Goal: Task Accomplishment & Management: Complete application form

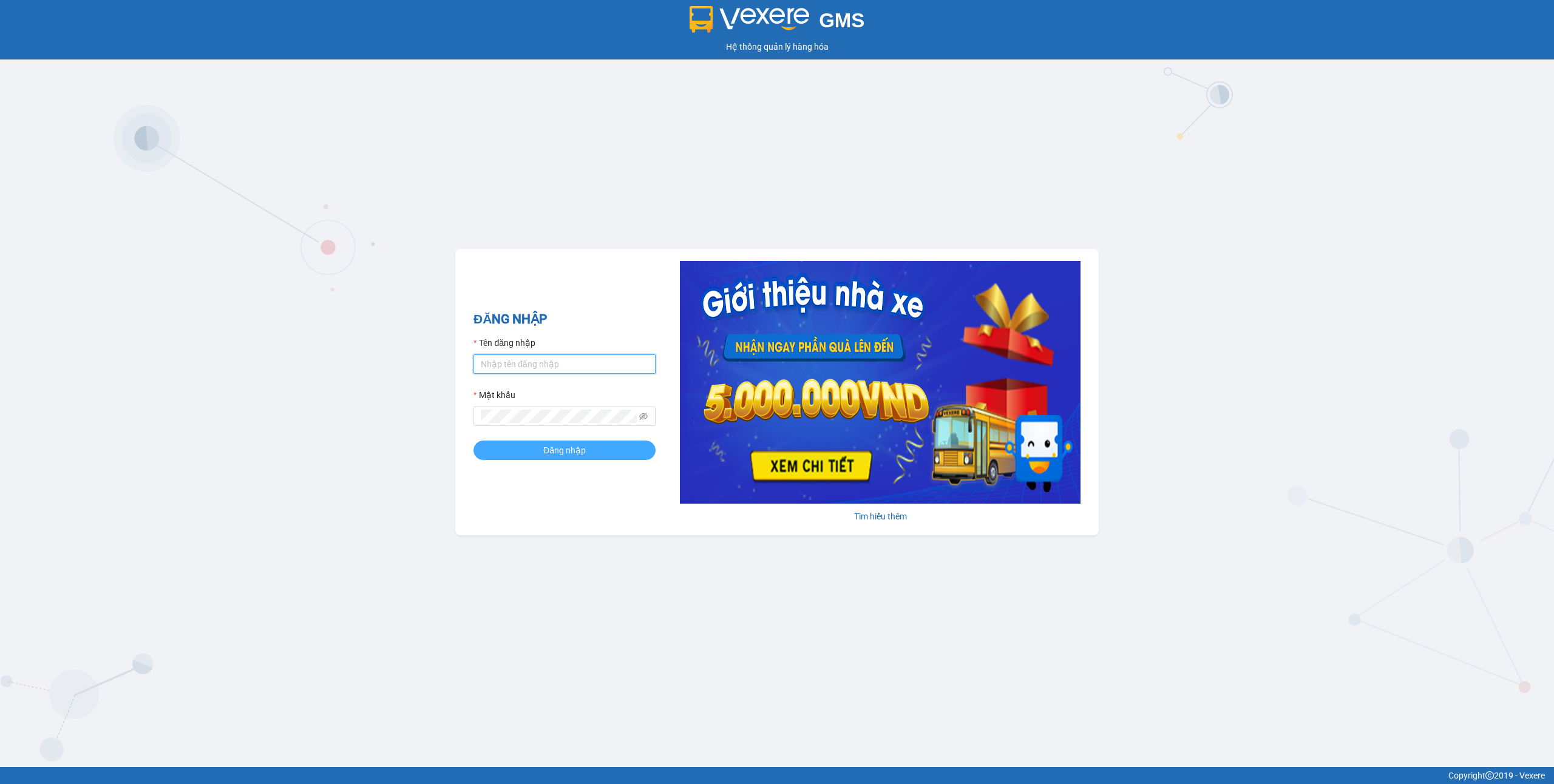
type input "minhkhai.phucxuyen"
click at [536, 445] on button "Đăng nhập" at bounding box center [564, 450] width 182 height 20
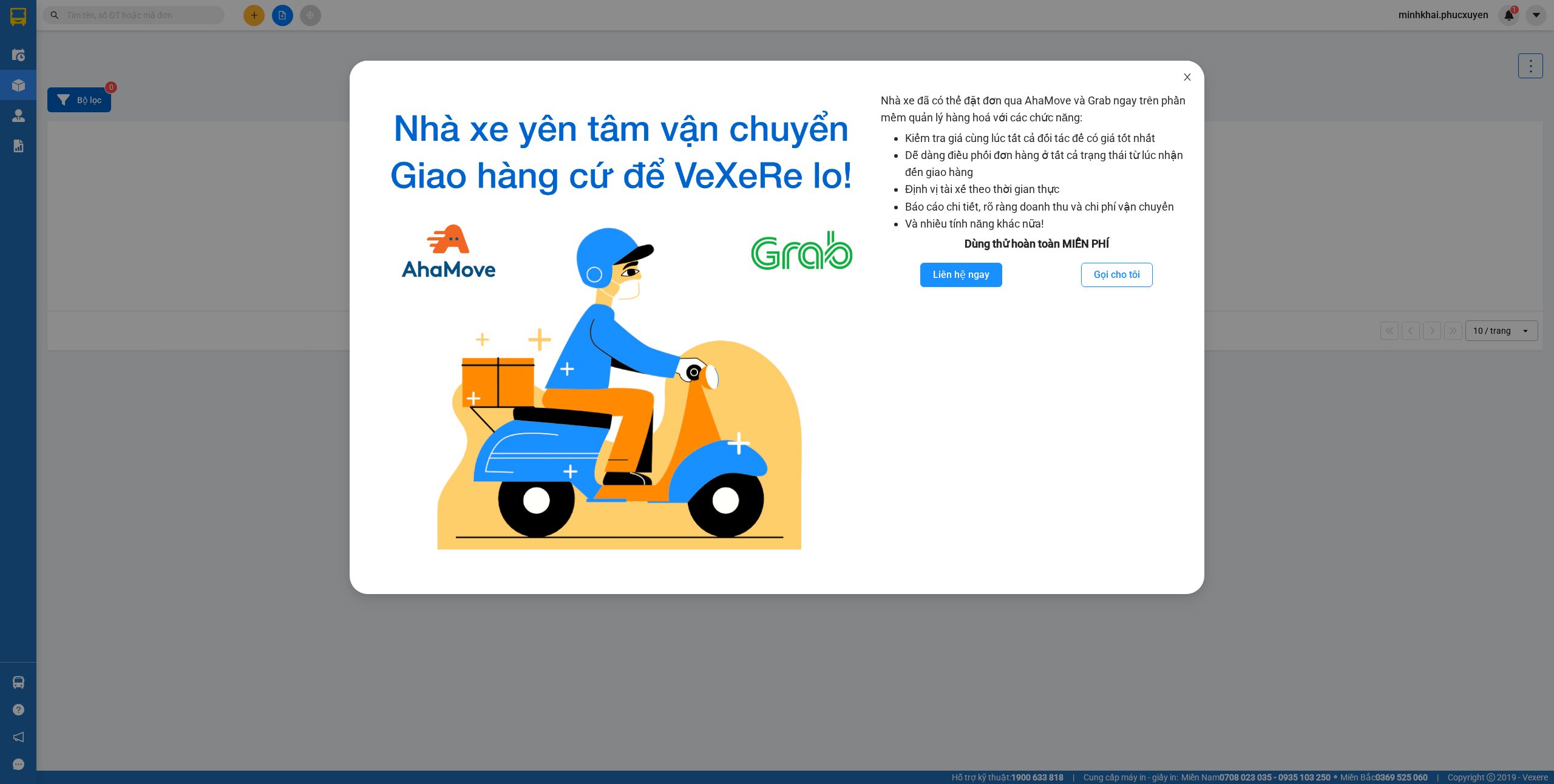
click at [1185, 79] on icon "close" at bounding box center [1187, 77] width 9 height 9
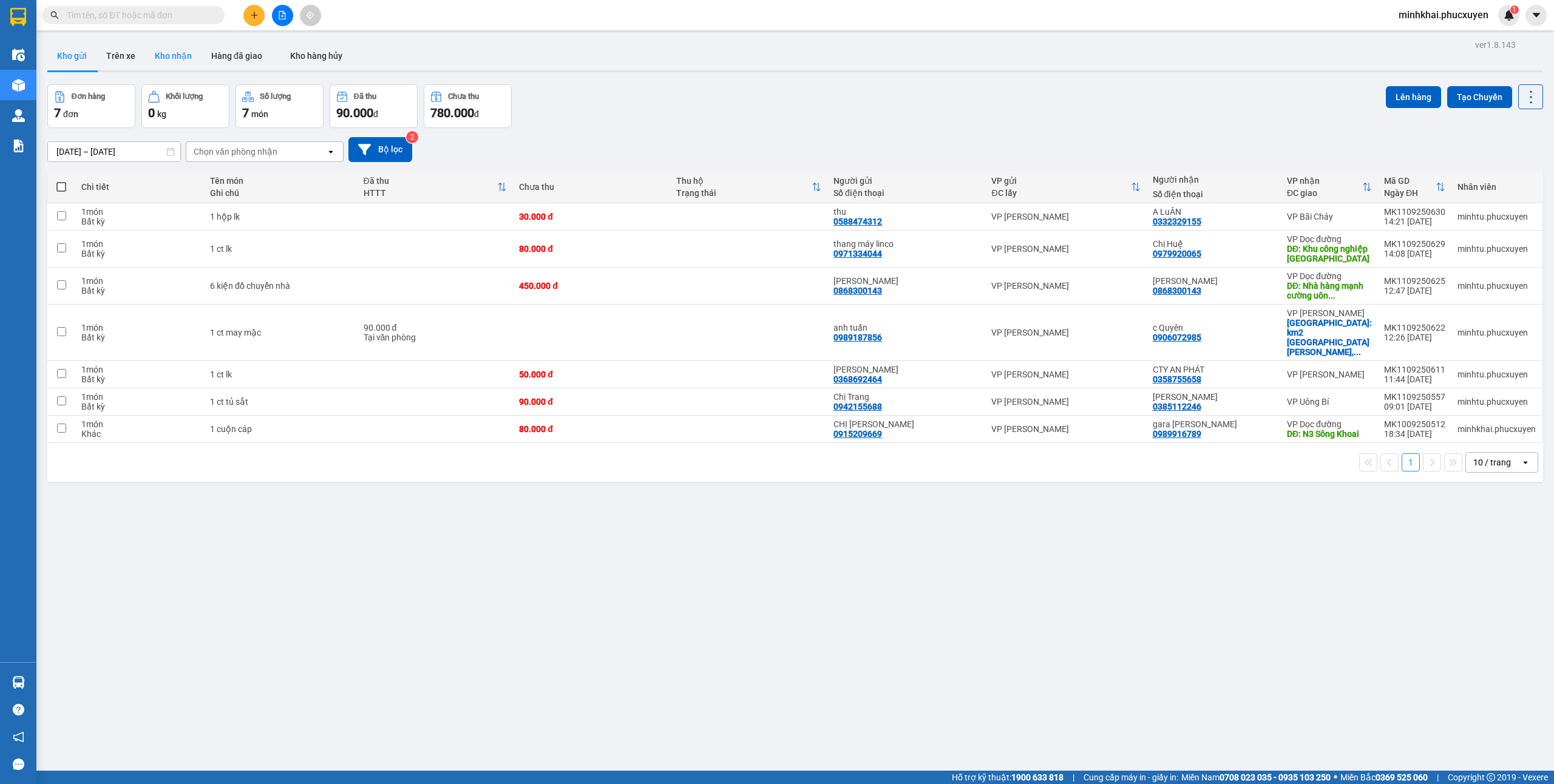
click at [166, 47] on button "Kho nhận" at bounding box center [174, 55] width 57 height 29
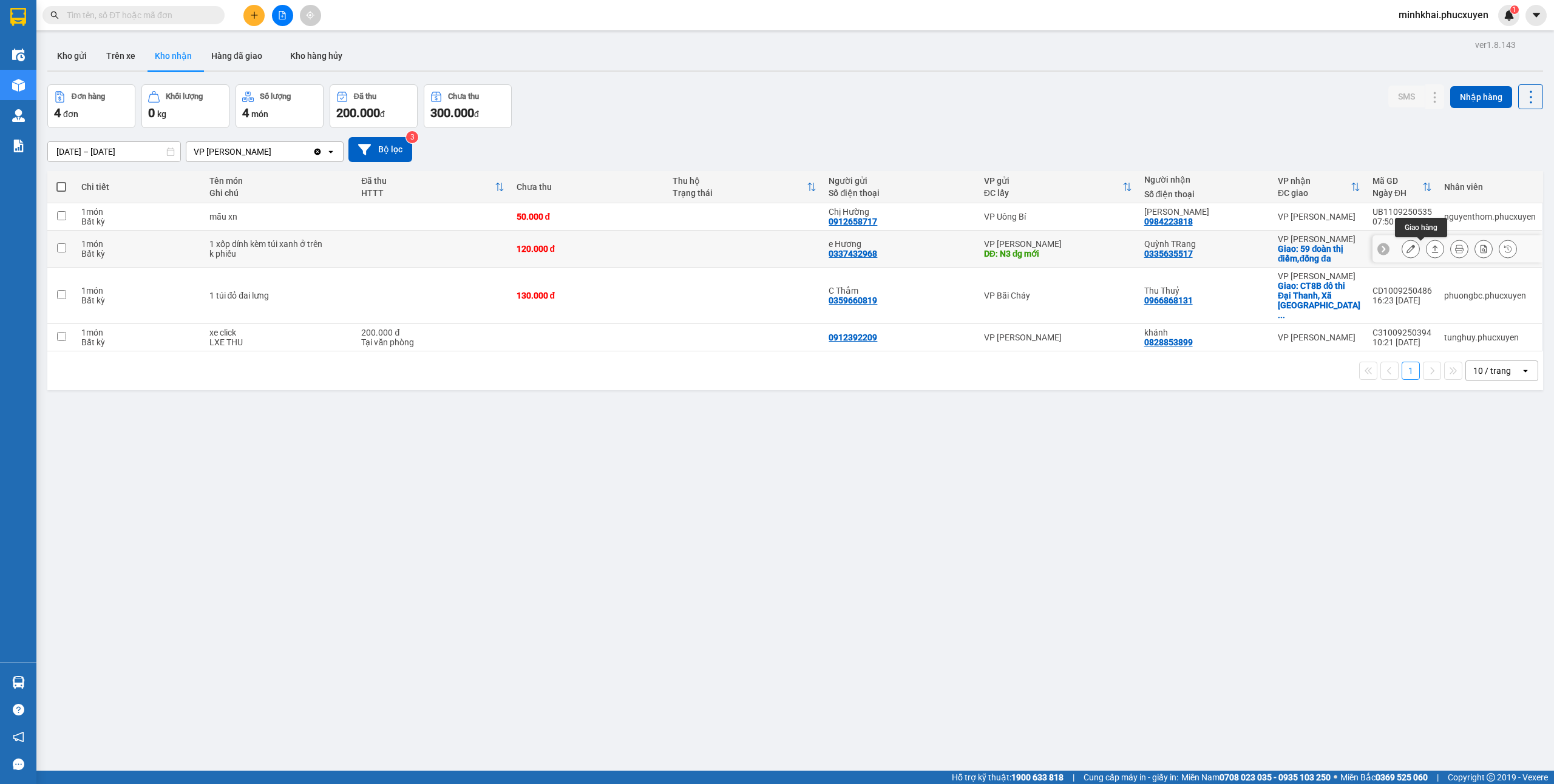
click at [1427, 251] on button at bounding box center [1436, 248] width 17 height 21
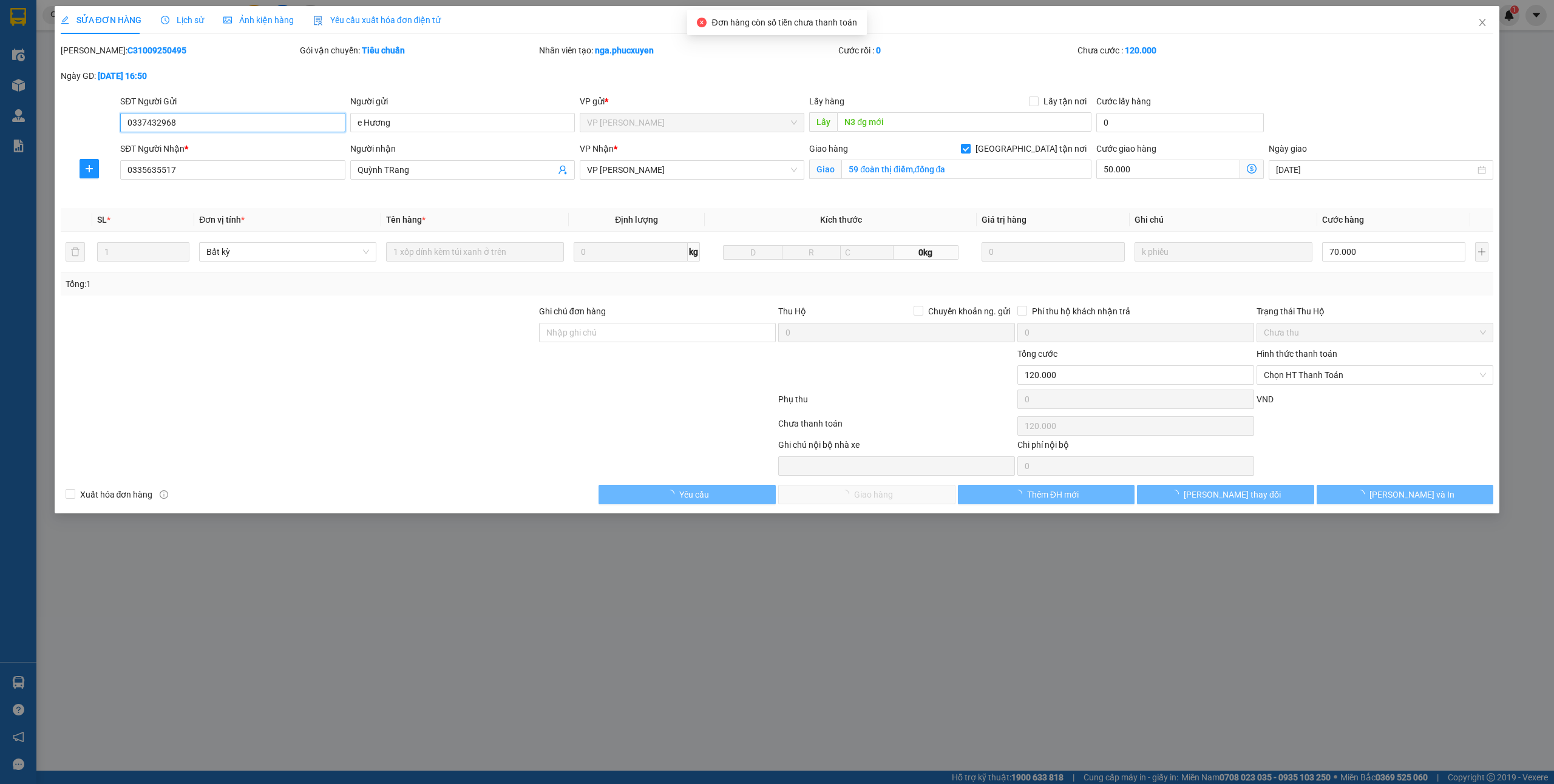
type input "0337432968"
type input "e Hương"
type input "N3 đg mới"
type input "0335635517"
type input "Quỳnh TRang"
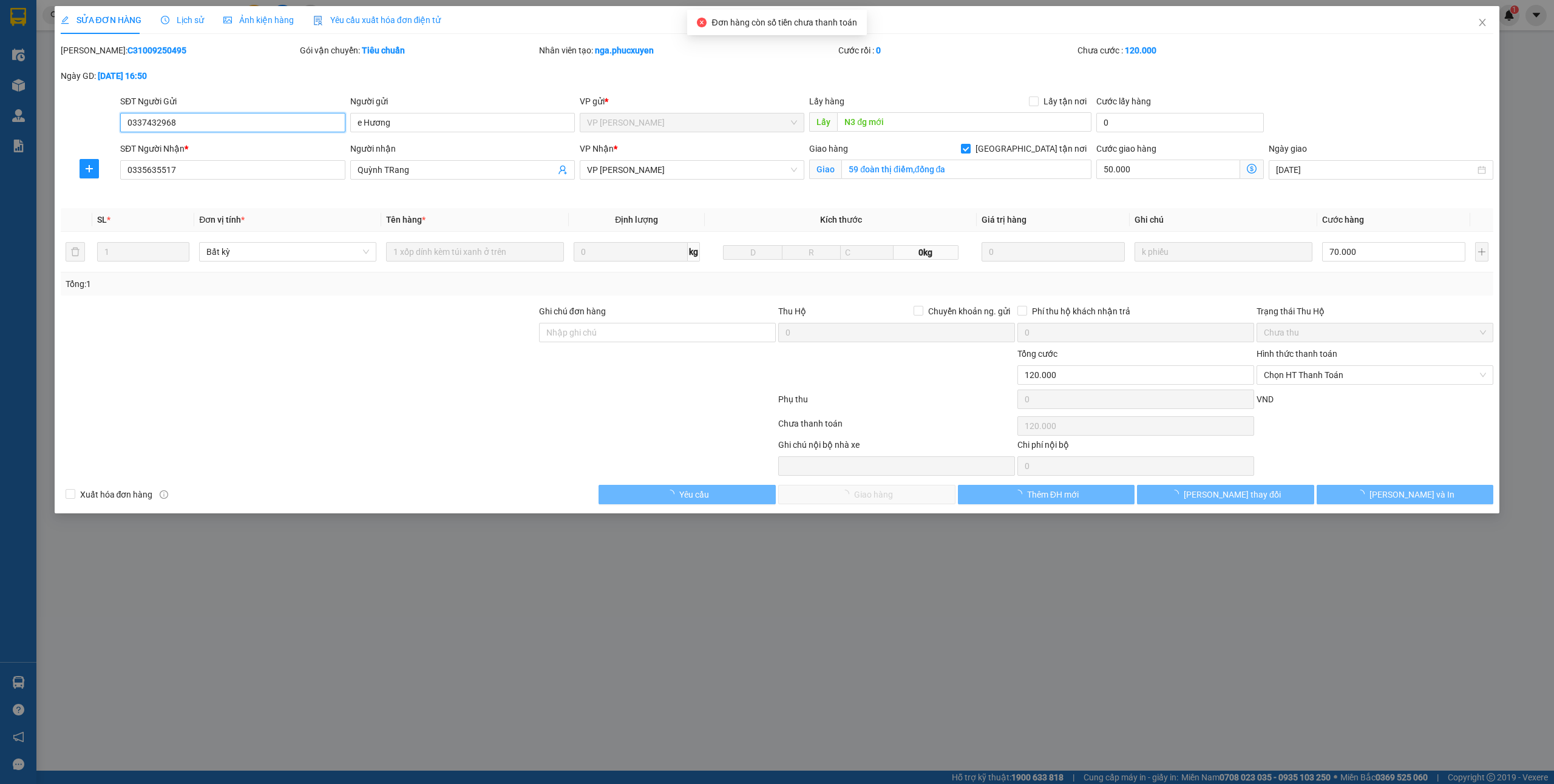
checkbox input "true"
type input "59 đoàn thị điểm,đống đa"
type input "120.000"
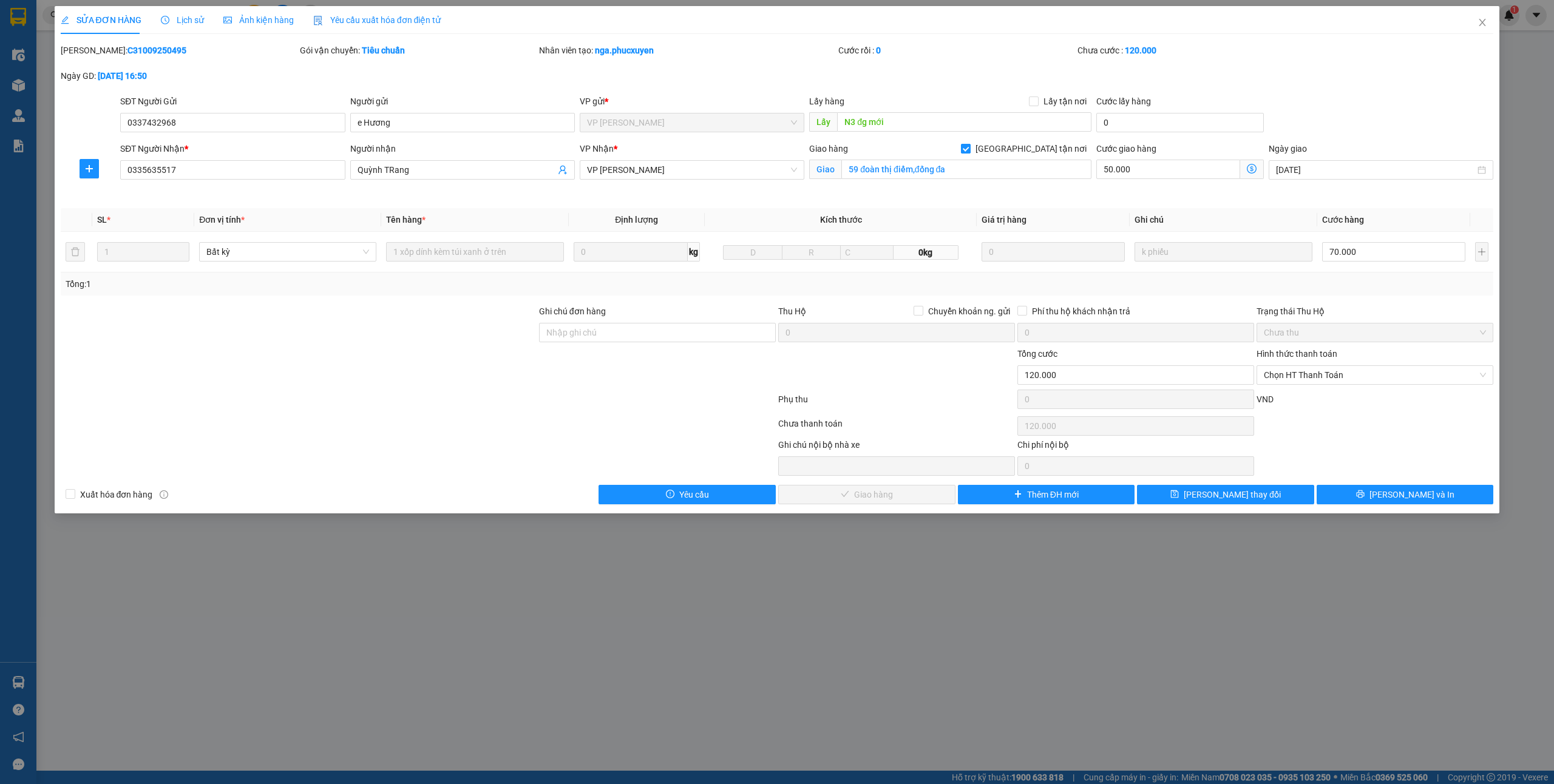
click at [1035, 142] on label "Giao tận nơi" at bounding box center [1025, 148] width 130 height 13
click at [969, 144] on input "Giao tận nơi" at bounding box center [965, 147] width 9 height 9
checkbox input "false"
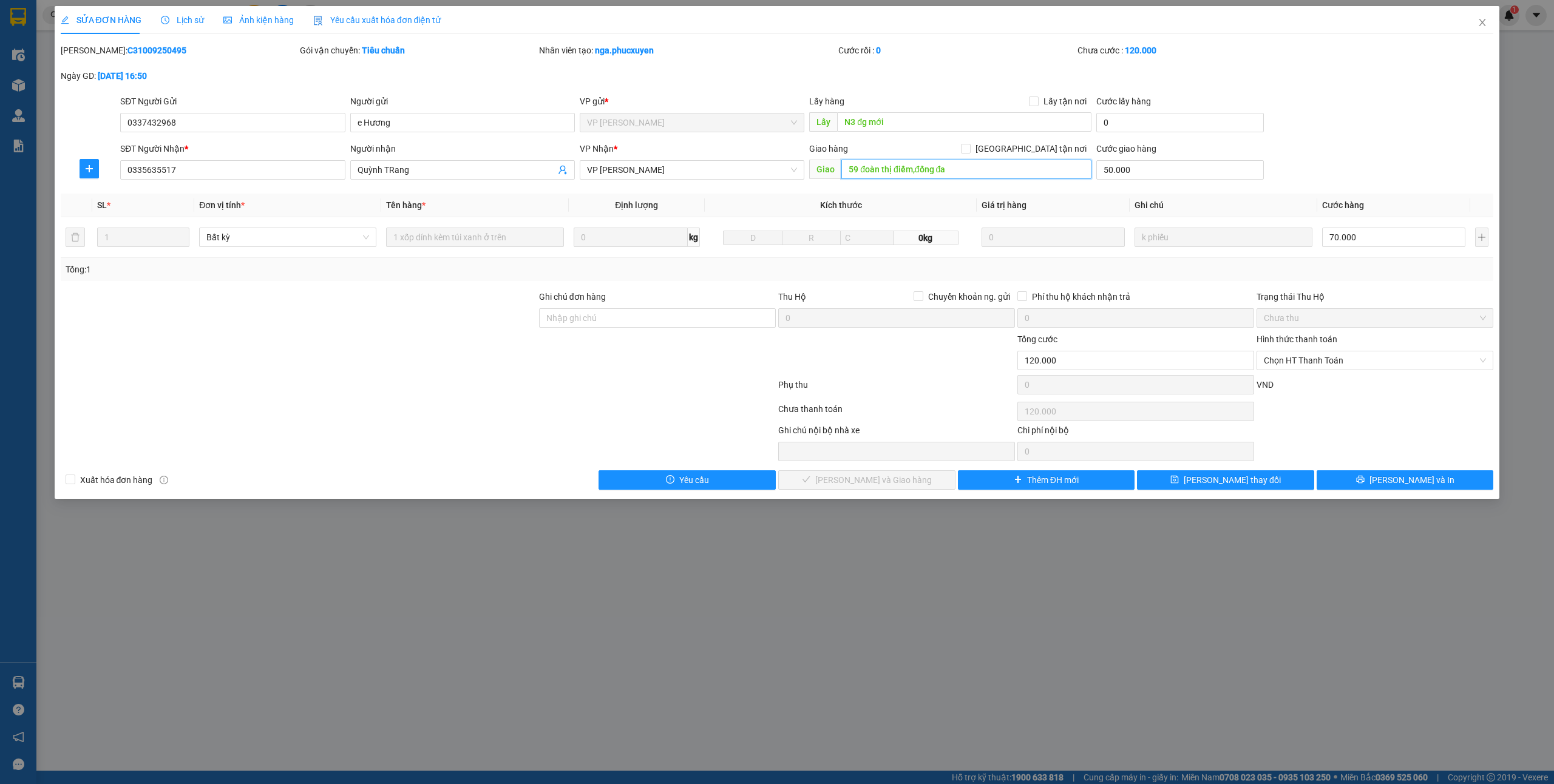
click at [981, 167] on input "59 đoàn thị điểm,đống đa" at bounding box center [966, 169] width 250 height 20
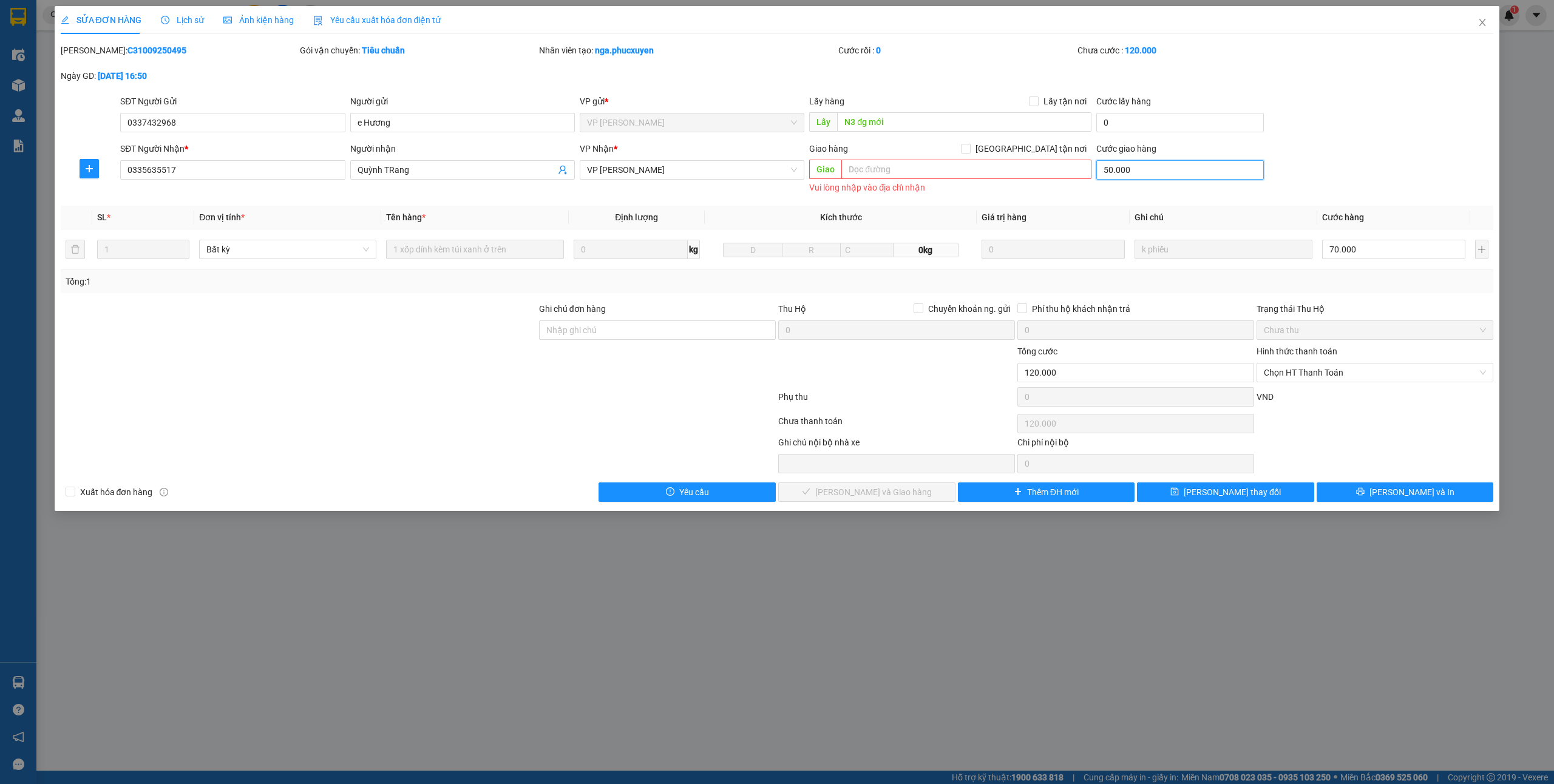
click at [1129, 175] on input "50.000" at bounding box center [1180, 170] width 167 height 20
type input "70.000"
click at [1310, 371] on span "Chọn HT Thanh Toán" at bounding box center [1375, 372] width 222 height 18
type input "0"
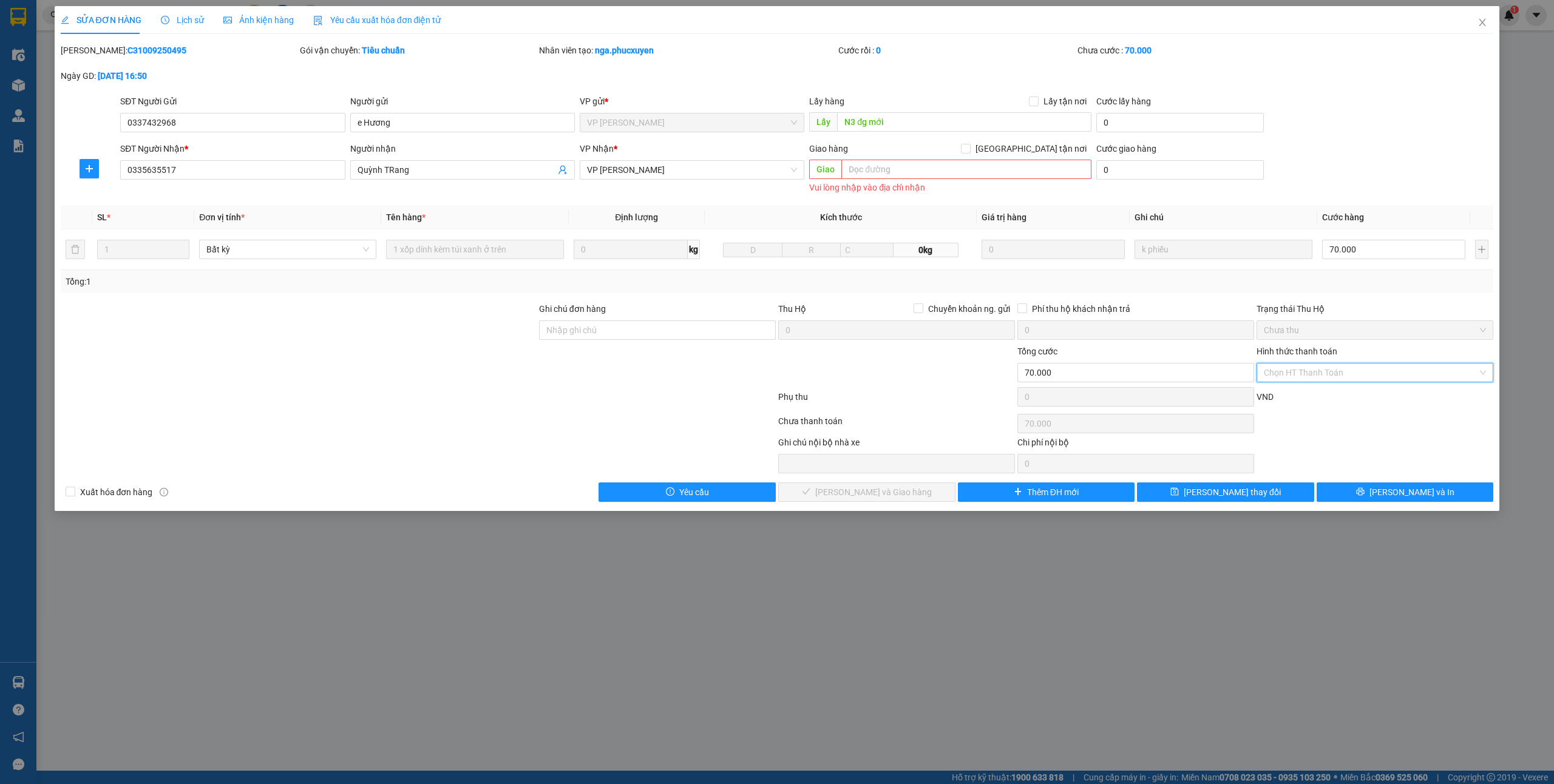
click at [1294, 394] on div "VND" at bounding box center [1374, 401] width 239 height 21
click at [1321, 373] on span "Chọn HT Thanh Toán" at bounding box center [1375, 372] width 222 height 18
click at [1283, 403] on div "Tại văn phòng" at bounding box center [1375, 398] width 222 height 13
type input "0"
click at [879, 489] on span "[PERSON_NAME] và Giao hàng" at bounding box center [874, 492] width 117 height 13
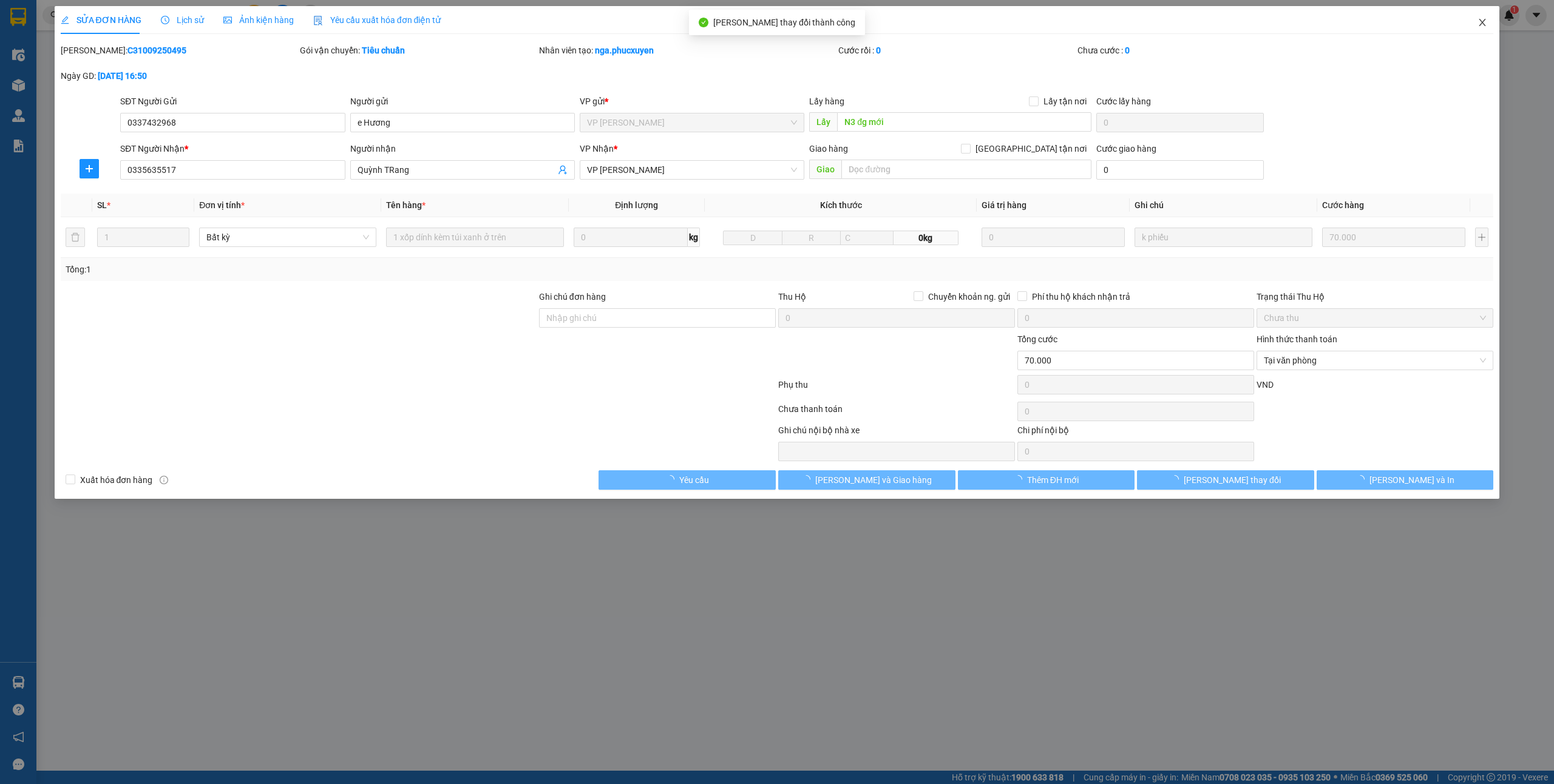
click at [1481, 24] on icon "close" at bounding box center [1482, 22] width 9 height 9
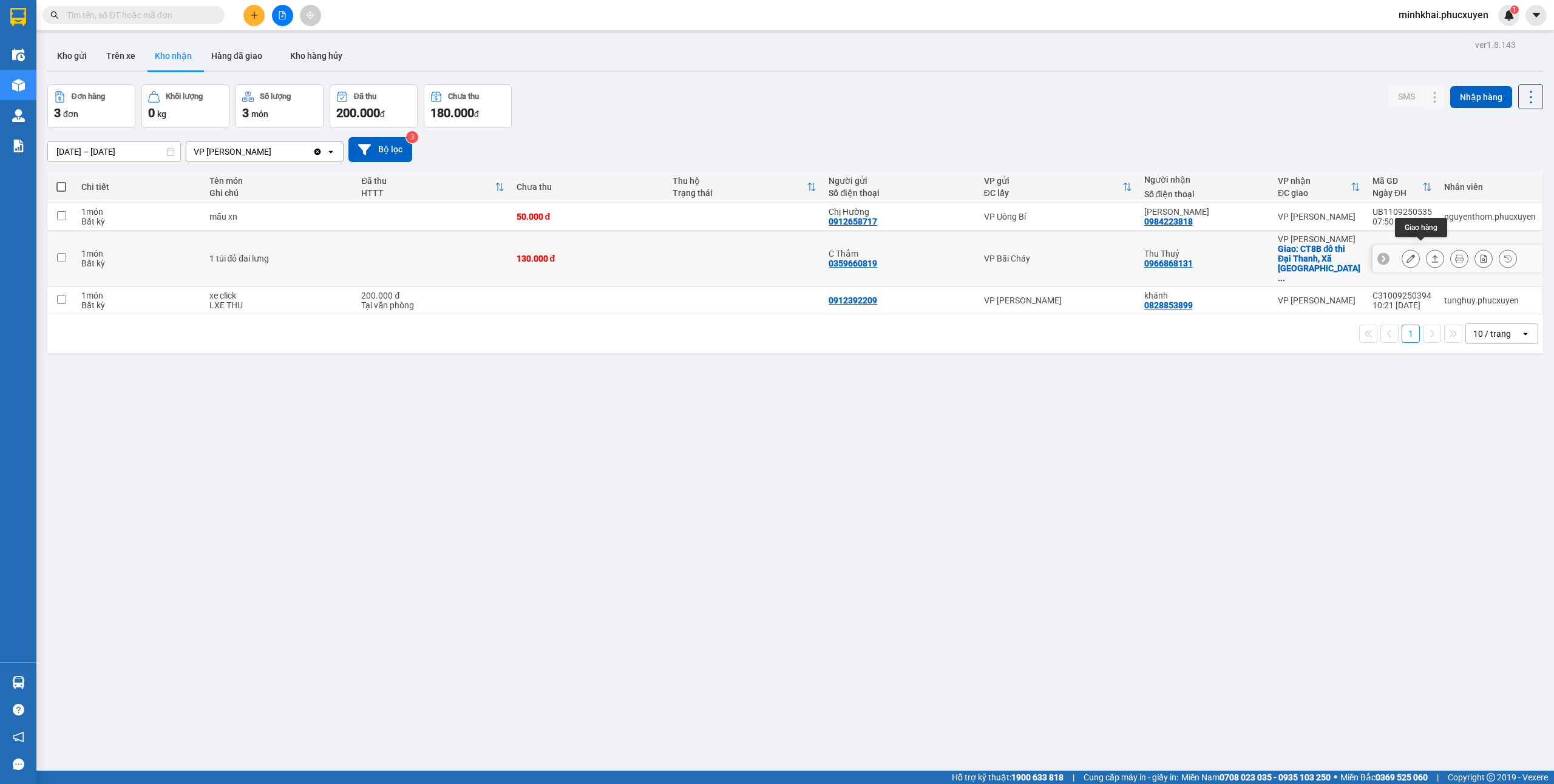
click at [1431, 254] on icon at bounding box center [1435, 258] width 9 height 9
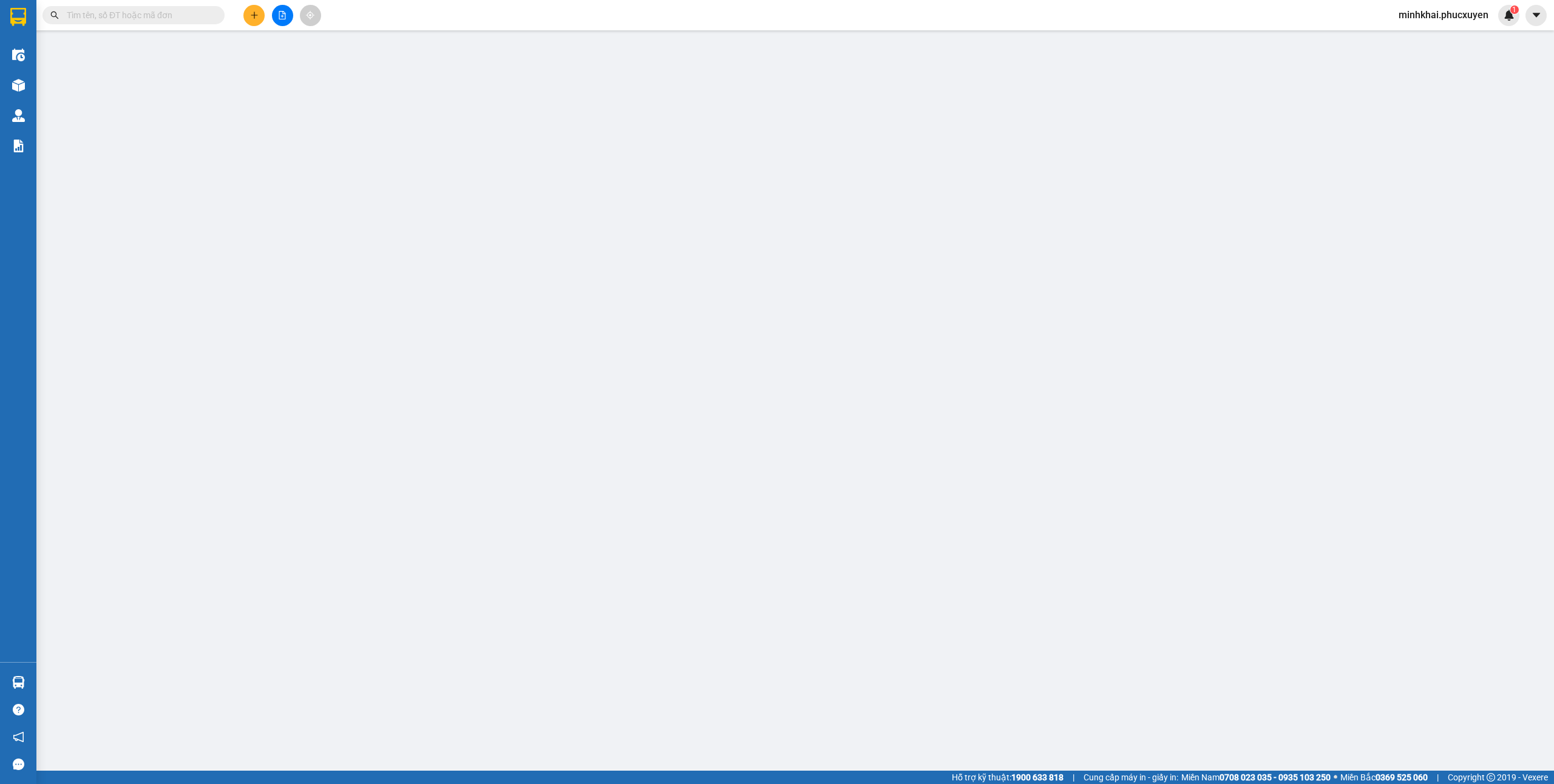
type input "0359660819"
type input "C Thắm"
type input "0966868131"
type input "Thu Thuỷ"
checkbox input "true"
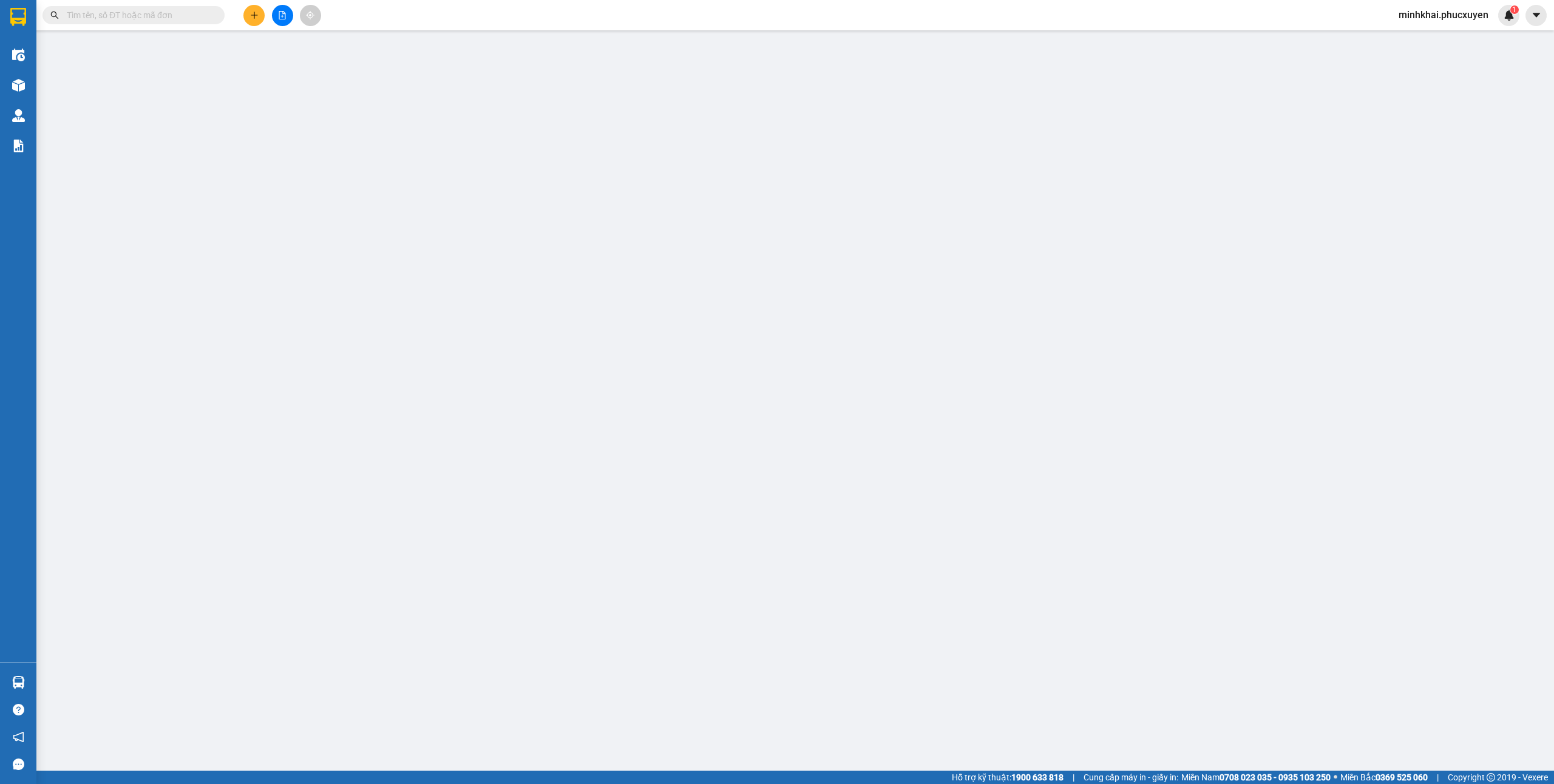
type input "CT8B đô thi Đại Thanh, Xã Tả Thanh Oai, Thanh Trì , HN"
type input "130.000"
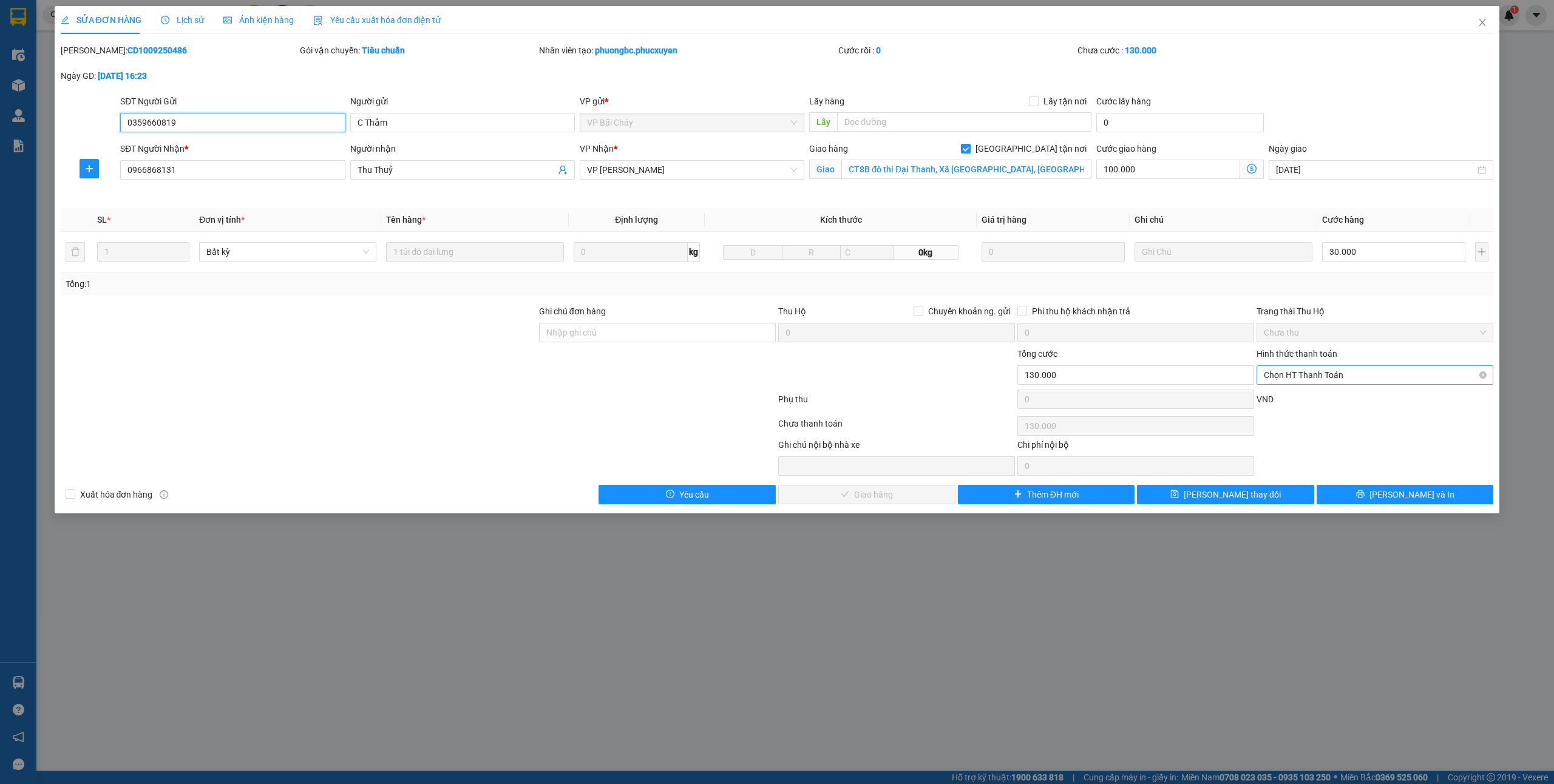
click at [1295, 377] on span "Chọn HT Thanh Toán" at bounding box center [1375, 375] width 222 height 18
click at [1286, 390] on div "Total Paid Fee 0 Total UnPaid Fee 130.000 Cash Collection Total Fee Mã ĐH: CD10…" at bounding box center [777, 274] width 1433 height 461
click at [1278, 386] on div "Hình thức thanh toán Chọn HT Thanh Toán" at bounding box center [1375, 368] width 237 height 43
click at [1290, 373] on span "Chọn HT Thanh Toán" at bounding box center [1375, 375] width 222 height 18
drag, startPoint x: 1279, startPoint y: 401, endPoint x: 968, endPoint y: 457, distance: 316.0
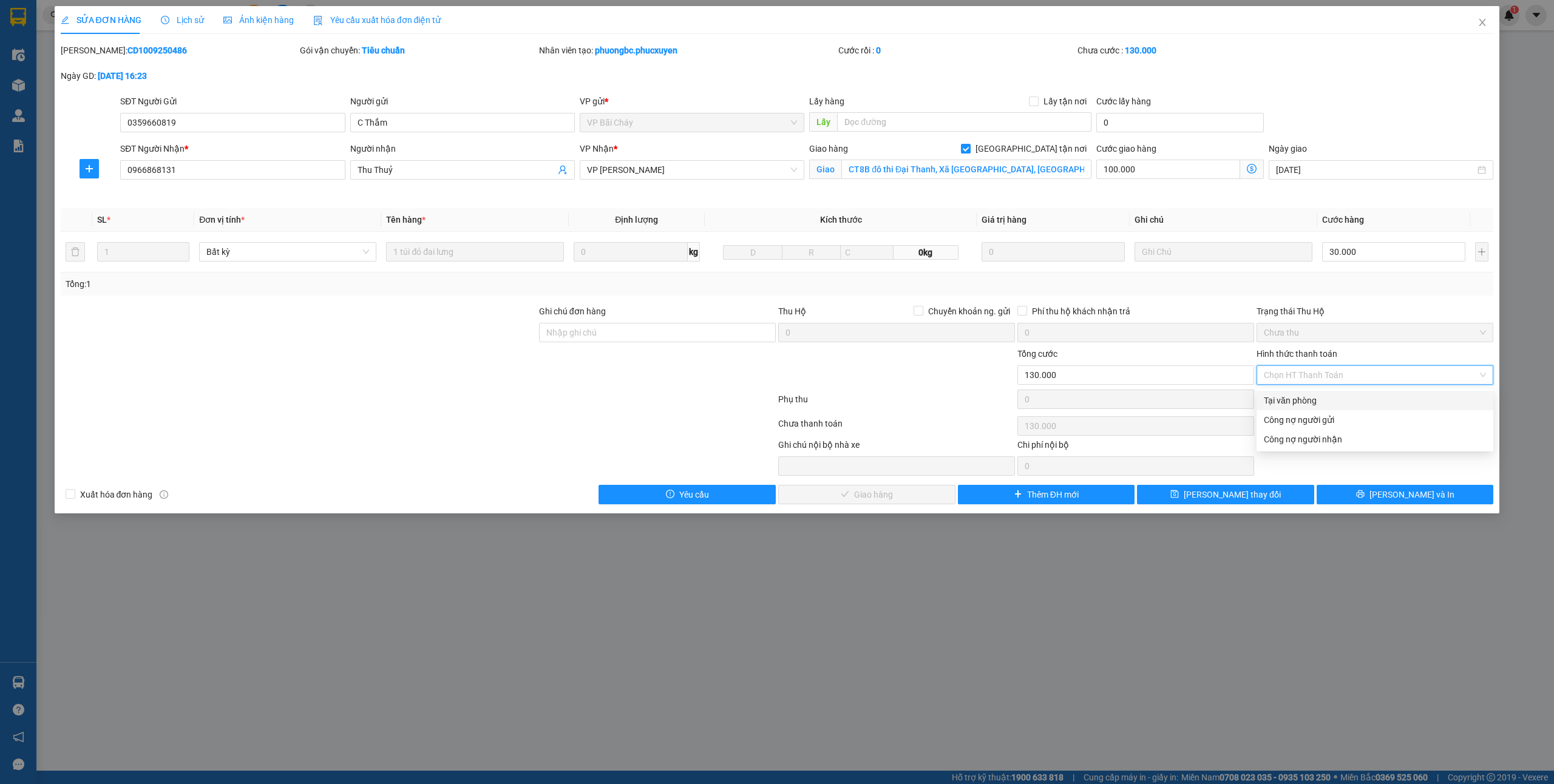
click at [1279, 401] on div "Tại văn phòng" at bounding box center [1375, 400] width 222 height 13
type input "0"
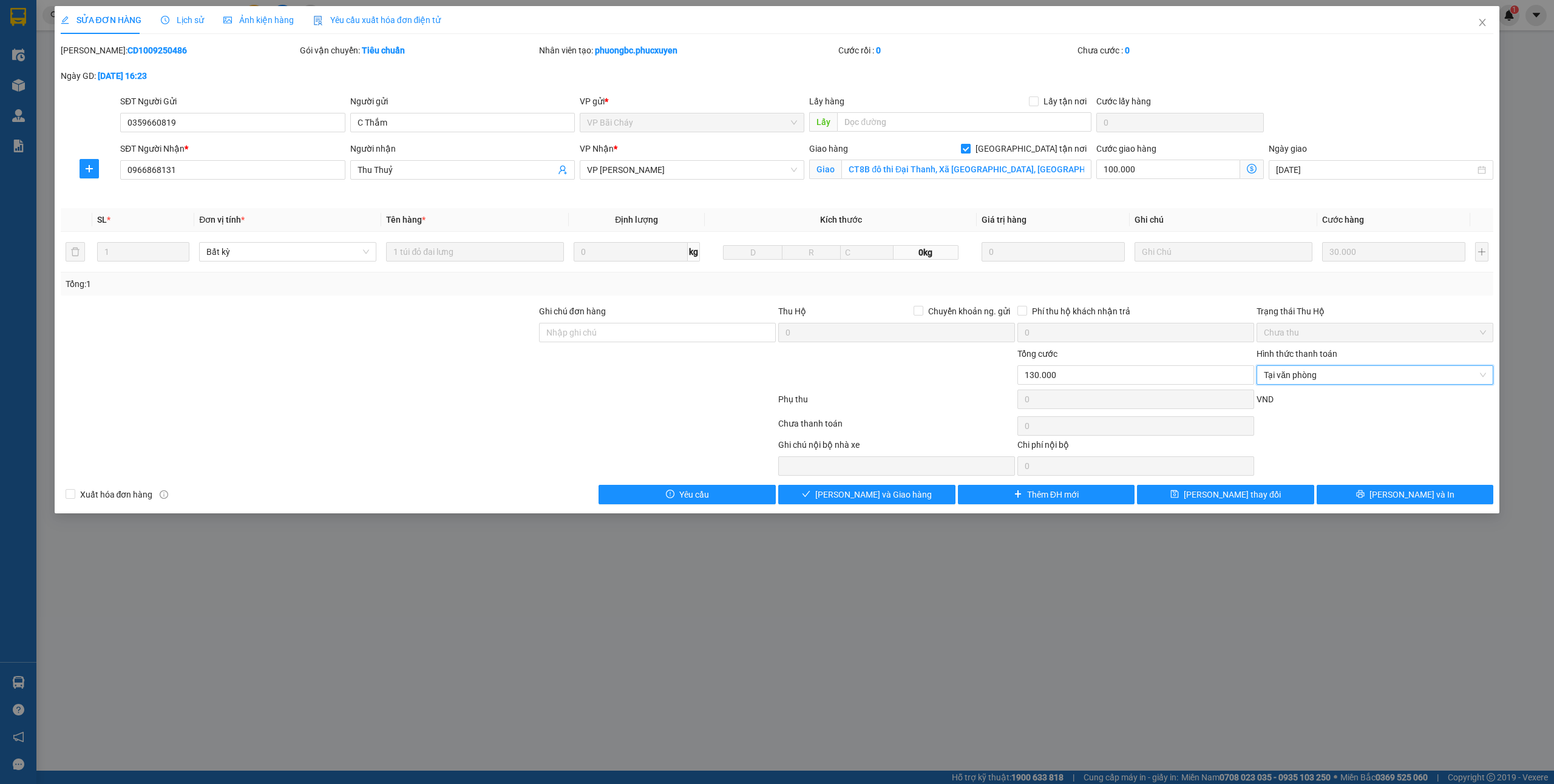
click at [1047, 149] on span "[GEOGRAPHIC_DATA] tận nơi" at bounding box center [1031, 148] width 121 height 13
click at [969, 149] on input "[GEOGRAPHIC_DATA] tận nơi" at bounding box center [965, 147] width 9 height 9
checkbox input "false"
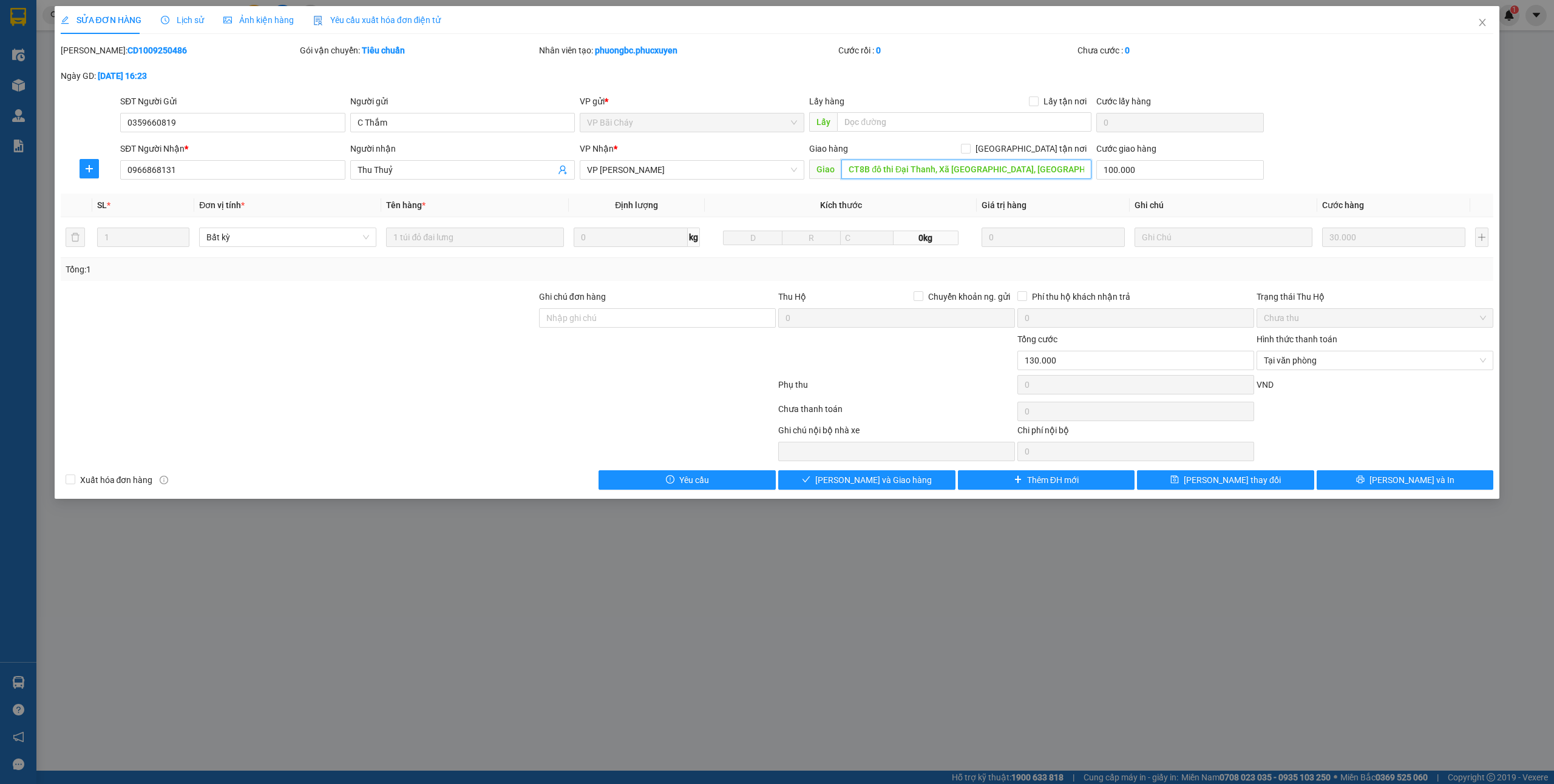
click at [1072, 171] on input "CT8B đô thi Đại Thanh, Xã Tả Thanh Oai, Thanh Trì , HN" at bounding box center [966, 169] width 250 height 20
click at [1147, 176] on input "100.000" at bounding box center [1180, 170] width 167 height 20
type input "0"
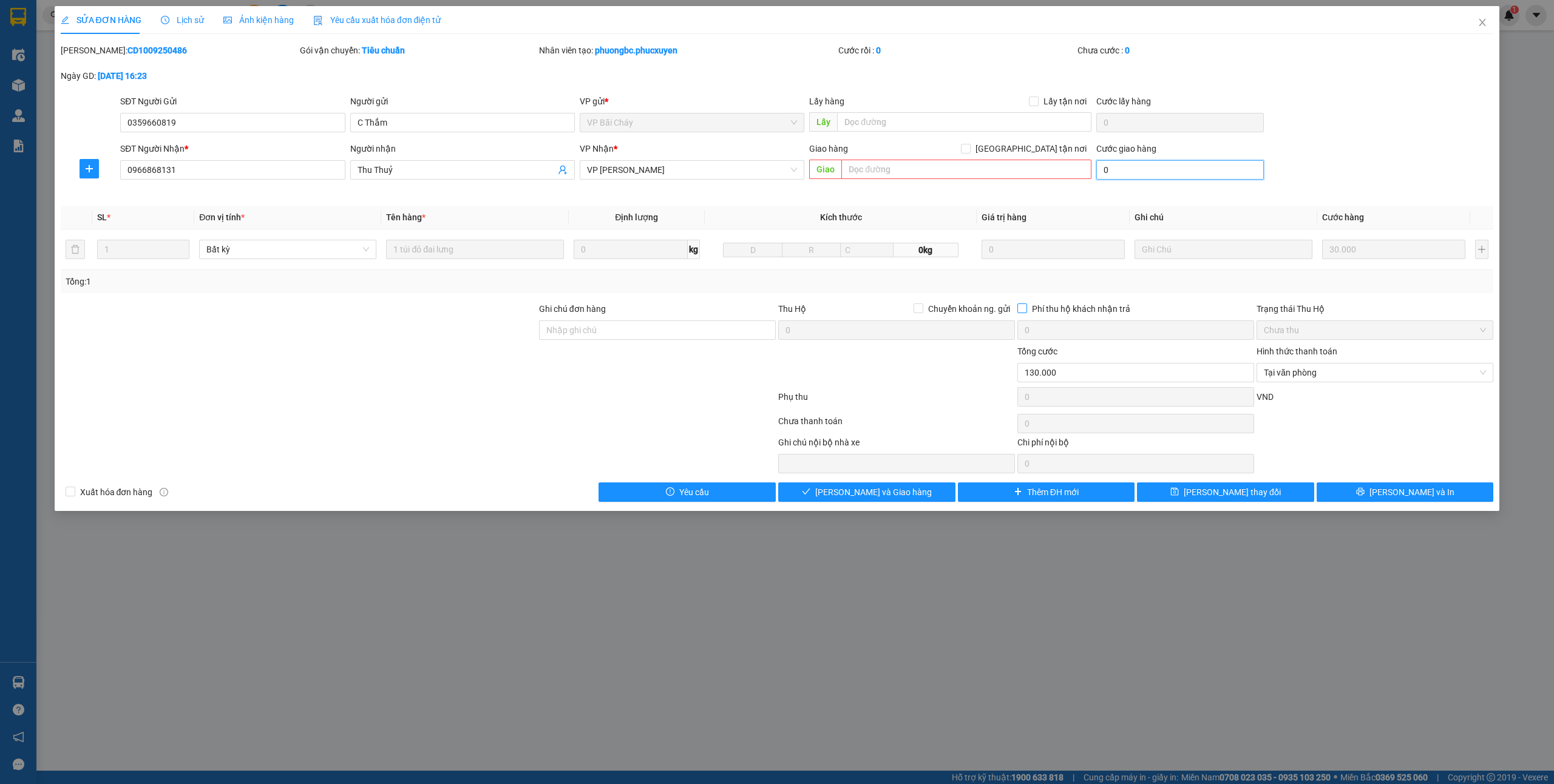
type input "30.000"
type input "0"
click at [844, 496] on span "[PERSON_NAME] và Giao hàng" at bounding box center [874, 492] width 117 height 13
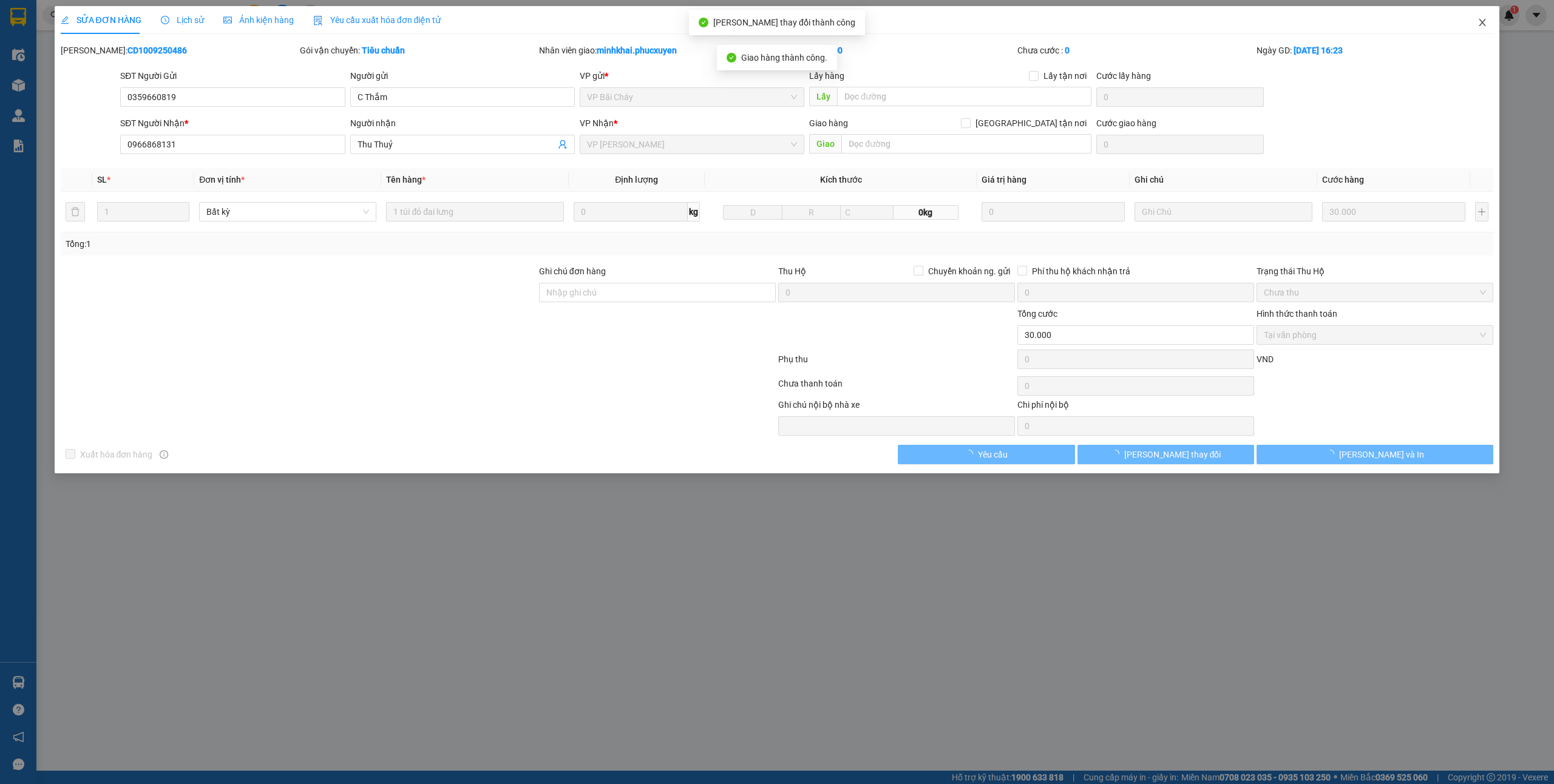
click at [1479, 24] on icon "close" at bounding box center [1482, 22] width 9 height 9
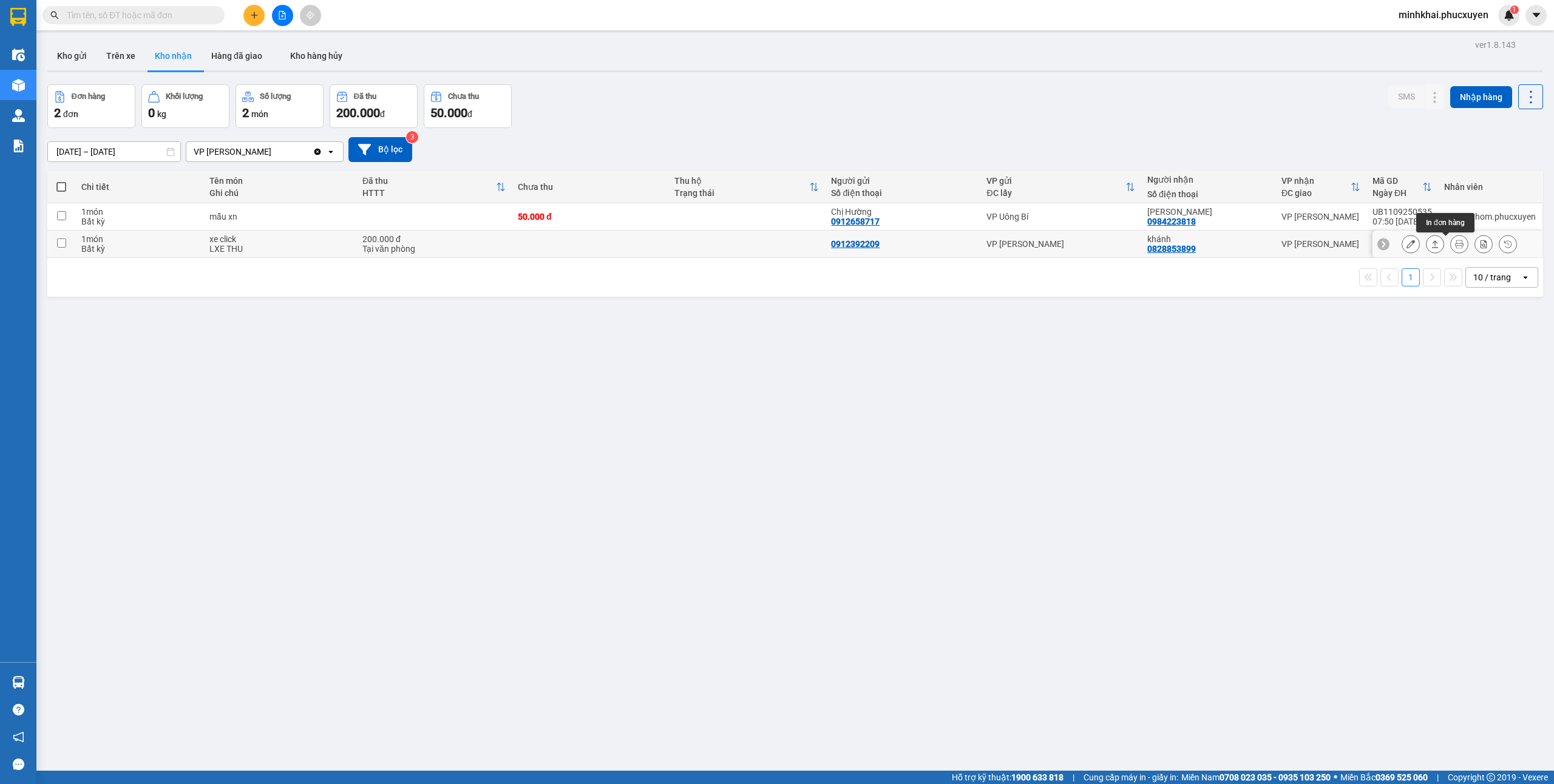
click at [1431, 244] on icon at bounding box center [1435, 244] width 9 height 9
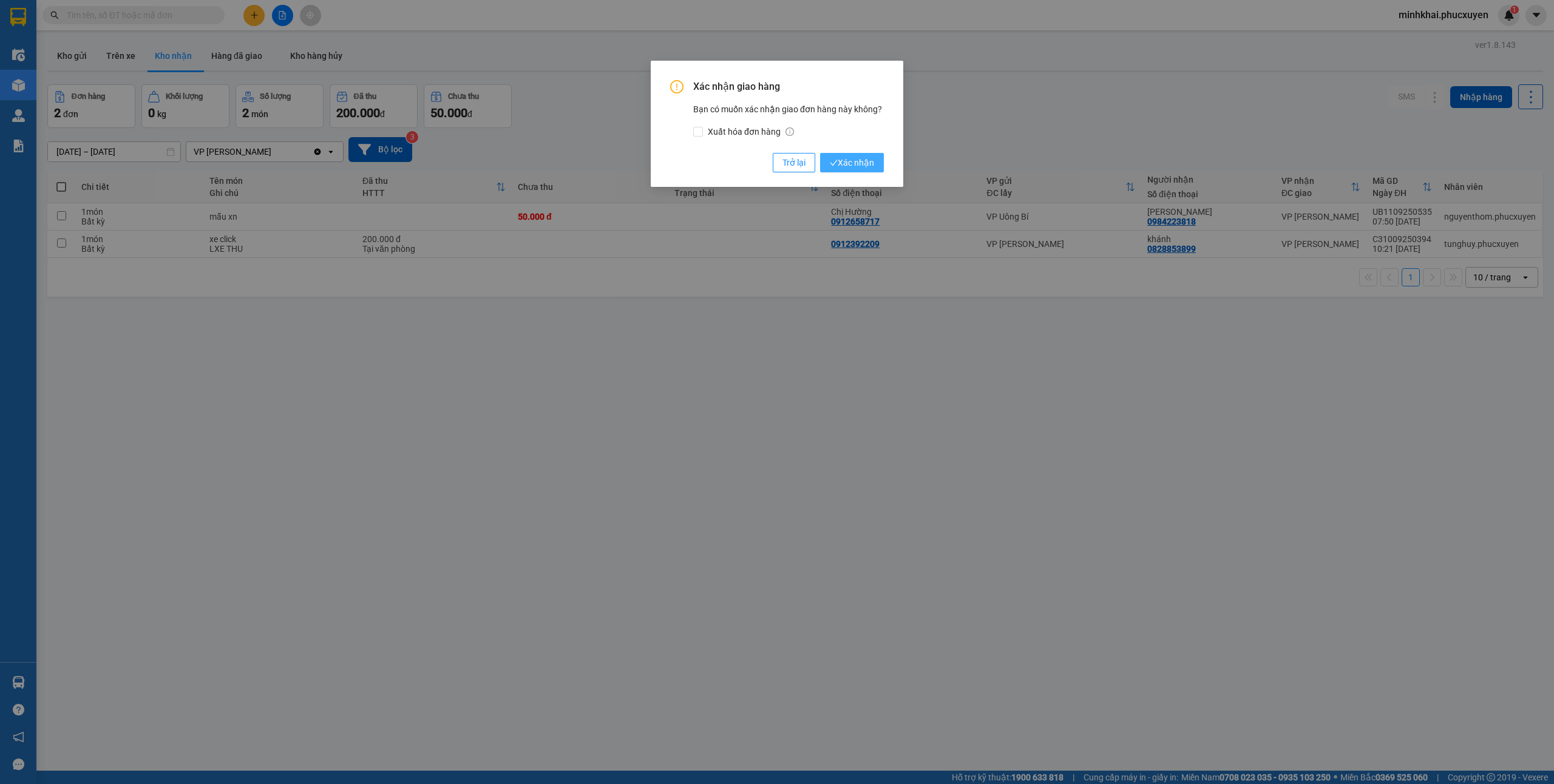
click at [872, 159] on span "Xác nhận" at bounding box center [852, 162] width 44 height 13
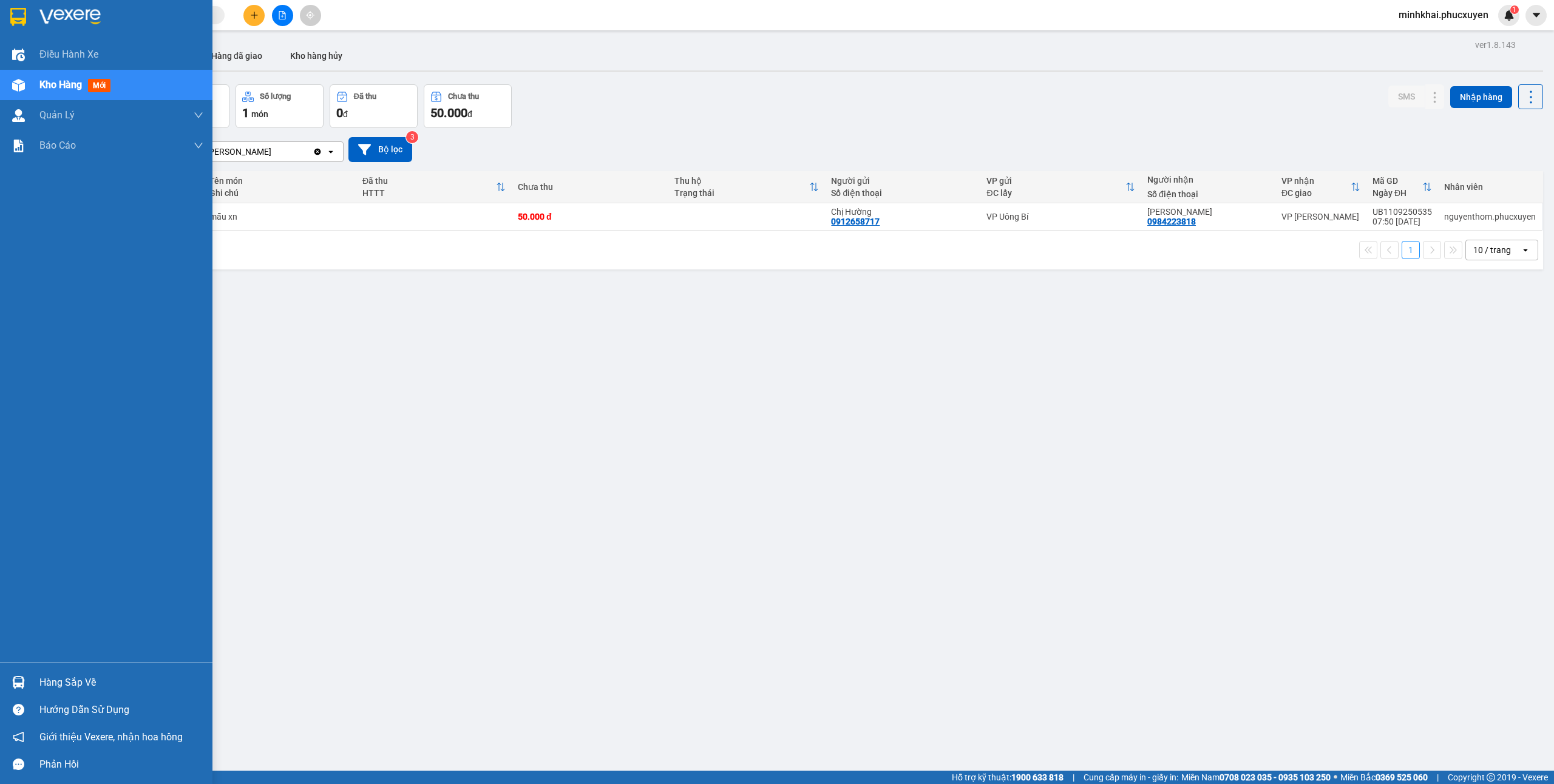
click at [32, 685] on div "Hàng sắp về" at bounding box center [106, 682] width 212 height 28
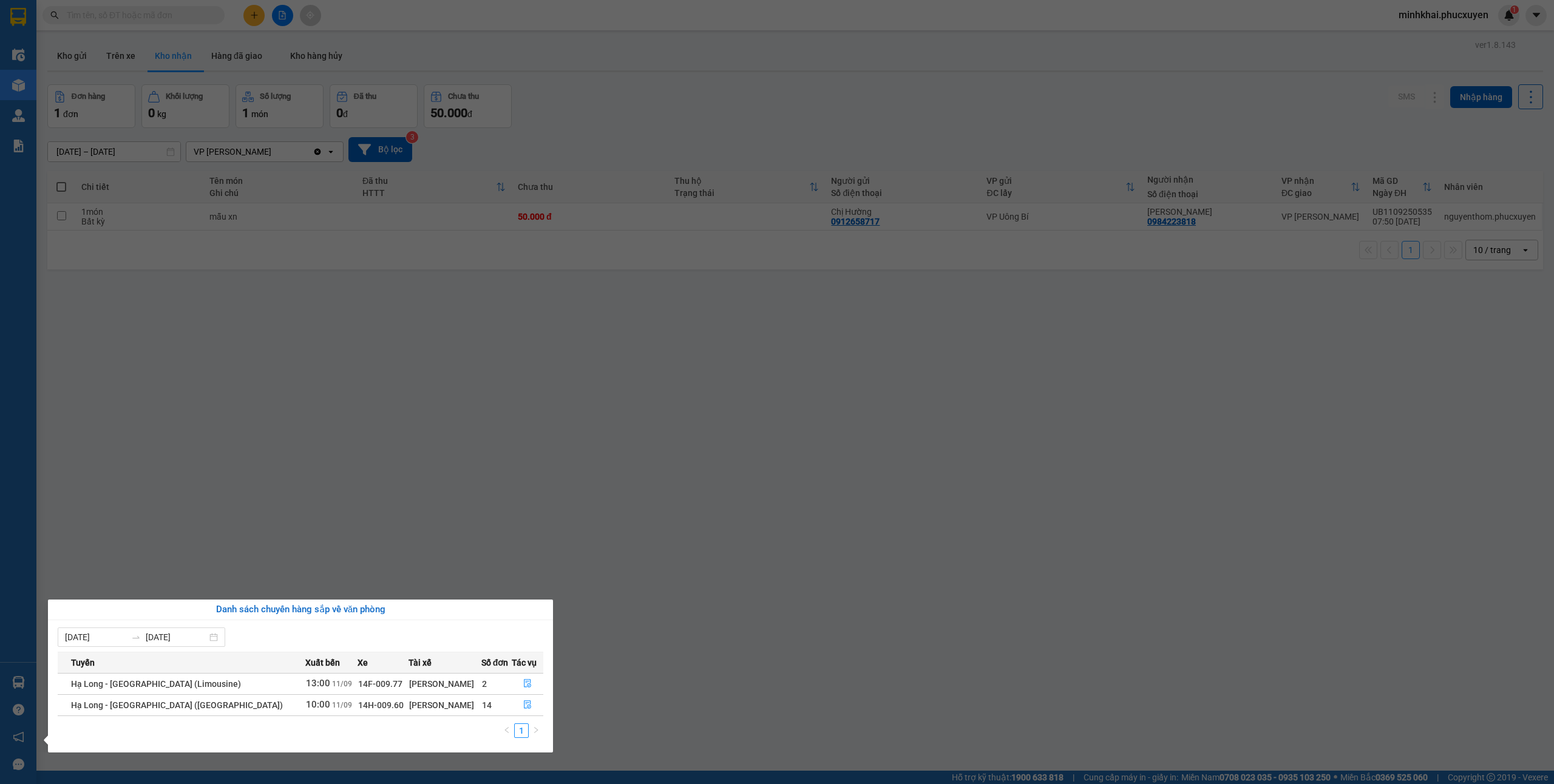
click at [686, 695] on section "Kết quả tìm kiếm ( 0 ) Bộ lọc No Data minhkhai.phucxuyen 1 Điều hành xe Kho hàn…" at bounding box center [777, 392] width 1554 height 784
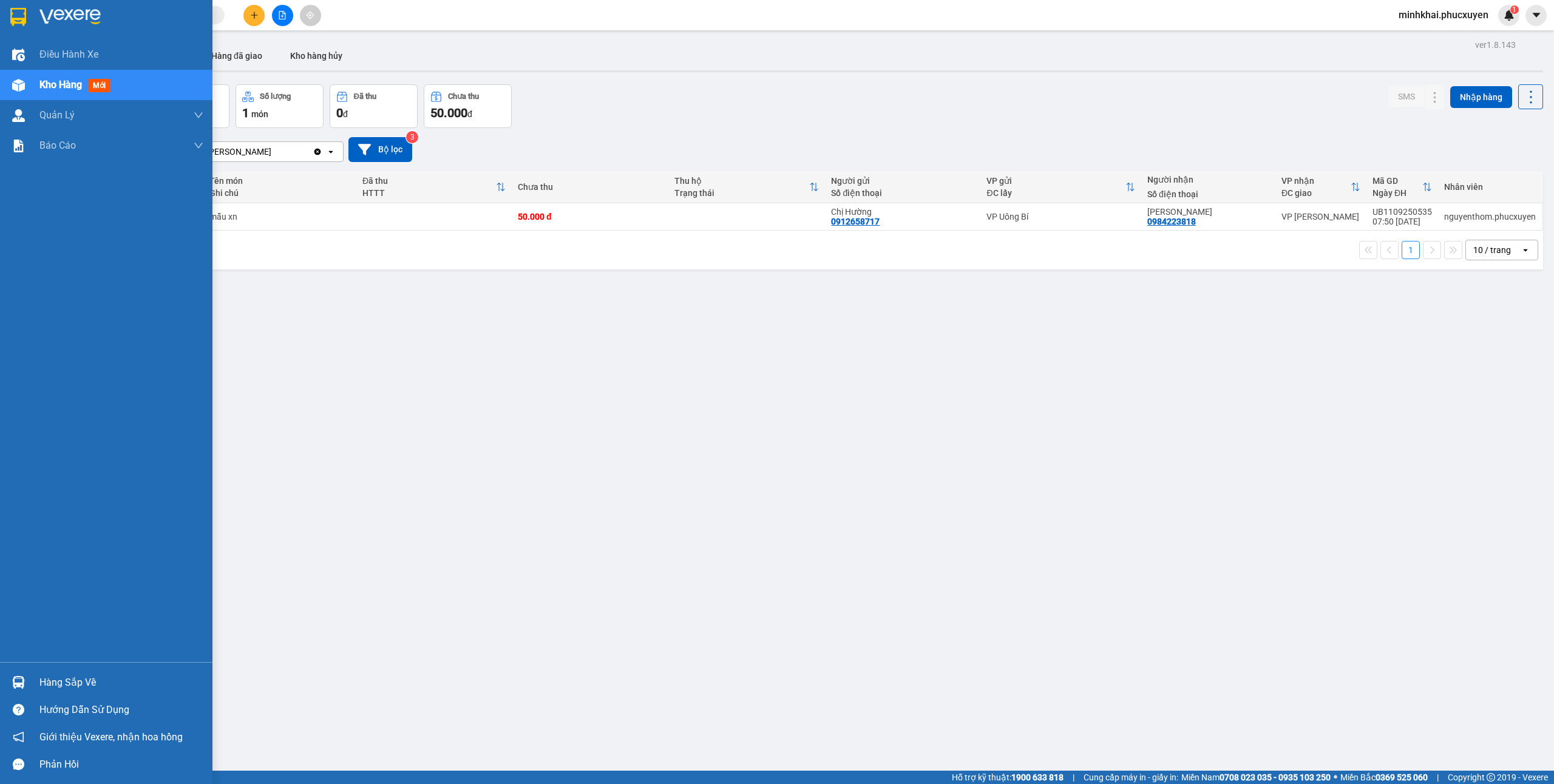
click at [35, 681] on div "Hàng sắp về" at bounding box center [106, 682] width 212 height 28
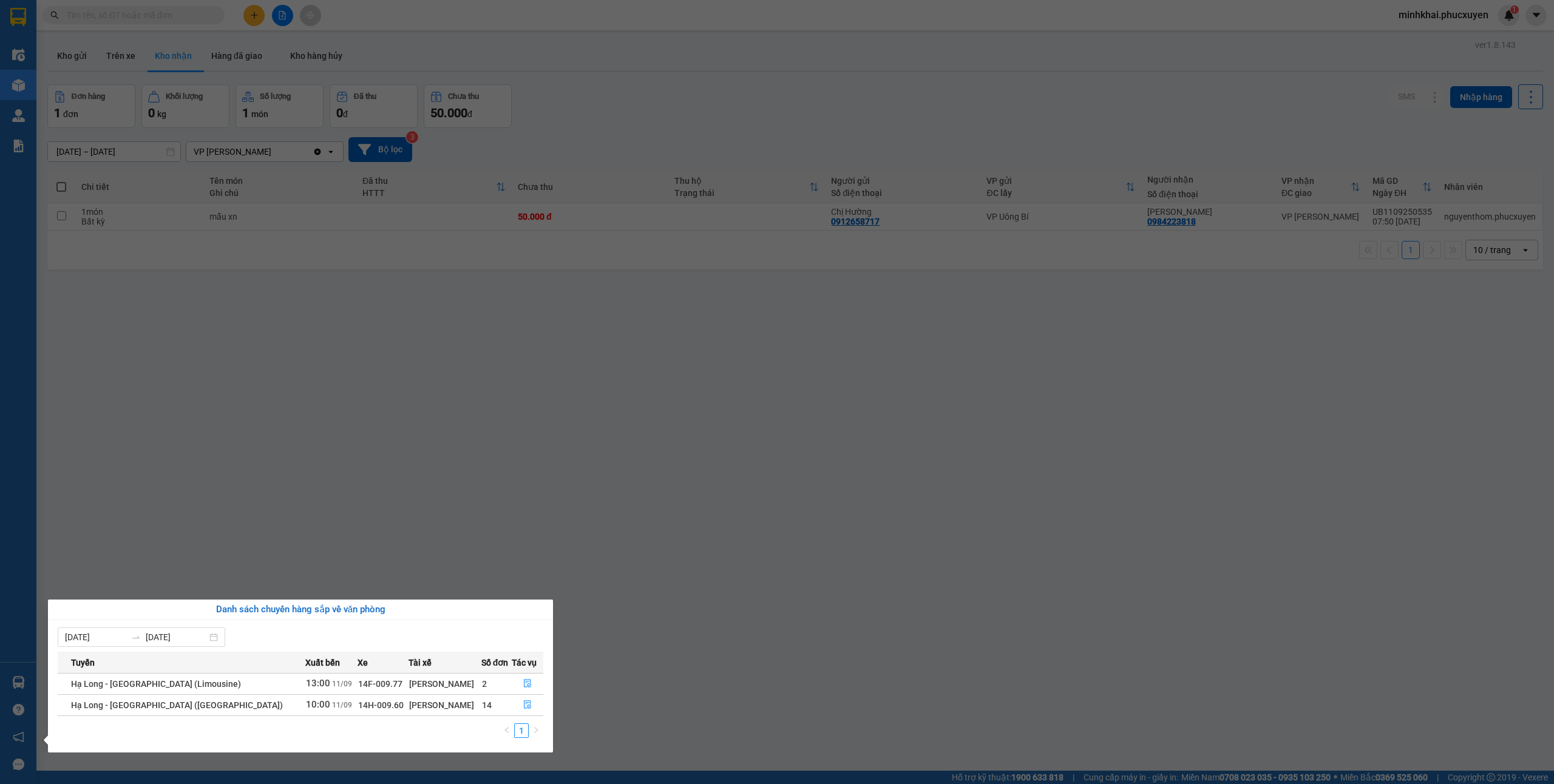
click at [947, 506] on section "Kết quả tìm kiếm ( 0 ) Bộ lọc No Data minhkhai.phucxuyen 1 Điều hành xe Kho hàn…" at bounding box center [777, 392] width 1554 height 784
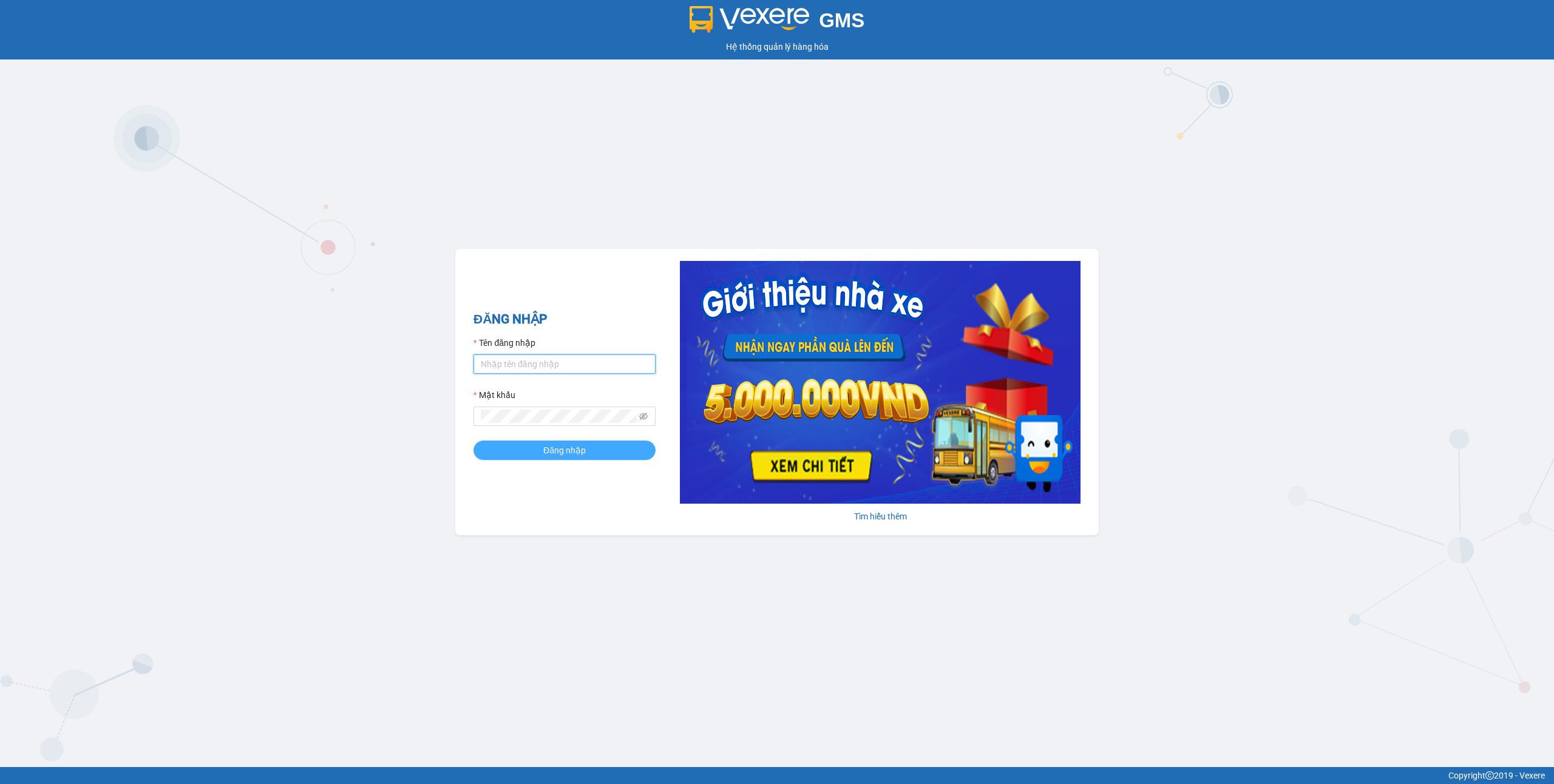
type input "minhkhai.phucxuyen"
click at [549, 449] on span "Đăng nhập" at bounding box center [565, 450] width 43 height 13
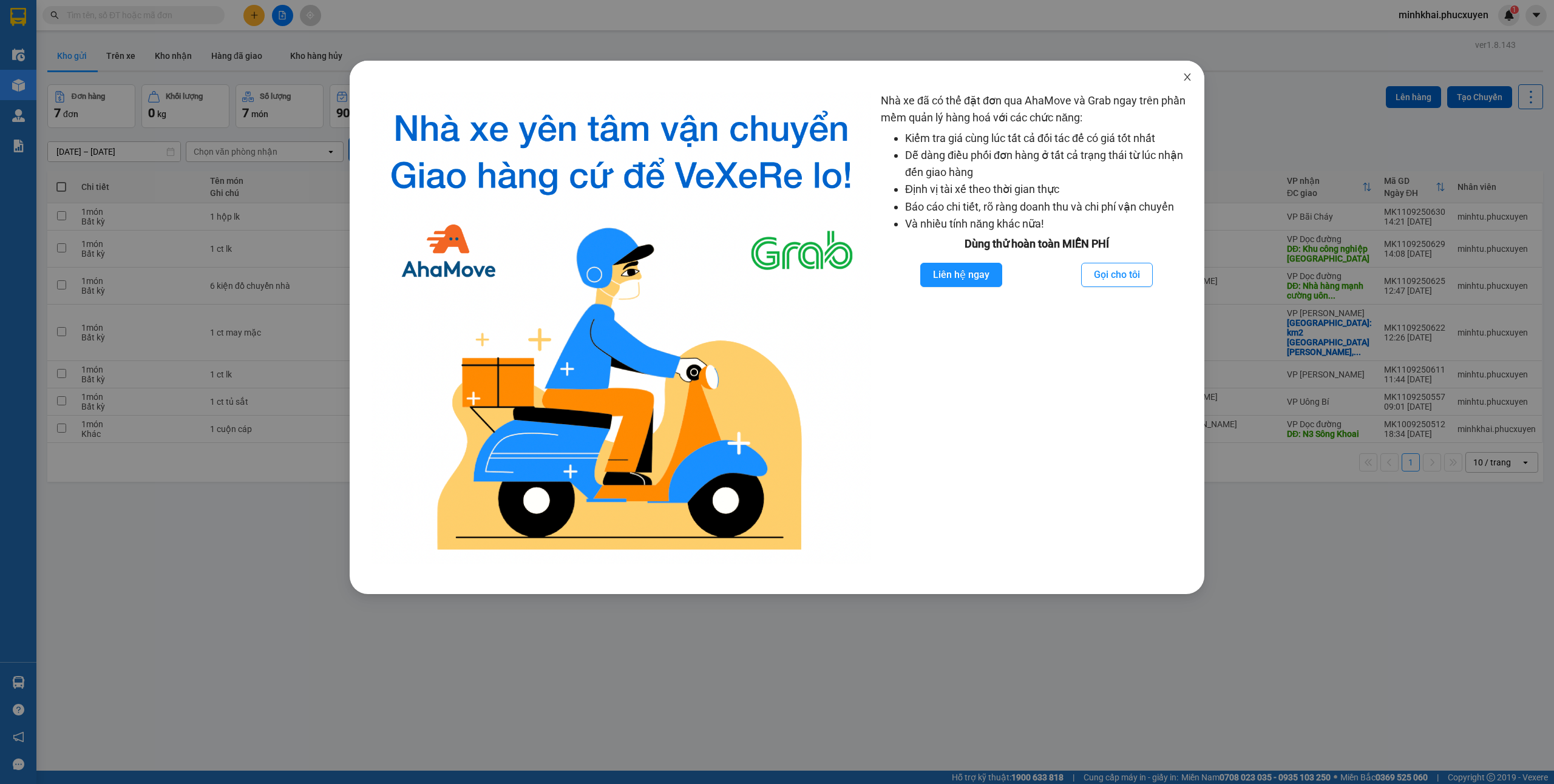
drag, startPoint x: 1186, startPoint y: 74, endPoint x: 39, endPoint y: 629, distance: 1274.2
click at [1187, 74] on icon "close" at bounding box center [1187, 77] width 9 height 9
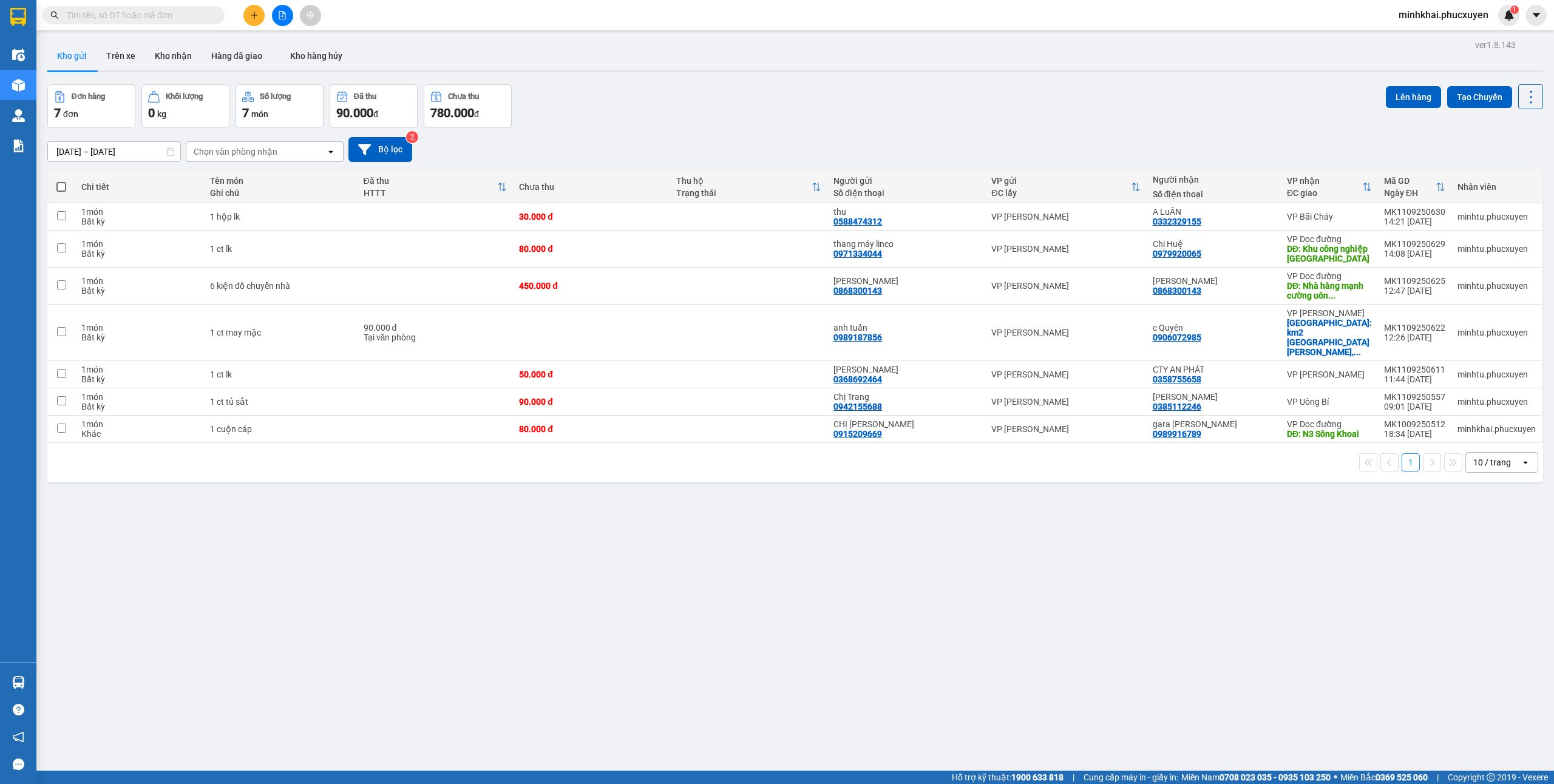
click at [9, 689] on div at bounding box center [18, 682] width 21 height 21
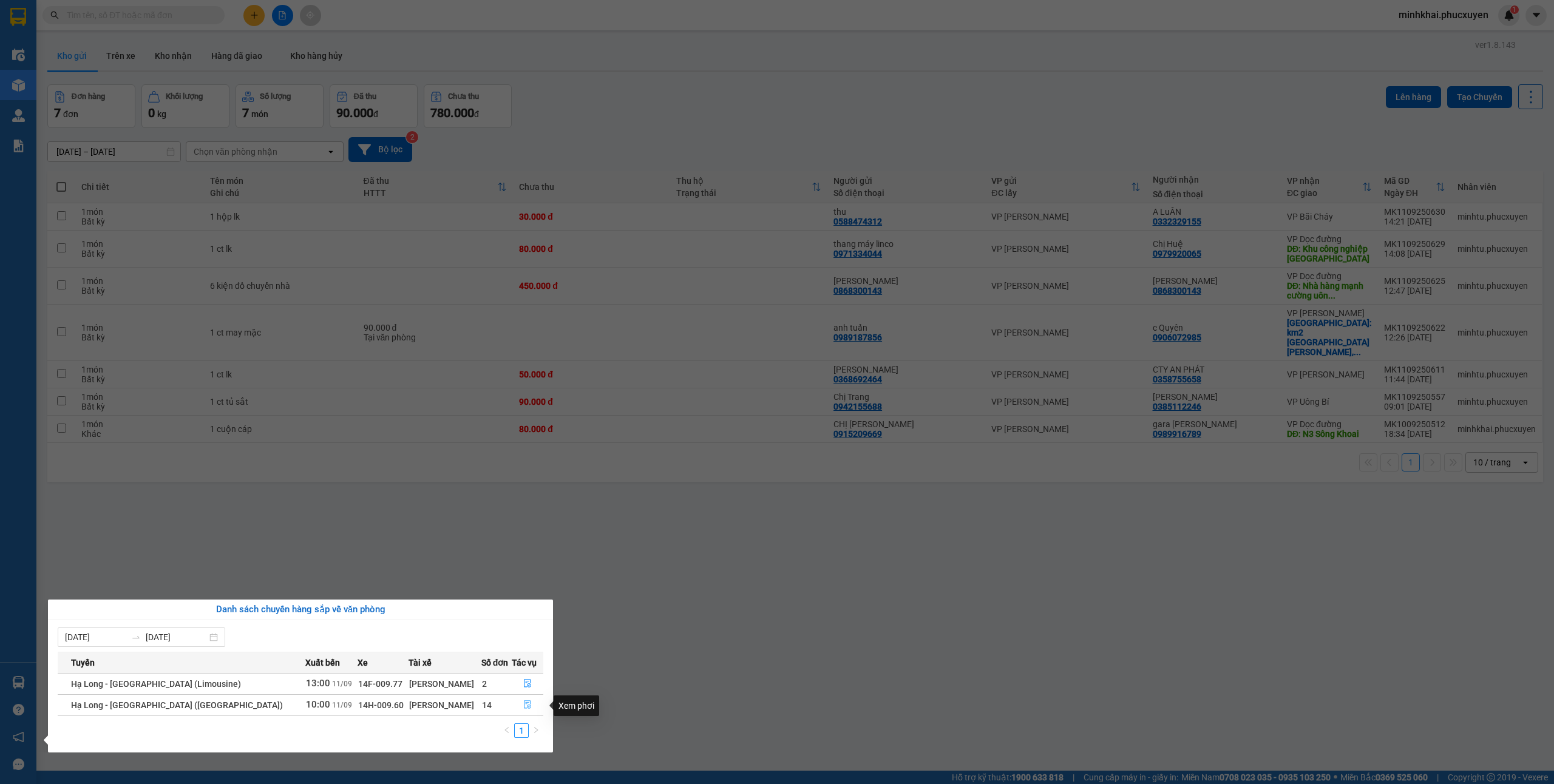
click at [525, 703] on icon "file-done" at bounding box center [527, 704] width 9 height 9
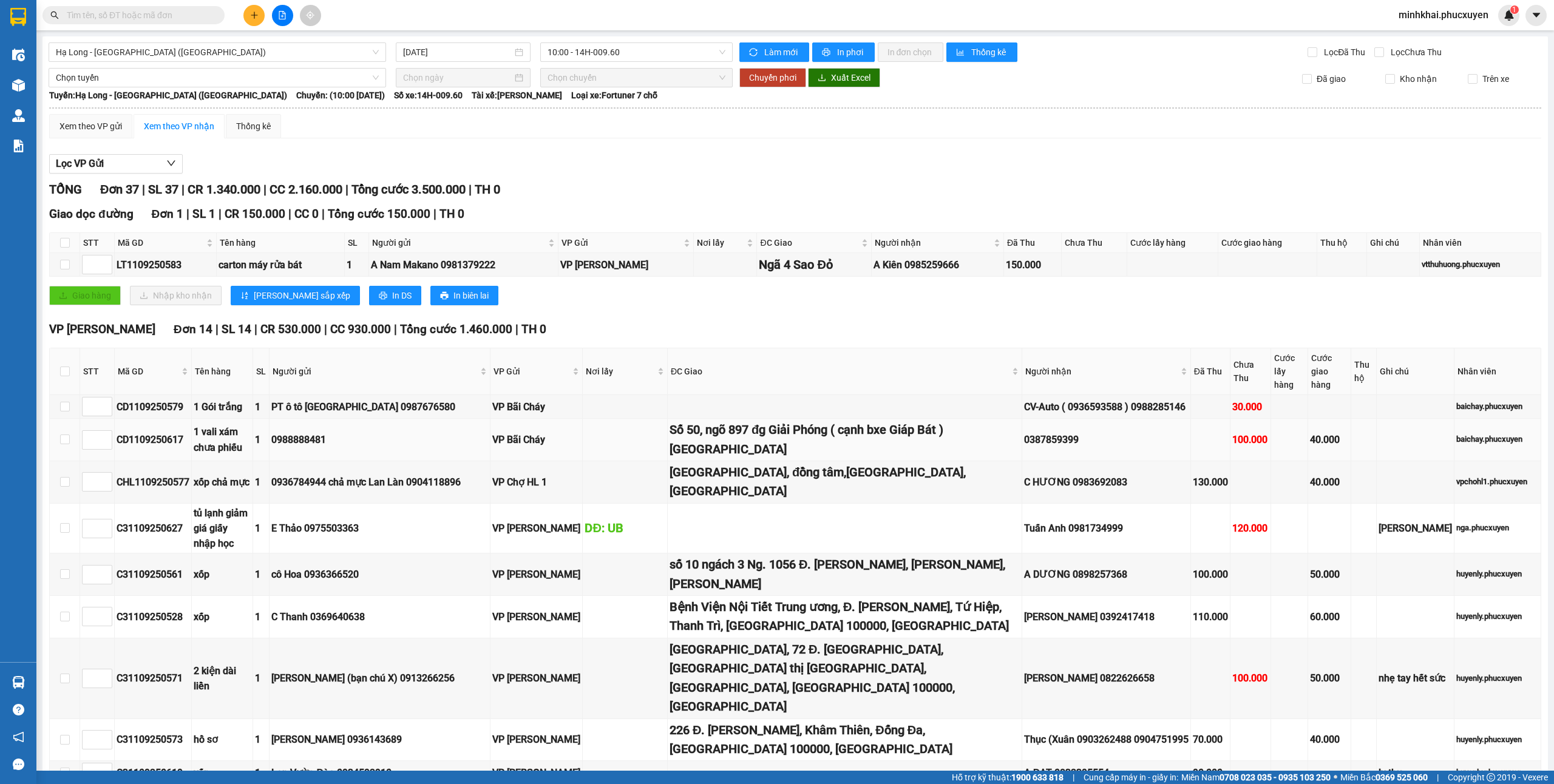
click at [59, 428] on td at bounding box center [65, 440] width 30 height 43
click at [65, 435] on input "checkbox" at bounding box center [65, 439] width 9 height 9
checkbox input "true"
click at [62, 477] on input "checkbox" at bounding box center [65, 482] width 9 height 9
checkbox input "true"
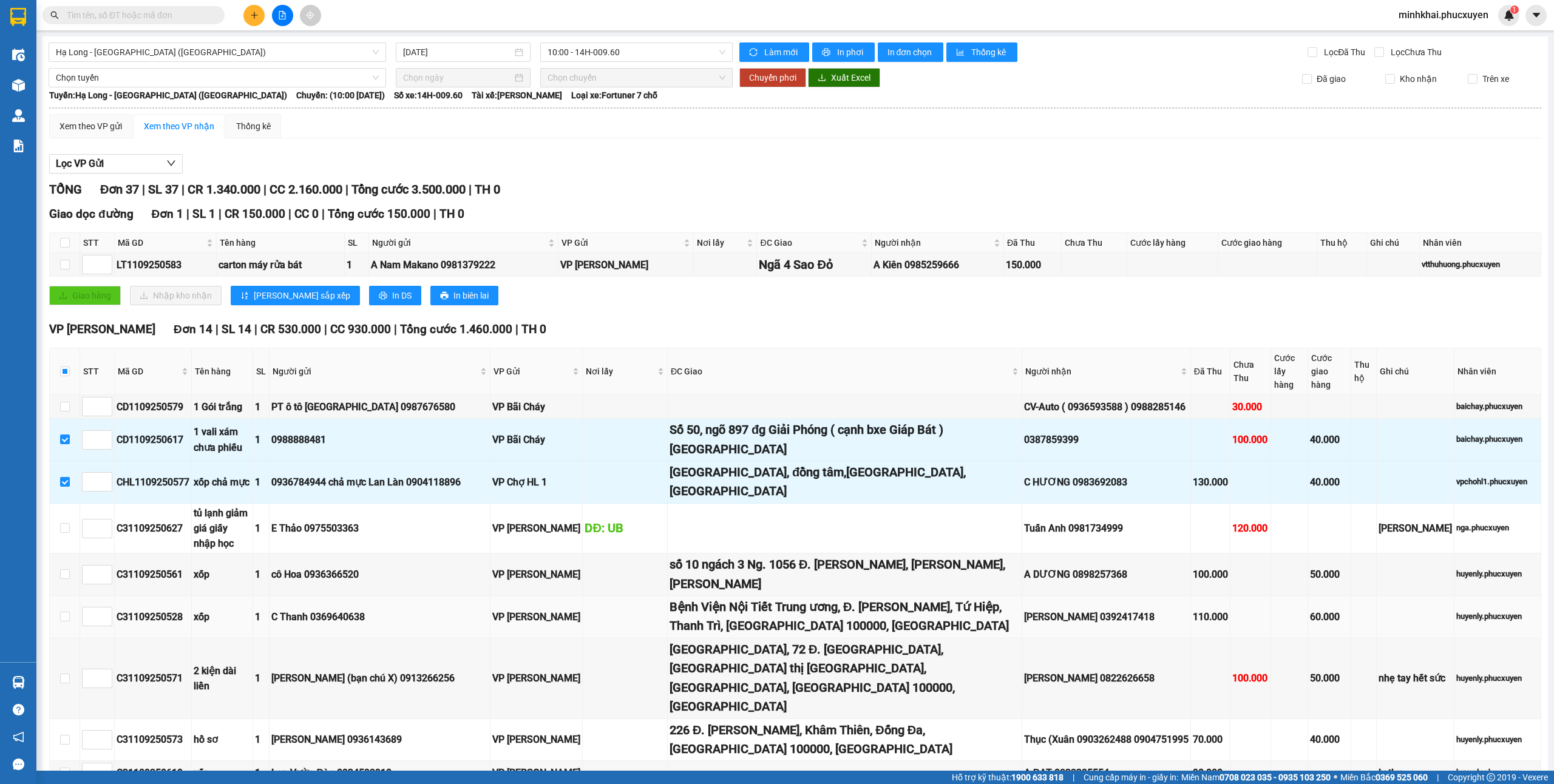
scroll to position [80, 0]
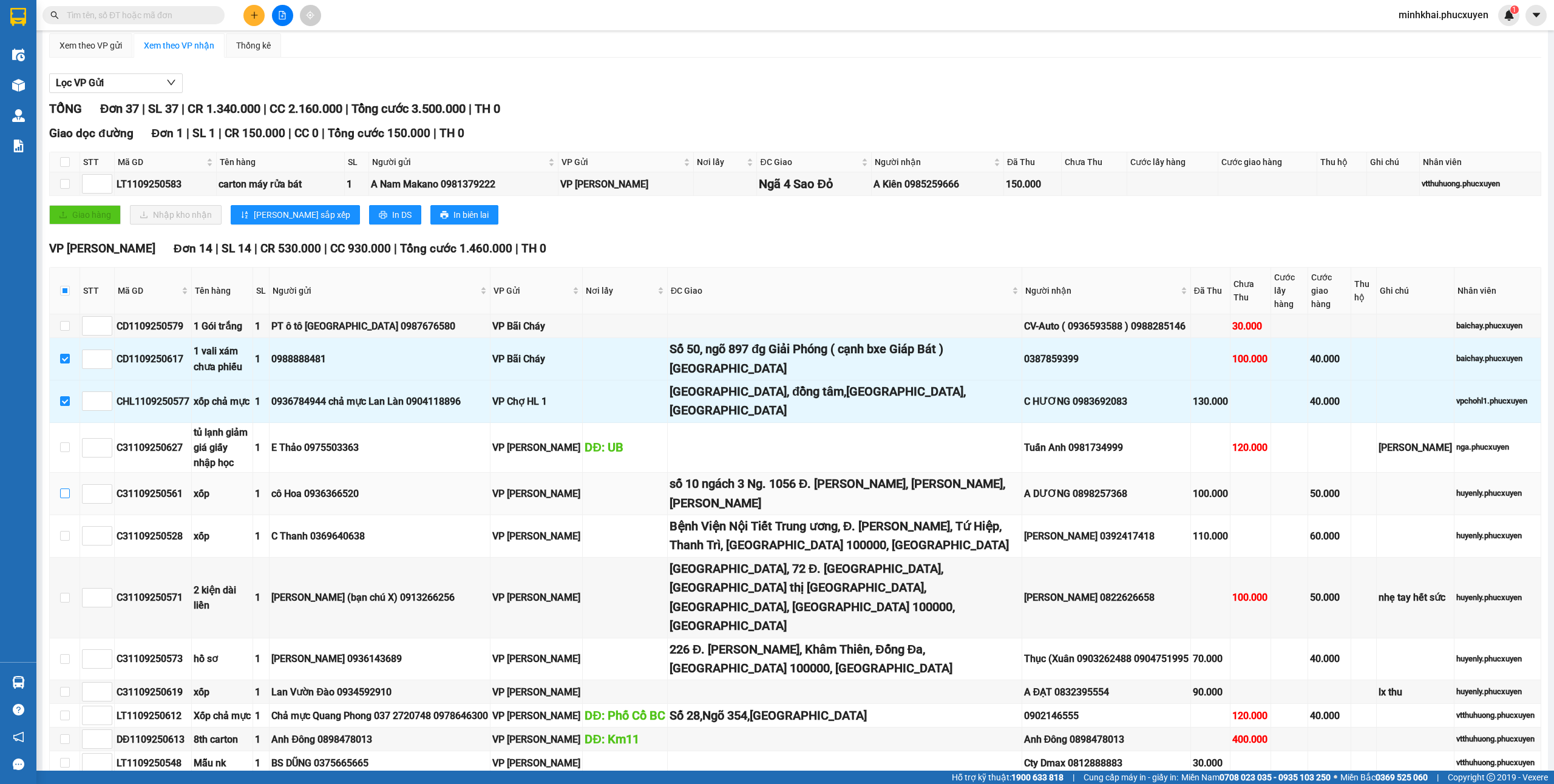
click at [68, 489] on input "checkbox" at bounding box center [65, 494] width 9 height 9
checkbox input "true"
click at [63, 531] on input "checkbox" at bounding box center [65, 536] width 9 height 9
checkbox input "true"
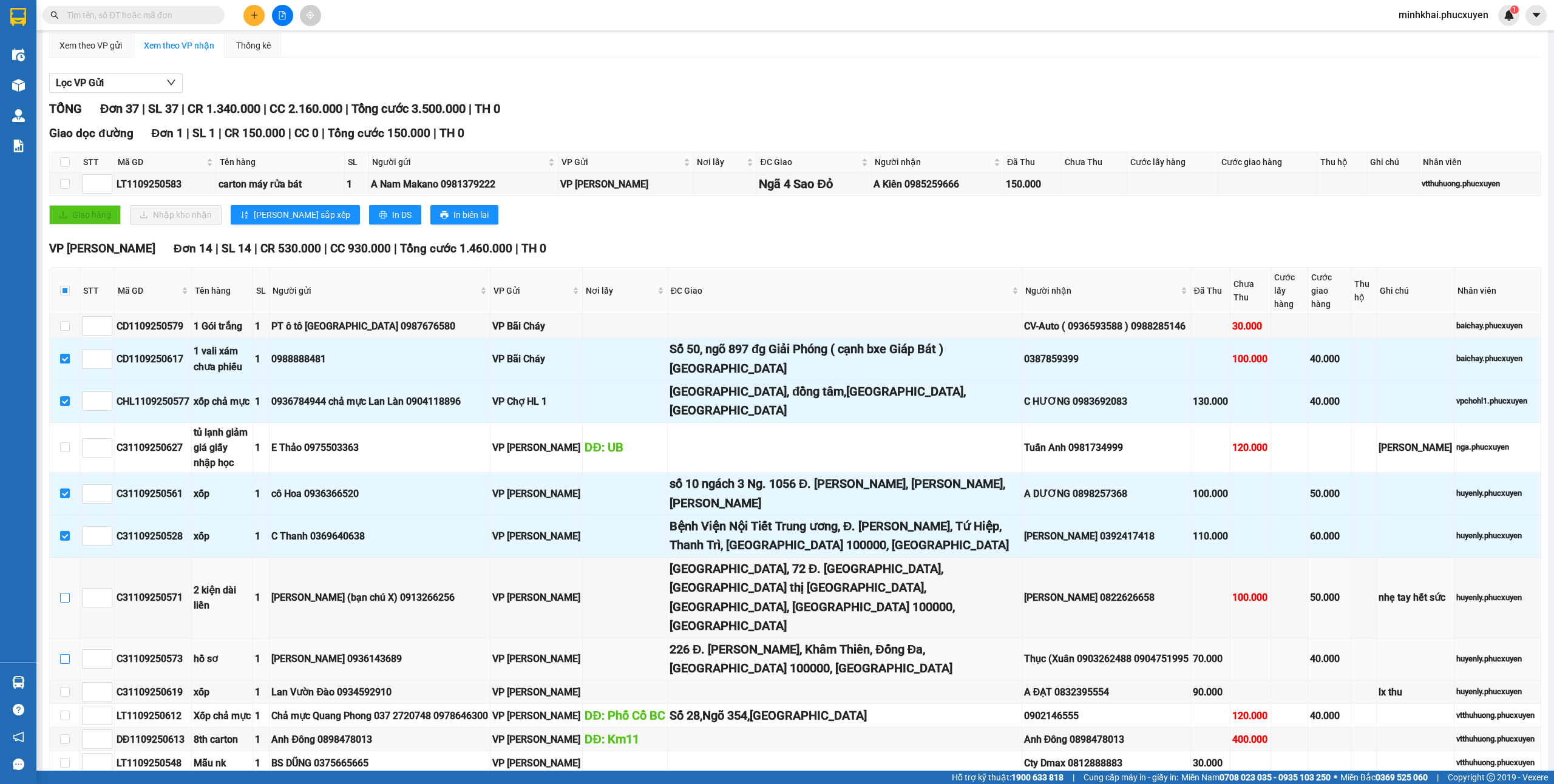
click at [63, 593] on input "checkbox" at bounding box center [65, 598] width 9 height 9
checkbox input "true"
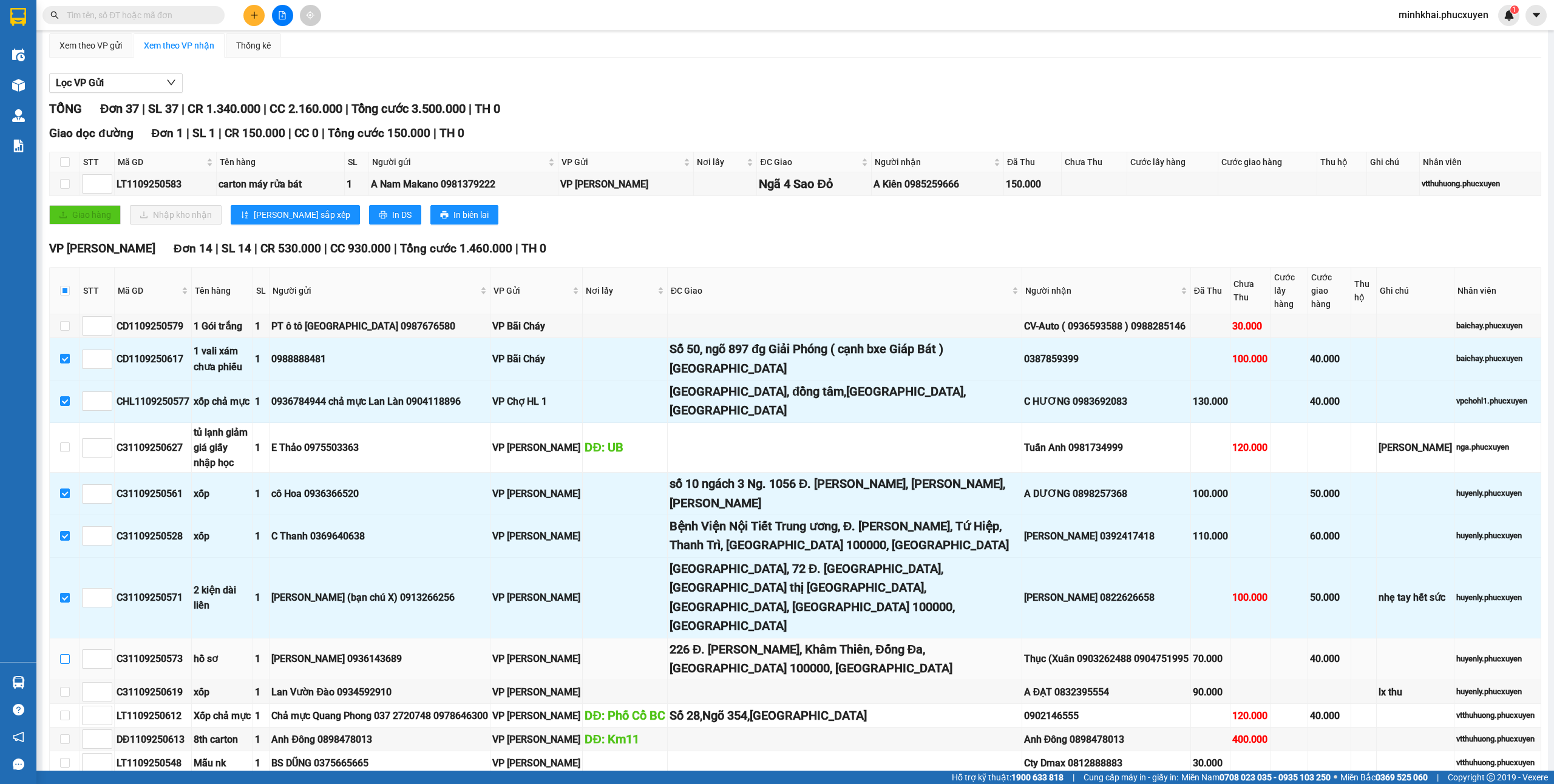
click at [60, 652] on label at bounding box center [65, 659] width 9 height 13
click at [60, 655] on input "checkbox" at bounding box center [65, 659] width 9 height 9
checkbox input "true"
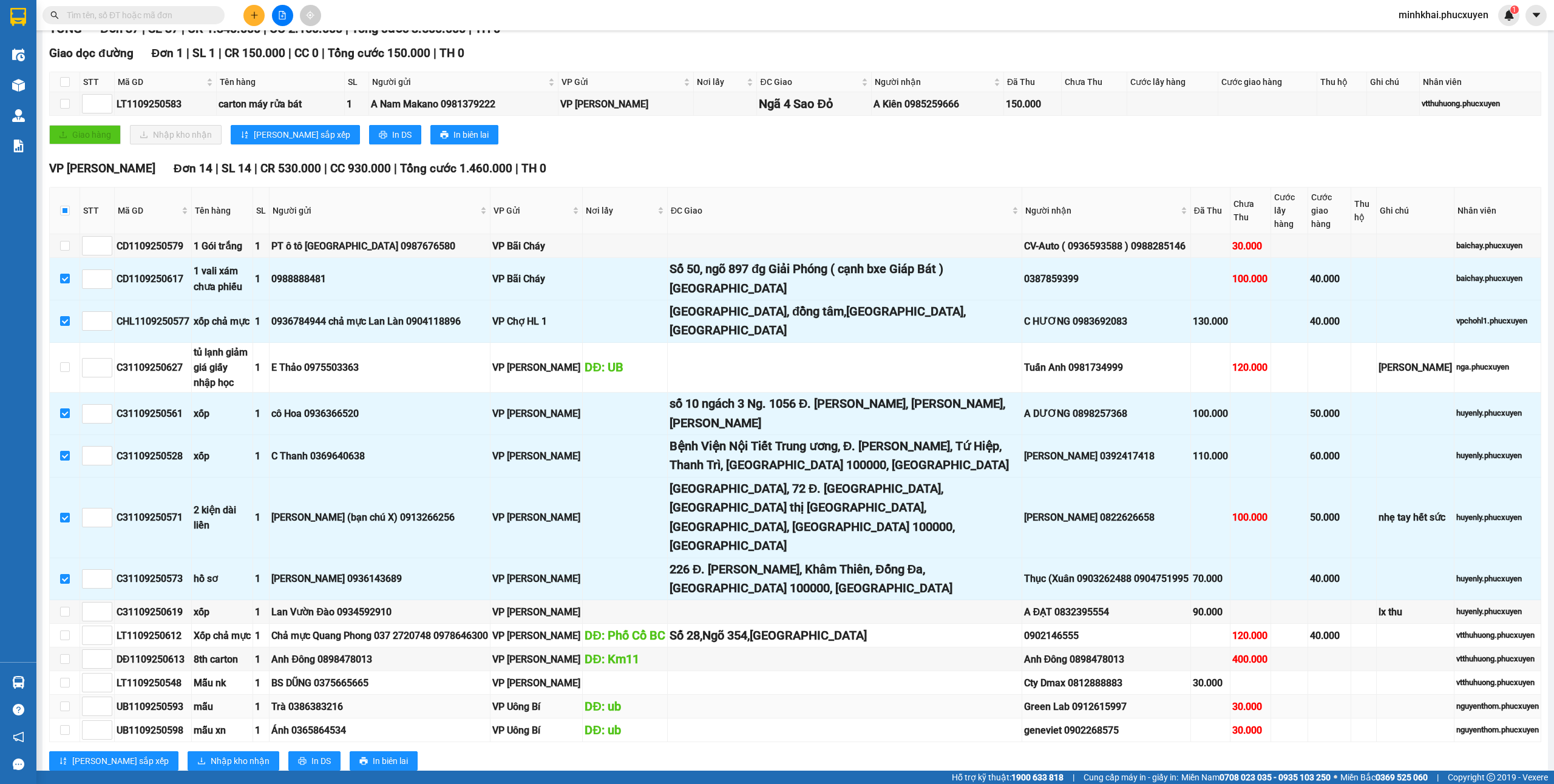
scroll to position [162, 0]
click at [211, 754] on span "Nhập kho nhận" at bounding box center [240, 760] width 59 height 13
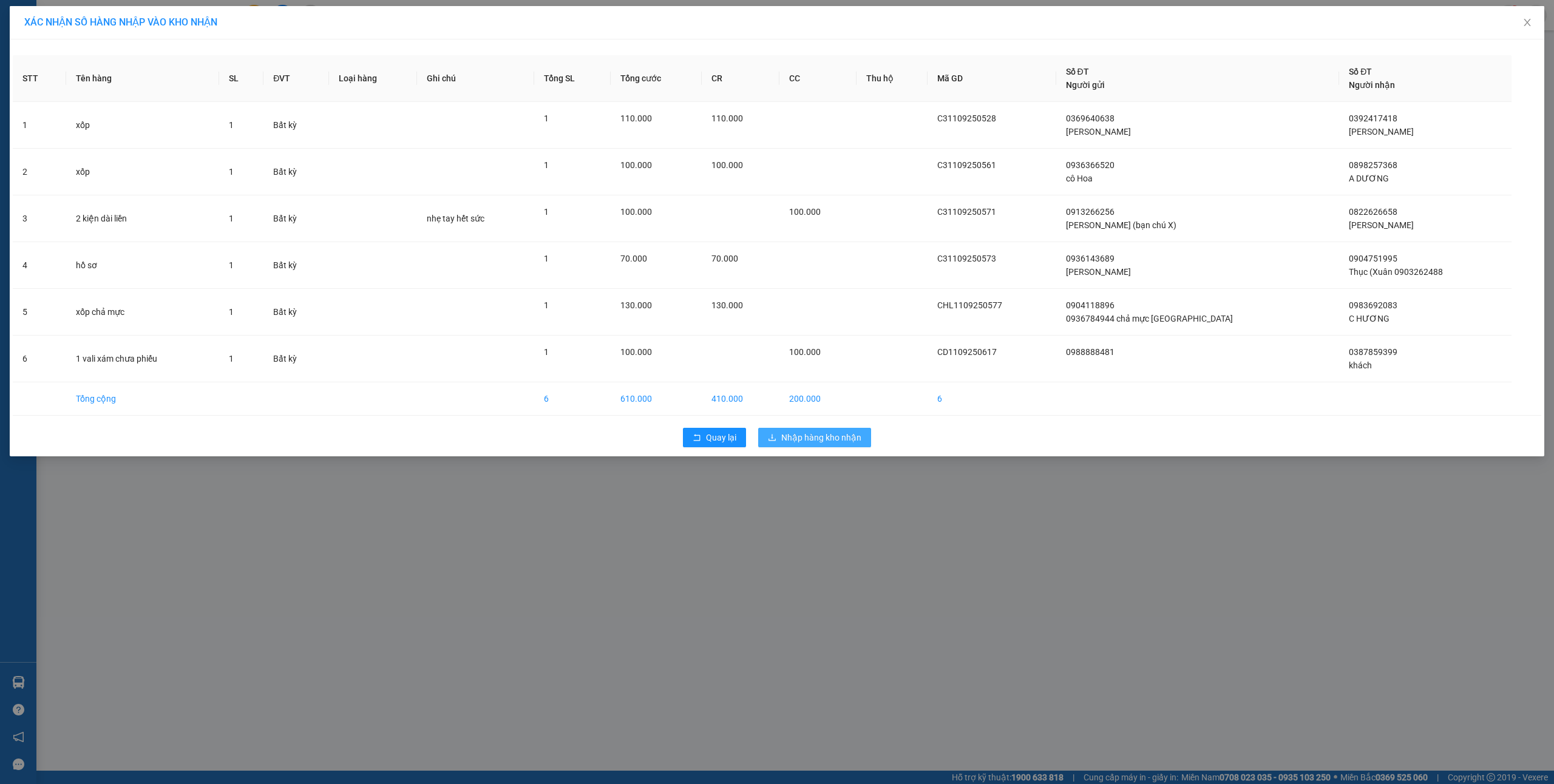
click at [806, 446] on button "Nhập hàng kho nhận" at bounding box center [814, 438] width 113 height 20
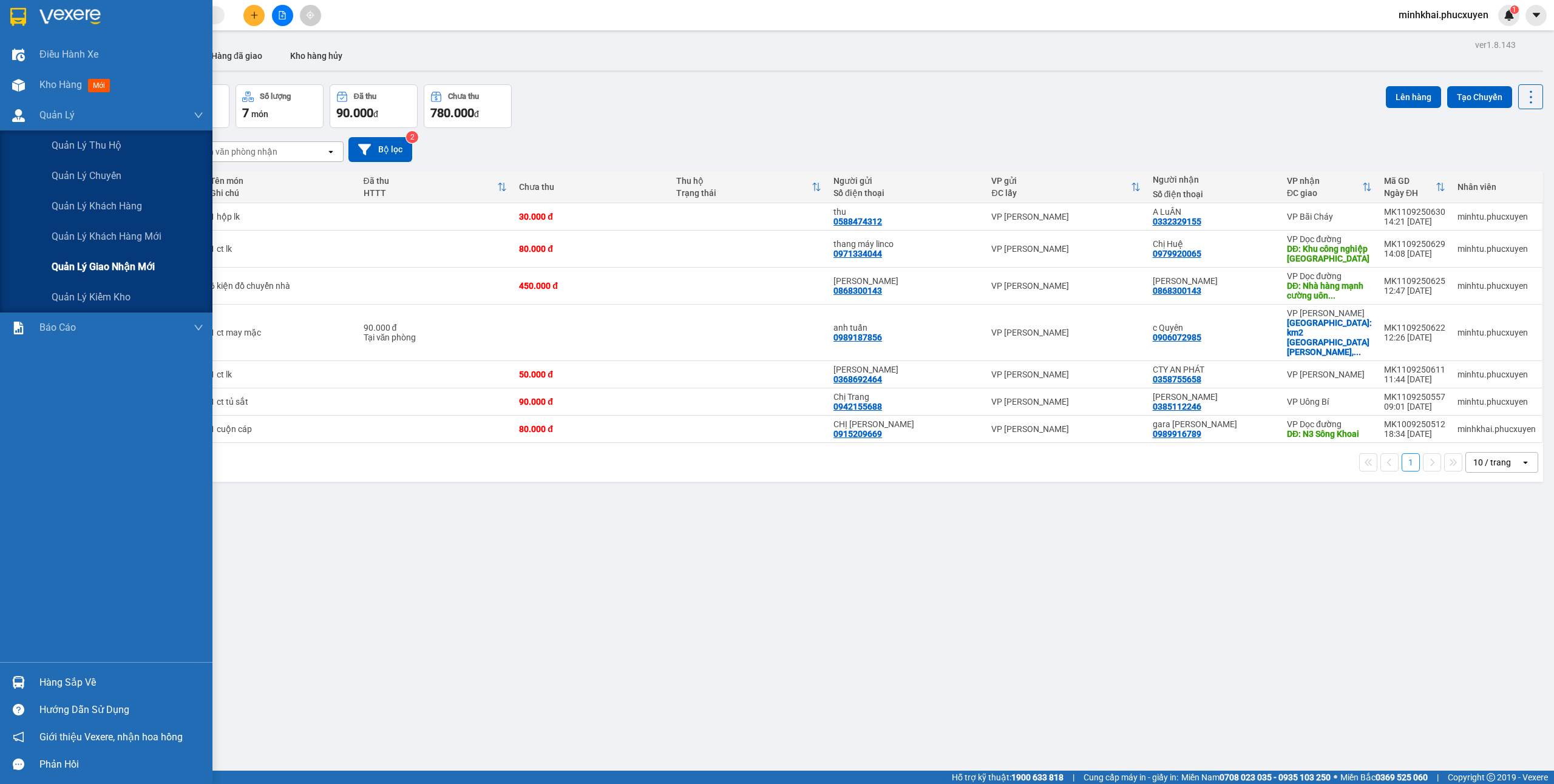
click at [125, 256] on div "Quản lý giao nhận mới" at bounding box center [127, 267] width 151 height 30
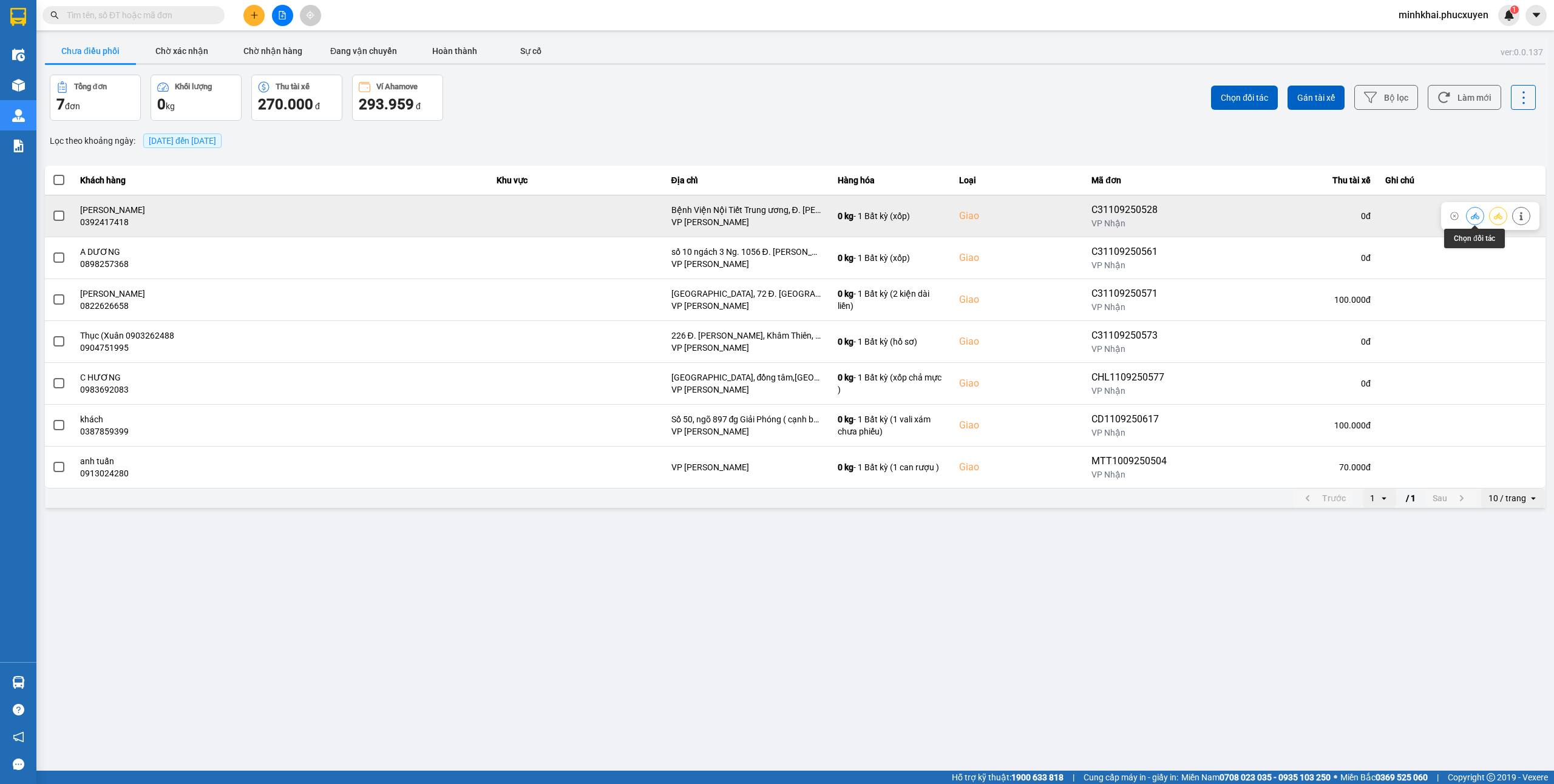
click at [1477, 216] on icon at bounding box center [1475, 215] width 9 height 6
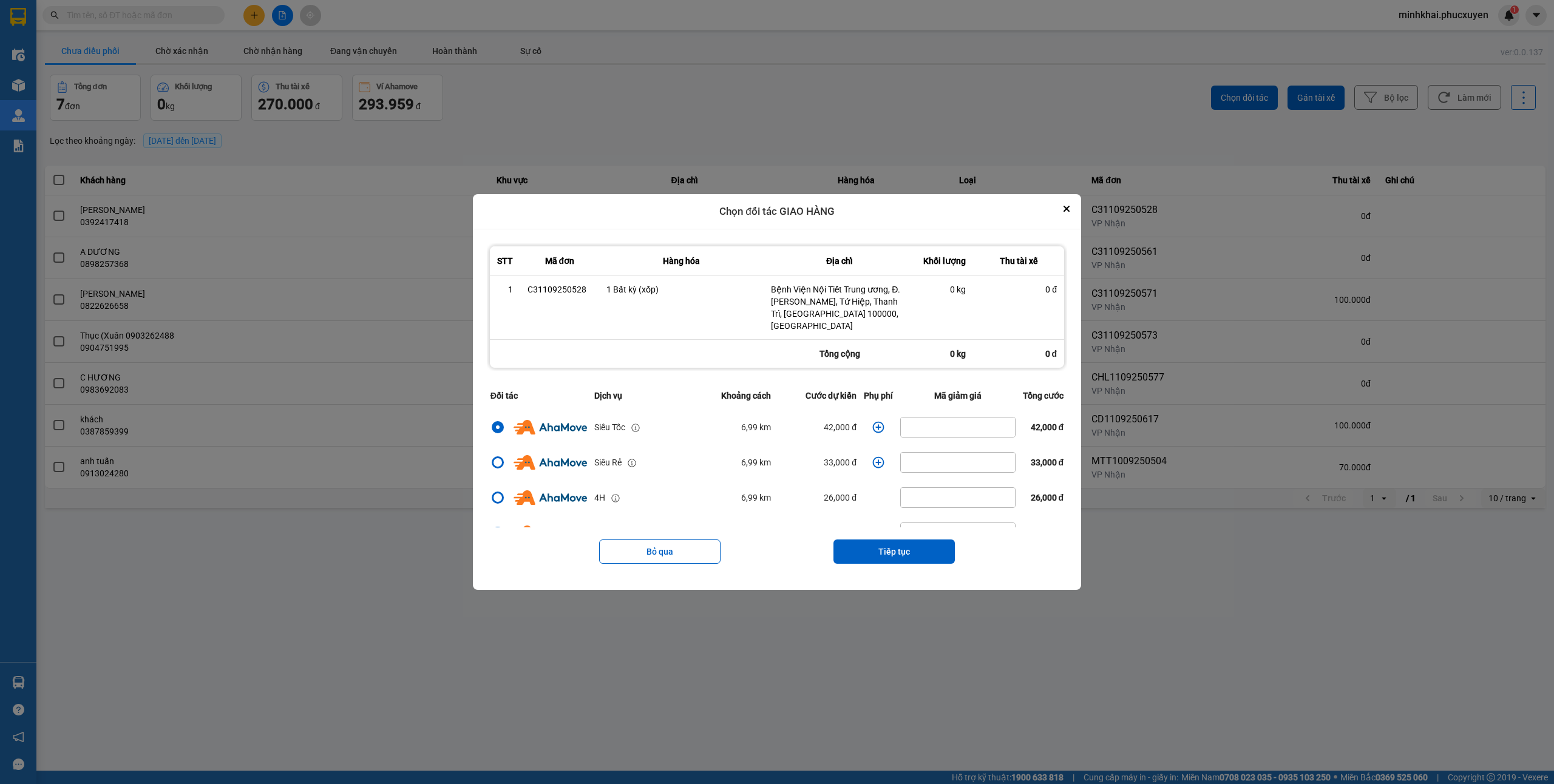
click at [872, 421] on icon "dialog" at bounding box center [878, 427] width 12 height 12
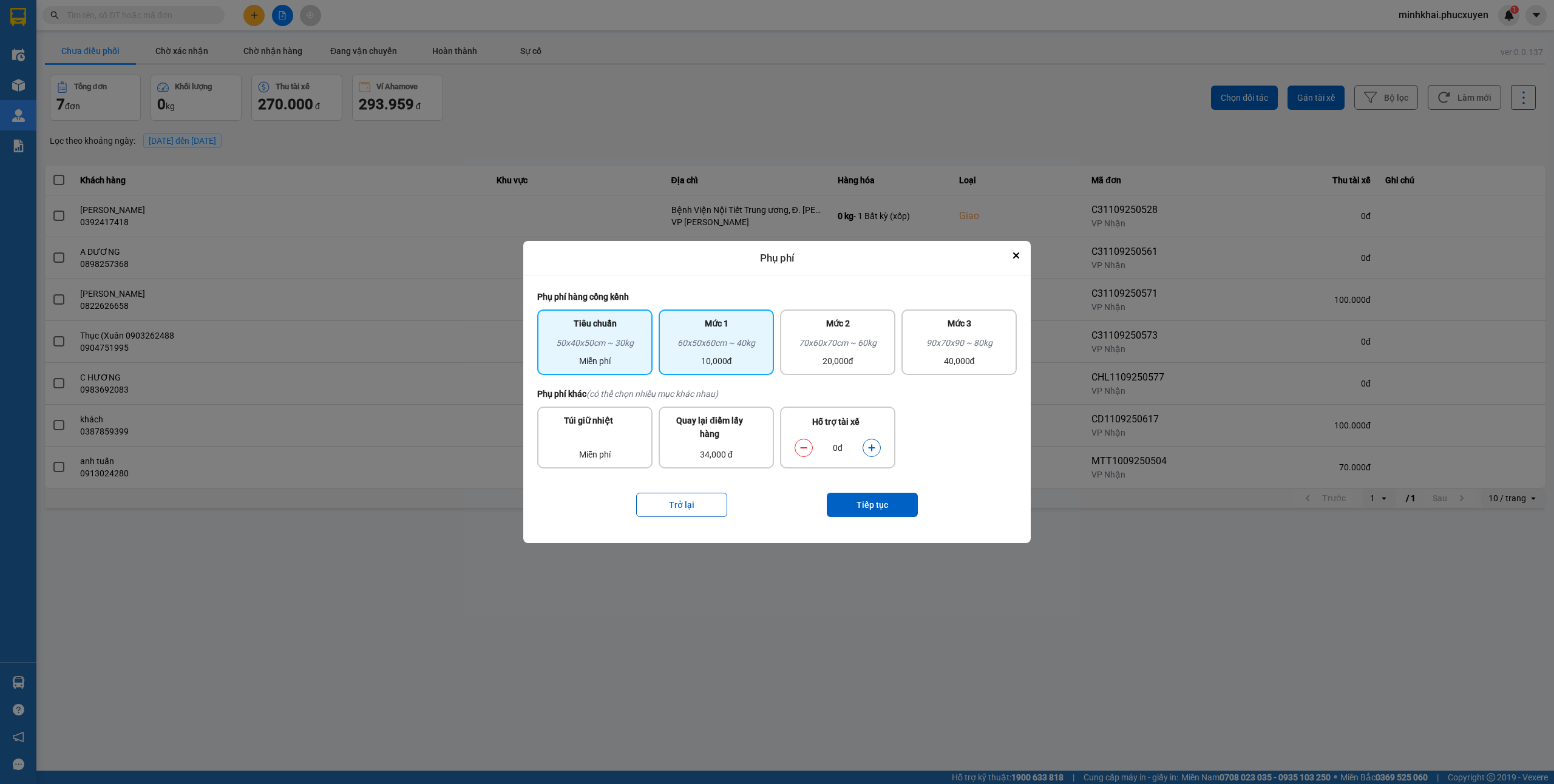
click at [717, 344] on div "60x50x60cm ~ 40kg" at bounding box center [716, 345] width 101 height 18
click at [876, 449] on button "dialog" at bounding box center [872, 447] width 17 height 21
click at [867, 507] on button "Tiếp tục" at bounding box center [872, 505] width 91 height 24
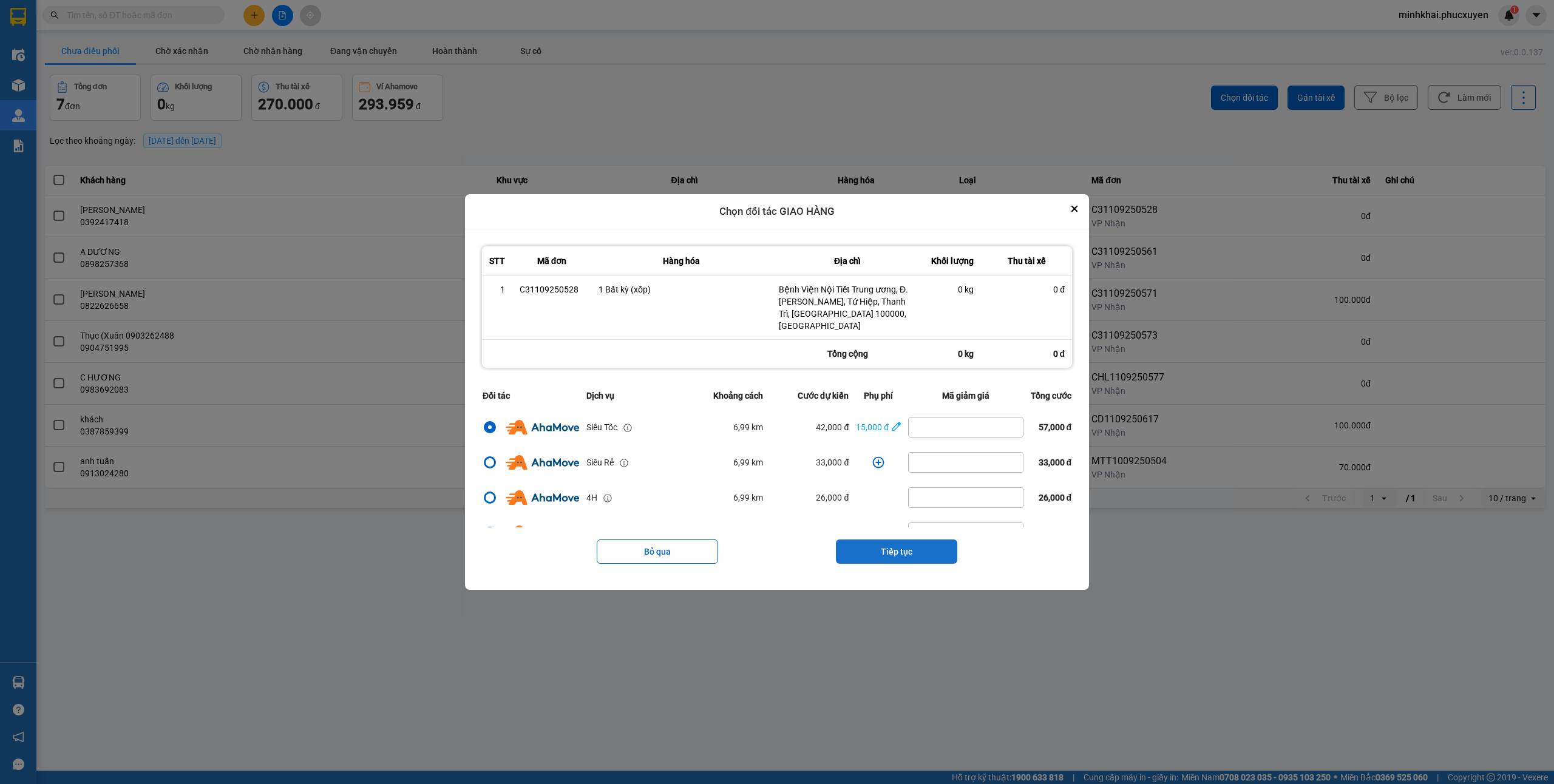
click at [869, 539] on button "Tiếp tục" at bounding box center [897, 551] width 121 height 24
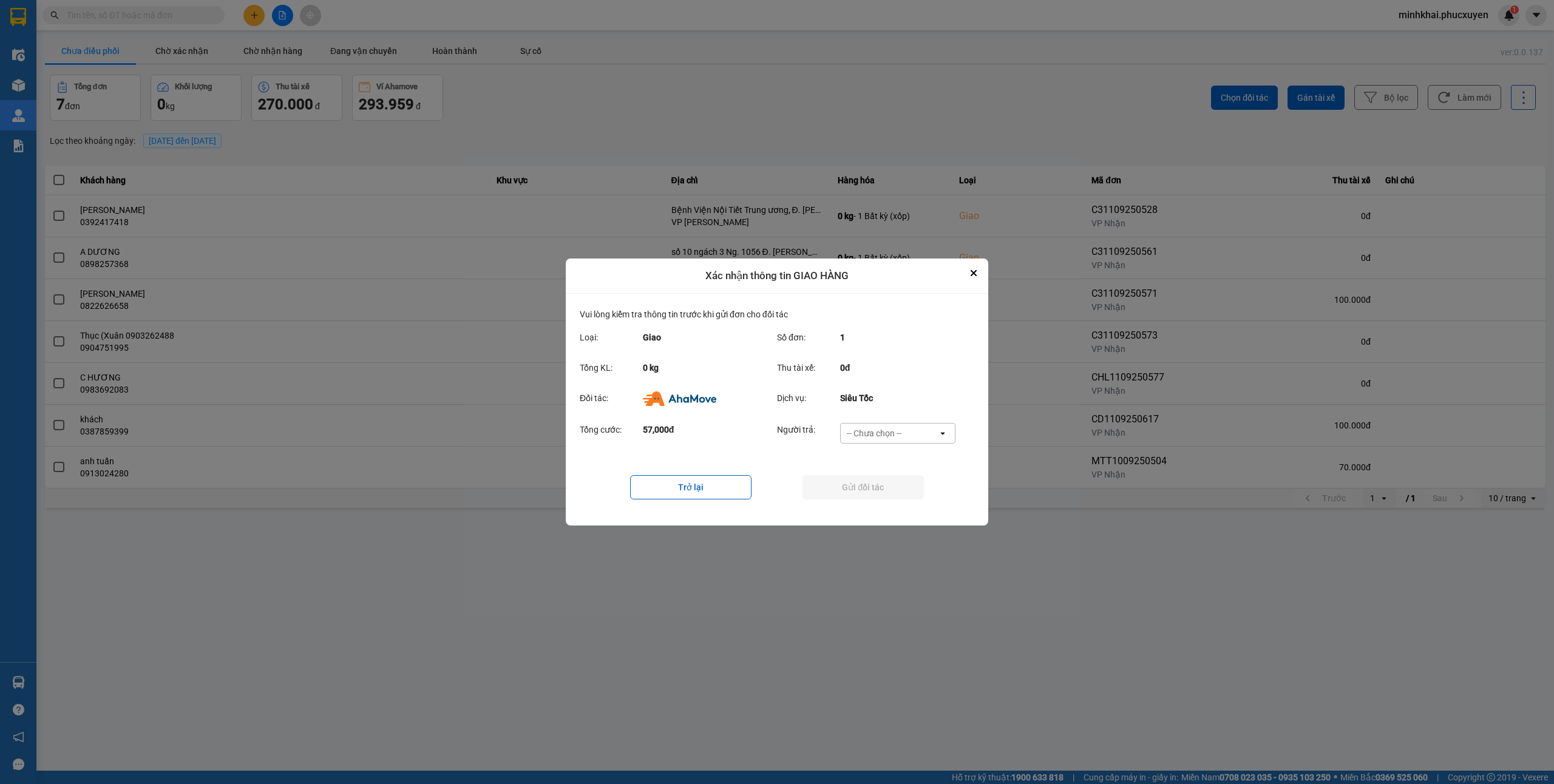
click at [910, 433] on div "-- Chưa chọn --" at bounding box center [889, 433] width 97 height 20
click at [878, 502] on span "Ví Ahamove" at bounding box center [874, 502] width 49 height 12
click at [861, 479] on button "Gửi đối tác" at bounding box center [863, 487] width 121 height 24
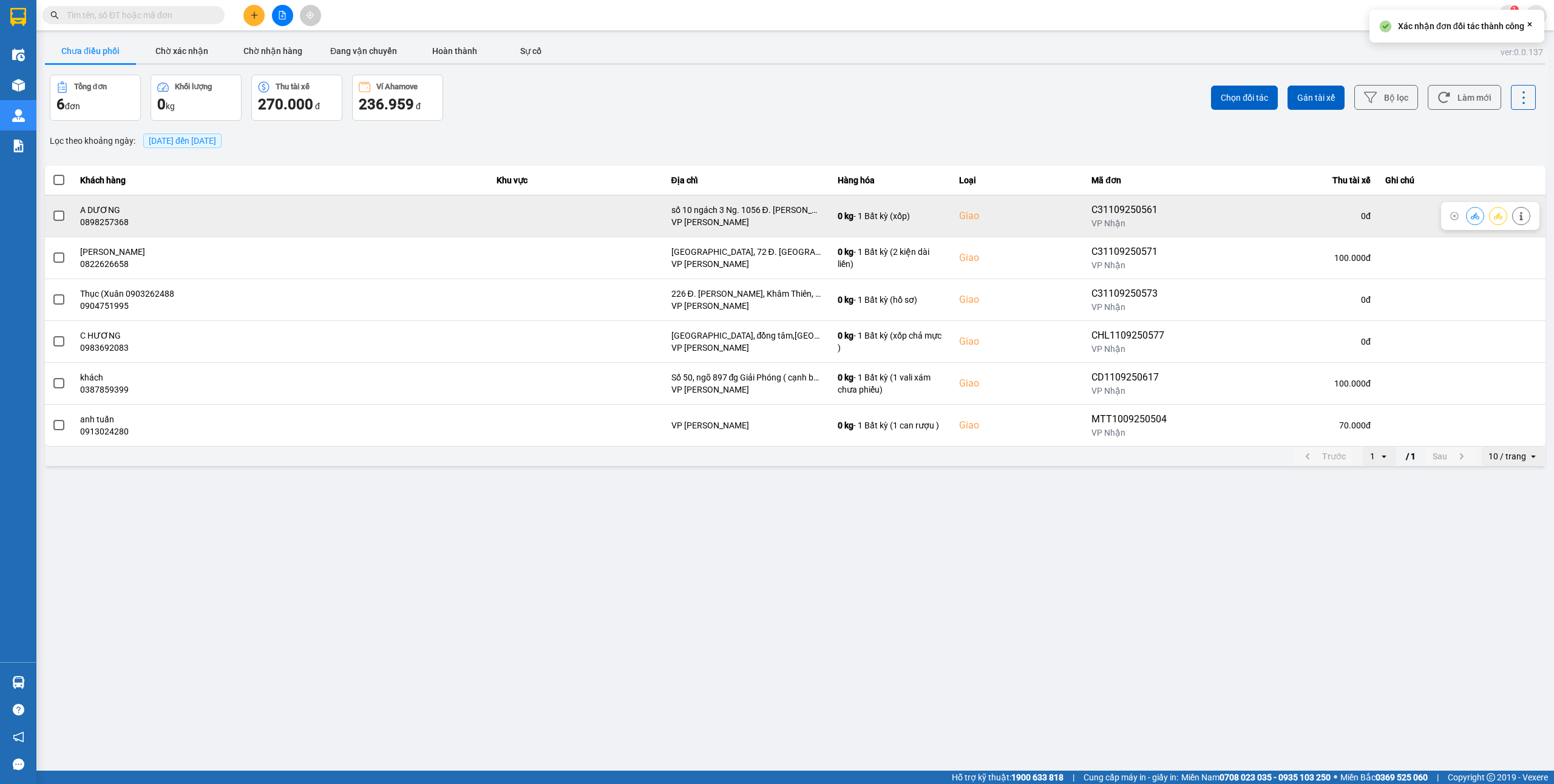
click at [1475, 210] on button at bounding box center [1475, 215] width 17 height 21
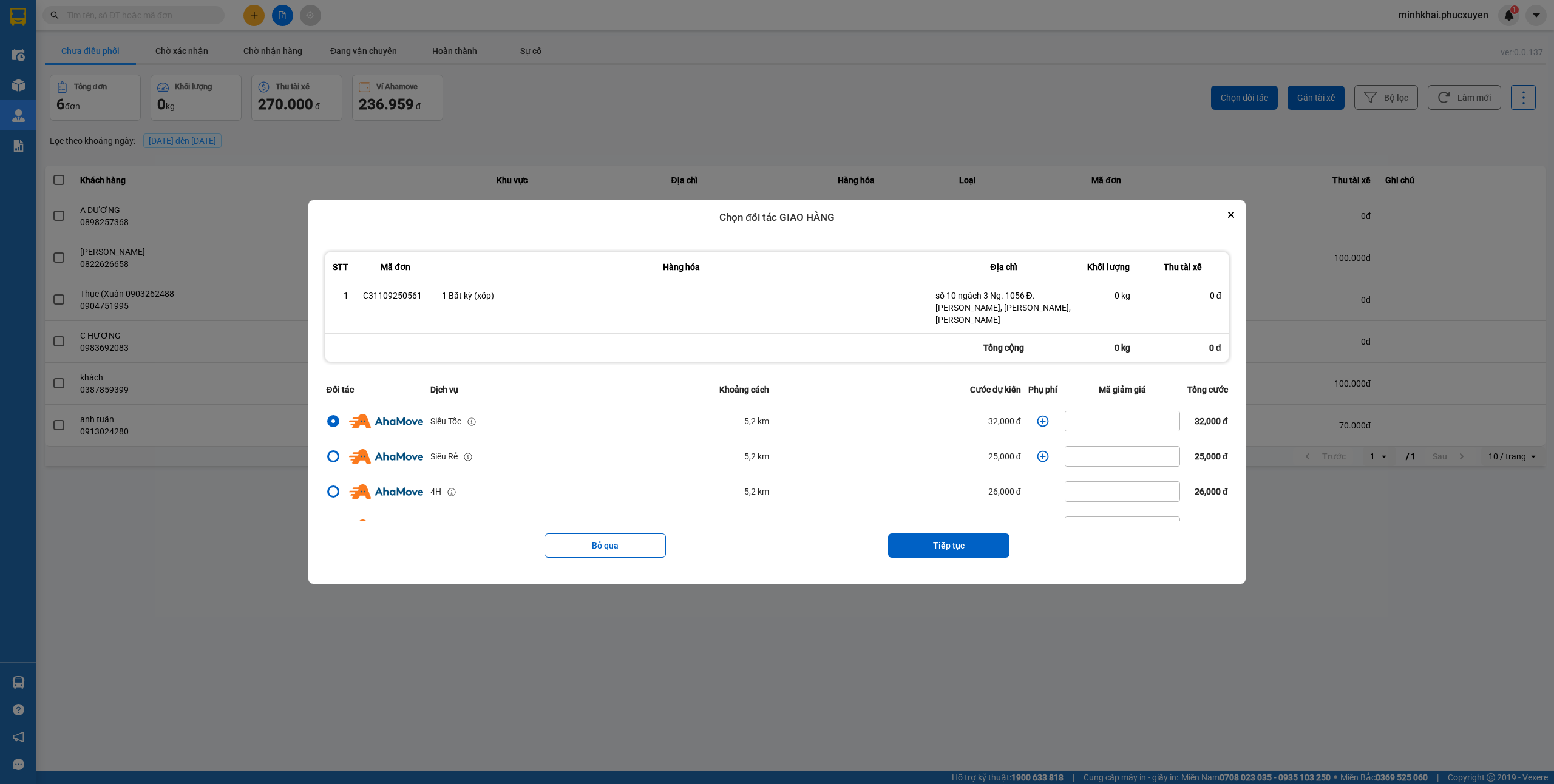
click at [944, 521] on div "Bỏ qua Tiếp tục" at bounding box center [777, 546] width 909 height 49
click at [1042, 415] on icon "dialog" at bounding box center [1042, 420] width 12 height 12
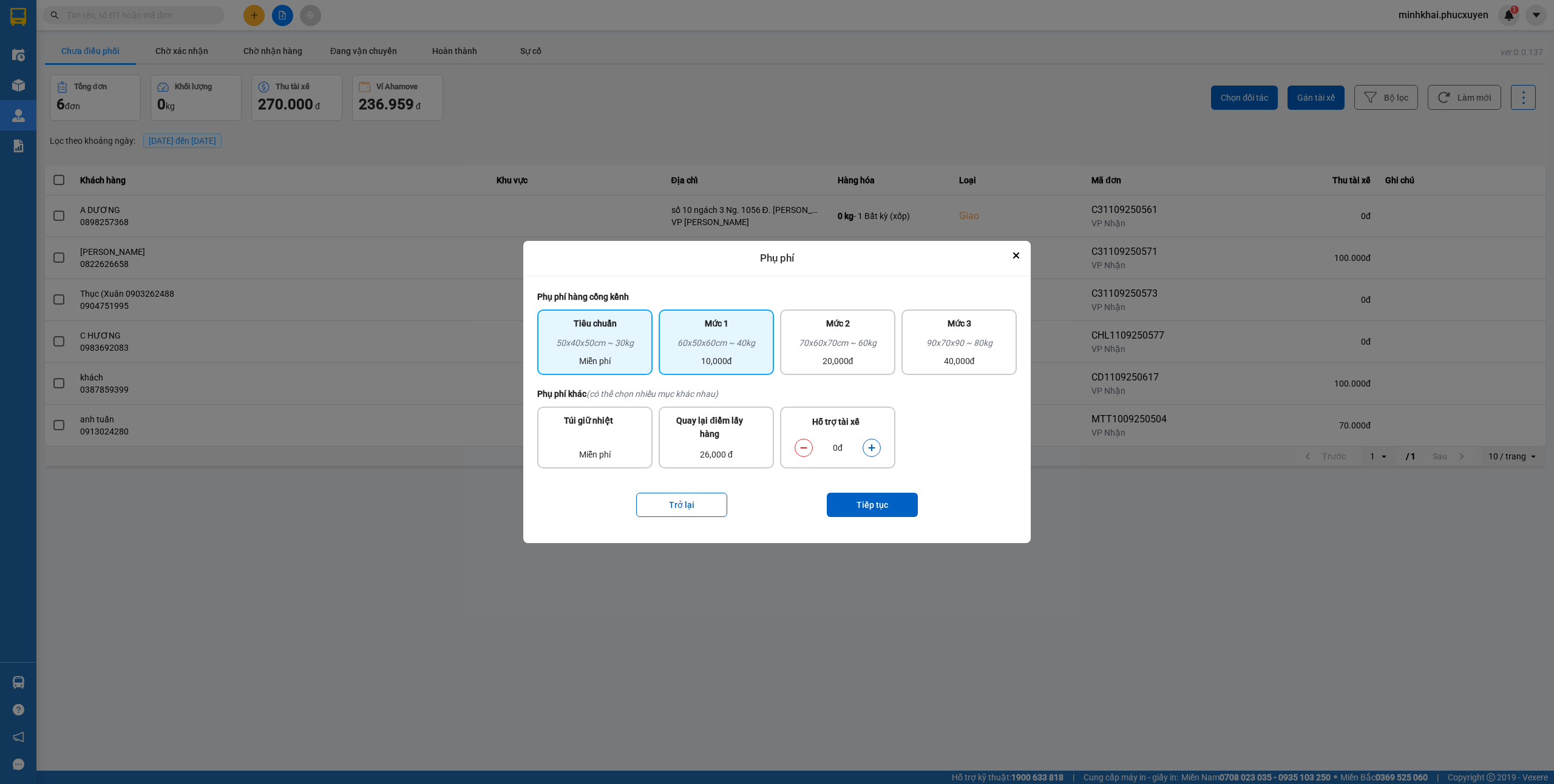
click at [765, 353] on div "60x50x60cm ~ 40kg" at bounding box center [716, 345] width 101 height 18
click at [876, 452] on button "dialog" at bounding box center [872, 447] width 17 height 21
click at [880, 500] on button "Tiếp tục" at bounding box center [872, 505] width 91 height 24
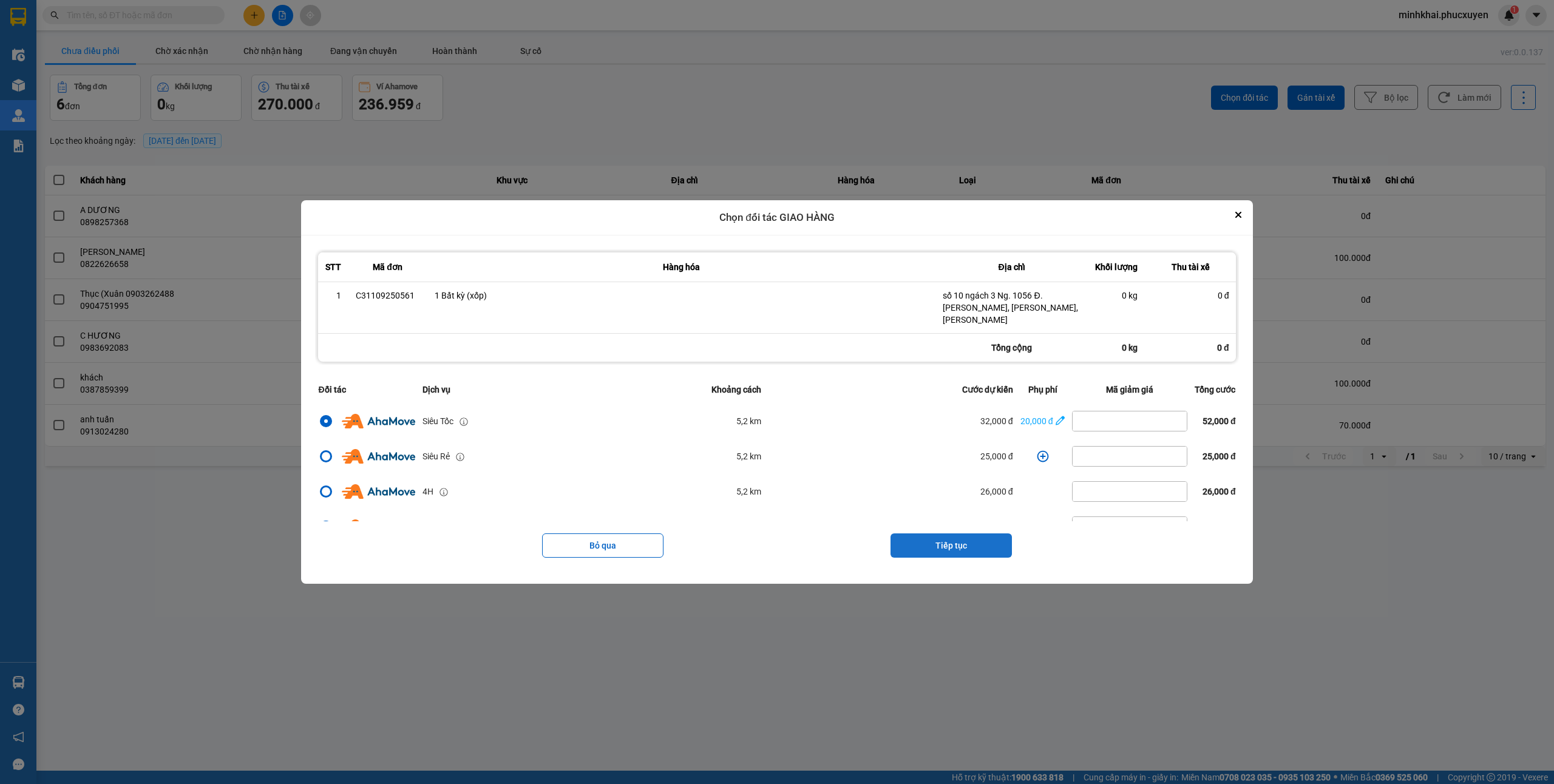
click at [911, 537] on button "Tiếp tục" at bounding box center [951, 545] width 121 height 24
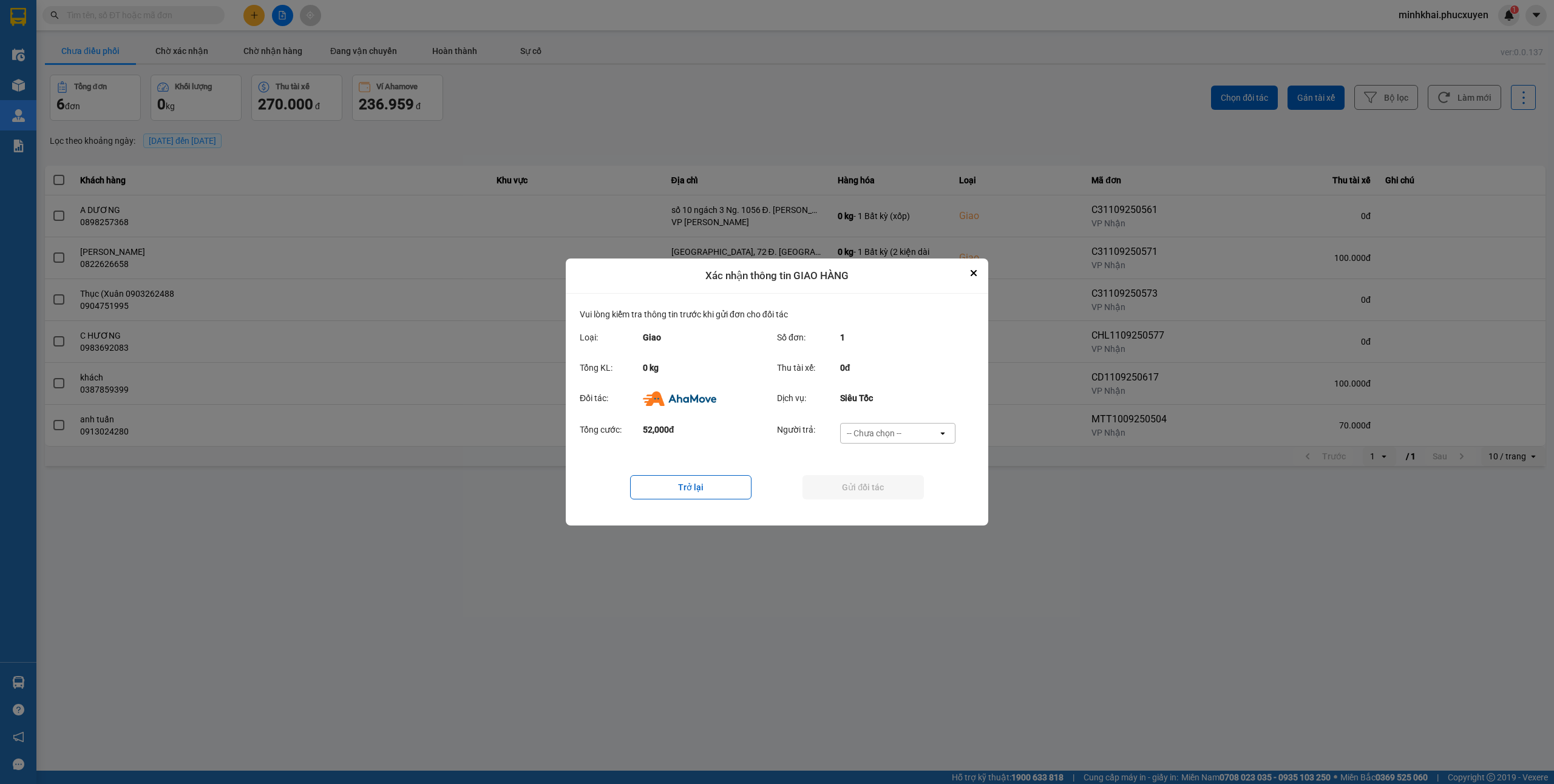
click at [884, 435] on div "-- Chưa chọn --" at bounding box center [874, 433] width 54 height 12
click at [872, 498] on span "Ví Ahamove" at bounding box center [874, 502] width 49 height 12
click at [847, 488] on button "Gửi đối tác" at bounding box center [863, 487] width 121 height 24
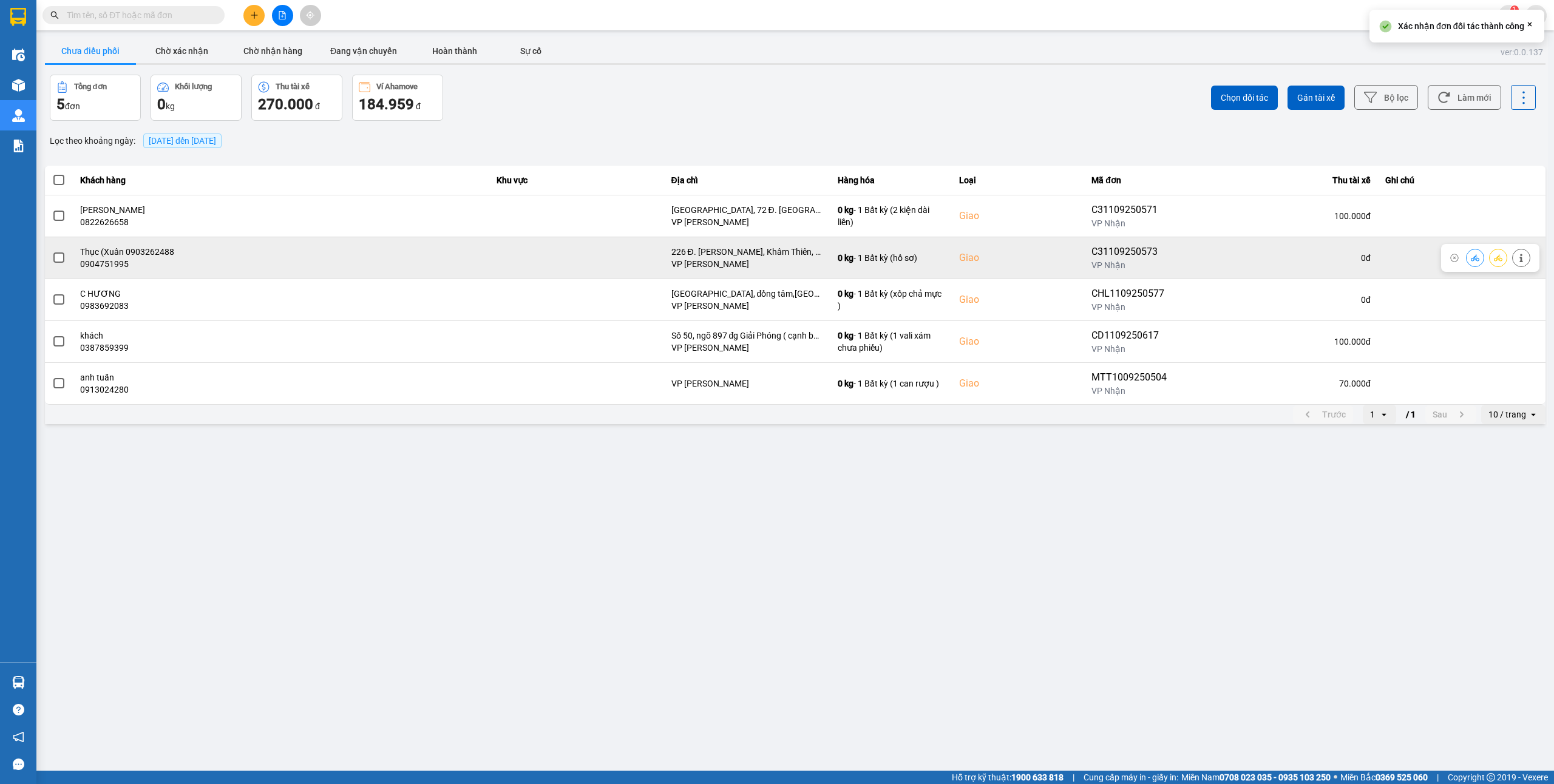
click at [1477, 256] on icon at bounding box center [1475, 257] width 9 height 6
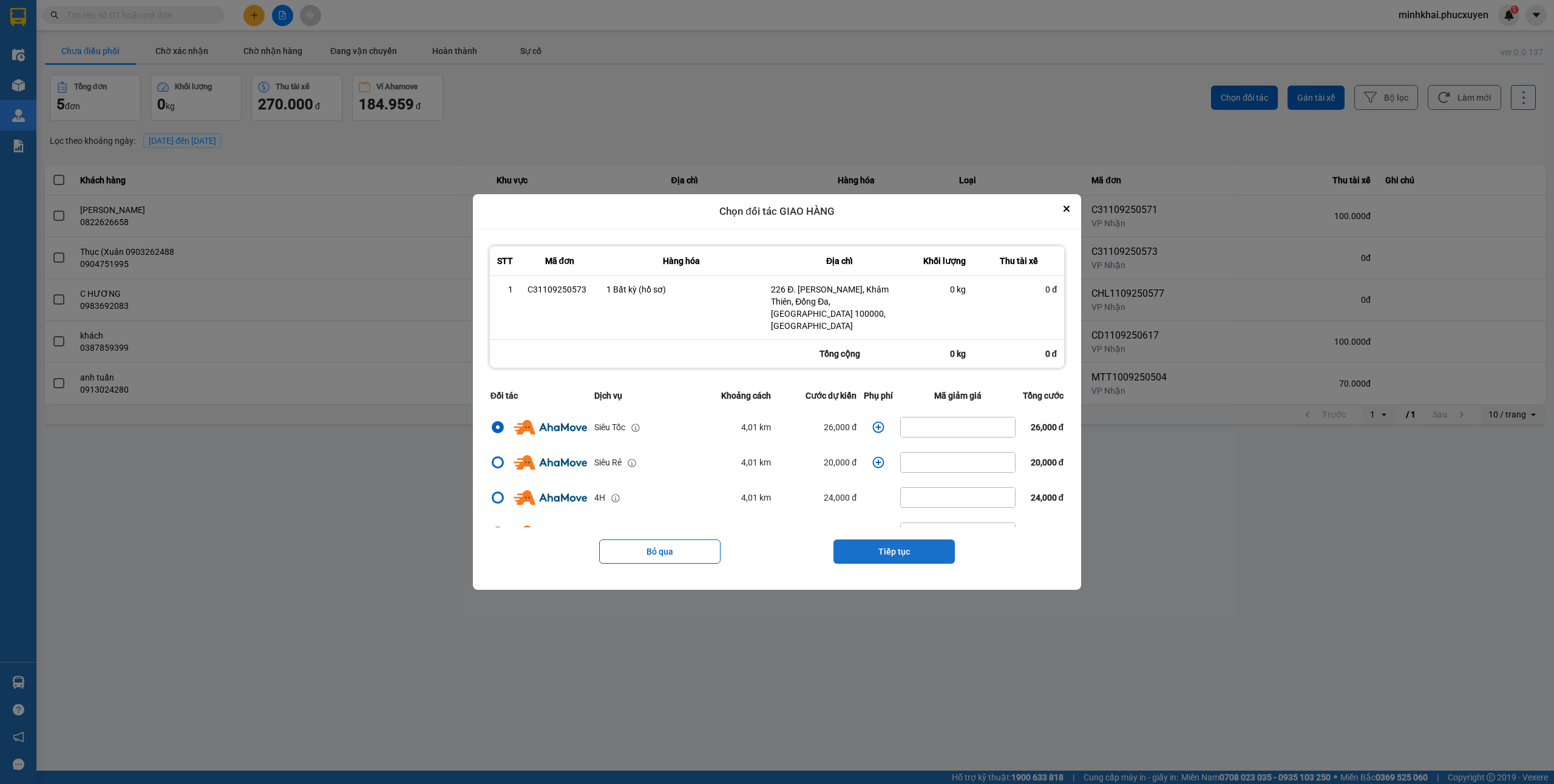
click at [913, 539] on button "Tiếp tục" at bounding box center [895, 551] width 121 height 24
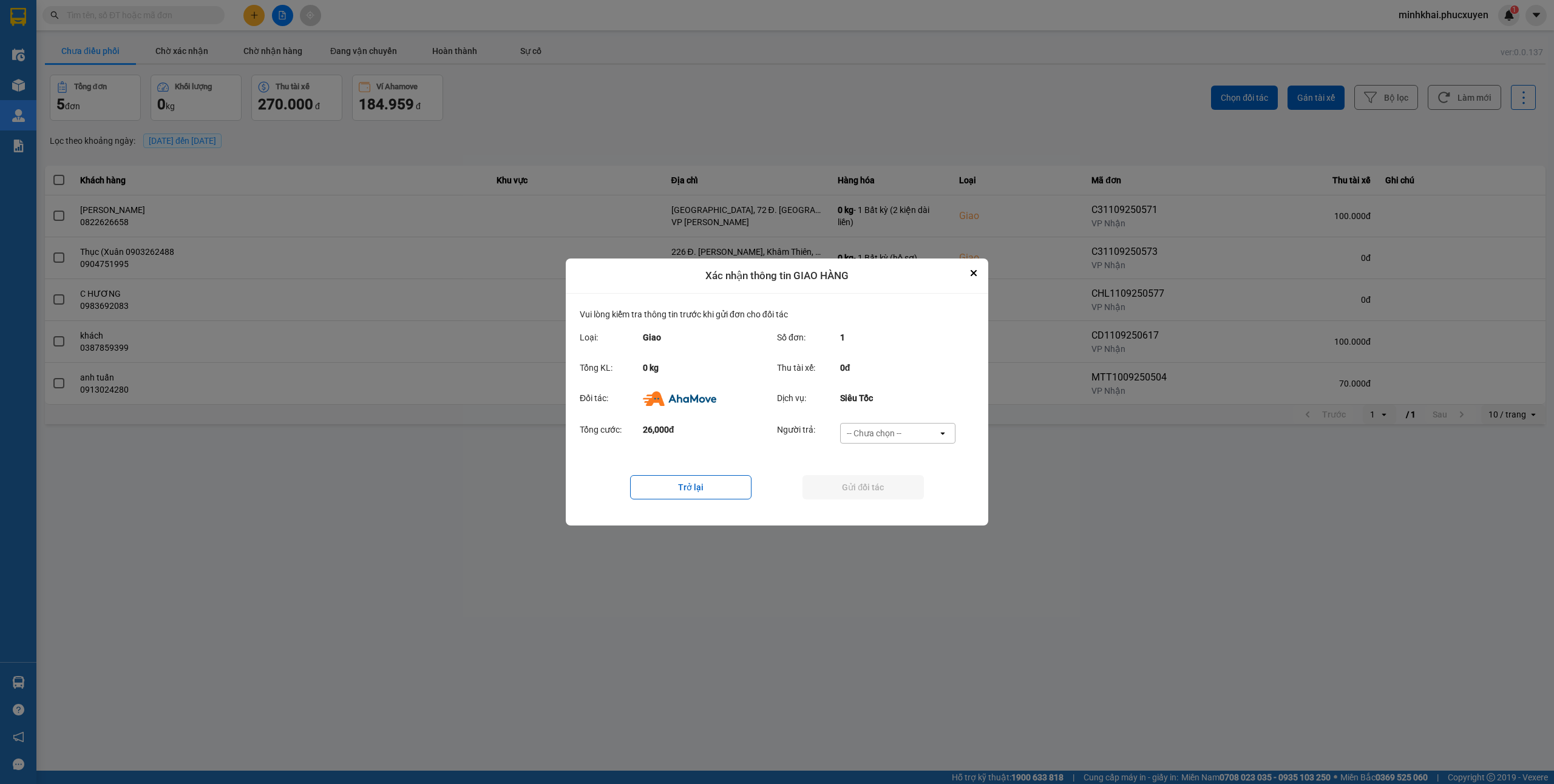
click at [909, 428] on div "-- Chưa chọn --" at bounding box center [889, 433] width 97 height 20
click at [901, 502] on div "Ví Ahamove" at bounding box center [897, 503] width 115 height 22
click at [873, 487] on button "Gửi đối tác" at bounding box center [863, 487] width 121 height 24
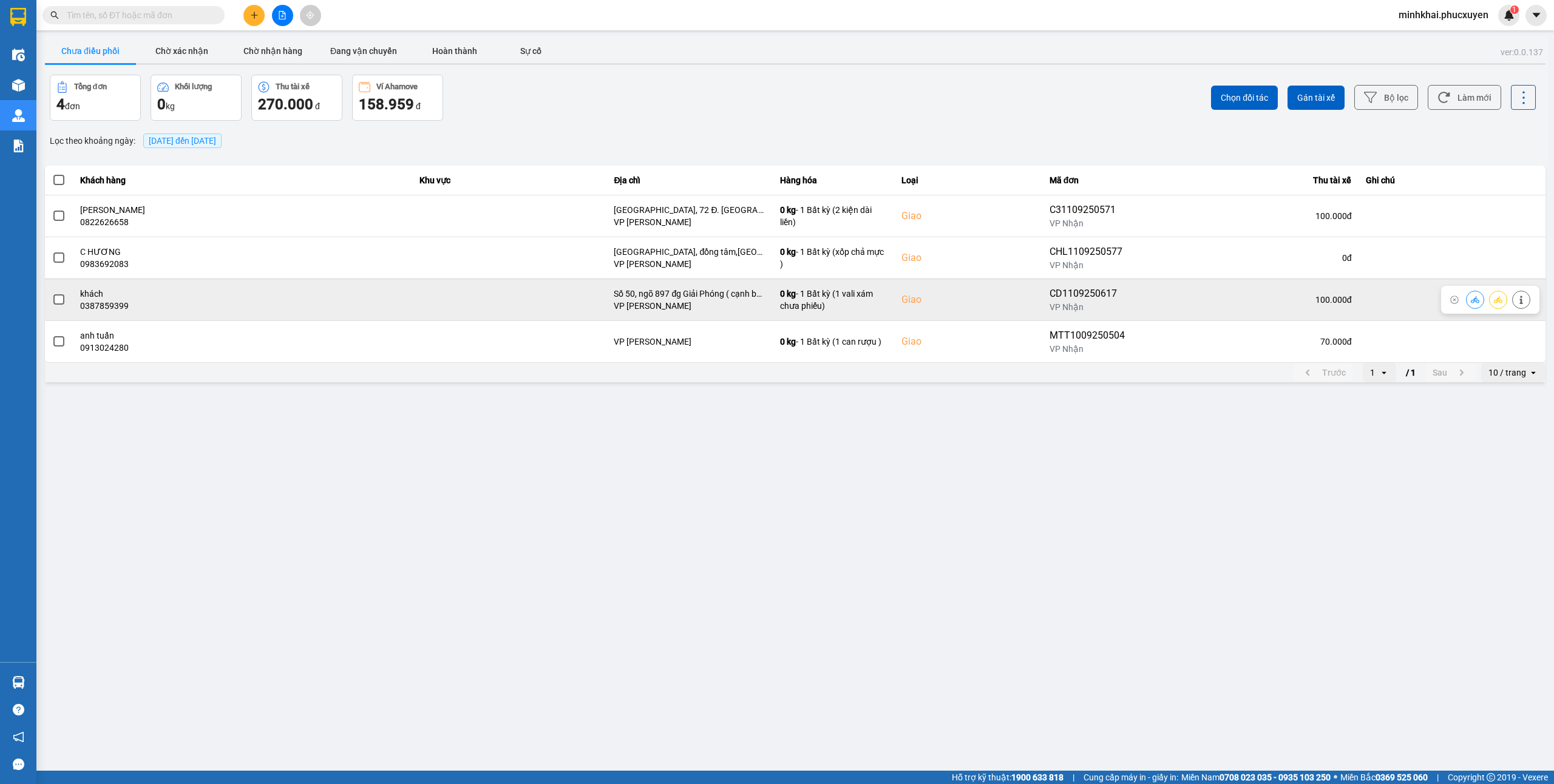
click at [1473, 301] on icon at bounding box center [1475, 300] width 9 height 6
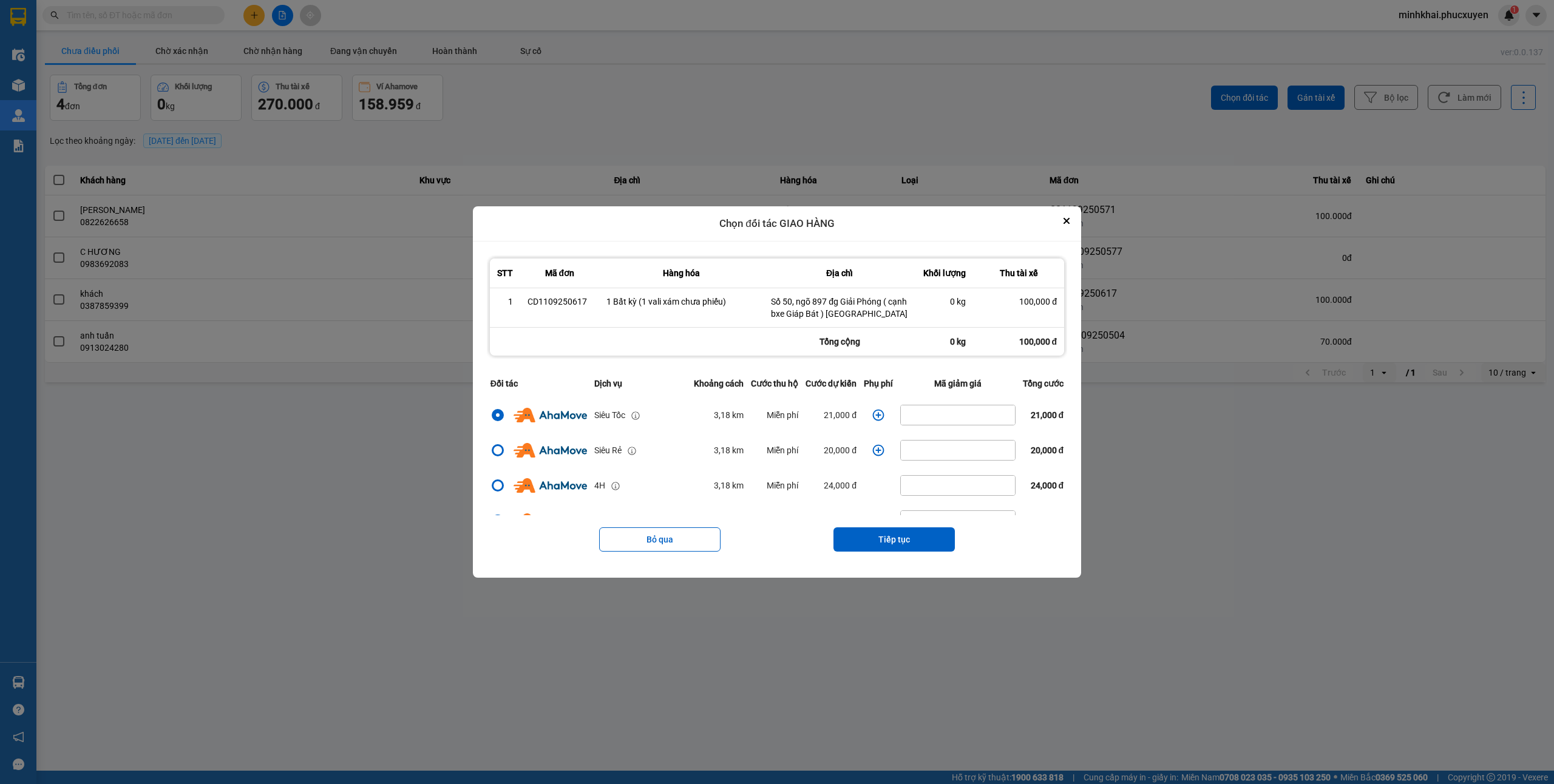
click at [872, 416] on icon "dialog" at bounding box center [878, 415] width 12 height 12
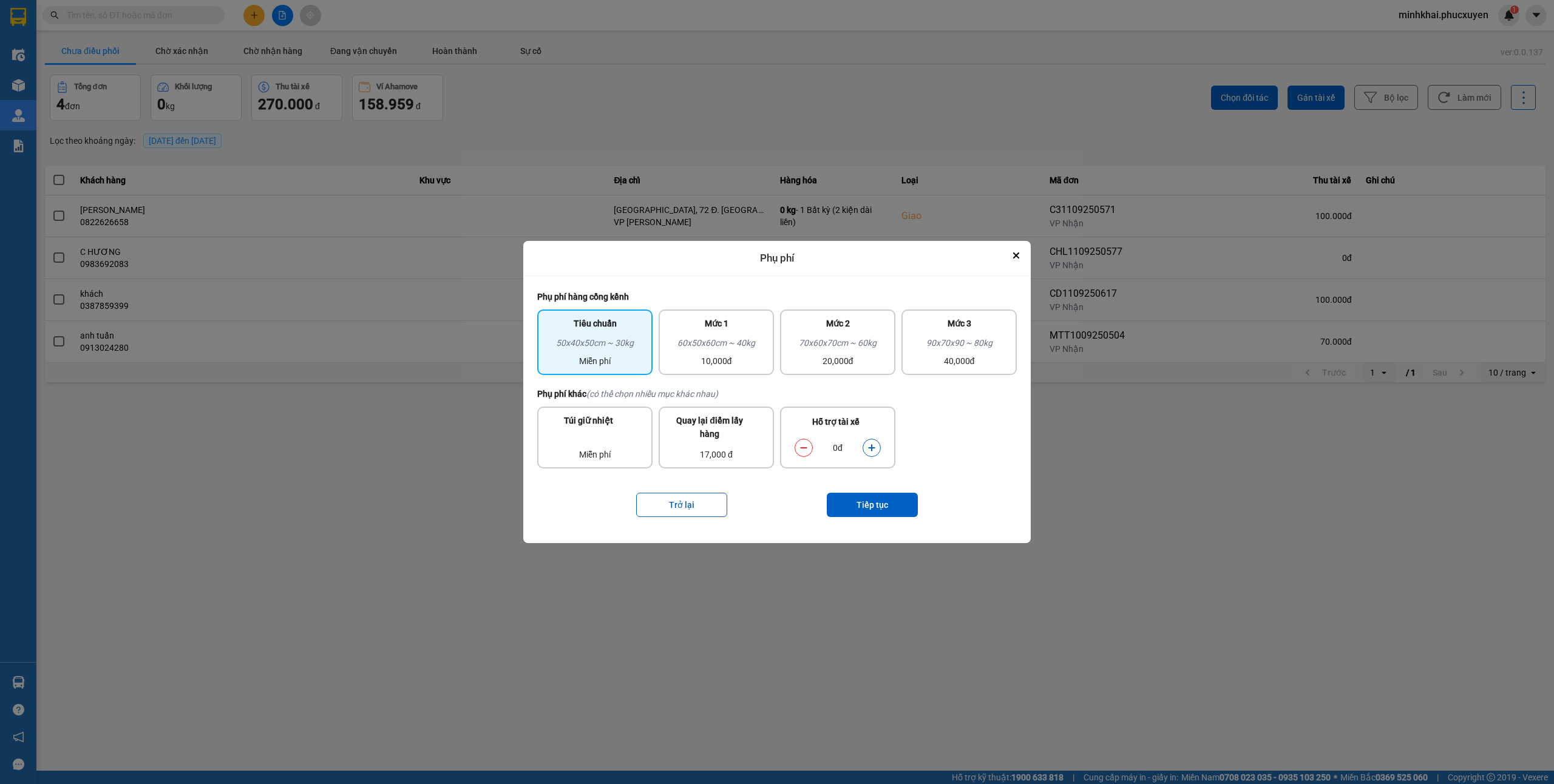
click at [759, 341] on div "60x50x60cm ~ 40kg" at bounding box center [716, 345] width 101 height 18
click at [861, 487] on div "Trở lại Tiếp tục" at bounding box center [777, 506] width 480 height 49
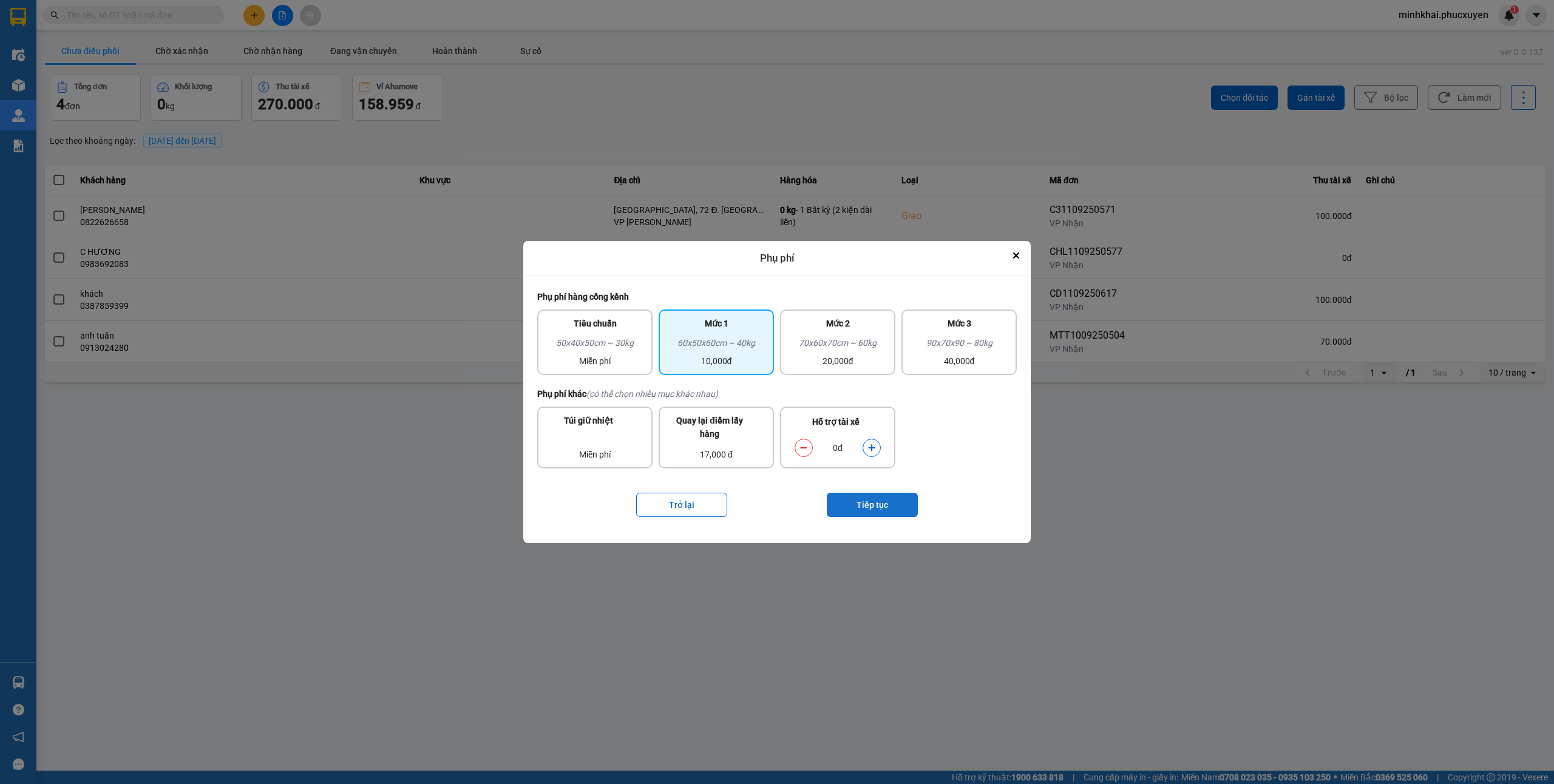
click at [875, 507] on button "Tiếp tục" at bounding box center [872, 505] width 91 height 24
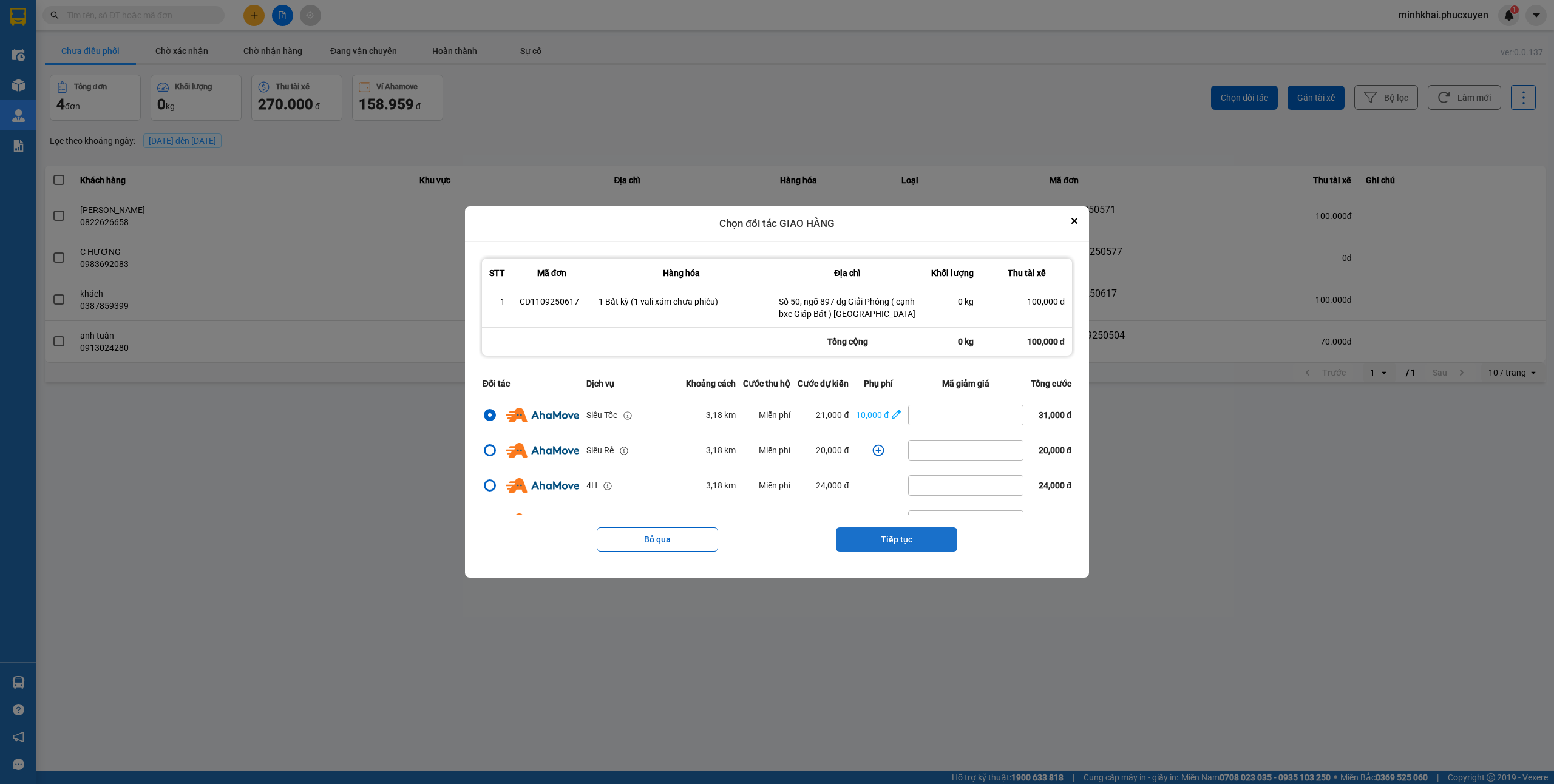
click at [889, 538] on button "Tiếp tục" at bounding box center [897, 539] width 121 height 24
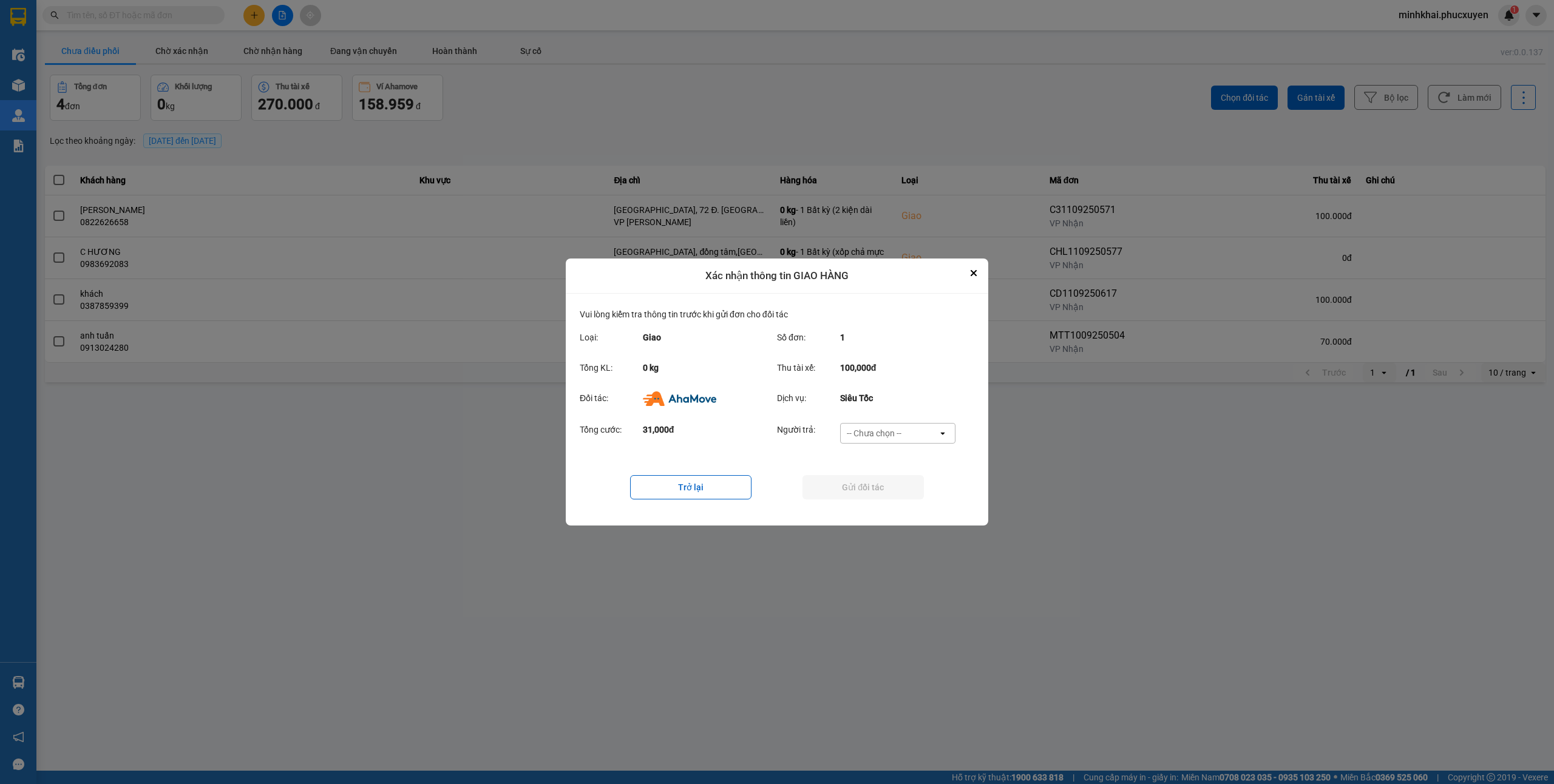
click at [902, 435] on div "-- Chưa chọn --" at bounding box center [874, 433] width 54 height 12
click at [883, 496] on div "Ví Ahamove" at bounding box center [897, 503] width 115 height 22
click at [826, 483] on button "Gửi đối tác" at bounding box center [863, 487] width 121 height 24
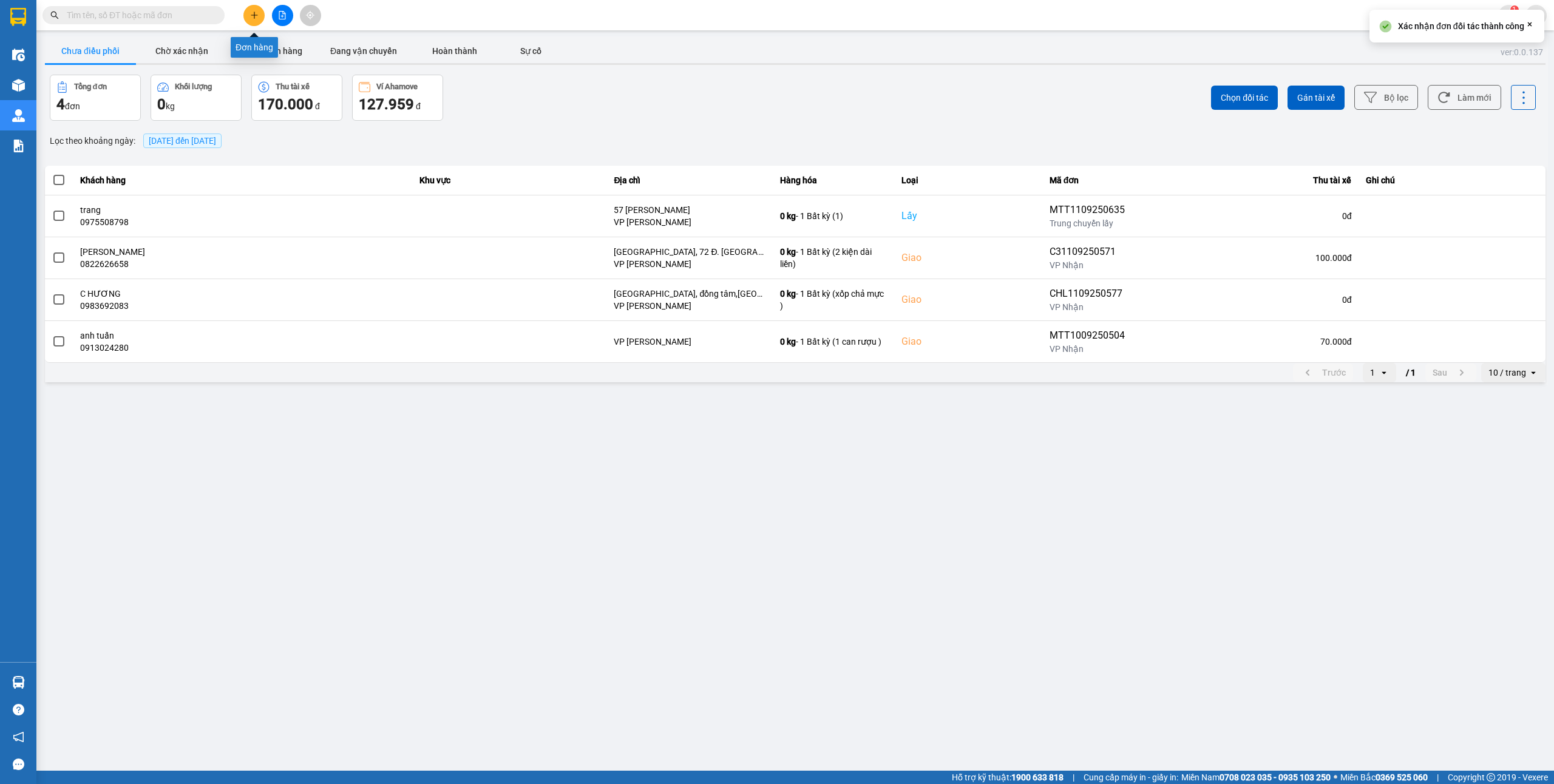
click at [256, 17] on icon "plus" at bounding box center [254, 15] width 9 height 9
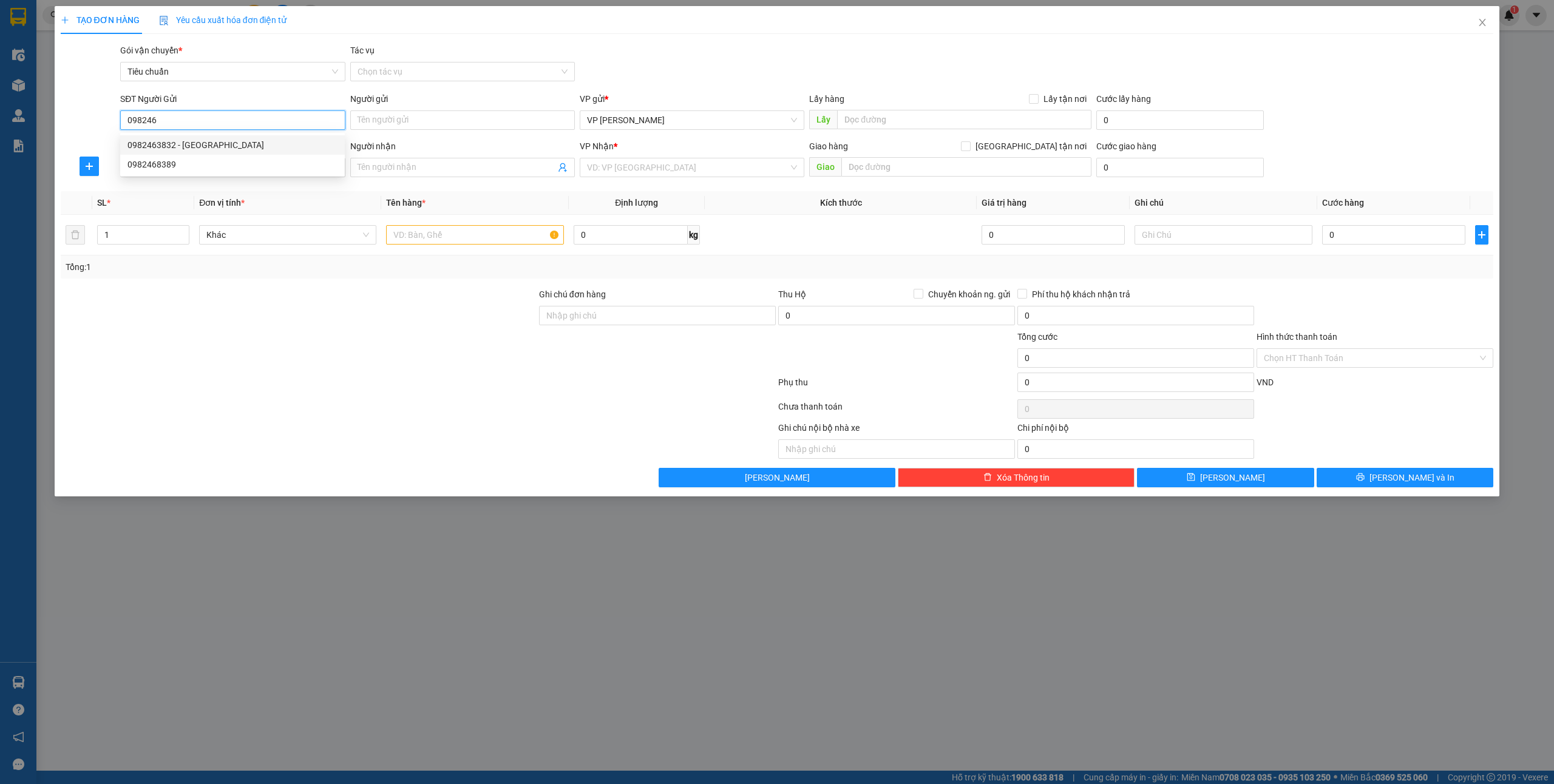
click at [202, 136] on div "0982463832 - Lad Thành Lợi" at bounding box center [232, 145] width 225 height 20
type input "0982463832"
type input "Lad Thành Lợi"
type input "0982463832"
click at [183, 175] on input "SĐT Người Nhận *" at bounding box center [232, 167] width 225 height 20
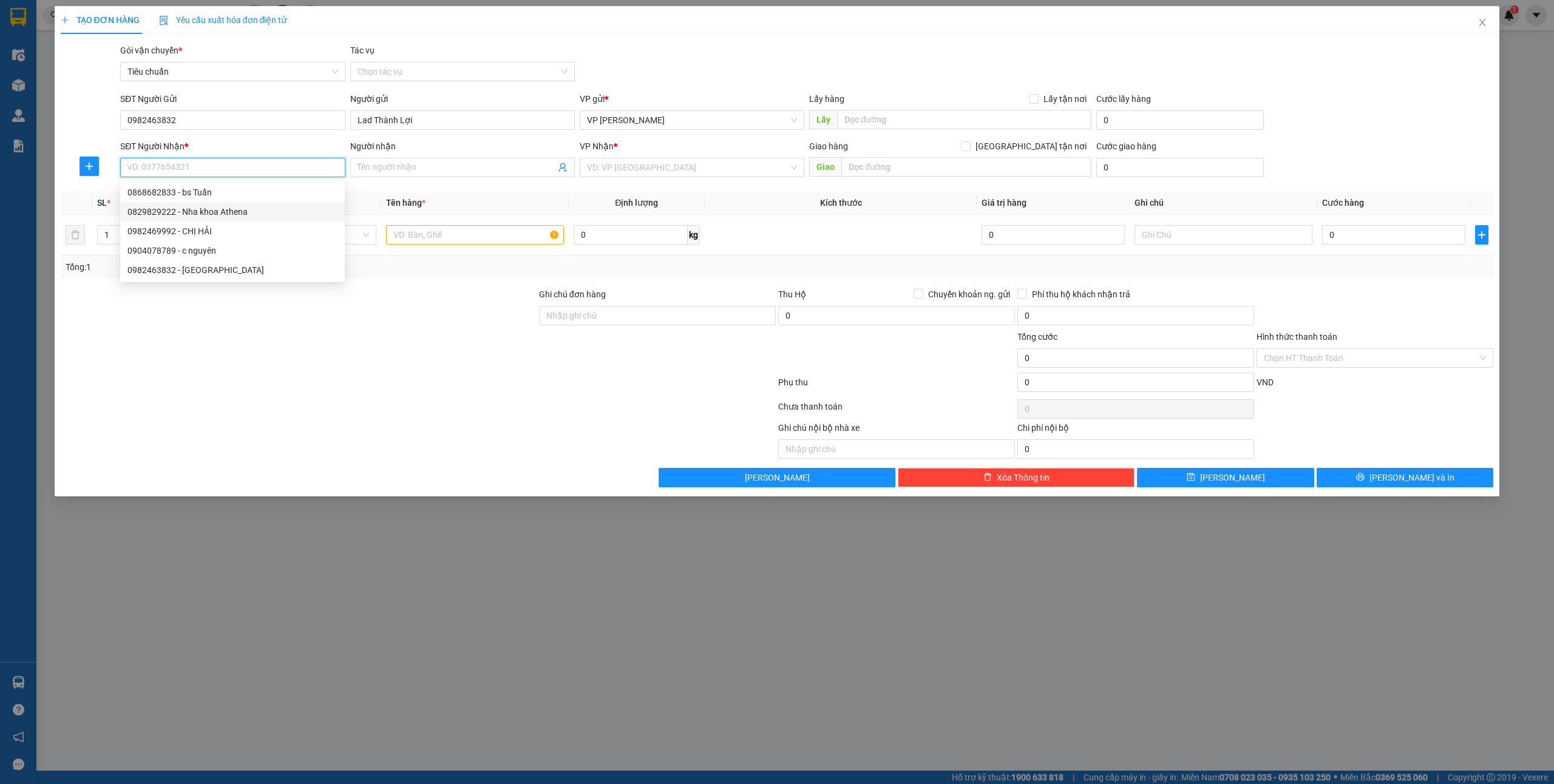
click at [244, 218] on div "0829829222 - Nha khoa Athena" at bounding box center [232, 211] width 225 height 20
type input "0829829222"
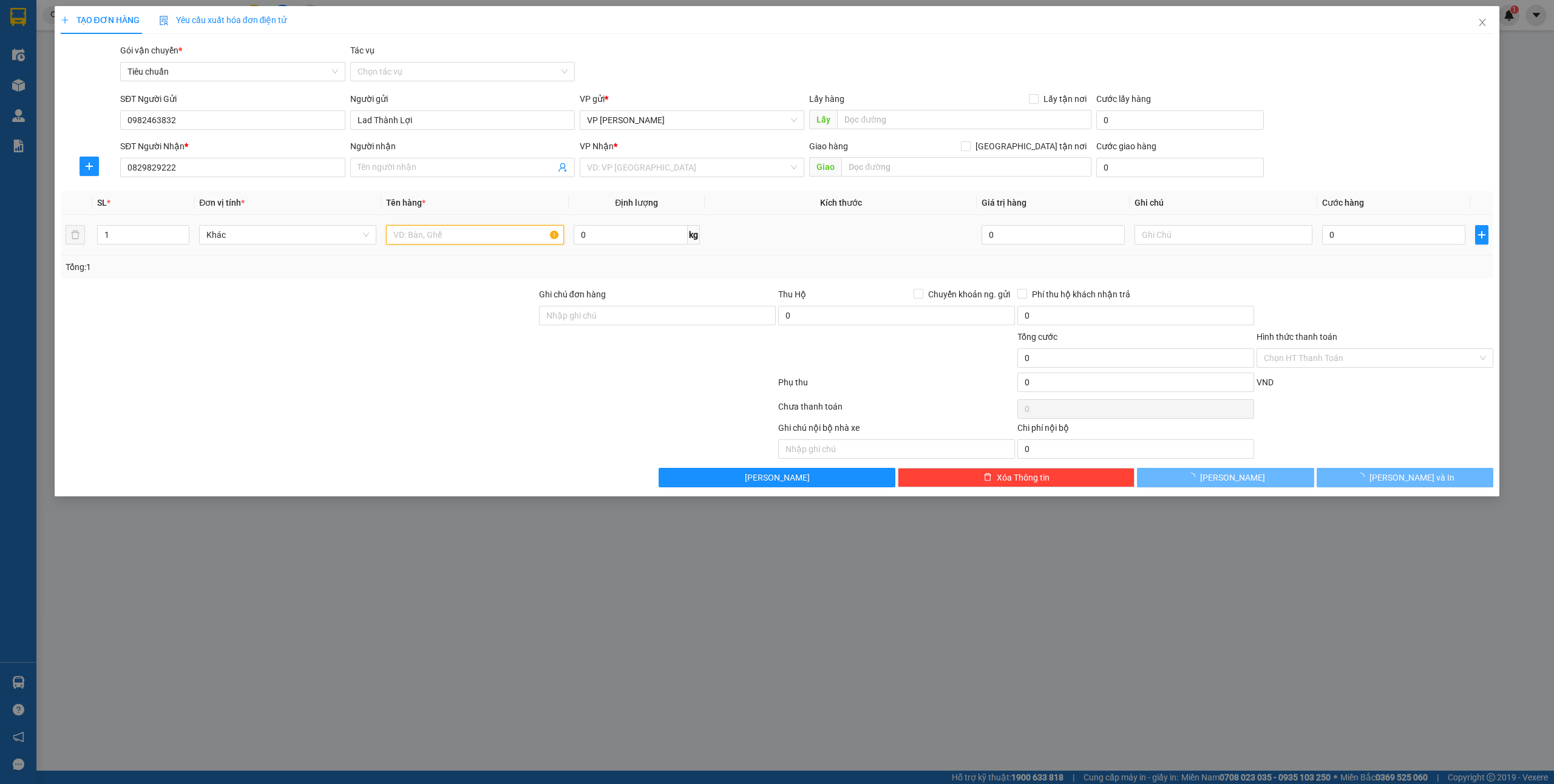
click at [392, 241] on input "text" at bounding box center [474, 235] width 177 height 20
type input "Nha khoa Athena"
drag, startPoint x: 392, startPoint y: 241, endPoint x: 469, endPoint y: 270, distance: 82.3
click at [173, 314] on div at bounding box center [298, 309] width 478 height 43
click at [443, 234] on input "text" at bounding box center [474, 235] width 177 height 20
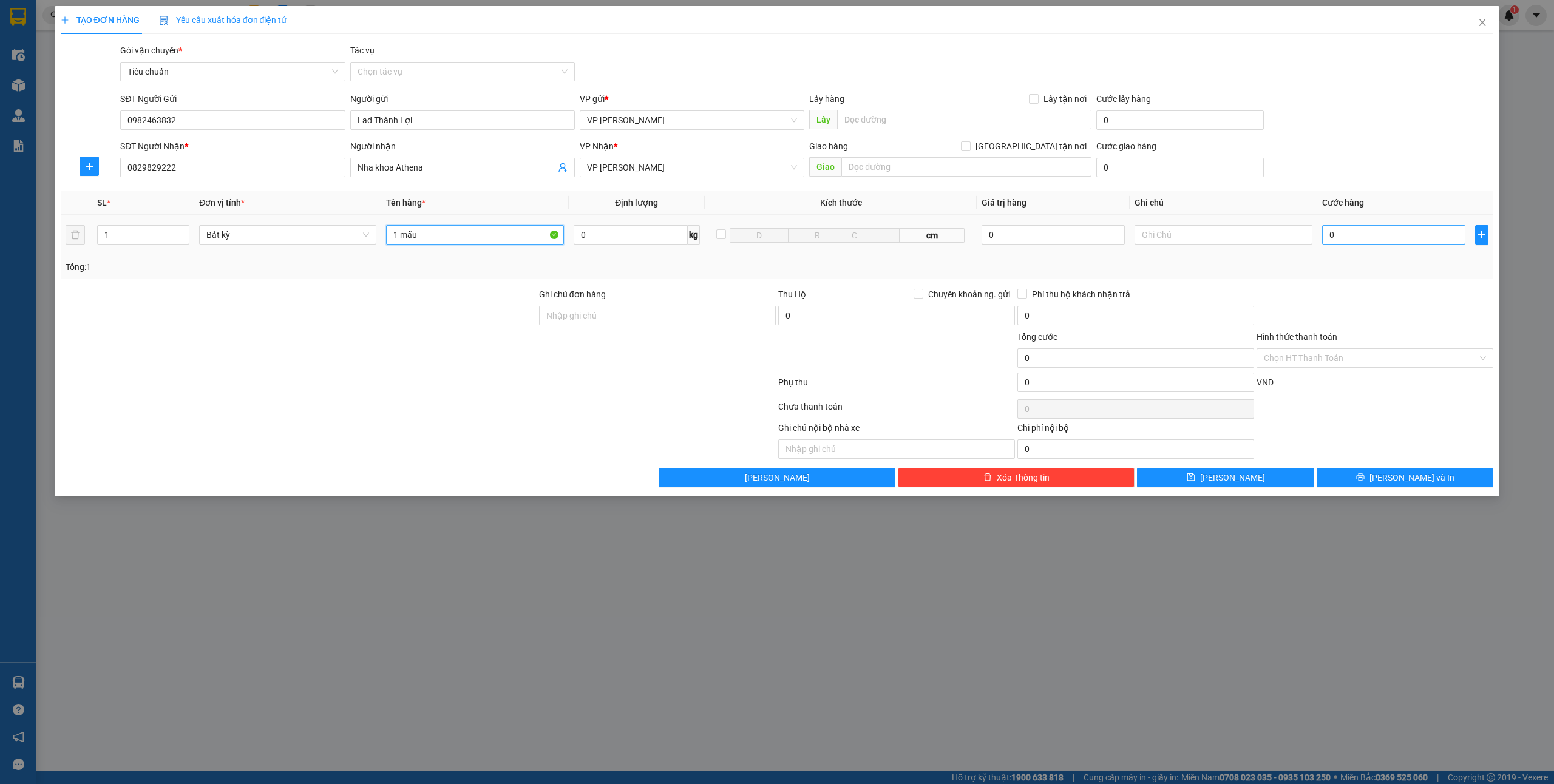
type input "1 mẫu"
click at [1384, 236] on input "0" at bounding box center [1394, 235] width 144 height 20
type input "3"
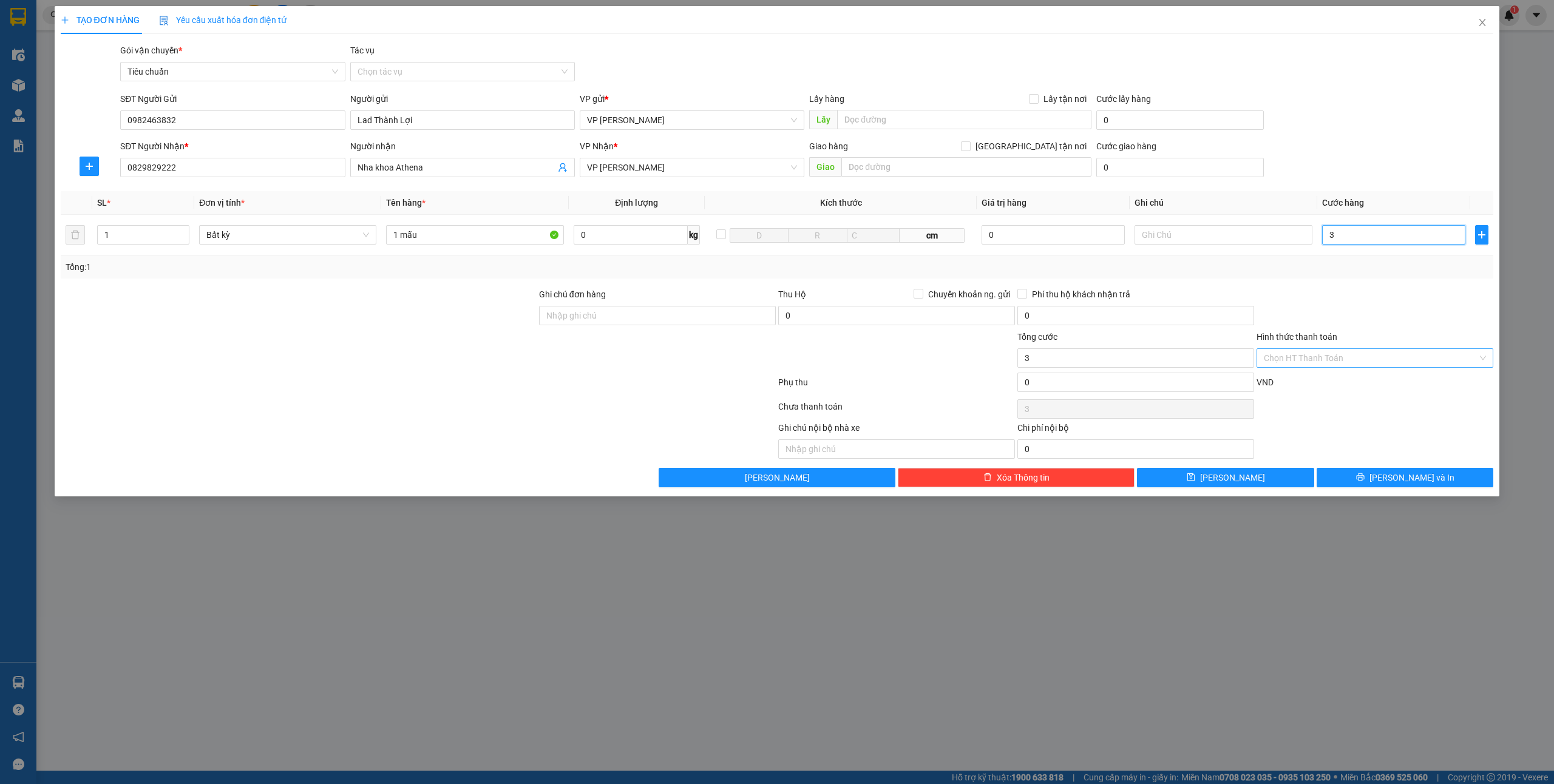
type input "30"
click at [1315, 351] on input "Hình thức thanh toán" at bounding box center [1370, 358] width 214 height 18
type input "30.000"
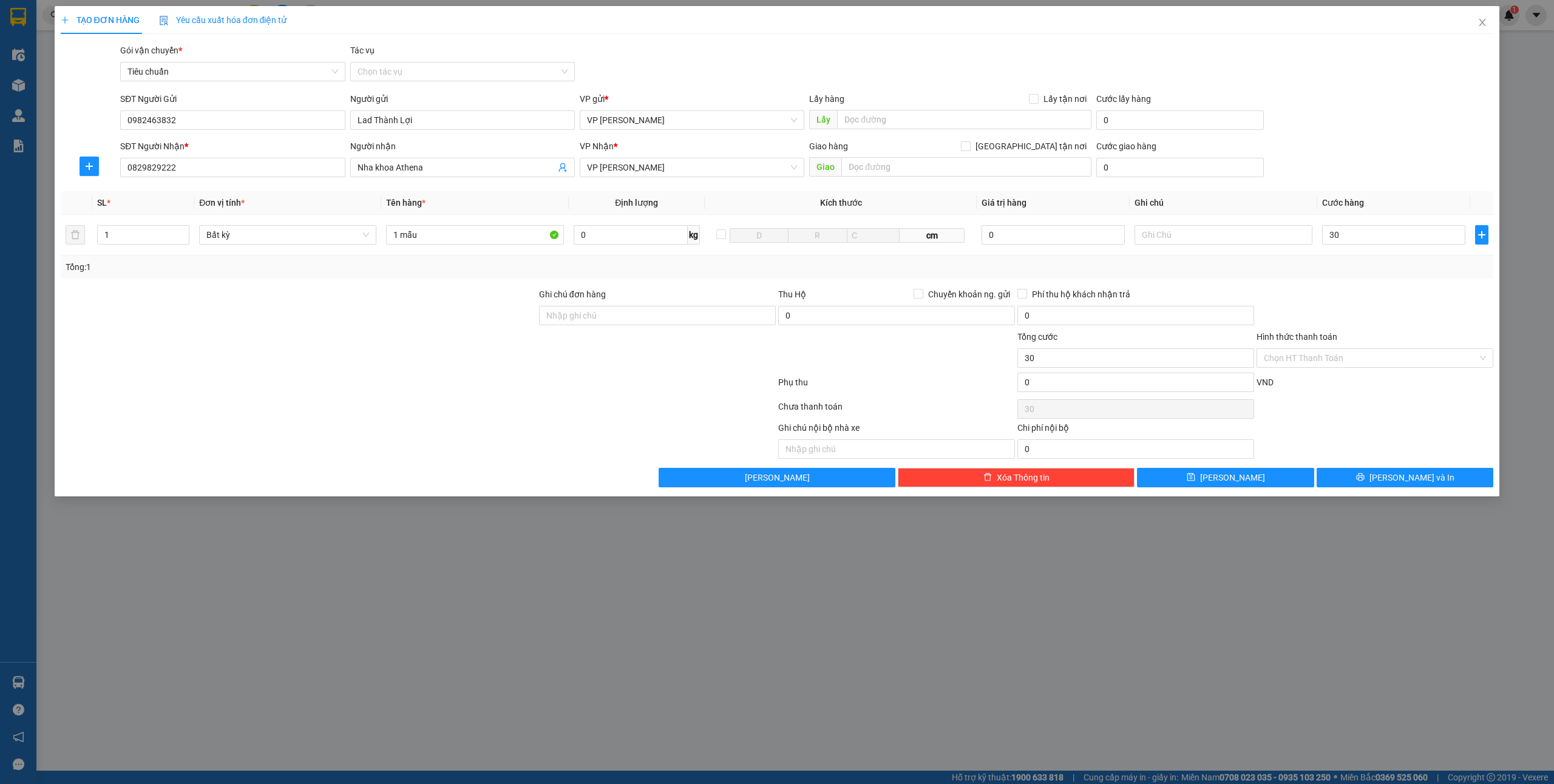
type input "30.000"
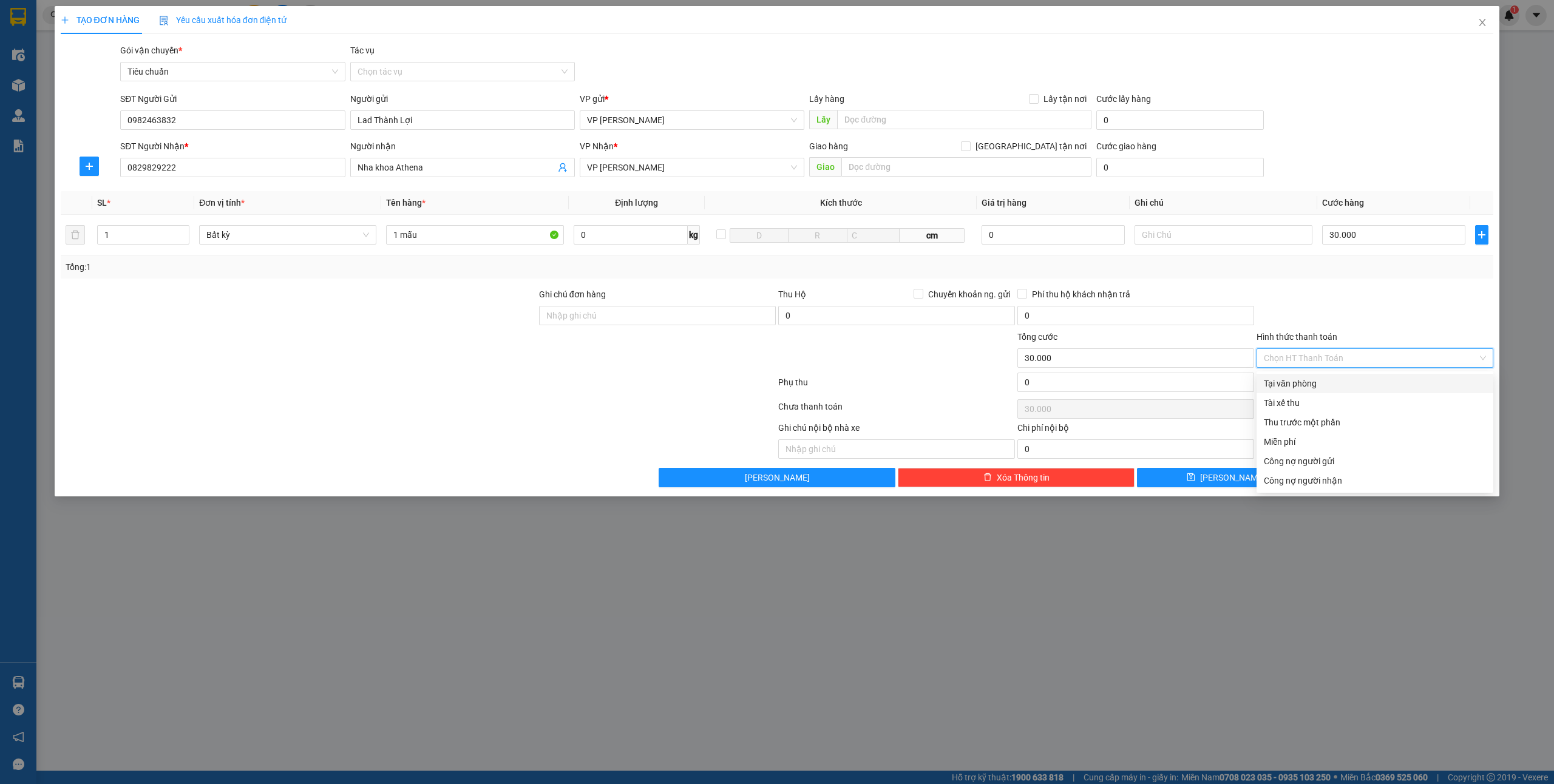
click at [1288, 389] on div "Tại văn phòng" at bounding box center [1375, 383] width 222 height 13
type input "0"
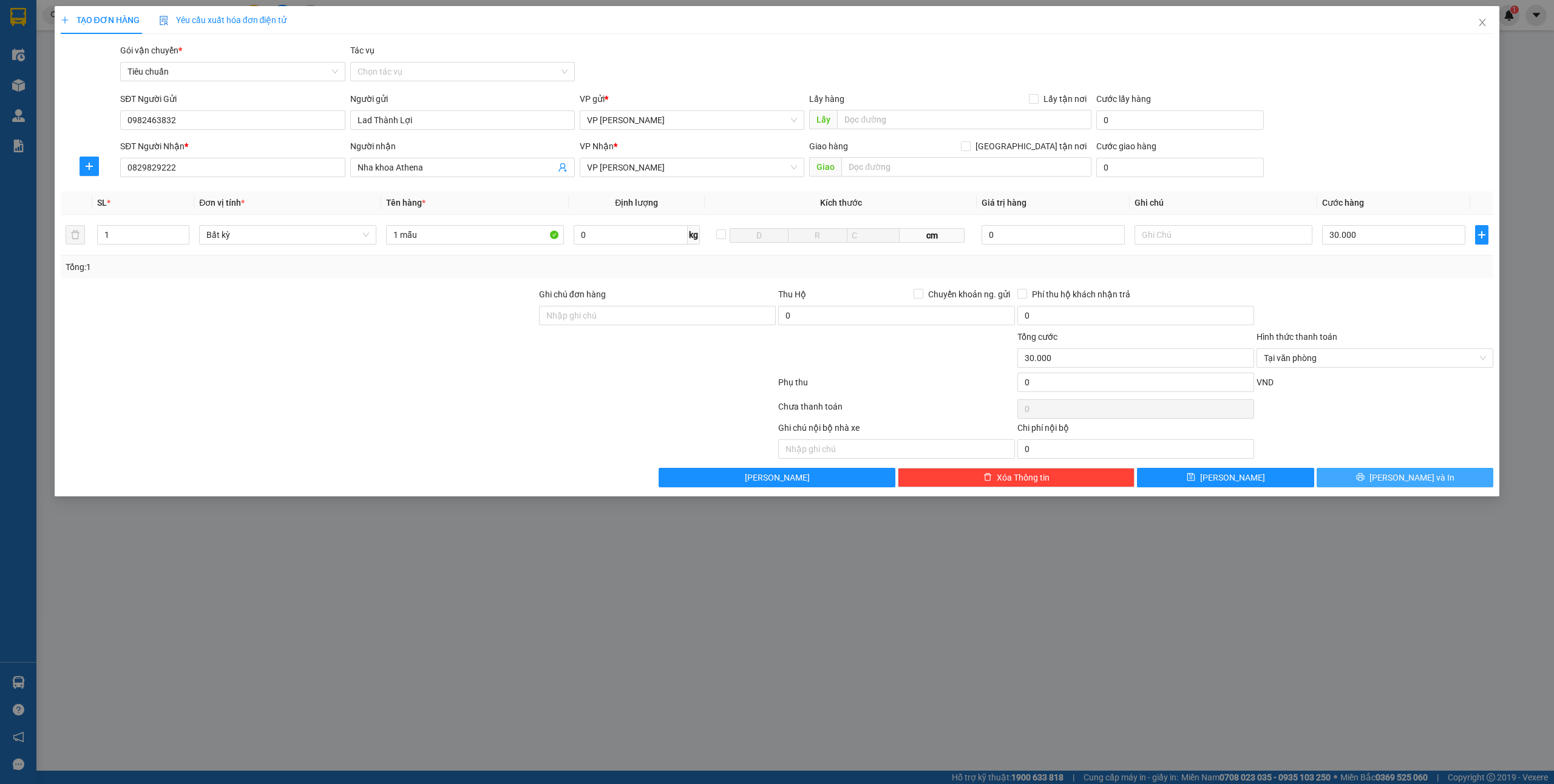
click at [1395, 475] on span "[PERSON_NAME] và In" at bounding box center [1412, 477] width 85 height 13
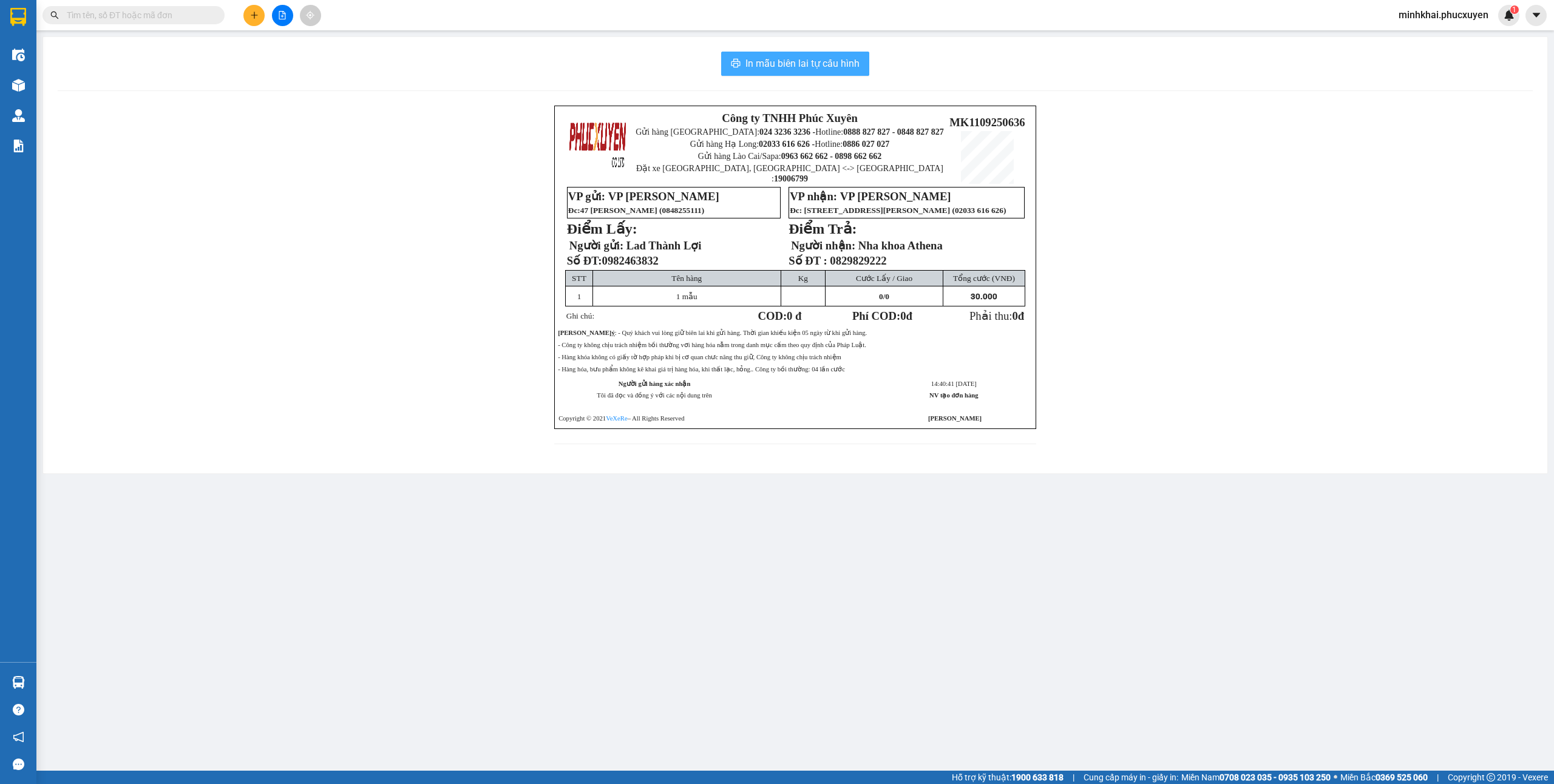
click at [831, 69] on span "In mẫu biên lai tự cấu hình" at bounding box center [802, 63] width 114 height 15
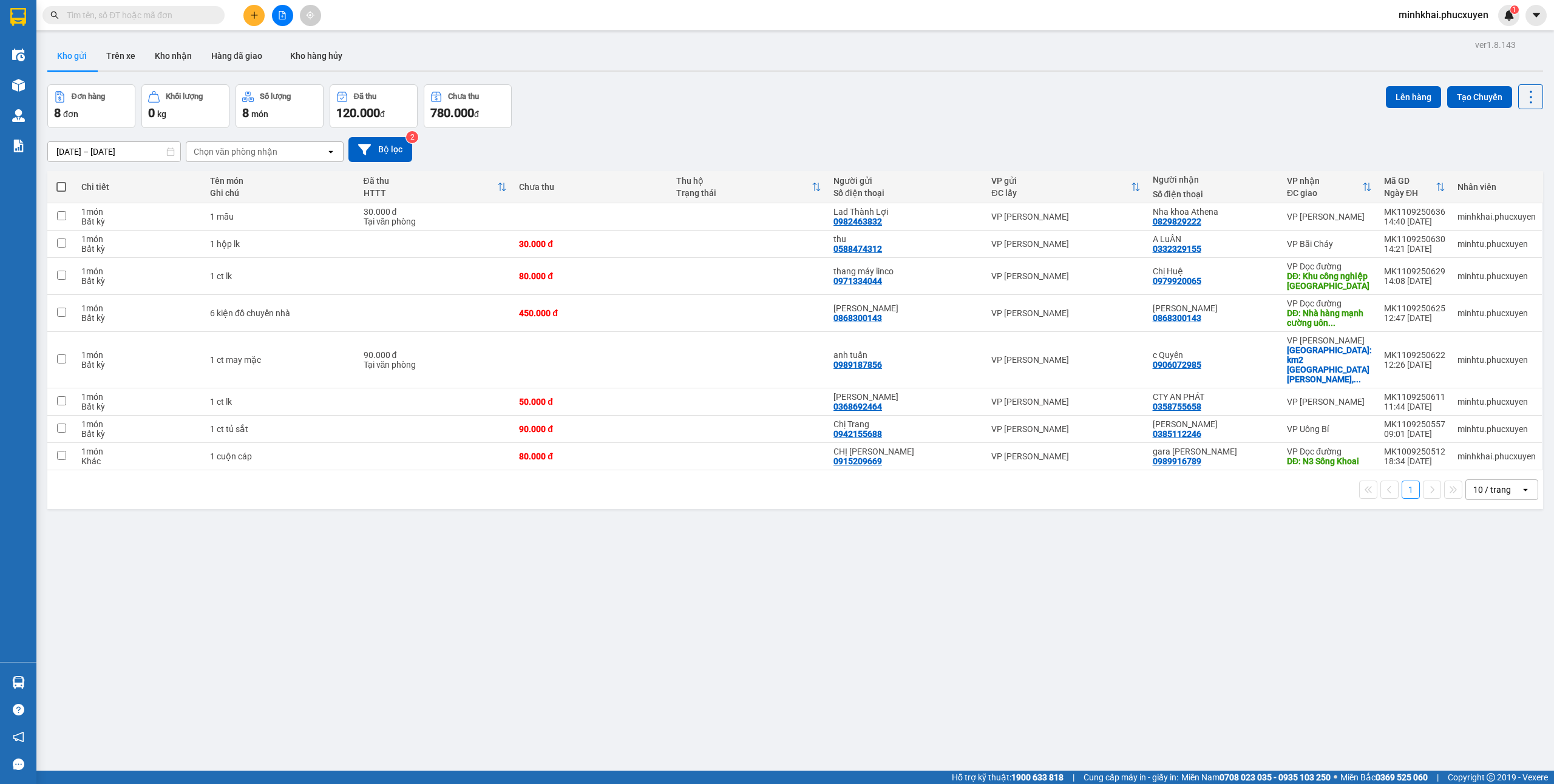
click at [256, 18] on icon "plus" at bounding box center [254, 15] width 9 height 9
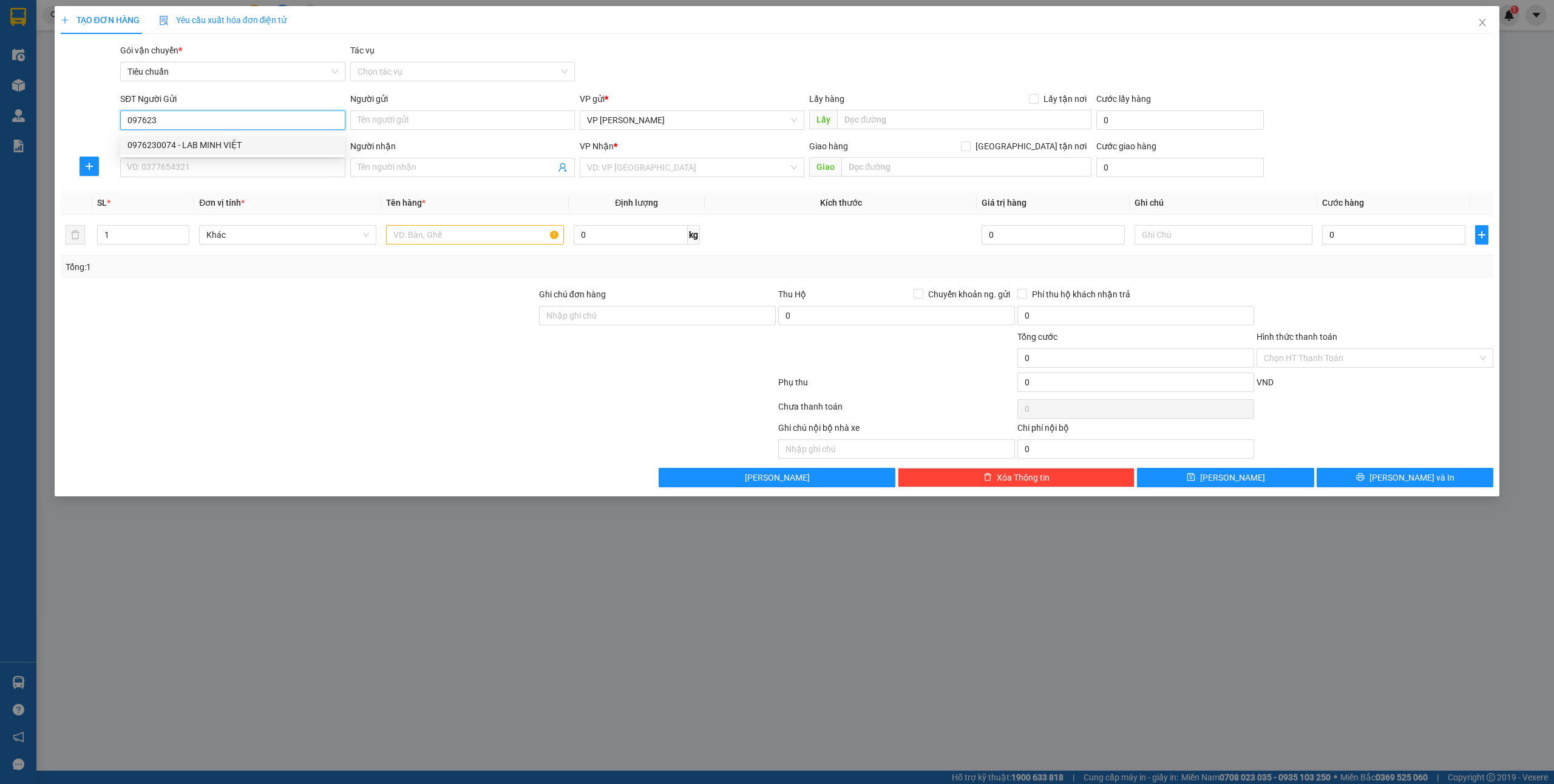
drag, startPoint x: 236, startPoint y: 148, endPoint x: 219, endPoint y: 171, distance: 28.6
click at [236, 148] on div "0976230074 - LAB MINH VIỆT" at bounding box center [233, 144] width 210 height 13
type input "0976230074"
type input "LAB MINH VIỆT"
type input "0976230074"
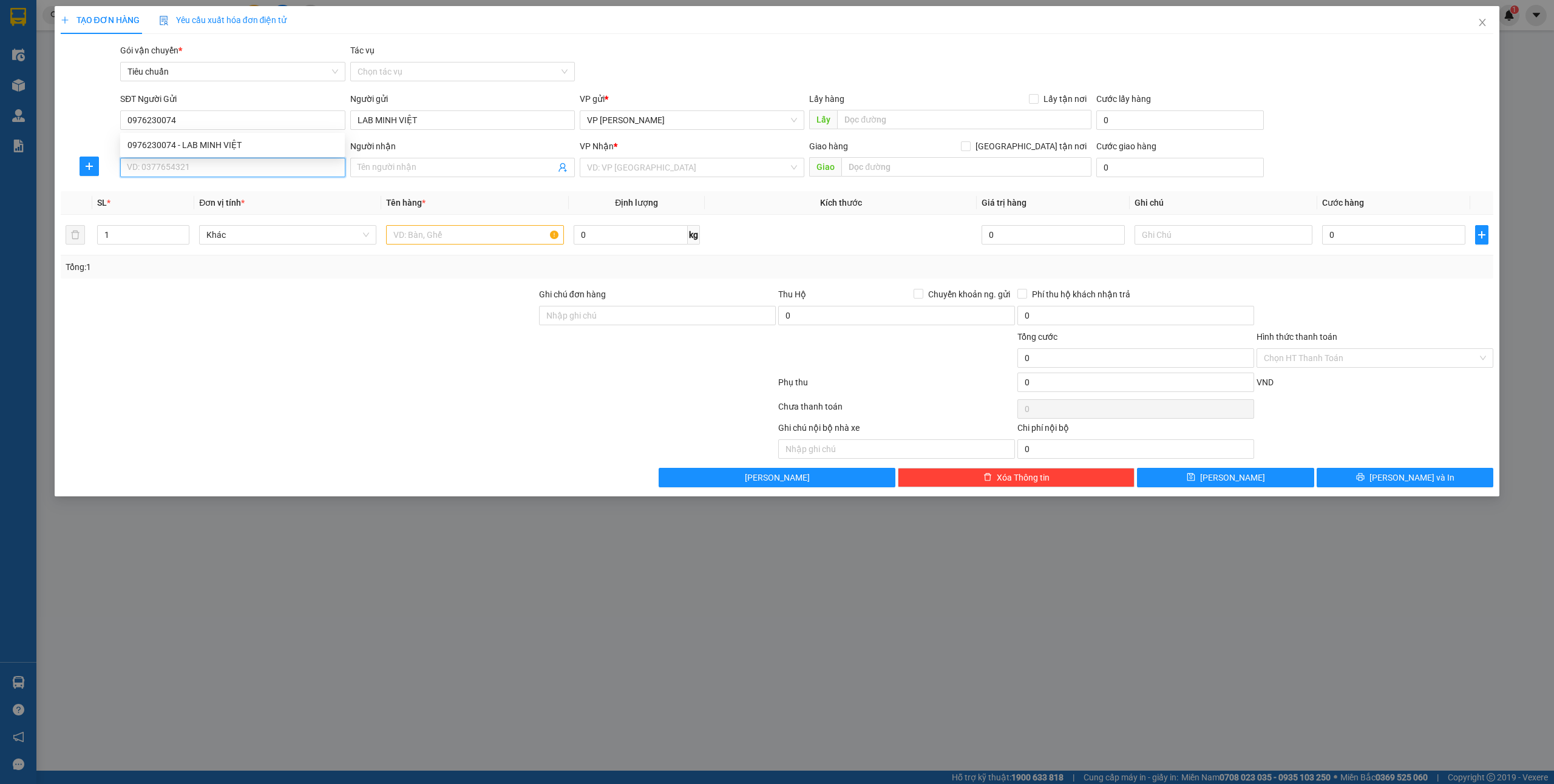
click at [219, 171] on input "SĐT Người Nhận *" at bounding box center [232, 167] width 225 height 20
click at [214, 196] on div "0379668904 - Nk Hoàn Mỹ" at bounding box center [233, 192] width 210 height 13
type input "0379668904"
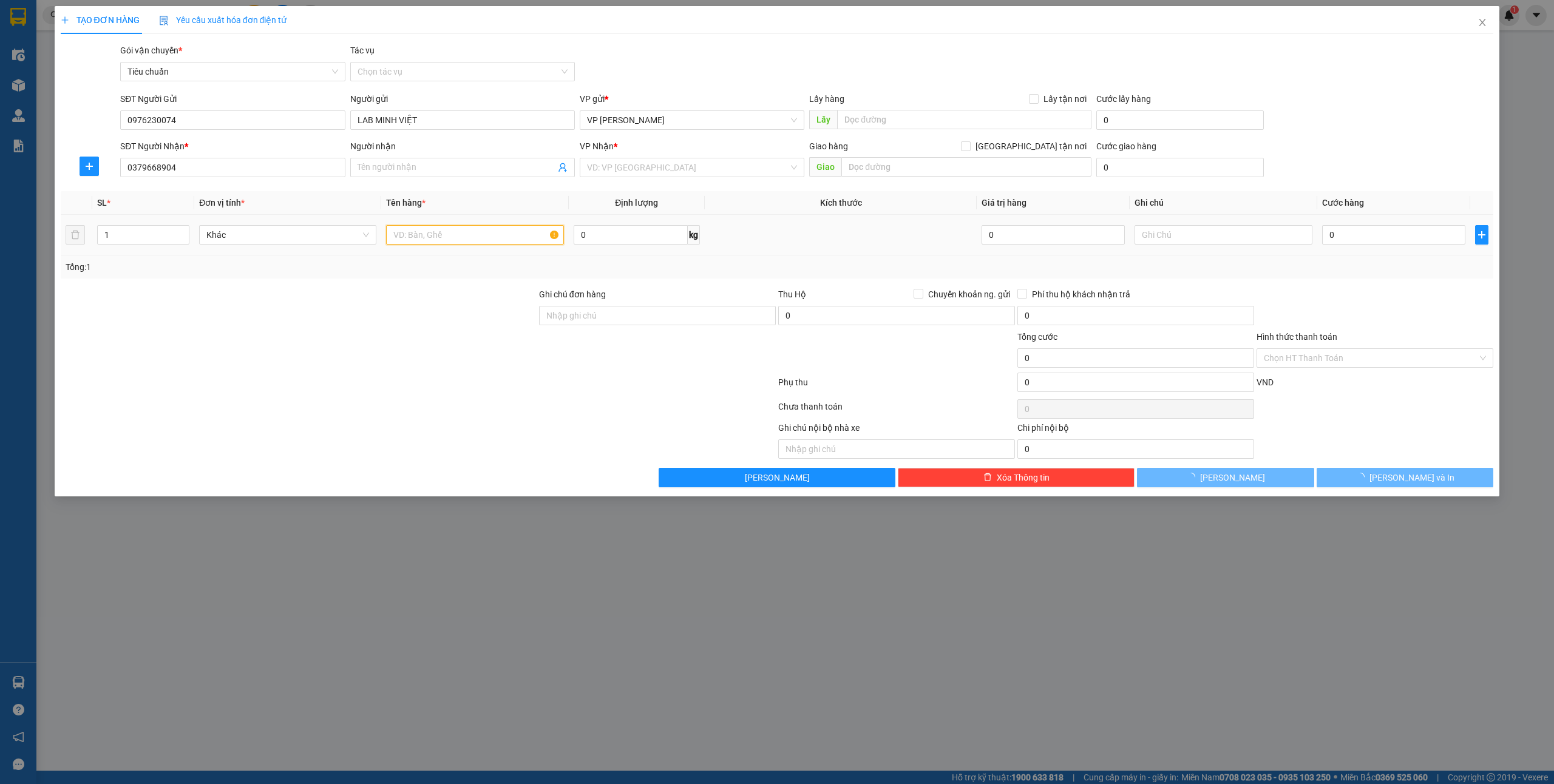
click at [404, 237] on input "text" at bounding box center [474, 235] width 177 height 20
type input "1 mẫu"
click at [1335, 230] on input "0" at bounding box center [1394, 235] width 144 height 20
type input "3"
type input "Nk Hoàn Mỹ"
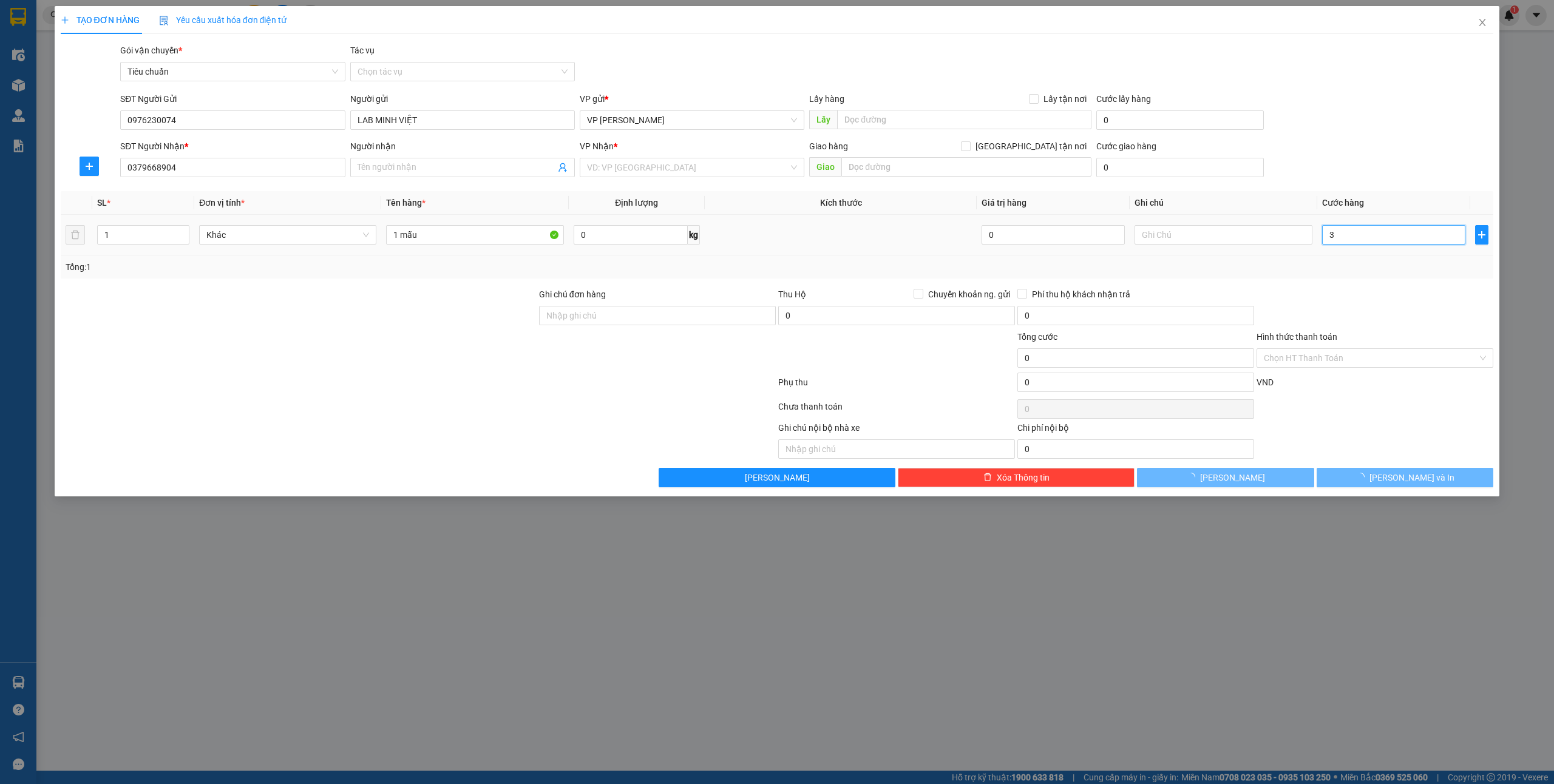
type input "3"
type input "30"
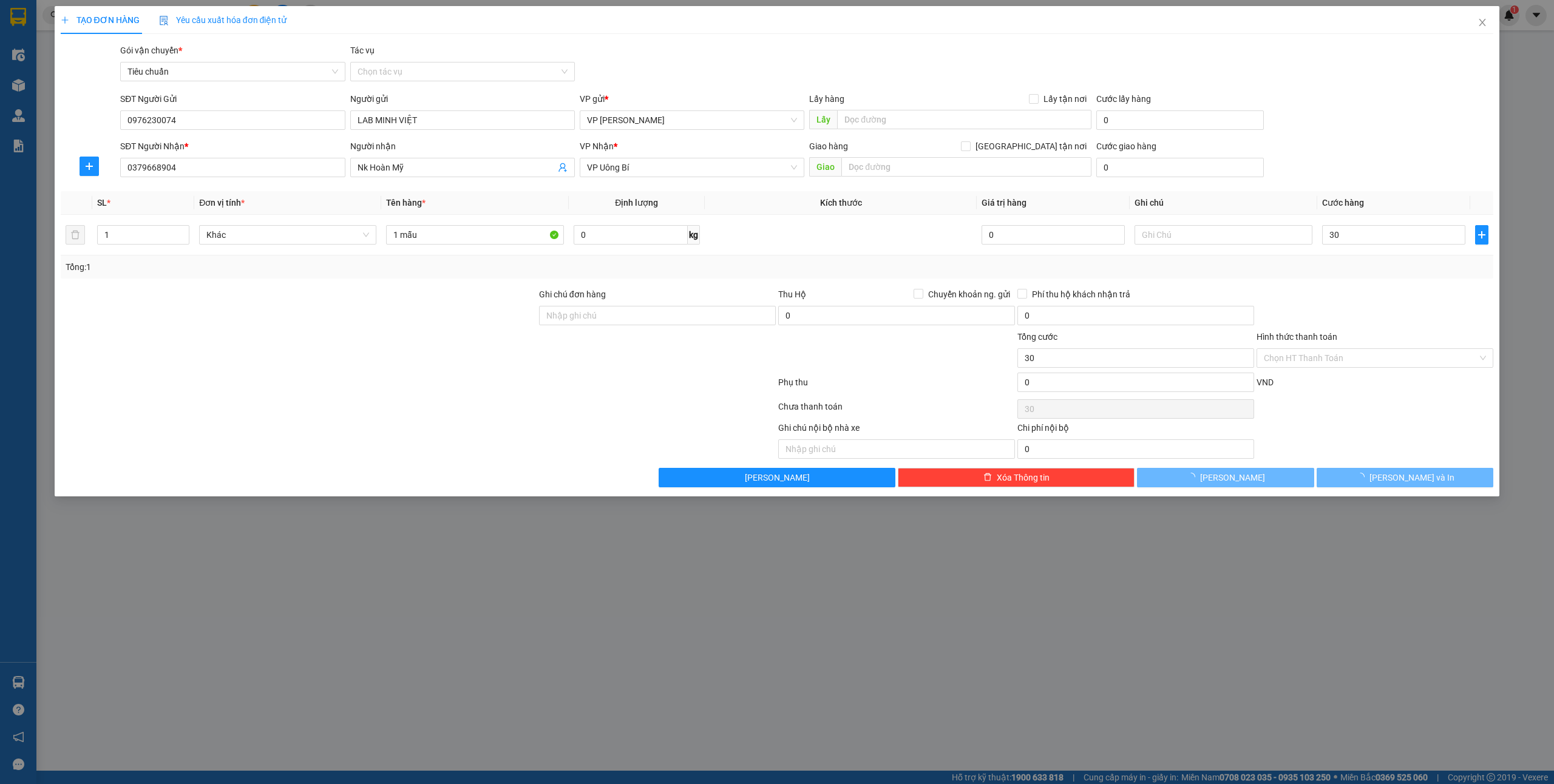
click at [1329, 357] on input "Hình thức thanh toán" at bounding box center [1370, 358] width 214 height 18
type input "30.000"
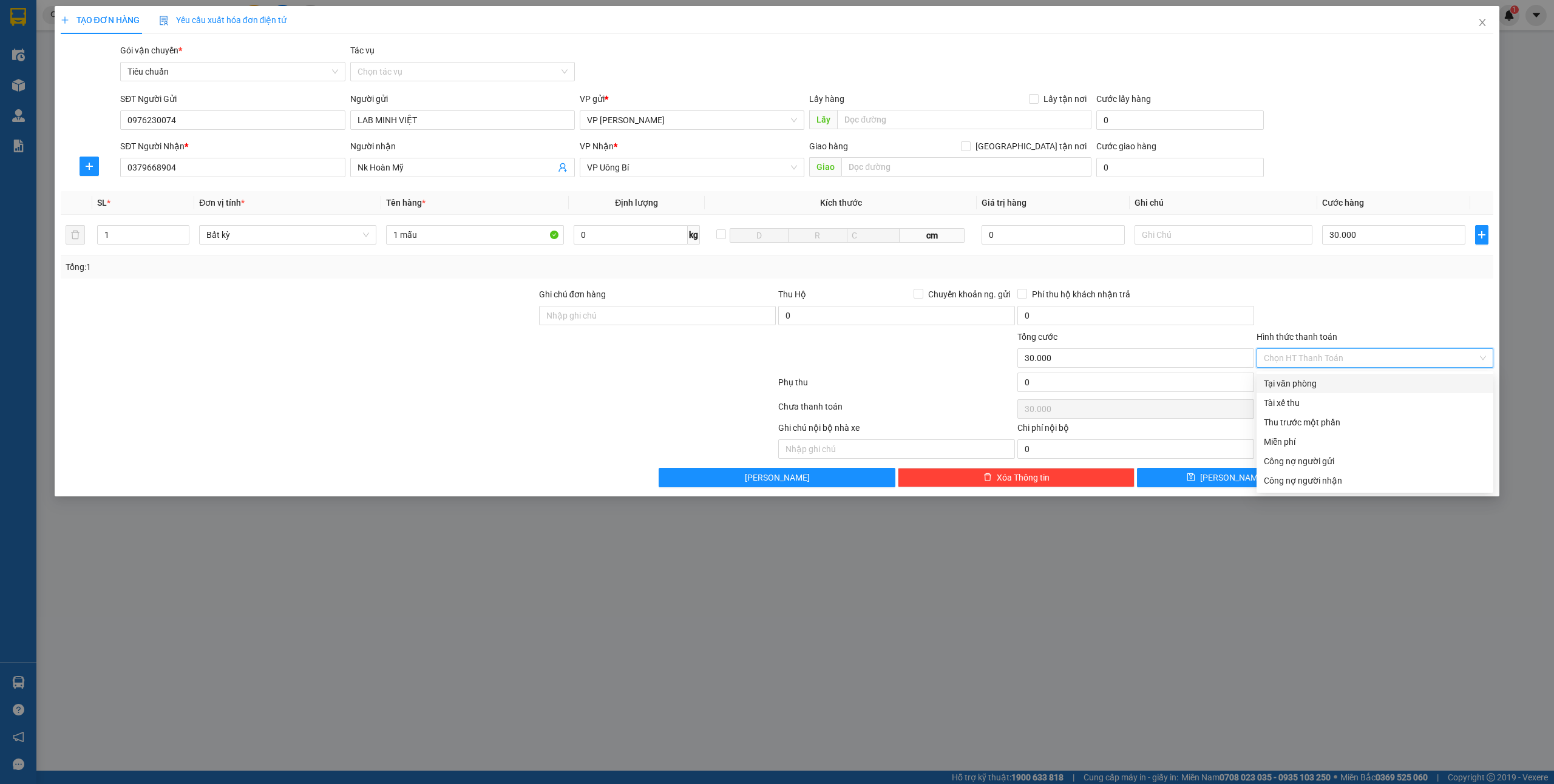
click at [1299, 383] on div "Tại văn phòng" at bounding box center [1375, 383] width 222 height 13
type input "0"
click at [1392, 484] on button "[PERSON_NAME] và In" at bounding box center [1405, 477] width 177 height 20
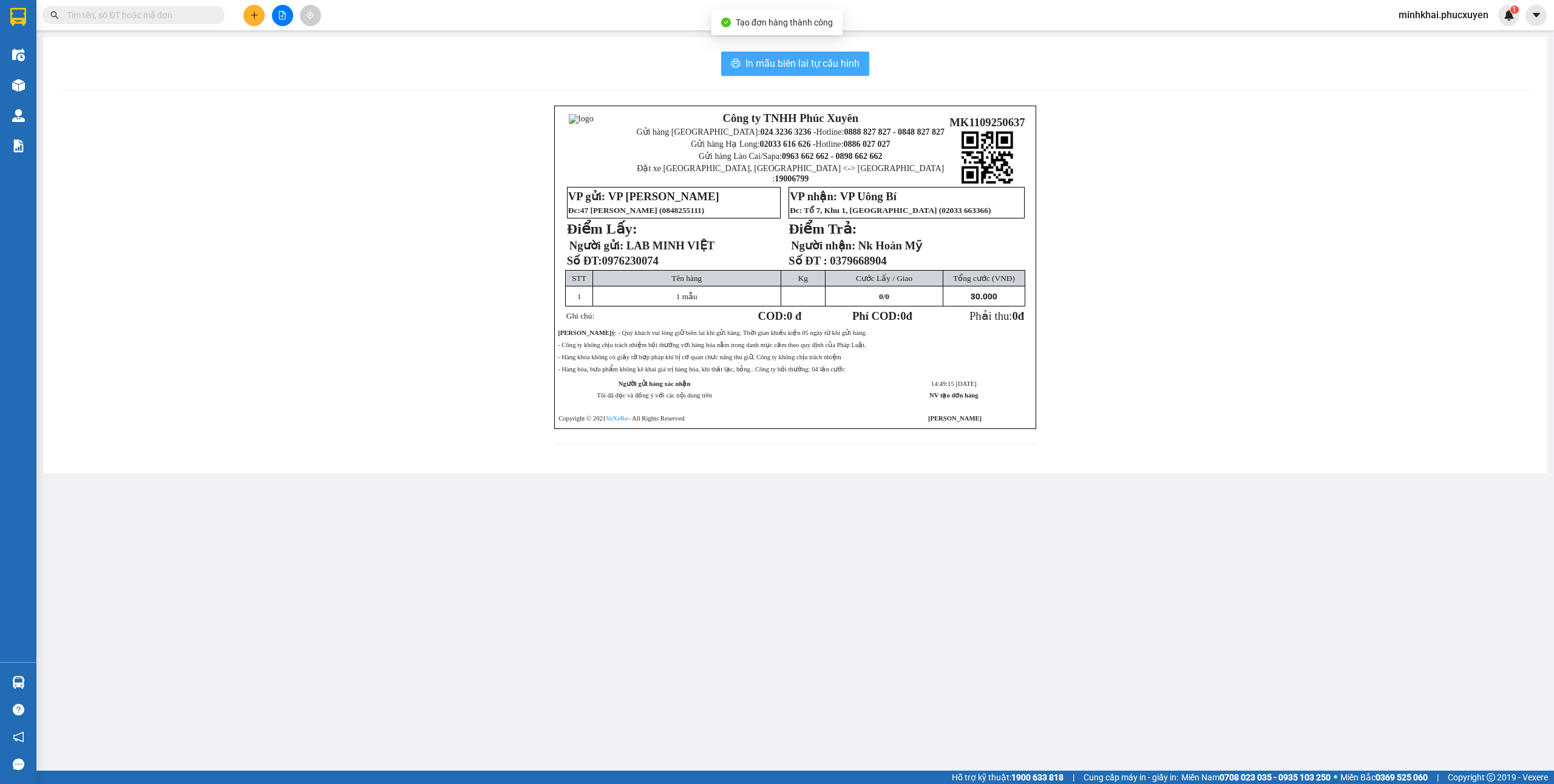
click at [750, 54] on button "In mẫu biên lai tự cấu hình" at bounding box center [795, 63] width 148 height 24
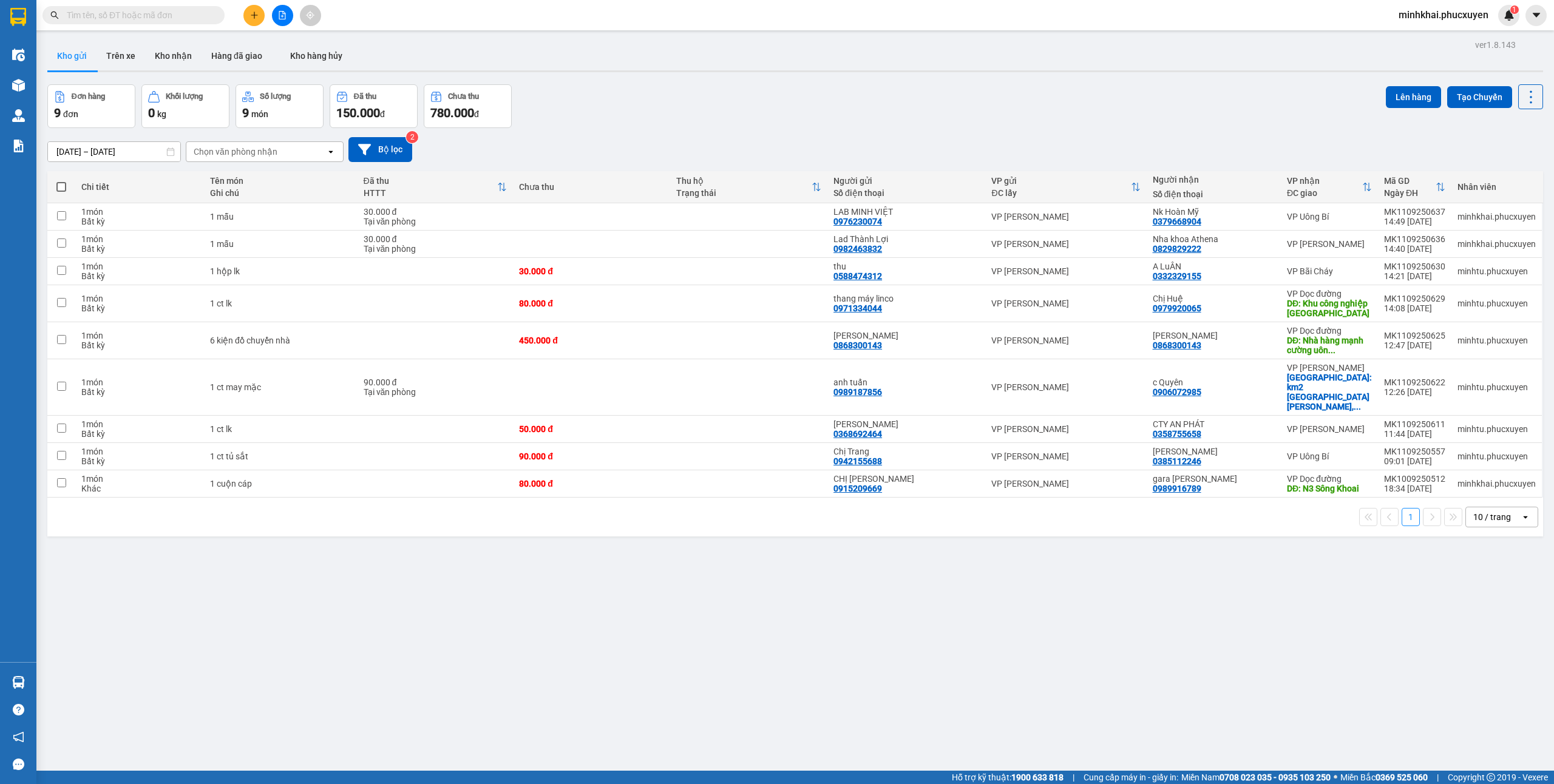
drag, startPoint x: 185, startPoint y: 54, endPoint x: 280, endPoint y: 164, distance: 145.3
click at [185, 54] on button "Kho nhận" at bounding box center [174, 55] width 57 height 29
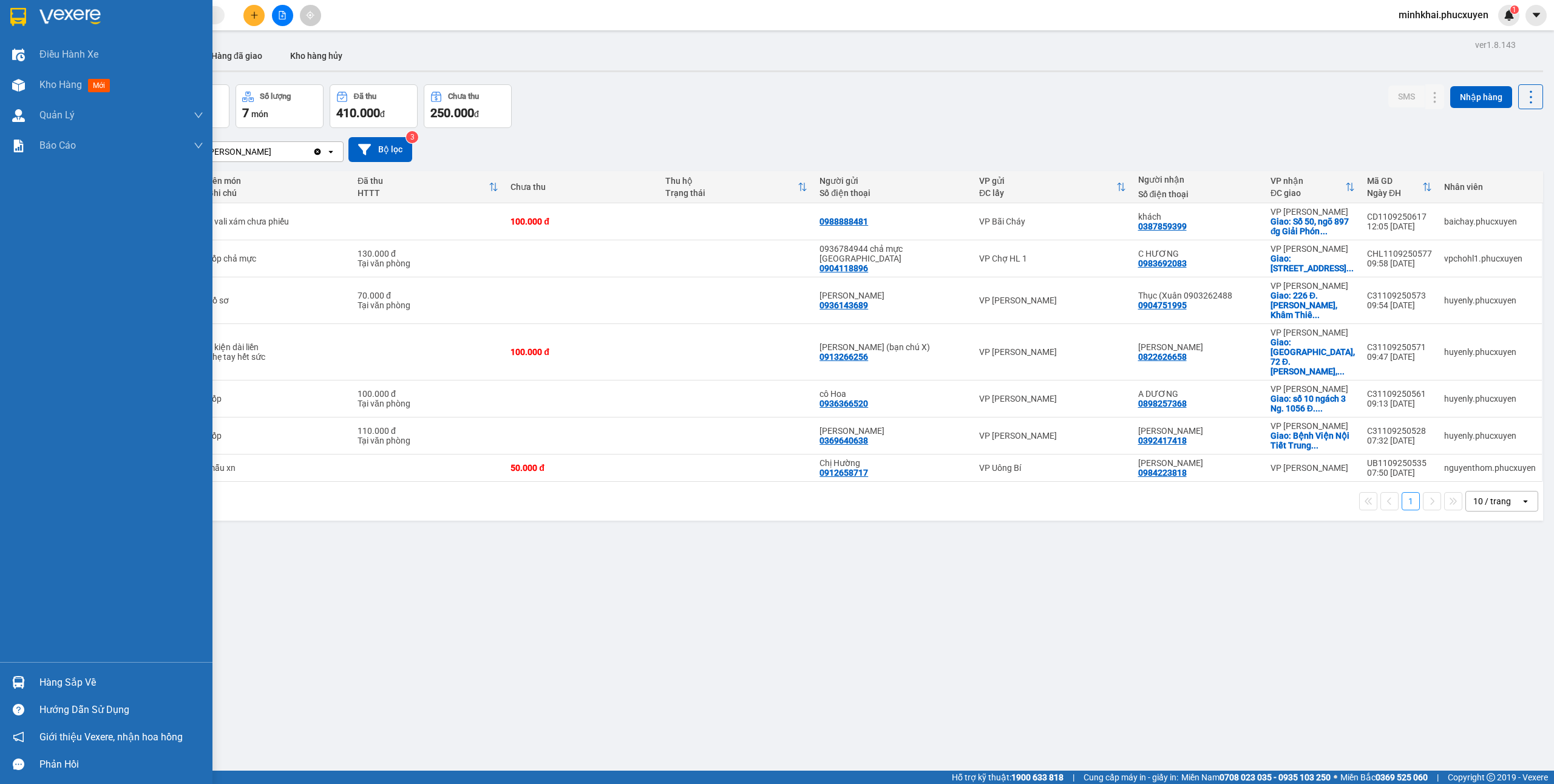
click at [23, 681] on img at bounding box center [18, 682] width 13 height 13
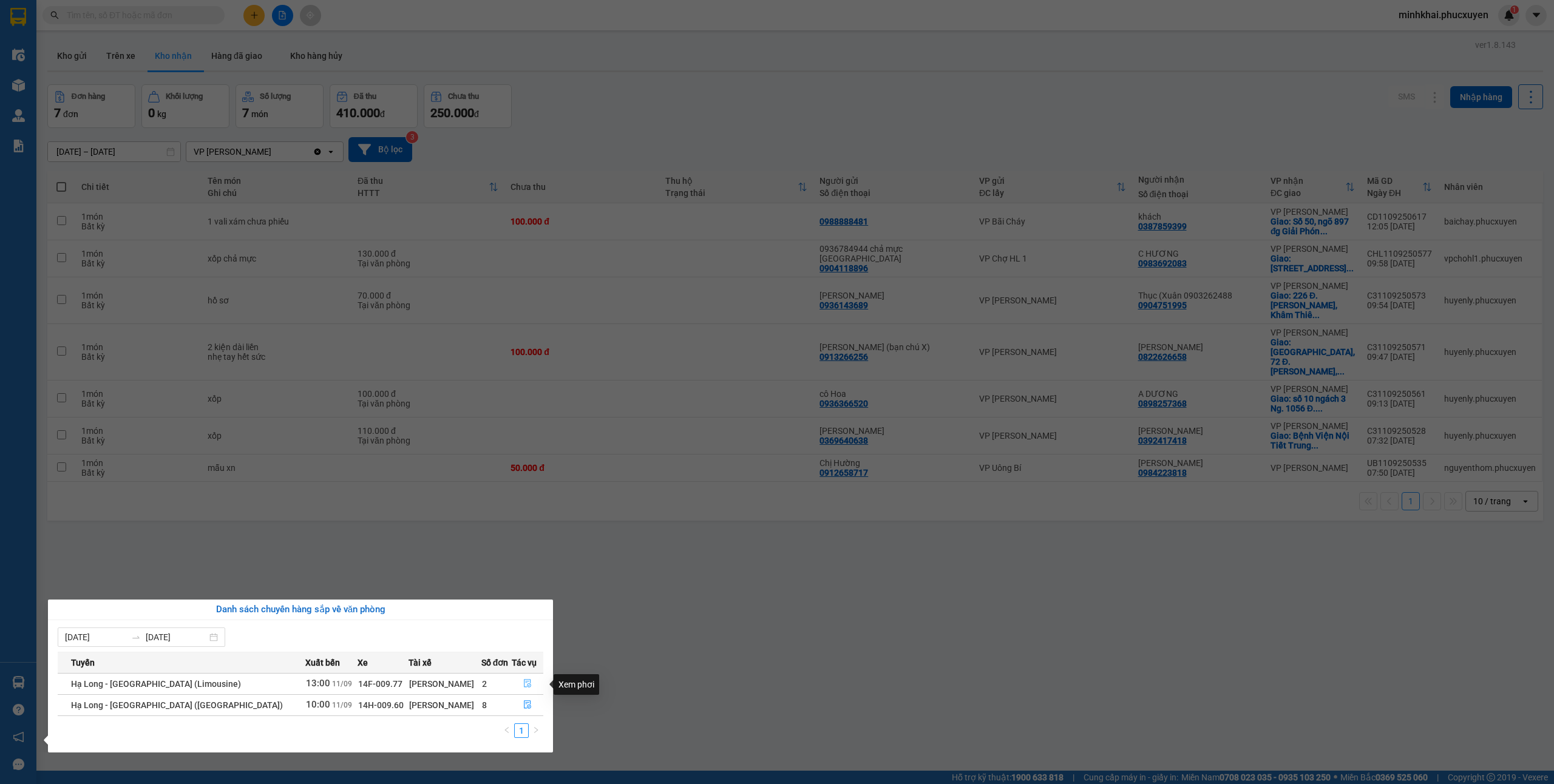
click at [516, 682] on button "button" at bounding box center [528, 684] width 31 height 20
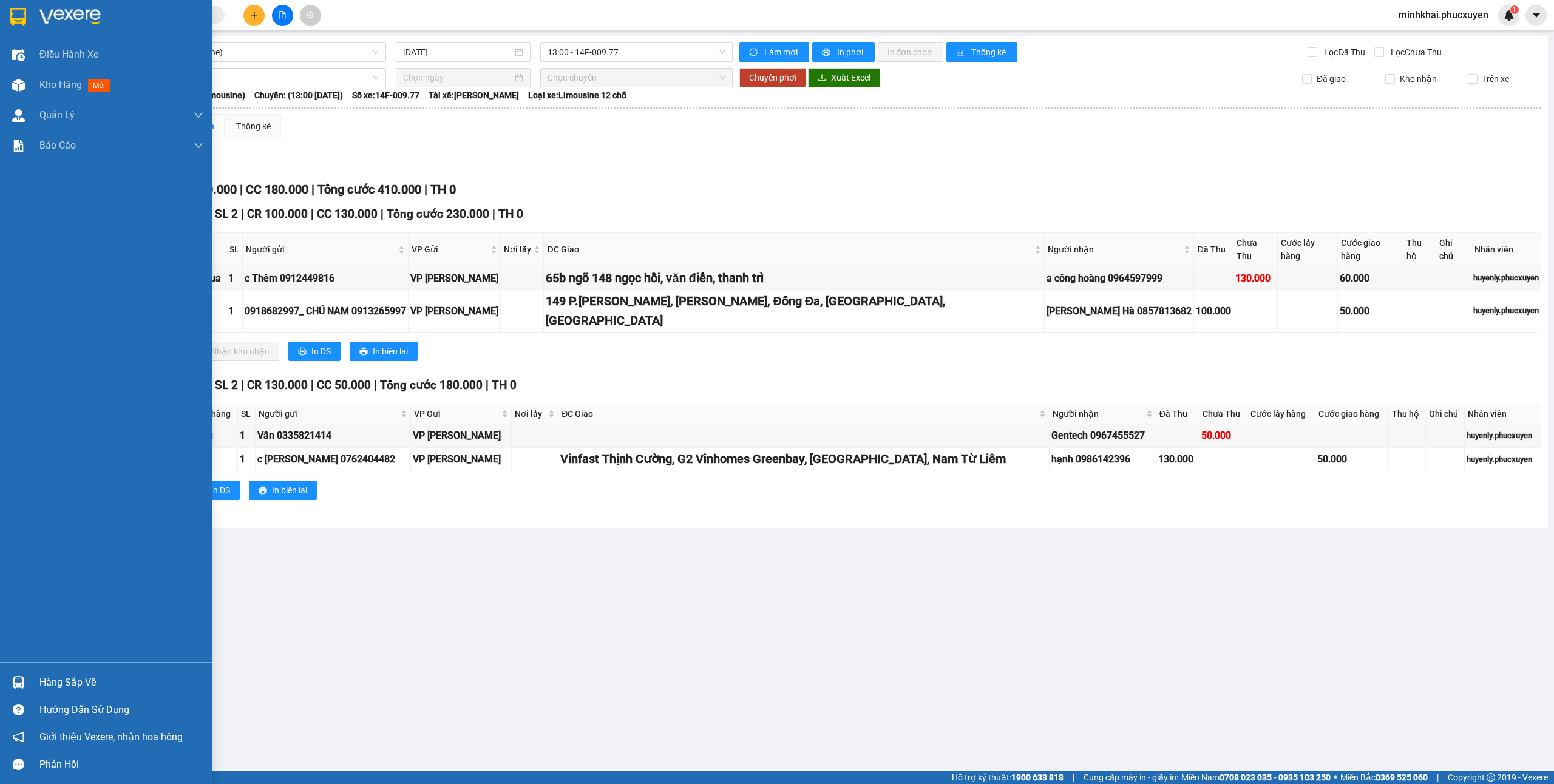
click at [32, 678] on div "Hàng sắp về" at bounding box center [106, 682] width 212 height 28
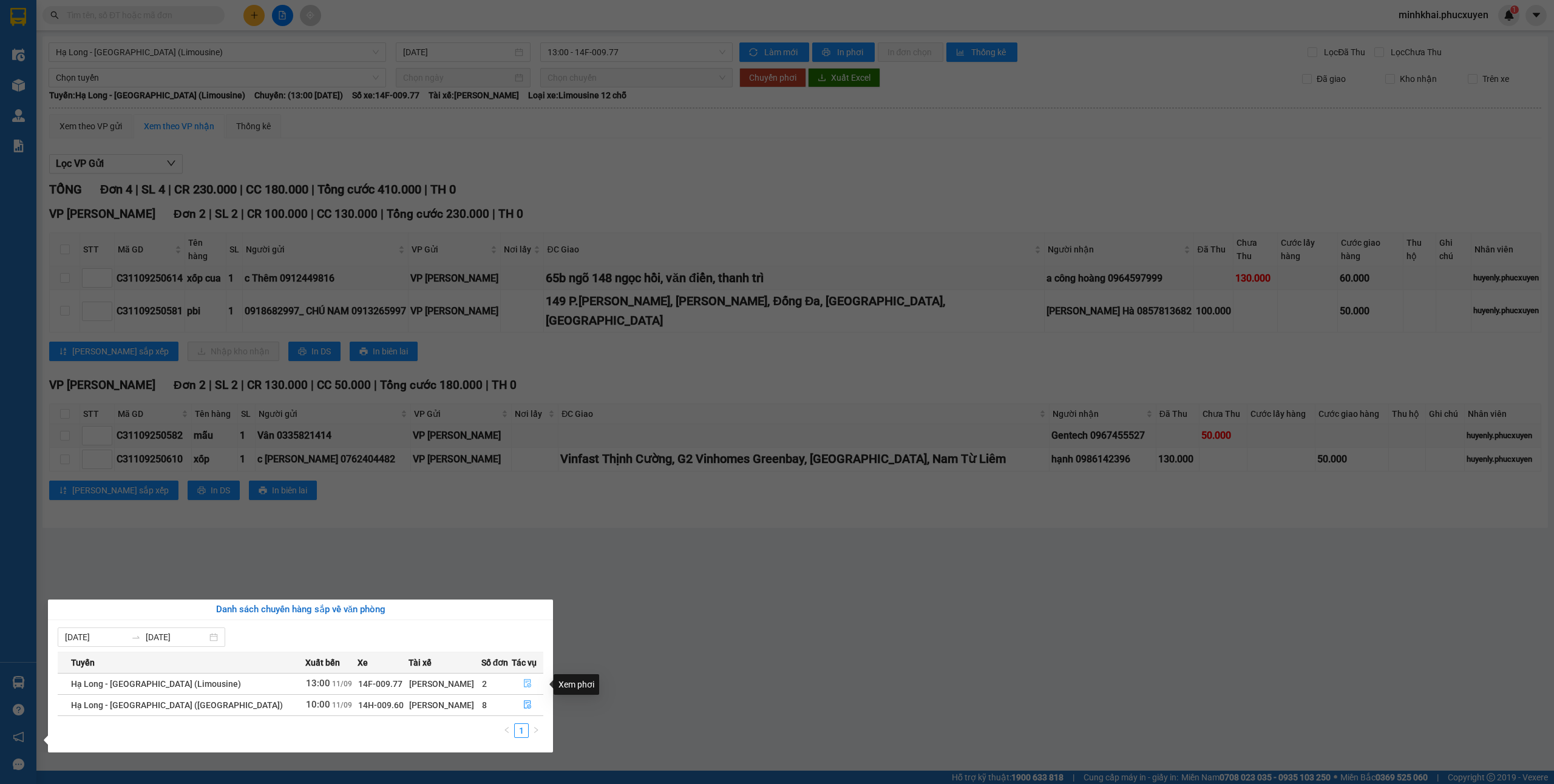
click at [517, 681] on button "button" at bounding box center [528, 684] width 31 height 20
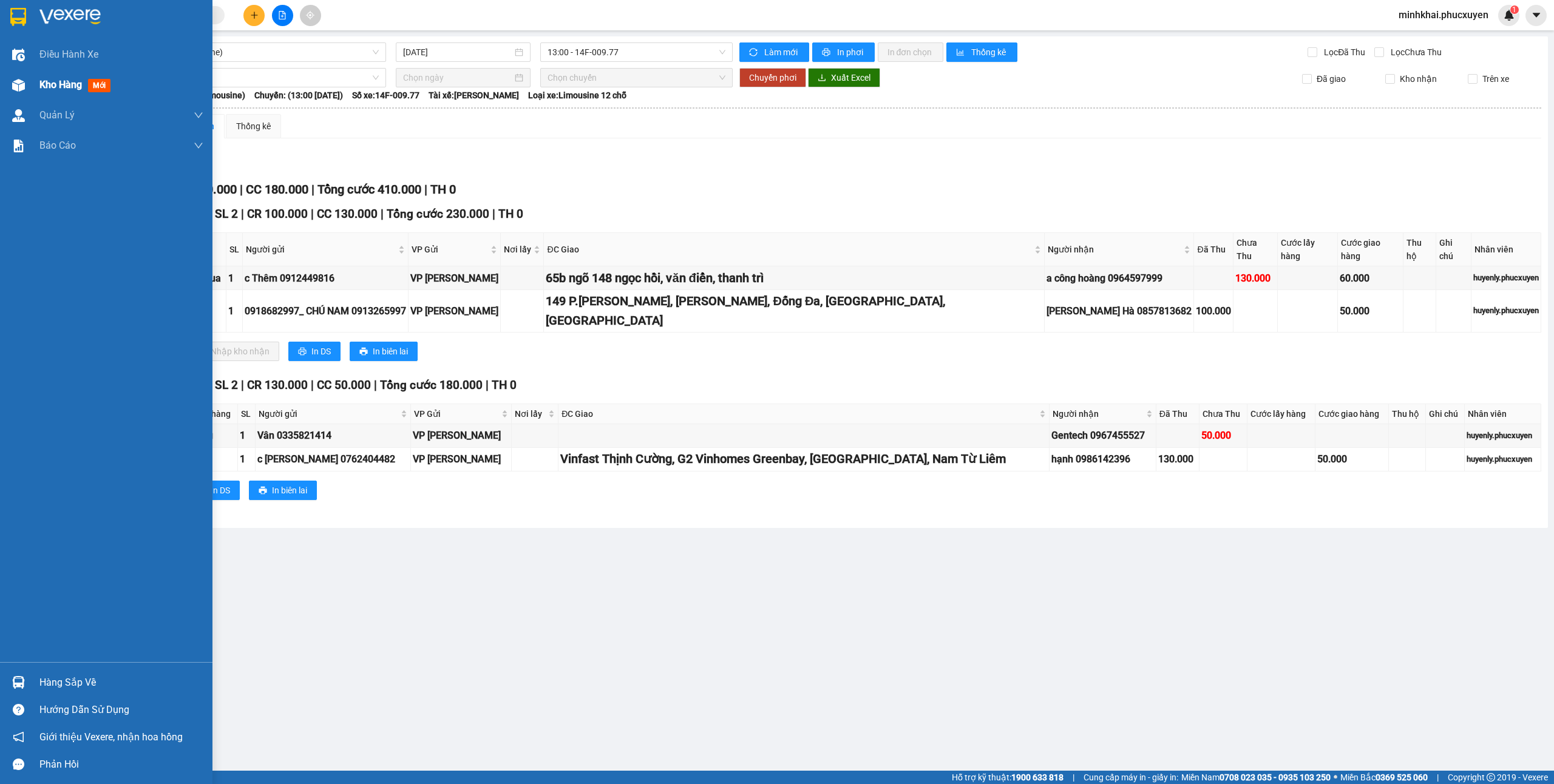
click at [50, 88] on span "Kho hàng" at bounding box center [61, 84] width 43 height 12
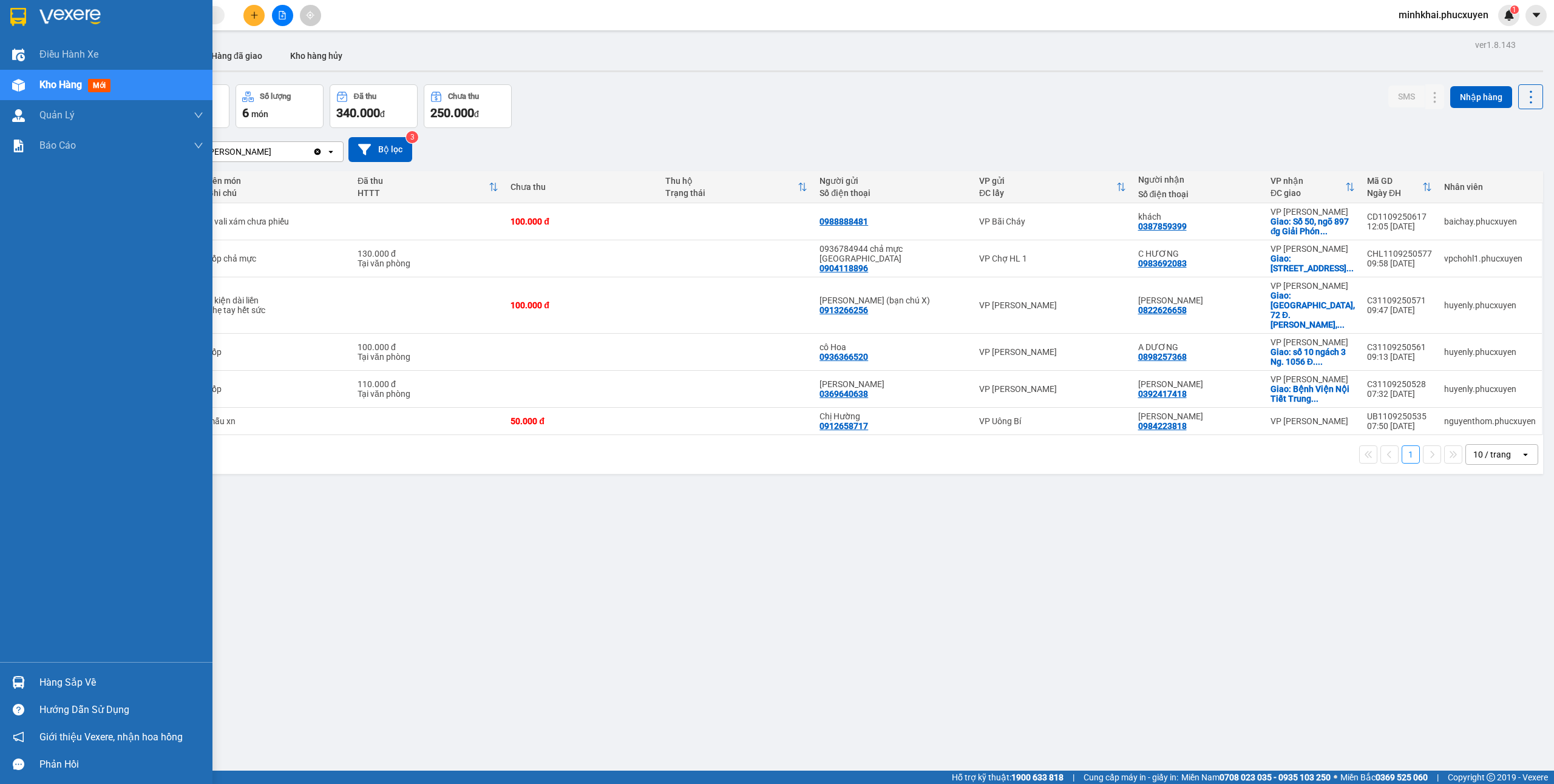
click at [56, 678] on div "Hàng sắp về" at bounding box center [121, 682] width 164 height 18
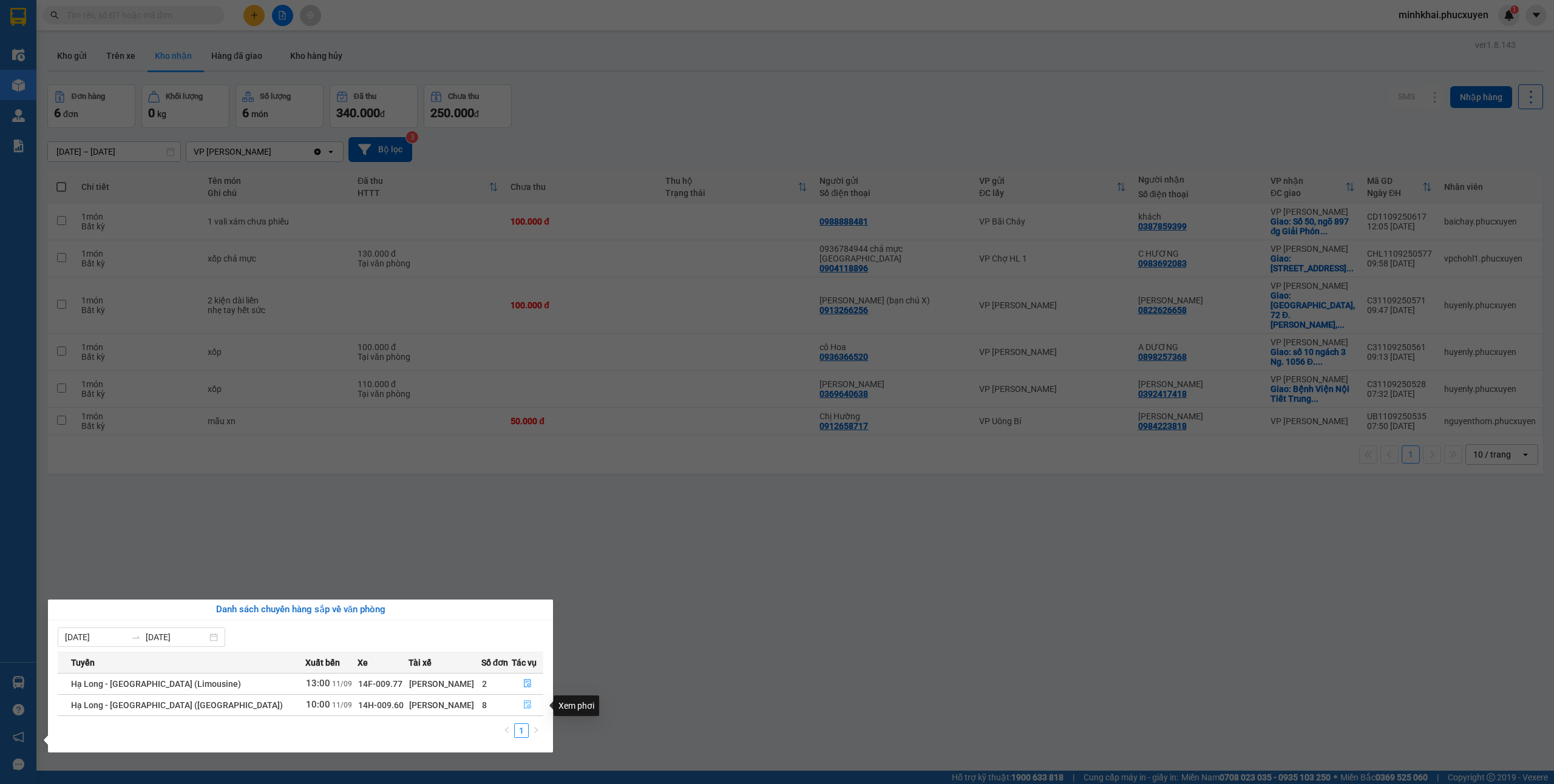
click at [524, 707] on icon "file-done" at bounding box center [527, 705] width 7 height 9
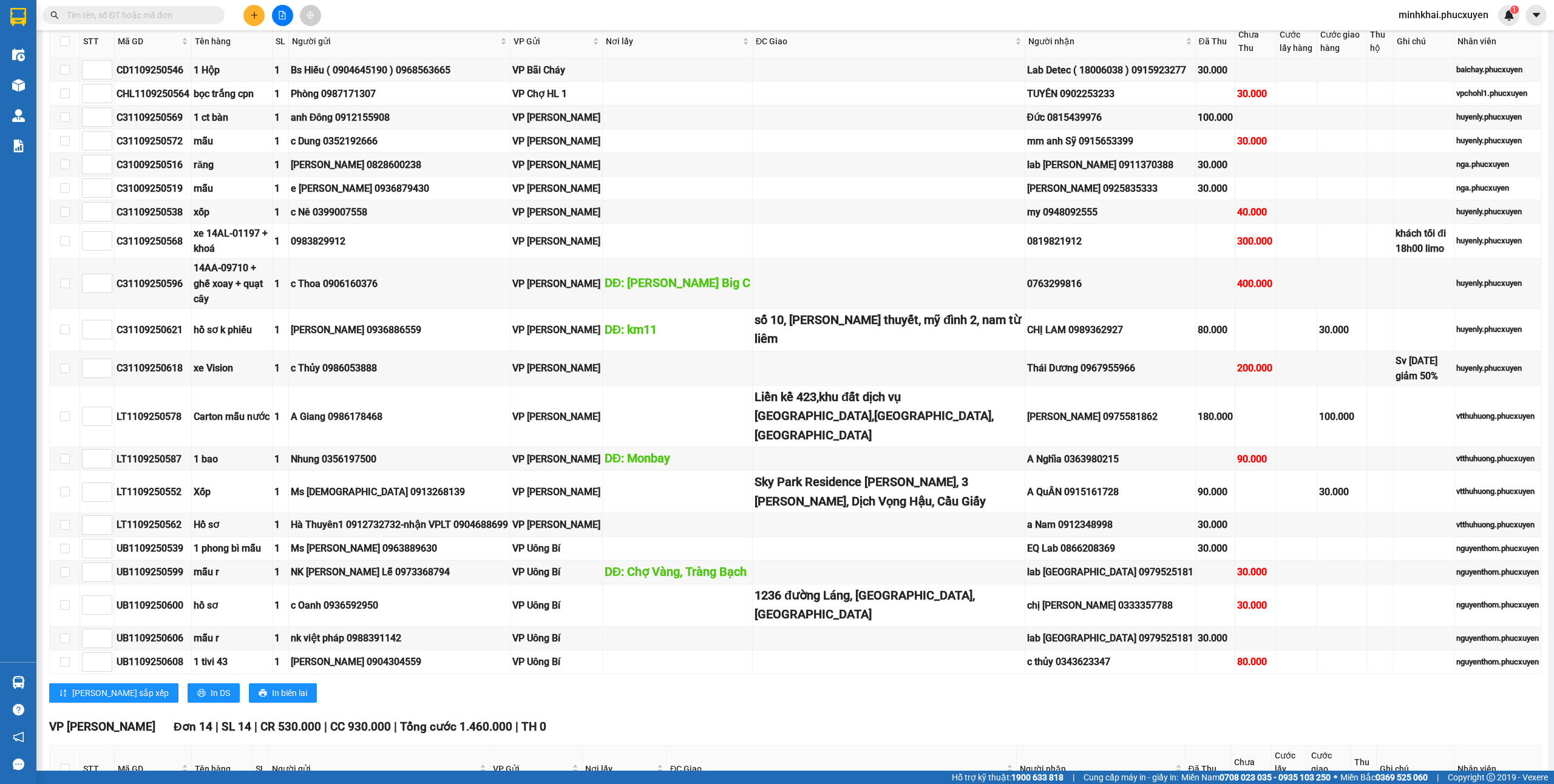
scroll to position [728, 0]
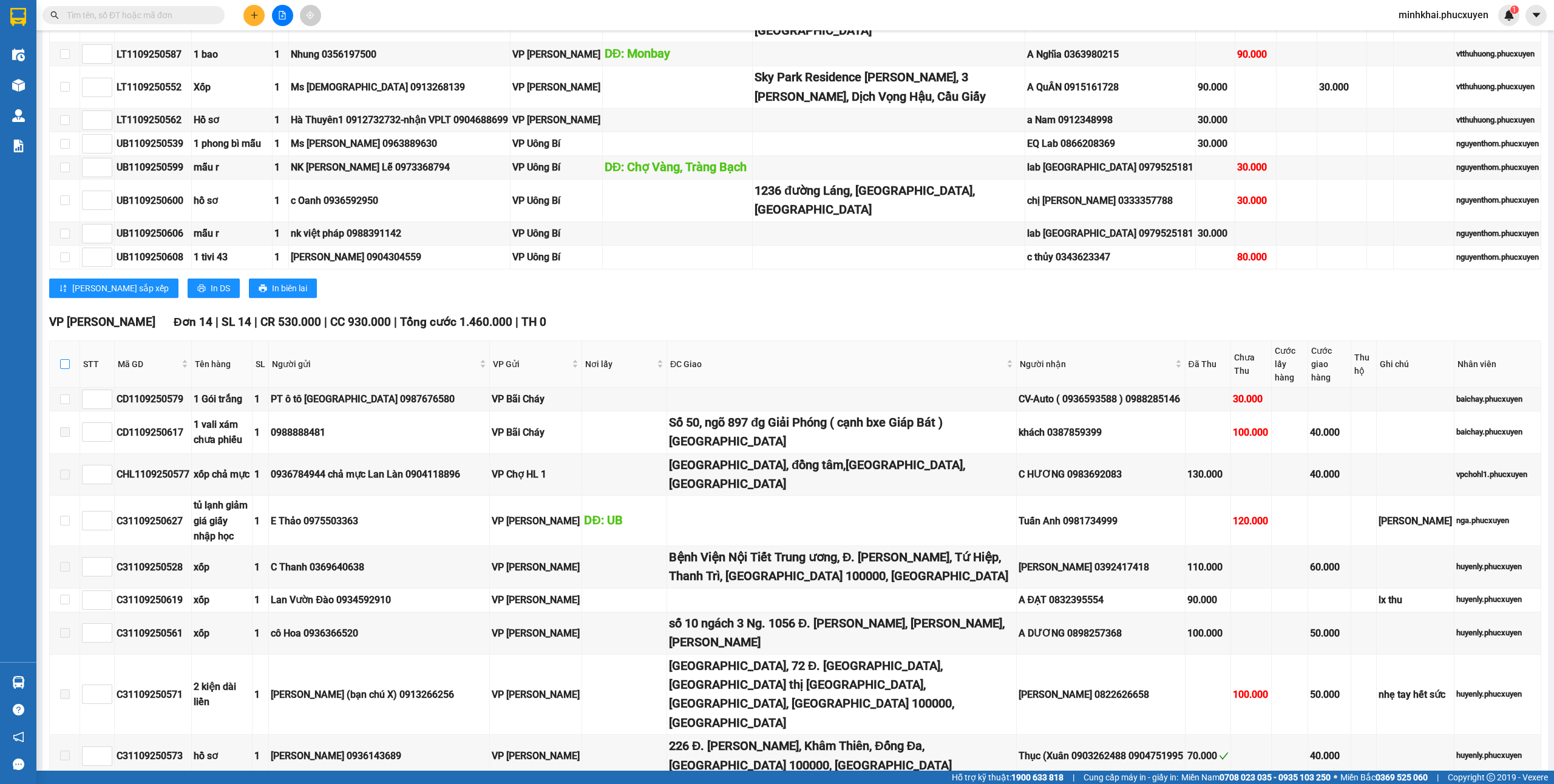
click at [64, 369] on input "checkbox" at bounding box center [65, 364] width 9 height 9
checkbox input "true"
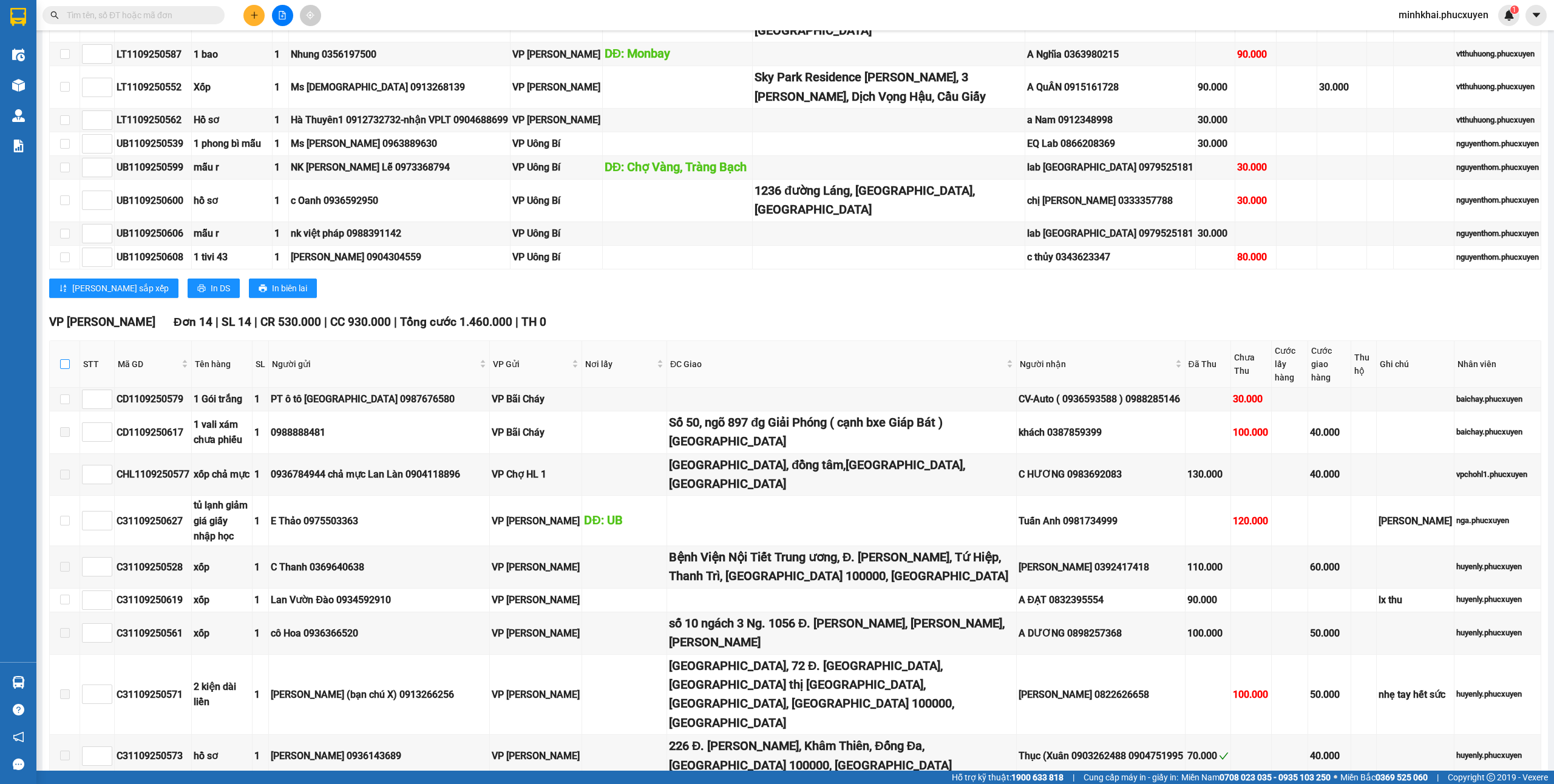
checkbox input "true"
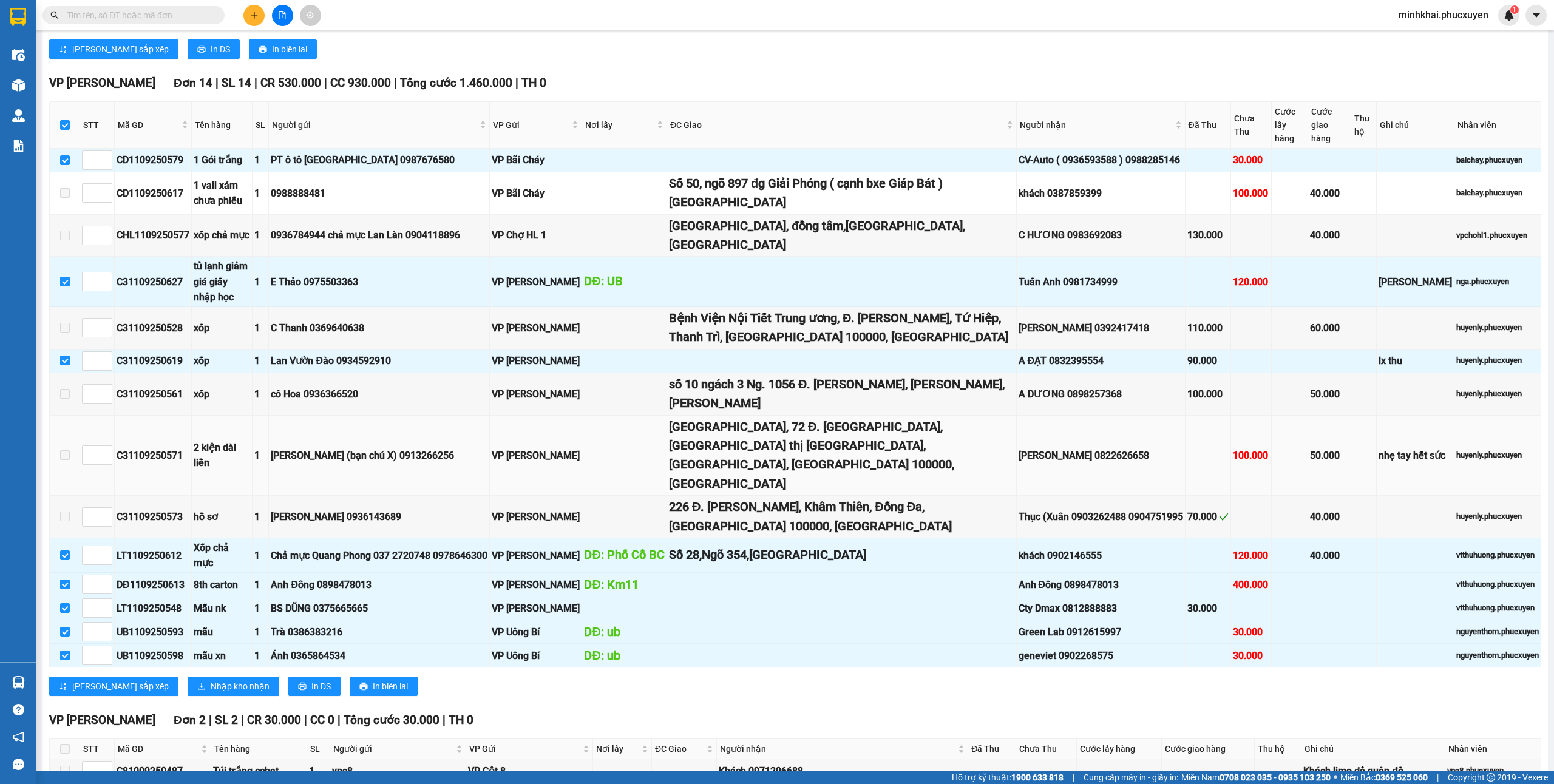
scroll to position [971, 0]
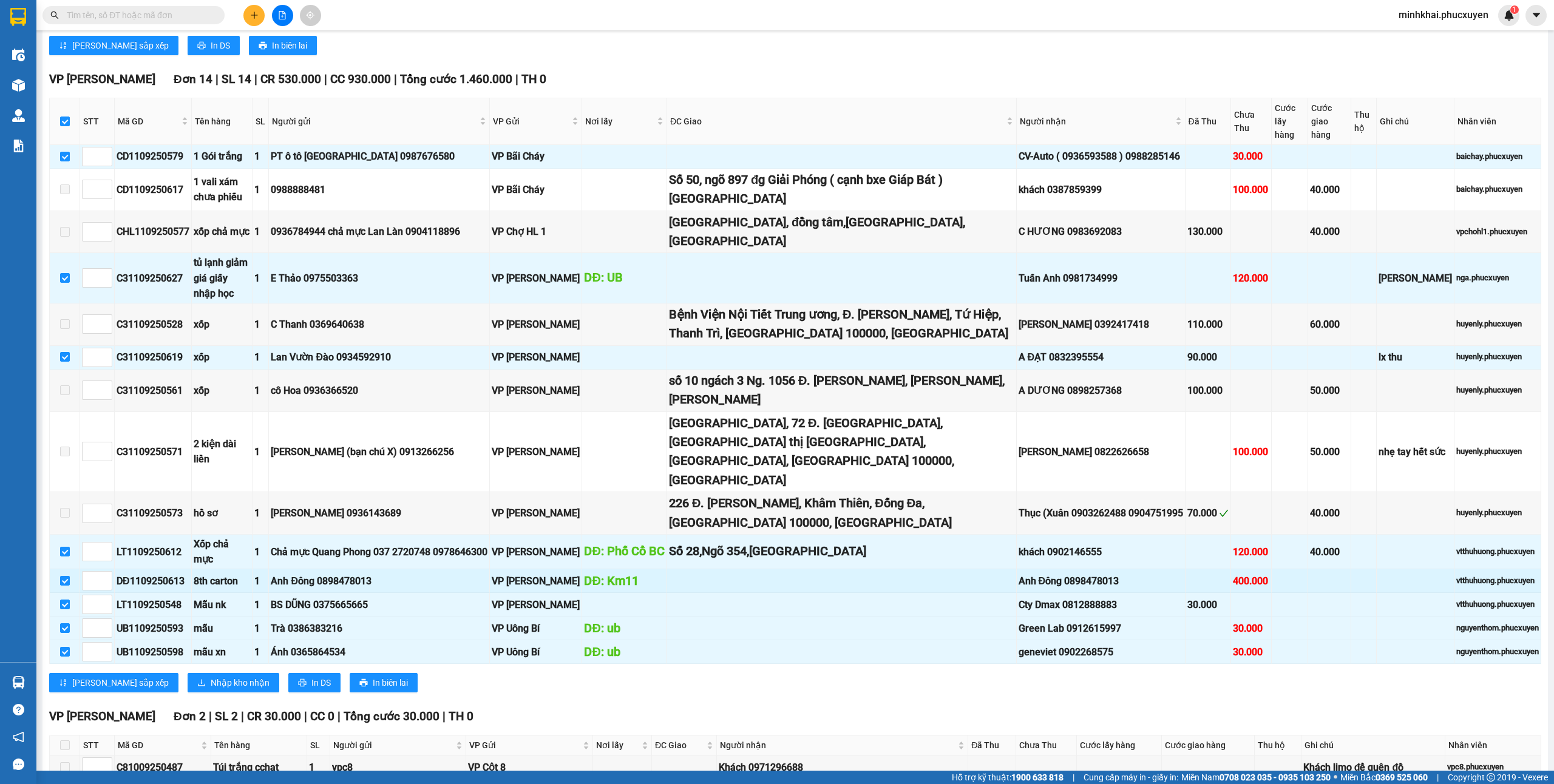
click at [65, 547] on input "checkbox" at bounding box center [65, 551] width 9 height 9
checkbox input "false"
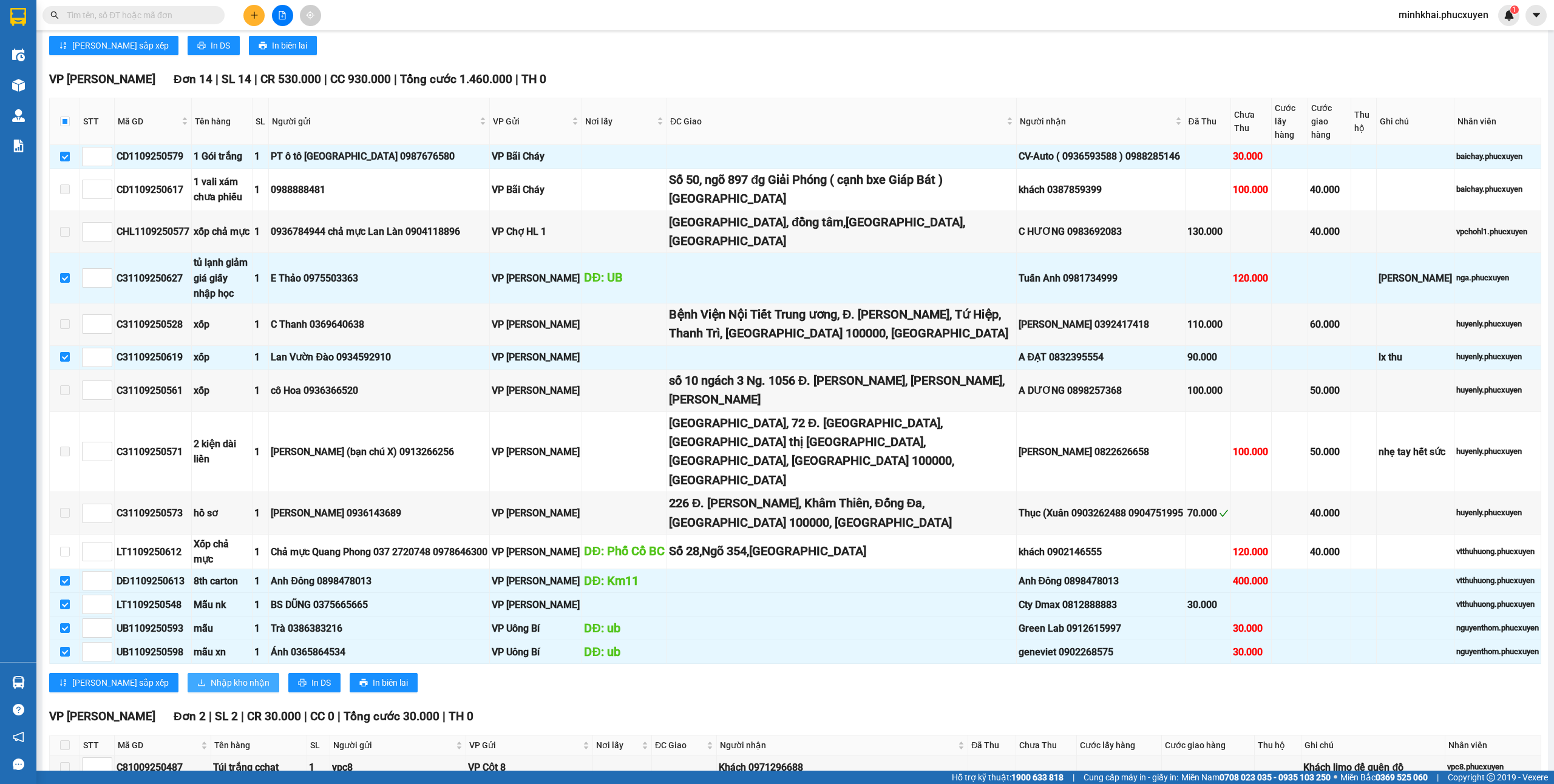
click at [211, 676] on span "Nhập kho nhận" at bounding box center [240, 682] width 59 height 13
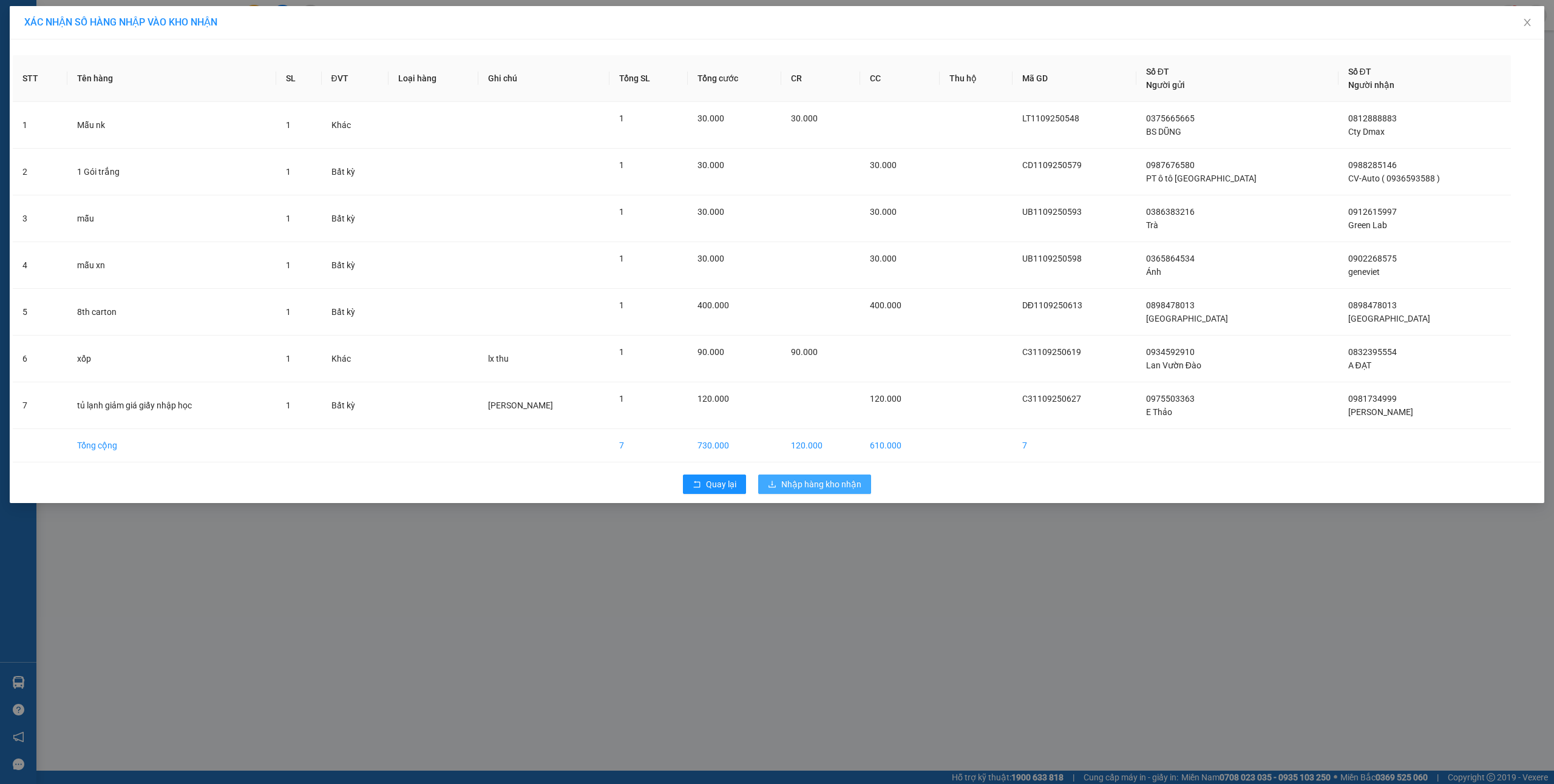
click at [820, 486] on span "Nhập hàng kho nhận" at bounding box center [821, 484] width 80 height 13
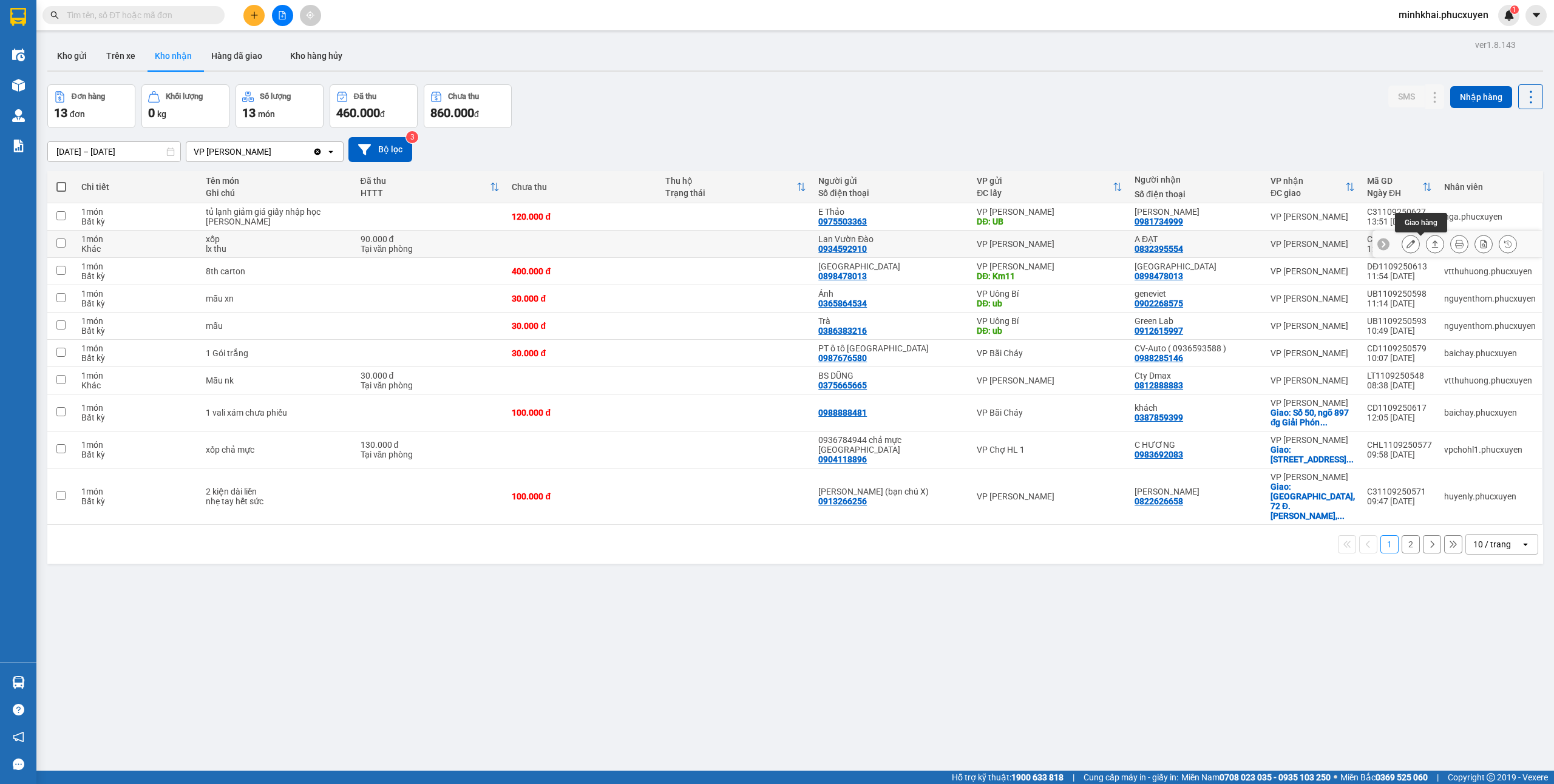
click at [1432, 244] on icon at bounding box center [1435, 244] width 6 height 7
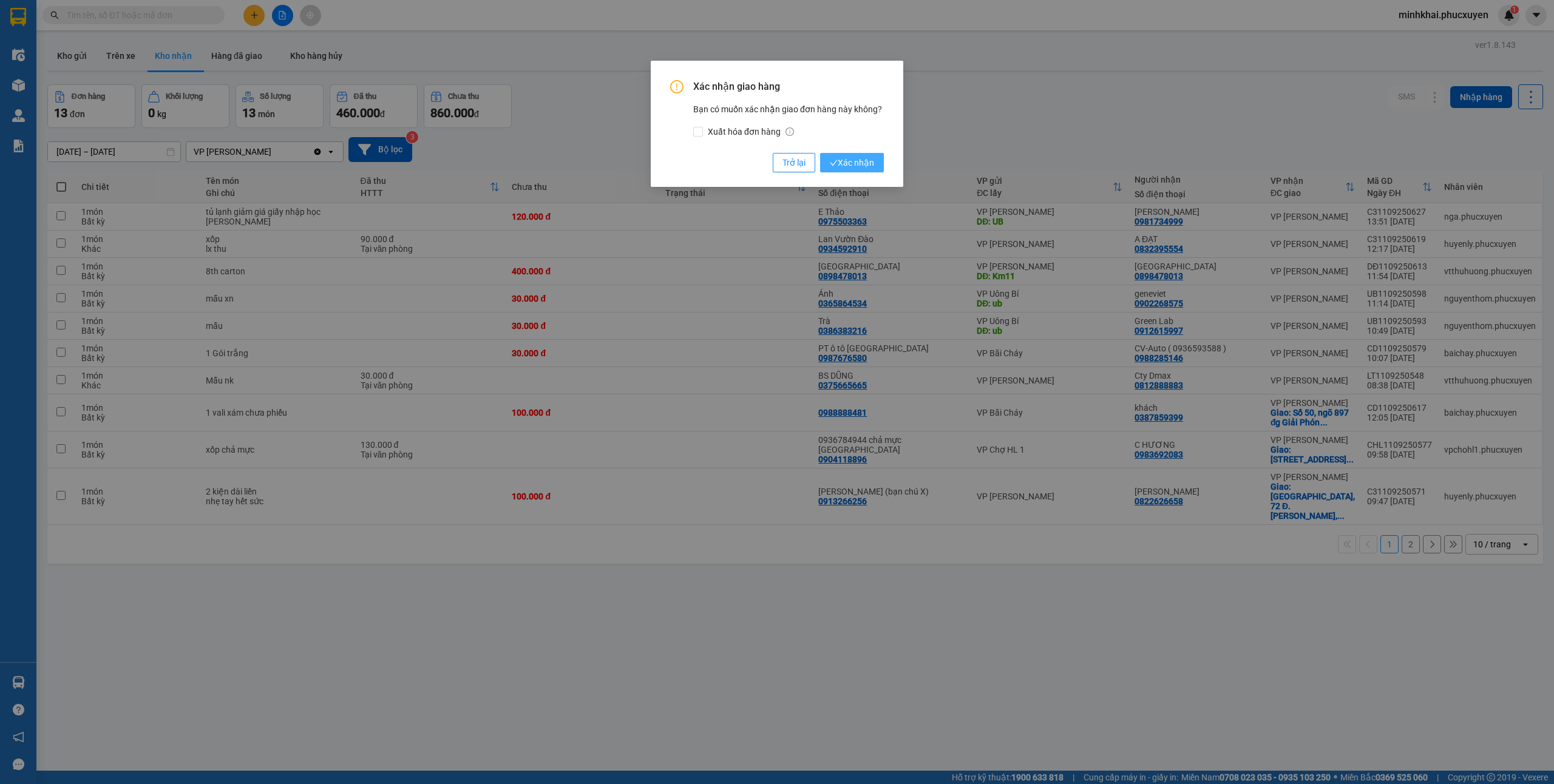
click at [860, 156] on span "Xác nhận" at bounding box center [852, 162] width 44 height 13
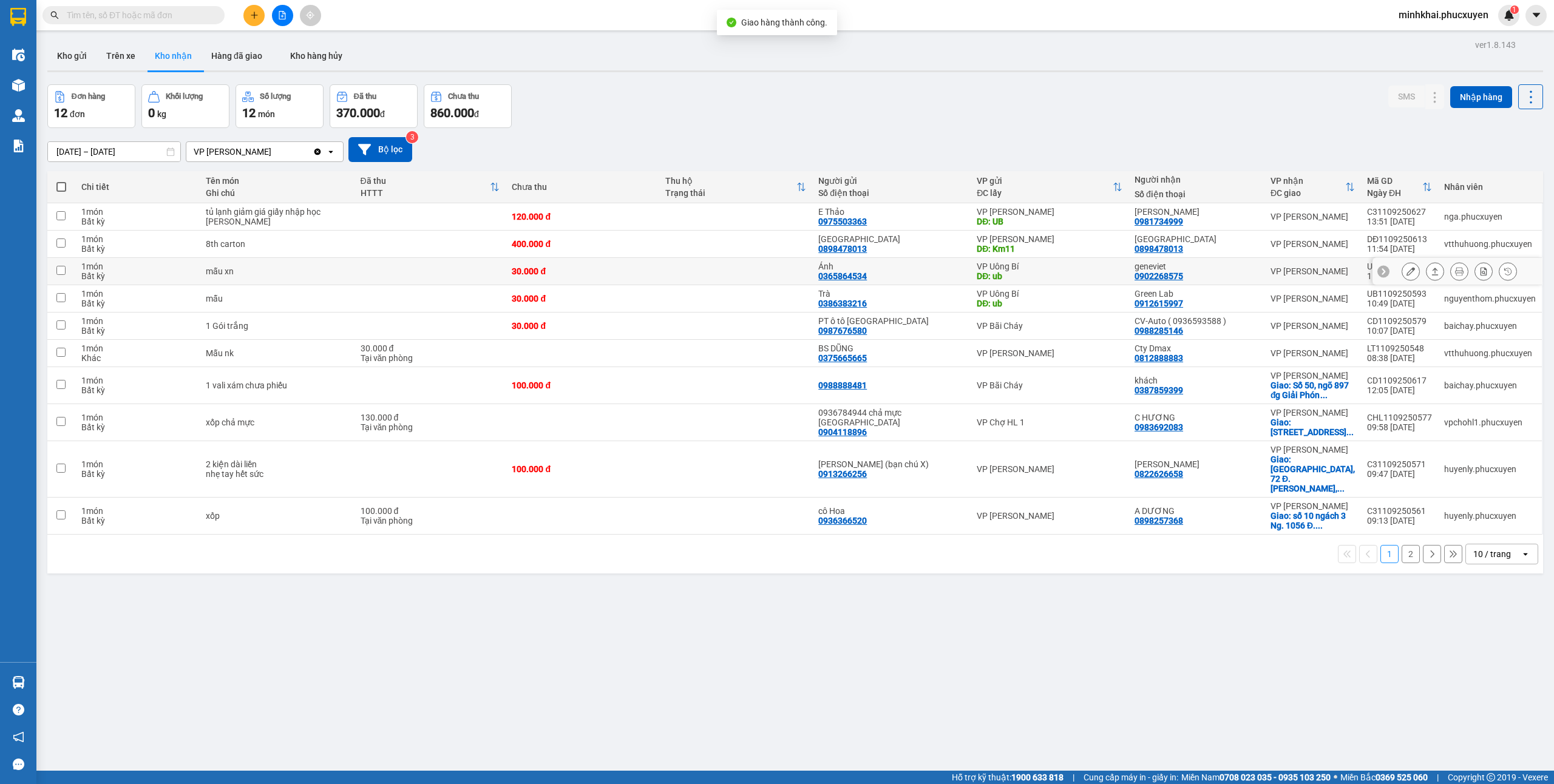
click at [1431, 272] on icon at bounding box center [1435, 271] width 9 height 9
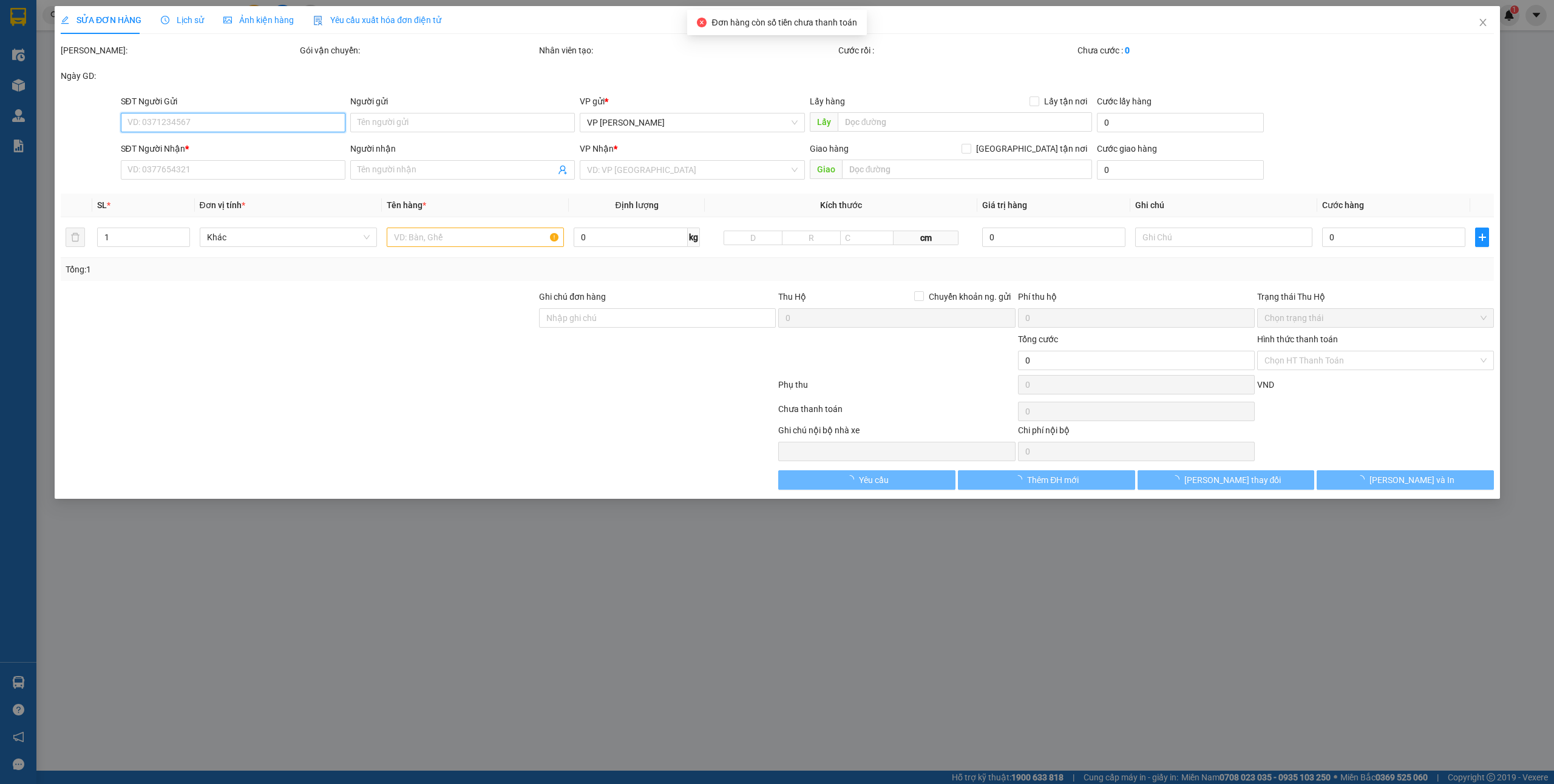
type input "0365864534"
type input "Ánh"
type input "ub"
type input "0902268575"
type input "geneviet"
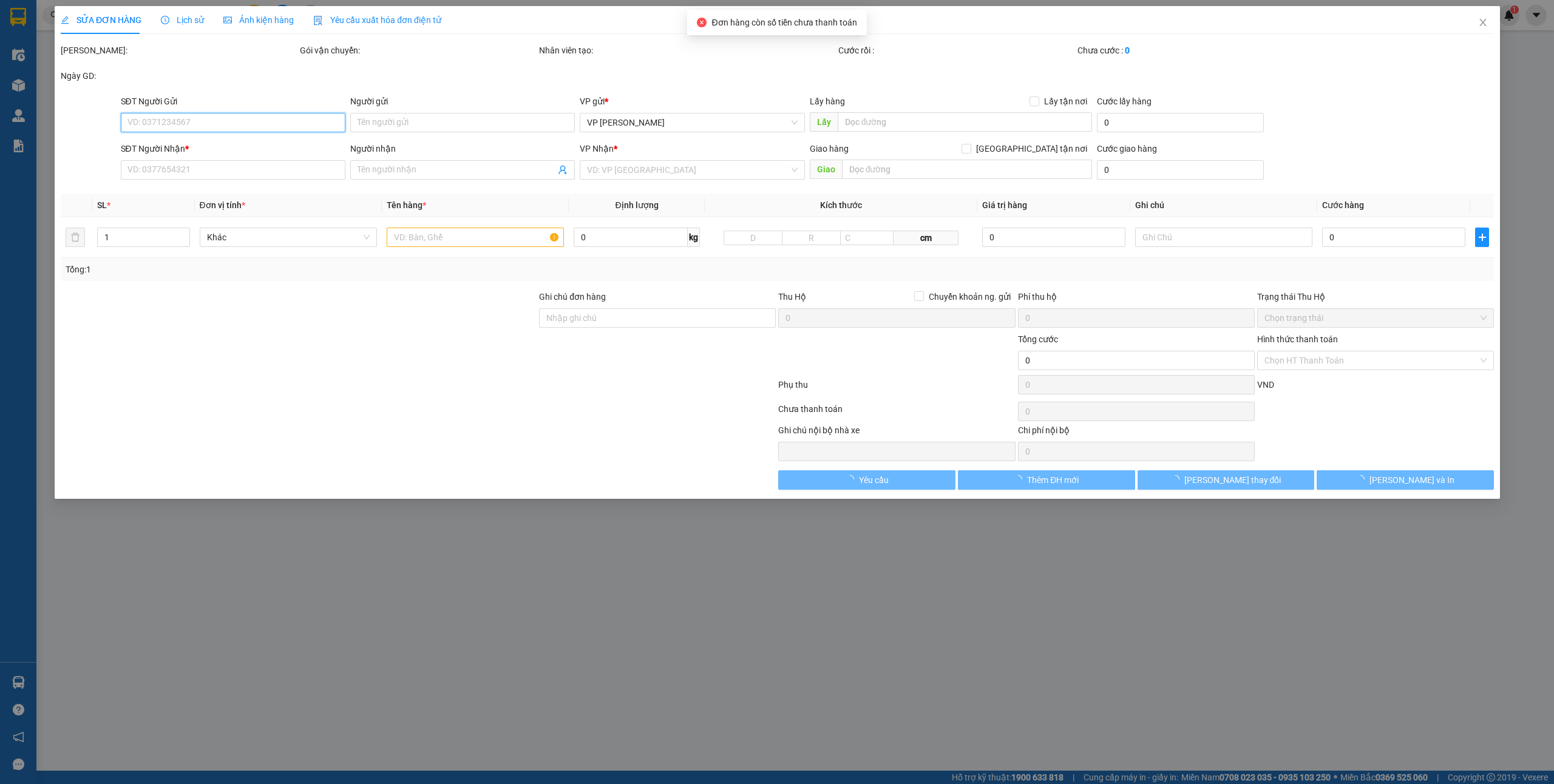
type input "30.000"
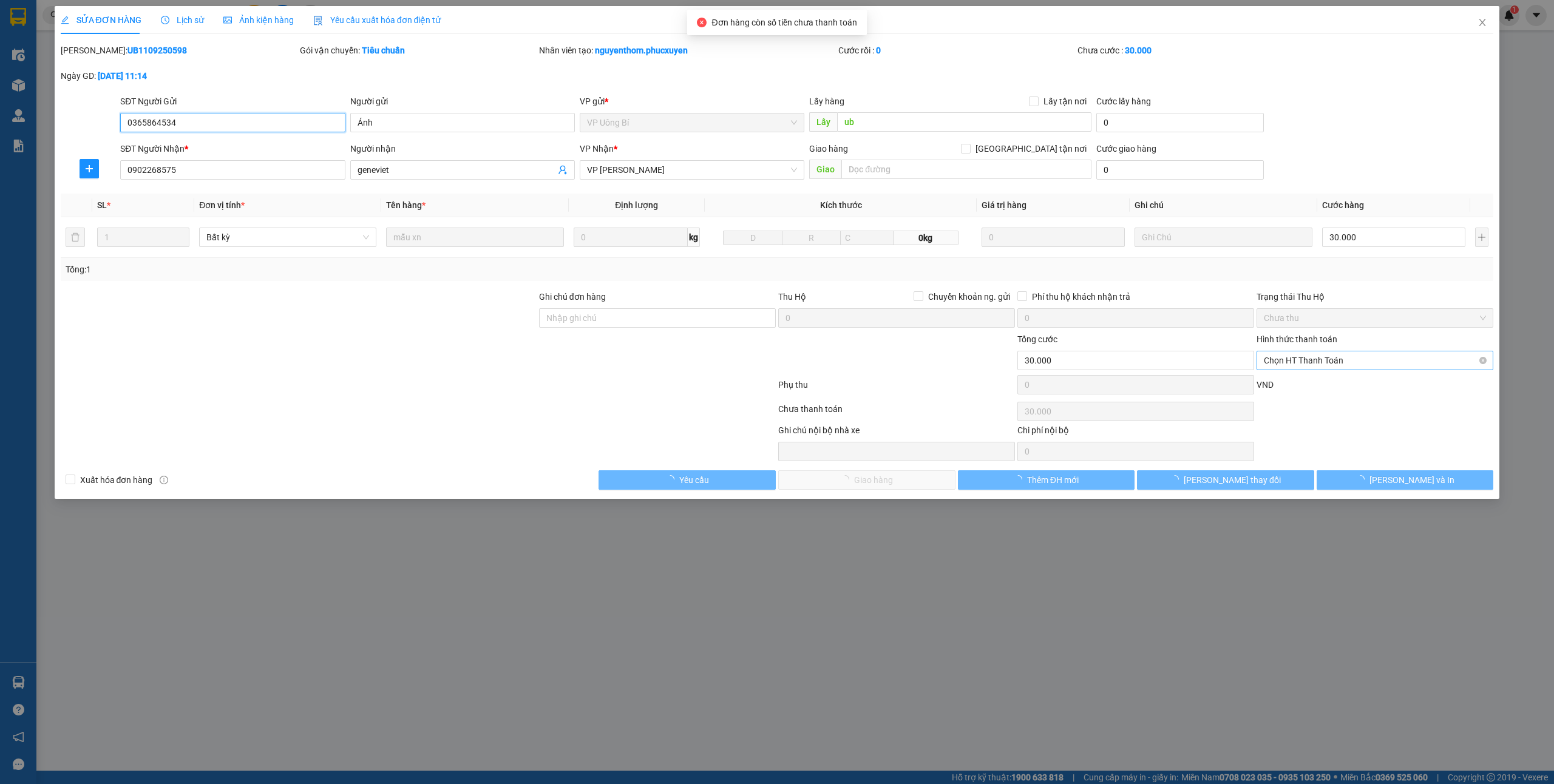
click at [1279, 365] on span "Chọn HT Thanh Toán" at bounding box center [1375, 360] width 222 height 18
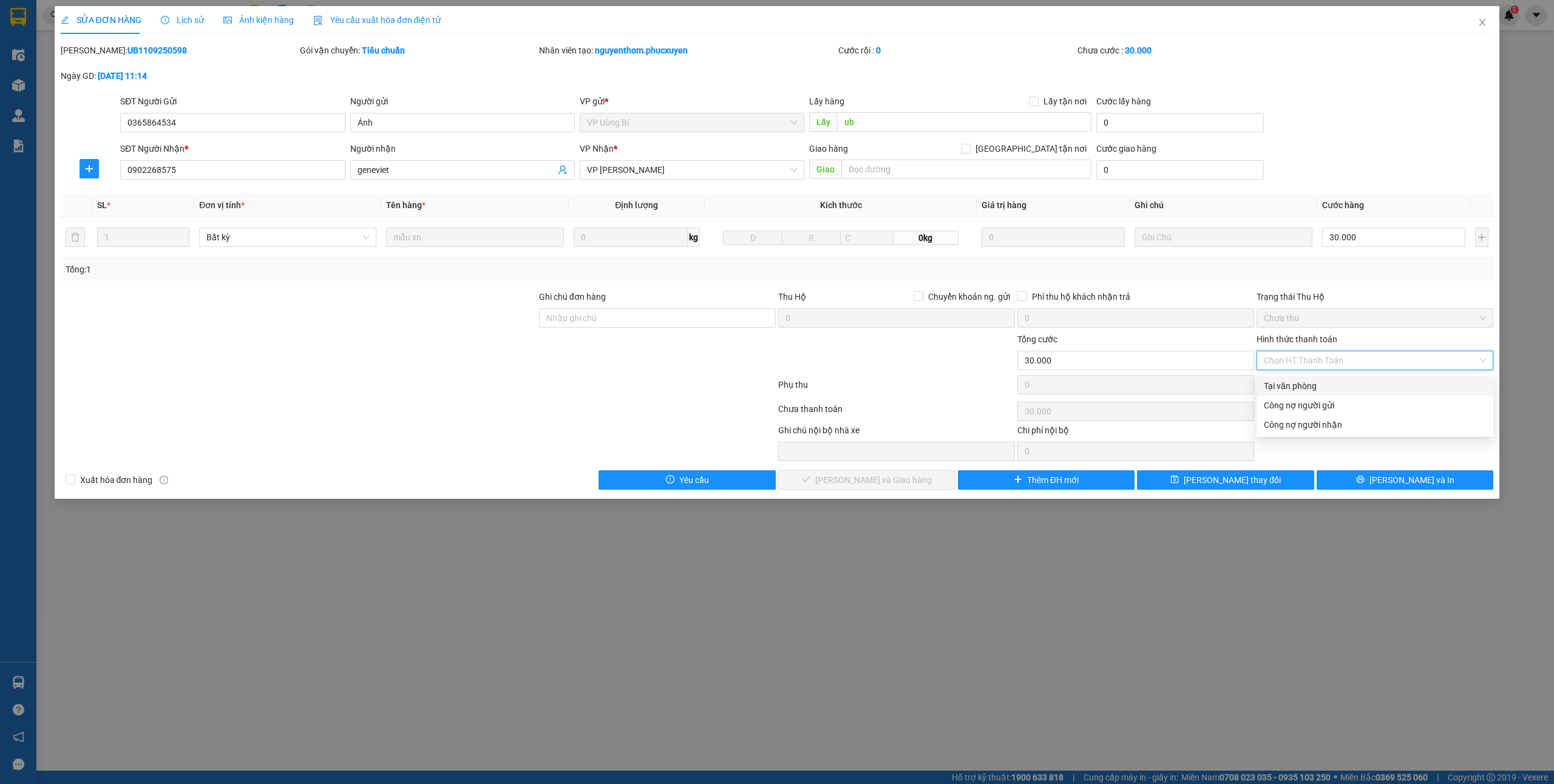
click at [1283, 377] on div "Tại văn phòng" at bounding box center [1375, 386] width 237 height 20
type input "0"
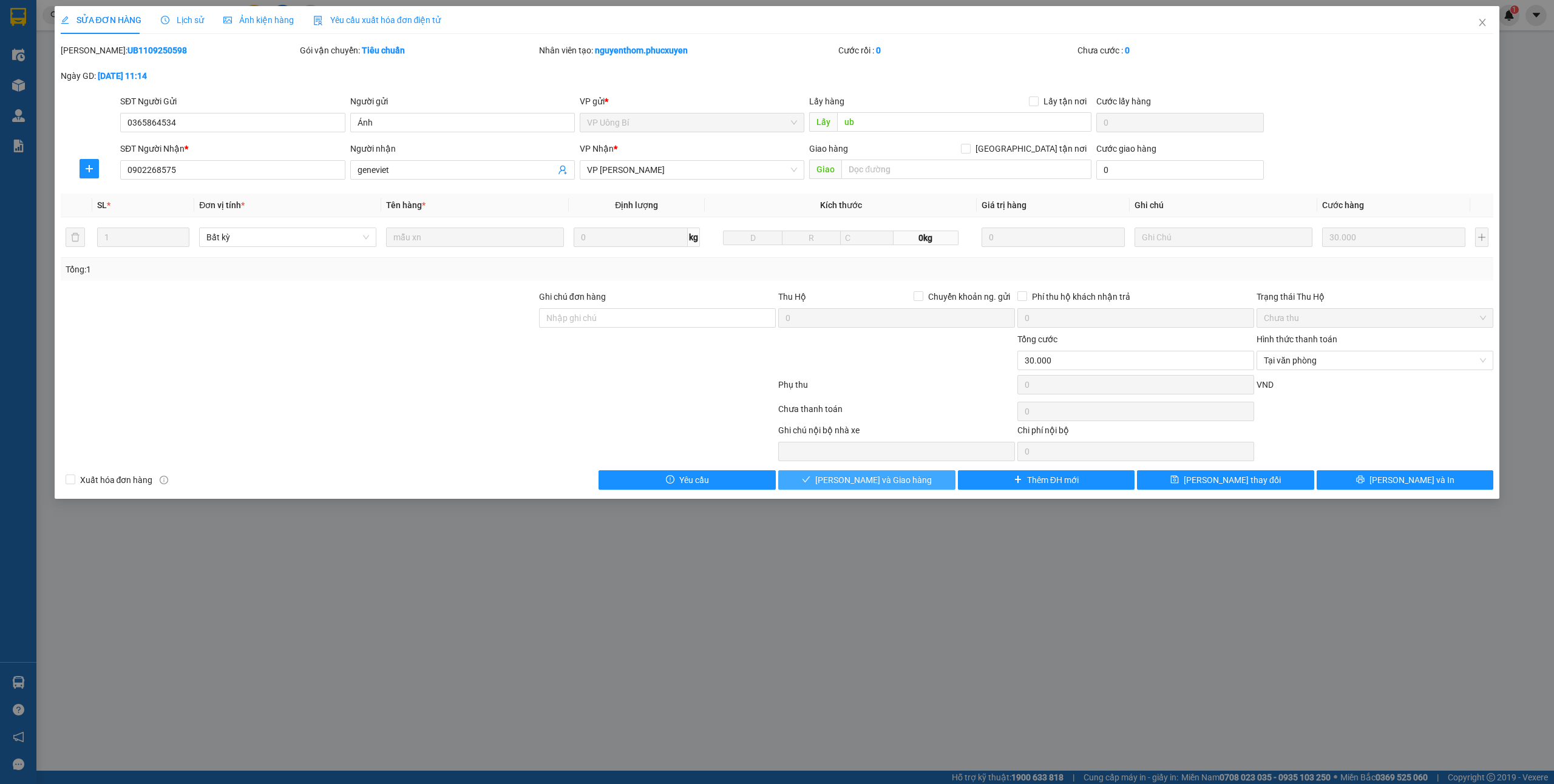
click at [836, 479] on button "[PERSON_NAME] và Giao hàng" at bounding box center [867, 480] width 177 height 20
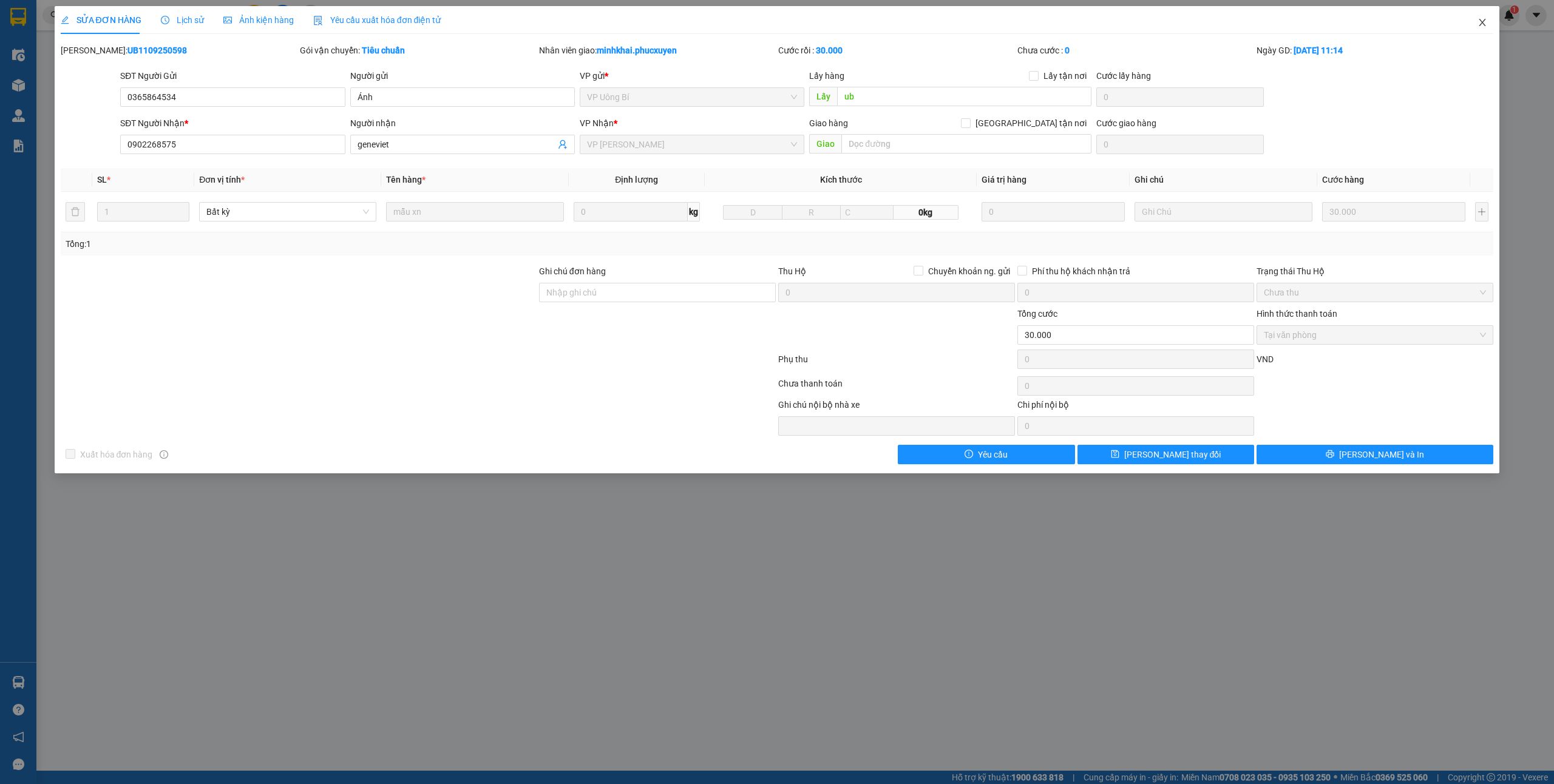
click at [1481, 23] on icon "close" at bounding box center [1482, 22] width 9 height 9
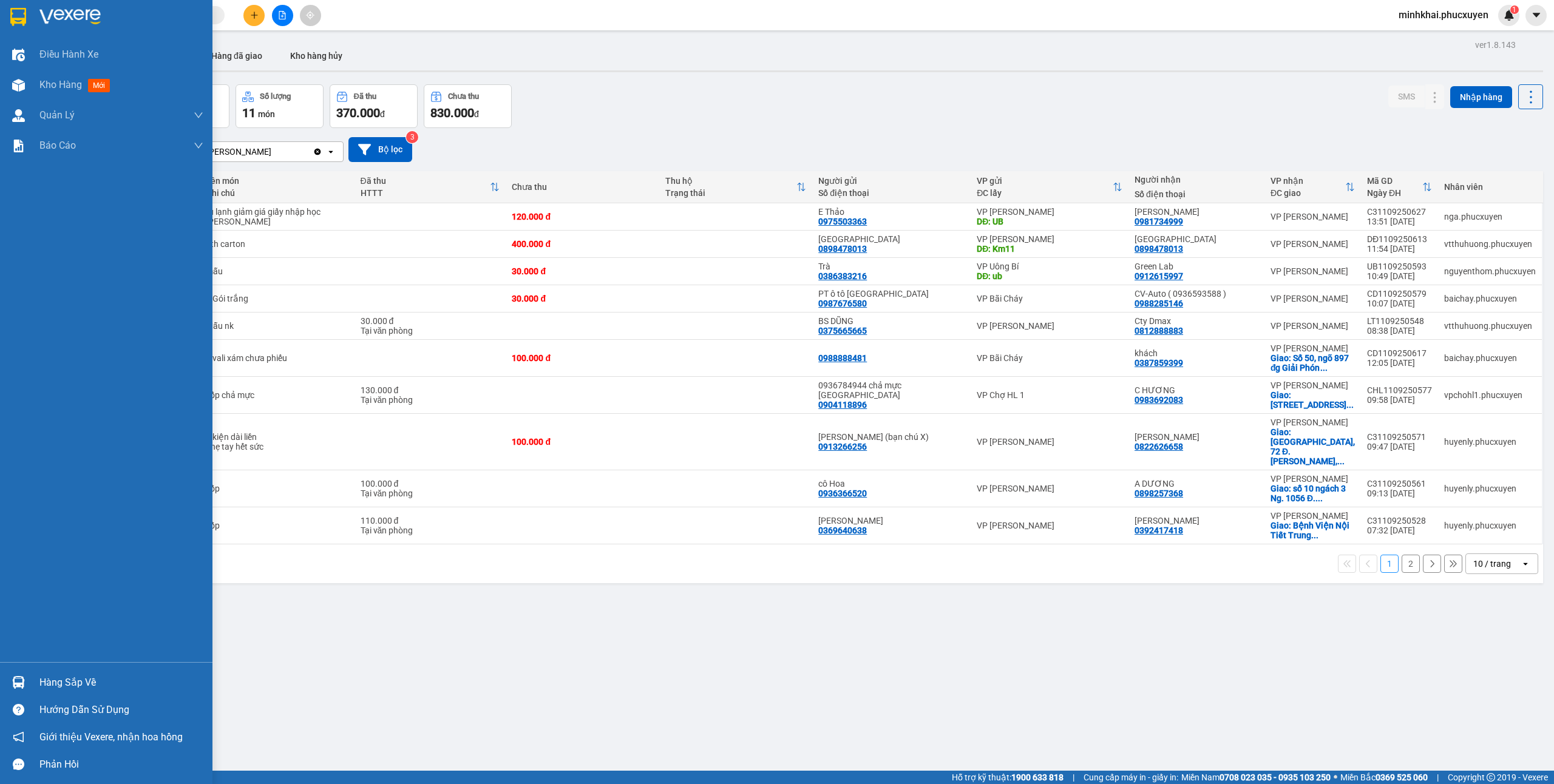
click at [38, 674] on div "Hàng sắp về" at bounding box center [106, 682] width 212 height 28
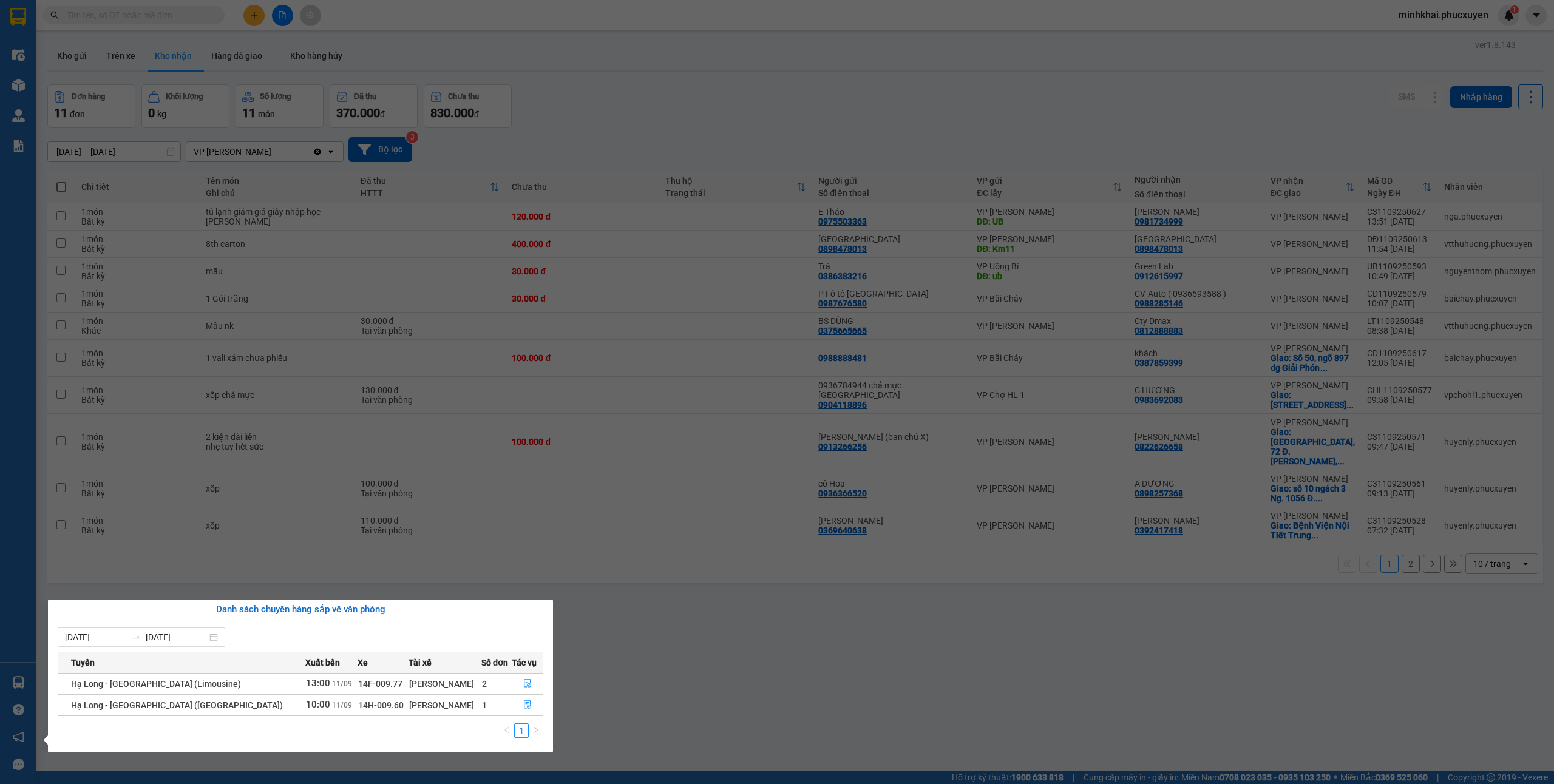
click at [680, 690] on section "Kết quả tìm kiếm ( 0 ) Bộ lọc No Data minhkhai.phucxuyen 1 Điều hành xe Kho hàn…" at bounding box center [777, 392] width 1554 height 784
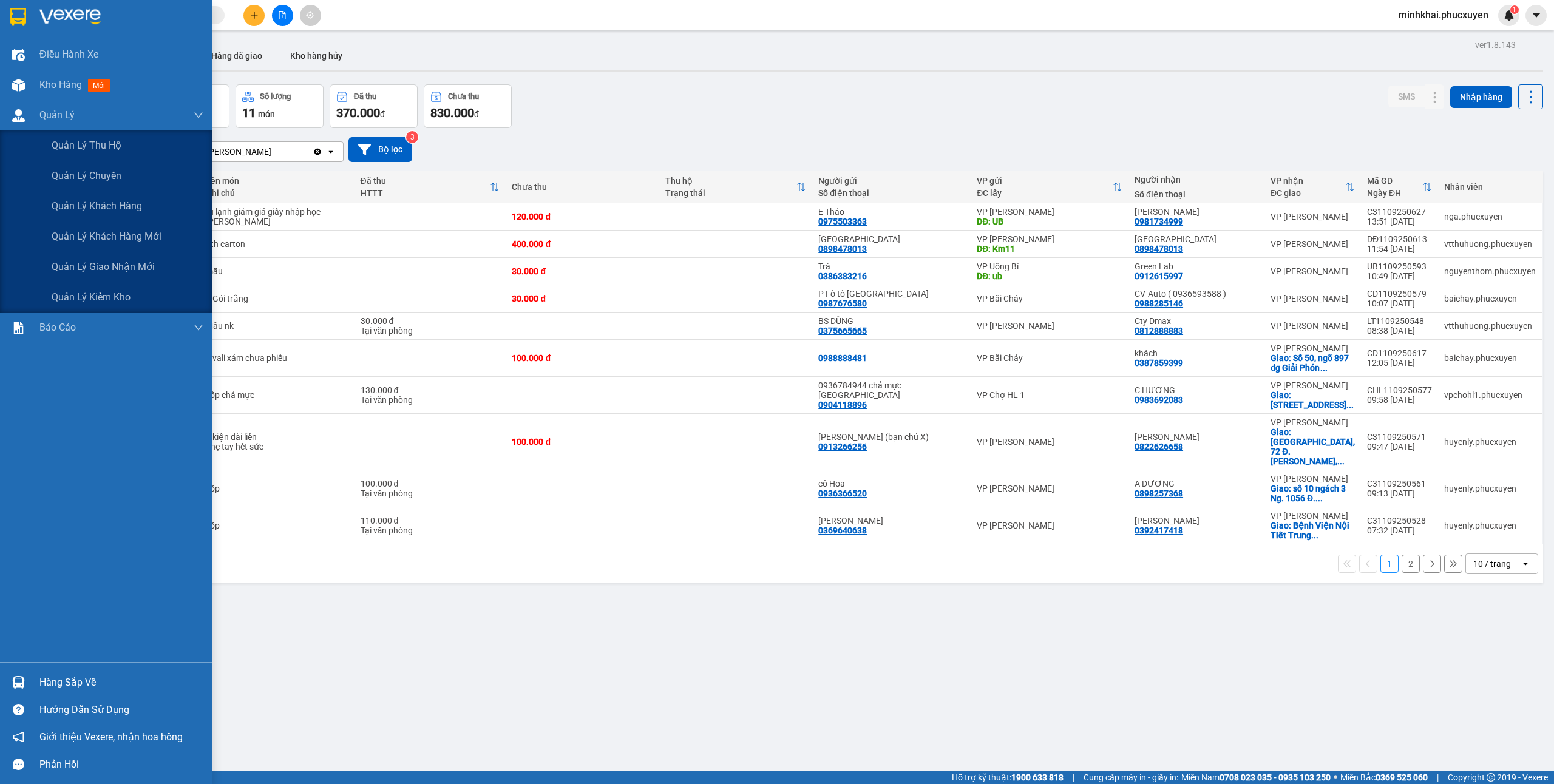
click at [131, 257] on div "Quản lý giao nhận mới" at bounding box center [127, 267] width 151 height 30
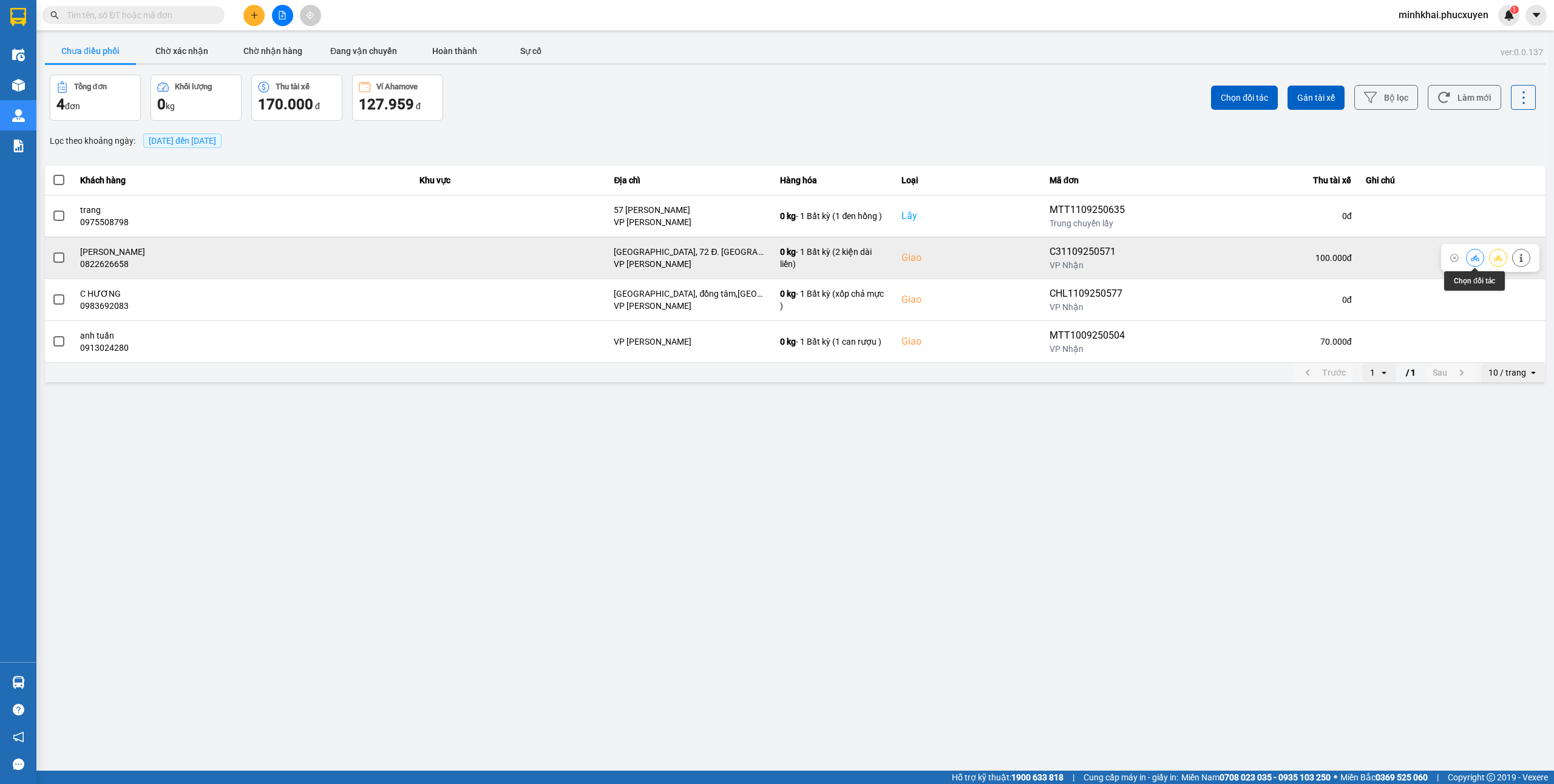
click at [1472, 259] on icon at bounding box center [1475, 257] width 9 height 6
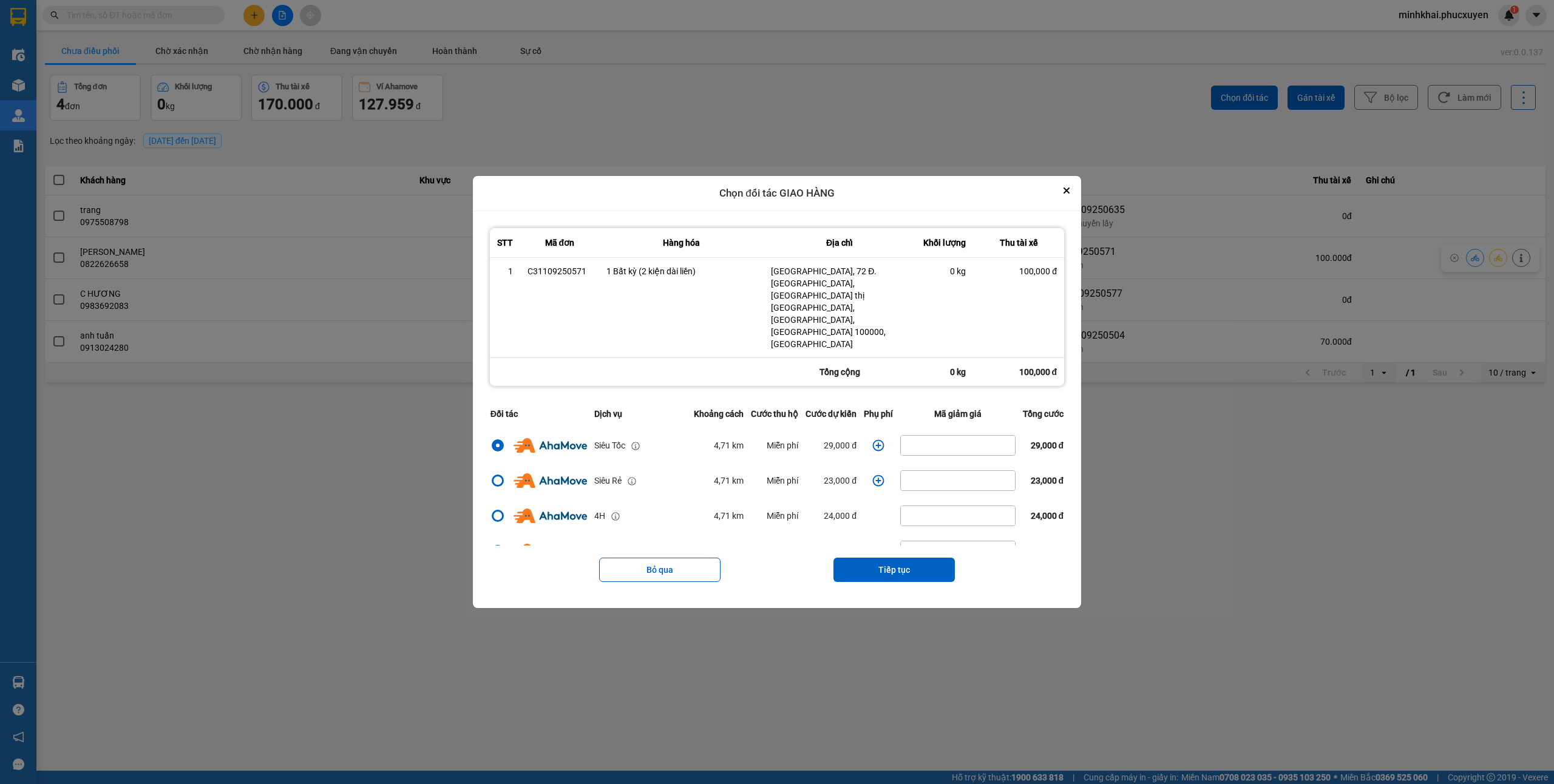
click at [873, 439] on icon "dialog" at bounding box center [879, 445] width 12 height 12
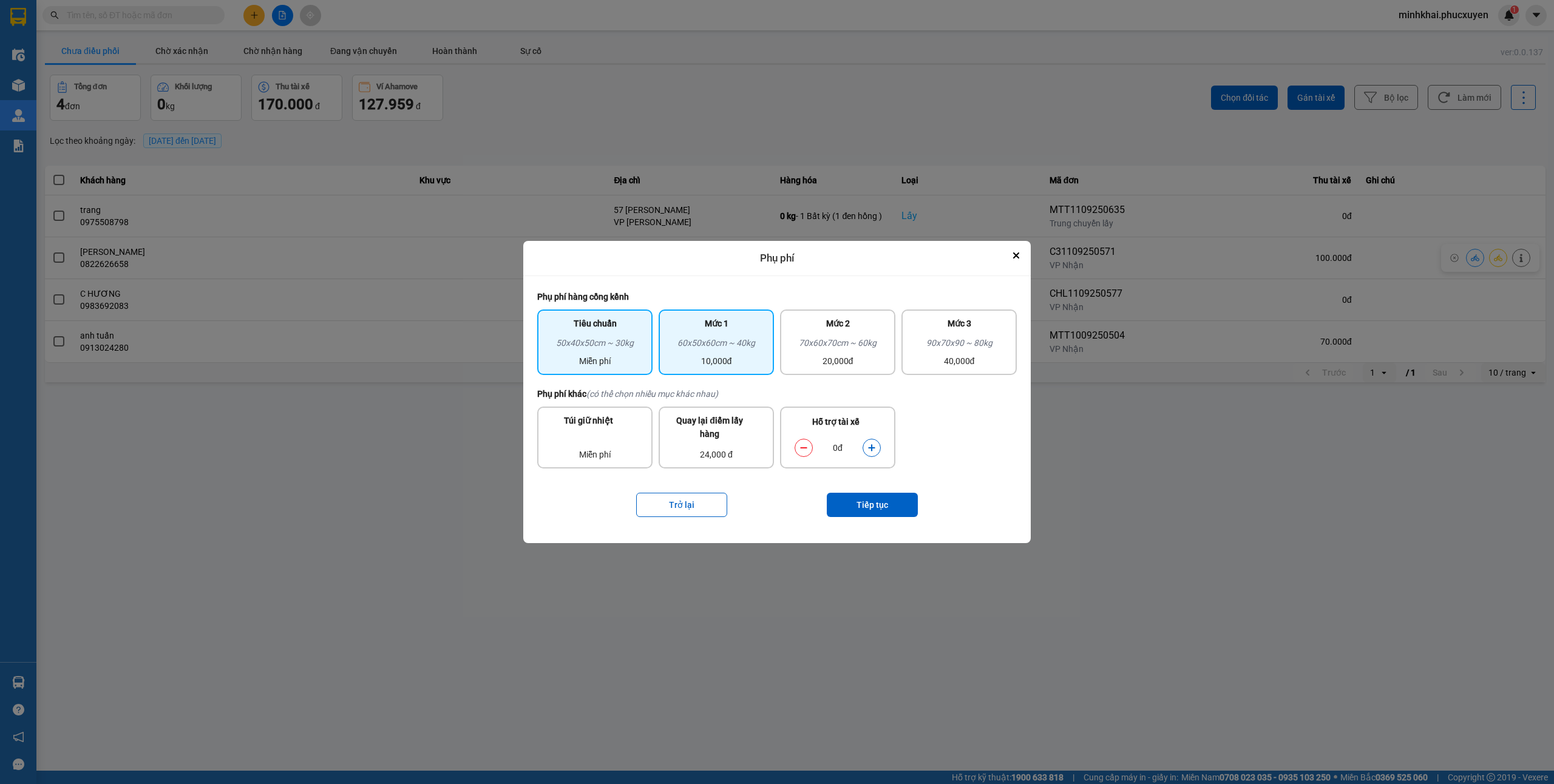
click at [742, 336] on div "60x50x60cm ~ 40kg" at bounding box center [716, 345] width 101 height 18
click at [876, 502] on button "Tiếp tục" at bounding box center [872, 505] width 91 height 24
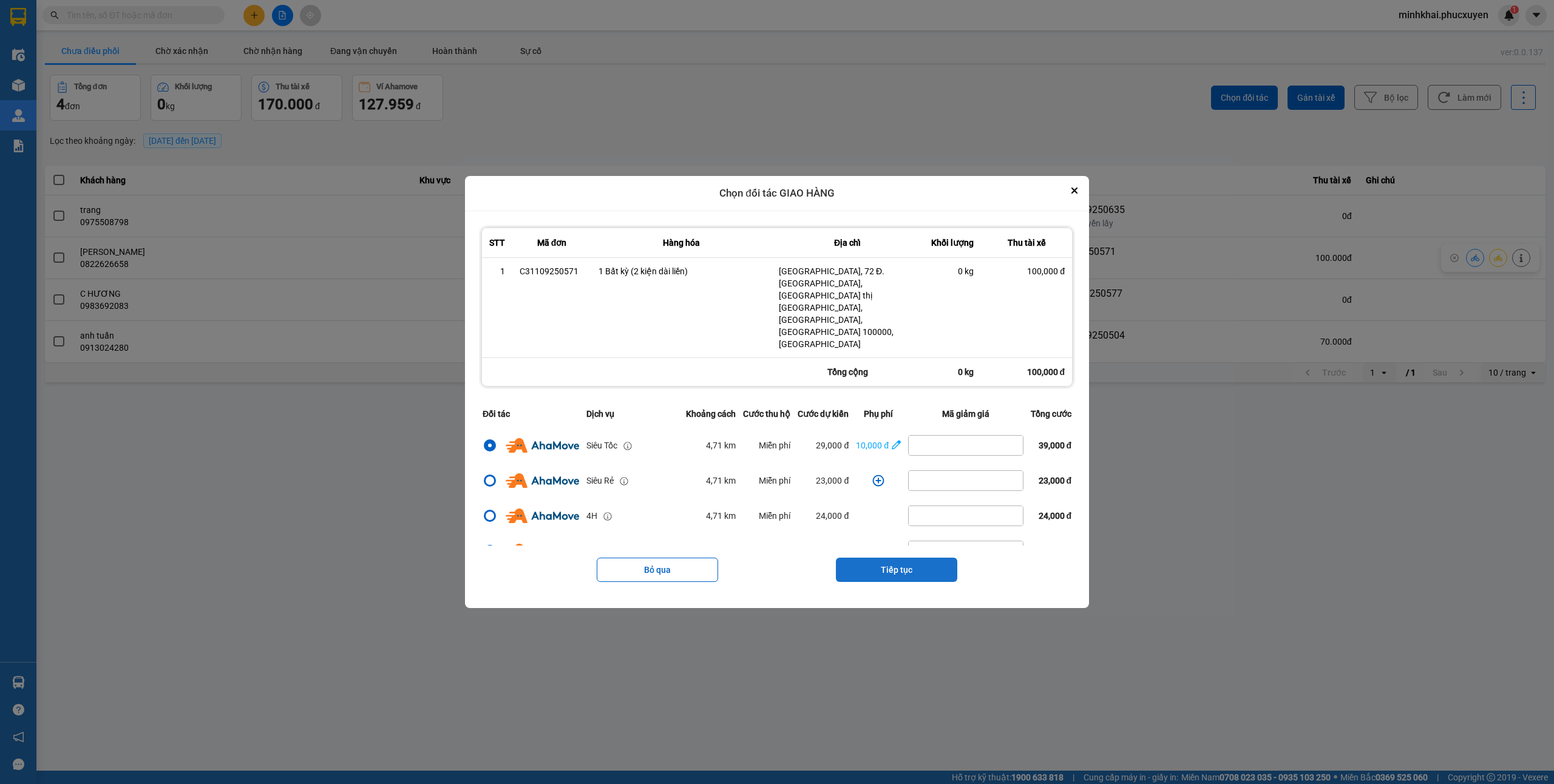
click at [884, 558] on button "Tiếp tục" at bounding box center [897, 569] width 121 height 24
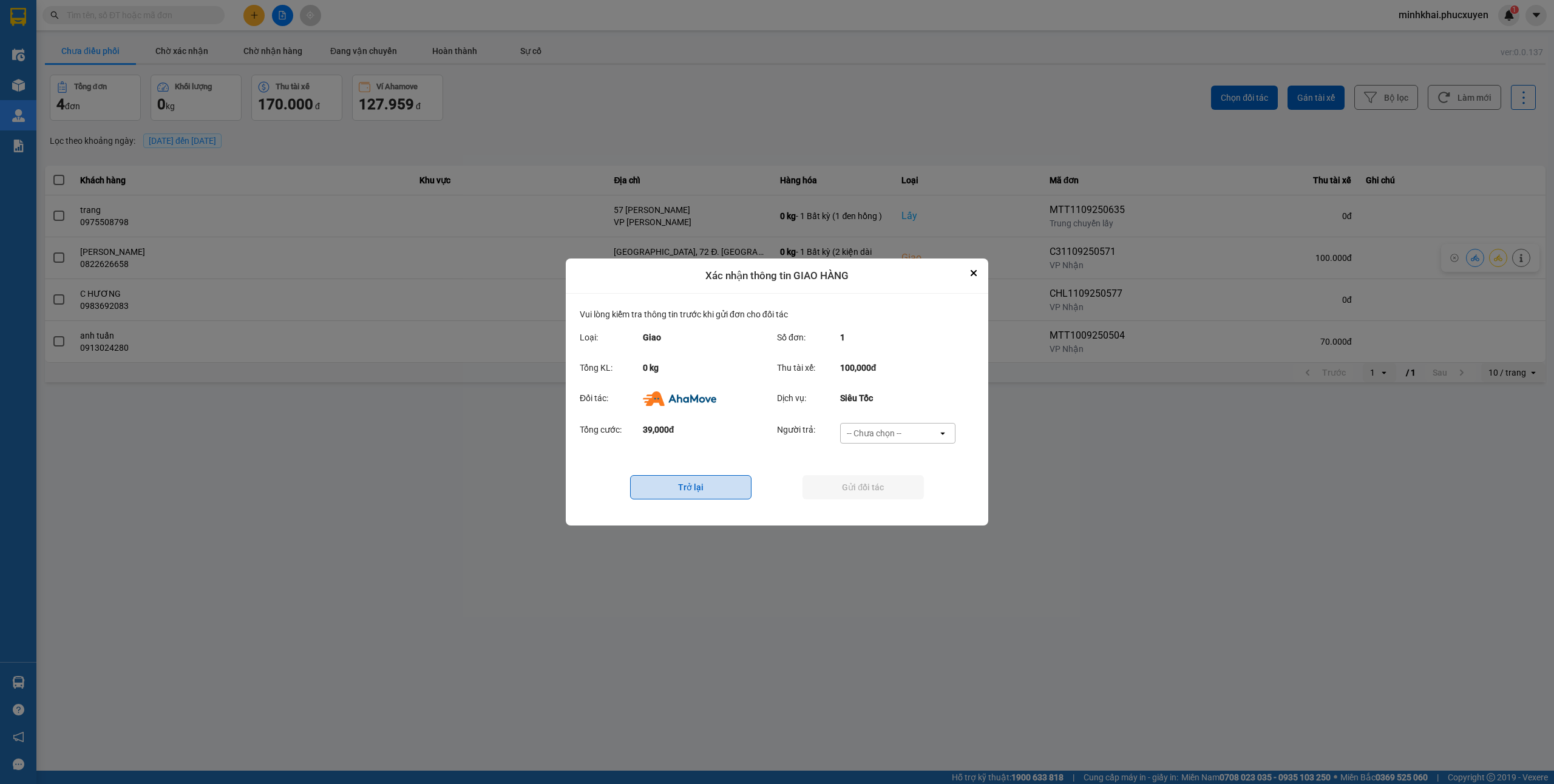
click at [739, 486] on button "Trở lại" at bounding box center [691, 487] width 121 height 24
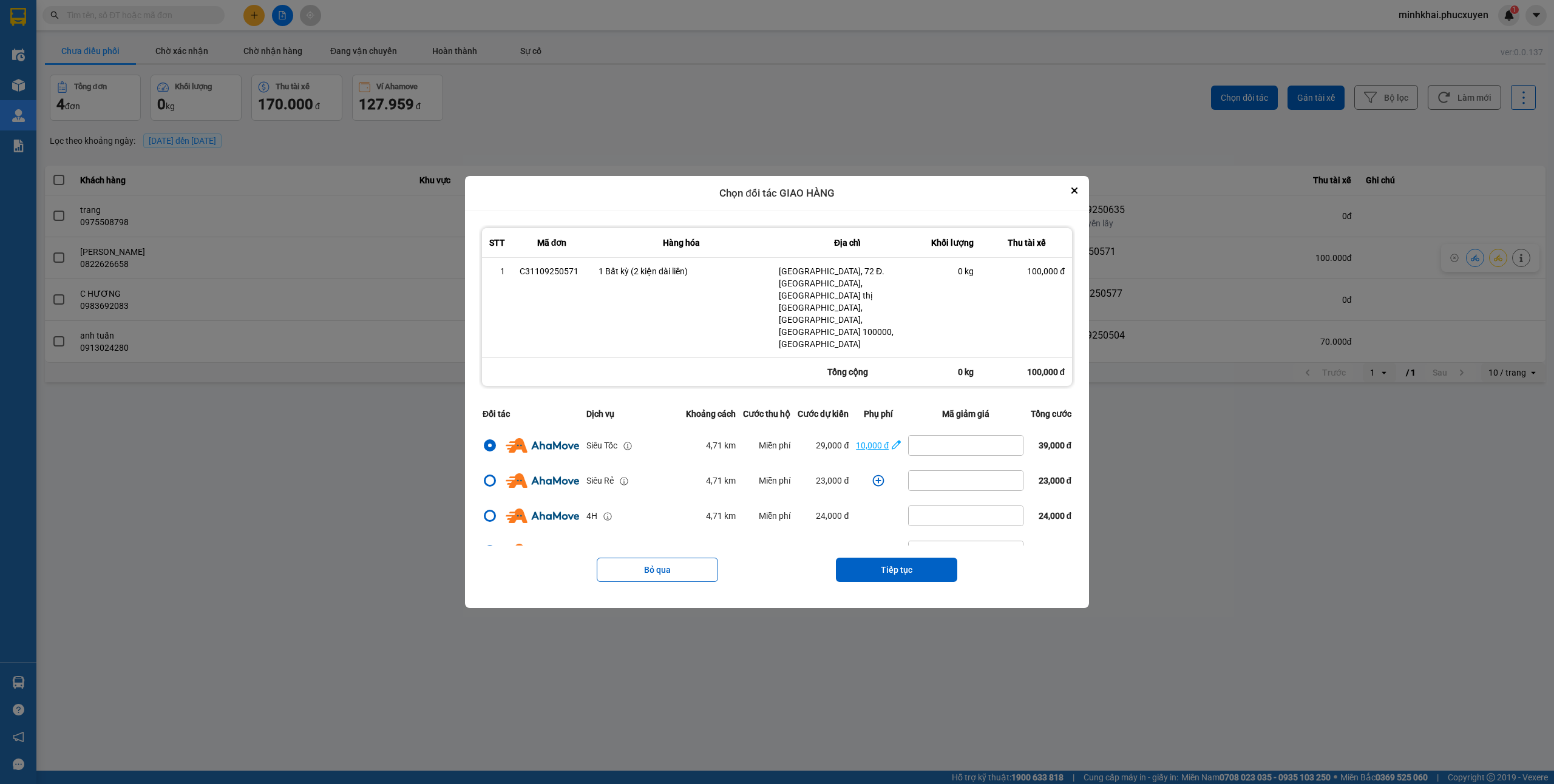
click at [872, 439] on div "10,000 đ" at bounding box center [872, 445] width 33 height 13
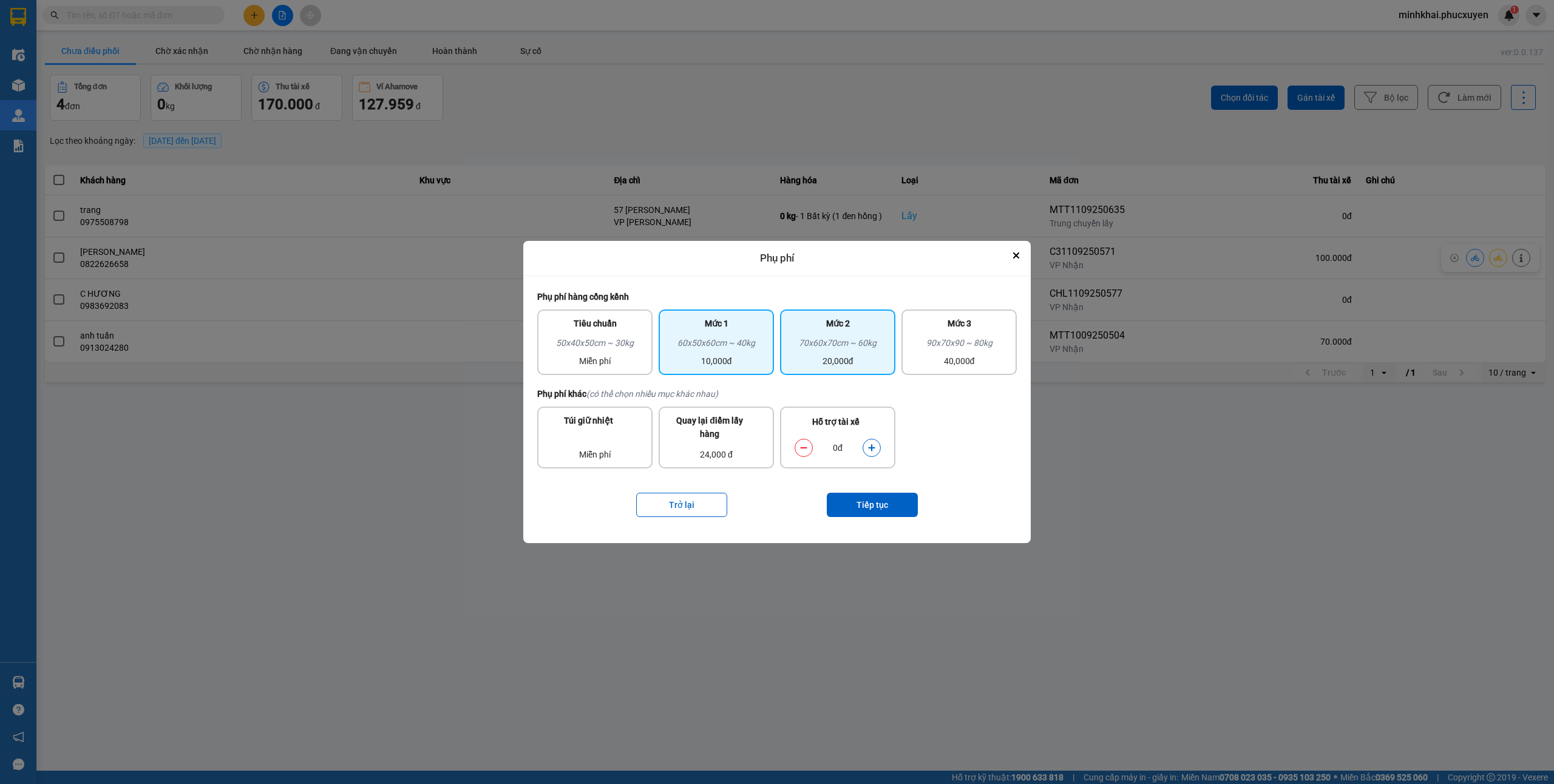
click at [867, 329] on div "Mức 2" at bounding box center [838, 327] width 101 height 20
click at [872, 487] on div "Trở lại Tiếp tục" at bounding box center [777, 506] width 480 height 49
click at [872, 493] on button "Tiếp tục" at bounding box center [872, 505] width 91 height 24
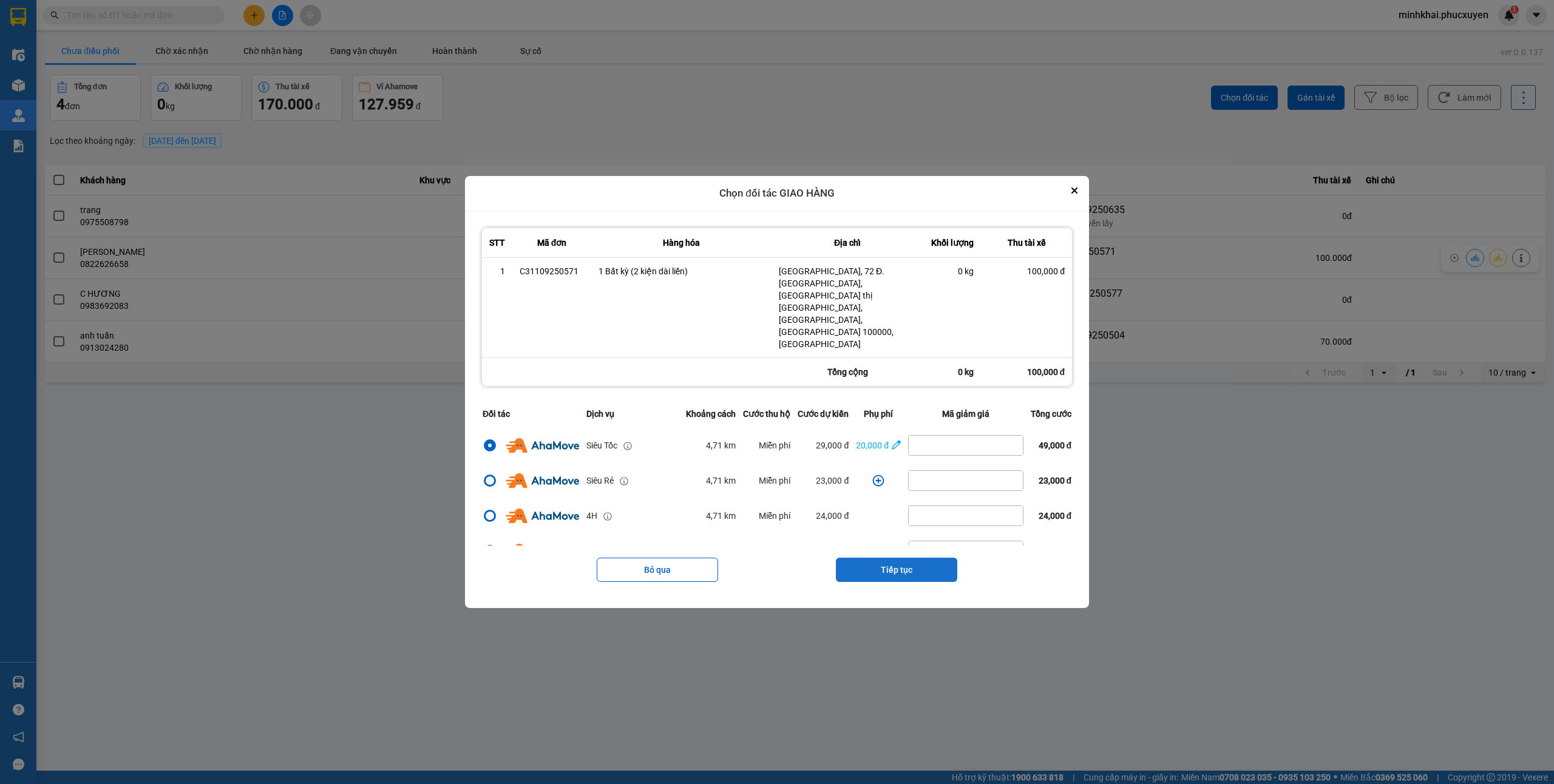
click at [885, 558] on button "Tiếp tục" at bounding box center [897, 569] width 121 height 24
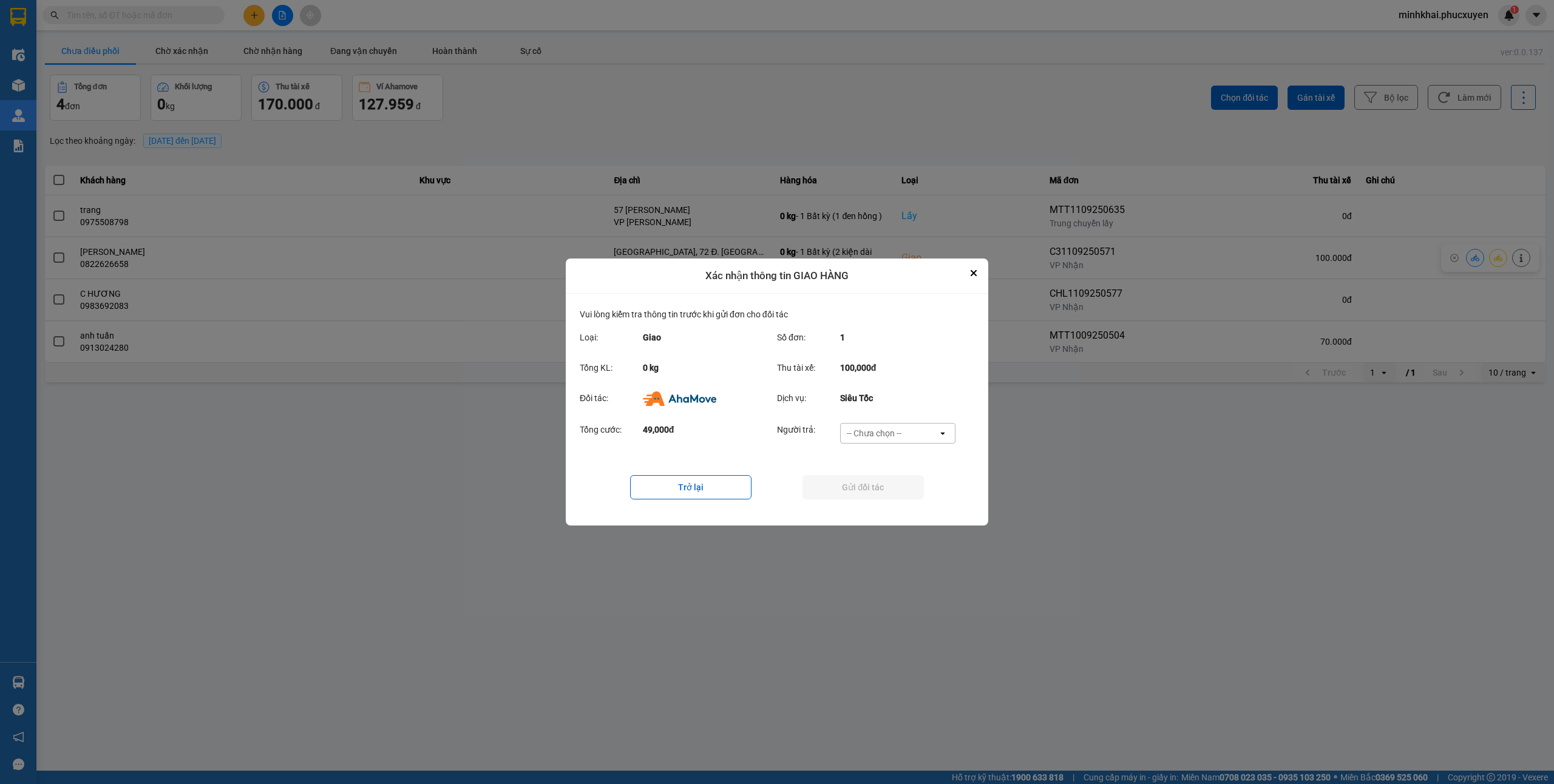
click at [870, 433] on div "-- Chưa chọn --" at bounding box center [874, 433] width 54 height 12
click at [876, 506] on span "Ví Ahamove" at bounding box center [874, 502] width 49 height 12
click at [846, 488] on button "Gửi đối tác" at bounding box center [863, 487] width 121 height 24
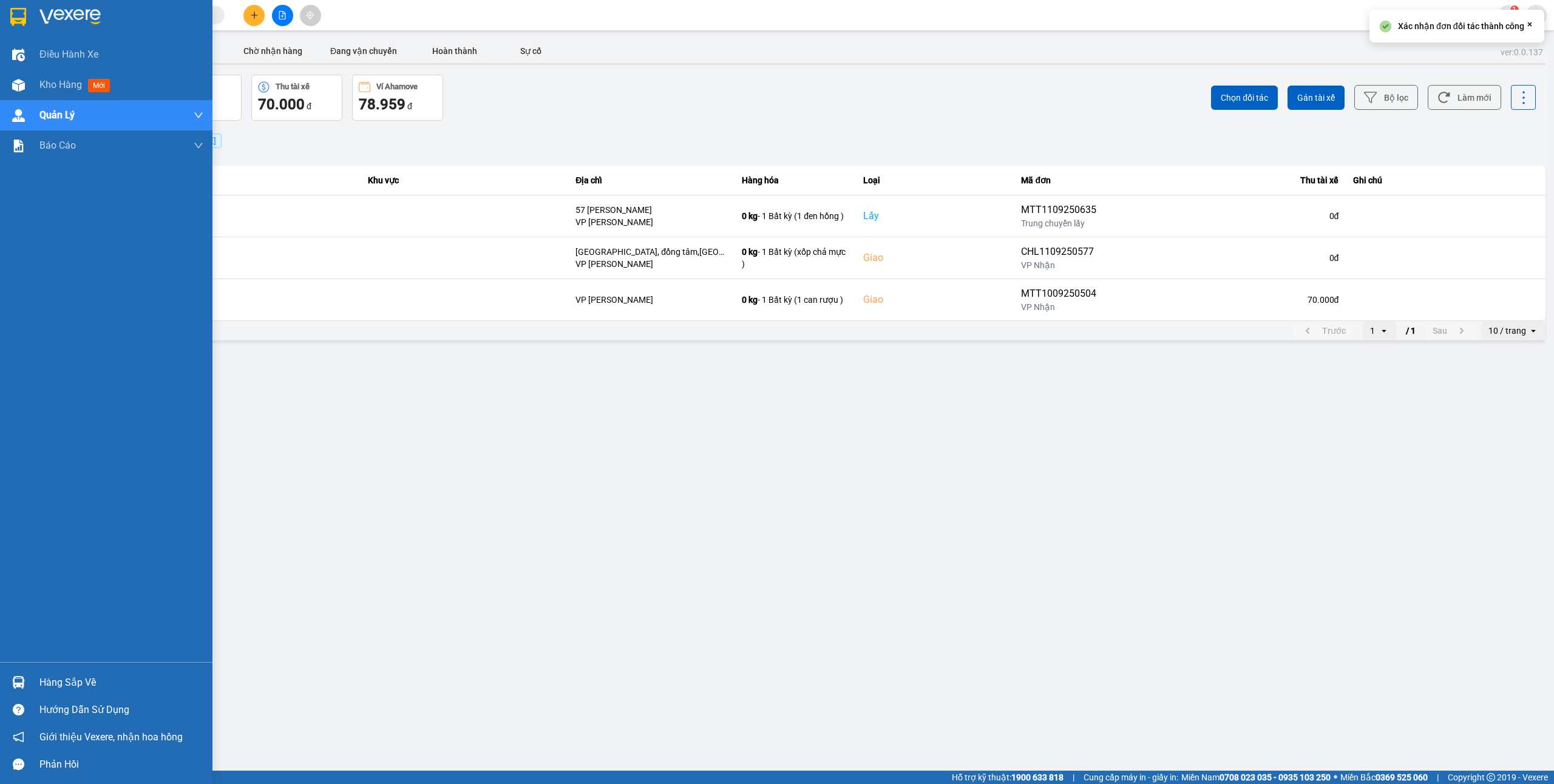
click at [29, 678] on div "Hàng sắp về" at bounding box center [106, 682] width 212 height 28
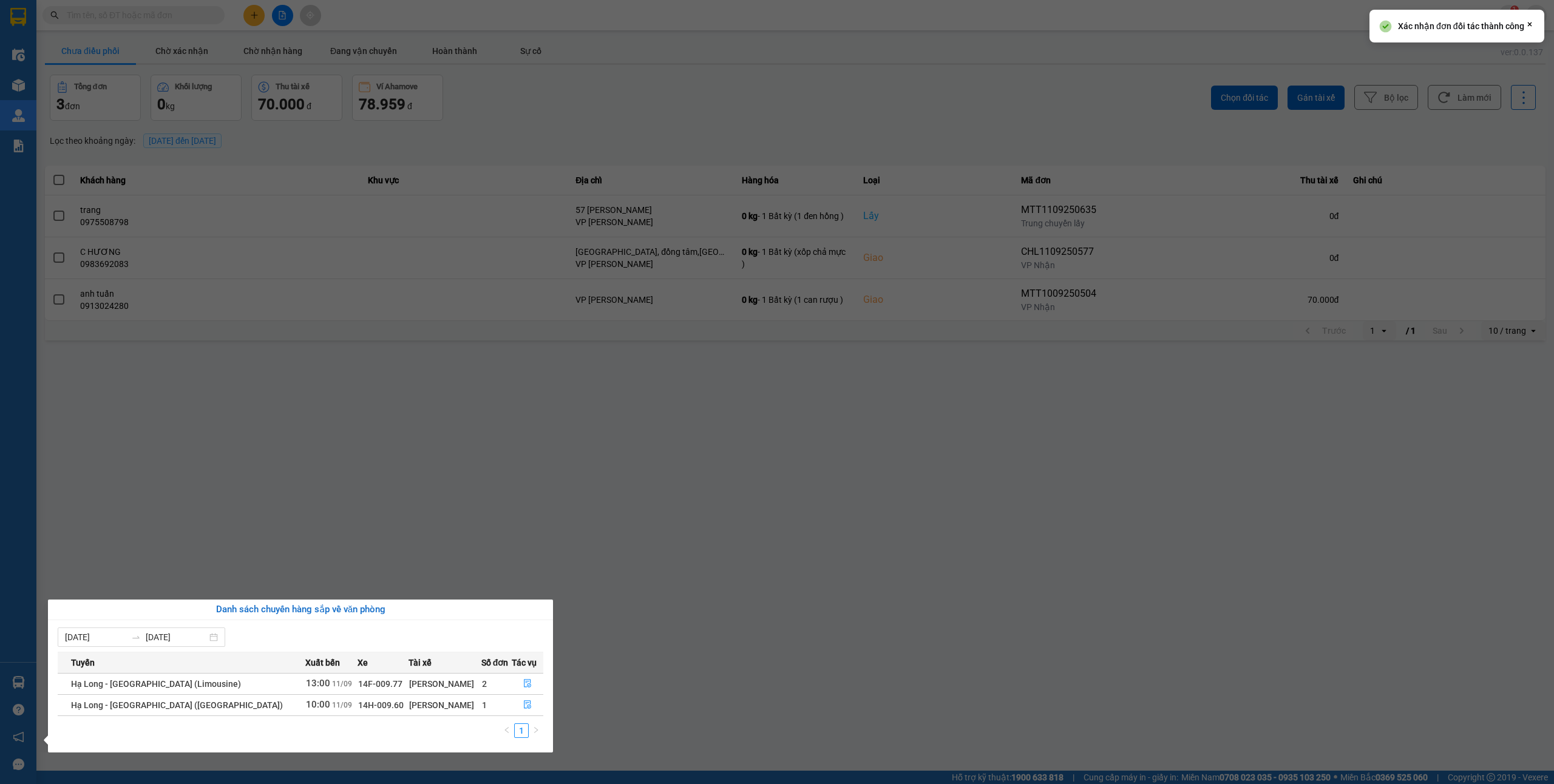
drag, startPoint x: 692, startPoint y: 693, endPoint x: 745, endPoint y: 513, distance: 187.6
click at [693, 689] on section "Kết quả tìm kiếm ( 0 ) Bộ lọc No Data minhkhai.phucxuyen 1 Điều hành xe Kho hàn…" at bounding box center [777, 392] width 1554 height 784
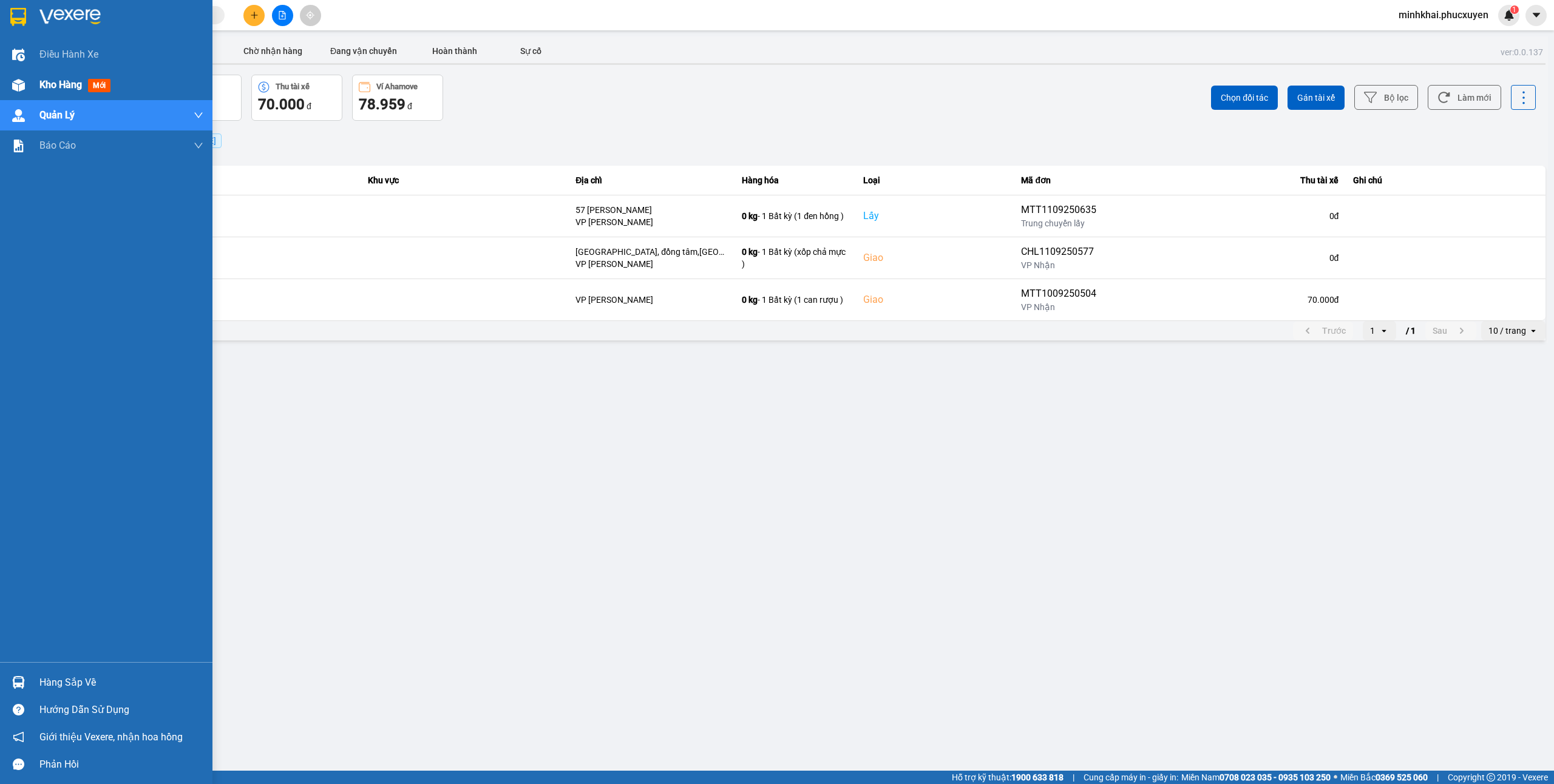
click at [6, 78] on div "Kho hàng mới" at bounding box center [106, 85] width 212 height 30
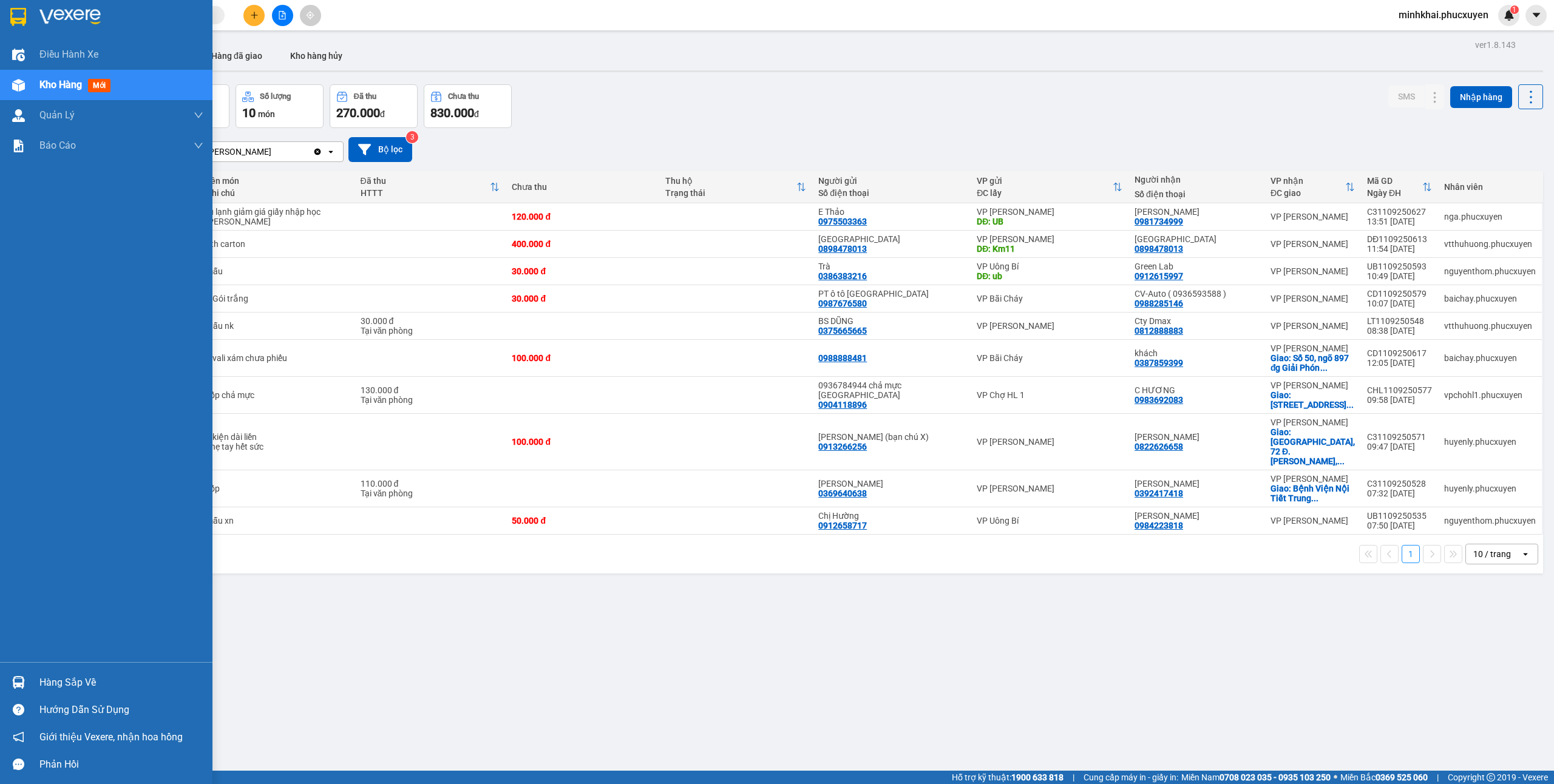
click at [76, 678] on div "Hàng sắp về" at bounding box center [121, 682] width 164 height 18
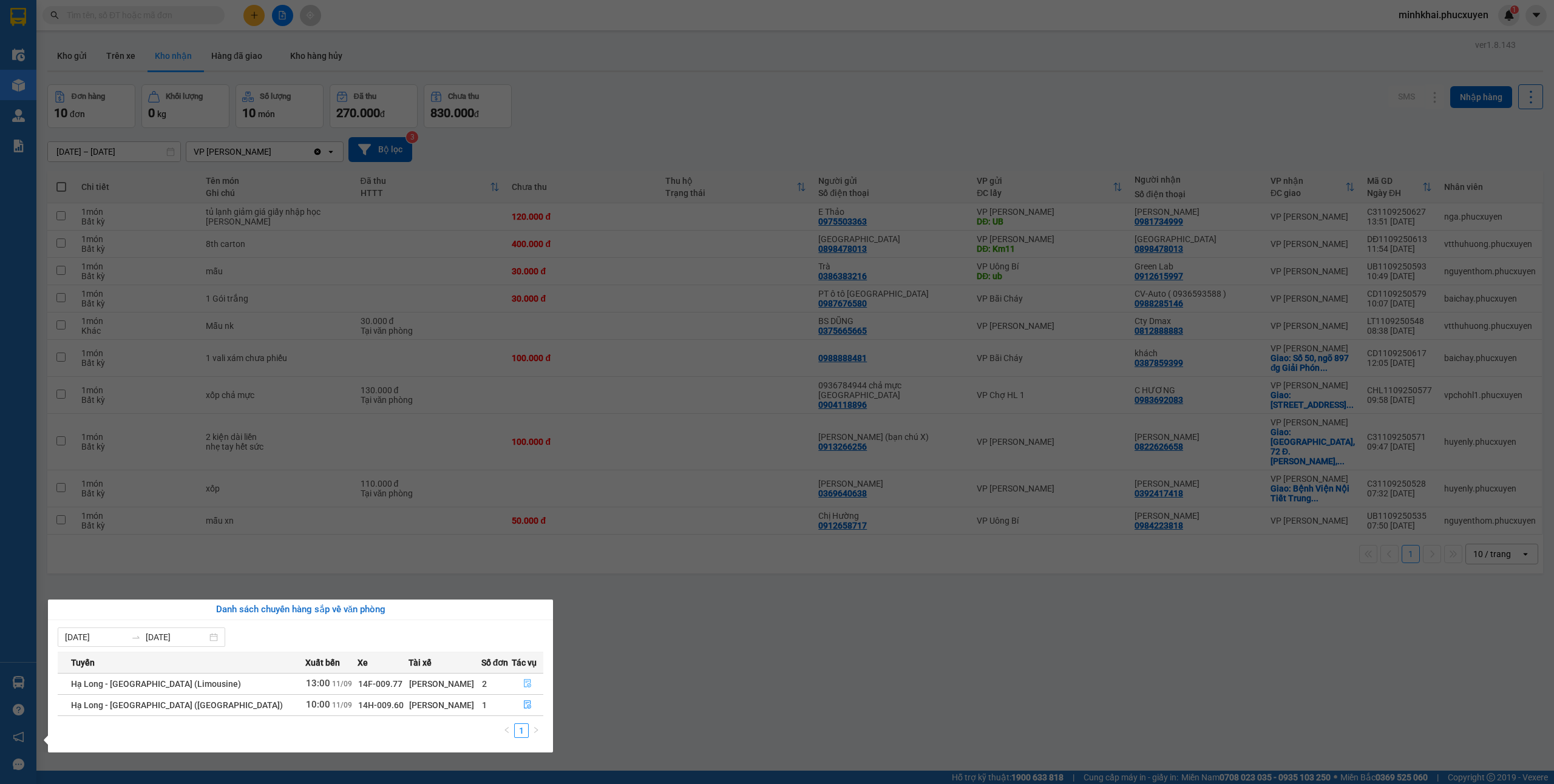
click at [523, 687] on icon "file-done" at bounding box center [527, 683] width 9 height 9
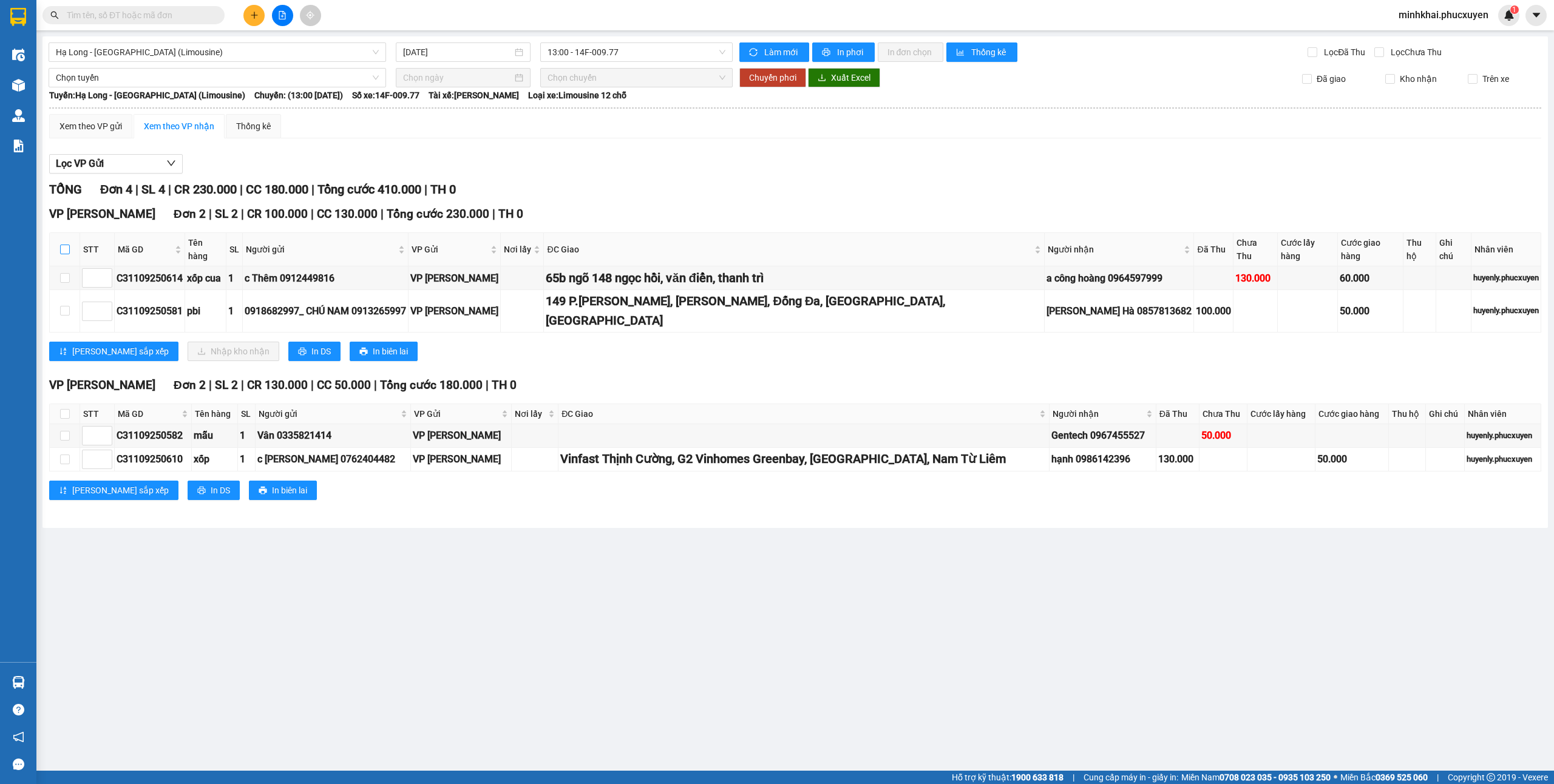
click at [63, 245] on input "checkbox" at bounding box center [65, 249] width 9 height 9
checkbox input "true"
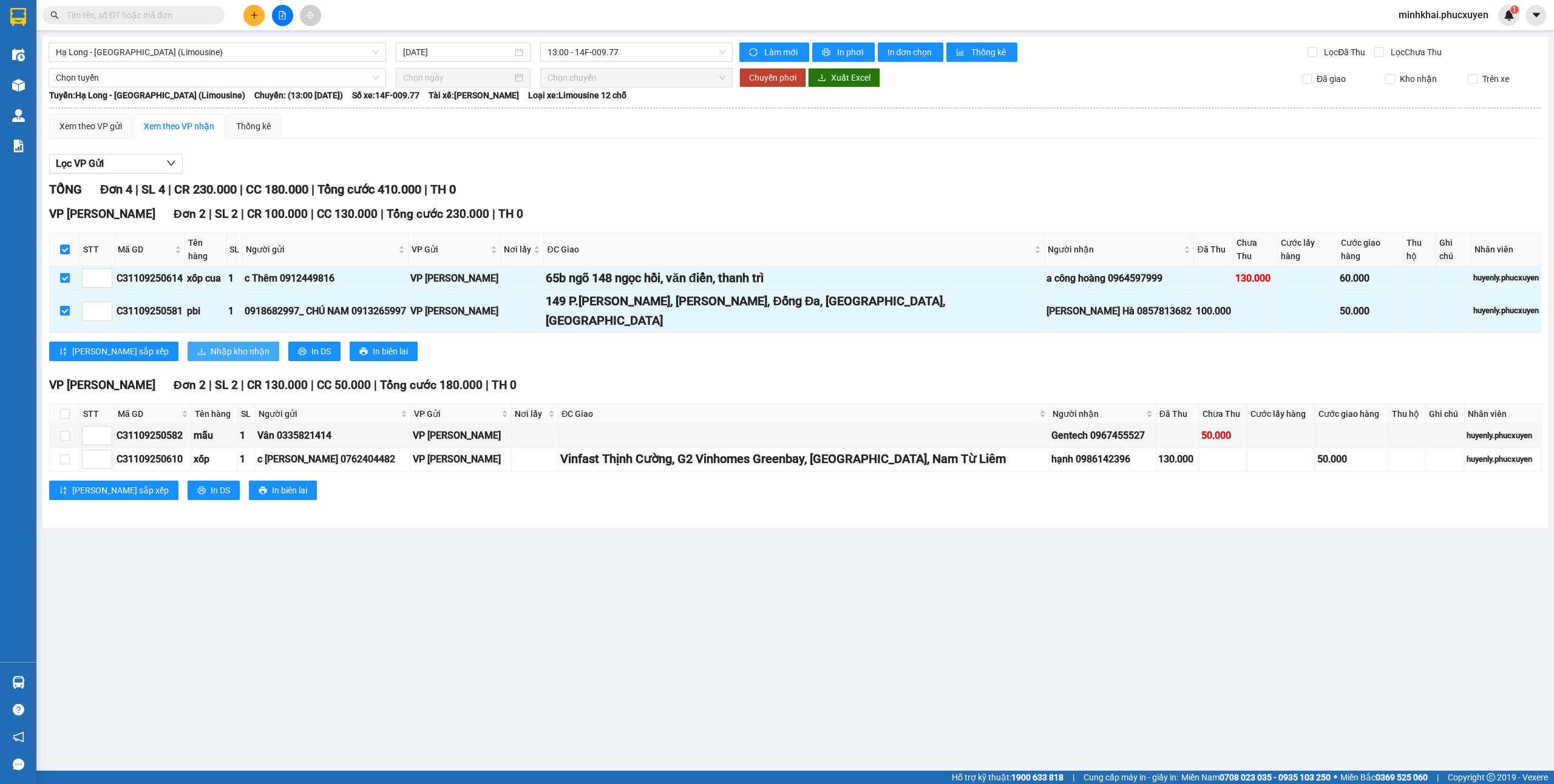
click at [211, 345] on span "Nhập kho nhận" at bounding box center [240, 351] width 59 height 13
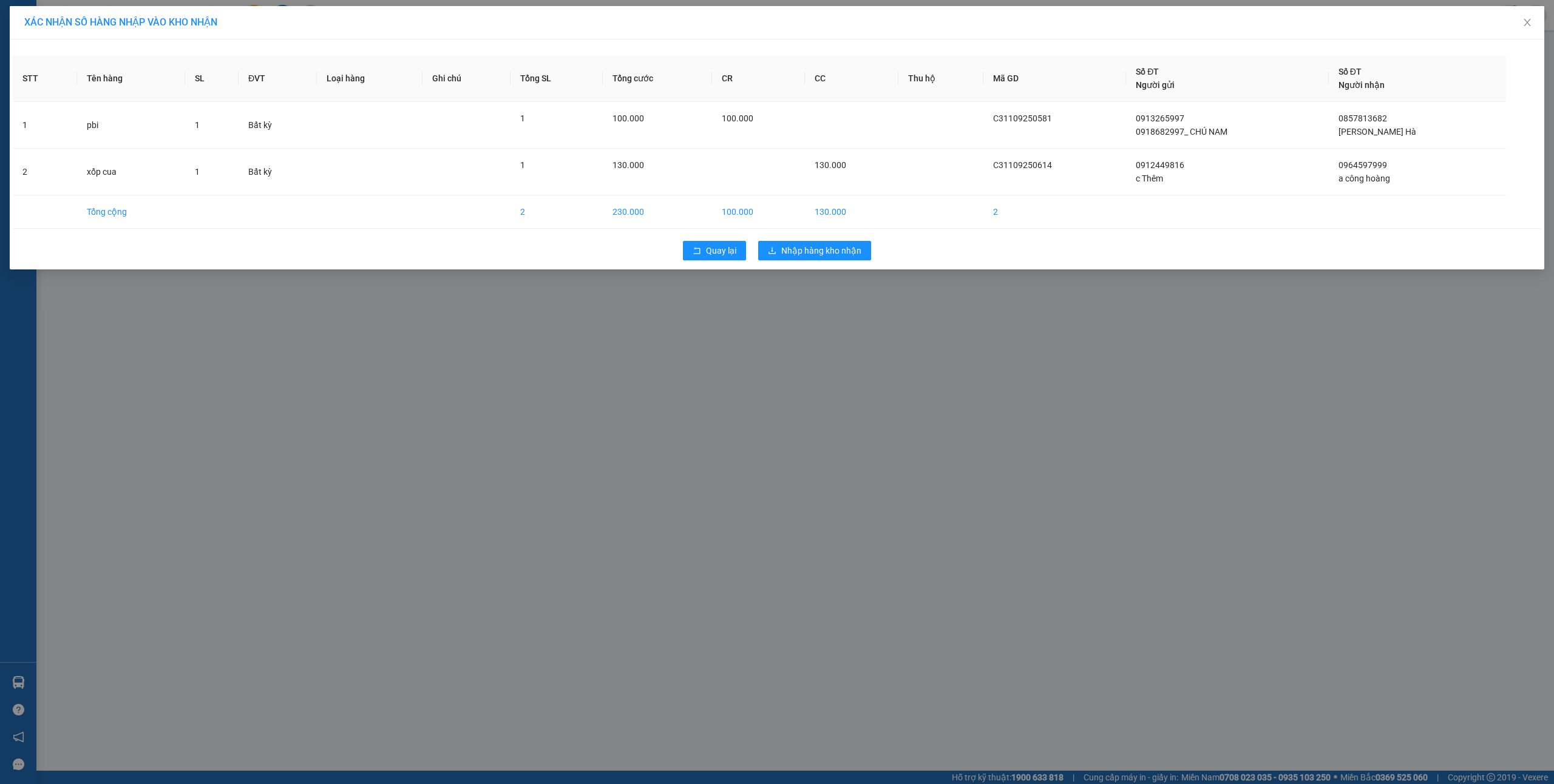
click at [816, 241] on div "Quay lại Nhập hàng kho nhận" at bounding box center [777, 251] width 1529 height 32
click at [816, 257] on span "Nhập hàng kho nhận" at bounding box center [821, 250] width 80 height 13
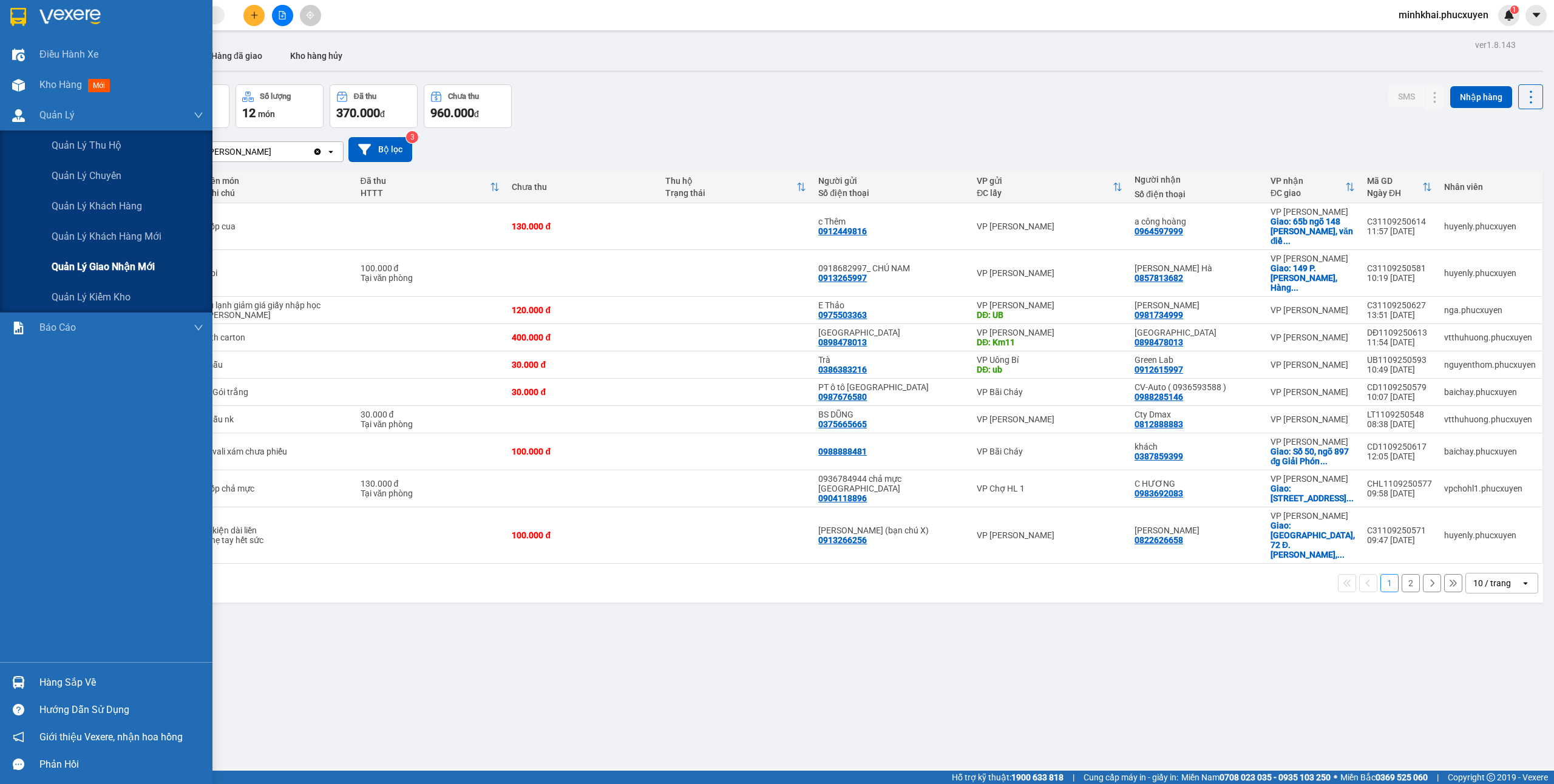
click at [135, 272] on span "Quản lý giao nhận mới" at bounding box center [103, 267] width 103 height 15
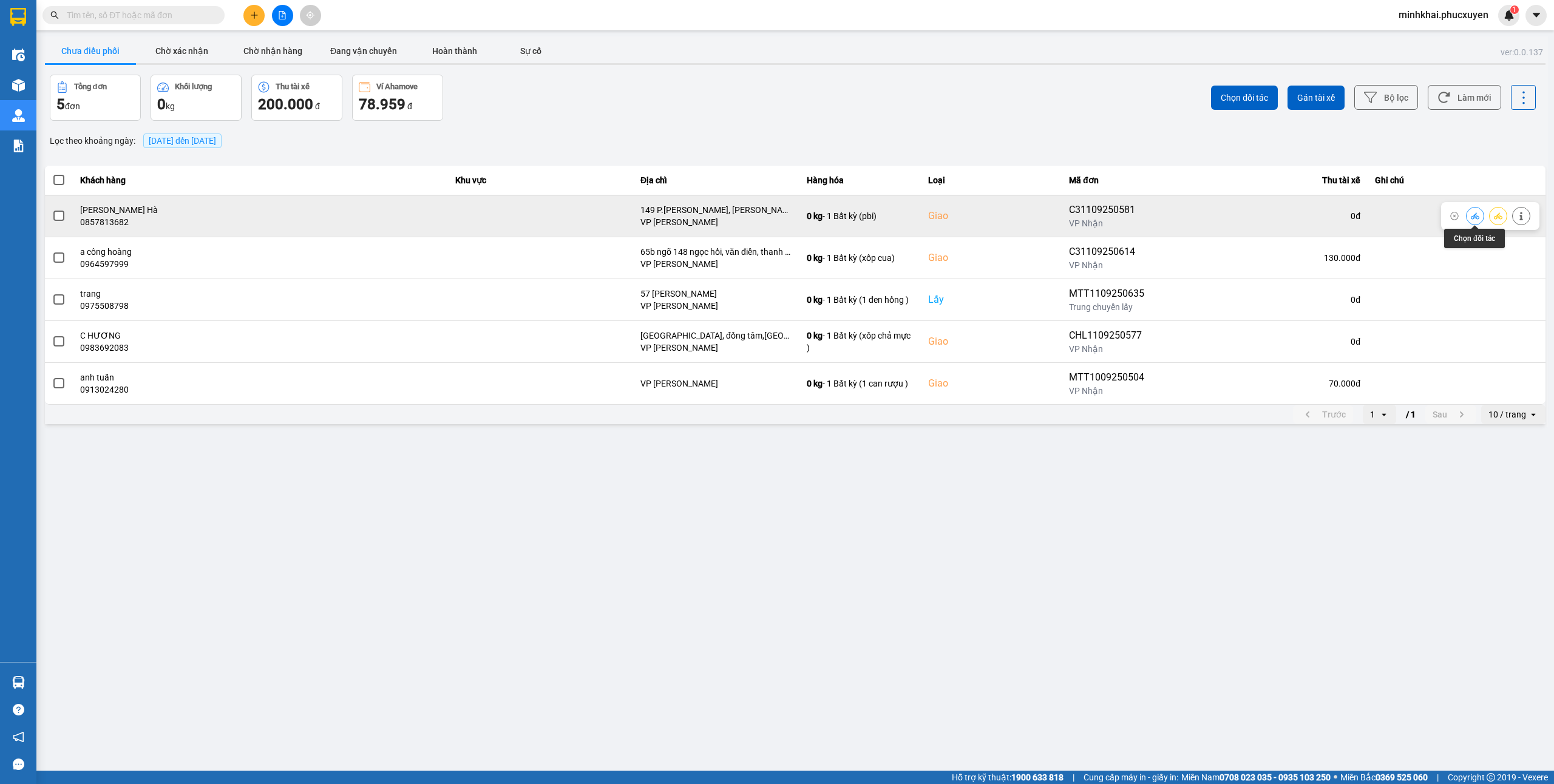
click at [1473, 216] on icon at bounding box center [1475, 216] width 9 height 9
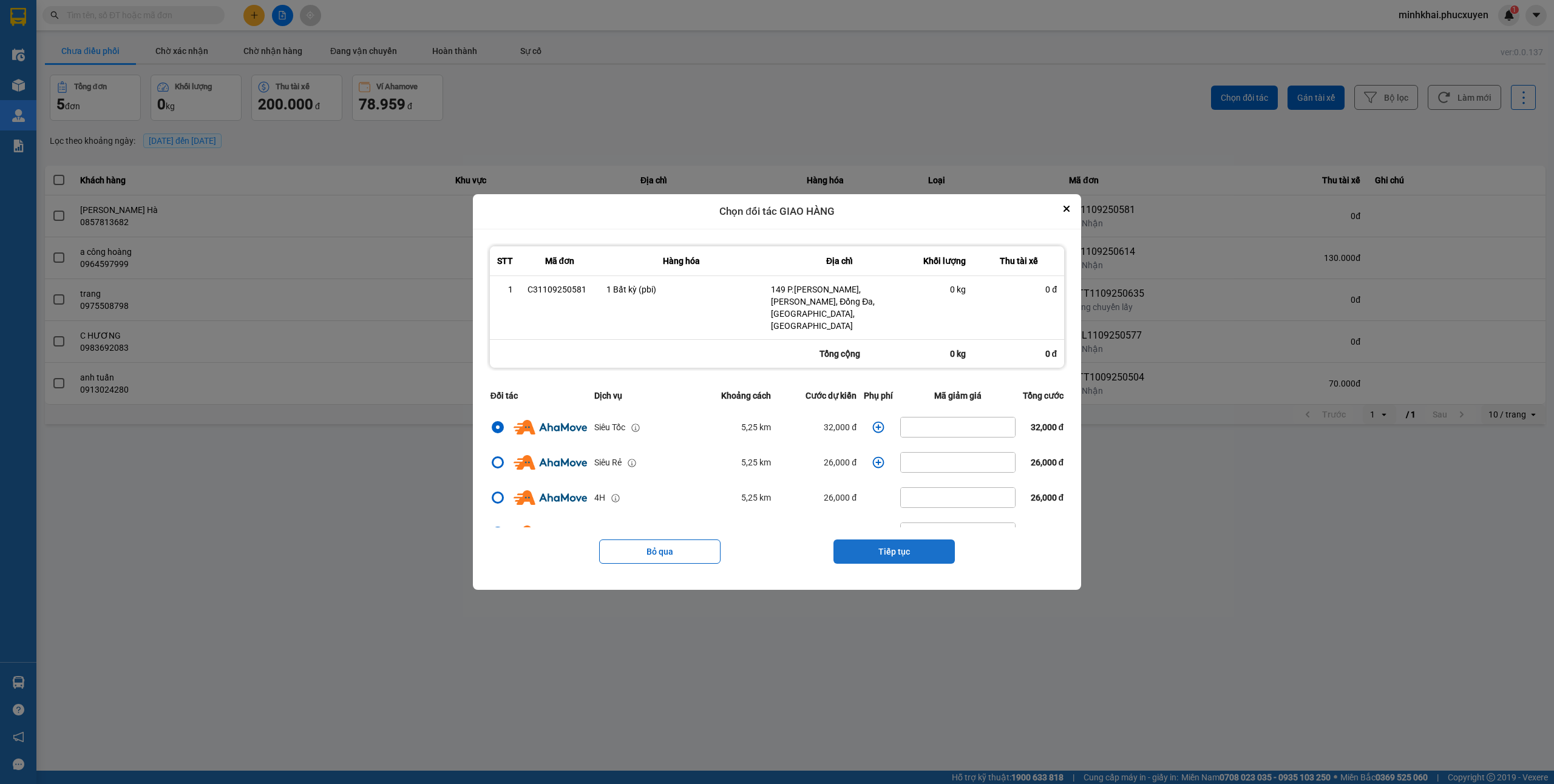
click at [872, 540] on button "Tiếp tục" at bounding box center [895, 551] width 121 height 24
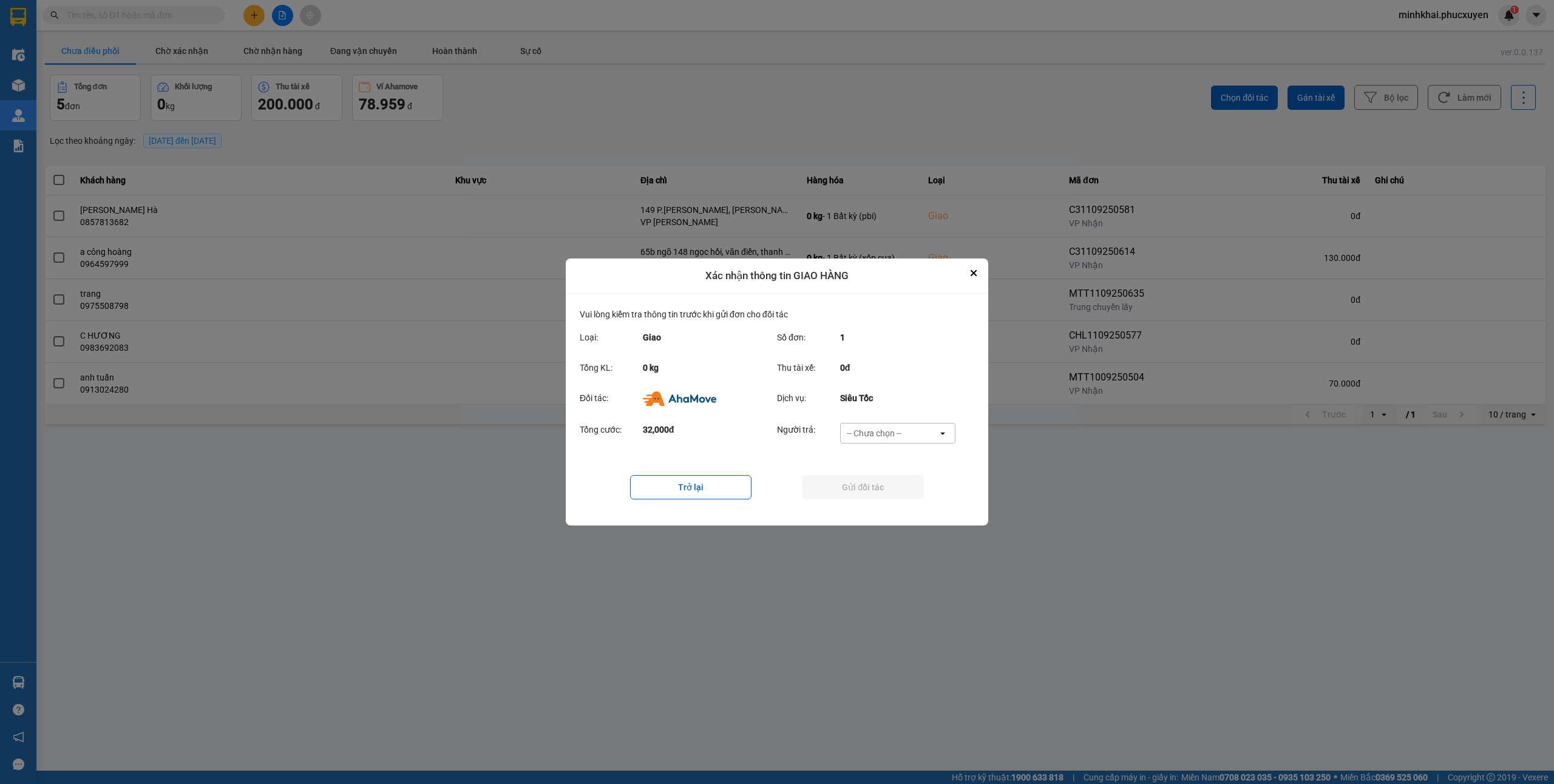
click at [881, 427] on div "-- Chưa chọn --" at bounding box center [874, 433] width 54 height 12
click at [879, 506] on span "Ví Ahamove" at bounding box center [874, 502] width 49 height 12
click at [858, 488] on button "Gửi đối tác" at bounding box center [863, 487] width 121 height 24
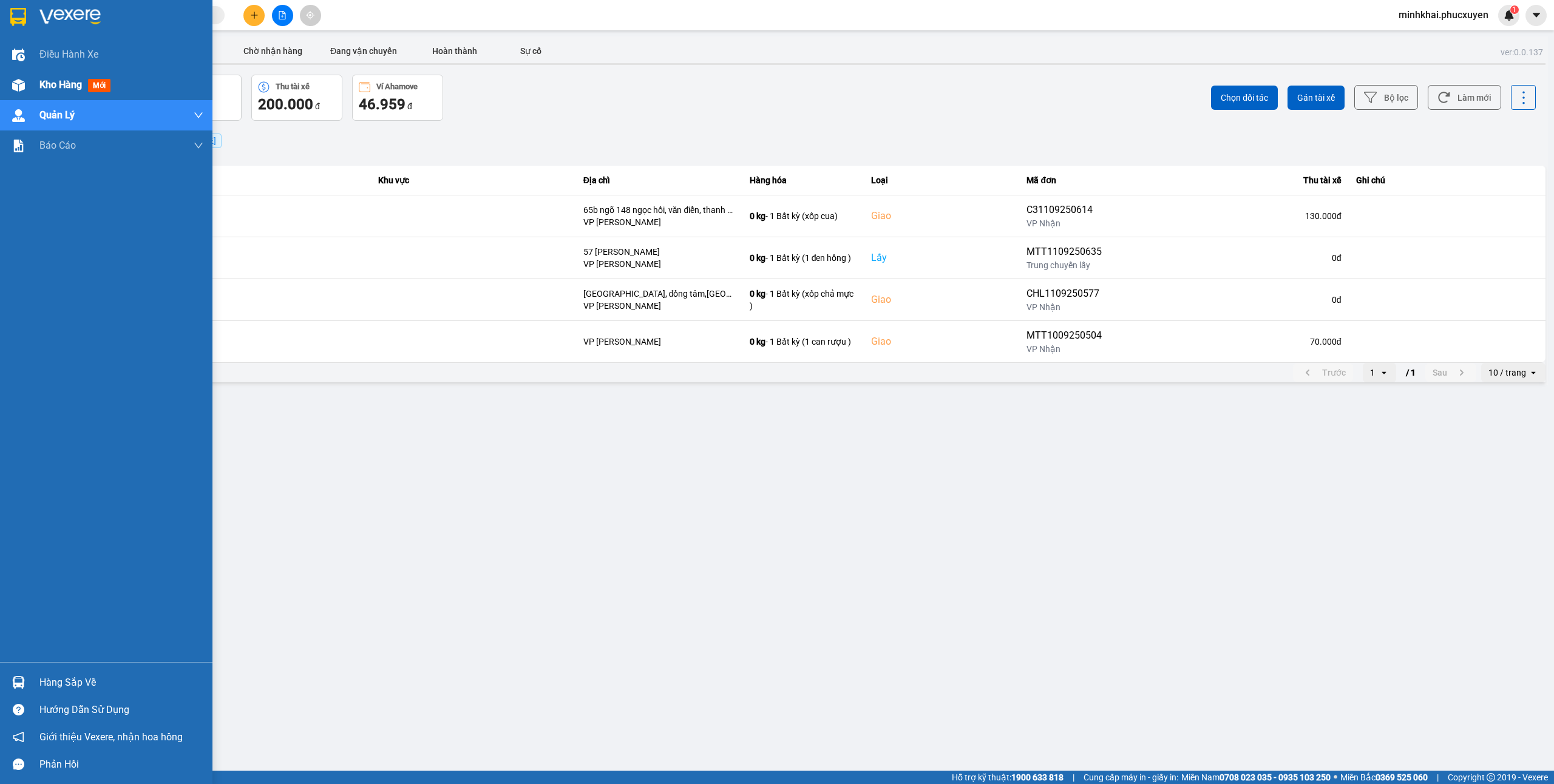
click at [21, 79] on img at bounding box center [18, 85] width 13 height 13
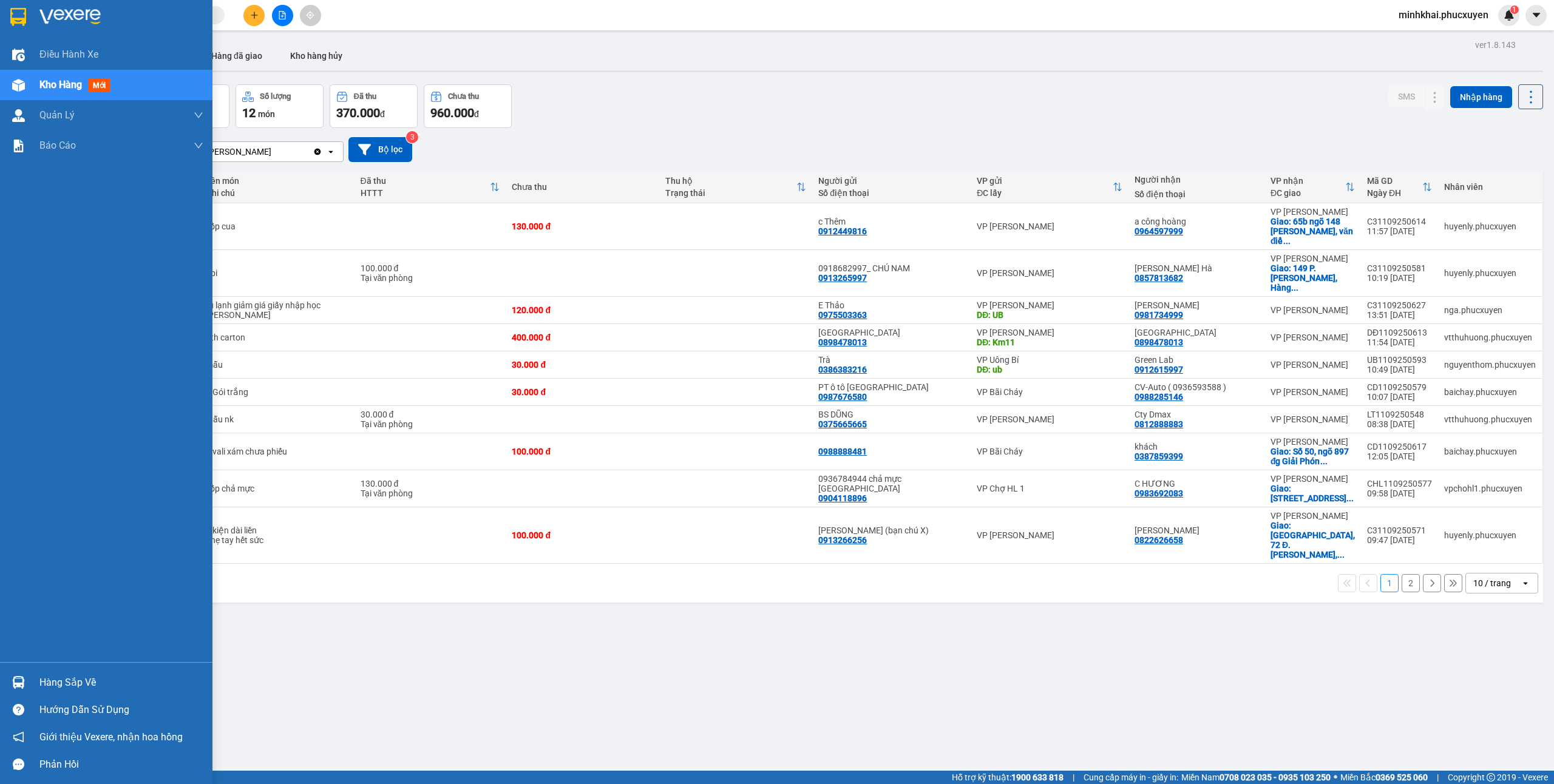
click at [12, 678] on img at bounding box center [18, 682] width 13 height 13
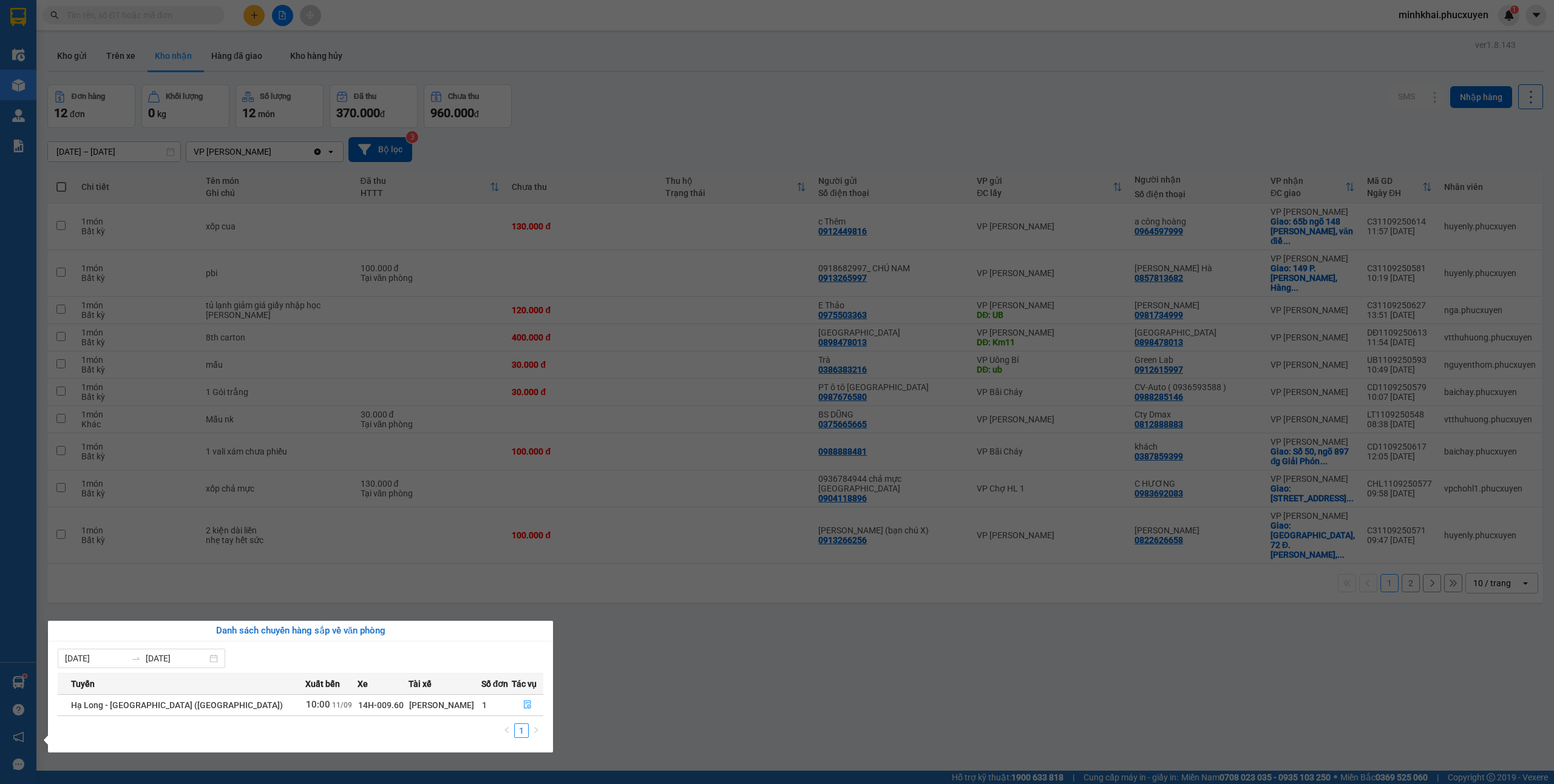
click at [726, 715] on section "Kết quả tìm kiếm ( 0 ) Bộ lọc No Data minhkhai.phucxuyen 1 Điều hành xe Kho hàn…" at bounding box center [777, 392] width 1554 height 784
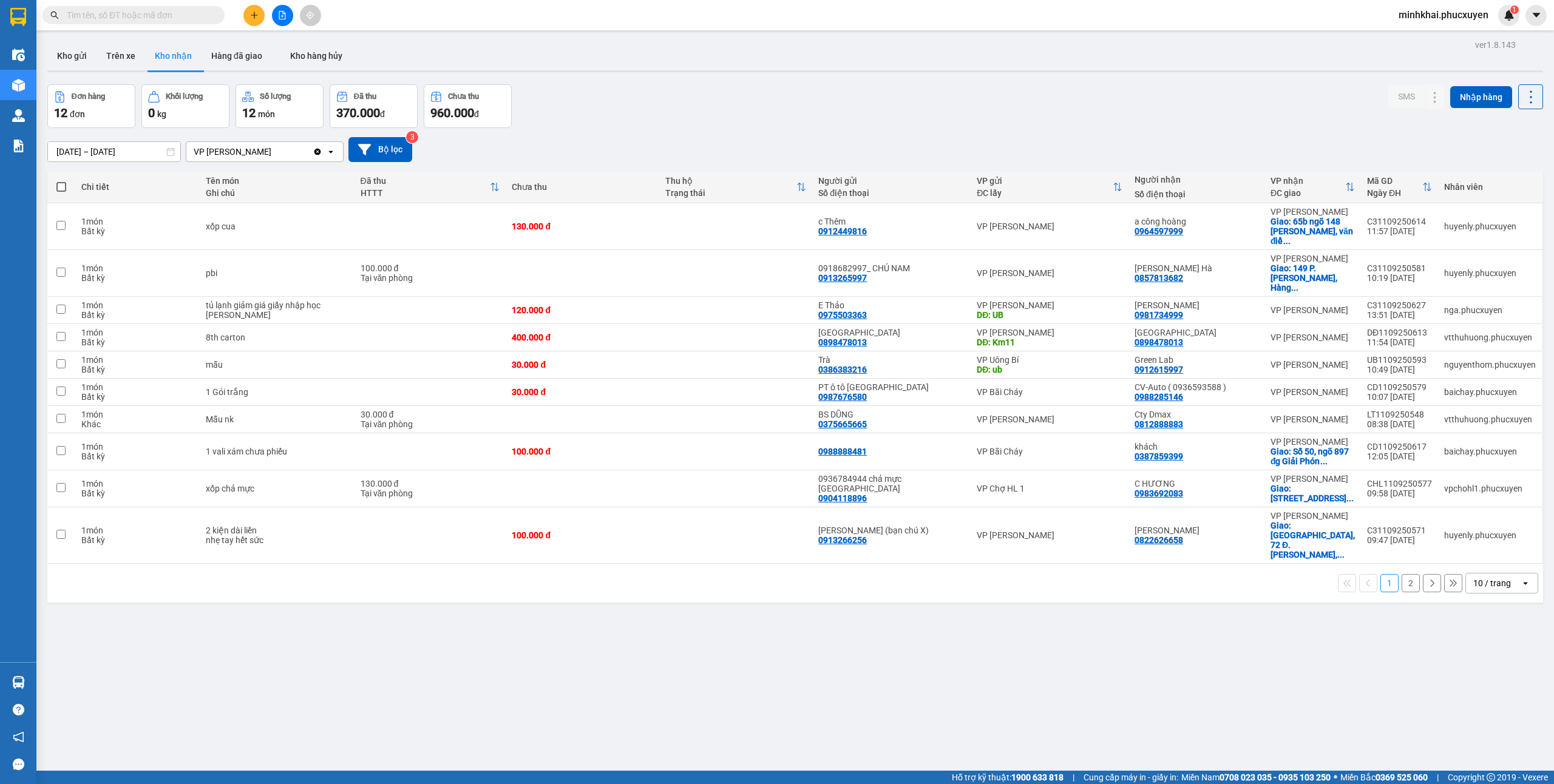
click at [1485, 577] on div "10 / trang" at bounding box center [1492, 583] width 38 height 12
click at [1489, 652] on ul "5 / trang 10 / trang 20 / trang 50 / trang 80 / trang 100 / trang" at bounding box center [1488, 628] width 73 height 141
click at [1480, 615] on span "20 / trang" at bounding box center [1480, 617] width 39 height 12
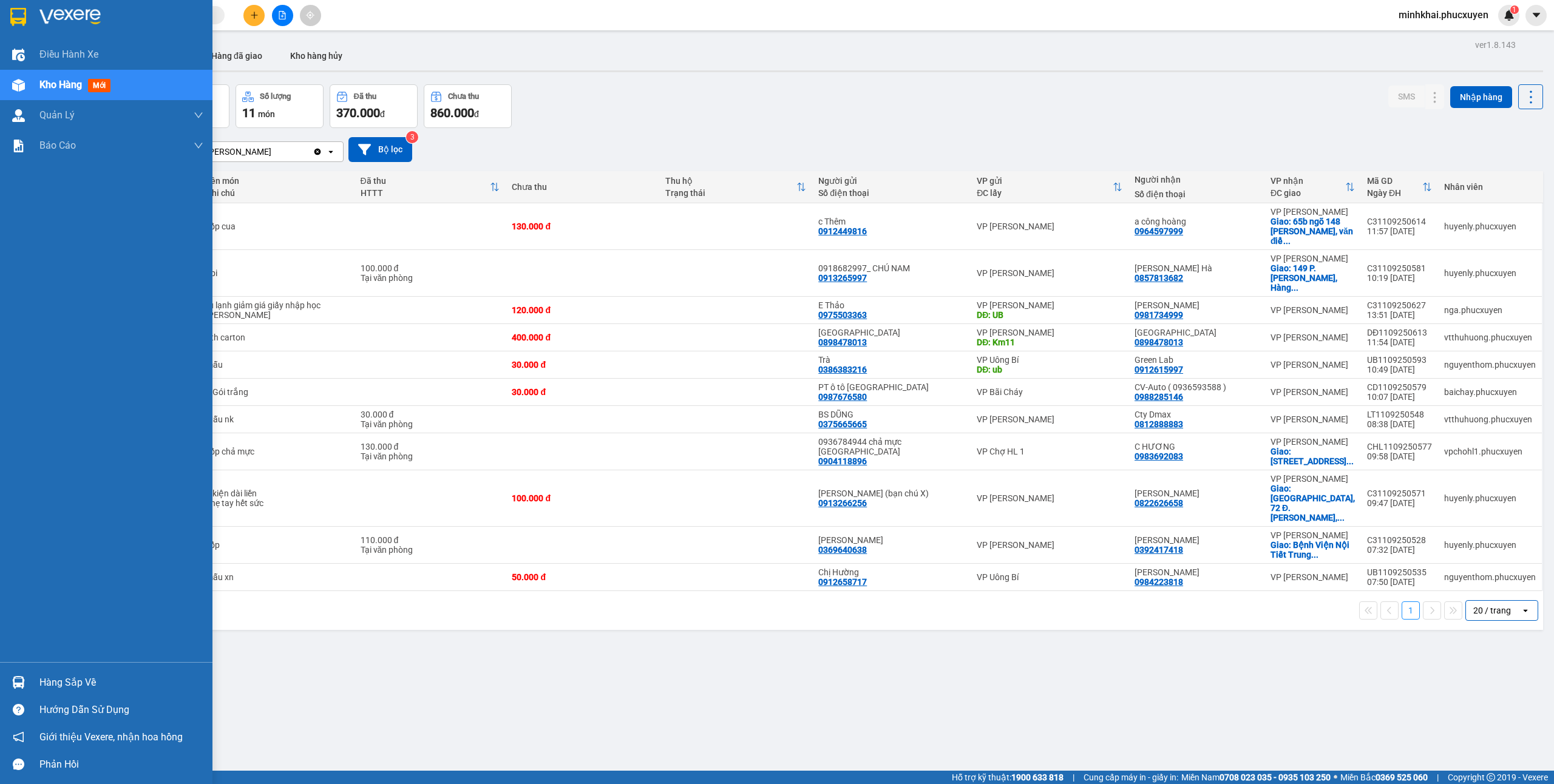
click at [6, 680] on div "Hàng sắp về" at bounding box center [106, 682] width 212 height 28
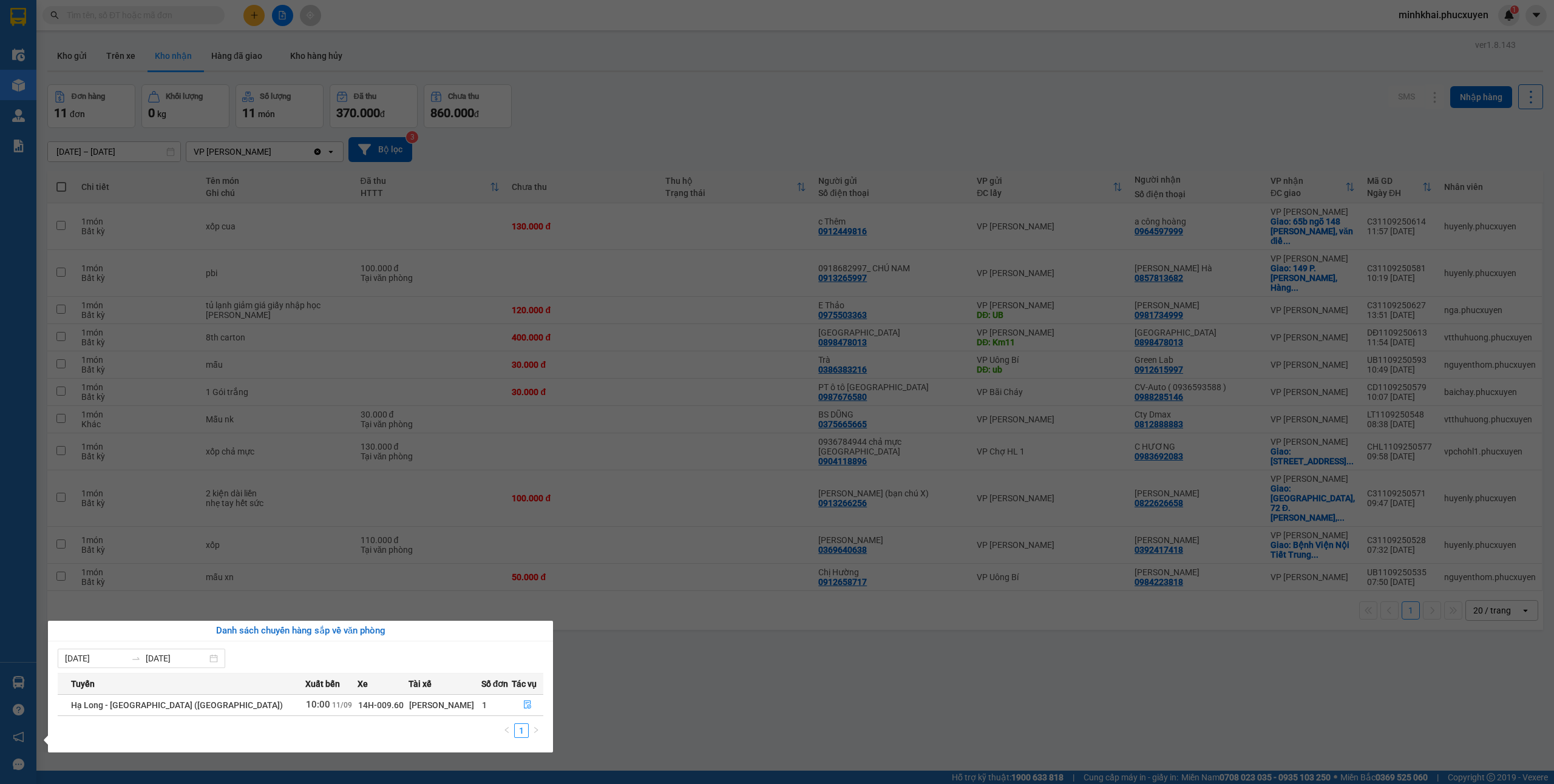
click at [863, 690] on section "Kết quả tìm kiếm ( 0 ) Bộ lọc No Data minhkhai.phucxuyen 1 Điều hành xe Kho hàn…" at bounding box center [777, 392] width 1554 height 784
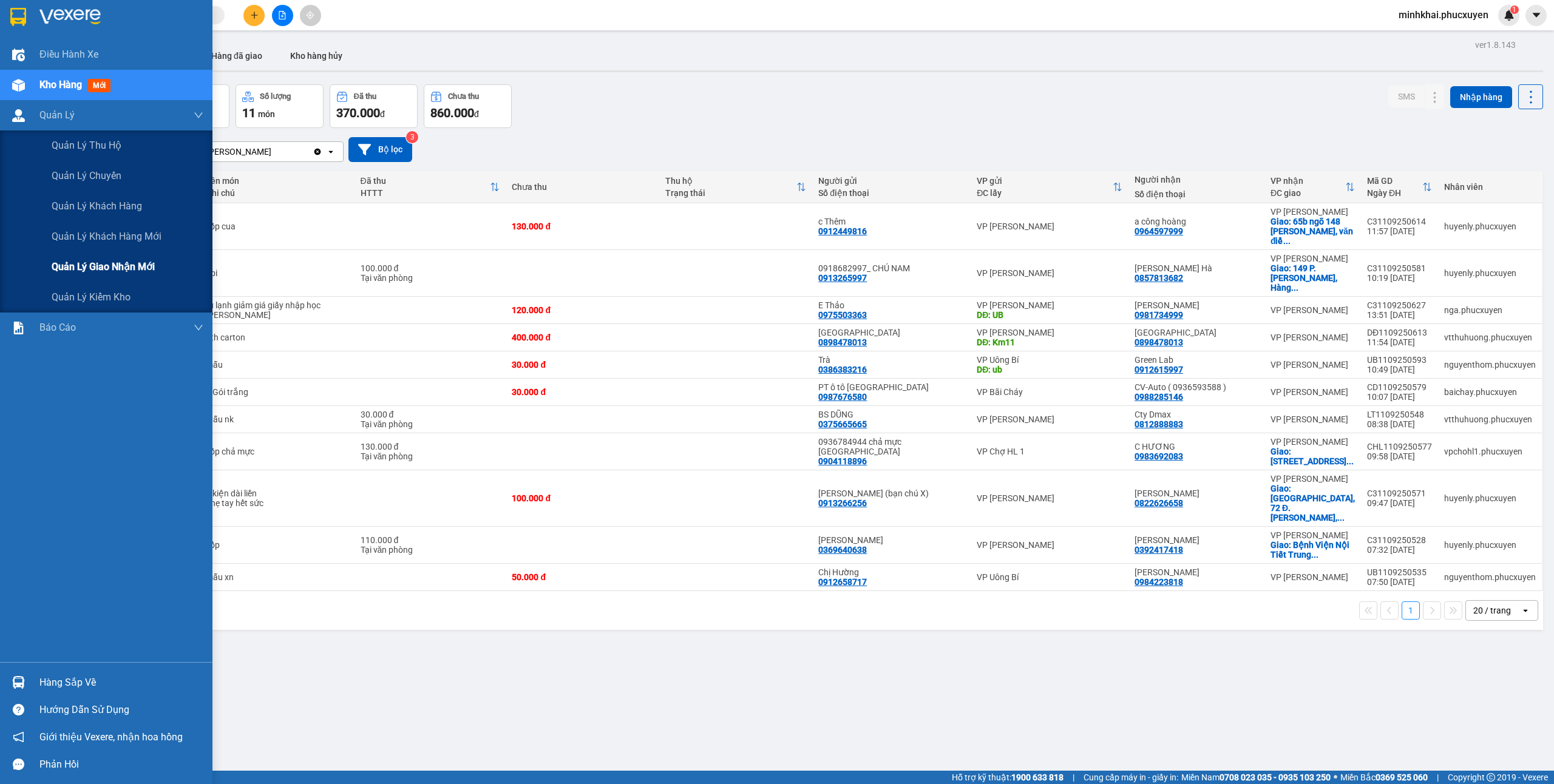
click at [110, 270] on span "Quản lý giao nhận mới" at bounding box center [103, 267] width 103 height 15
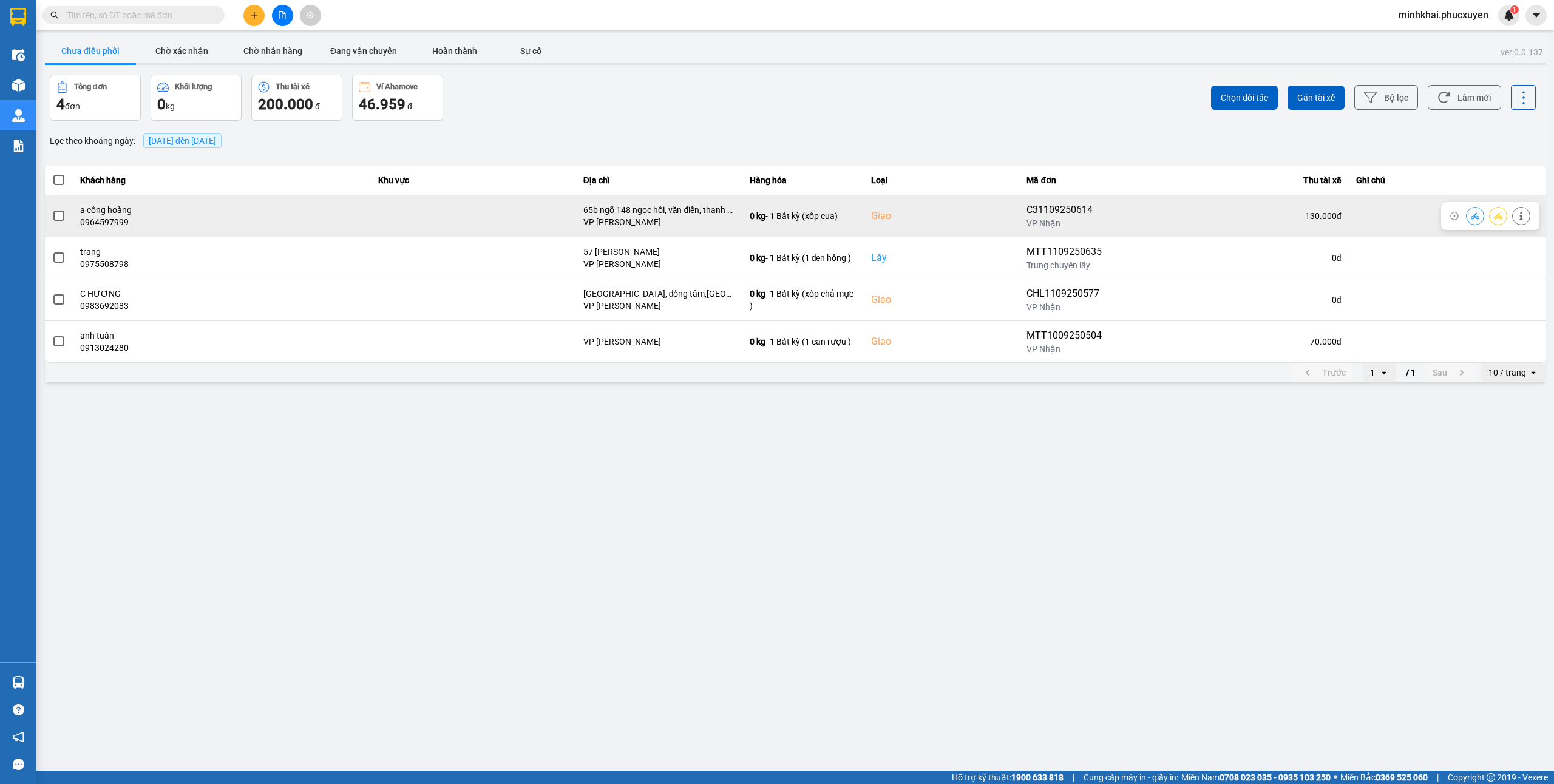
click at [1477, 212] on icon at bounding box center [1475, 216] width 9 height 9
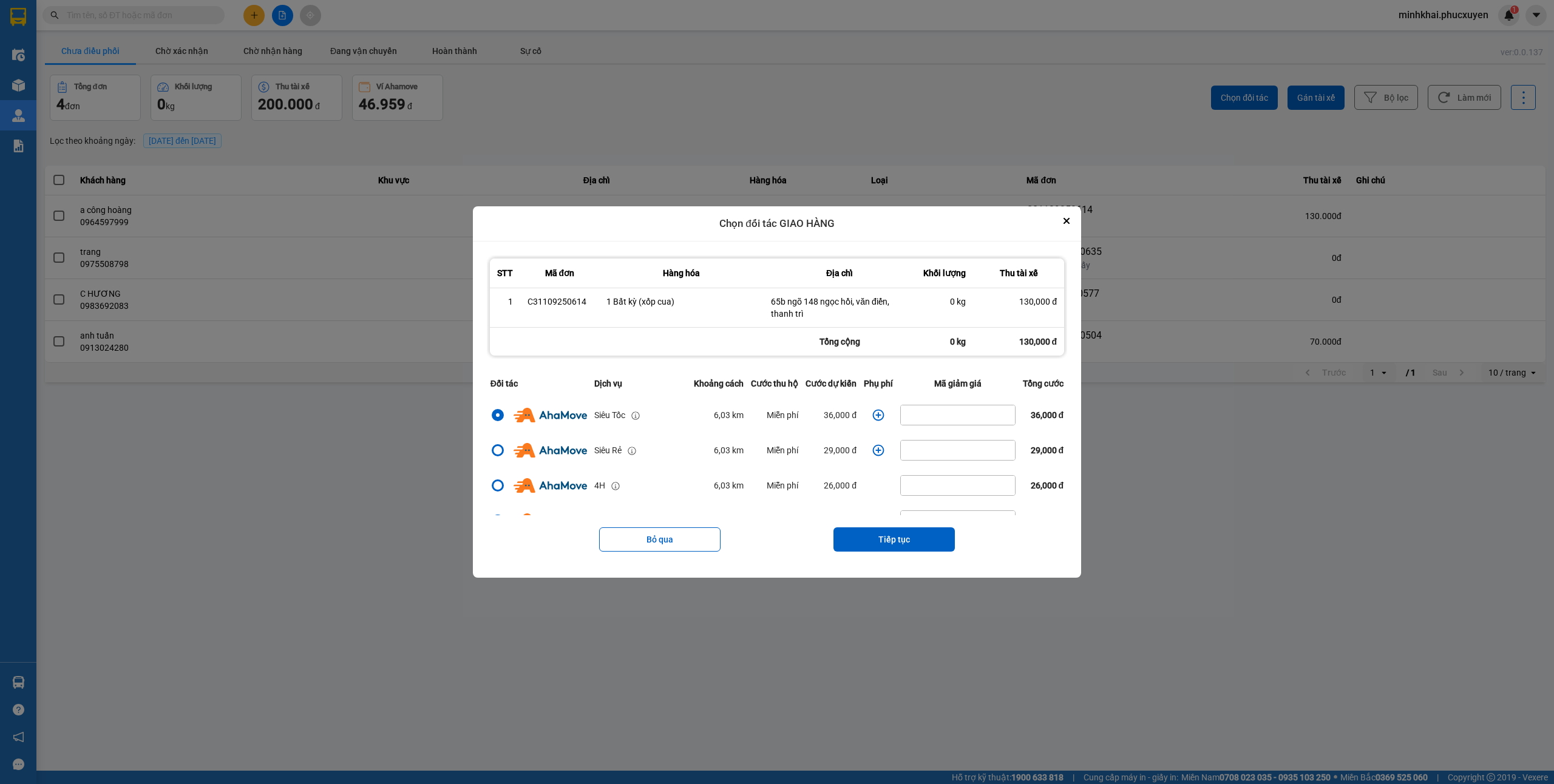
click at [875, 412] on icon "dialog" at bounding box center [878, 415] width 12 height 12
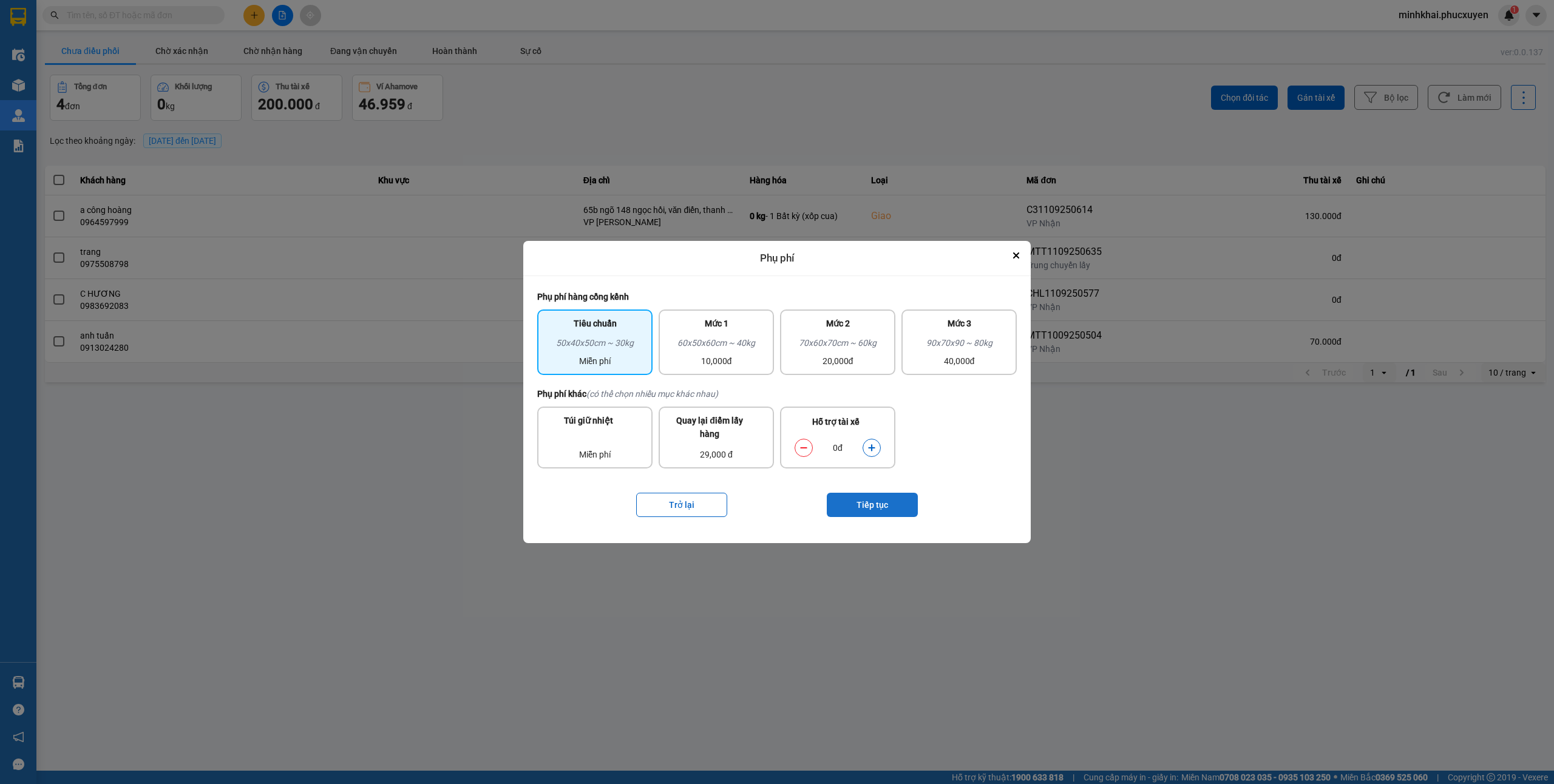
click at [883, 502] on button "Tiếp tục" at bounding box center [872, 505] width 91 height 24
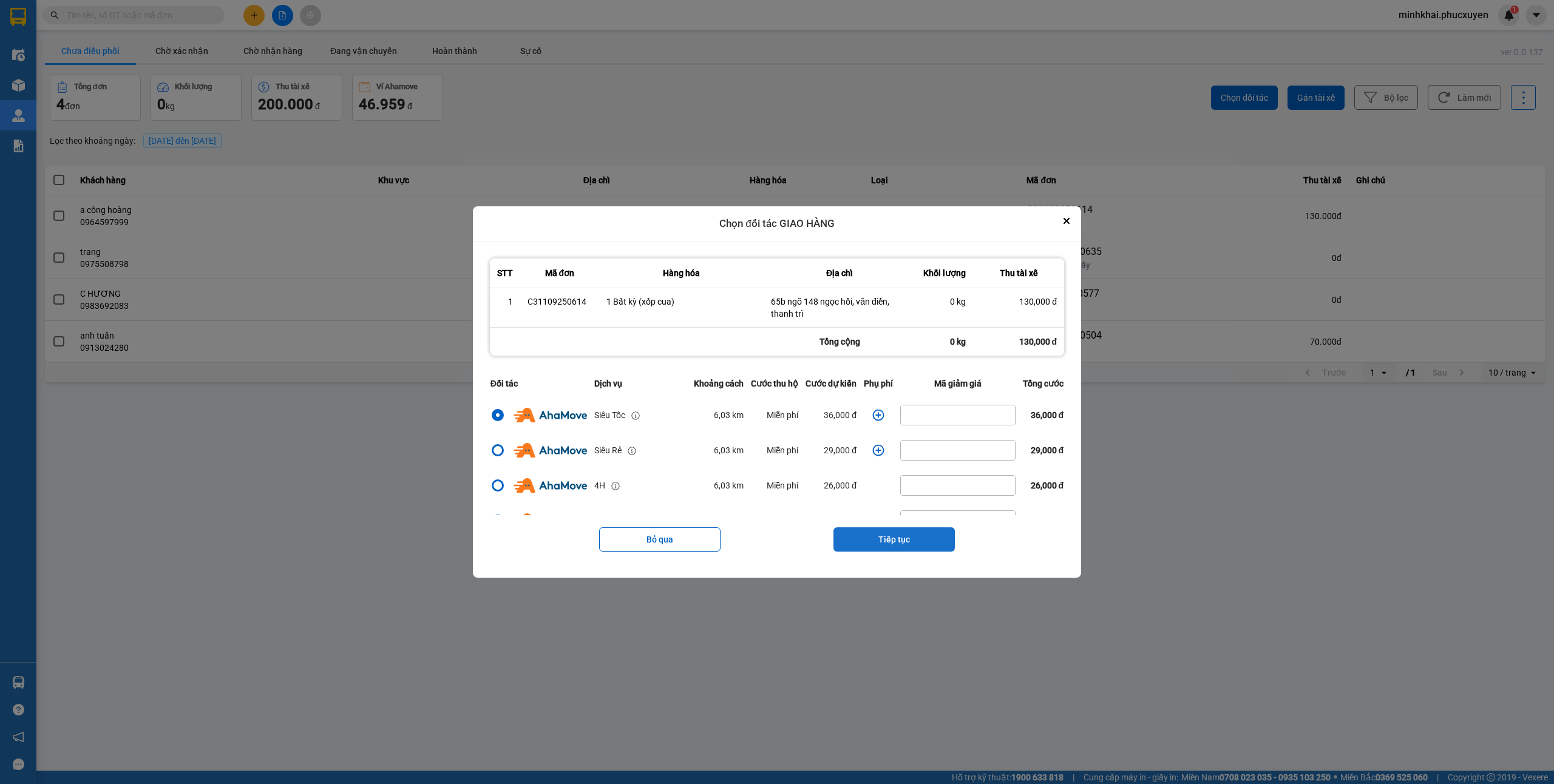
click at [875, 544] on button "Tiếp tục" at bounding box center [895, 539] width 121 height 24
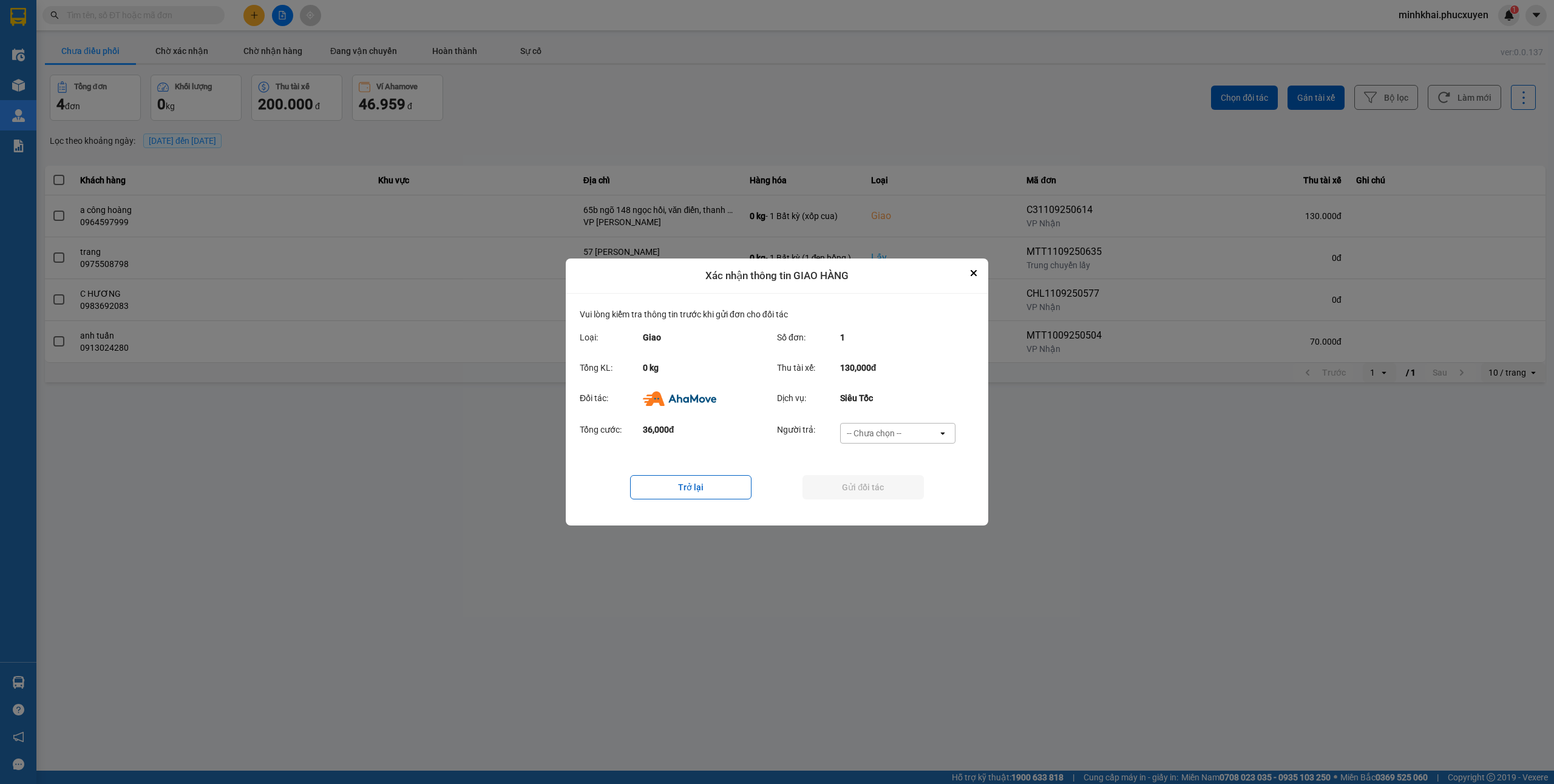
click at [895, 437] on div "-- Chưa chọn --" at bounding box center [874, 433] width 54 height 12
click at [889, 511] on div "Ví Ahamove" at bounding box center [897, 503] width 115 height 22
click at [874, 483] on button "Gửi đối tác" at bounding box center [863, 487] width 121 height 24
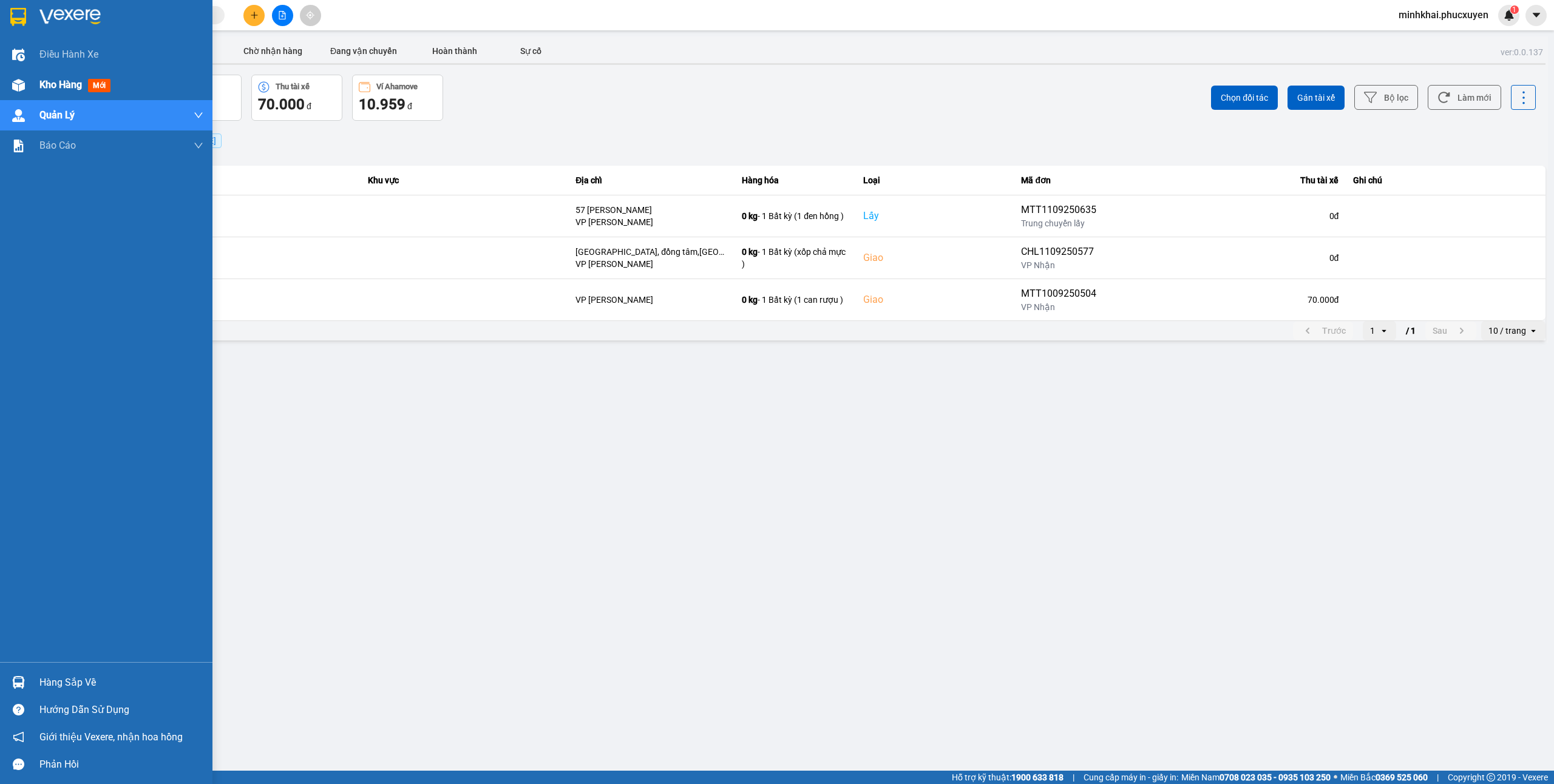
click at [0, 79] on div "Kho hàng mới" at bounding box center [106, 85] width 212 height 30
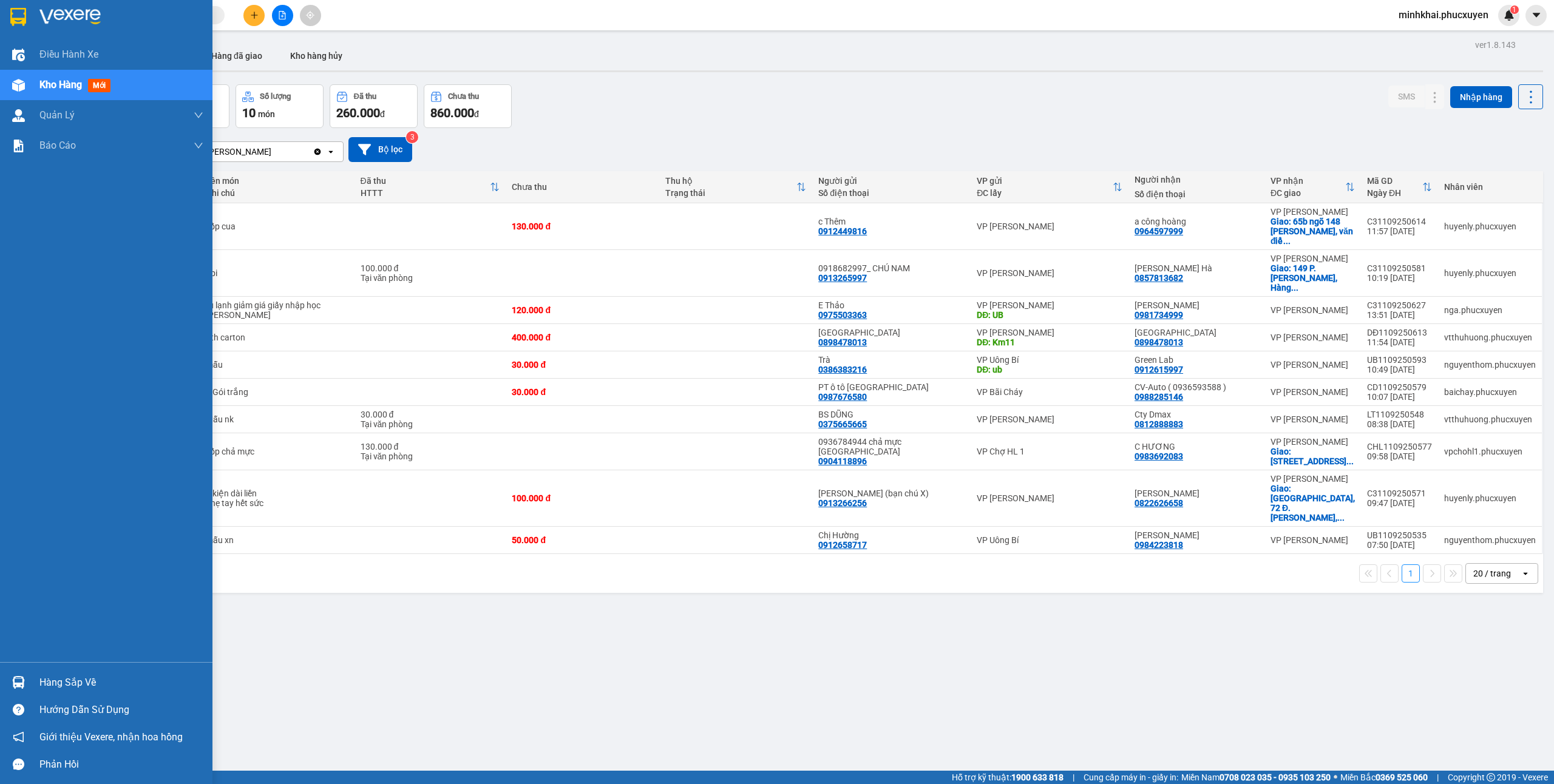
click at [22, 681] on img at bounding box center [18, 682] width 13 height 13
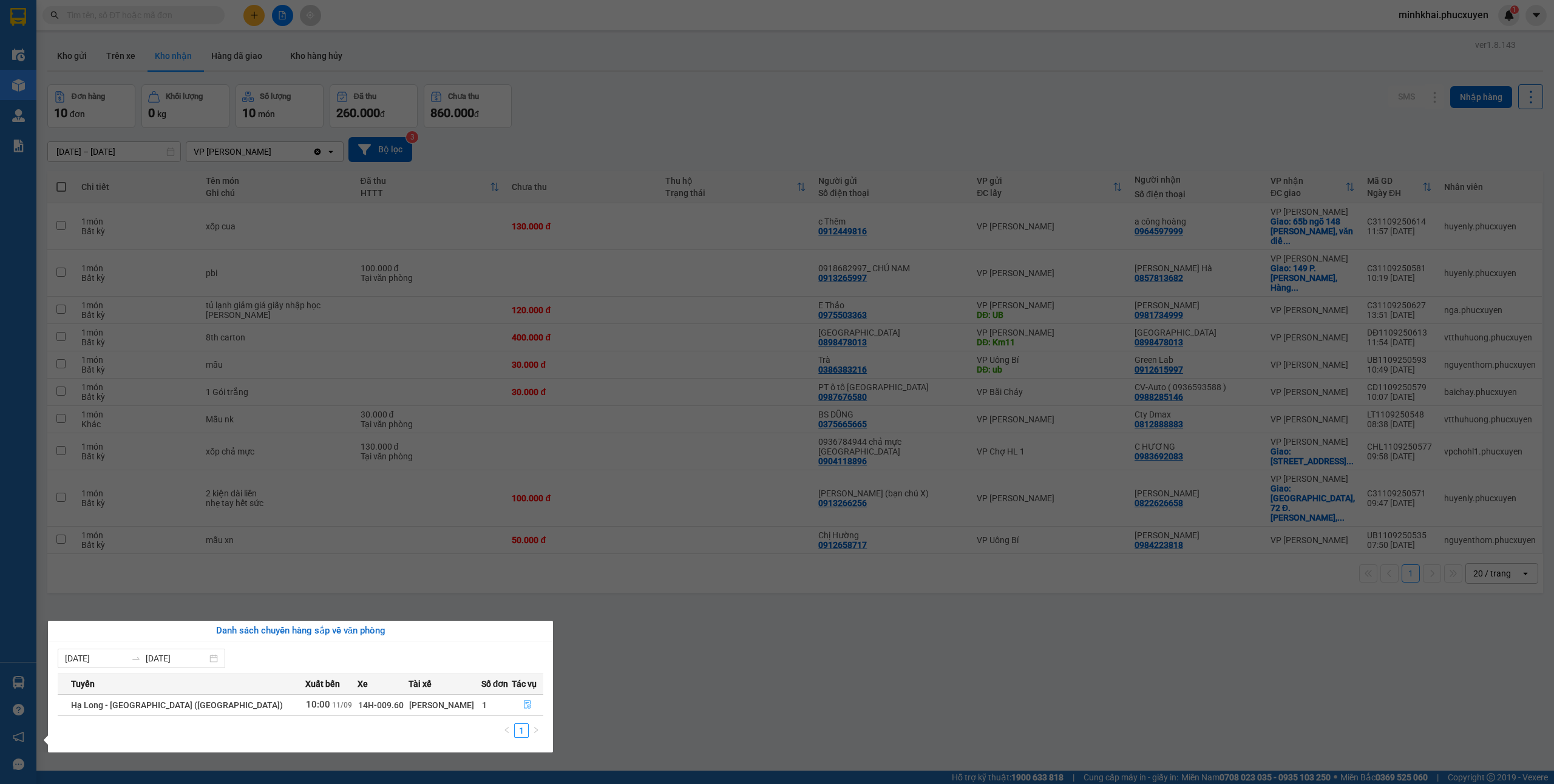
click at [524, 710] on icon "file-done" at bounding box center [527, 705] width 7 height 9
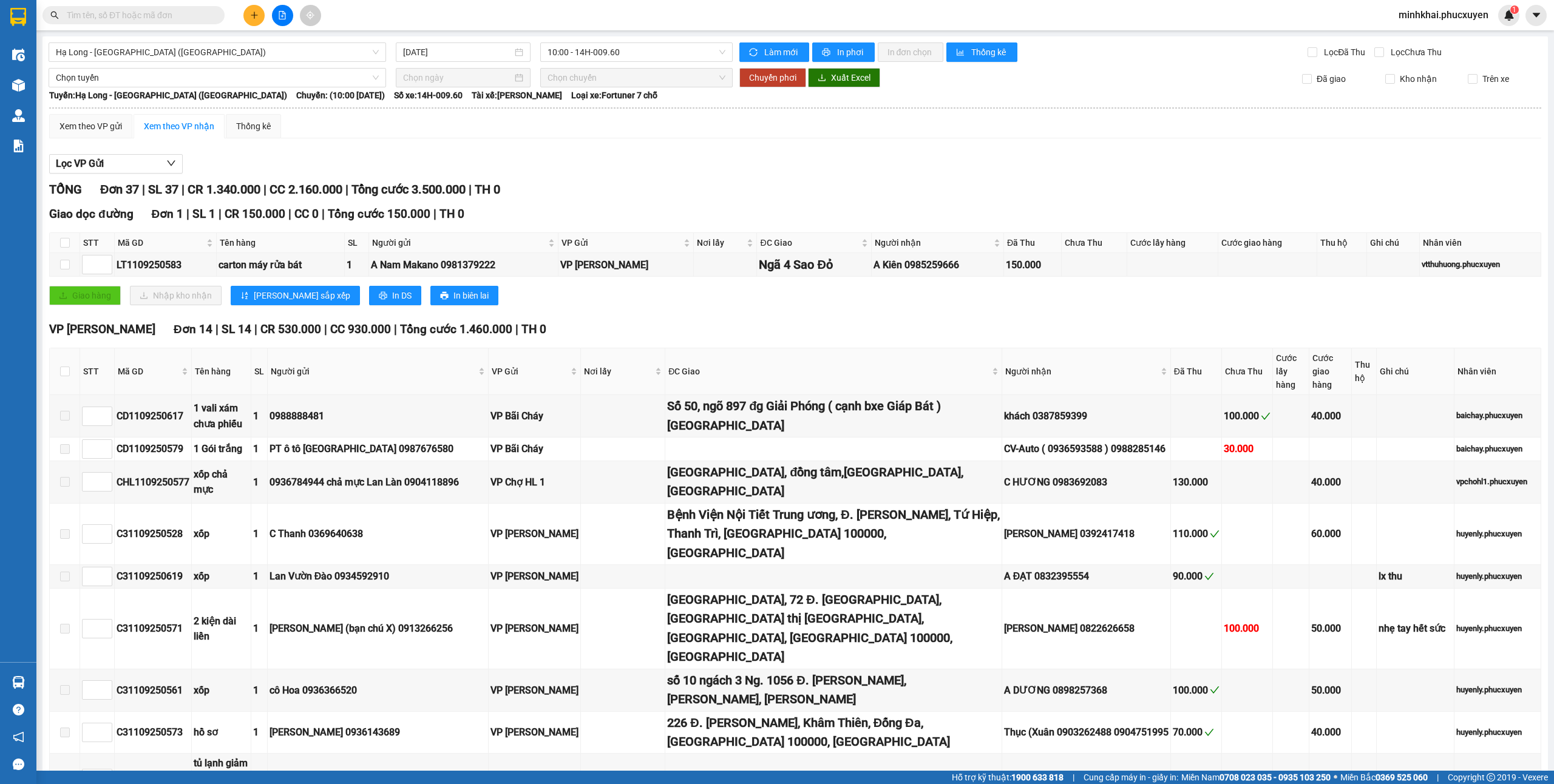
scroll to position [323, 0]
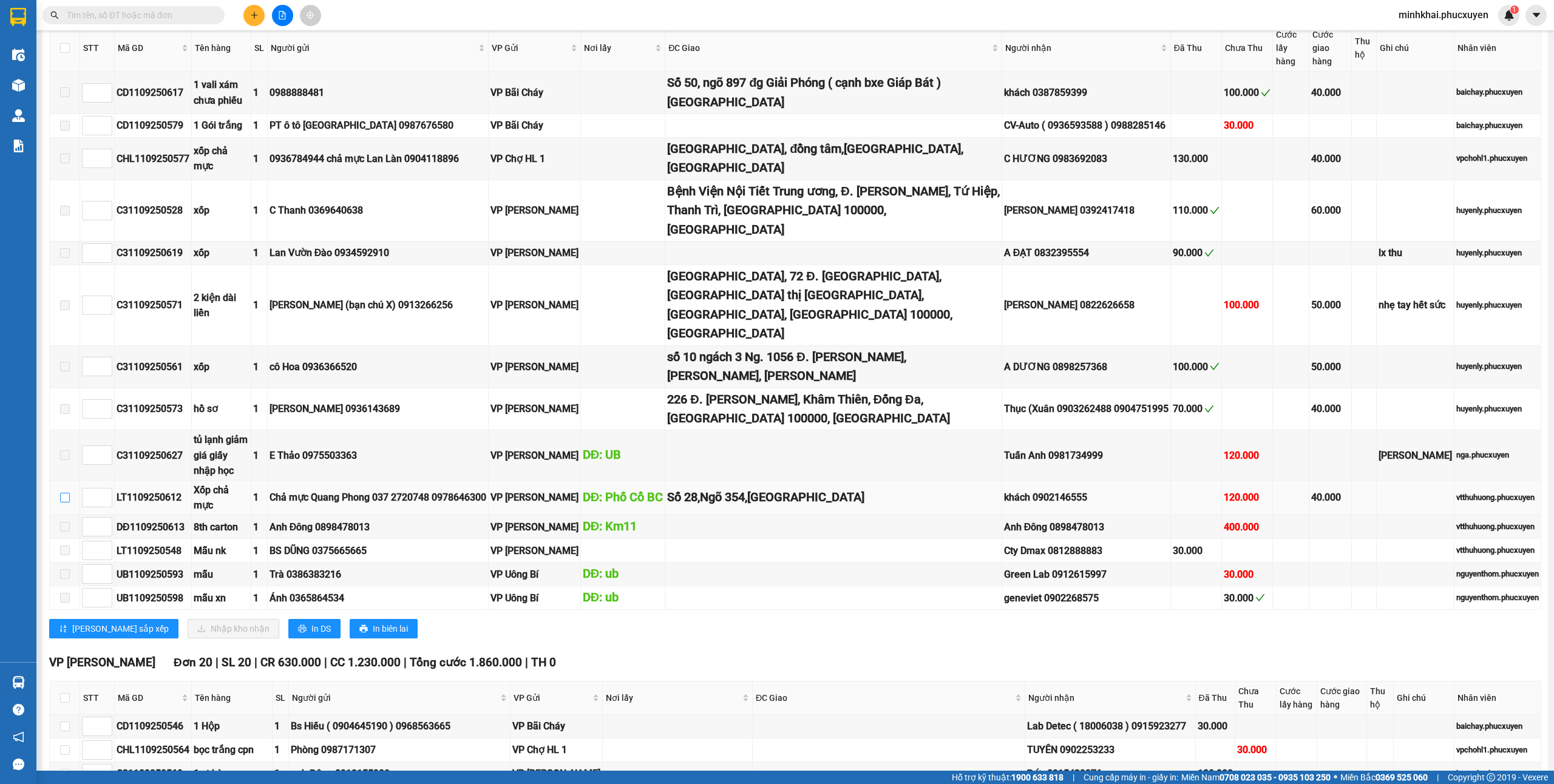
click at [62, 493] on input "checkbox" at bounding box center [65, 498] width 9 height 9
checkbox input "true"
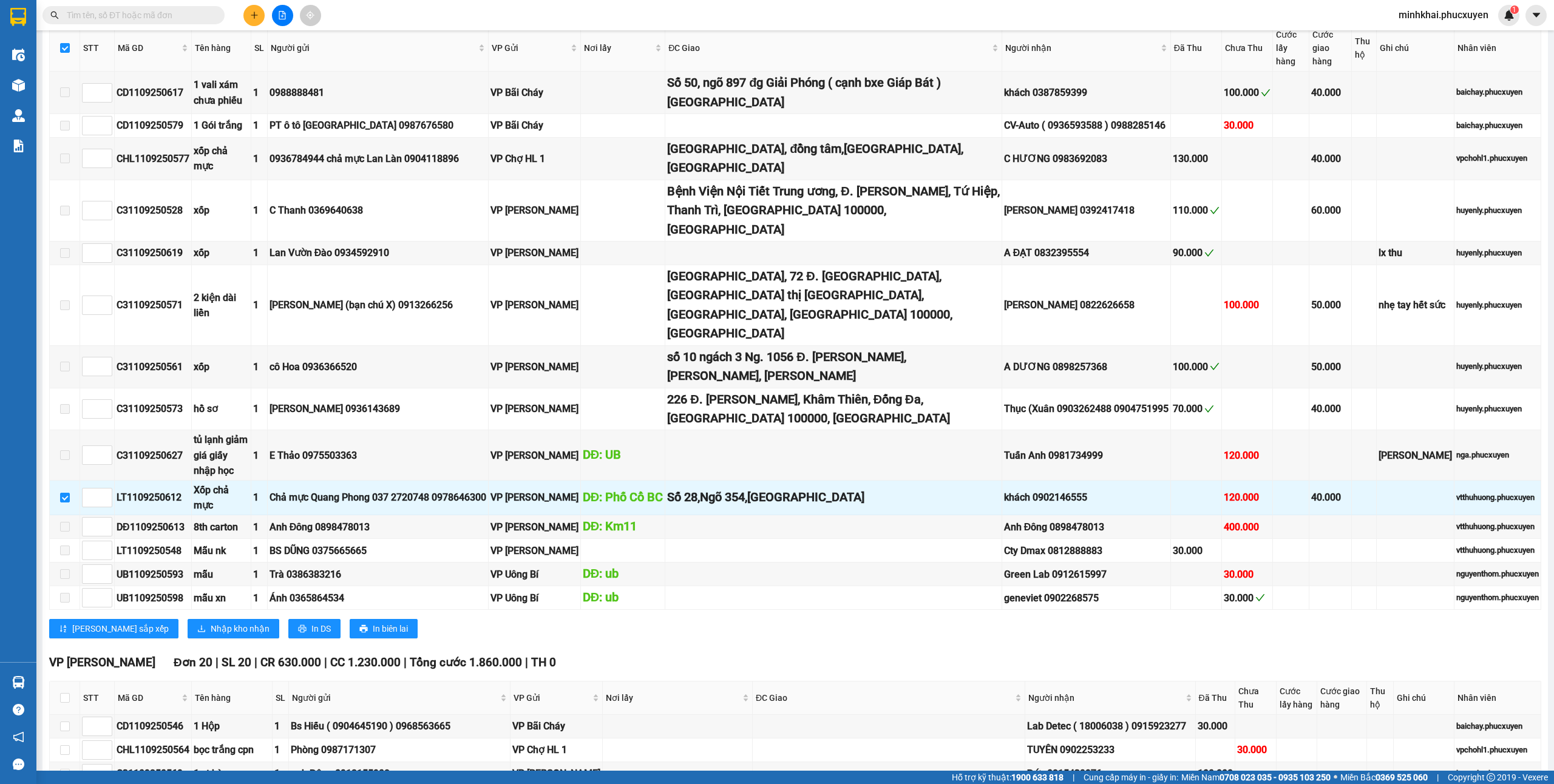
checkbox input "true"
click at [211, 622] on span "Nhập kho nhận" at bounding box center [240, 629] width 59 height 13
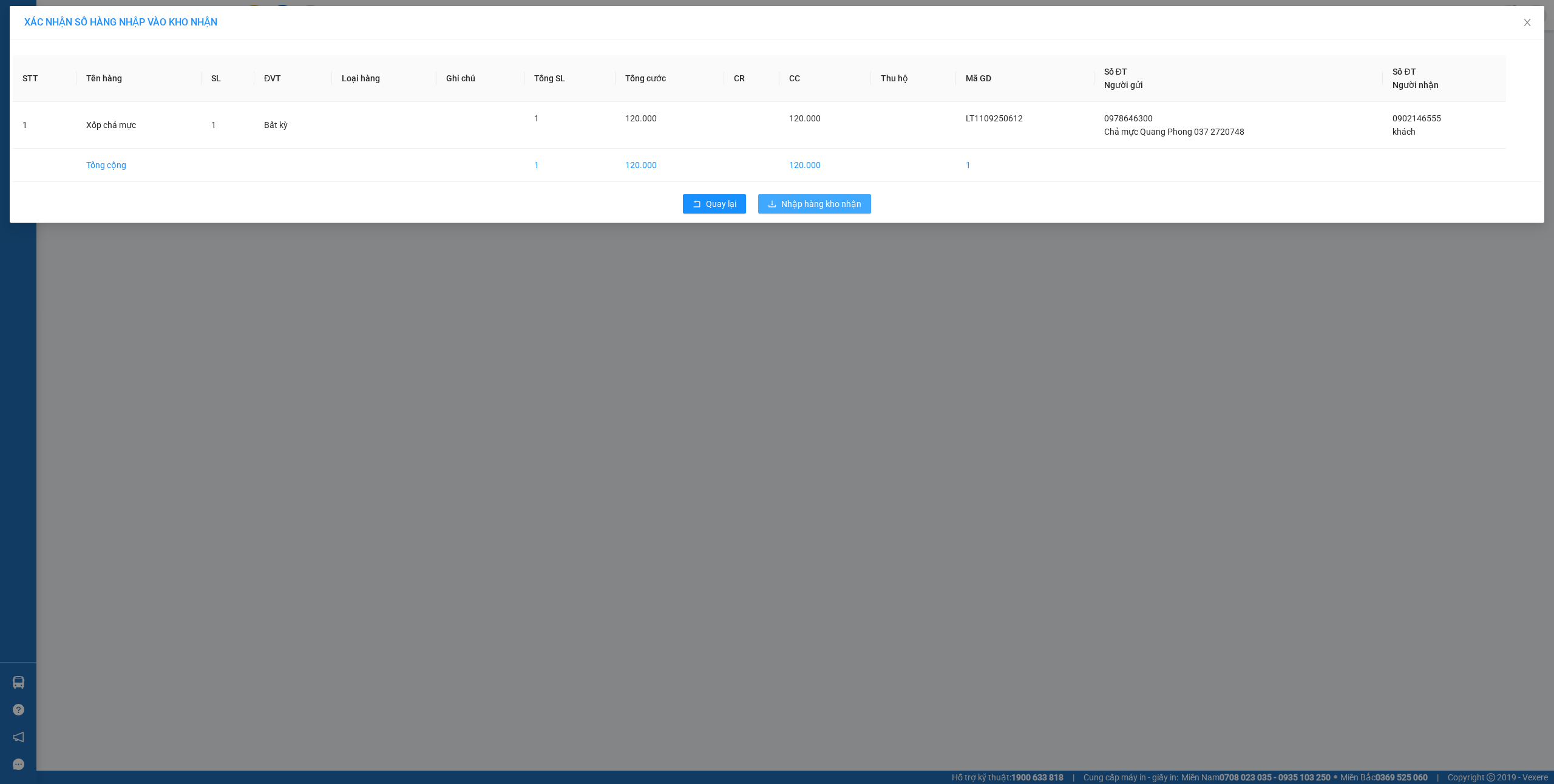
click at [824, 202] on span "Nhập hàng kho nhận" at bounding box center [821, 203] width 80 height 13
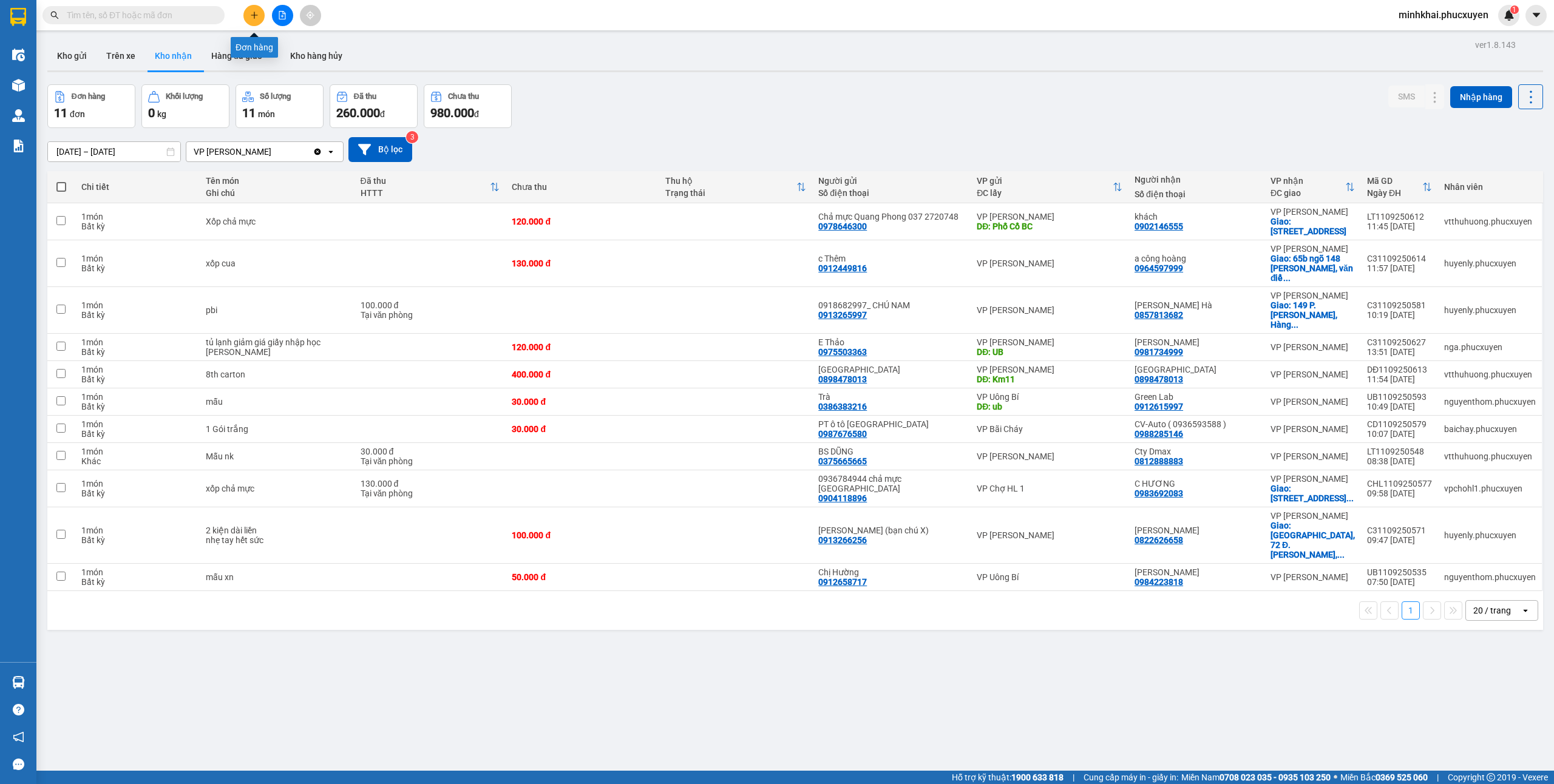
click at [245, 20] on button at bounding box center [254, 15] width 21 height 21
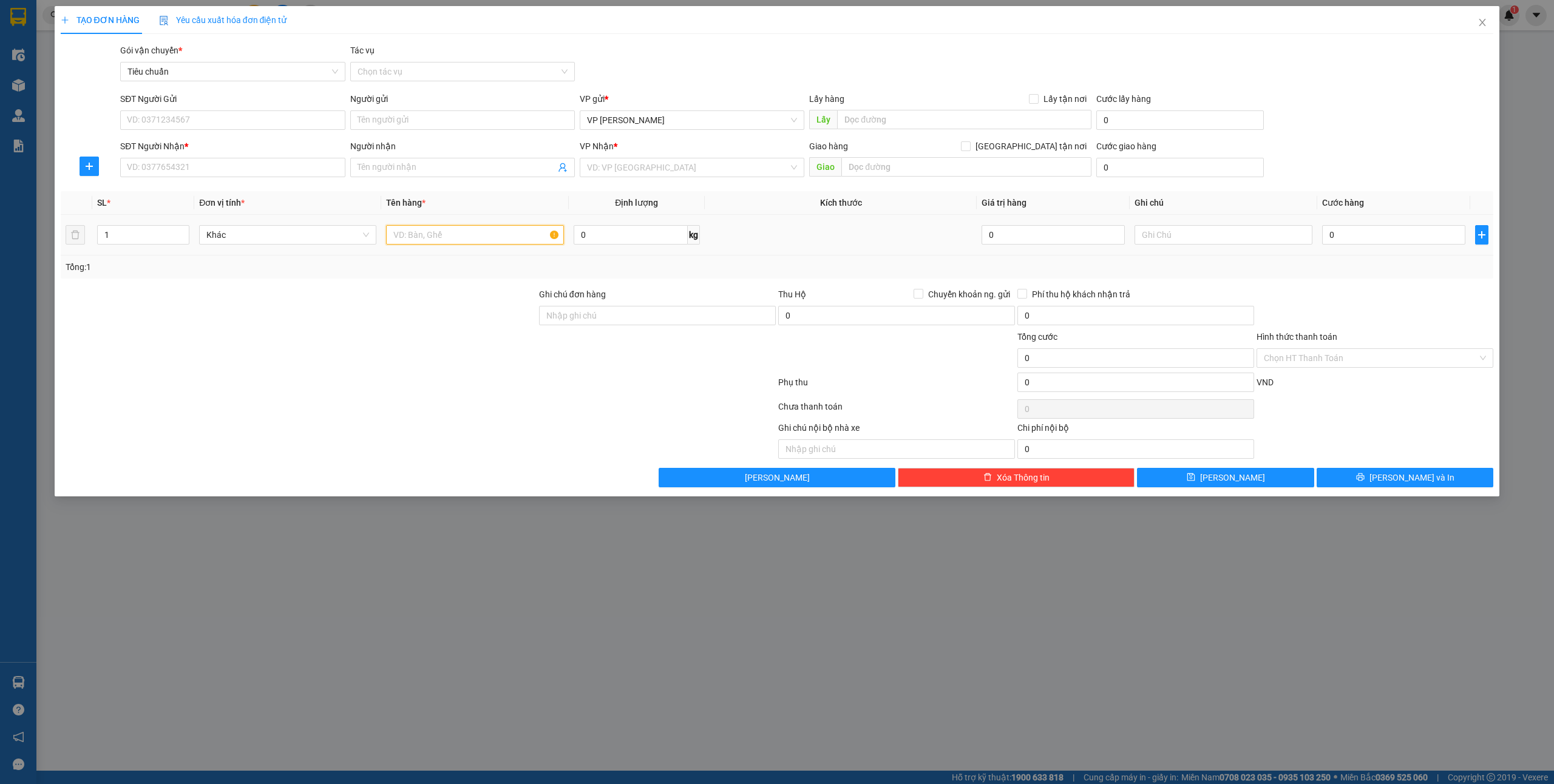
click at [443, 230] on input "text" at bounding box center [474, 235] width 177 height 20
type input "1 ct"
click at [139, 128] on input "SĐT Người Gửi" at bounding box center [232, 120] width 225 height 20
type input "0979663388"
click at [223, 146] on div "0979663388 - ANH PHƯƠNG_0985750528" at bounding box center [233, 144] width 210 height 13
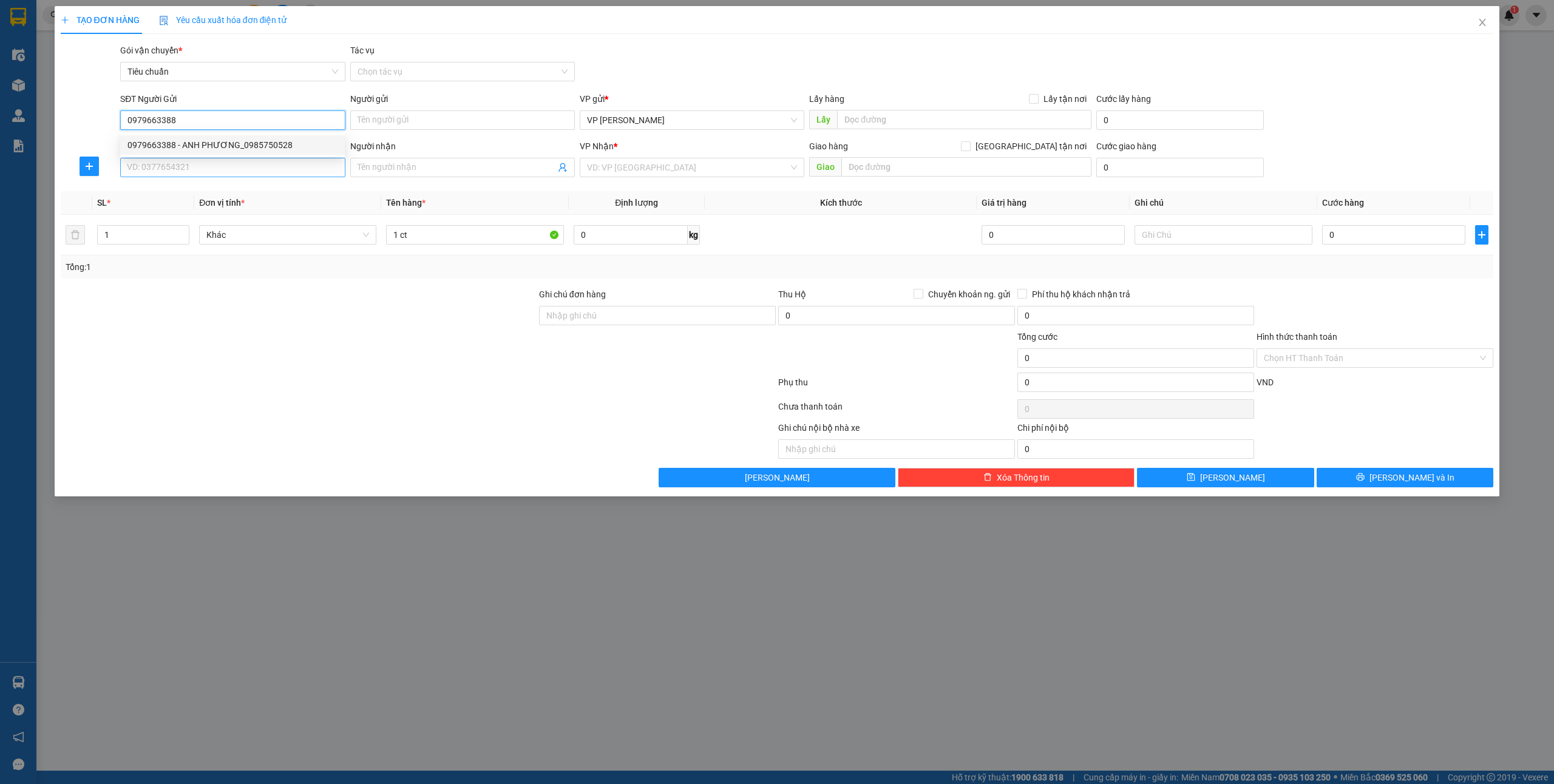
type input "ANH PHƯƠNG_0985750528"
type input "0979663388"
click at [231, 175] on input "SĐT Người Nhận *" at bounding box center [232, 167] width 225 height 20
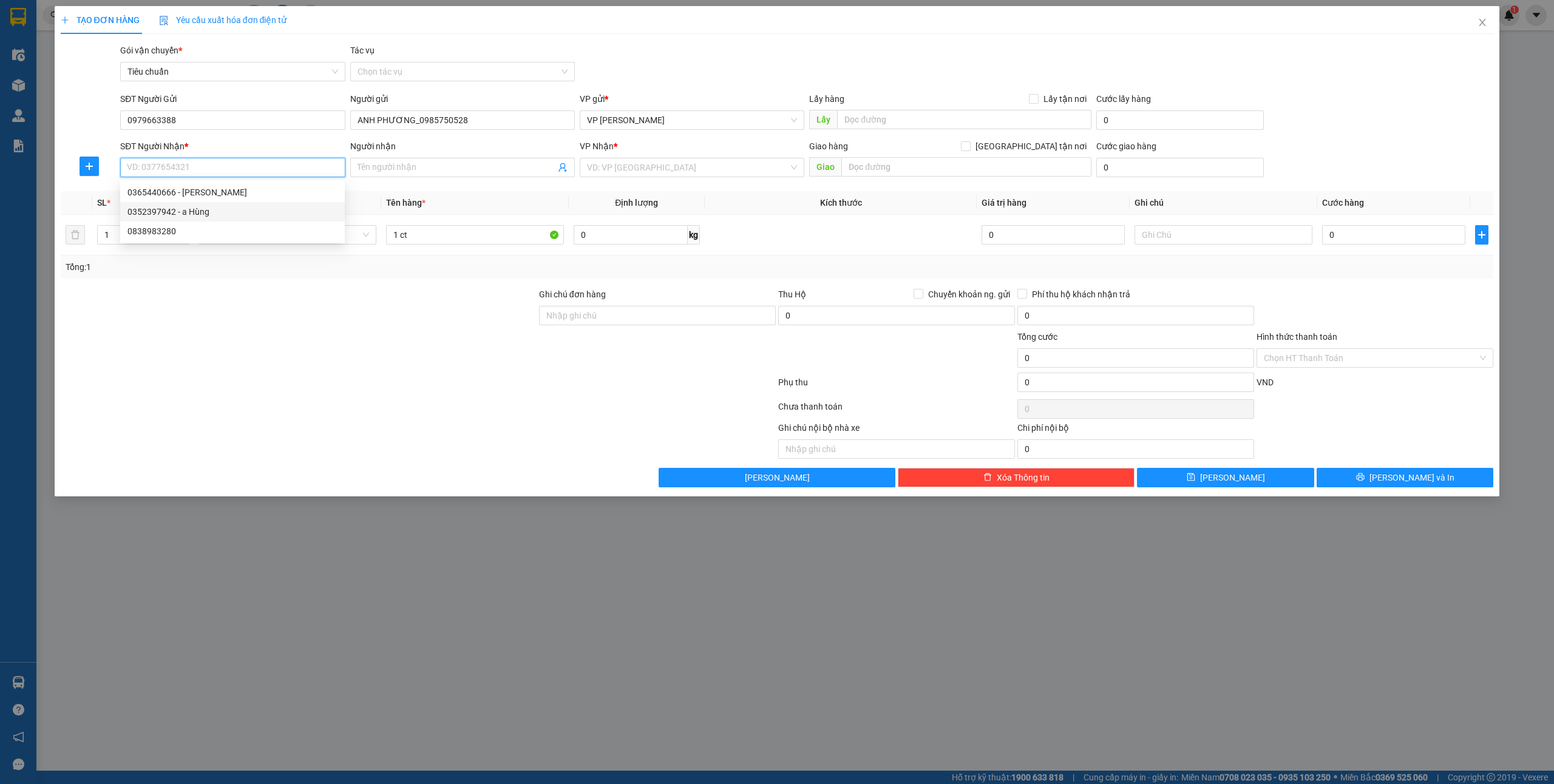
click at [263, 215] on div "0352397942 - a Hùng" at bounding box center [233, 211] width 210 height 13
type input "0352397942"
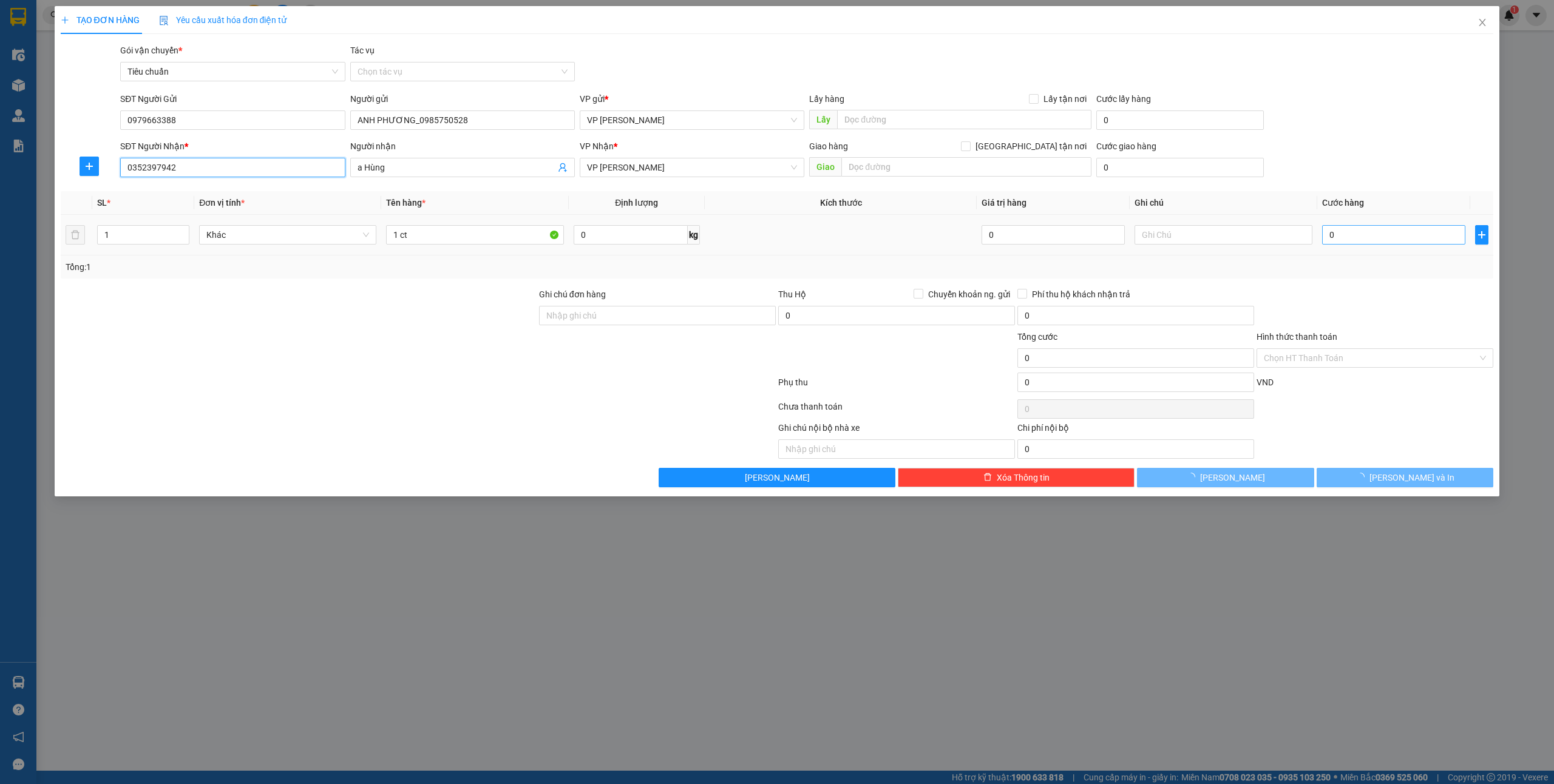
type input "a Hùng"
click at [1377, 233] on input "0" at bounding box center [1394, 235] width 144 height 20
type input "4"
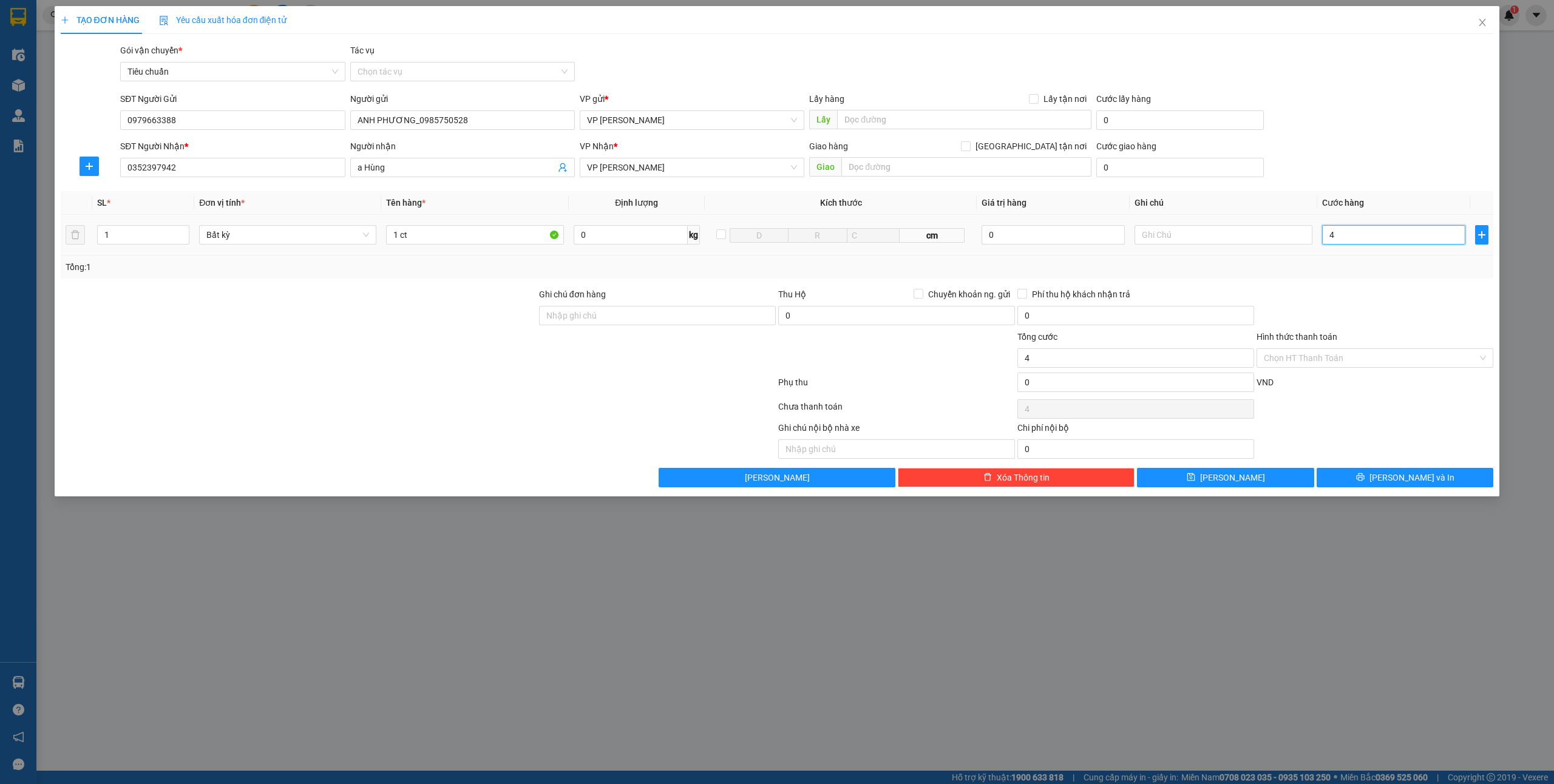
type input "40"
type input "400"
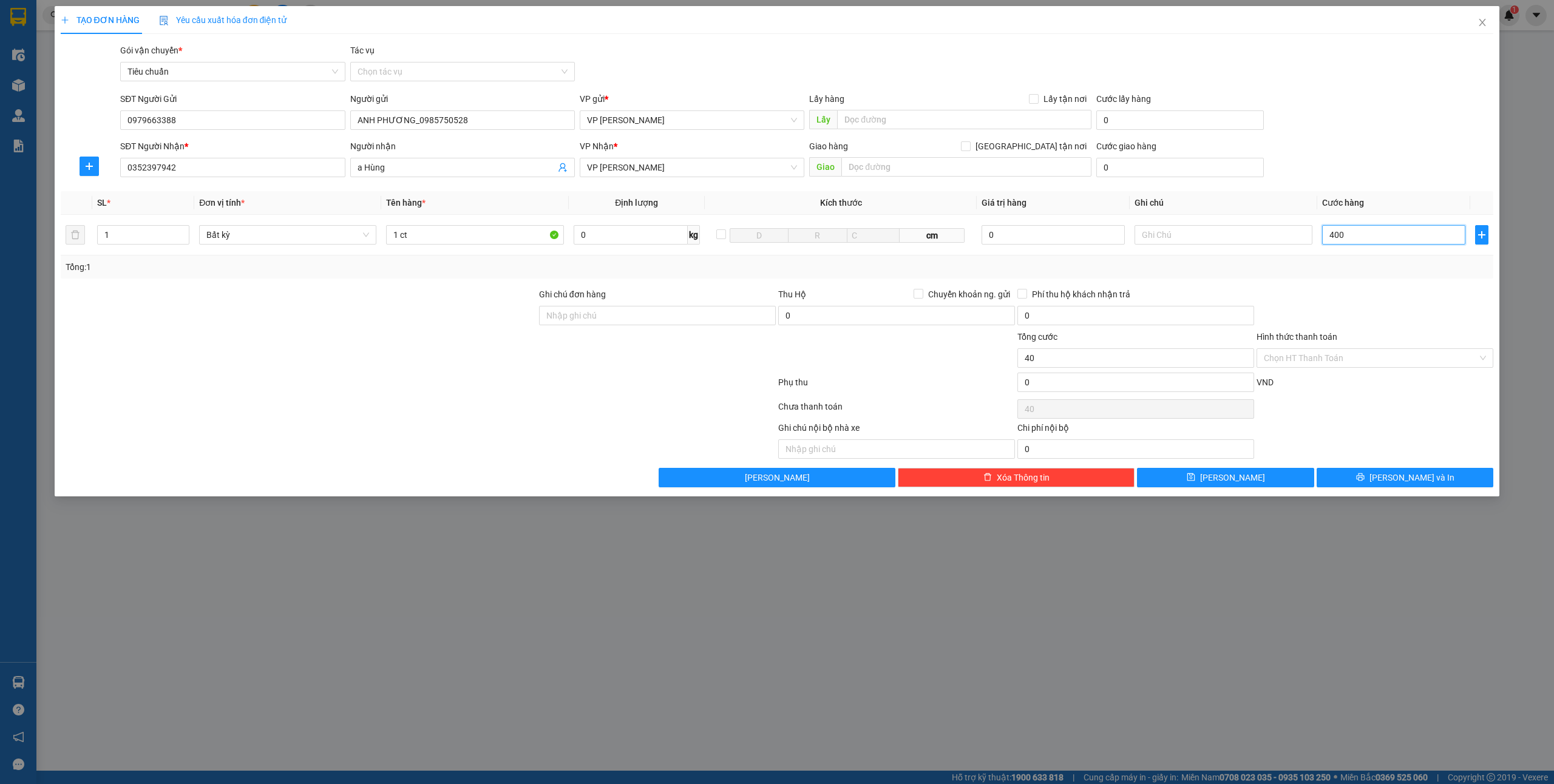
type input "400"
type input "40.000"
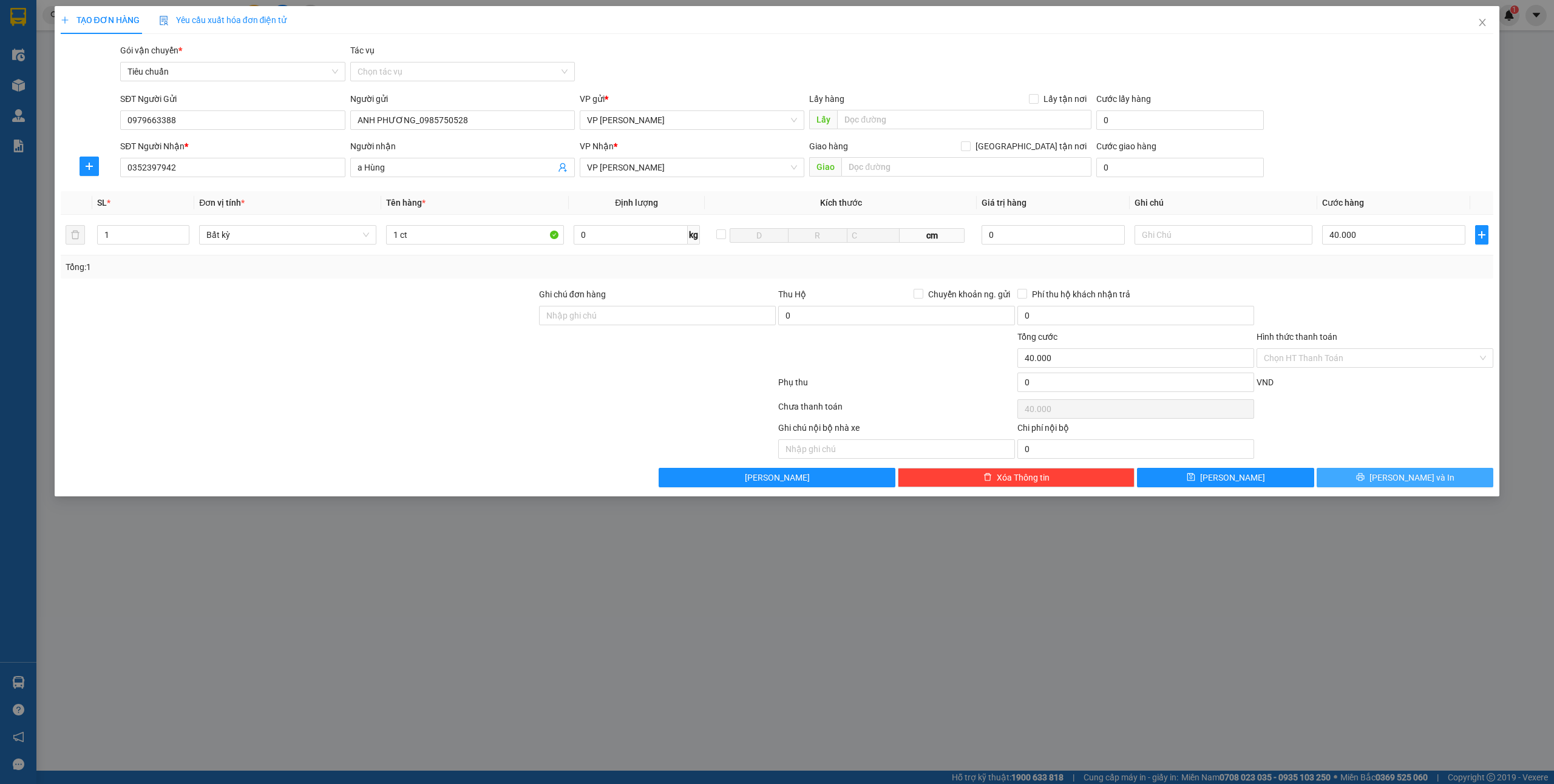
click at [1373, 476] on button "[PERSON_NAME] và In" at bounding box center [1405, 477] width 177 height 20
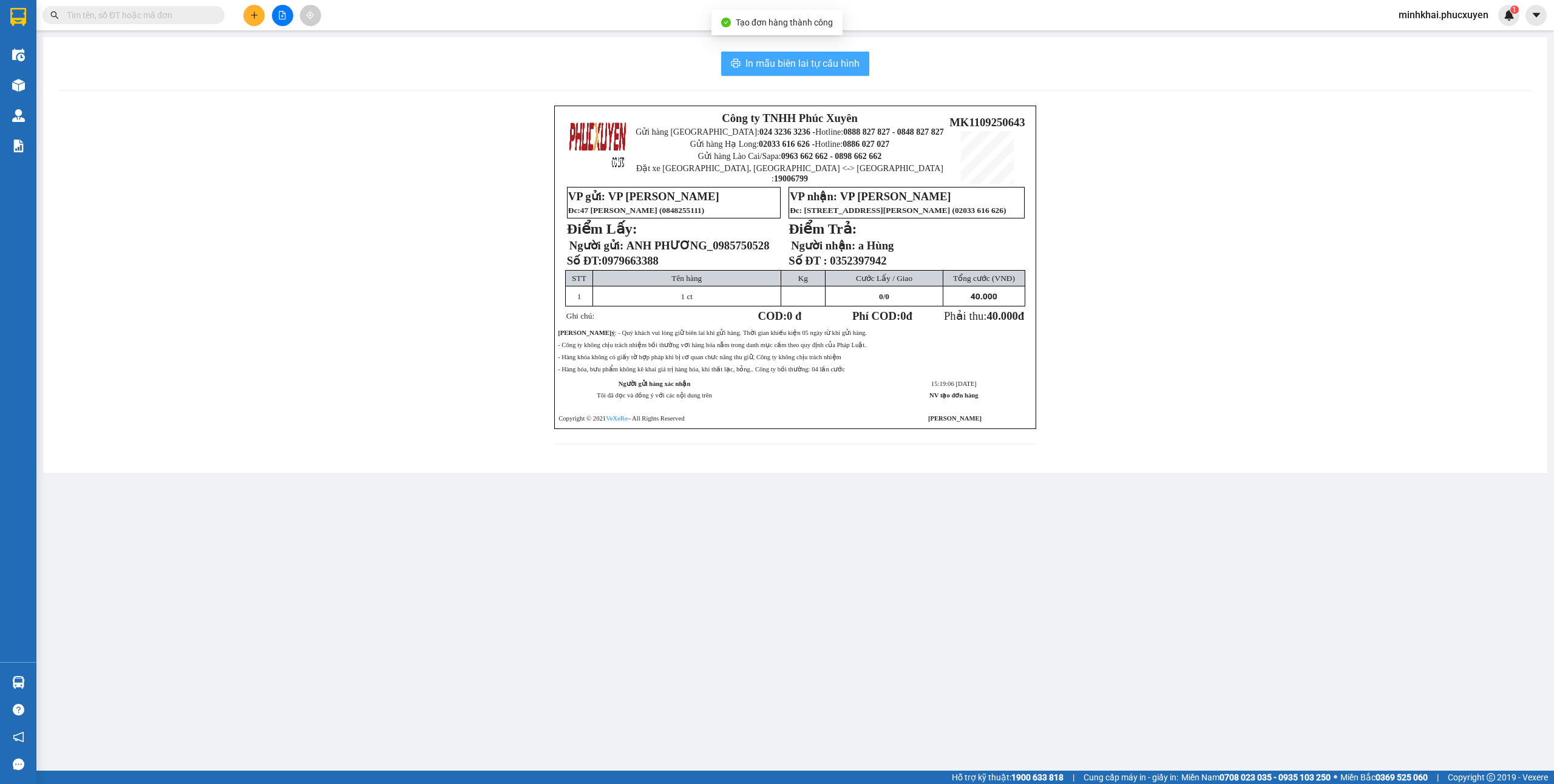
click at [848, 56] on span "In mẫu biên lai tự cấu hình" at bounding box center [802, 63] width 114 height 15
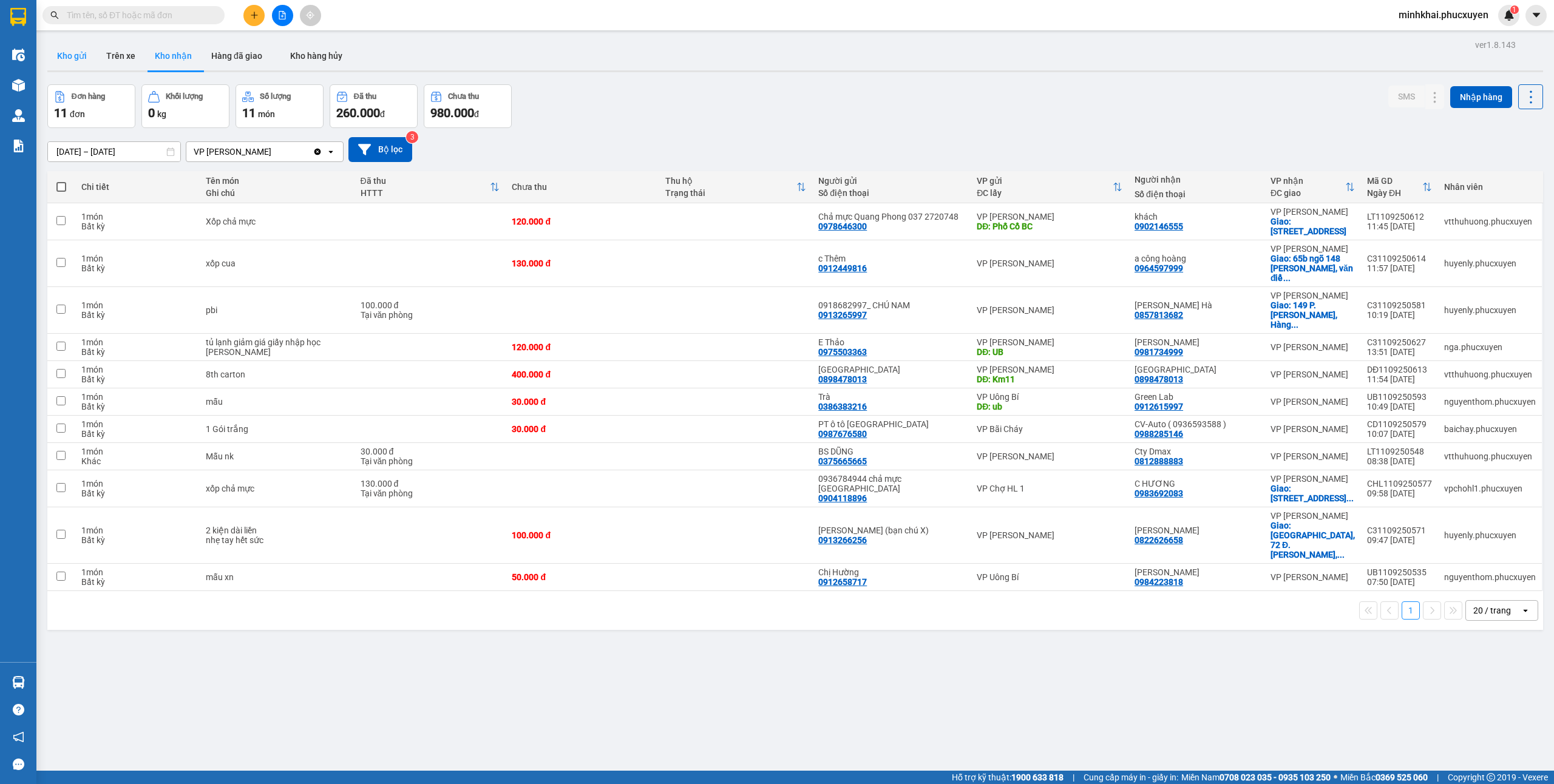
click at [69, 49] on button "Kho gửi" at bounding box center [72, 55] width 49 height 29
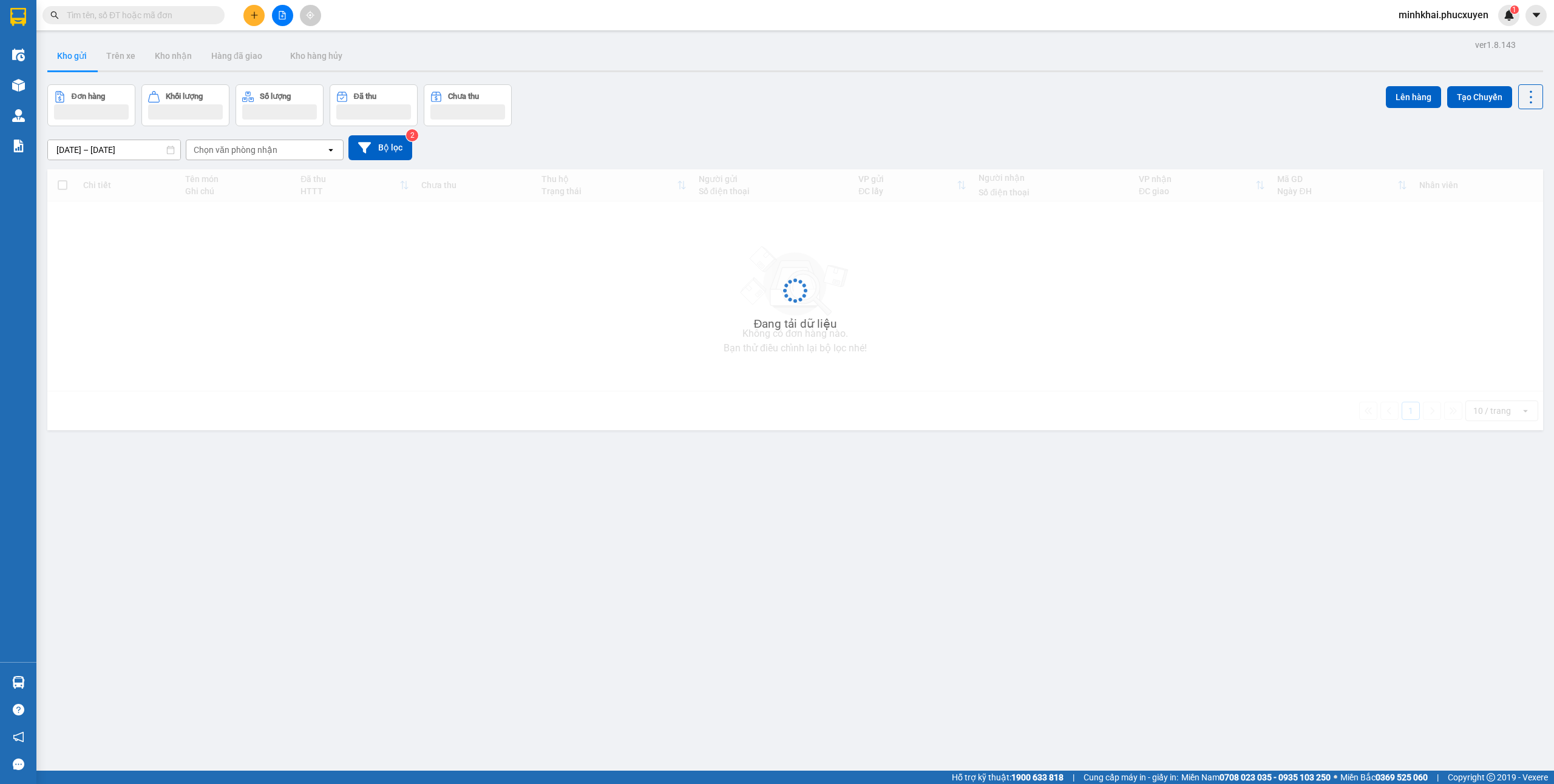
click at [258, 17] on icon "plus" at bounding box center [254, 15] width 9 height 9
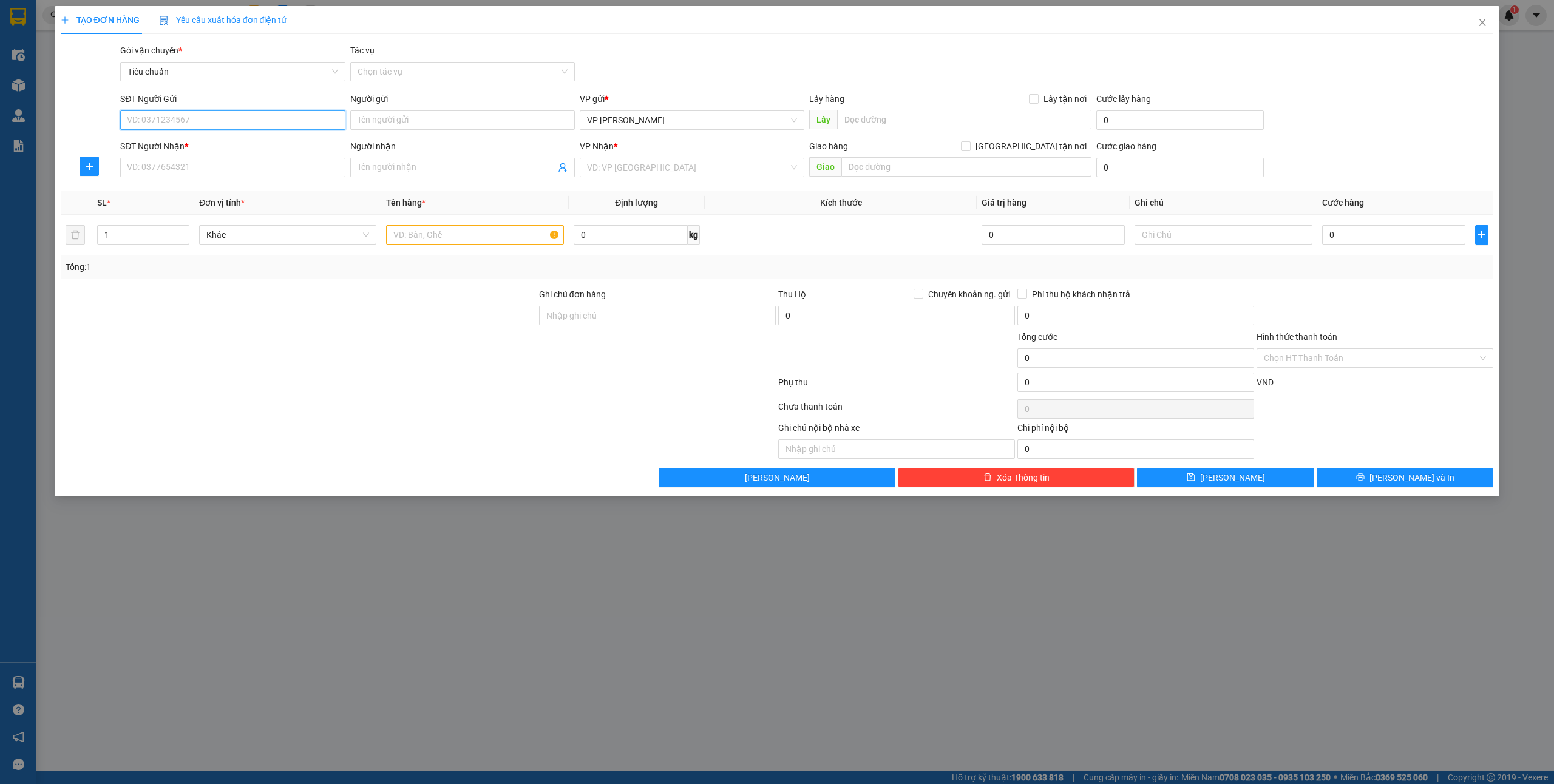
click at [220, 119] on input "SĐT Người Gửi" at bounding box center [232, 120] width 225 height 20
click at [226, 146] on div "0966644600 - lợi" at bounding box center [233, 144] width 210 height 13
type input "0966644600"
type input "lợi"
type input "0966644600"
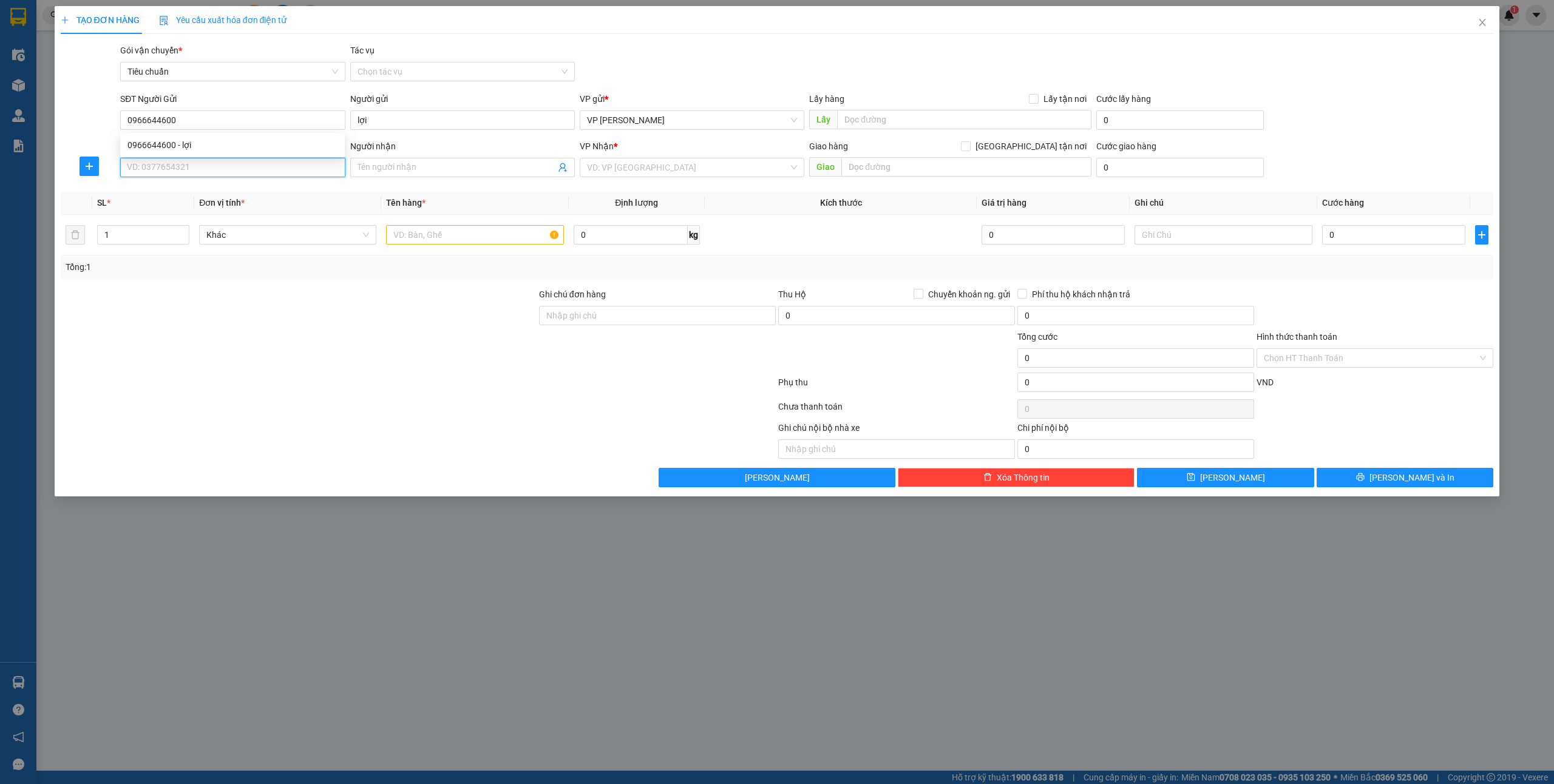
click at [212, 162] on input "SĐT Người Nhận *" at bounding box center [232, 167] width 225 height 20
click at [232, 228] on div "0888216794 - a vũ kh nhận vpc3" at bounding box center [233, 231] width 210 height 13
type input "0888216794"
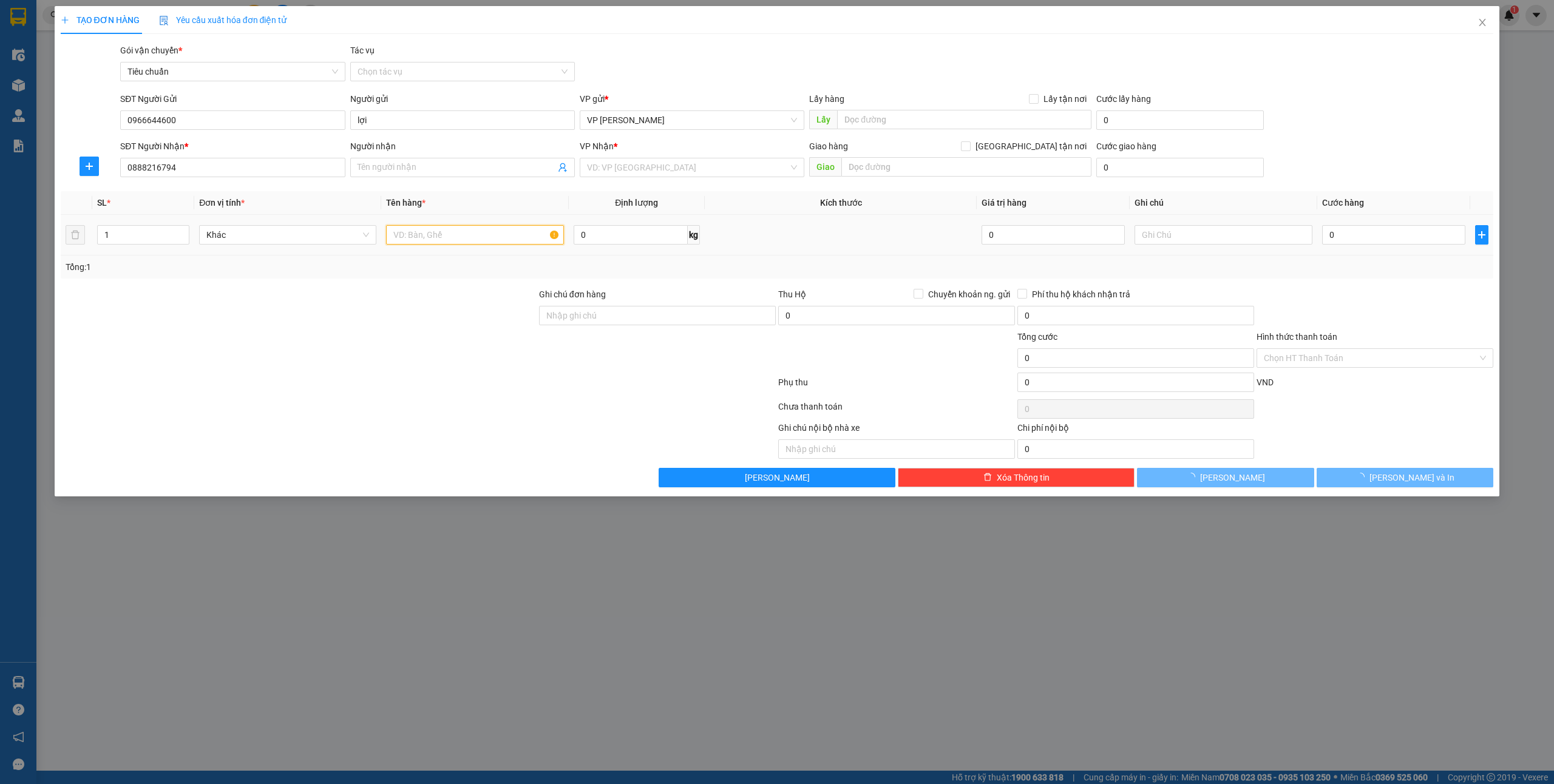
click at [444, 238] on input "text" at bounding box center [474, 235] width 177 height 20
type input "1 tr"
type input "a vũ kh nhận vpc3"
type input "1"
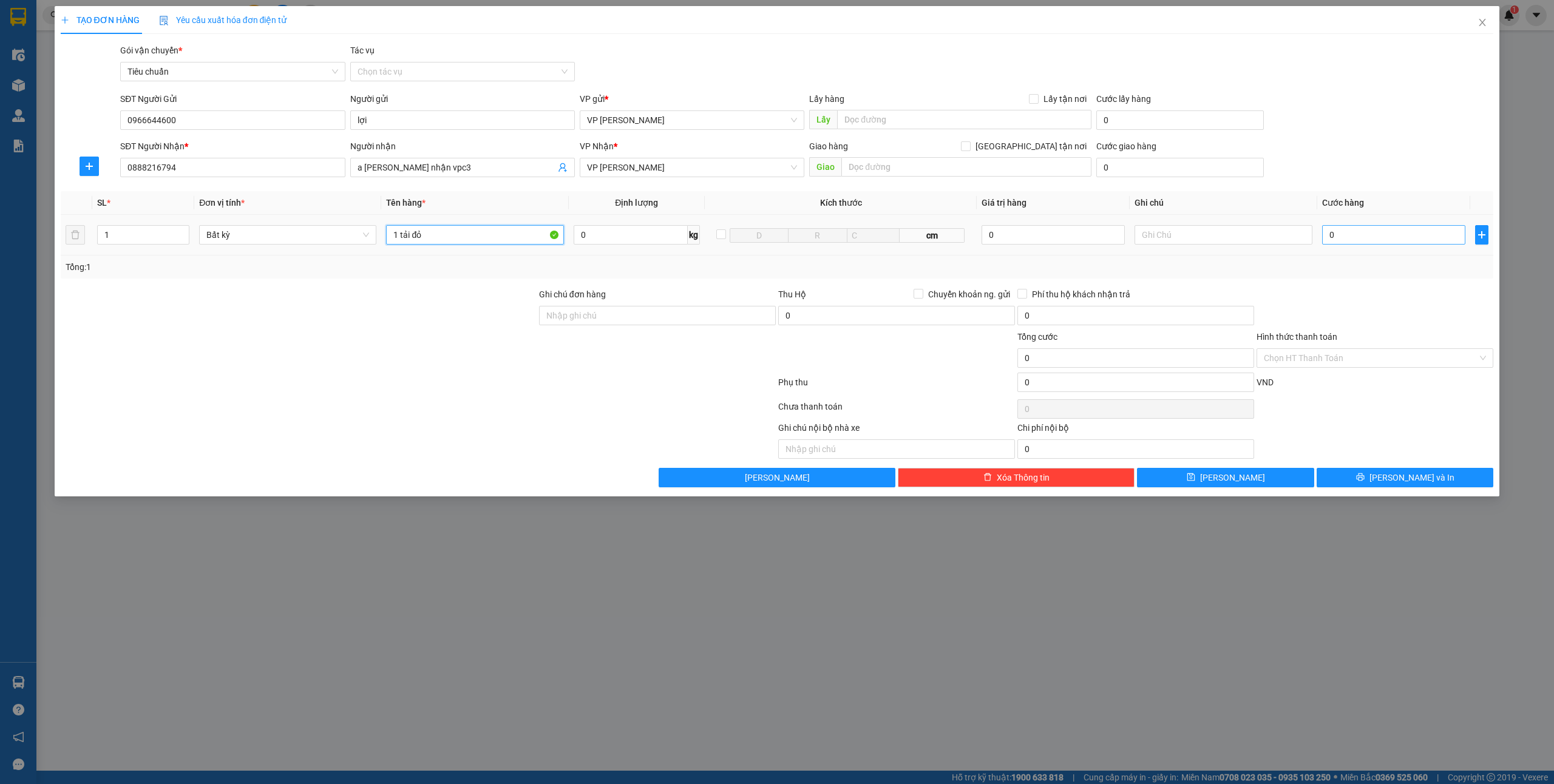
type input "1 tải đỏ"
click at [1334, 230] on input "0" at bounding box center [1394, 235] width 144 height 20
type input "6"
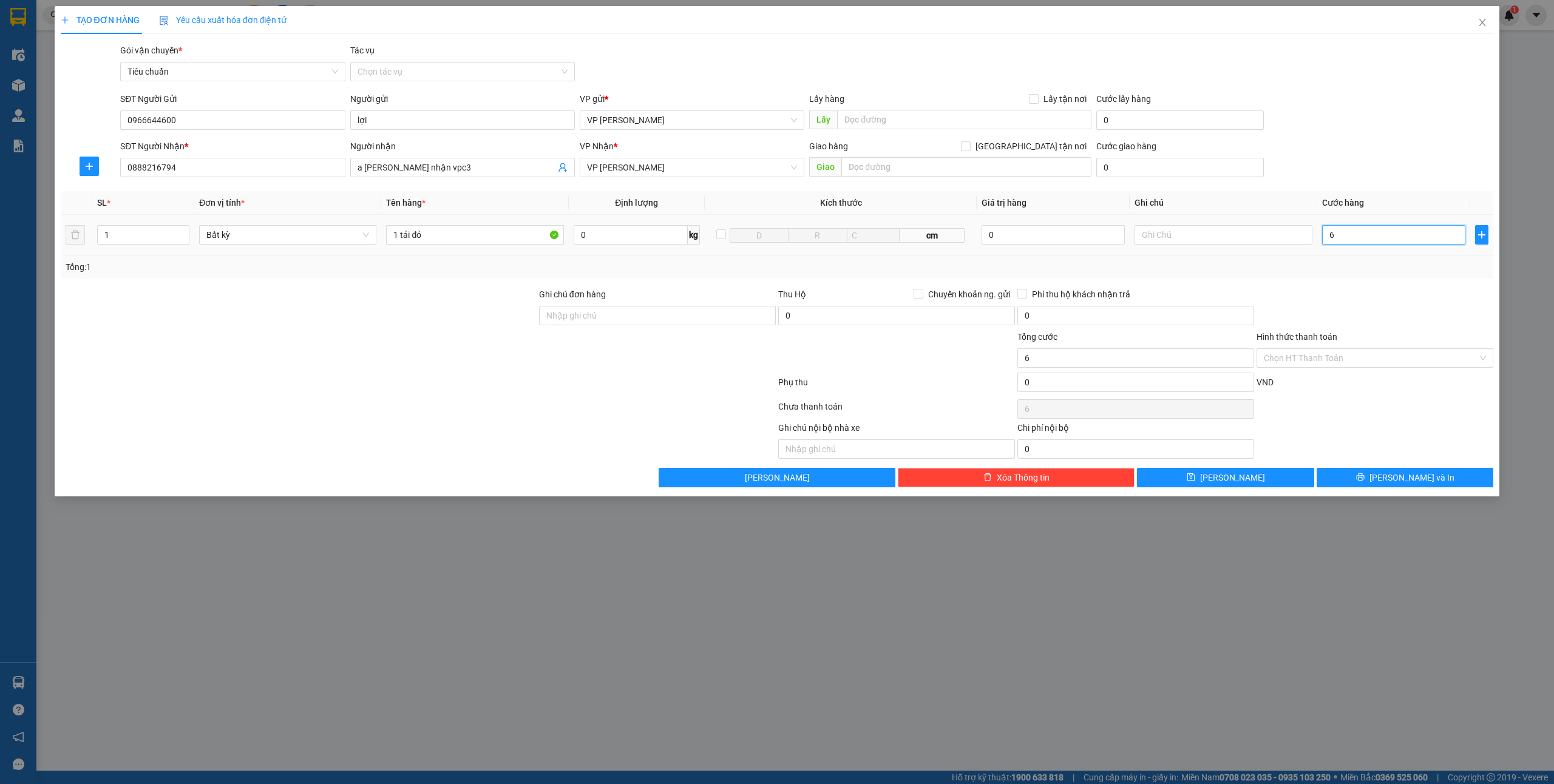
type input "60"
click at [1302, 357] on input "Hình thức thanh toán" at bounding box center [1370, 358] width 214 height 18
type input "60.000"
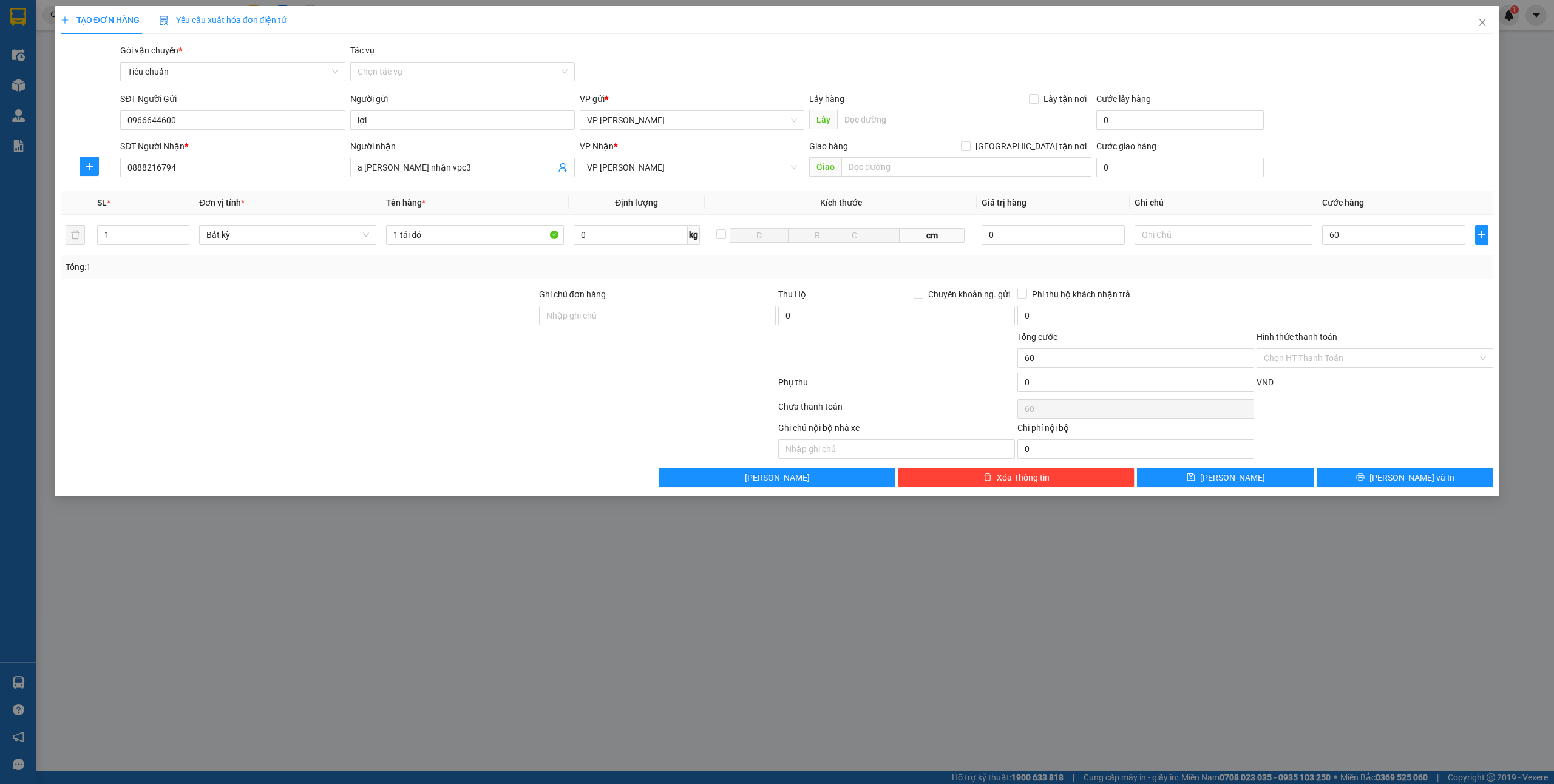
type input "60.000"
click at [1292, 377] on div "Tại văn phòng" at bounding box center [1375, 383] width 222 height 13
type input "0"
click at [1457, 483] on button "[PERSON_NAME] và In" at bounding box center [1405, 477] width 177 height 20
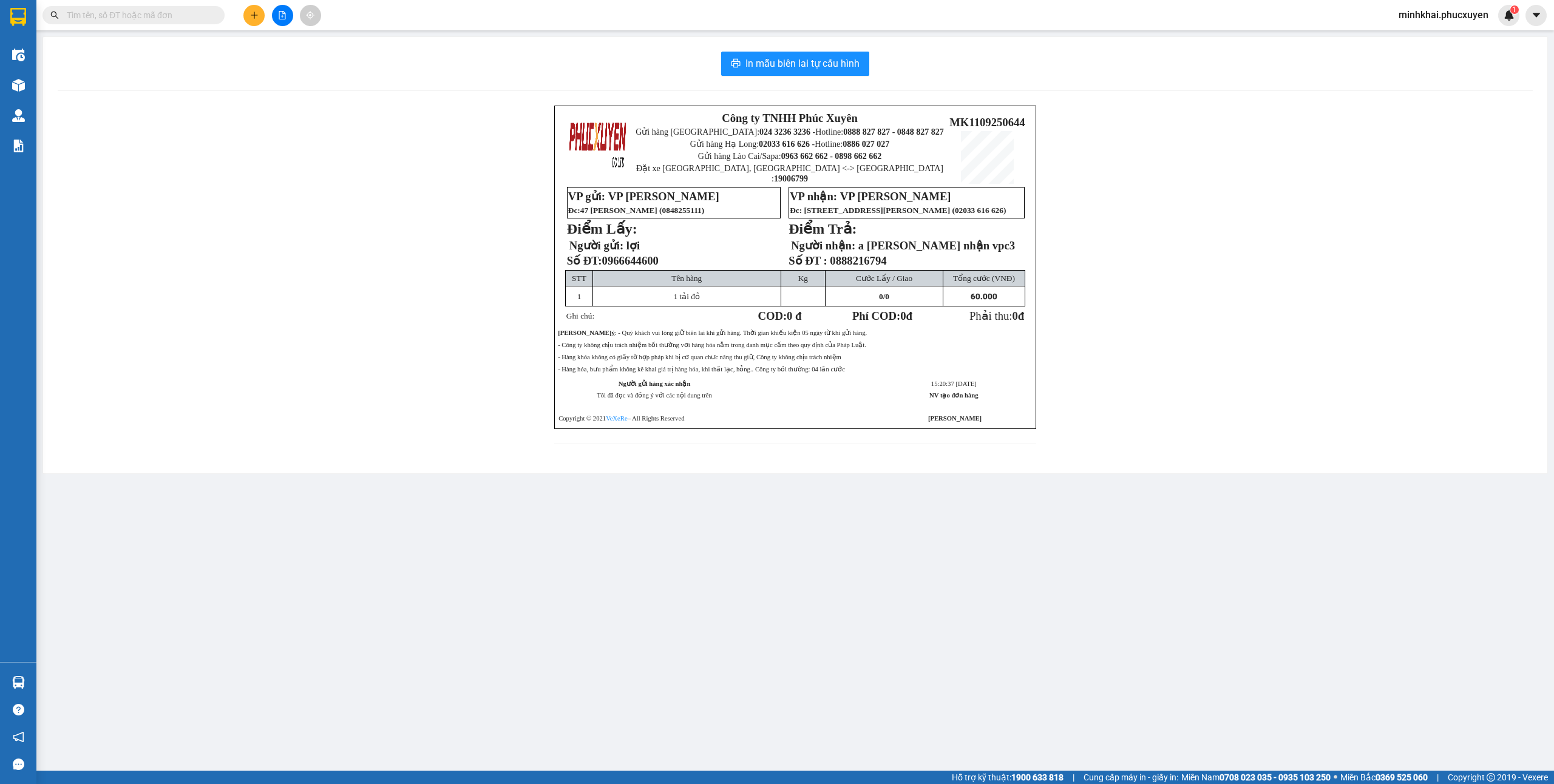
click at [761, 49] on div "In mẫu biên lai tự cấu hình Công ty TNHH Phúc Xuyên Gửi hàng Hà Nội: 024 3236 3…" at bounding box center [795, 255] width 1504 height 436
click at [772, 57] on span "In mẫu biên lai tự cấu hình" at bounding box center [802, 63] width 114 height 15
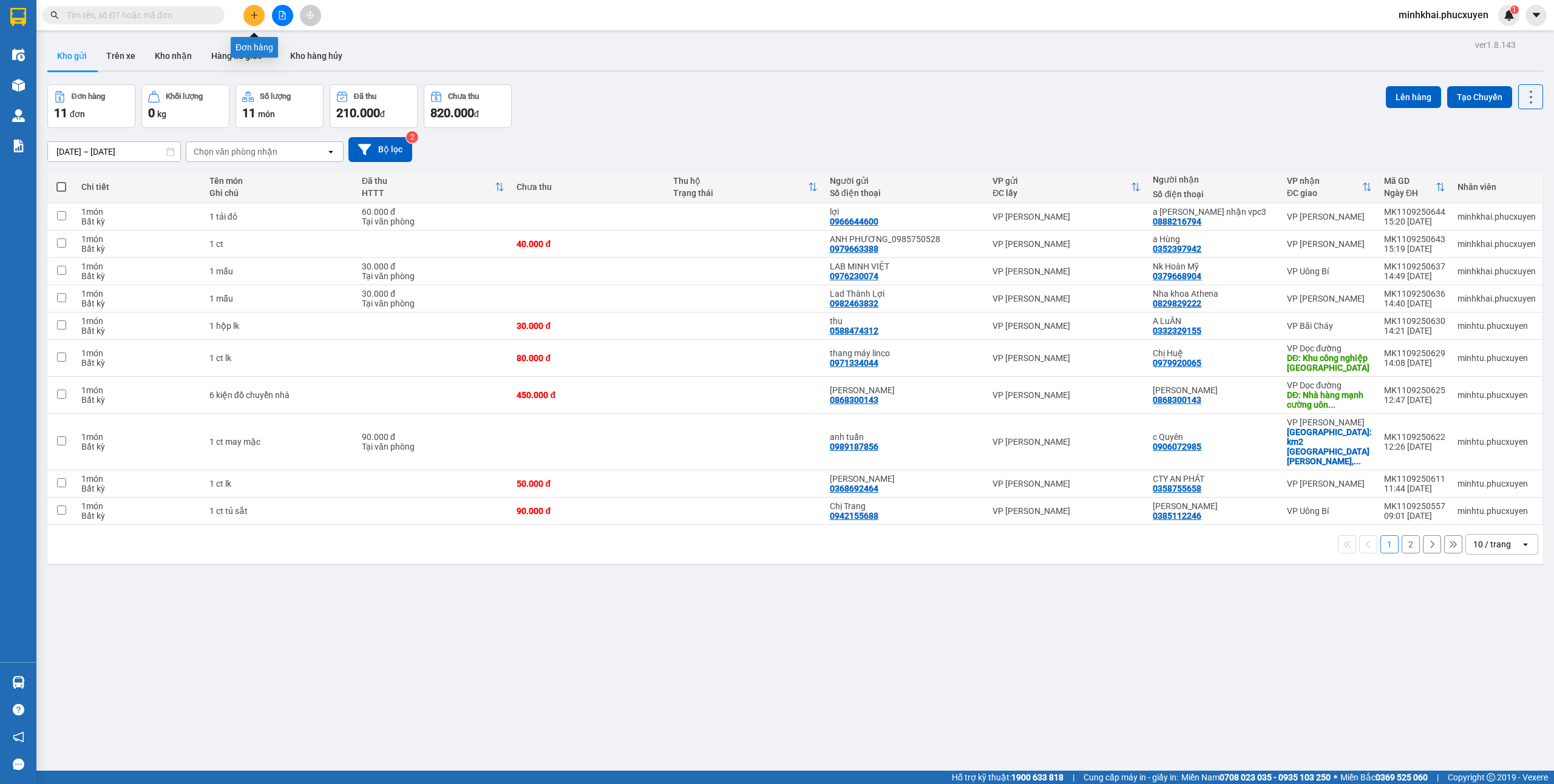
click at [256, 22] on button at bounding box center [254, 15] width 21 height 21
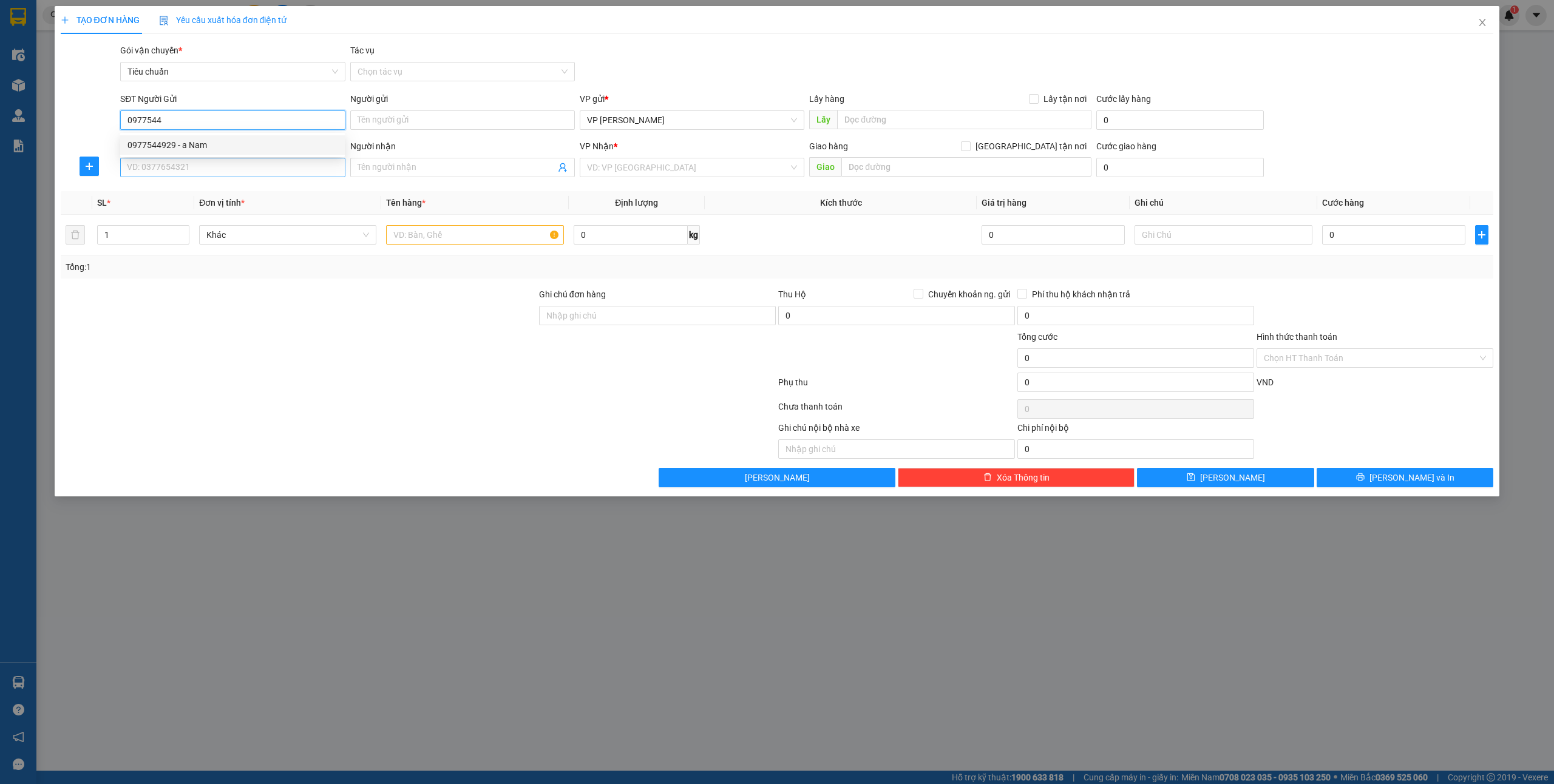
click at [204, 147] on div "0977544929 - a Nam" at bounding box center [233, 144] width 210 height 13
type input "0977544929"
type input "a Nam"
type input "0977544929"
click at [196, 170] on input "SĐT Người Nhận *" at bounding box center [232, 167] width 225 height 20
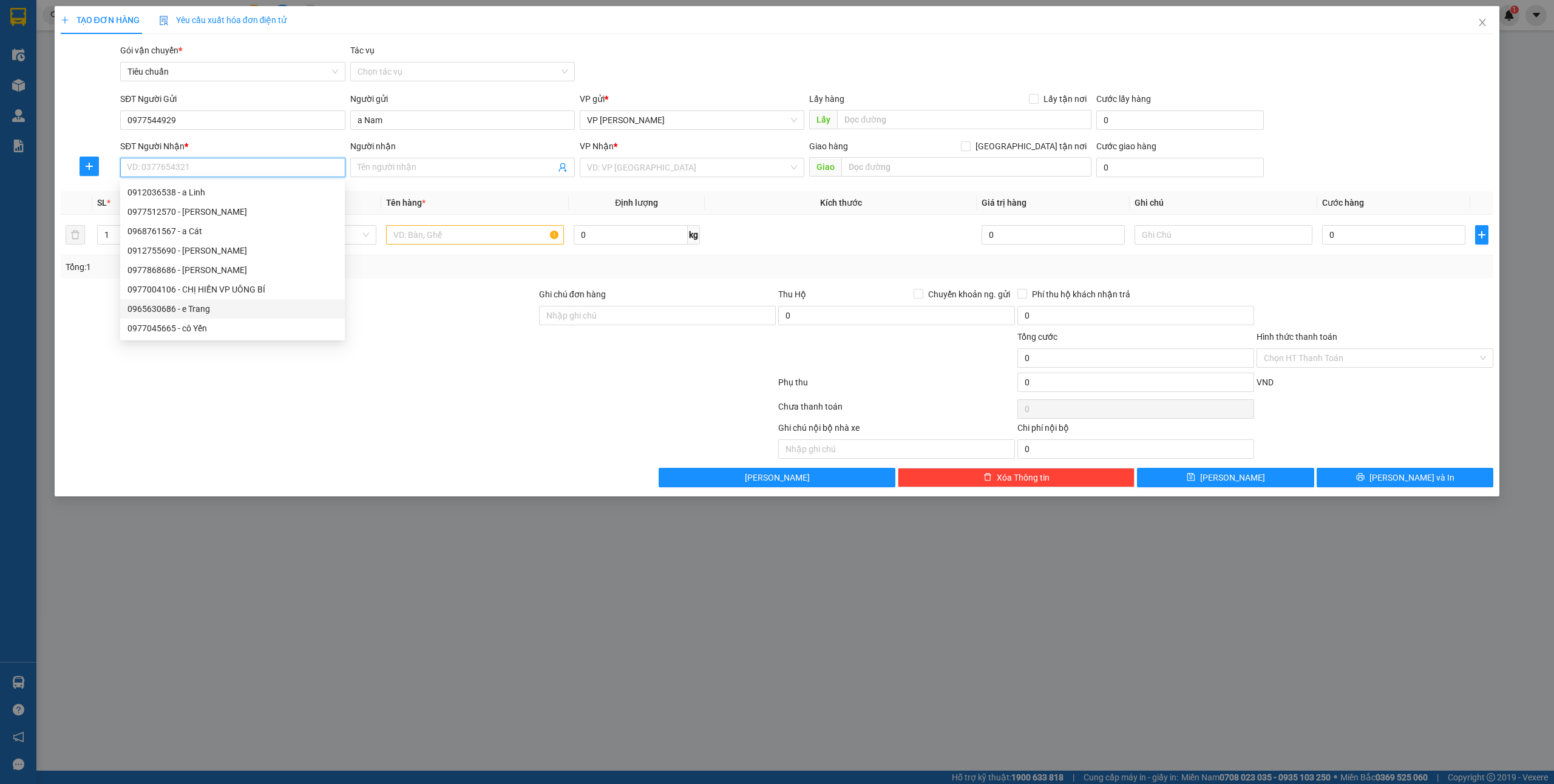
click at [238, 307] on div "0965630686 - e Trang" at bounding box center [233, 308] width 210 height 13
type input "0965630686"
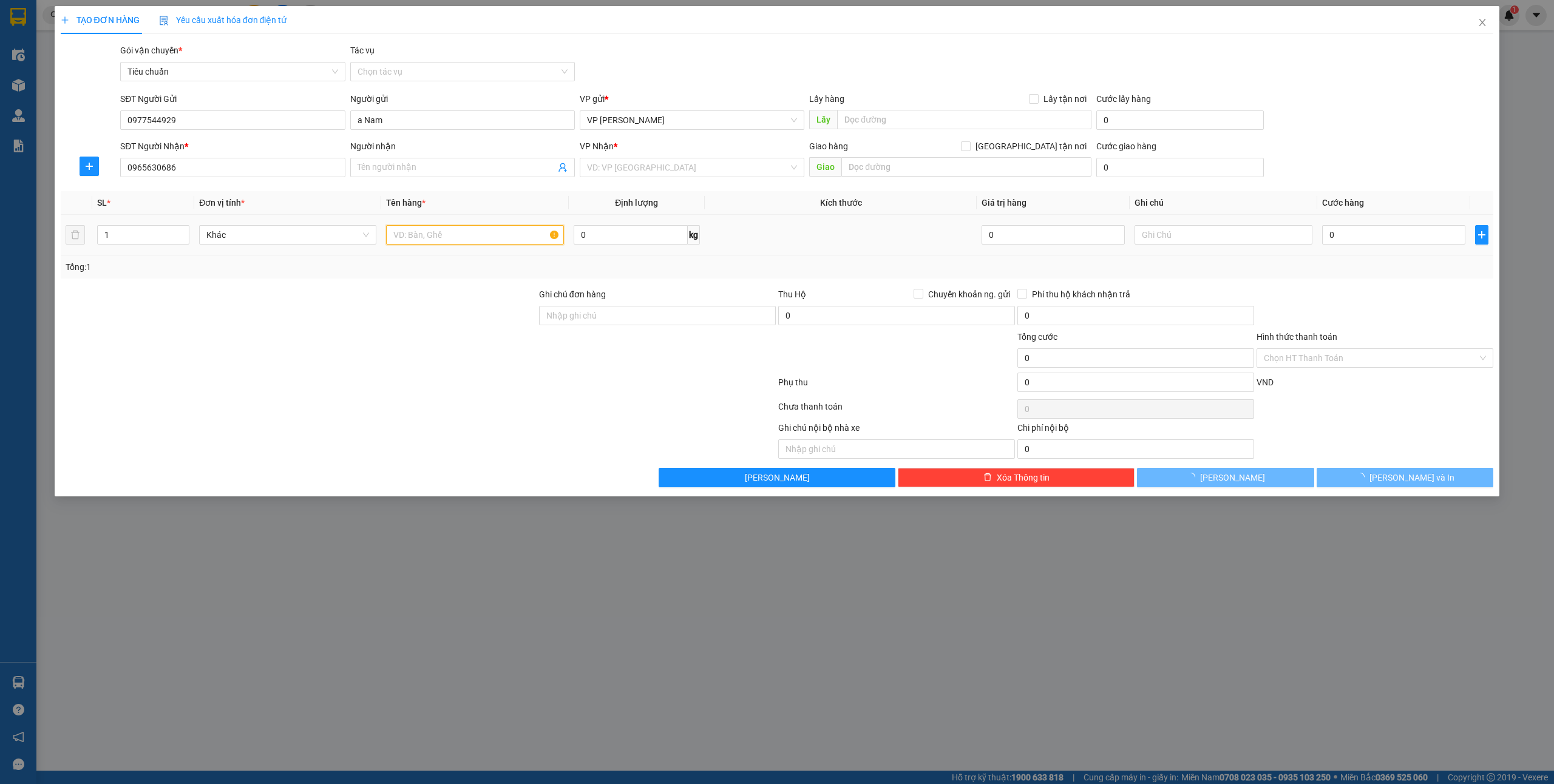
click at [446, 244] on input "text" at bounding box center [474, 235] width 177 height 20
type input "e Trang"
checkbox input "true"
type input "Golden Park, số 2 Phạm Văn Bạch, Yên Hoà, Cầu Giấy"
type input "40.000"
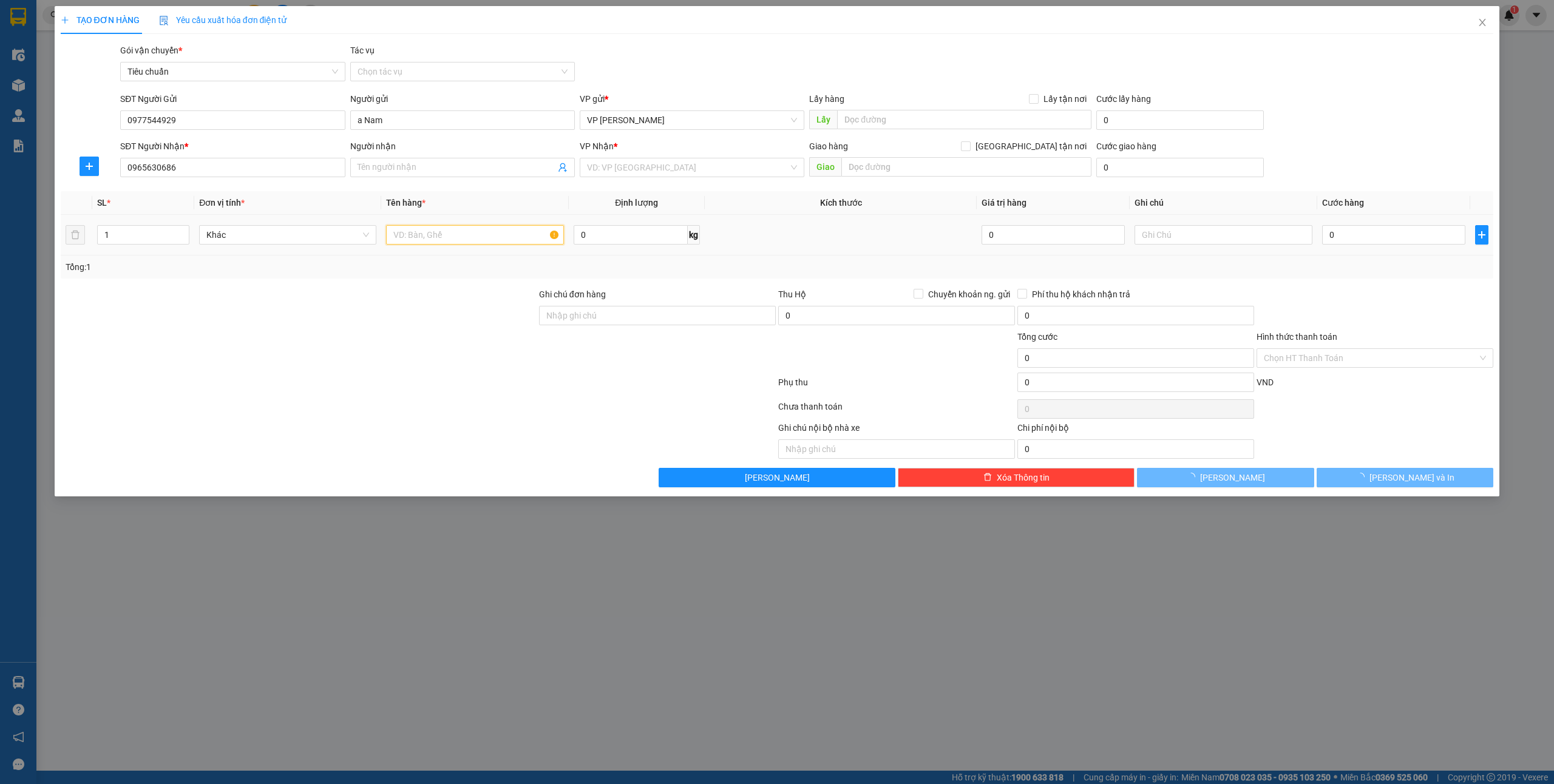
type input "40.000"
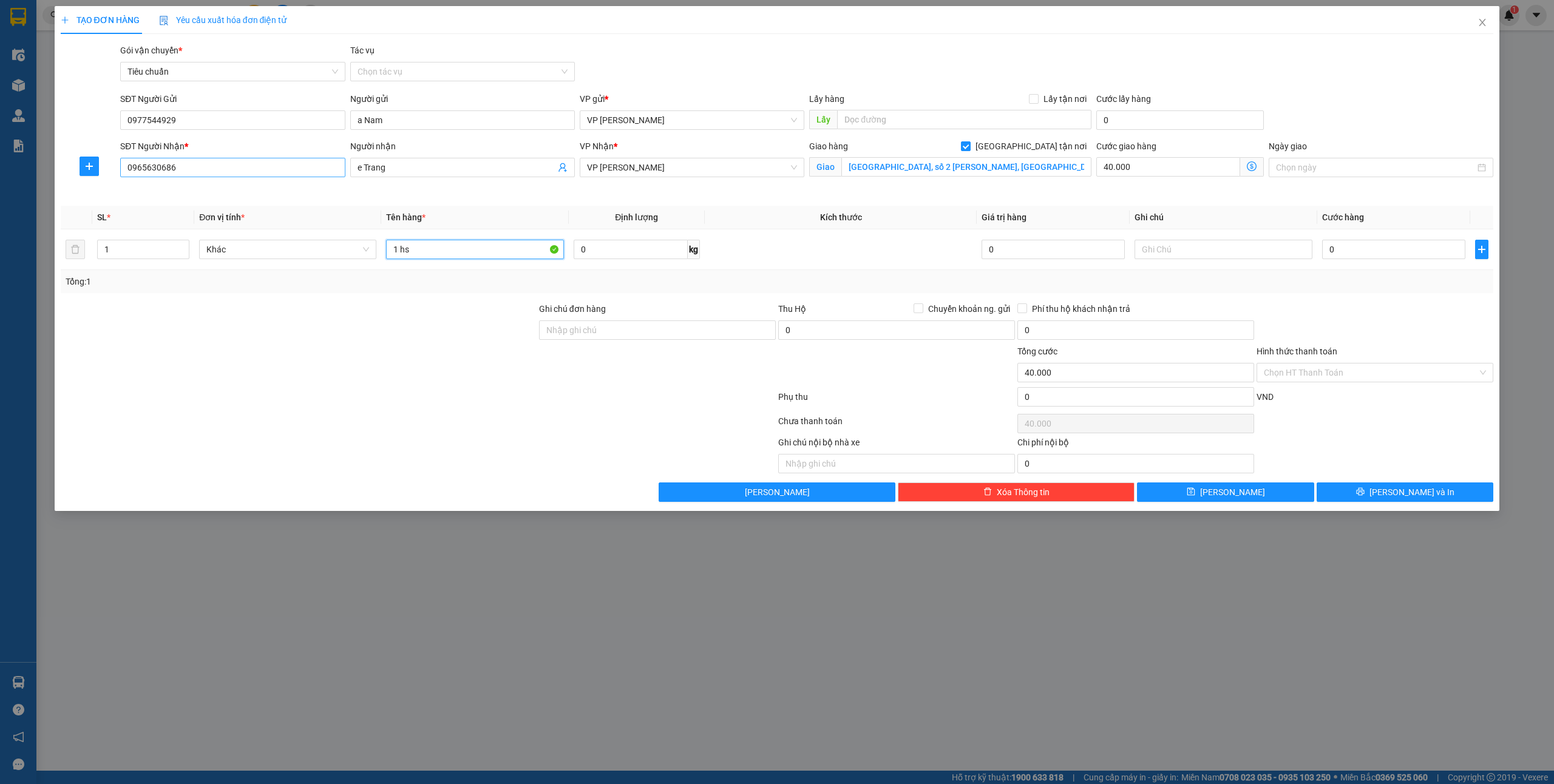
type input "1 hs"
click at [229, 169] on input "0965630686" at bounding box center [232, 167] width 225 height 20
click at [229, 192] on div "0978335964 - trang honda" at bounding box center [233, 192] width 210 height 13
type input "0978335964"
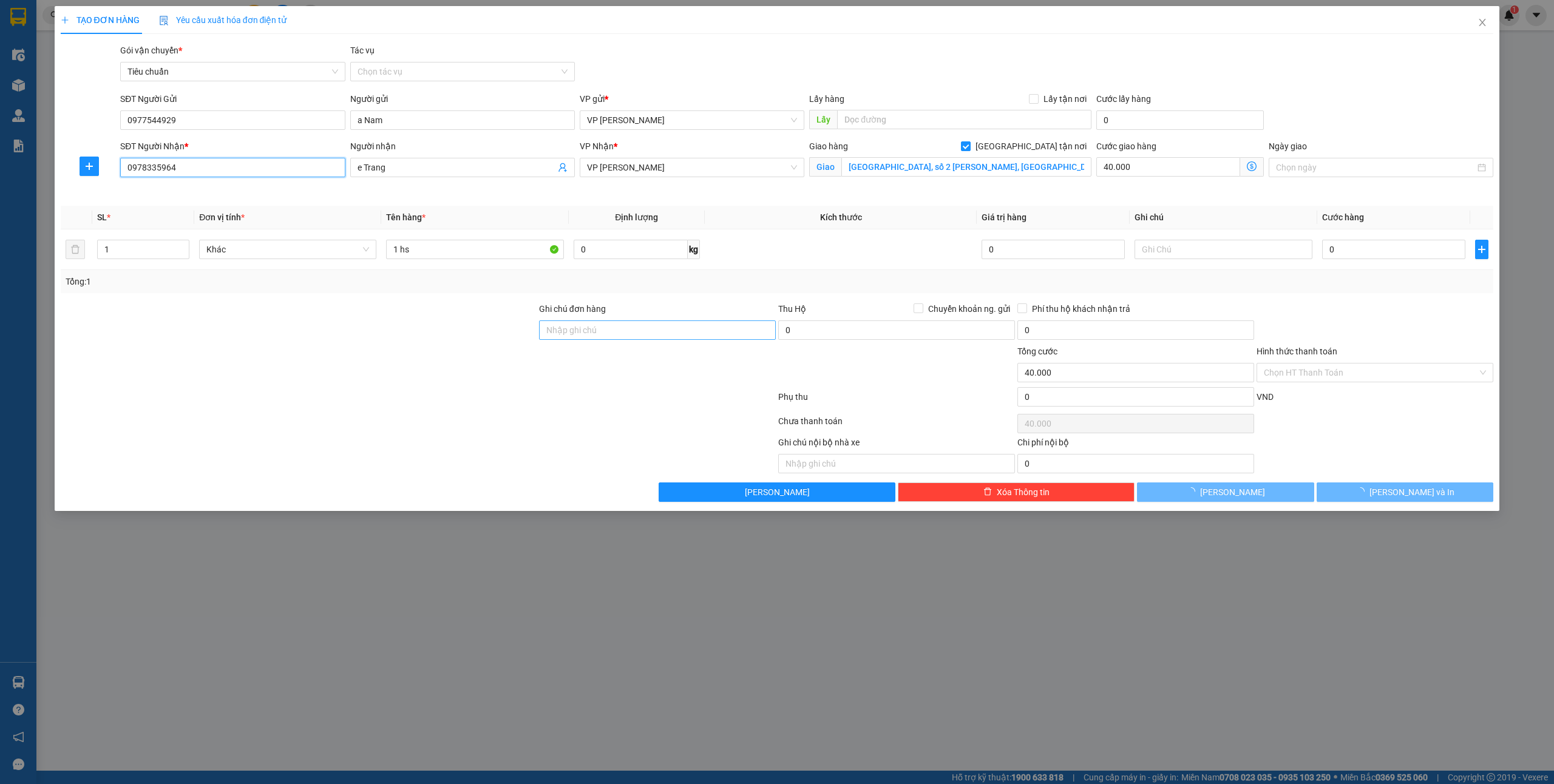
type input "trang honda"
checkbox input "false"
type input "Honda [GEOGRAPHIC_DATA]"
type input "0"
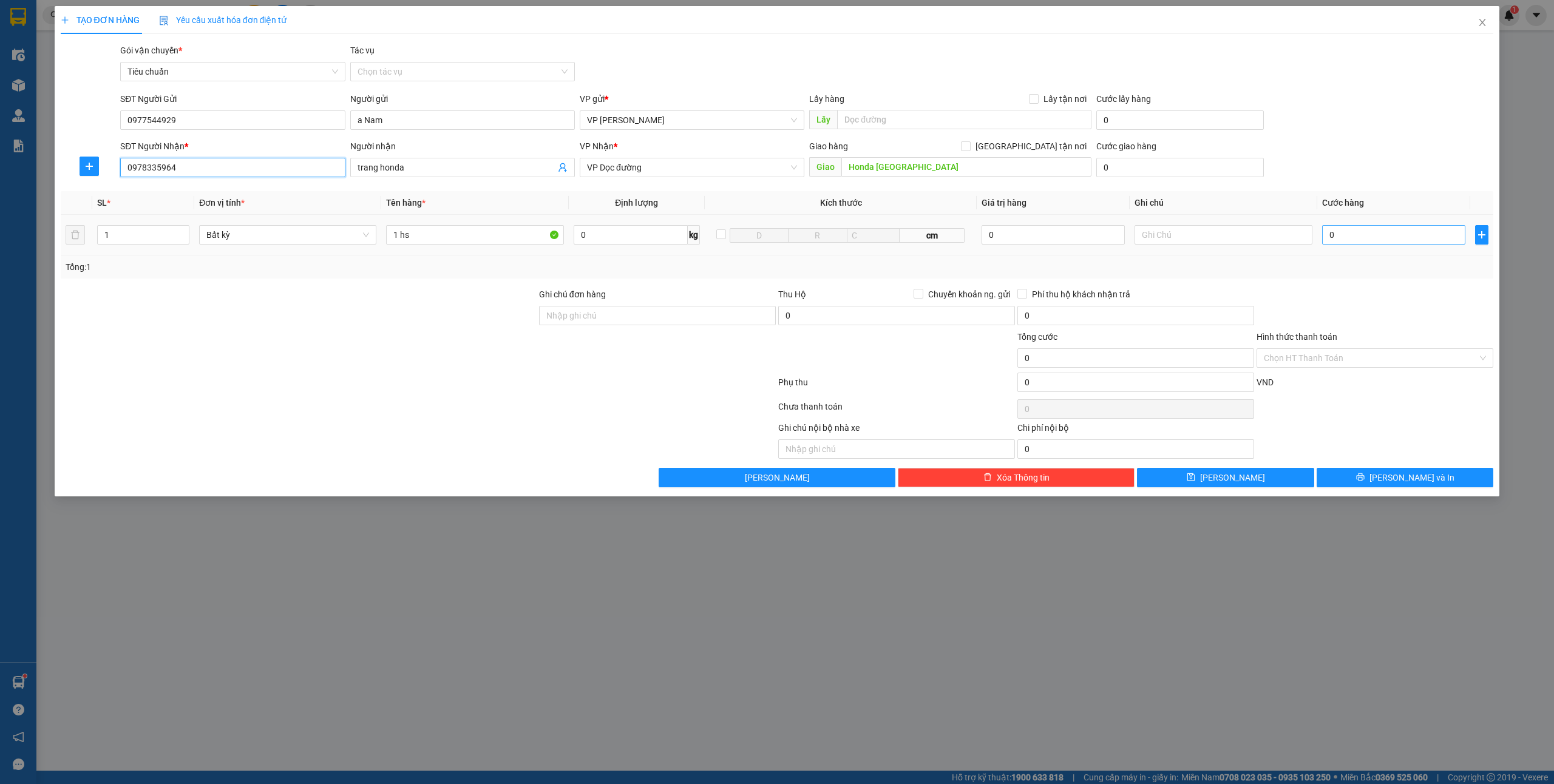
type input "0978335964"
click at [1347, 234] on input "0" at bounding box center [1394, 235] width 144 height 20
type input "50"
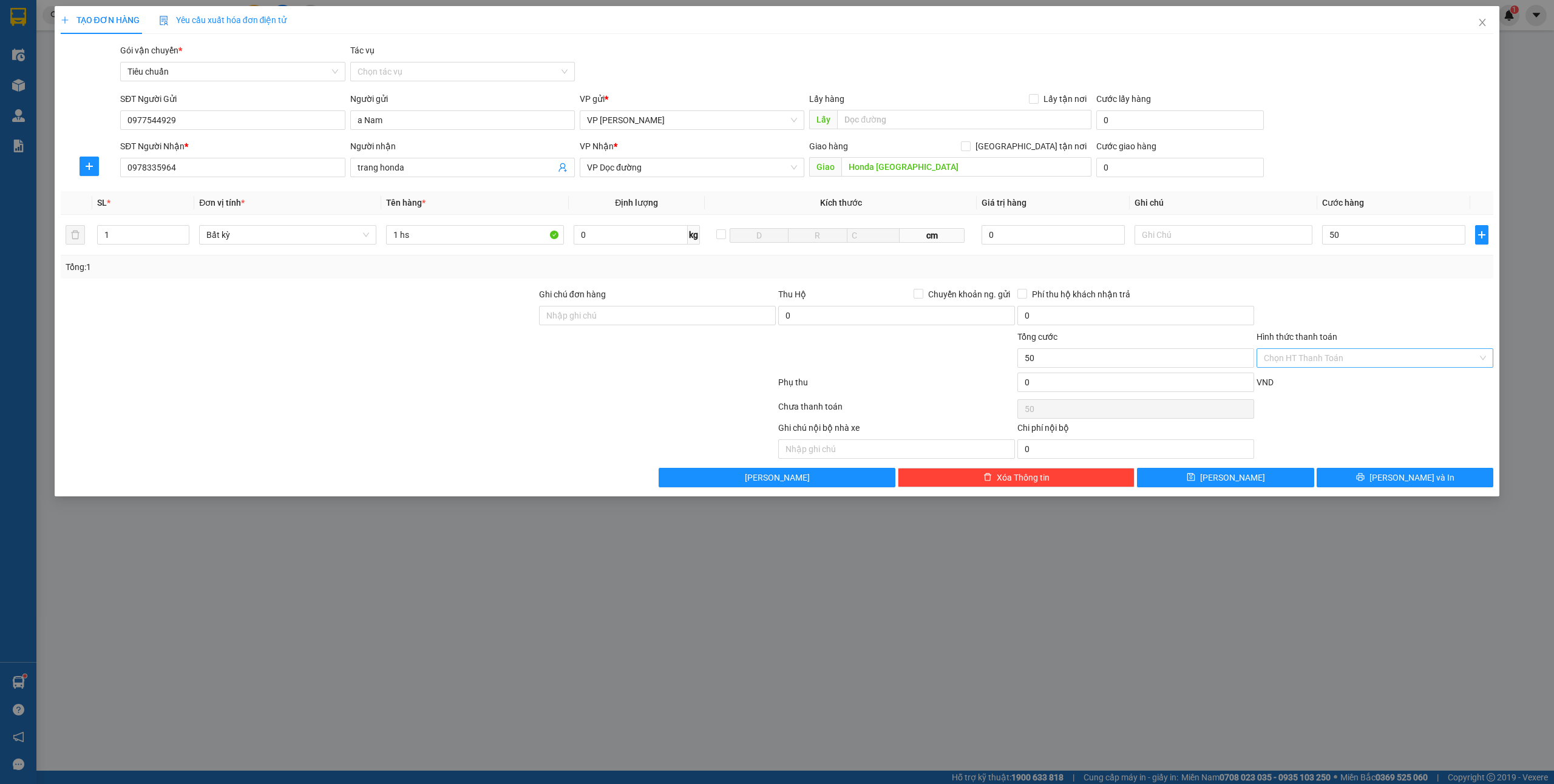
click at [1324, 353] on input "Hình thức thanh toán" at bounding box center [1370, 358] width 214 height 18
type input "50.000"
click at [1347, 479] on div "Công nợ người nhận" at bounding box center [1375, 480] width 222 height 13
type input "0"
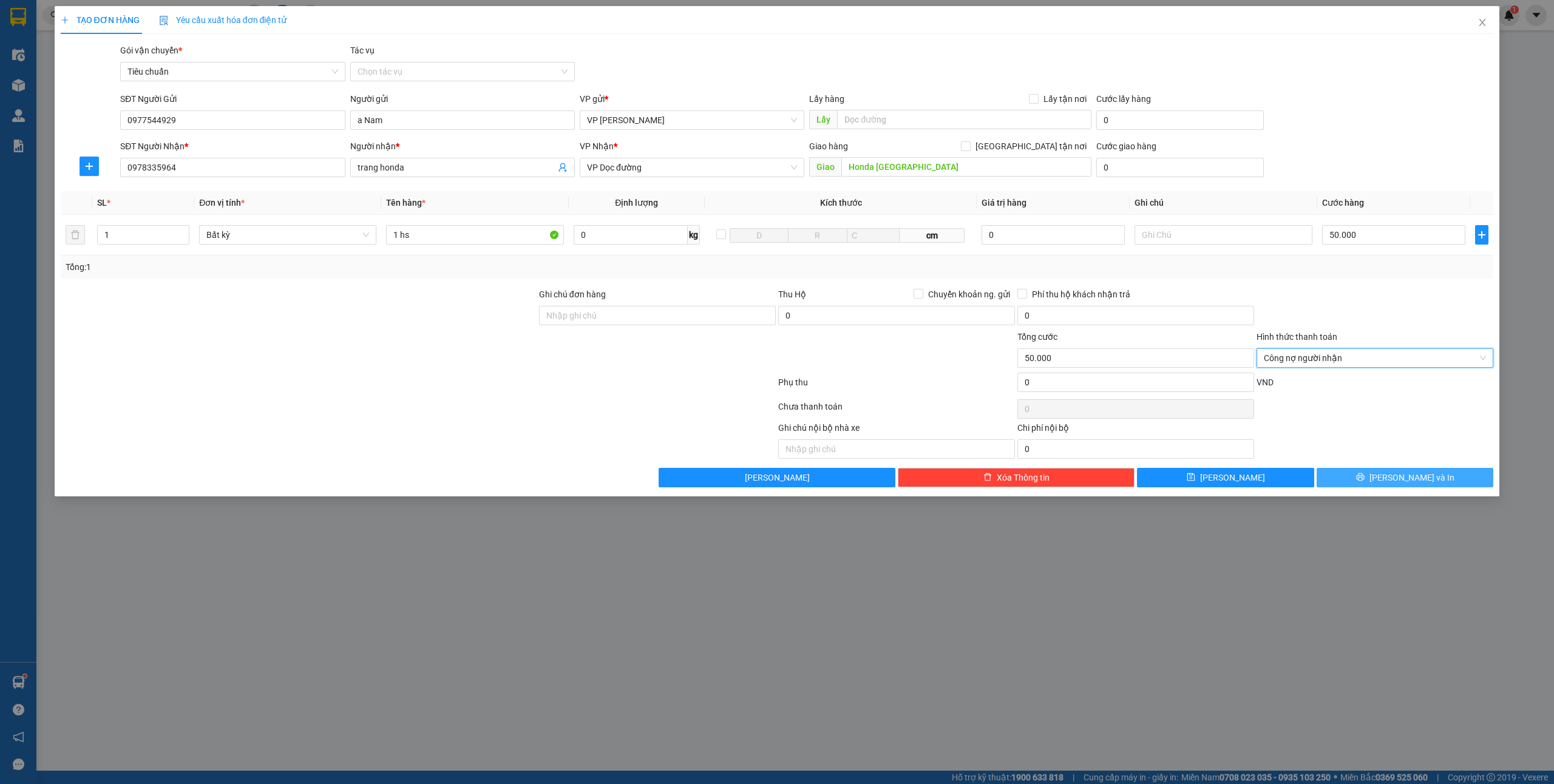
click at [1353, 482] on button "[PERSON_NAME] và In" at bounding box center [1405, 477] width 177 height 20
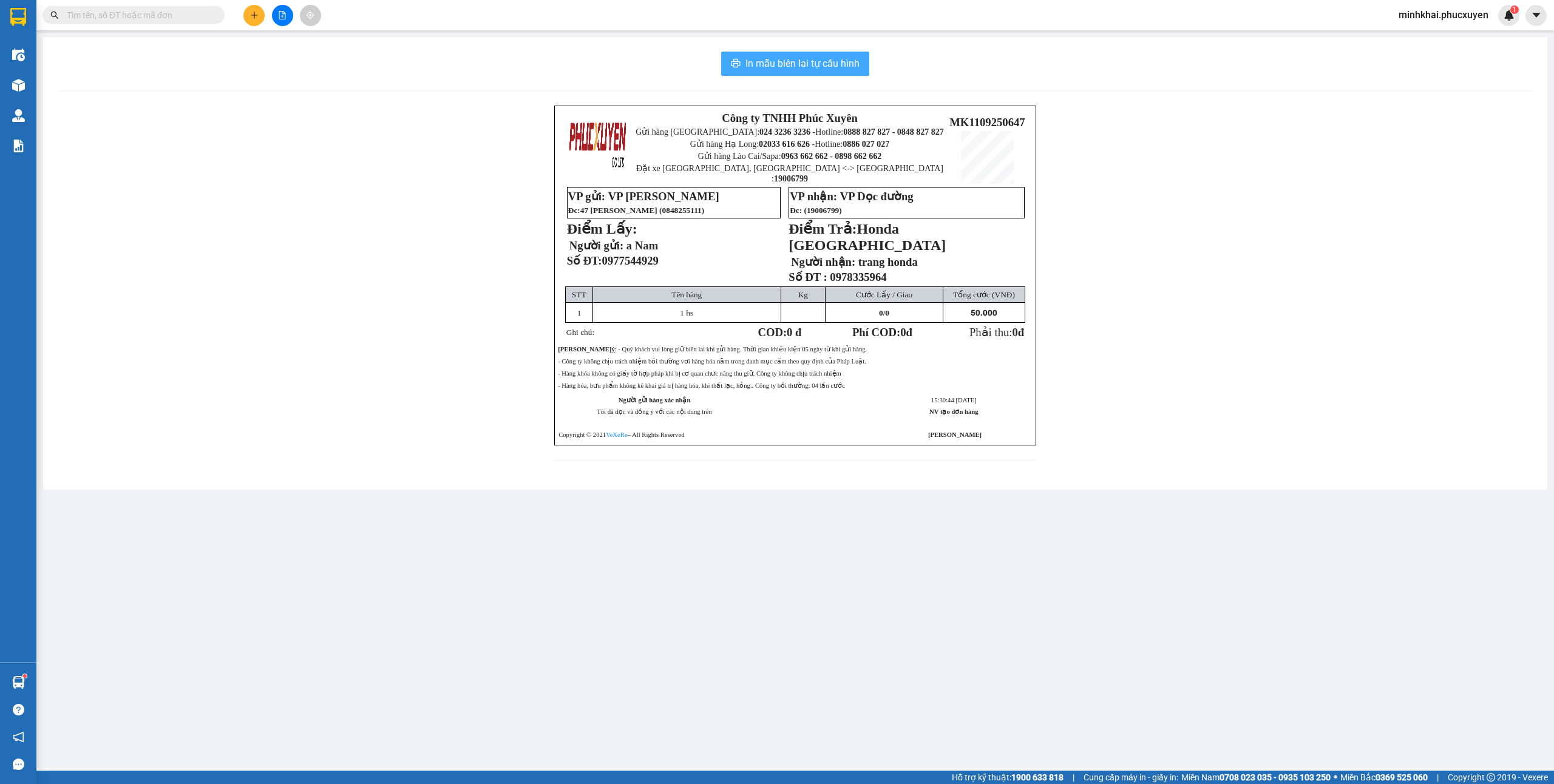
click at [848, 73] on button "In mẫu biên lai tự cấu hình" at bounding box center [795, 63] width 148 height 24
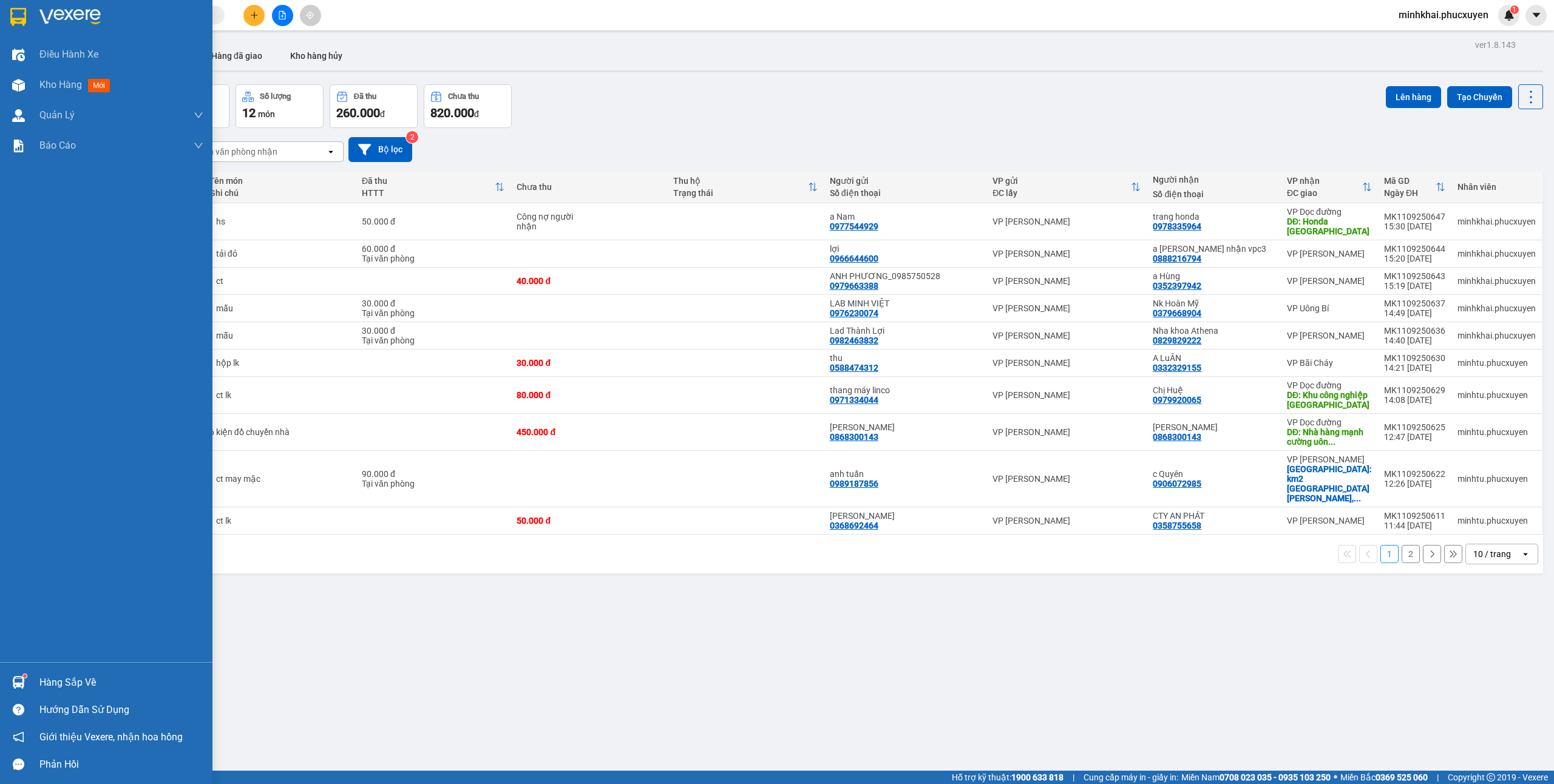
click at [17, 685] on img at bounding box center [18, 682] width 13 height 13
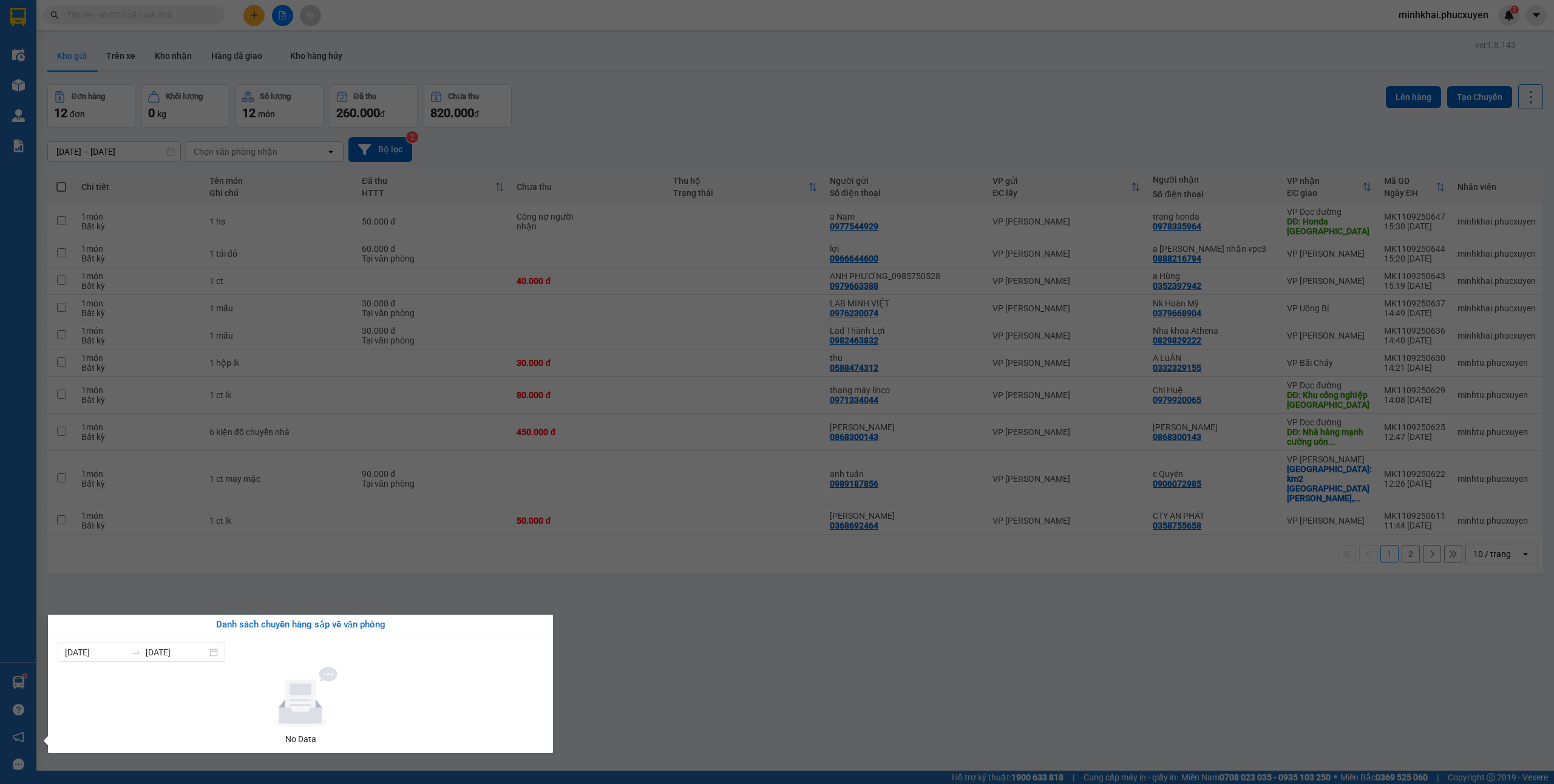
click at [744, 700] on section "Kết quả tìm kiếm ( 0 ) Bộ lọc No Data minhkhai.phucxuyen 1 Điều hành xe Kho hàn…" at bounding box center [777, 392] width 1554 height 784
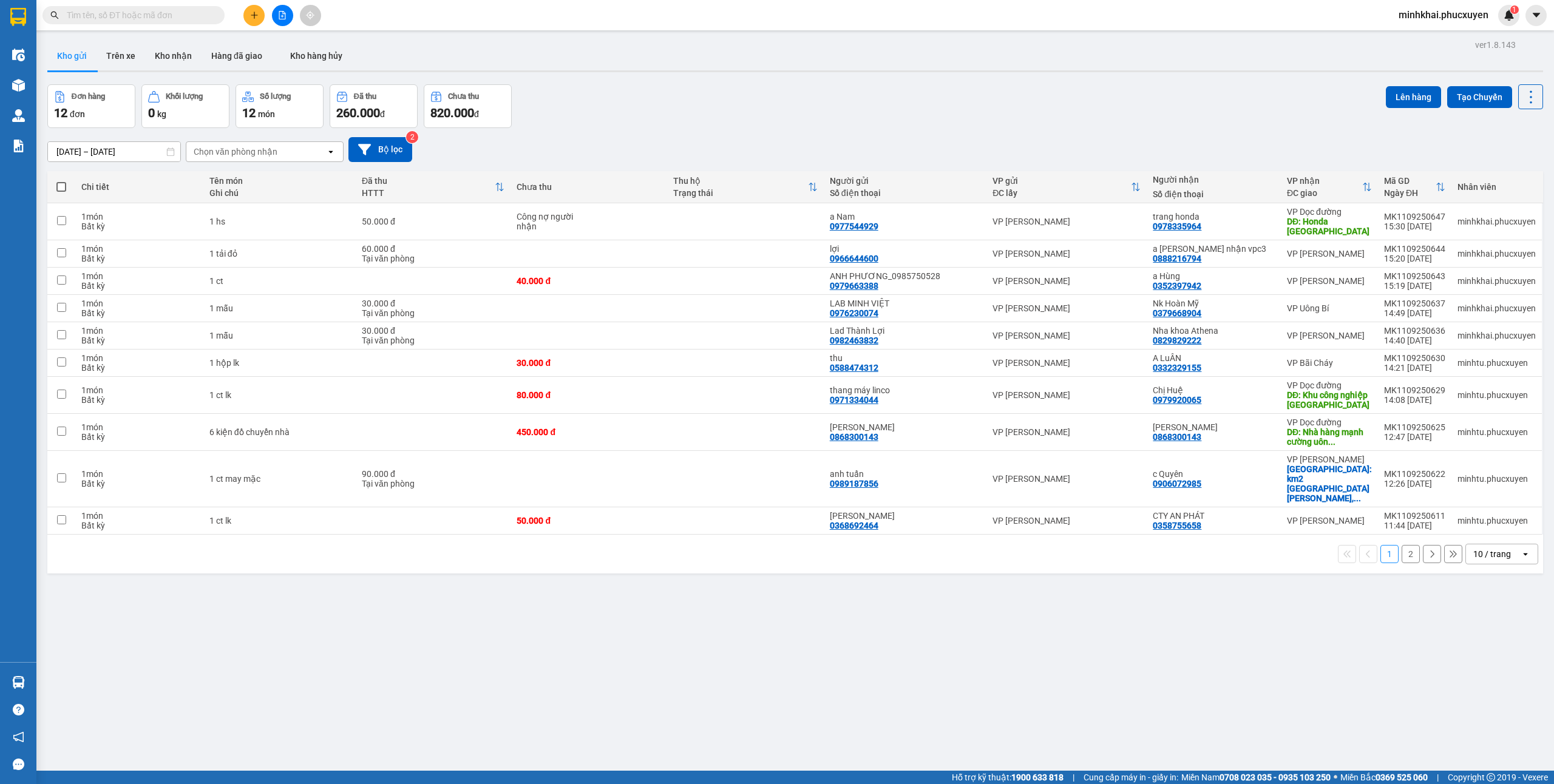
click at [59, 190] on span at bounding box center [62, 187] width 9 height 9
click at [62, 181] on input "checkbox" at bounding box center [62, 181] width 0 height 0
checkbox input "true"
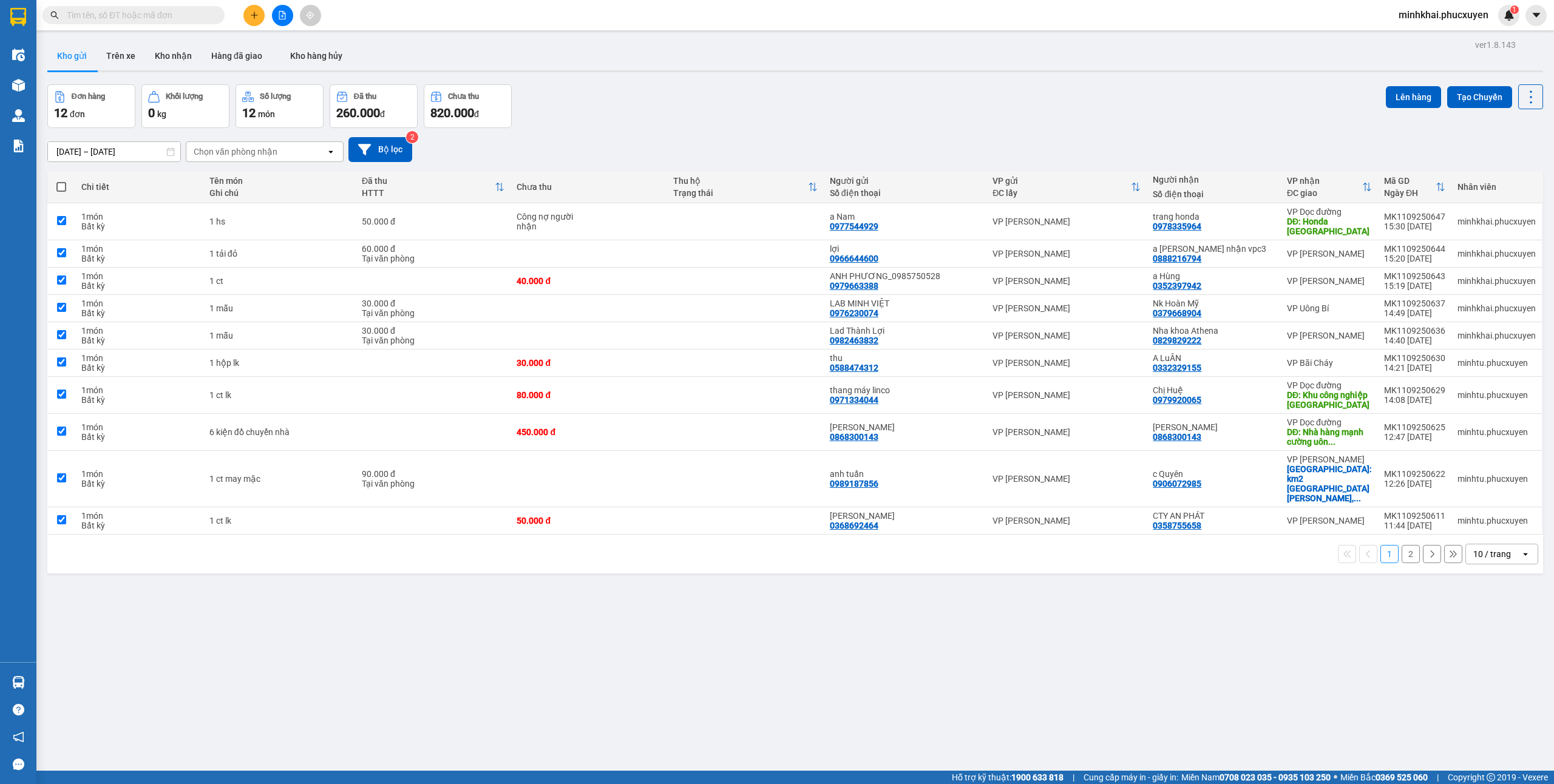
checkbox input "true"
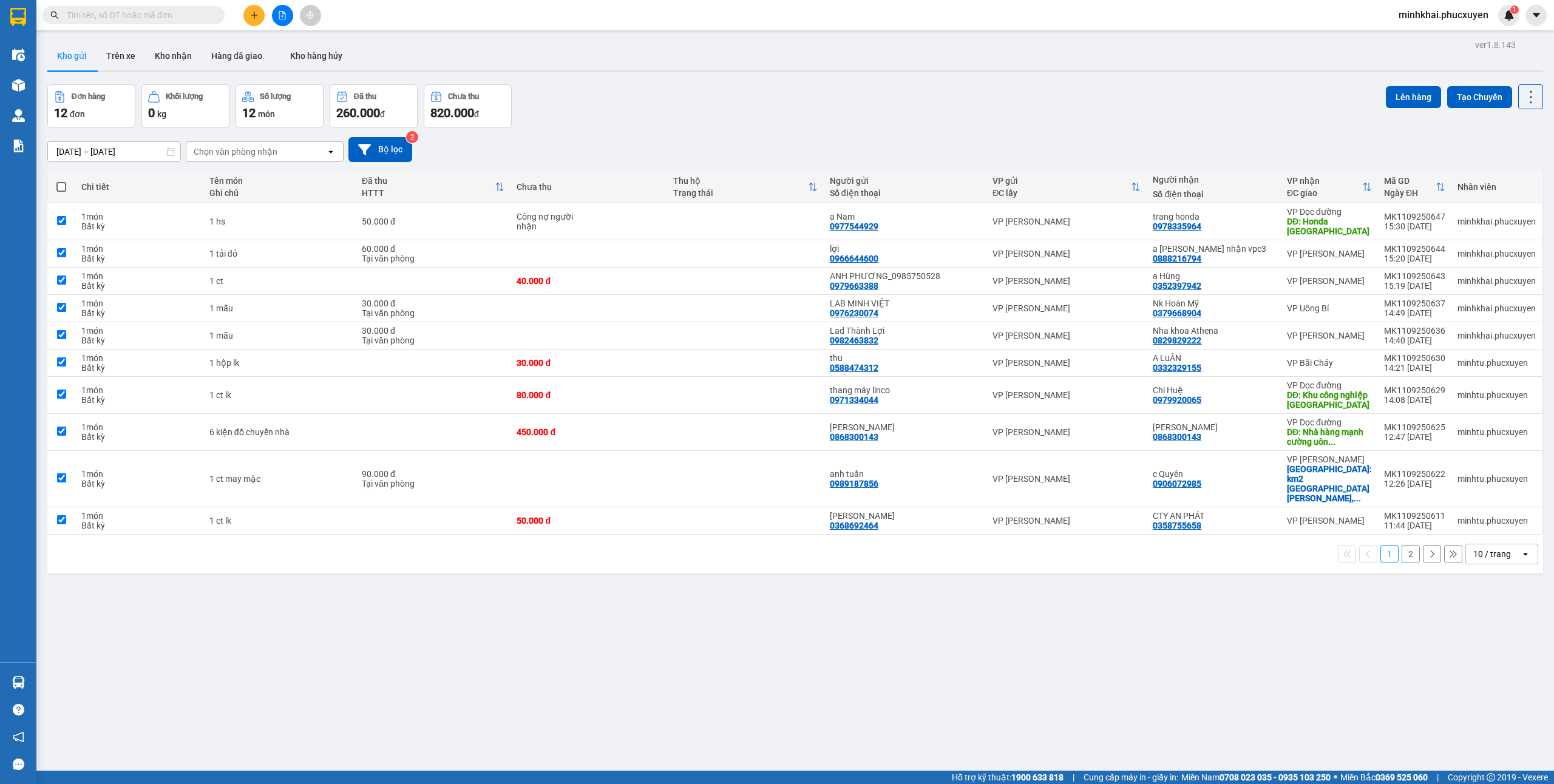
checkbox input "true"
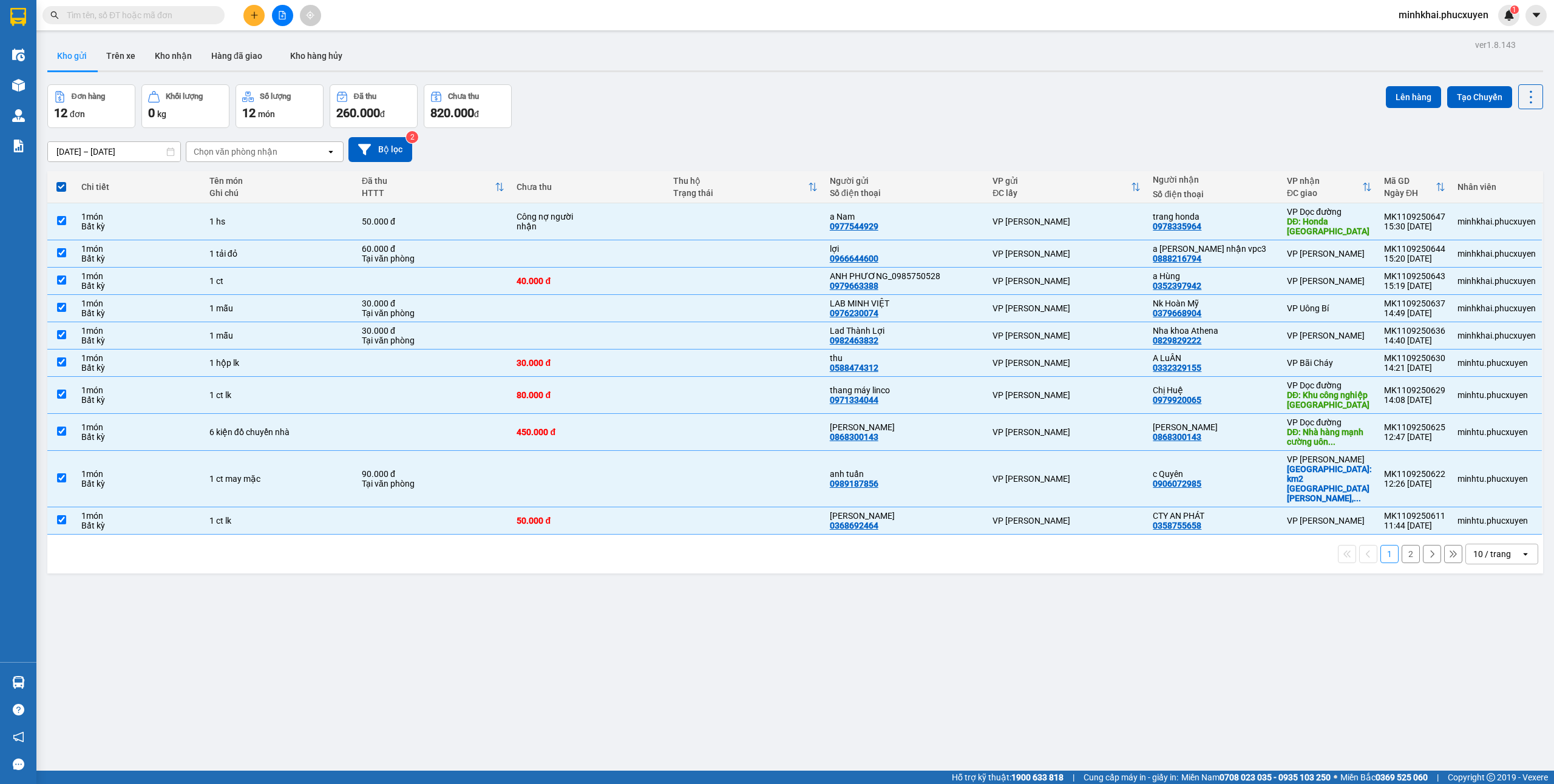
click at [1474, 548] on div "10 / trang" at bounding box center [1492, 554] width 38 height 12
click at [1467, 622] on div "50 / trang" at bounding box center [1488, 629] width 73 height 22
checkbox input "false"
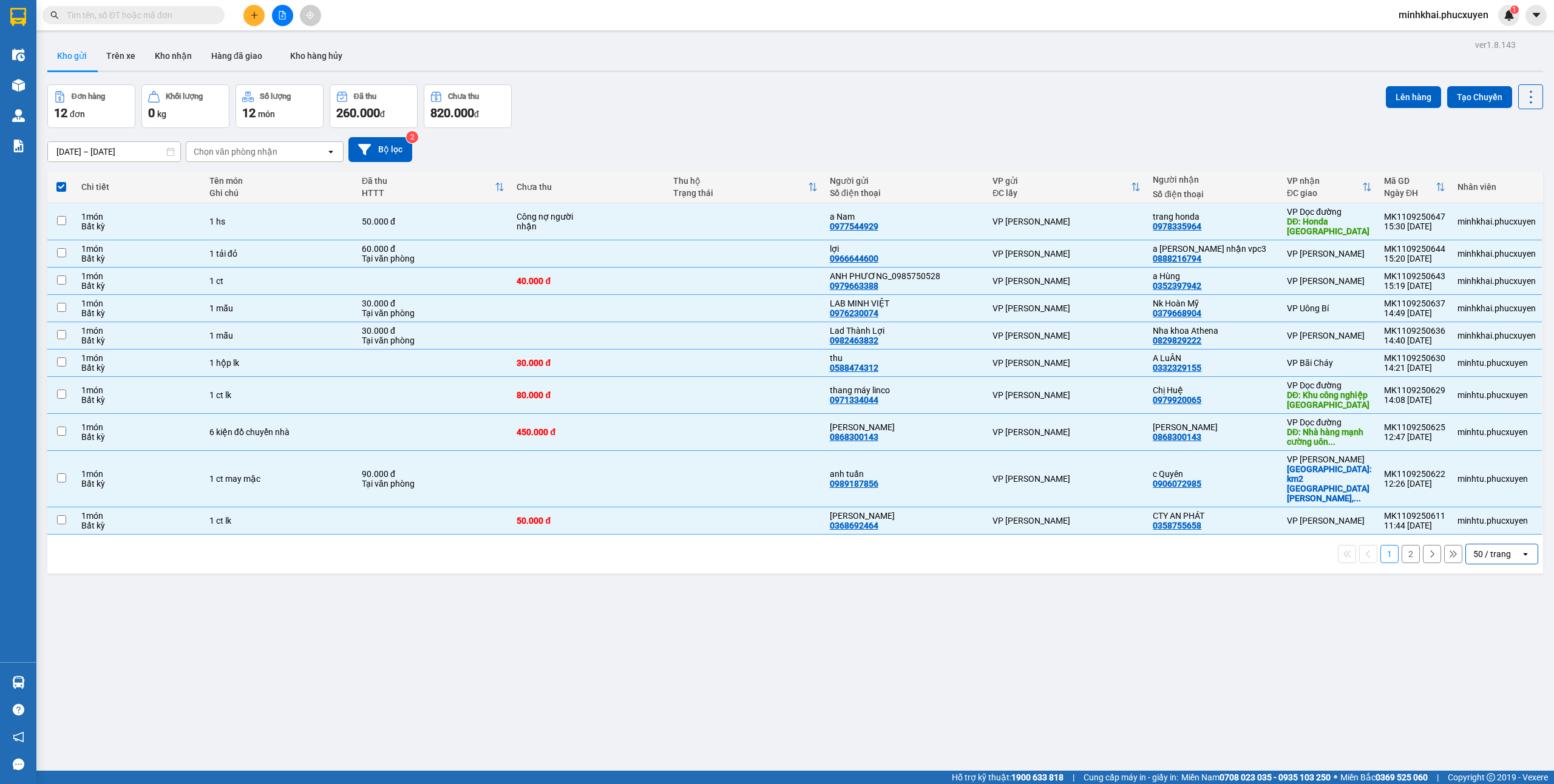
checkbox input "false"
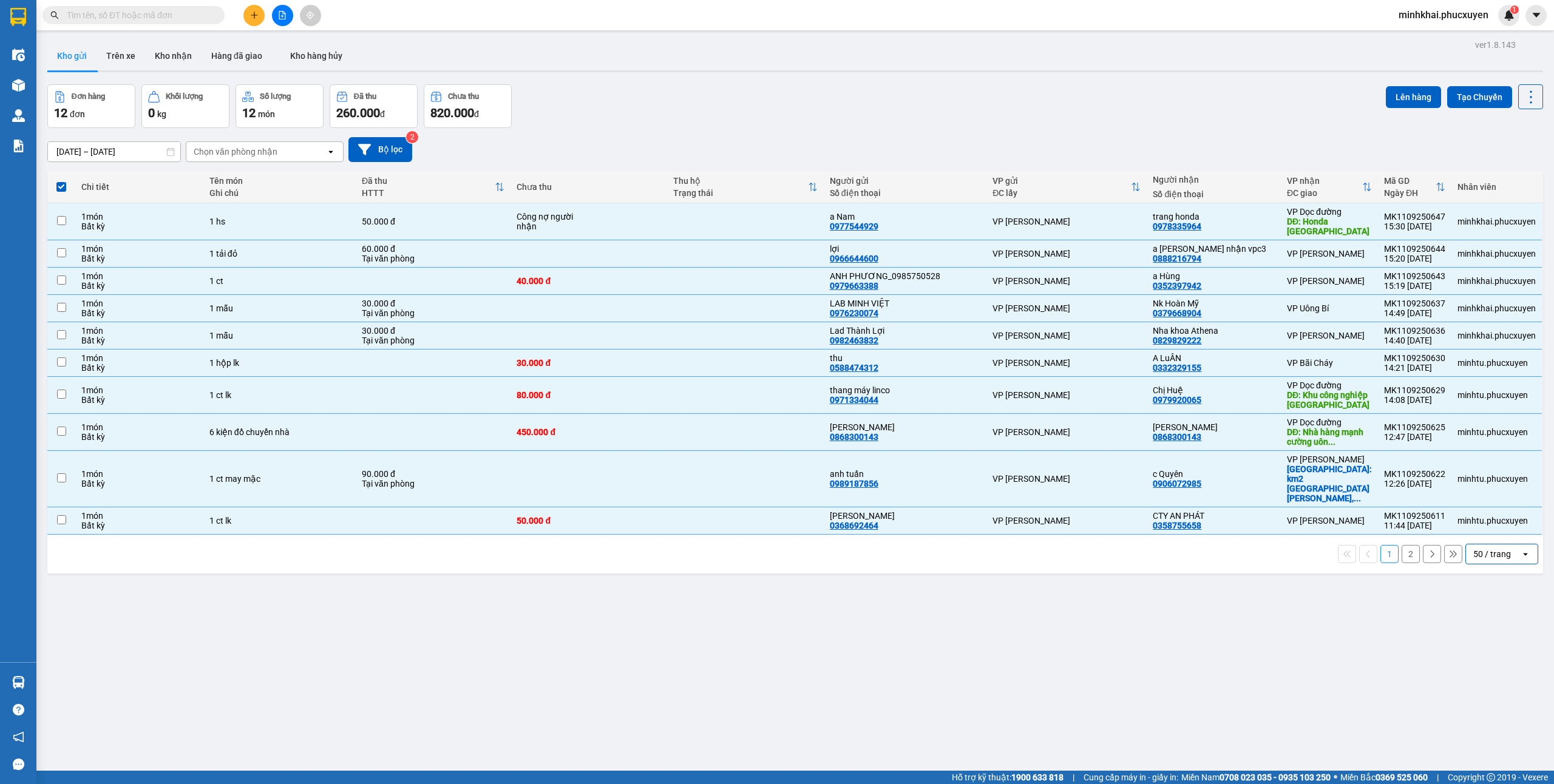
checkbox input "false"
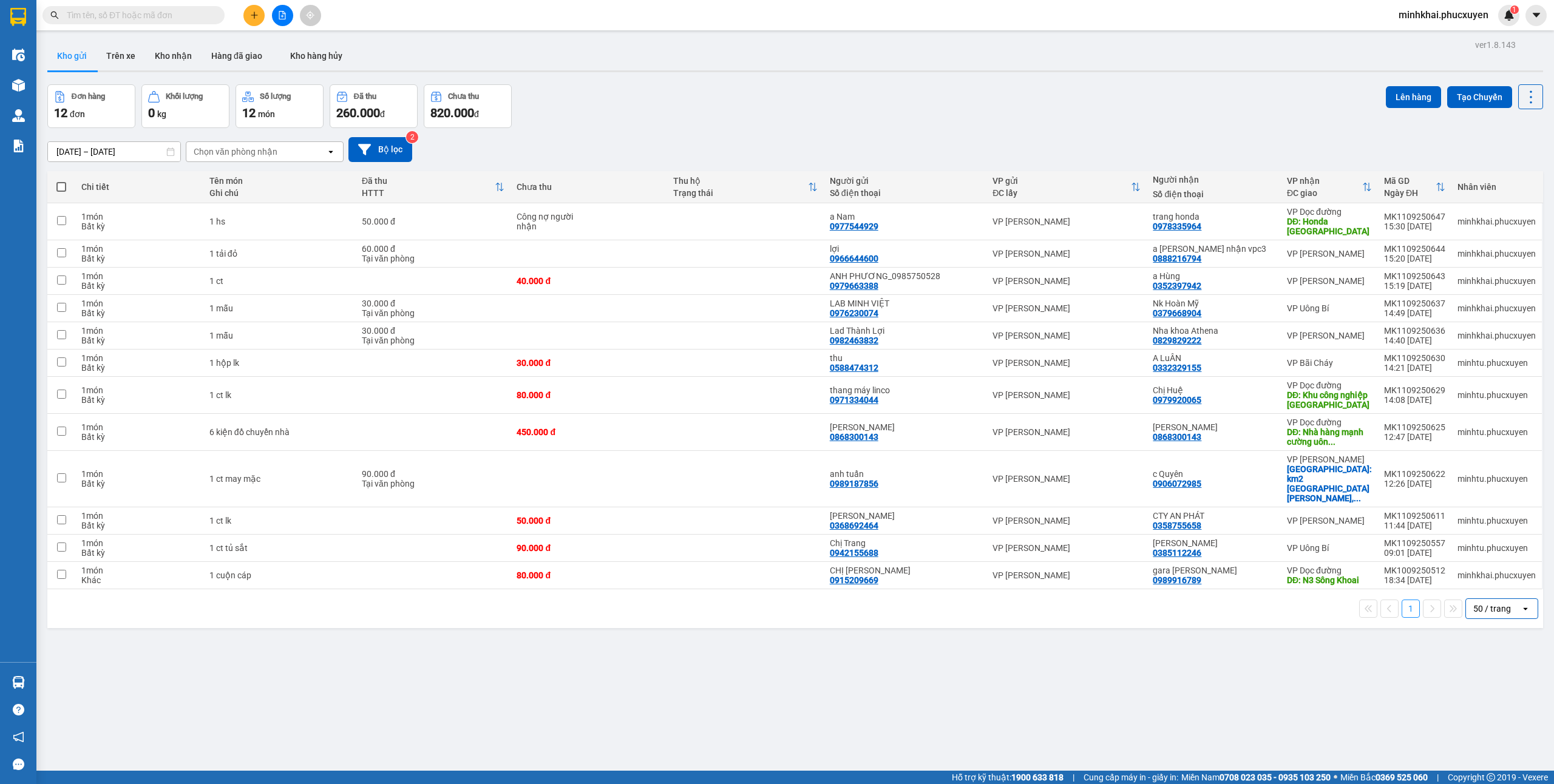
click at [59, 190] on span at bounding box center [62, 187] width 9 height 9
click at [62, 181] on input "checkbox" at bounding box center [62, 181] width 0 height 0
checkbox input "true"
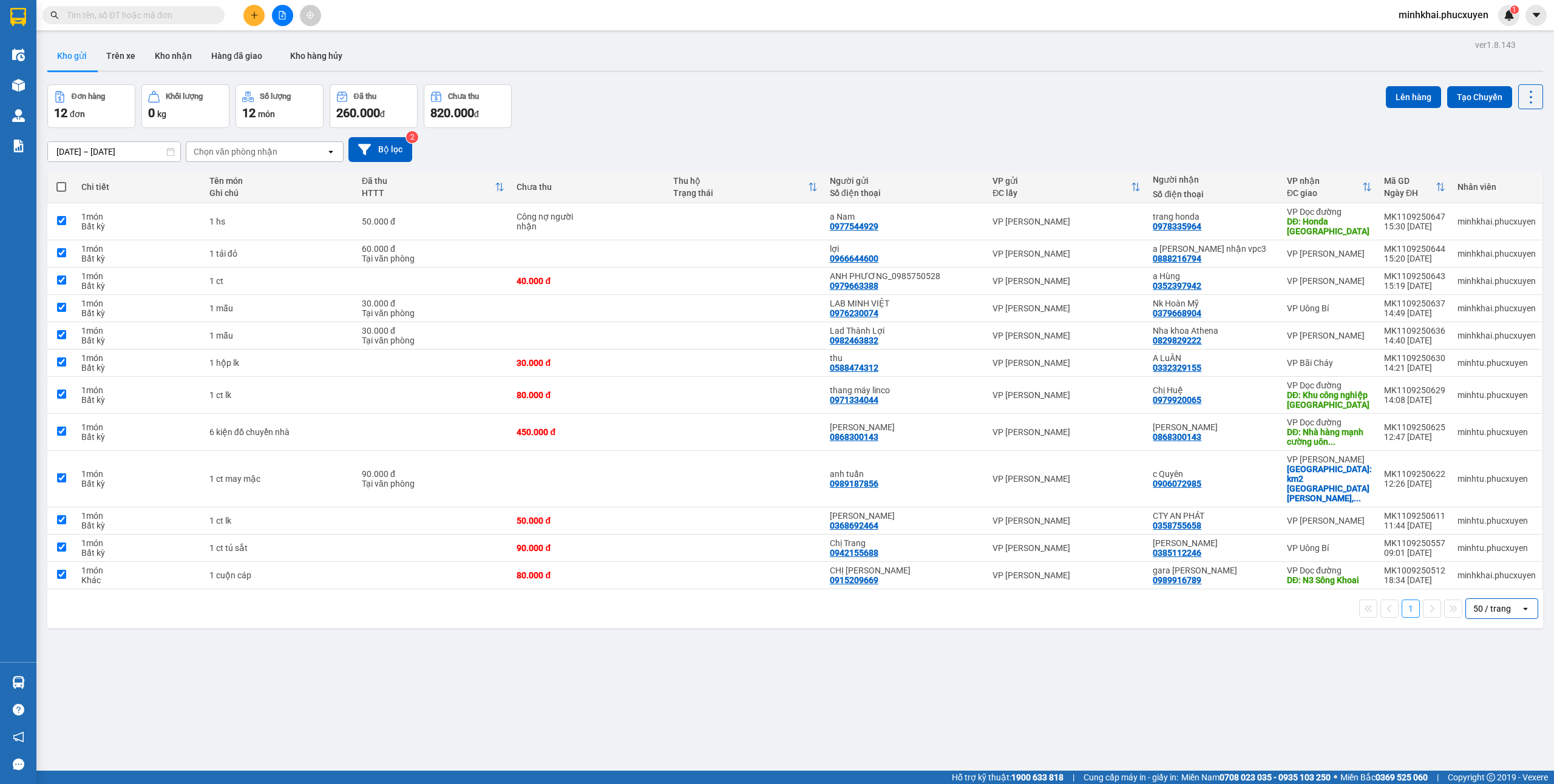
checkbox input "true"
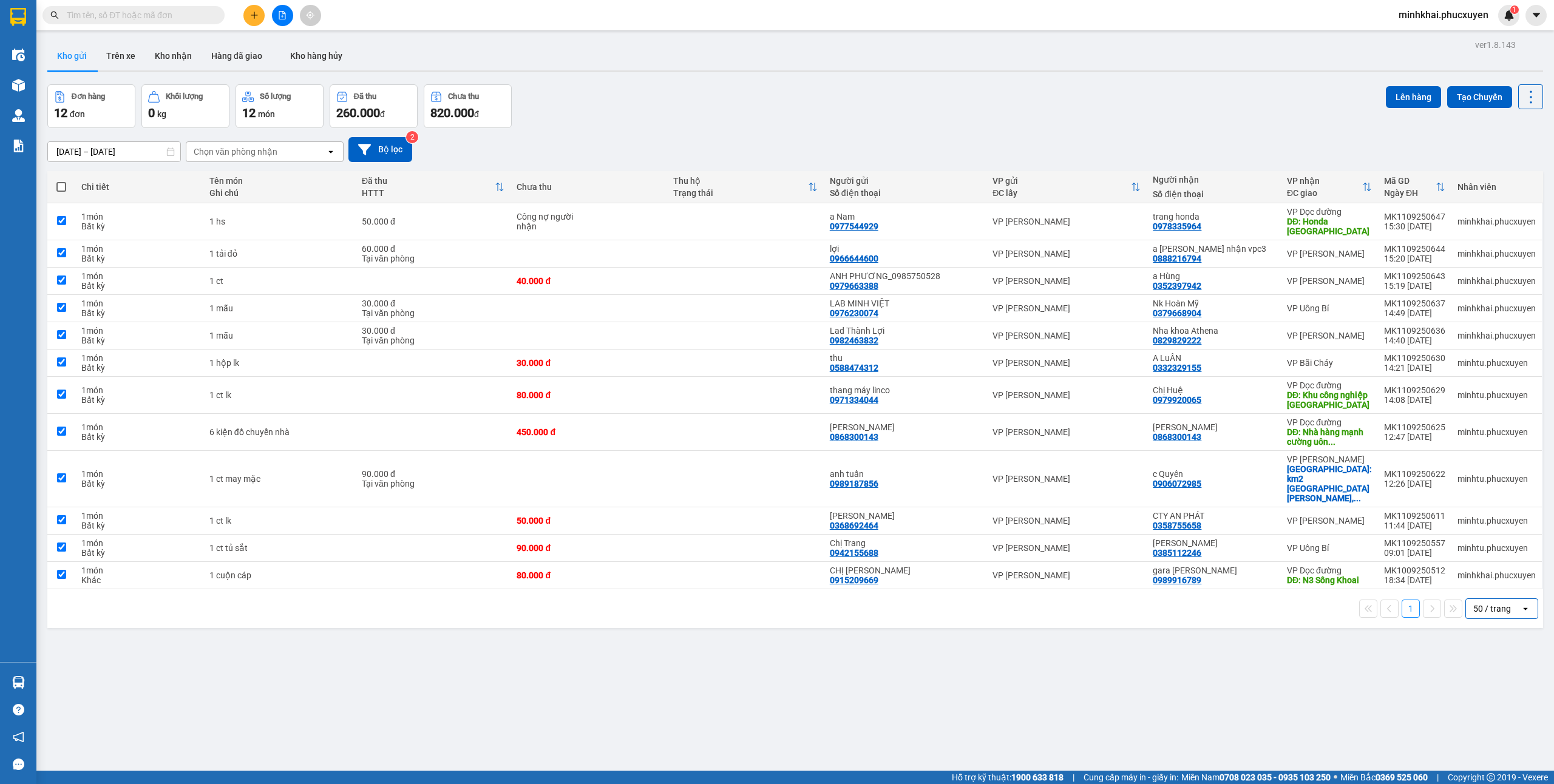
checkbox input "true"
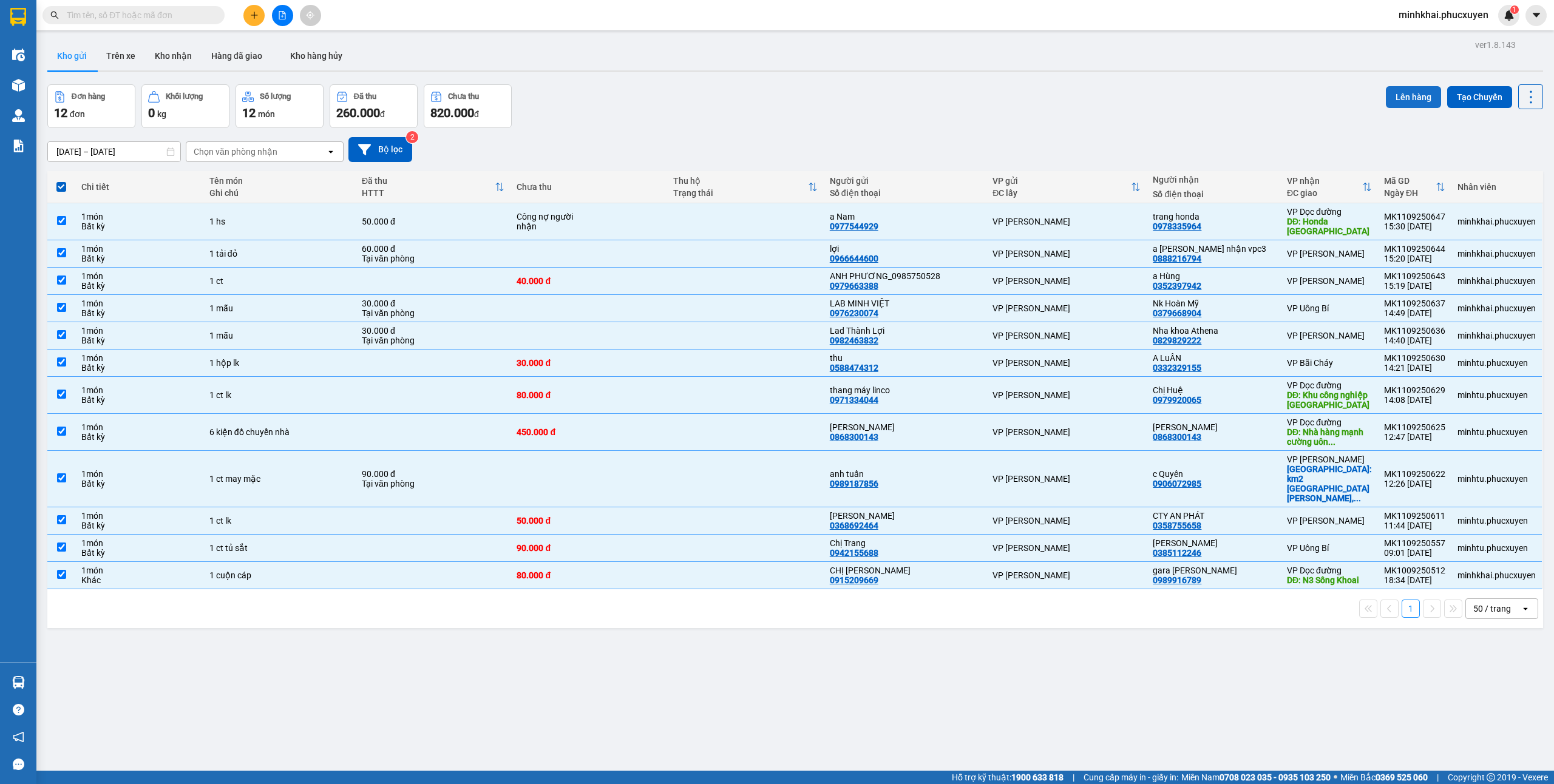
click at [1392, 100] on button "Lên hàng" at bounding box center [1414, 97] width 55 height 22
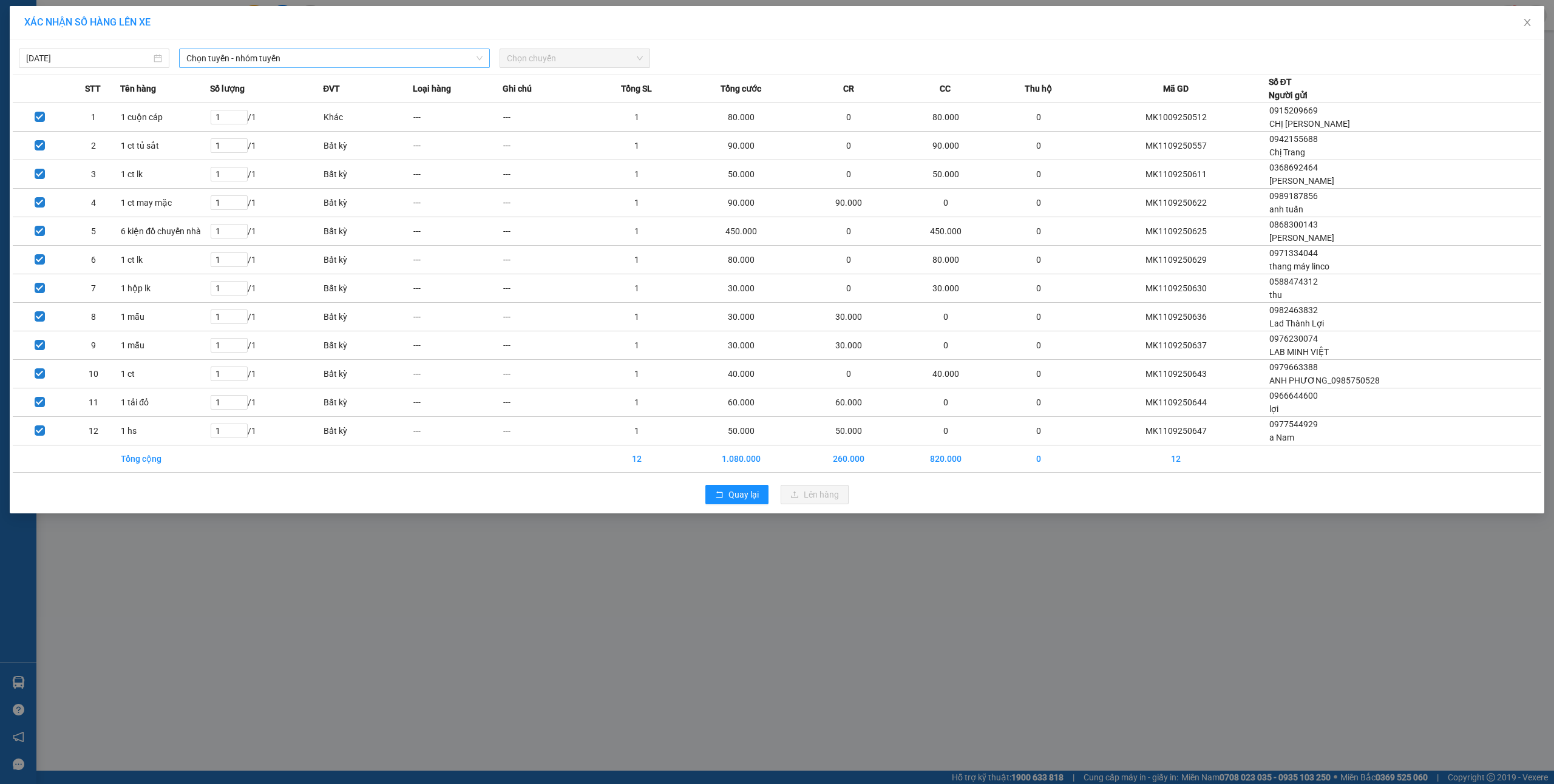
click at [365, 54] on span "Chọn tuyến - nhóm tuyến" at bounding box center [334, 58] width 297 height 18
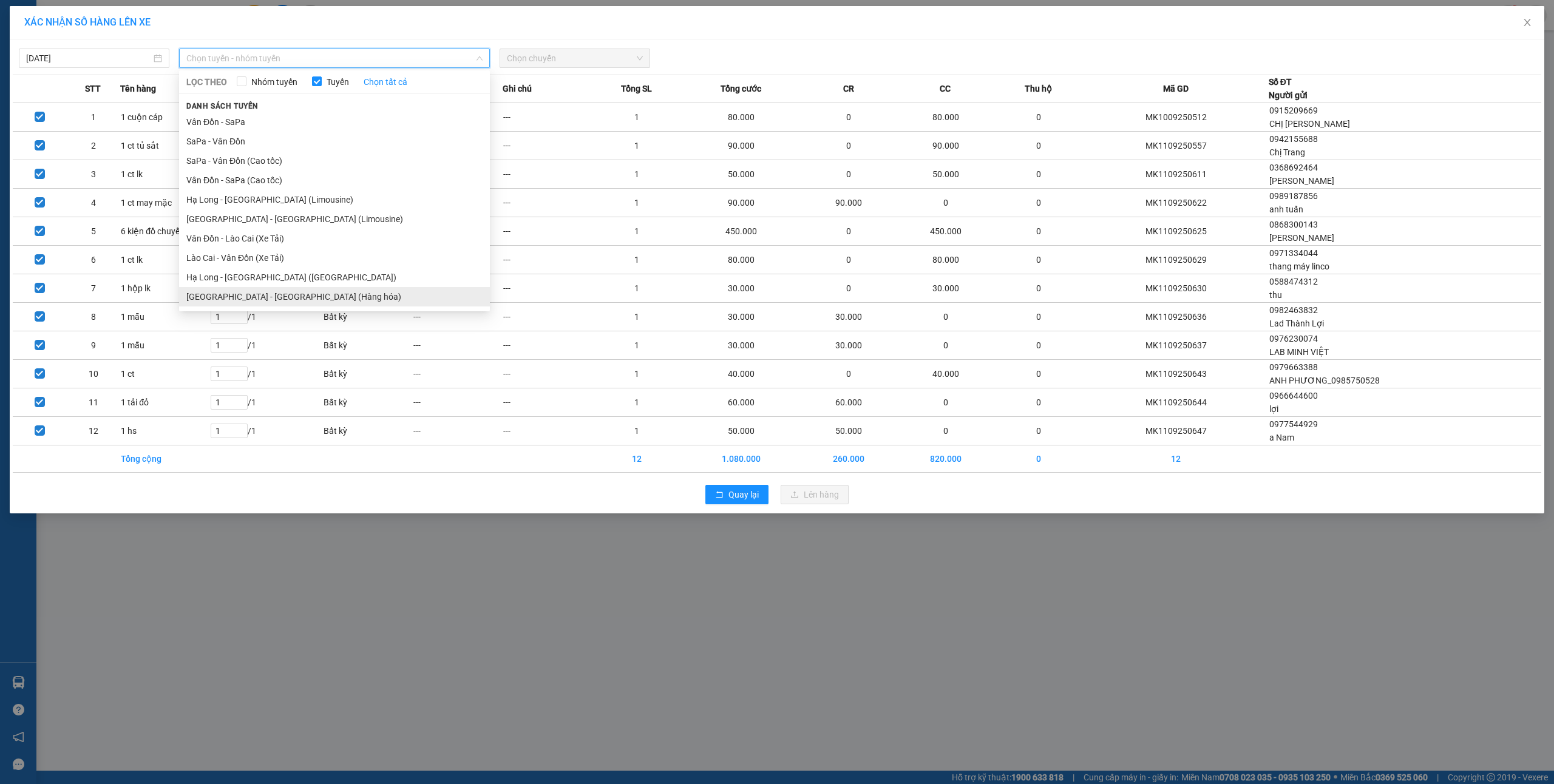
click at [293, 300] on li "[GEOGRAPHIC_DATA] - [GEOGRAPHIC_DATA] (Hàng hóa)" at bounding box center [334, 297] width 311 height 20
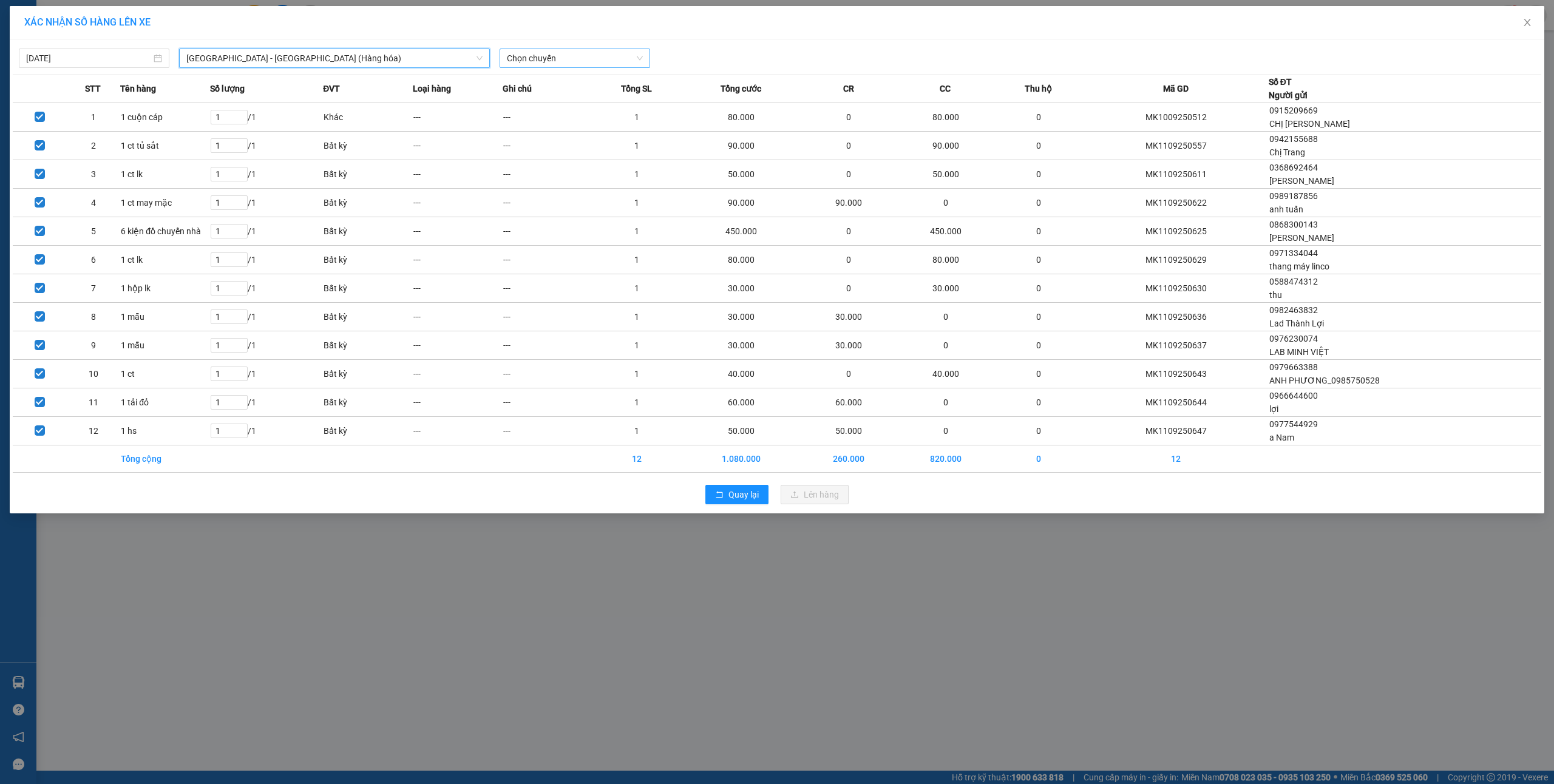
click at [560, 57] on span "Chọn chuyến" at bounding box center [575, 58] width 136 height 18
click at [562, 122] on div "16:00" at bounding box center [555, 121] width 95 height 13
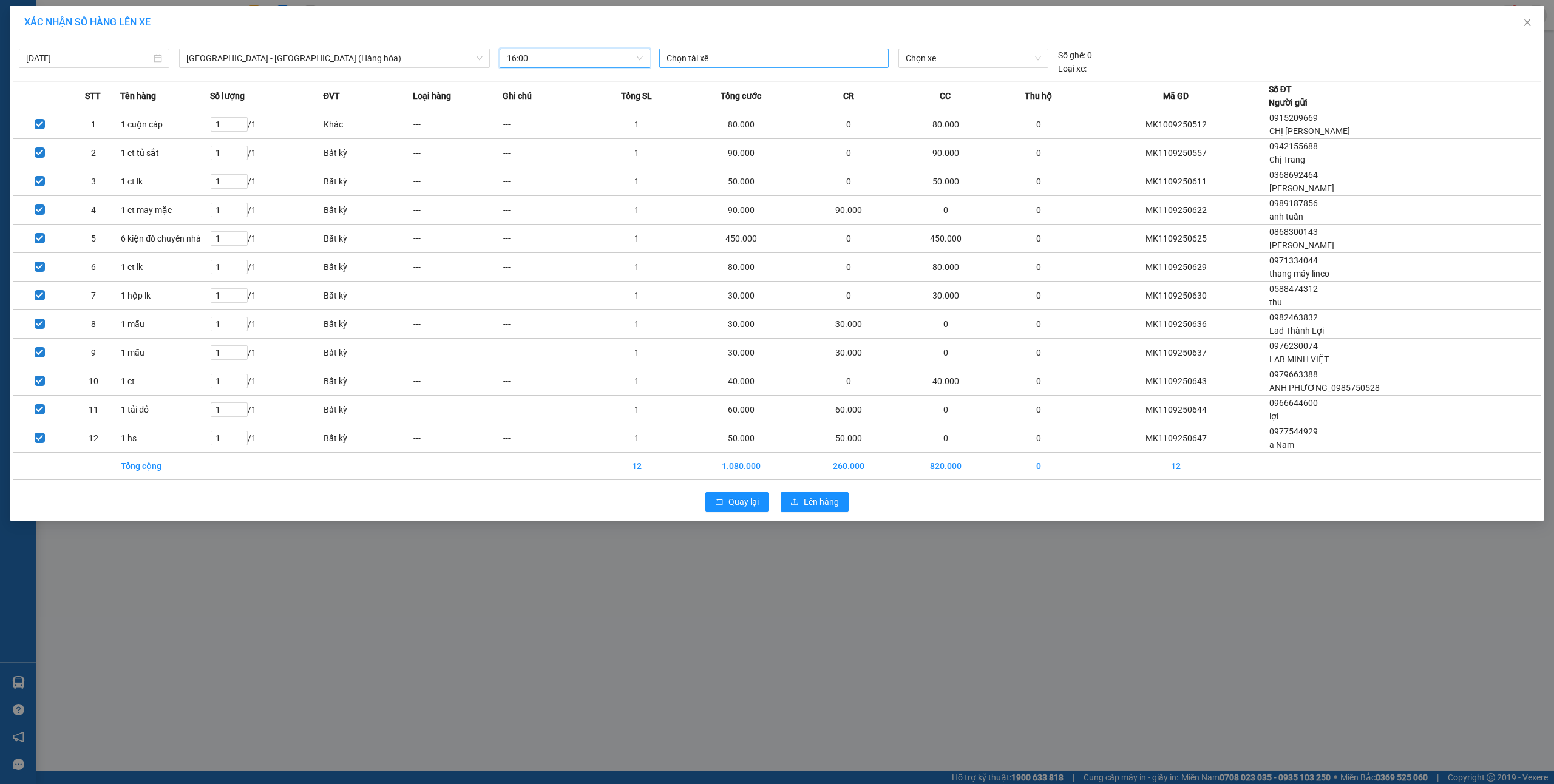
click at [759, 61] on div at bounding box center [774, 58] width 223 height 14
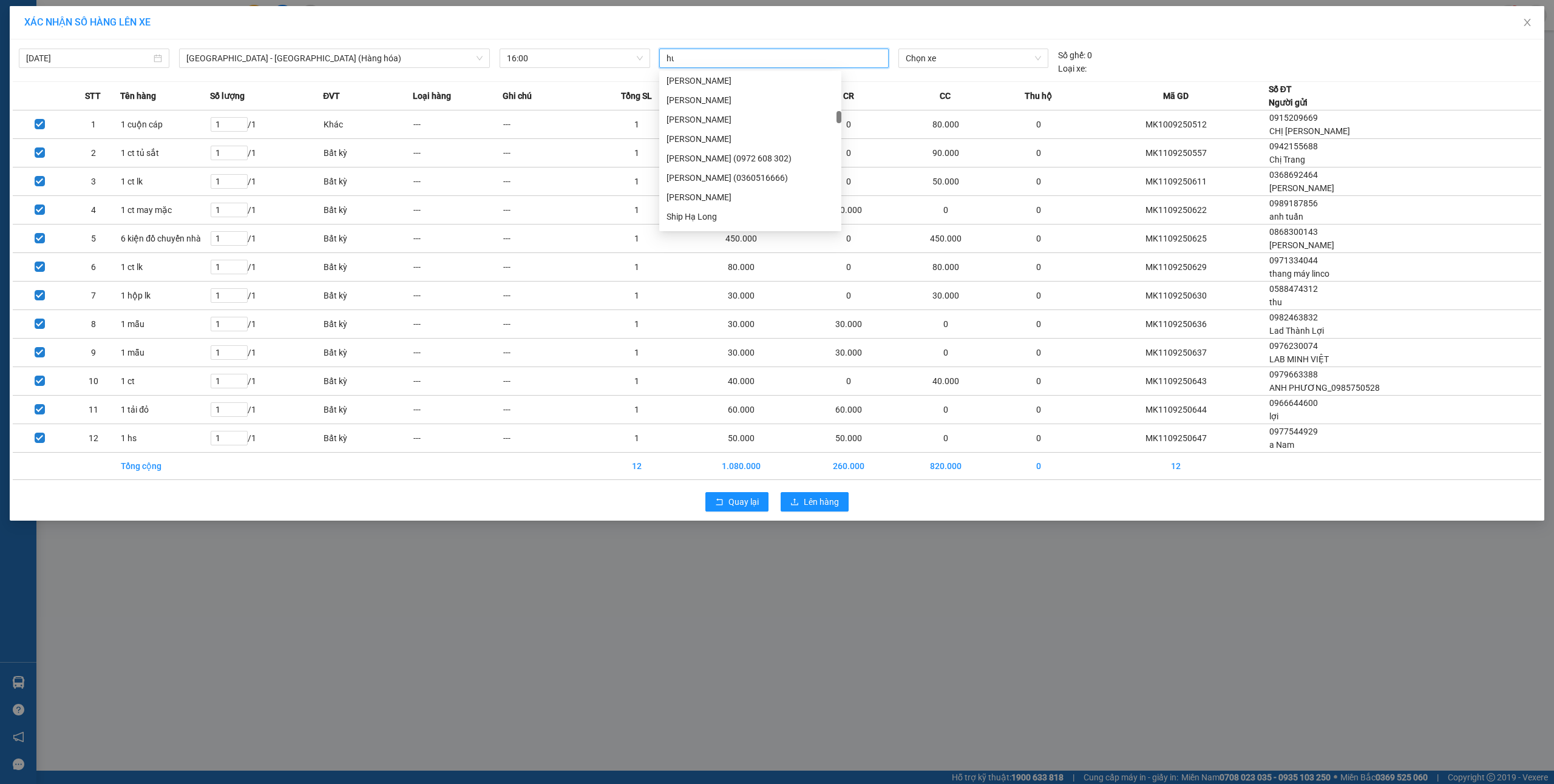
type input "huo"
click at [719, 181] on div "[PERSON_NAME]" at bounding box center [750, 180] width 167 height 13
click at [952, 62] on span "Chọn xe" at bounding box center [973, 58] width 136 height 18
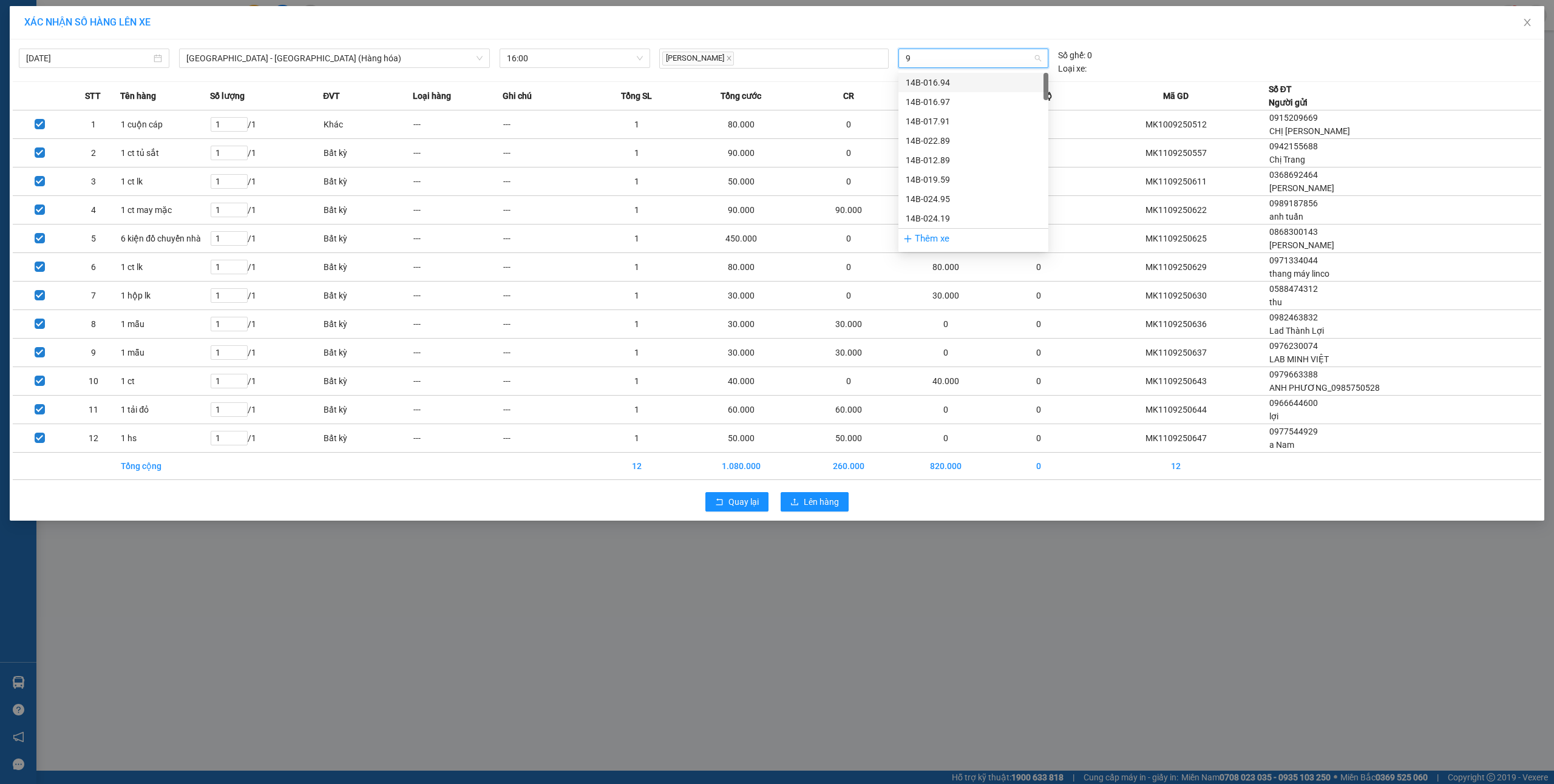
type input "96"
click at [984, 103] on div "14H-009.60" at bounding box center [973, 102] width 136 height 13
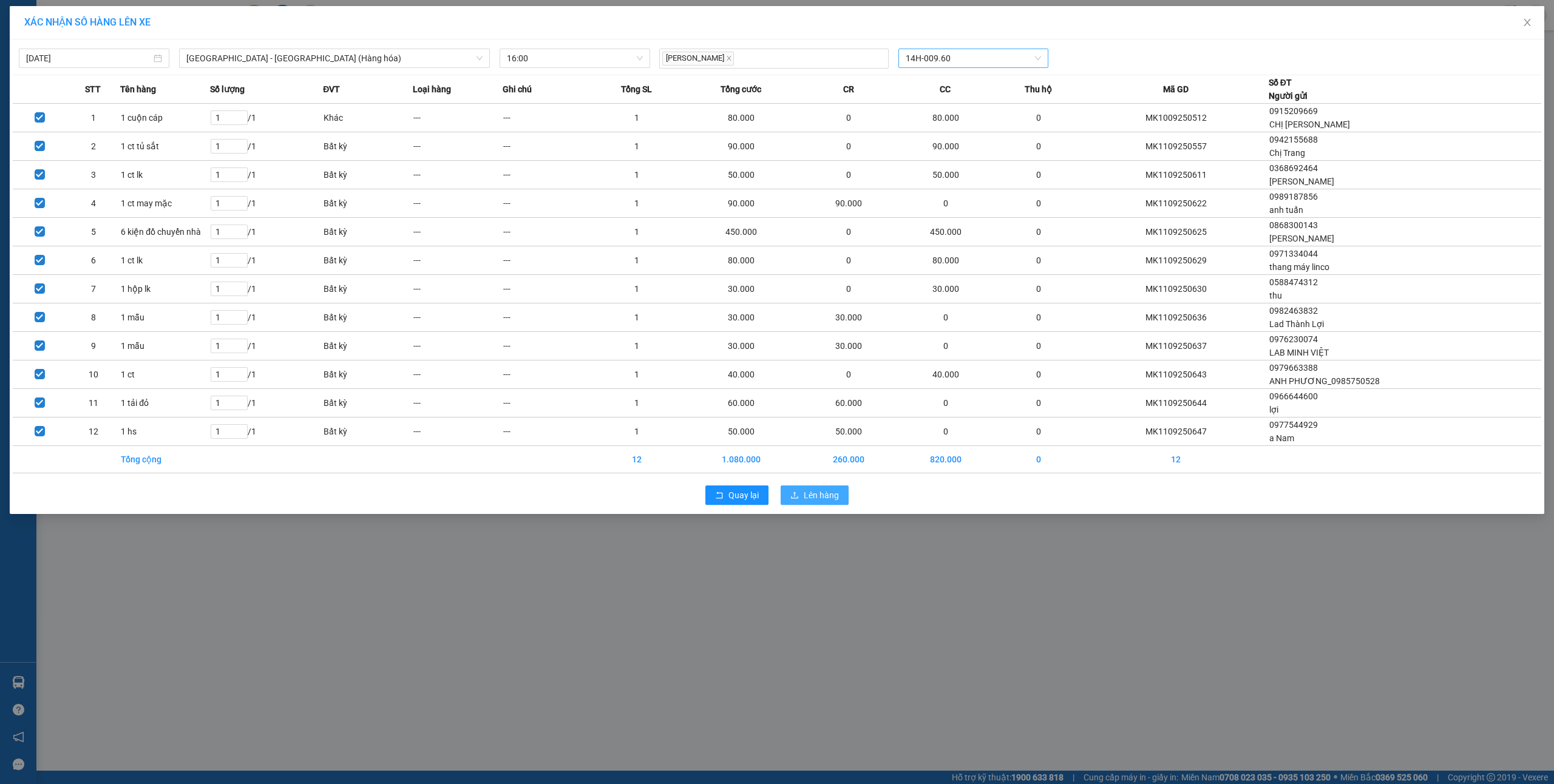
click at [815, 501] on span "Lên hàng" at bounding box center [821, 495] width 35 height 13
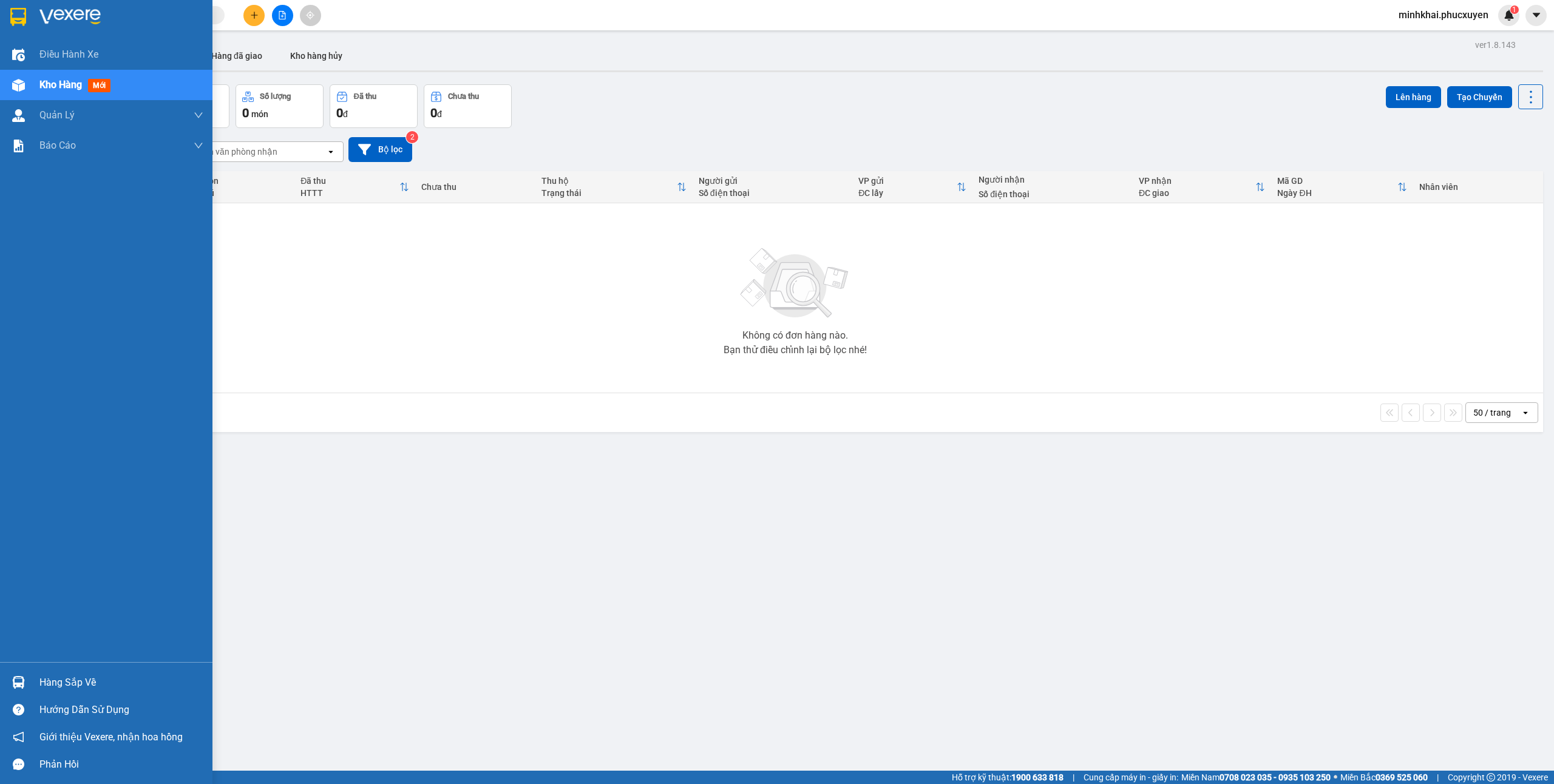
click at [34, 676] on div "Hàng sắp về" at bounding box center [106, 682] width 212 height 28
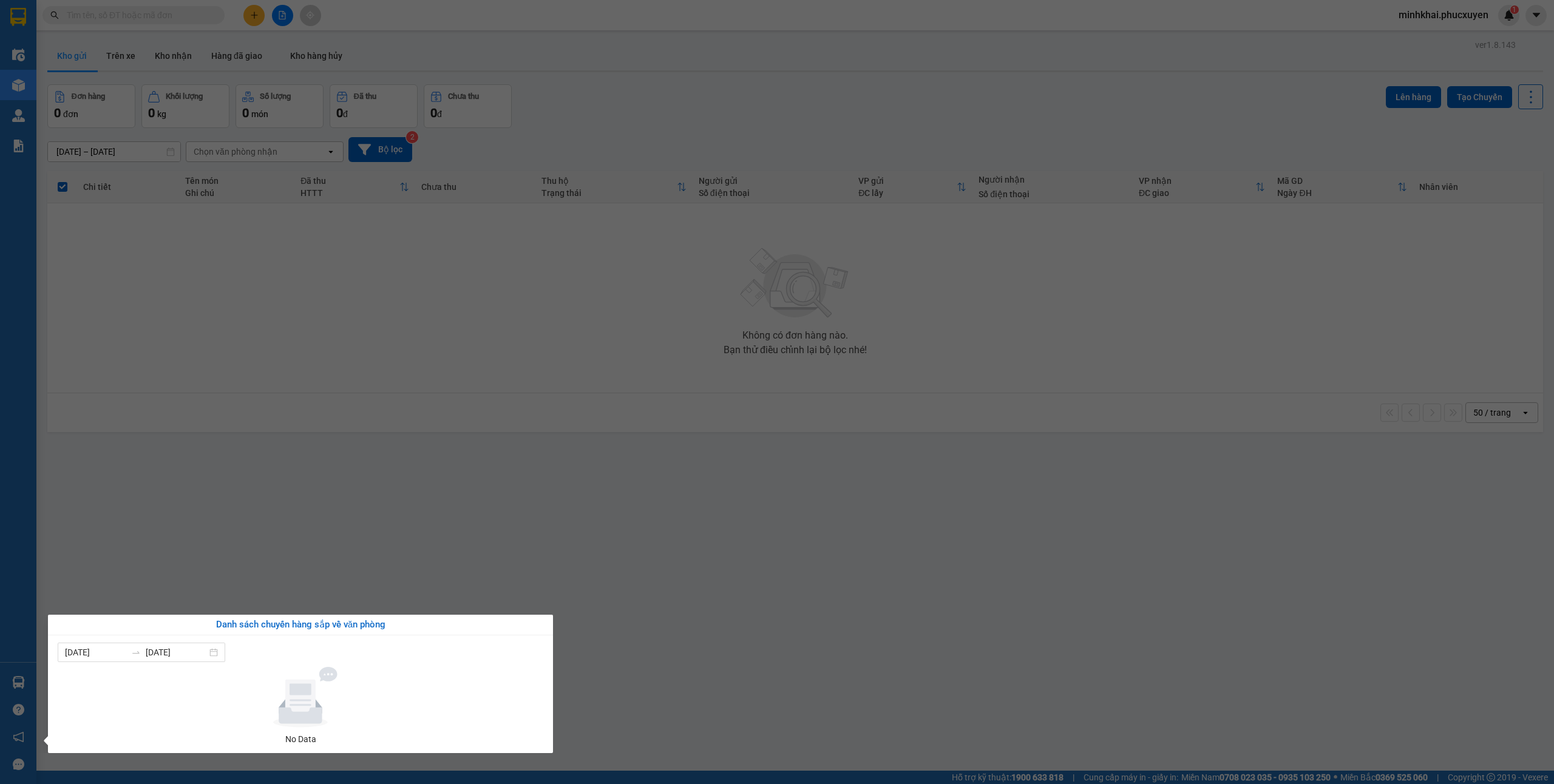
click at [659, 573] on section "Kết quả tìm kiếm ( 0 ) Bộ lọc No Data minhkhai.phucxuyen 1 Điều hành xe Kho hàn…" at bounding box center [777, 392] width 1554 height 784
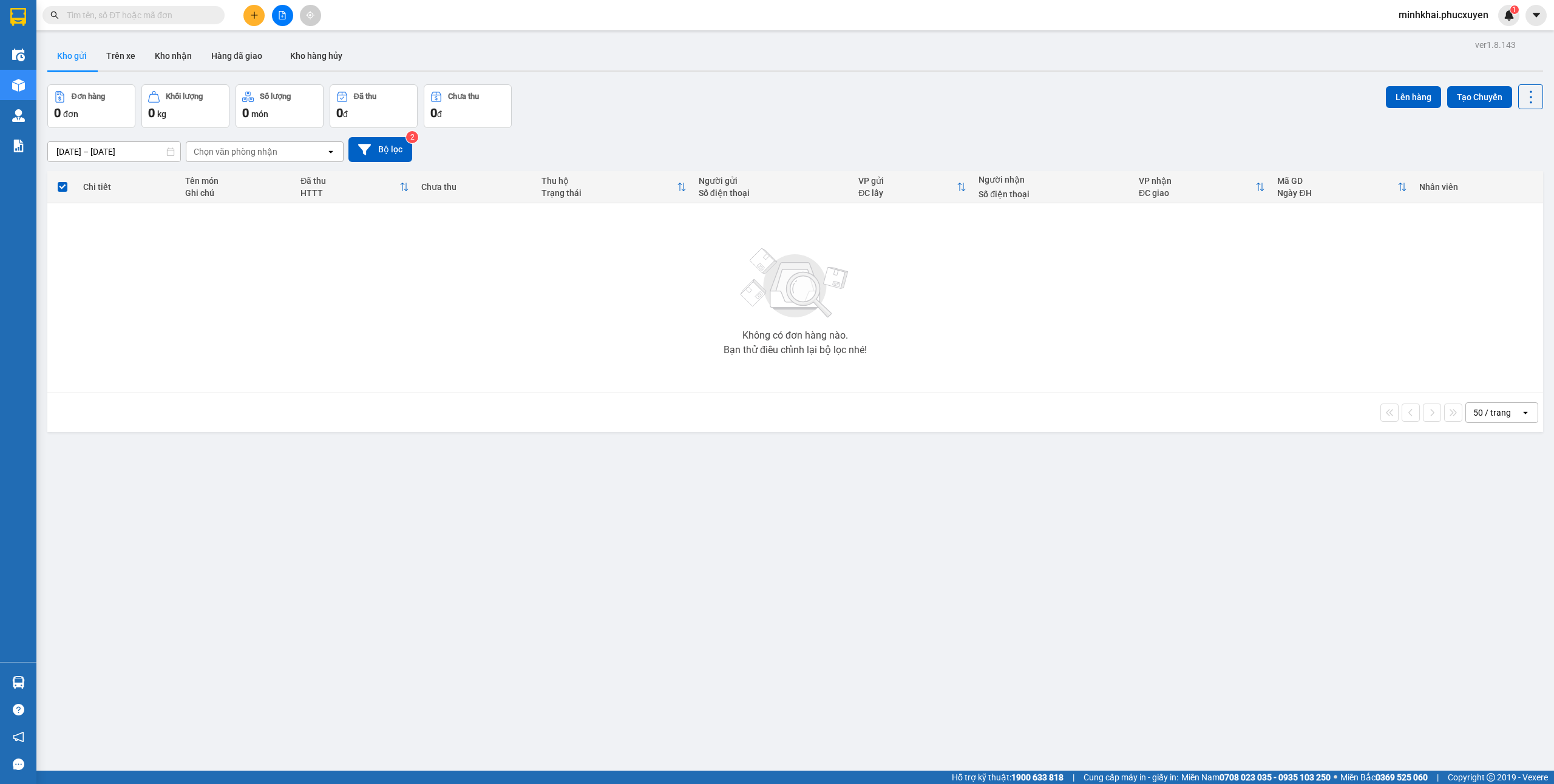
click at [255, 16] on icon "plus" at bounding box center [254, 15] width 9 height 9
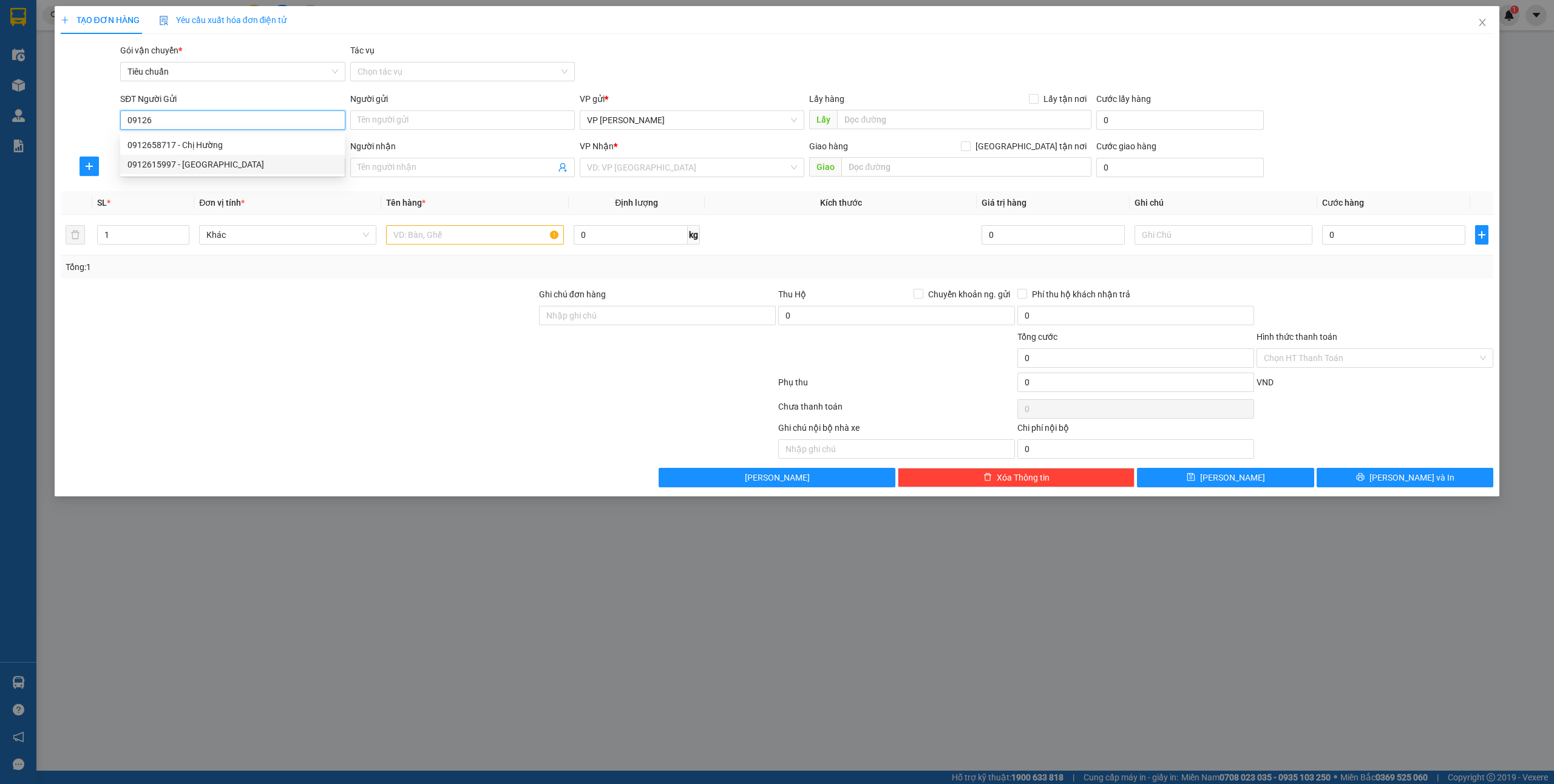
click at [231, 173] on div "0912615997 - Green Lab" at bounding box center [232, 164] width 225 height 20
type input "0912615997"
type input "Green Lab"
type input "0912615997"
click at [181, 165] on input "SĐT Người Nhận *" at bounding box center [232, 167] width 225 height 20
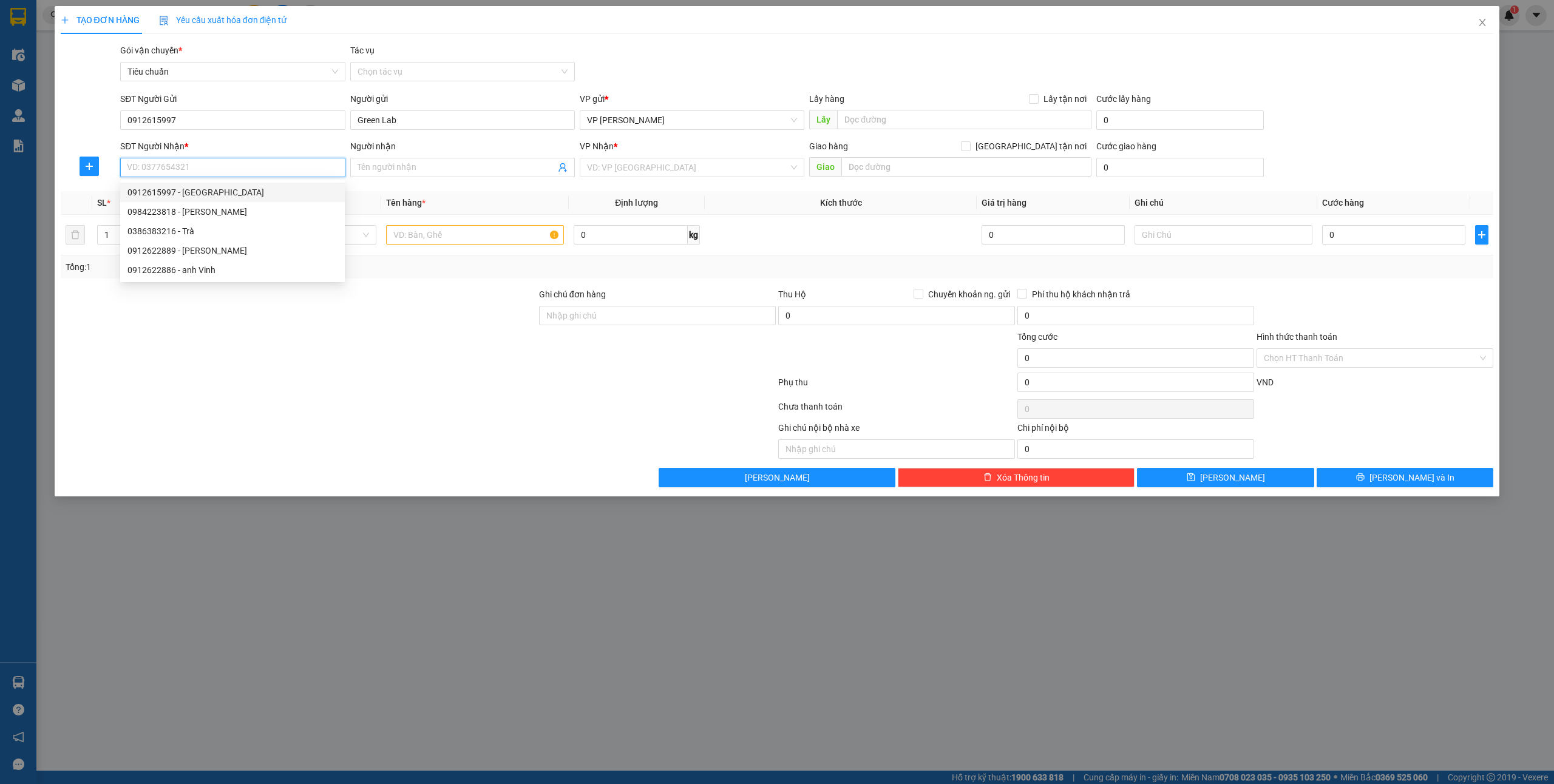
click at [178, 189] on div "0912615997 - Green Lab" at bounding box center [233, 192] width 210 height 13
type input "0912615997"
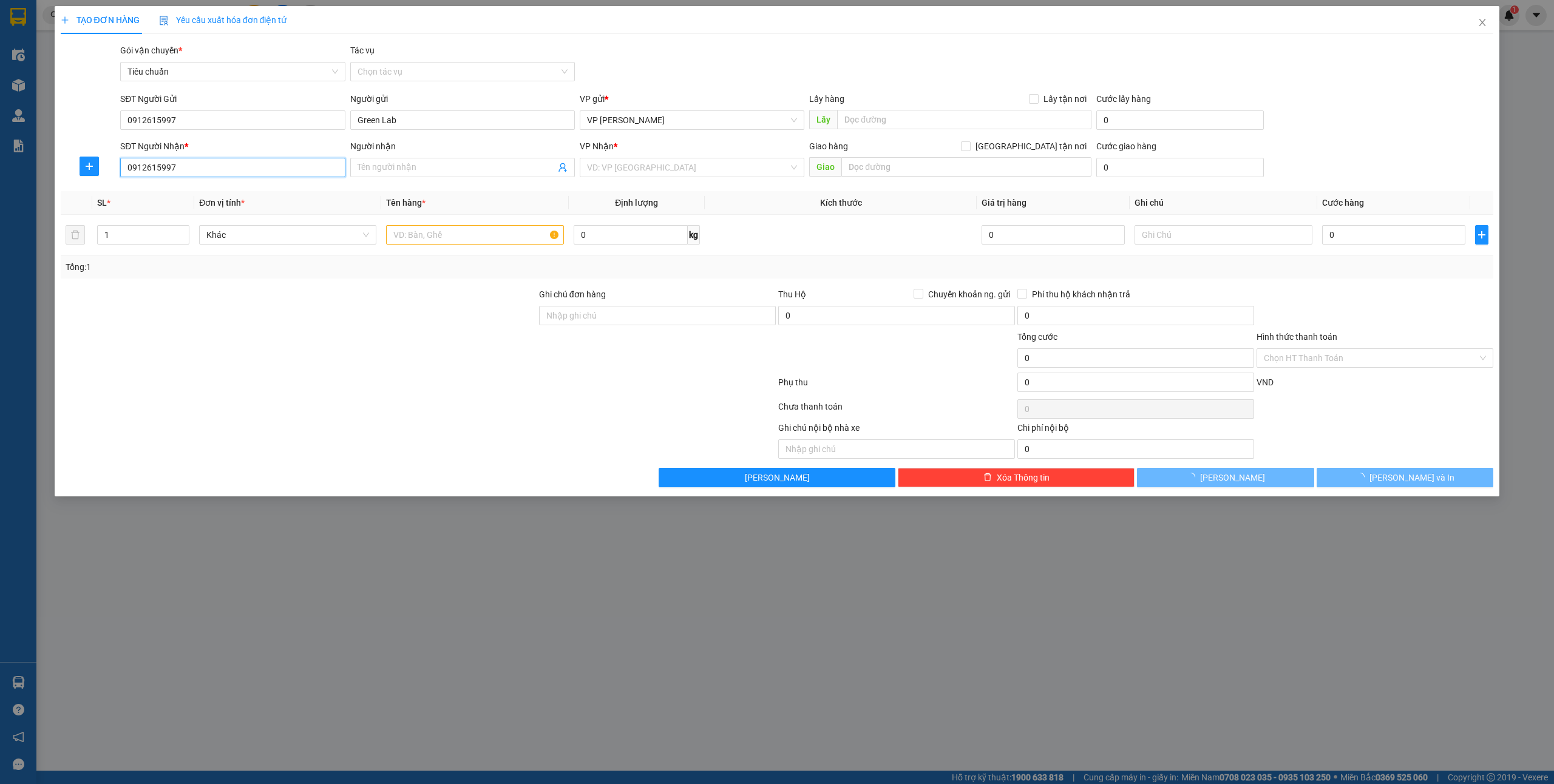
click at [232, 167] on input "0912615997" at bounding box center [232, 167] width 225 height 20
click at [193, 165] on input "SĐT Người Nhận *" at bounding box center [232, 167] width 225 height 20
type input "0912615997"
type input "Green Lab"
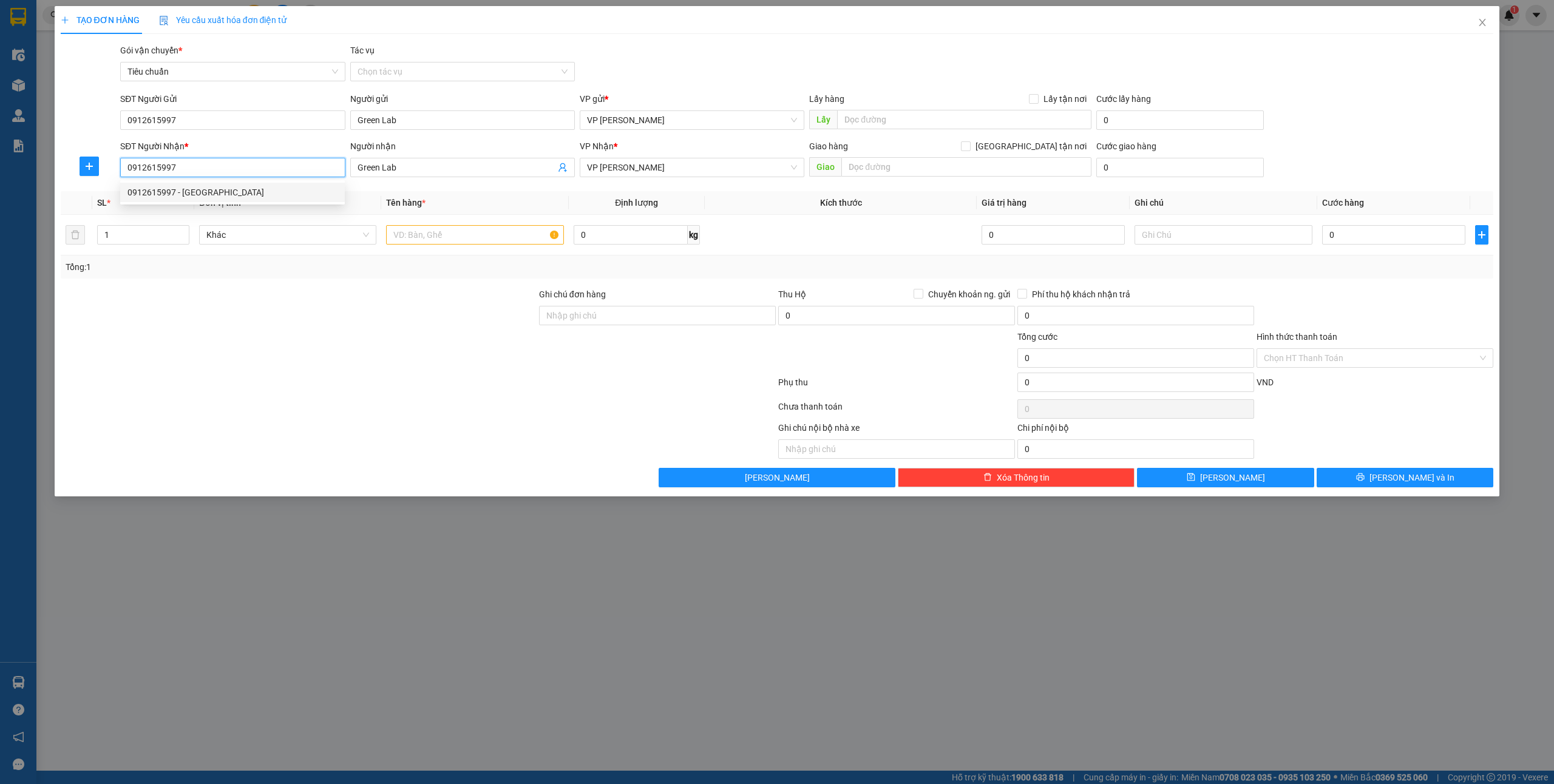
click at [228, 170] on input "0912615997" at bounding box center [232, 167] width 225 height 20
click at [219, 230] on div "0386383216 - Trà" at bounding box center [233, 231] width 210 height 13
type input "0386383216"
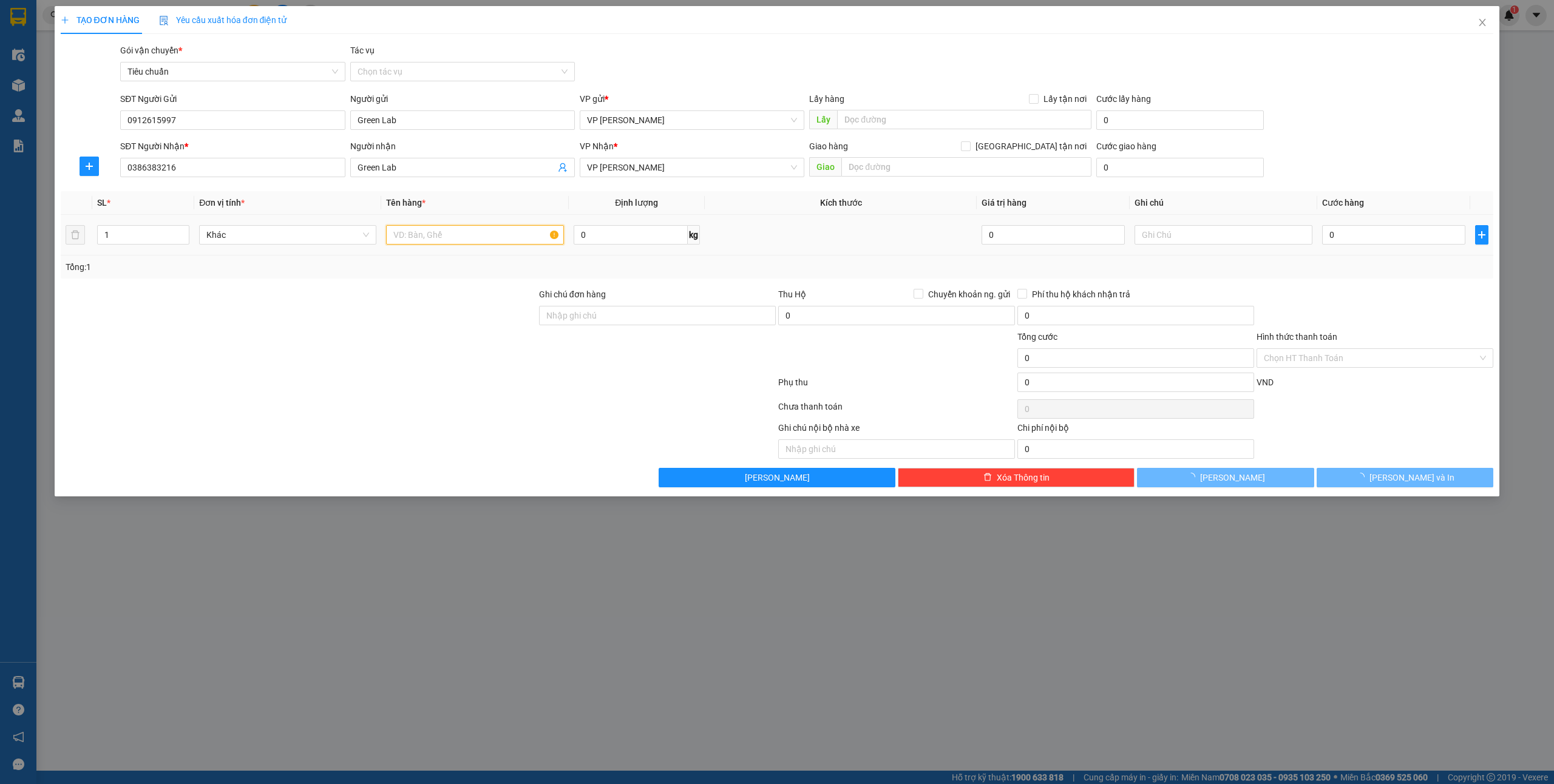
click at [425, 241] on input "text" at bounding box center [474, 235] width 177 height 20
type input "1 hộp"
type input "Trà"
checkbox input "true"
type input "414 [PERSON_NAME]"
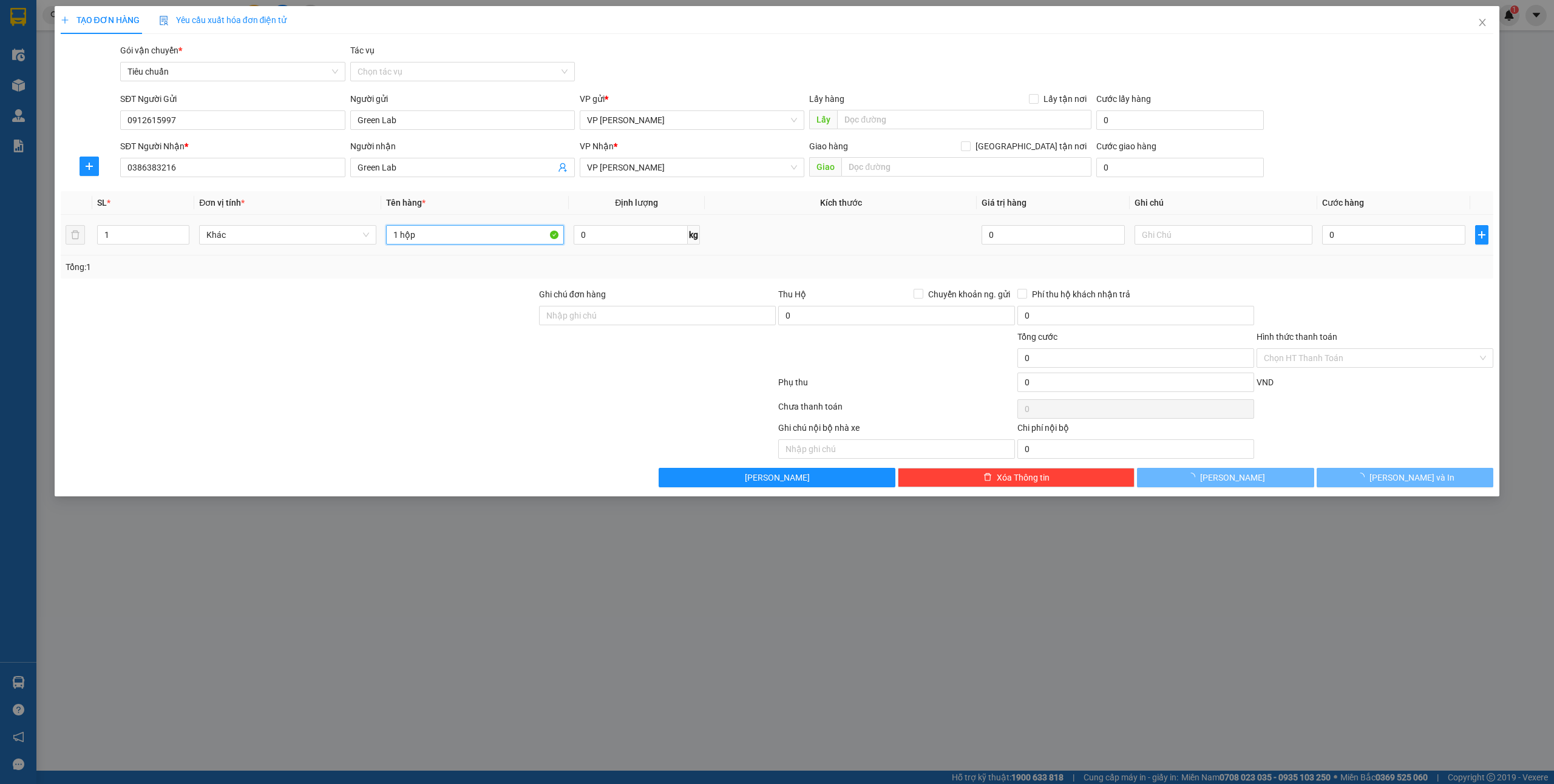
type input "30.000"
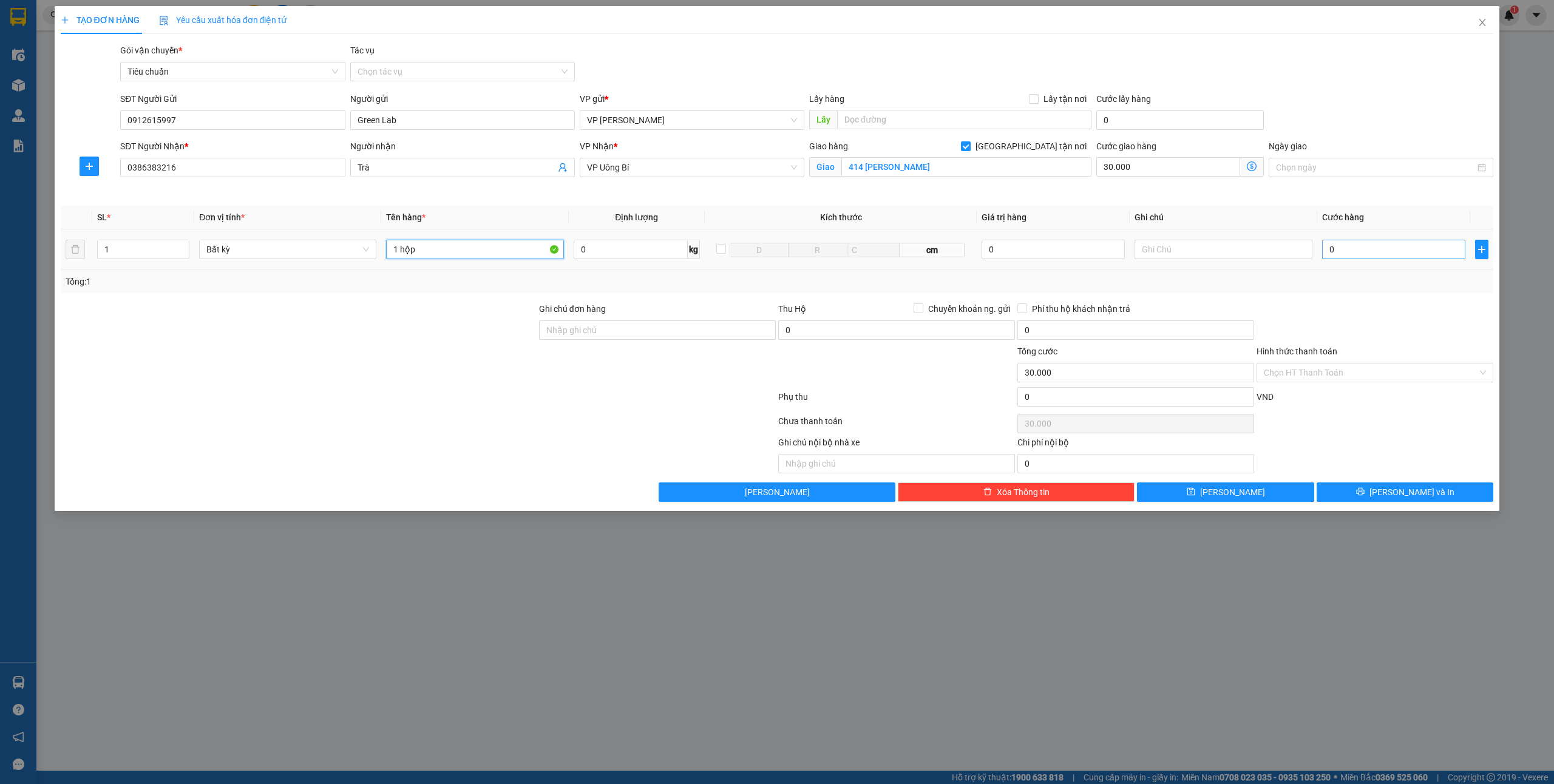
type input "1 hộp"
click at [1374, 245] on input "0" at bounding box center [1394, 249] width 144 height 20
type input "3"
type input "30.003"
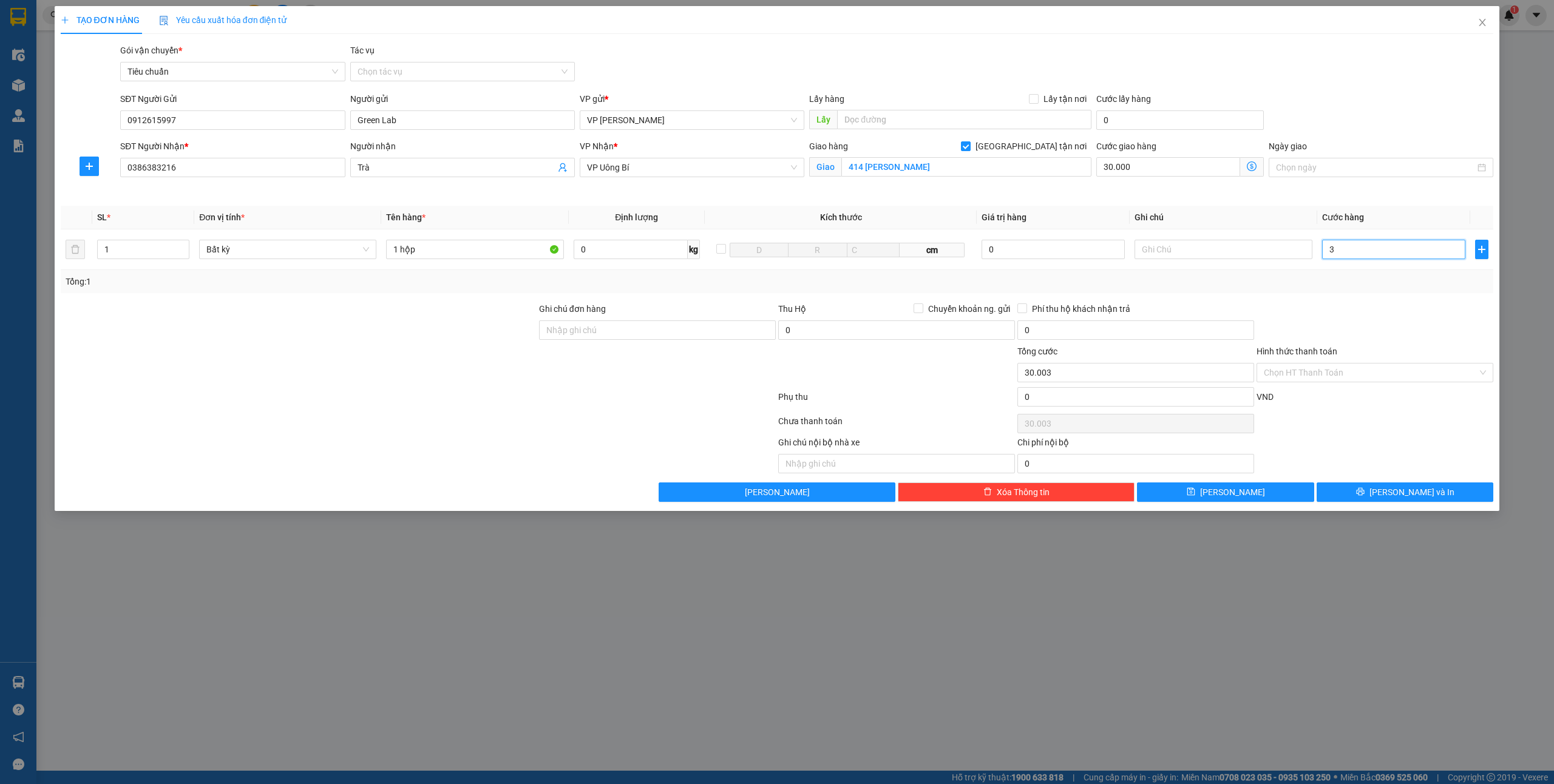
type input "30"
type input "30.030"
click at [1343, 358] on div "Hình thức thanh toán" at bounding box center [1375, 353] width 237 height 18
type input "30.000"
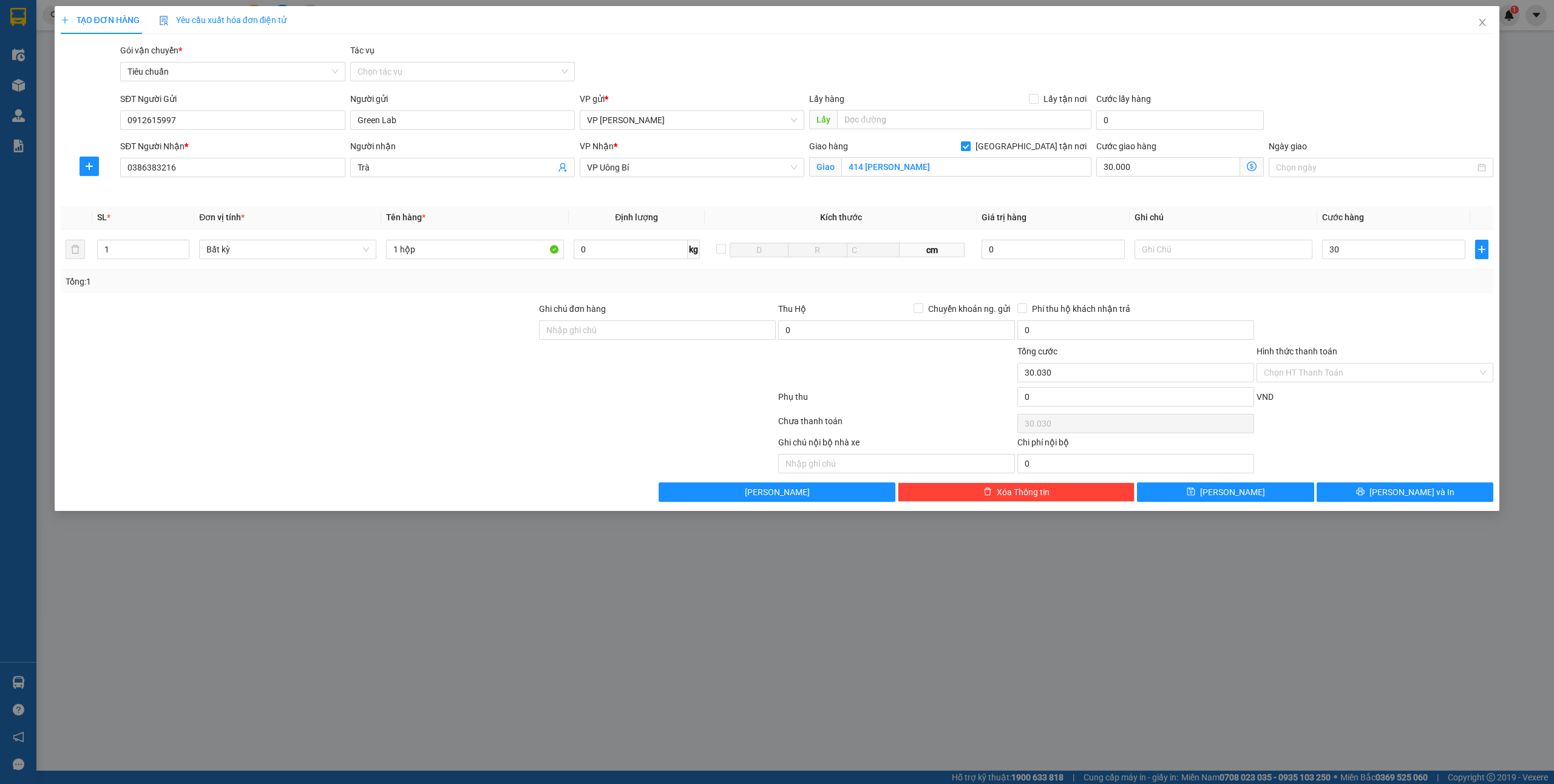
type input "60.000"
click at [1342, 365] on input "Hình thức thanh toán" at bounding box center [1370, 372] width 214 height 18
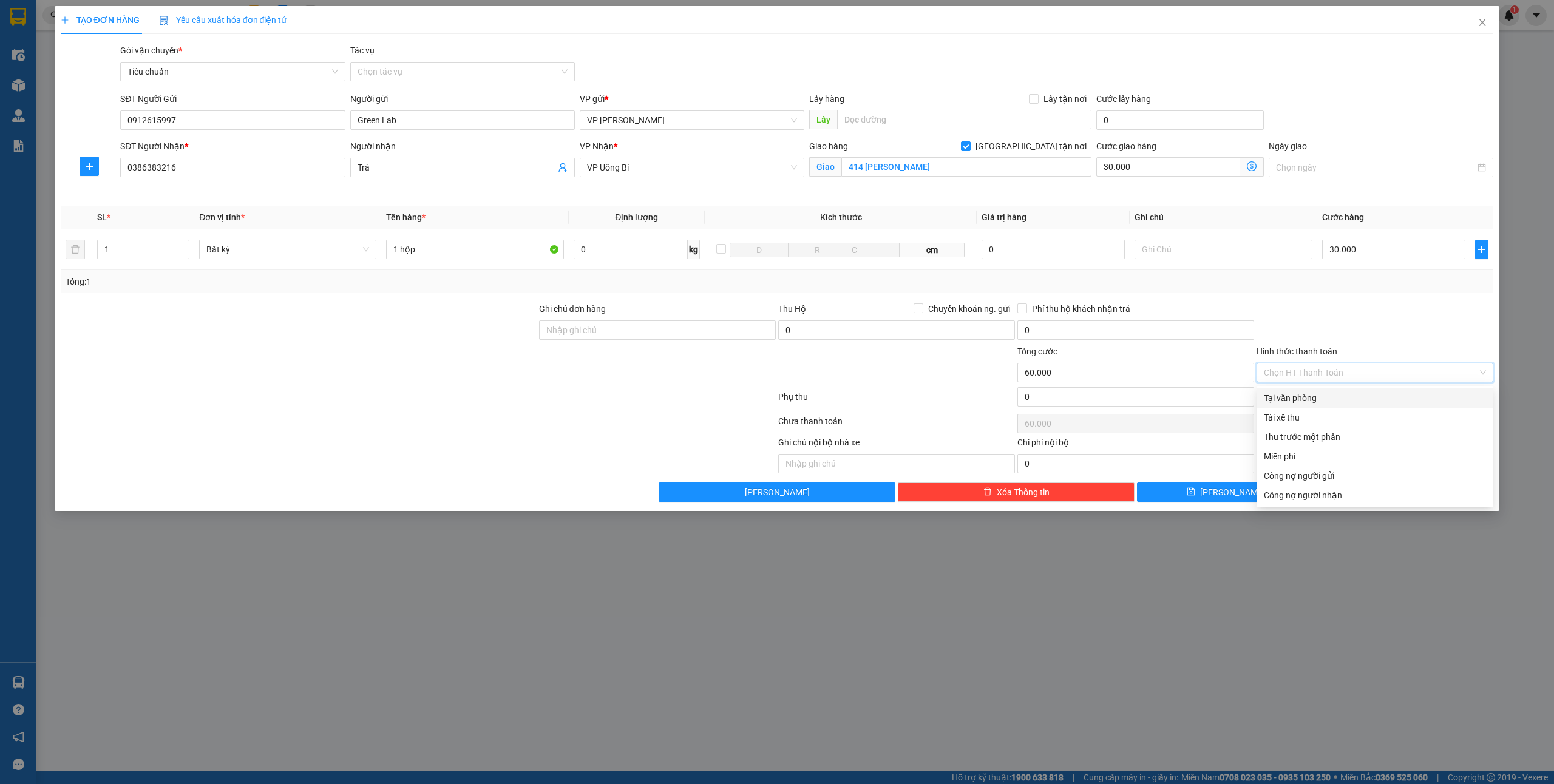
click at [1299, 389] on div "Tại văn phòng" at bounding box center [1375, 398] width 237 height 20
type input "0"
click at [1419, 498] on span "[PERSON_NAME] và In" at bounding box center [1412, 492] width 85 height 13
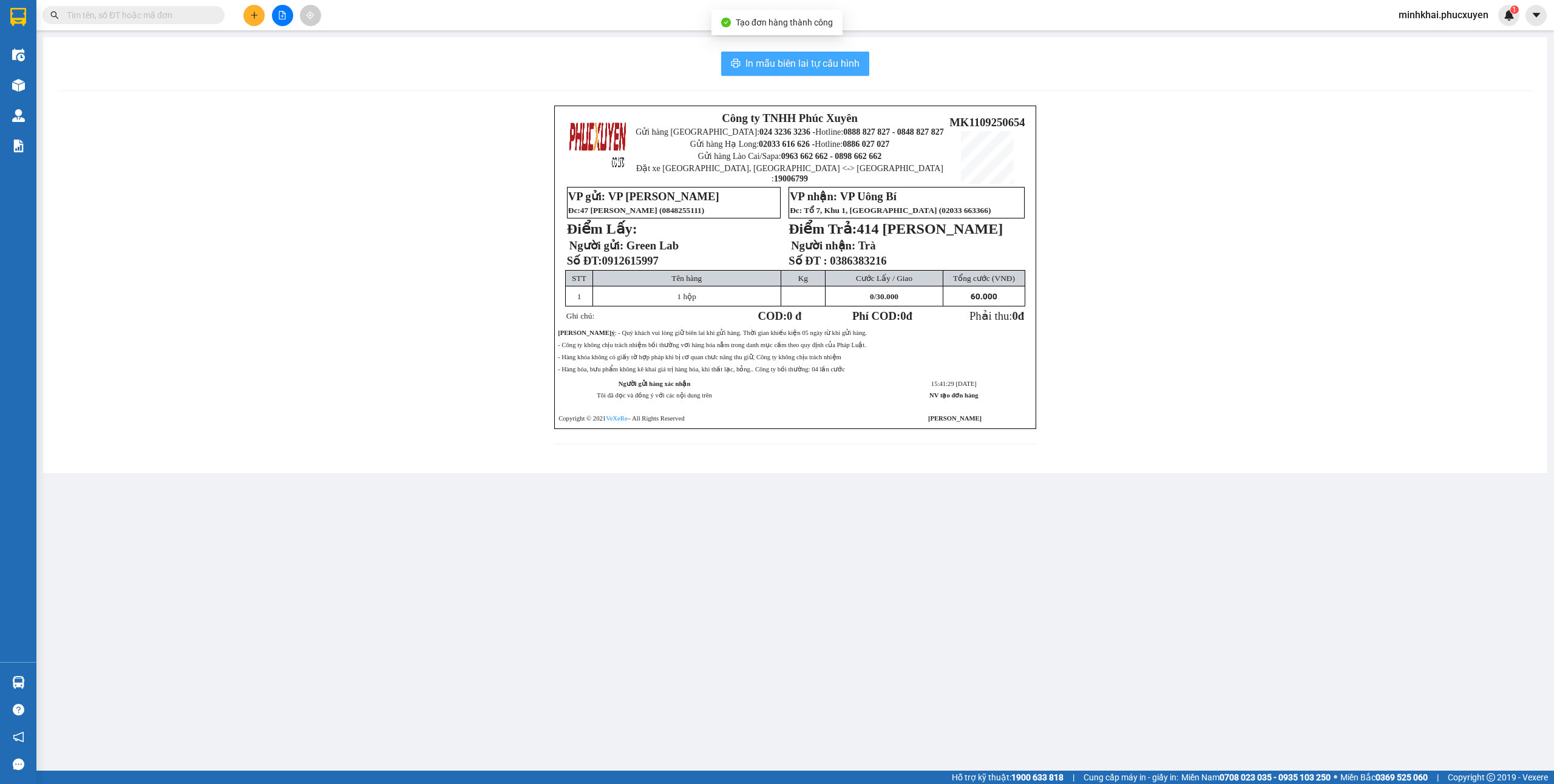
click at [781, 64] on span "In mẫu biên lai tự cấu hình" at bounding box center [802, 63] width 114 height 15
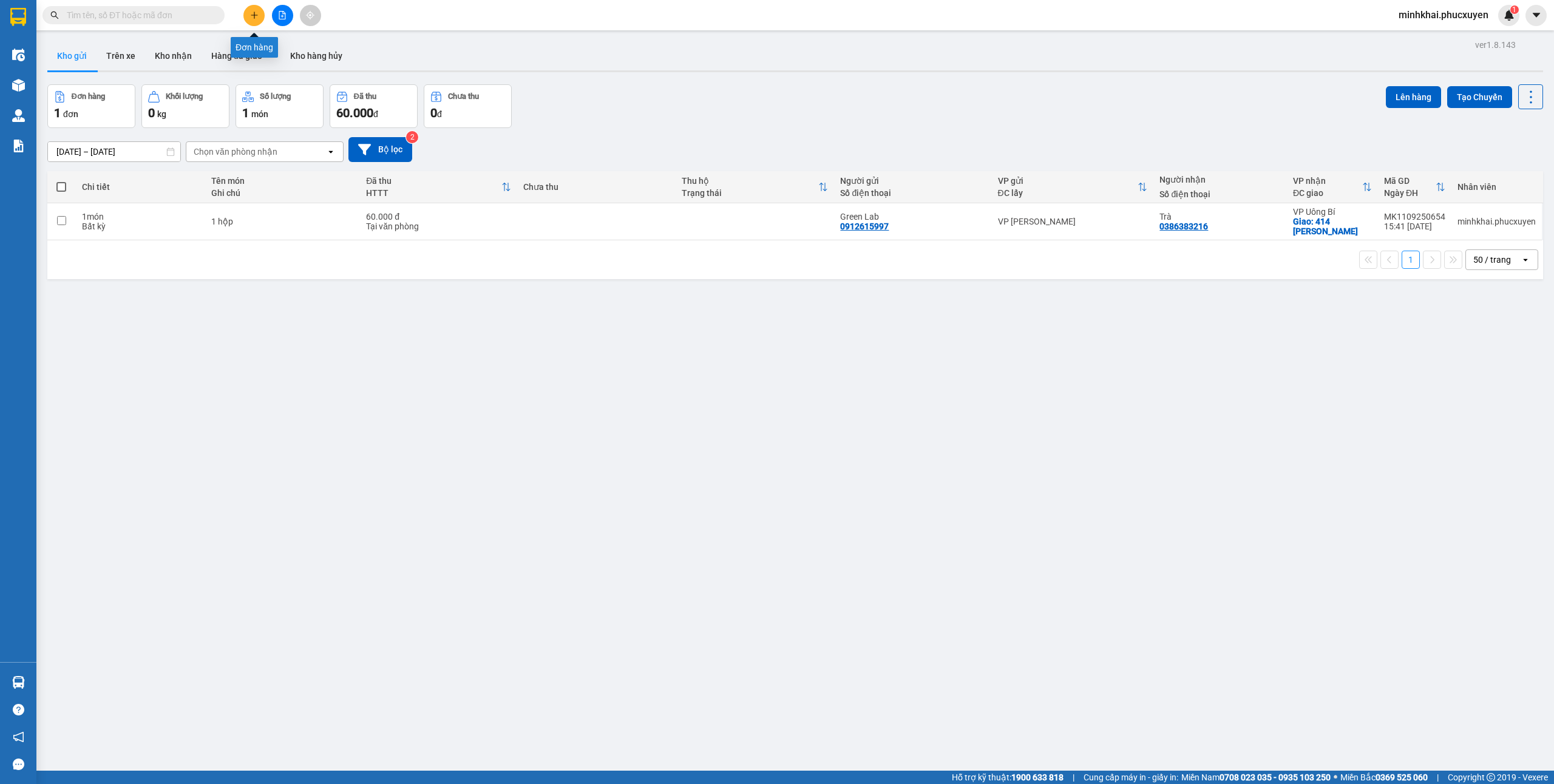
click at [246, 9] on button at bounding box center [254, 15] width 21 height 21
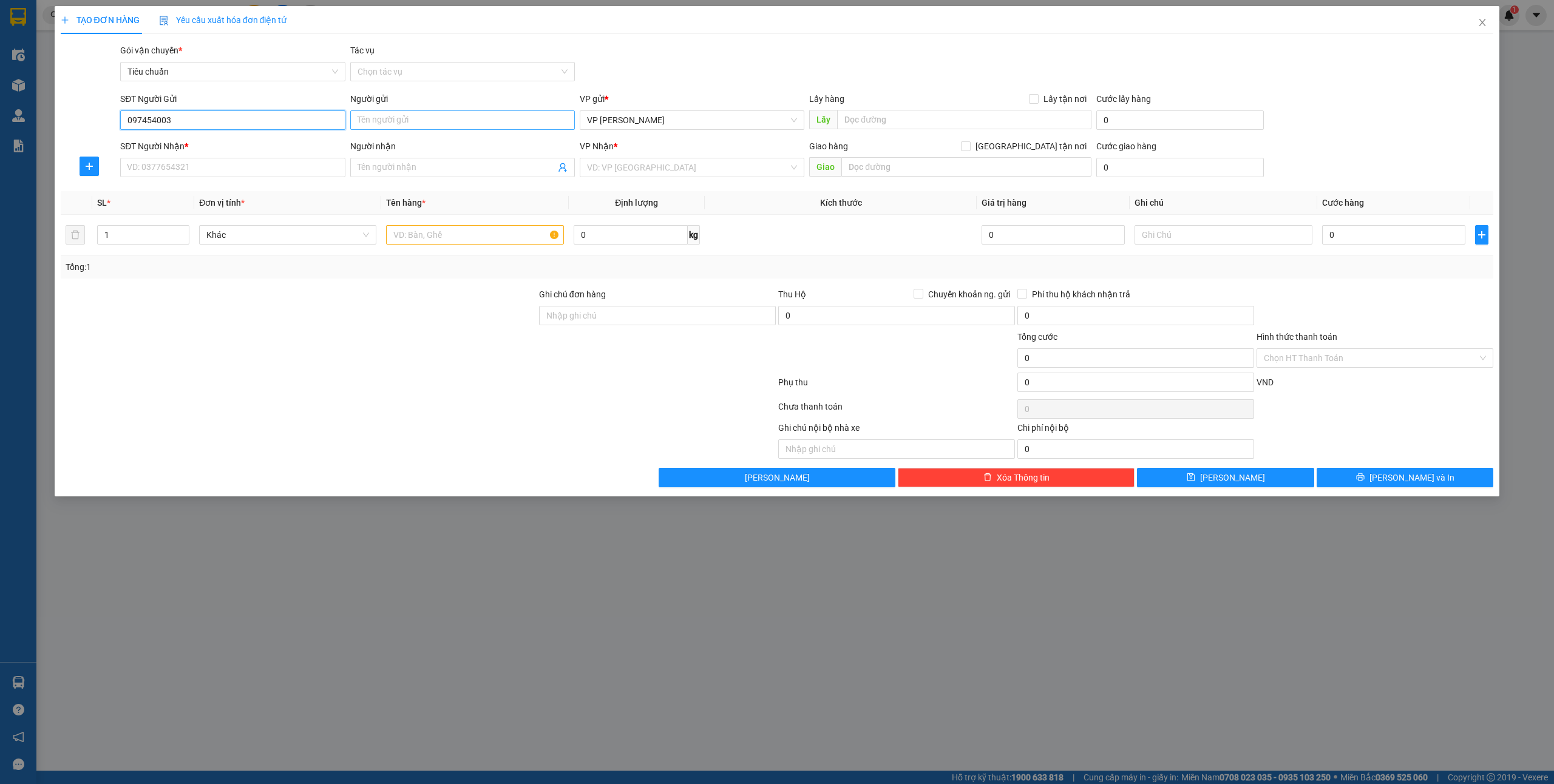
type input "097454003"
click at [398, 114] on input "Người gửi" at bounding box center [462, 120] width 225 height 20
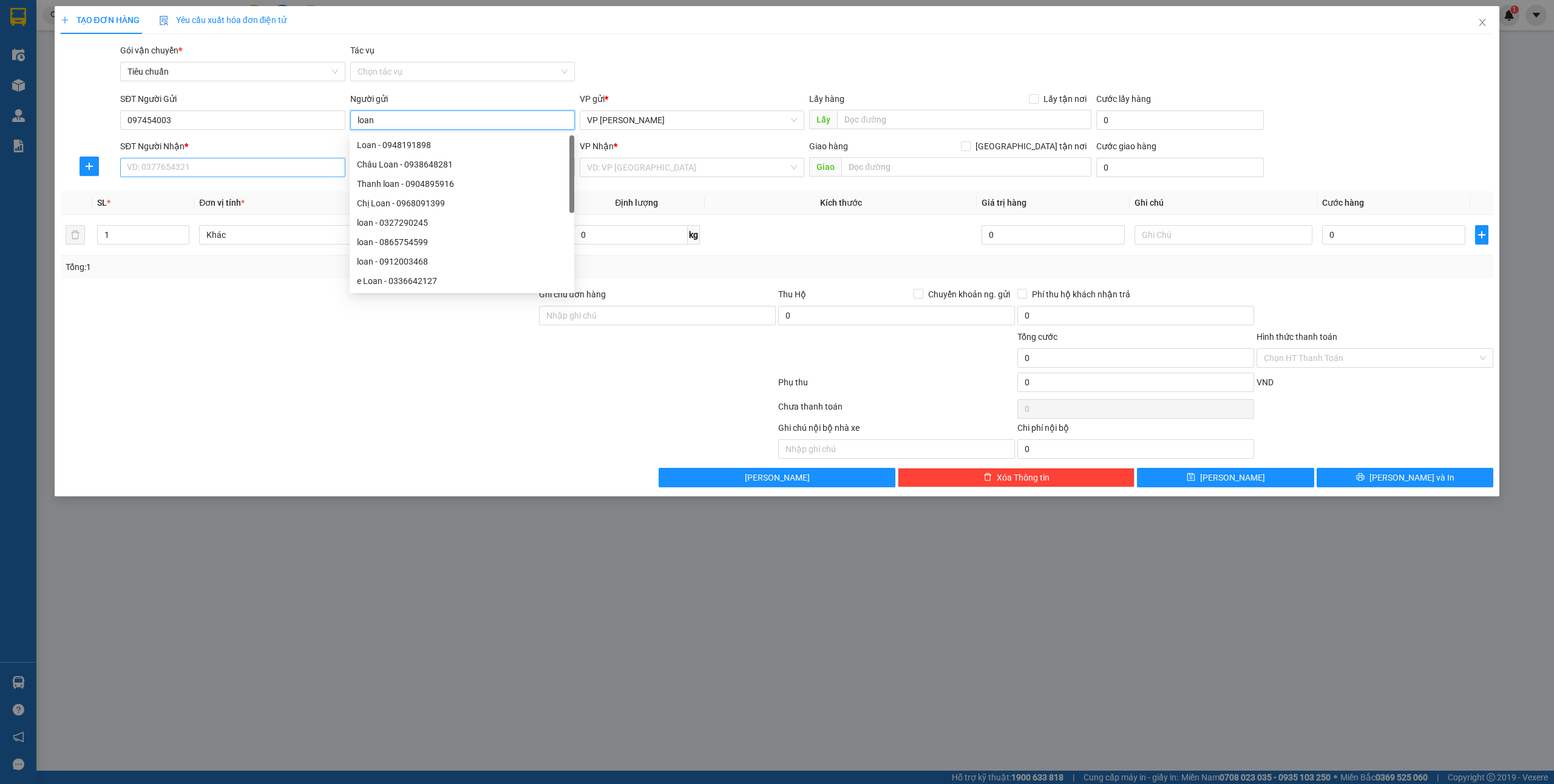
type input "loan"
click at [207, 175] on input "SĐT Người Nhận *" at bounding box center [232, 167] width 225 height 20
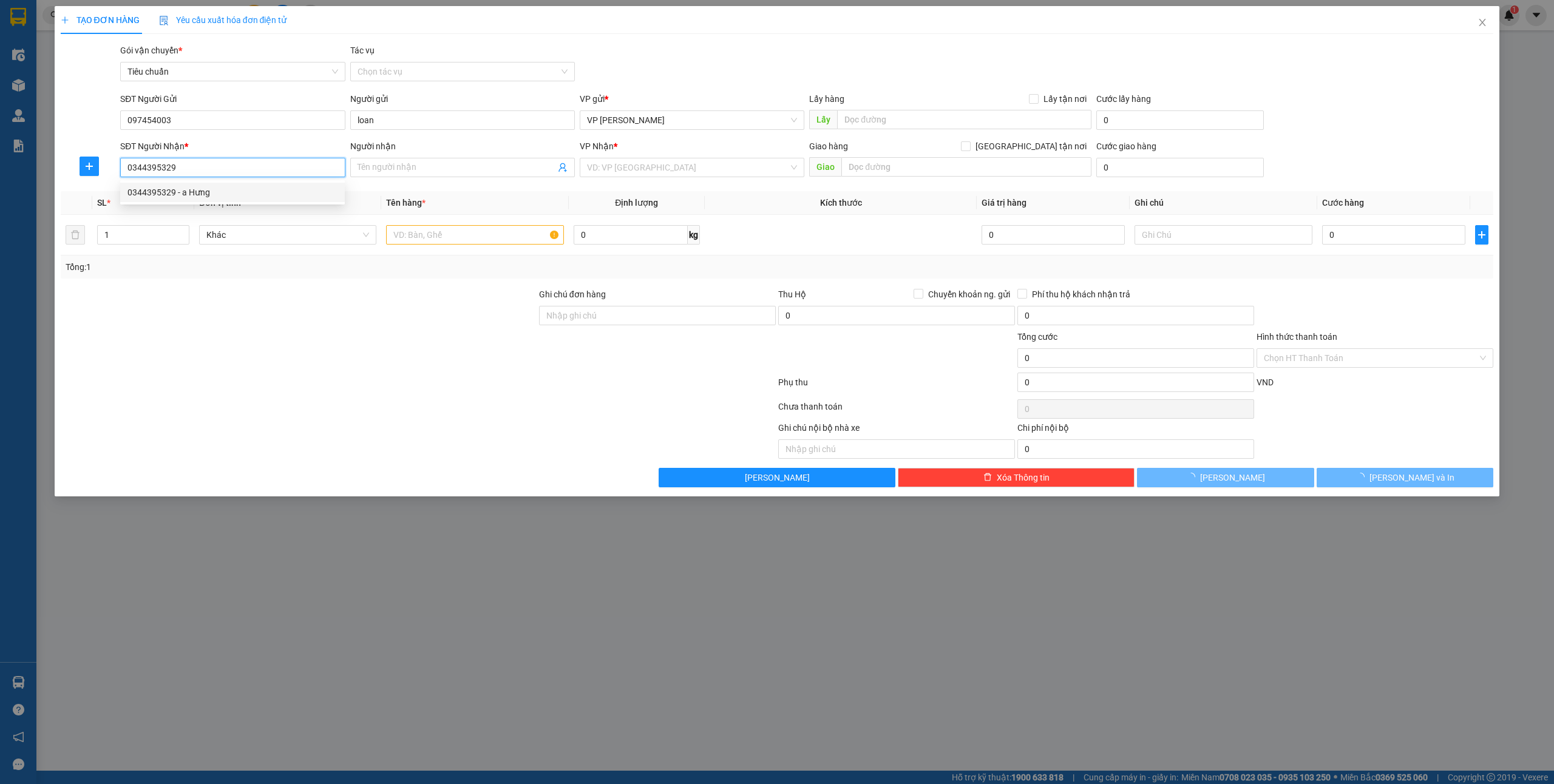
click at [210, 192] on div "0344395329 - a Hưng" at bounding box center [233, 192] width 210 height 13
type input "0344395329"
click at [474, 234] on input "text" at bounding box center [474, 235] width 177 height 20
type input "a Hưng"
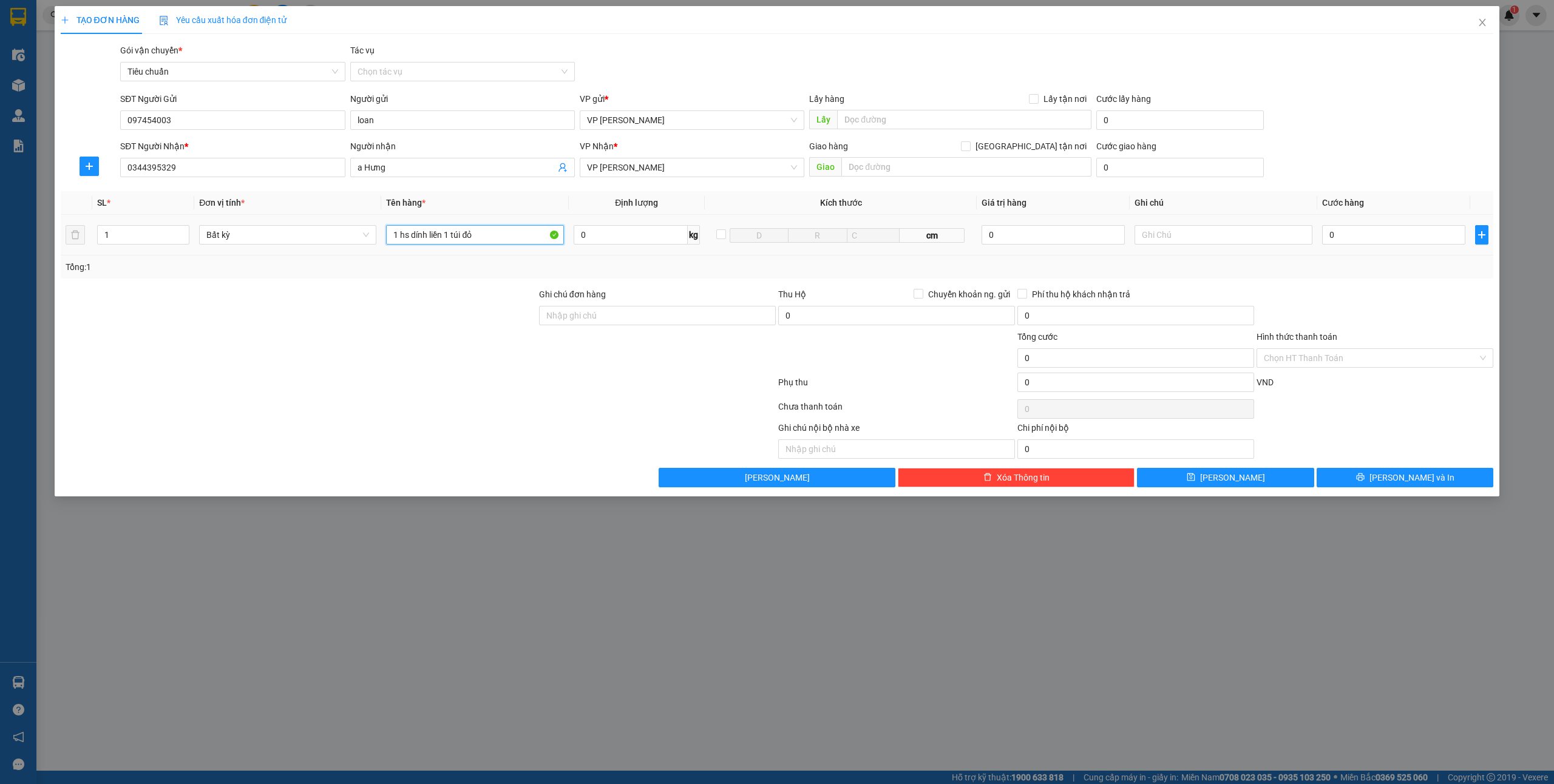
type input "1 hs dính liền 1 túi đỏ"
click at [1336, 237] on input "0" at bounding box center [1394, 235] width 144 height 20
type input "40"
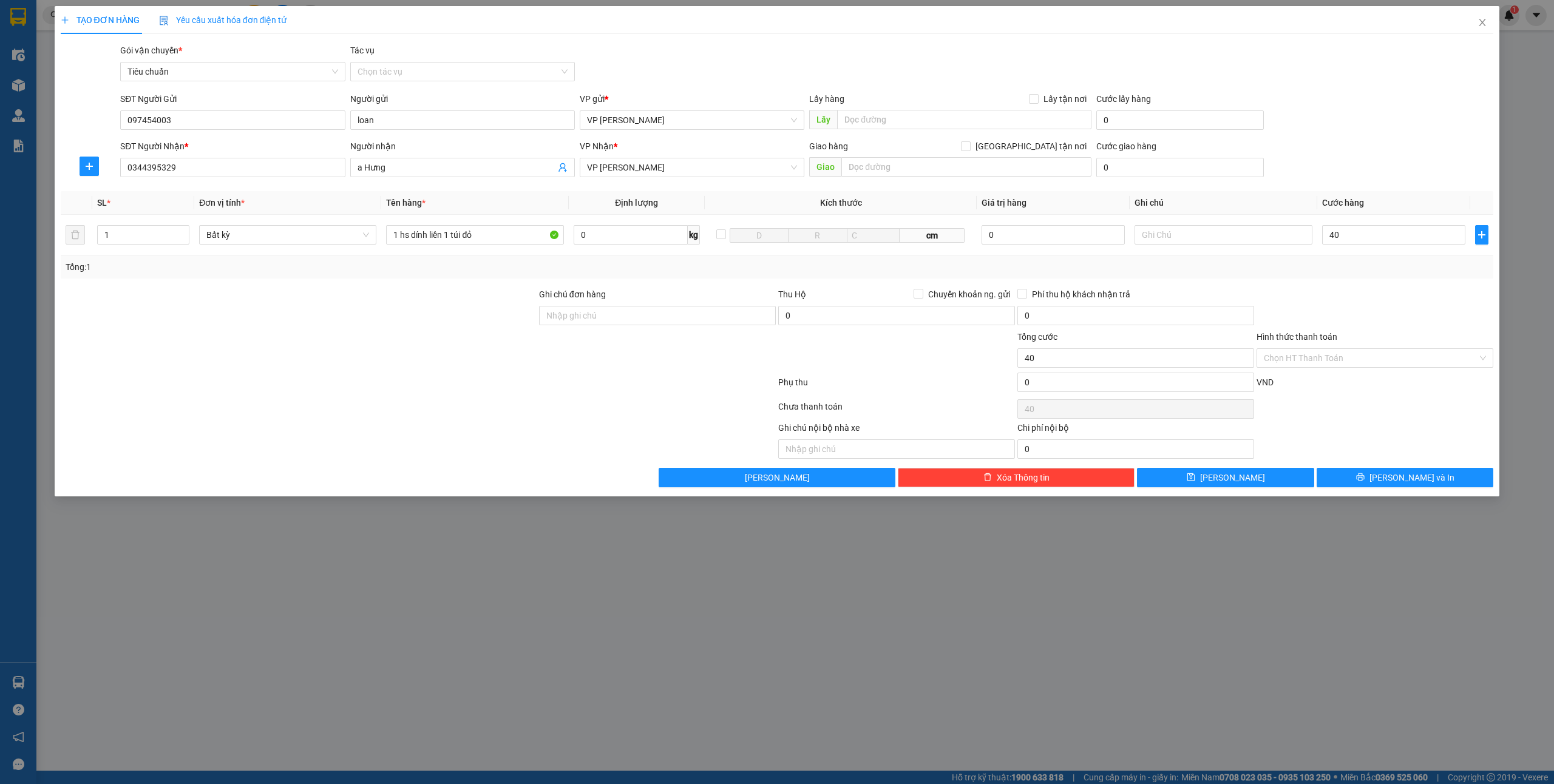
click at [1358, 357] on input "Hình thức thanh toán" at bounding box center [1370, 358] width 214 height 18
type input "40.000"
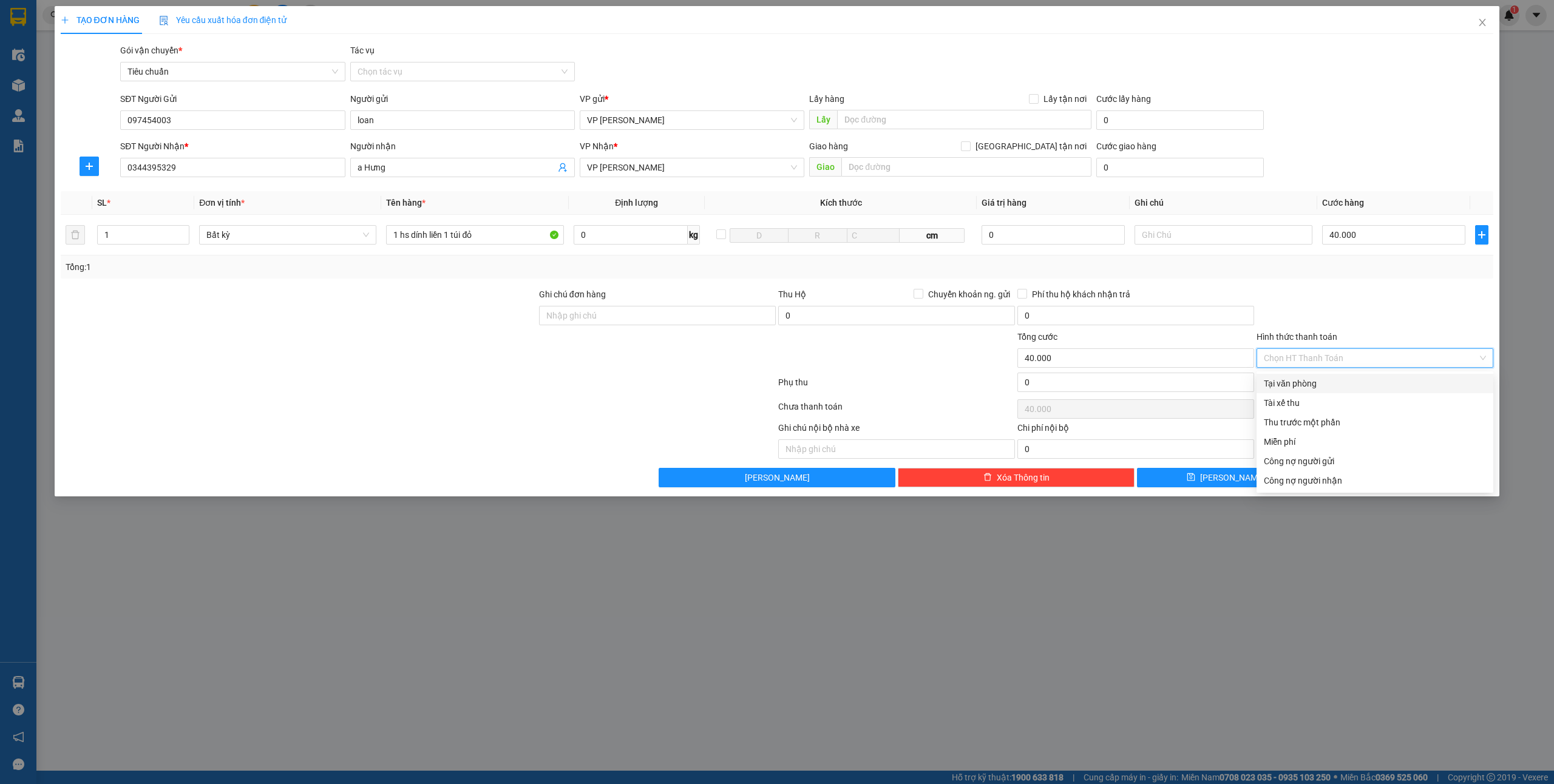
click at [1321, 377] on div "Tại văn phòng" at bounding box center [1375, 383] width 222 height 13
type input "0"
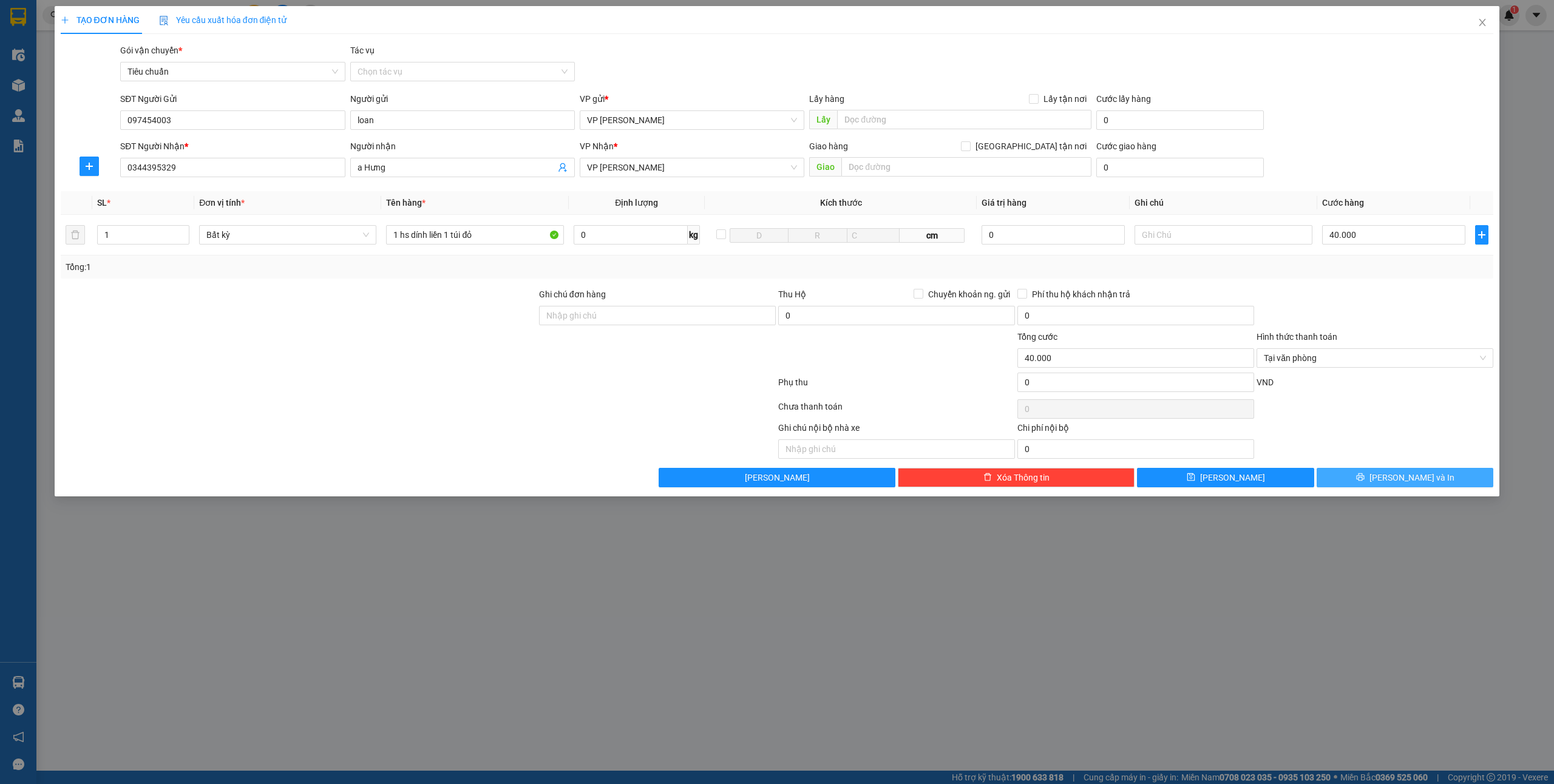
click at [1434, 481] on button "[PERSON_NAME] và In" at bounding box center [1405, 477] width 177 height 20
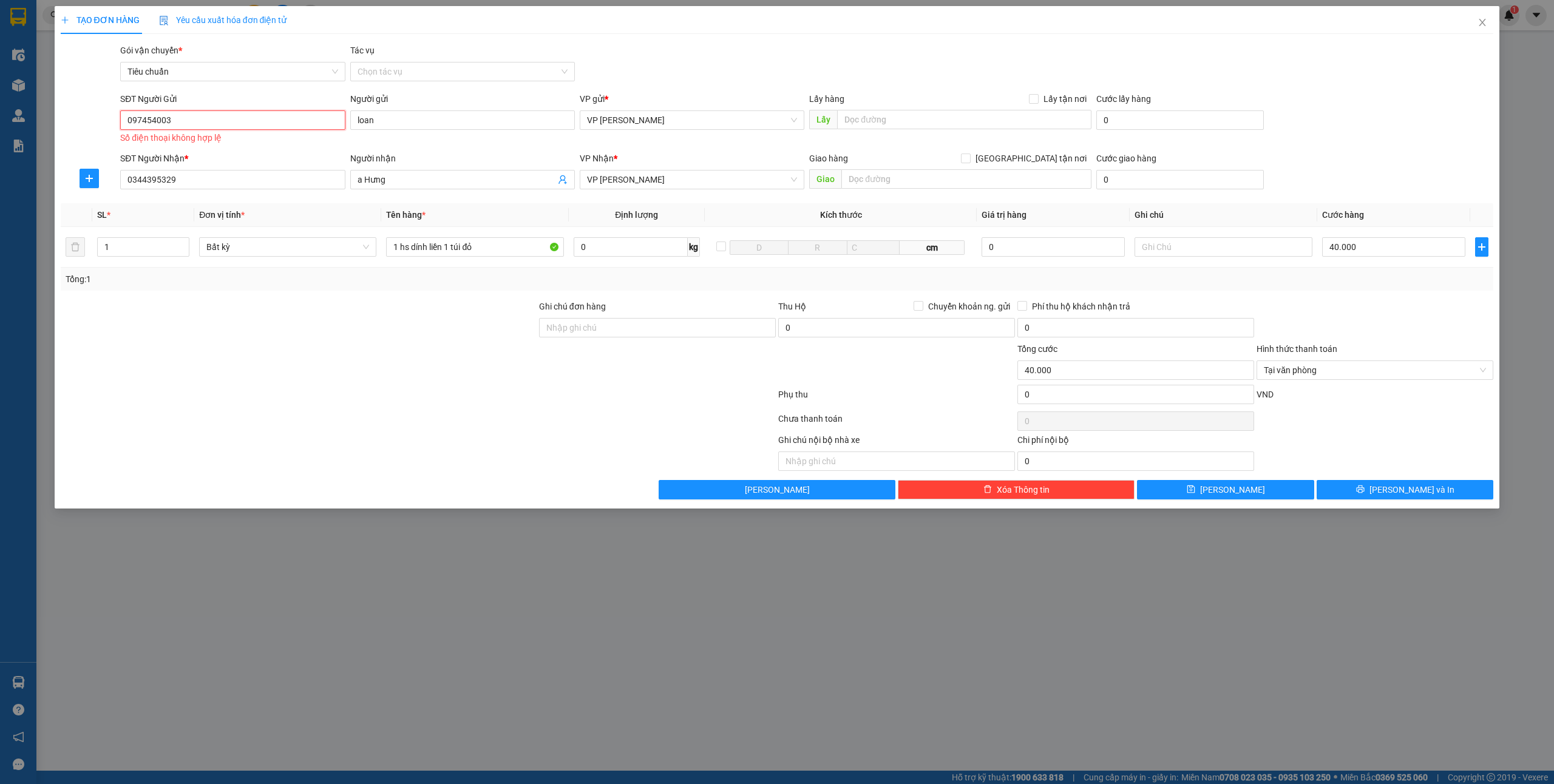
click at [194, 122] on input "097454003" at bounding box center [232, 120] width 225 height 20
click at [154, 120] on input "097454003" at bounding box center [232, 120] width 225 height 20
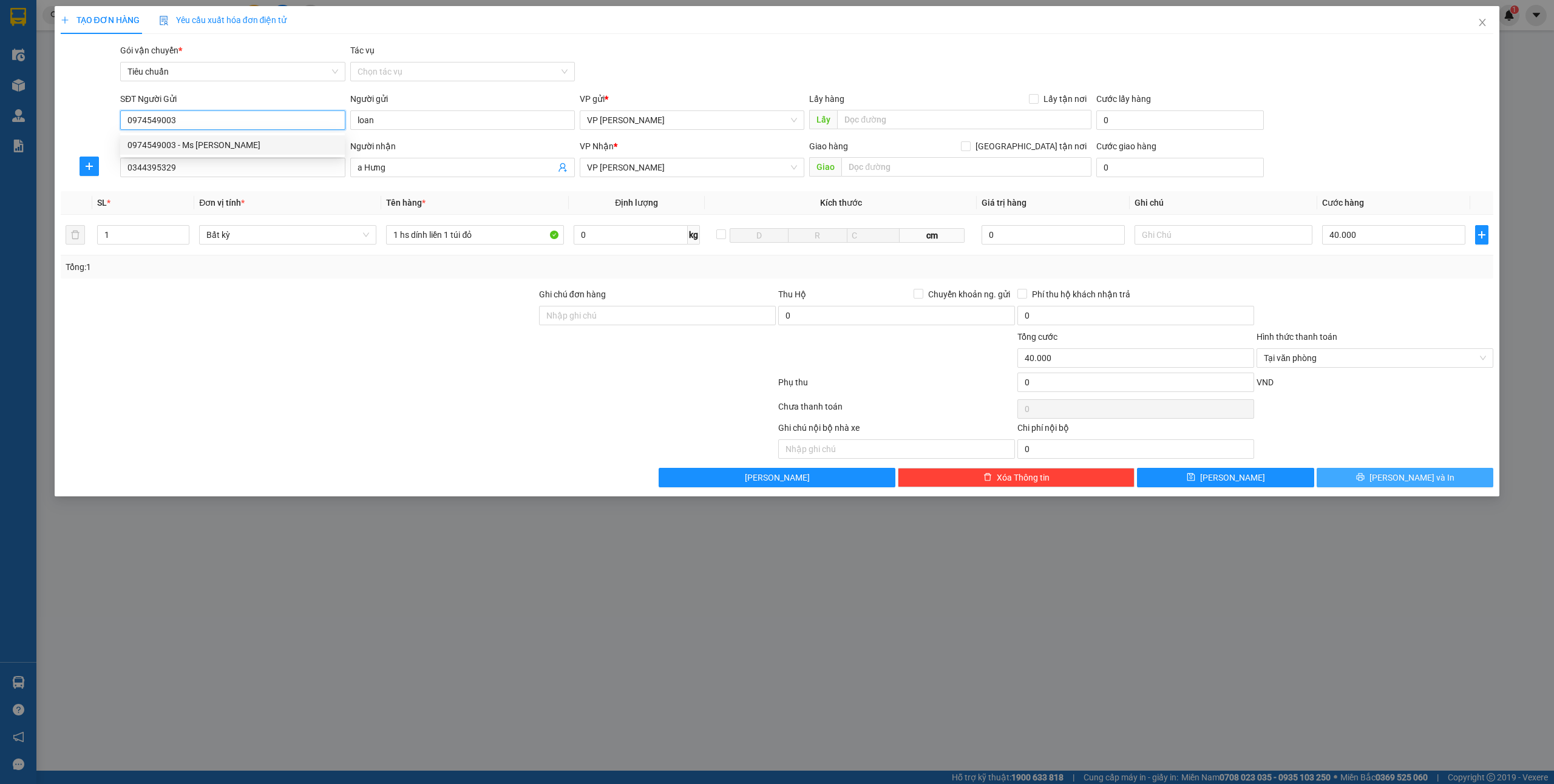
type input "0974549003"
click at [1440, 483] on button "[PERSON_NAME] và In" at bounding box center [1405, 477] width 177 height 20
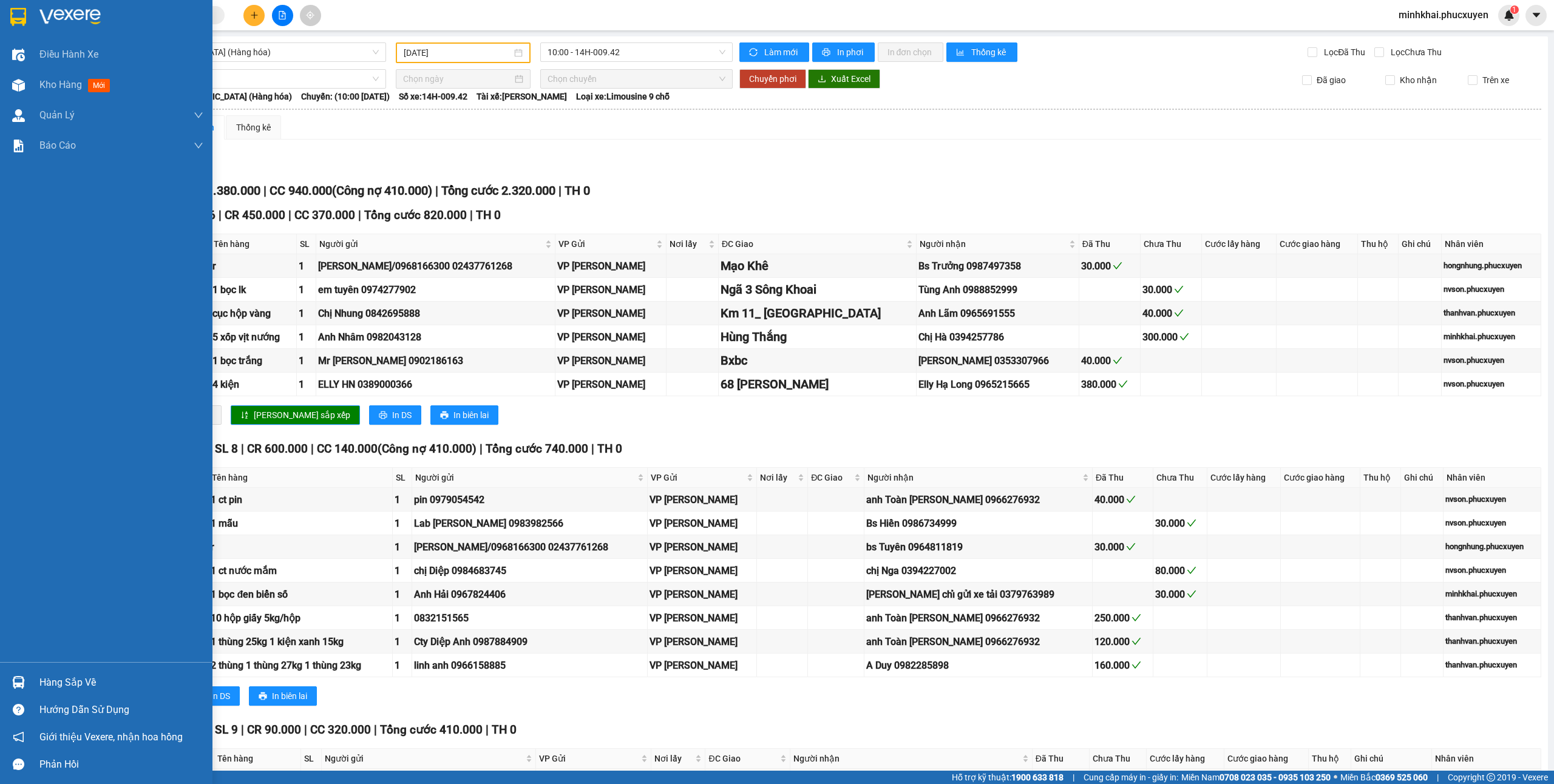
click at [47, 678] on div "Hàng sắp về" at bounding box center [121, 682] width 164 height 18
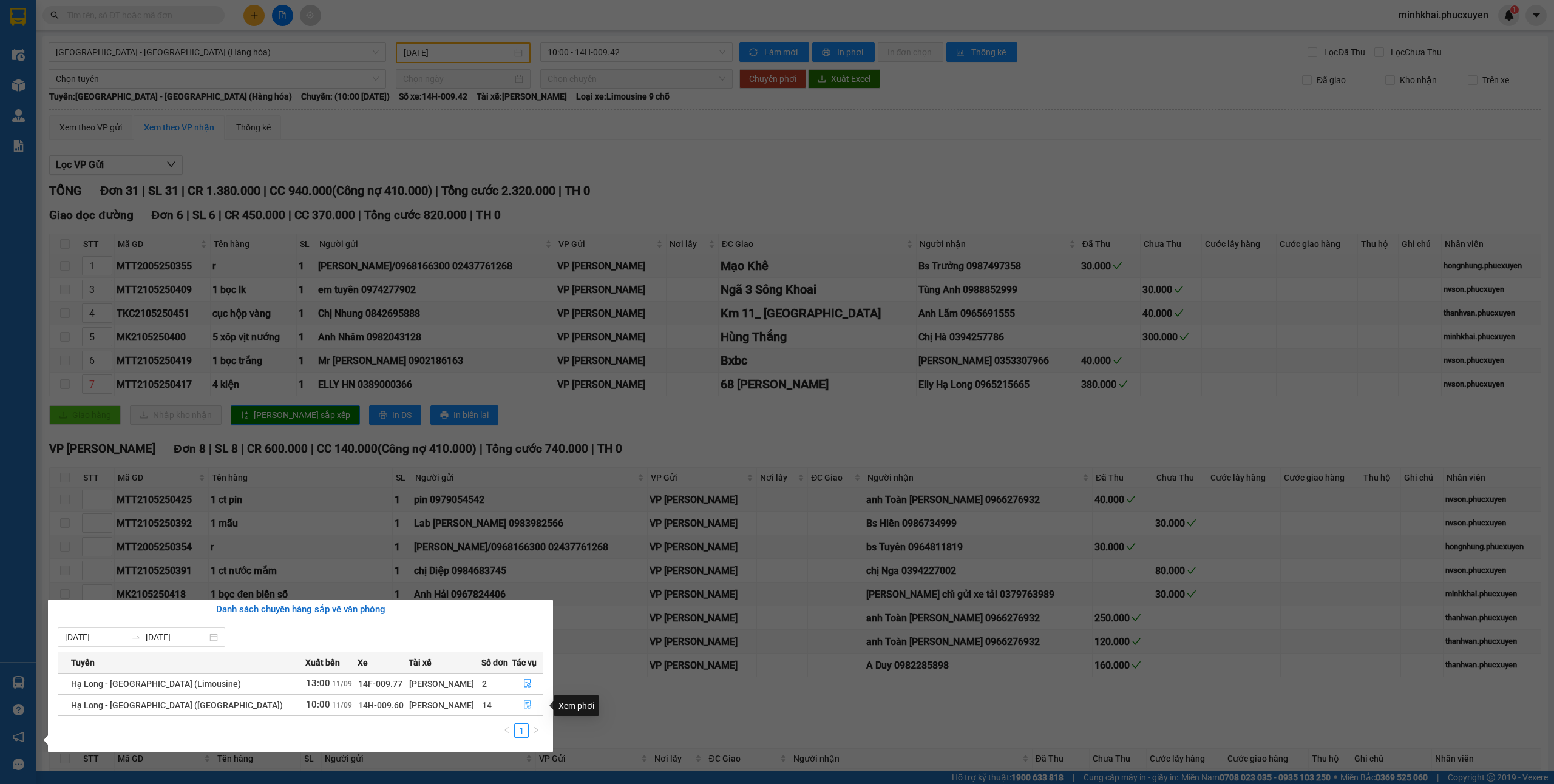
click at [523, 707] on icon "file-done" at bounding box center [527, 704] width 9 height 9
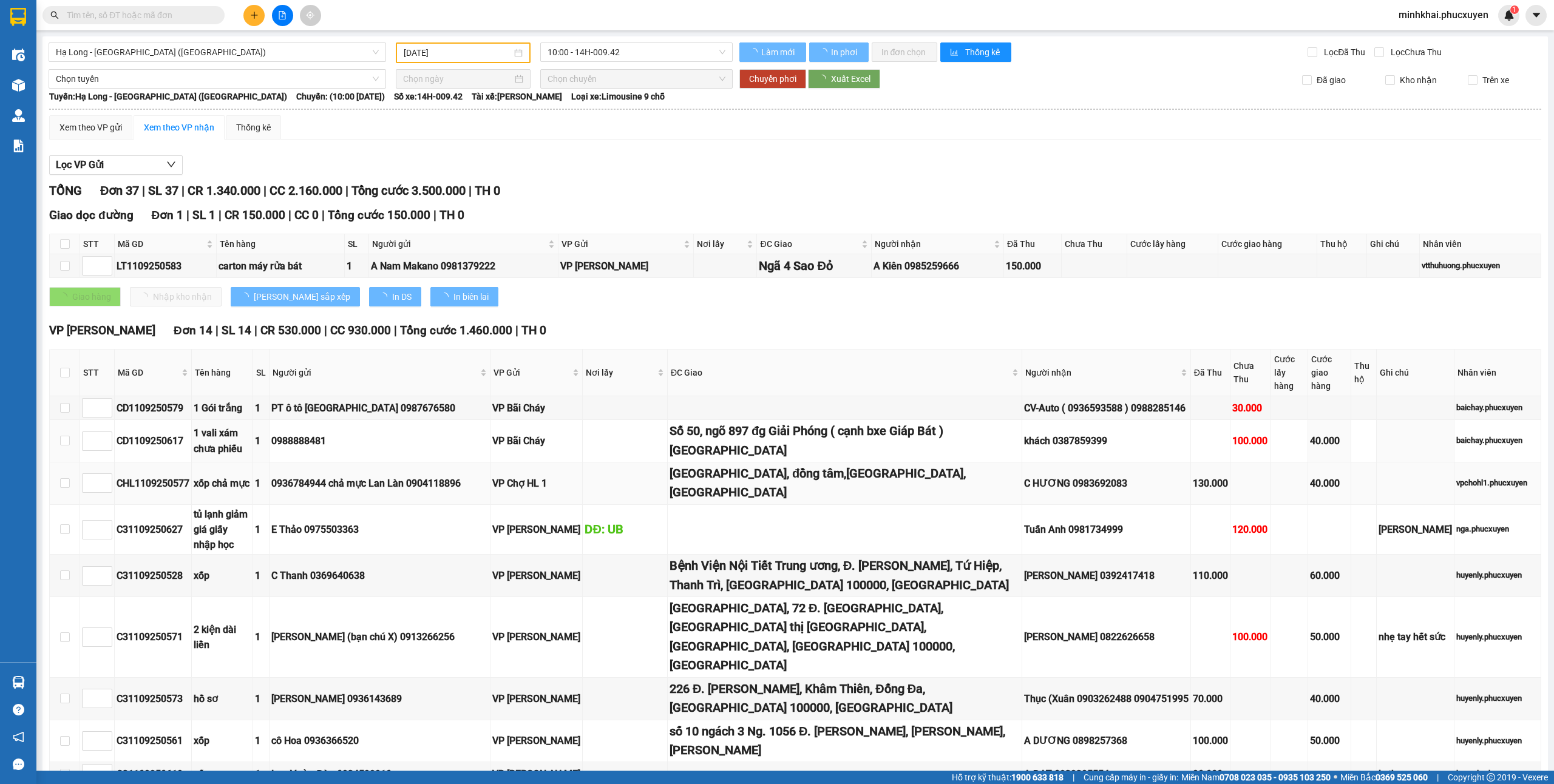
type input "[DATE]"
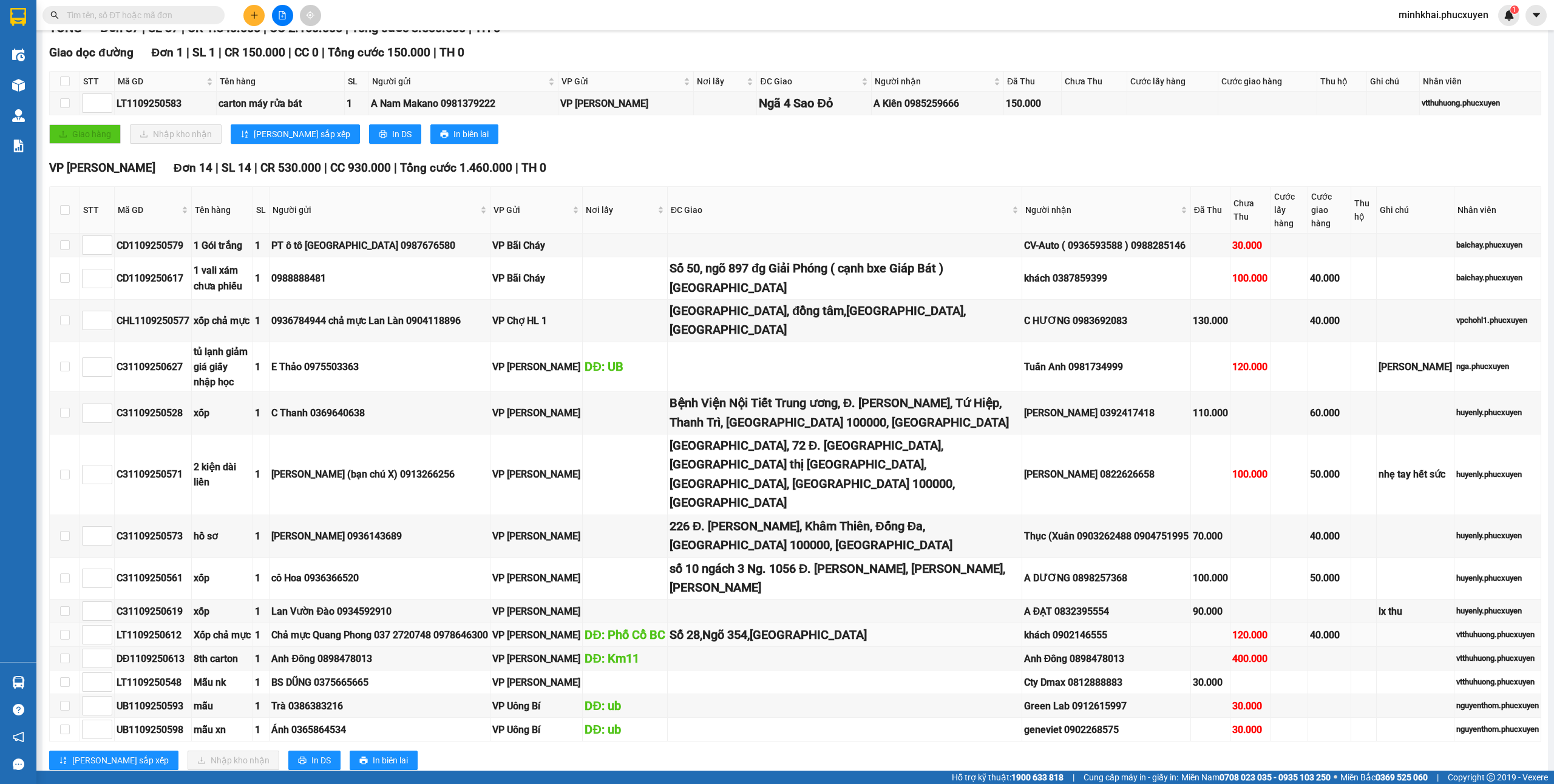
scroll to position [243, 0]
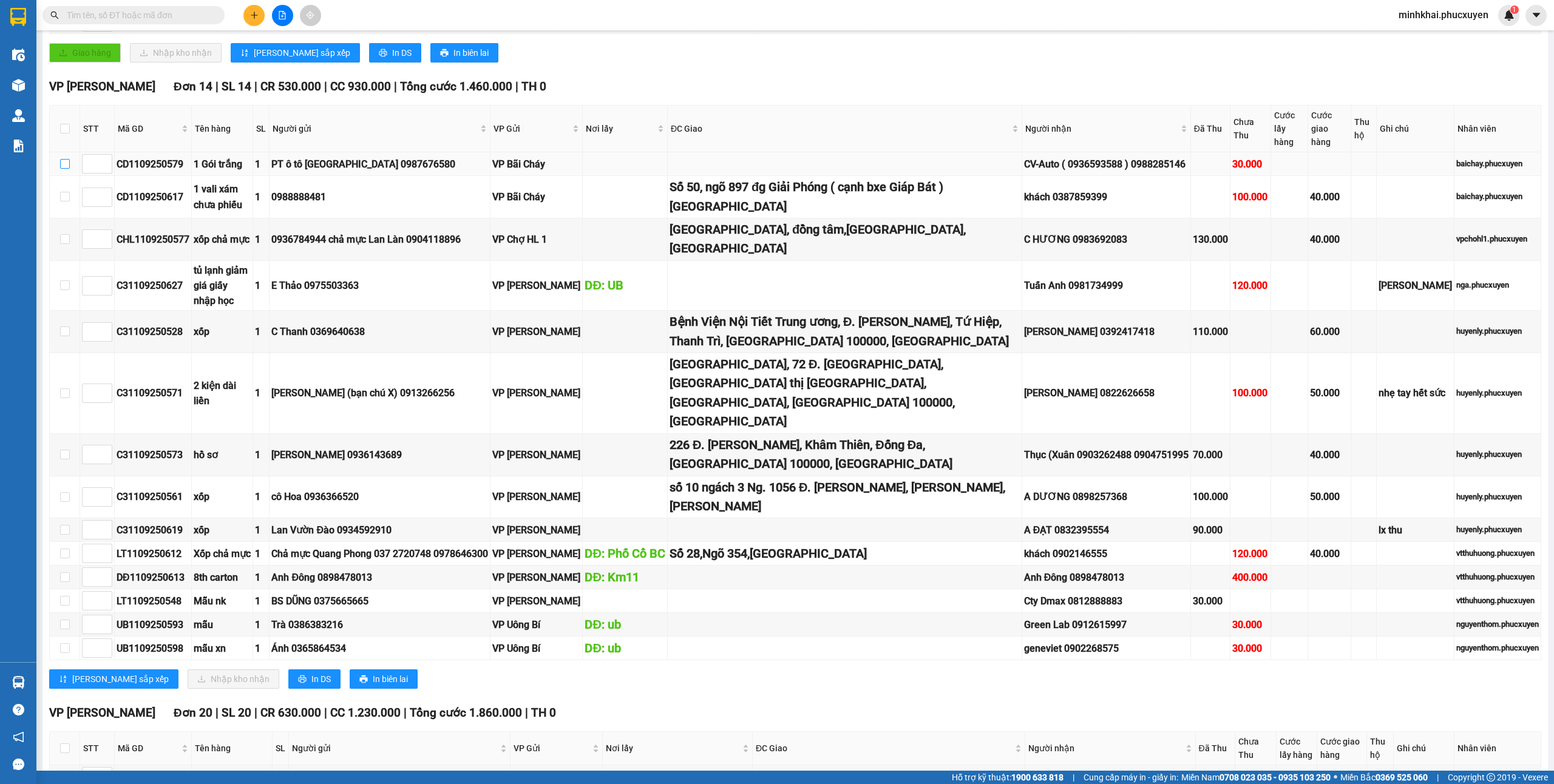
click at [62, 159] on input "checkbox" at bounding box center [65, 164] width 9 height 9
checkbox input "true"
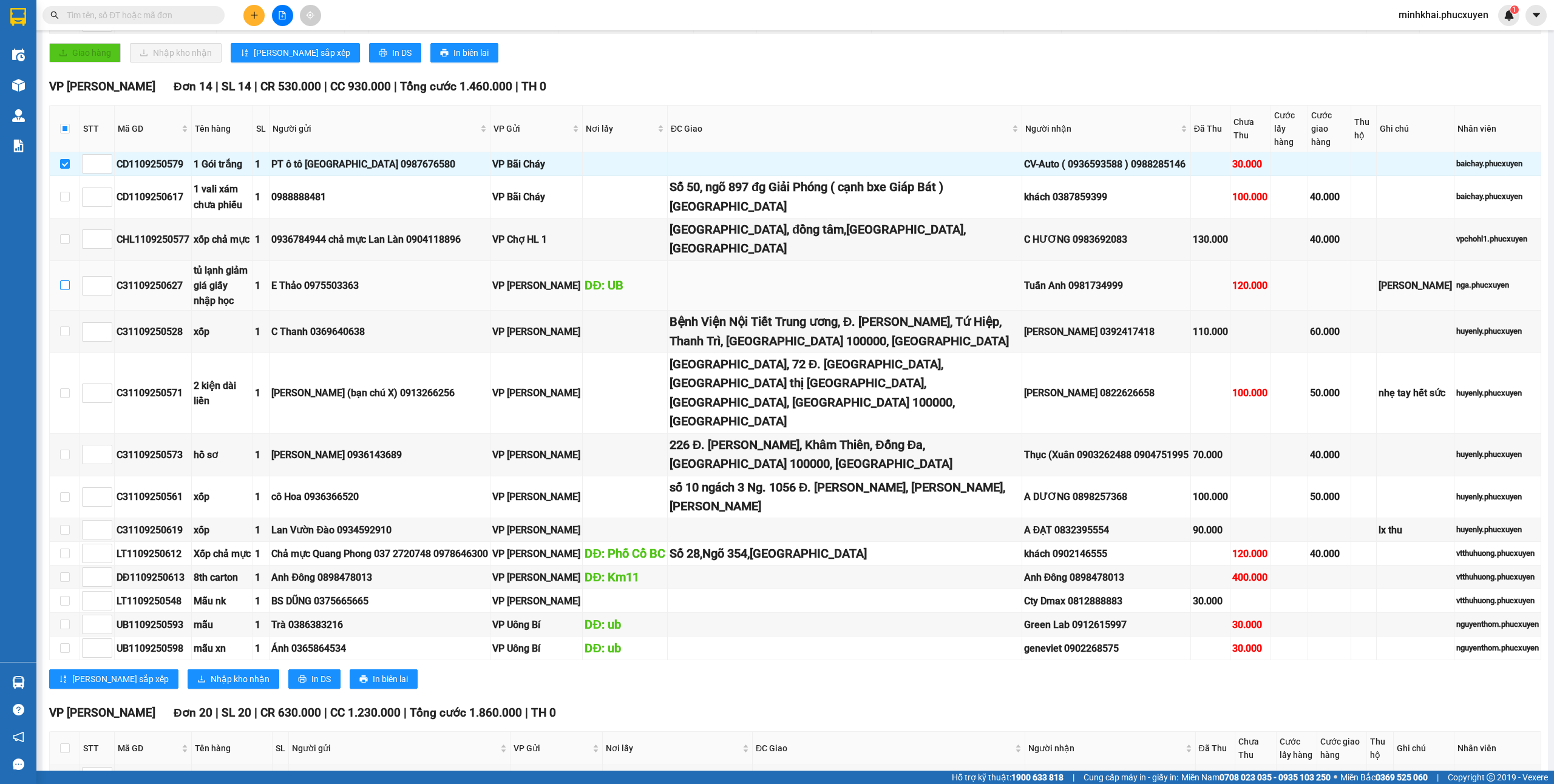
click at [60, 281] on input "checkbox" at bounding box center [65, 286] width 9 height 9
checkbox input "true"
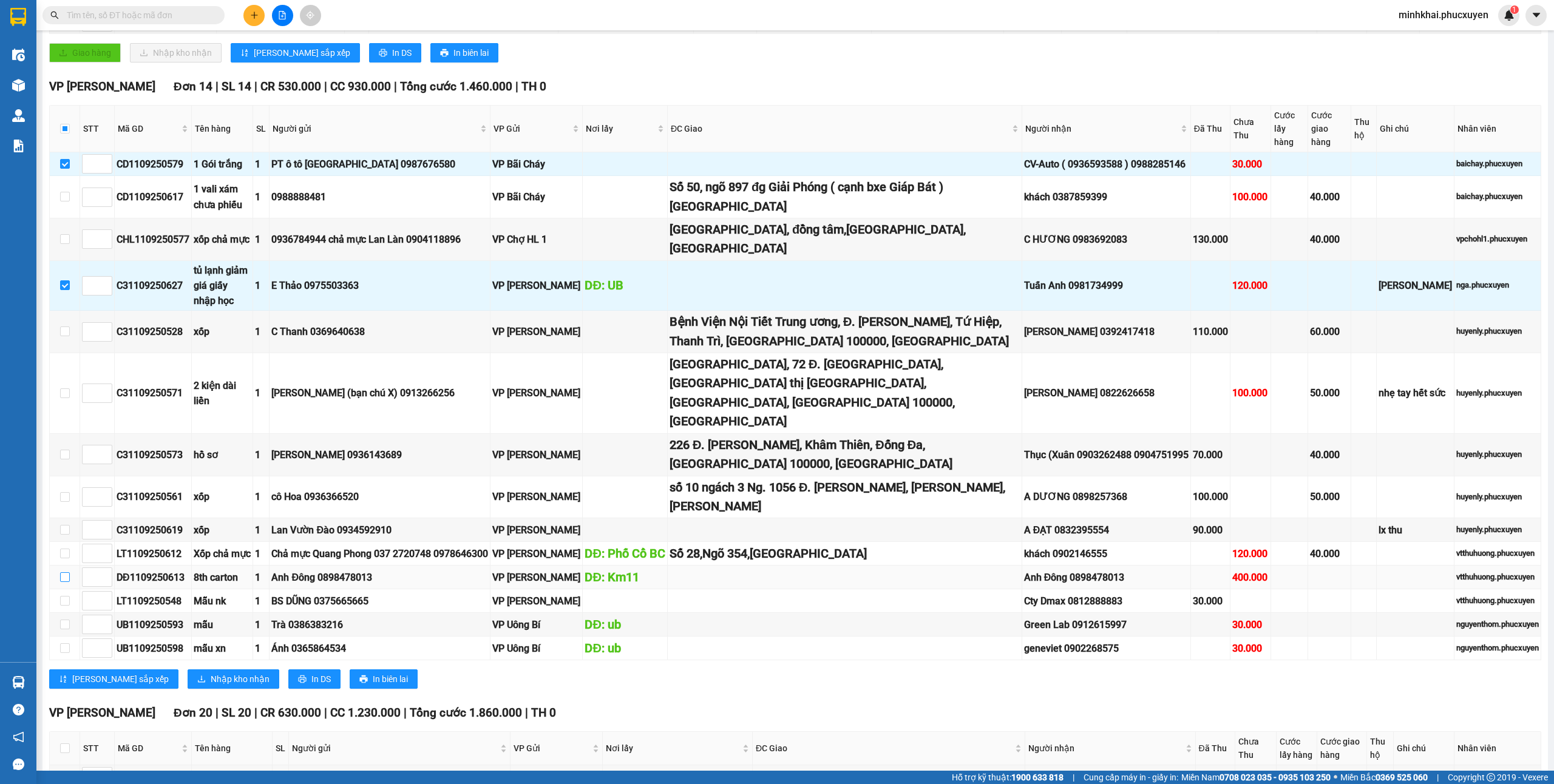
click at [61, 573] on input "checkbox" at bounding box center [65, 577] width 9 height 9
checkbox input "true"
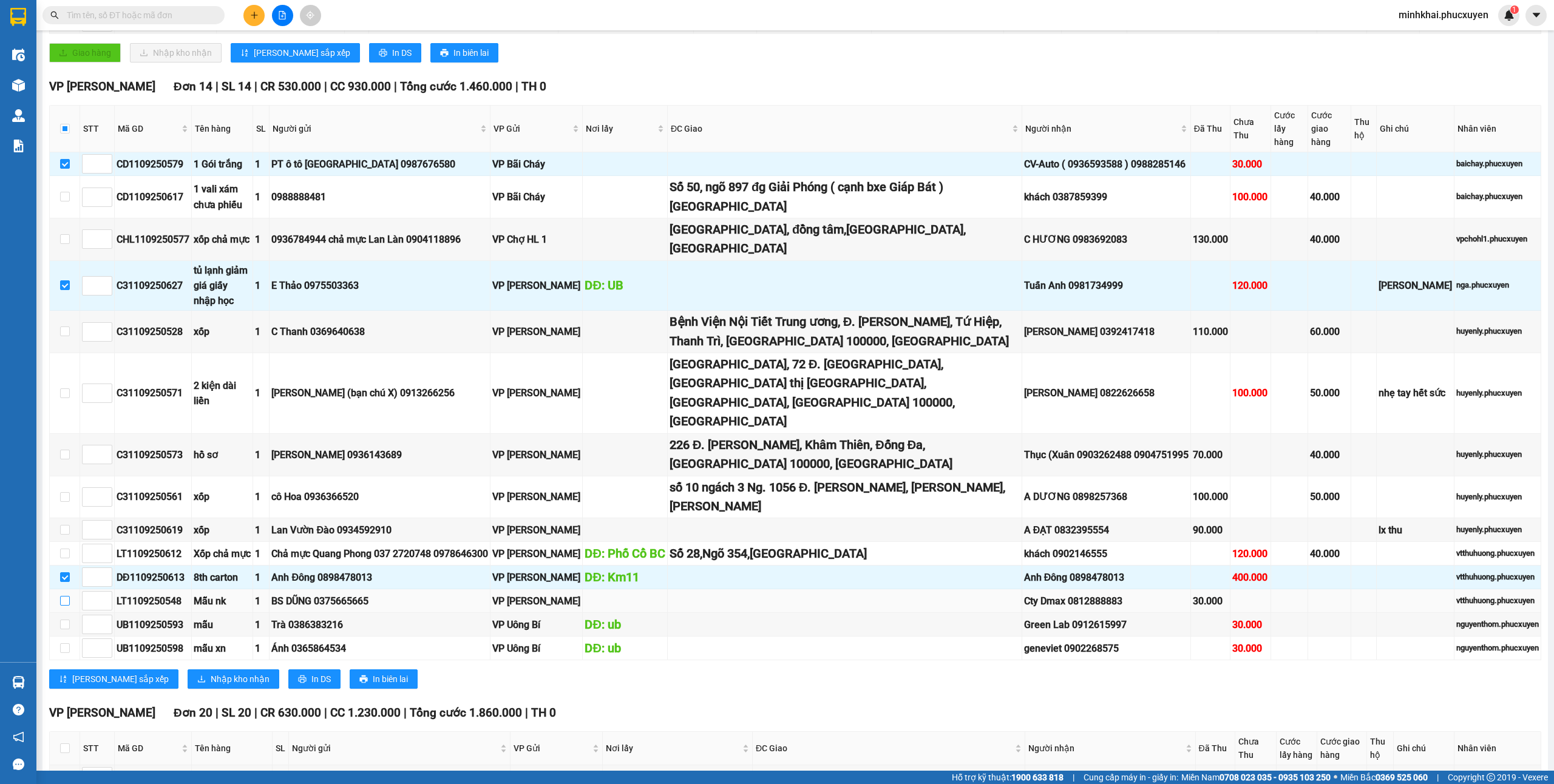
click at [64, 596] on input "checkbox" at bounding box center [65, 601] width 9 height 9
checkbox input "true"
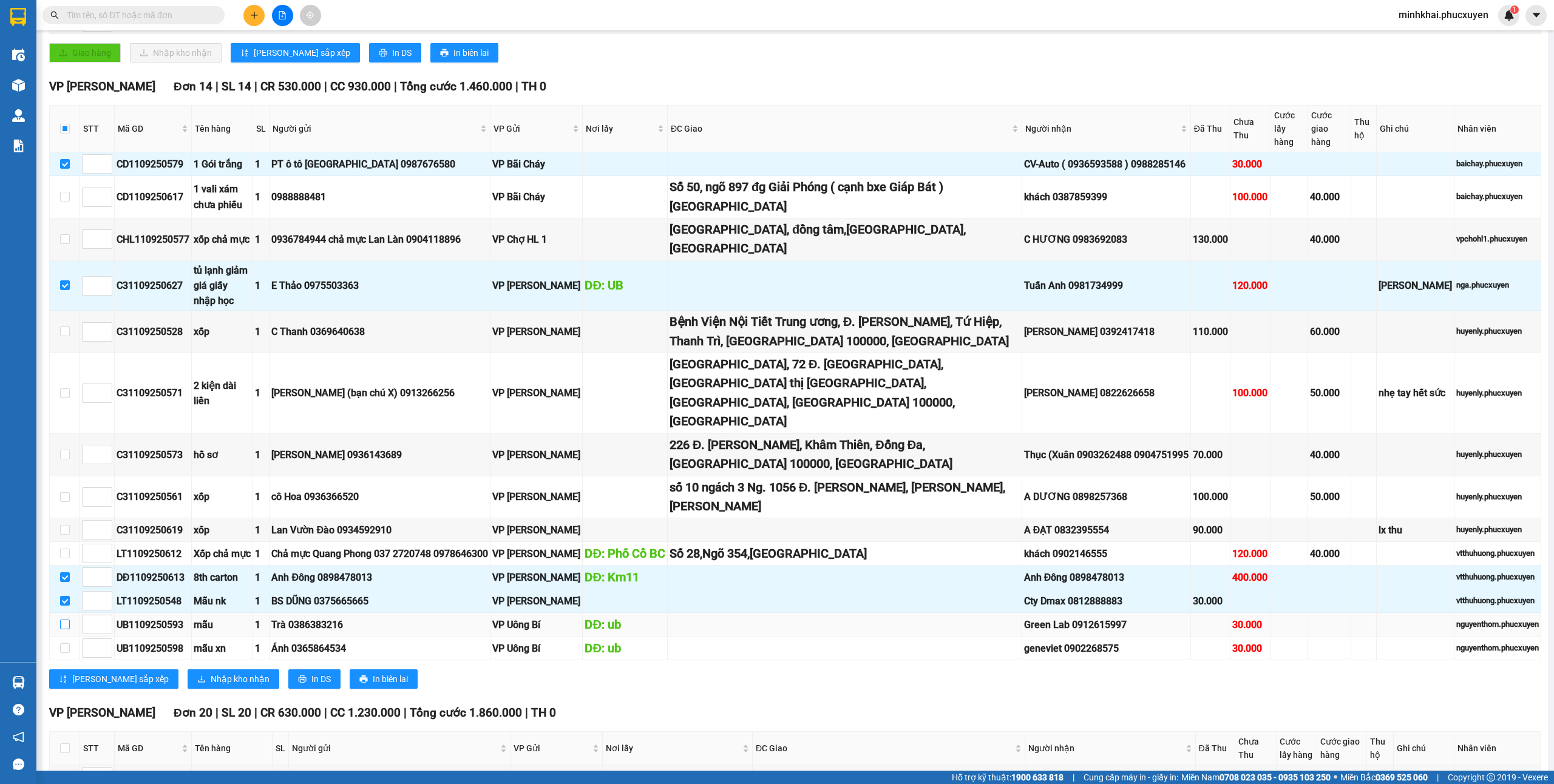
click at [64, 620] on input "checkbox" at bounding box center [65, 625] width 9 height 9
checkbox input "true"
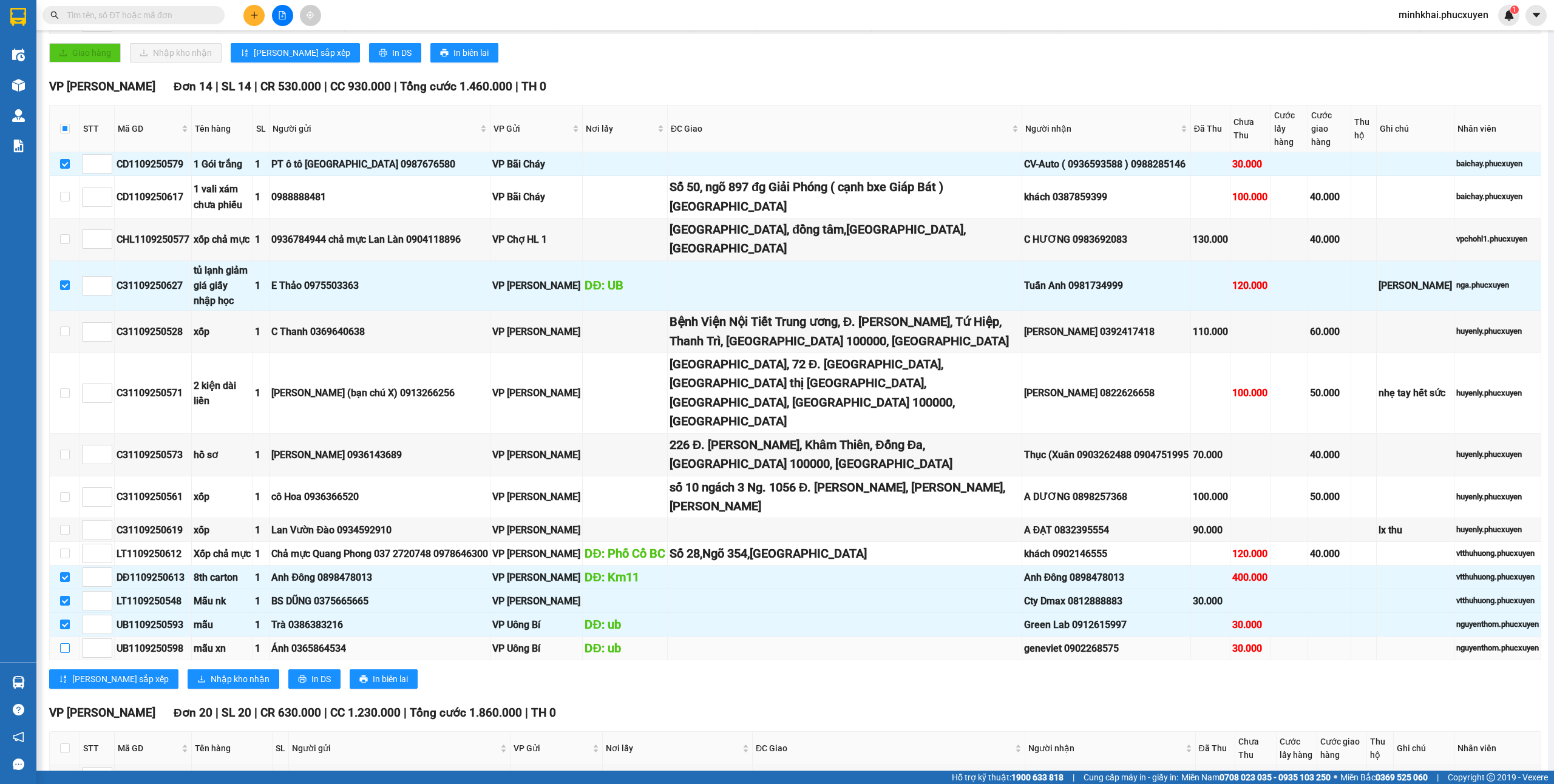
click at [60, 644] on input "checkbox" at bounding box center [65, 648] width 9 height 9
checkbox input "true"
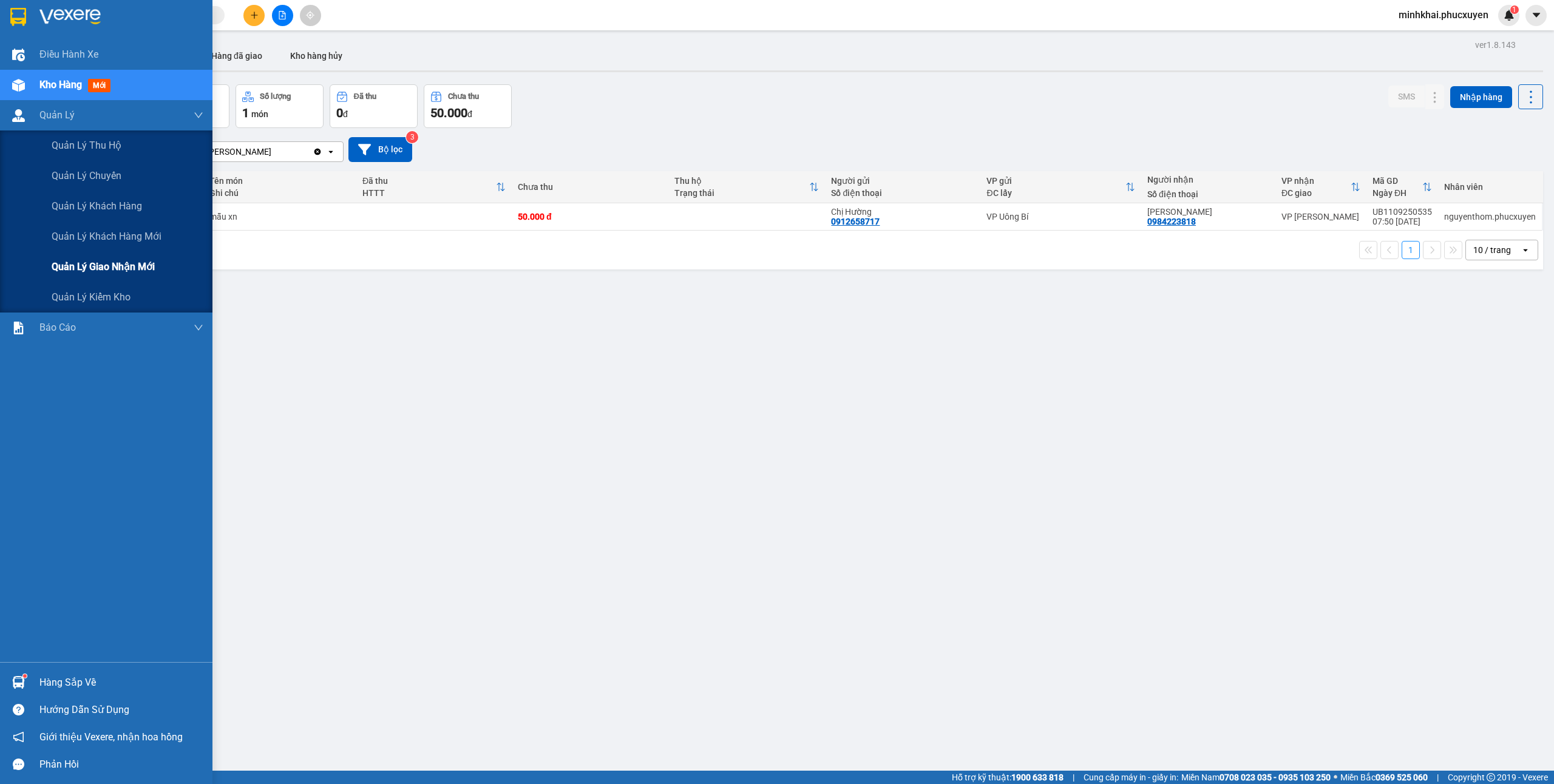
click at [88, 272] on span "Quản lý giao nhận mới" at bounding box center [103, 267] width 103 height 15
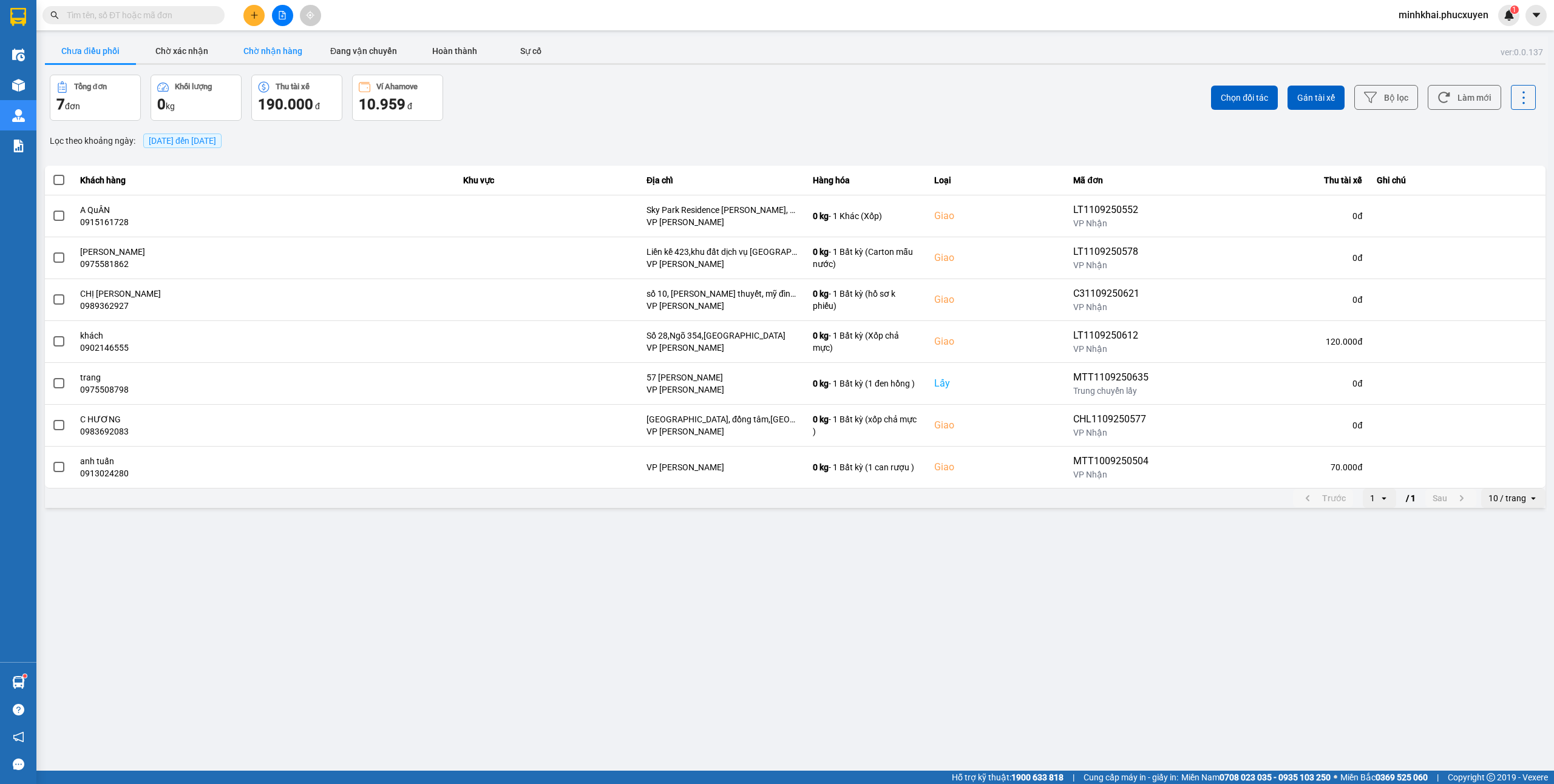
click at [248, 57] on button "Chờ nhận hàng" at bounding box center [272, 50] width 91 height 24
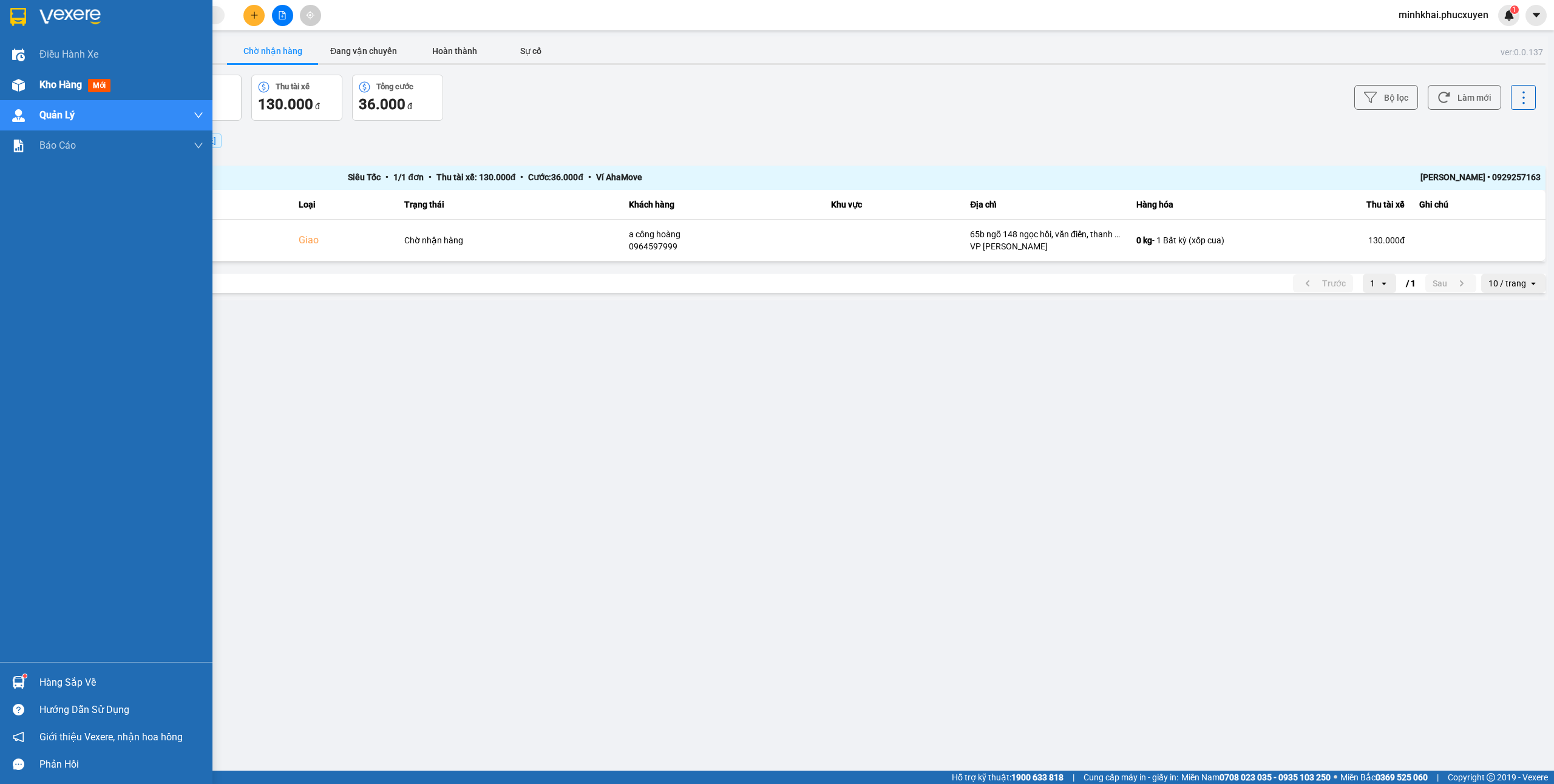
click at [15, 93] on div at bounding box center [18, 85] width 21 height 21
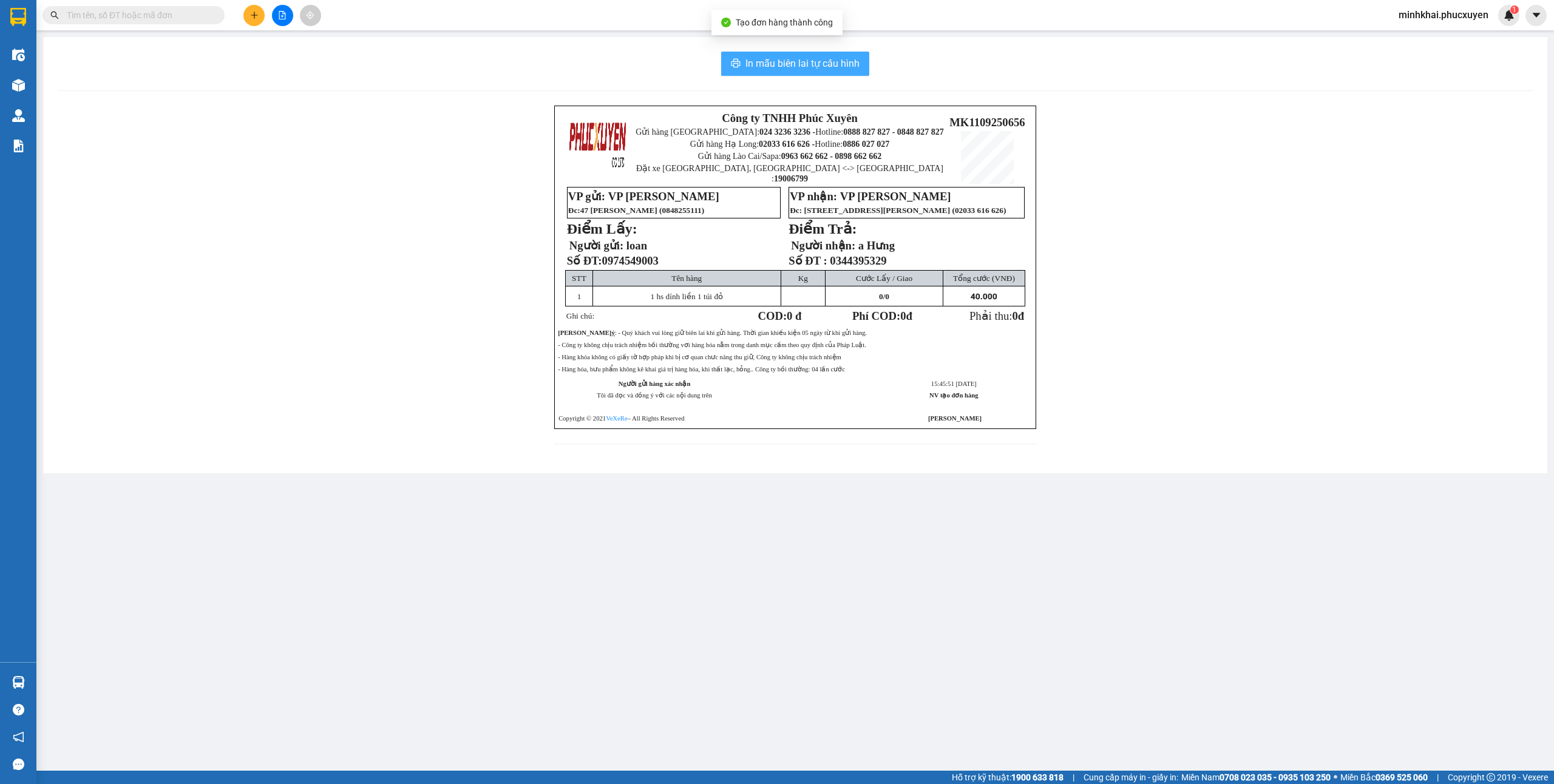
click at [804, 62] on span "In mẫu biên lai tự cấu hình" at bounding box center [802, 63] width 114 height 15
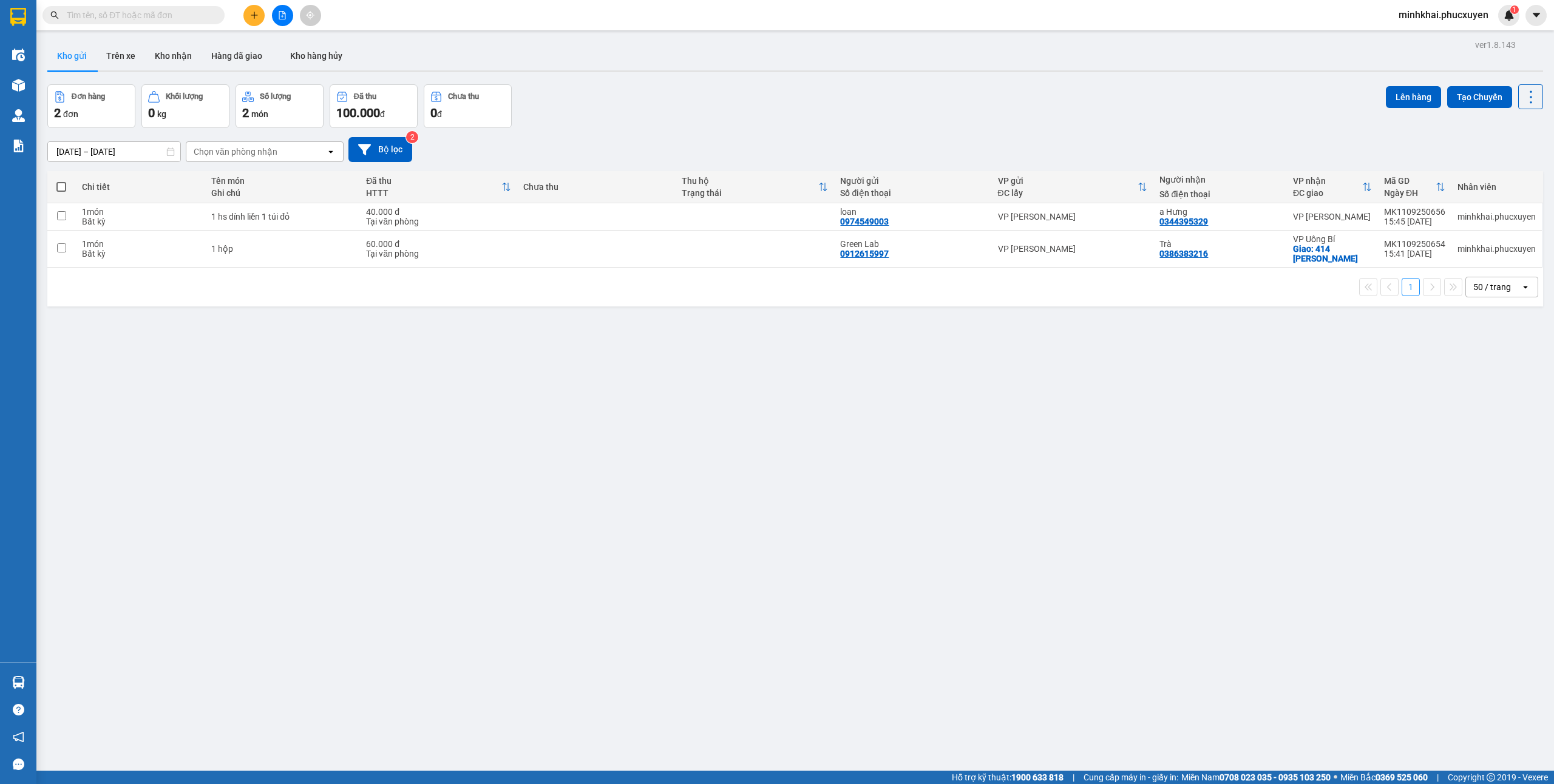
click at [250, 13] on icon "plus" at bounding box center [254, 15] width 9 height 9
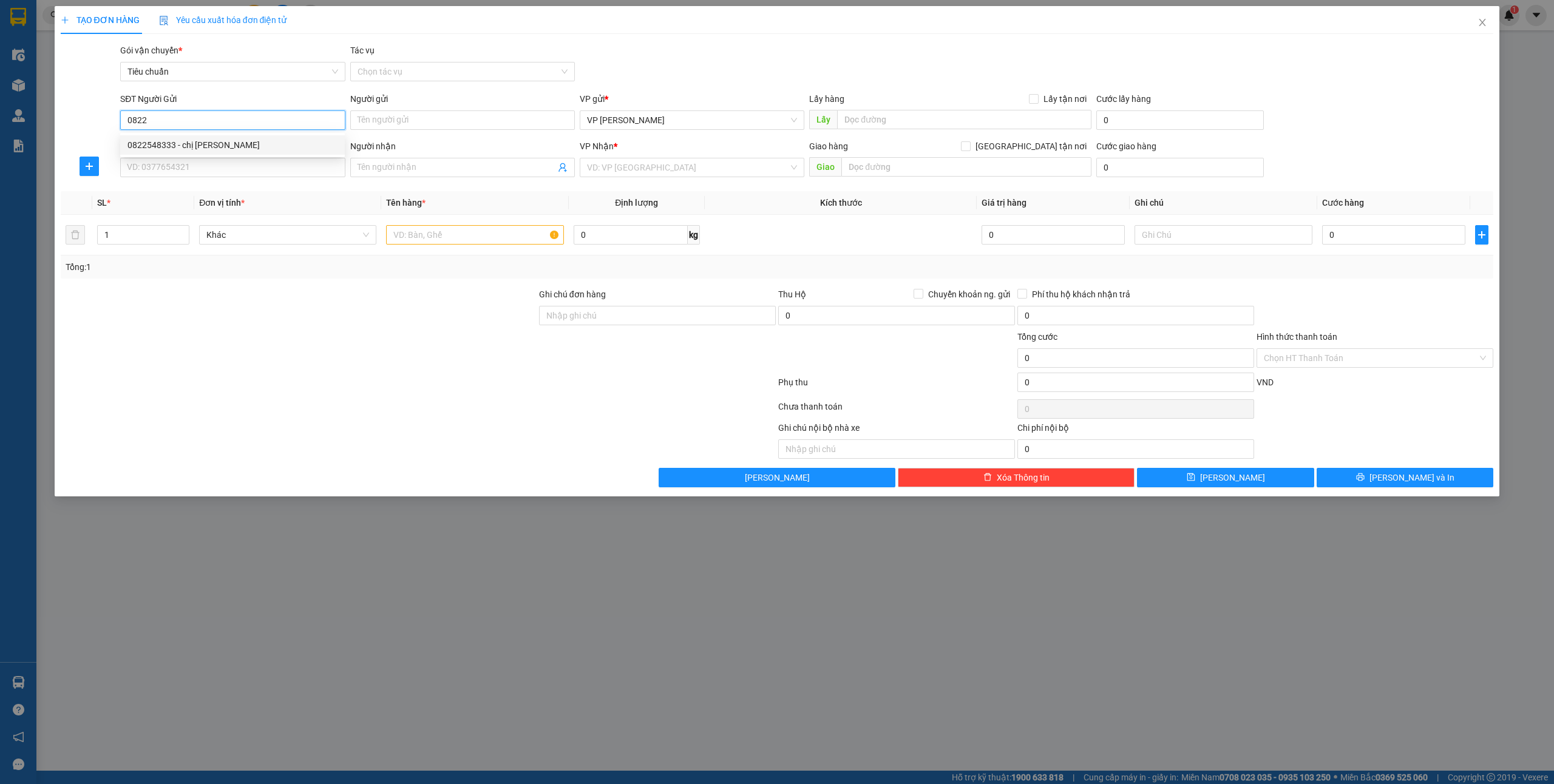
click at [194, 144] on div "0822548333 - chị [PERSON_NAME]" at bounding box center [233, 144] width 210 height 13
type input "0822548333"
type input "chị [PERSON_NAME]"
type input "0822548333"
click at [211, 175] on input "SĐT Người Nhận *" at bounding box center [232, 167] width 225 height 20
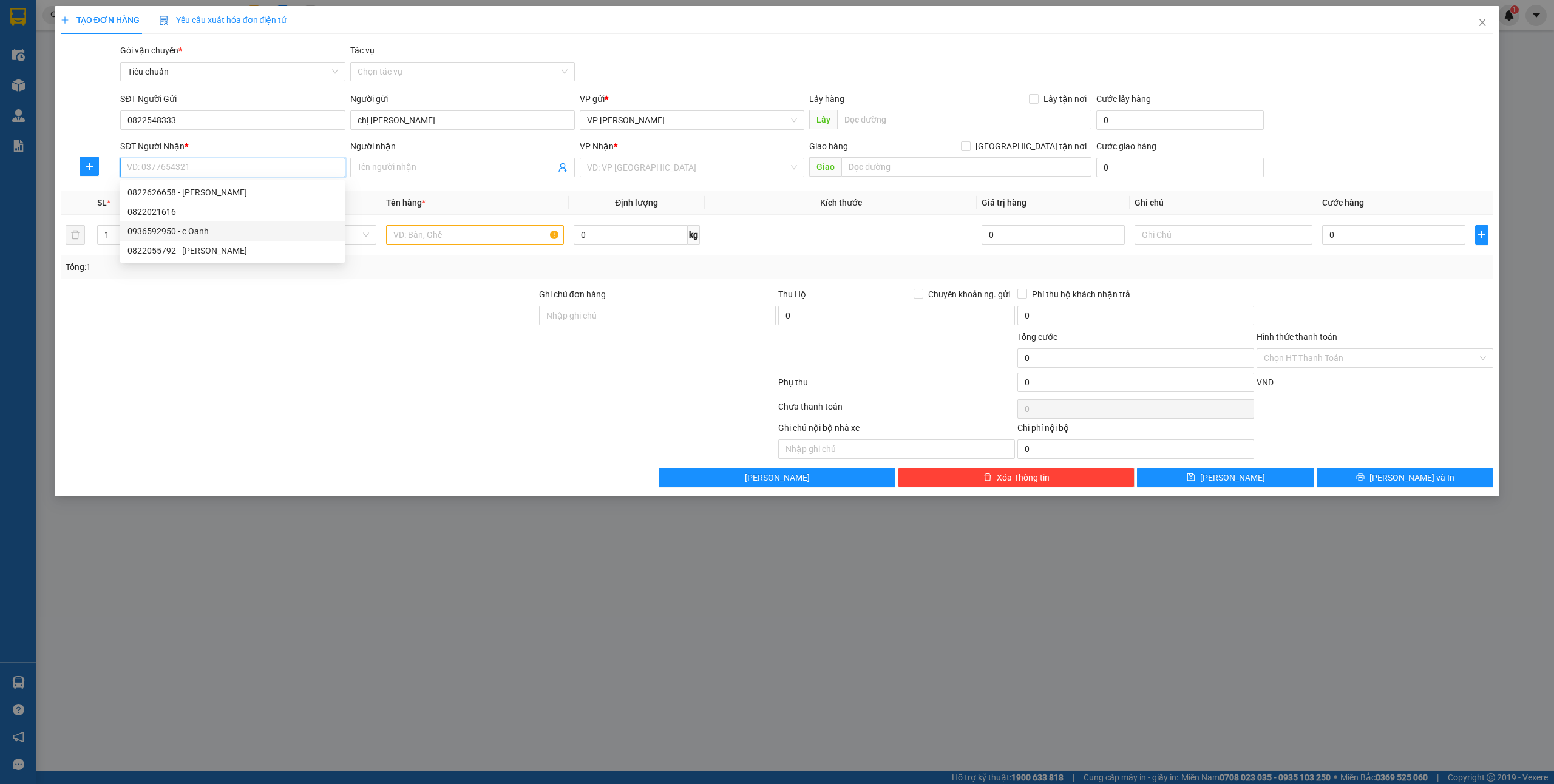
click at [249, 231] on div "0936592950 - c Oanh" at bounding box center [233, 231] width 210 height 13
type input "0936592950"
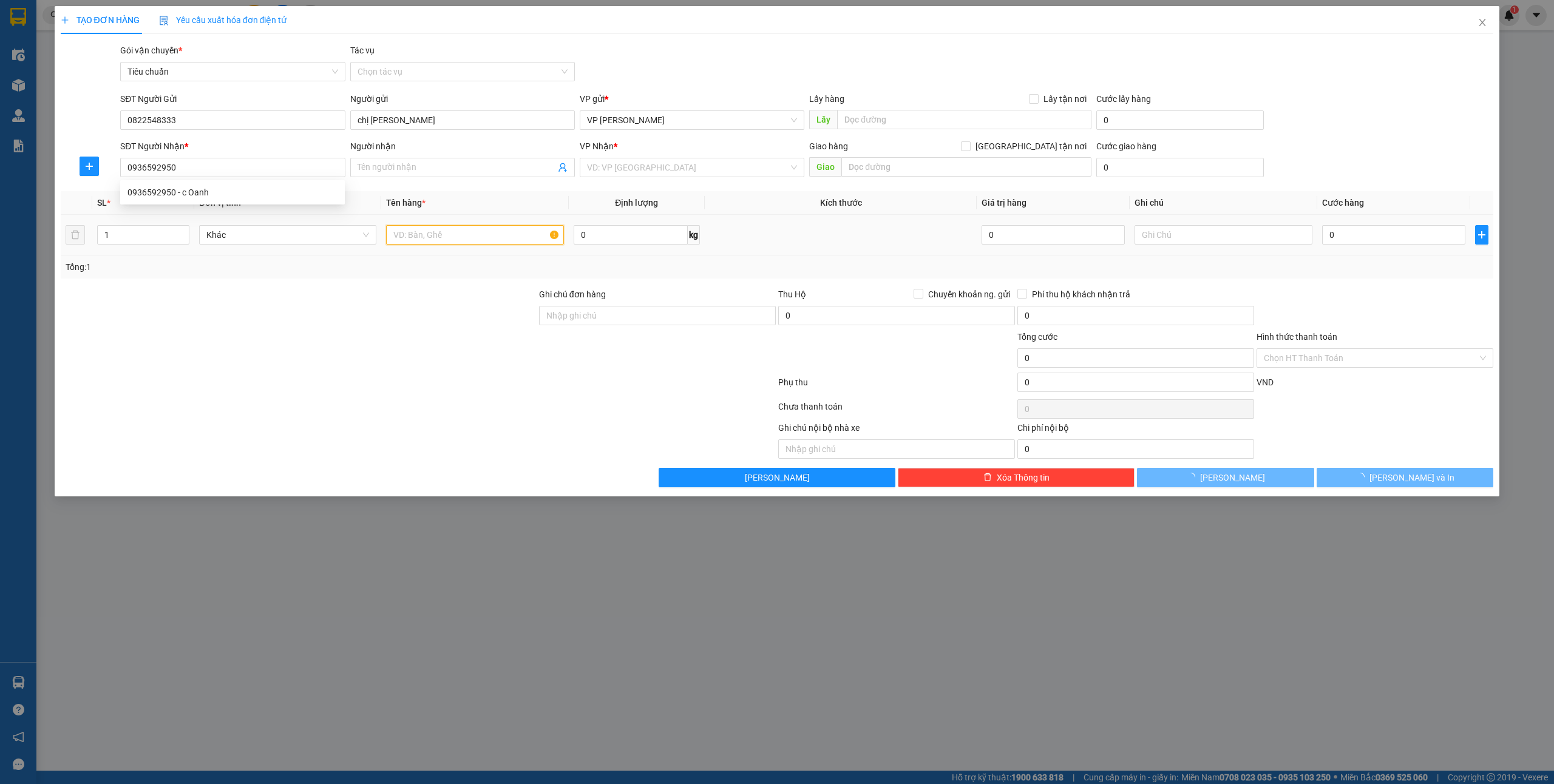
click at [469, 239] on input "text" at bounding box center [474, 235] width 177 height 20
type input "1 hsoi"
type input "c Oanh"
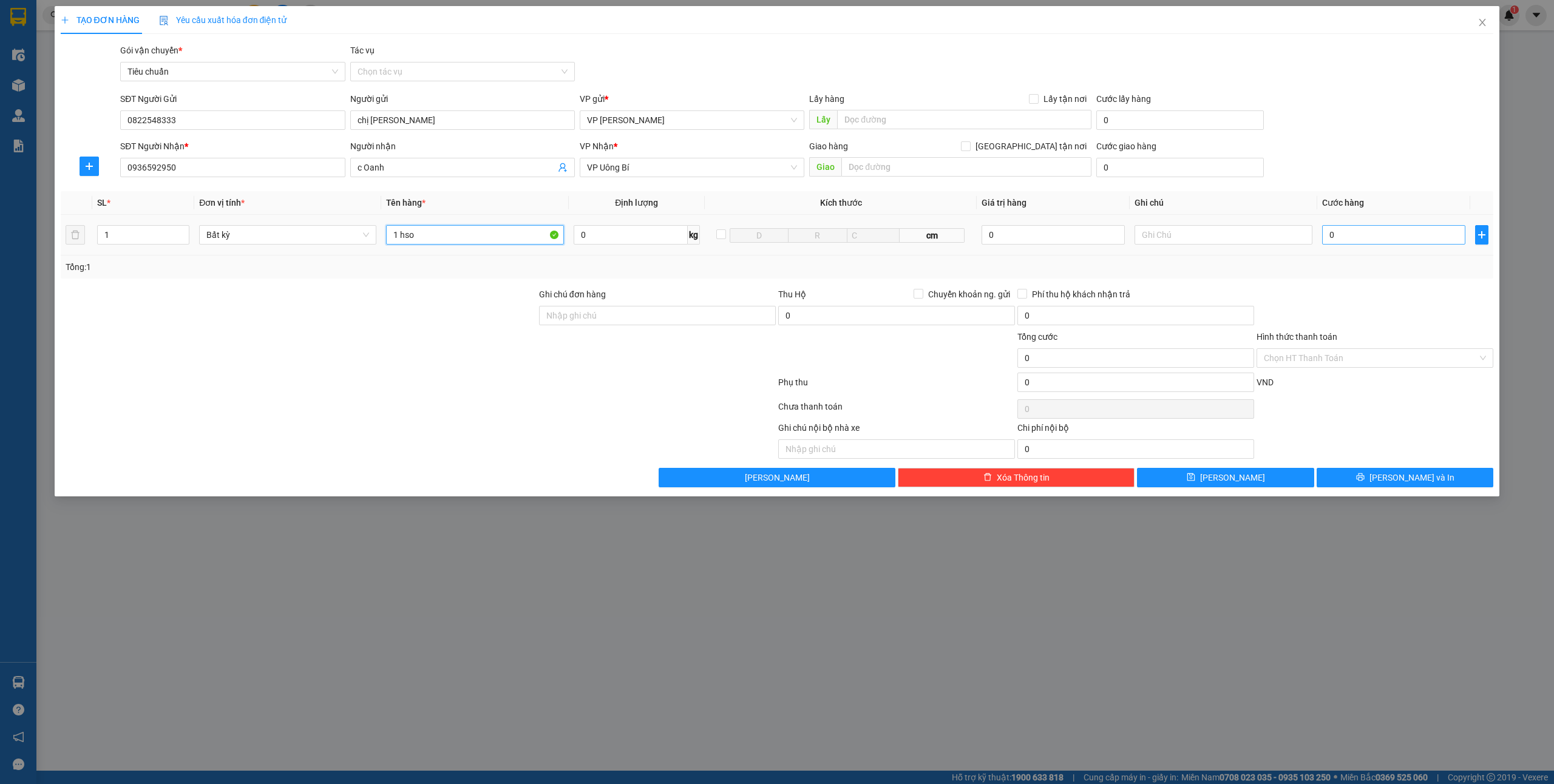
type input "1 hso"
click at [1365, 226] on input "0" at bounding box center [1394, 235] width 144 height 20
type input "3"
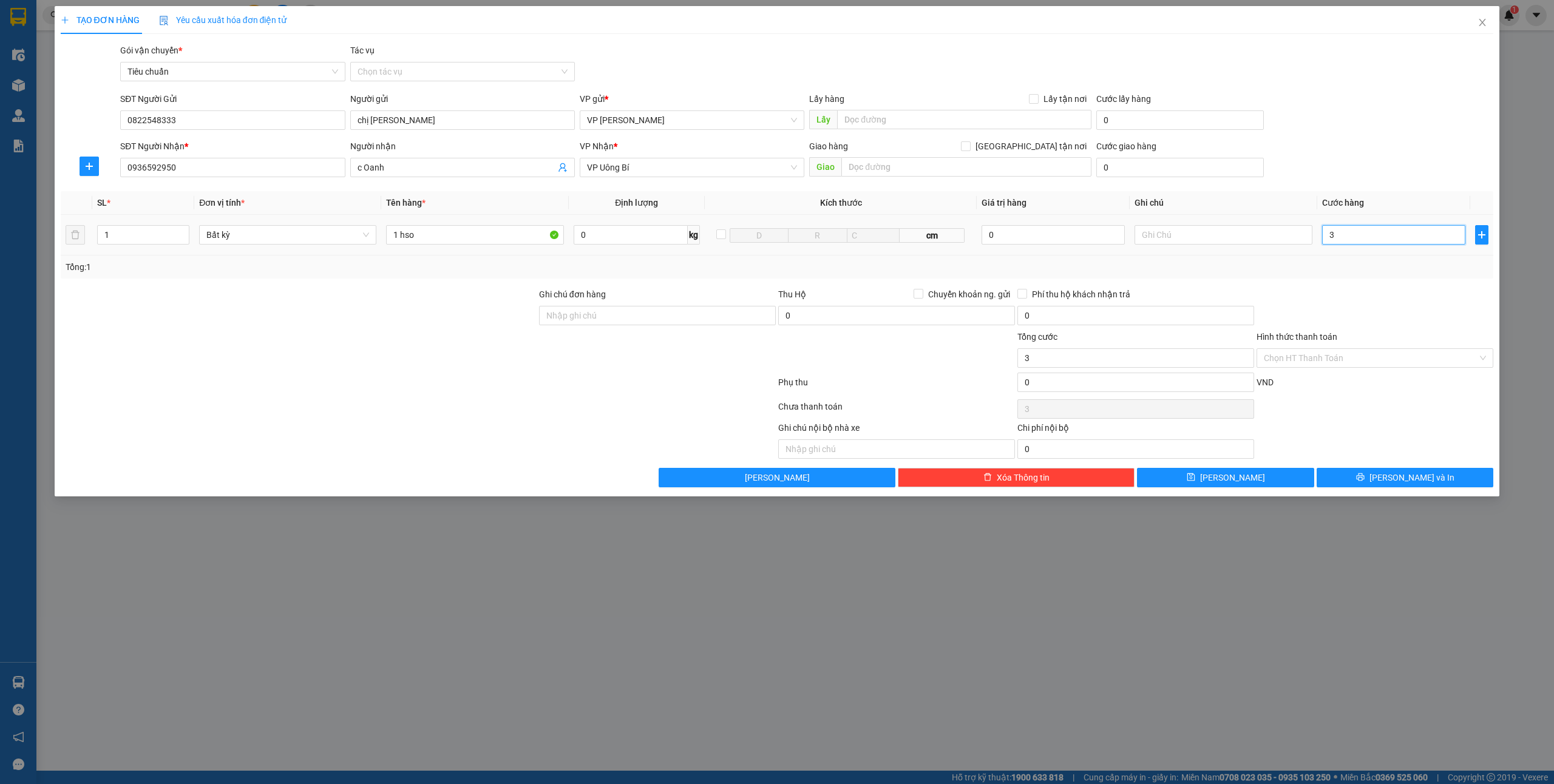
type input "30"
click at [1373, 459] on div "Ghi chú nội bộ nhà xe Chi phí nội bộ 0" at bounding box center [777, 440] width 1436 height 38
type input "30.000"
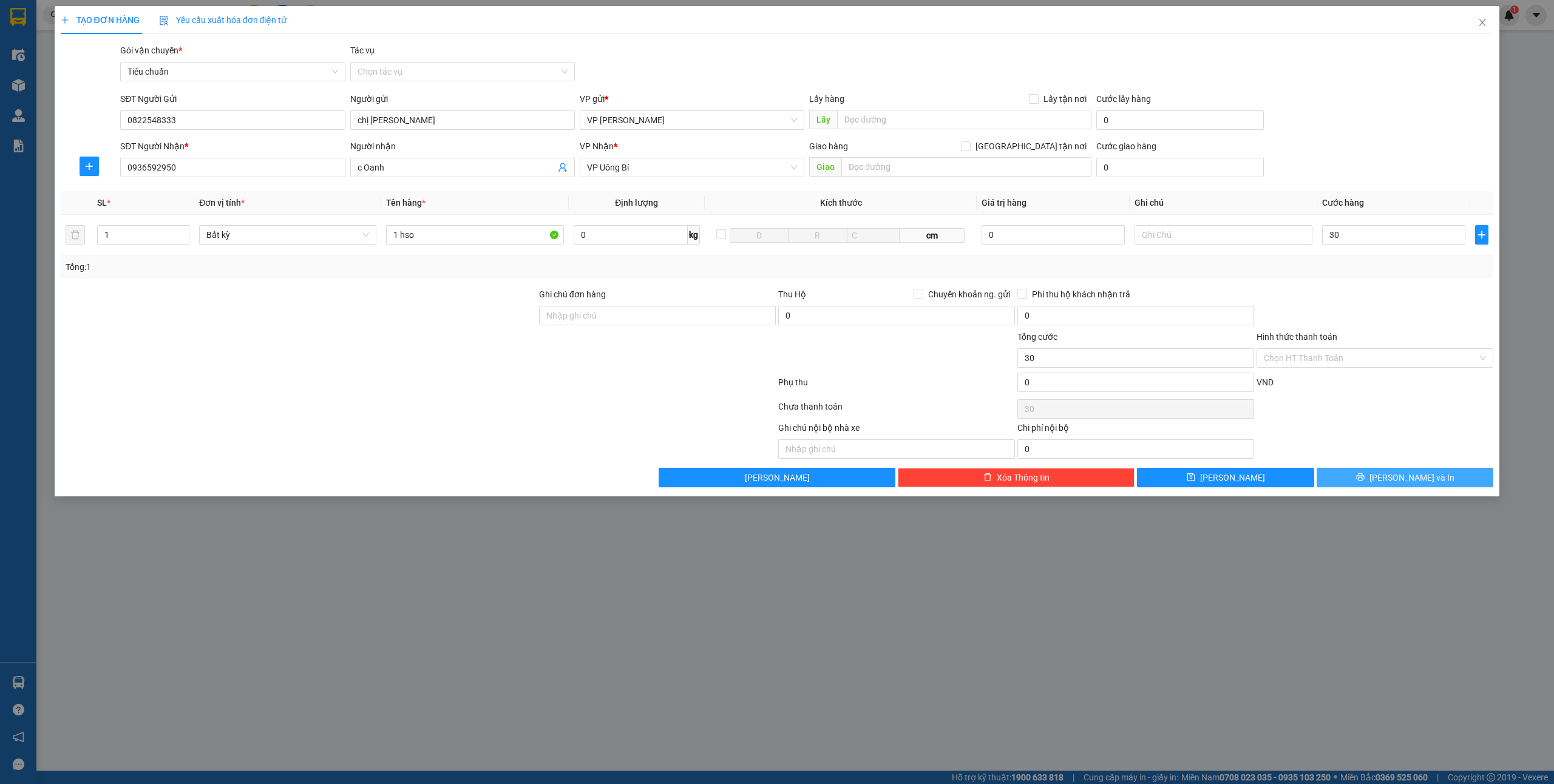
type input "30.000"
click at [1379, 475] on button "[PERSON_NAME] và In" at bounding box center [1405, 477] width 177 height 20
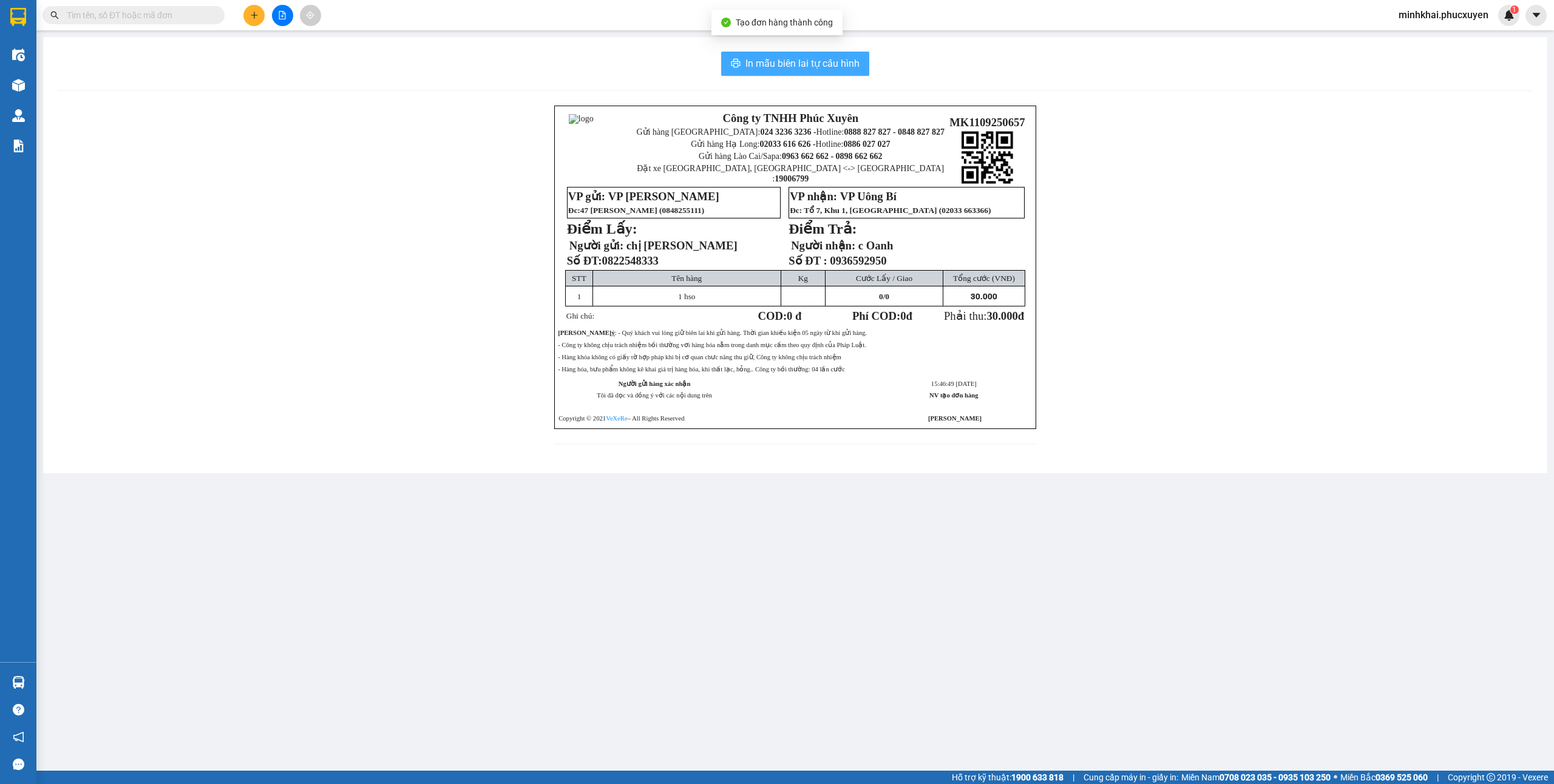
click at [816, 56] on span "In mẫu biên lai tự cấu hình" at bounding box center [802, 63] width 114 height 15
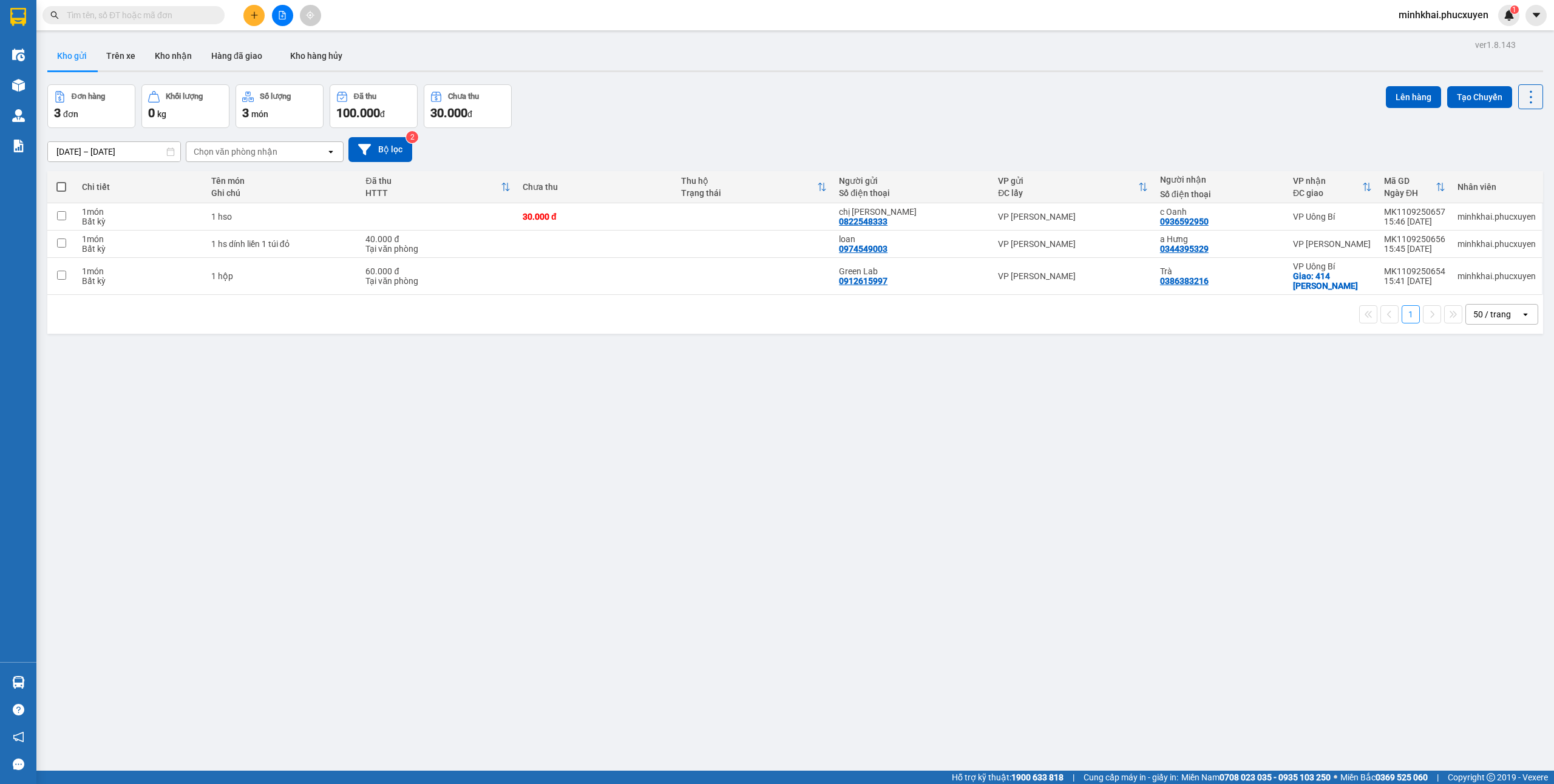
click at [255, 15] on icon "plus" at bounding box center [254, 14] width 6 height 1
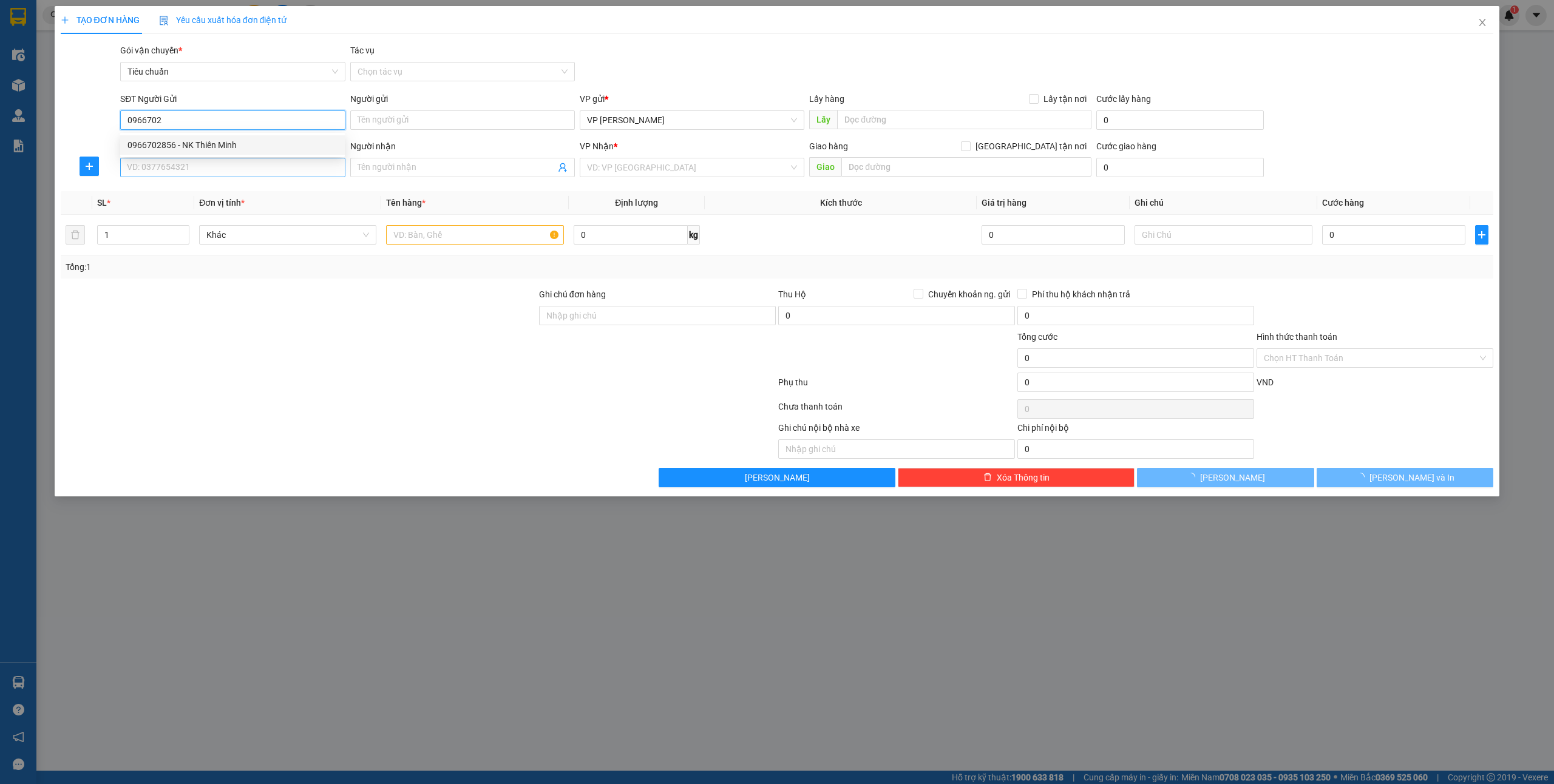
click at [226, 144] on div "0966702856 - NK Thiên Minh" at bounding box center [233, 144] width 210 height 13
type input "0966702856"
click at [207, 163] on input "SĐT Người Nhận *" at bounding box center [232, 167] width 225 height 20
type input "NK Thiên Minh"
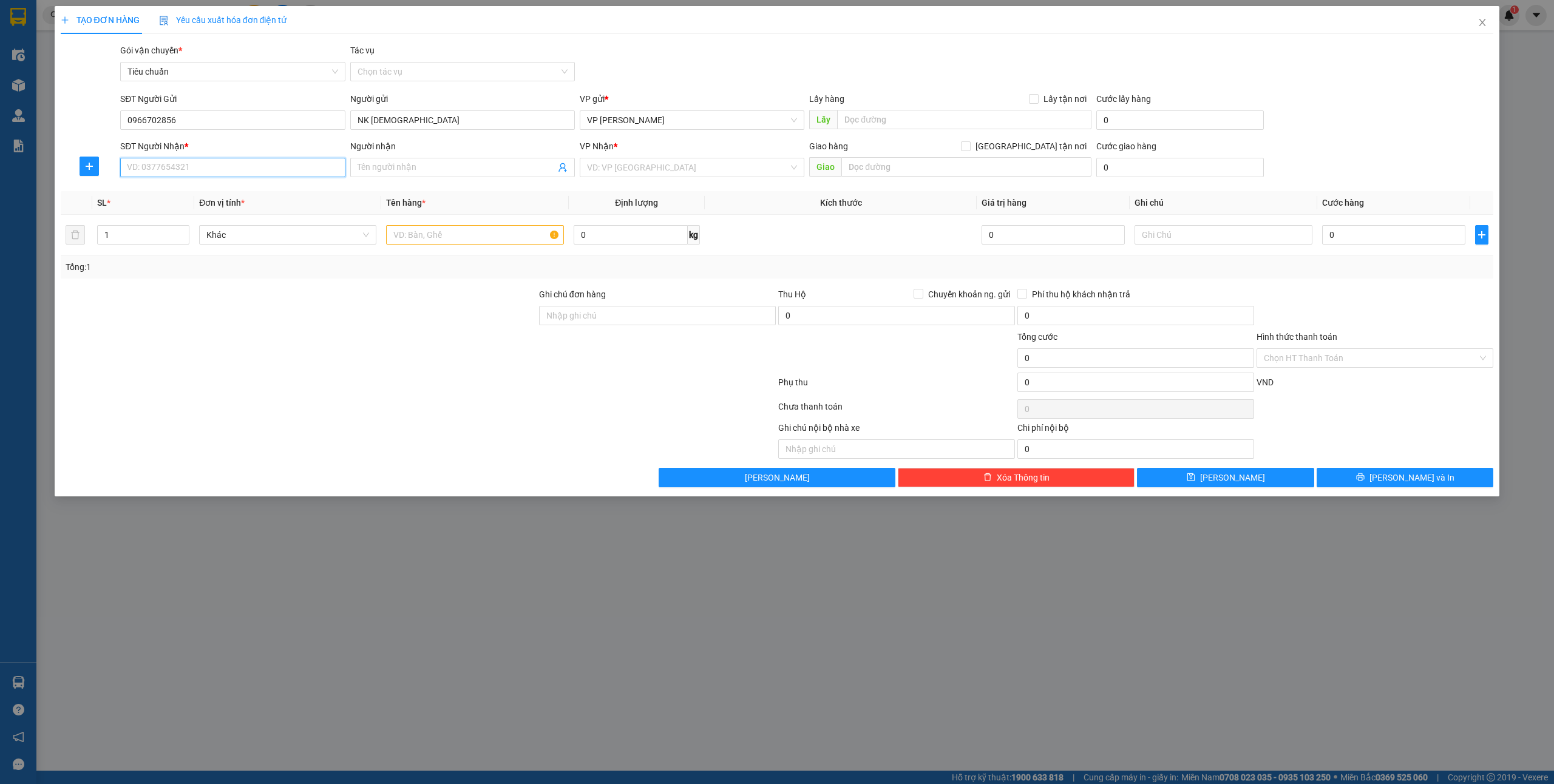
click at [236, 162] on input "SĐT Người Nhận *" at bounding box center [232, 167] width 225 height 20
drag, startPoint x: 230, startPoint y: 188, endPoint x: 323, endPoint y: 212, distance: 96.0
click at [230, 188] on div "0986573136 - Linh NK UC" at bounding box center [233, 192] width 210 height 13
type input "0986573136"
type input "Linh NK UC"
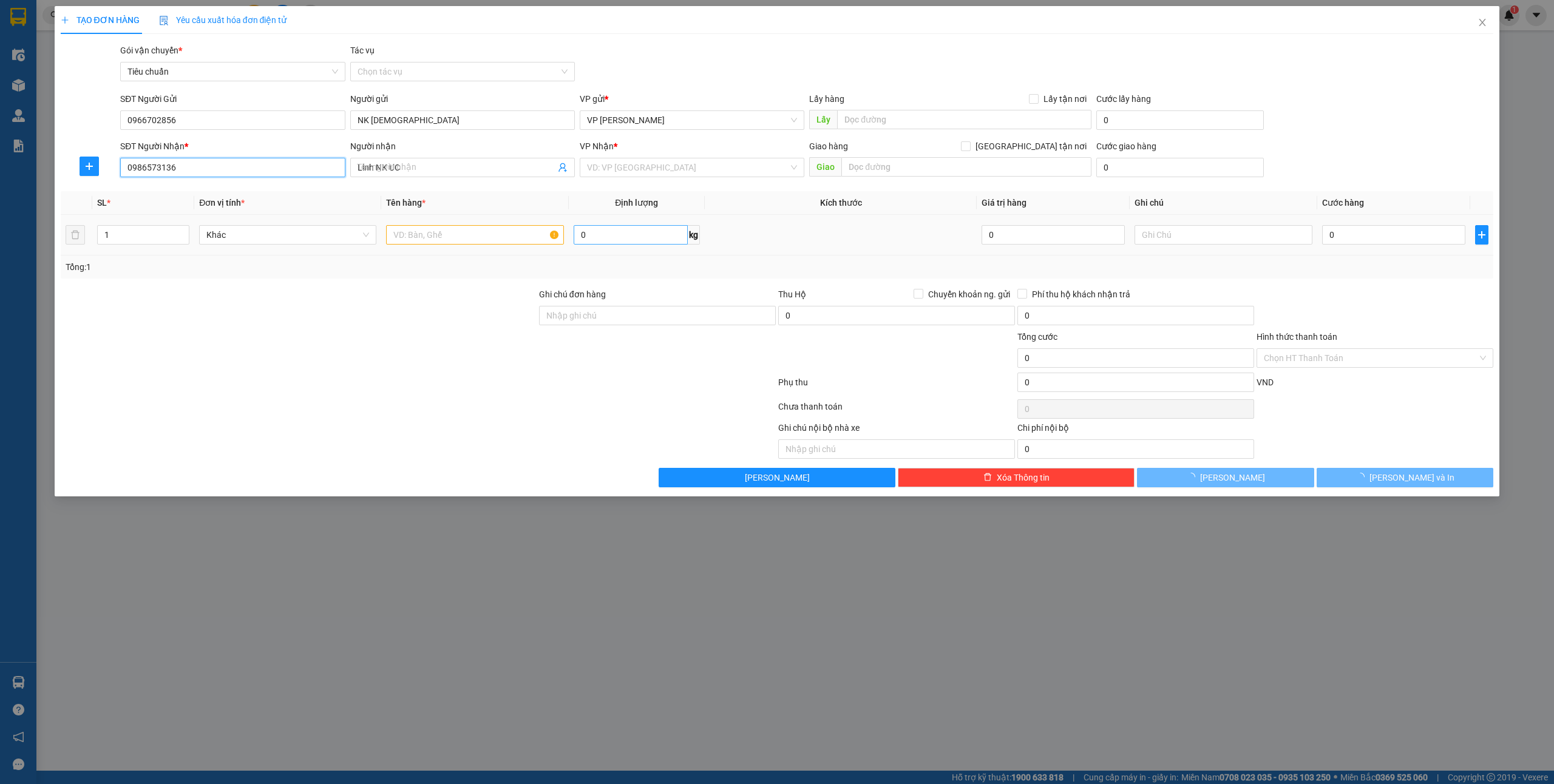
checkbox input "true"
type input "số 7 [PERSON_NAME], [PERSON_NAME]"
type input "50.000"
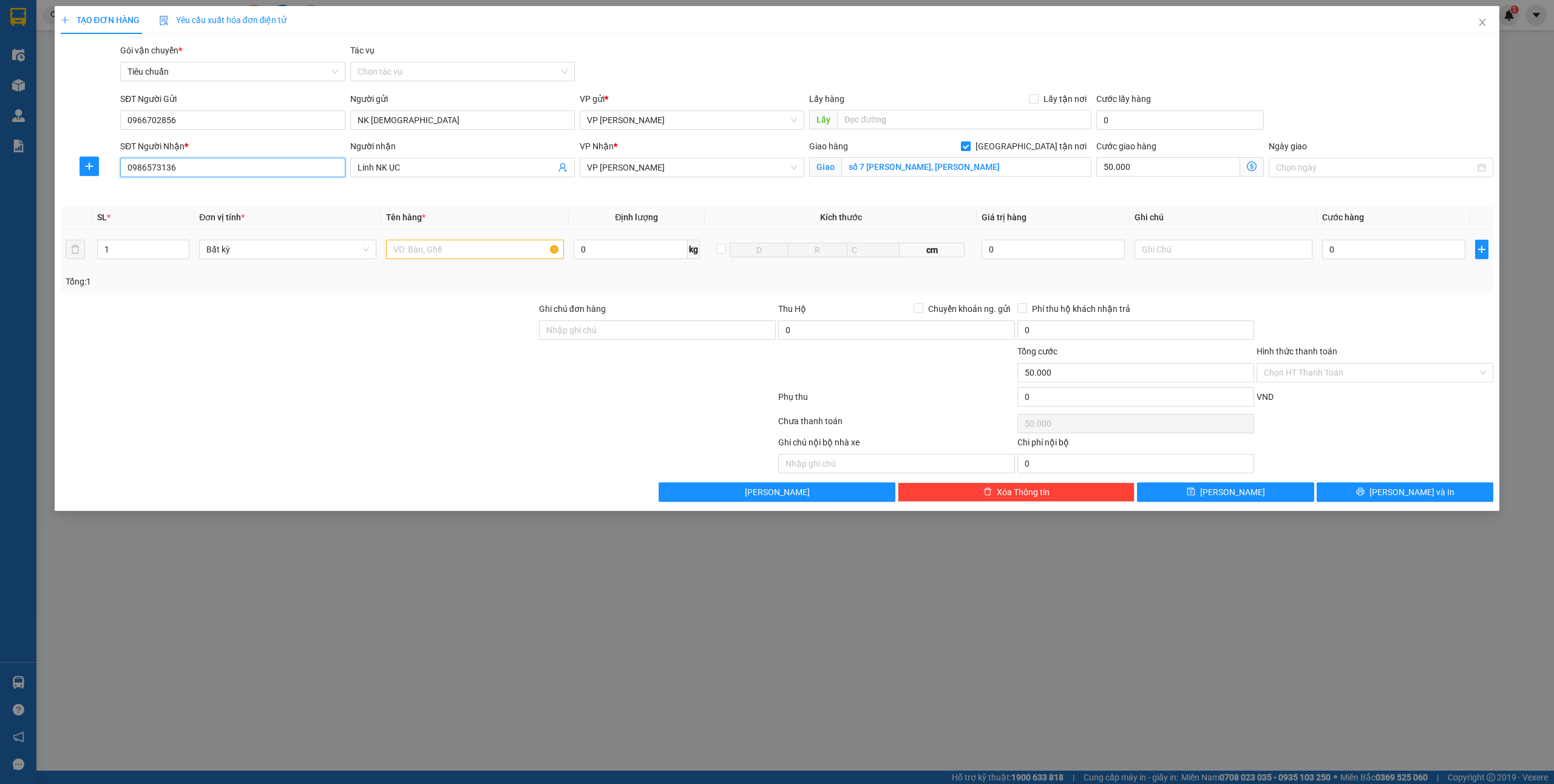
type input "0986573136"
click at [474, 249] on input "text" at bounding box center [474, 249] width 177 height 20
type input "1 ct pt nk"
click at [1366, 255] on input "0" at bounding box center [1394, 249] width 144 height 20
type input "4"
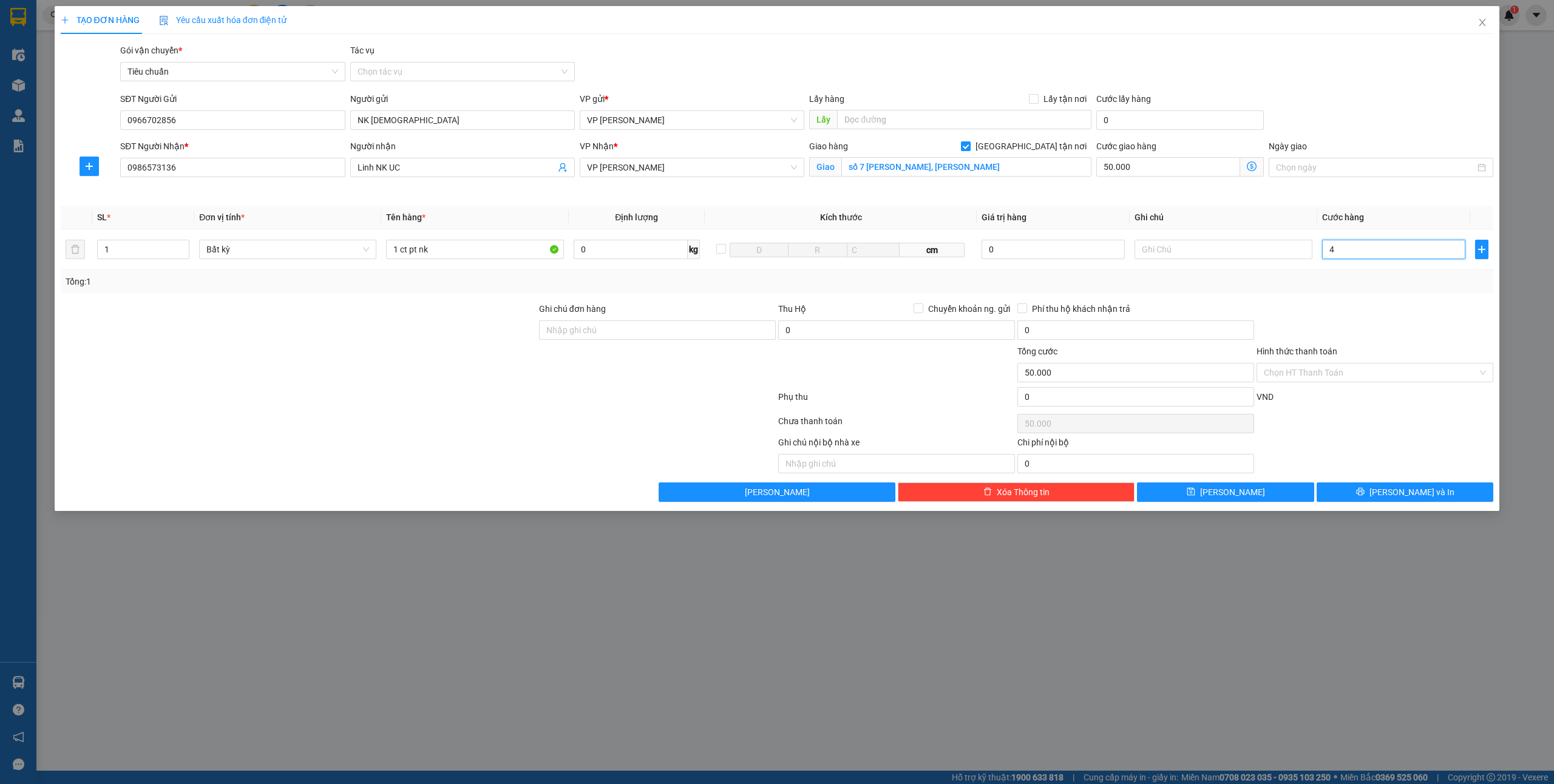
type input "50.004"
type input "40"
type input "50.040"
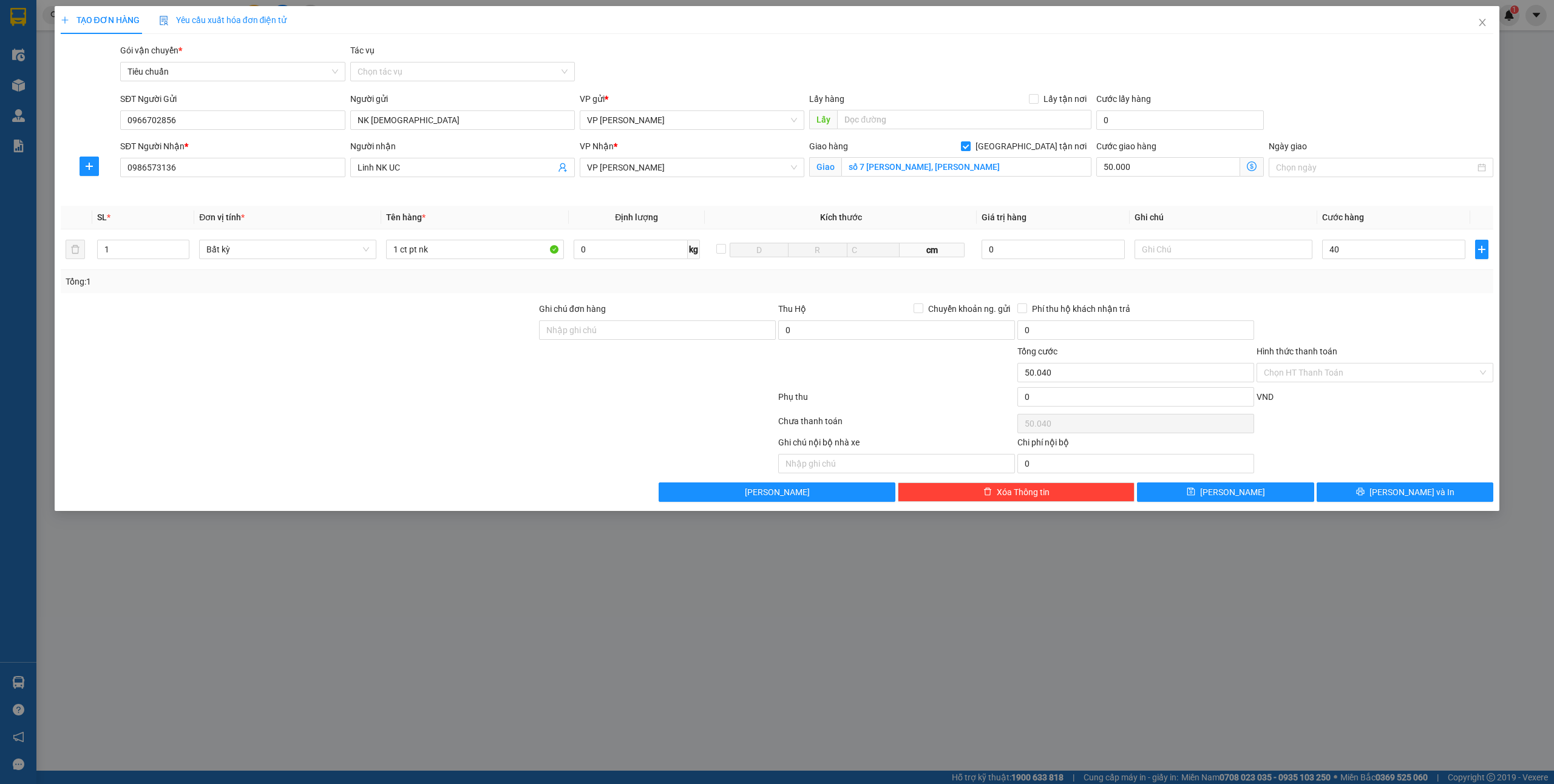
click at [1367, 326] on div at bounding box center [1374, 323] width 239 height 43
type input "40.000"
type input "90.000"
click at [1378, 256] on input "40.000" at bounding box center [1394, 249] width 144 height 20
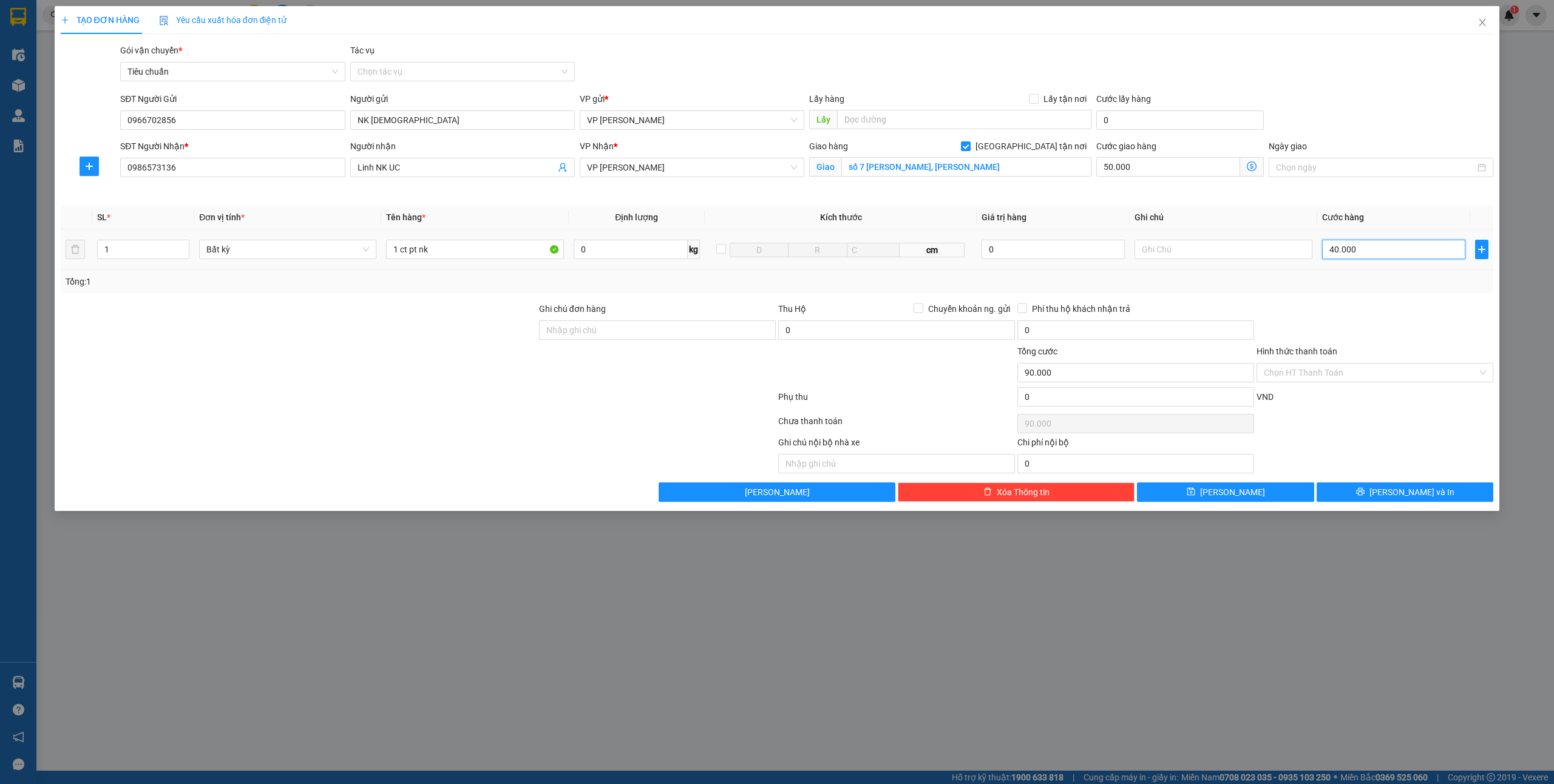
click at [1378, 256] on input "40.000" at bounding box center [1394, 249] width 144 height 20
type input "3"
type input "50.003"
type input "30"
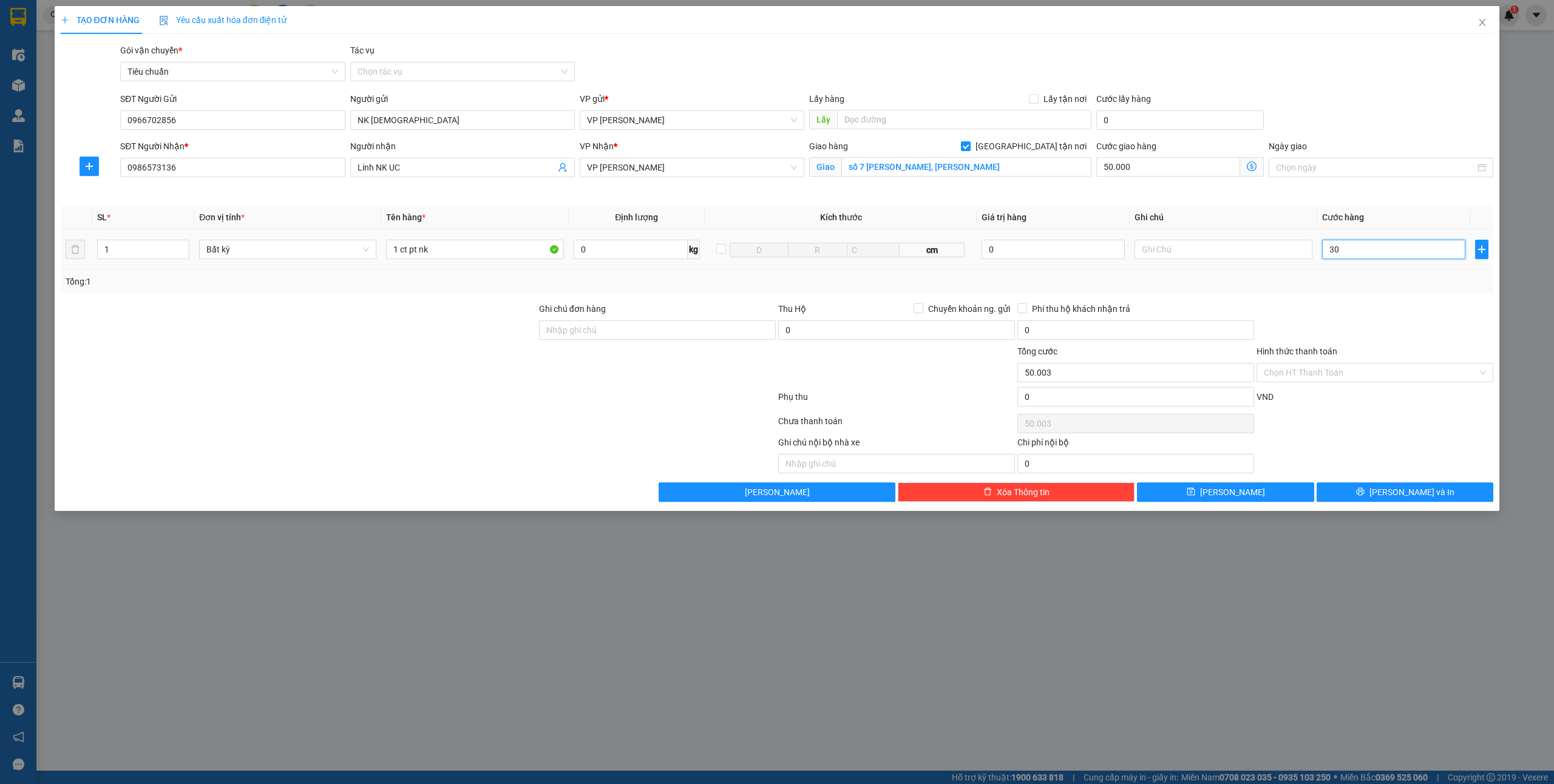
type input "50.030"
click at [1366, 326] on div at bounding box center [1374, 323] width 239 height 43
type input "30.000"
type input "80.000"
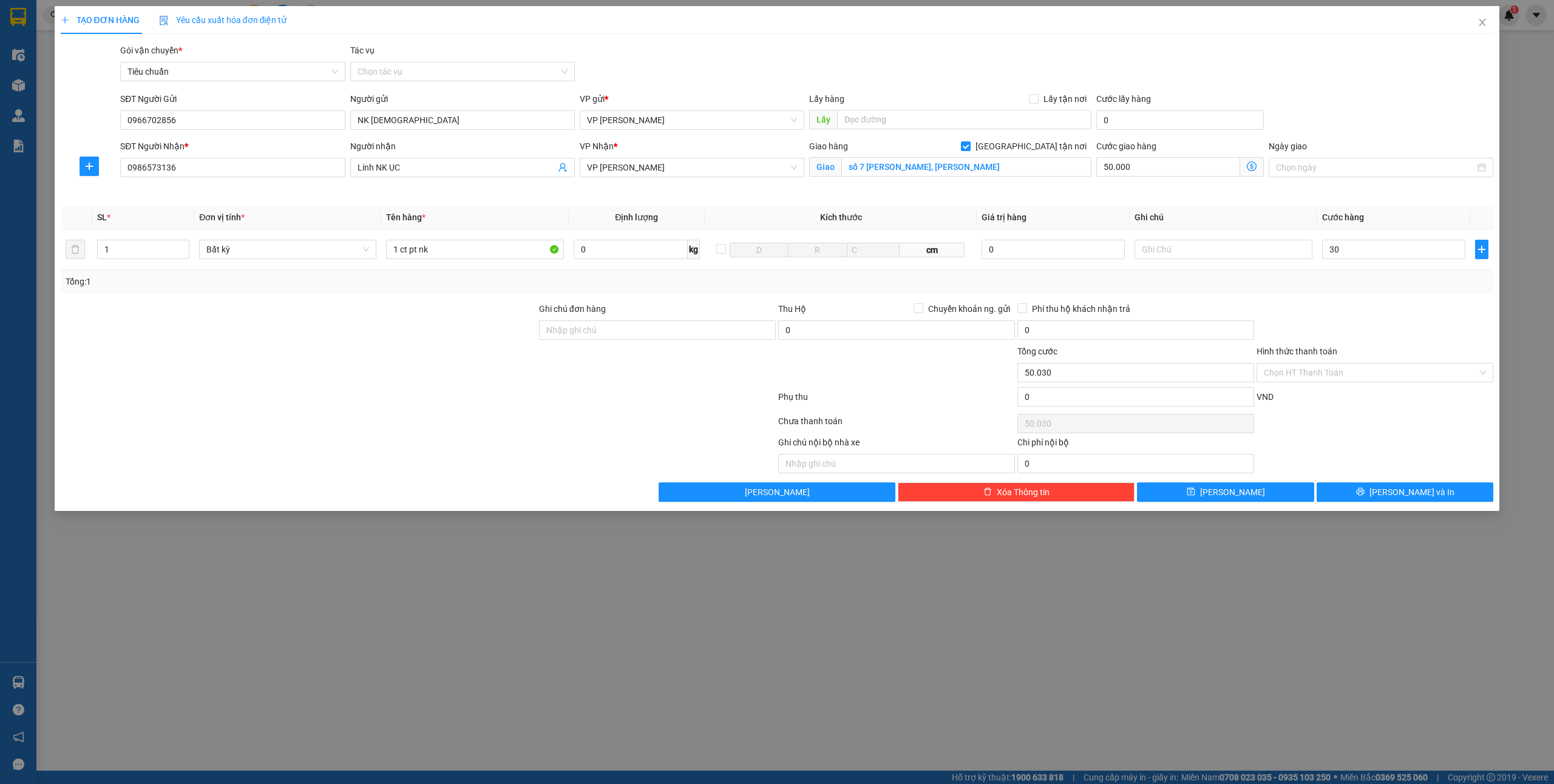
type input "80.000"
click at [1331, 377] on input "Hình thức thanh toán" at bounding box center [1370, 372] width 214 height 18
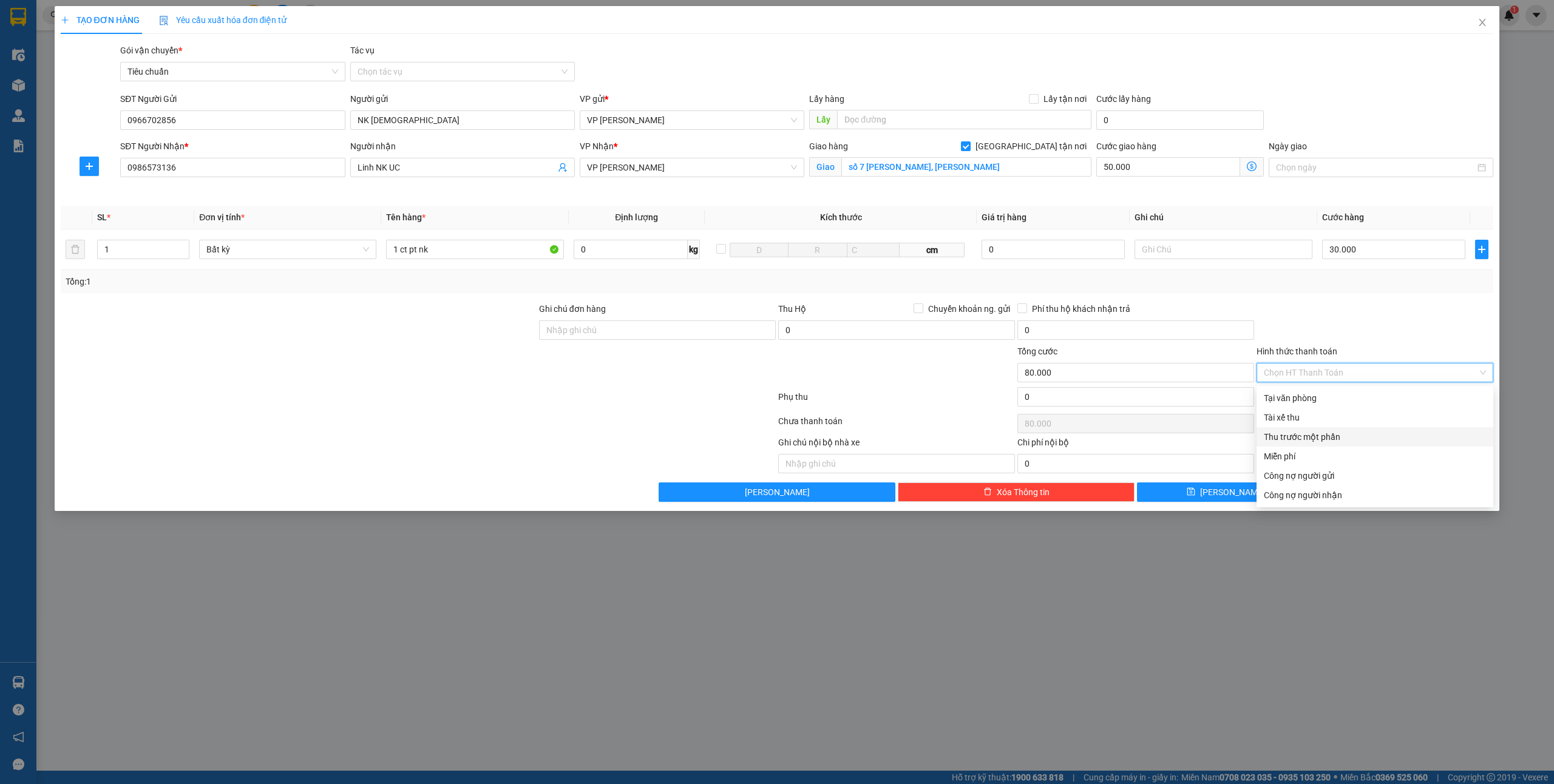
click at [1311, 439] on div "Thu trước một phần" at bounding box center [1375, 437] width 222 height 13
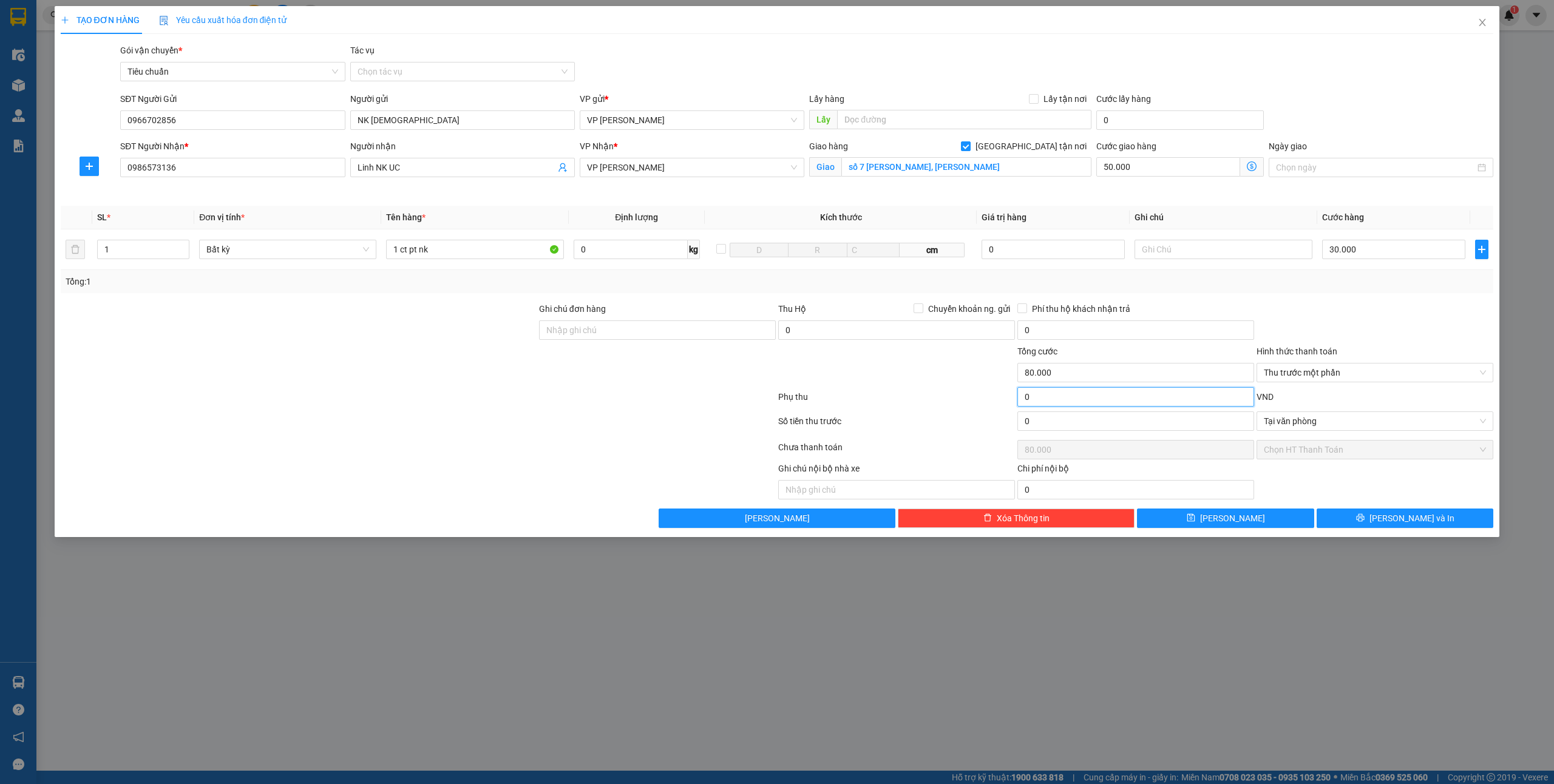
click at [1111, 403] on input "0" at bounding box center [1136, 397] width 237 height 20
type input "5"
type input "80.005"
type input "50"
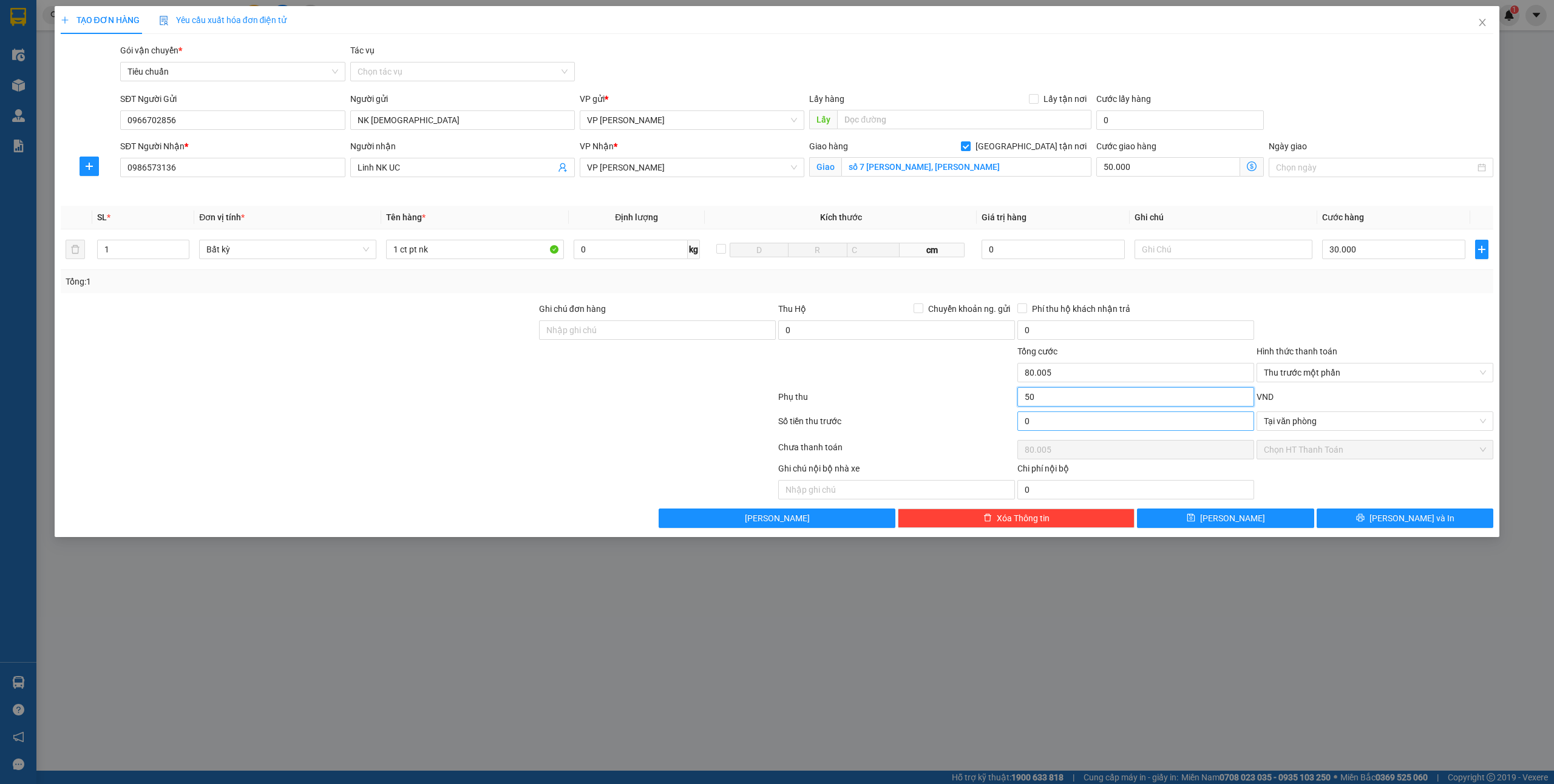
type input "80.050"
type input "50"
click at [1414, 480] on div "Ghi chú nội bộ nhà xe Chi phí nội bộ 0" at bounding box center [777, 481] width 1436 height 38
type input "130.000"
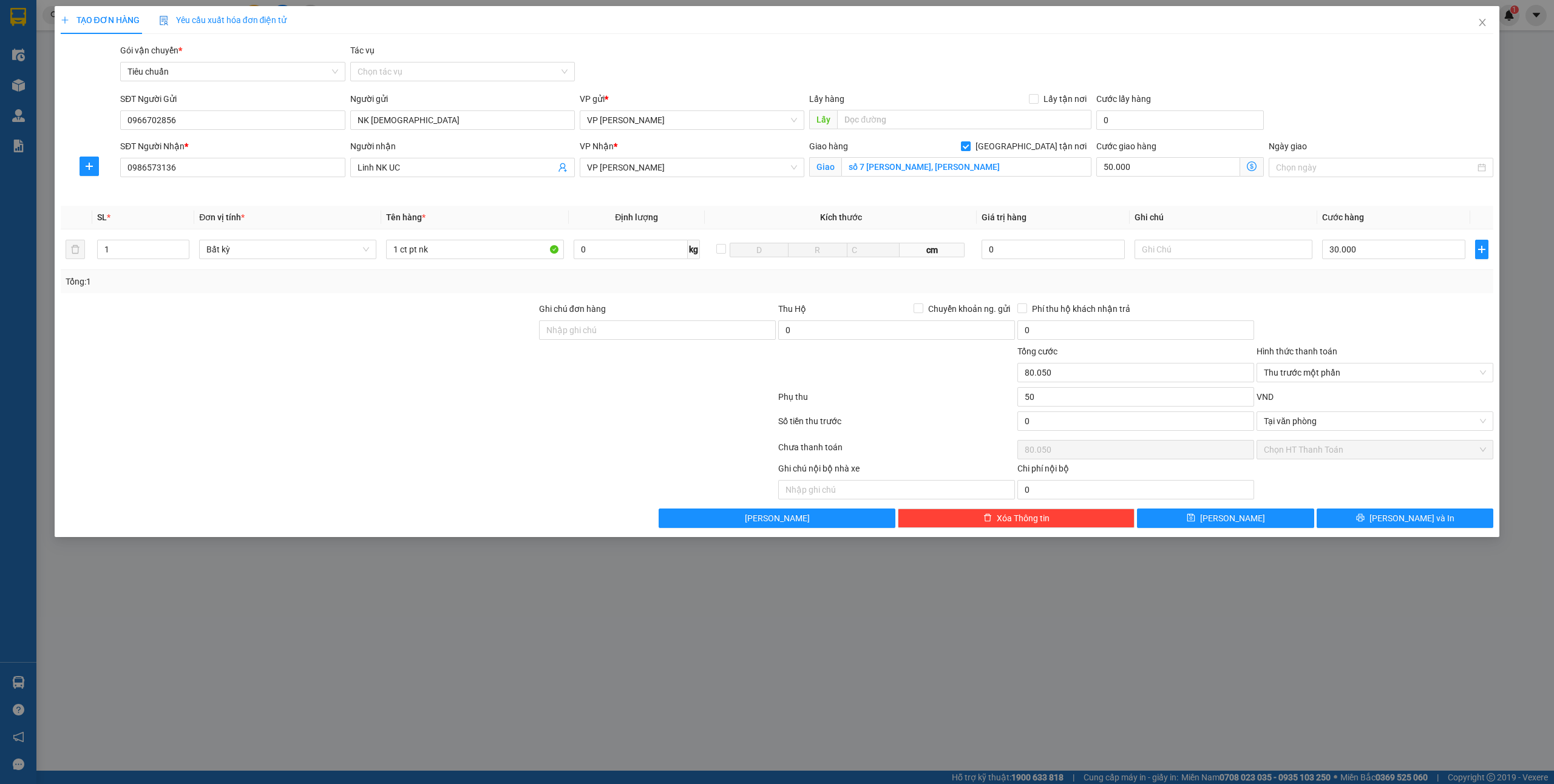
type input "50.000"
type input "130.000"
click at [1071, 394] on input "50.000" at bounding box center [1136, 397] width 237 height 20
type input "80.000"
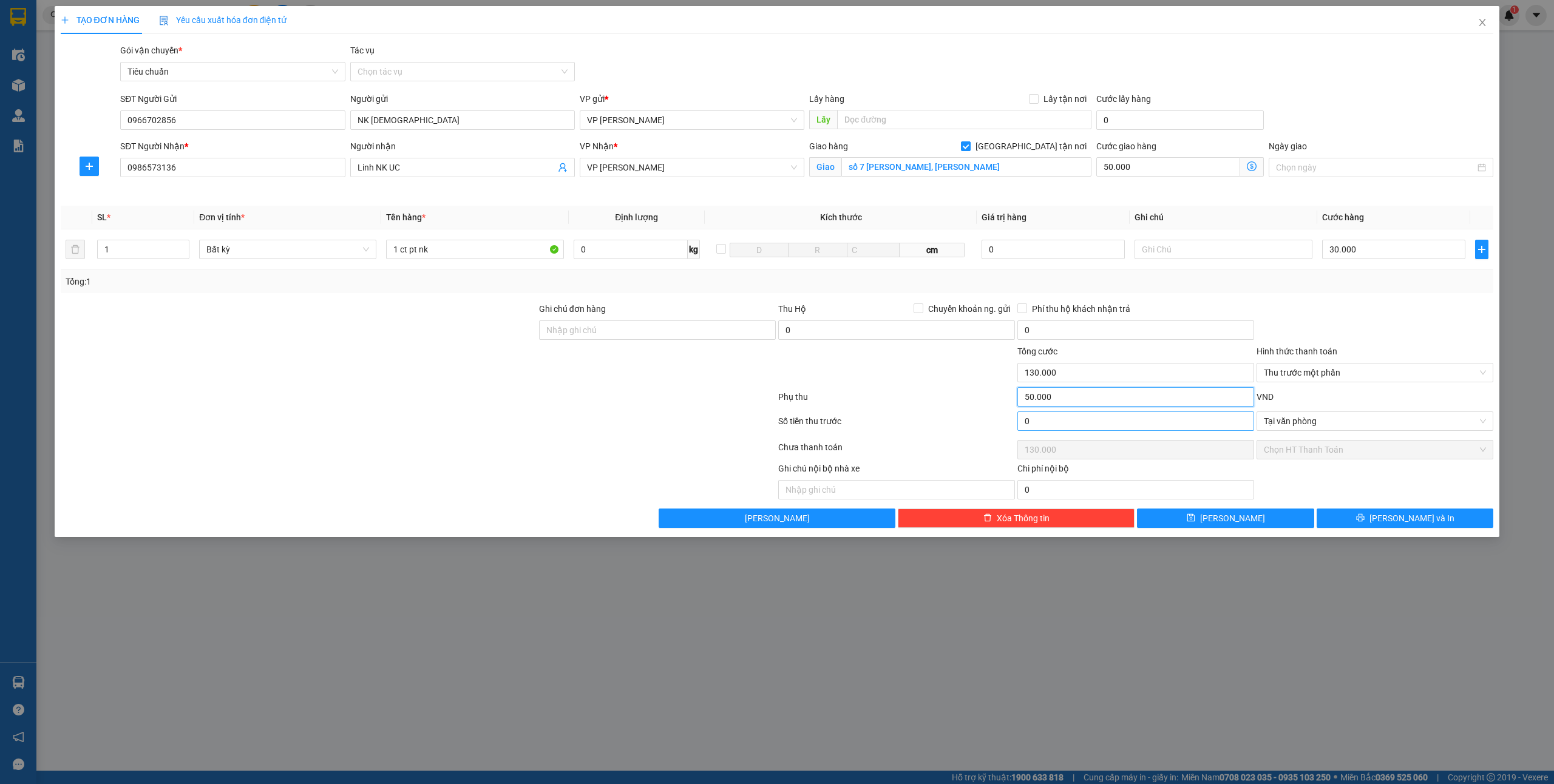
type input "0"
type input "80.000"
type input "0"
click at [1100, 423] on input "0" at bounding box center [1136, 421] width 237 height 20
type input "5"
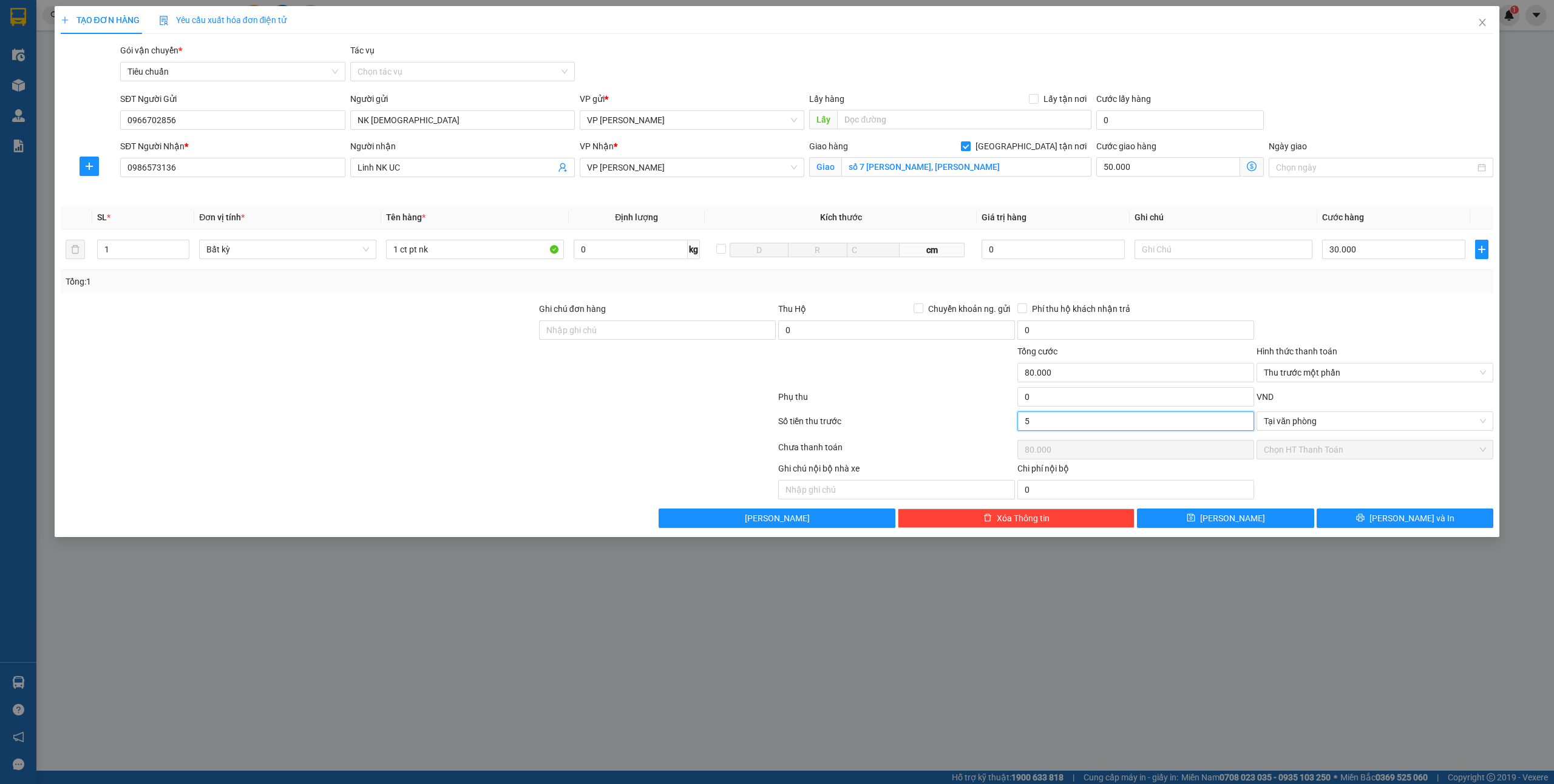
type input "79.995"
type input "50"
type input "79.950"
click at [1350, 487] on div "Ghi chú nội bộ nhà xe Chi phí nội bộ 0" at bounding box center [777, 481] width 1436 height 38
type input "50.000"
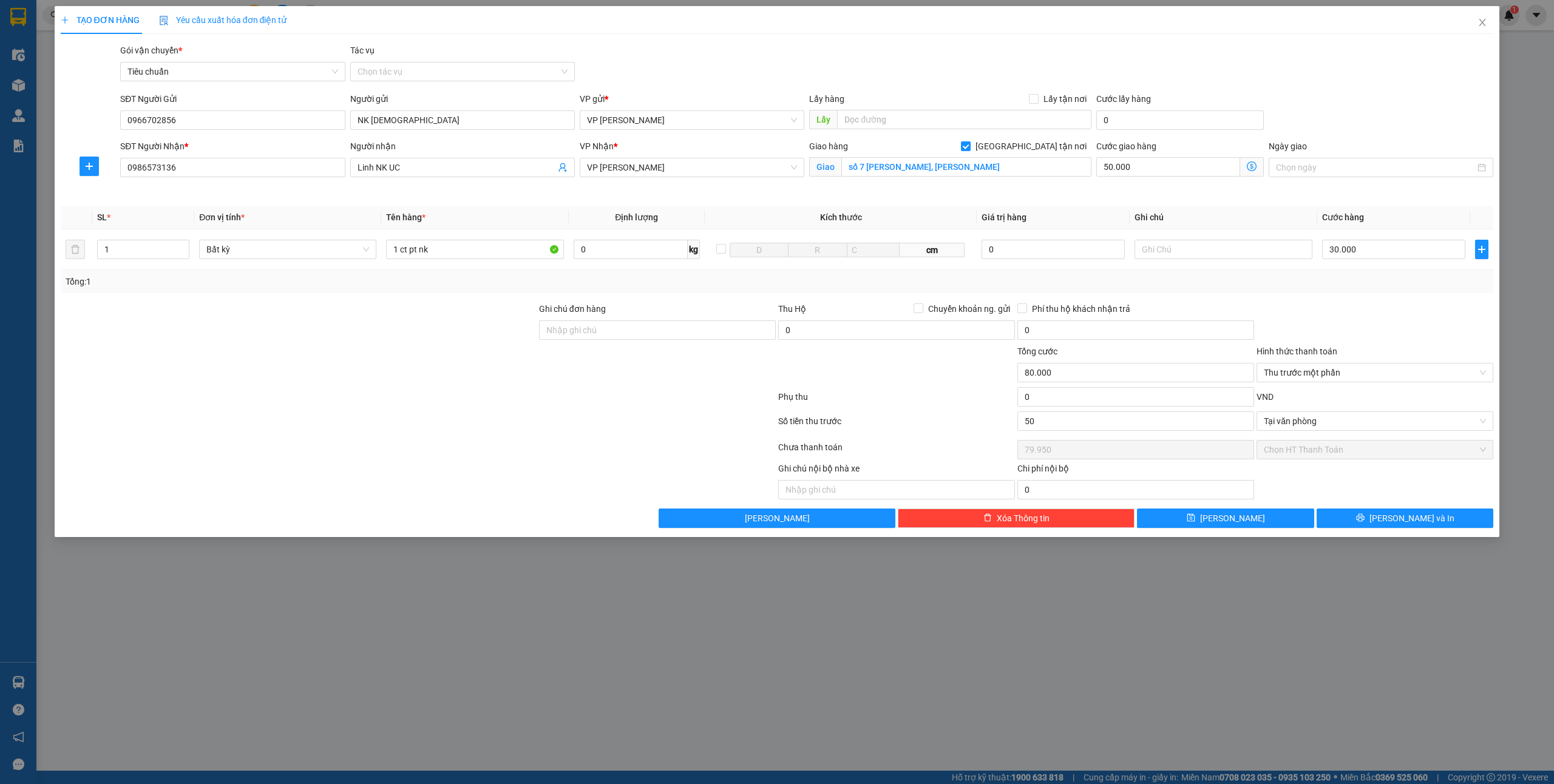
type input "30.000"
click at [1403, 525] on span "[PERSON_NAME] và In" at bounding box center [1412, 518] width 85 height 13
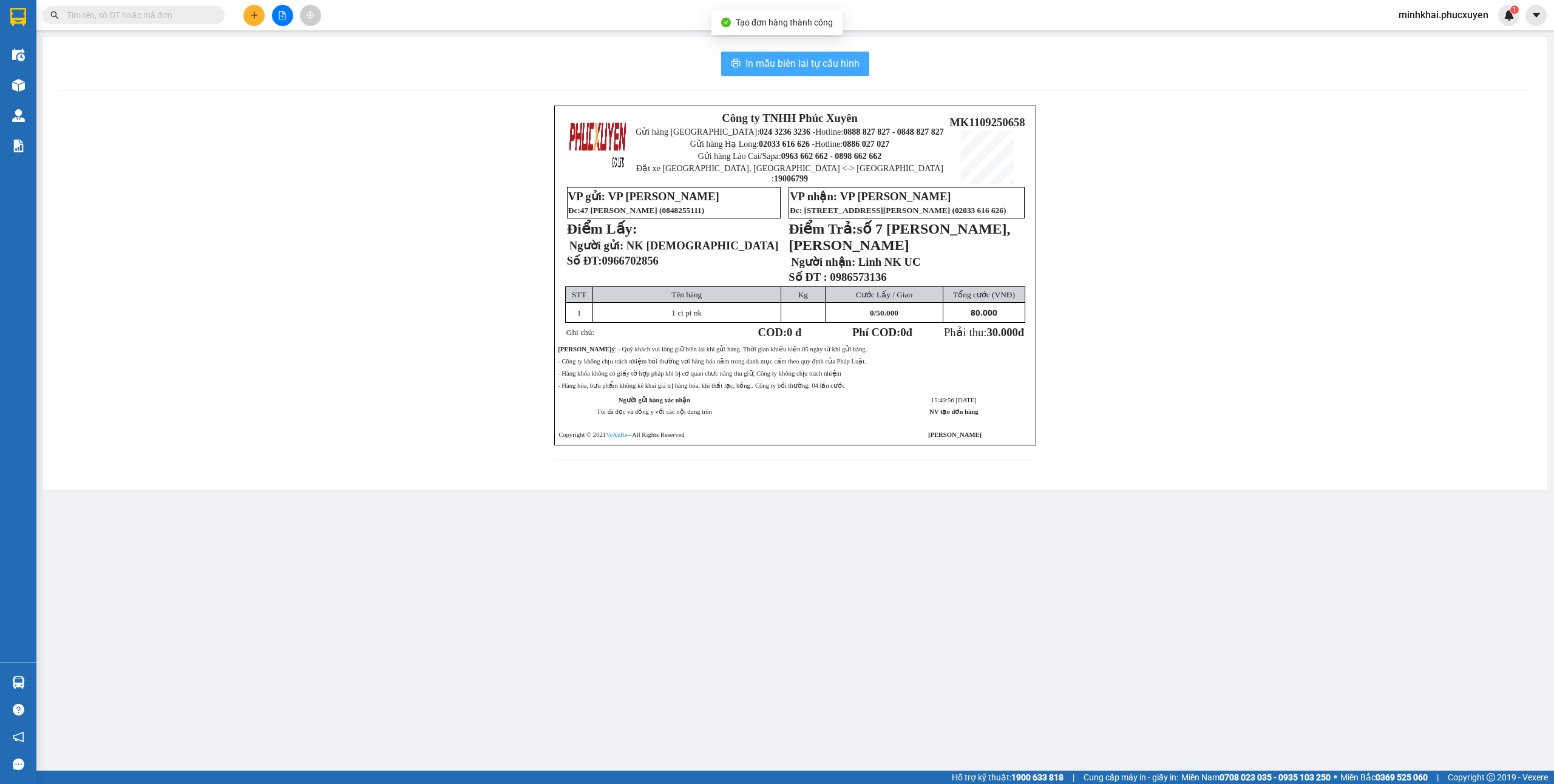
click at [828, 59] on span "In mẫu biên lai tự cấu hình" at bounding box center [802, 63] width 114 height 15
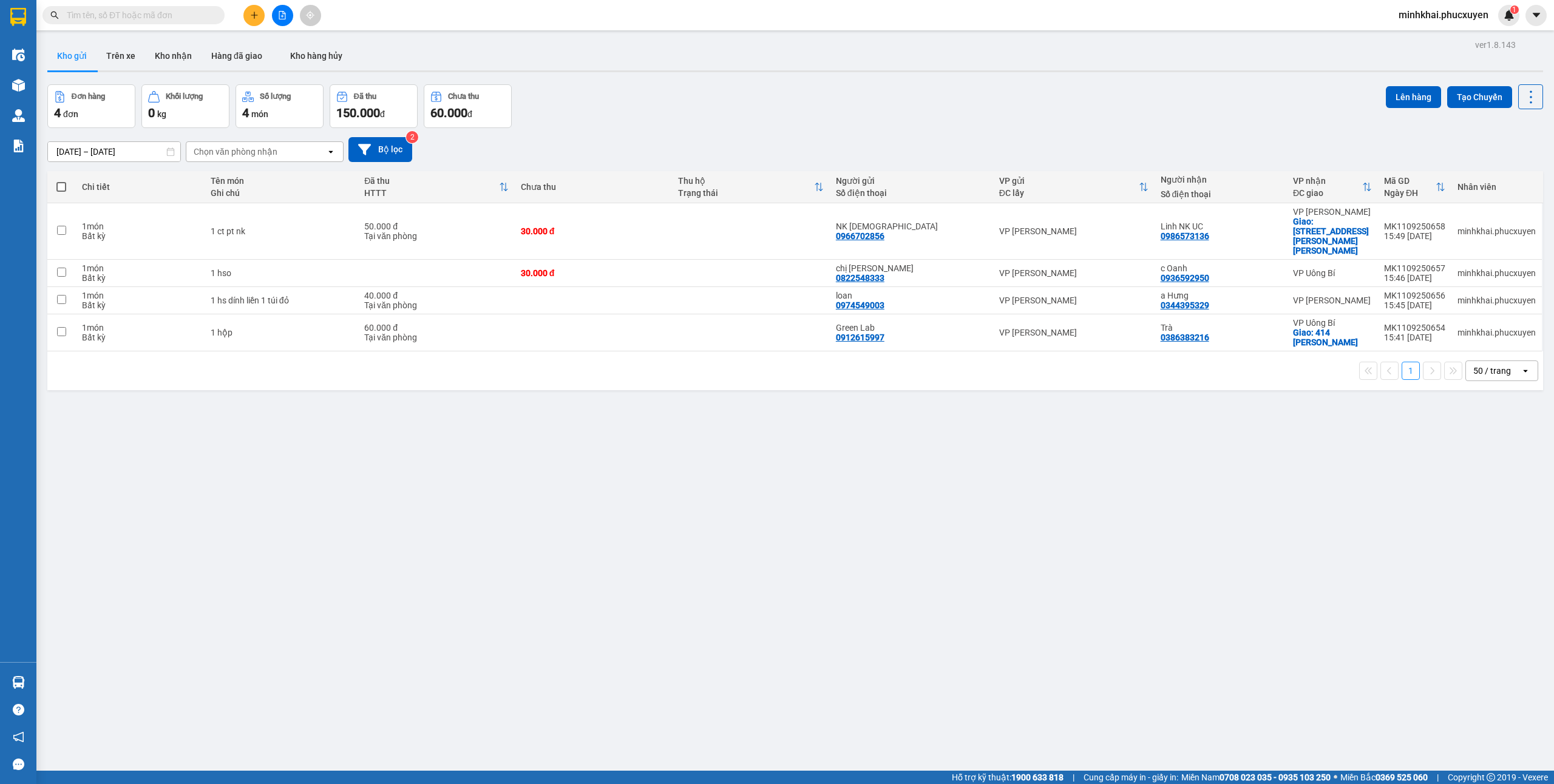
scroll to position [32, 0]
click at [250, 13] on icon "plus" at bounding box center [254, 15] width 9 height 9
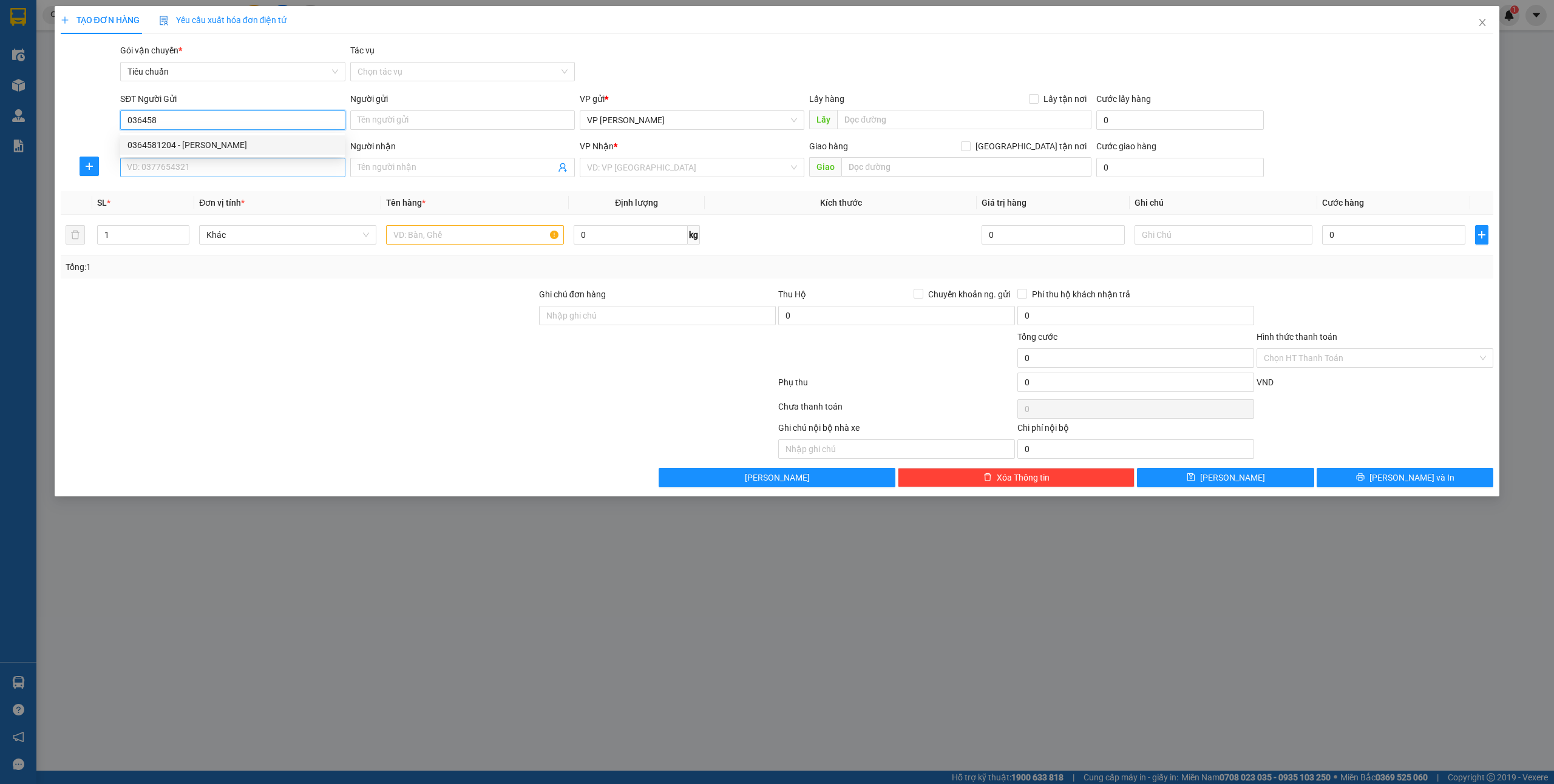
click at [209, 149] on div "0364581204 - Lê Minh" at bounding box center [233, 144] width 210 height 13
type input "0364581204"
type input "Lê Minh"
type input "0364581204"
click at [197, 169] on input "SĐT Người Nhận *" at bounding box center [232, 167] width 225 height 20
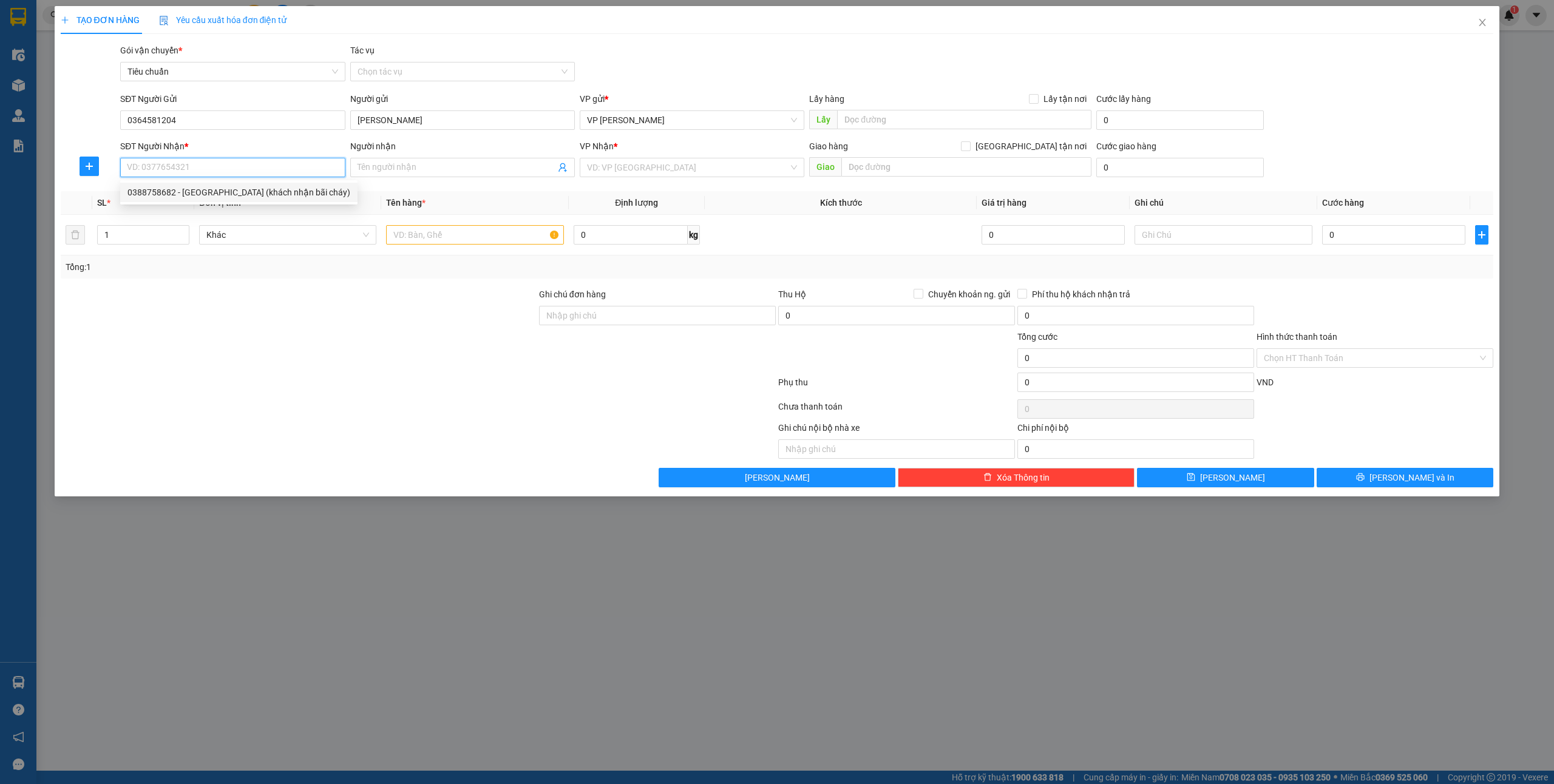
click at [202, 192] on div "0388758682 - Chị Thủy (khách nhận bãi cháy)" at bounding box center [239, 192] width 222 height 13
type input "0388758682"
type input "Chị Thủy (khách nhận bãi cháy)"
click at [442, 224] on div at bounding box center [474, 234] width 177 height 24
click at [440, 226] on input "text" at bounding box center [474, 235] width 177 height 20
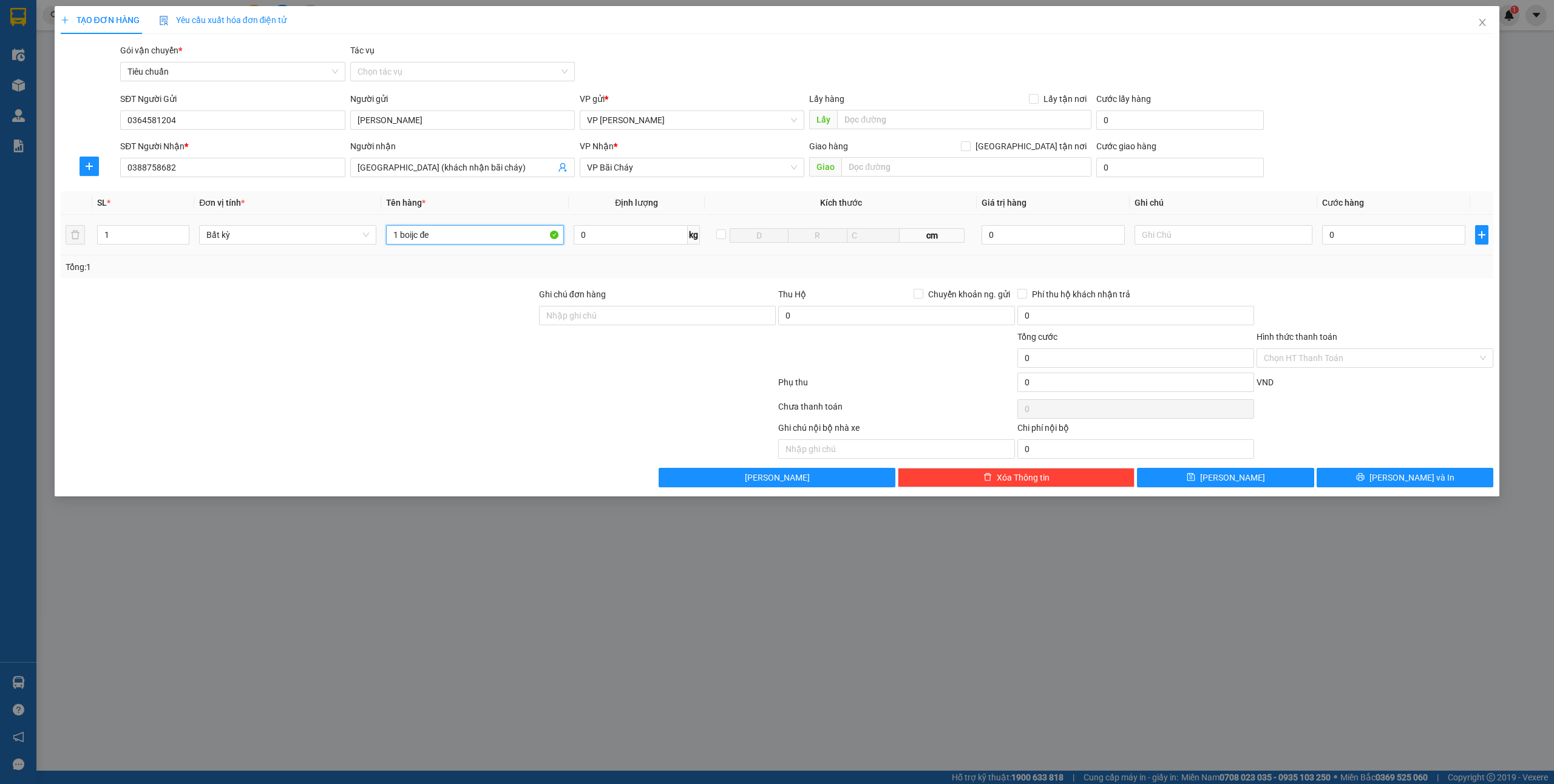
click at [412, 233] on input "1 boijc đe" at bounding box center [474, 235] width 177 height 20
drag, startPoint x: 412, startPoint y: 233, endPoint x: 542, endPoint y: 282, distance: 138.9
click at [412, 233] on input "1 boijc đe" at bounding box center [474, 235] width 177 height 20
click at [469, 245] on input "1 bọc đe" at bounding box center [474, 235] width 177 height 20
type input "1 bọc đen"
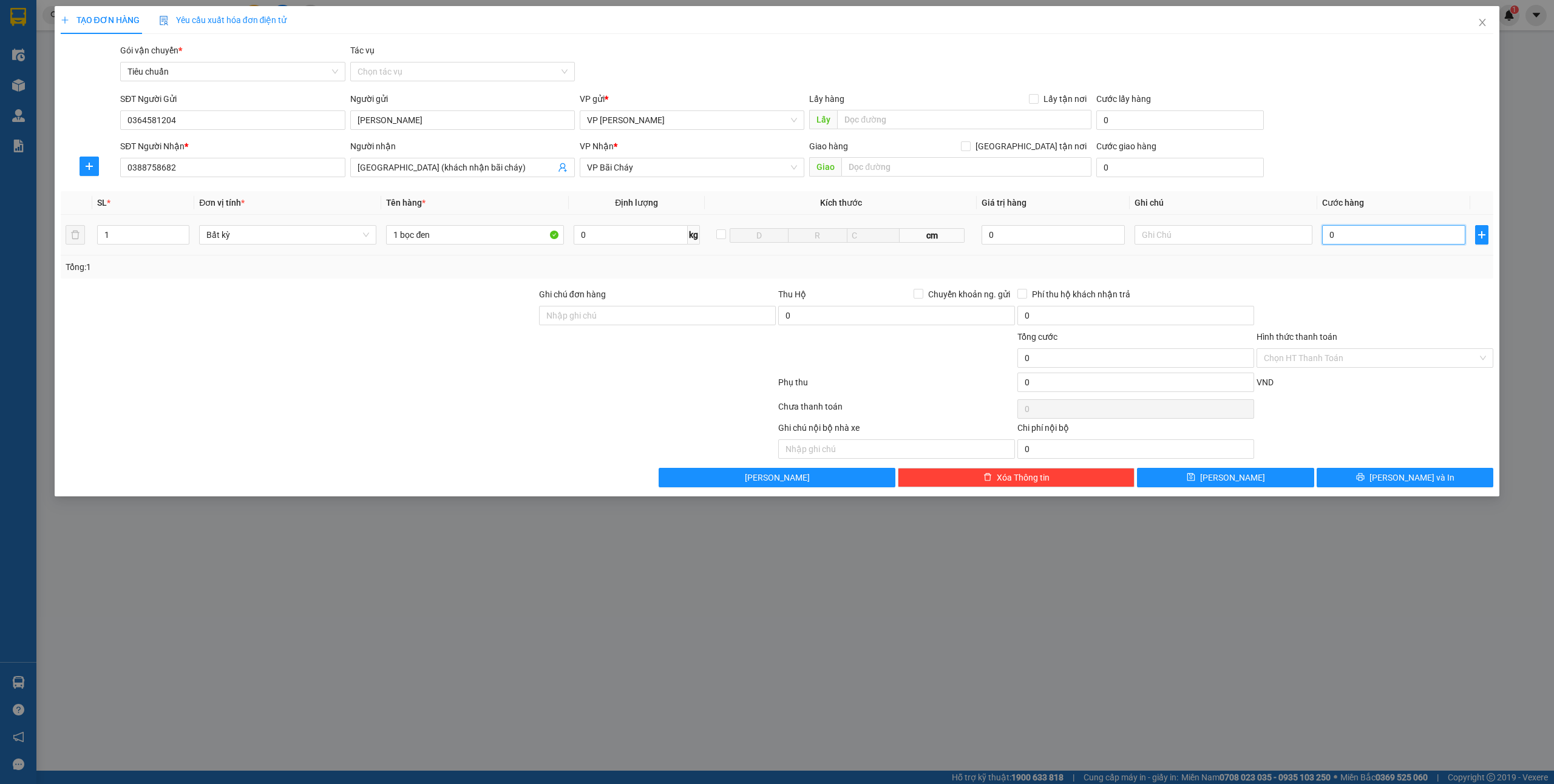
click at [1394, 244] on input "0" at bounding box center [1394, 235] width 144 height 20
type input "4"
type input "40"
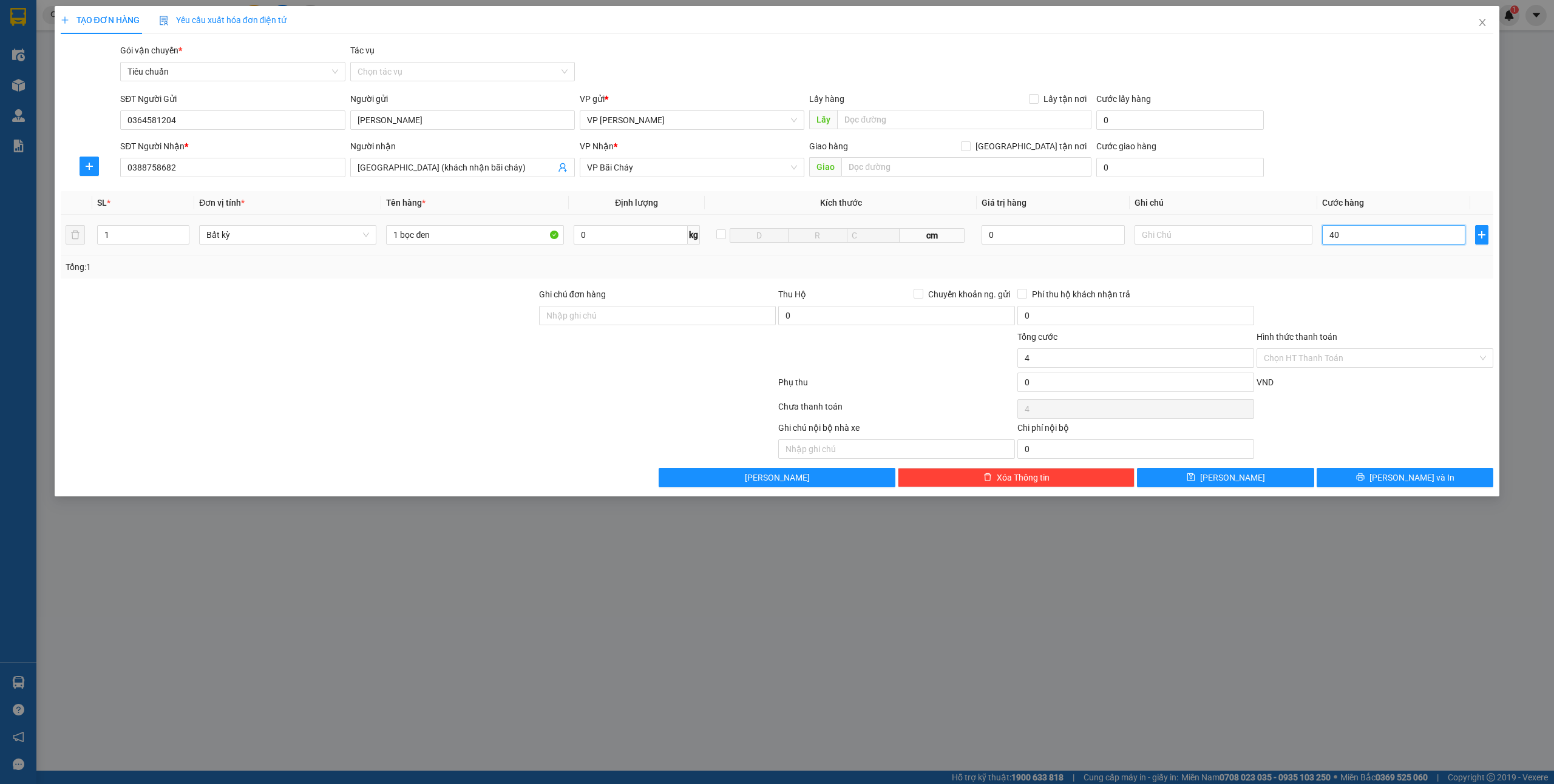
type input "40"
click at [1377, 477] on button "[PERSON_NAME] và In" at bounding box center [1405, 477] width 177 height 20
type input "40.000"
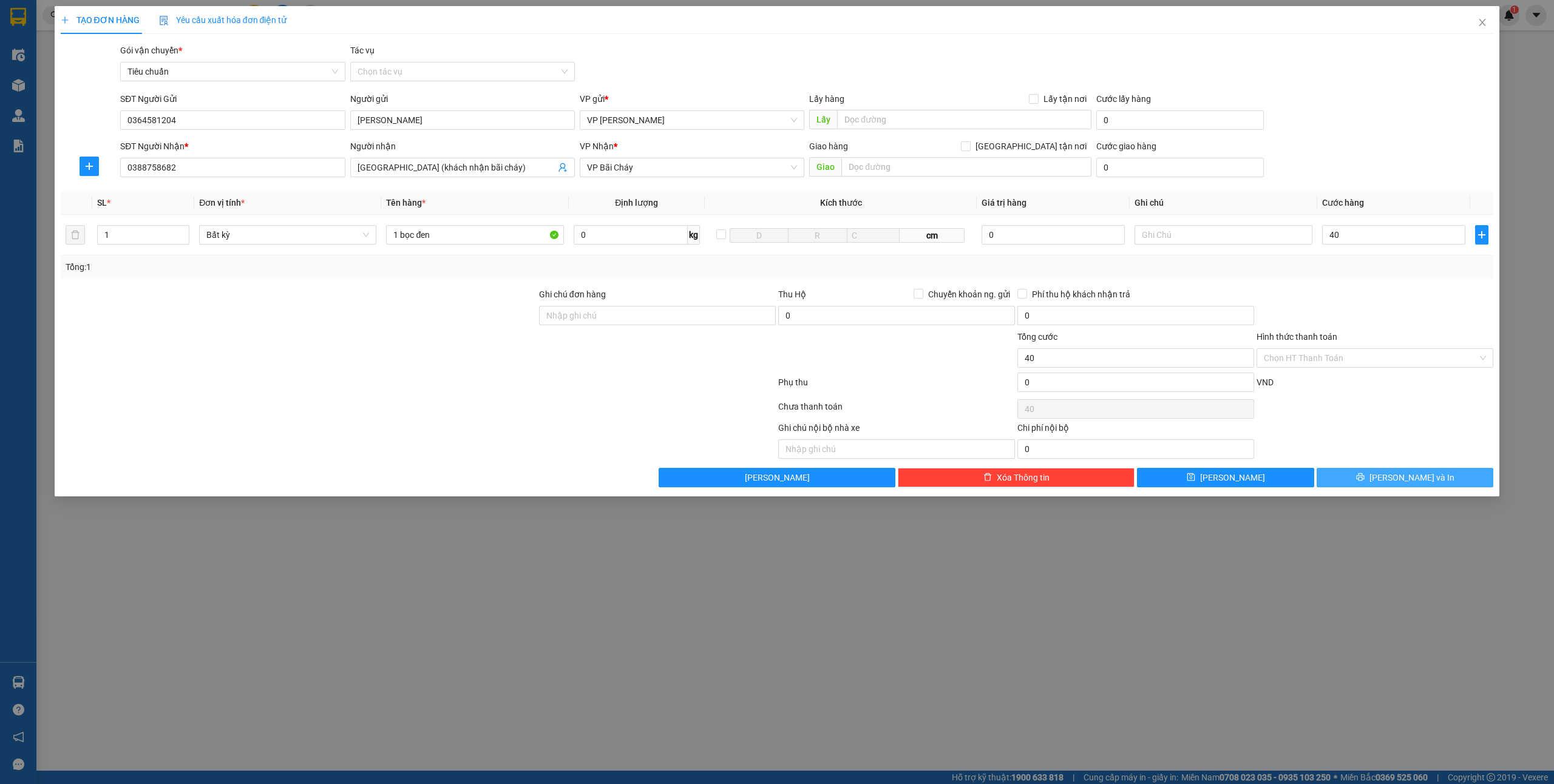
type input "40.000"
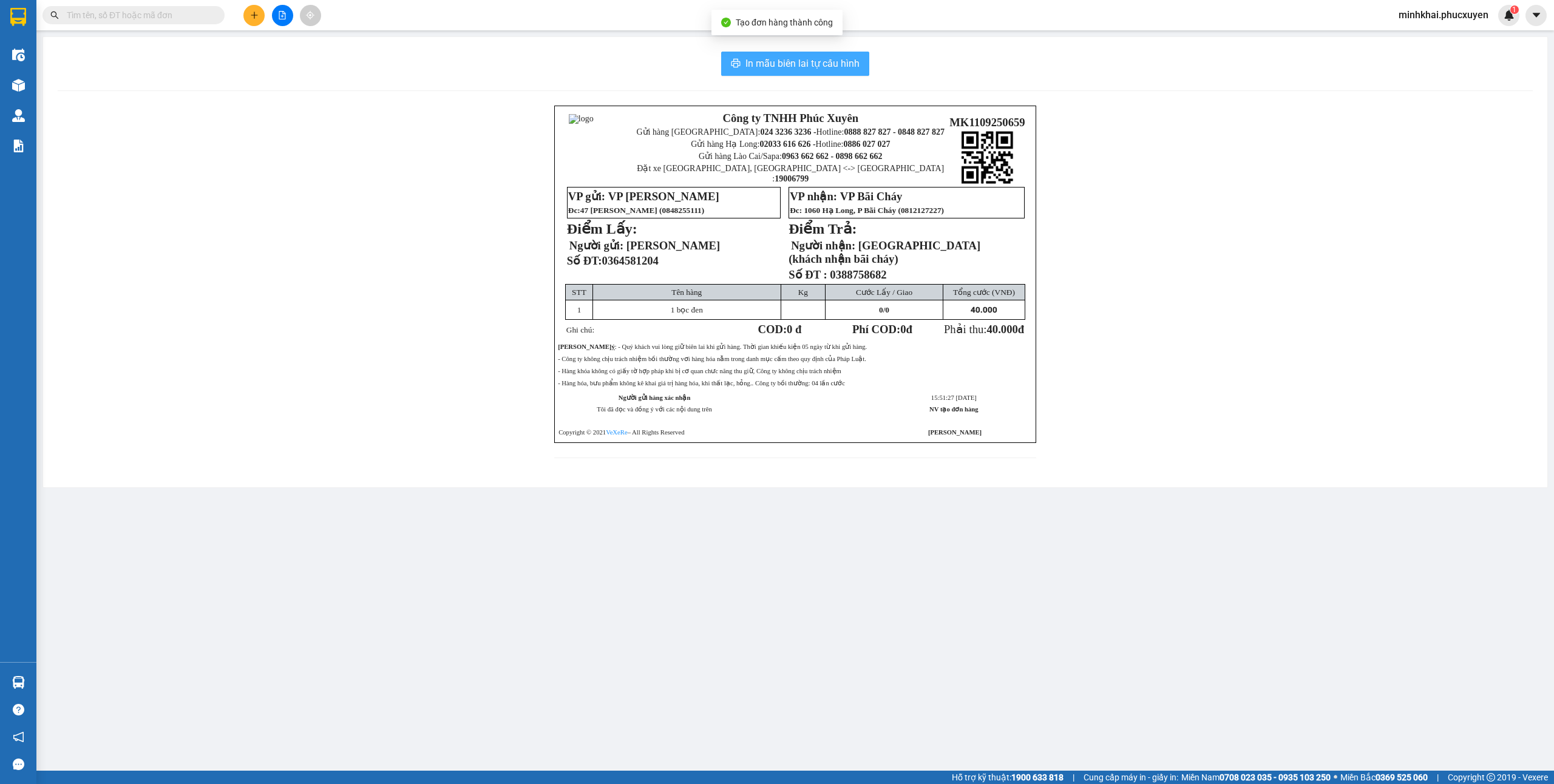
click at [755, 58] on span "In mẫu biên lai tự cấu hình" at bounding box center [802, 63] width 114 height 15
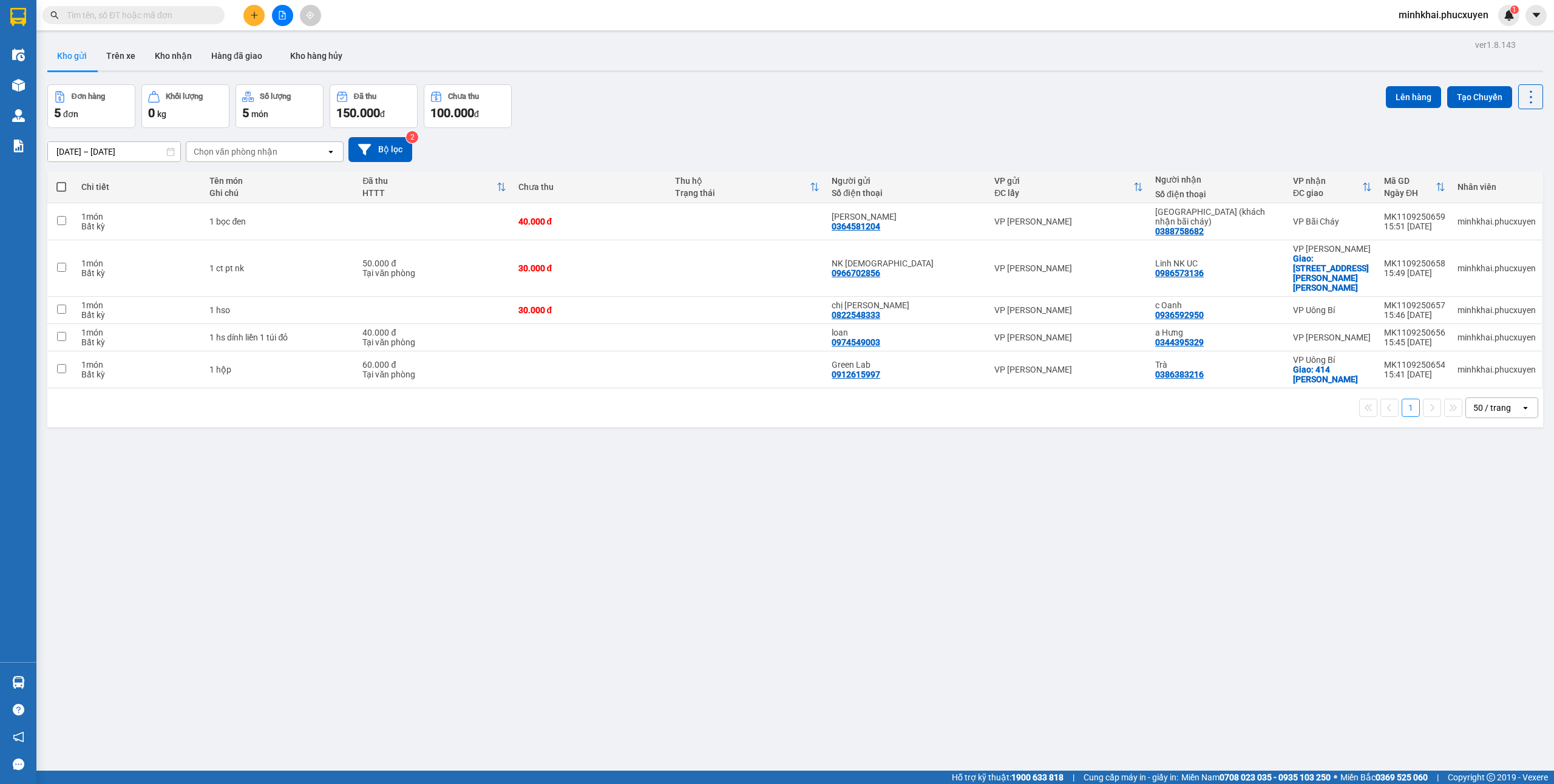
scroll to position [67, 0]
click at [253, 12] on icon "plus" at bounding box center [254, 15] width 9 height 9
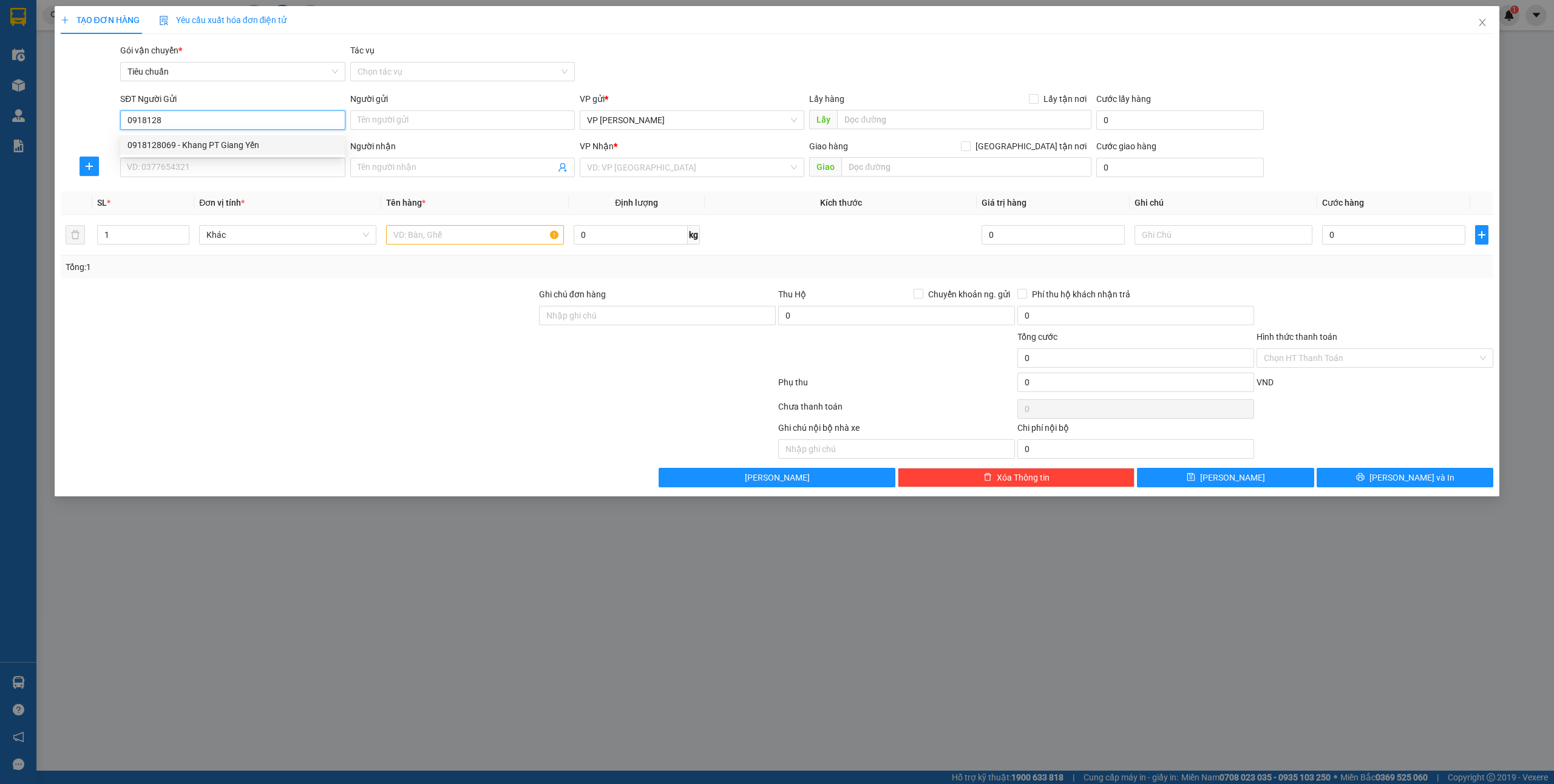
click at [217, 144] on div "0918128069 - Khang PT Giang Yến" at bounding box center [233, 144] width 210 height 13
type input "0918128069"
type input "Khang PT Giang Yến"
type input "0918128069"
click at [207, 166] on input "SĐT Người Nhận *" at bounding box center [232, 167] width 225 height 20
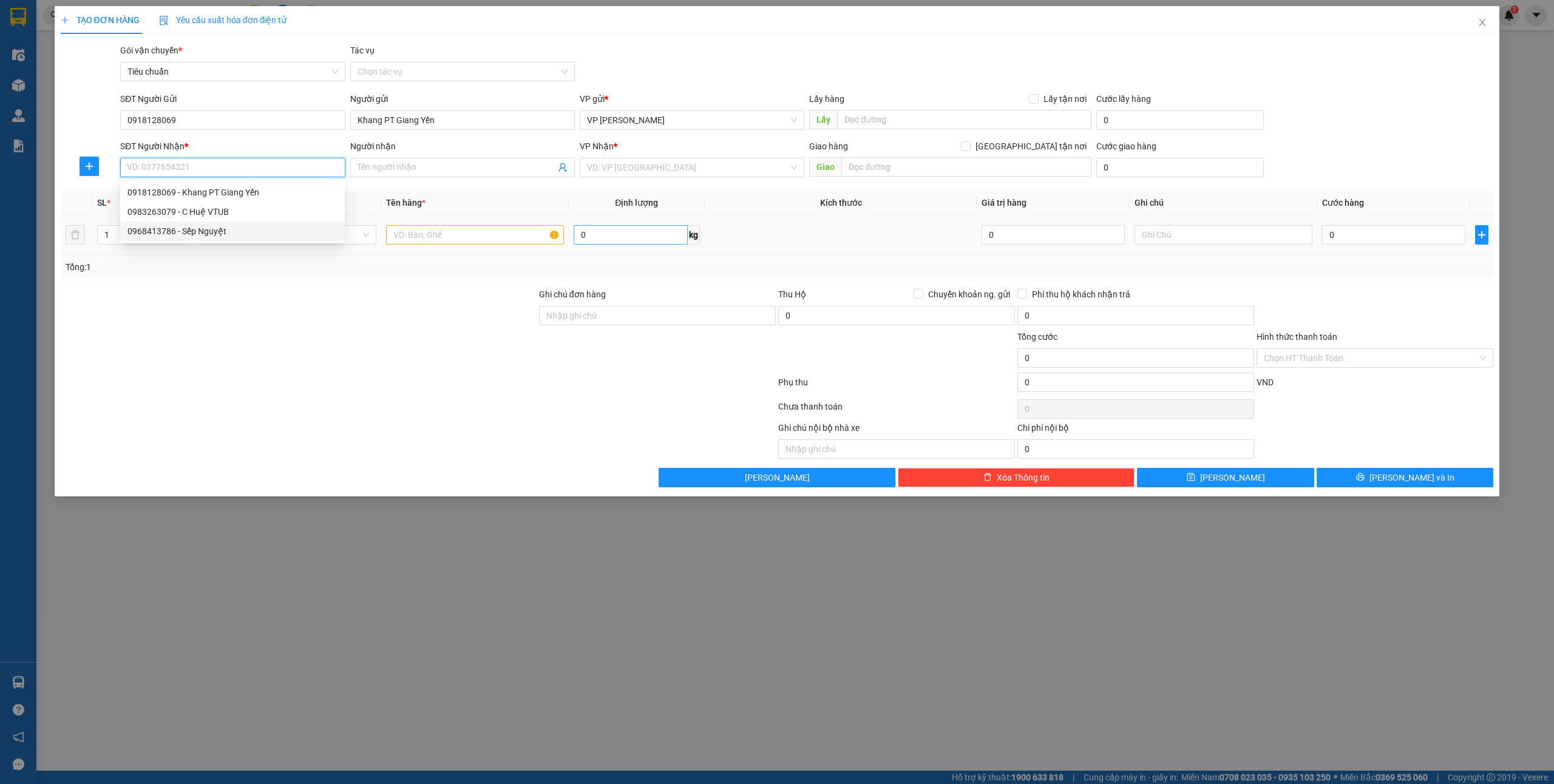
drag, startPoint x: 226, startPoint y: 228, endPoint x: 613, endPoint y: 243, distance: 387.3
click at [226, 228] on div "0968413786 - Sếp Nguyệt" at bounding box center [233, 231] width 210 height 13
type input "0968413786"
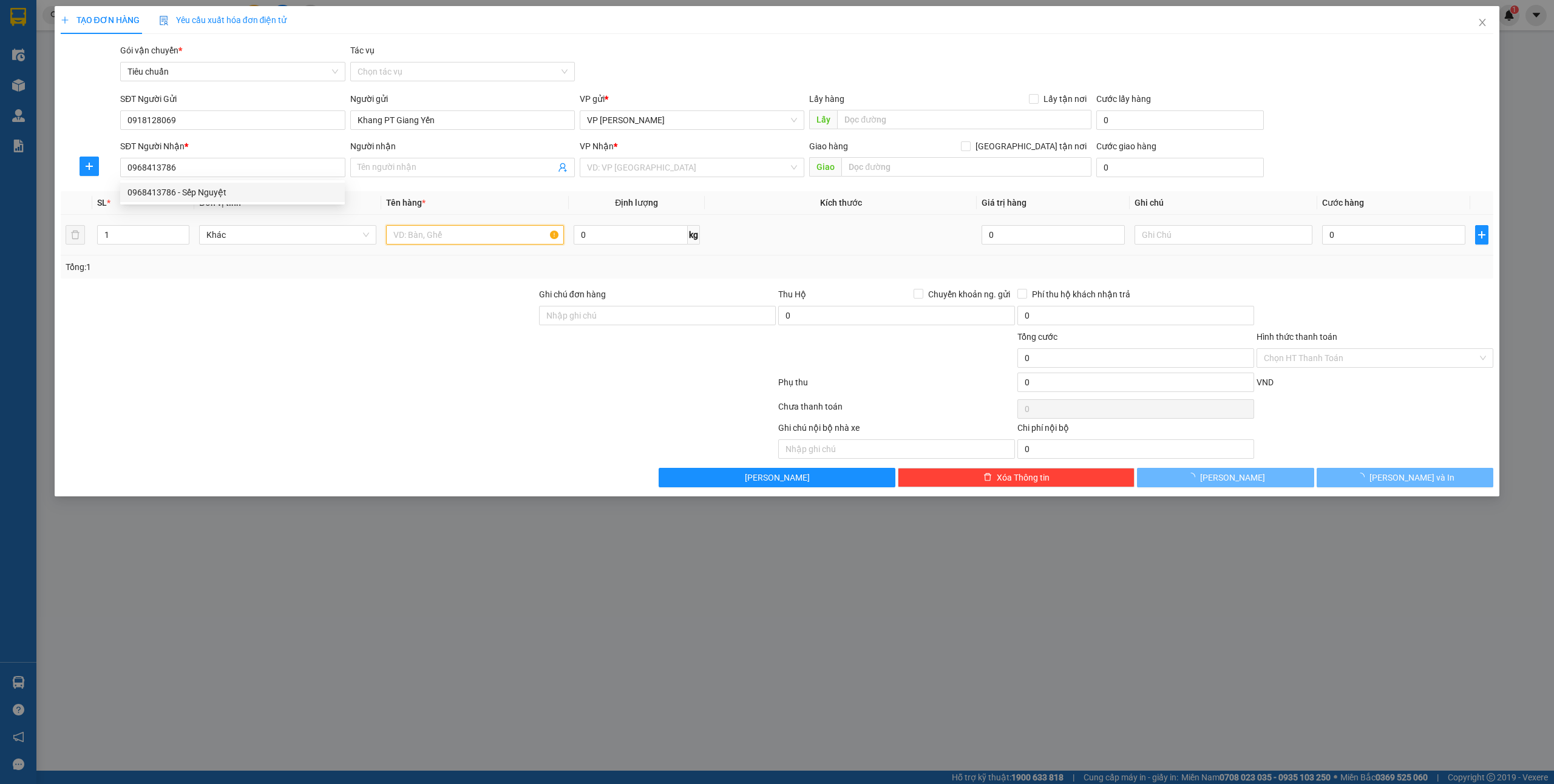
click at [474, 238] on input "text" at bounding box center [474, 235] width 177 height 20
type input "Sếp Nguyệt"
type input "1 ct"
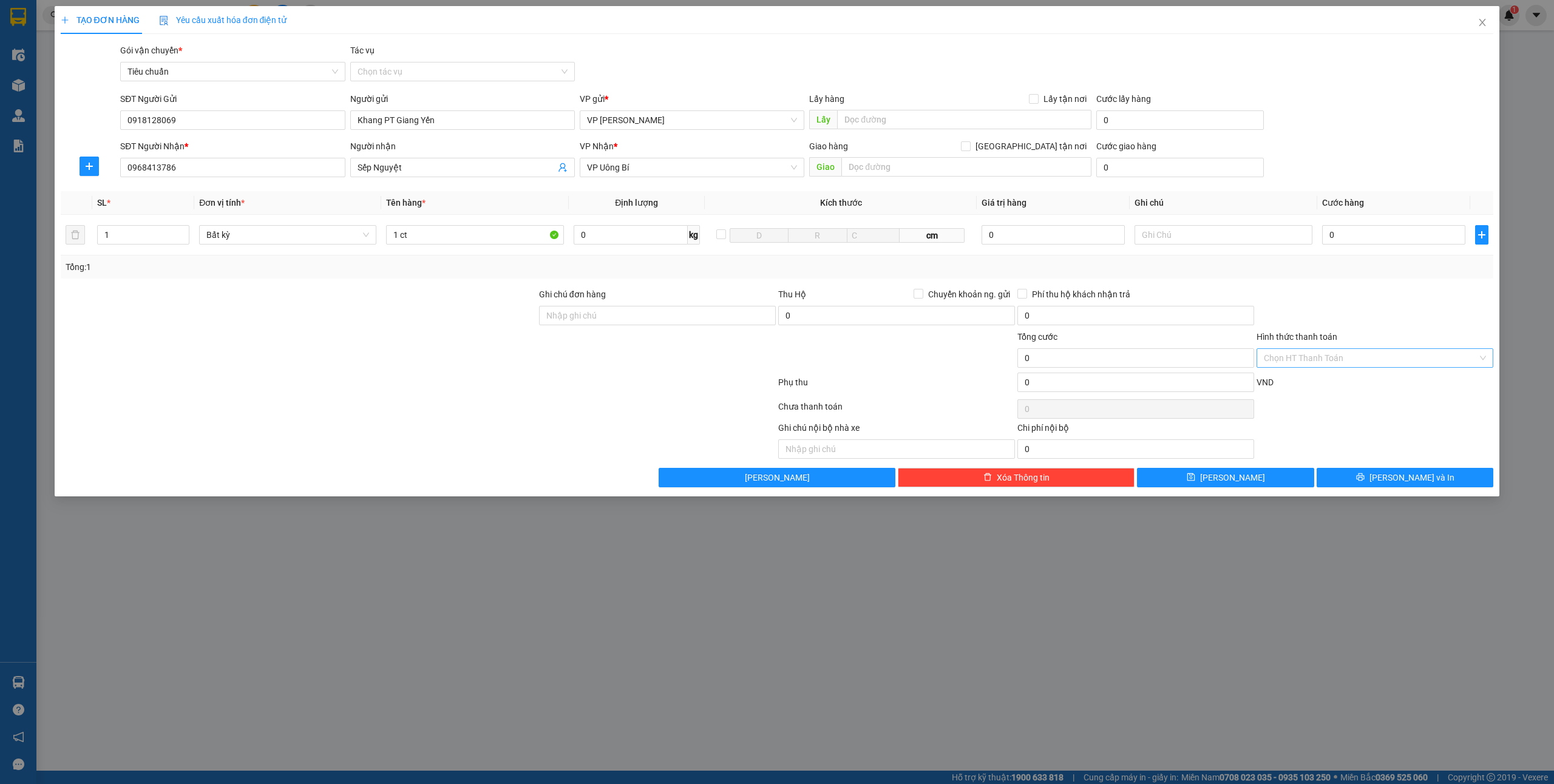
click at [1317, 353] on input "Hình thức thanh toán" at bounding box center [1370, 358] width 214 height 18
click at [1321, 438] on div "Miễn phí" at bounding box center [1375, 442] width 222 height 13
click at [1378, 481] on button "[PERSON_NAME] và In" at bounding box center [1405, 477] width 177 height 20
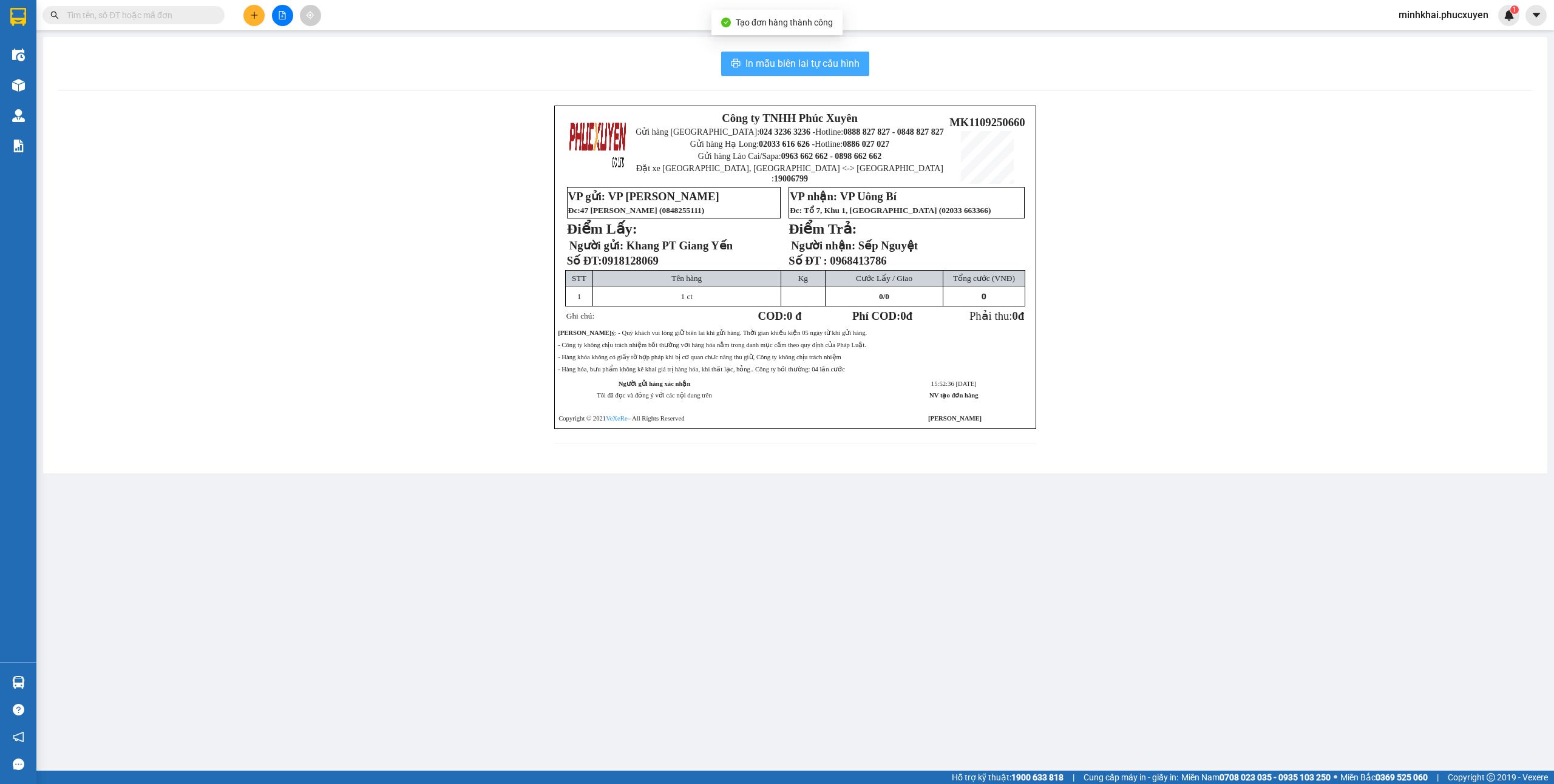
click at [792, 62] on span "In mẫu biên lai tự cấu hình" at bounding box center [802, 63] width 114 height 15
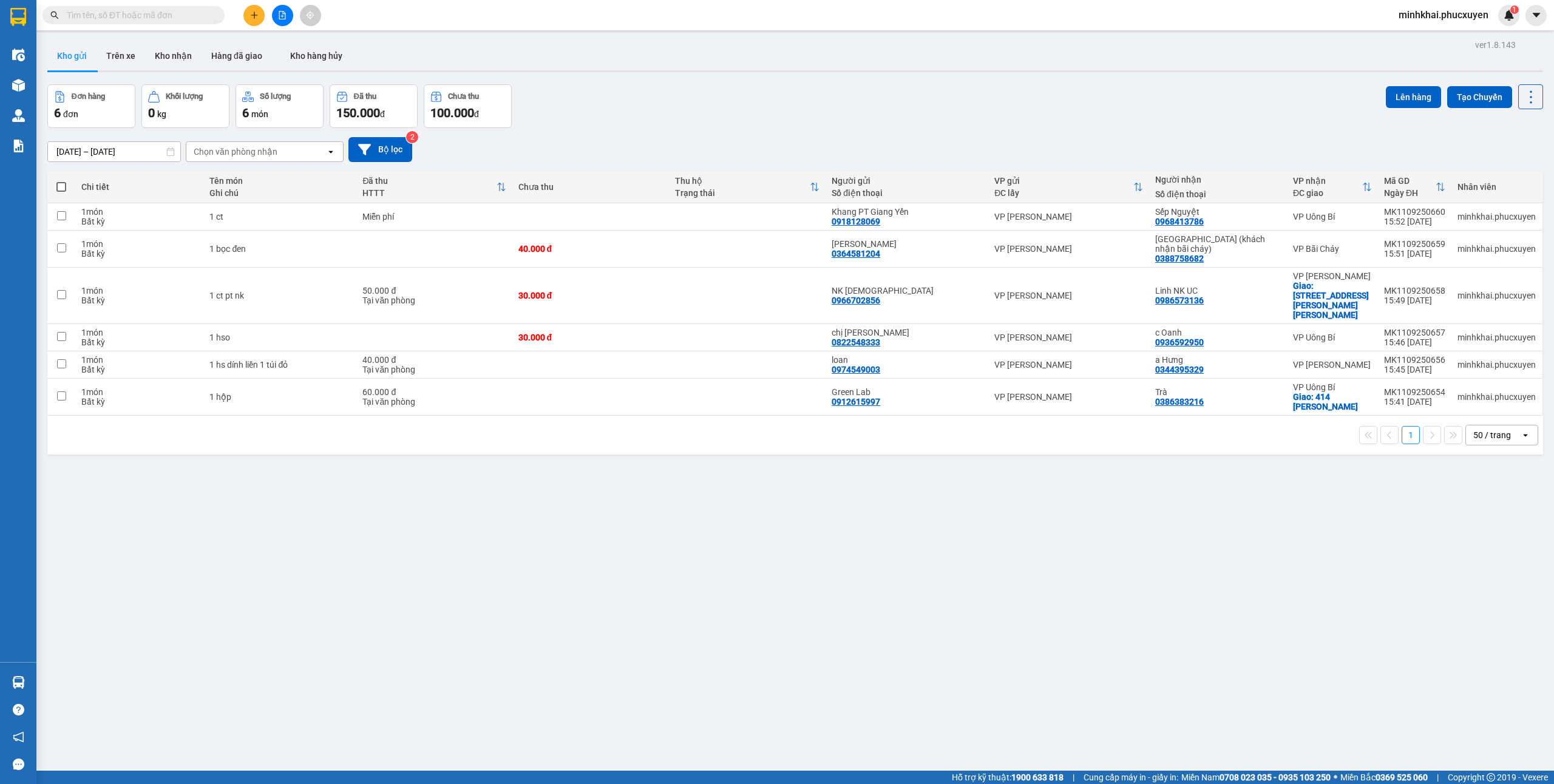
drag, startPoint x: 808, startPoint y: 151, endPoint x: 695, endPoint y: 133, distance: 114.4
click at [808, 151] on div "09/09/2025 – 11/09/2025 Press the down arrow key to interact with the calendar …" at bounding box center [795, 150] width 1496 height 25
click at [175, 46] on button "Kho nhận" at bounding box center [174, 55] width 57 height 29
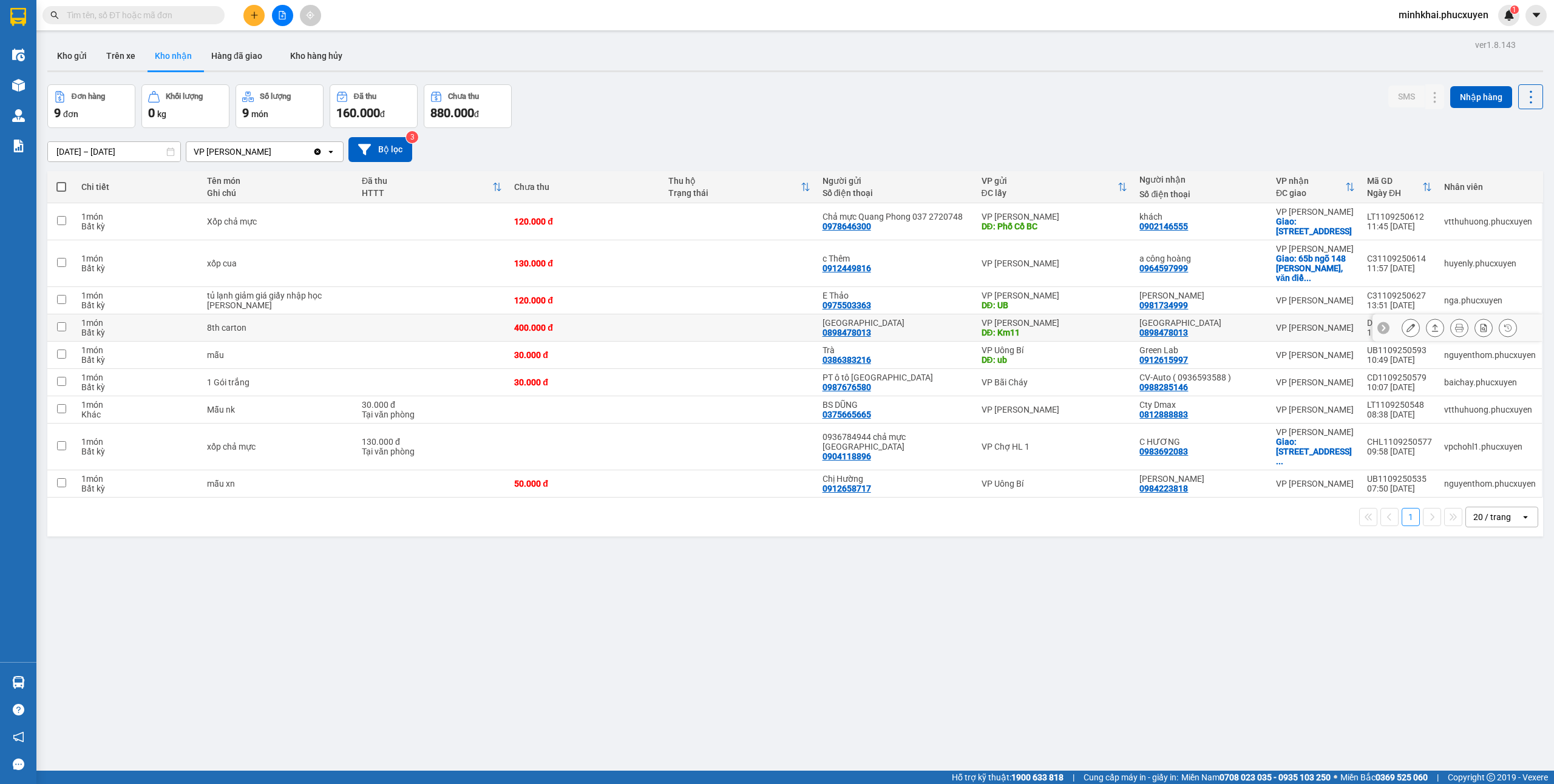
click at [1431, 323] on icon at bounding box center [1435, 327] width 9 height 9
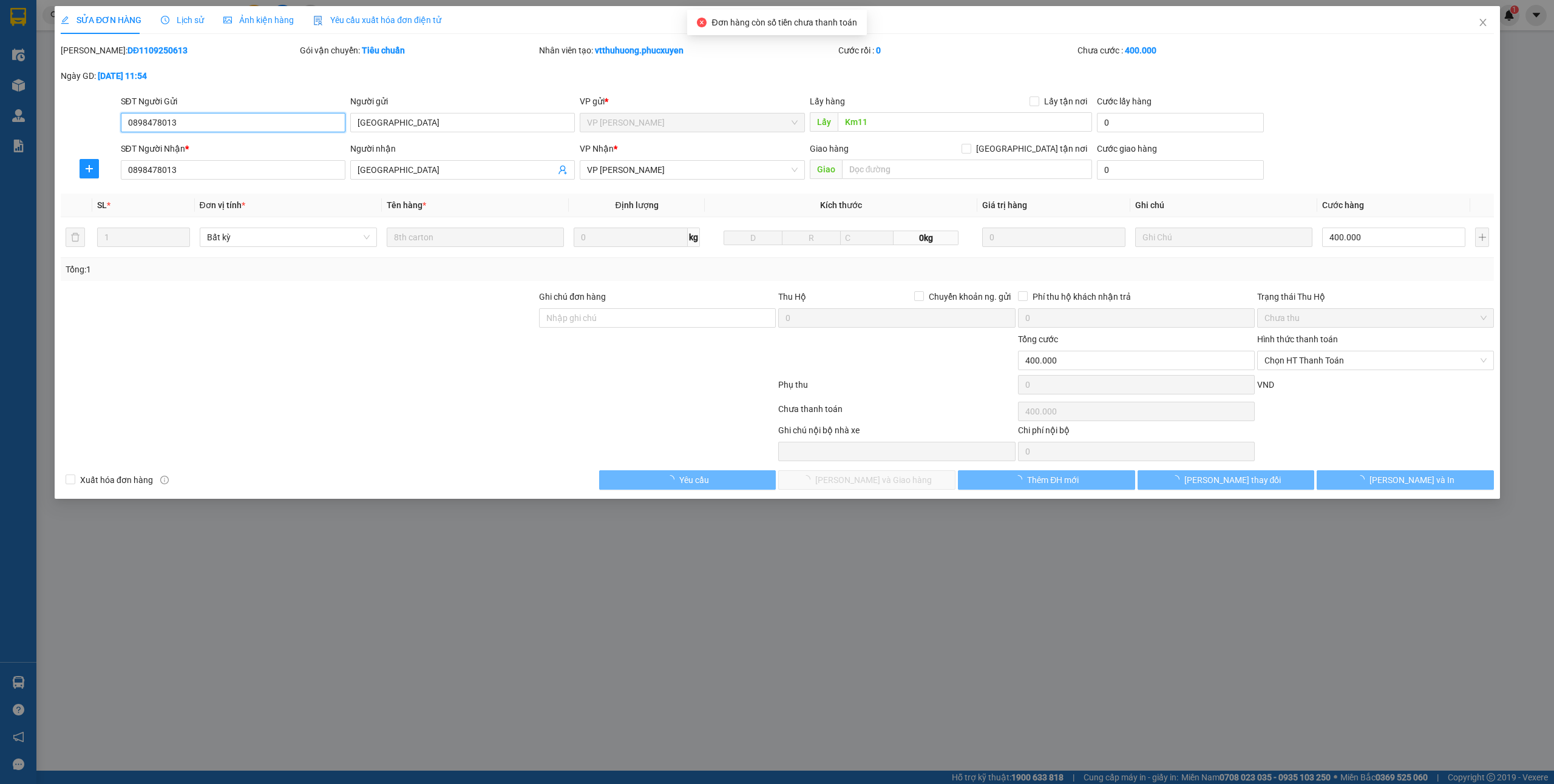
type input "0898478013"
type input "Anh Đông"
type input "Km11"
type input "0898478013"
type input "Anh Đông"
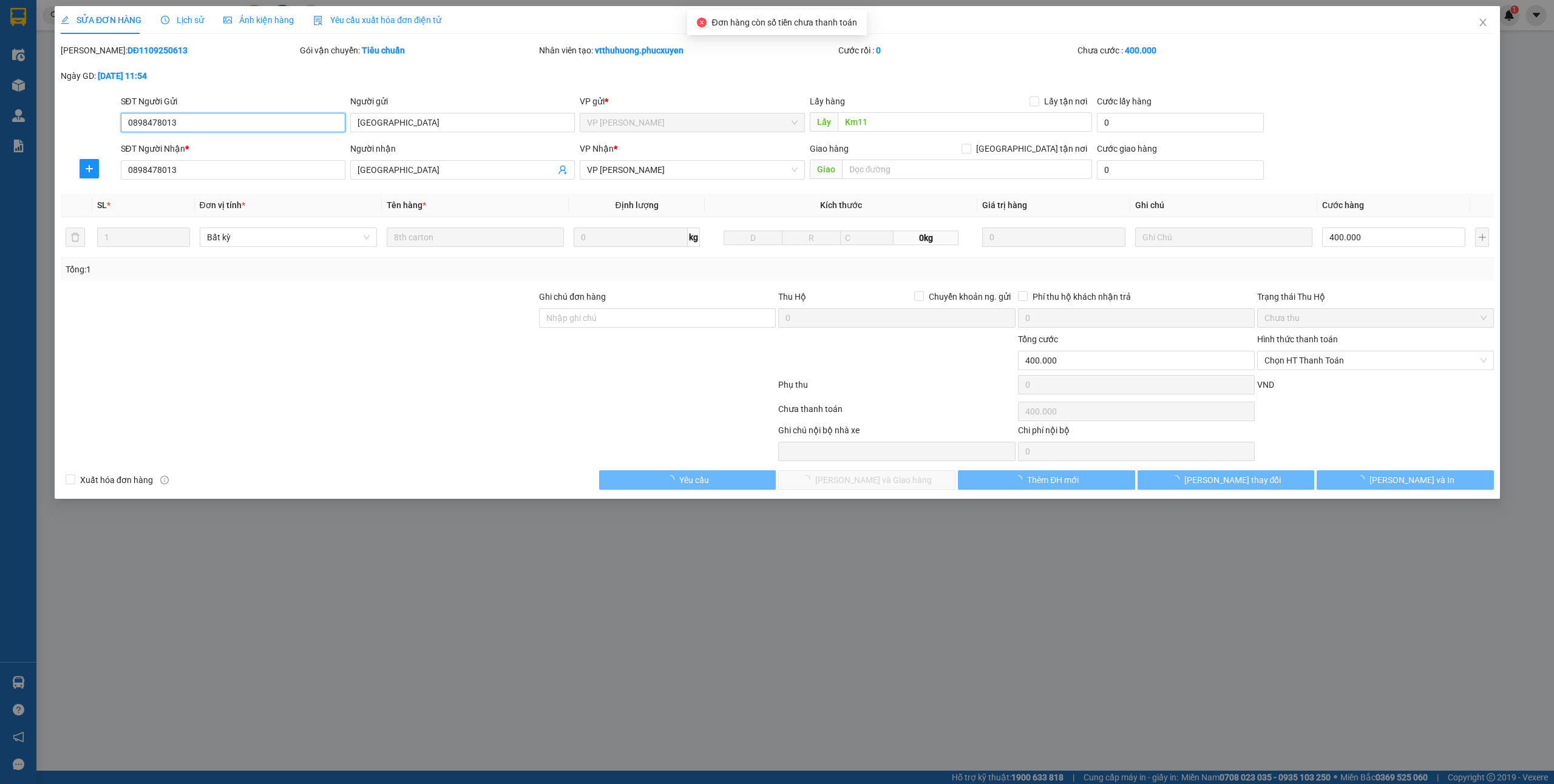
type input "400.000"
click at [1288, 363] on span "Chọn HT Thanh Toán" at bounding box center [1375, 360] width 222 height 18
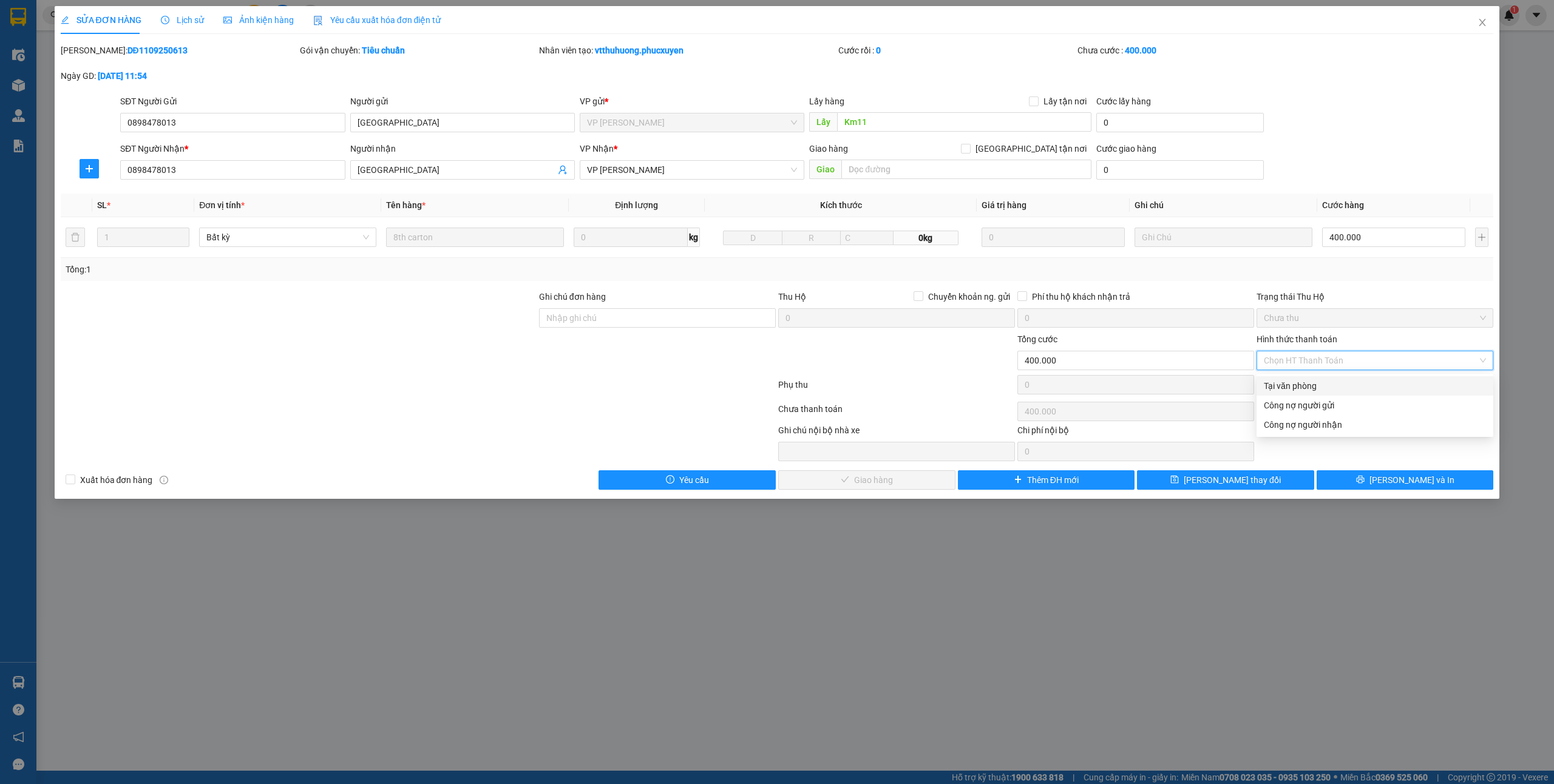
click at [1290, 386] on div "Tại văn phòng" at bounding box center [1375, 386] width 222 height 13
type input "0"
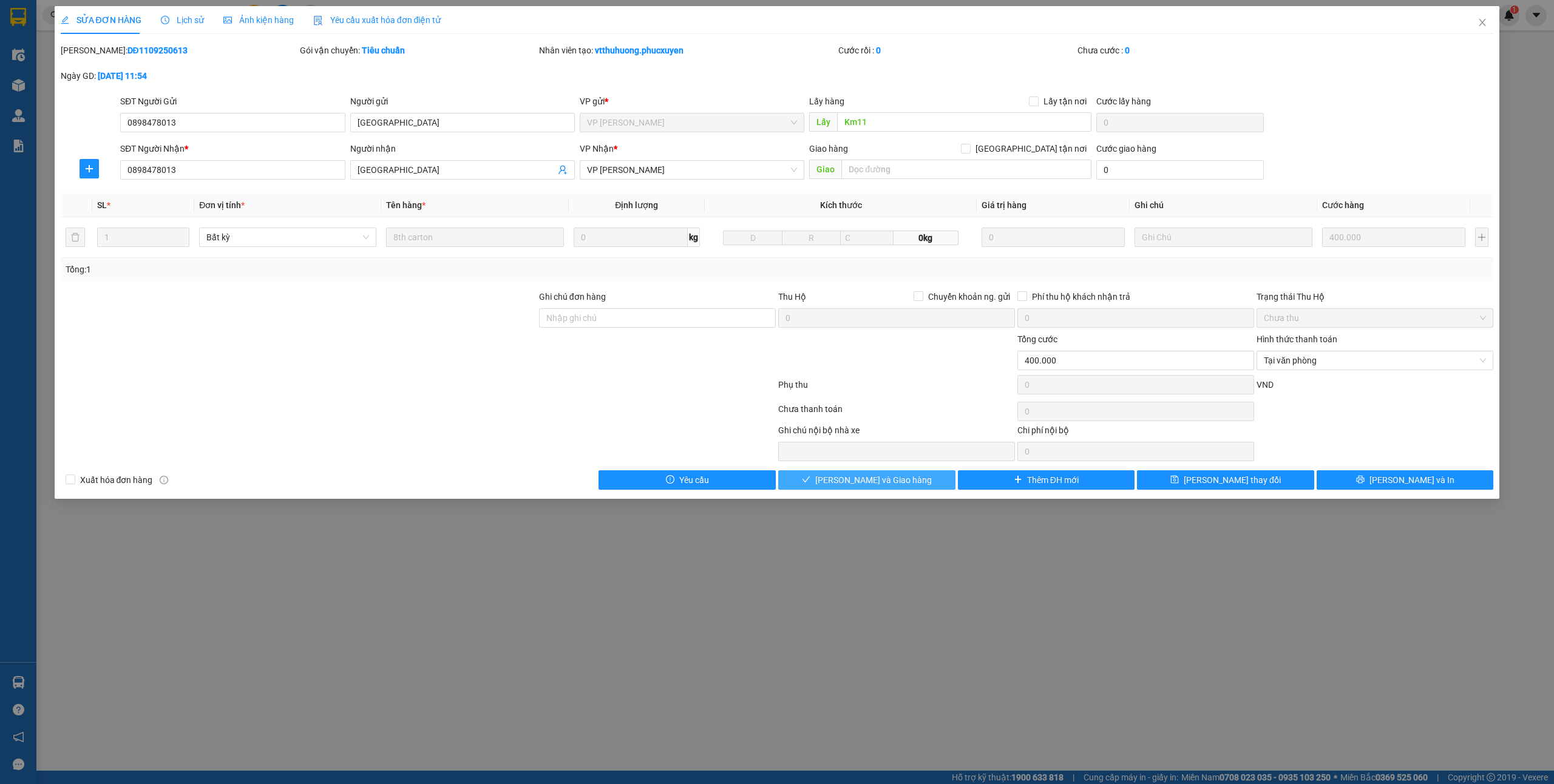
click at [897, 490] on button "[PERSON_NAME] và Giao hàng" at bounding box center [867, 480] width 177 height 20
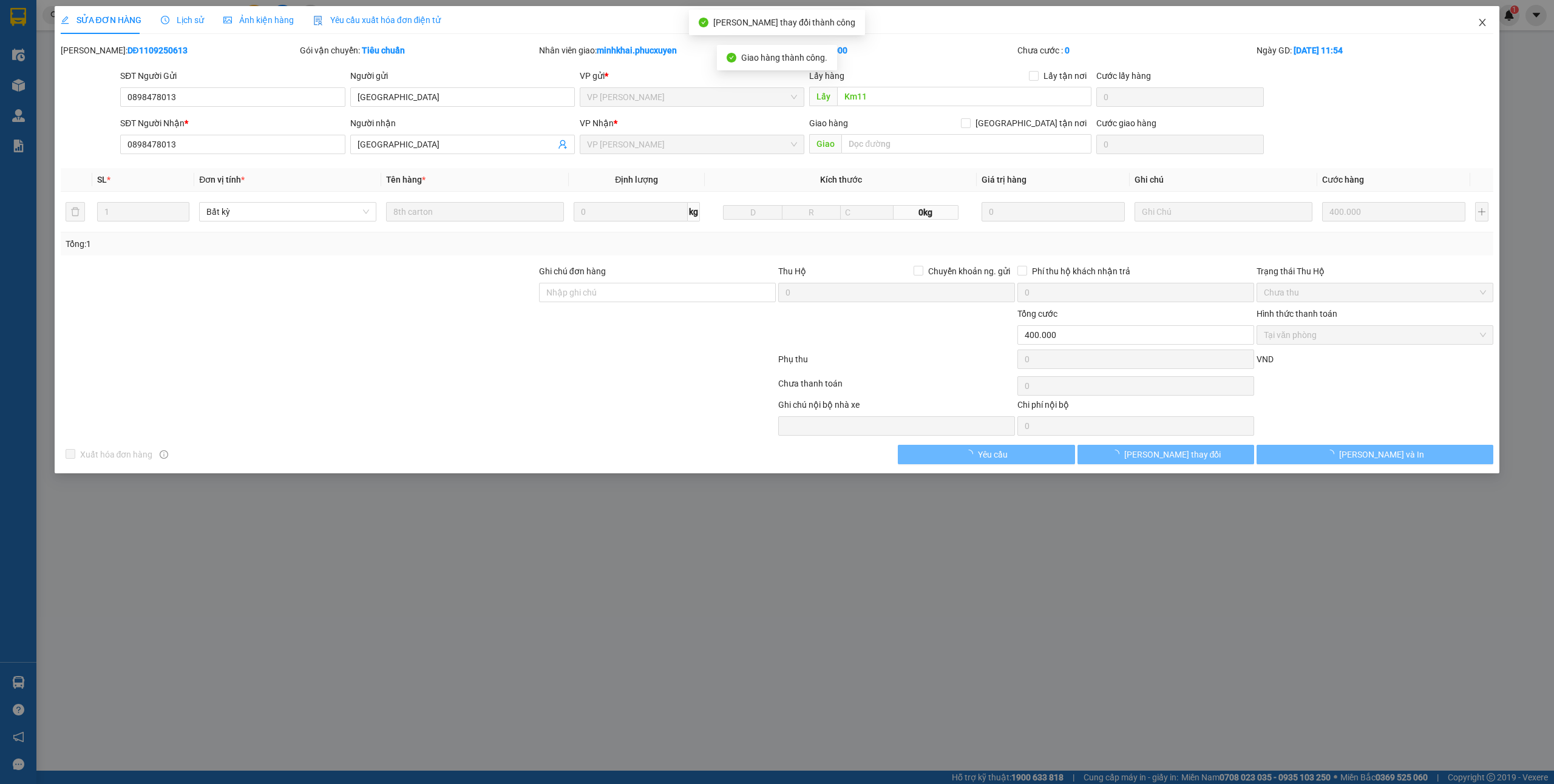
click at [1487, 24] on span "Close" at bounding box center [1482, 23] width 34 height 34
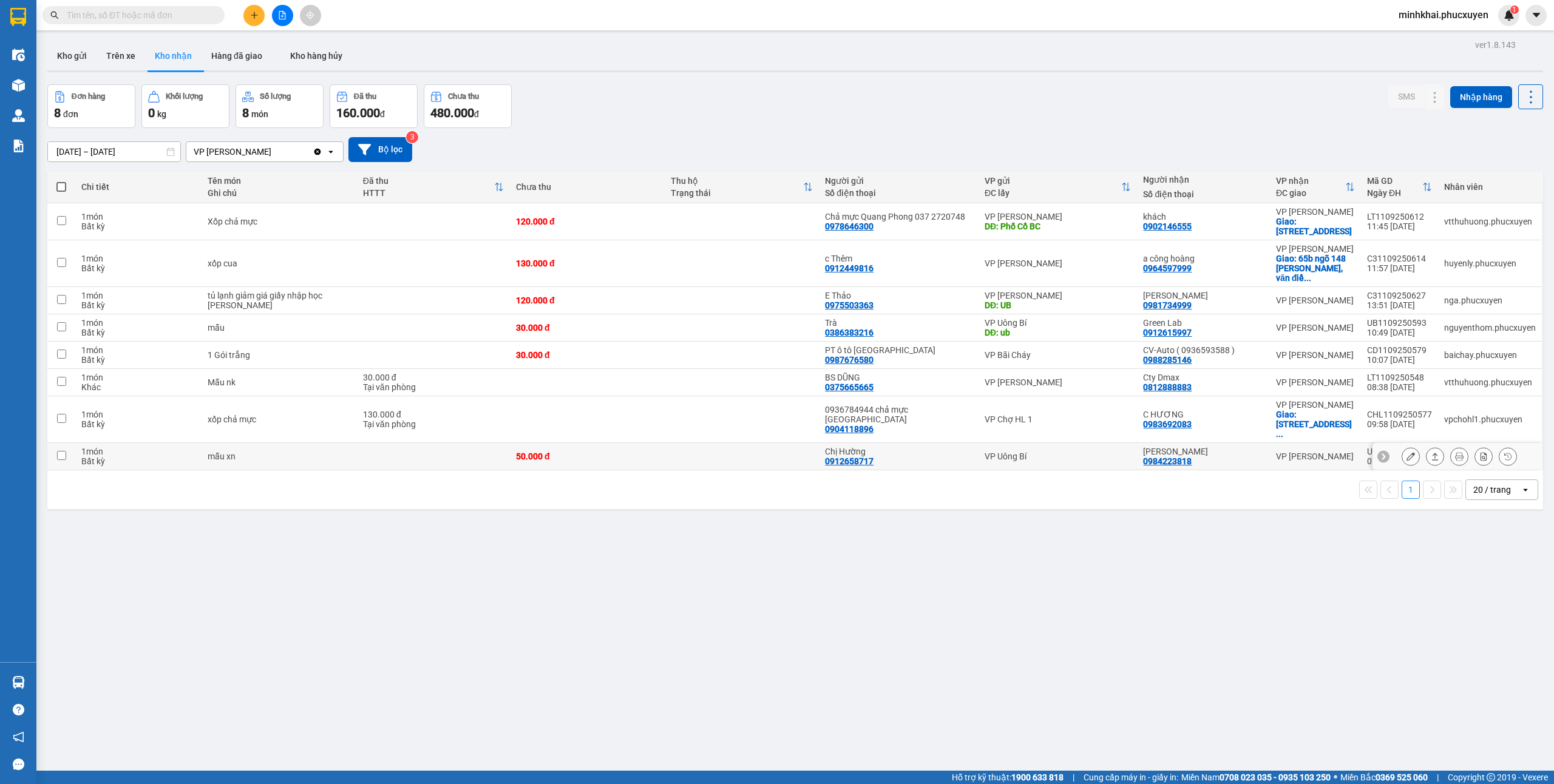
click at [1432, 453] on icon at bounding box center [1435, 456] width 6 height 7
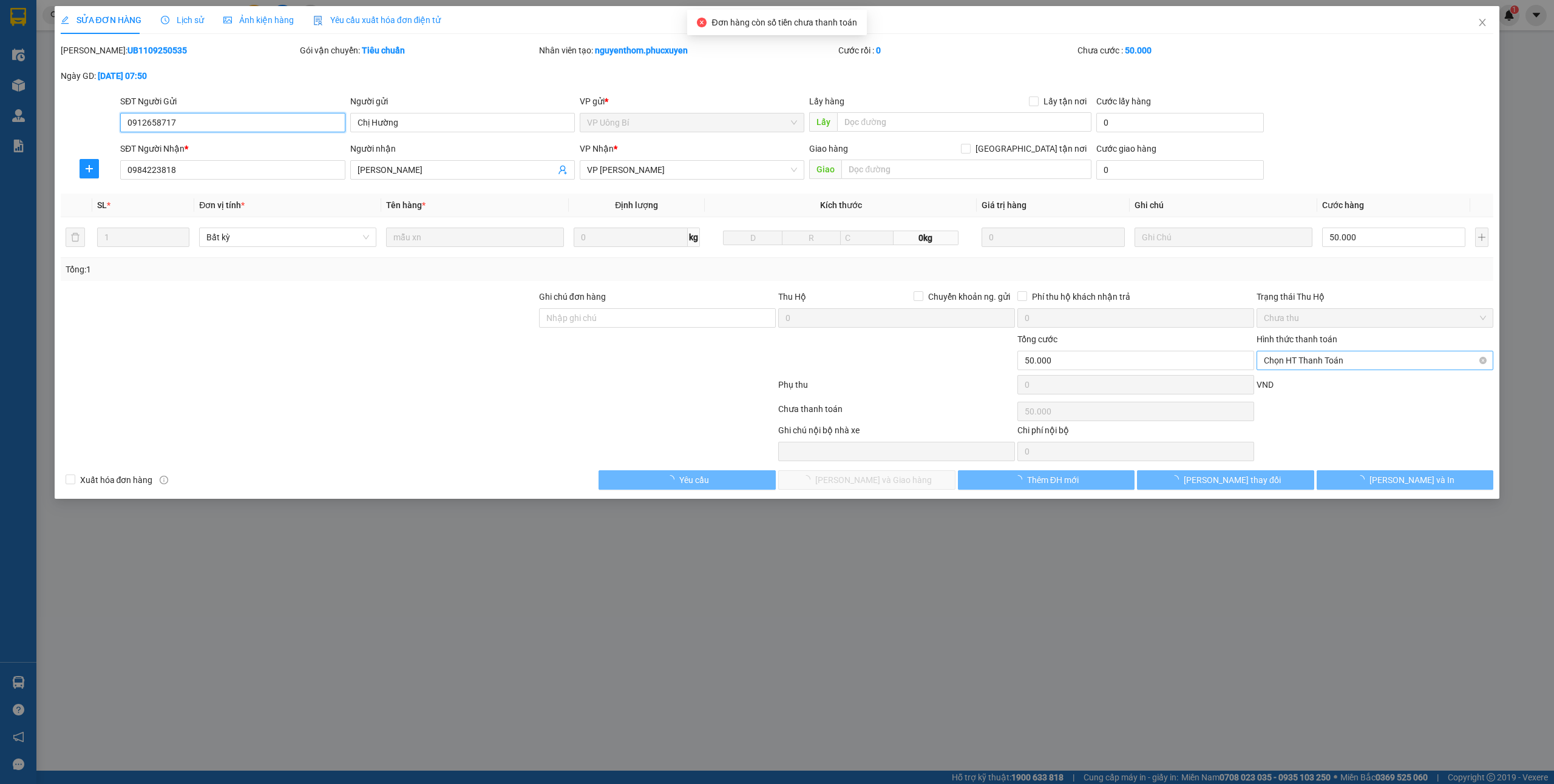
click at [1298, 363] on span "Chọn HT Thanh Toán" at bounding box center [1375, 360] width 222 height 18
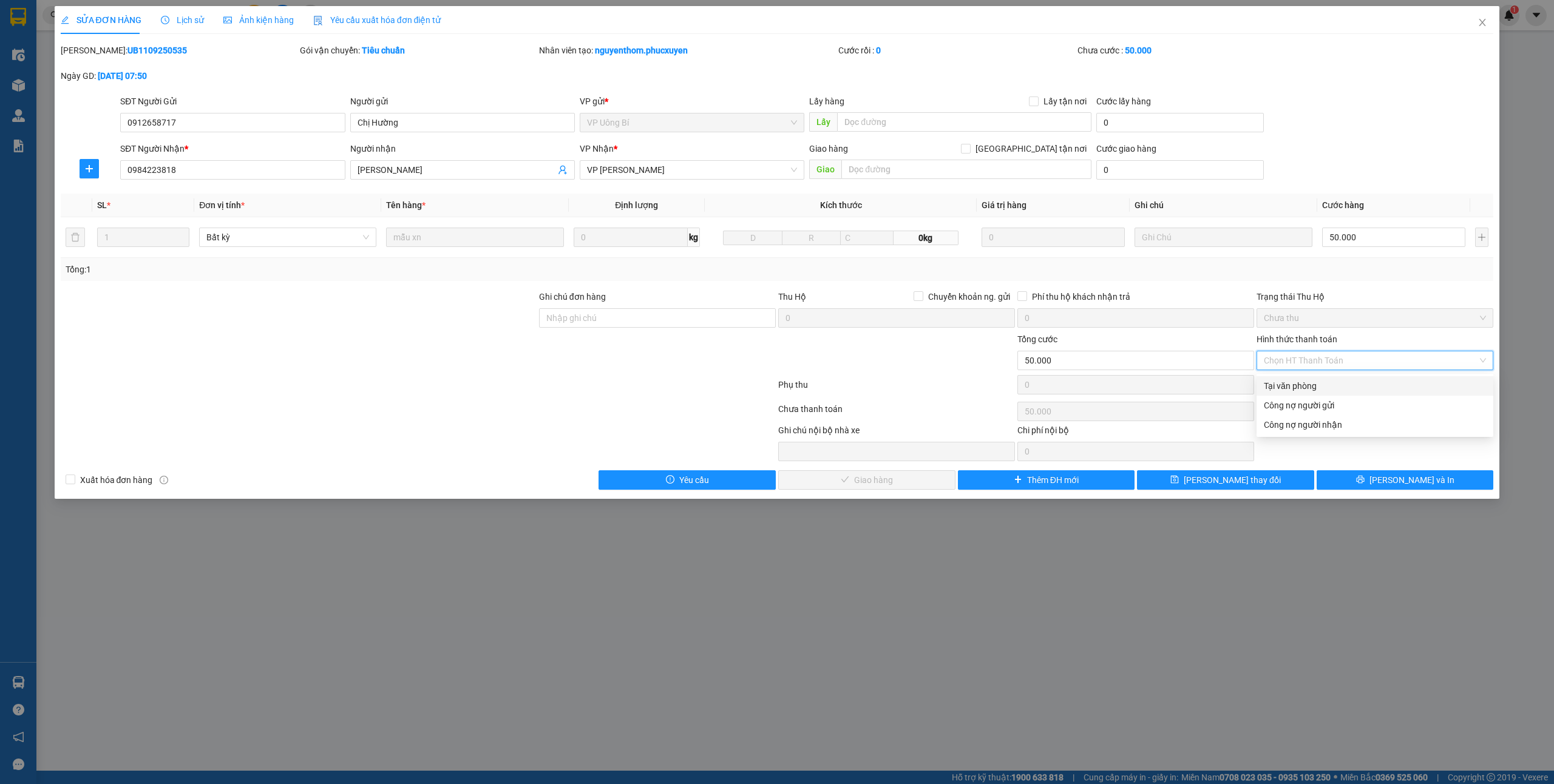
click at [1290, 383] on div "Tại văn phòng" at bounding box center [1375, 386] width 222 height 13
click at [902, 483] on span "[PERSON_NAME] và Giao hàng" at bounding box center [874, 480] width 117 height 13
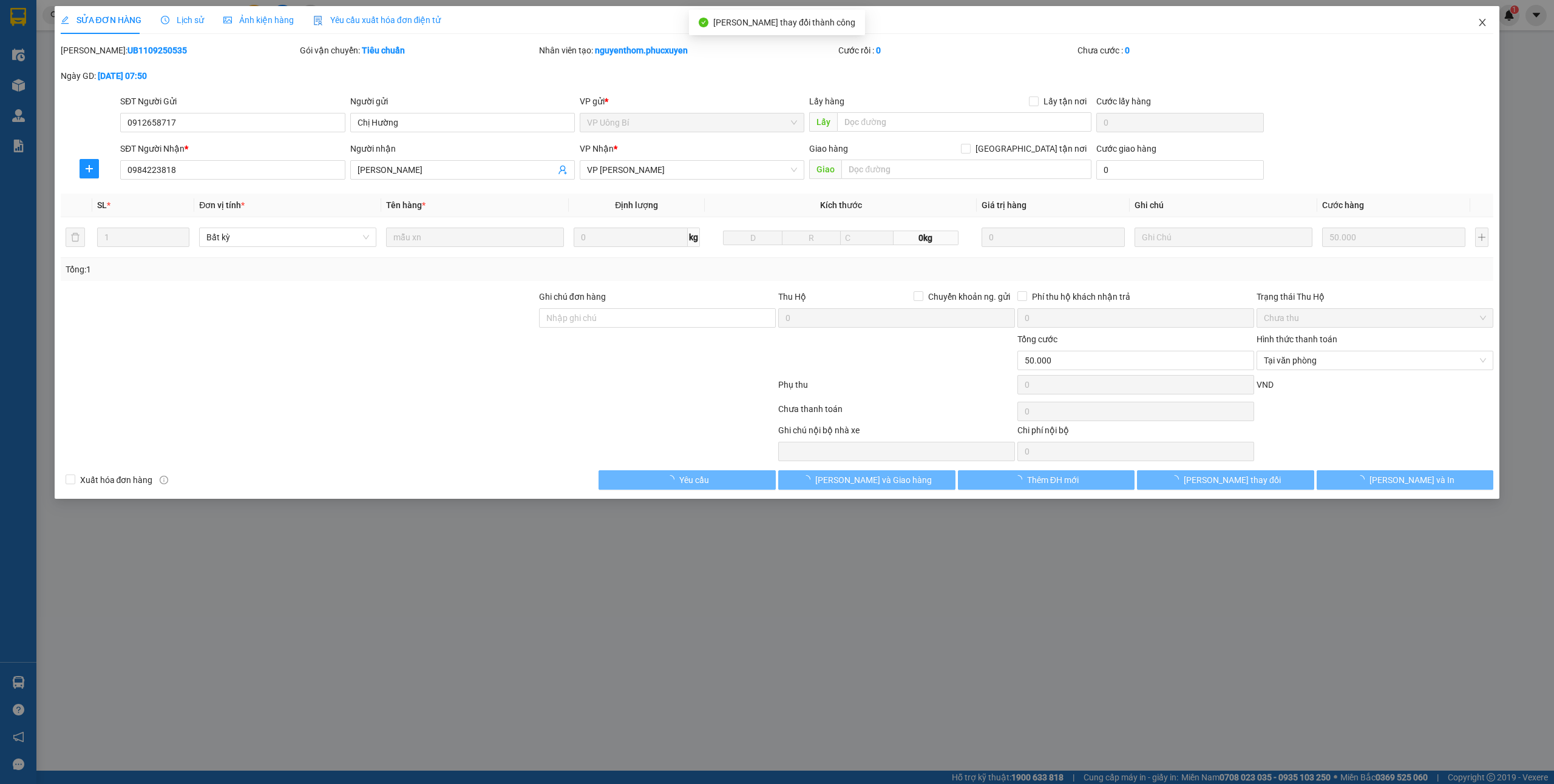
click at [1486, 25] on icon "close" at bounding box center [1482, 22] width 9 height 9
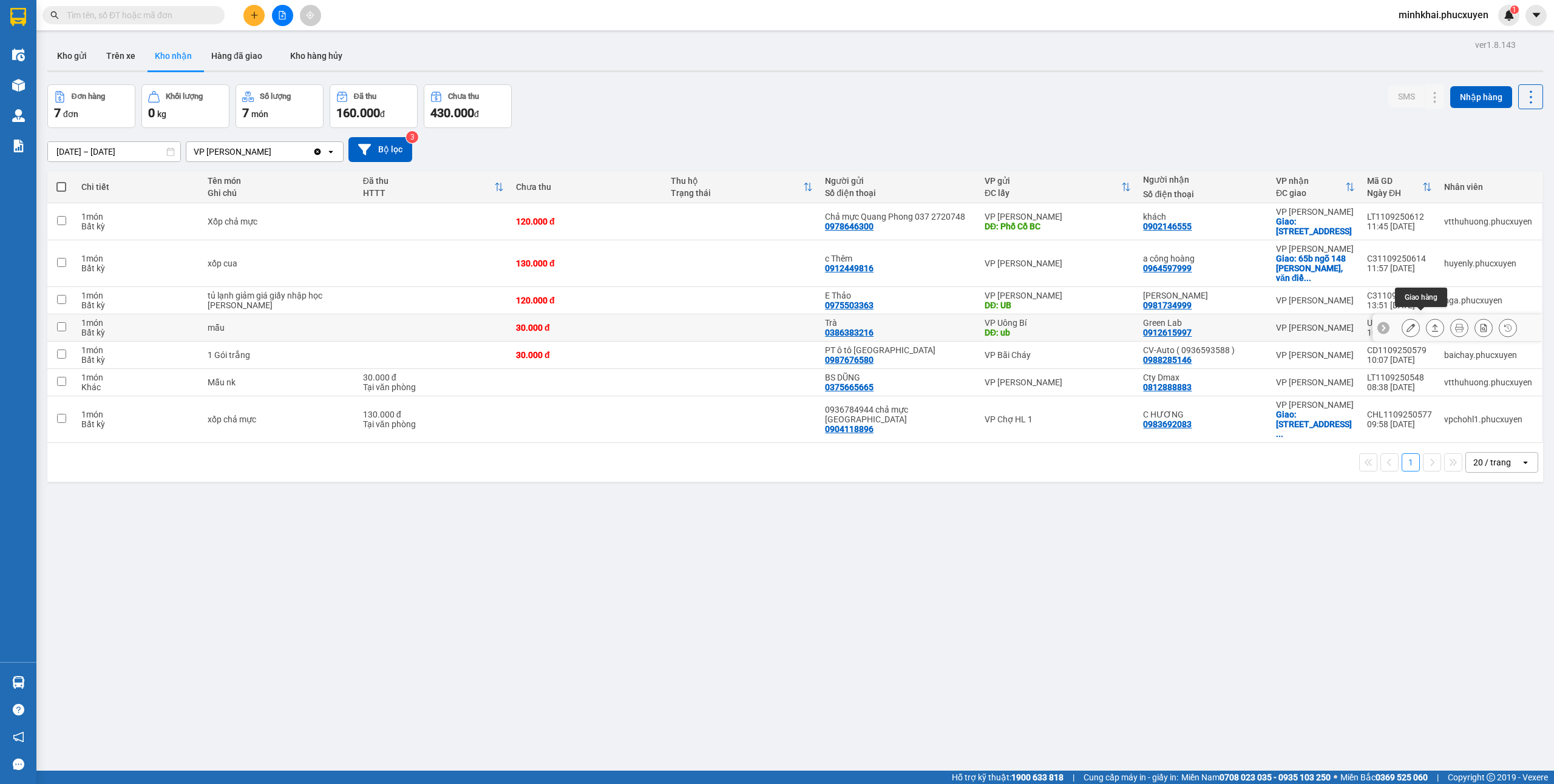
click at [1431, 323] on icon at bounding box center [1435, 327] width 9 height 9
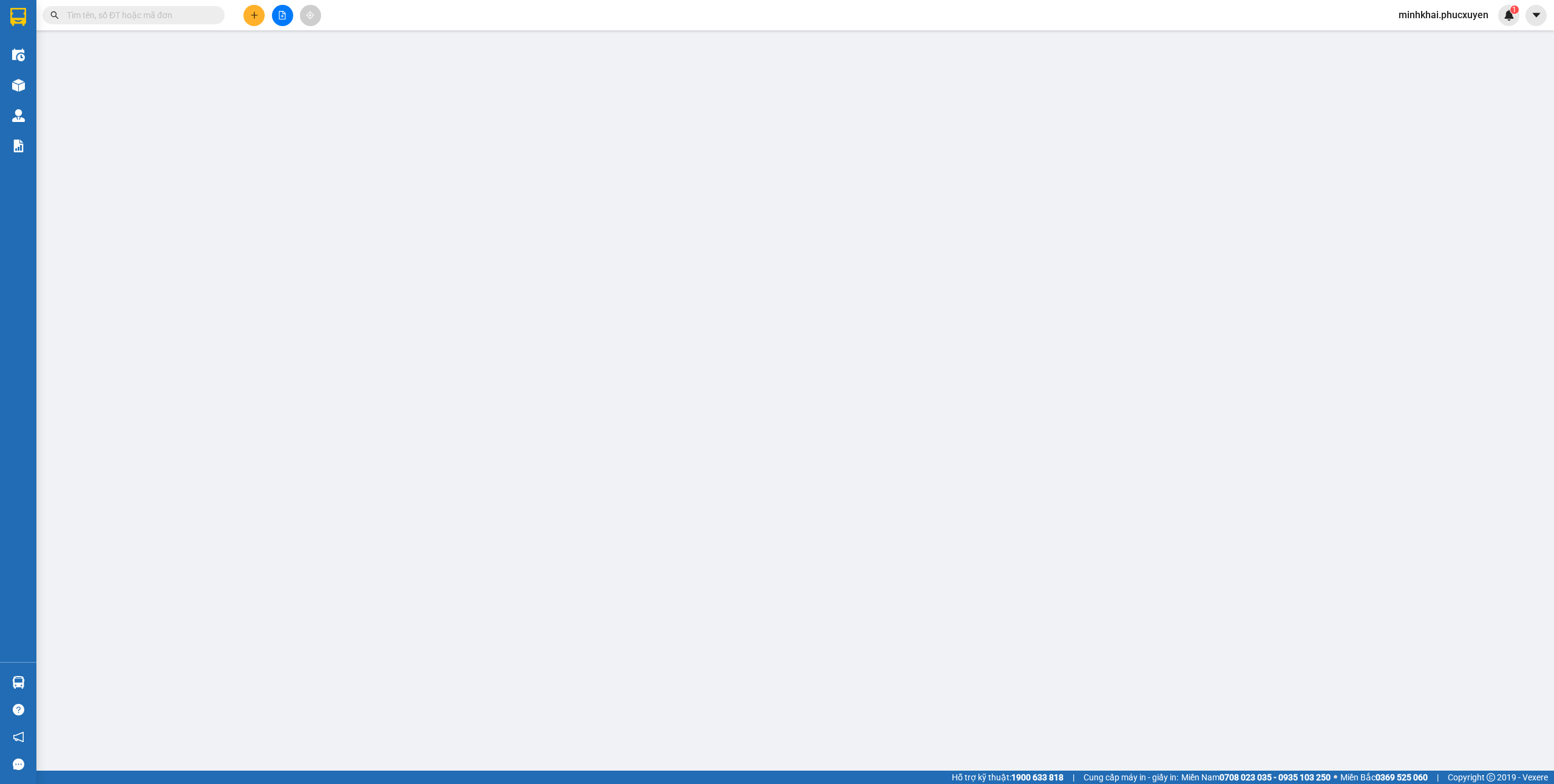
type input "0386383216"
type input "Trà"
type input "ub"
type input "0912615997"
type input "Green Lab"
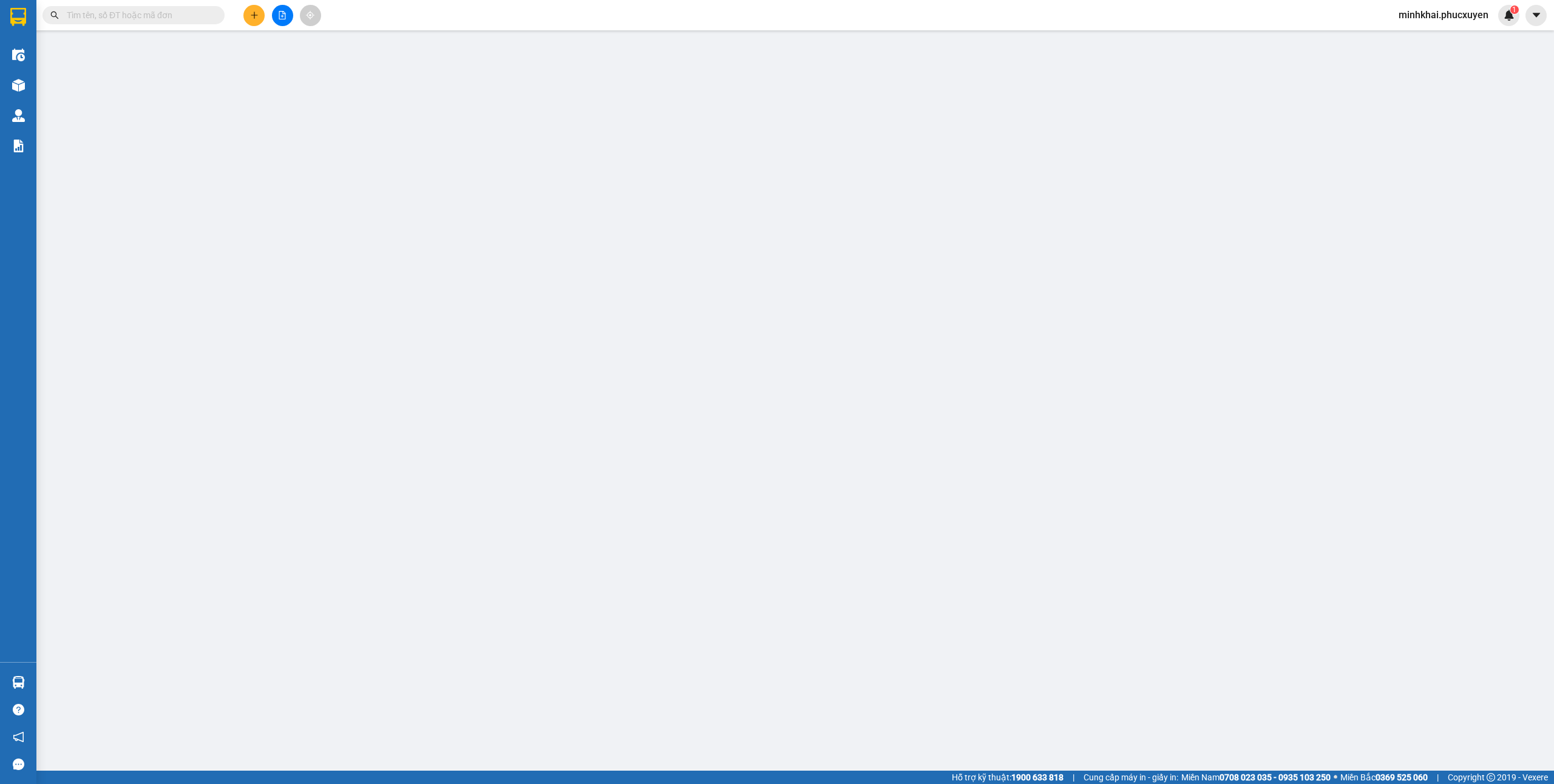
type input "30.000"
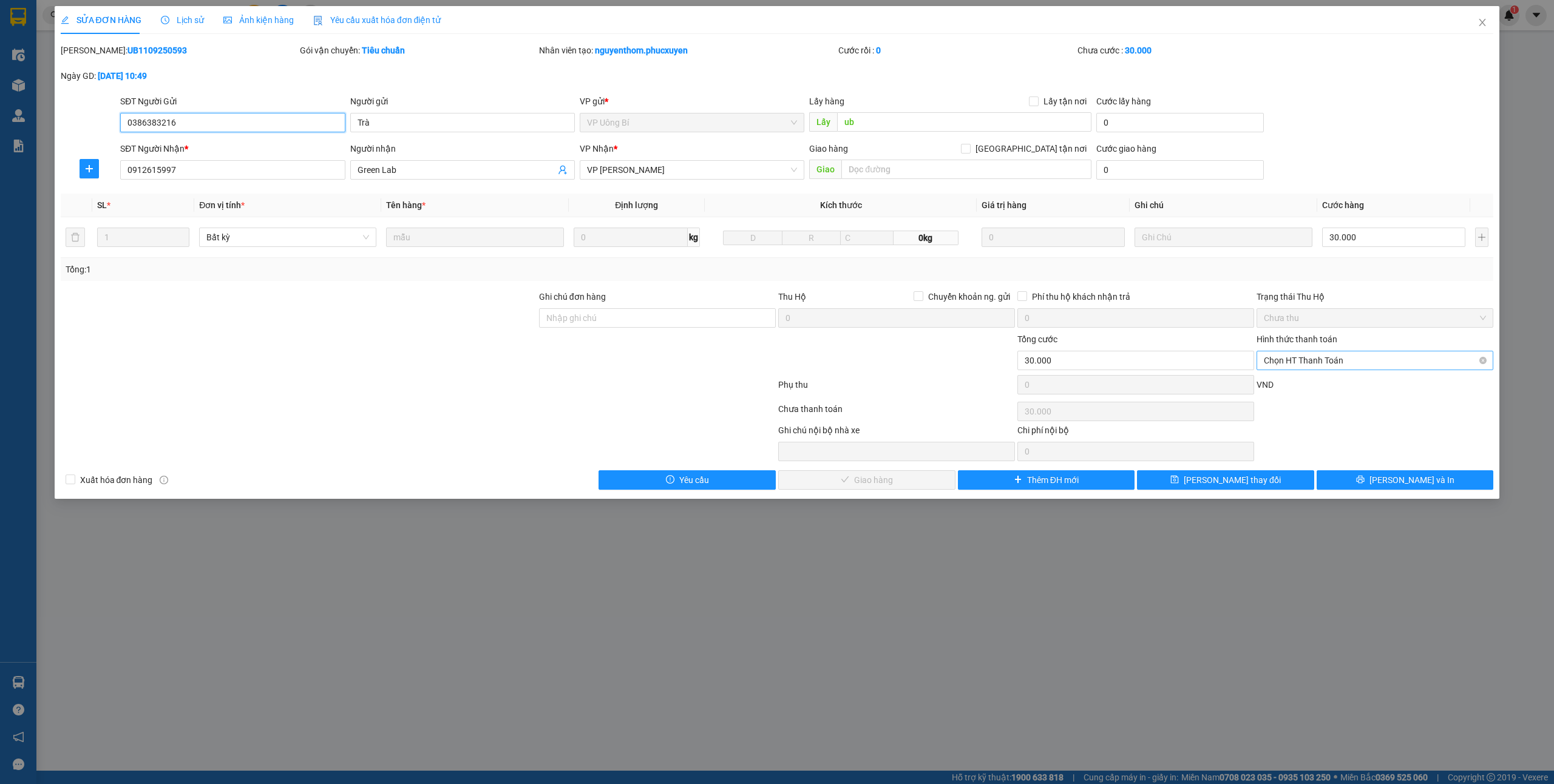
click at [1295, 360] on span "Chọn HT Thanh Toán" at bounding box center [1375, 360] width 222 height 18
drag, startPoint x: 1286, startPoint y: 385, endPoint x: 964, endPoint y: 457, distance: 330.0
click at [1285, 385] on div "Tại văn phòng" at bounding box center [1375, 386] width 222 height 13
click at [892, 481] on span "[PERSON_NAME] và Giao hàng" at bounding box center [874, 480] width 117 height 13
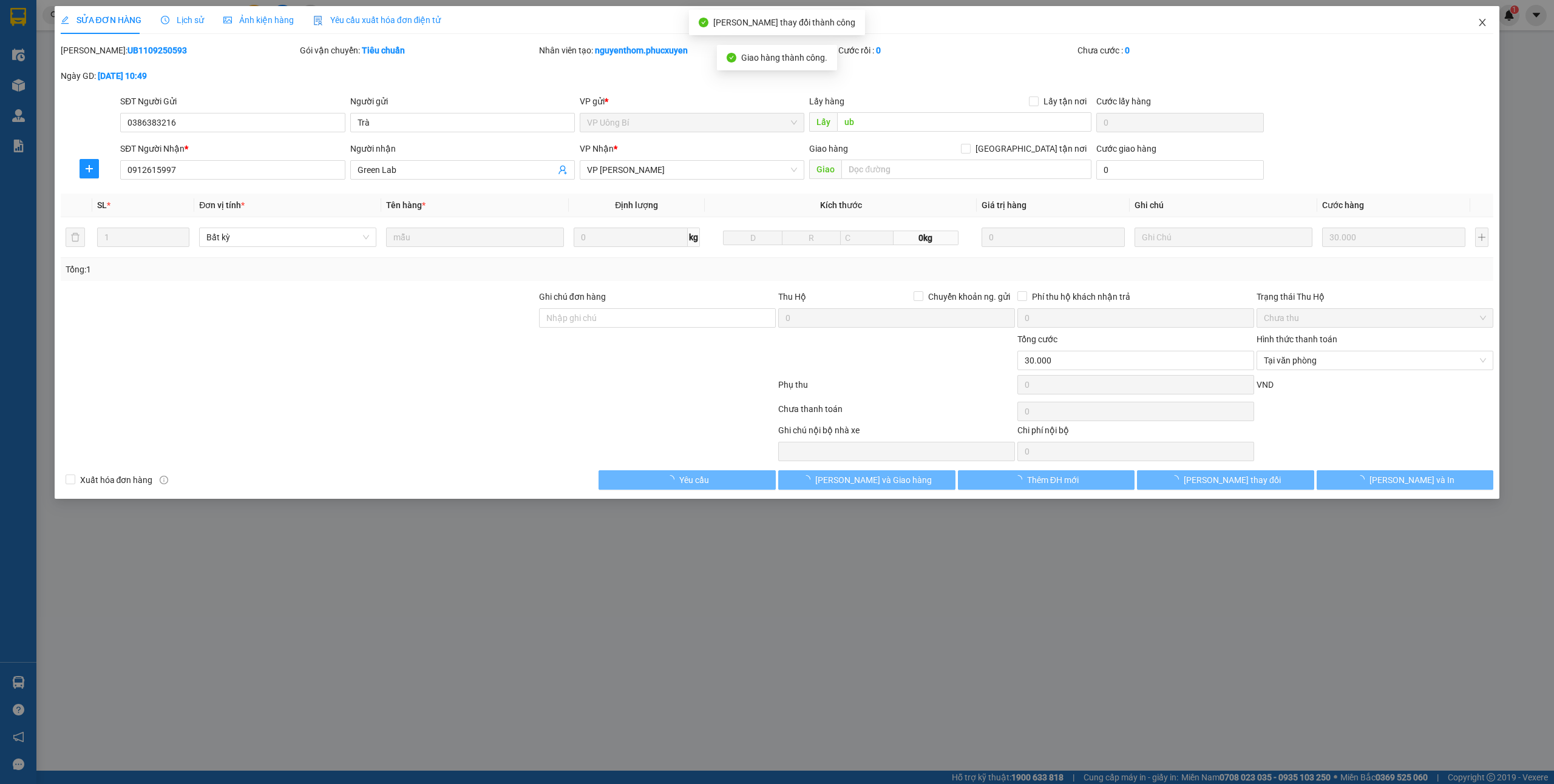
click at [1481, 18] on icon "close" at bounding box center [1482, 22] width 9 height 9
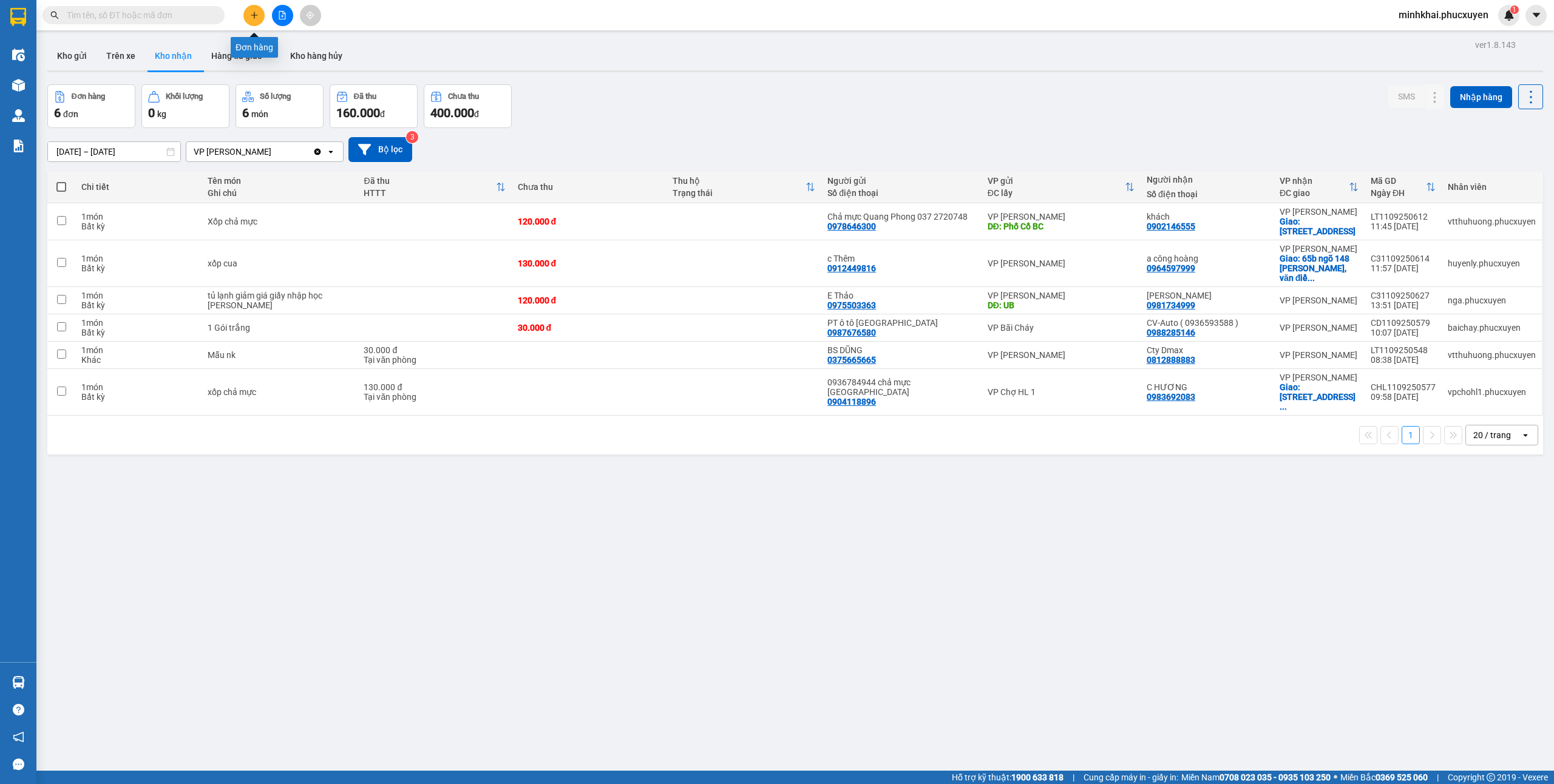
click at [249, 20] on button at bounding box center [254, 15] width 21 height 21
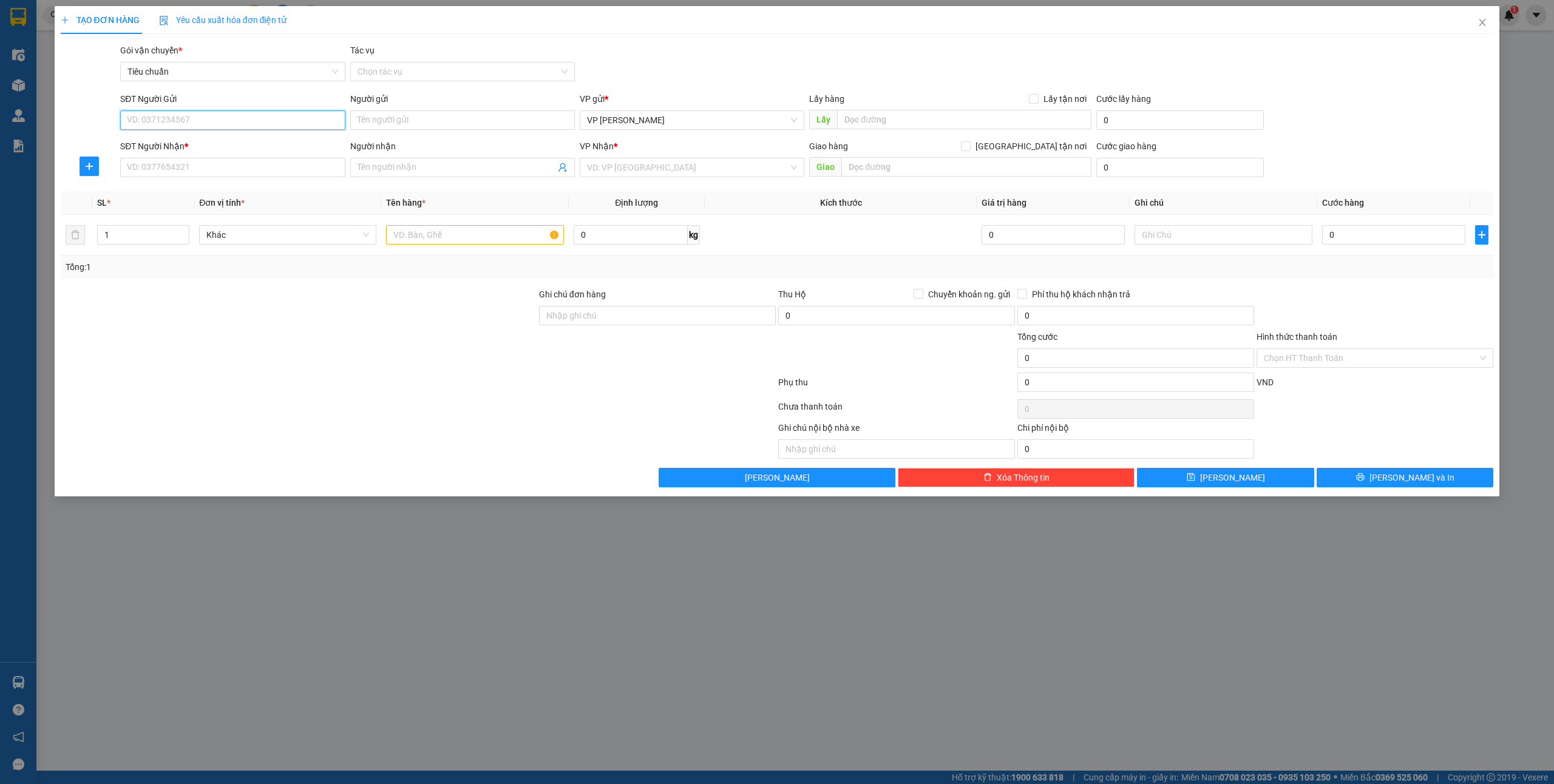
click at [255, 118] on input "SĐT Người Gửi" at bounding box center [232, 120] width 225 height 20
type input "0842695888"
click at [205, 115] on input "0842695888" at bounding box center [232, 120] width 225 height 20
click at [223, 151] on div "0842695888 - Chị Nhung" at bounding box center [233, 144] width 210 height 13
type input "Chị Nhung"
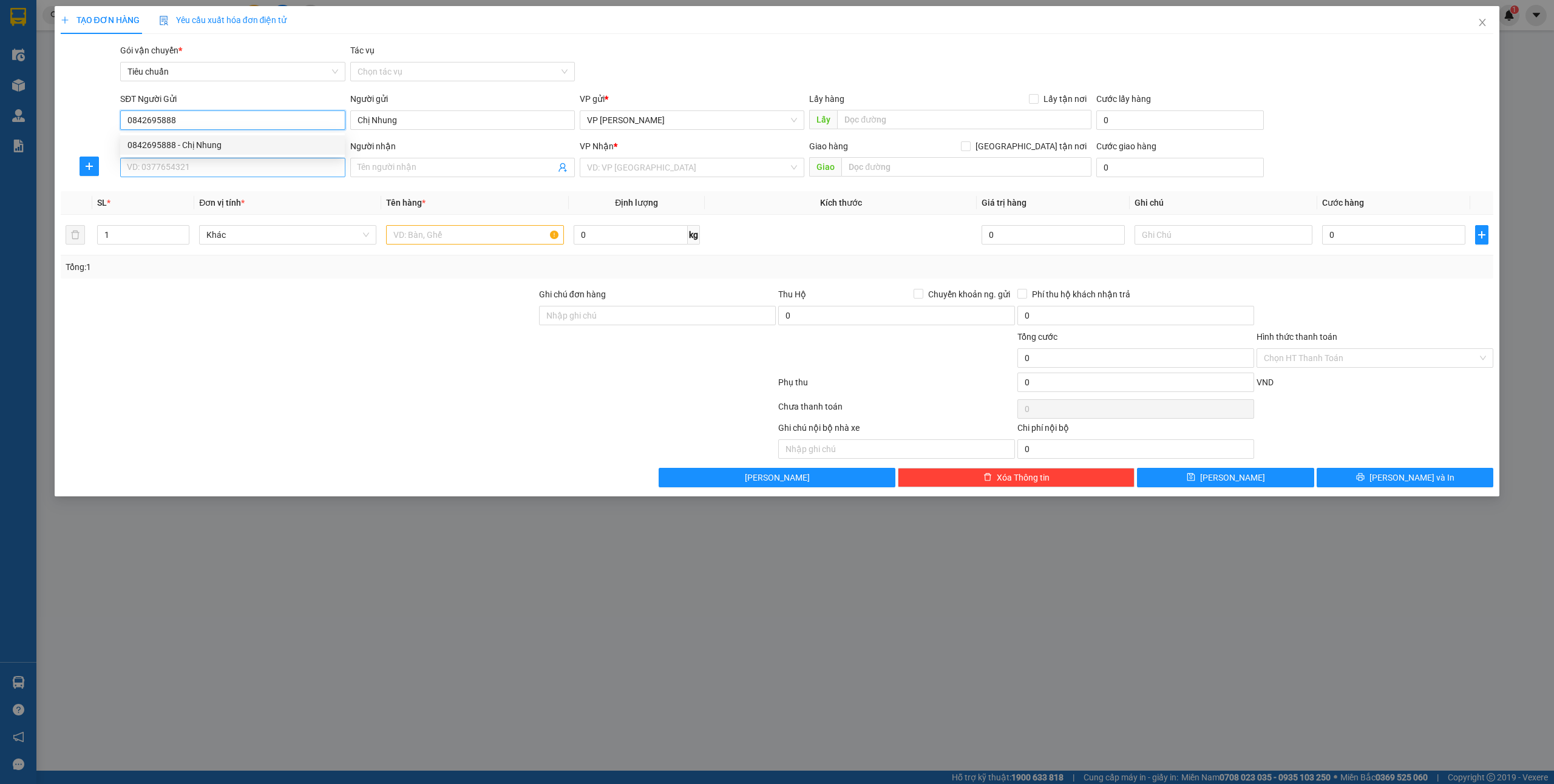
type input "0842695888"
click at [207, 161] on input "SĐT Người Nhận *" at bounding box center [232, 167] width 225 height 20
drag, startPoint x: 177, startPoint y: 189, endPoint x: 271, endPoint y: 195, distance: 94.2
click at [177, 189] on div "0965691555 - Anh Lãm" at bounding box center [233, 192] width 210 height 13
type input "0965691555"
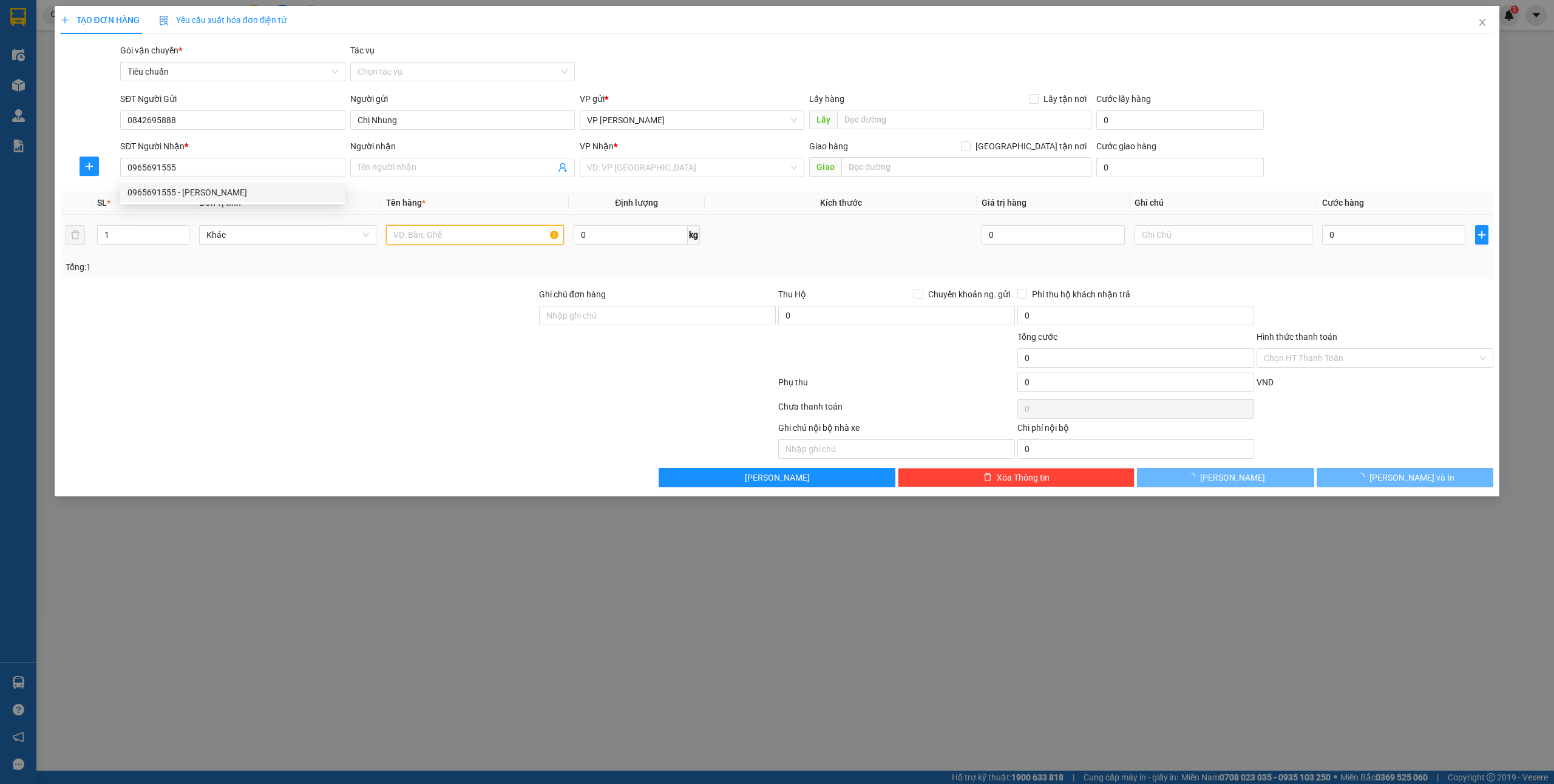
click at [447, 231] on input "text" at bounding box center [474, 235] width 177 height 20
type input "Anh Lãm"
type input "Km 11_ [GEOGRAPHIC_DATA]"
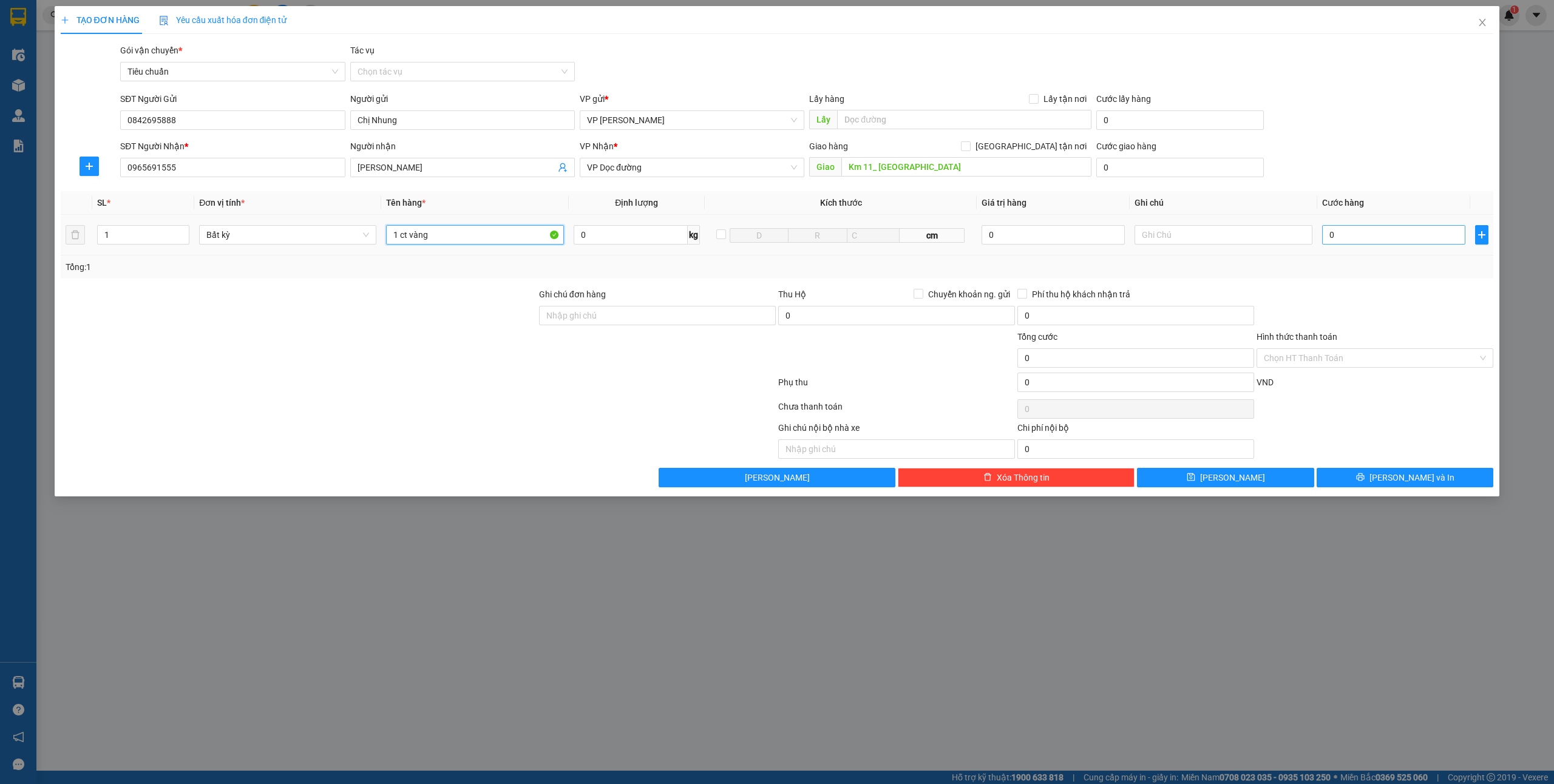
type input "1 ct vàng"
click at [1354, 227] on input "0" at bounding box center [1394, 235] width 144 height 20
type input "3"
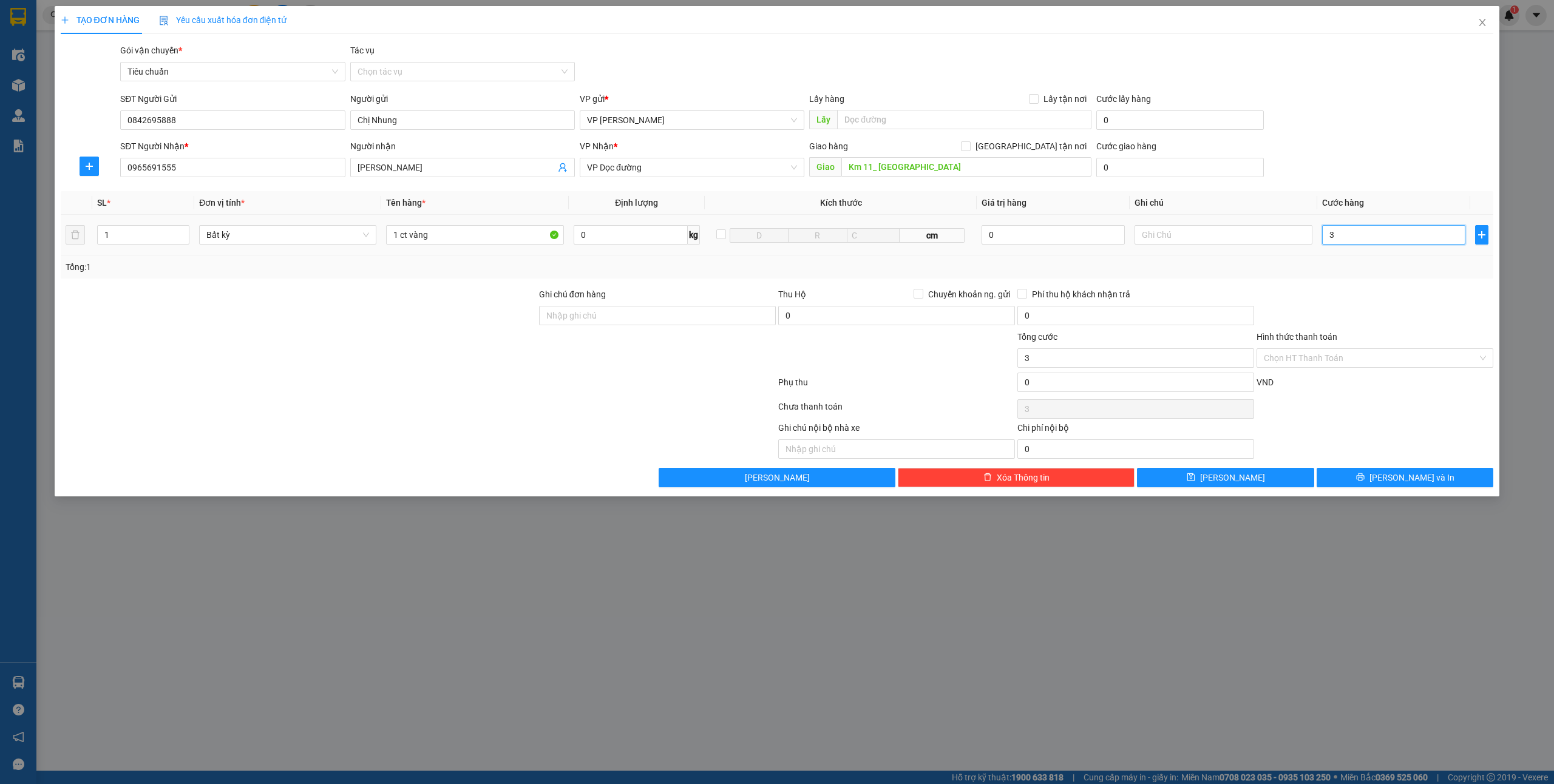
type input "30"
click at [1361, 474] on button "[PERSON_NAME] và In" at bounding box center [1405, 477] width 177 height 20
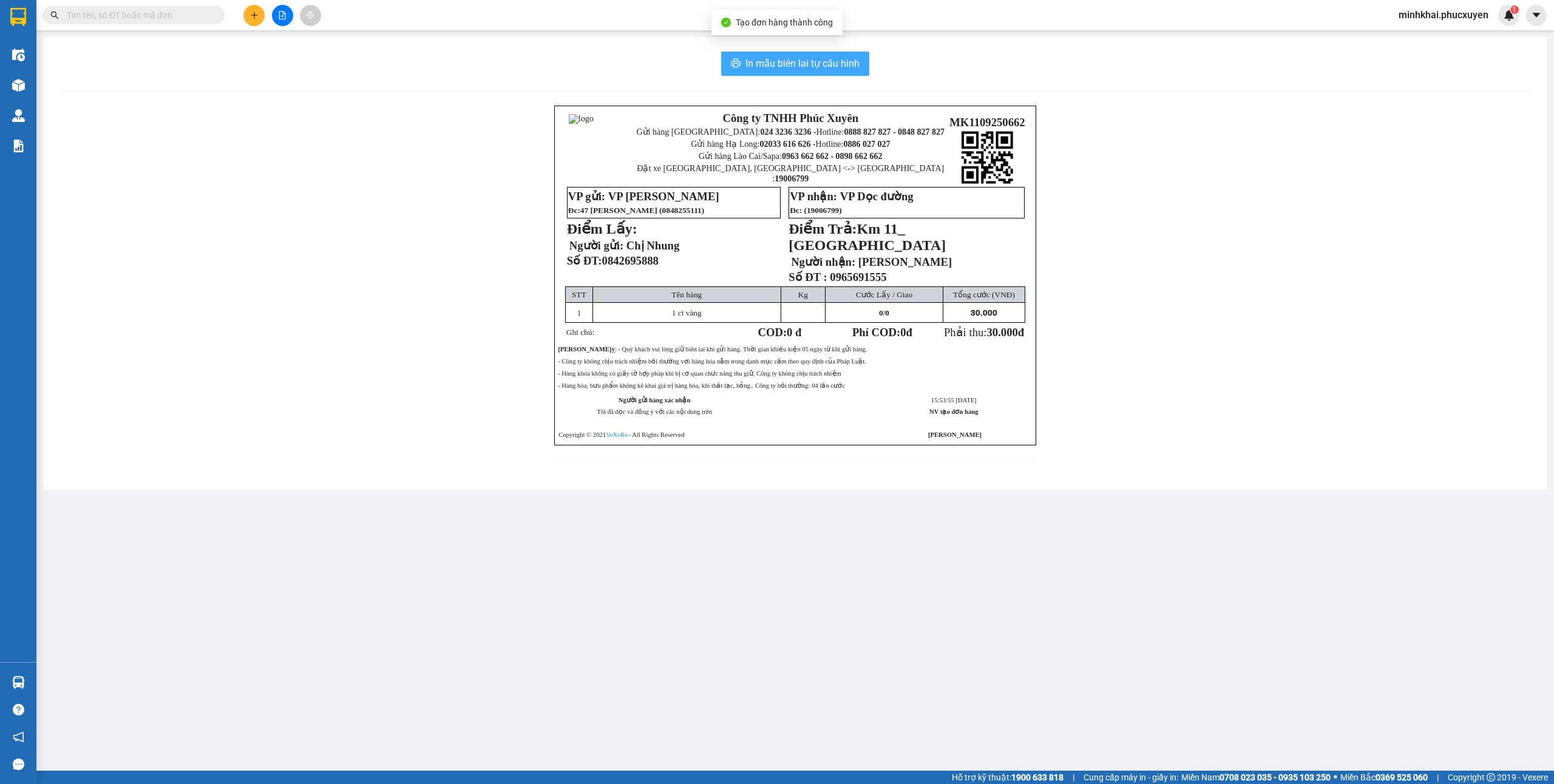
click at [806, 68] on span "In mẫu biên lai tự cấu hình" at bounding box center [802, 63] width 114 height 15
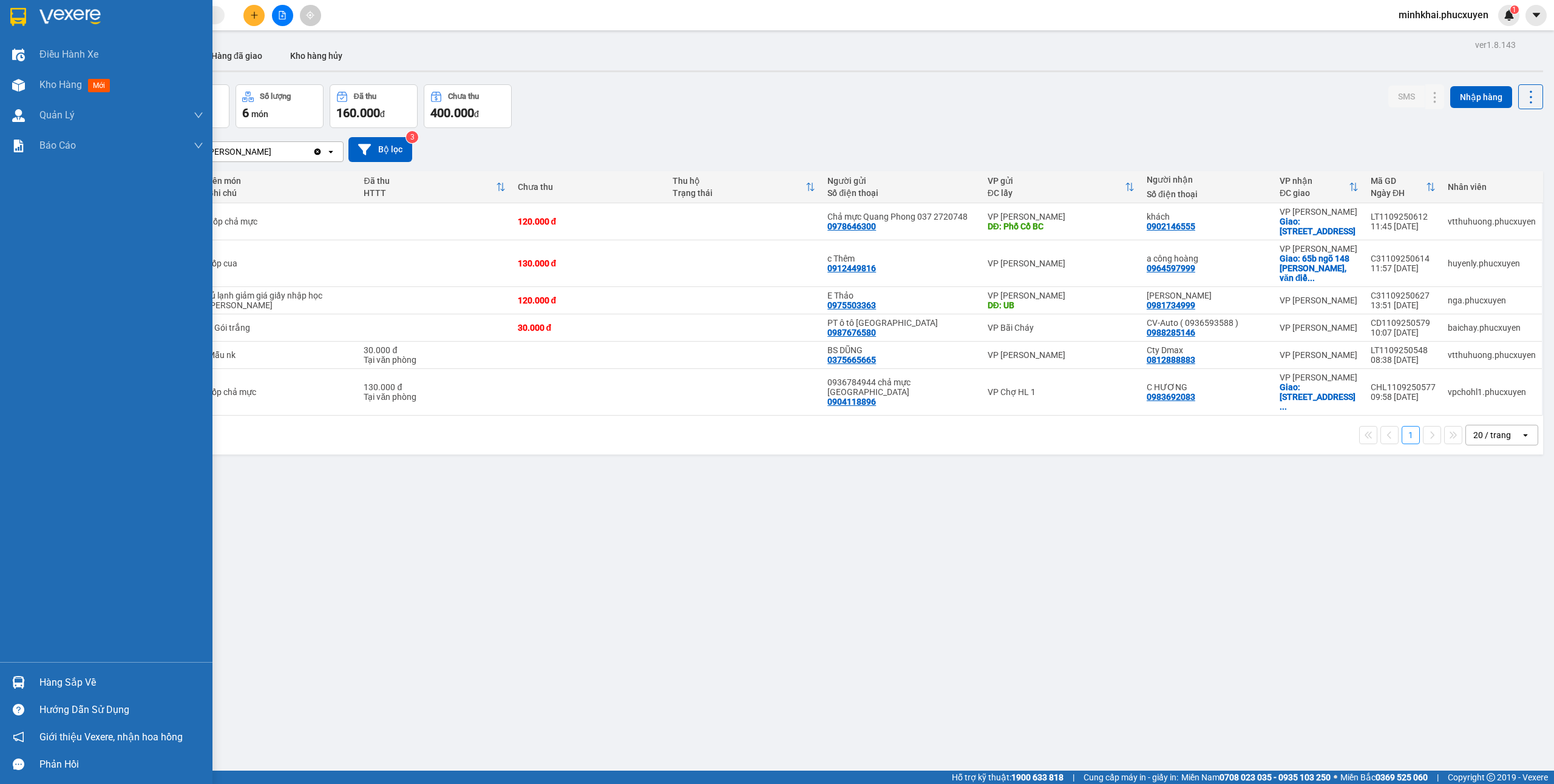
click at [30, 678] on div "Hàng sắp về" at bounding box center [106, 682] width 212 height 28
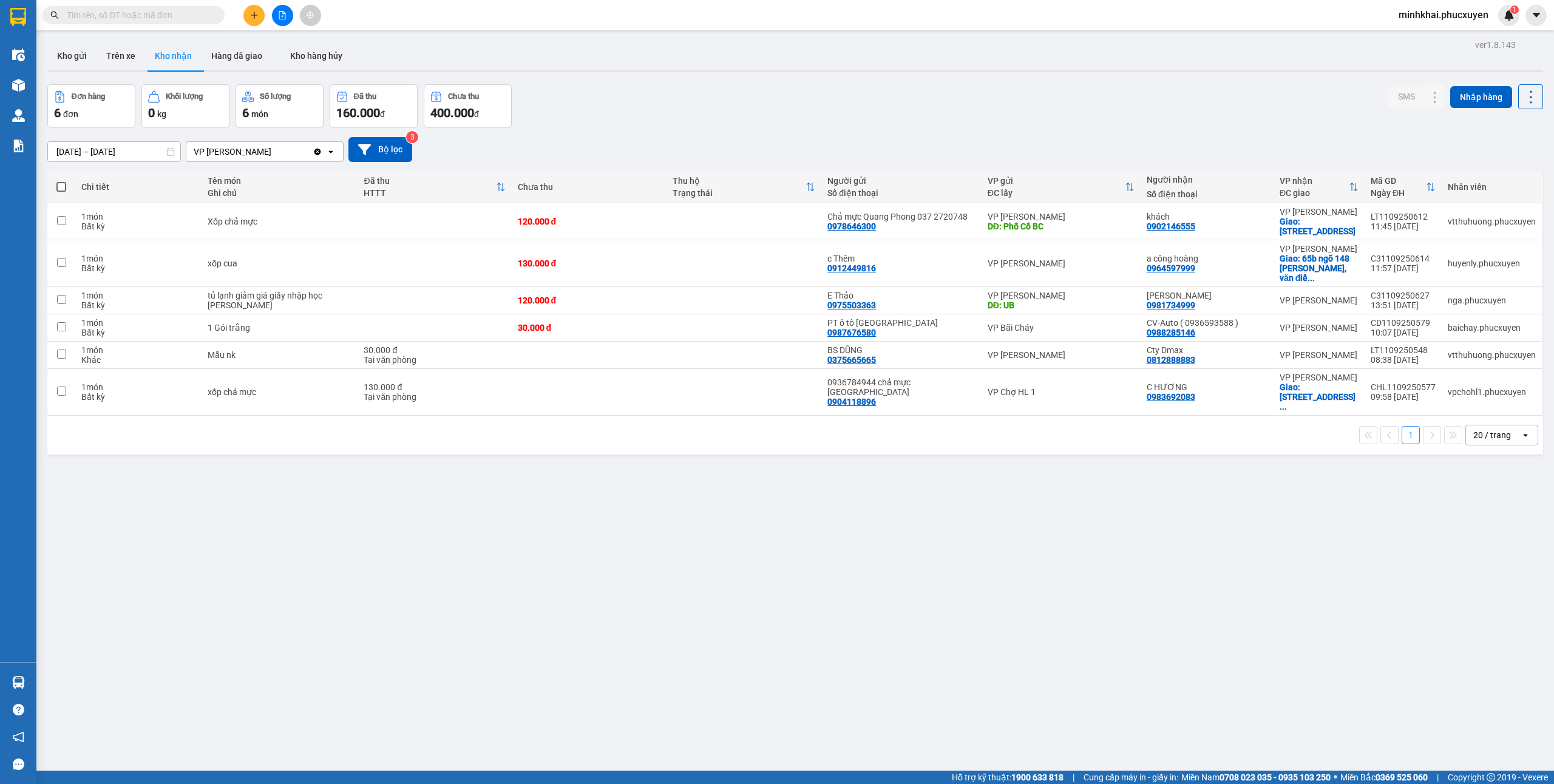
click at [1300, 568] on section "Kết quả tìm kiếm ( 0 ) Bộ lọc No Data minhkhai.phucxuyen 1 Điều hành xe Kho hàn…" at bounding box center [777, 392] width 1554 height 784
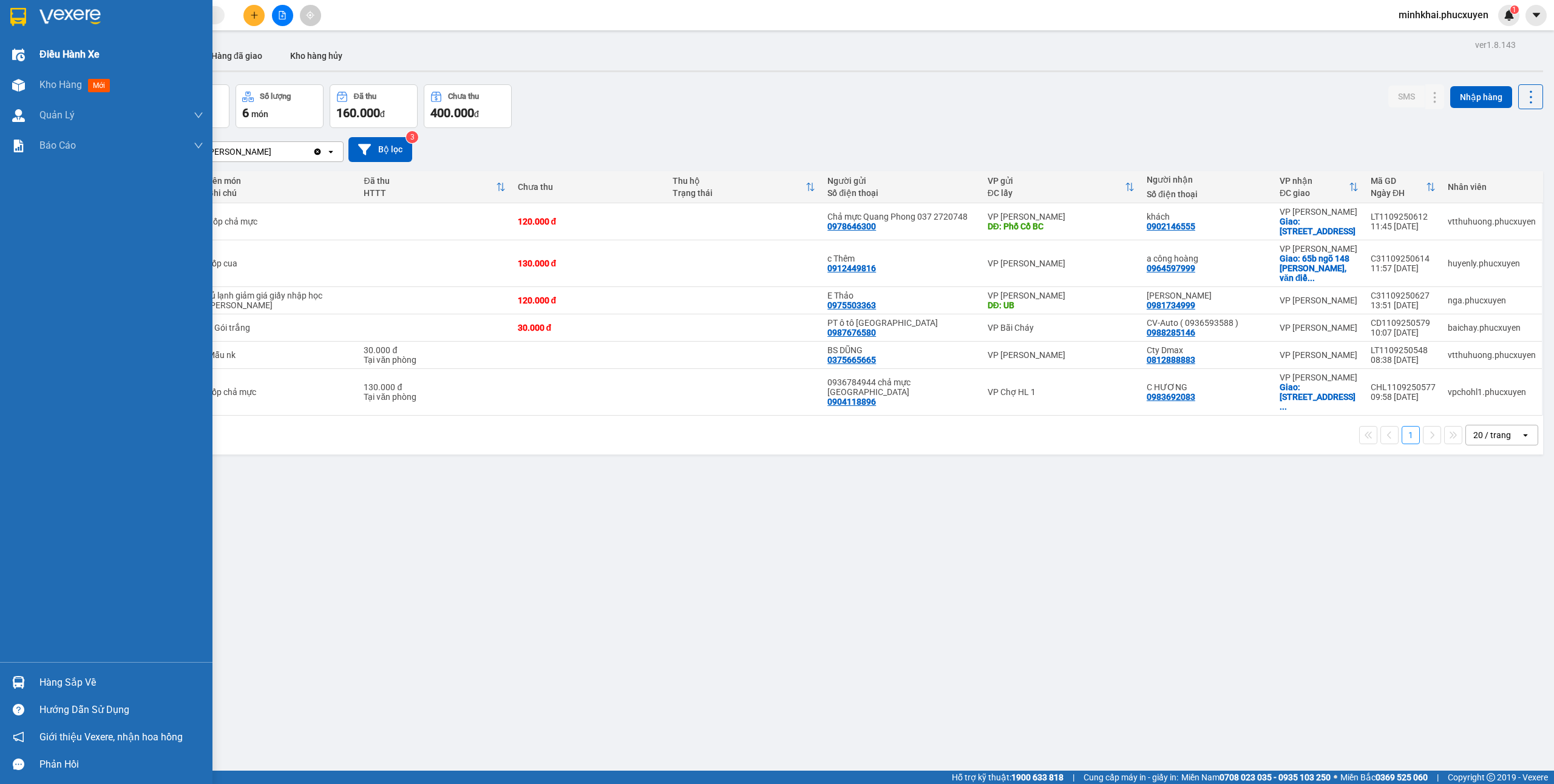
click at [73, 58] on span "Điều hành xe" at bounding box center [69, 54] width 60 height 15
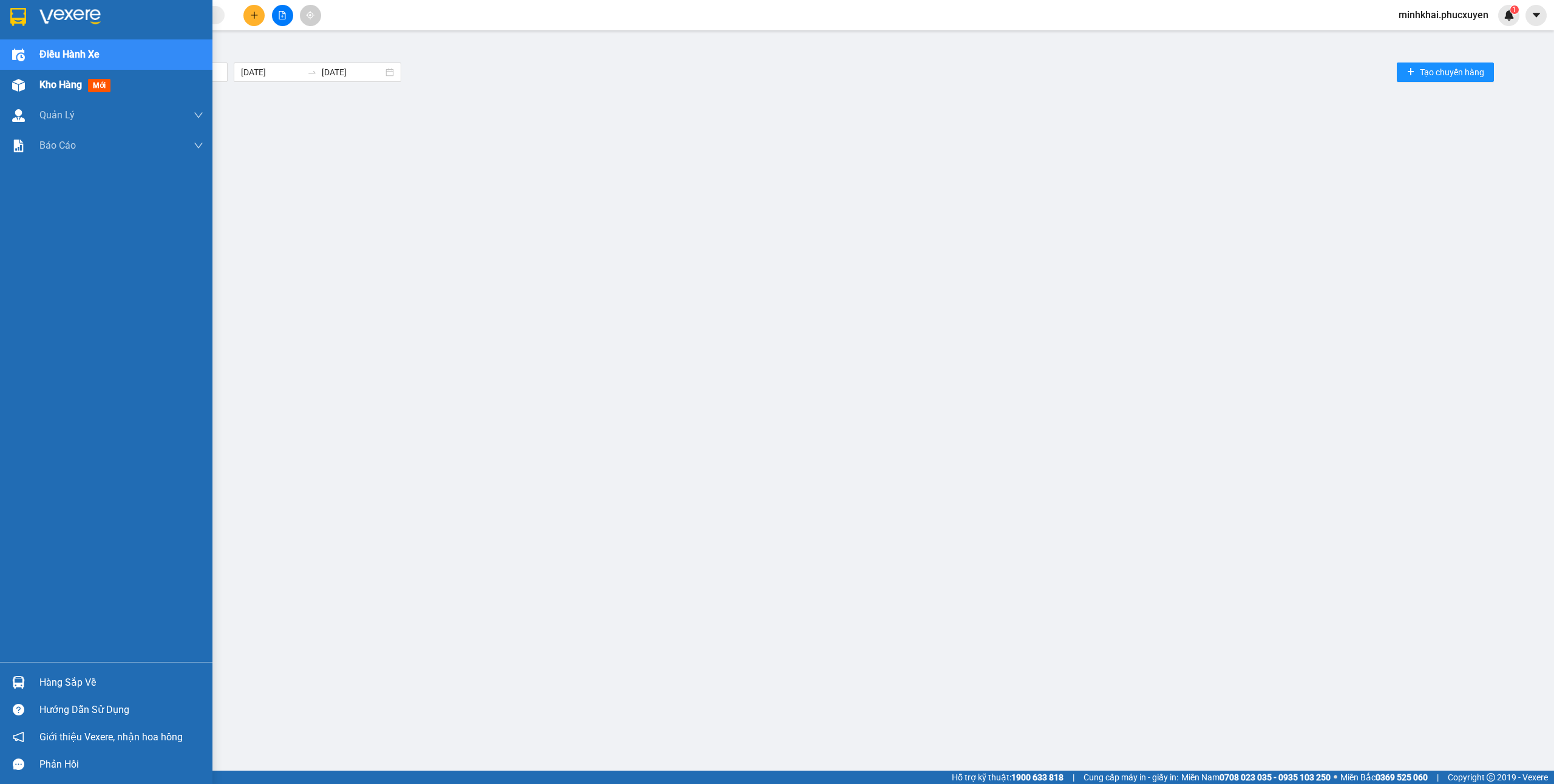
click at [20, 76] on div at bounding box center [18, 85] width 21 height 21
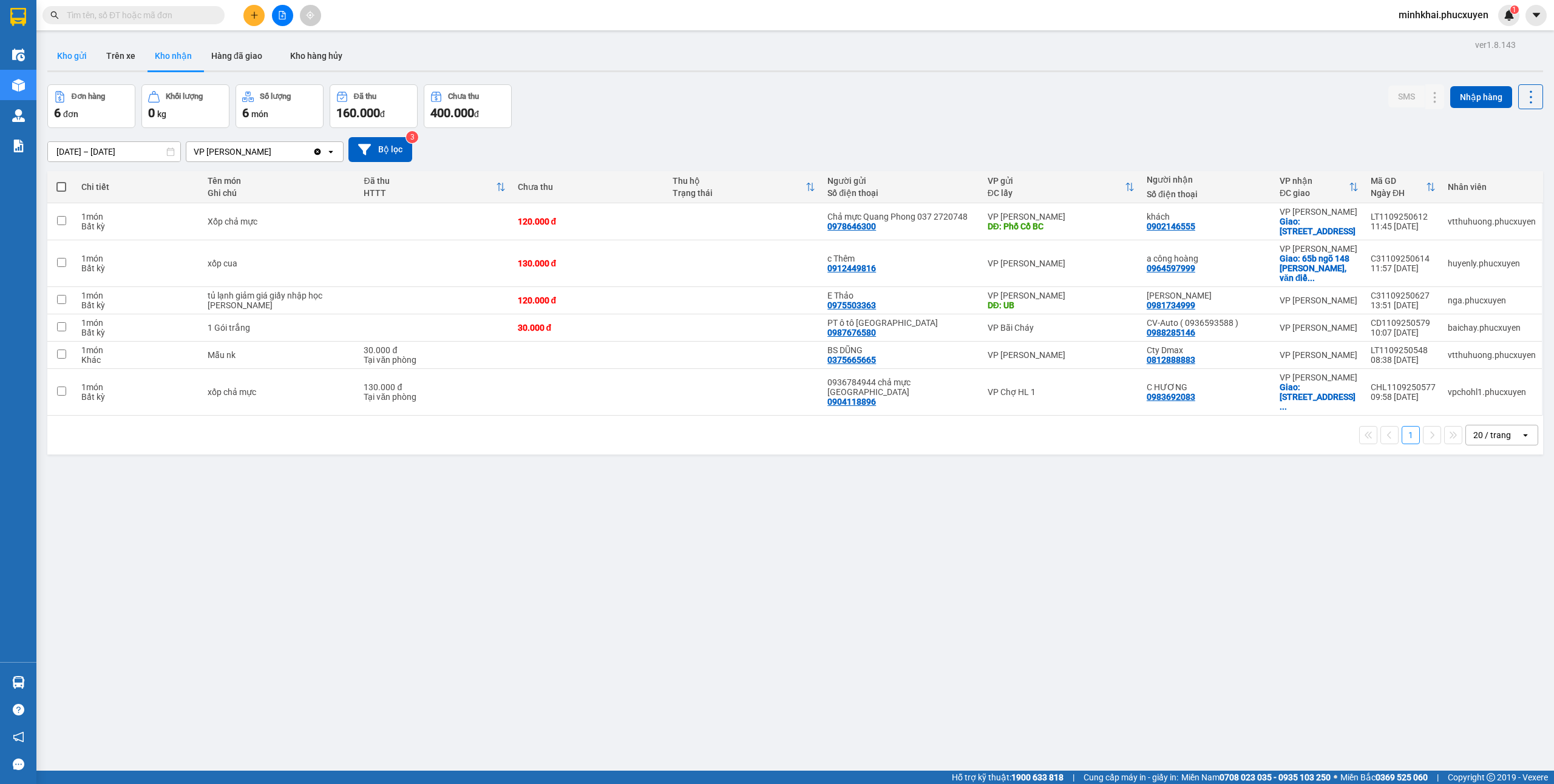
click at [70, 59] on button "Kho gửi" at bounding box center [72, 55] width 49 height 29
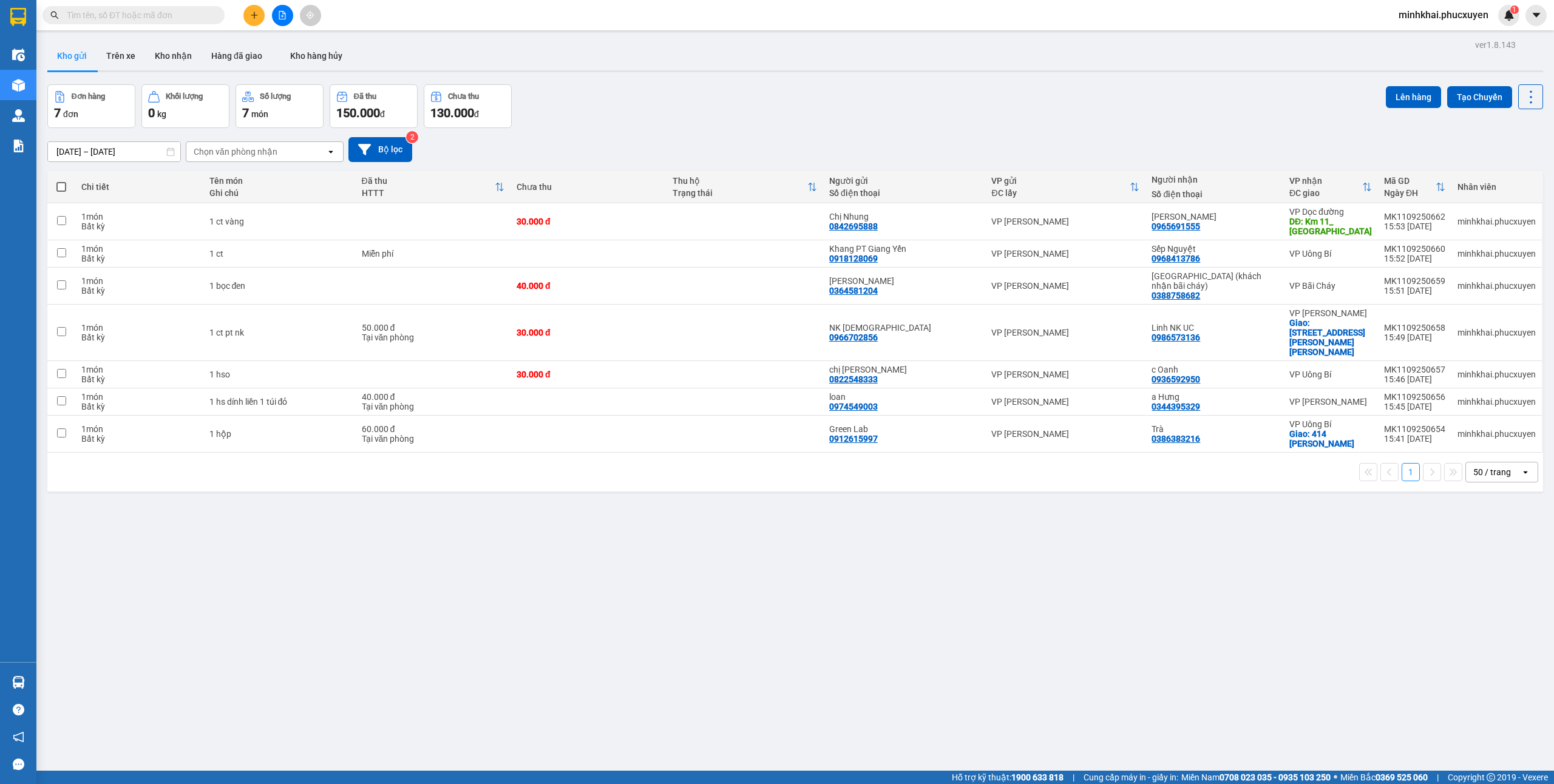
click at [62, 189] on span at bounding box center [62, 187] width 9 height 9
click at [62, 181] on input "checkbox" at bounding box center [62, 181] width 0 height 0
checkbox input "true"
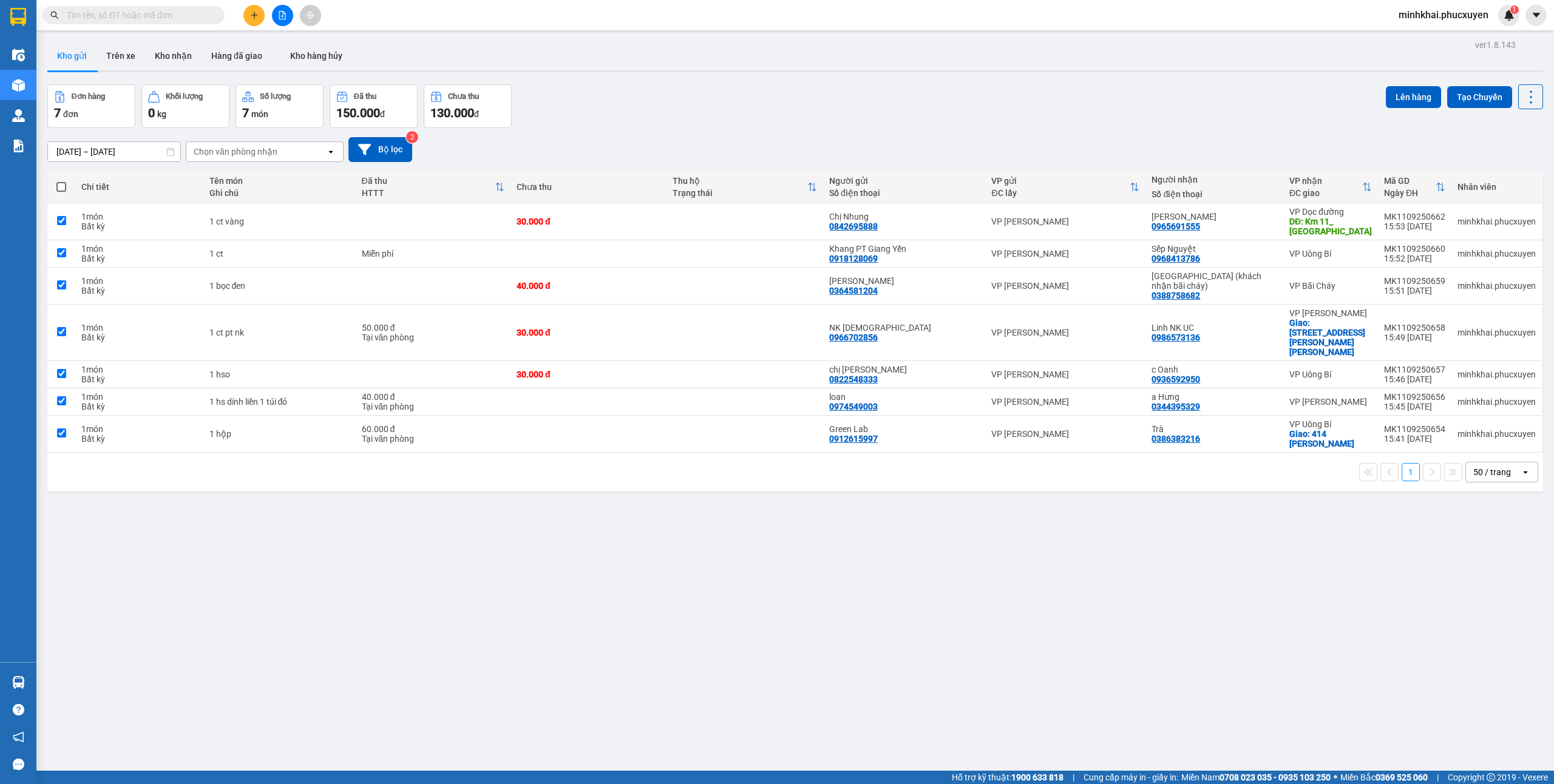
checkbox input "true"
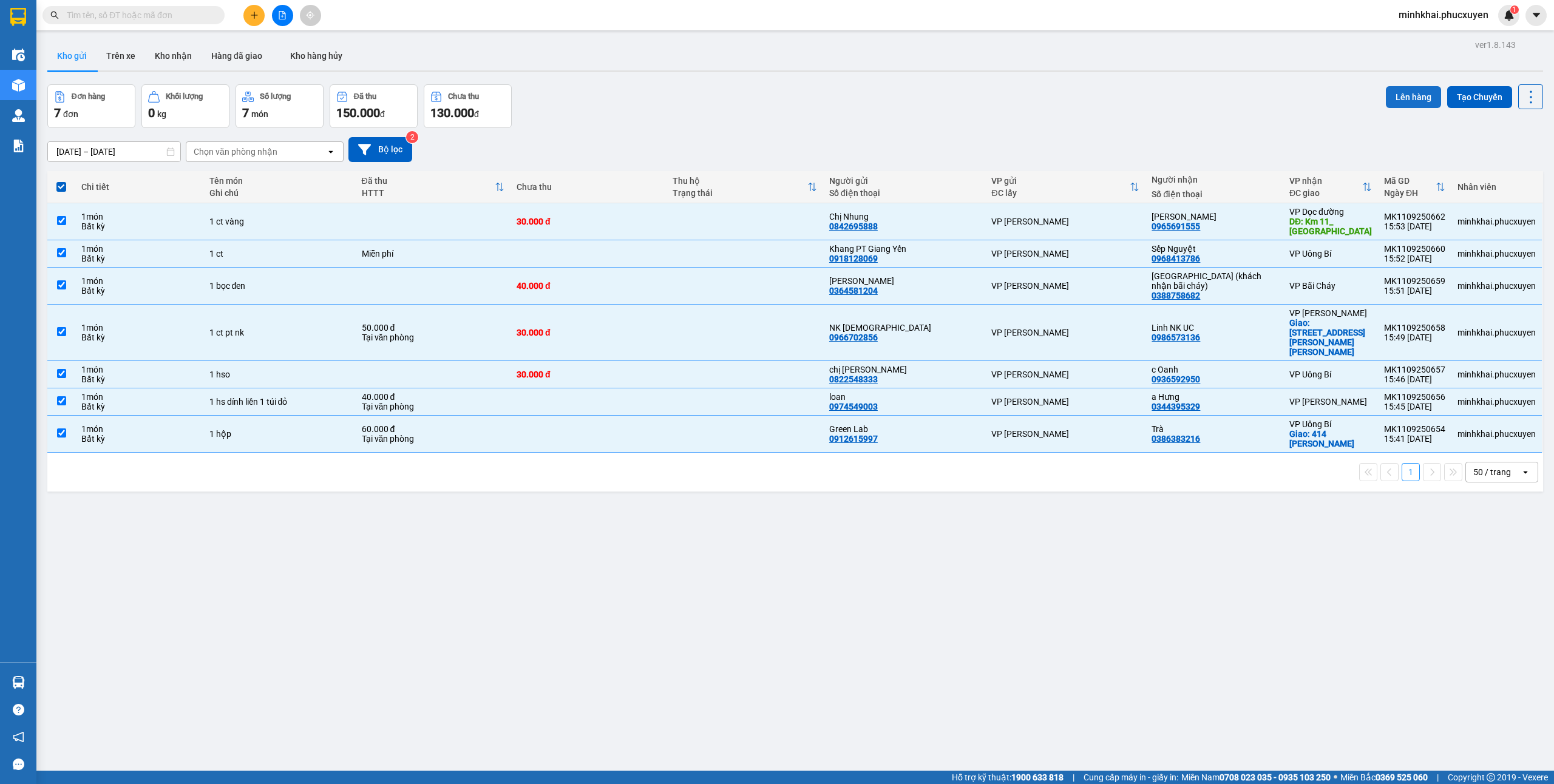
click at [1395, 91] on button "Lên hàng" at bounding box center [1414, 97] width 55 height 22
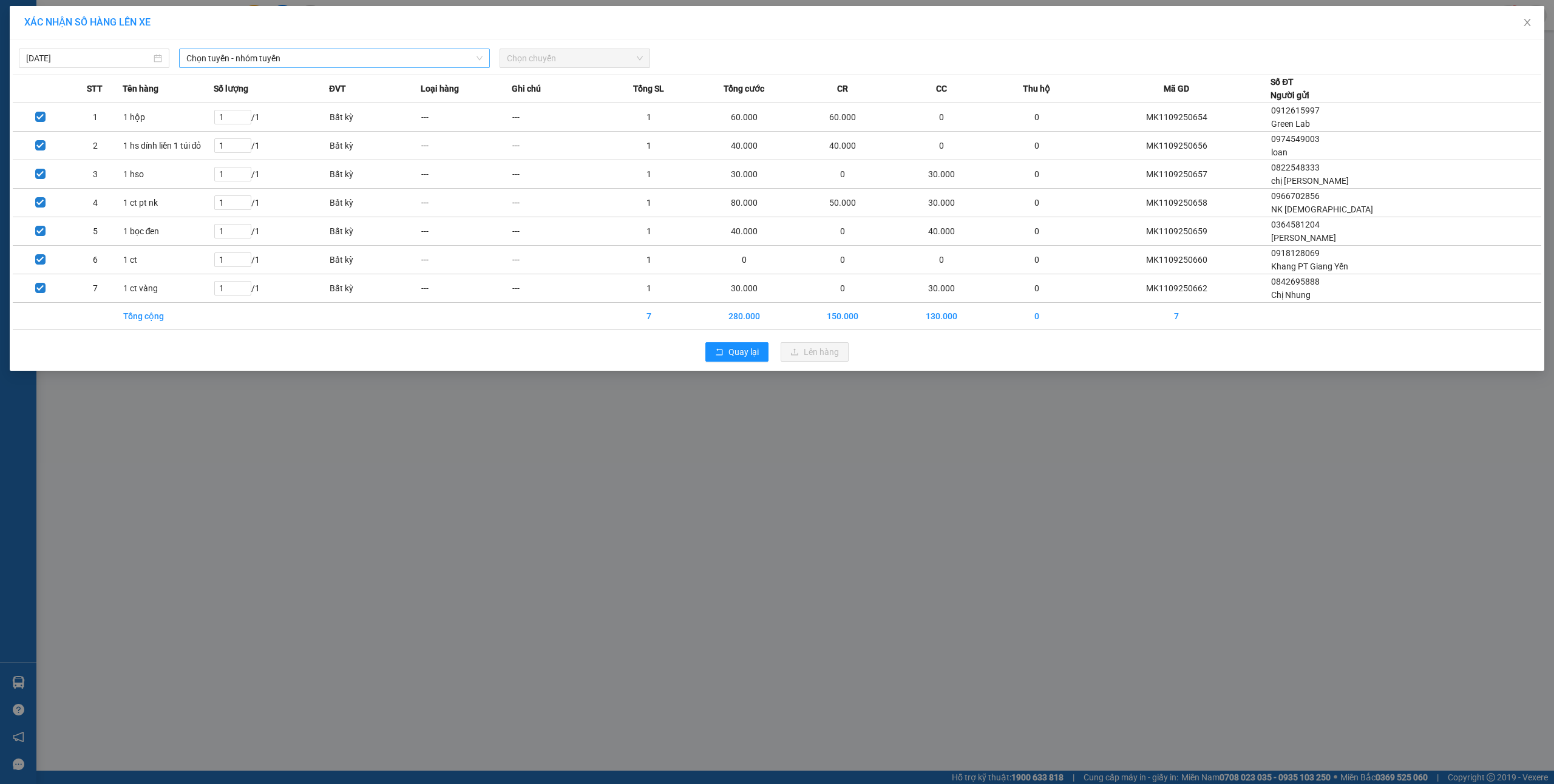
click at [251, 58] on span "Chọn tuyến - nhóm tuyến" at bounding box center [334, 58] width 297 height 18
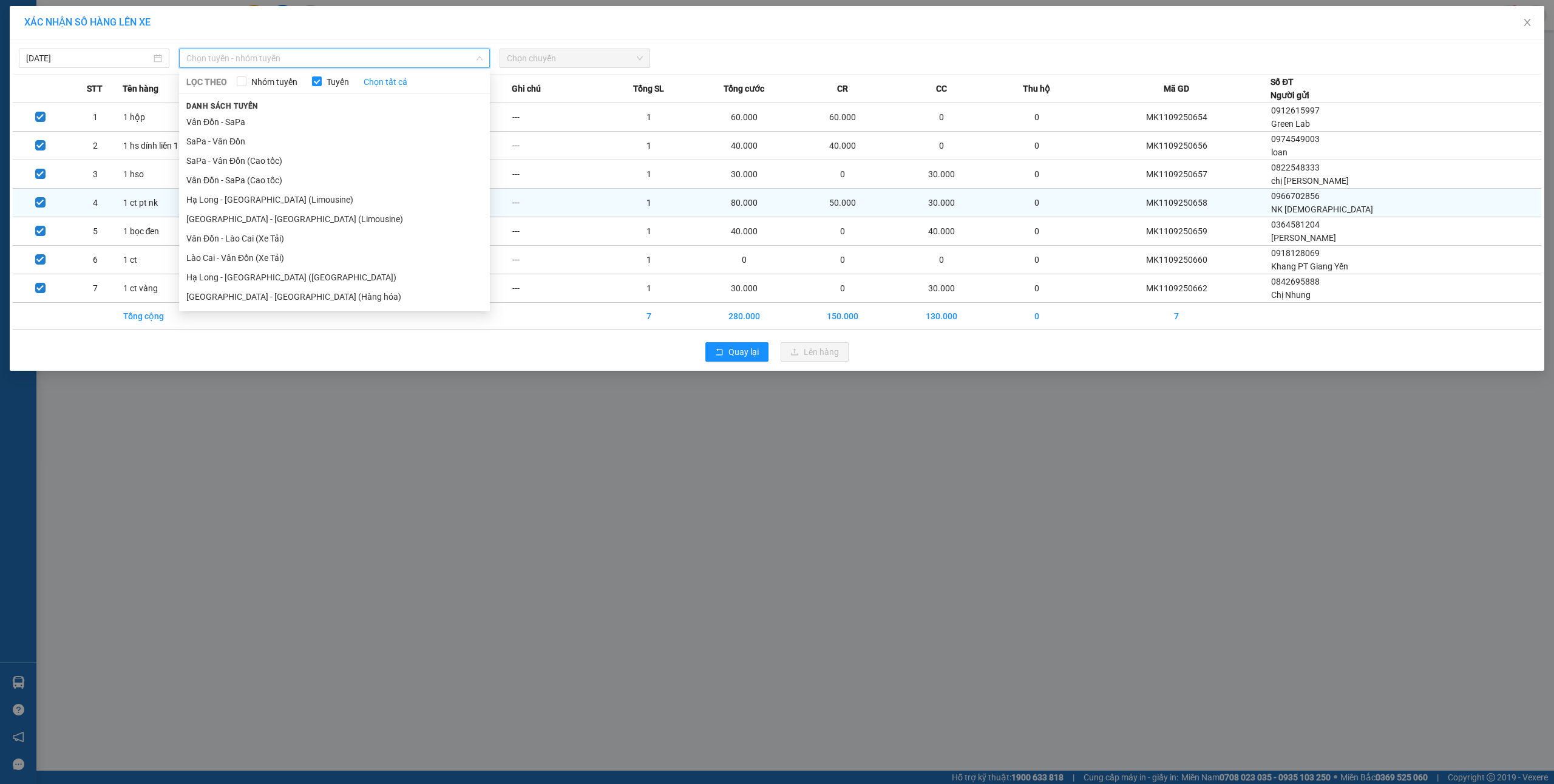
drag, startPoint x: 311, startPoint y: 291, endPoint x: 513, endPoint y: 212, distance: 216.9
click at [312, 291] on li "[GEOGRAPHIC_DATA] - [GEOGRAPHIC_DATA] (Hàng hóa)" at bounding box center [334, 297] width 311 height 20
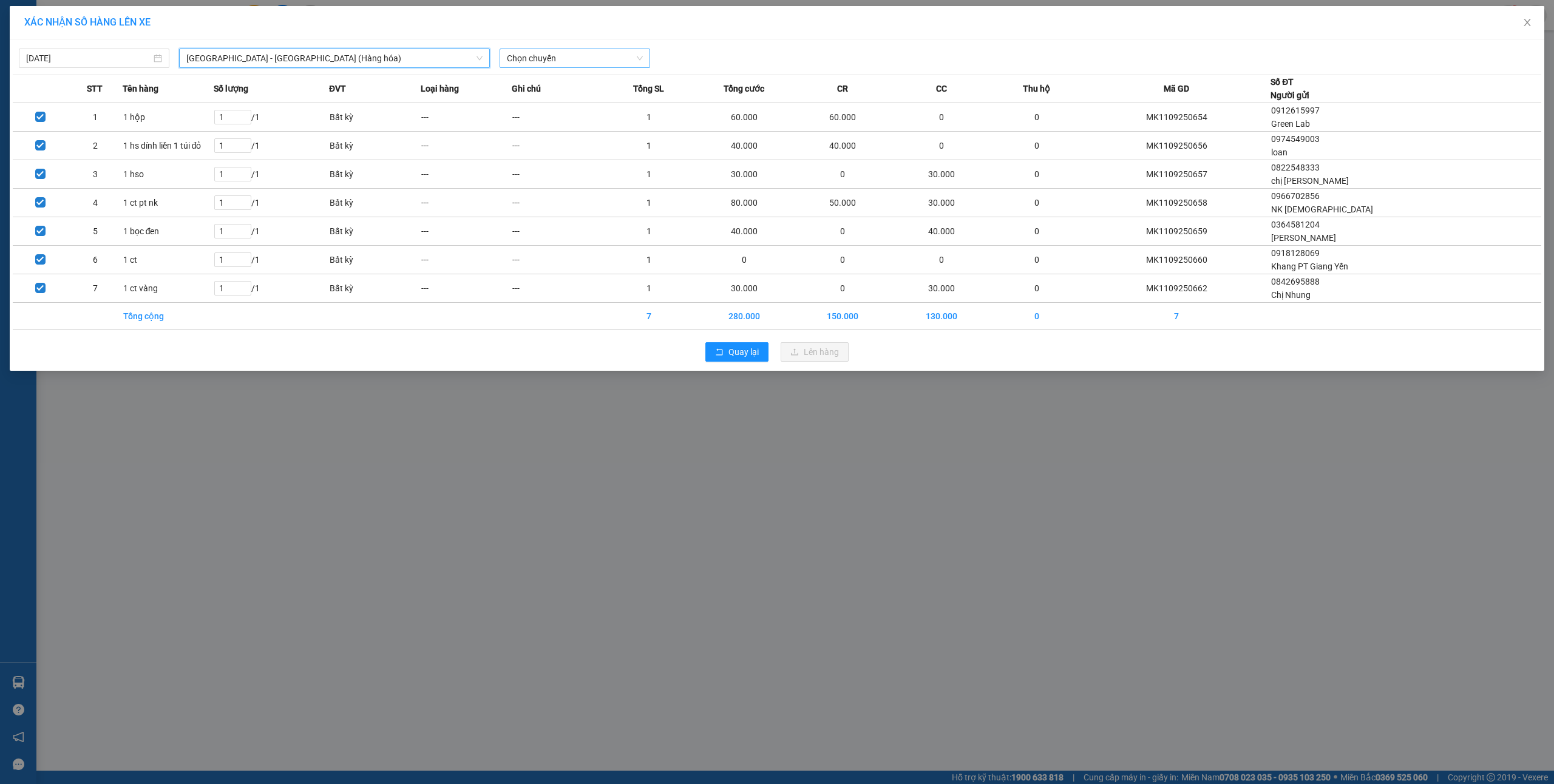
click at [594, 64] on span "Chọn chuyến" at bounding box center [575, 58] width 136 height 18
click at [571, 120] on div "16:00 - 14H-009.60" at bounding box center [555, 121] width 95 height 13
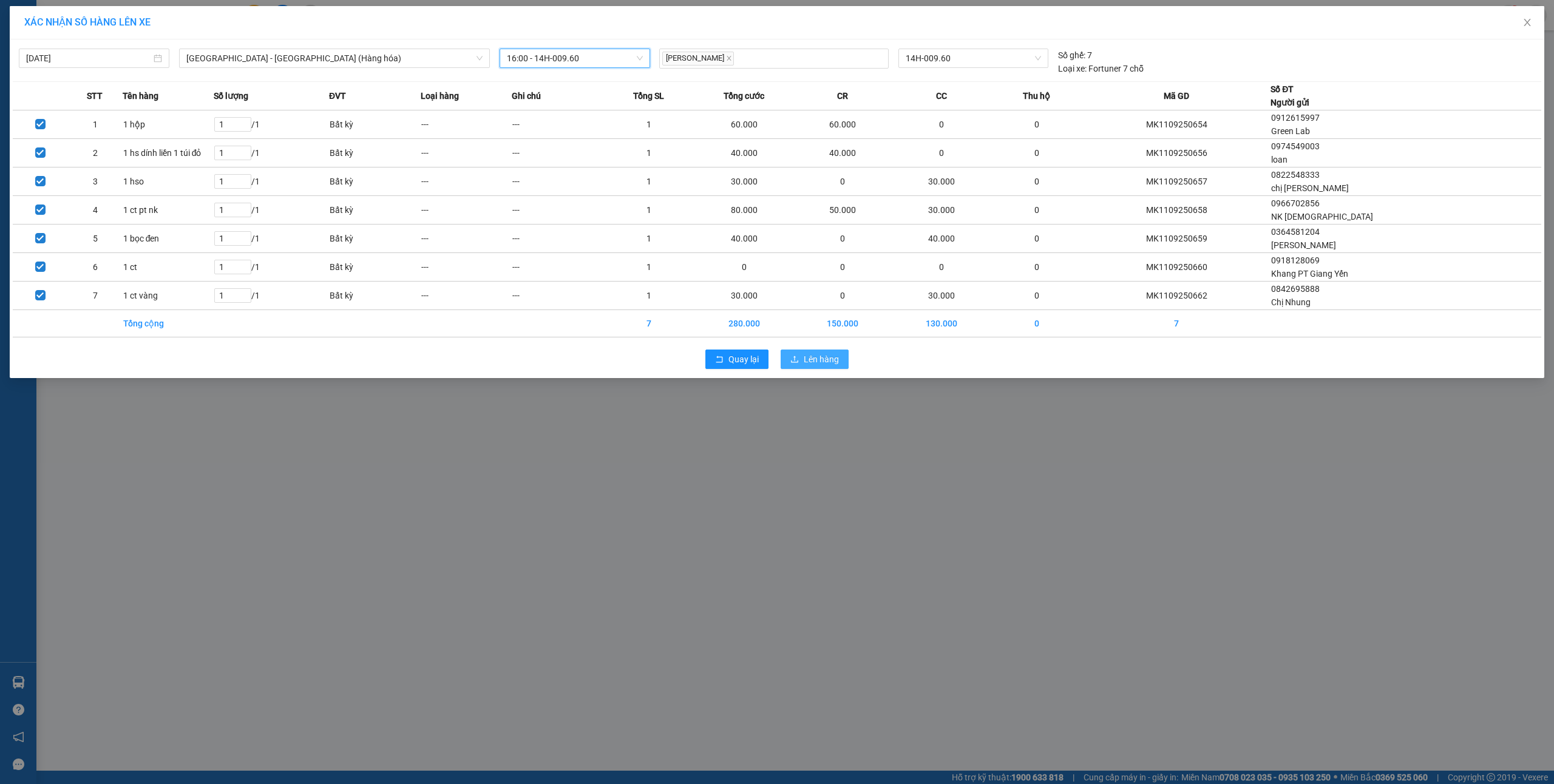
click at [810, 362] on span "Lên hàng" at bounding box center [821, 359] width 35 height 13
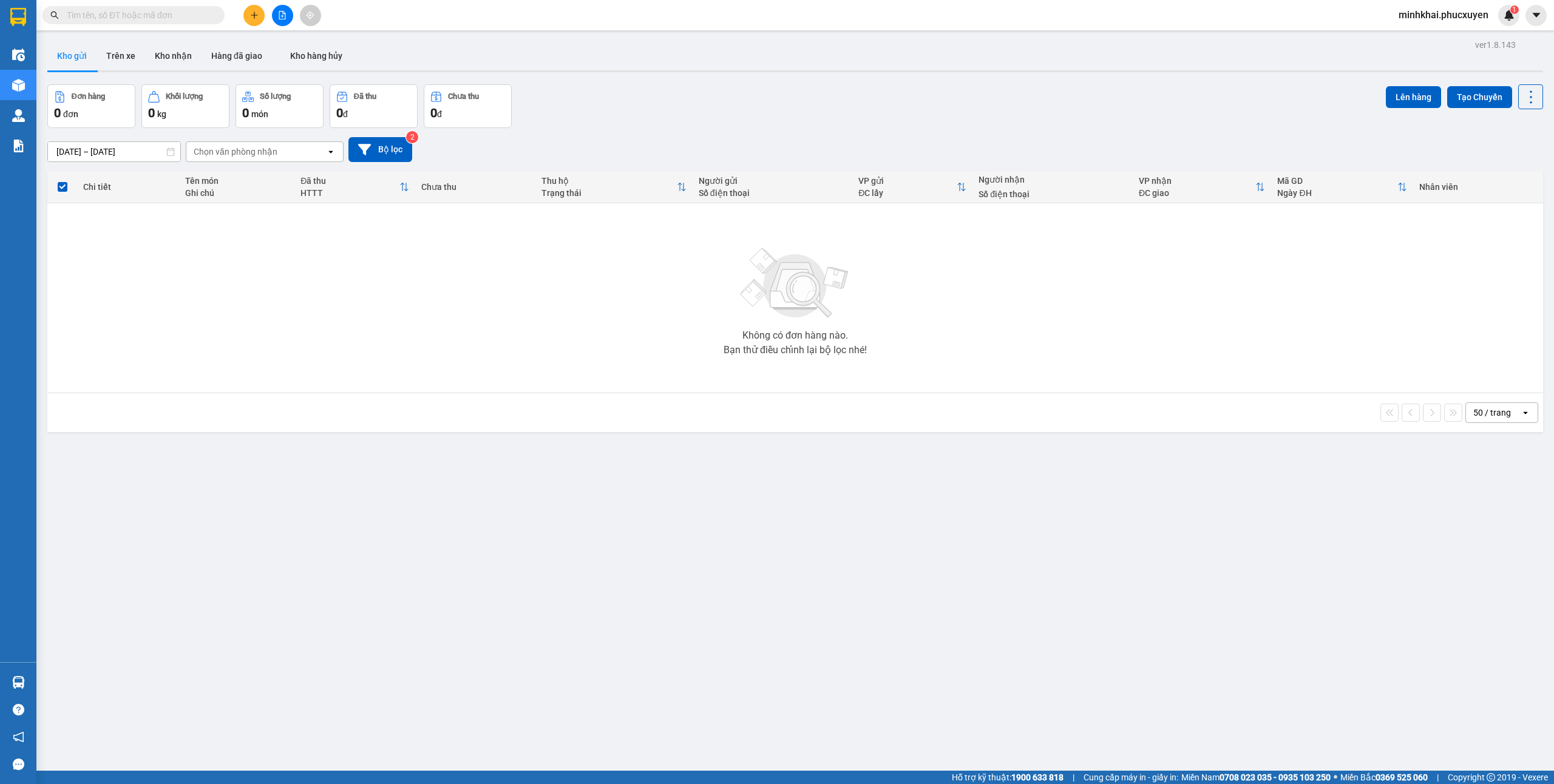
click at [285, 25] on div "Kết quả tìm kiếm ( 0 ) Bộ lọc No Data minhkhai.phucxuyen 1" at bounding box center [777, 15] width 1554 height 30
click at [277, 13] on button at bounding box center [282, 15] width 21 height 21
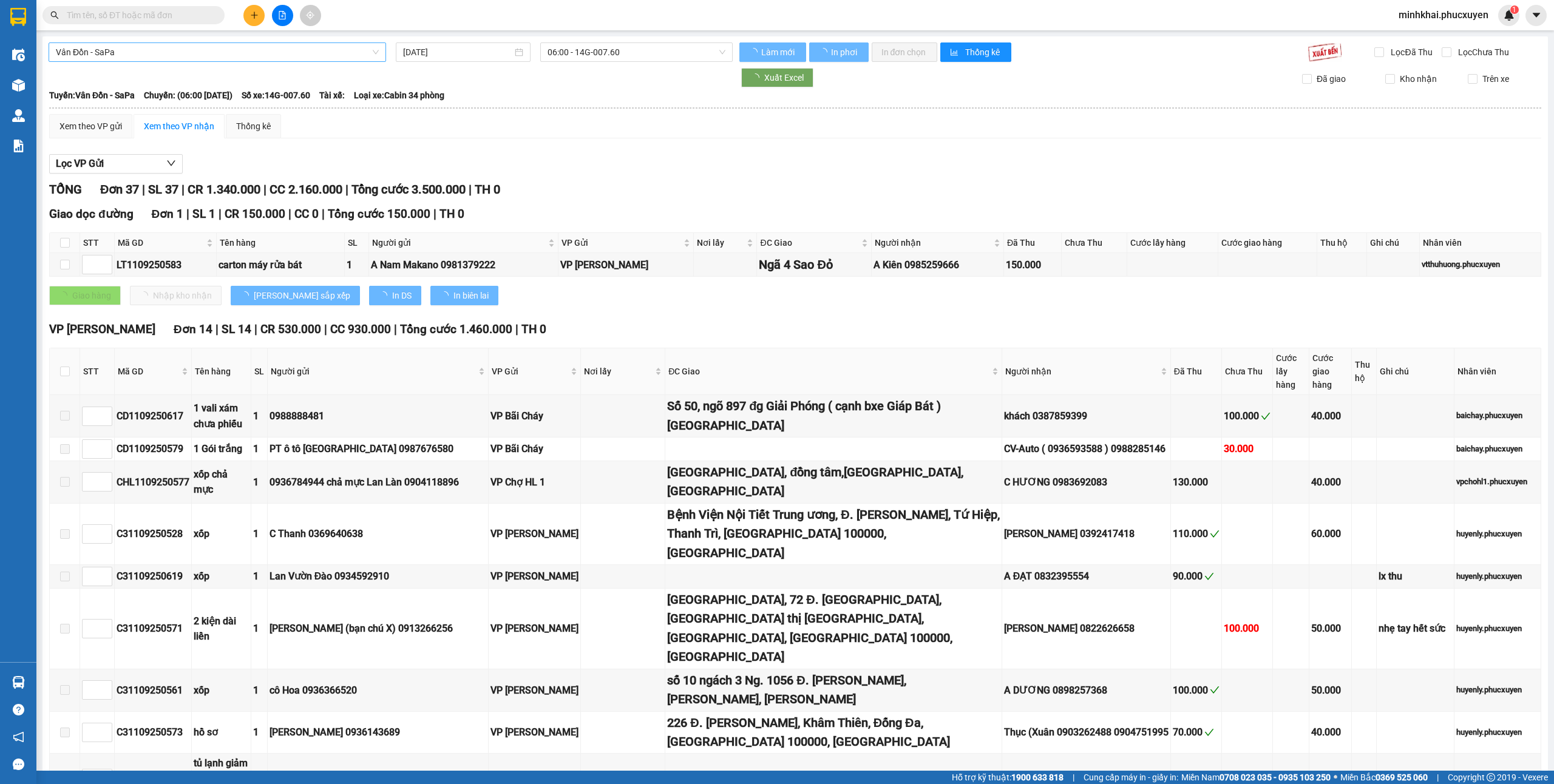
click at [173, 54] on span "Vân Đồn - SaPa" at bounding box center [217, 52] width 323 height 18
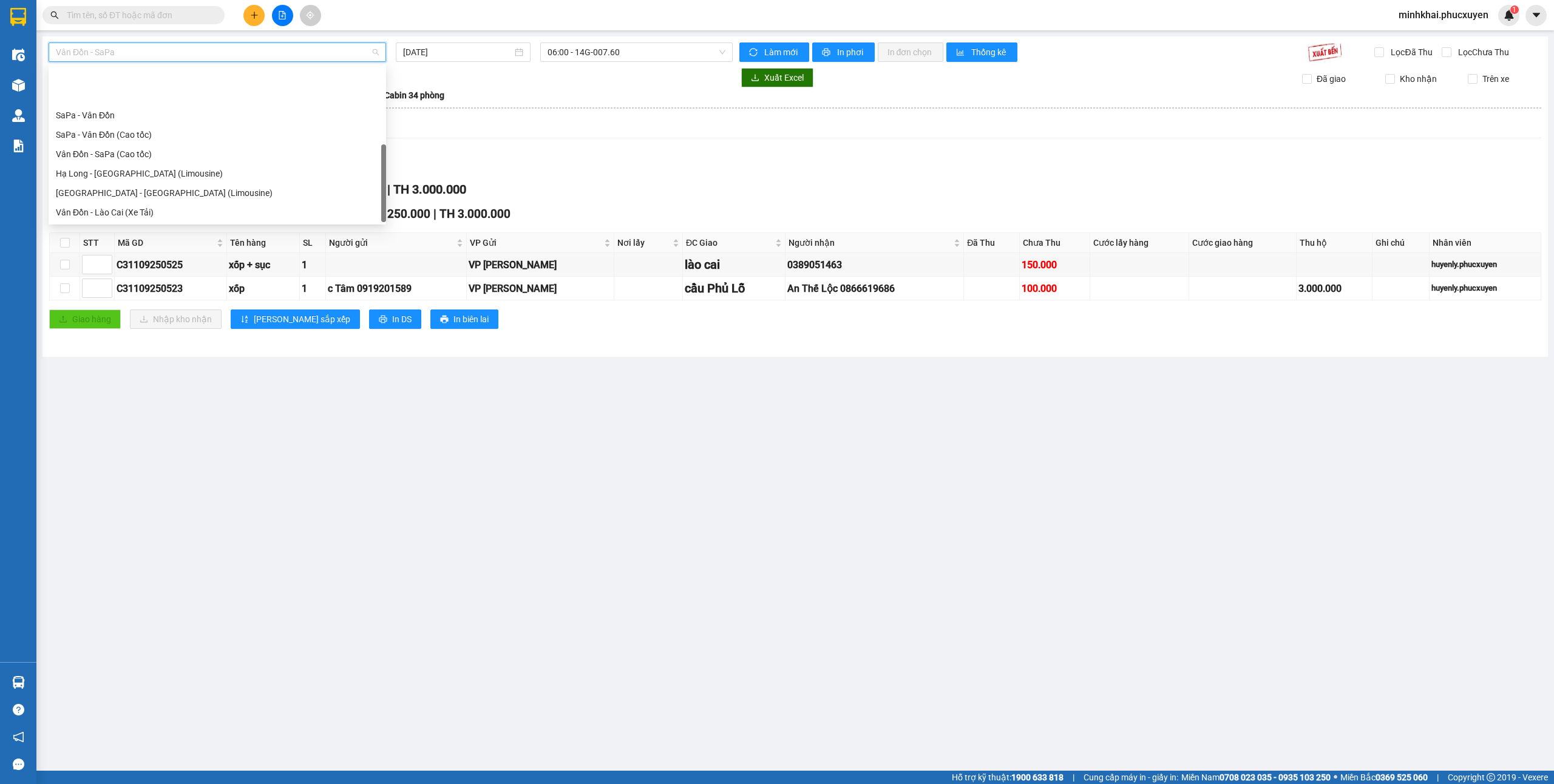
drag, startPoint x: 192, startPoint y: 207, endPoint x: 720, endPoint y: 80, distance: 543.1
click at [194, 264] on div "[GEOGRAPHIC_DATA] - [GEOGRAPHIC_DATA] (Hàng hóa)" at bounding box center [217, 271] width 323 height 13
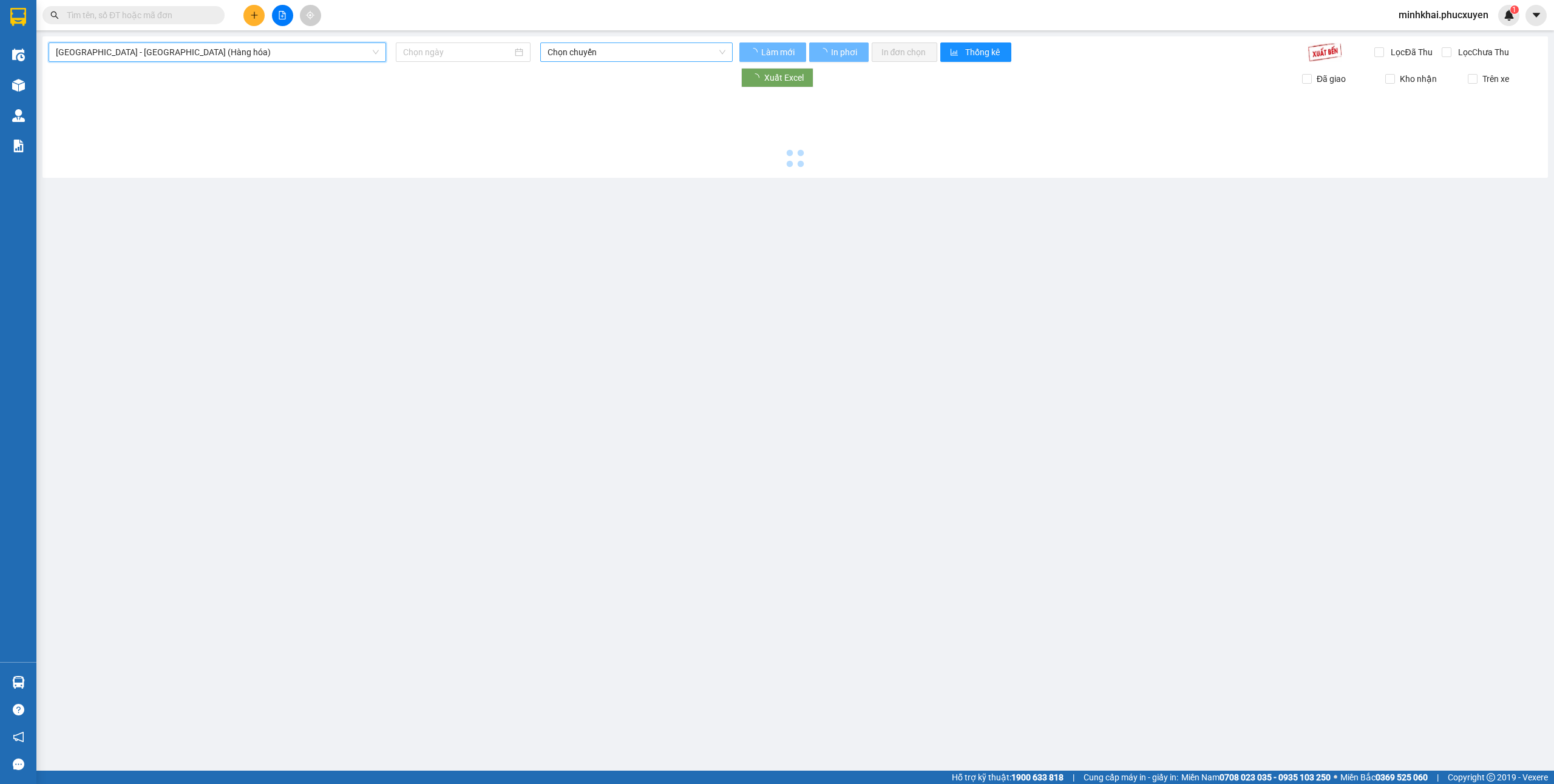
type input "[DATE]"
click at [608, 57] on span "Chọn chuyến" at bounding box center [637, 52] width 178 height 18
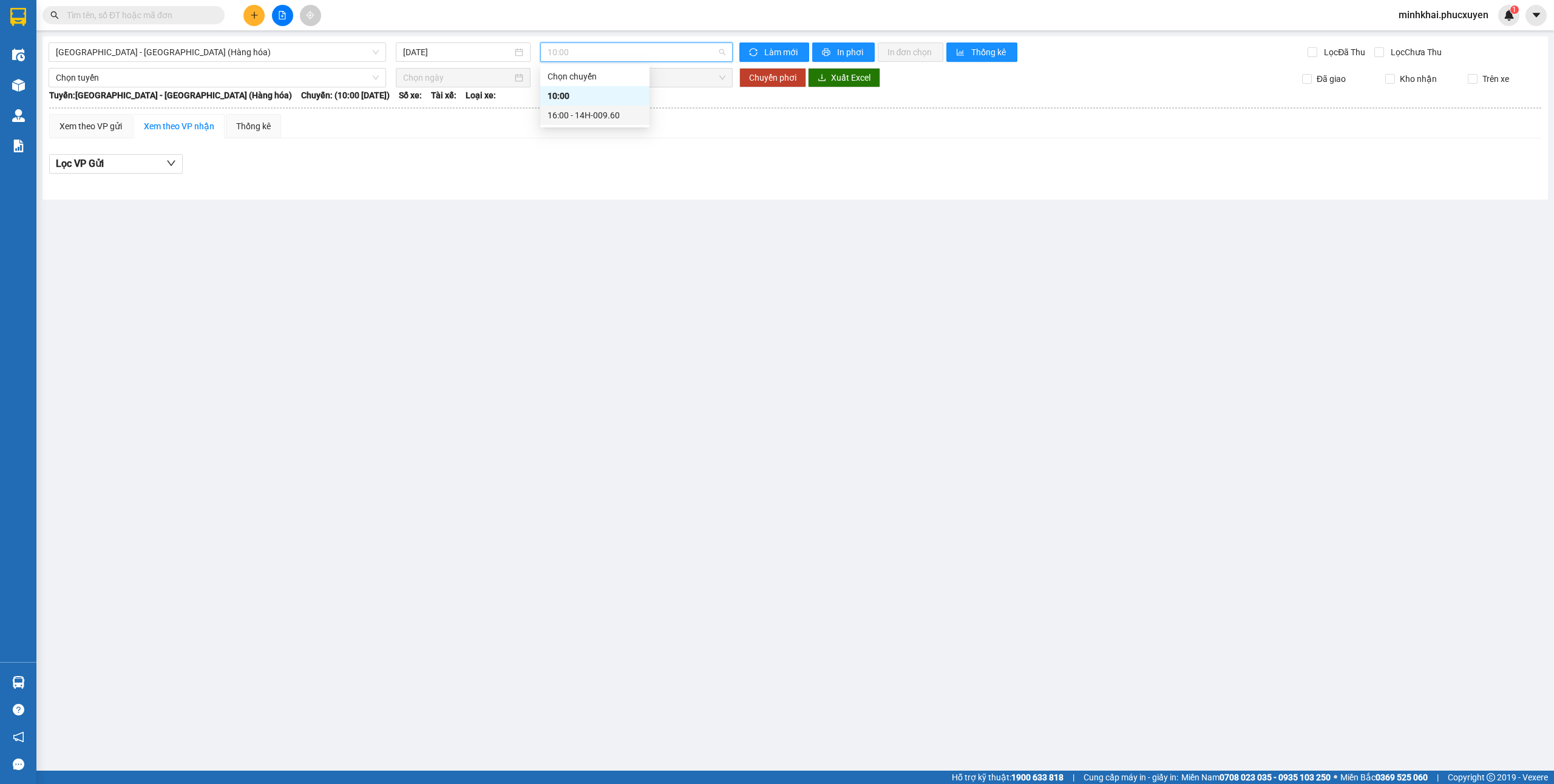
click at [605, 112] on div "16:00 - 14H-009.60" at bounding box center [595, 115] width 95 height 13
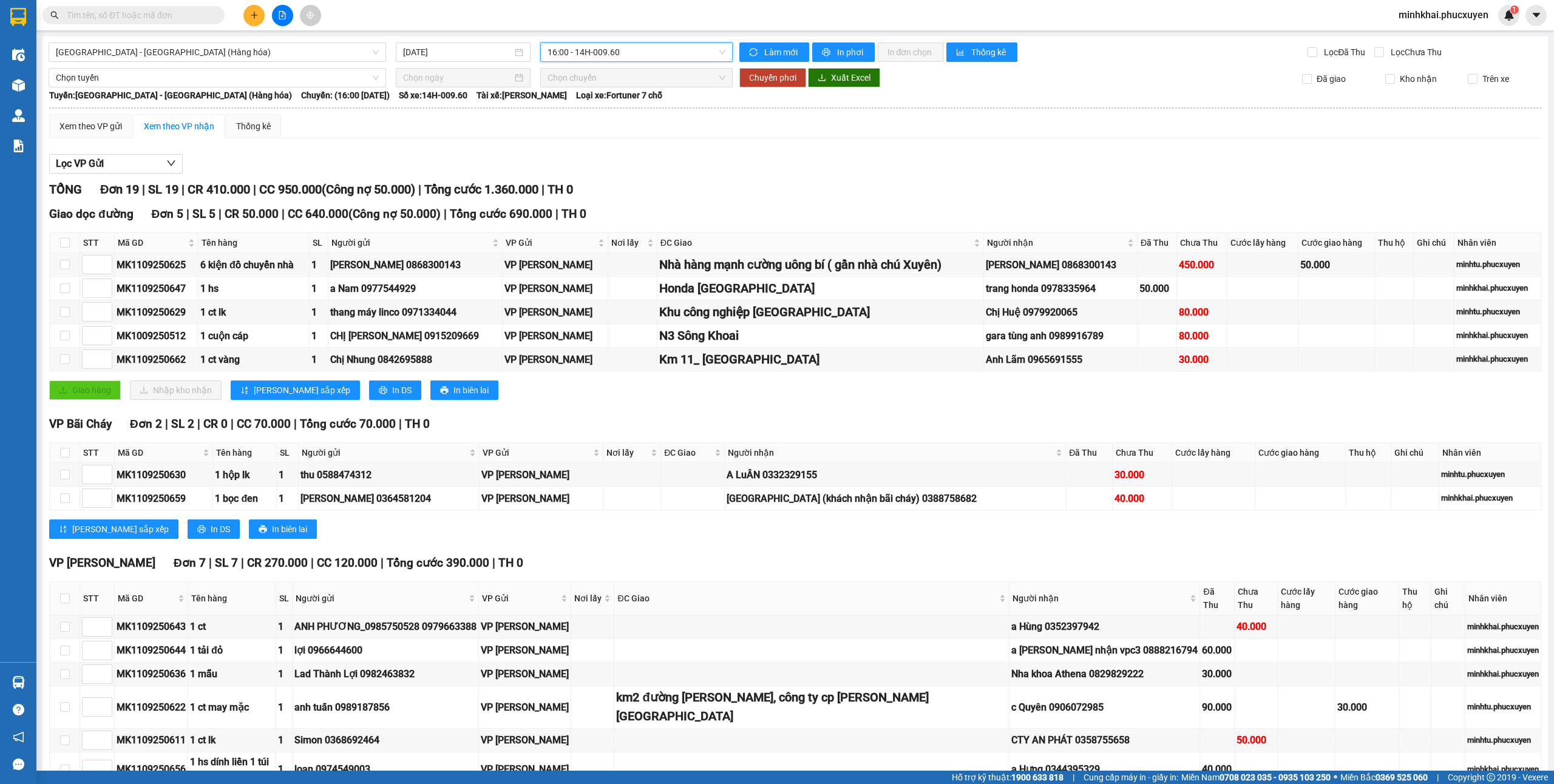
click at [258, 11] on icon "plus" at bounding box center [254, 15] width 9 height 9
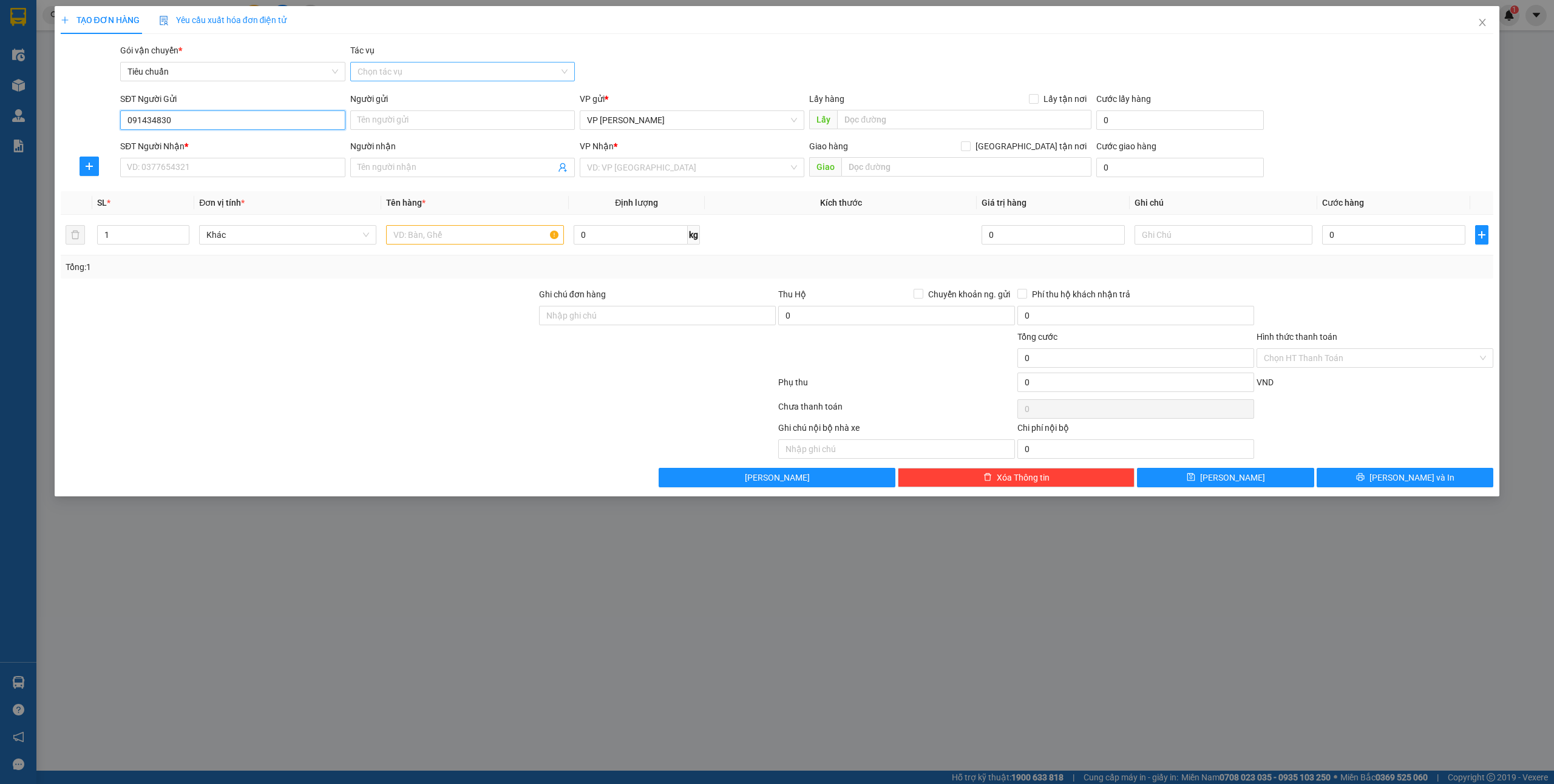
type input "0914348303"
click at [238, 147] on div "0914348303 - ANH TÙNG" at bounding box center [233, 144] width 210 height 13
type input "ANH TÙNG"
type input "0914348303"
click at [233, 163] on input "SĐT Người Nhận *" at bounding box center [232, 167] width 225 height 20
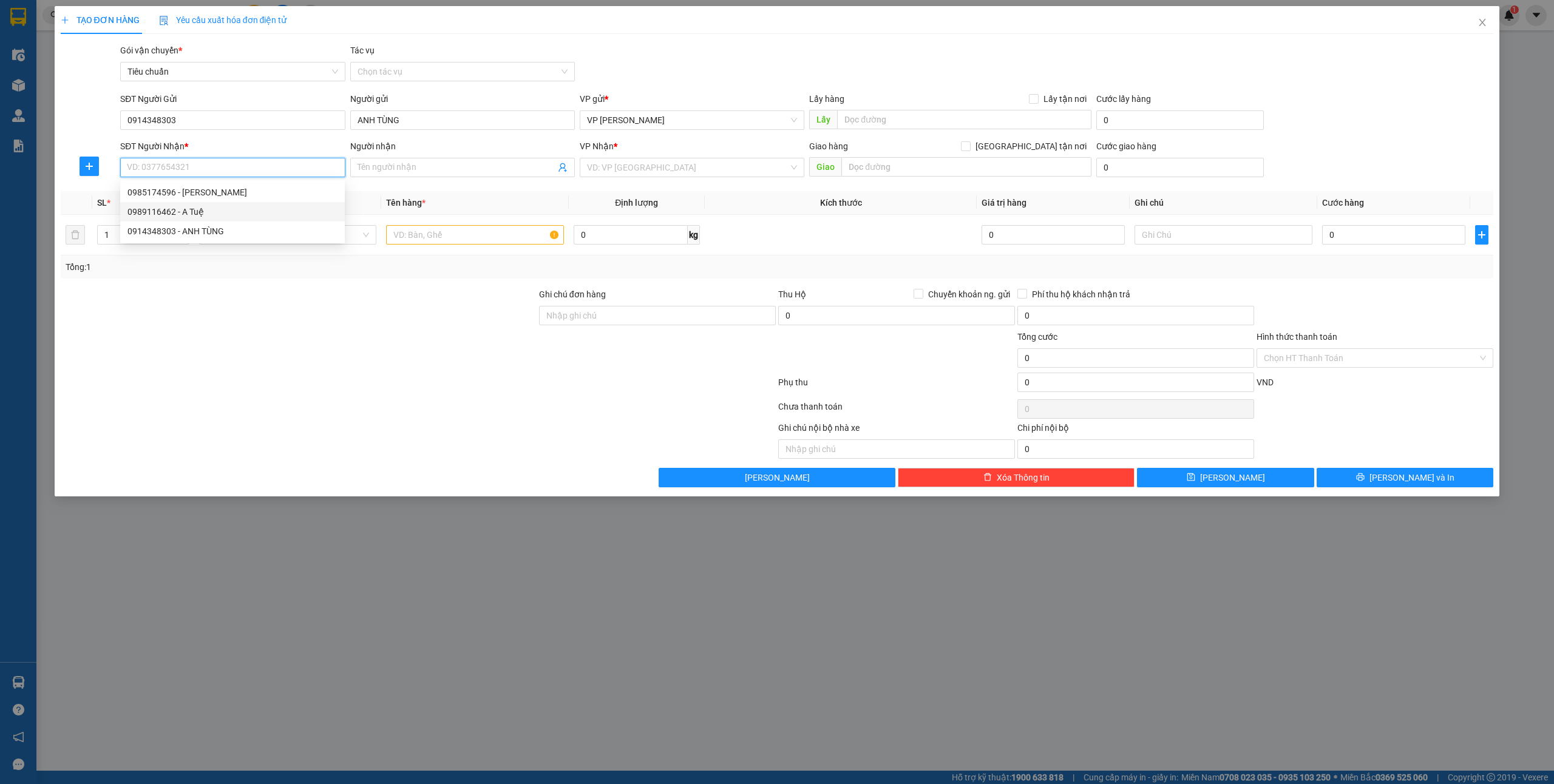
click at [224, 212] on div "0989116462 - A Tuệ" at bounding box center [233, 211] width 210 height 13
type input "0989116462"
click at [464, 244] on input "text" at bounding box center [474, 235] width 177 height 20
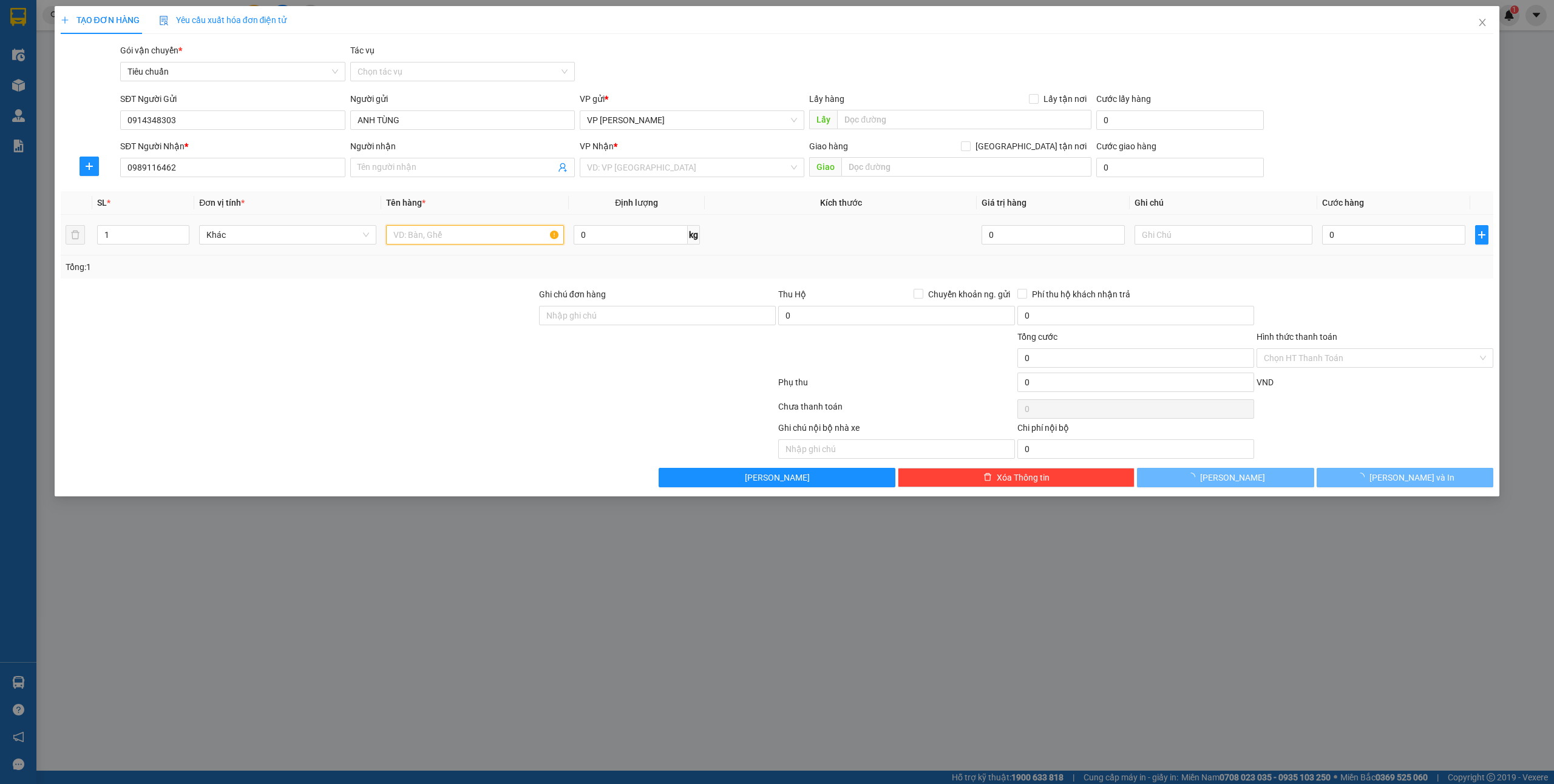
type input "A Tuệ"
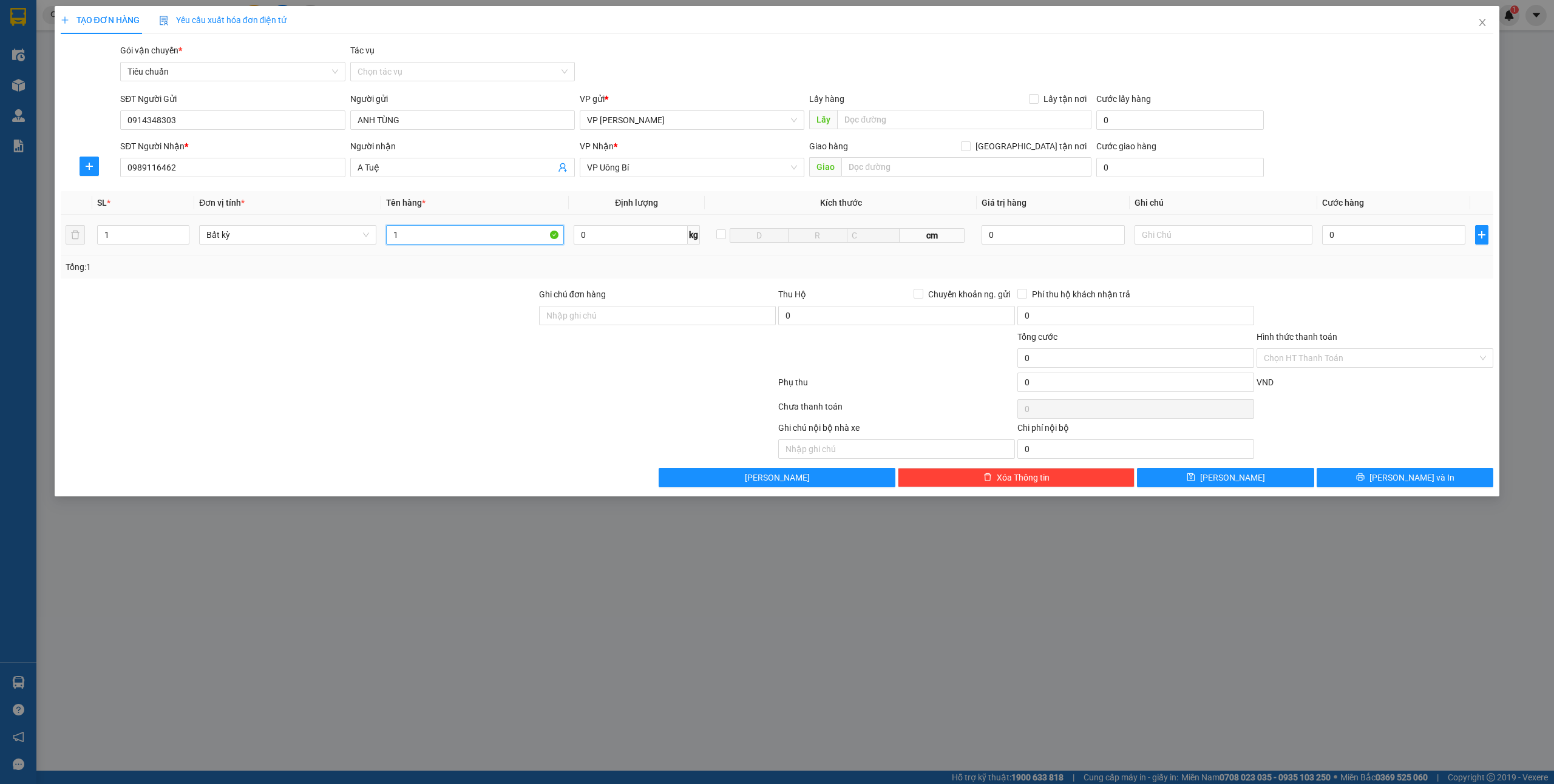
type input "1"
click at [1365, 230] on input "0" at bounding box center [1394, 235] width 144 height 20
click at [1378, 475] on button "[PERSON_NAME] và In" at bounding box center [1405, 477] width 177 height 20
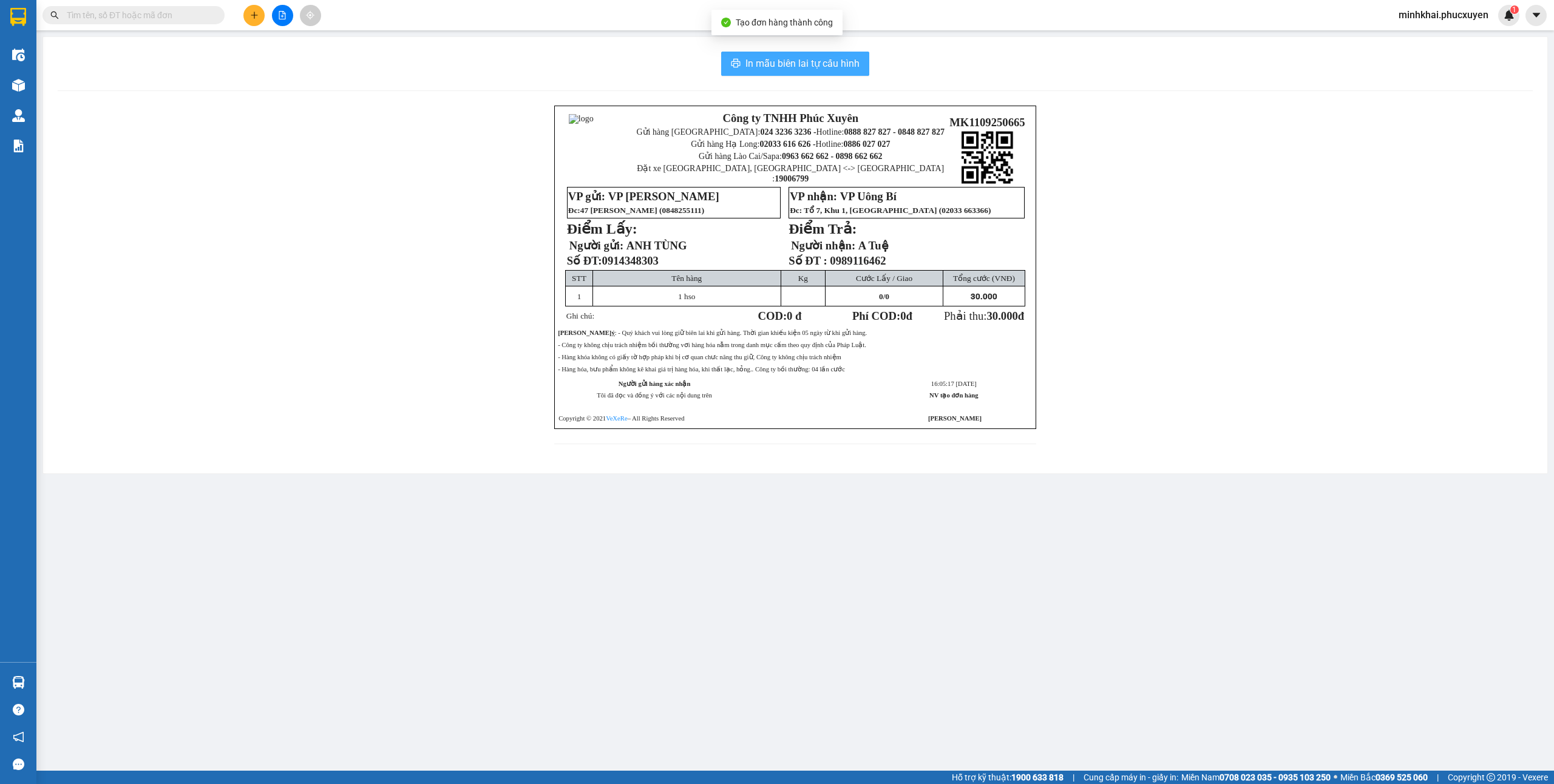
click at [826, 59] on span "In mẫu biên lai tự cấu hình" at bounding box center [802, 63] width 114 height 15
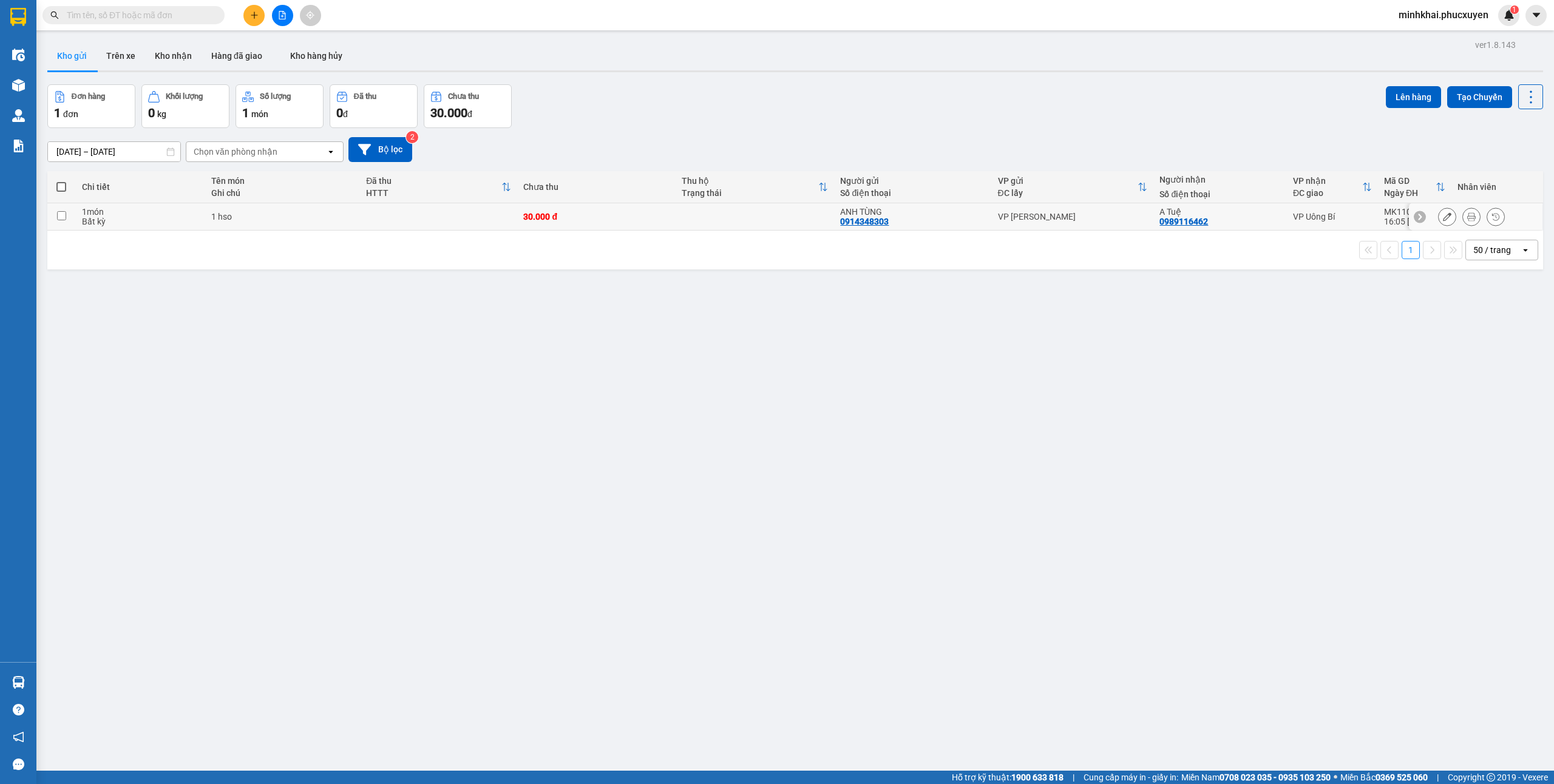
click at [62, 212] on input "checkbox" at bounding box center [62, 216] width 9 height 9
checkbox input "true"
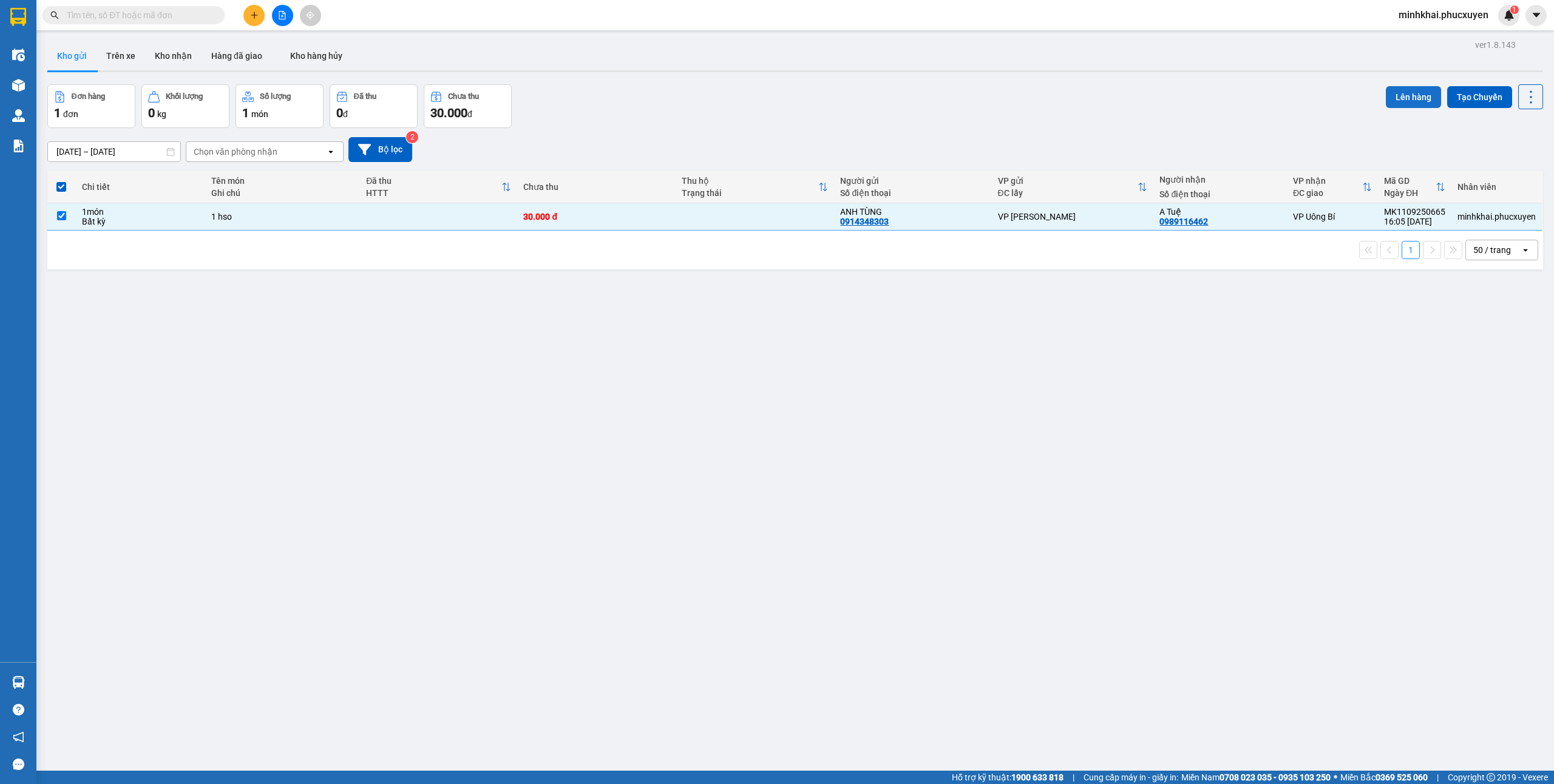
click at [1412, 91] on button "Lên hàng" at bounding box center [1414, 97] width 55 height 22
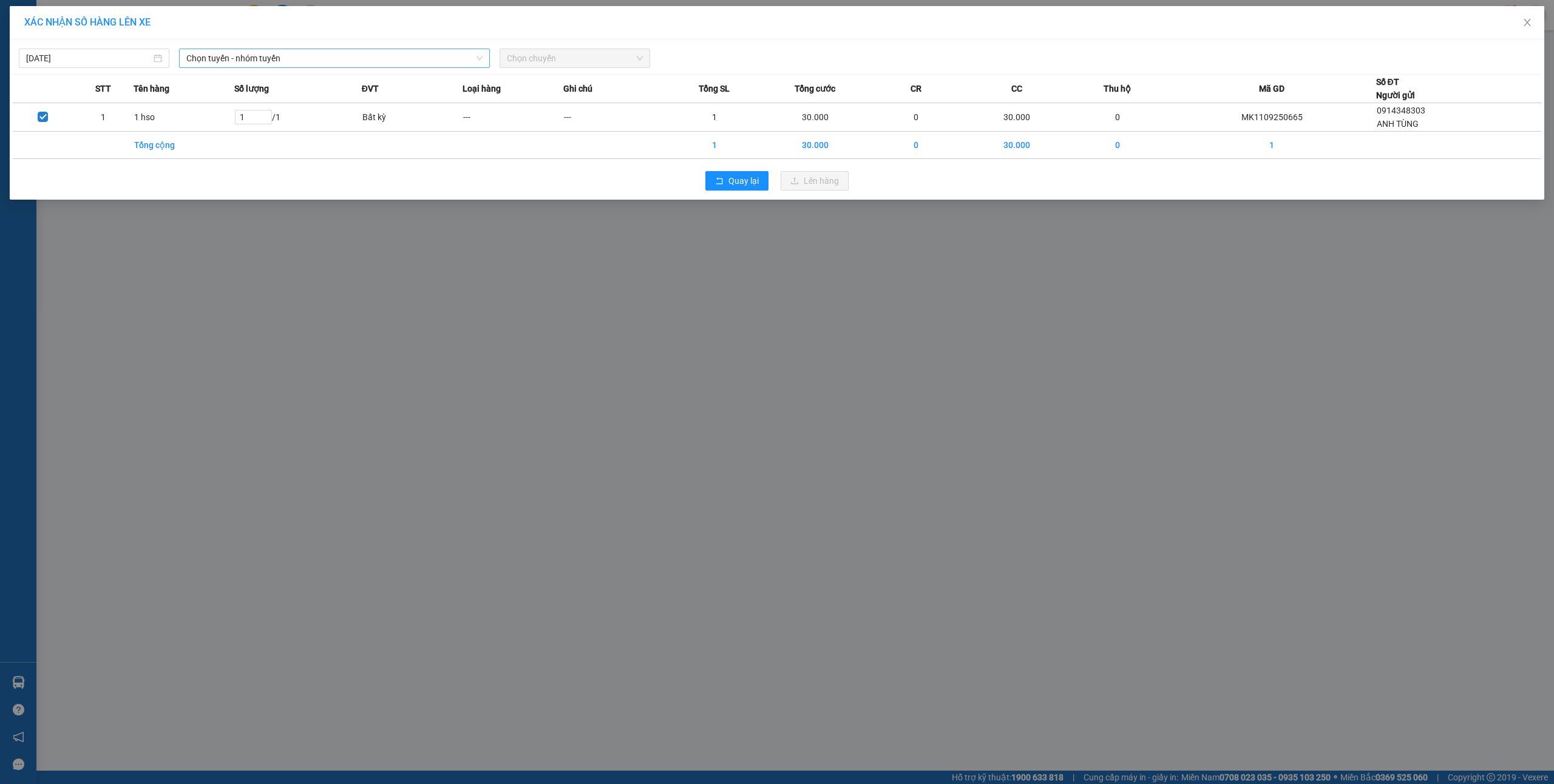
click at [241, 56] on span "Chọn tuyến - nhóm tuyến" at bounding box center [334, 58] width 297 height 18
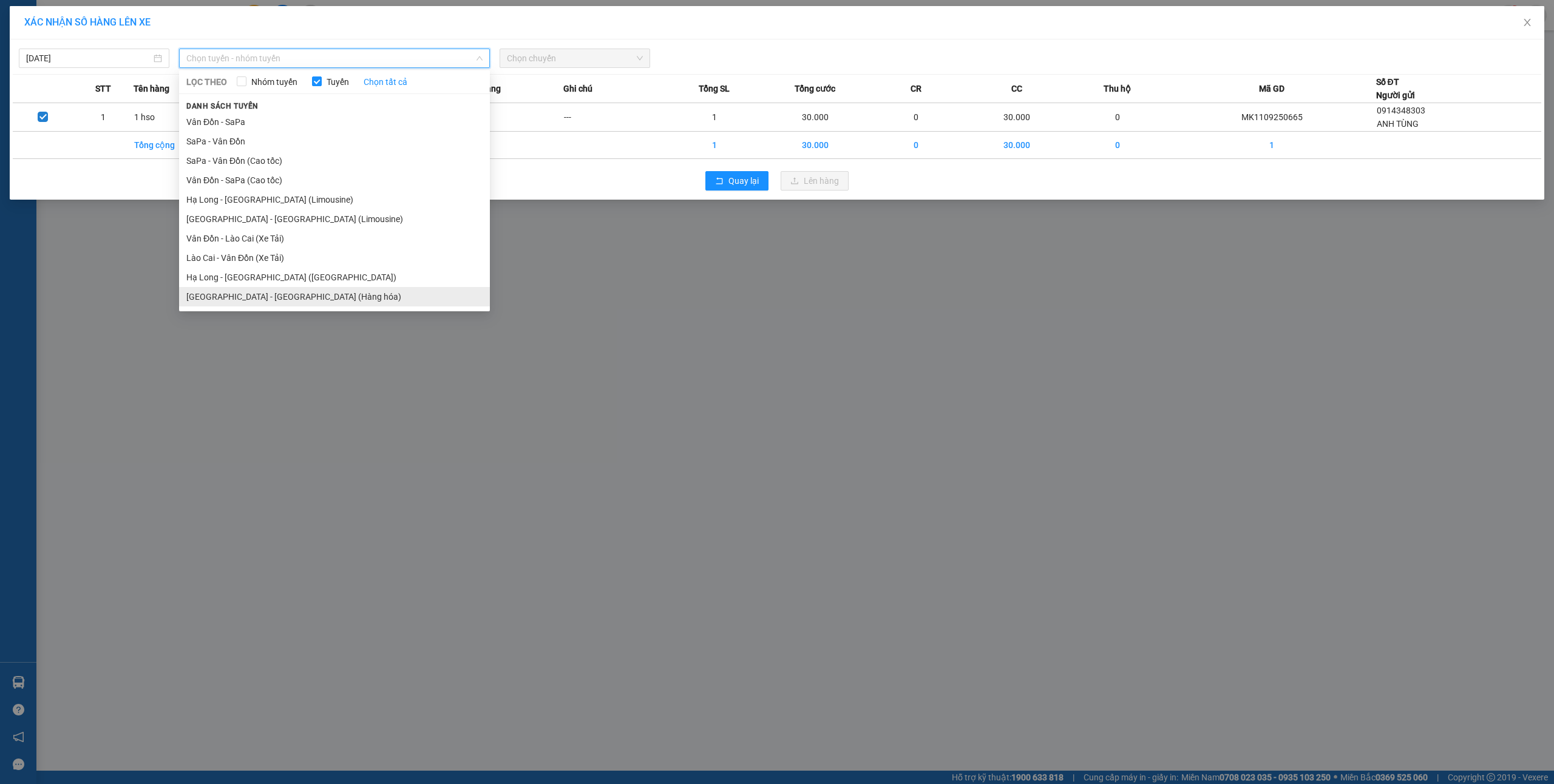
click at [284, 297] on li "[GEOGRAPHIC_DATA] - [GEOGRAPHIC_DATA] (Hàng hóa)" at bounding box center [334, 297] width 311 height 20
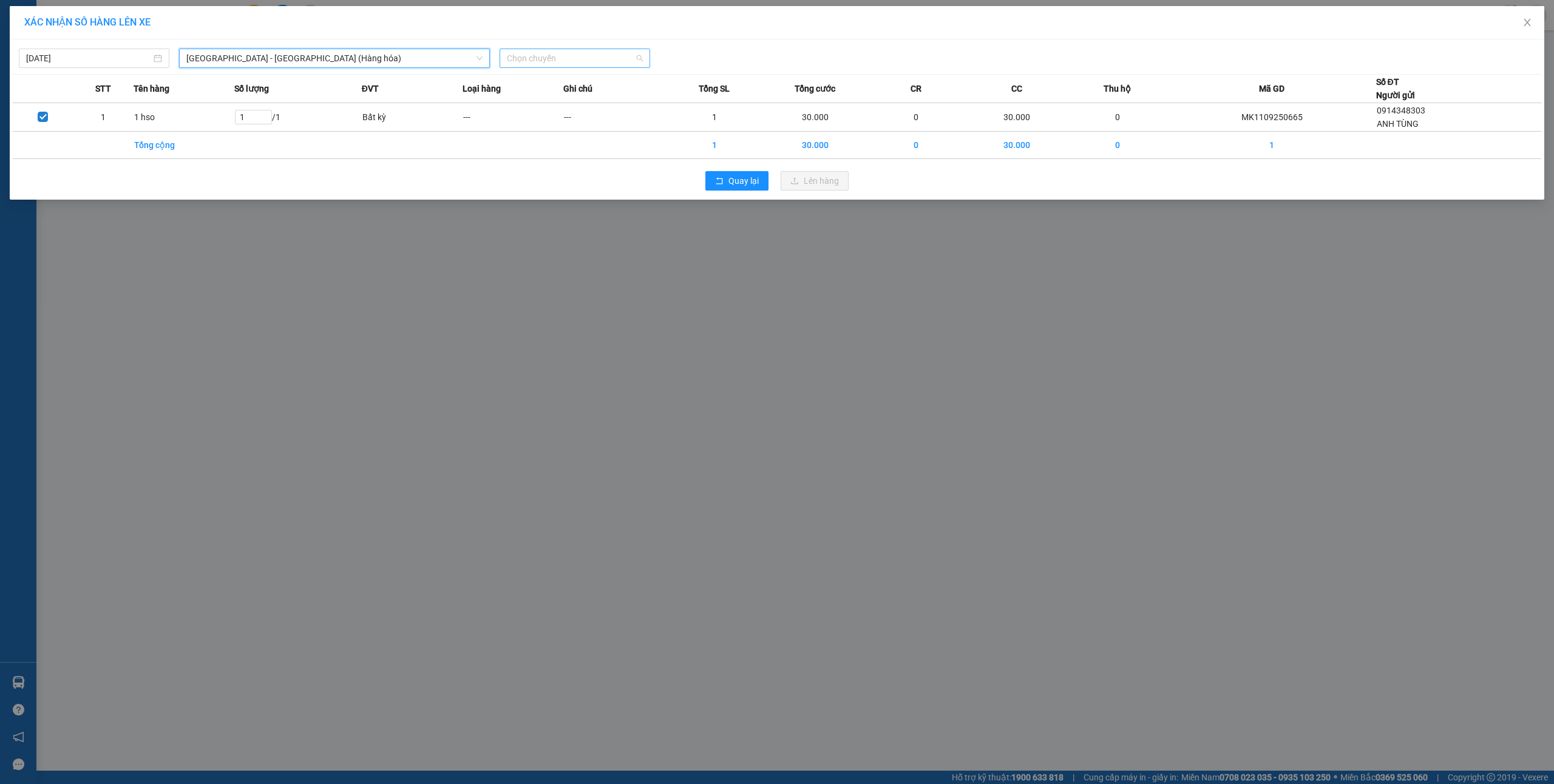
click at [562, 52] on span "Chọn chuyến" at bounding box center [575, 58] width 136 height 18
click at [569, 117] on div "16:00 - 14H-009.60" at bounding box center [555, 121] width 95 height 13
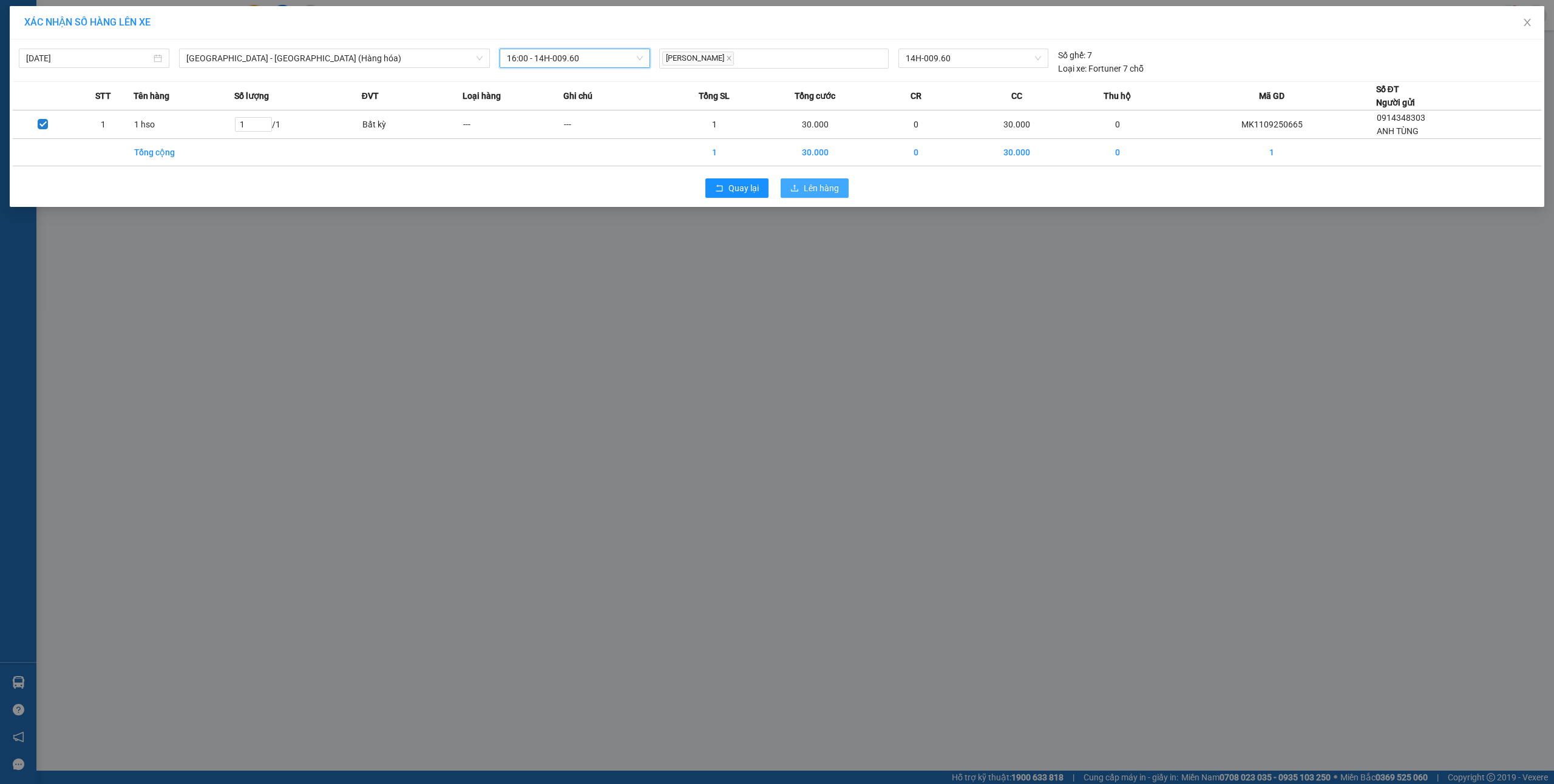
click at [824, 183] on span "Lên hàng" at bounding box center [821, 188] width 35 height 13
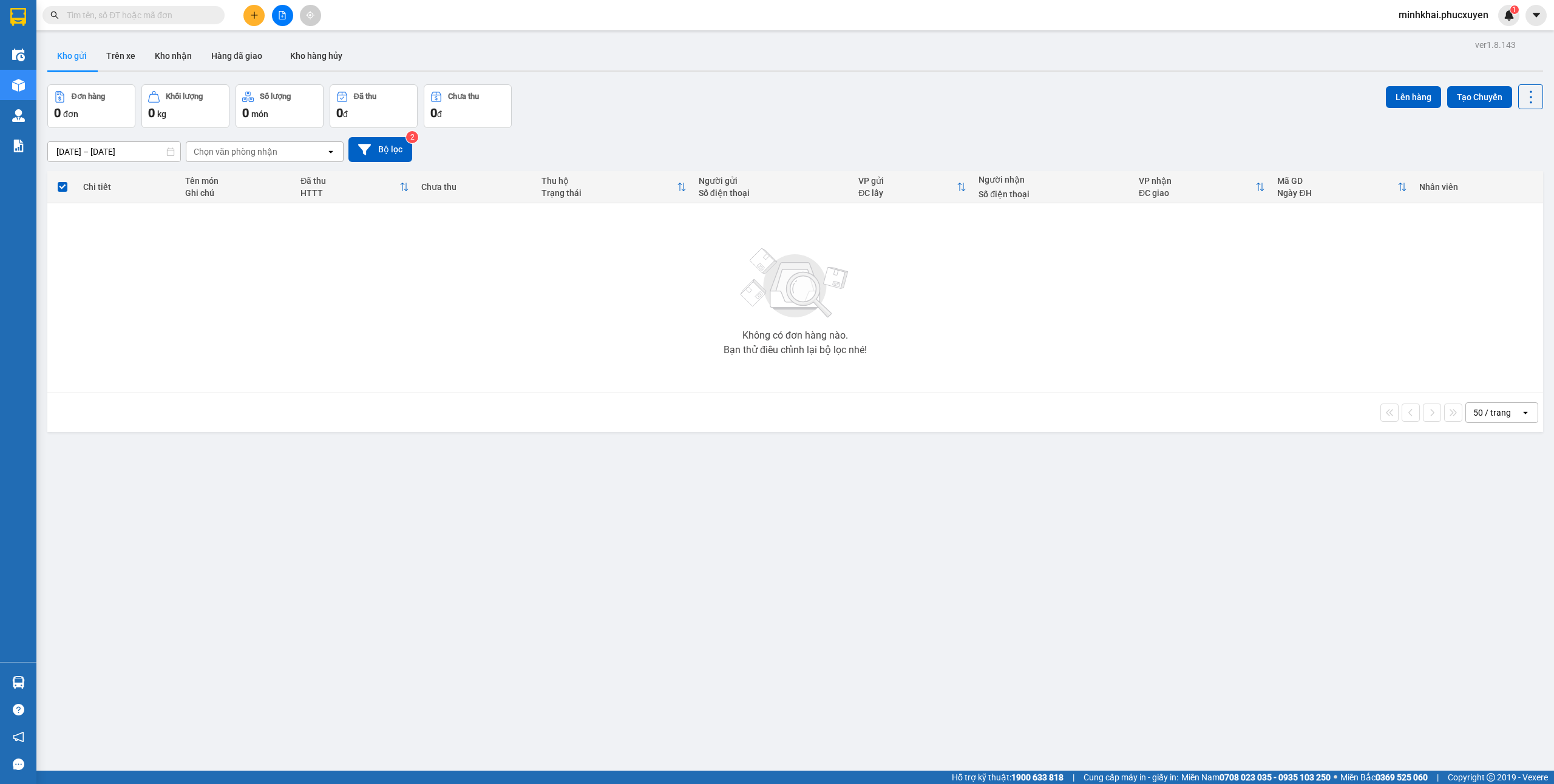
click at [252, 20] on button at bounding box center [254, 15] width 21 height 21
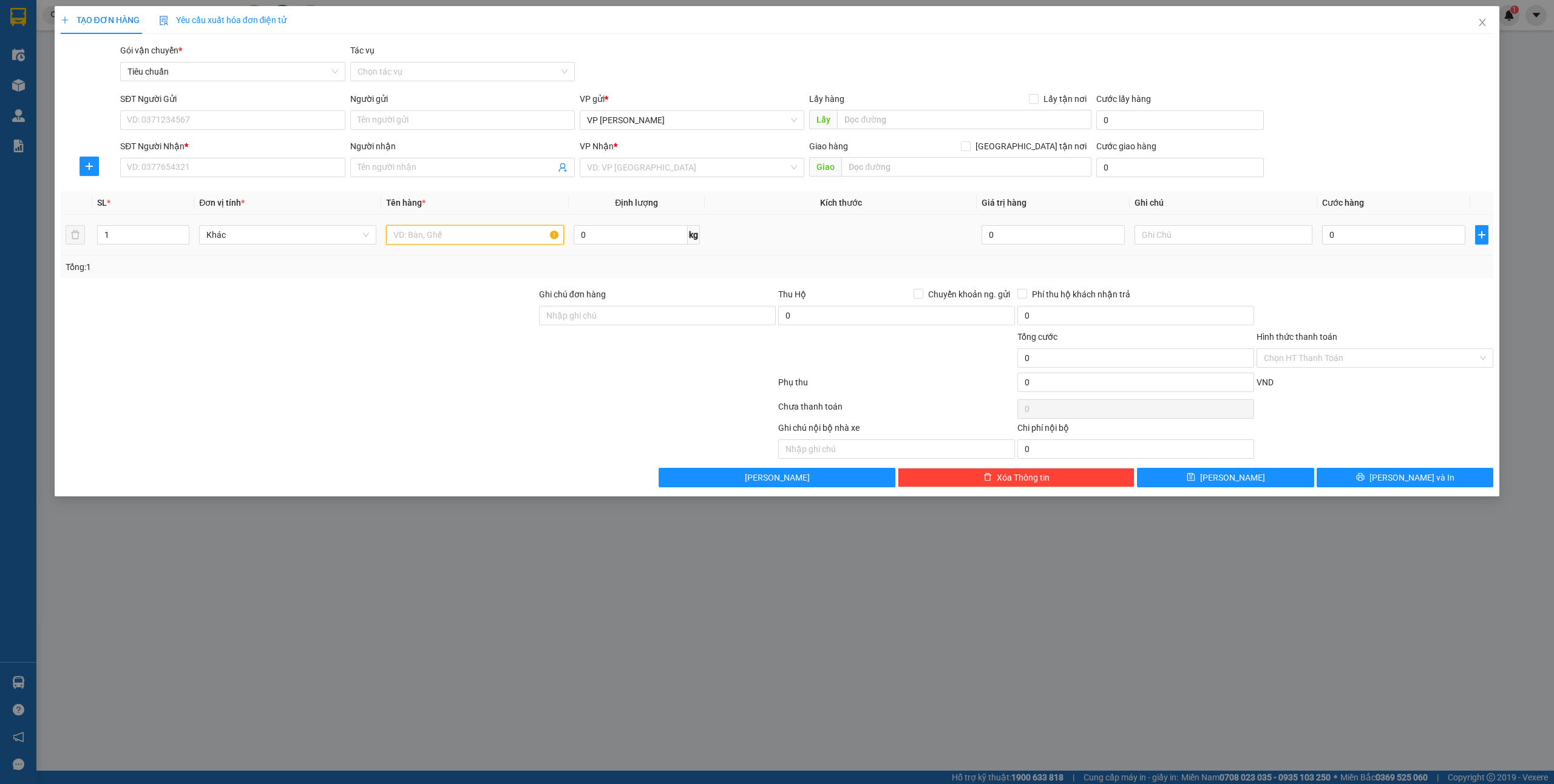
click at [431, 236] on input "text" at bounding box center [474, 235] width 177 height 20
type input "1 xốp"
click at [236, 120] on input "SĐT Người Gửi" at bounding box center [232, 120] width 225 height 20
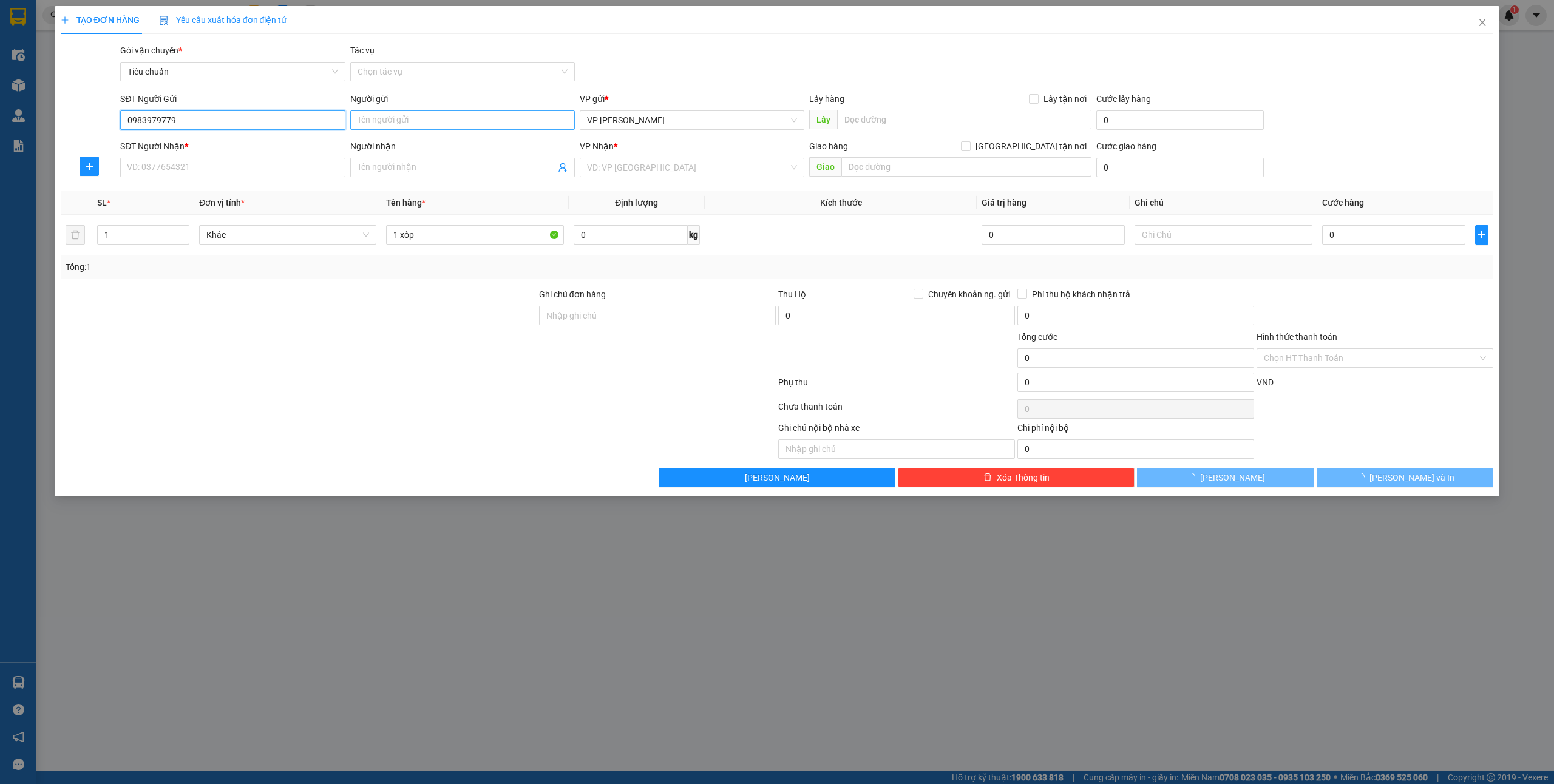
type input "0983979779"
click at [374, 124] on input "Người gửi" at bounding box center [462, 120] width 225 height 20
type input "thái"
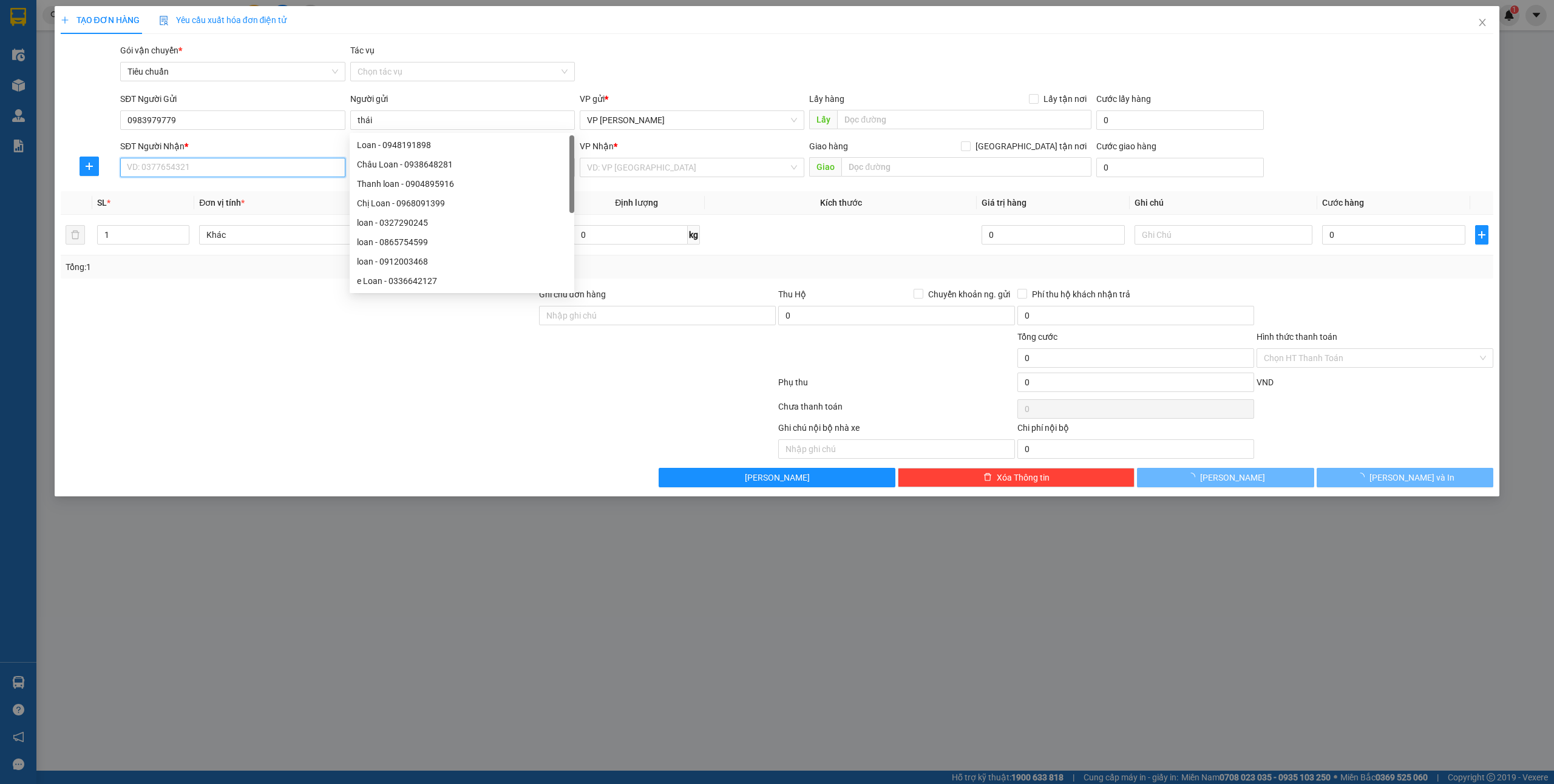
click at [151, 175] on input "SĐT Người Nhận *" at bounding box center [232, 167] width 225 height 20
type input "0393329855"
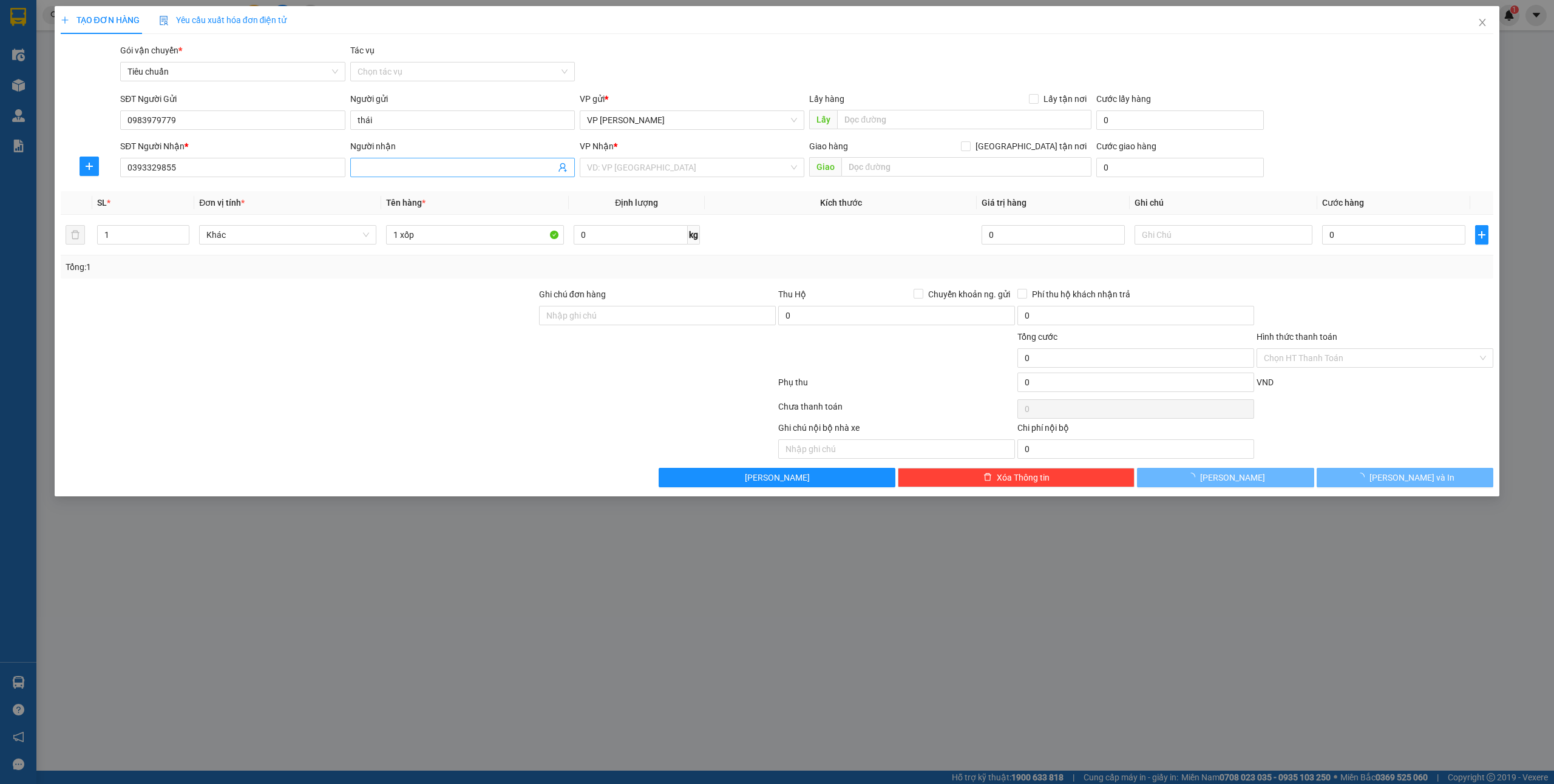
click at [457, 169] on input "Người nhận" at bounding box center [456, 167] width 198 height 13
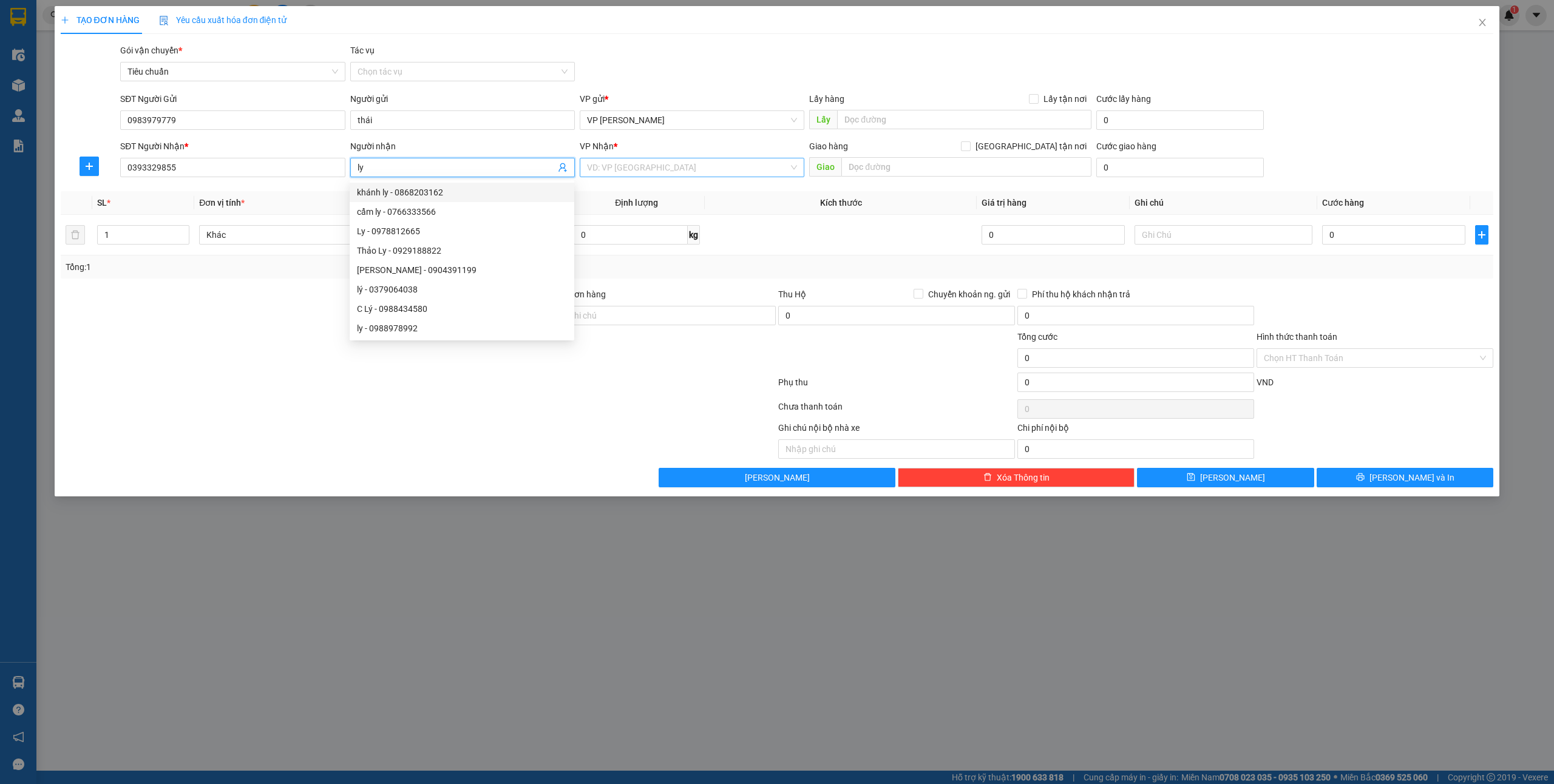
type input "ly"
click at [684, 166] on input "search" at bounding box center [688, 167] width 202 height 18
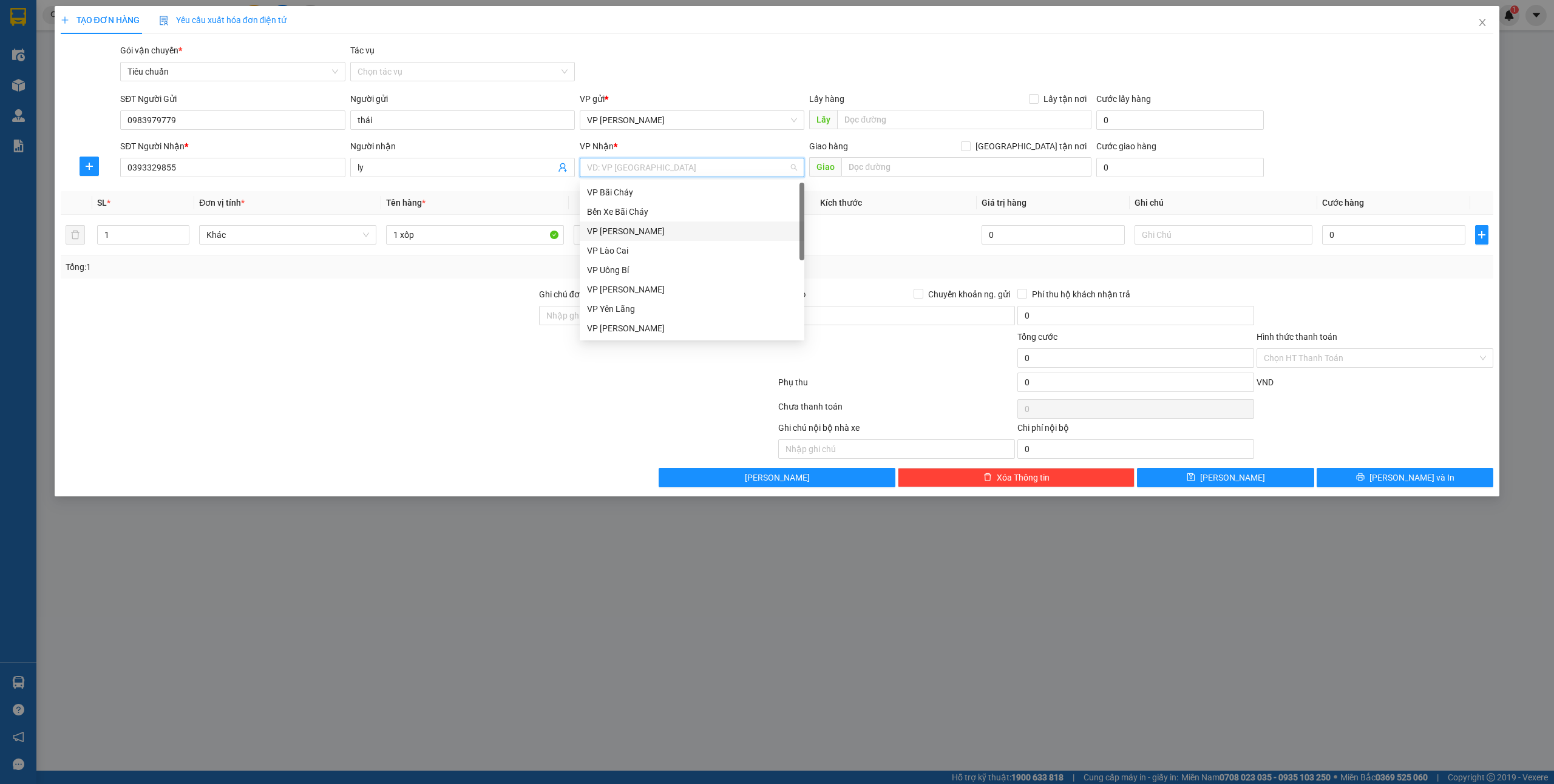
click at [658, 233] on div "VP [PERSON_NAME]" at bounding box center [692, 231] width 210 height 13
click at [916, 170] on input "text" at bounding box center [966, 166] width 250 height 20
click at [969, 146] on input "[GEOGRAPHIC_DATA] tận nơi" at bounding box center [965, 145] width 9 height 9
checkbox input "true"
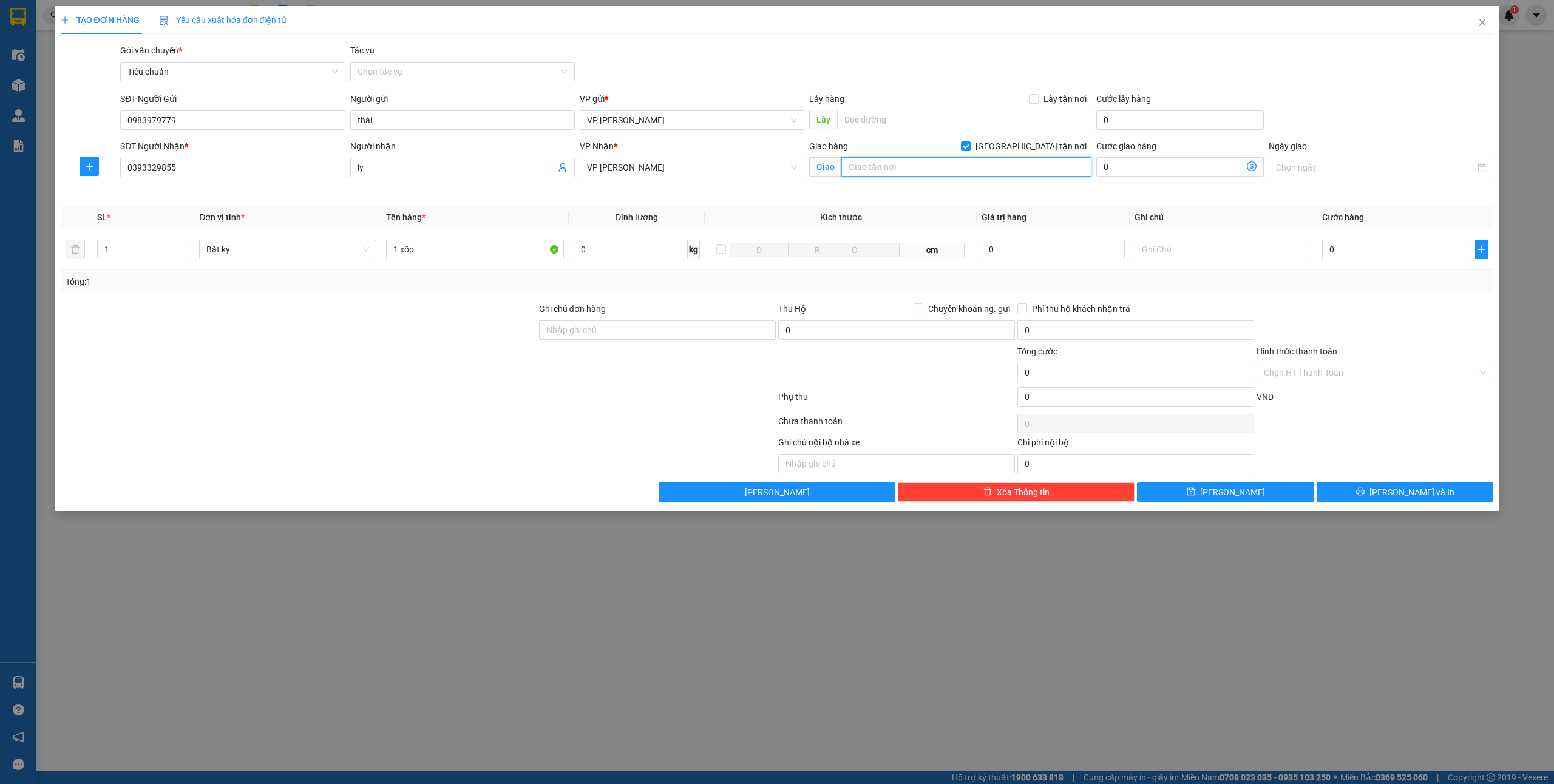
click at [950, 173] on input "text" at bounding box center [966, 166] width 250 height 20
click at [968, 176] on input "tổ" at bounding box center [966, 166] width 250 height 20
type input "tổ 8 khu 8 [GEOGRAPHIC_DATA]"
click at [1125, 174] on input "0" at bounding box center [1168, 166] width 144 height 20
type input "4"
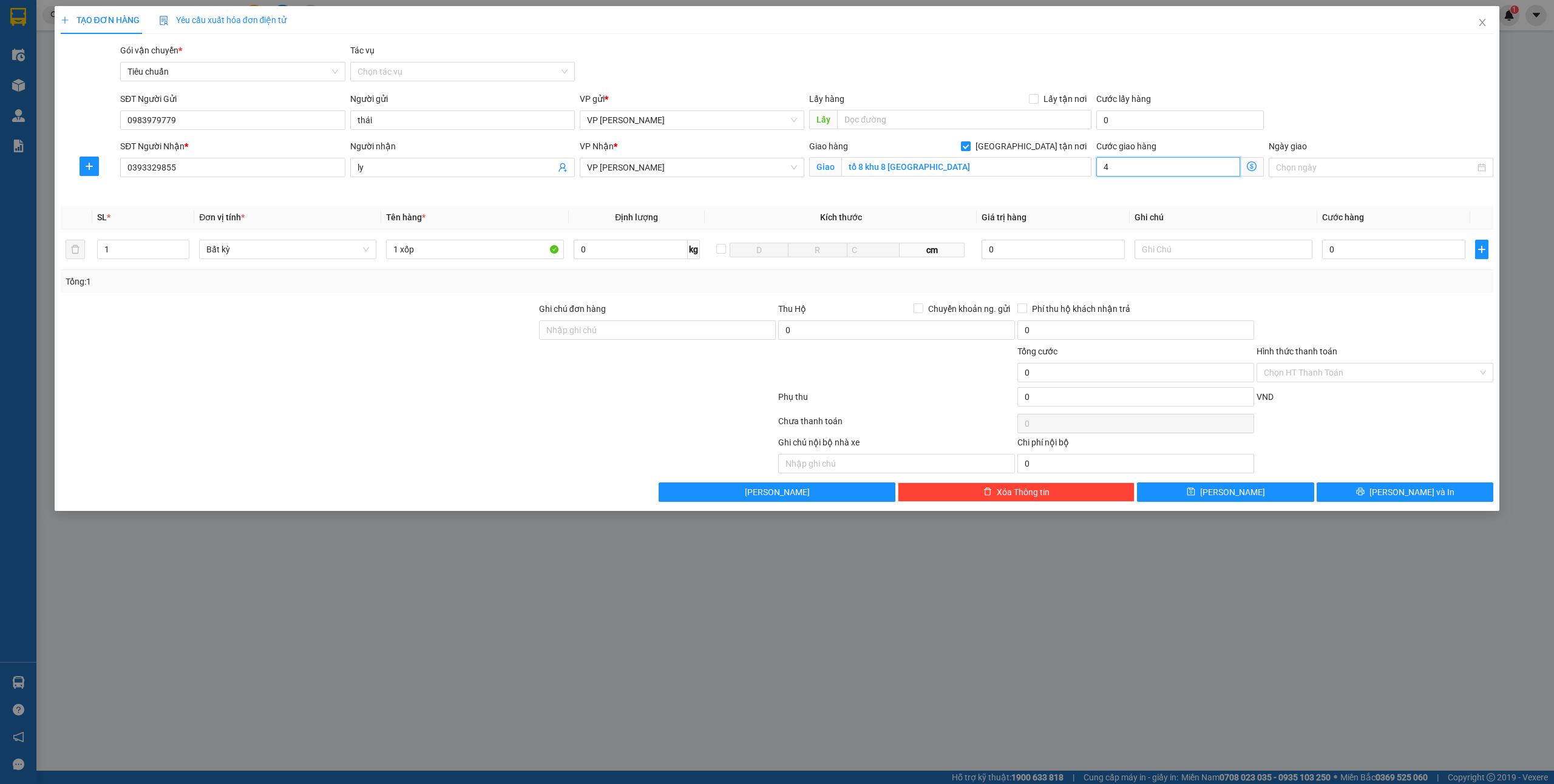
type input "4"
type input "0"
type input "4"
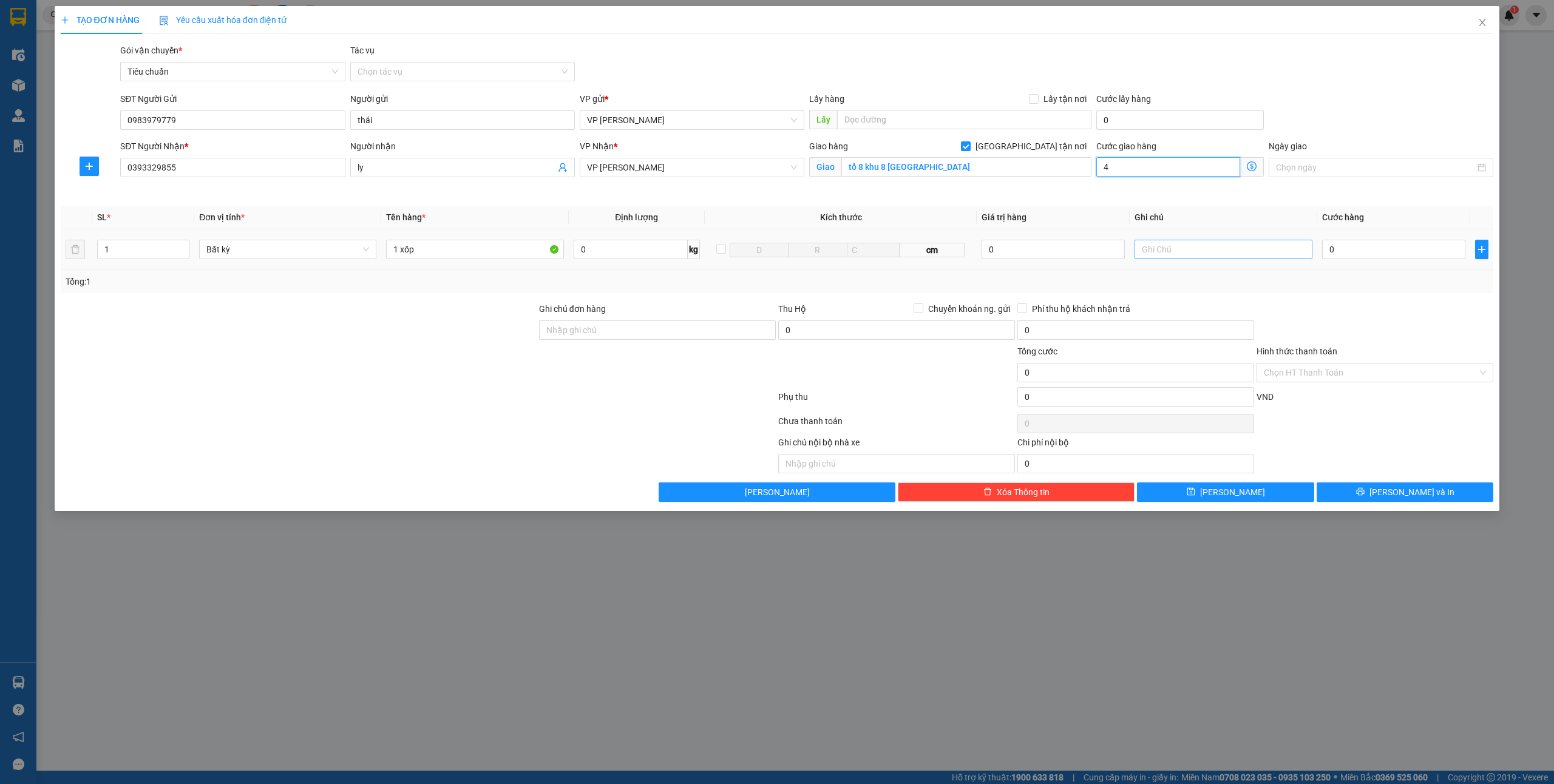
type input "4"
type input "0"
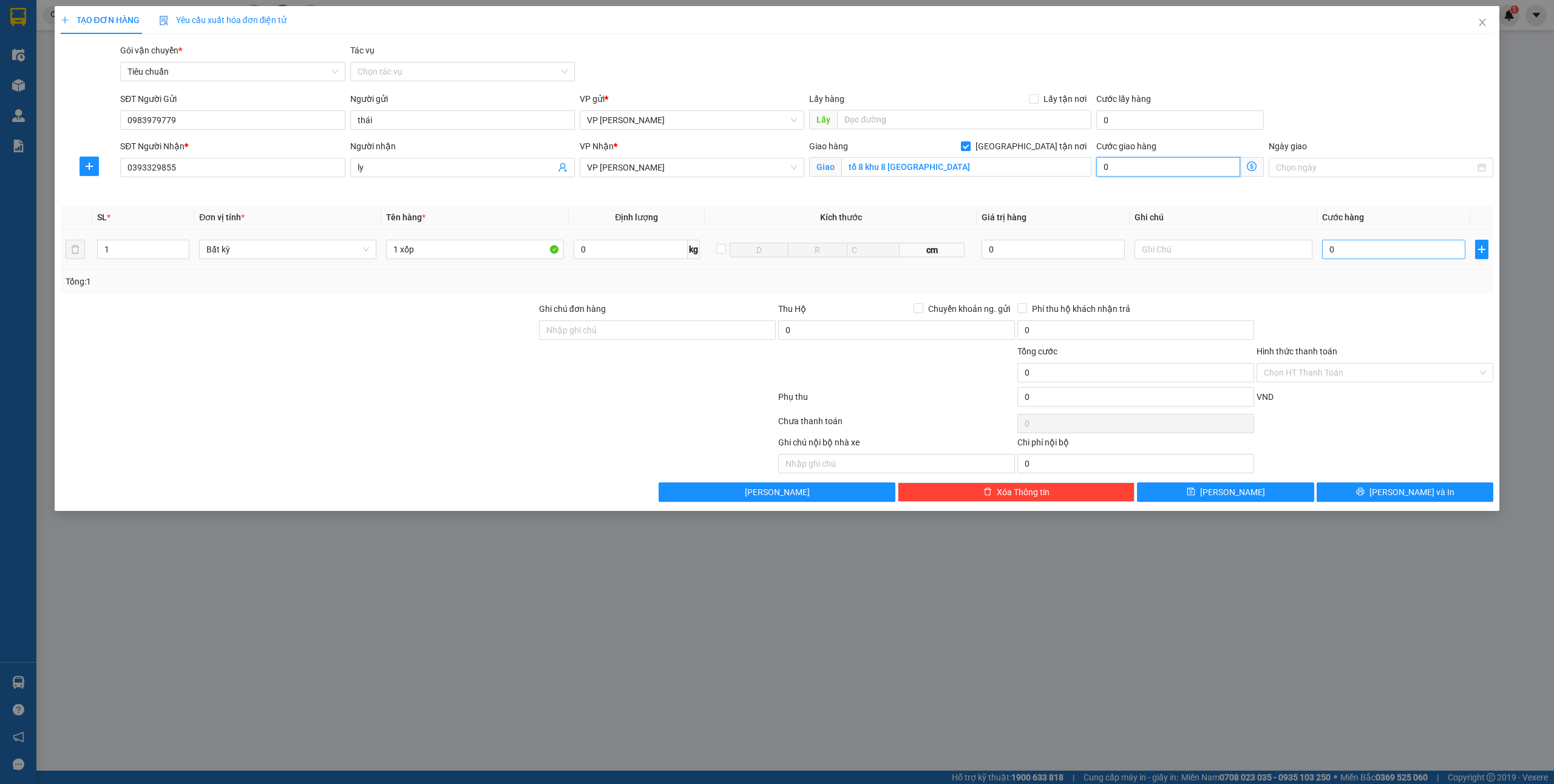
type input "4"
type input "40"
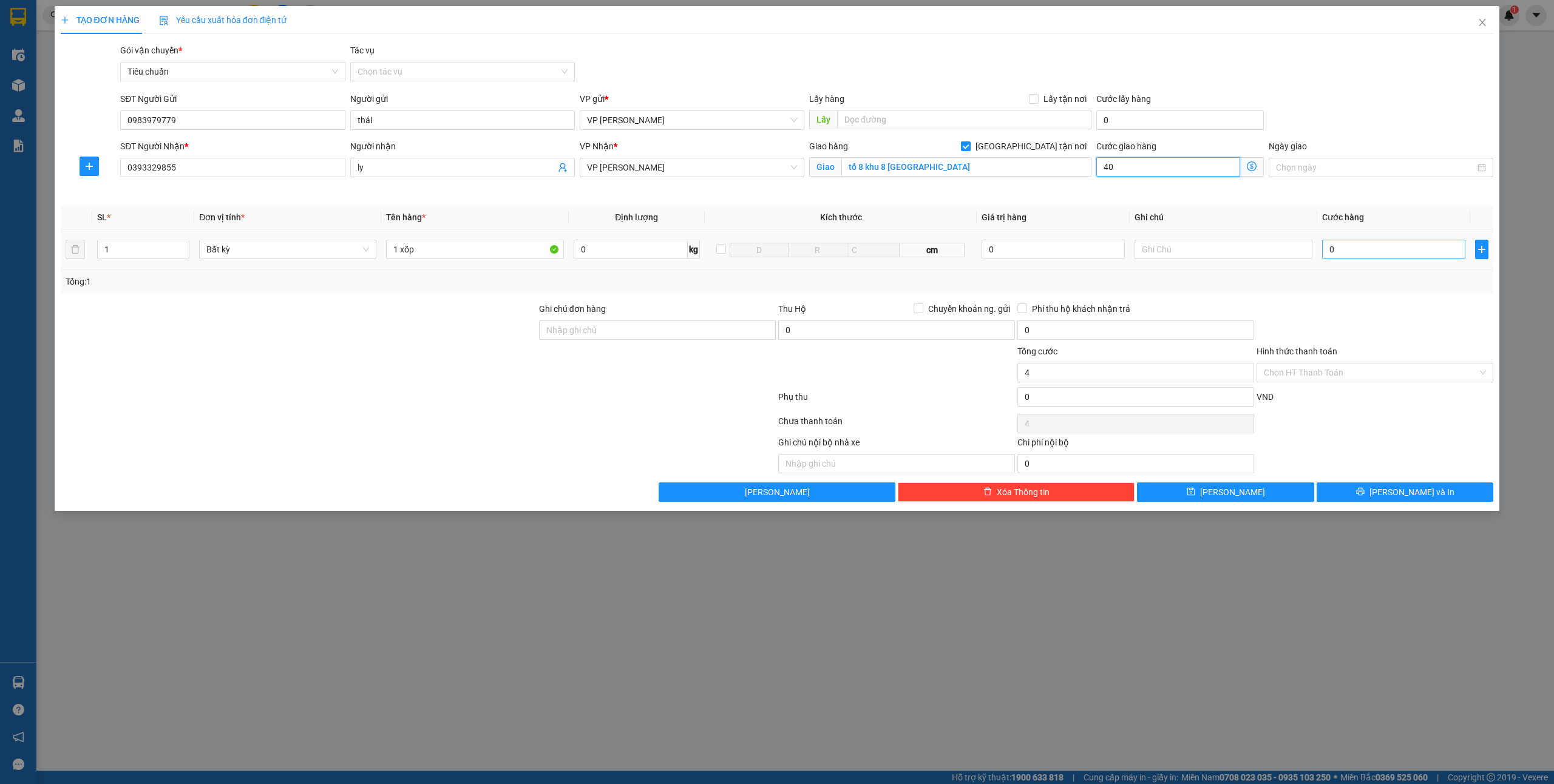
type input "40"
click at [1351, 259] on input "0" at bounding box center [1394, 249] width 144 height 20
type input "40.000"
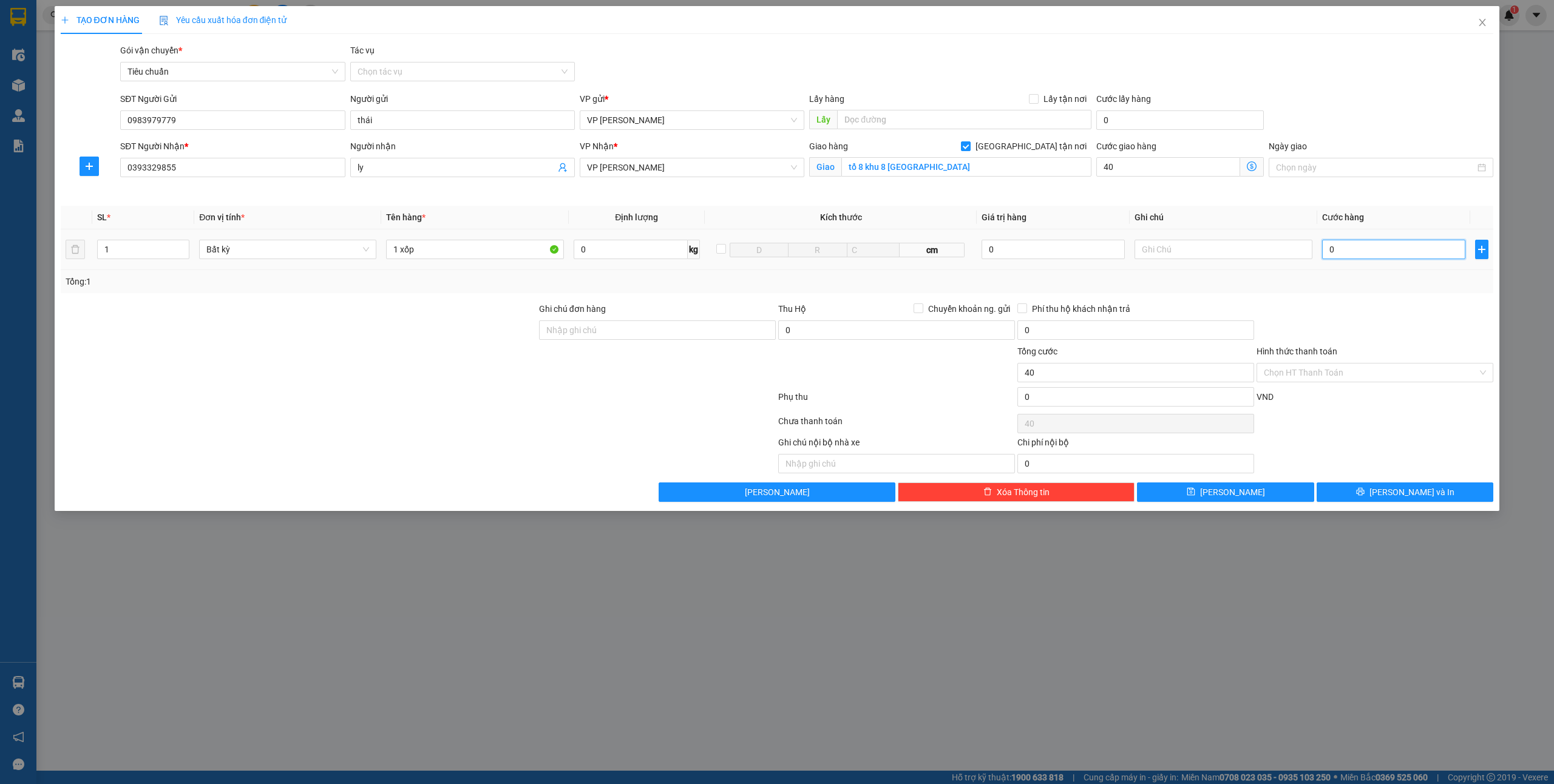
type input "40.000"
type input "4"
type input "40.004"
type input "40"
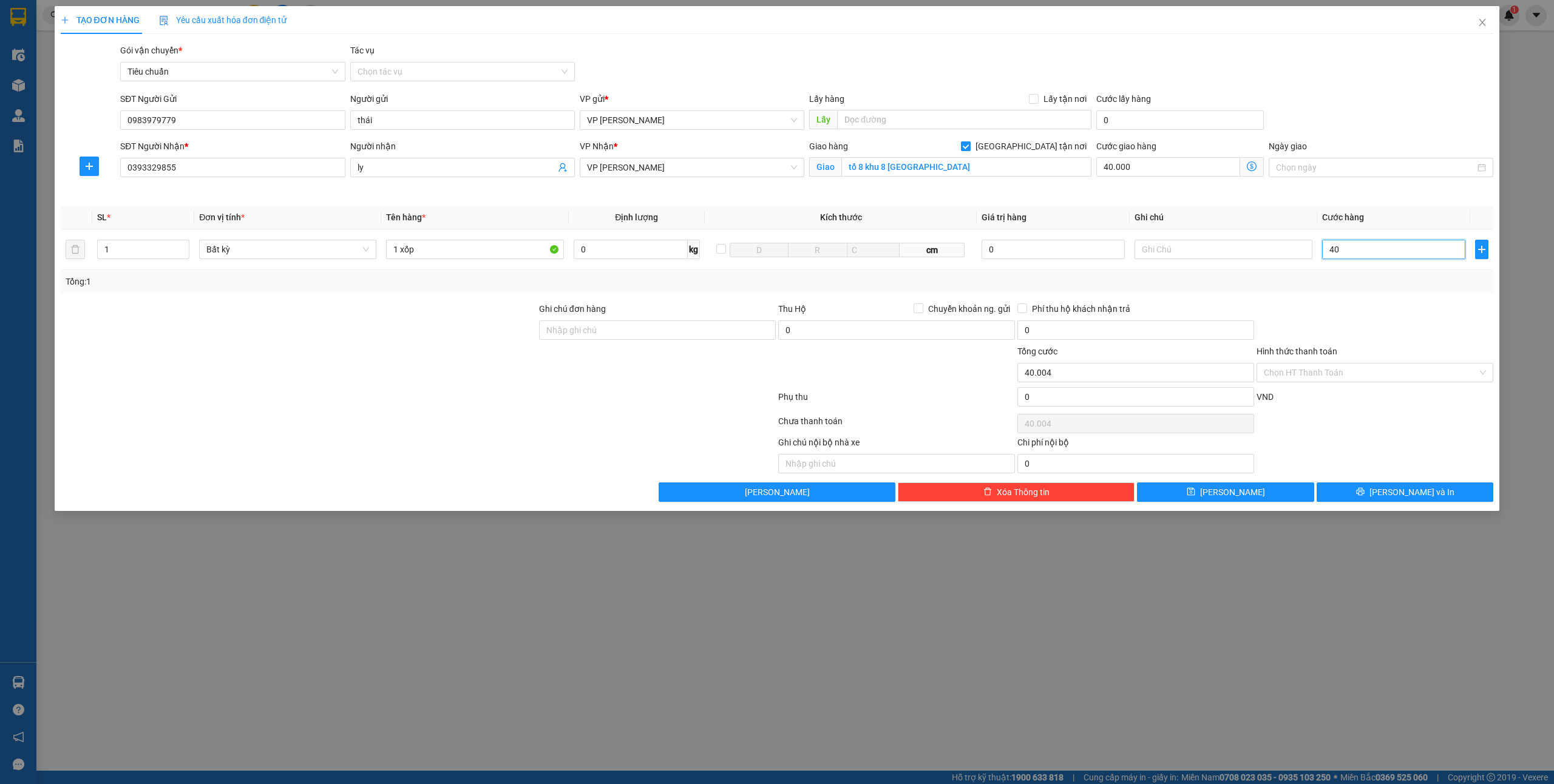
type input "40.040"
click at [1400, 499] on span "[PERSON_NAME] và In" at bounding box center [1412, 492] width 85 height 13
type input "40.000"
type input "80.000"
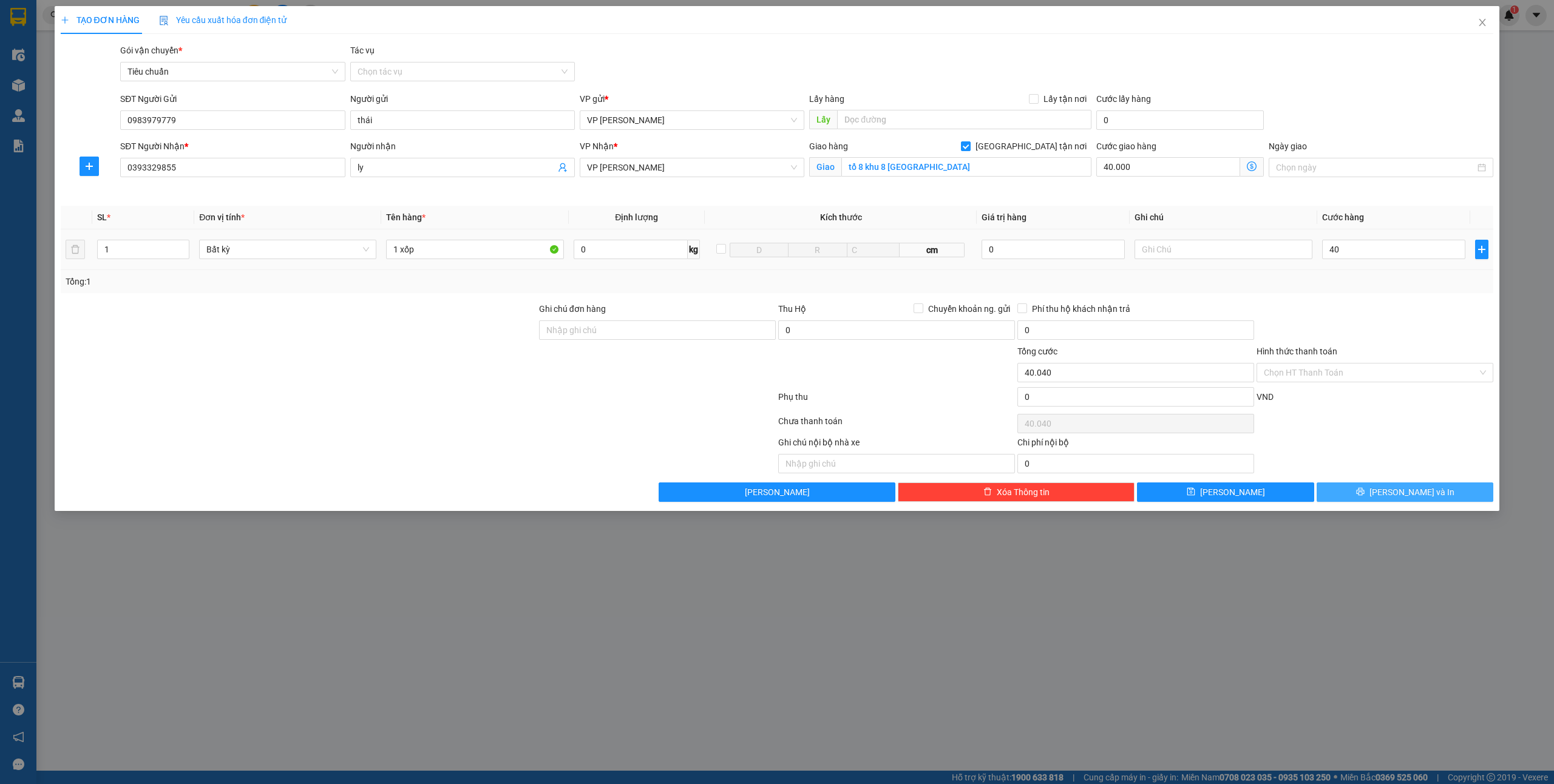
type input "80.000"
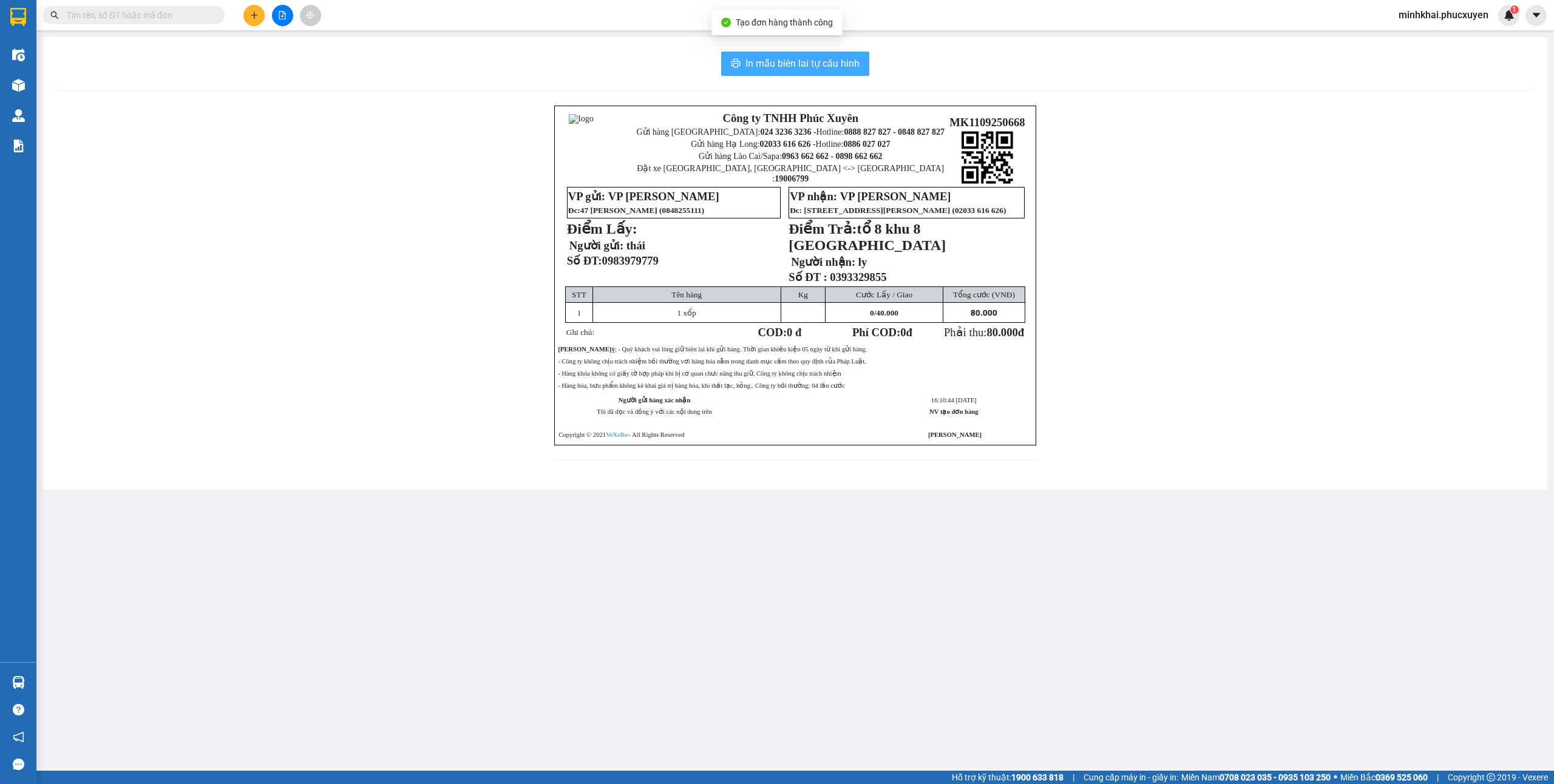
click at [771, 57] on span "In mẫu biên lai tự cấu hình" at bounding box center [802, 63] width 114 height 15
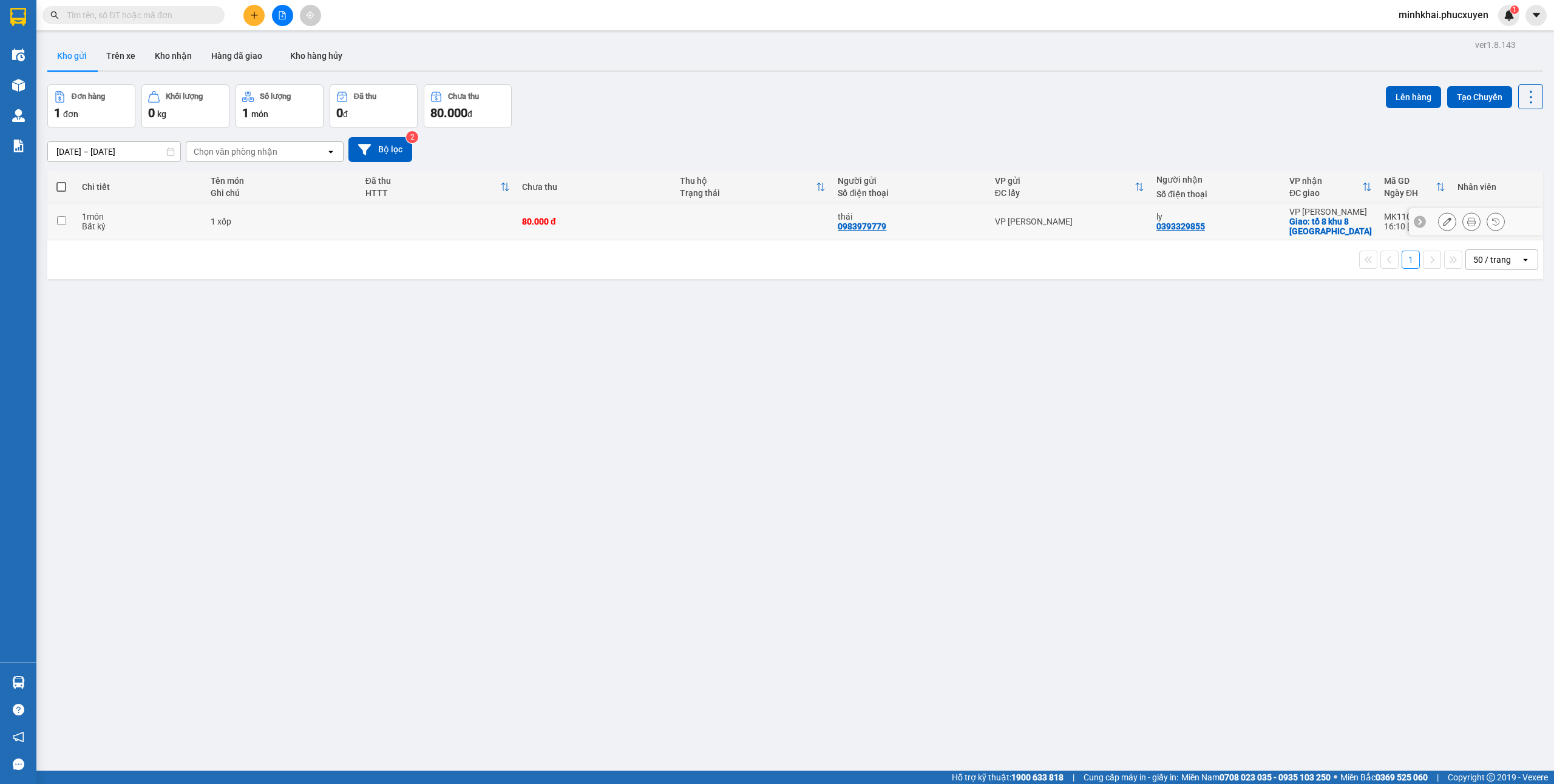
click at [1443, 224] on icon at bounding box center [1447, 222] width 9 height 9
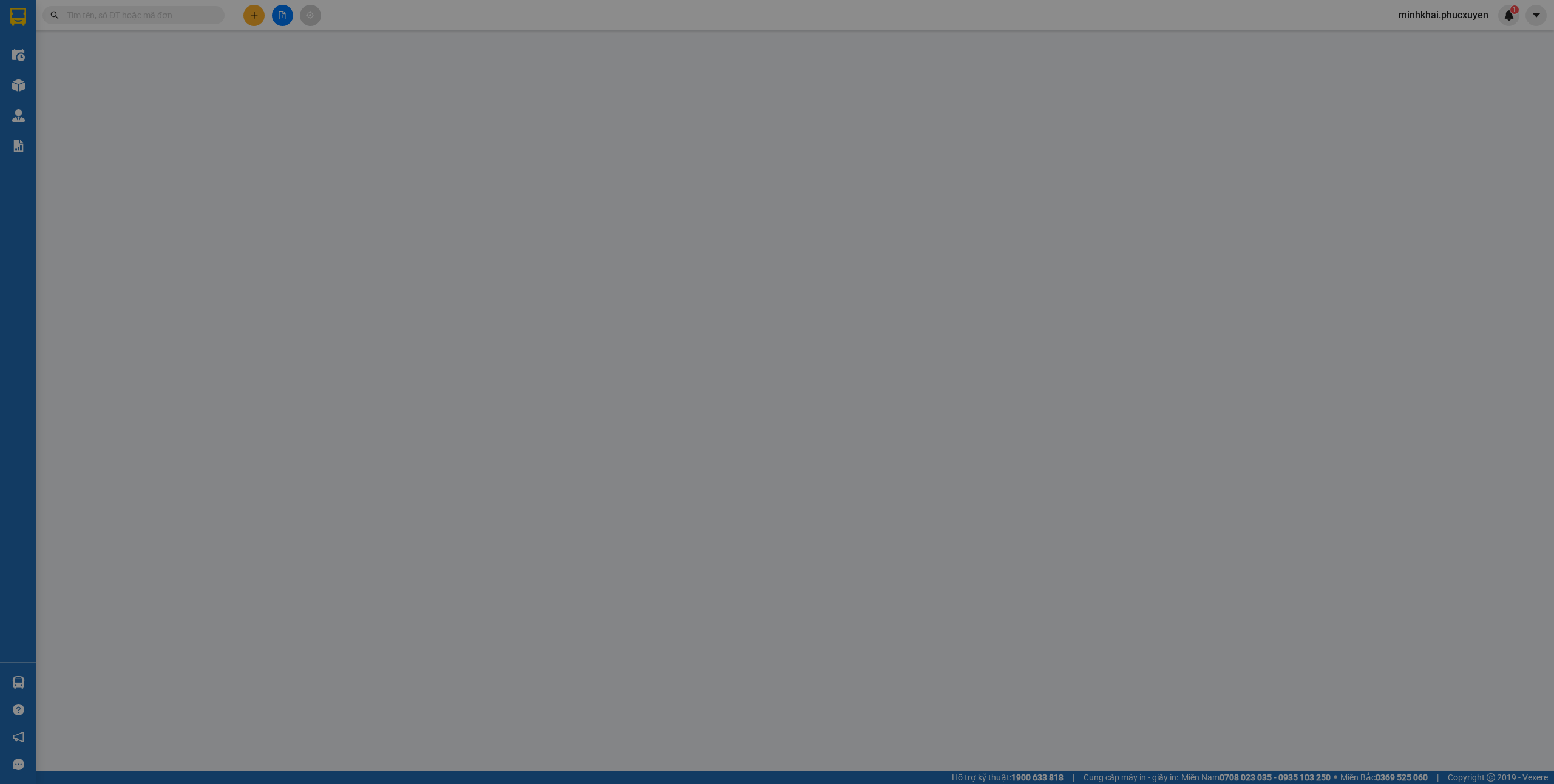
type input "0983979779"
type input "thái"
type input "0393329855"
type input "ly"
checkbox input "true"
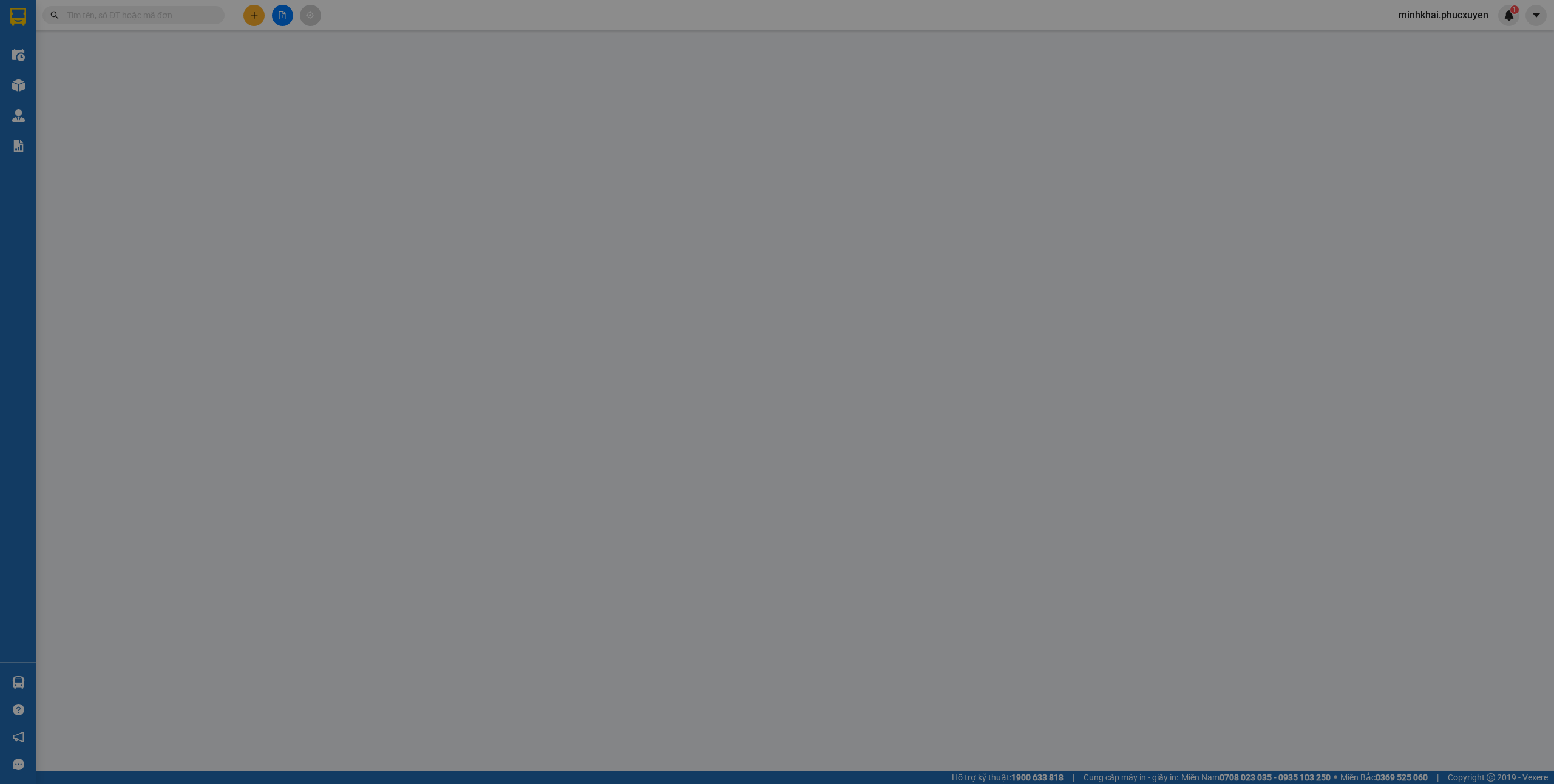
type input "tổ 8 khu 8 [GEOGRAPHIC_DATA]"
type input "80.000"
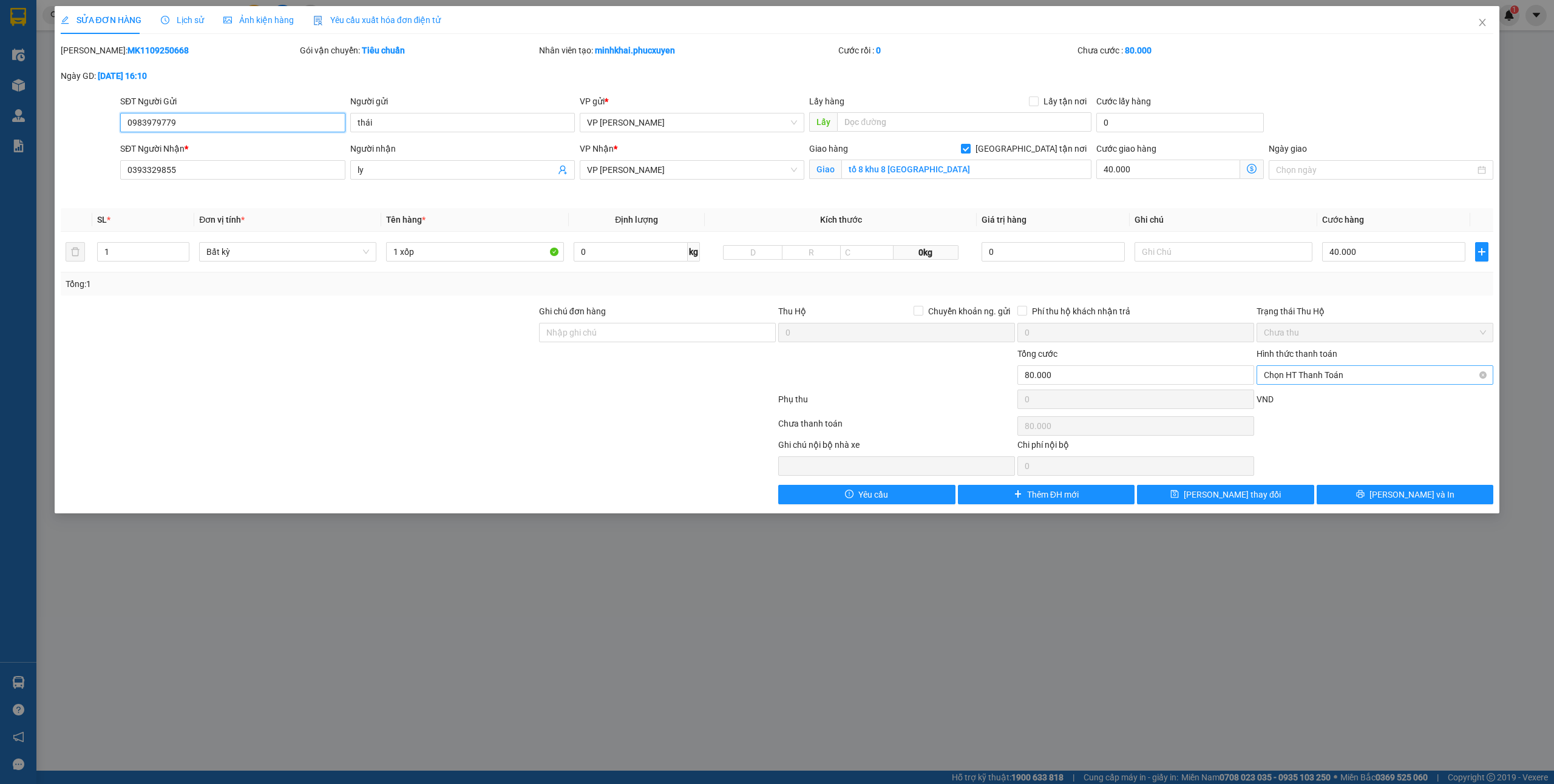
click at [1304, 379] on span "Chọn HT Thanh Toán" at bounding box center [1375, 375] width 222 height 18
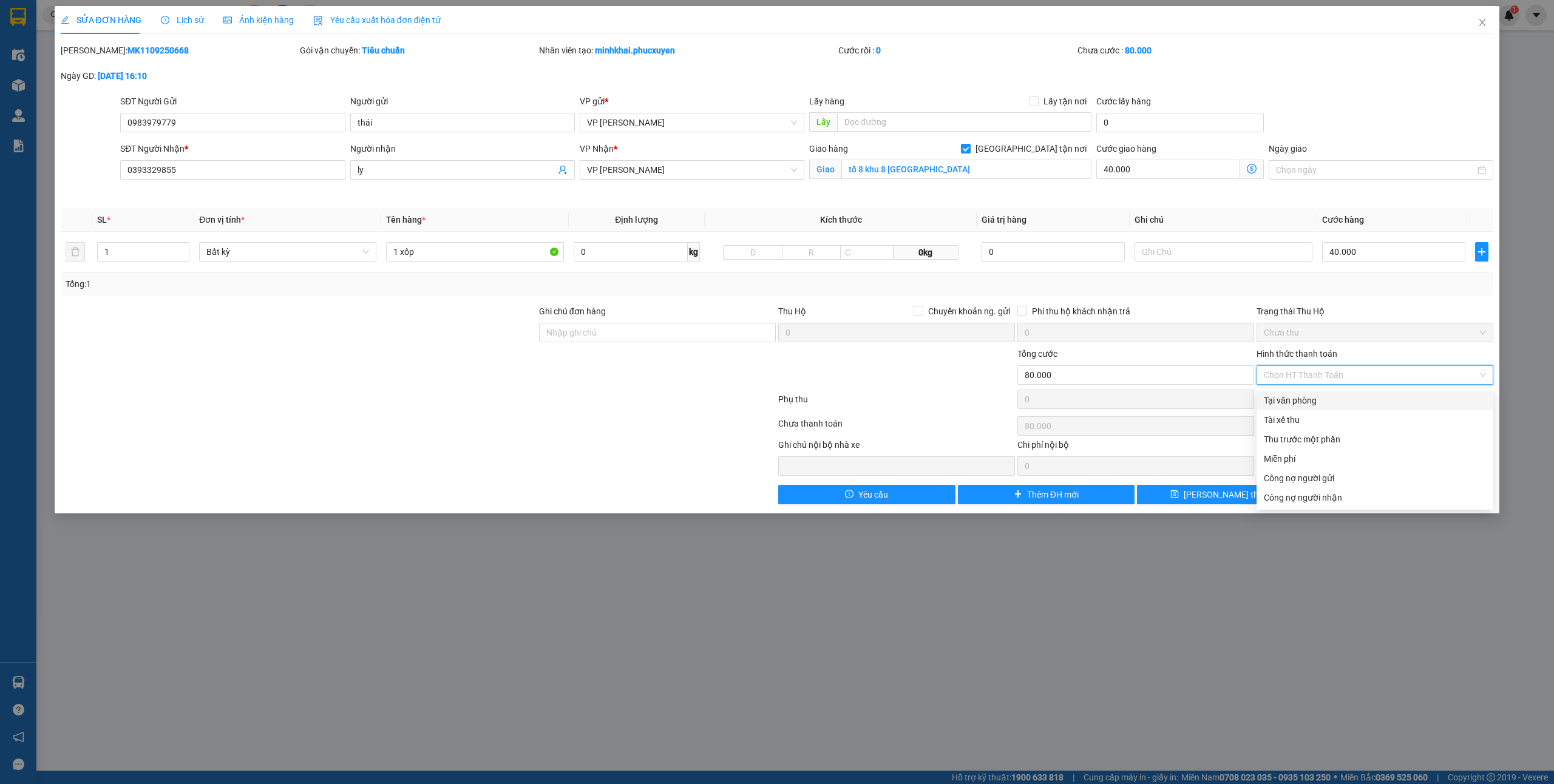
click at [1293, 397] on div "Tại văn phòng" at bounding box center [1375, 400] width 222 height 13
type input "0"
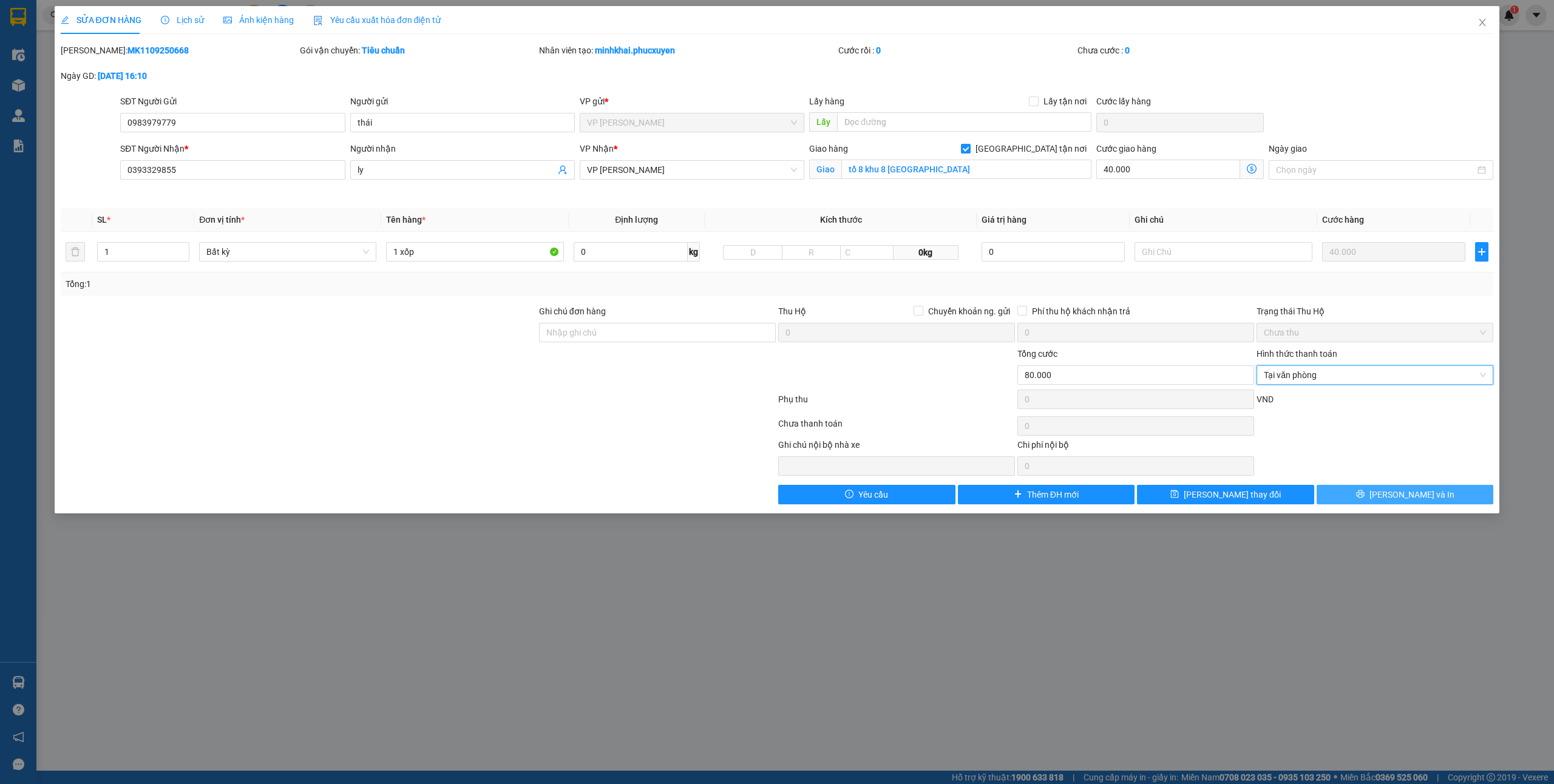
click at [1378, 498] on button "[PERSON_NAME] và In" at bounding box center [1405, 495] width 177 height 20
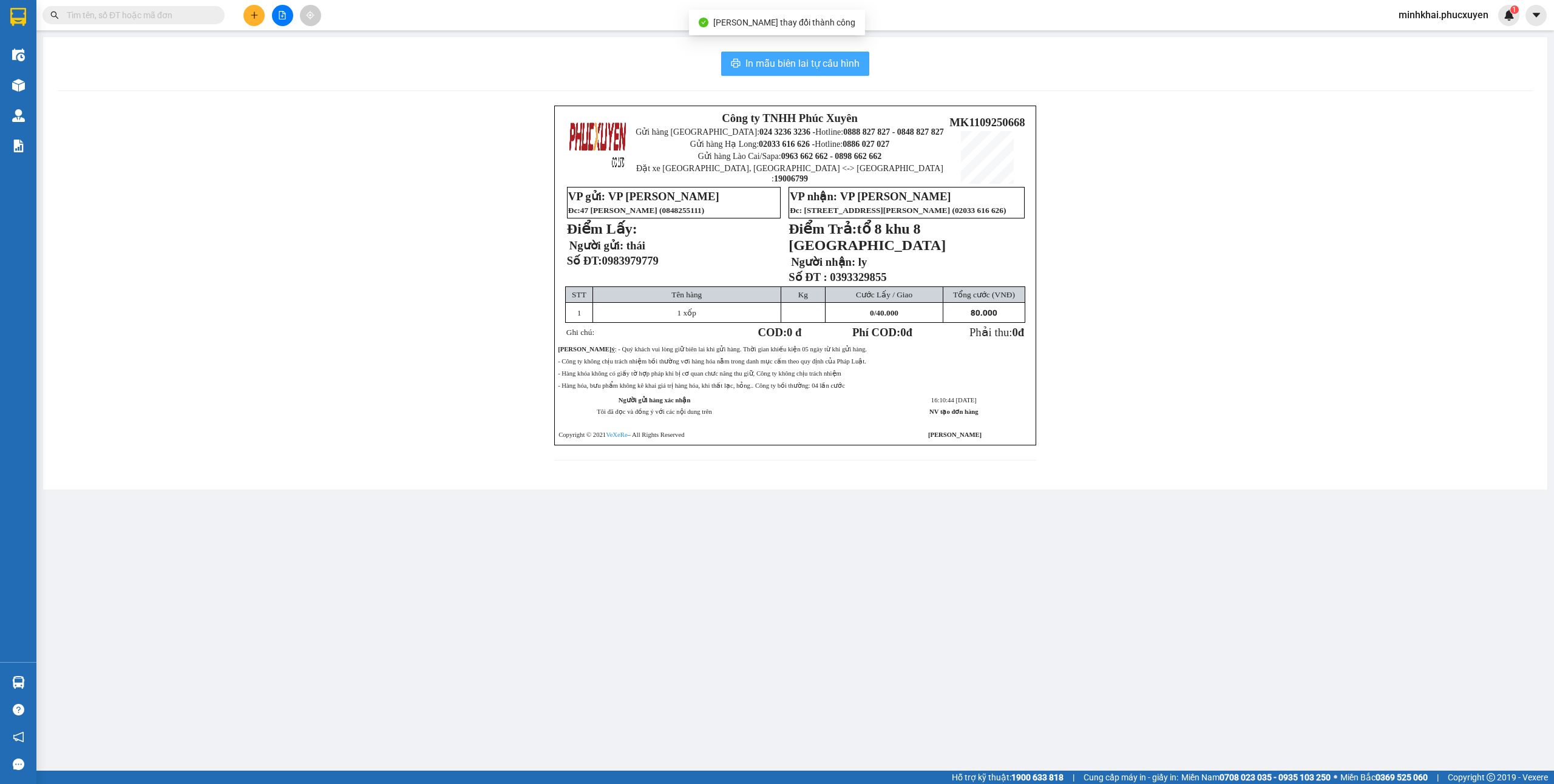
click at [818, 65] on span "In mẫu biên lai tự cấu hình" at bounding box center [802, 63] width 114 height 15
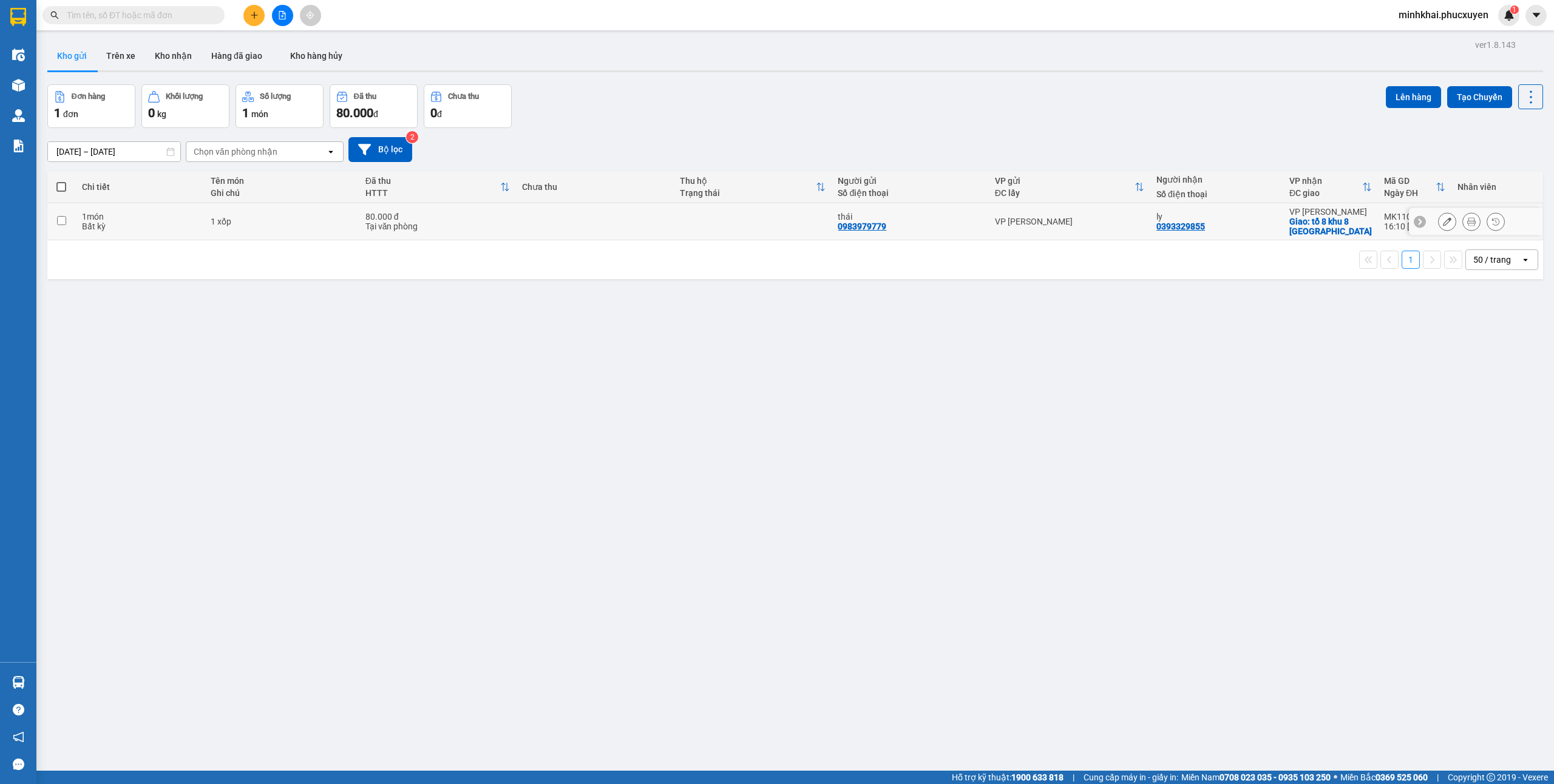
click at [54, 224] on td at bounding box center [62, 222] width 28 height 37
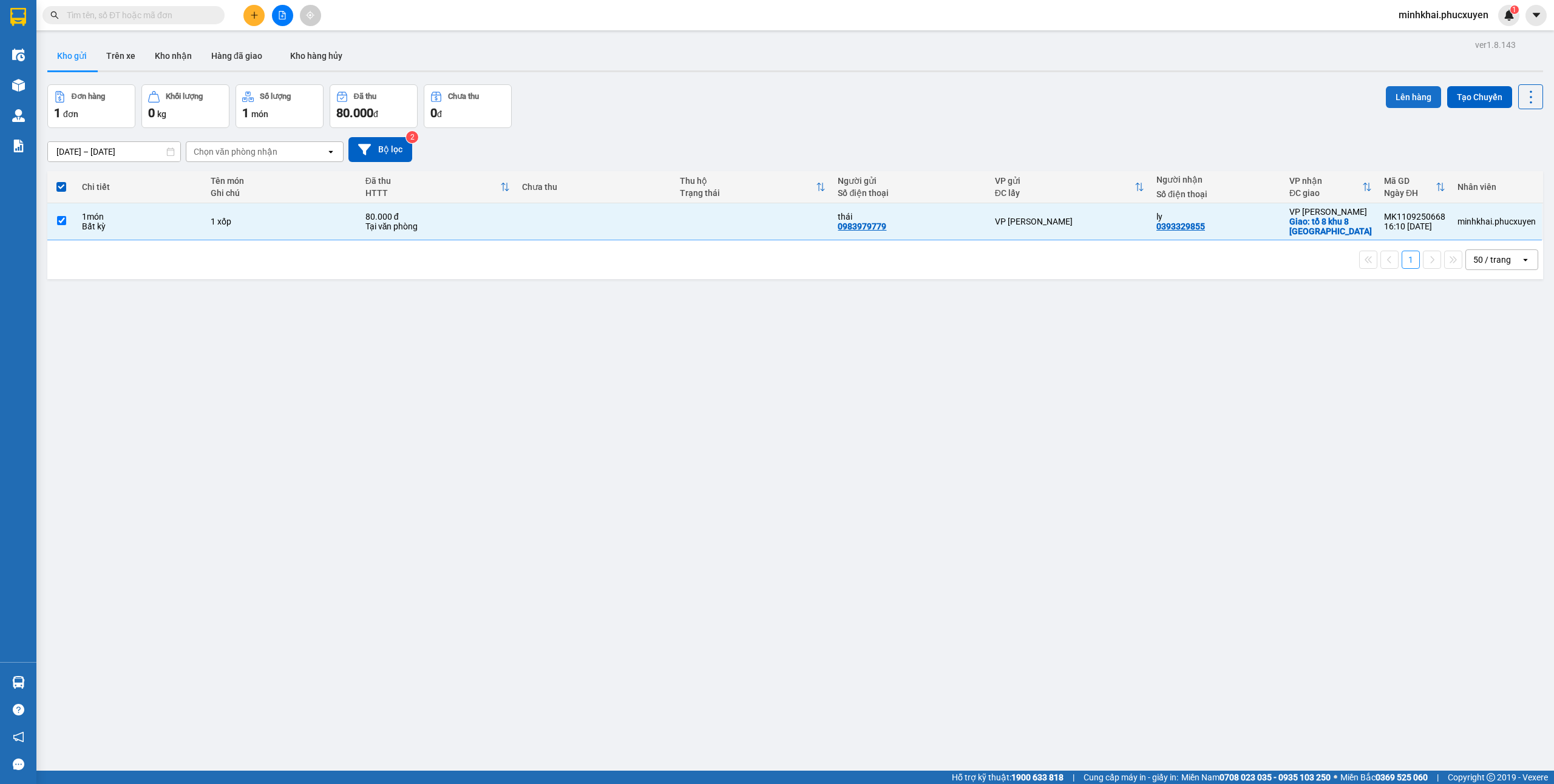
click at [1403, 93] on button "Lên hàng" at bounding box center [1414, 97] width 55 height 22
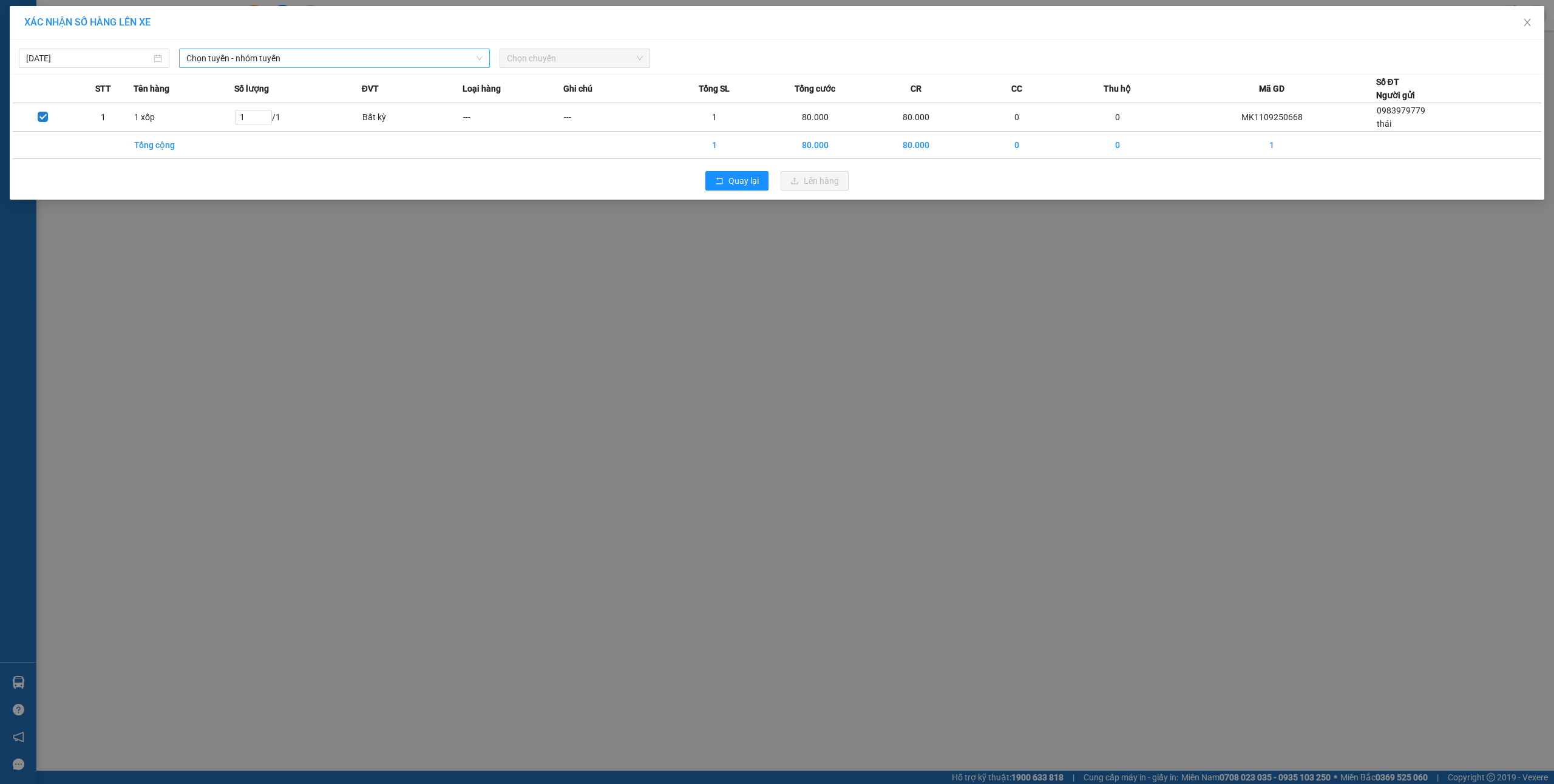
click at [256, 65] on span "Chọn tuyến - nhóm tuyến" at bounding box center [334, 58] width 297 height 18
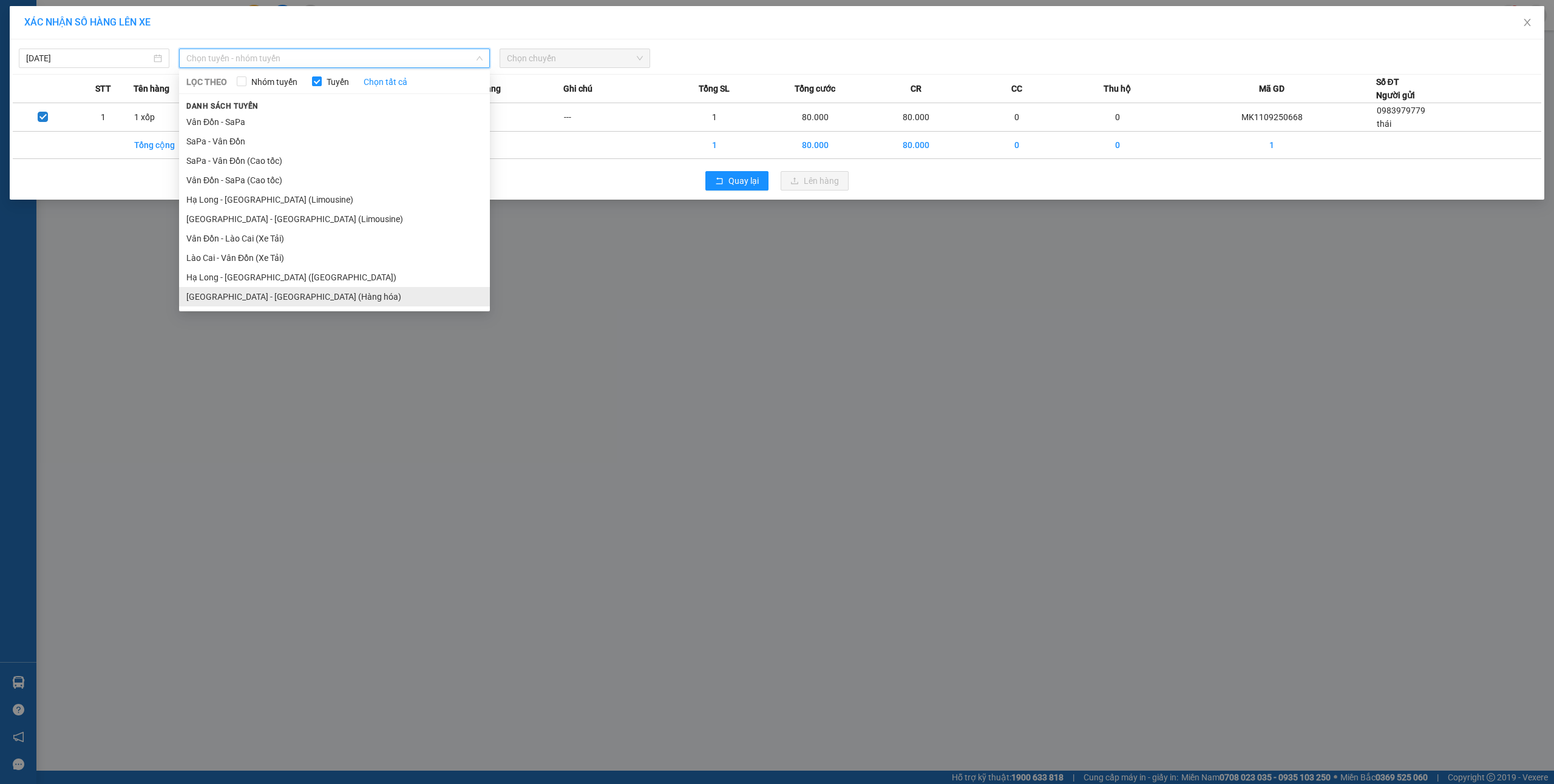
click at [293, 297] on li "[GEOGRAPHIC_DATA] - [GEOGRAPHIC_DATA] (Hàng hóa)" at bounding box center [334, 297] width 311 height 20
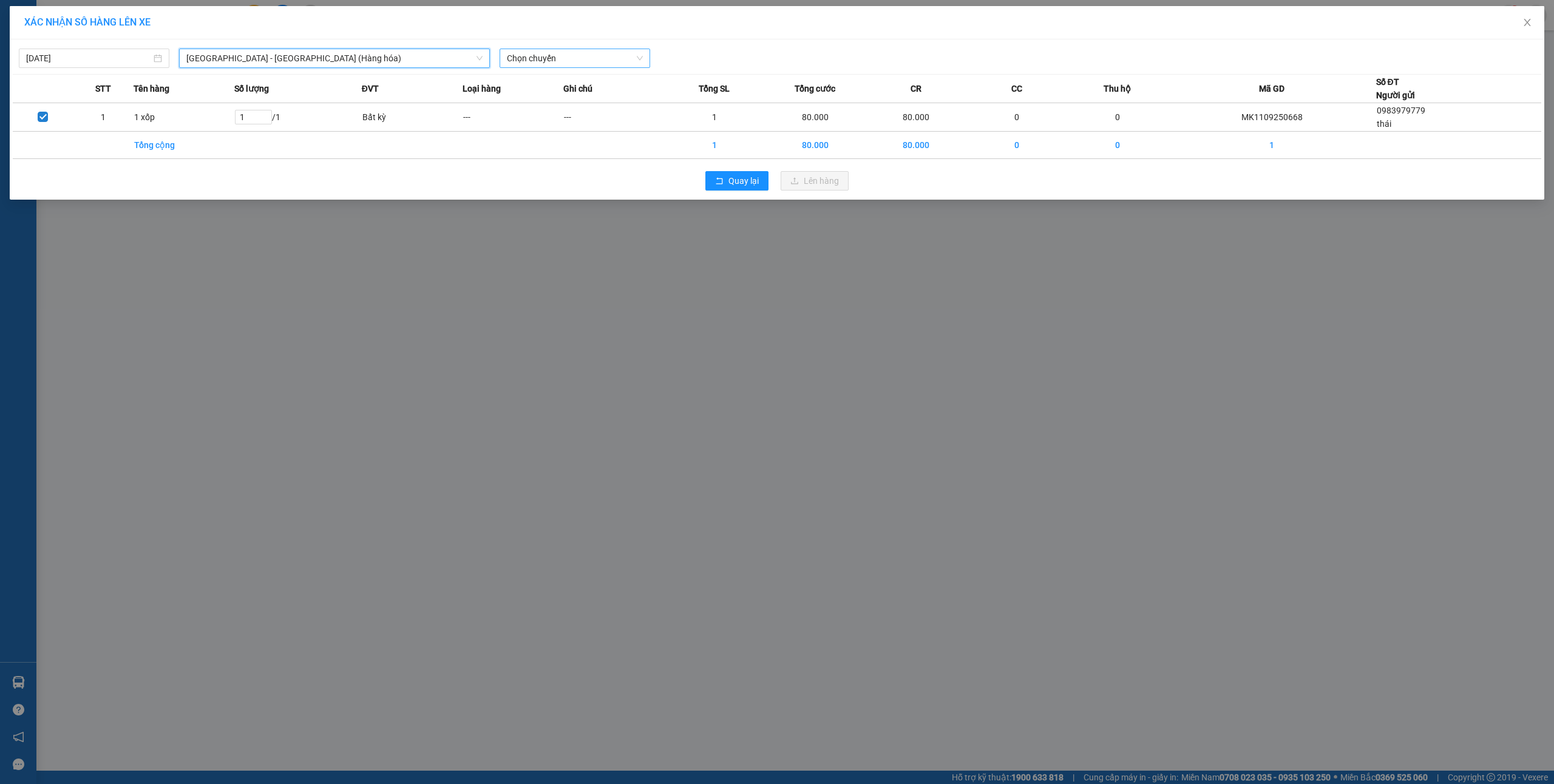
click at [578, 50] on span "Chọn chuyến" at bounding box center [575, 58] width 136 height 18
click at [566, 125] on div "16:00 - 14H-009.60" at bounding box center [555, 121] width 95 height 13
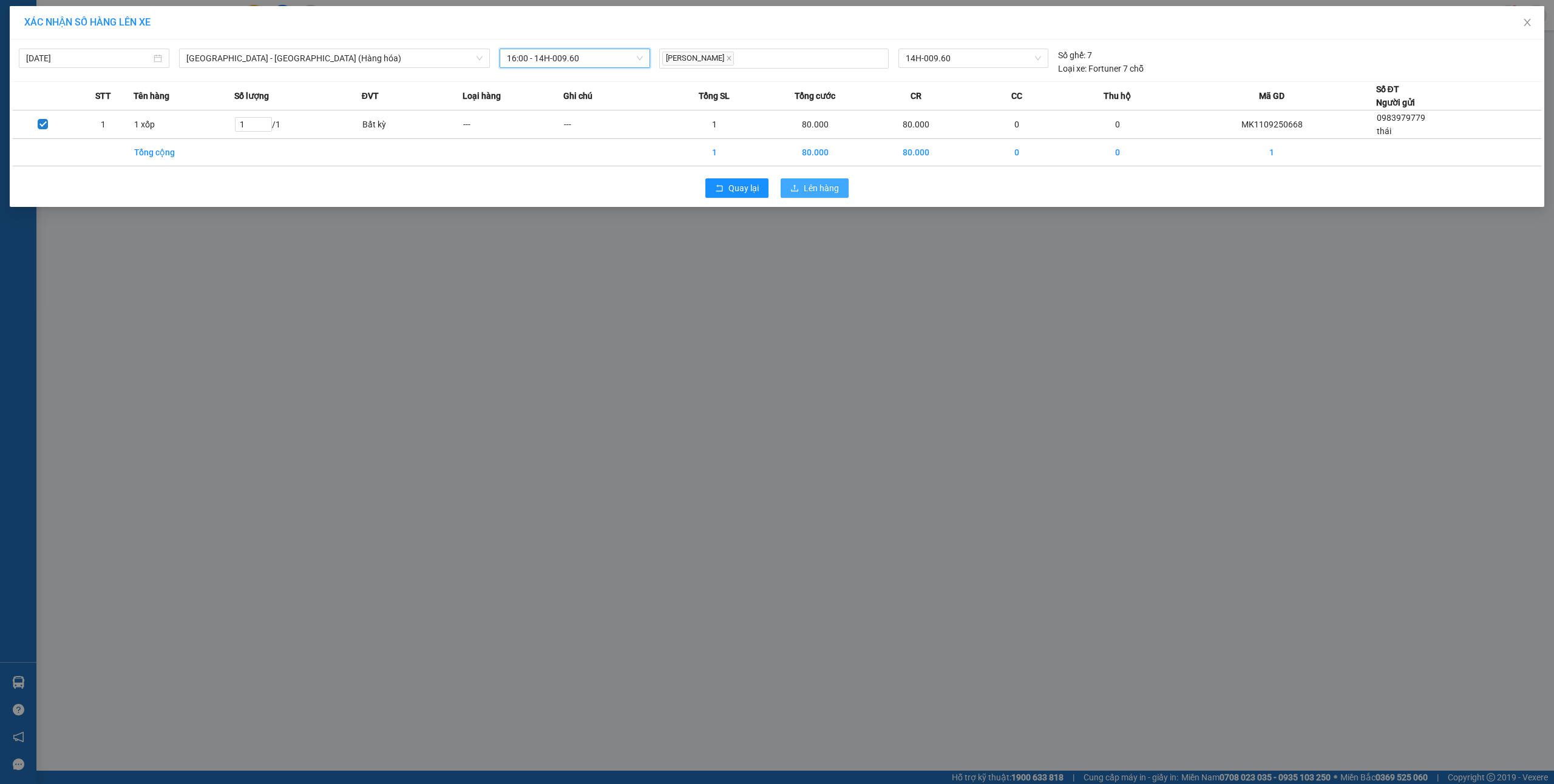
click at [809, 189] on span "Lên hàng" at bounding box center [821, 188] width 35 height 13
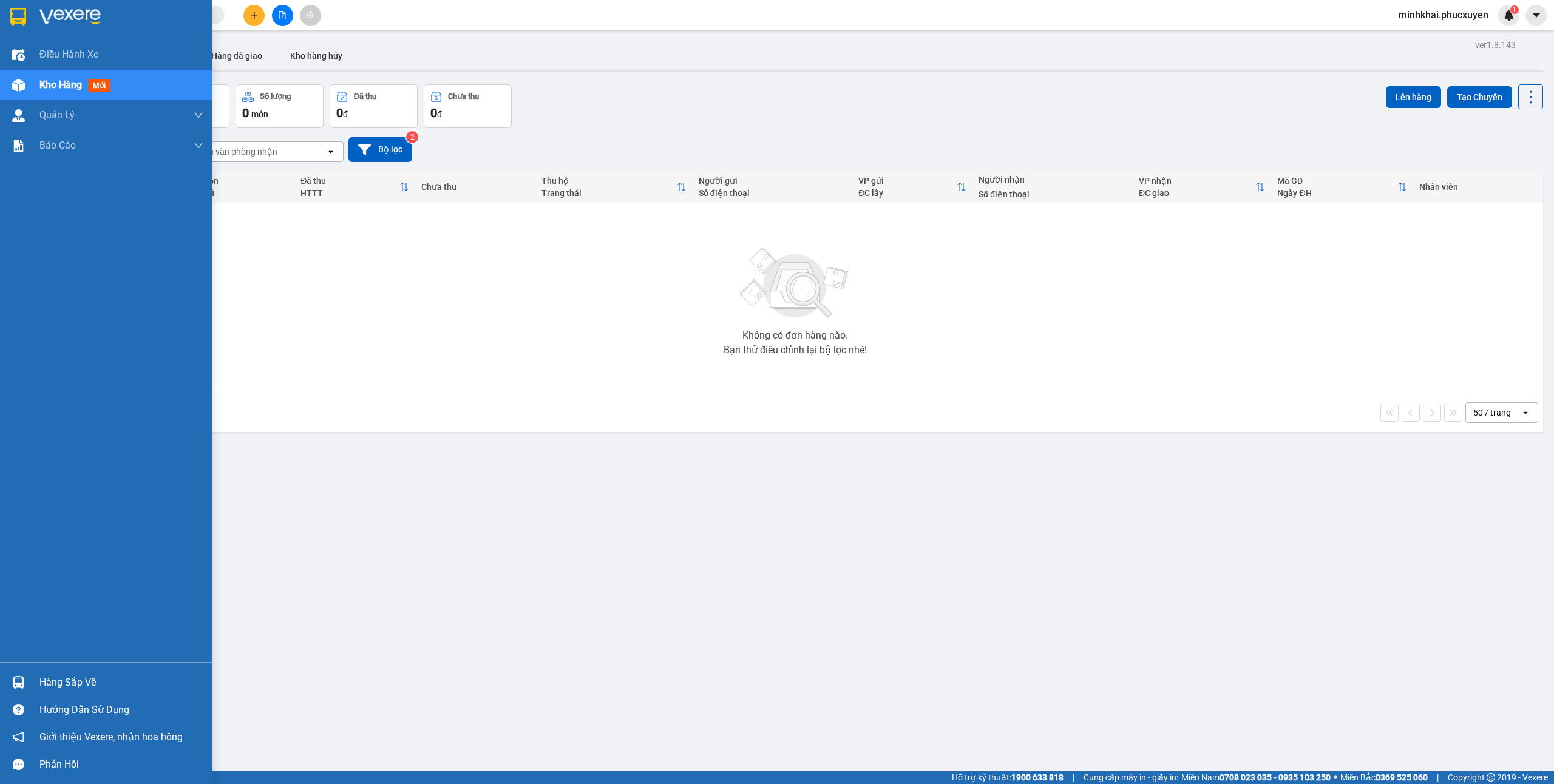
click at [22, 676] on img at bounding box center [18, 682] width 13 height 13
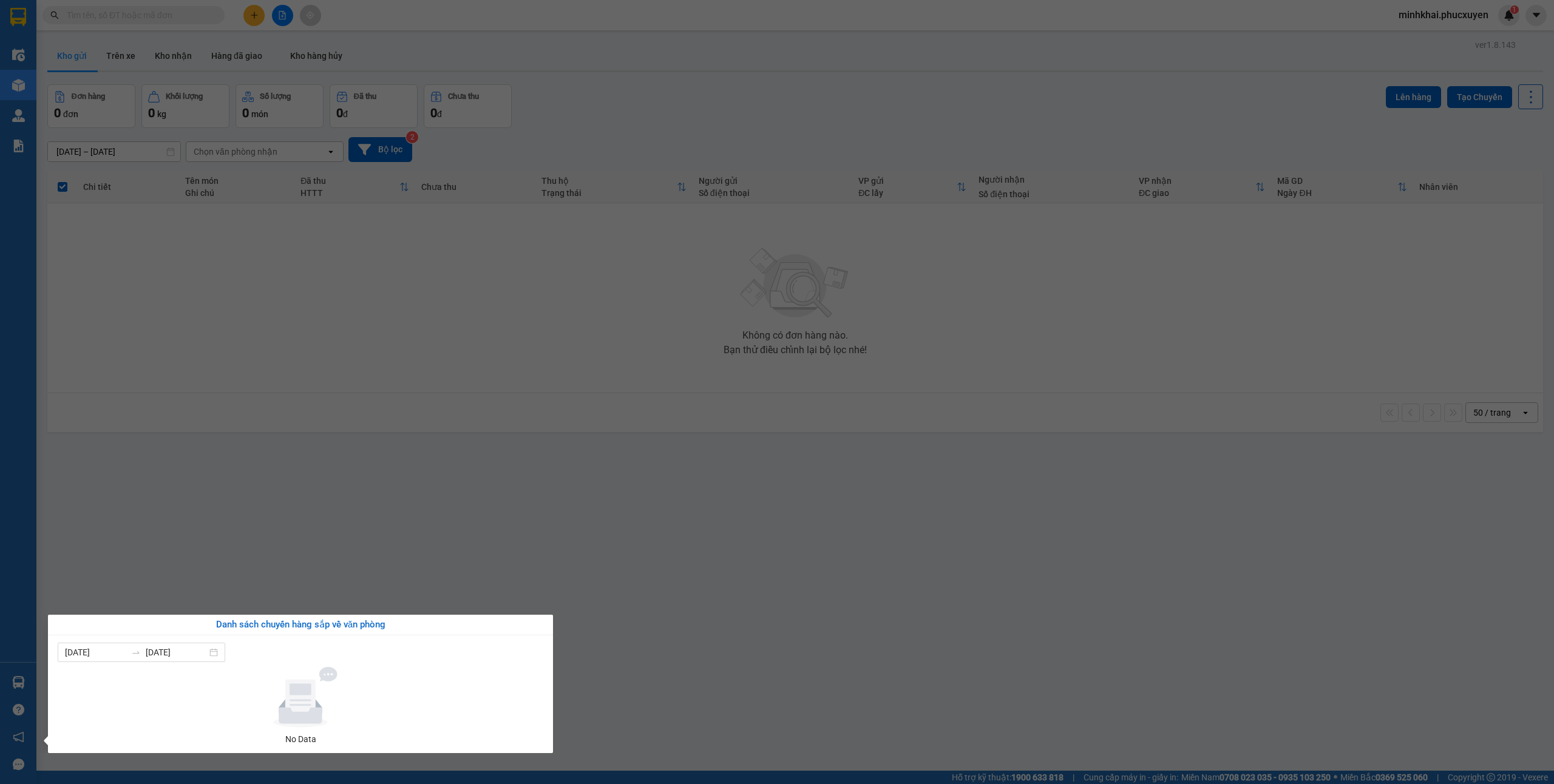
click at [215, 409] on section "Kết quả tìm kiếm ( 0 ) Bộ lọc No Data minhkhai.phucxuyen 1 Điều hành xe Kho hàn…" at bounding box center [777, 392] width 1554 height 784
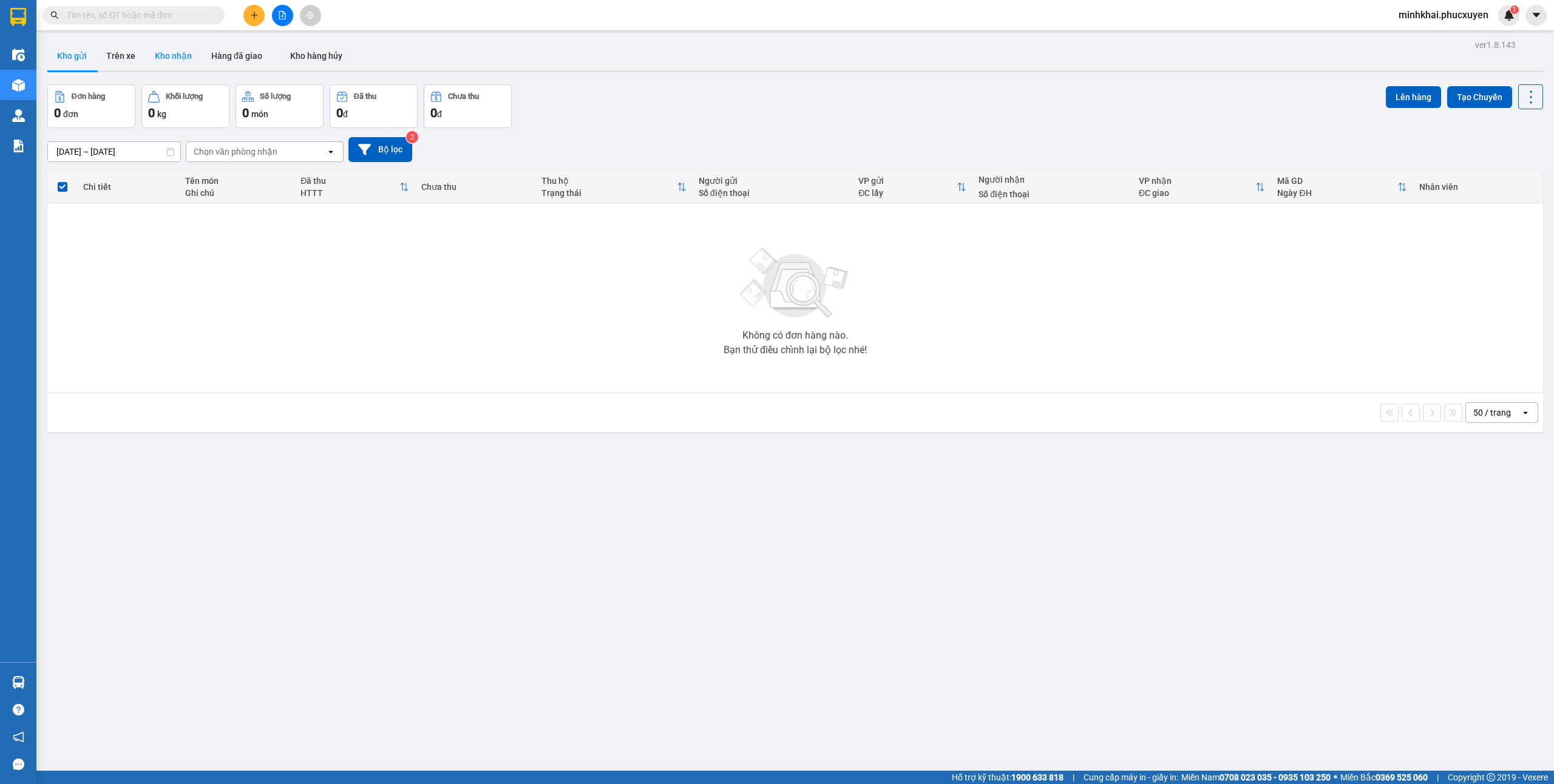
click at [177, 46] on button "Kho nhận" at bounding box center [174, 55] width 57 height 29
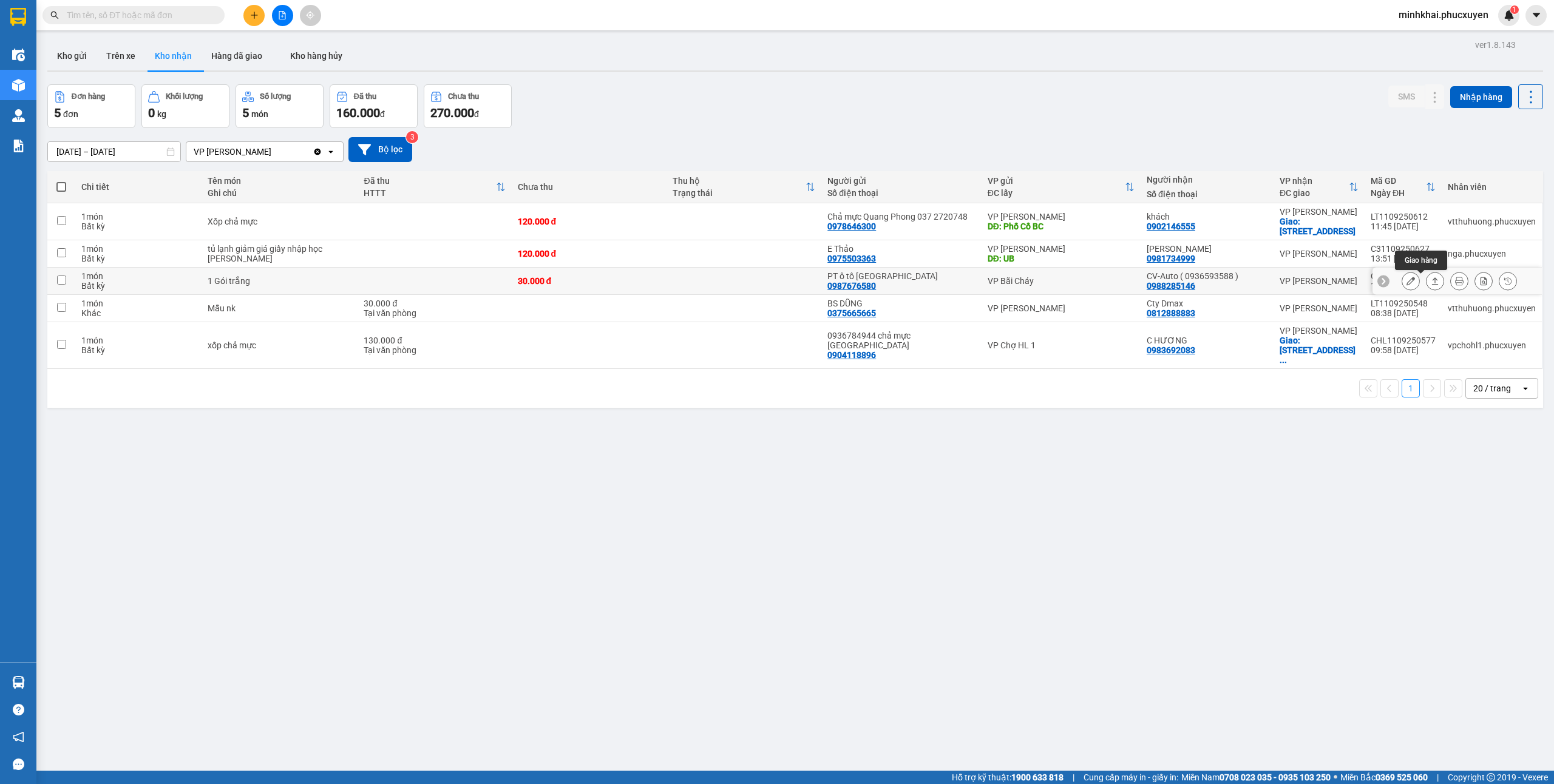
click at [1432, 282] on icon at bounding box center [1435, 281] width 6 height 7
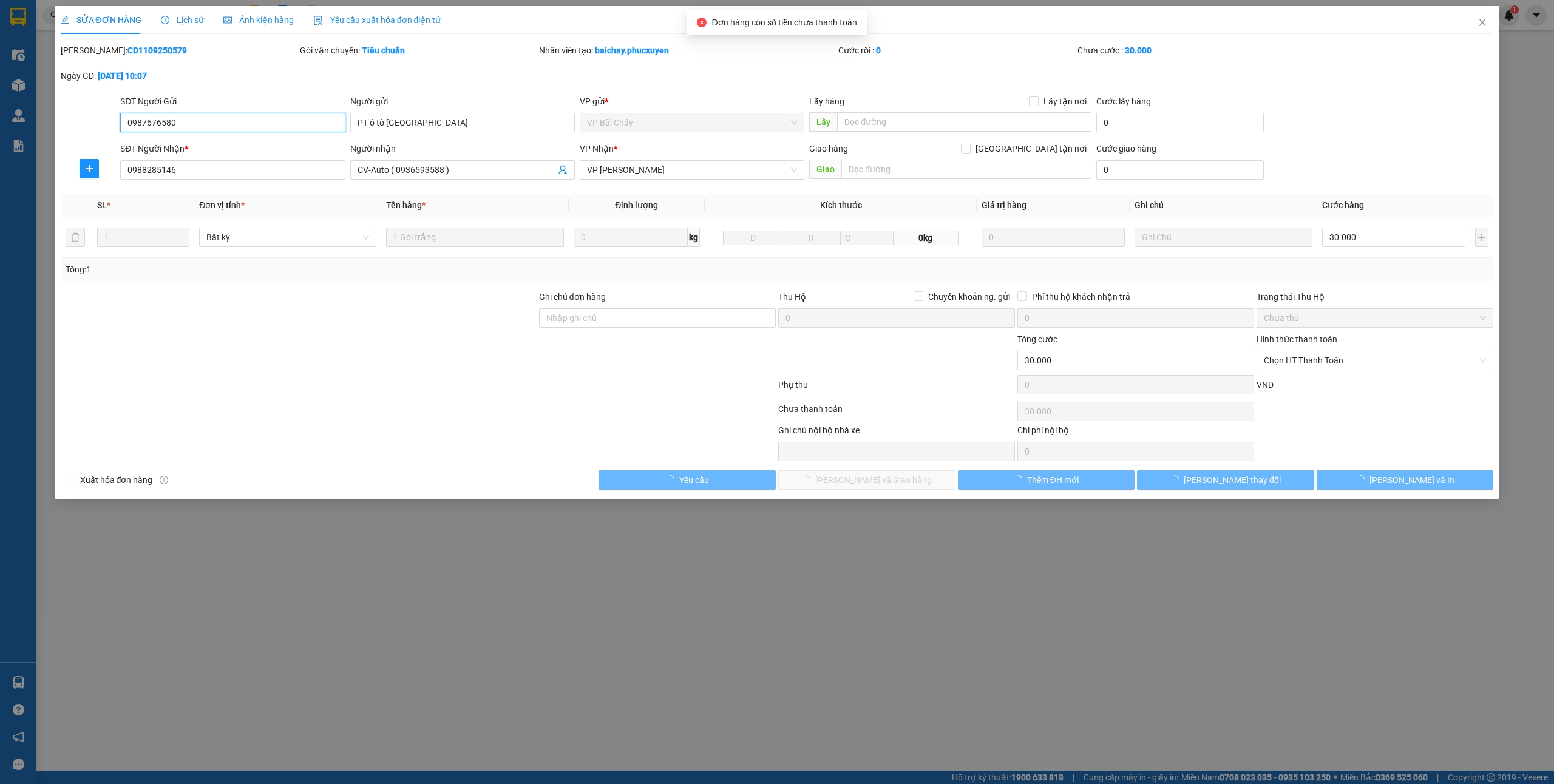
type input "0987676580"
type input "PT ô tô Quảng Ninh"
type input "0988285146"
type input "CV-Auto ( 0936593588 )"
type input "30.000"
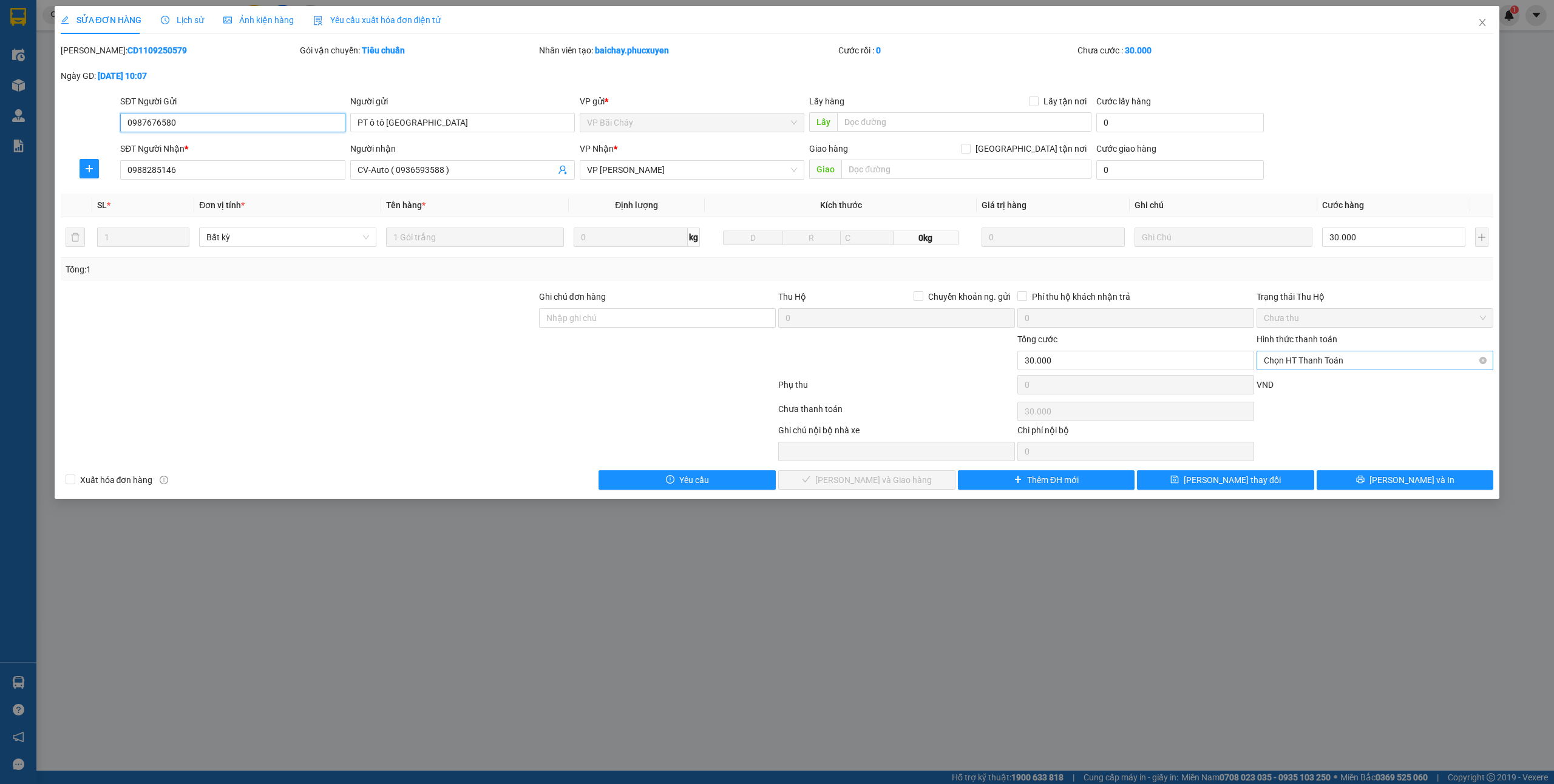
click at [1335, 357] on span "Chọn HT Thanh Toán" at bounding box center [1375, 360] width 222 height 18
click at [1307, 384] on div "Tại văn phòng" at bounding box center [1375, 386] width 222 height 13
type input "0"
click at [906, 475] on button "[PERSON_NAME] và Giao hàng" at bounding box center [867, 480] width 177 height 20
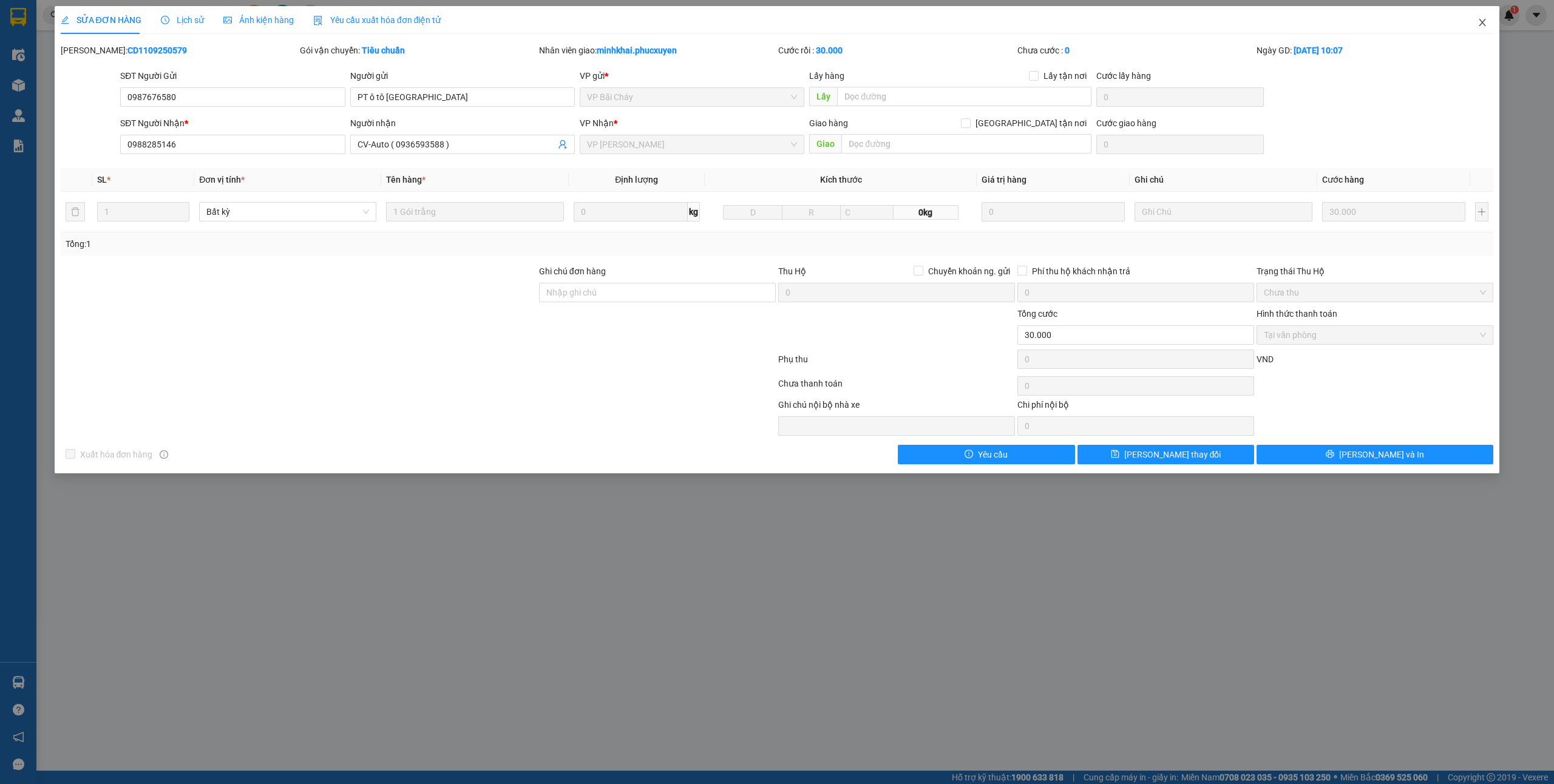
click at [1479, 18] on icon "close" at bounding box center [1482, 22] width 9 height 9
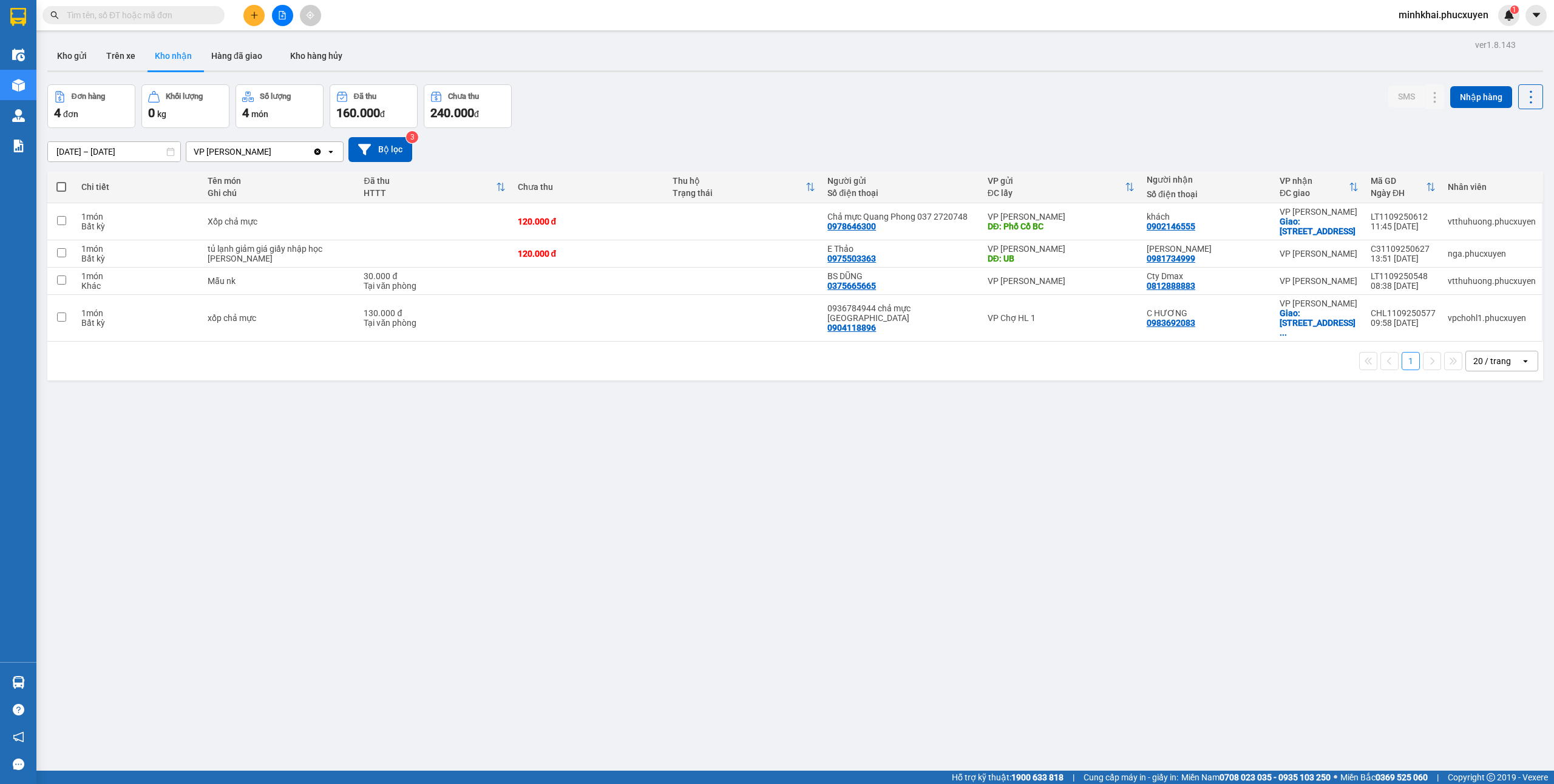
click at [259, 11] on div at bounding box center [282, 15] width 91 height 21
click at [258, 12] on icon "plus" at bounding box center [254, 15] width 9 height 9
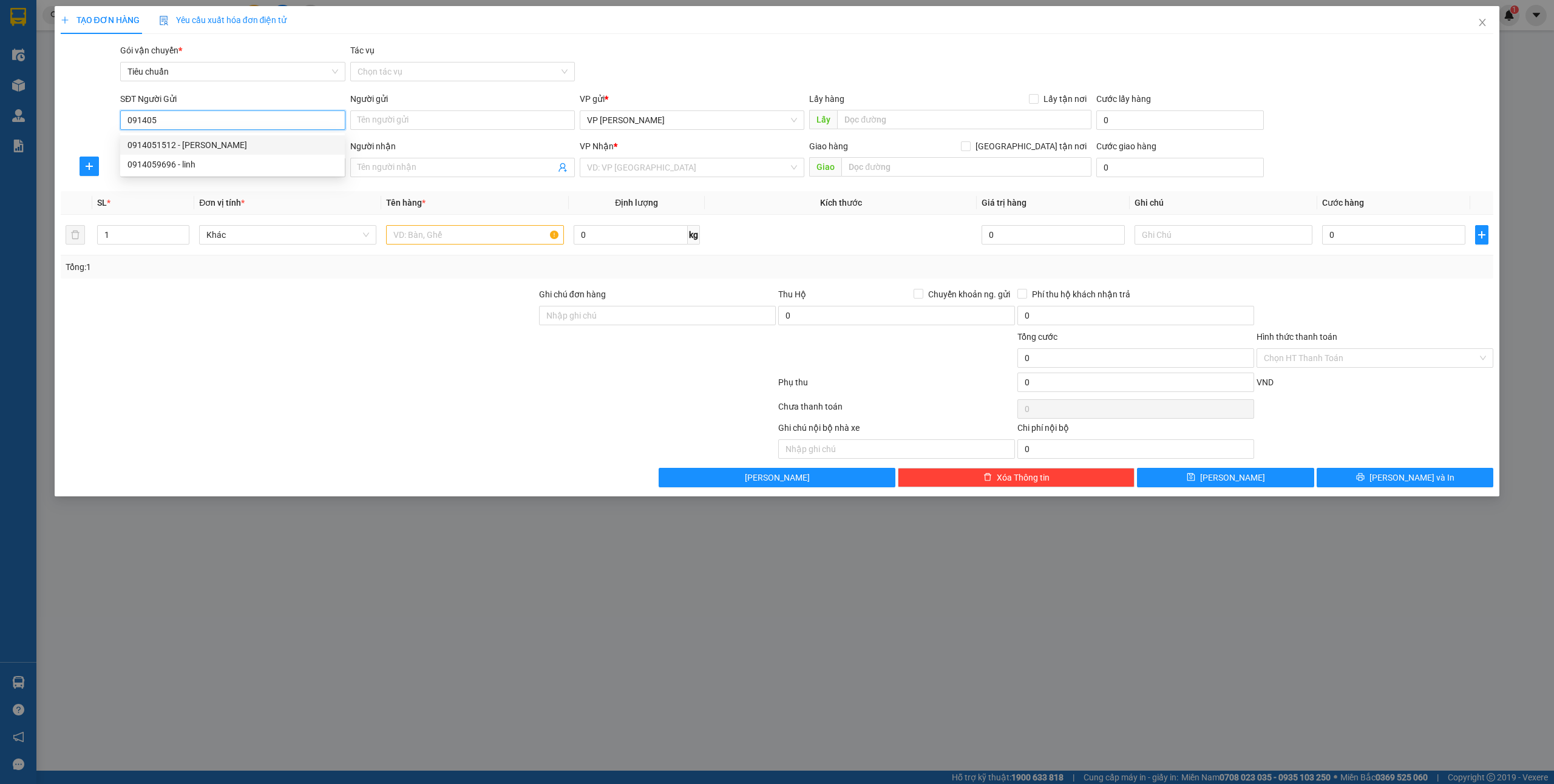
click at [183, 144] on div "0914051512 - Anh Linh" at bounding box center [233, 144] width 210 height 13
type input "0914051512"
type input "Anh Linh"
type input "0914051512"
click at [192, 168] on input "SĐT Người Nhận *" at bounding box center [232, 167] width 225 height 20
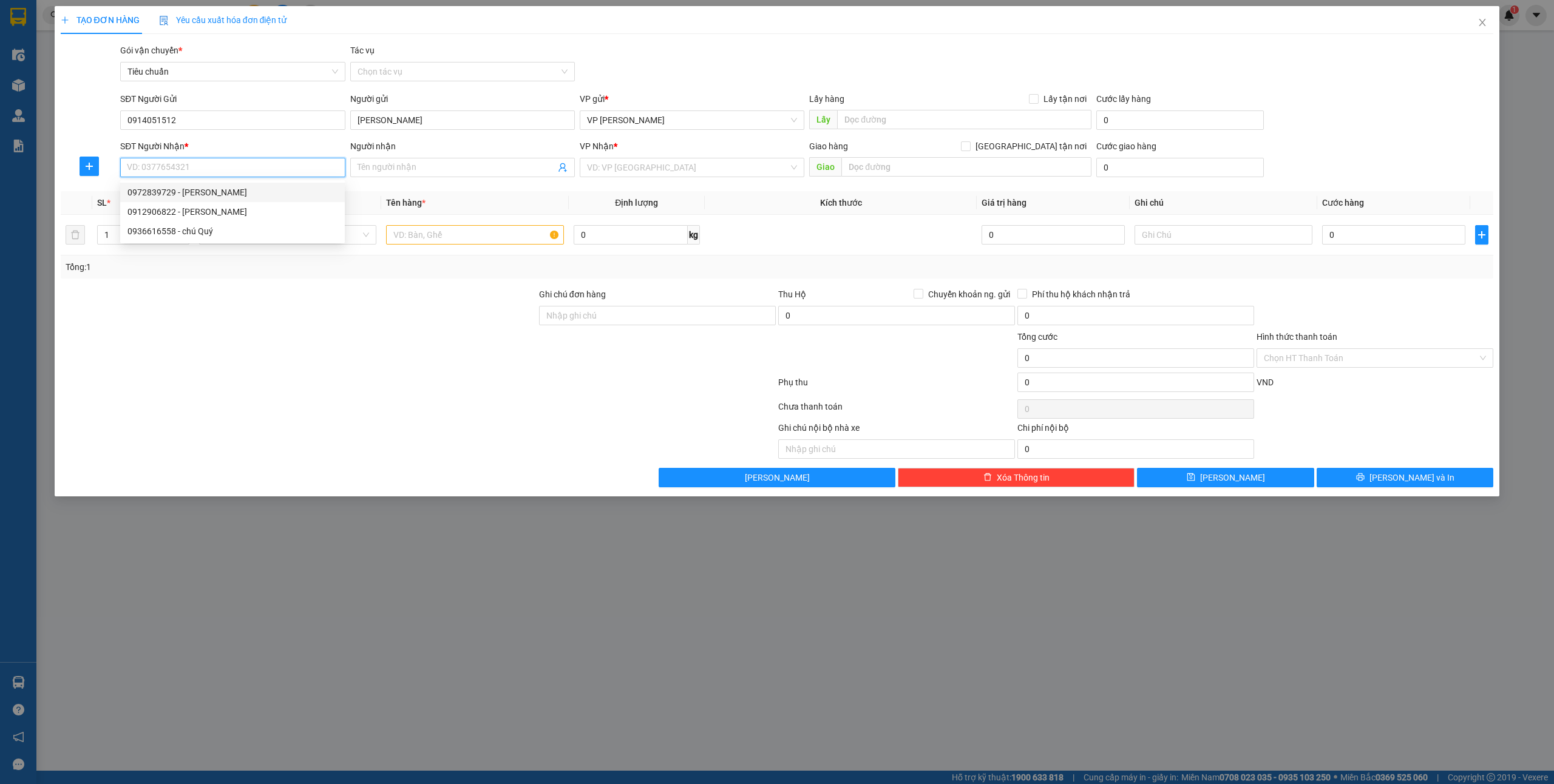
click at [217, 196] on div "0972839729 - anh Minh" at bounding box center [233, 192] width 210 height 13
type input "0972839729"
click at [414, 241] on input "text" at bounding box center [474, 235] width 177 height 20
type input "1"
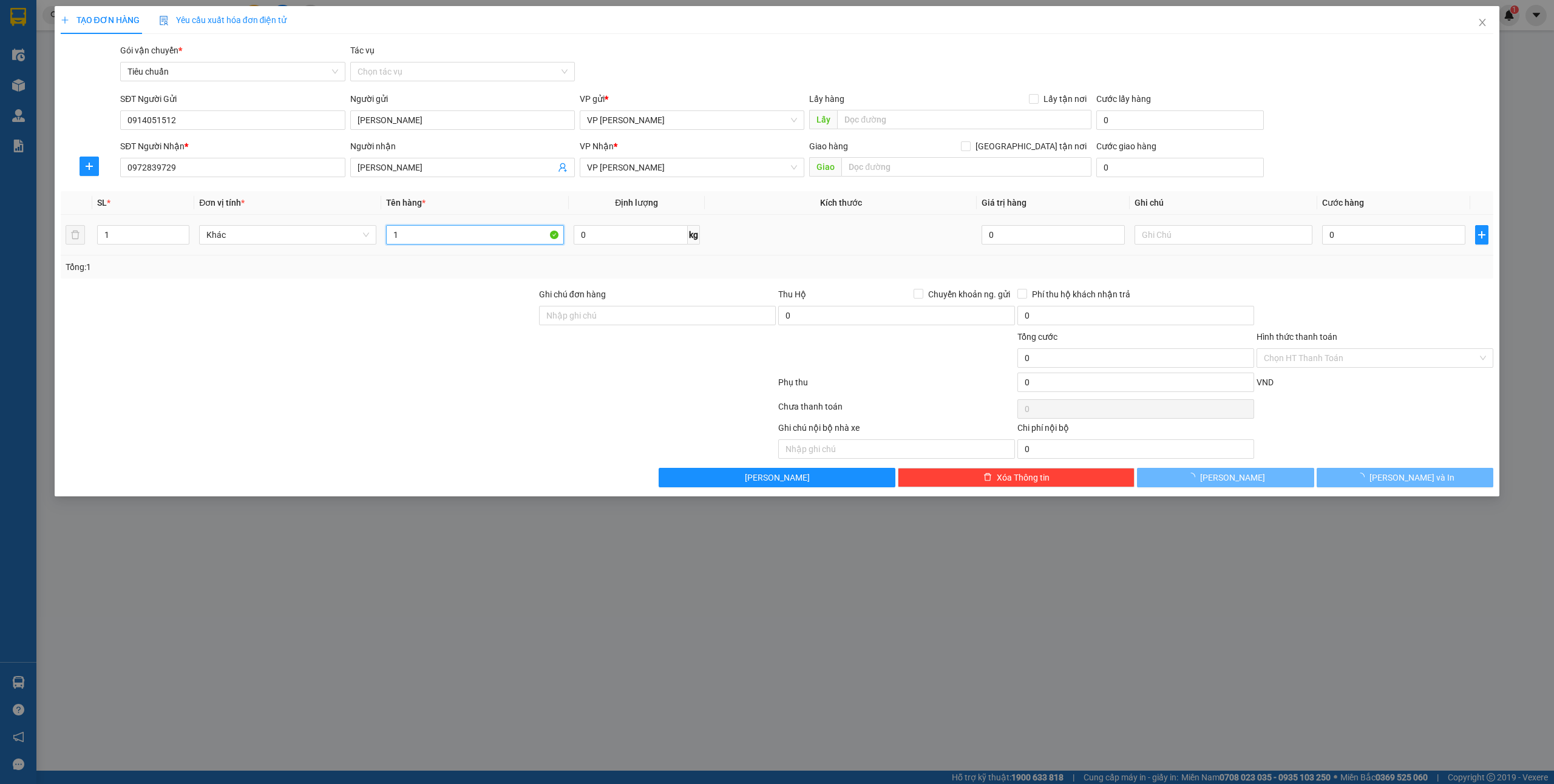
type input "anh Minh"
type input "1 túi đen"
click at [1355, 236] on input "0" at bounding box center [1394, 235] width 144 height 20
type input "40"
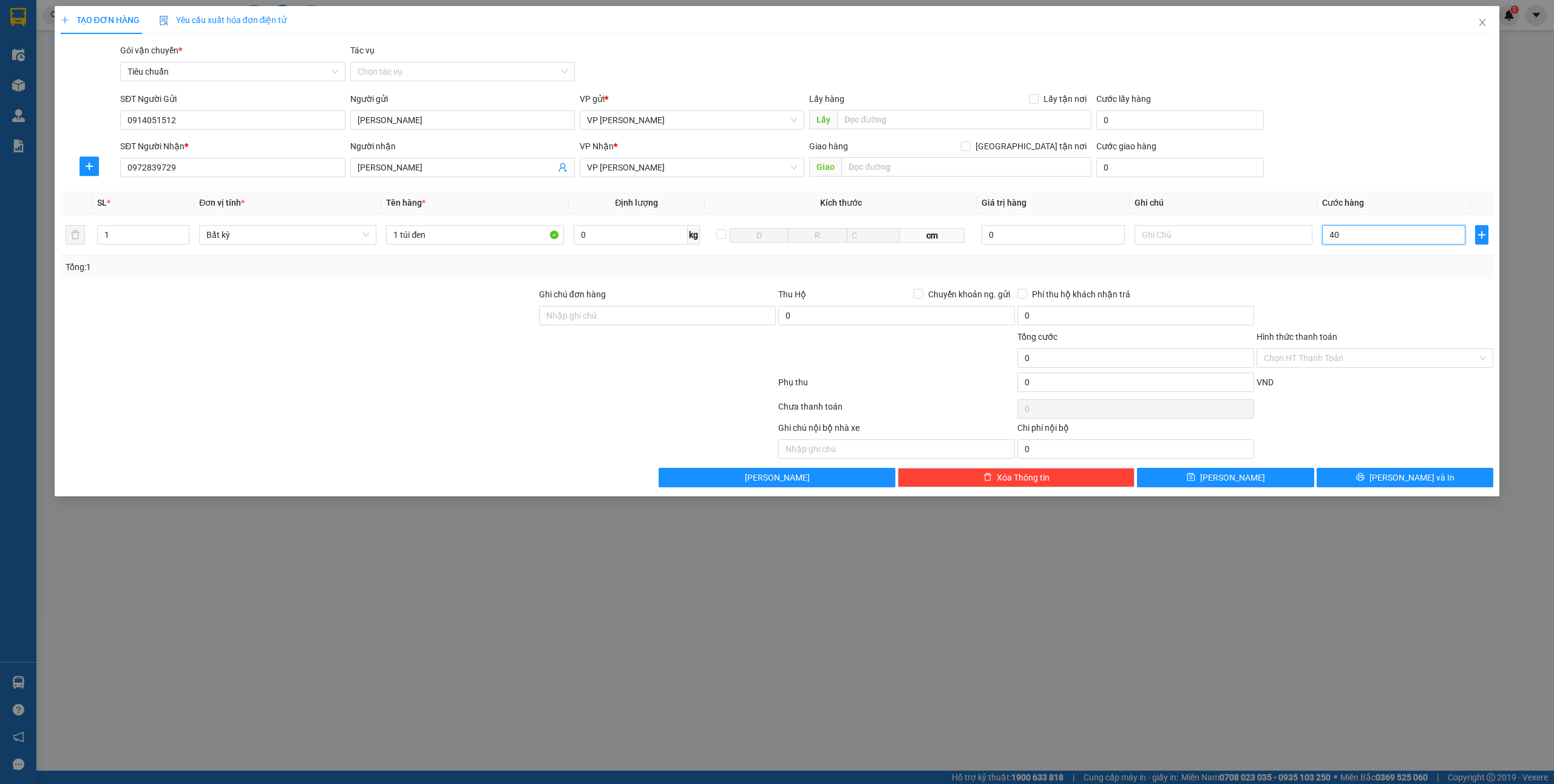
type input "40"
click at [1319, 357] on input "Hình thức thanh toán" at bounding box center [1370, 358] width 214 height 18
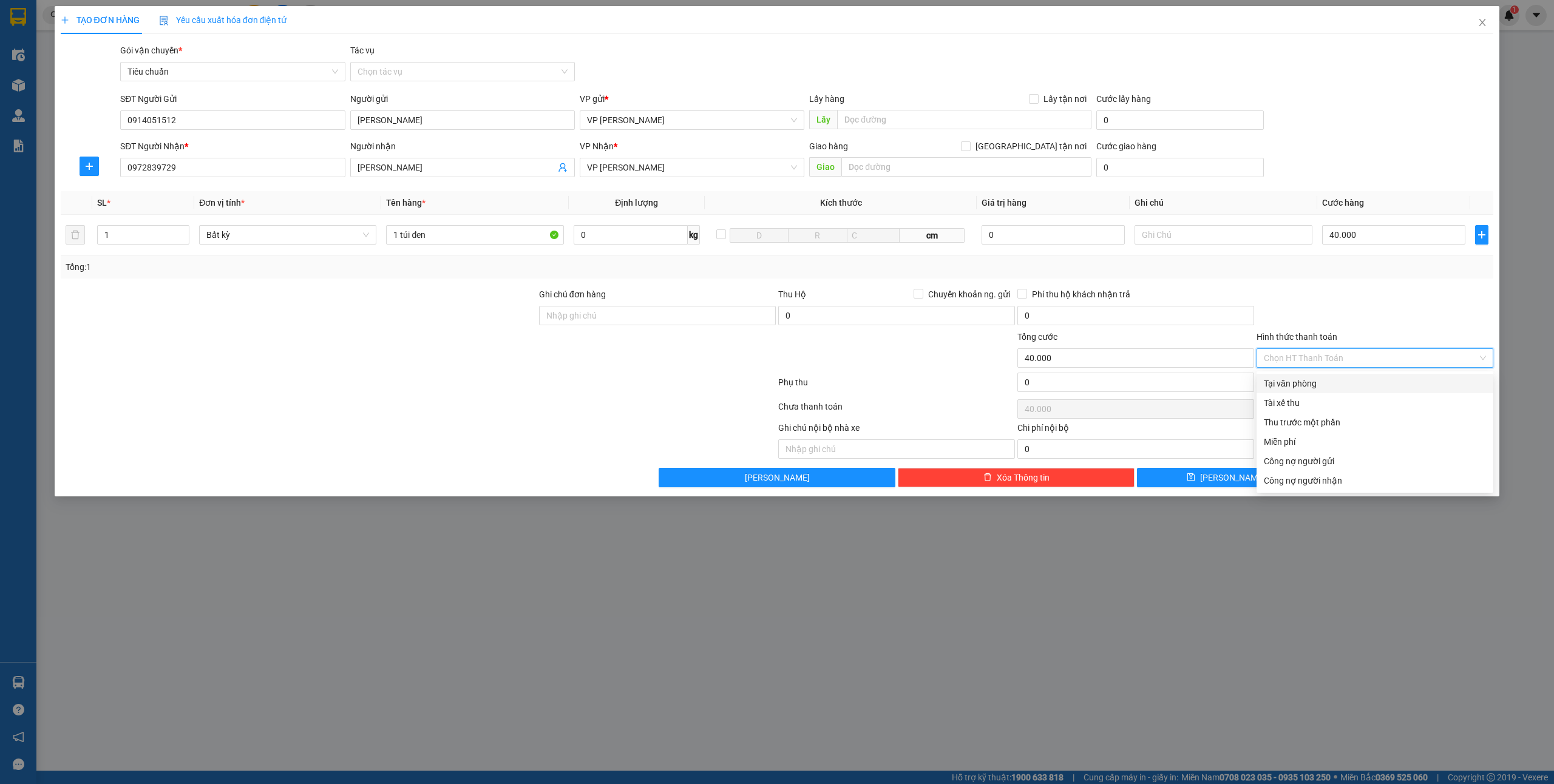
click at [1298, 385] on div "Tại văn phòng" at bounding box center [1375, 383] width 222 height 13
click at [1380, 474] on button "[PERSON_NAME] và In" at bounding box center [1405, 477] width 177 height 20
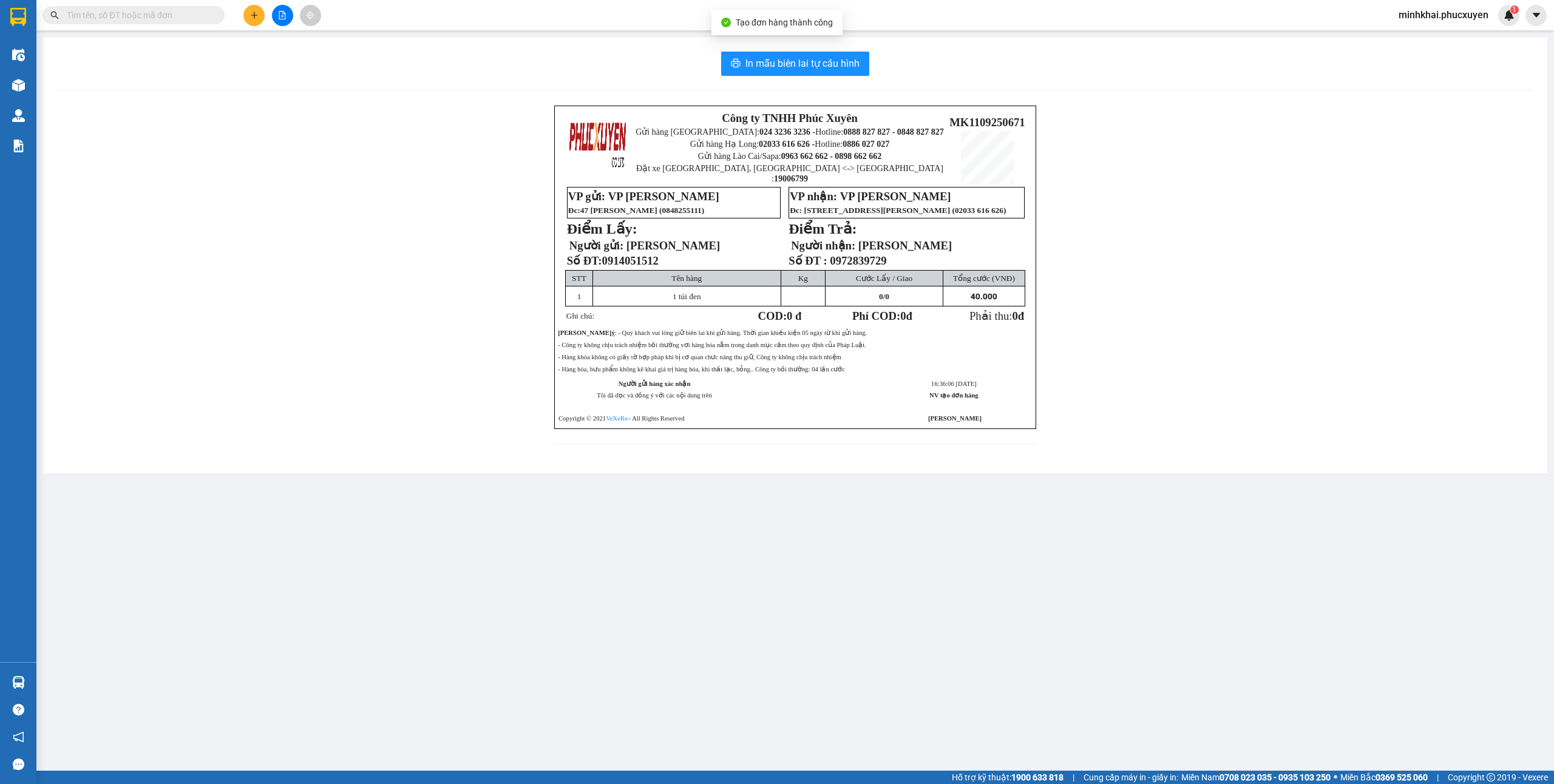
click at [824, 77] on div "In mẫu biên lai tự cấu hình Công ty TNHH Phúc Xuyên Gửi hàng Hà Nội: 024 3236 3…" at bounding box center [795, 255] width 1504 height 436
click at [828, 65] on span "In mẫu biên lai tự cấu hình" at bounding box center [802, 63] width 114 height 15
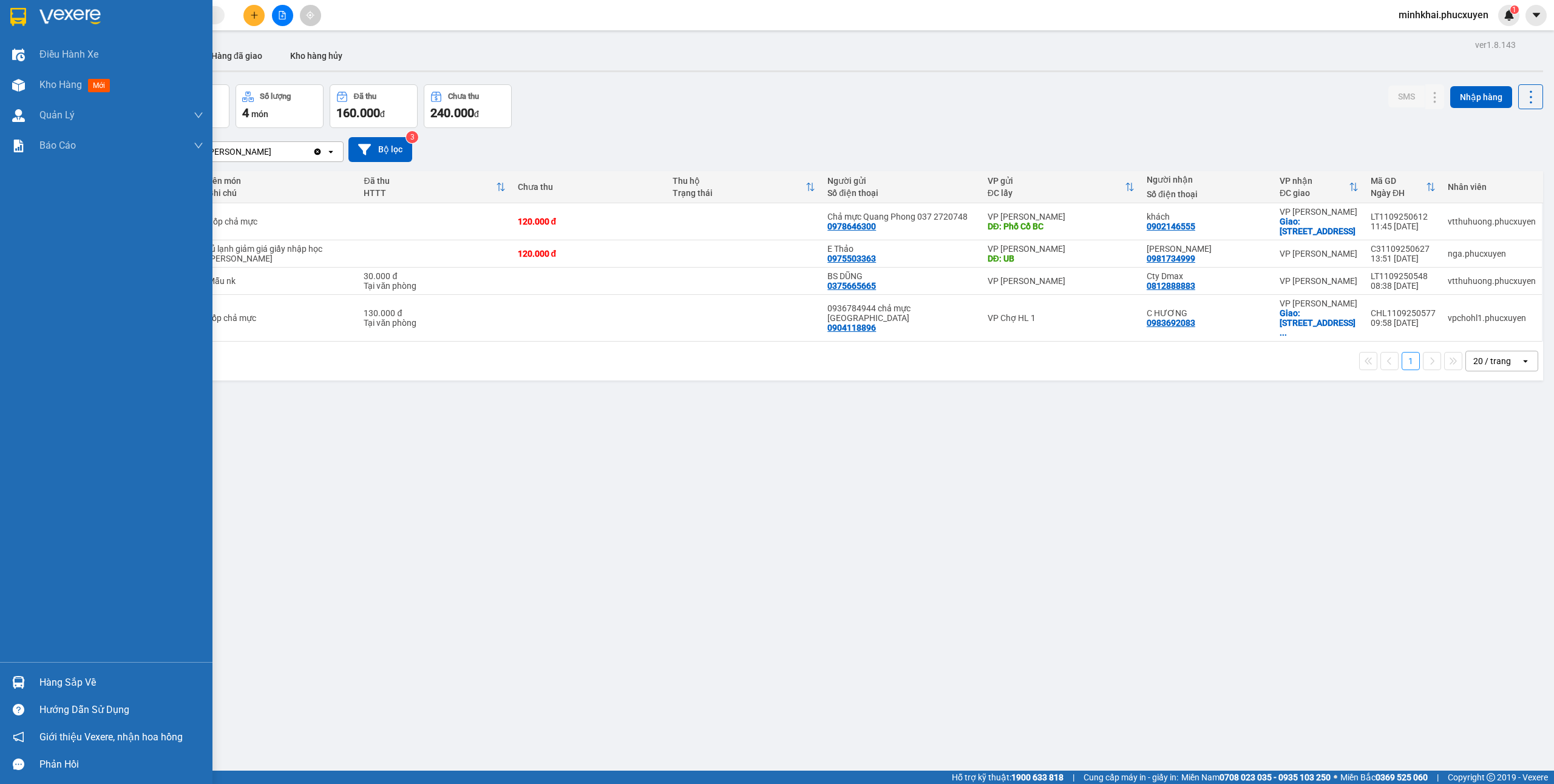
click at [2, 676] on div "Hàng sắp về" at bounding box center [106, 682] width 212 height 28
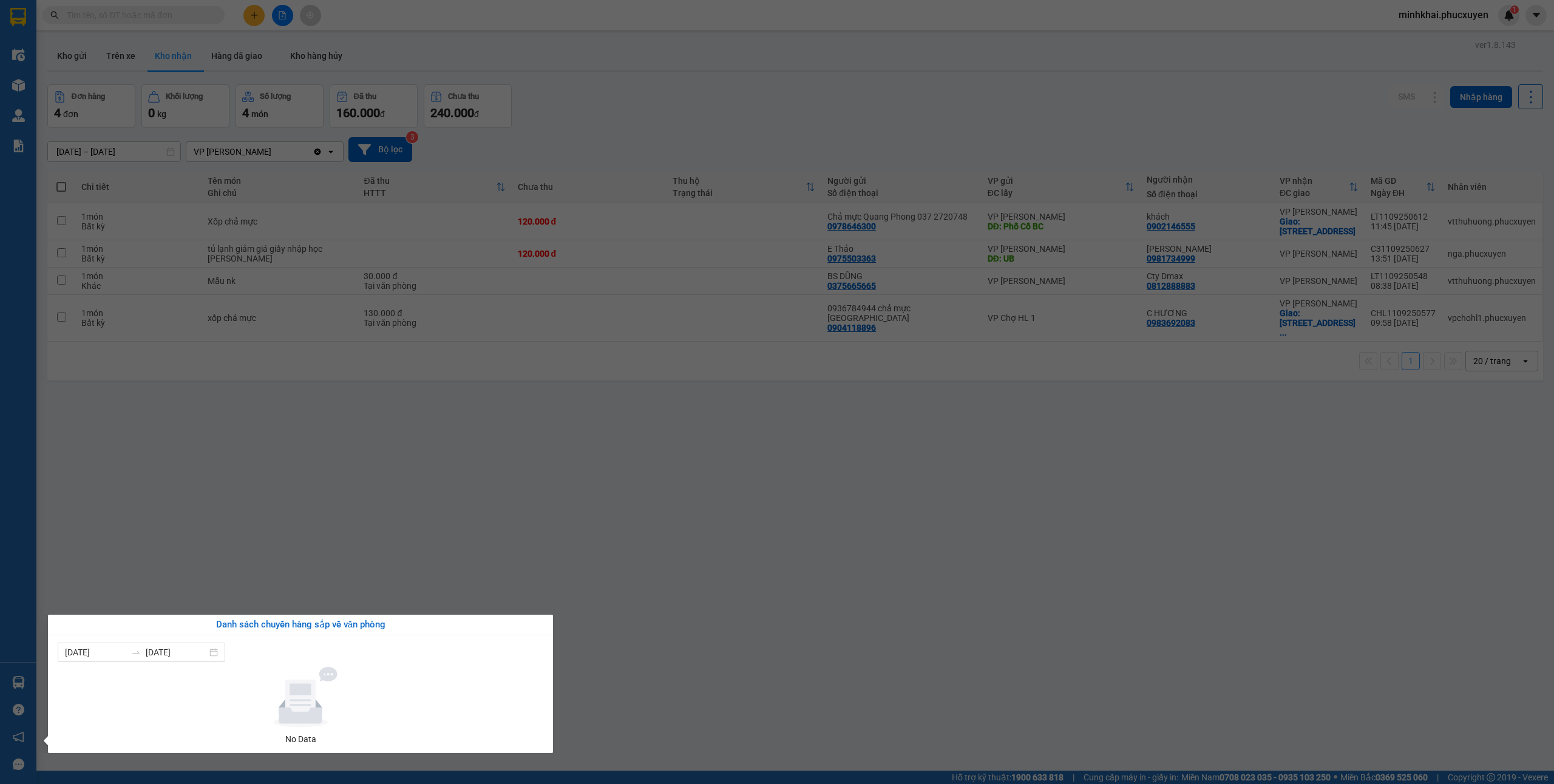
click at [918, 486] on section "Kết quả tìm kiếm ( 0 ) Bộ lọc No Data minhkhai.phucxuyen 1 Điều hành xe Kho hàn…" at bounding box center [777, 392] width 1554 height 784
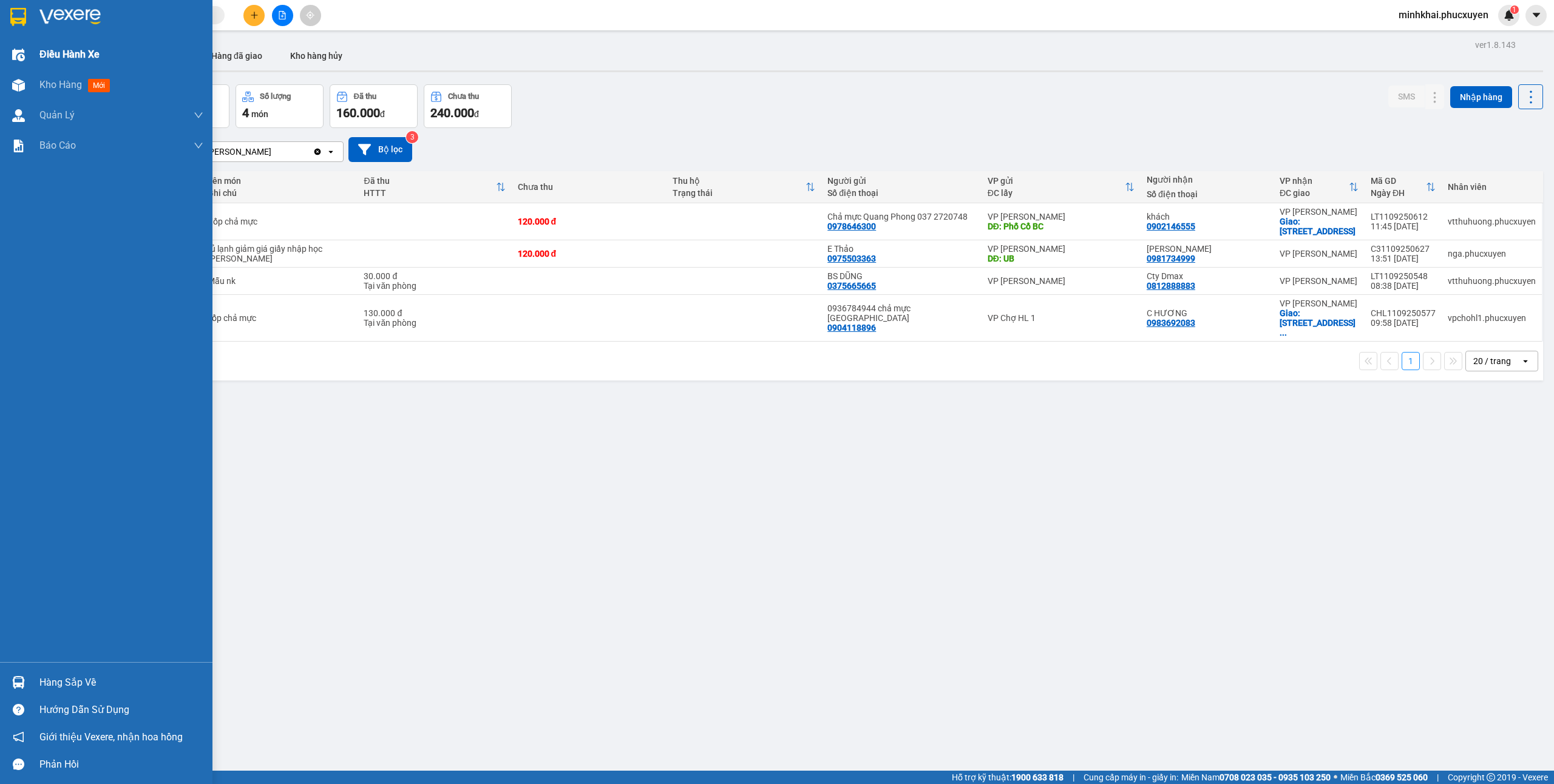
click at [43, 63] on div "Điều hành xe" at bounding box center [121, 54] width 164 height 30
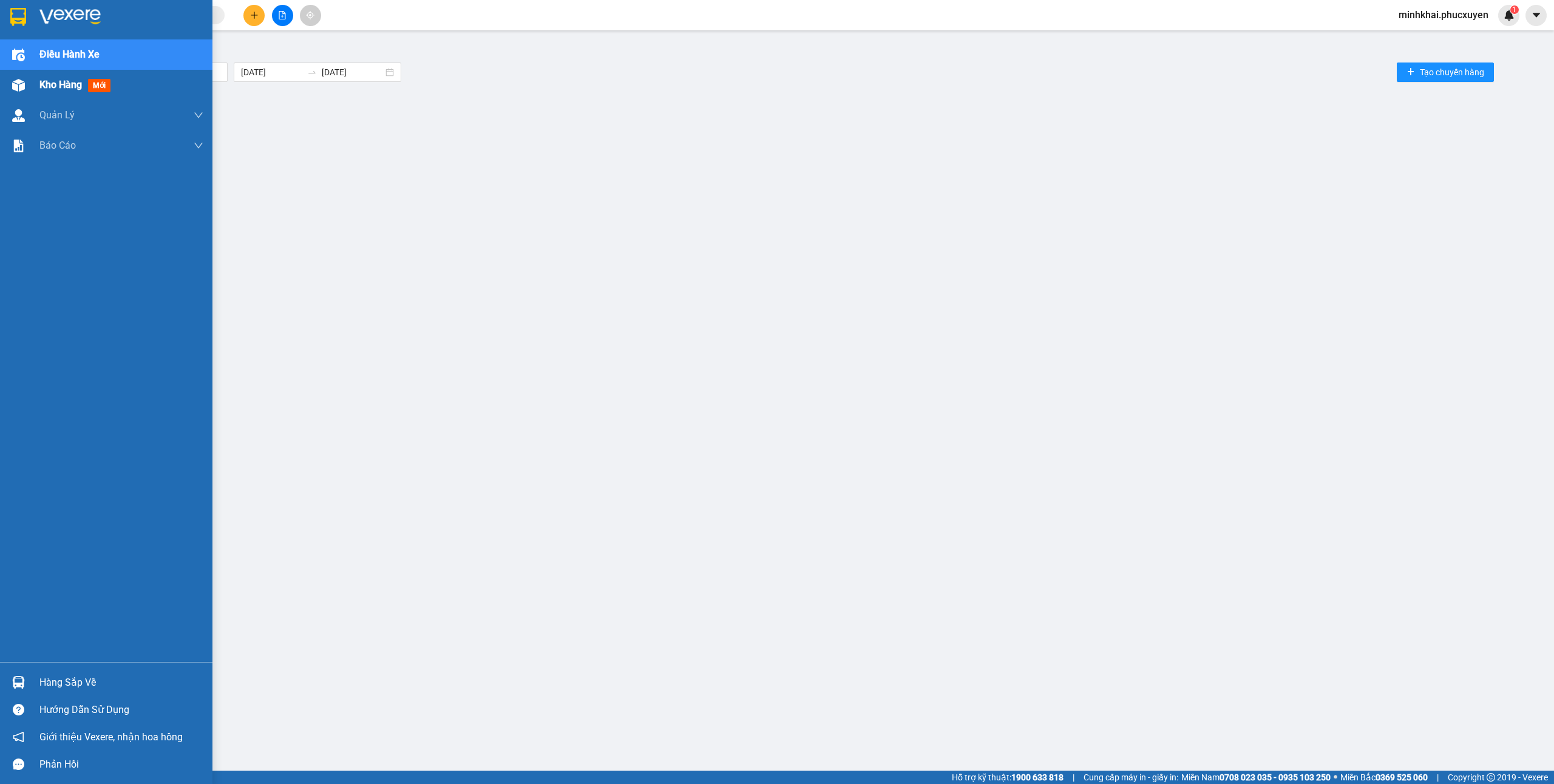
click at [70, 80] on span "Kho hàng" at bounding box center [61, 84] width 43 height 12
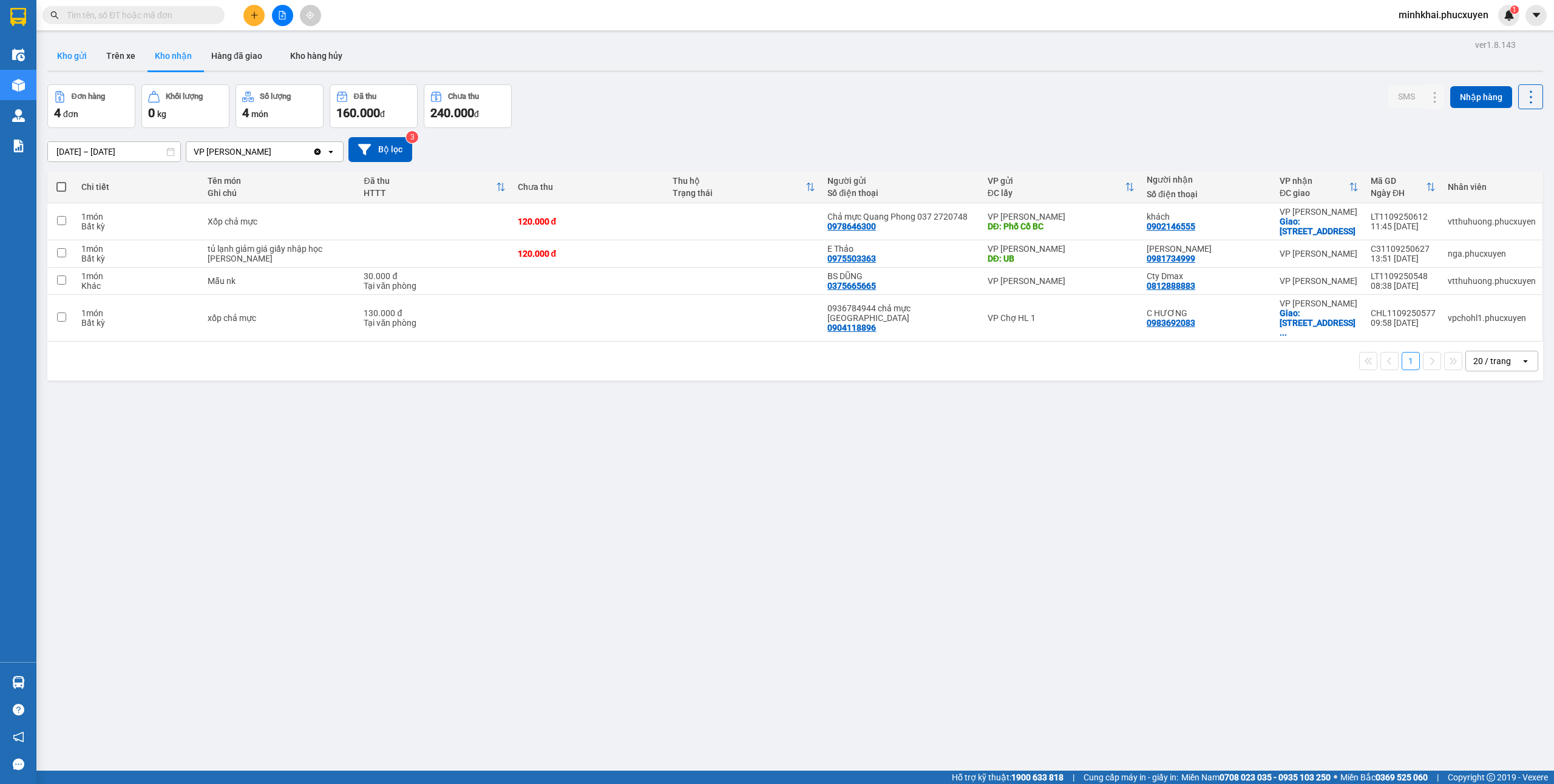
click at [78, 54] on button "Kho gửi" at bounding box center [72, 55] width 49 height 29
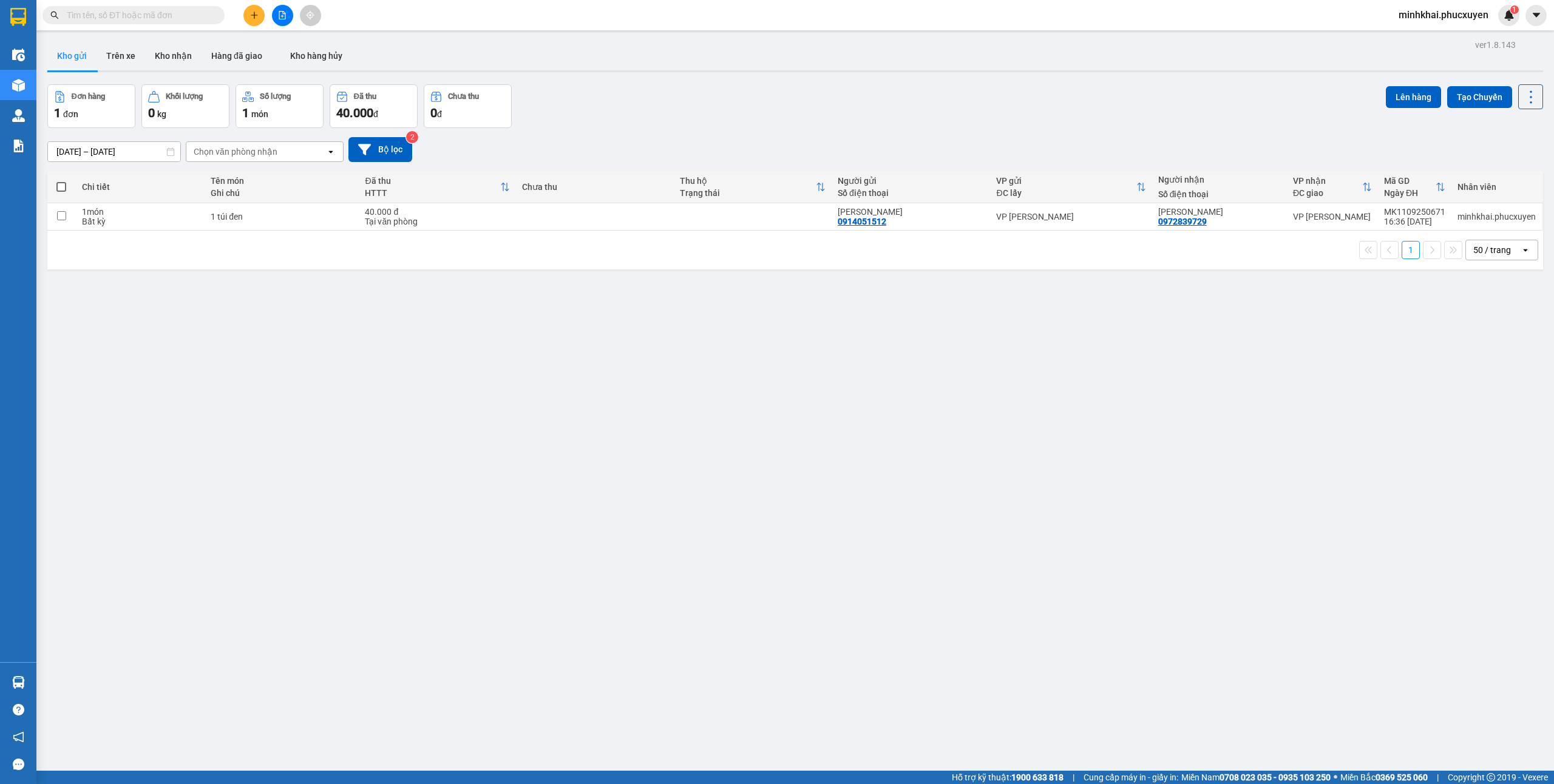
click at [59, 189] on span at bounding box center [62, 187] width 9 height 9
click at [62, 181] on input "checkbox" at bounding box center [62, 181] width 0 height 0
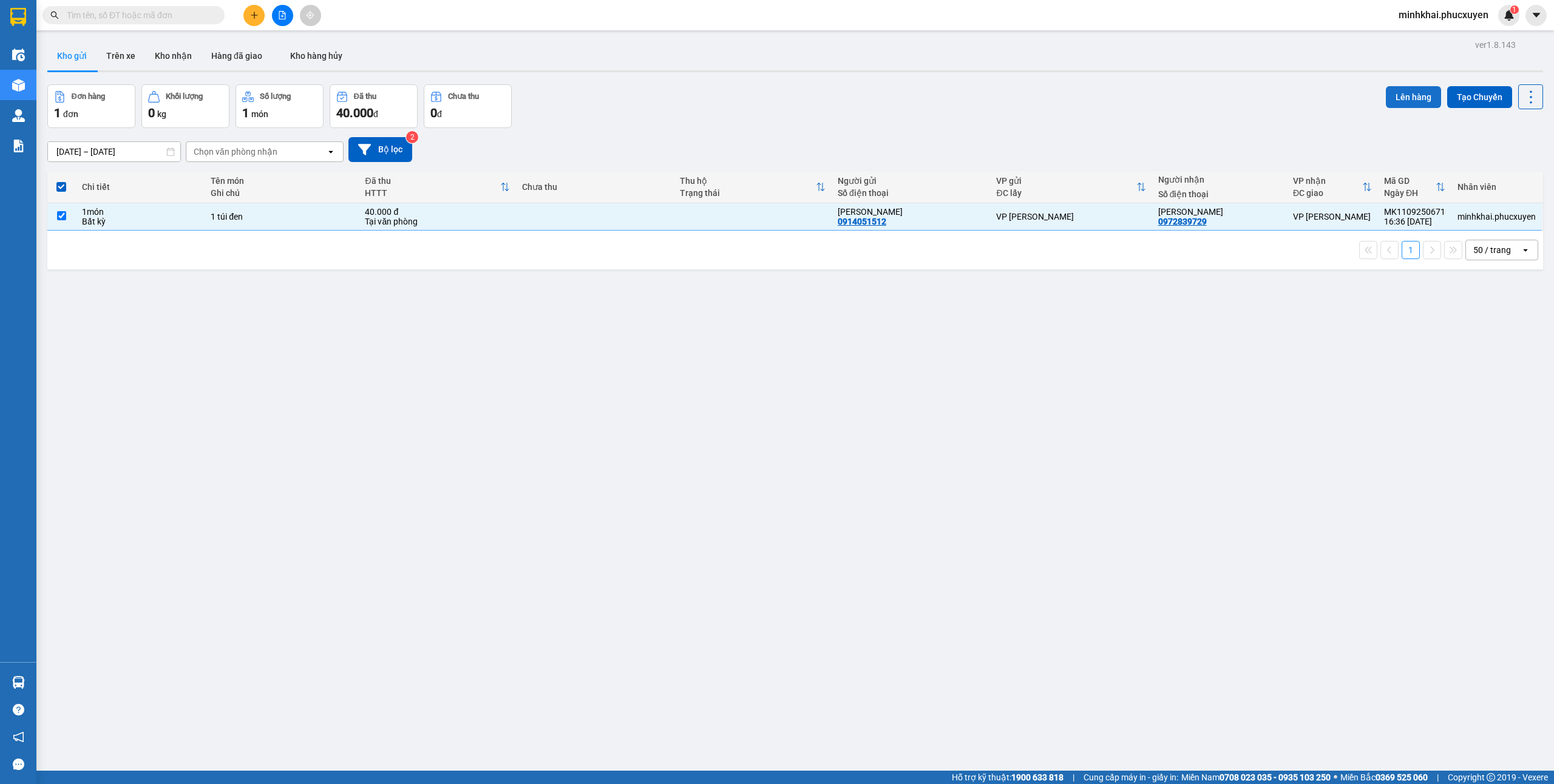
click at [1405, 103] on button "Lên hàng" at bounding box center [1414, 97] width 55 height 22
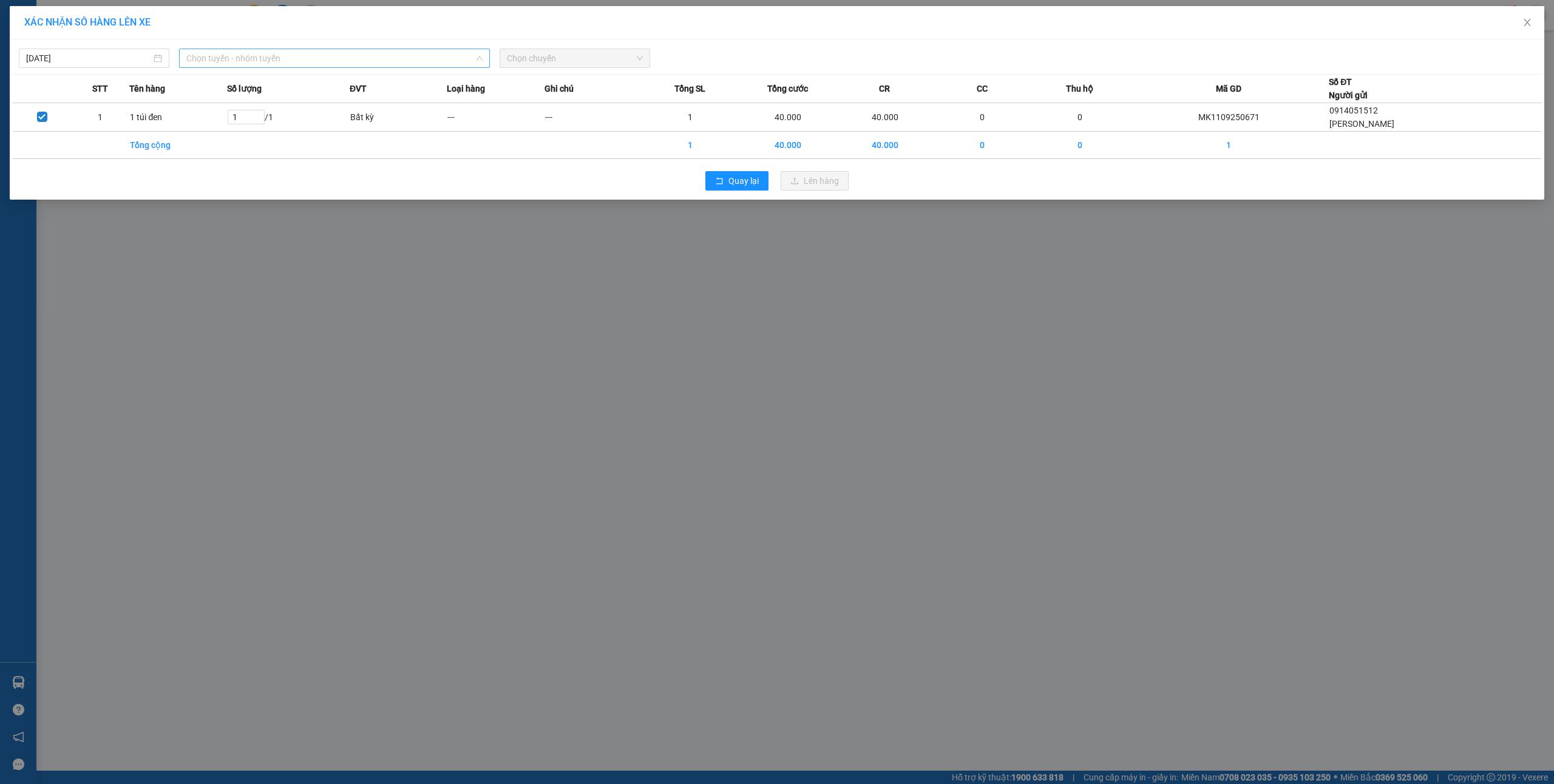
click at [323, 59] on span "Chọn tuyến - nhóm tuyến" at bounding box center [334, 58] width 297 height 18
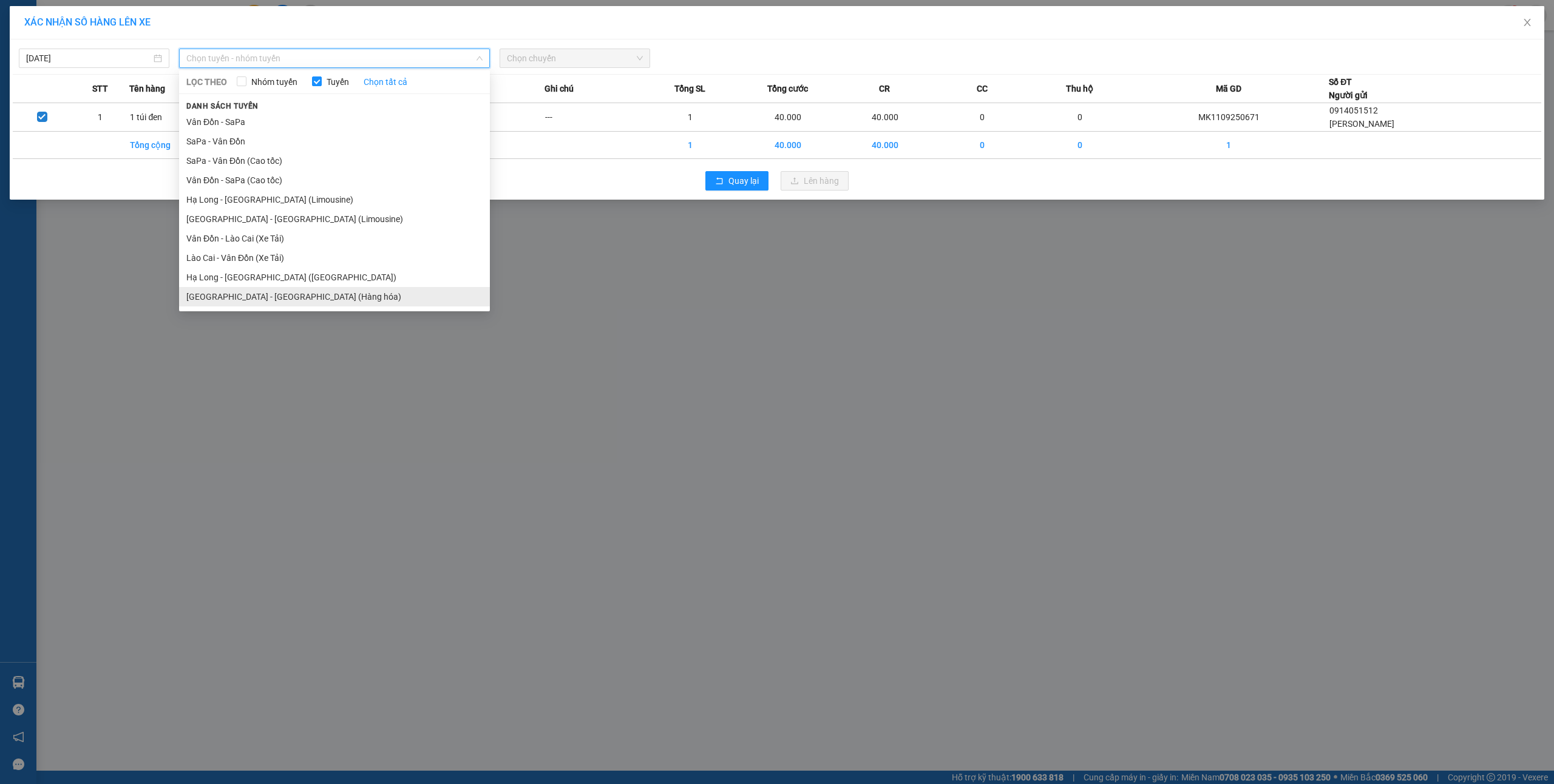
click at [313, 293] on li "[GEOGRAPHIC_DATA] - [GEOGRAPHIC_DATA] (Hàng hóa)" at bounding box center [334, 297] width 311 height 20
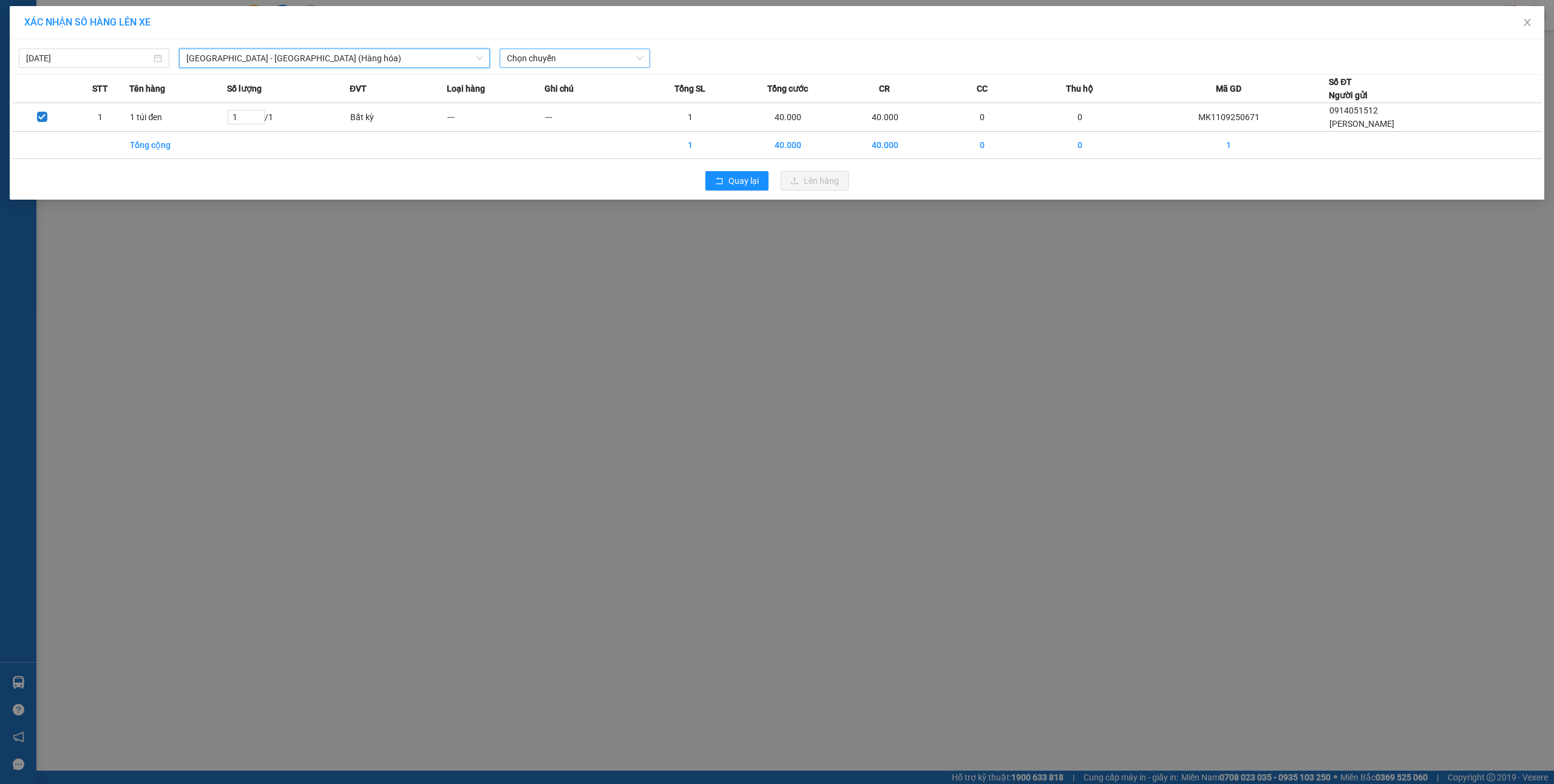
click at [555, 58] on span "Chọn chuyến" at bounding box center [575, 58] width 136 height 18
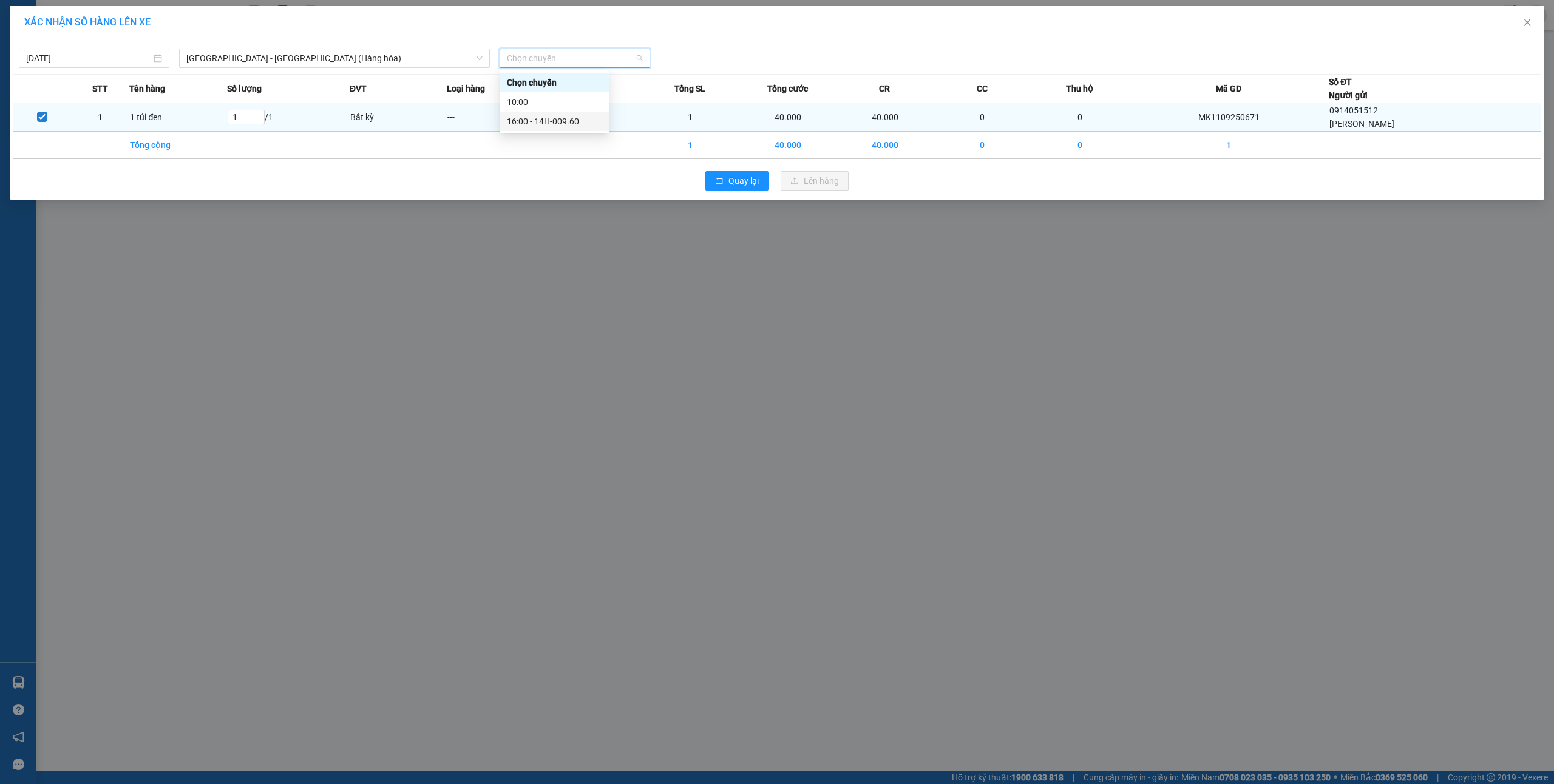
click at [574, 114] on div "16:00 - 14H-009.60" at bounding box center [555, 121] width 95 height 13
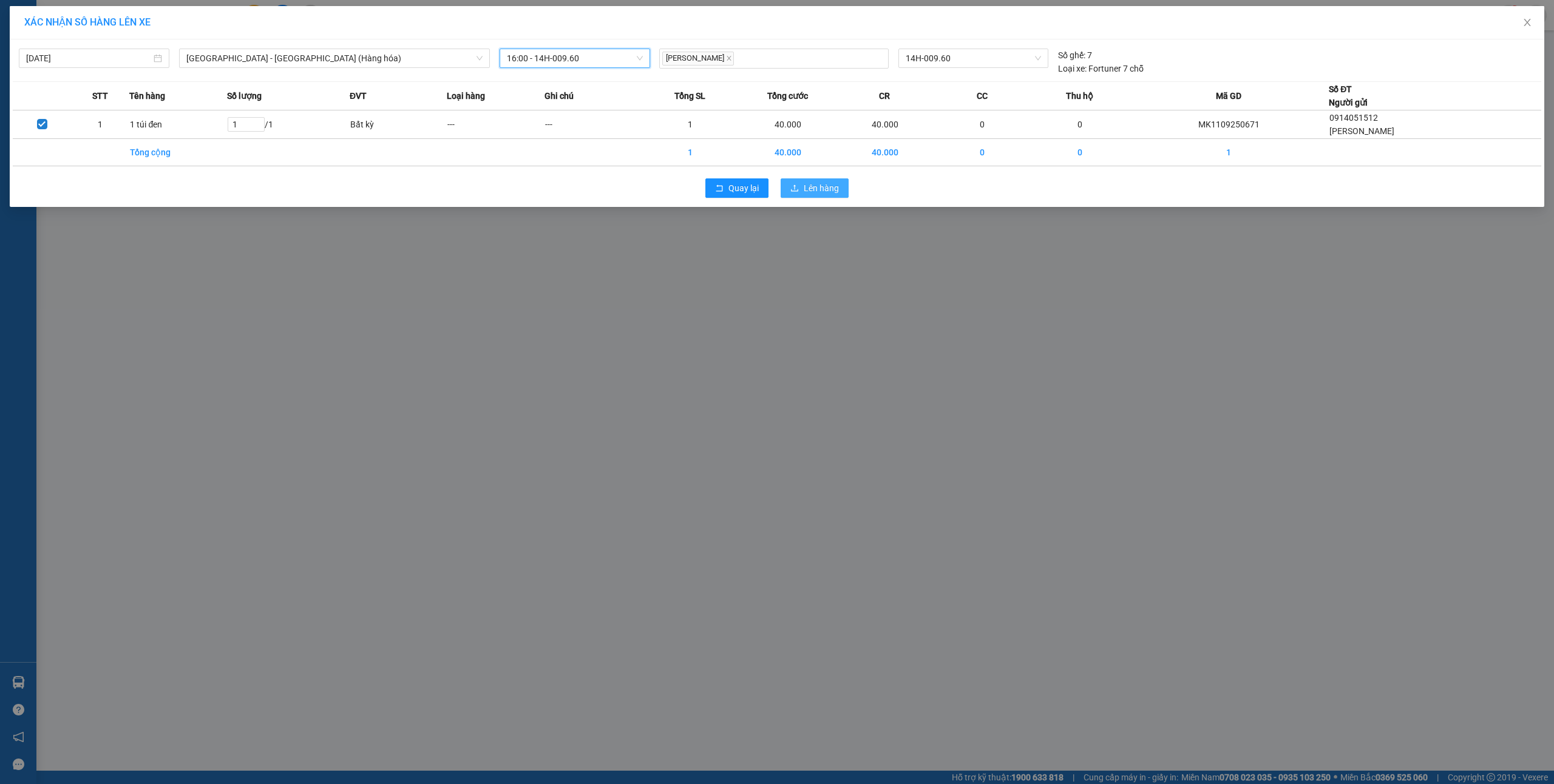
click at [824, 189] on span "Lên hàng" at bounding box center [821, 188] width 35 height 13
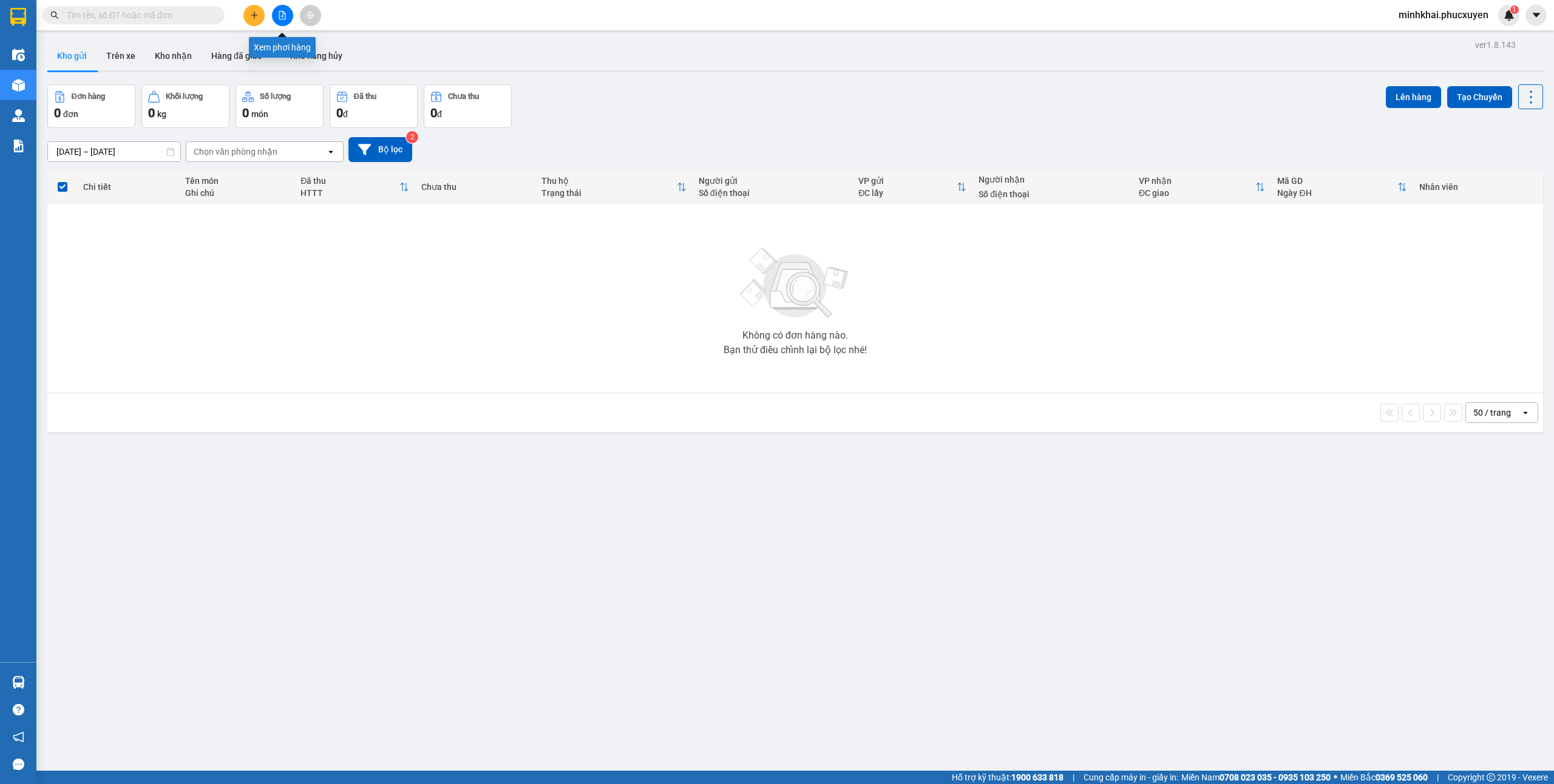
click at [282, 24] on button at bounding box center [282, 15] width 21 height 21
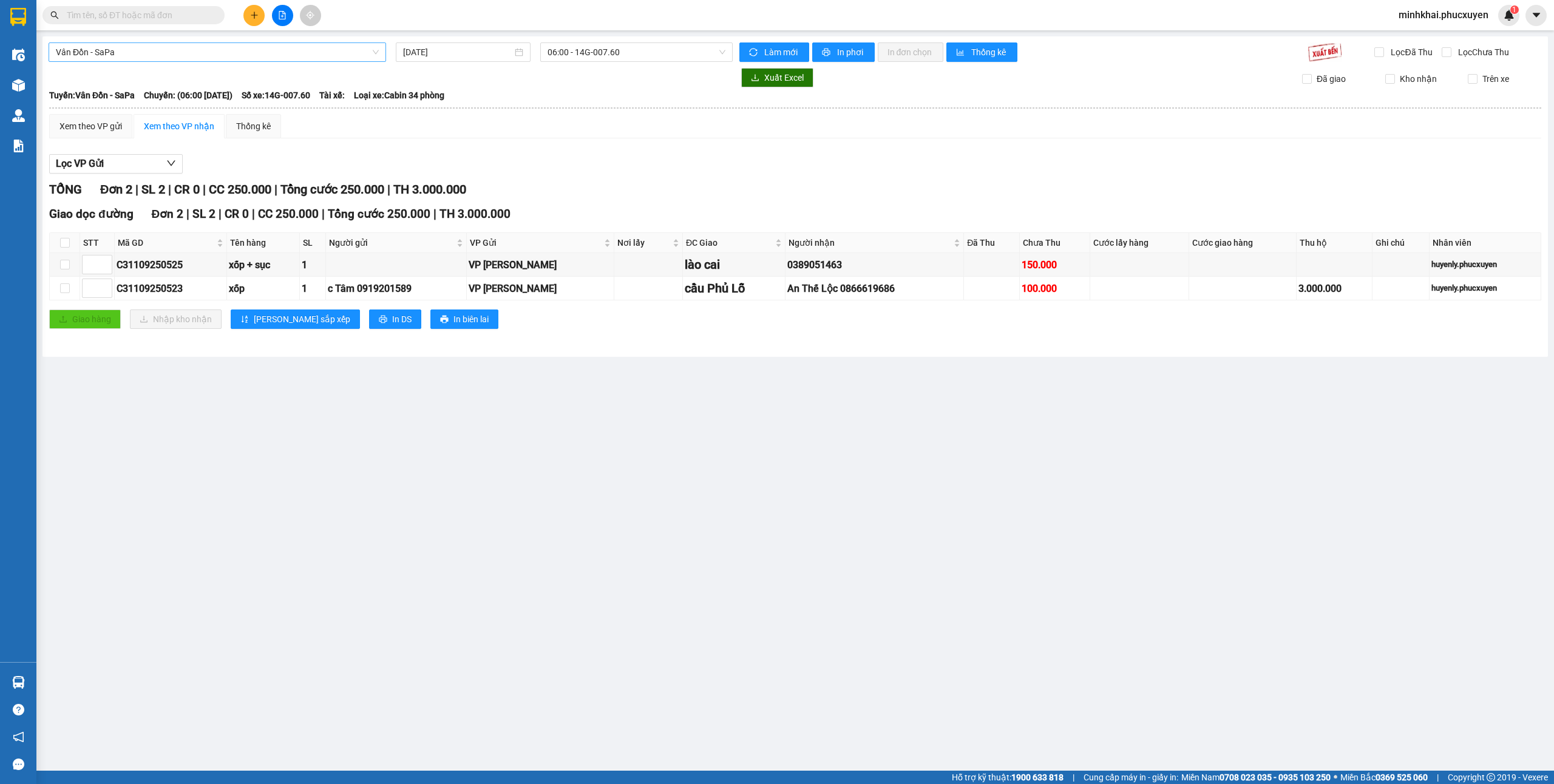
click at [140, 49] on span "Vân Đồn - SaPa" at bounding box center [217, 52] width 323 height 18
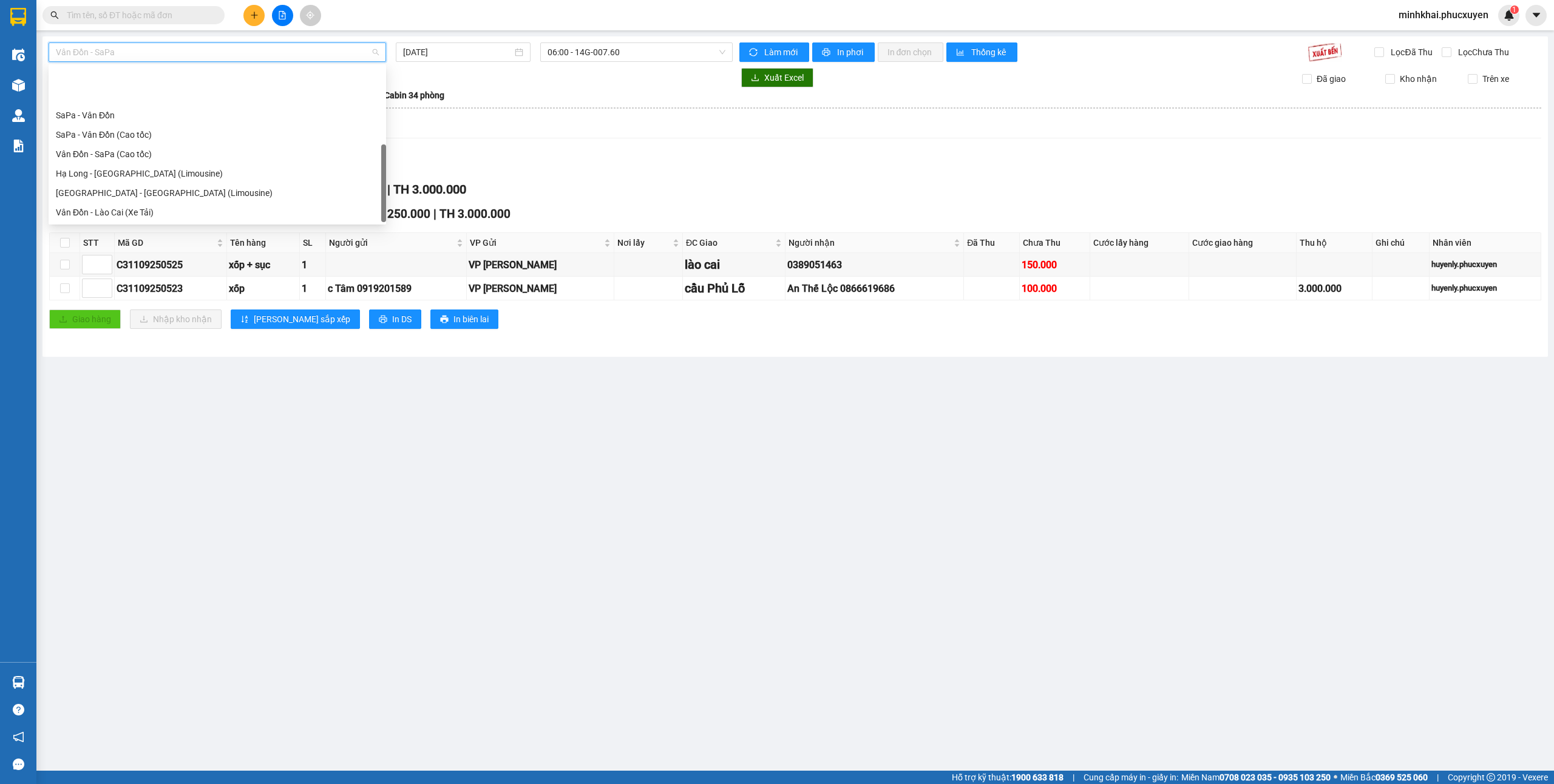
click at [146, 264] on div "[GEOGRAPHIC_DATA] - [GEOGRAPHIC_DATA] (Hàng hóa)" at bounding box center [217, 271] width 323 height 13
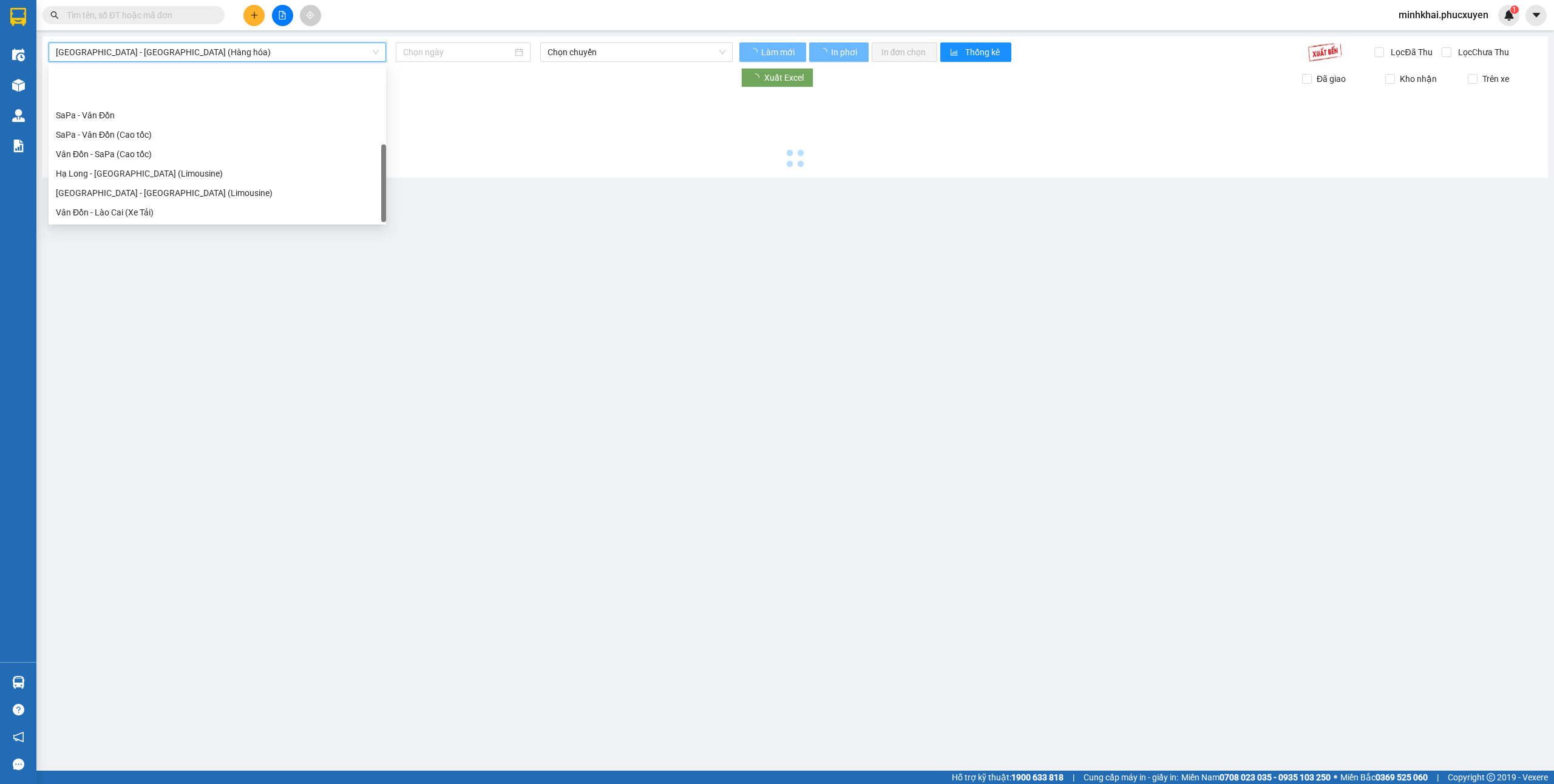
type input "[DATE]"
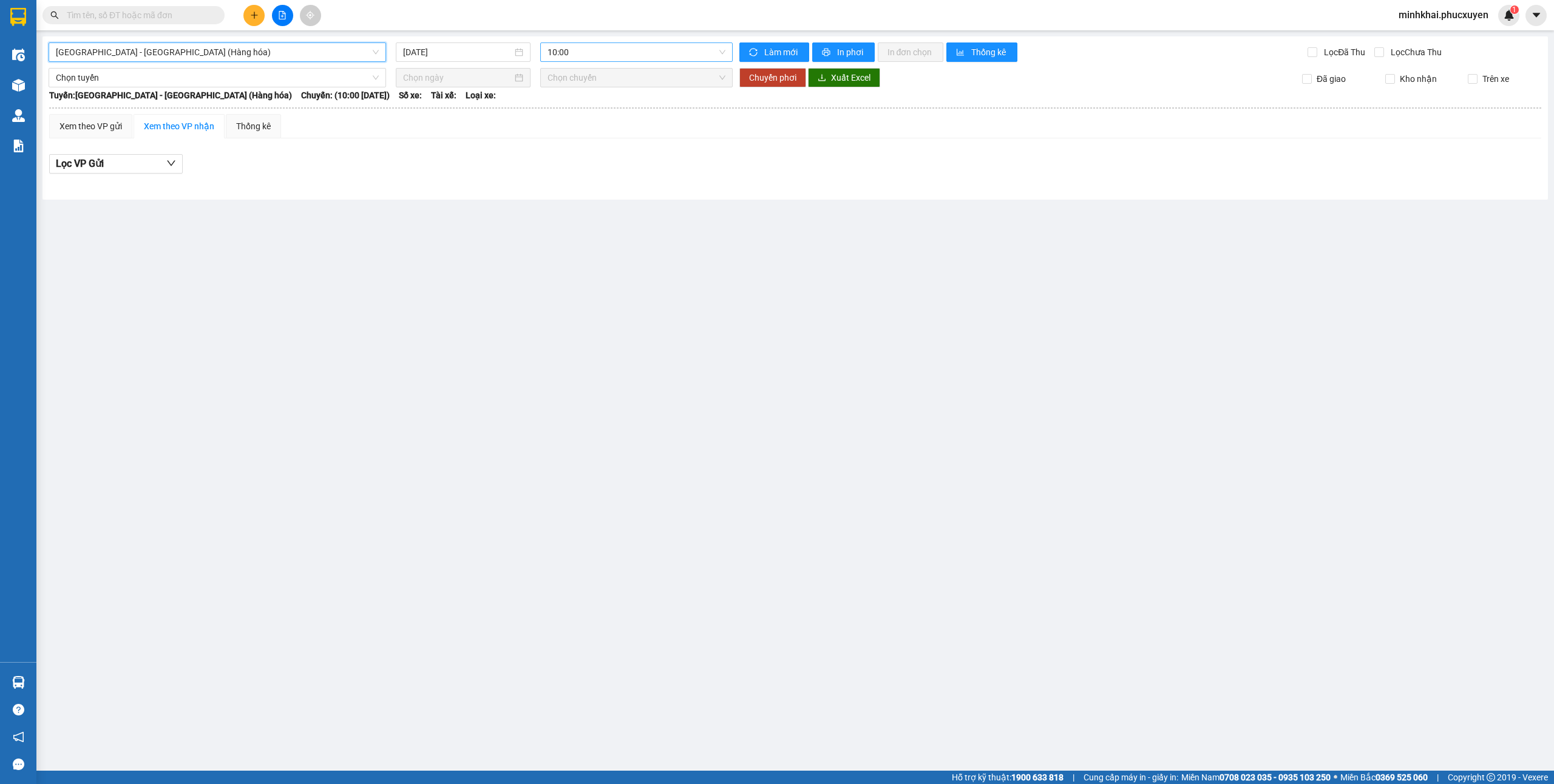
click at [600, 57] on span "10:00" at bounding box center [637, 52] width 178 height 18
click at [578, 109] on div "16:00 - 14H-009.60" at bounding box center [595, 115] width 95 height 13
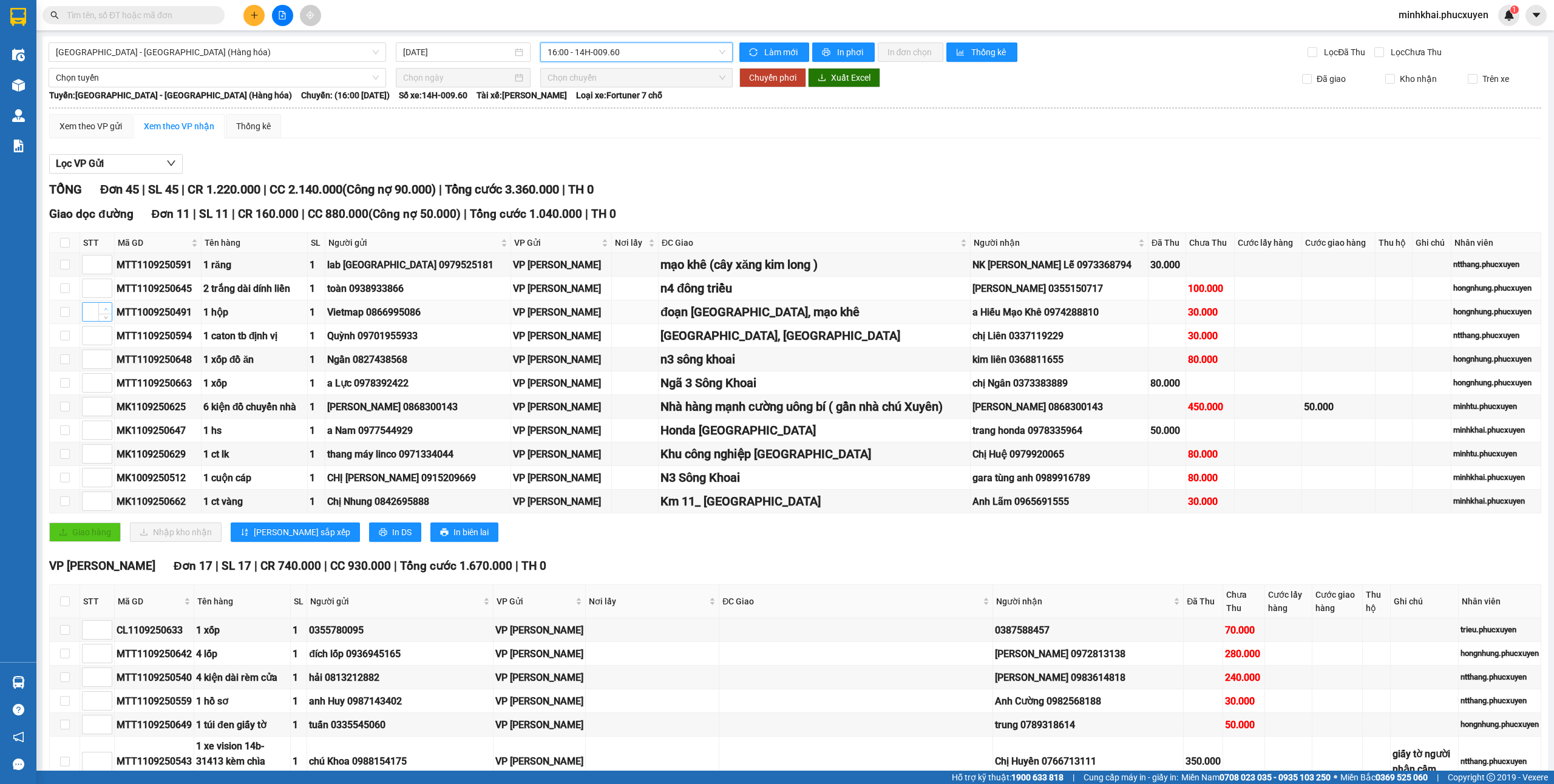
click at [100, 312] on span "Increase Value" at bounding box center [105, 308] width 13 height 11
type input "1"
click at [104, 263] on icon "up" at bounding box center [106, 261] width 4 height 4
click at [105, 263] on icon "up" at bounding box center [106, 260] width 4 height 4
type input "2"
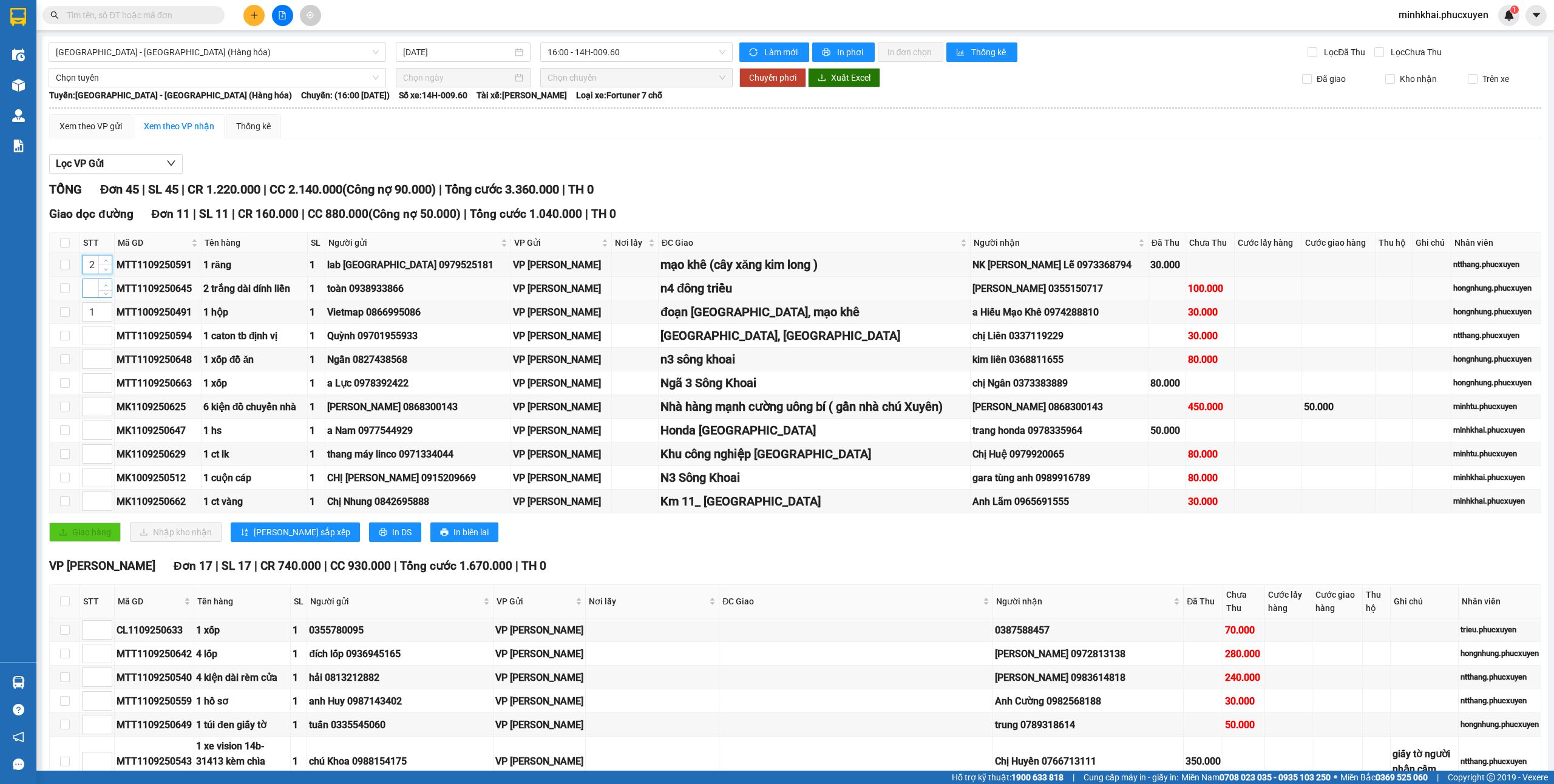
click at [104, 286] on icon "up" at bounding box center [106, 285] width 4 height 4
click at [102, 286] on span "up" at bounding box center [105, 285] width 7 height 7
type input "3"
click at [104, 334] on icon "up" at bounding box center [106, 332] width 4 height 2
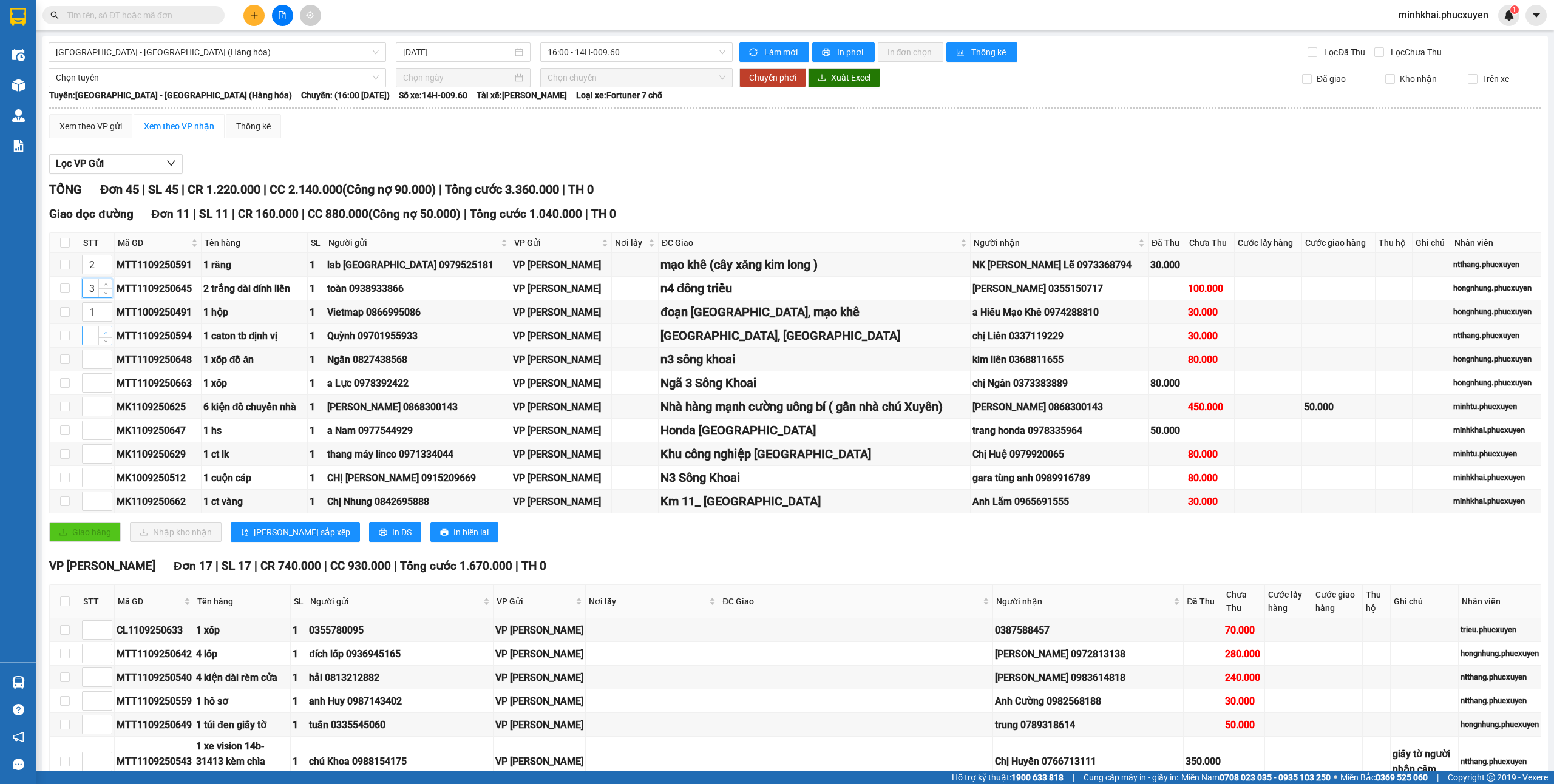
click at [104, 334] on icon "up" at bounding box center [106, 332] width 4 height 2
type input "4"
click at [106, 430] on icon "up" at bounding box center [106, 427] width 4 height 4
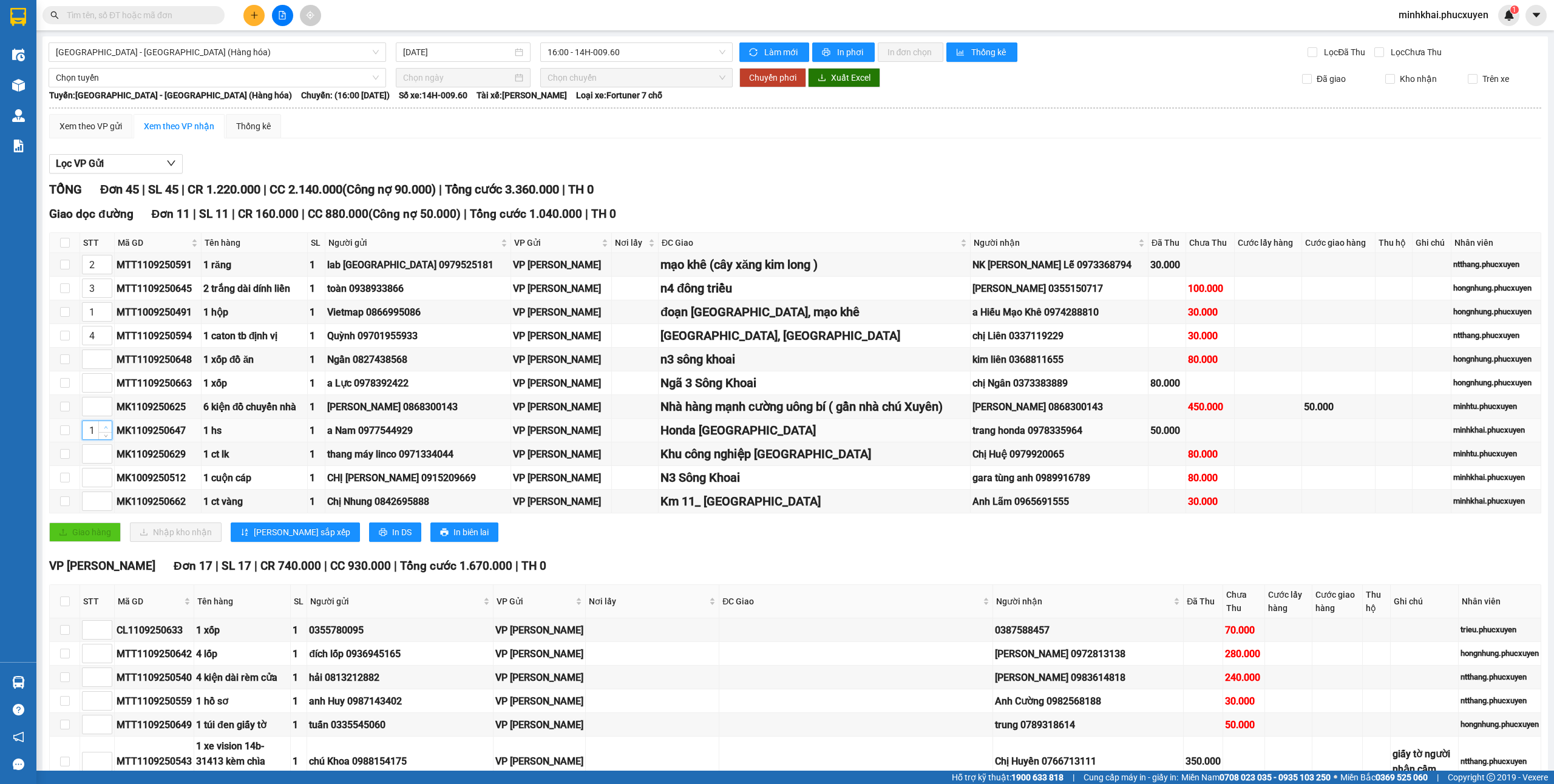
click at [106, 430] on icon "up" at bounding box center [106, 427] width 4 height 4
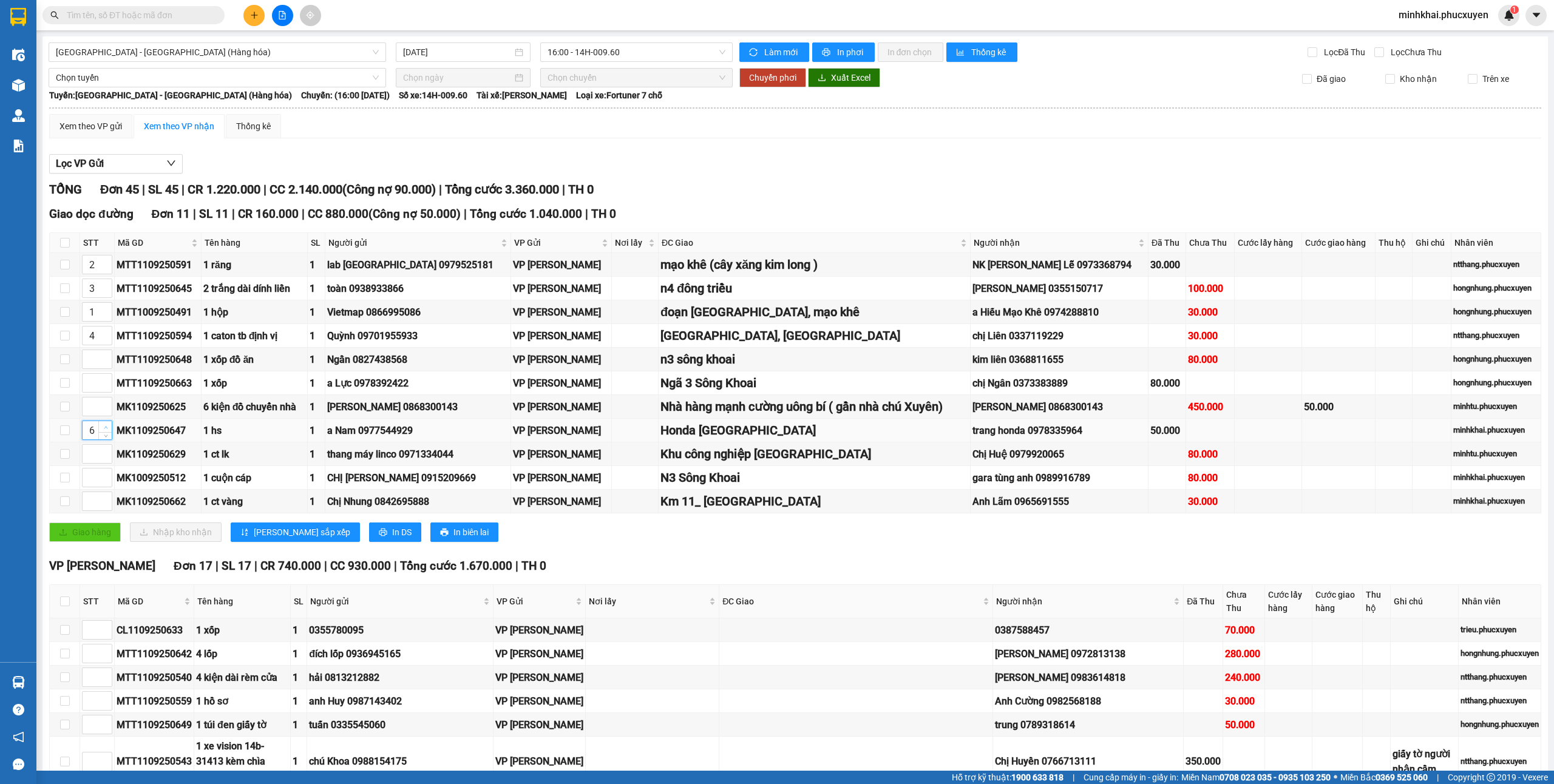
click at [106, 430] on icon "up" at bounding box center [106, 427] width 4 height 4
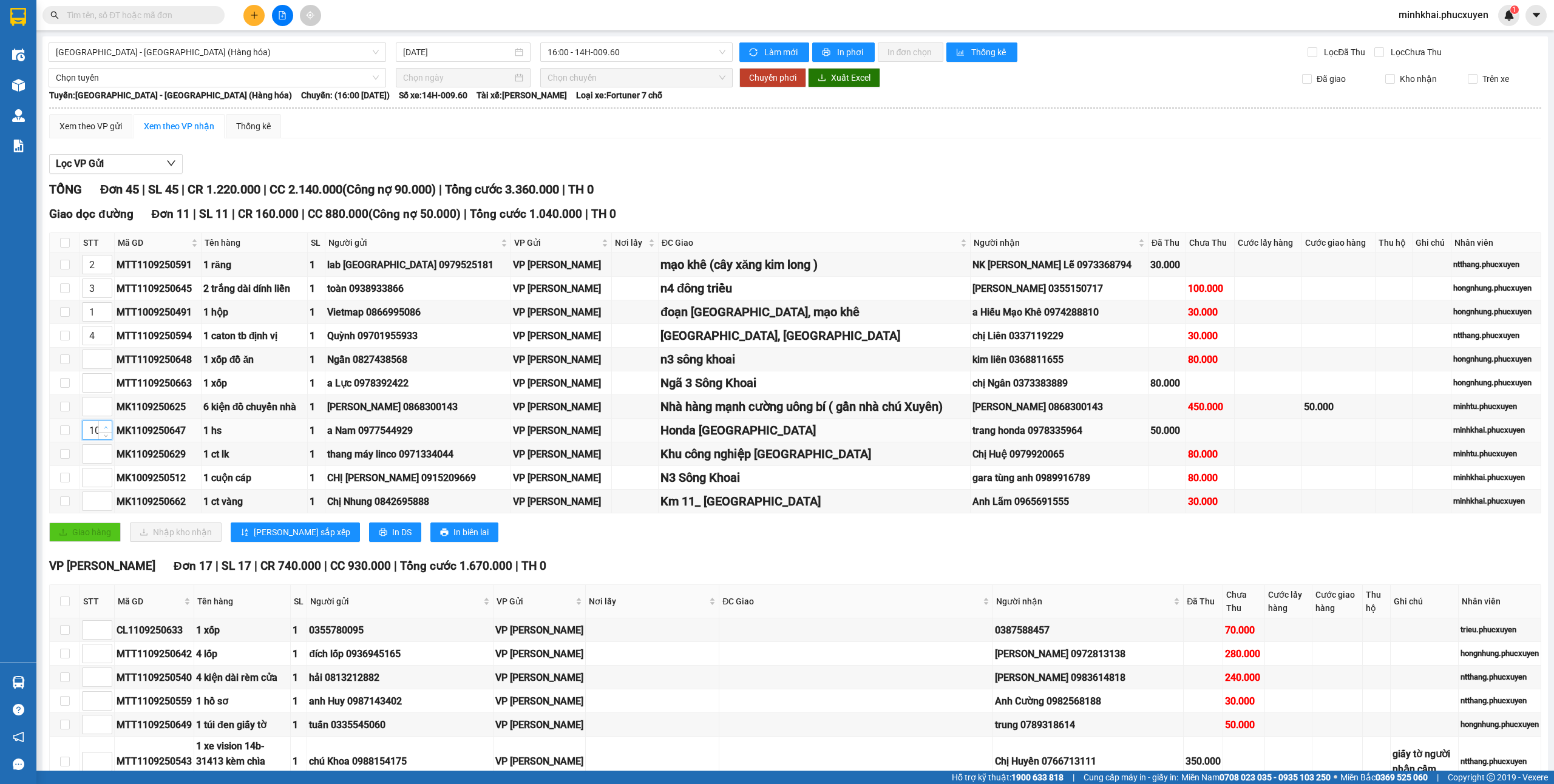
type input "11"
click at [105, 501] on icon "up" at bounding box center [106, 498] width 4 height 4
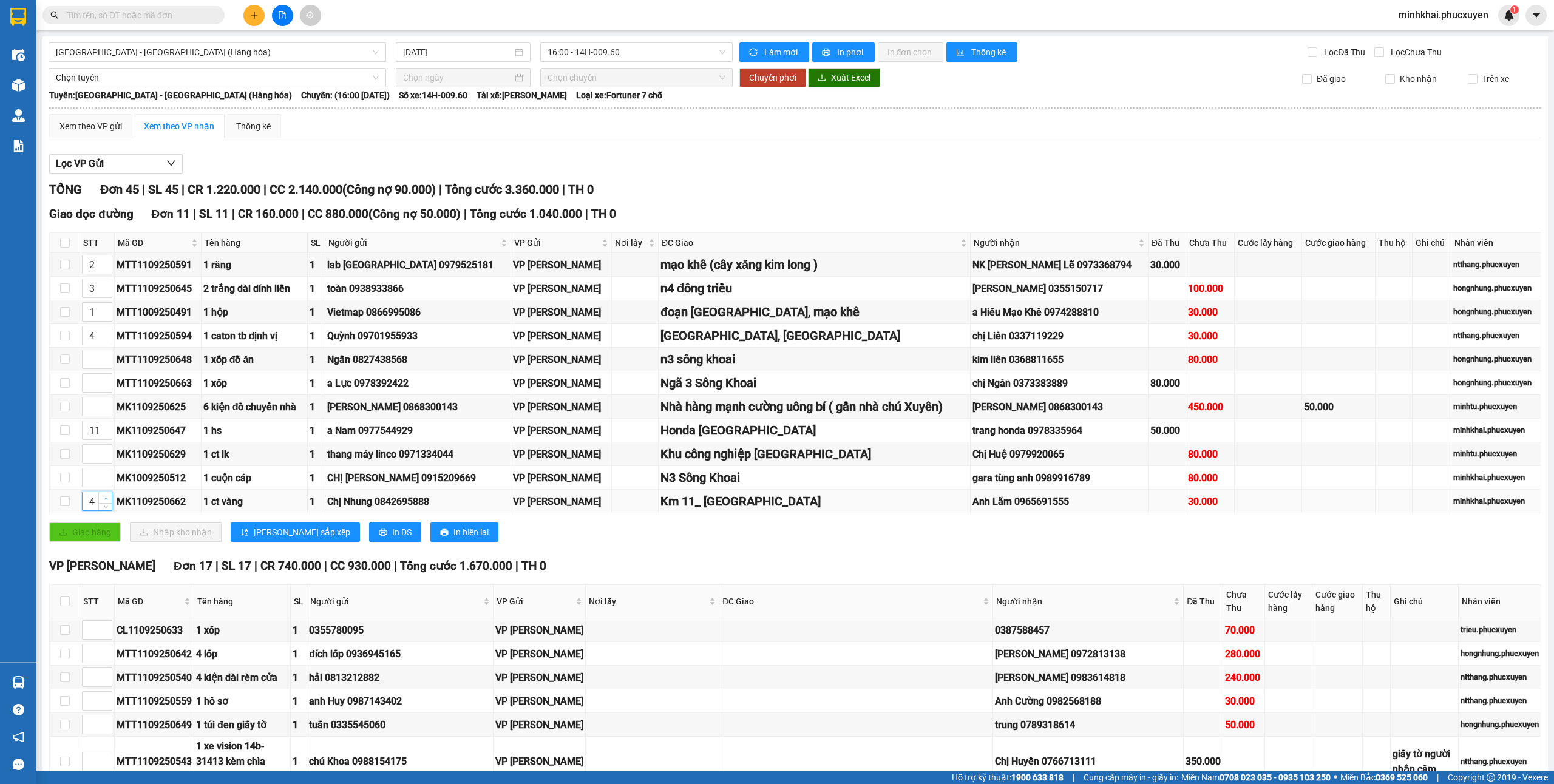
click at [104, 501] on icon "up" at bounding box center [106, 498] width 4 height 4
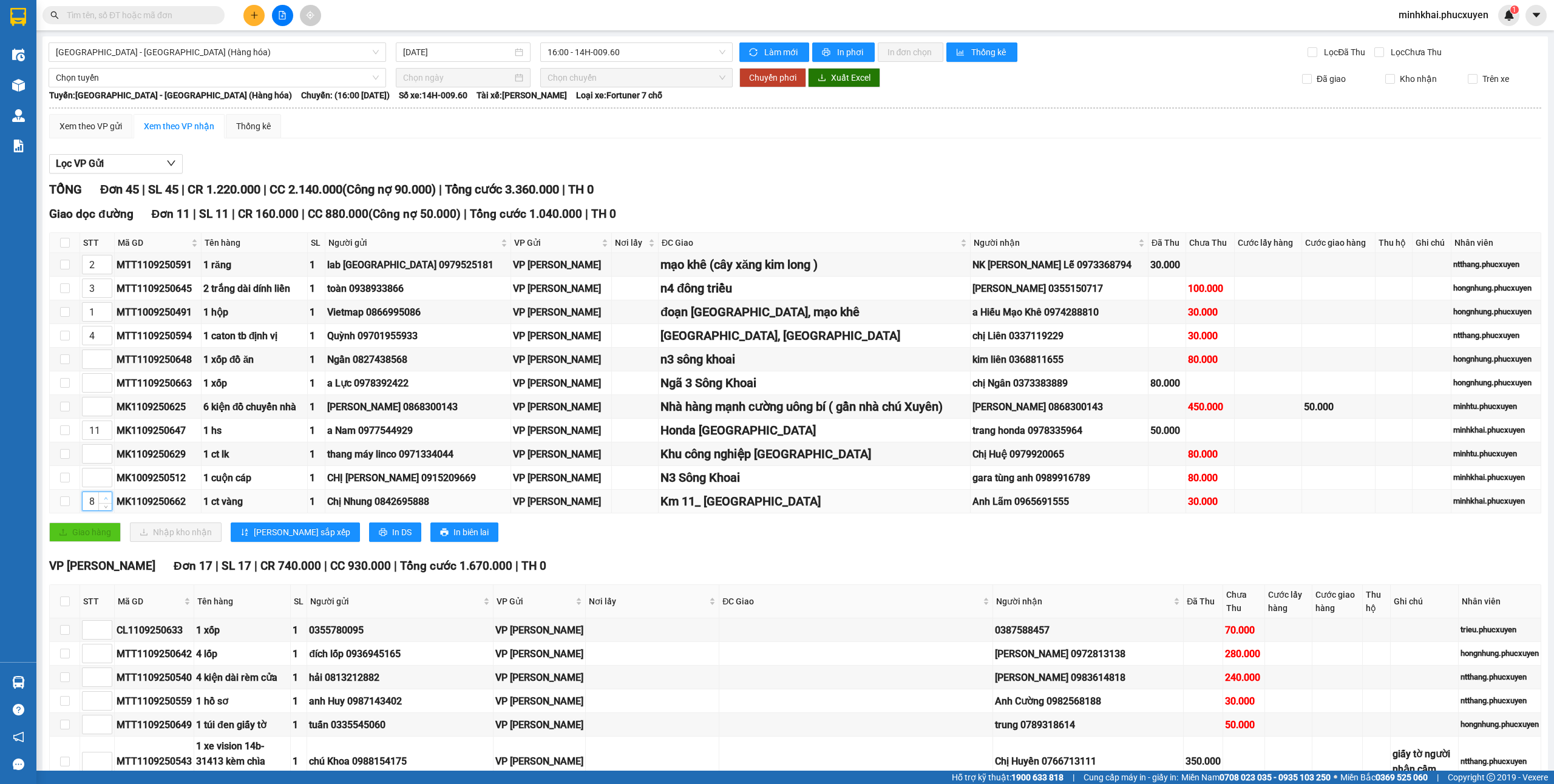
type input "9"
click at [101, 460] on span "Decrease Value" at bounding box center [105, 457] width 13 height 11
click at [104, 454] on span "up" at bounding box center [105, 450] width 7 height 7
click at [105, 454] on span "up" at bounding box center [105, 450] width 7 height 7
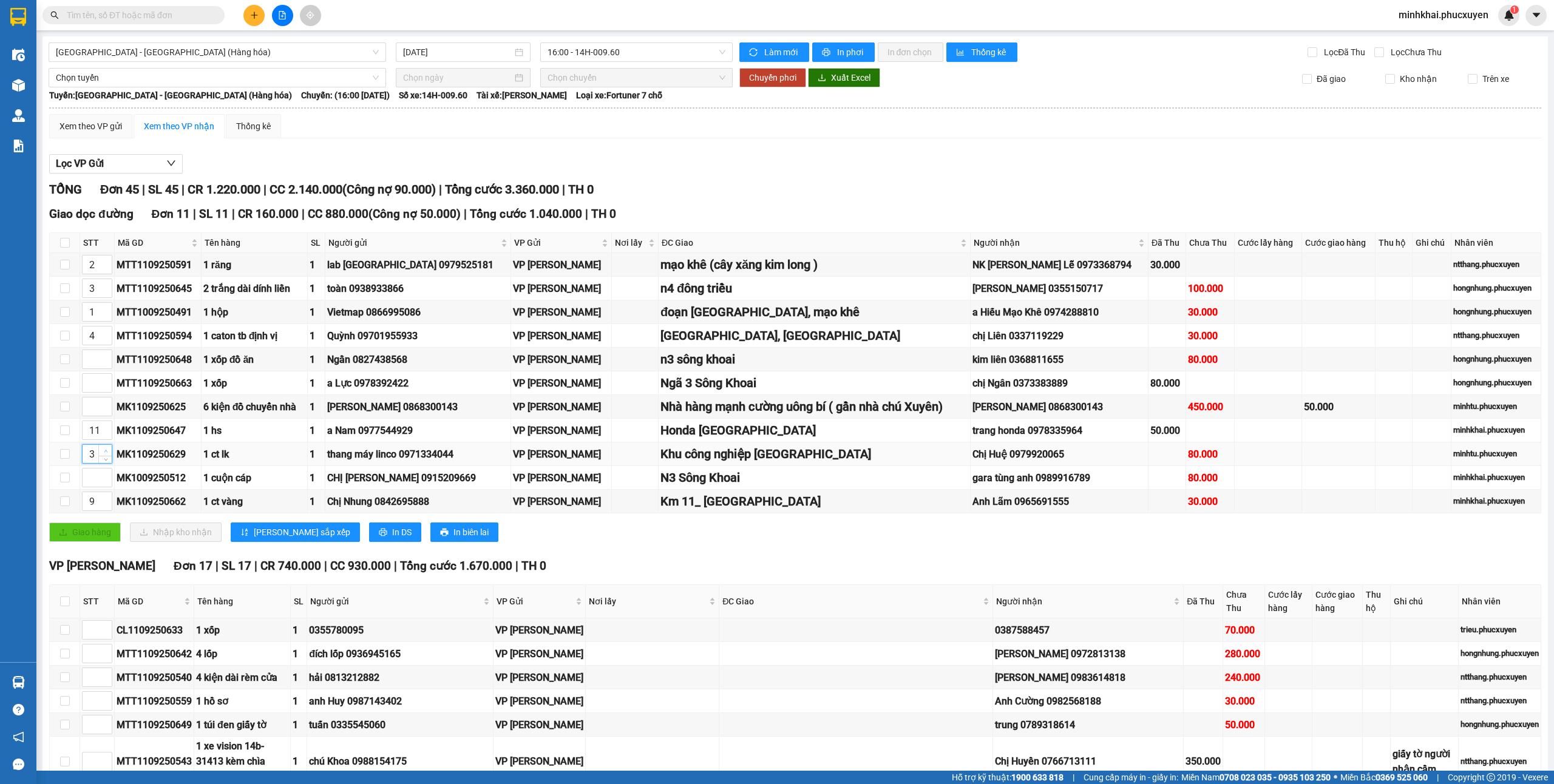
click at [105, 454] on span "up" at bounding box center [105, 450] width 7 height 7
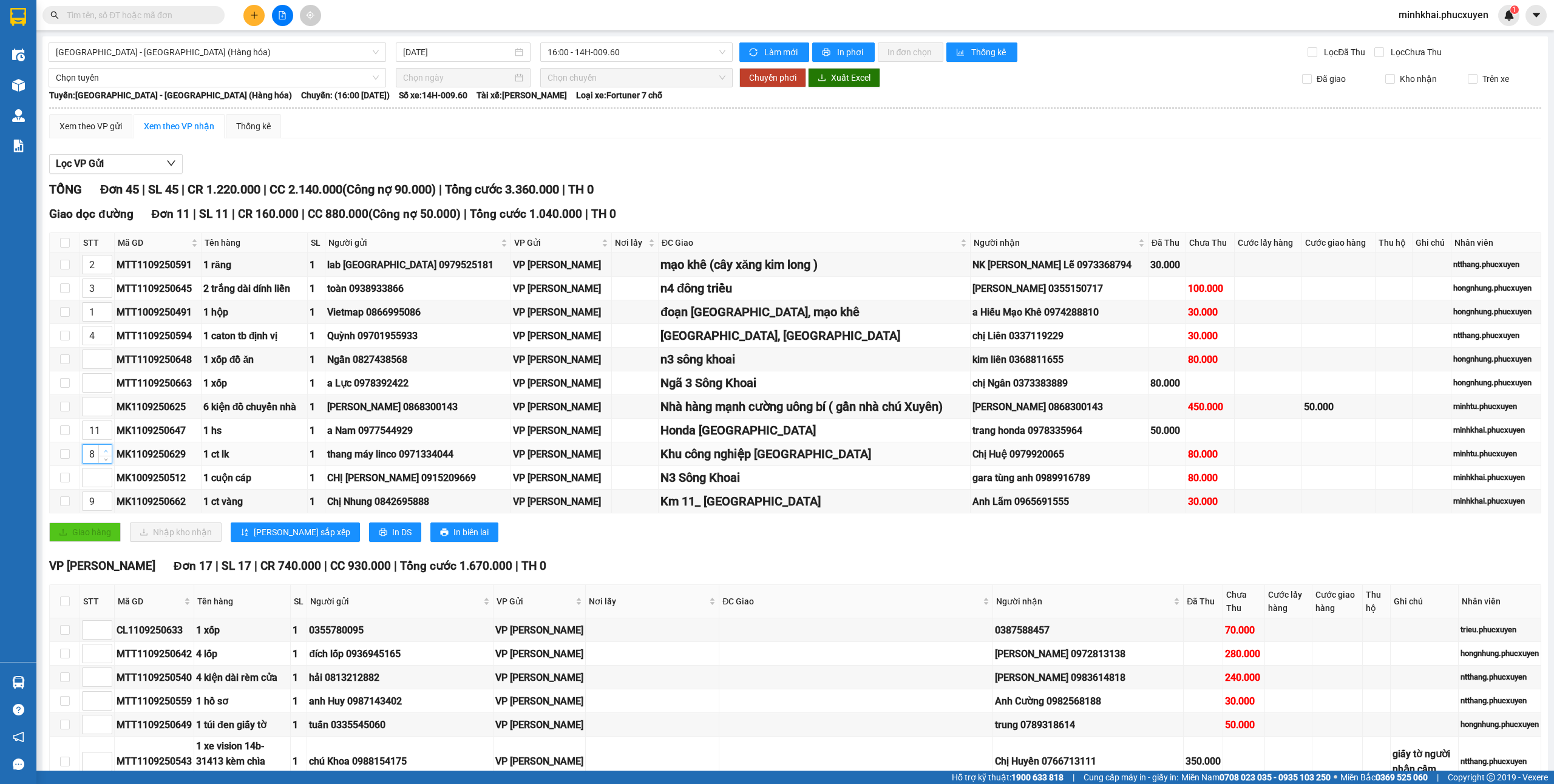
click at [105, 454] on span "up" at bounding box center [105, 450] width 7 height 7
type input "10"
click at [103, 355] on span "Increase Value" at bounding box center [105, 356] width 13 height 11
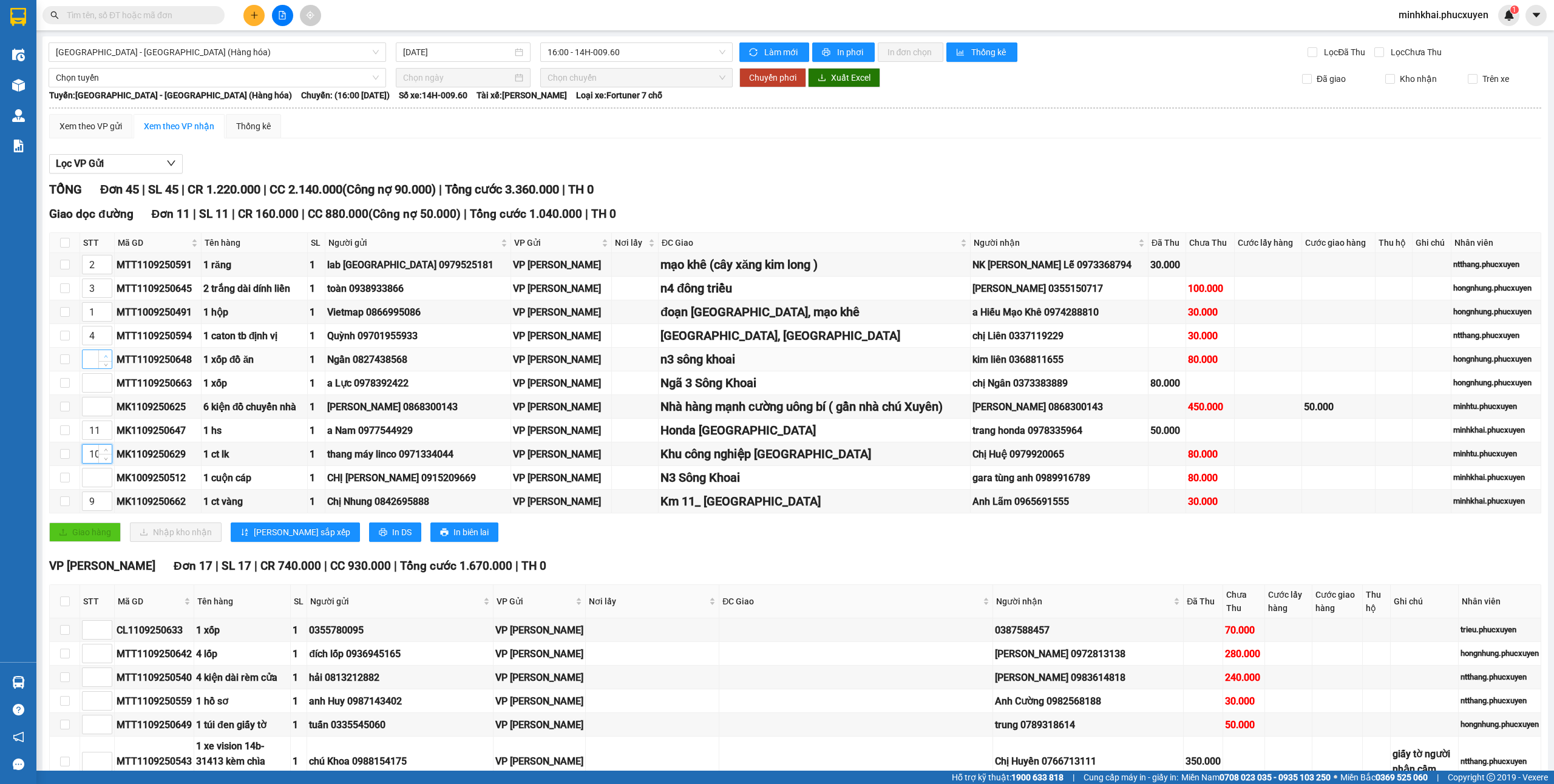
click at [106, 357] on span "Increase Value" at bounding box center [105, 356] width 13 height 11
click at [106, 357] on span "up" at bounding box center [105, 356] width 7 height 7
type input "5"
click at [102, 383] on span "up" at bounding box center [105, 379] width 7 height 7
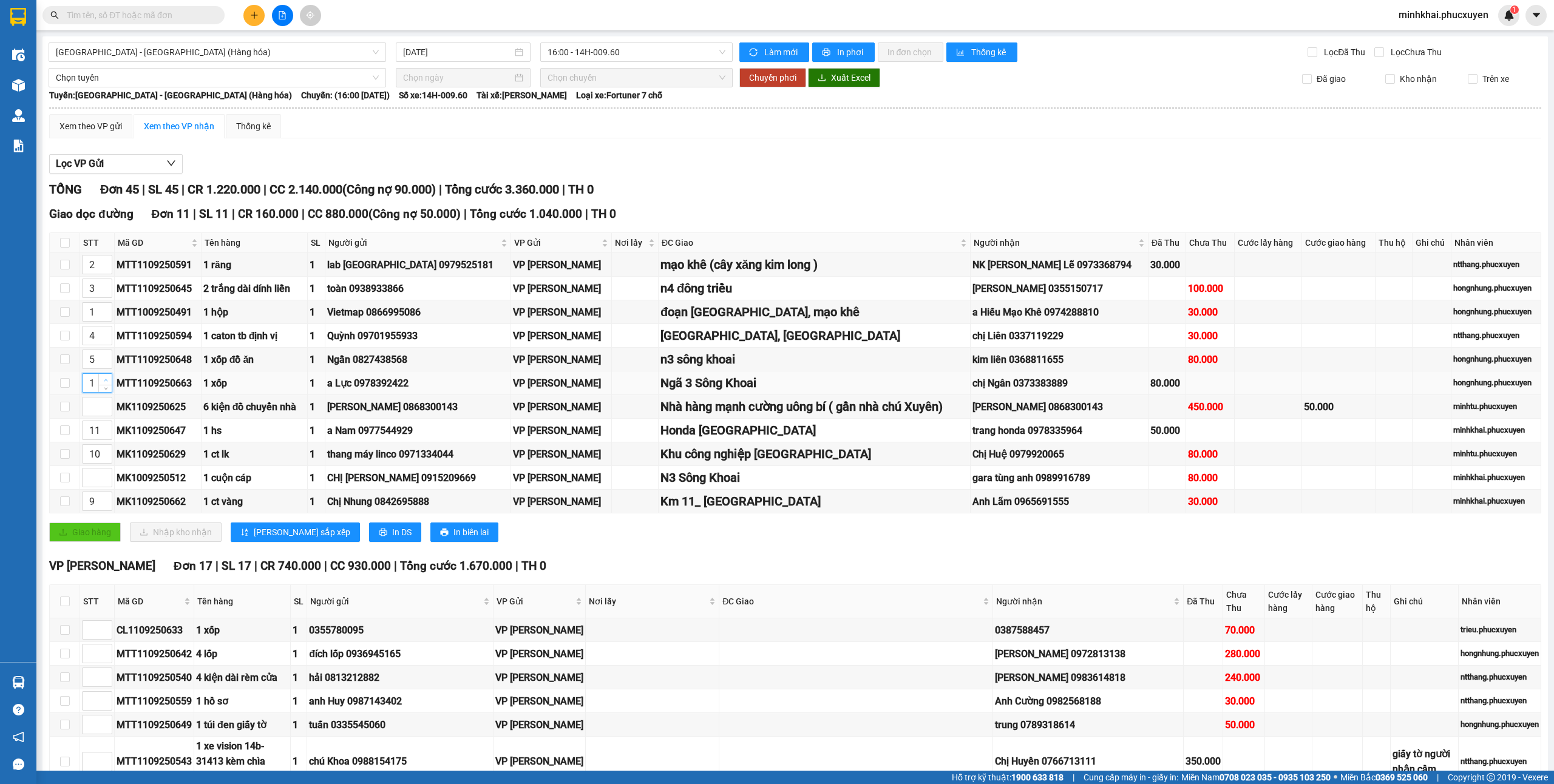
click at [102, 383] on span "up" at bounding box center [105, 379] width 7 height 7
click at [104, 383] on icon "up" at bounding box center [106, 379] width 4 height 4
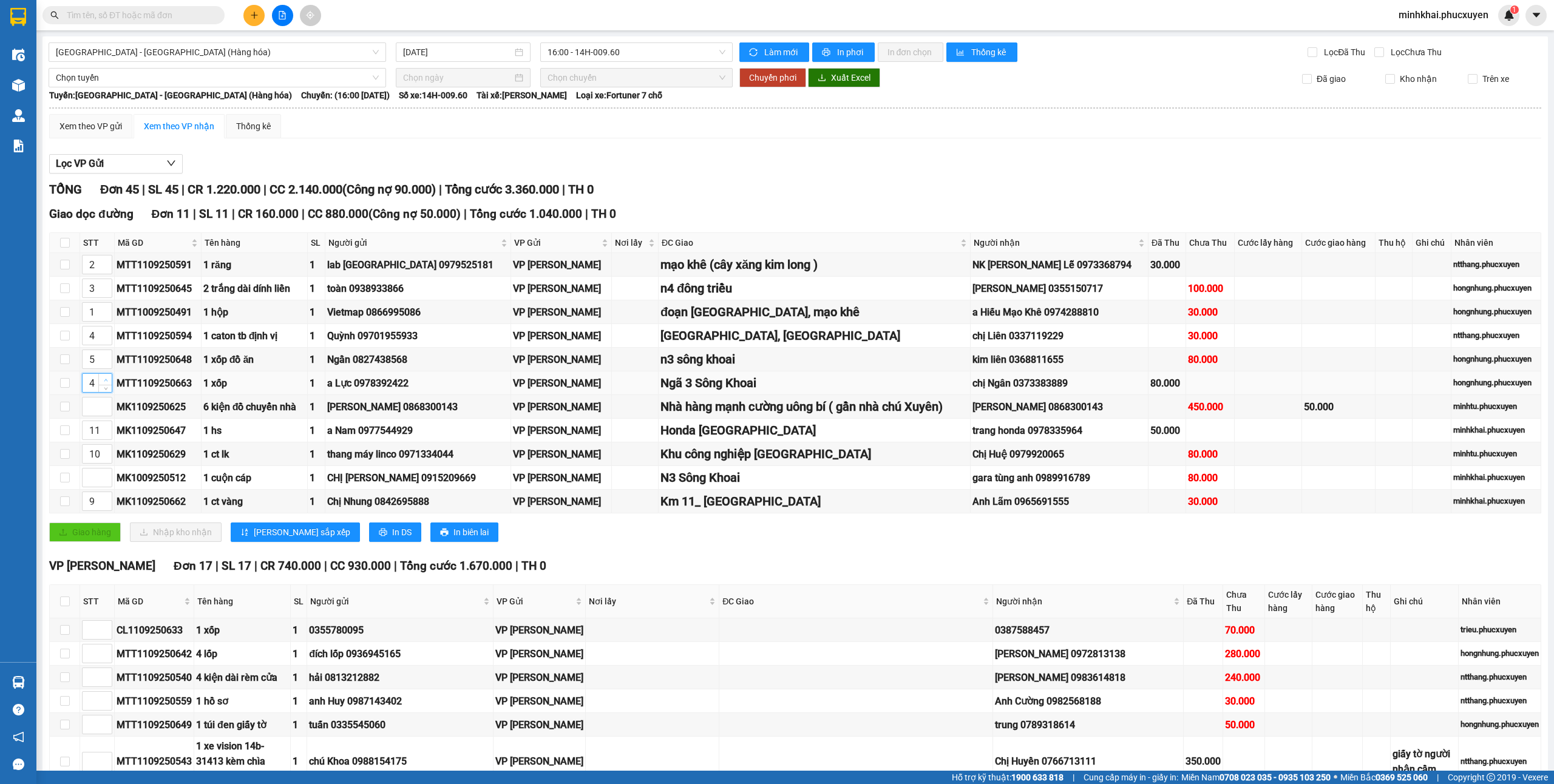
type input "6"
click at [100, 480] on span "Increase Value" at bounding box center [105, 474] width 13 height 11
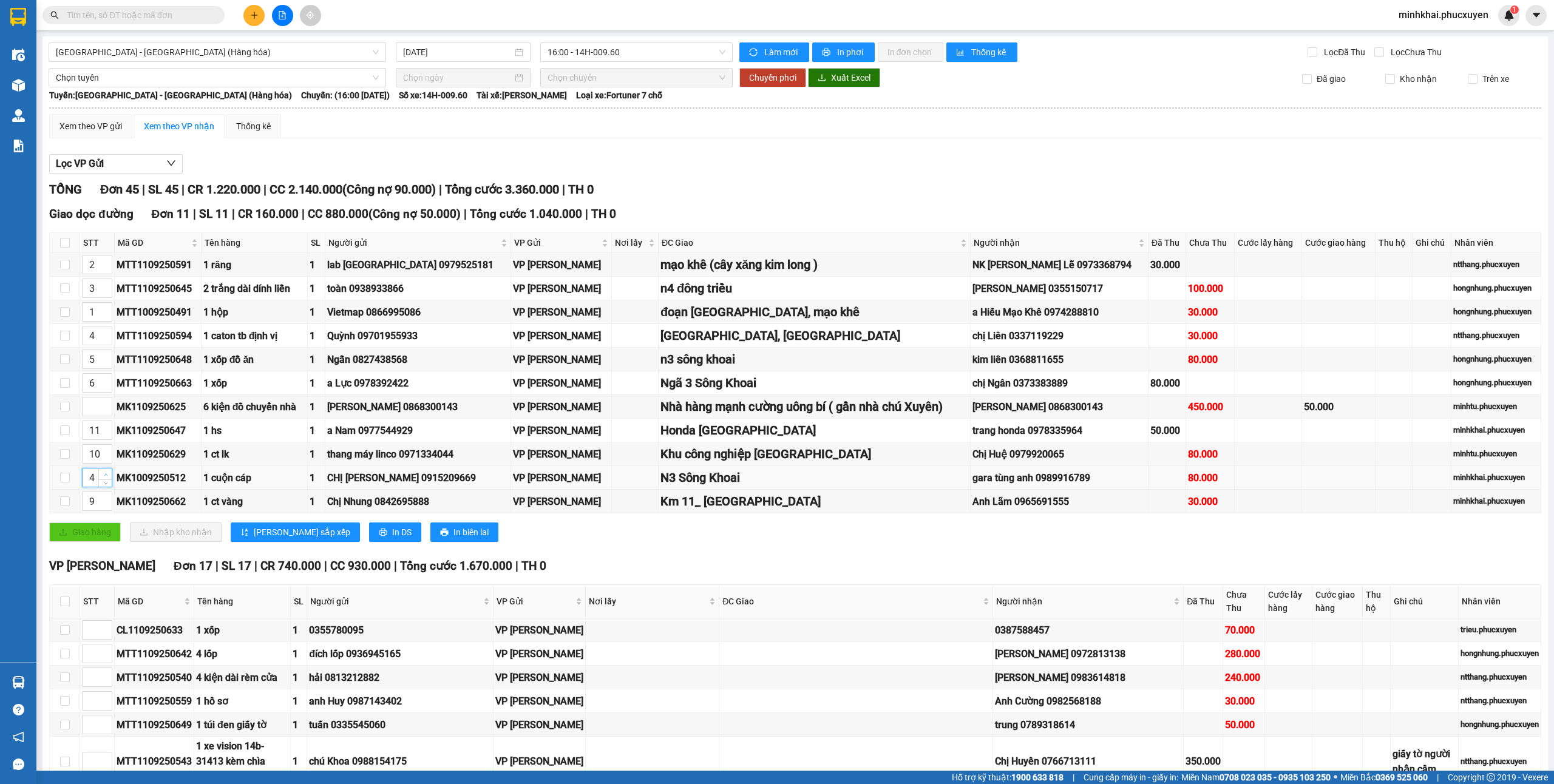
click at [100, 480] on span "Increase Value" at bounding box center [105, 474] width 13 height 11
type input "7"
click at [105, 403] on span "Increase Value" at bounding box center [105, 403] width 13 height 11
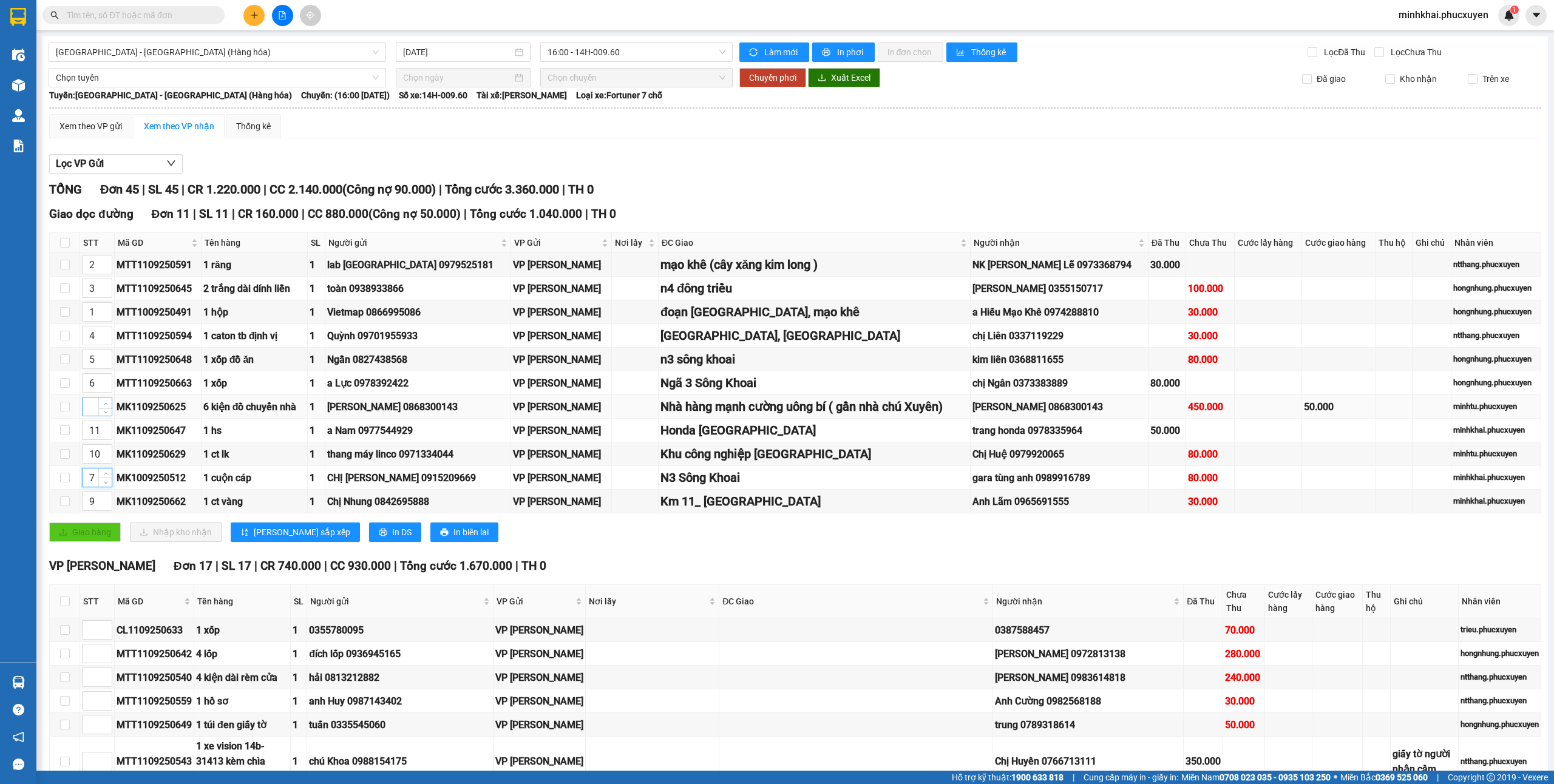
click at [105, 403] on span "Increase Value" at bounding box center [105, 403] width 13 height 11
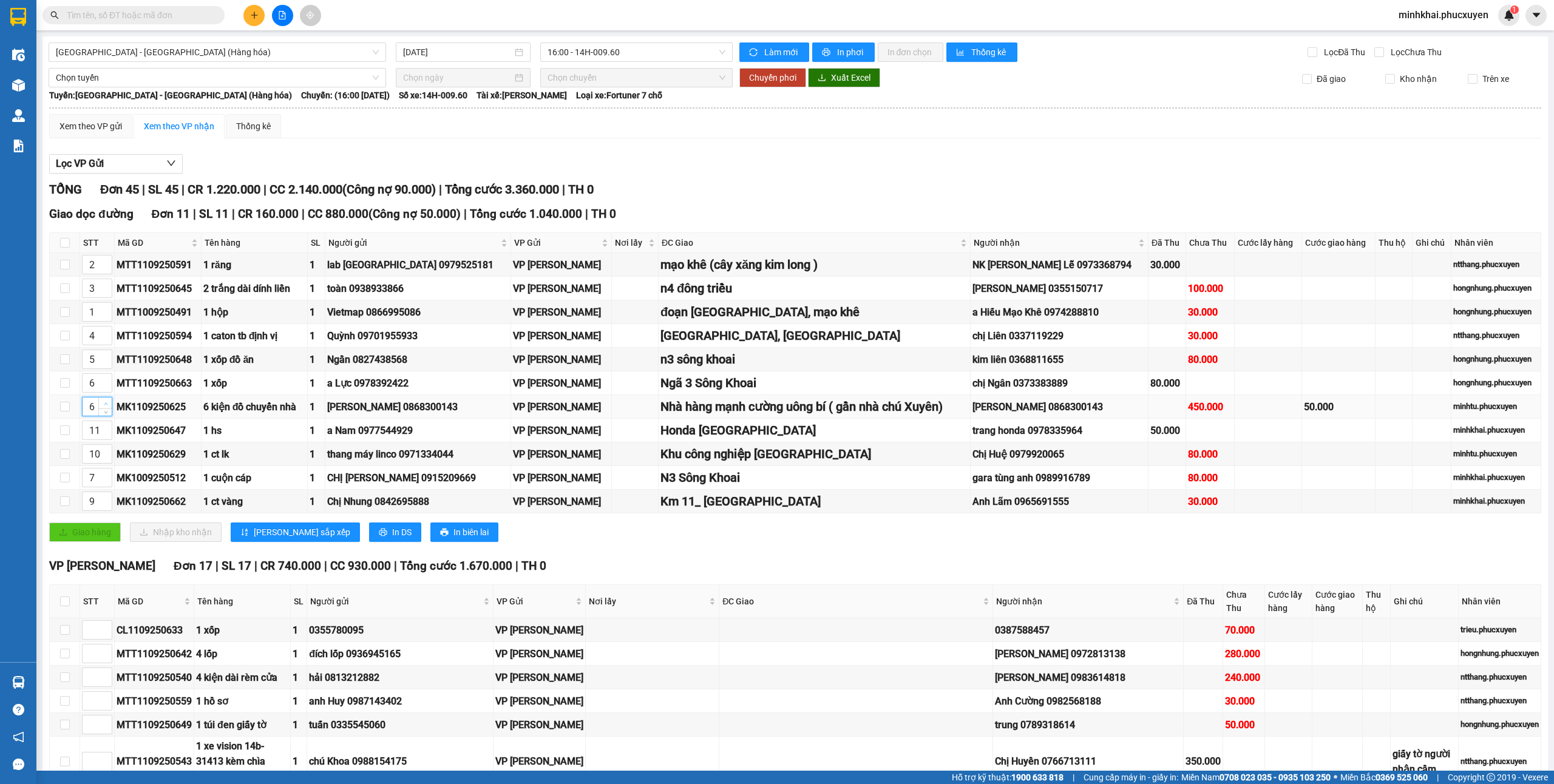
click at [105, 403] on span "Increase Value" at bounding box center [105, 403] width 13 height 11
type input "8"
click at [280, 532] on button "[PERSON_NAME] sắp xếp" at bounding box center [295, 532] width 129 height 20
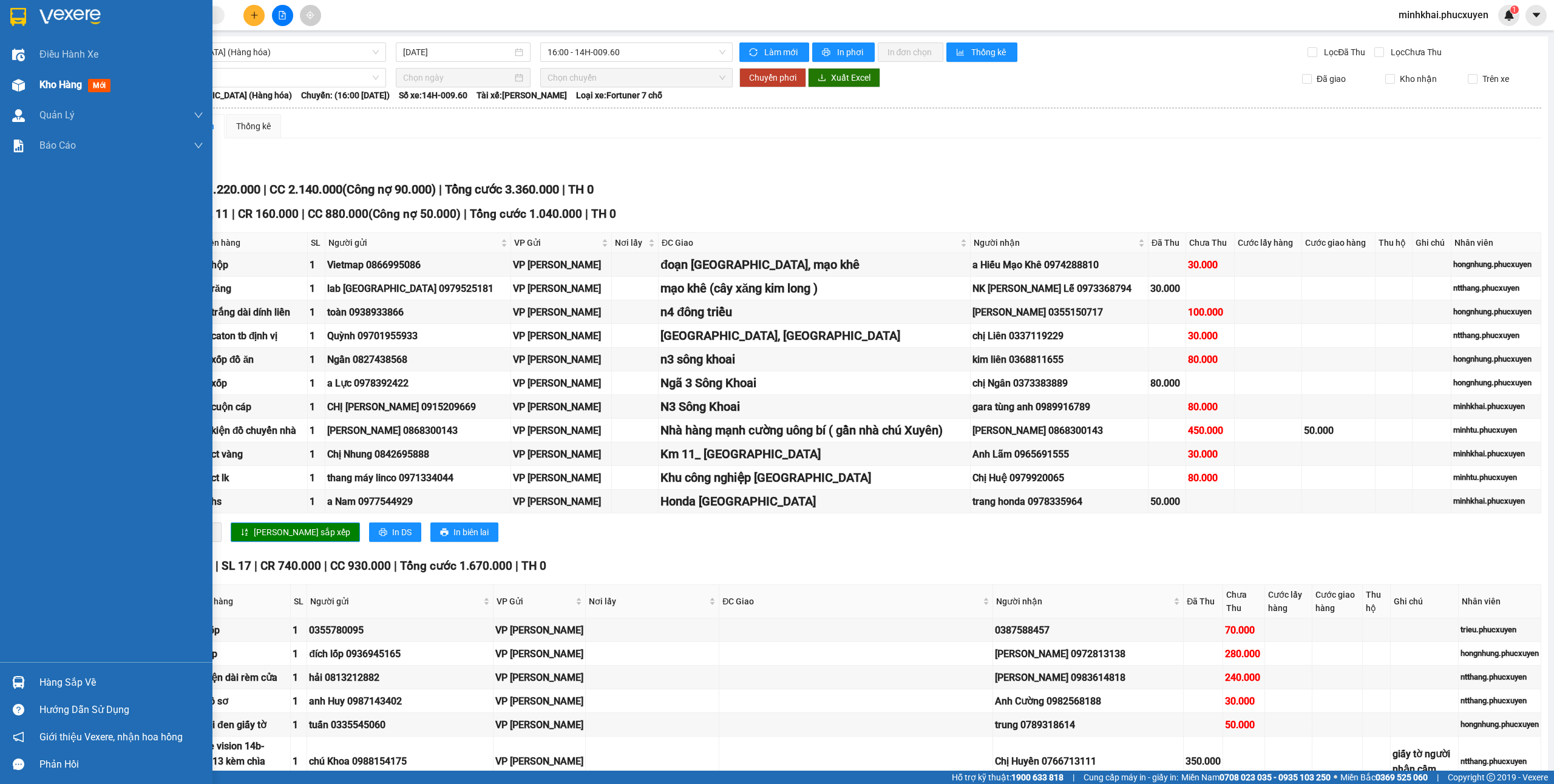
click at [0, 91] on div "Kho hàng mới" at bounding box center [106, 85] width 212 height 30
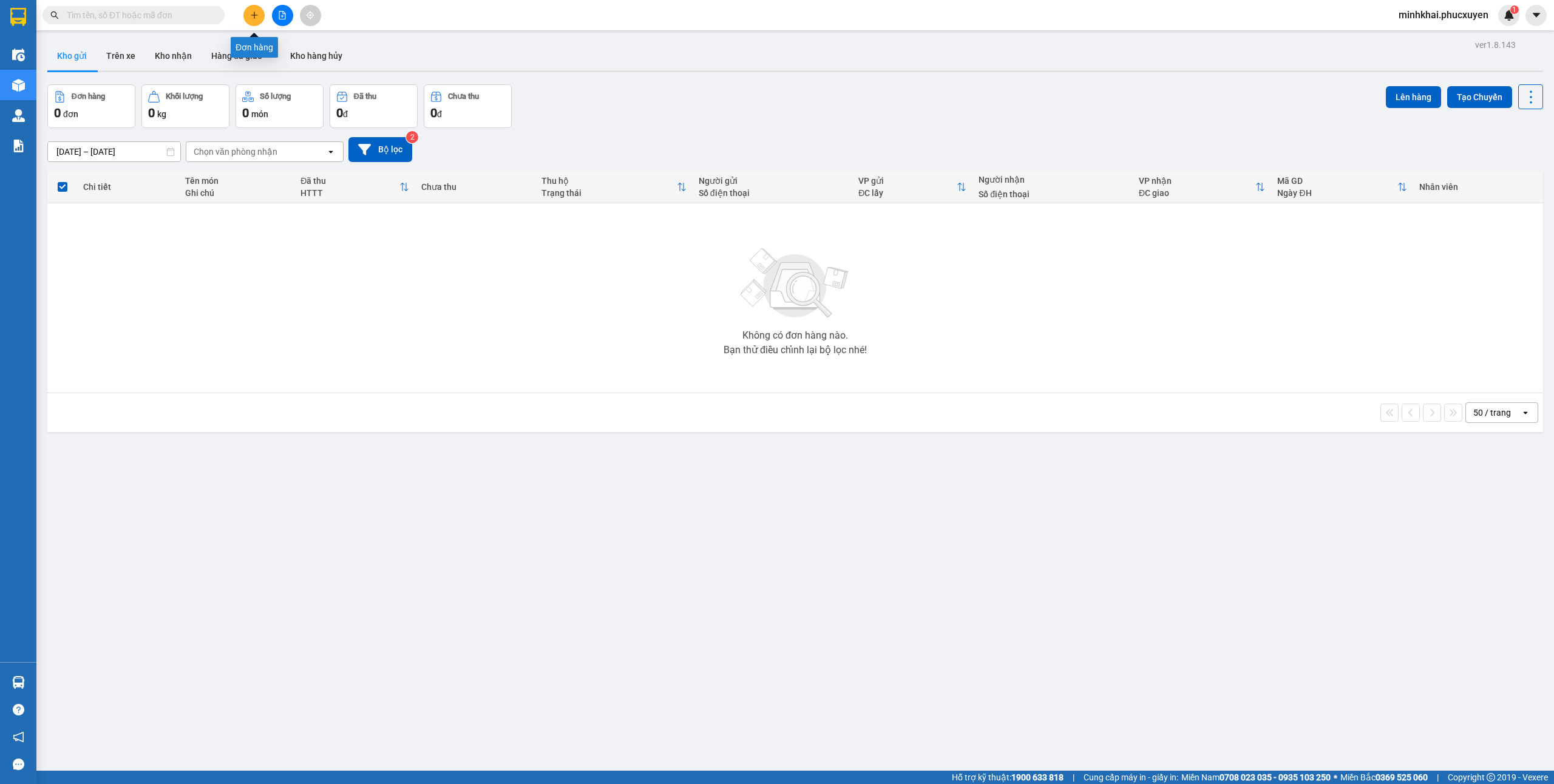
click at [253, 9] on button at bounding box center [254, 15] width 21 height 21
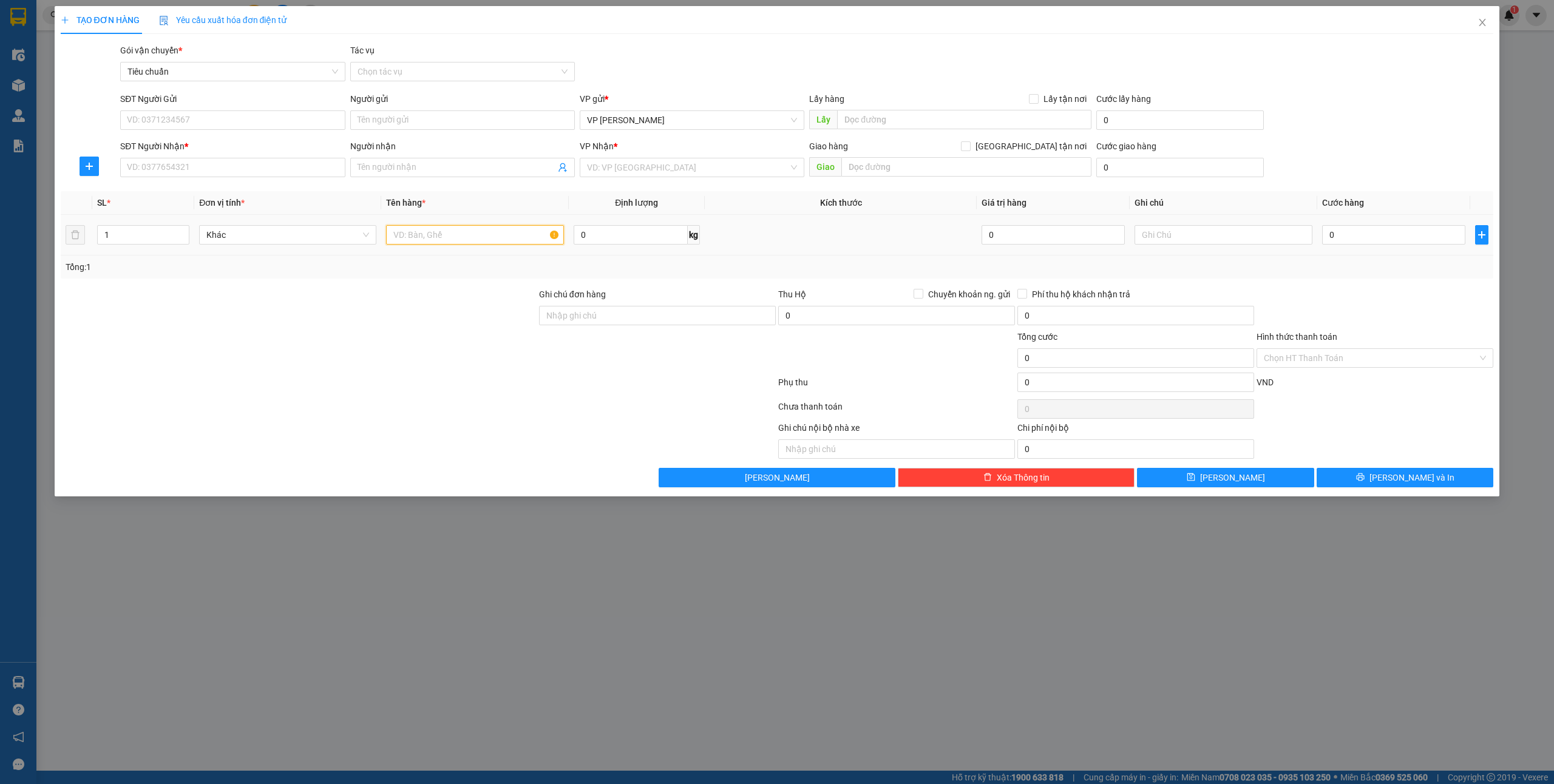
click at [436, 241] on input "text" at bounding box center [474, 235] width 177 height 20
click at [173, 110] on input "SĐT Người Gửi" at bounding box center [232, 120] width 225 height 20
click at [170, 141] on div "0365435642 - c hồng" at bounding box center [233, 144] width 210 height 13
click at [192, 166] on input "SĐT Người Nhận *" at bounding box center [232, 167] width 225 height 20
click at [212, 188] on div "0785450000 - Hoàng" at bounding box center [233, 192] width 210 height 13
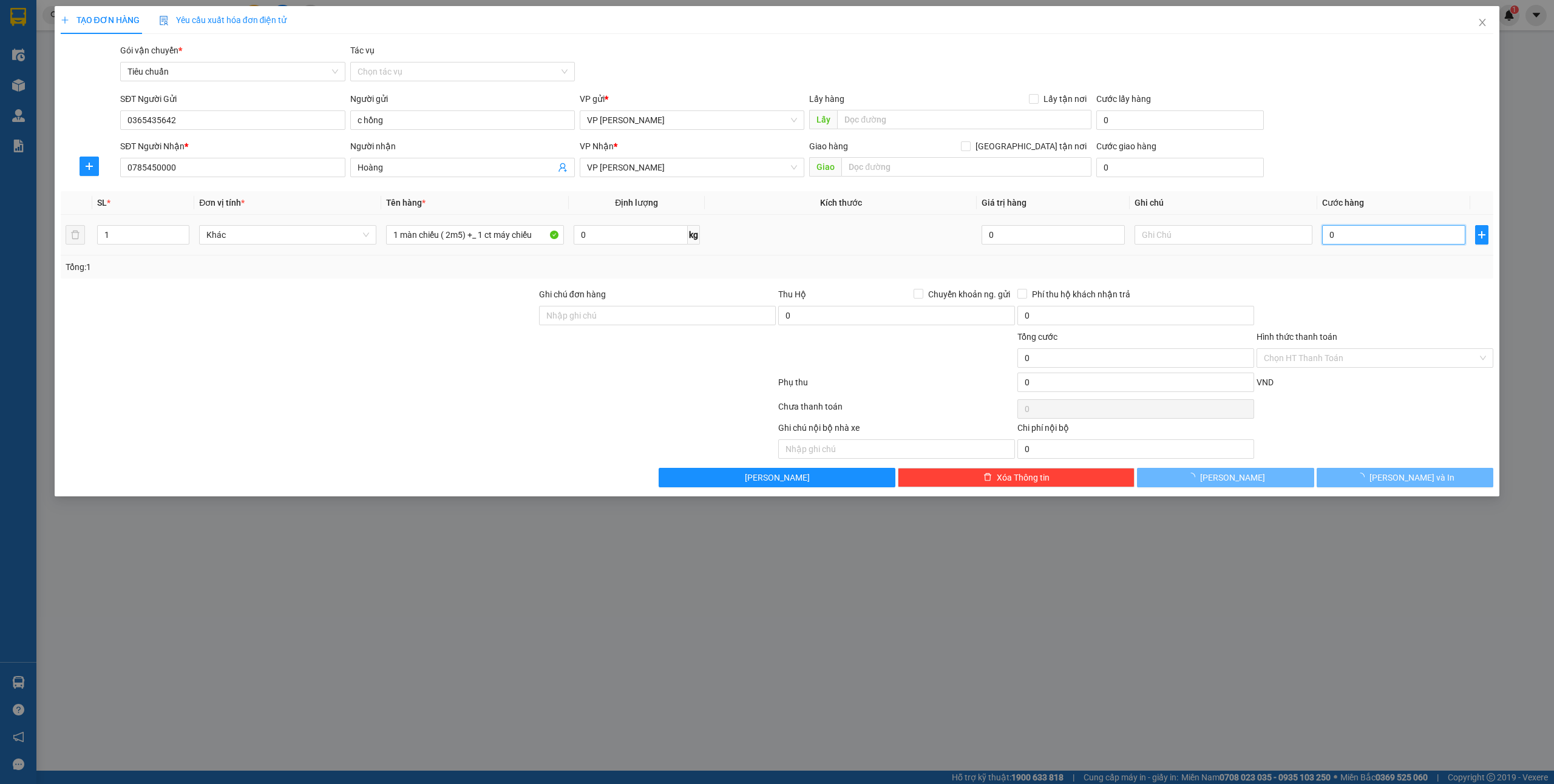
click at [1373, 231] on input "0" at bounding box center [1394, 235] width 144 height 20
click at [1392, 479] on button "[PERSON_NAME] và In" at bounding box center [1405, 477] width 177 height 20
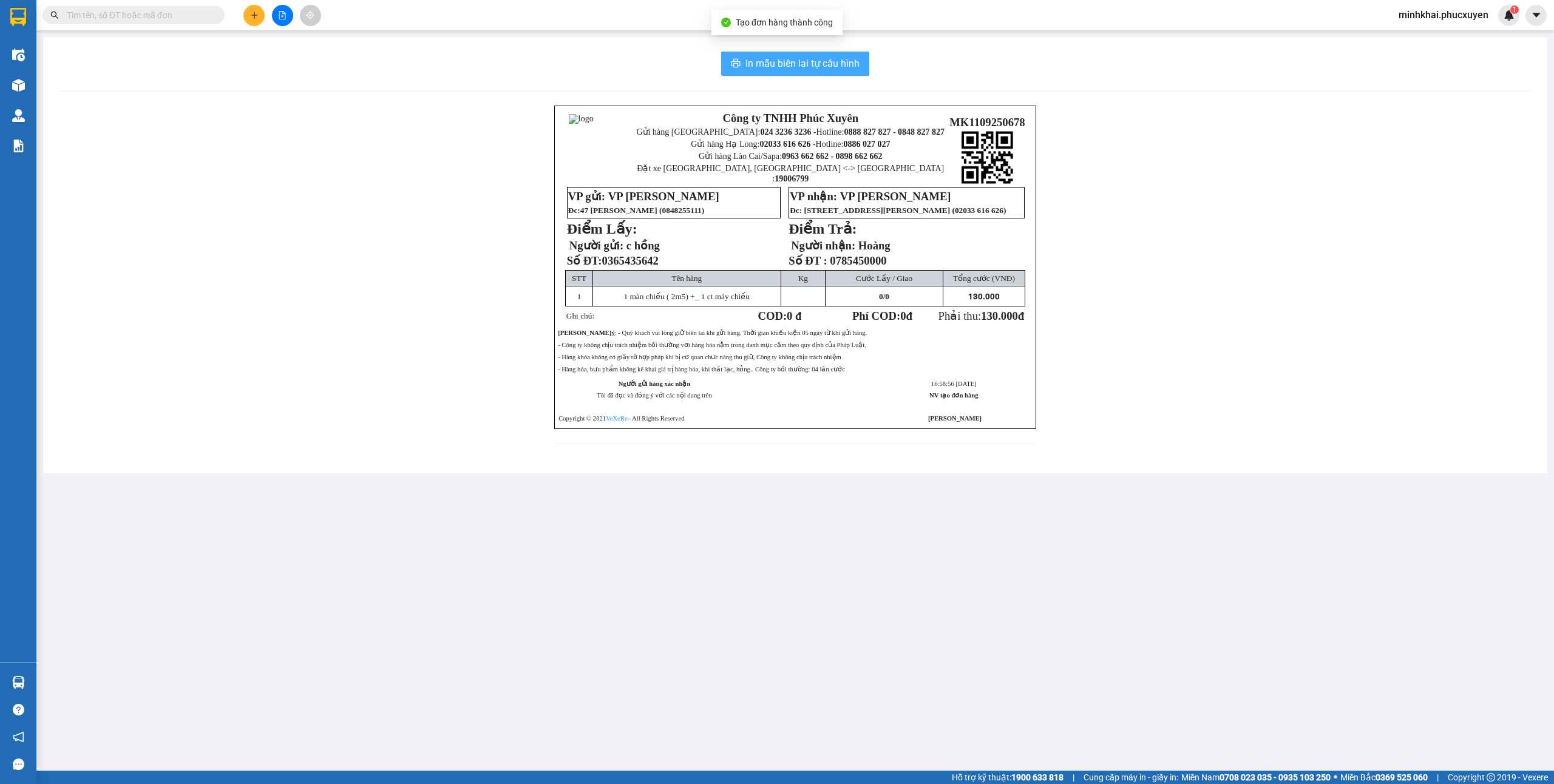
click at [792, 69] on span "In mẫu biên lai tự cấu hình" at bounding box center [802, 63] width 114 height 15
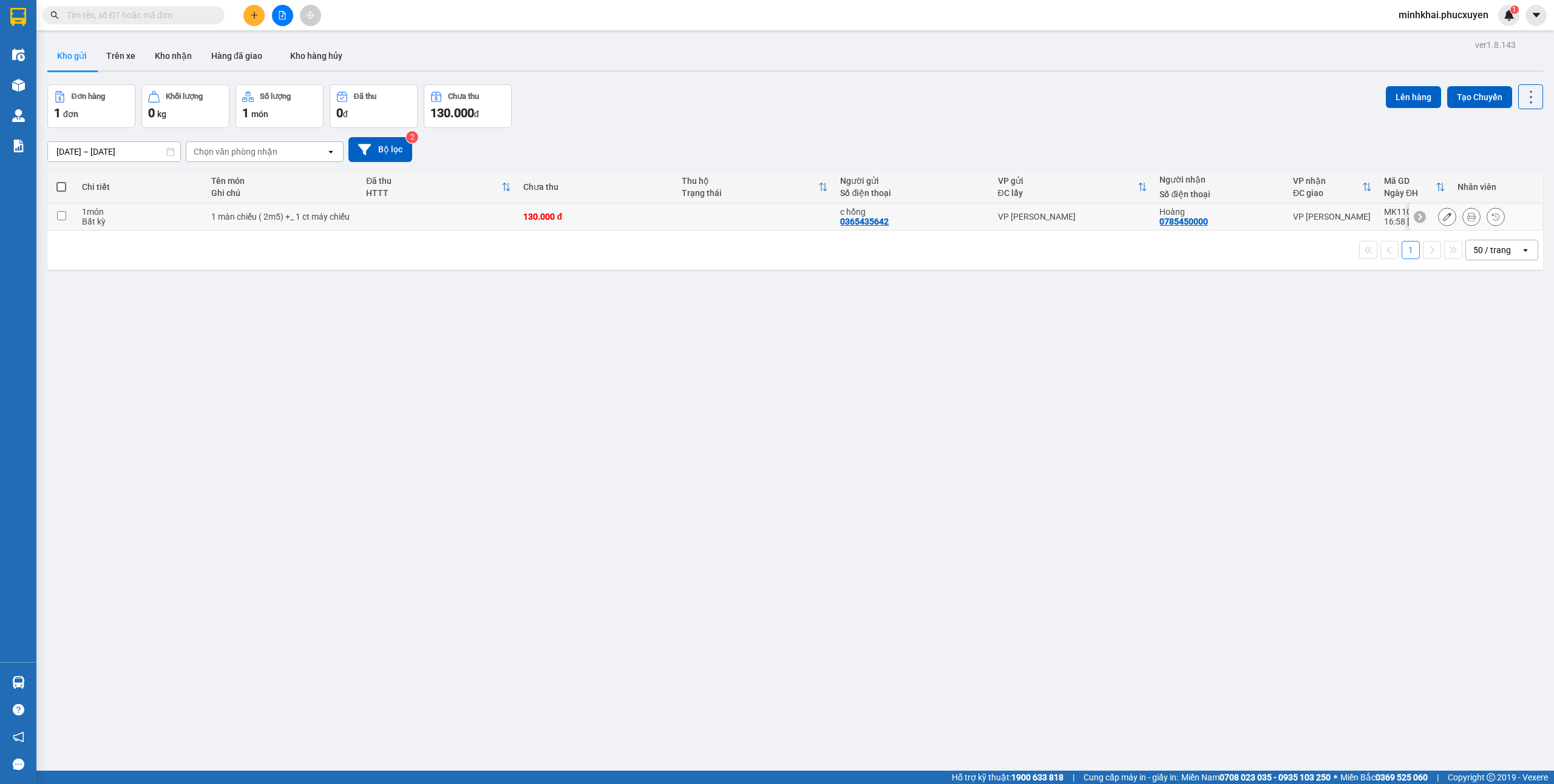
click at [59, 214] on input "checkbox" at bounding box center [62, 216] width 9 height 9
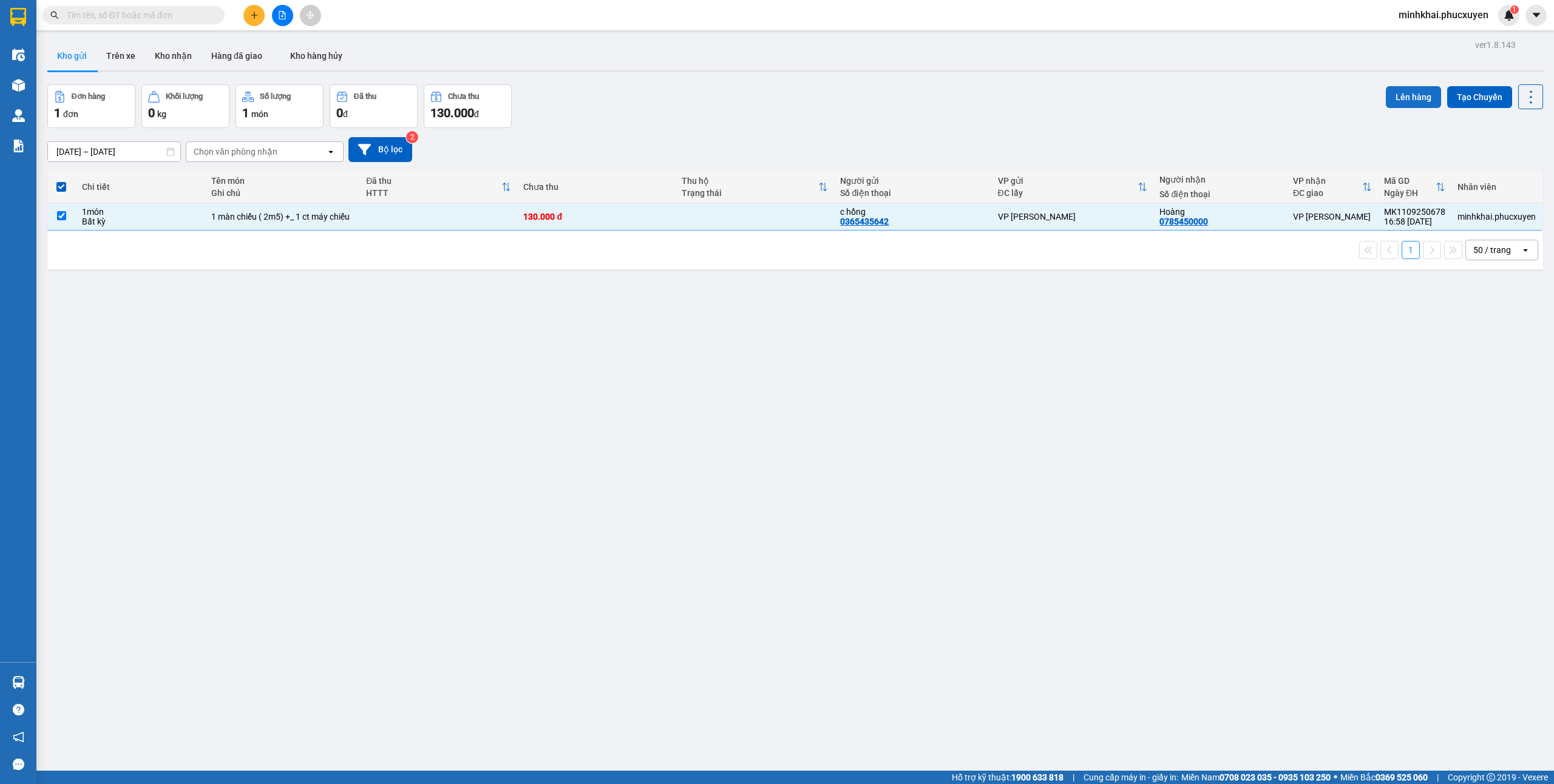
click at [1397, 93] on button "Lên hàng" at bounding box center [1414, 97] width 55 height 22
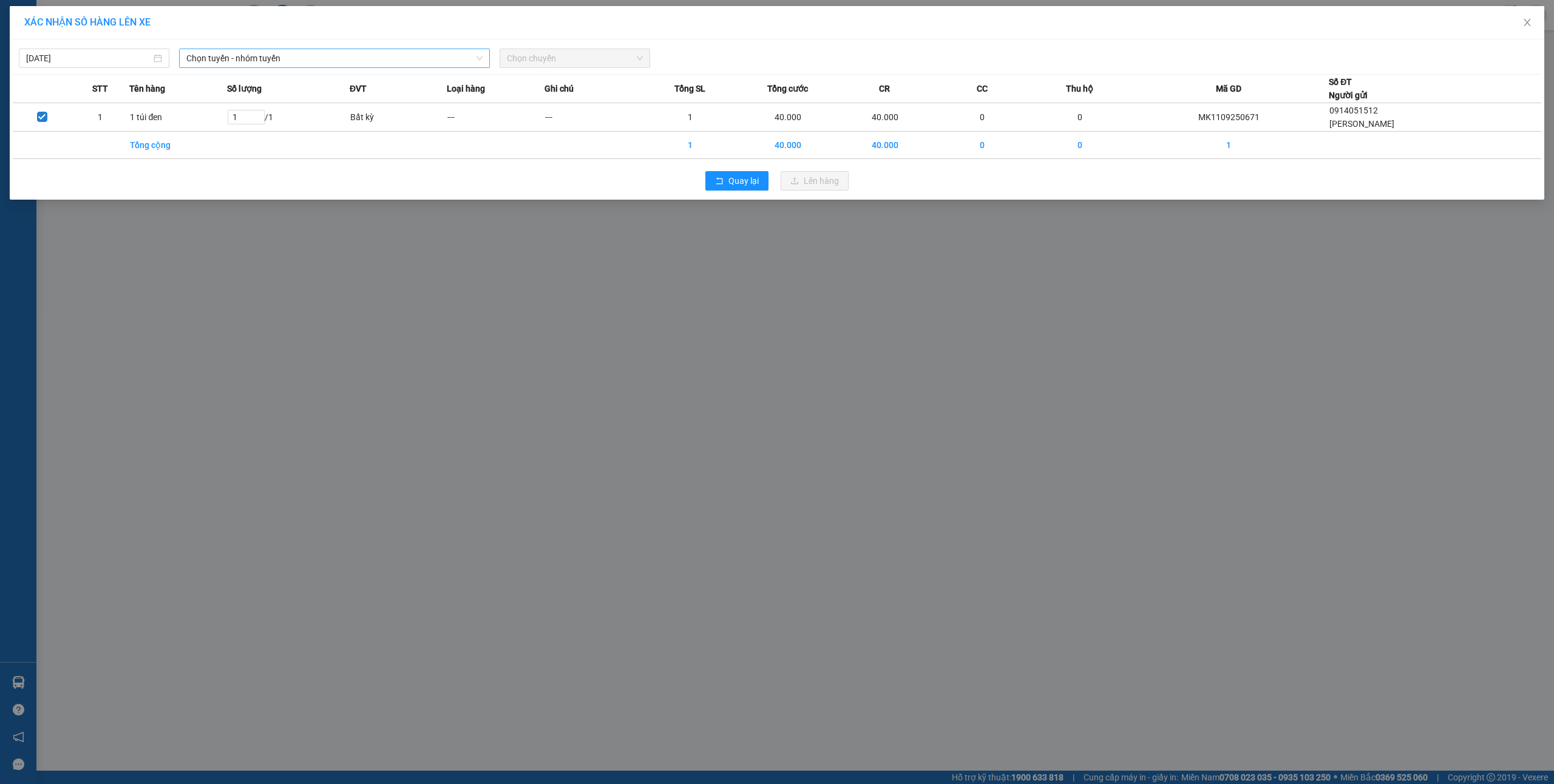
click at [299, 68] on div "Chọn tuyến - nhóm tuyến" at bounding box center [334, 58] width 311 height 20
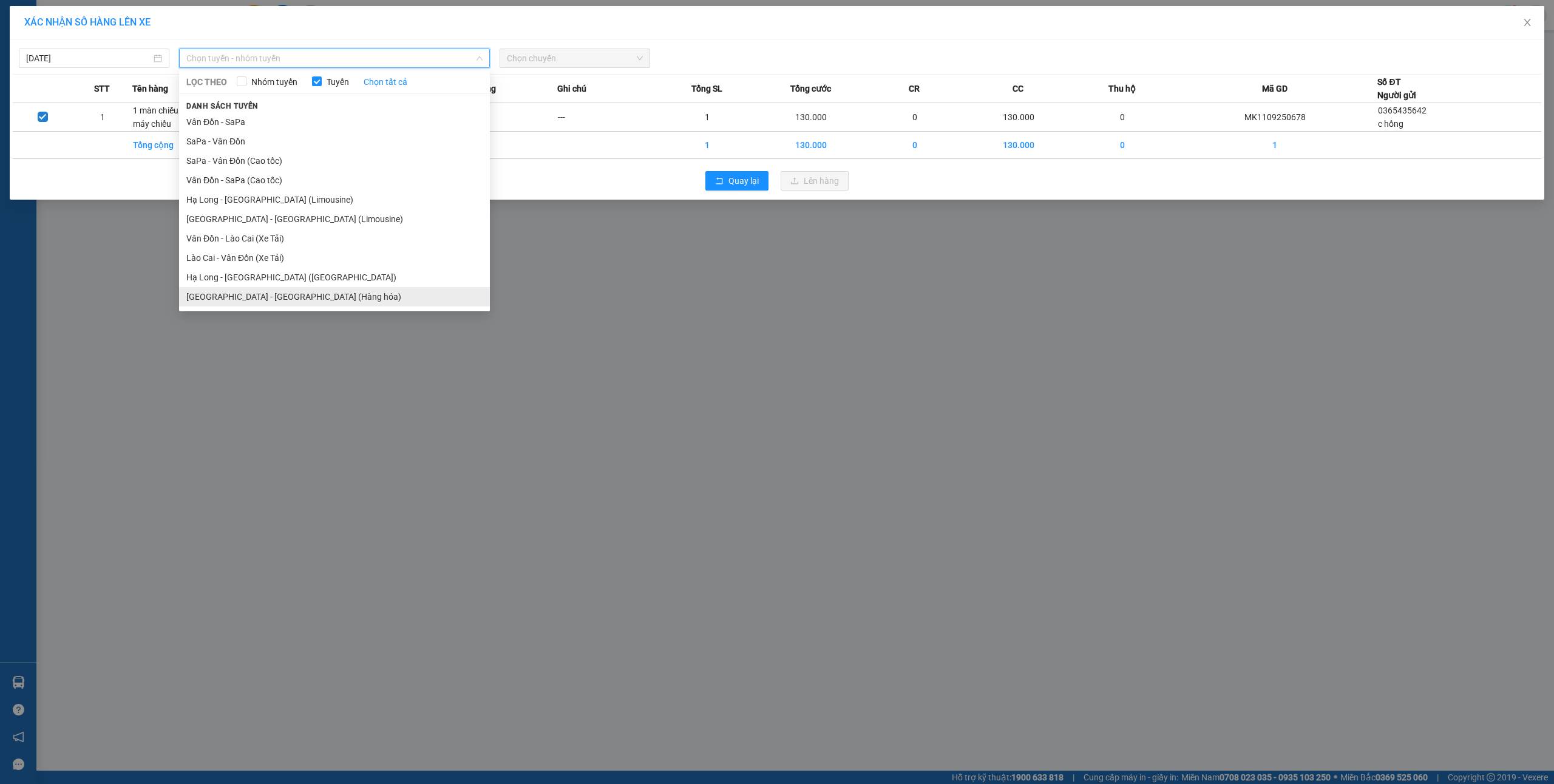
click at [301, 293] on li "[GEOGRAPHIC_DATA] - [GEOGRAPHIC_DATA] (Hàng hóa)" at bounding box center [334, 297] width 311 height 20
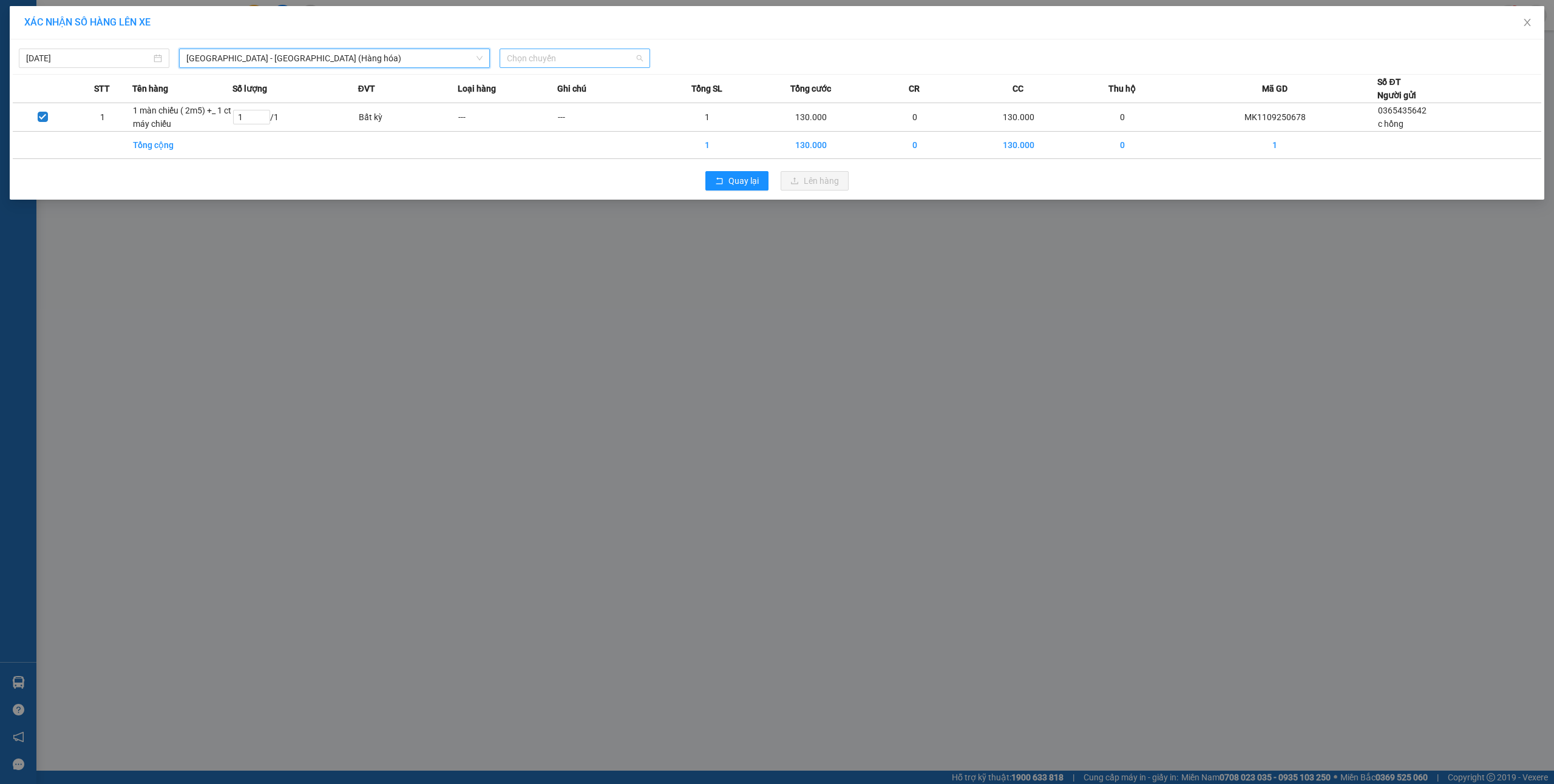
click at [577, 49] on div "Chọn chuyến" at bounding box center [574, 58] width 151 height 20
click at [555, 114] on div "16:00 - 14H-009.60" at bounding box center [555, 121] width 95 height 13
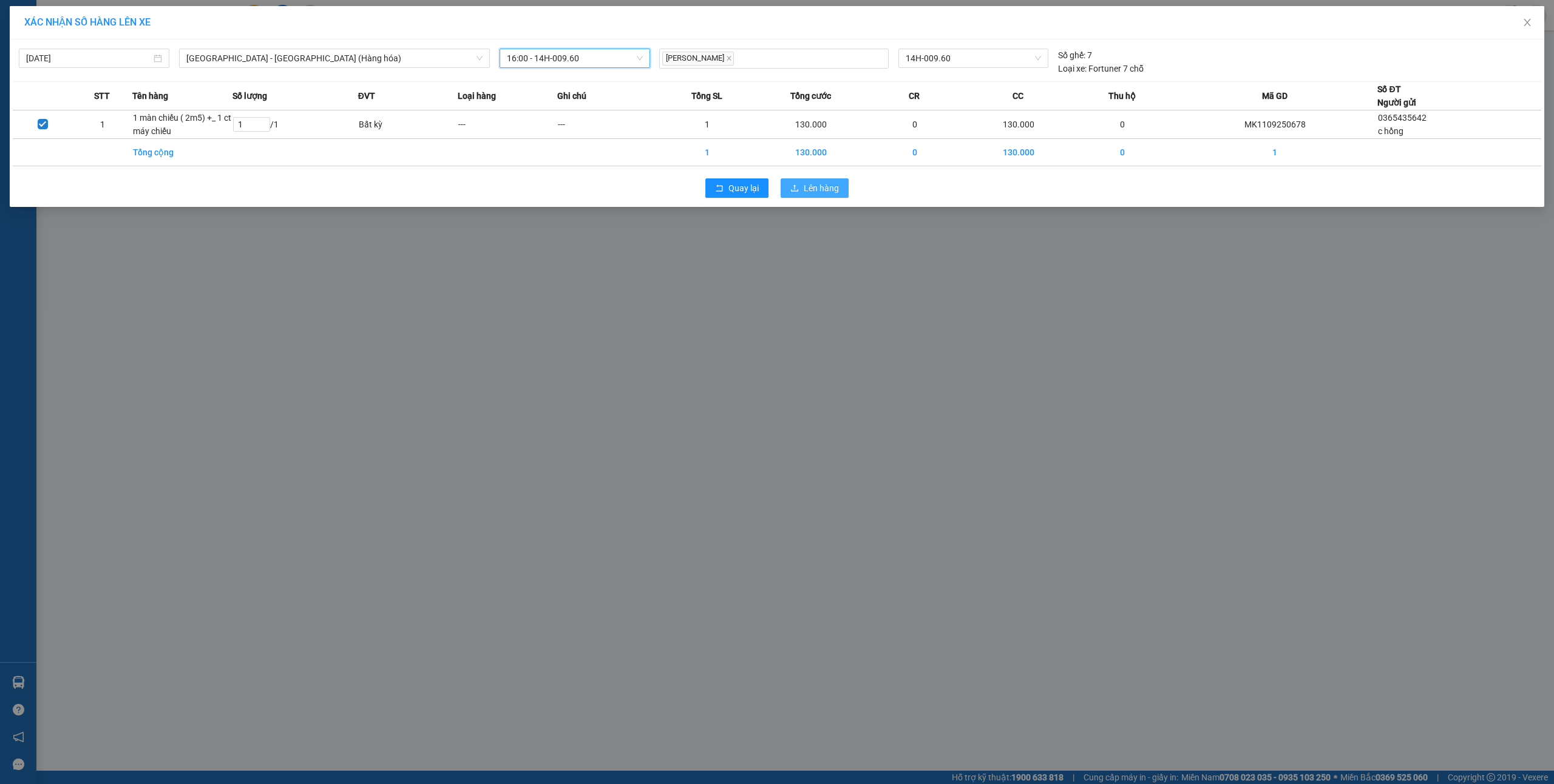
click at [827, 191] on span "Lên hàng" at bounding box center [821, 188] width 35 height 13
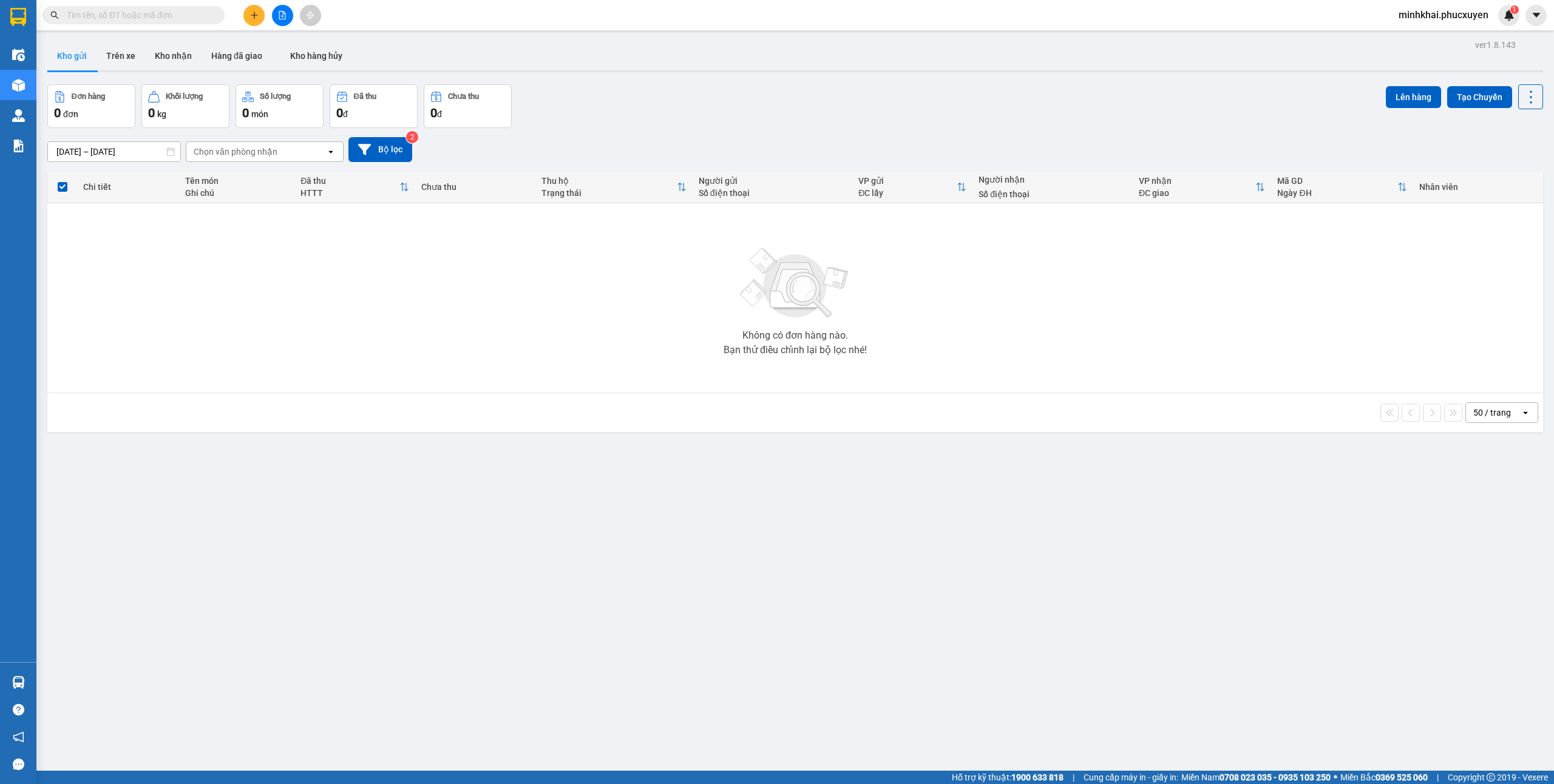
click at [280, 16] on icon "file-add" at bounding box center [282, 15] width 9 height 9
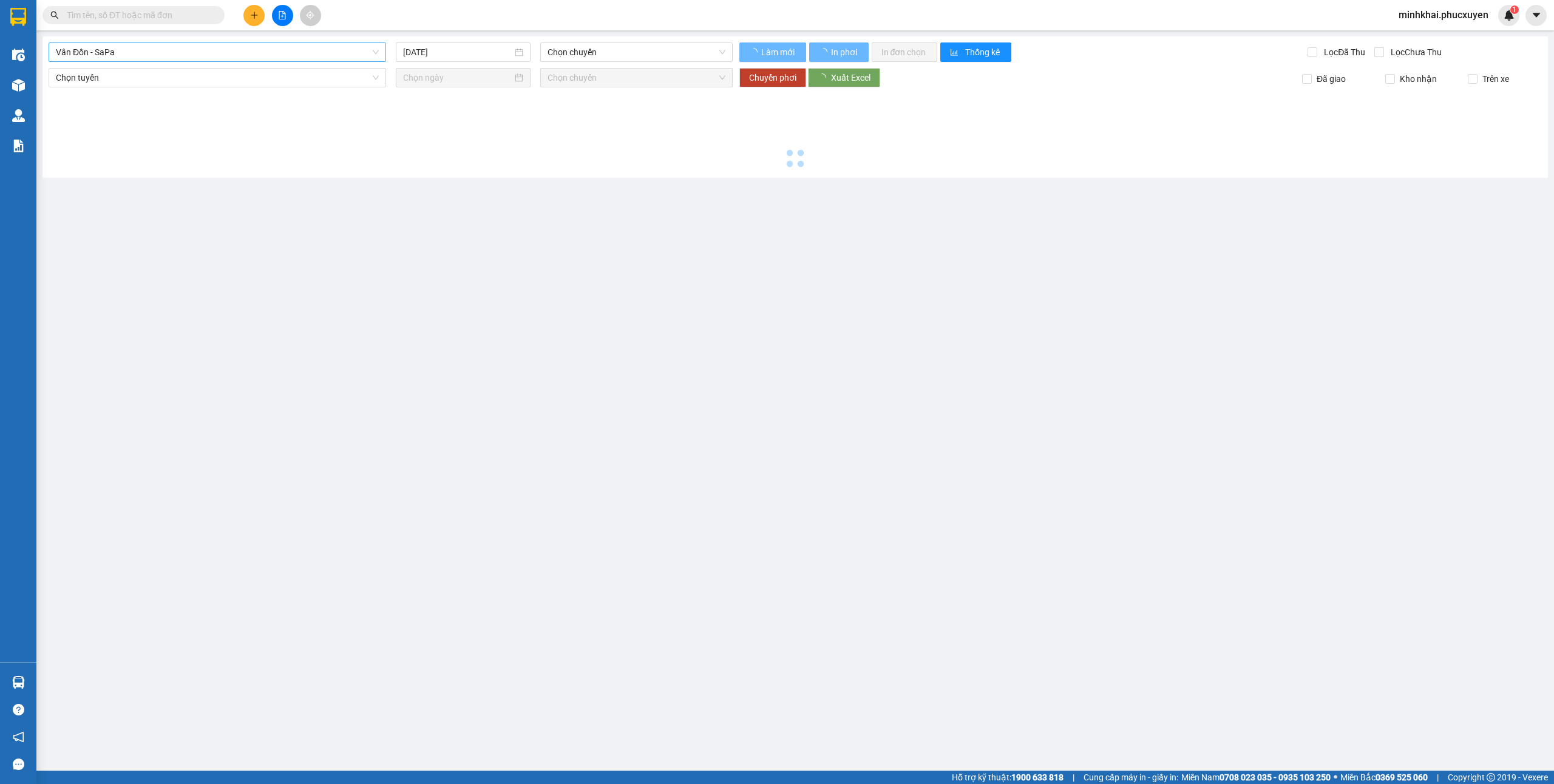
click at [207, 47] on span "Vân Đồn - SaPa" at bounding box center [217, 52] width 323 height 18
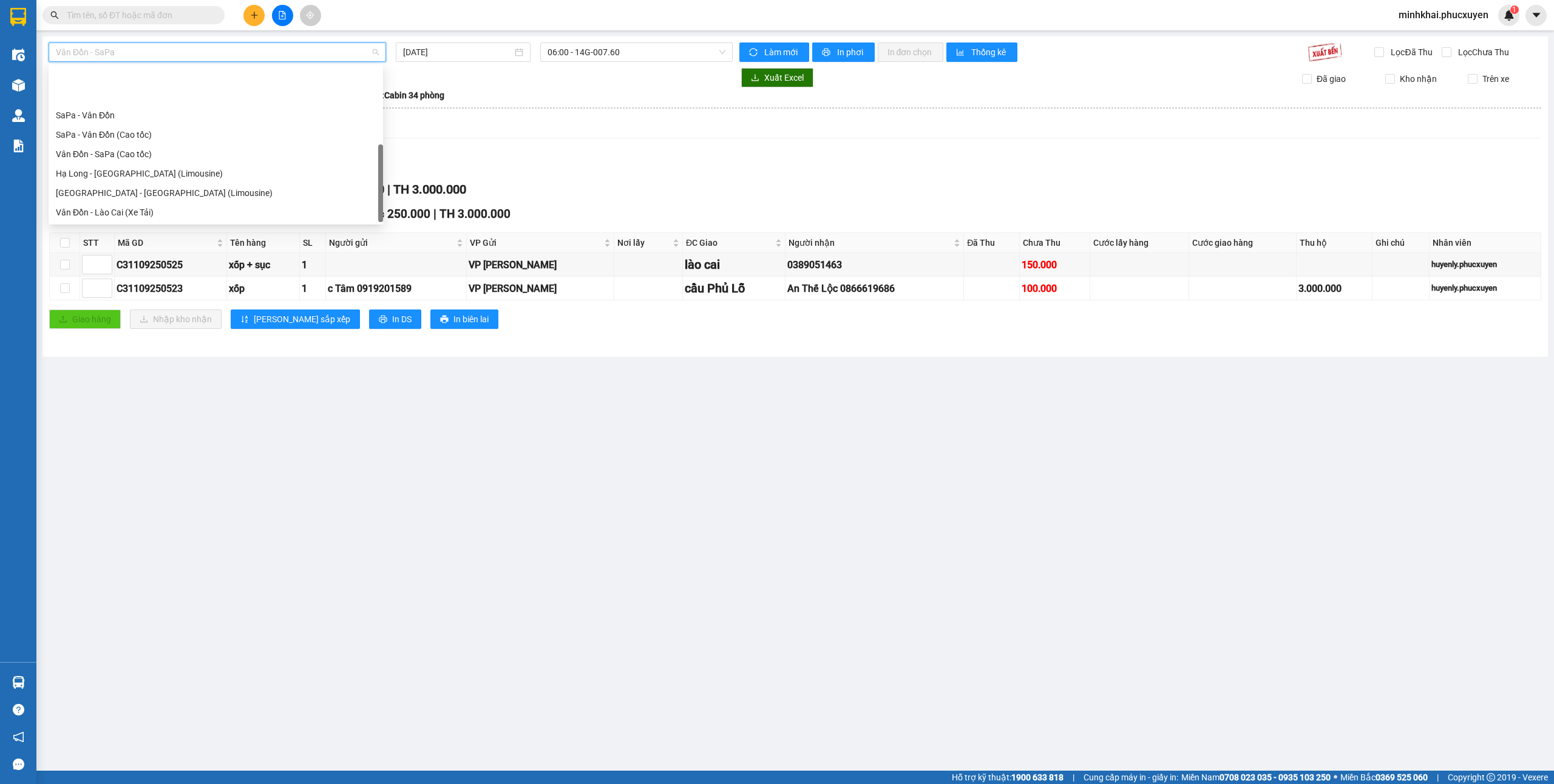
click at [180, 264] on div "[GEOGRAPHIC_DATA] - [GEOGRAPHIC_DATA] (Hàng hóa)" at bounding box center [216, 271] width 320 height 13
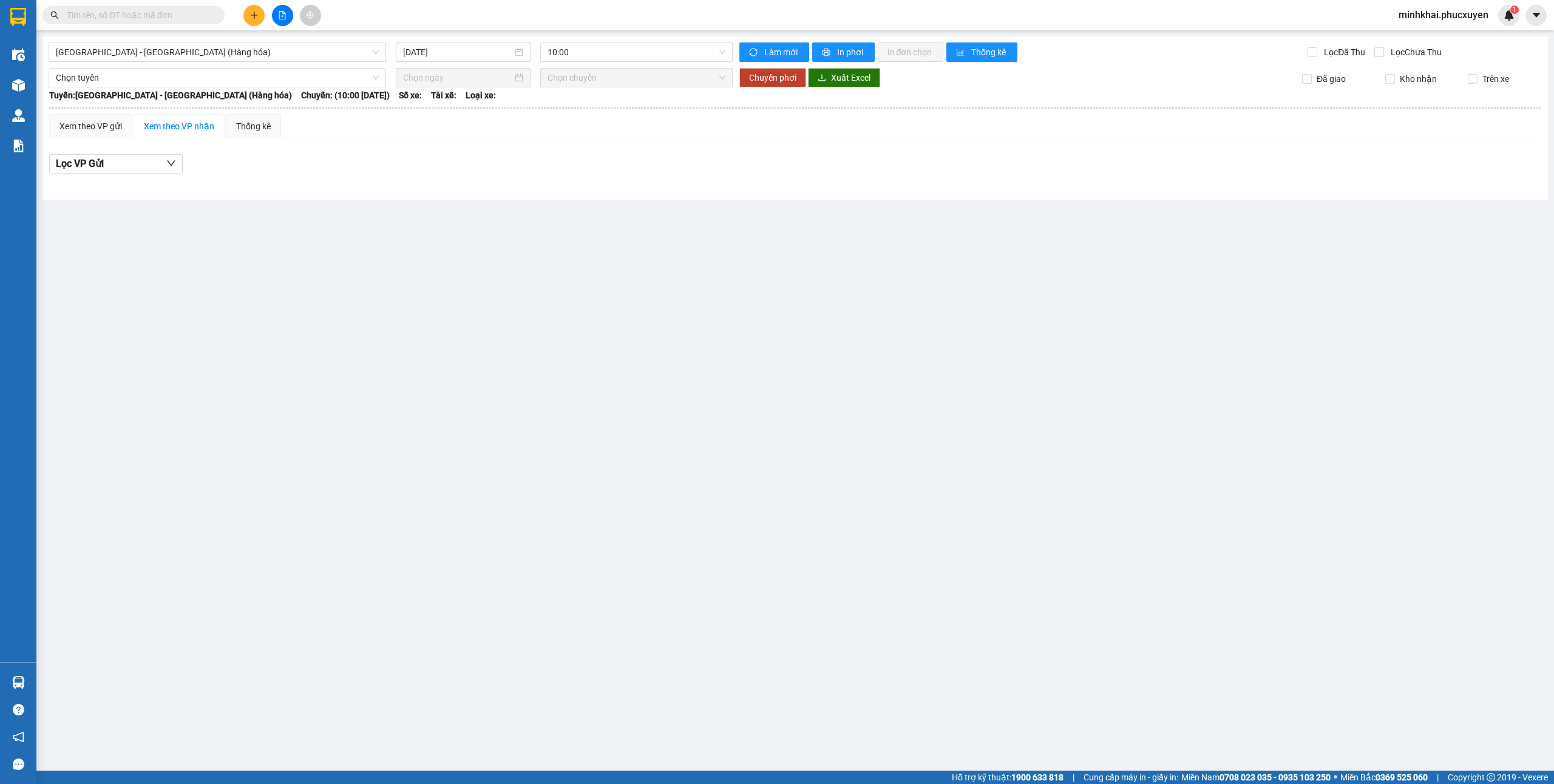
click at [562, 62] on div "Hà Nội - Hạ Long (Hàng hóa) 11/09/2025 10:00 Làm mới In phơi In đơn chọn Thống …" at bounding box center [795, 118] width 1506 height 163
click at [564, 57] on span "10:00" at bounding box center [637, 52] width 178 height 18
click at [571, 114] on div "16:00 - 14H-009.60" at bounding box center [595, 115] width 95 height 13
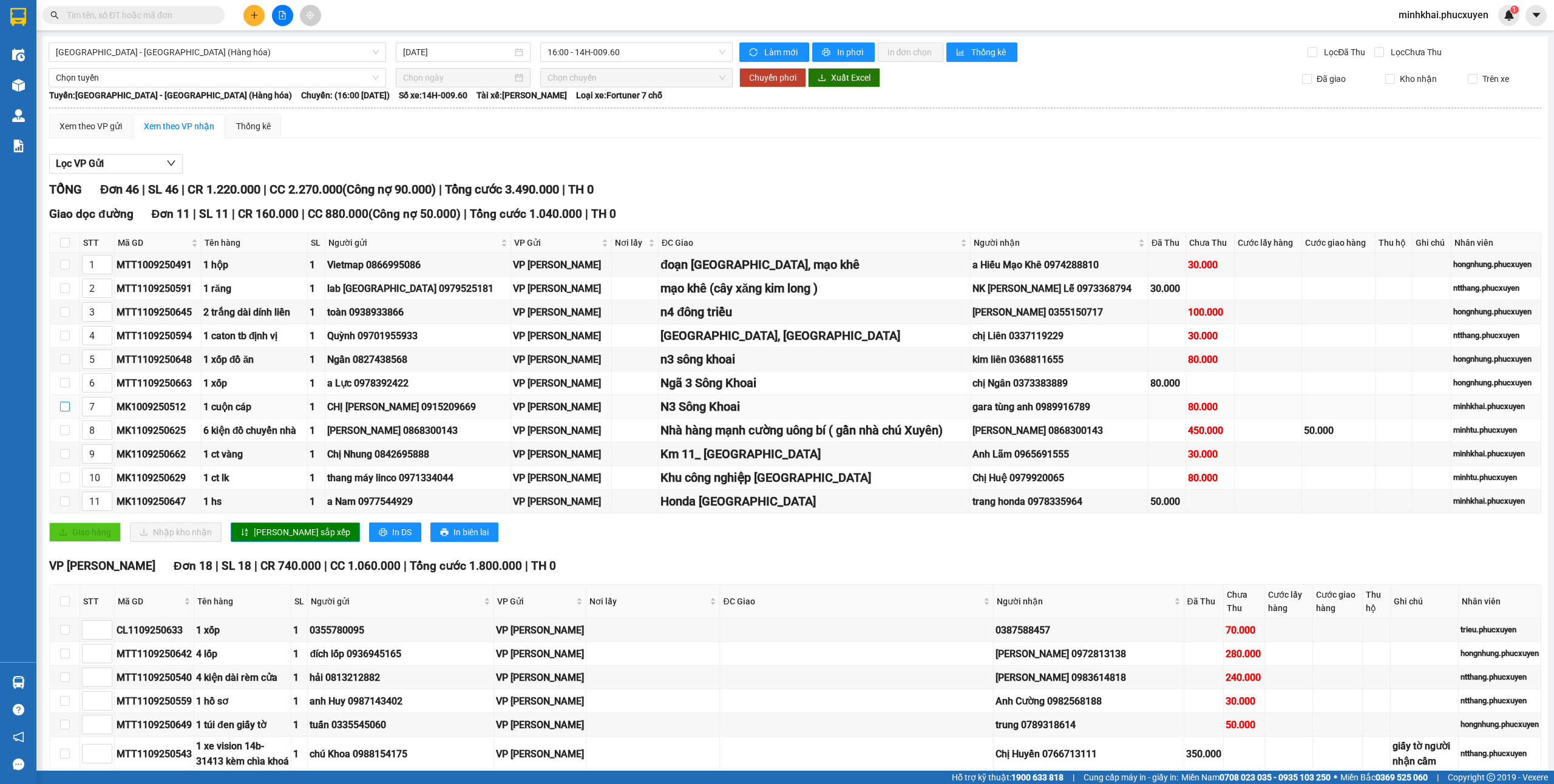
click at [61, 409] on input "checkbox" at bounding box center [65, 406] width 9 height 9
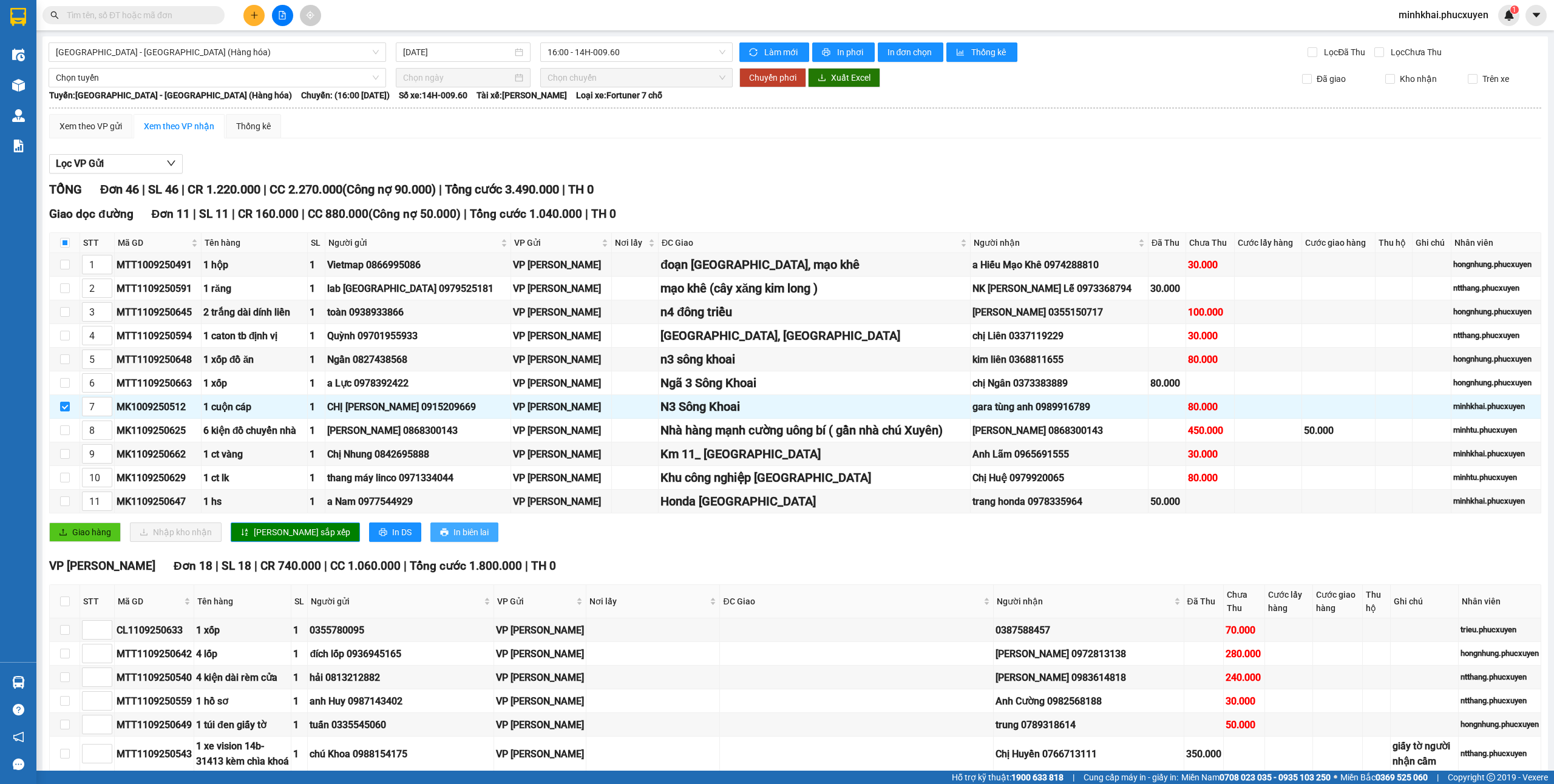
click at [454, 536] on span "In biên lai" at bounding box center [471, 532] width 35 height 13
click at [62, 244] on input "checkbox" at bounding box center [65, 243] width 9 height 9
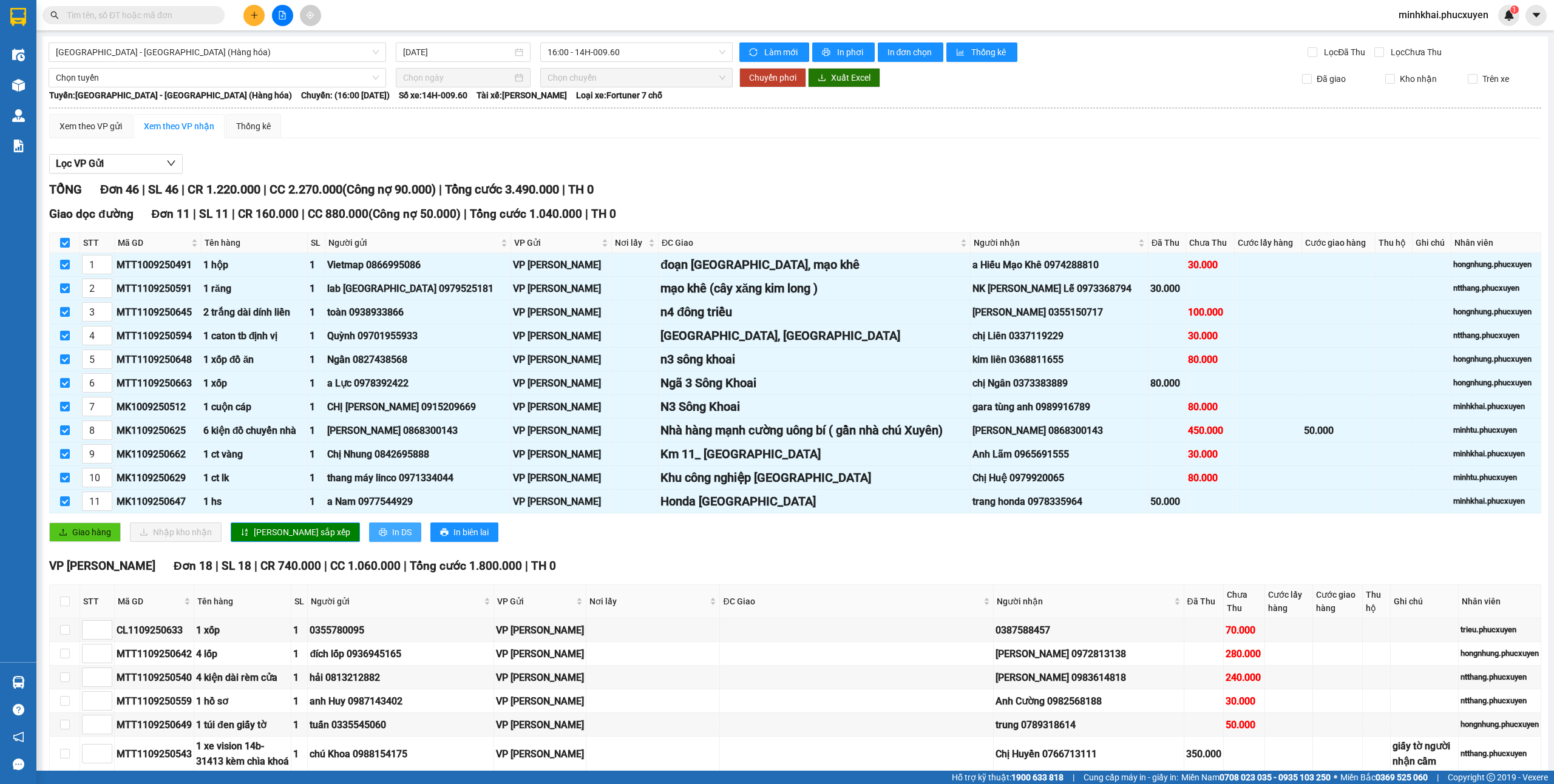
click at [369, 532] on button "In DS" at bounding box center [395, 532] width 52 height 20
click at [392, 536] on span "In DS" at bounding box center [402, 532] width 20 height 13
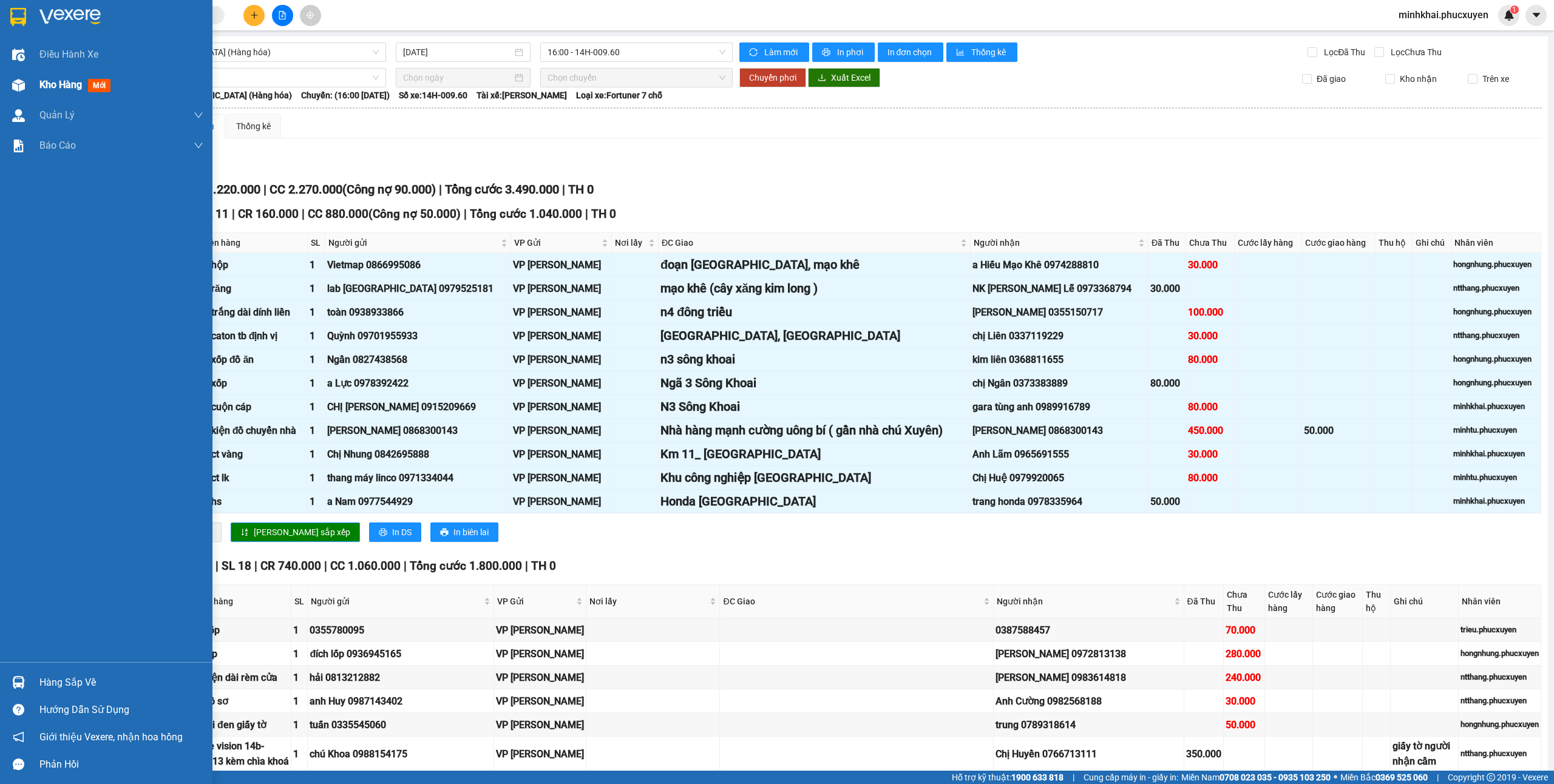
click at [0, 77] on div "Kho hàng mới" at bounding box center [106, 85] width 212 height 30
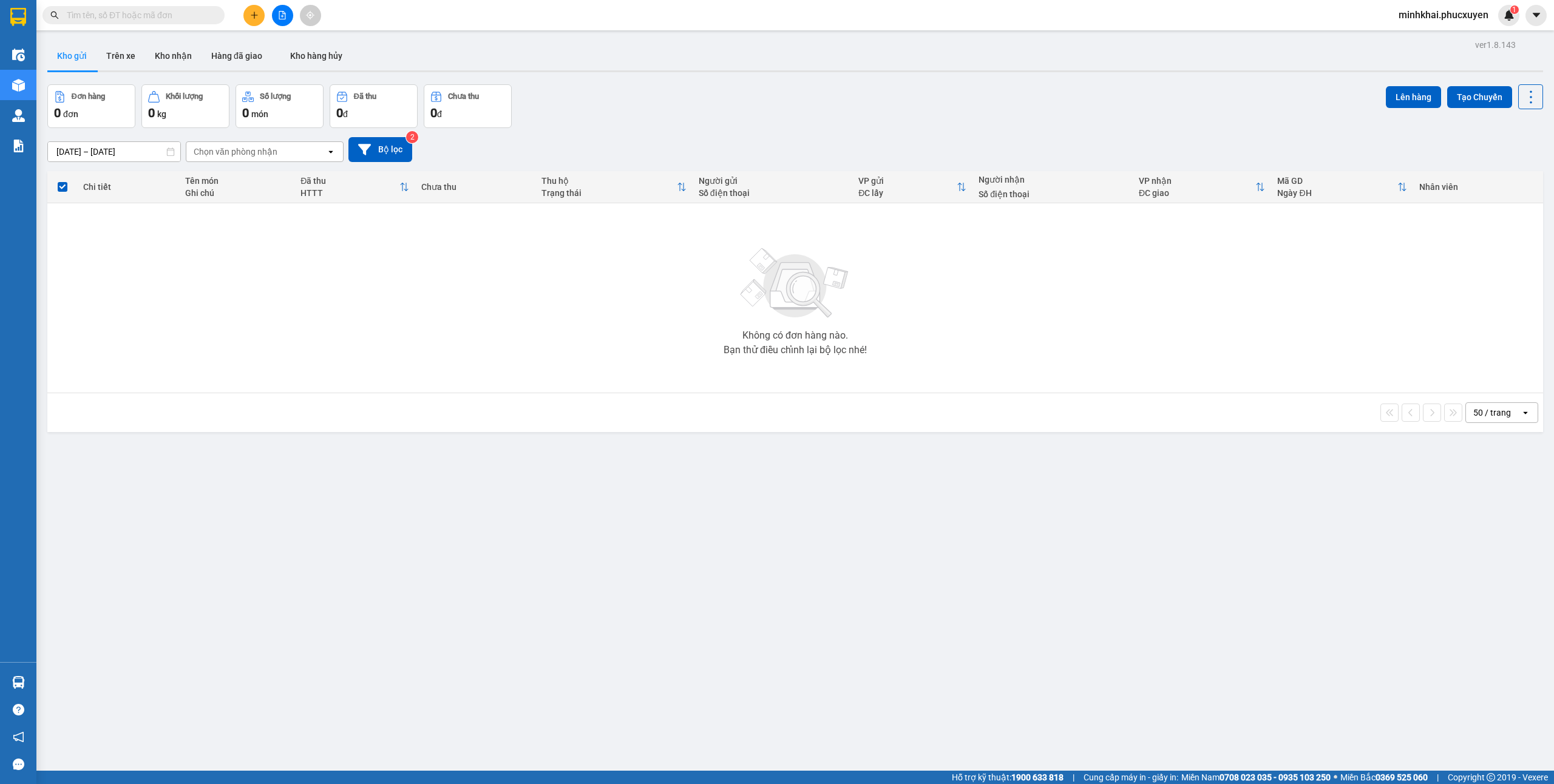
click at [581, 457] on section "Kết quả tìm kiếm ( 0 ) Bộ lọc No Data minhkhai.phucxuyen 1 Điều hành xe Kho hàn…" at bounding box center [777, 392] width 1554 height 784
click at [183, 47] on button "Kho nhận" at bounding box center [174, 55] width 57 height 29
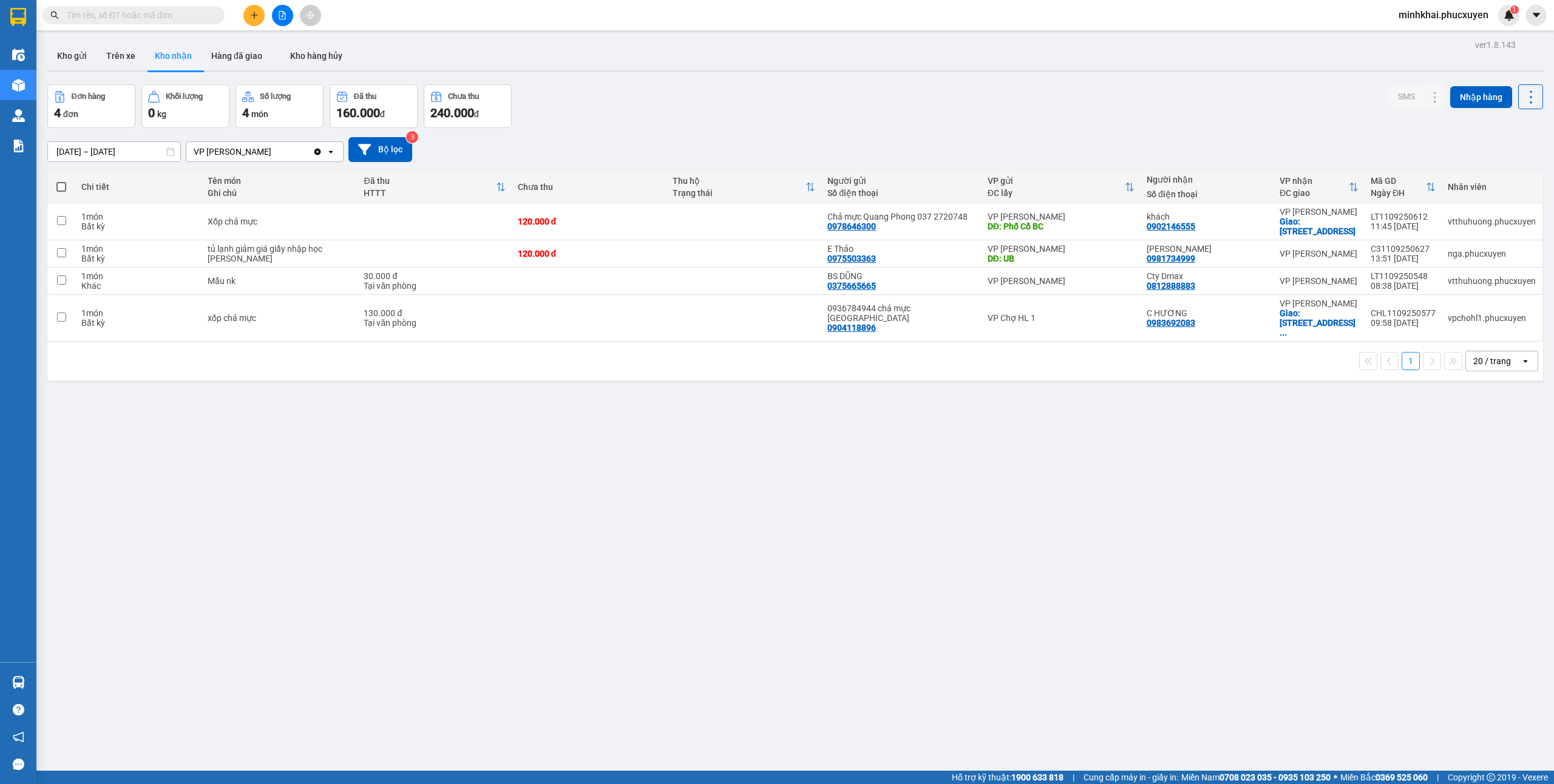
click at [246, 13] on button at bounding box center [254, 15] width 21 height 21
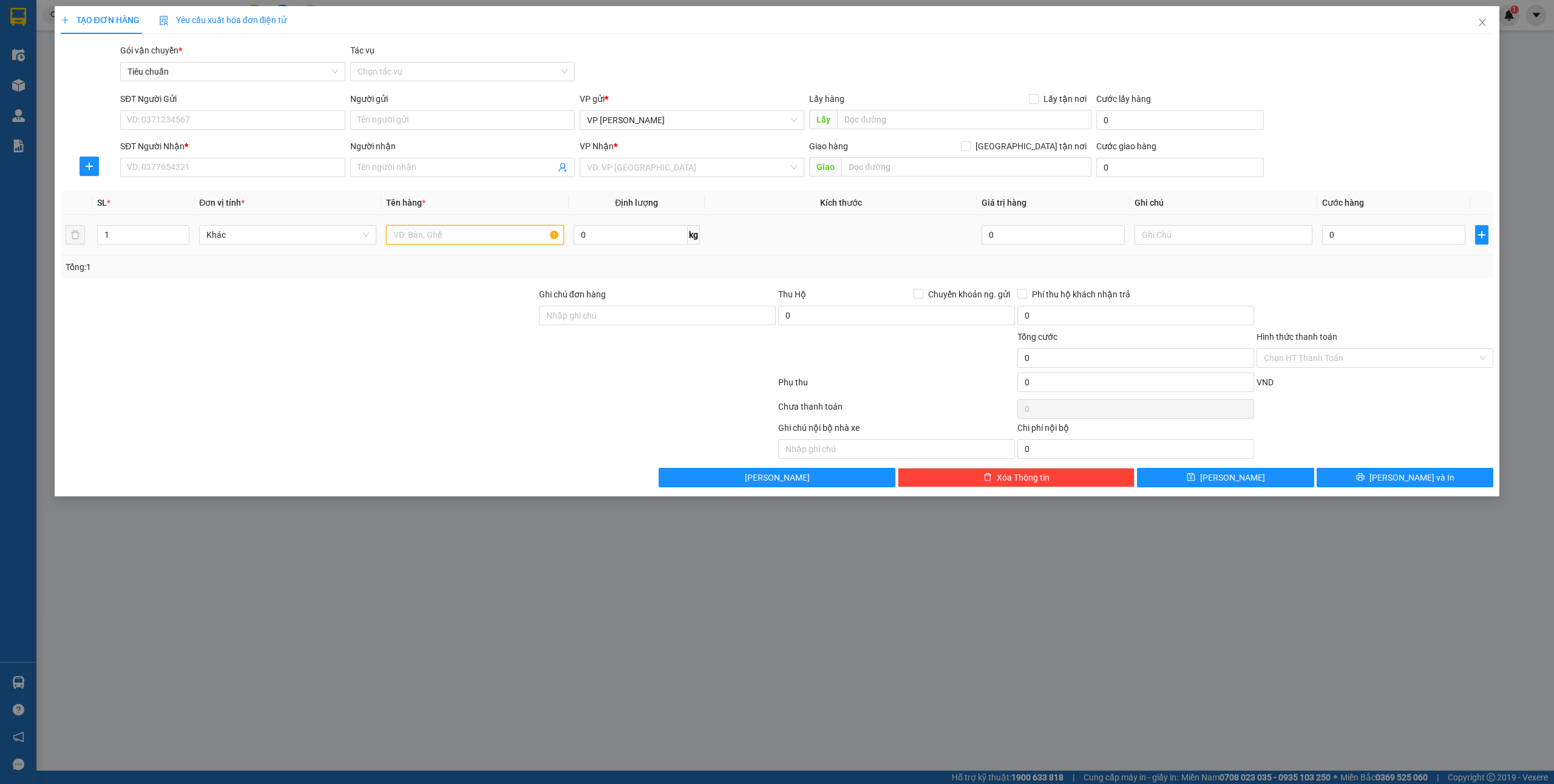
click at [464, 237] on input "text" at bounding box center [474, 235] width 177 height 20
click at [154, 120] on input "SĐT Người Gửi" at bounding box center [232, 120] width 225 height 20
click at [1372, 230] on input "0" at bounding box center [1394, 235] width 144 height 20
click at [387, 118] on input "Người gửi" at bounding box center [462, 120] width 225 height 20
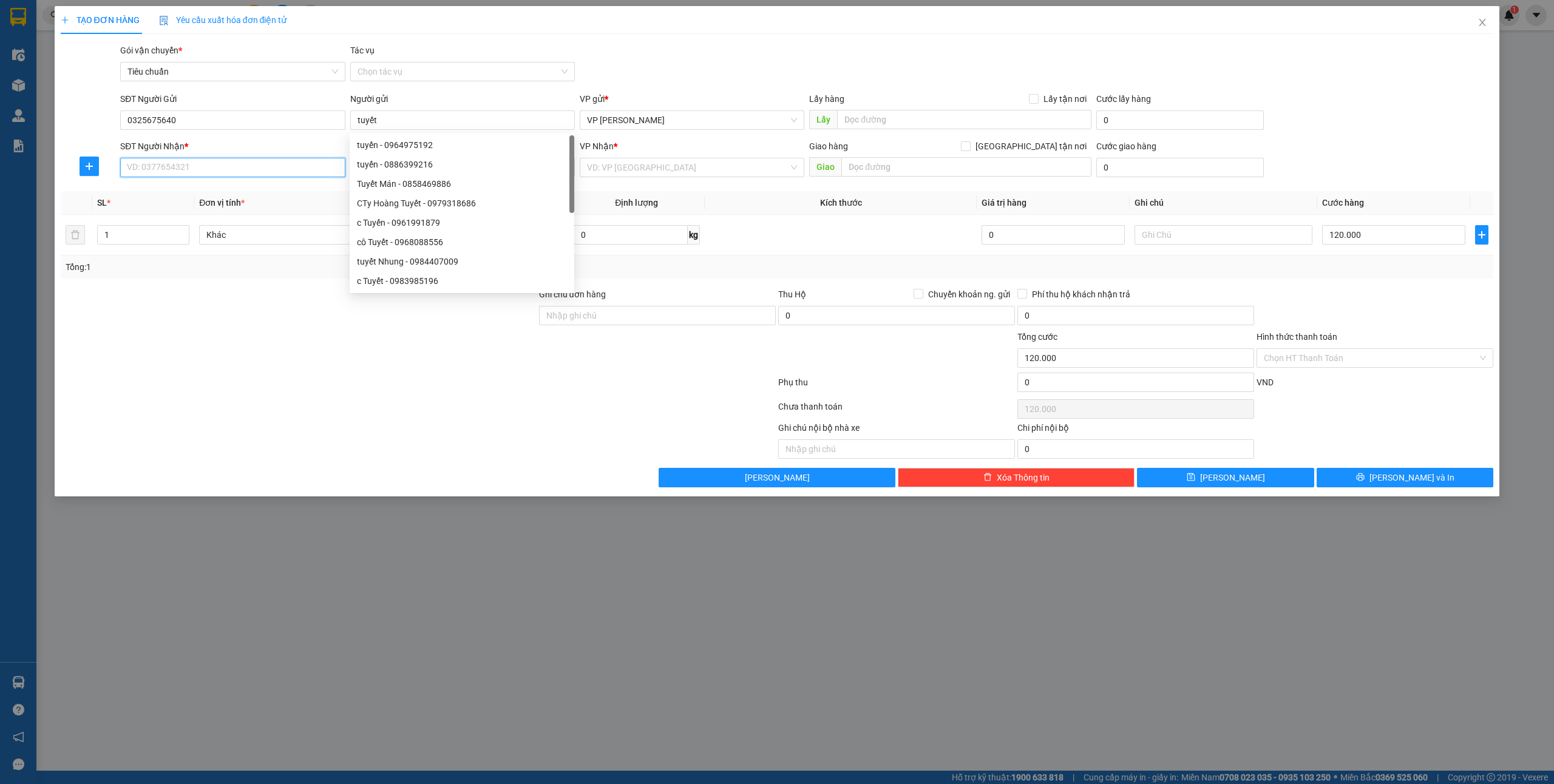
drag, startPoint x: 219, startPoint y: 175, endPoint x: 398, endPoint y: 251, distance: 194.5
click at [219, 175] on input "SĐT Người Nhận *" at bounding box center [232, 167] width 225 height 20
click at [170, 162] on input "SĐT Người Nhận *" at bounding box center [232, 167] width 225 height 20
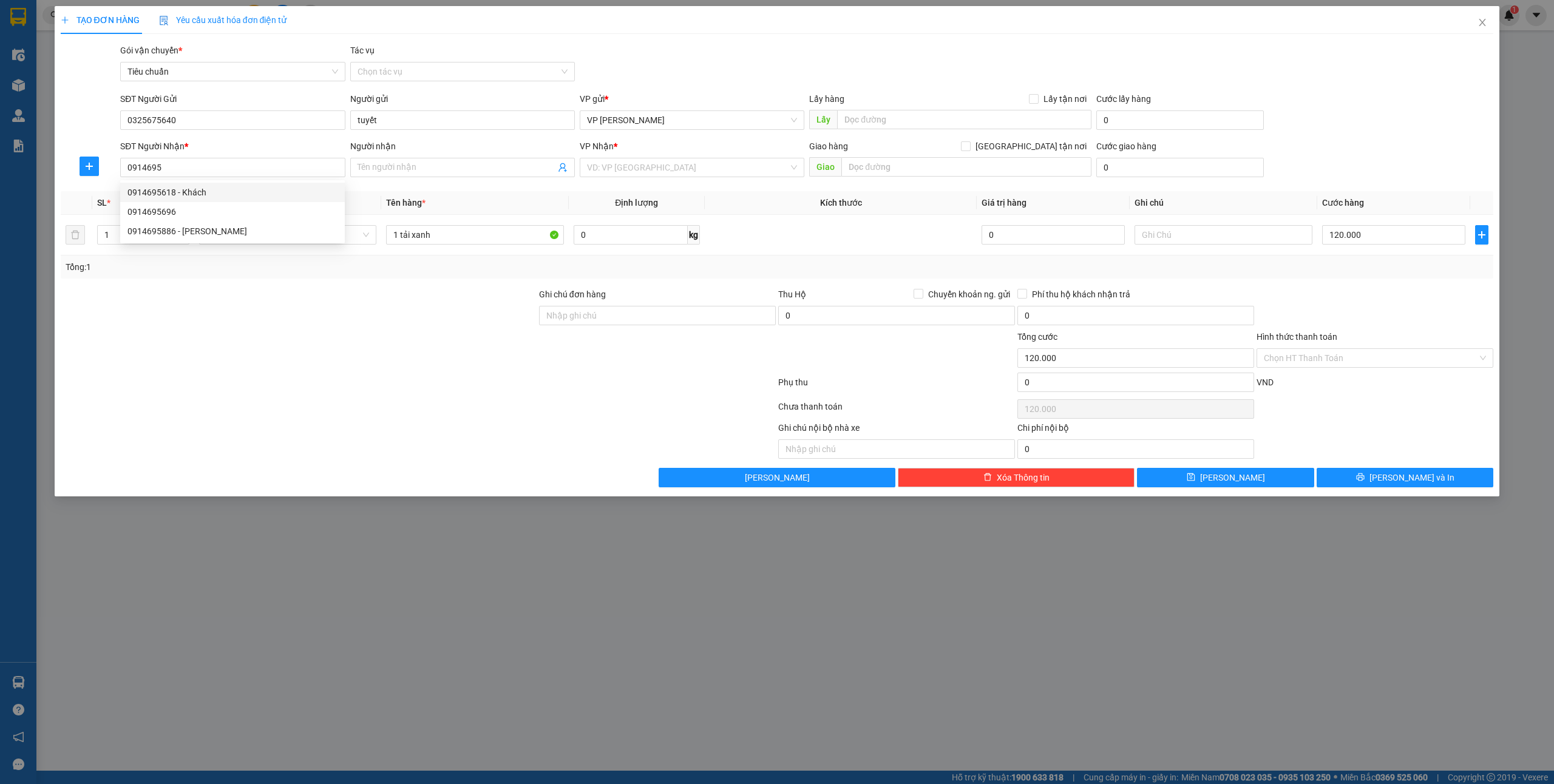
click at [216, 189] on div "0914695618 - Khách" at bounding box center [233, 192] width 210 height 13
type input "0914695618"
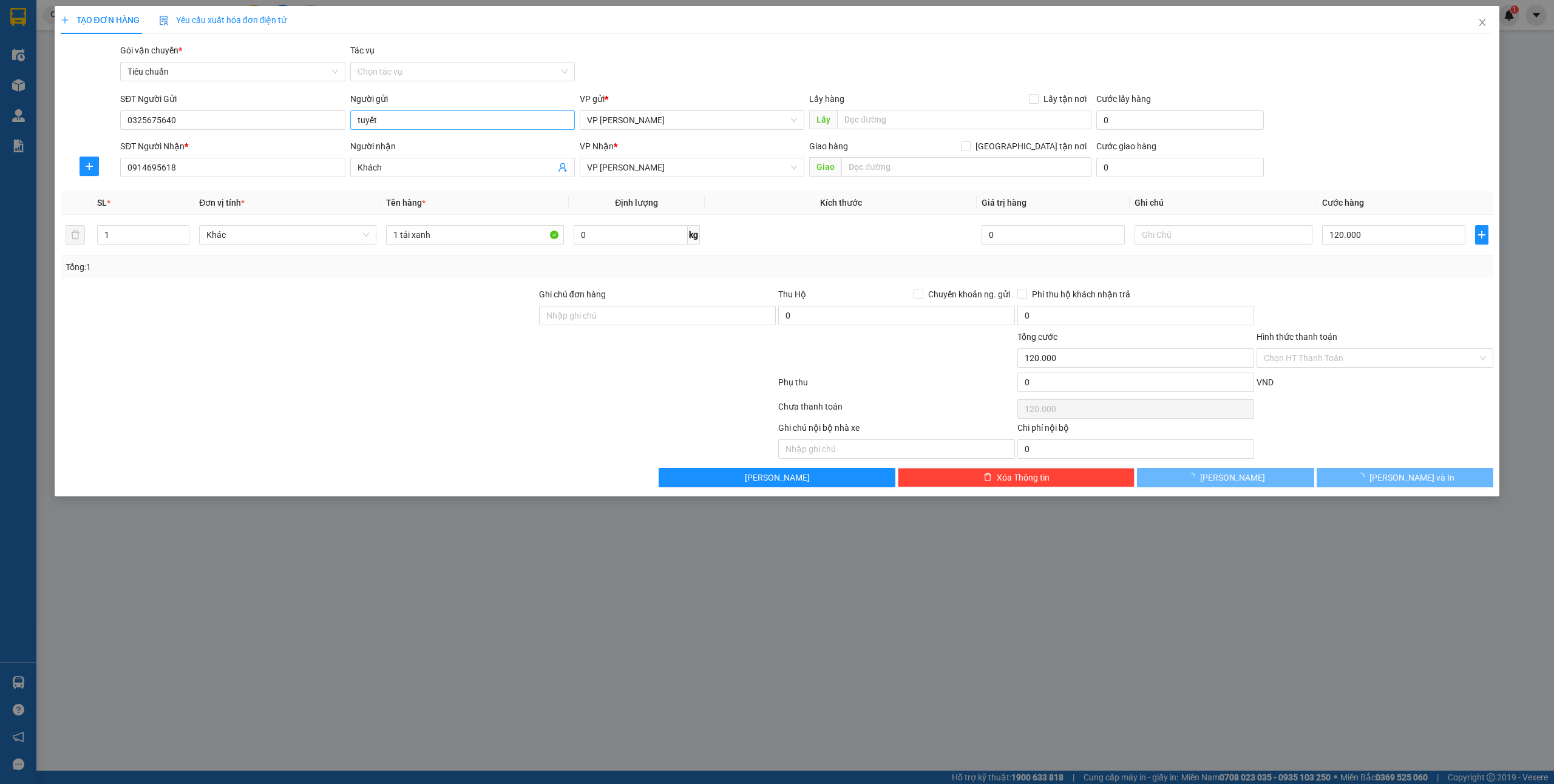
type input "Khách"
type input "0914695618"
click at [387, 166] on input "Khách" at bounding box center [456, 167] width 198 height 13
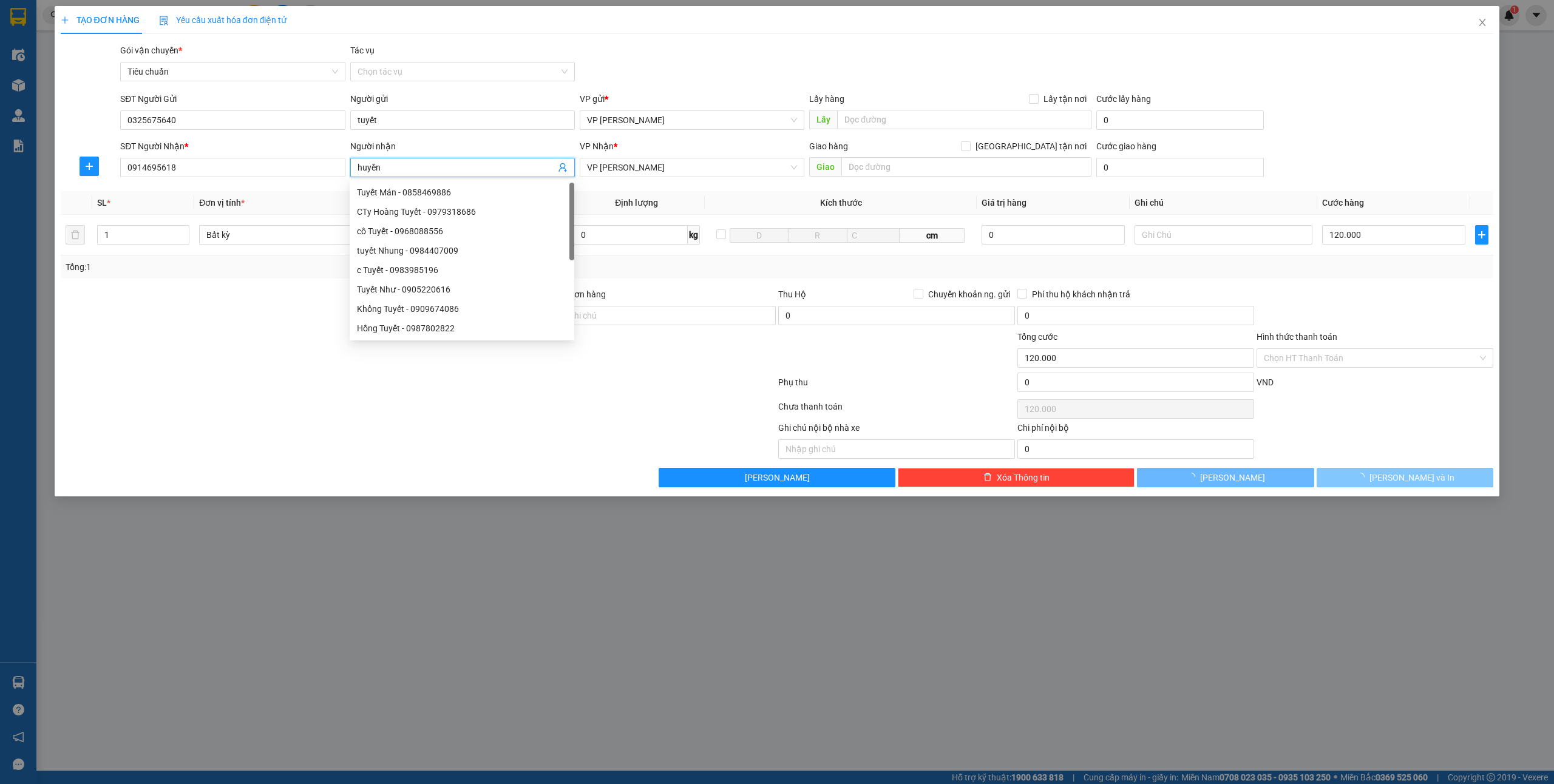
type input "huyền"
click at [1400, 474] on span "[PERSON_NAME] và In" at bounding box center [1412, 477] width 85 height 13
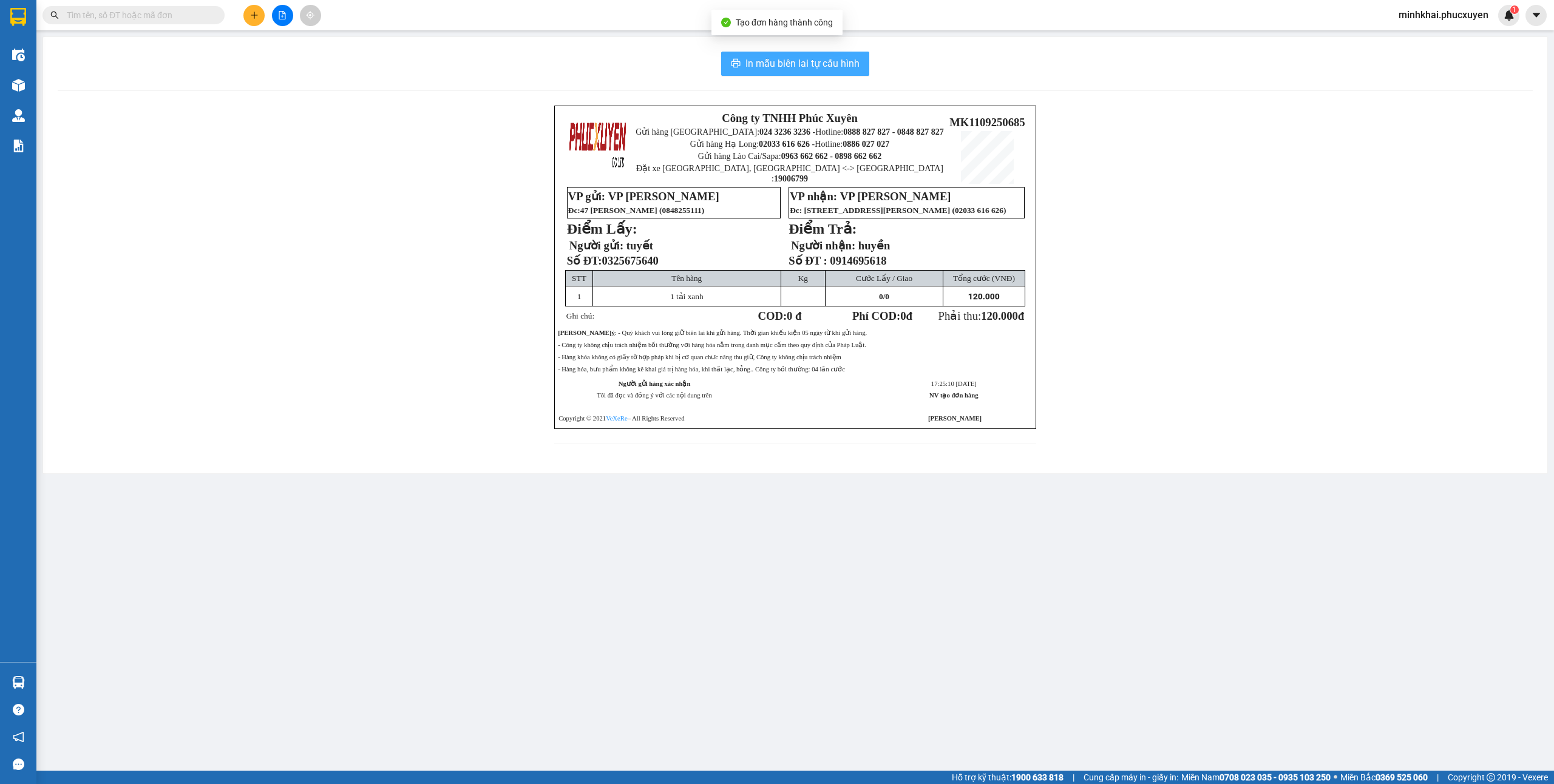
click at [749, 59] on span "In mẫu biên lai tự cấu hình" at bounding box center [802, 63] width 114 height 15
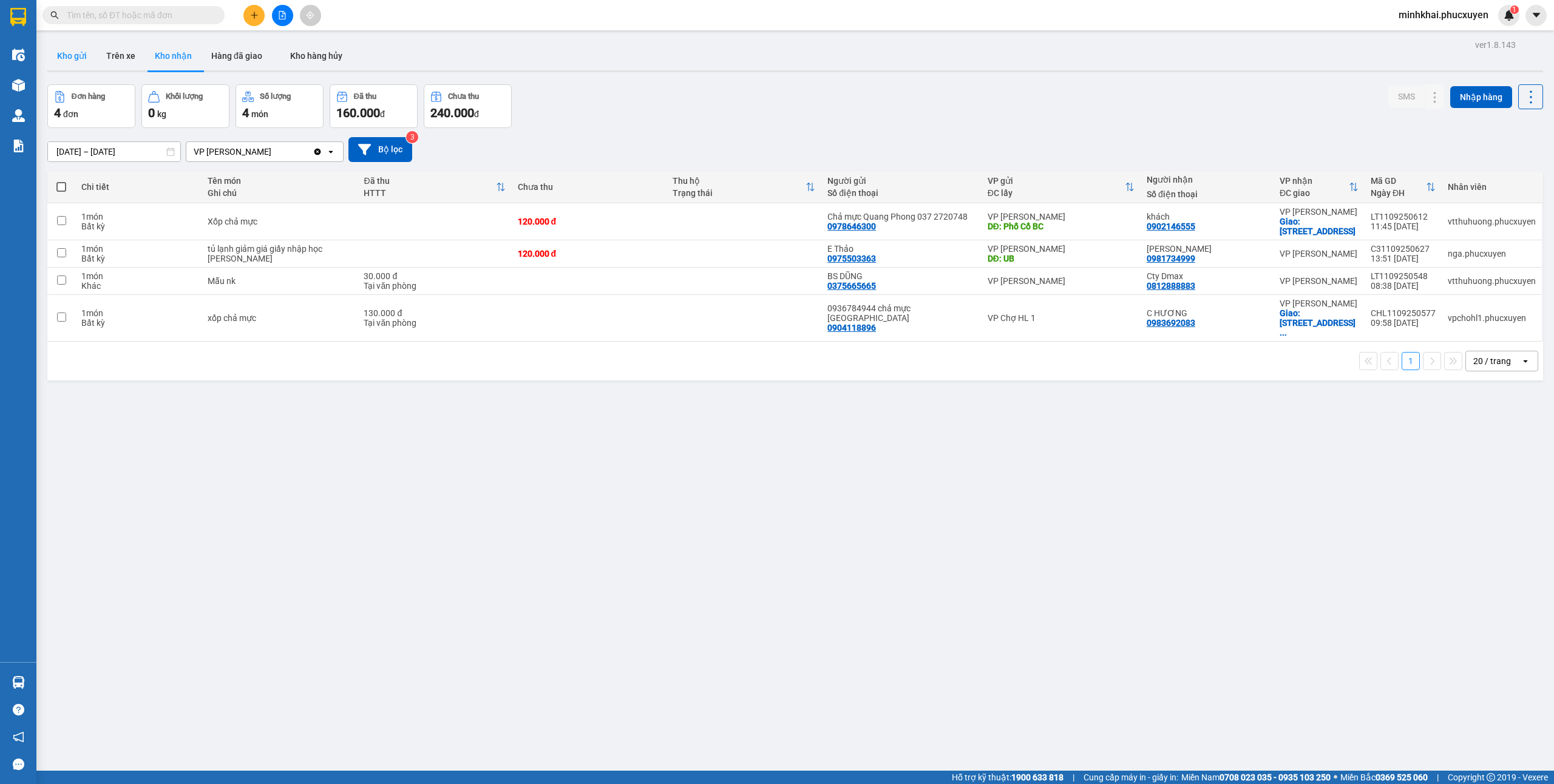
click at [68, 46] on button "Kho gửi" at bounding box center [72, 55] width 49 height 29
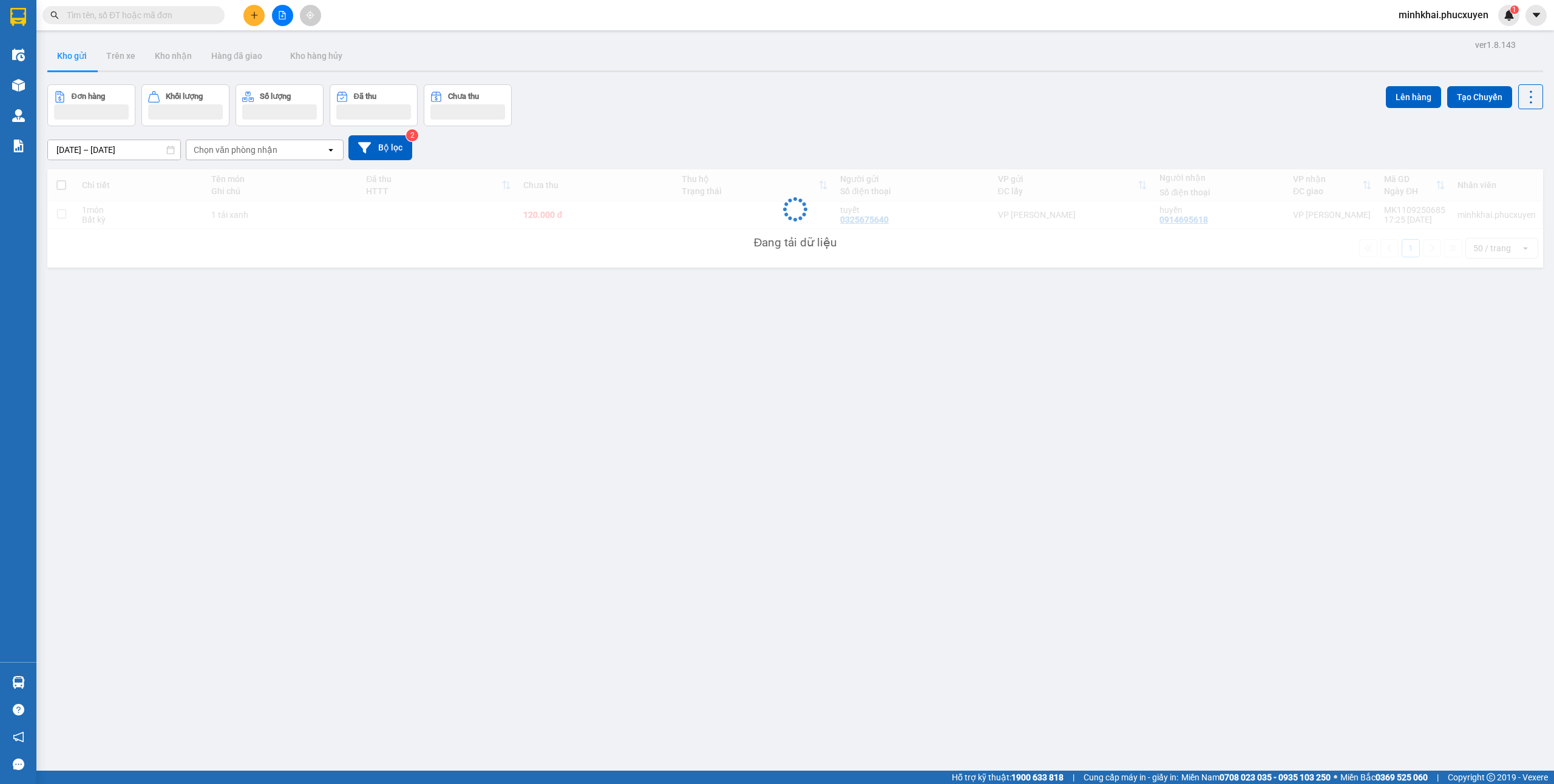
click at [47, 41] on button "Kho gửi" at bounding box center [72, 55] width 49 height 29
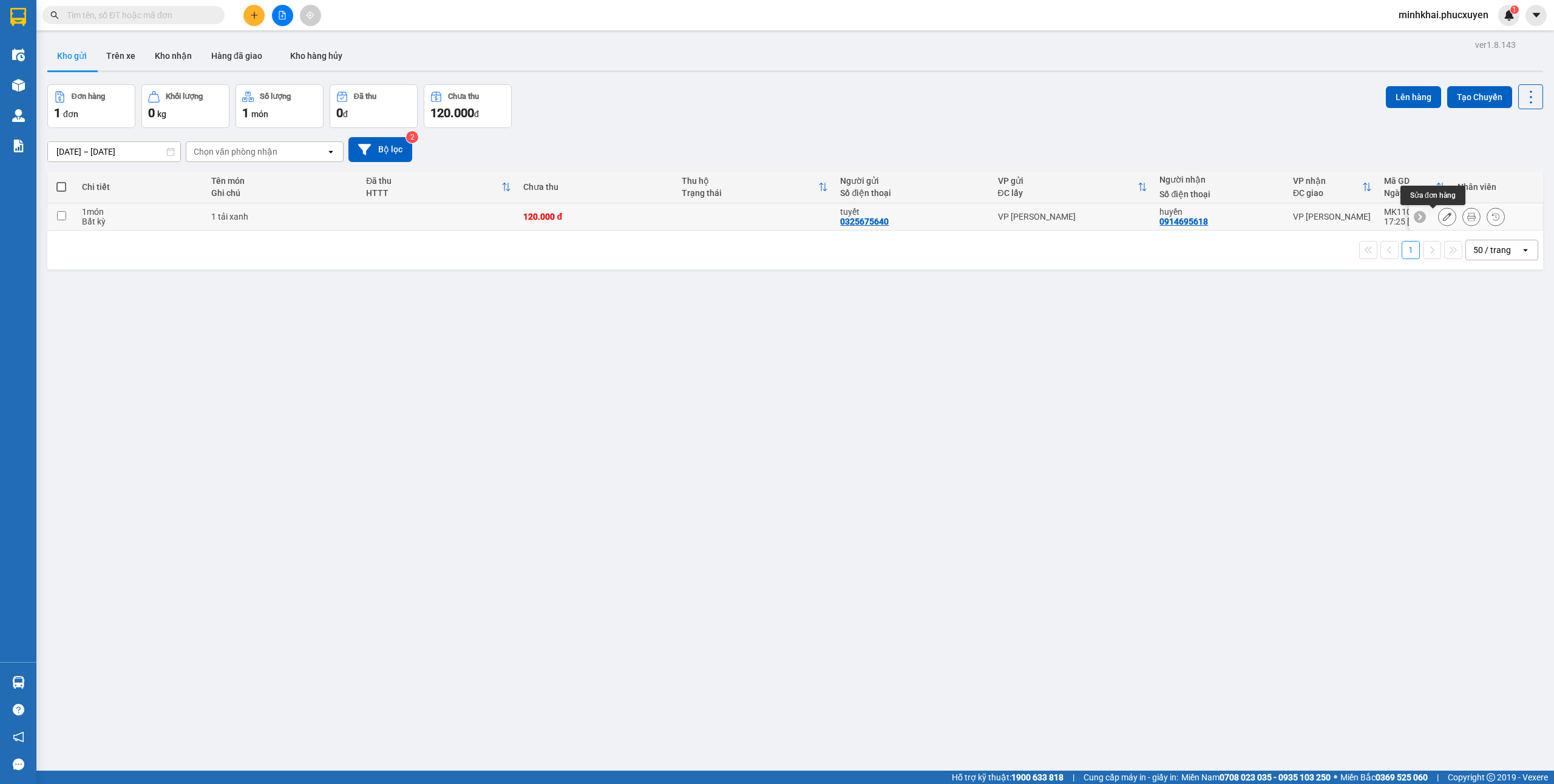
click at [1467, 221] on icon at bounding box center [1471, 216] width 9 height 9
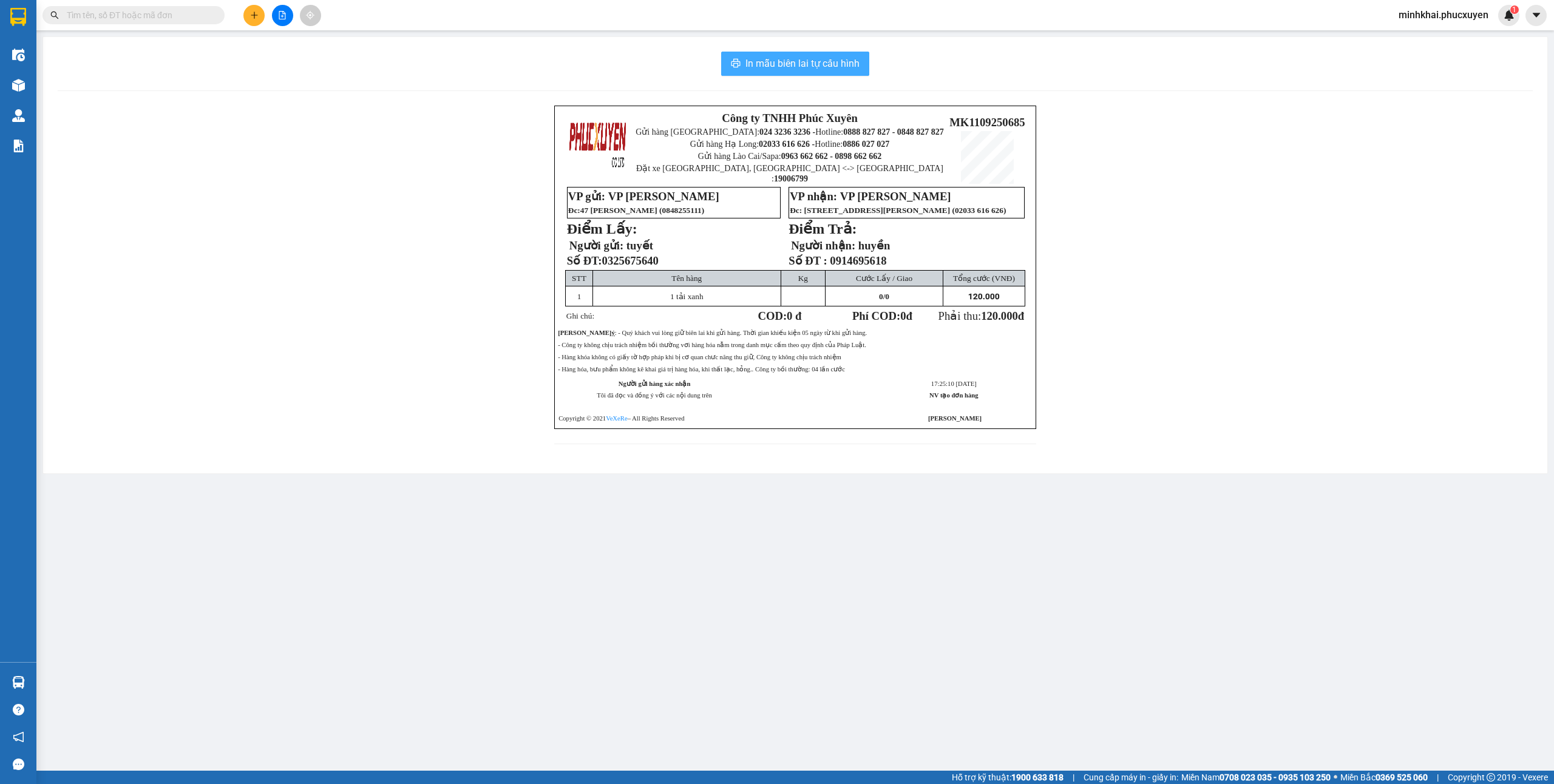
click at [839, 65] on span "In mẫu biên lai tự cấu hình" at bounding box center [802, 63] width 114 height 15
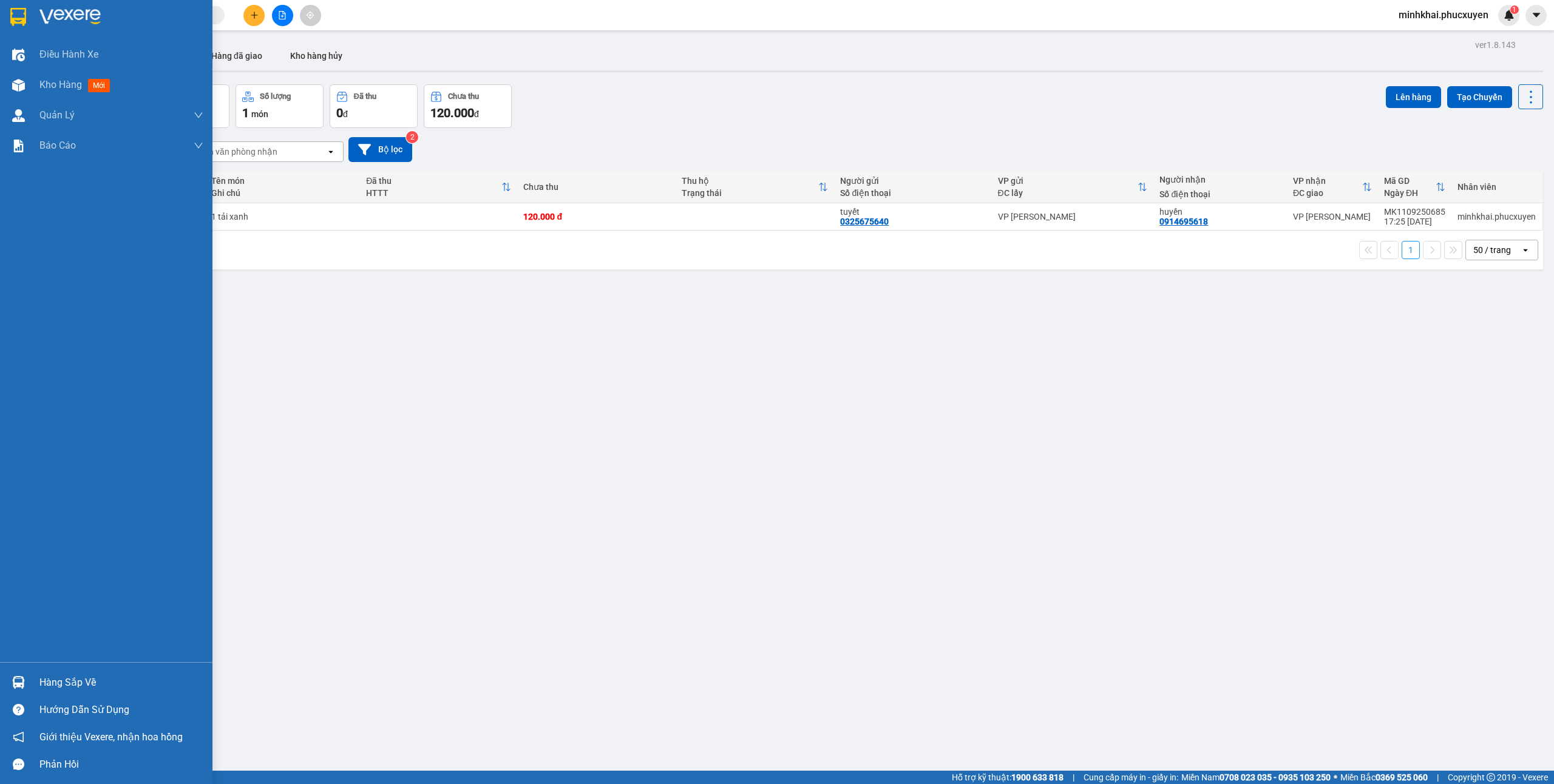
click at [38, 684] on div "Hàng sắp về" at bounding box center [106, 682] width 212 height 28
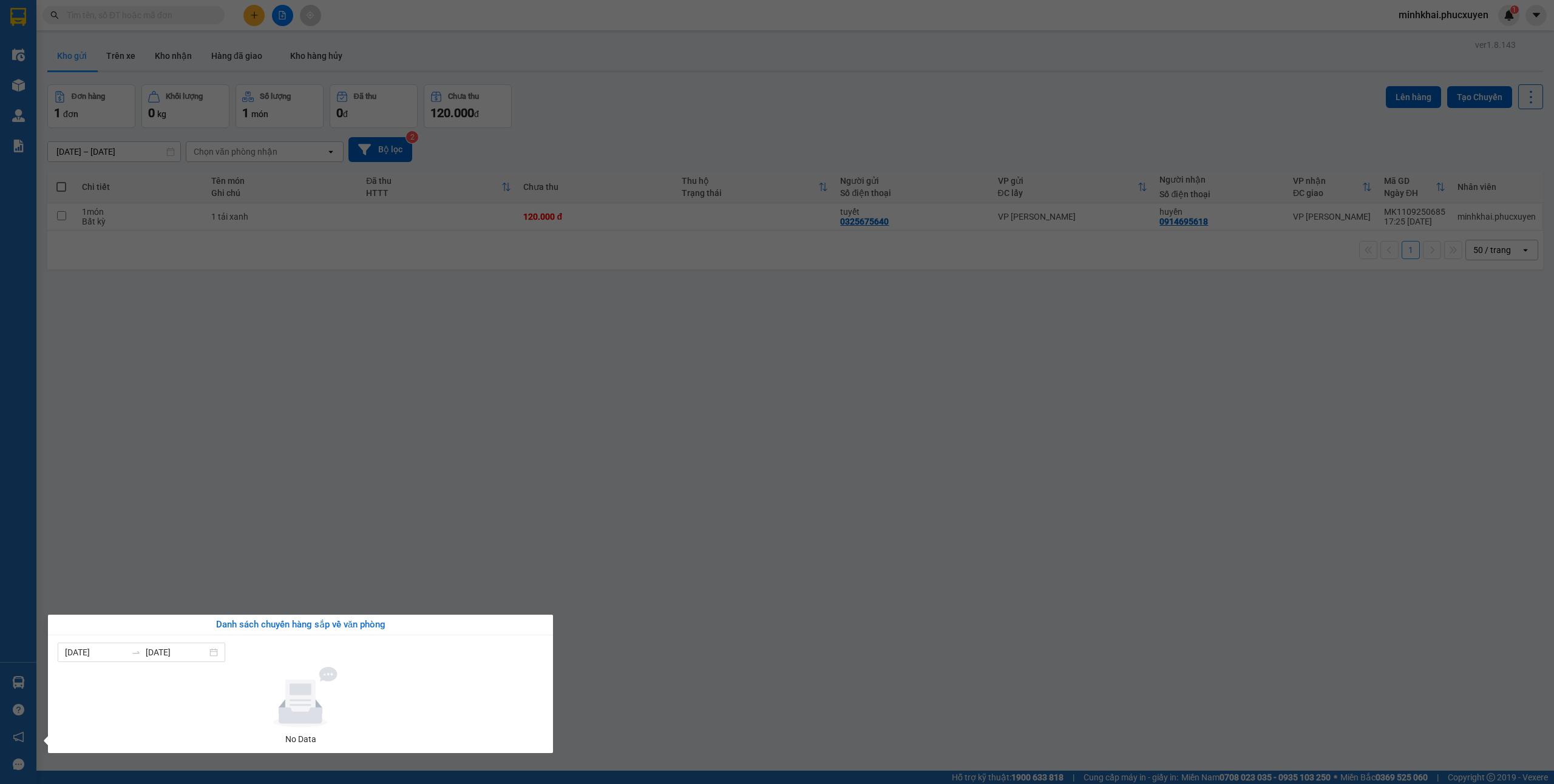
drag, startPoint x: 850, startPoint y: 423, endPoint x: 868, endPoint y: 427, distance: 18.4
click at [868, 427] on section "Kết quả tìm kiếm ( 0 ) Bộ lọc No Data minhkhai.phucxuyen 1 Điều hành xe Kho hàn…" at bounding box center [777, 392] width 1554 height 784
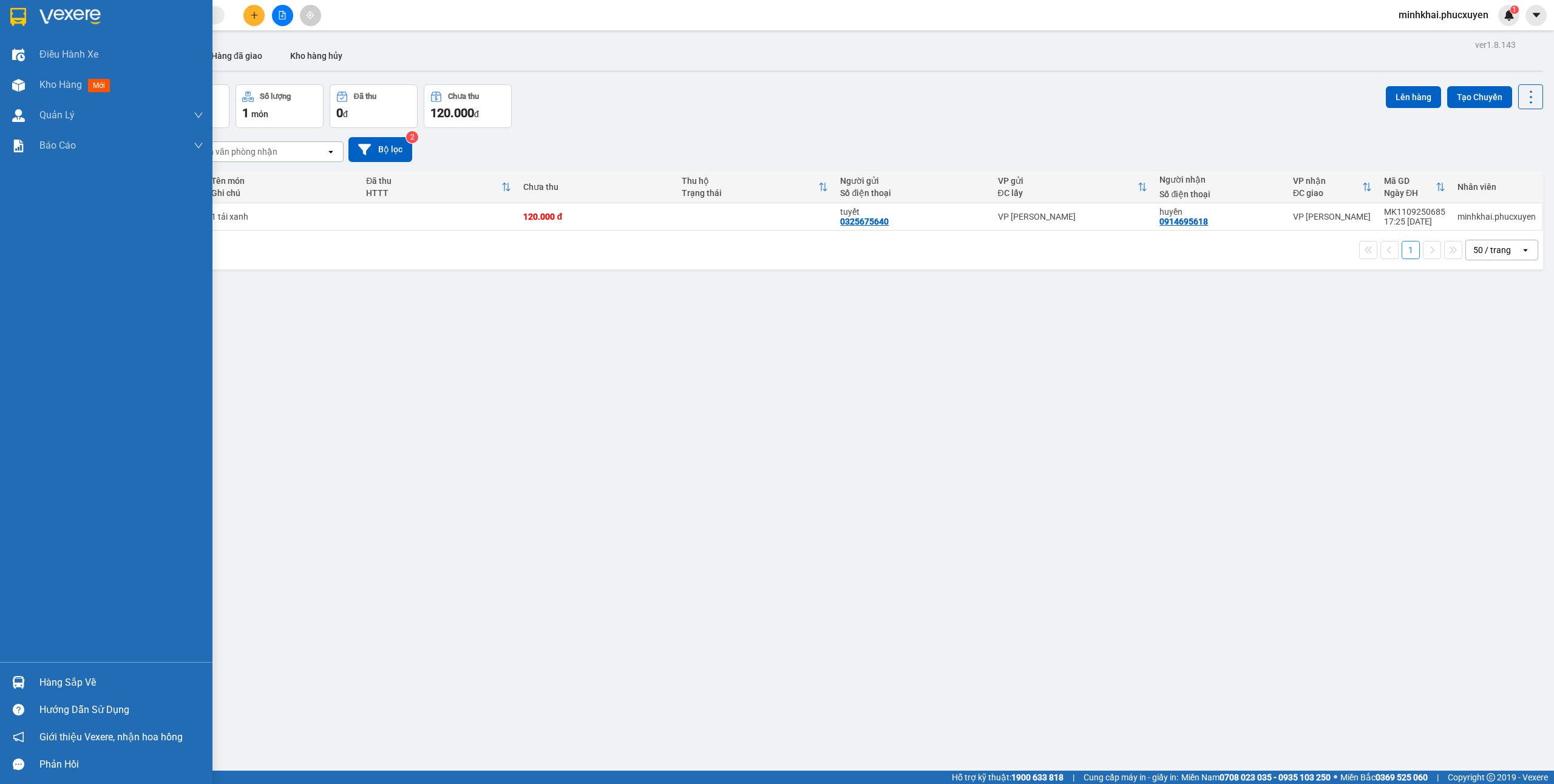
click at [0, 685] on div "Hàng sắp về" at bounding box center [106, 682] width 212 height 28
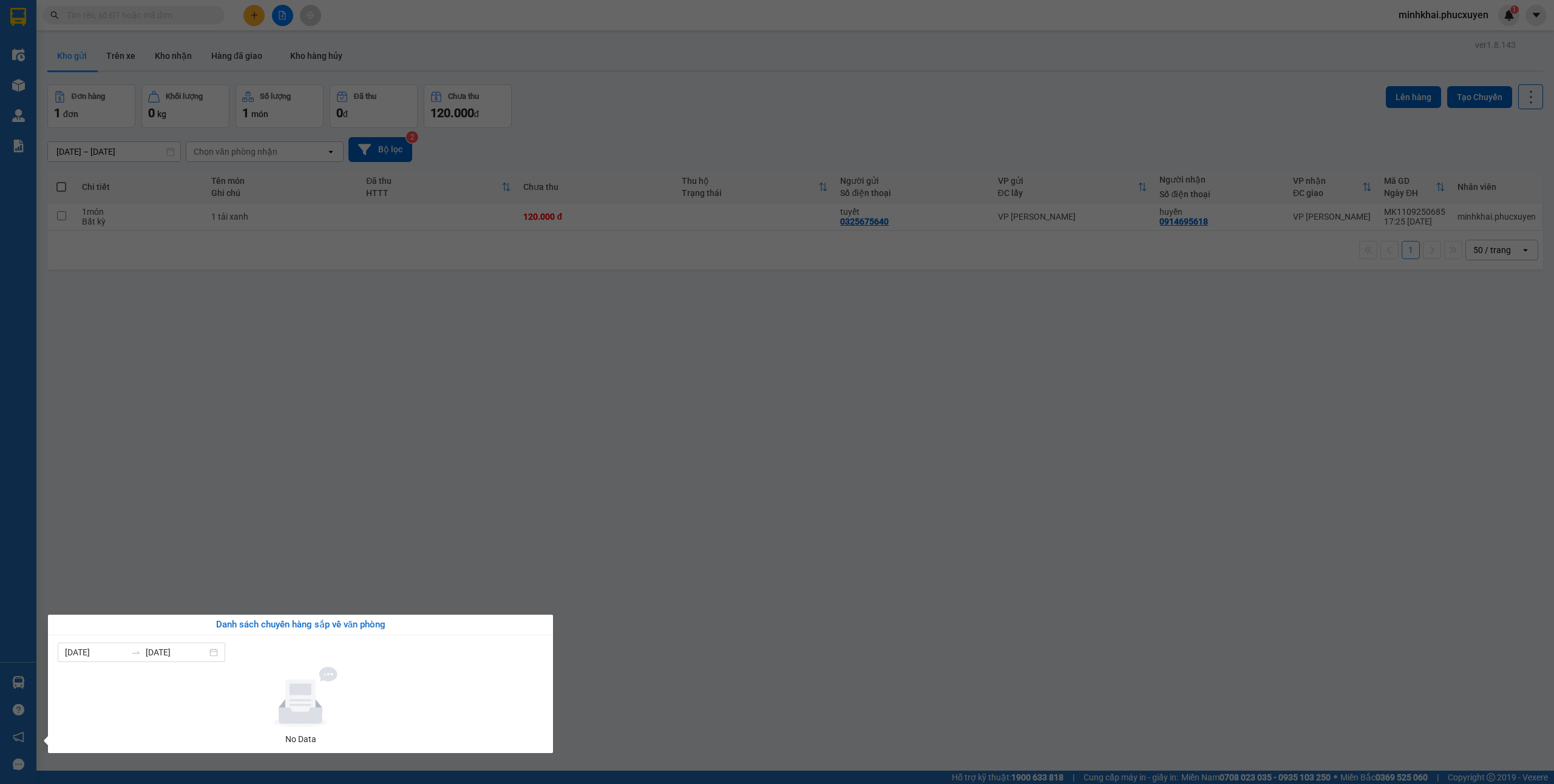
click at [668, 483] on section "Kết quả tìm kiếm ( 0 ) Bộ lọc No Data minhkhai.phucxuyen 1 Điều hành xe Kho hàn…" at bounding box center [777, 392] width 1554 height 784
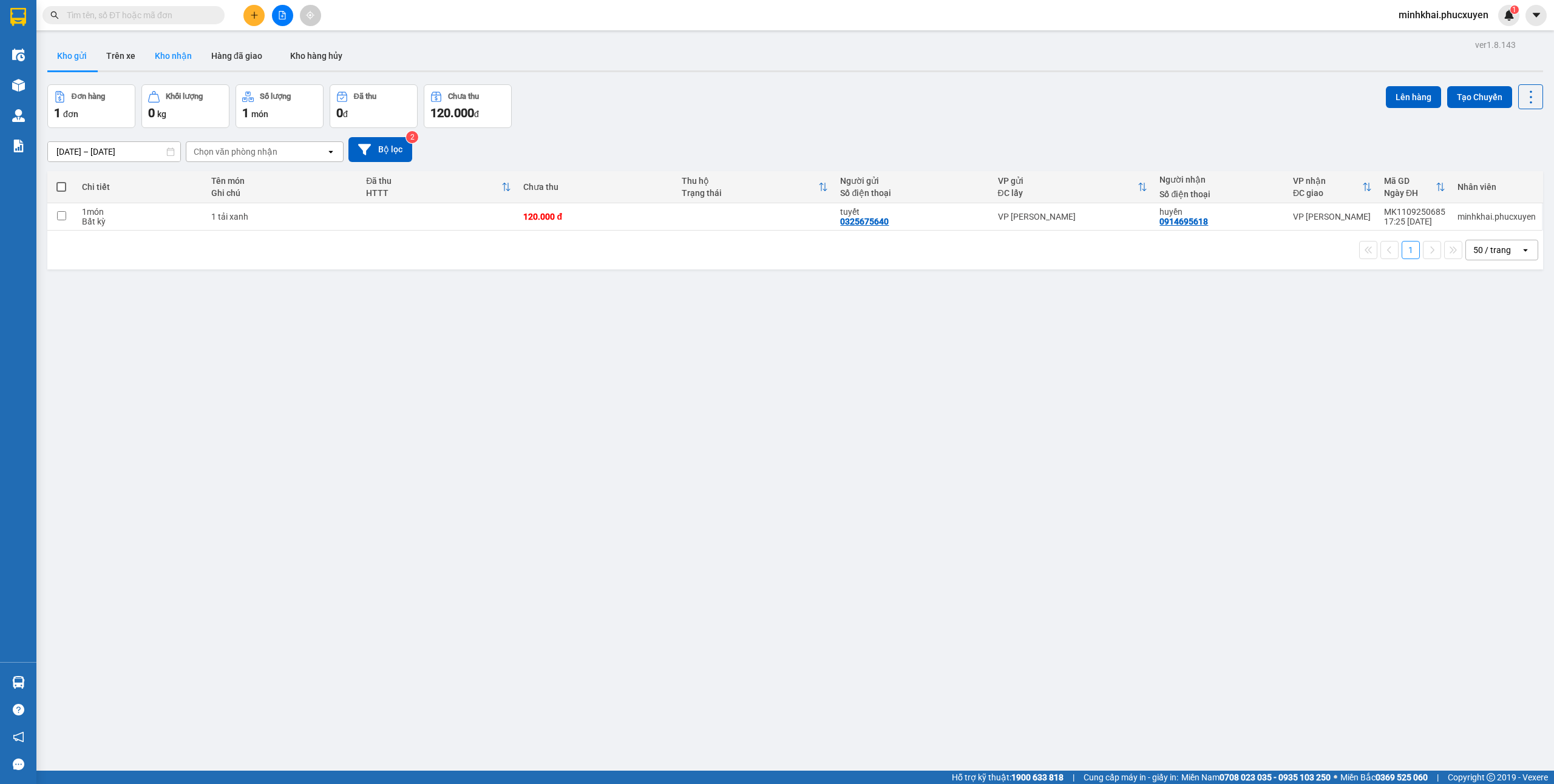
click at [183, 46] on button "Kho nhận" at bounding box center [174, 55] width 57 height 29
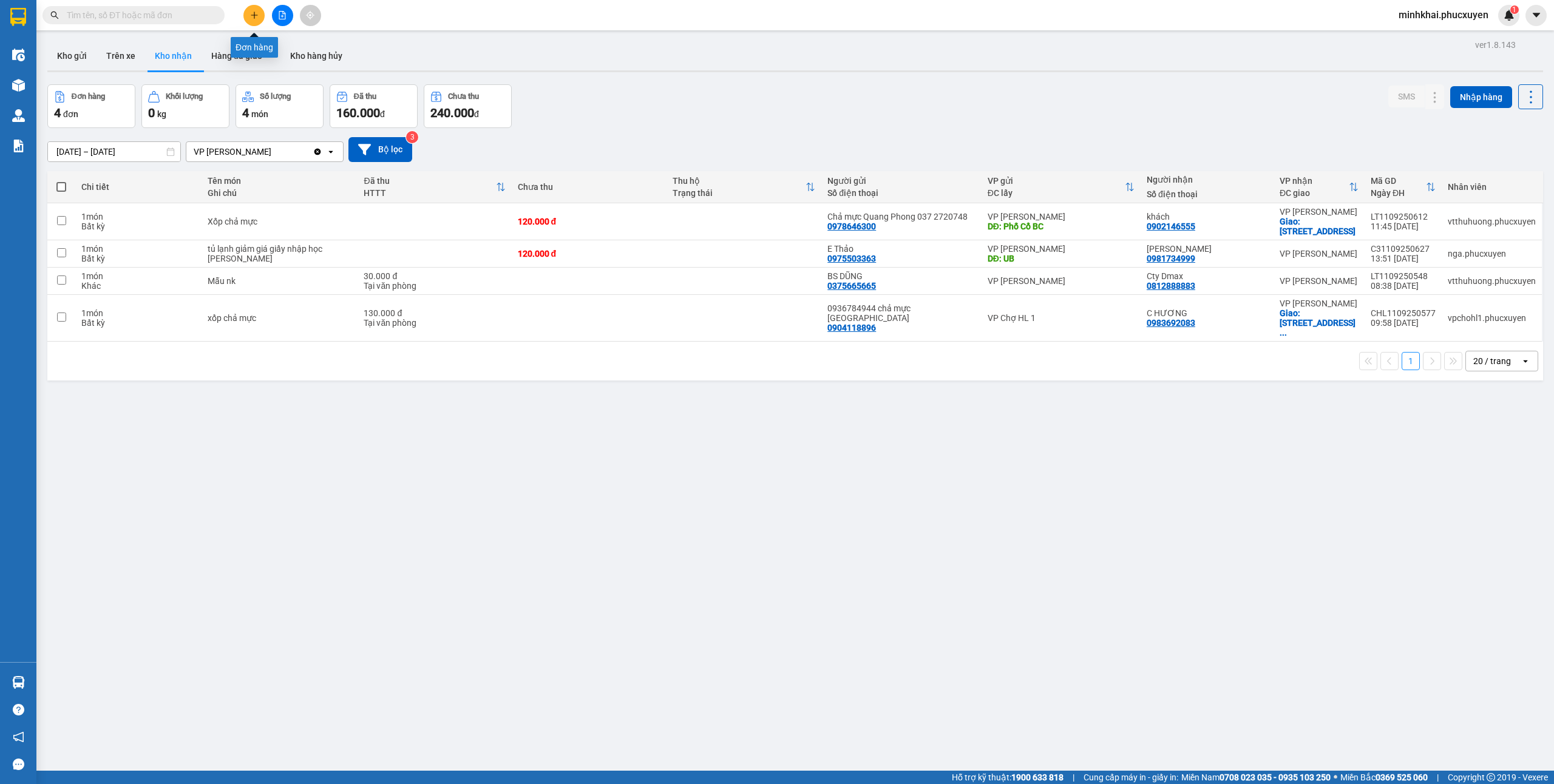
click at [250, 13] on icon "plus" at bounding box center [254, 15] width 9 height 9
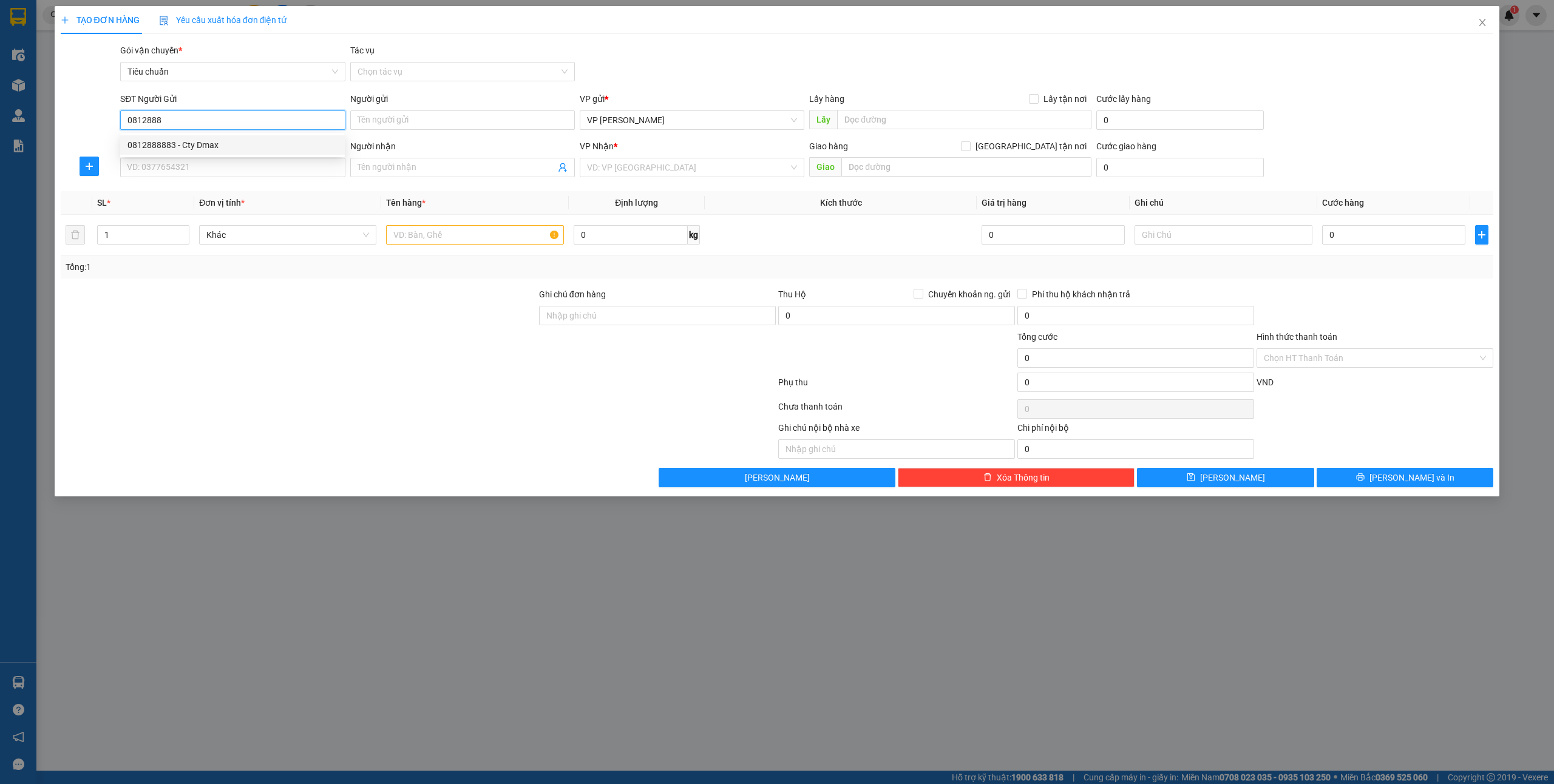
click at [195, 144] on div "0812888883 - Cty Dmax" at bounding box center [233, 144] width 210 height 13
type input "0812888883"
type input "Cty Dmax"
type input "0812888883"
click at [162, 159] on input "SĐT Người Nhận *" at bounding box center [232, 167] width 225 height 20
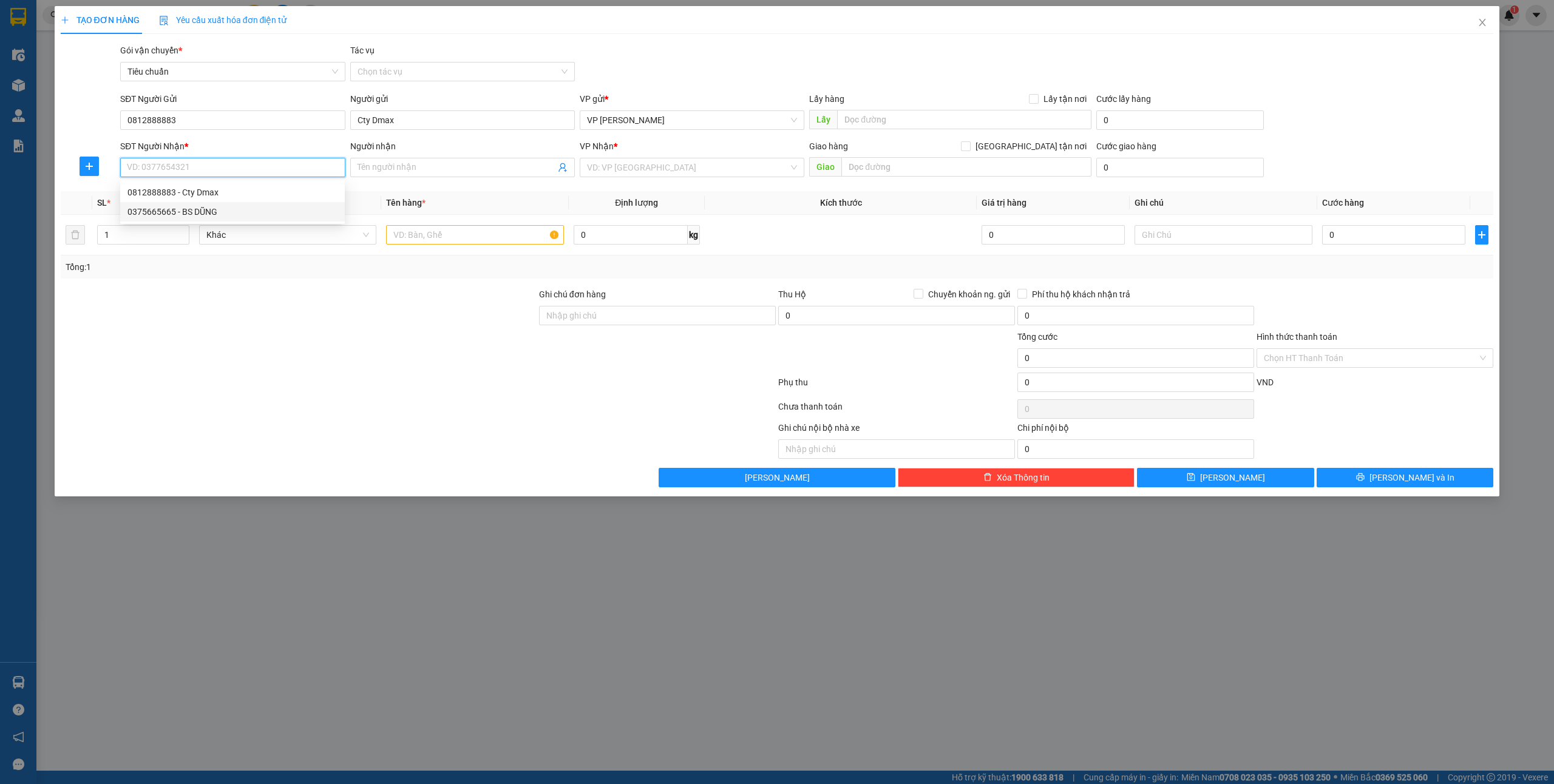
click at [219, 212] on div "0375665665 - BS DŨNG" at bounding box center [233, 211] width 210 height 13
type input "0375665665"
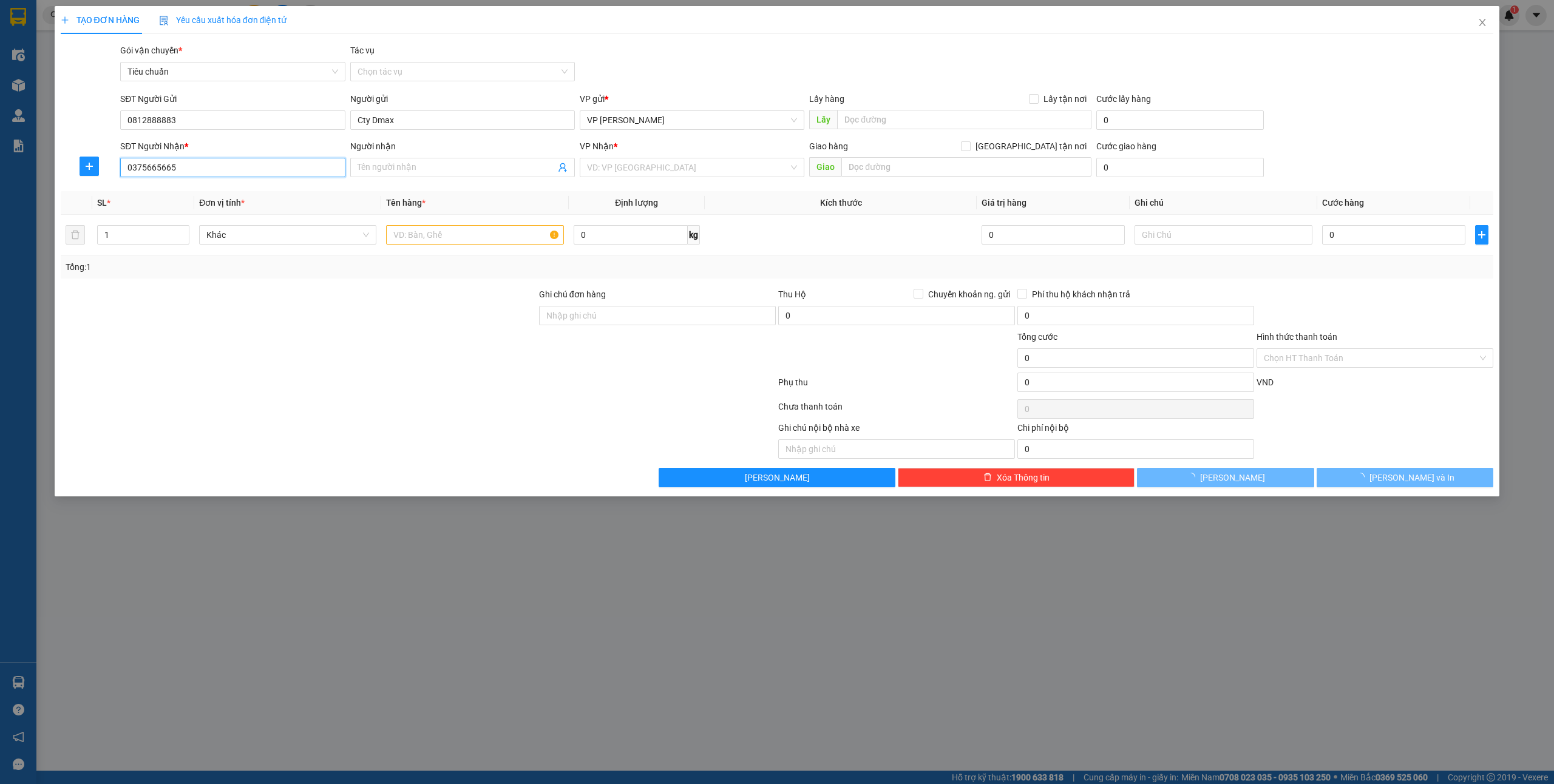
type input "BS DŨNG"
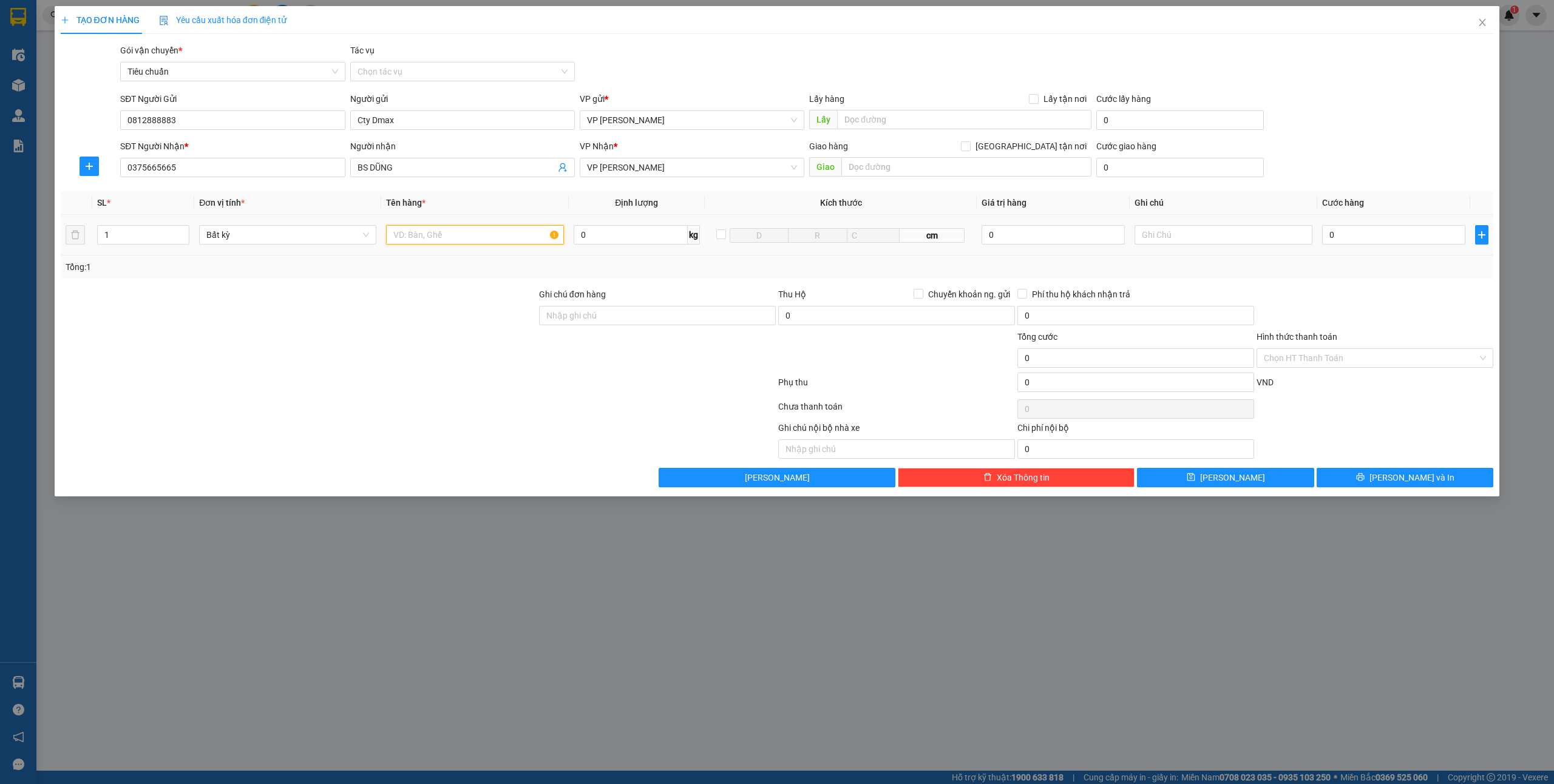
click at [457, 230] on input "text" at bounding box center [474, 235] width 177 height 20
type input "1 mẫu"
click at [1363, 230] on input "0" at bounding box center [1394, 235] width 144 height 20
type input "5"
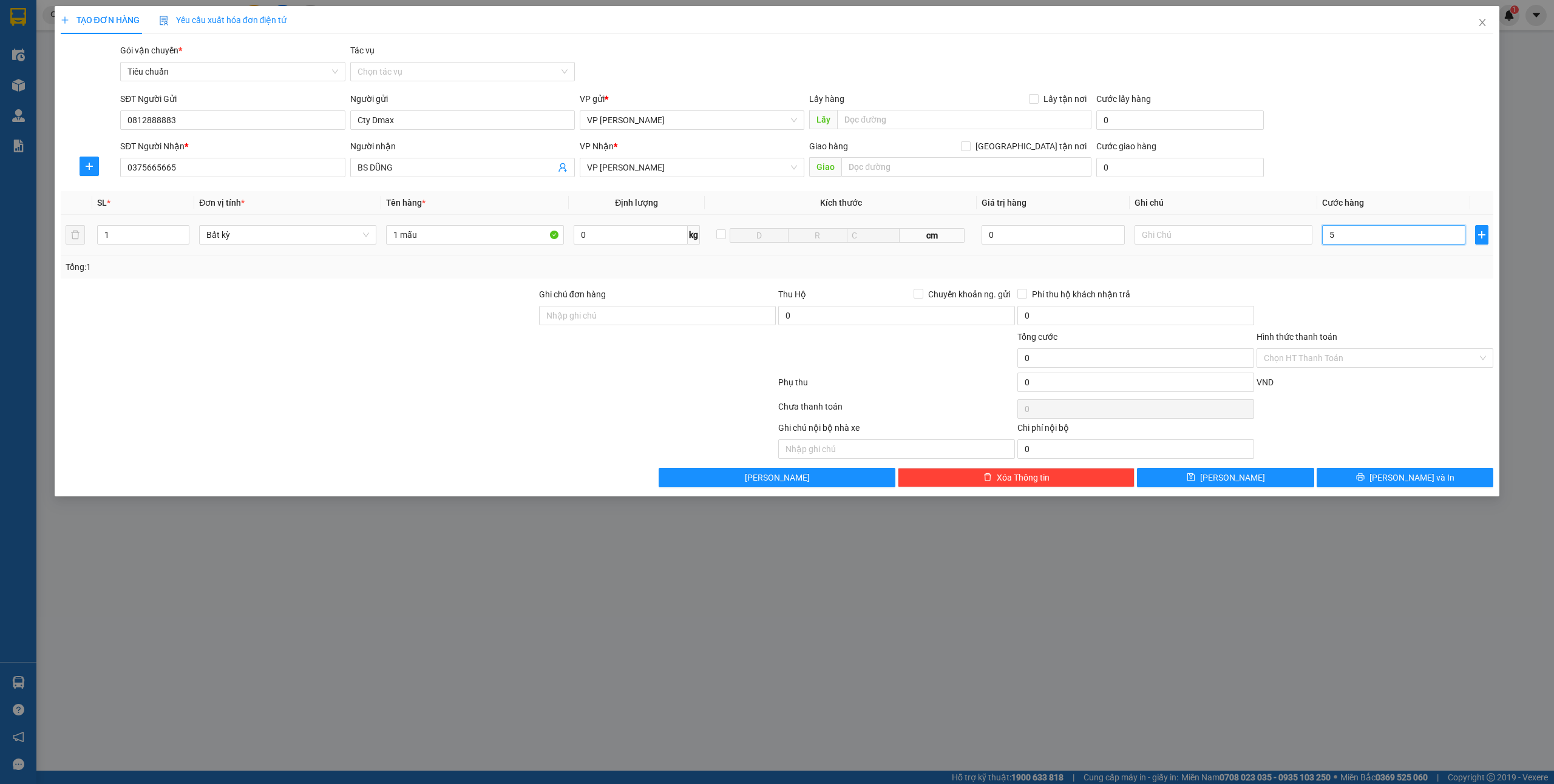
type input "5"
type input "50"
click at [1314, 360] on input "Hình thức thanh toán" at bounding box center [1370, 358] width 214 height 18
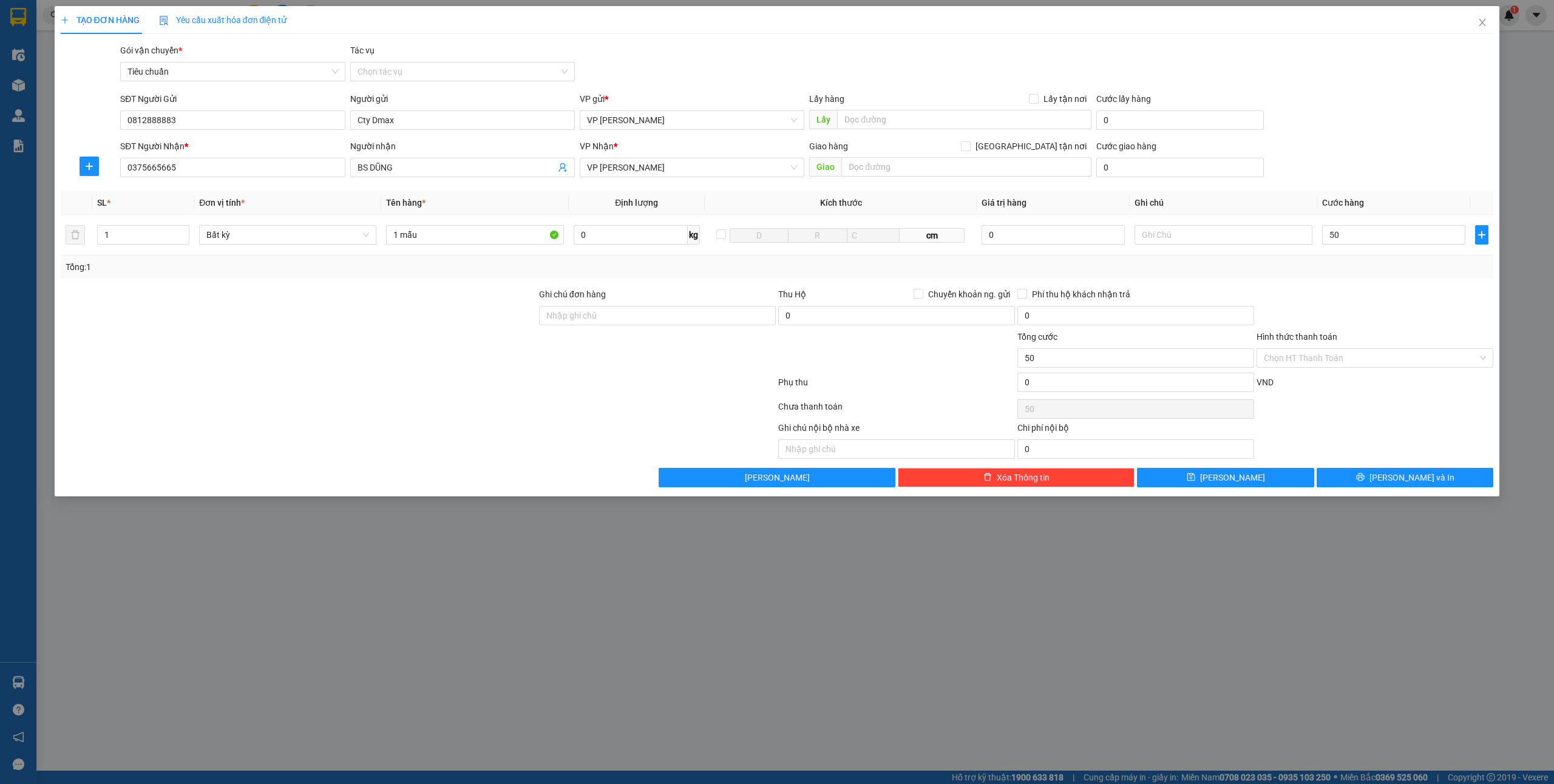
type input "50.000"
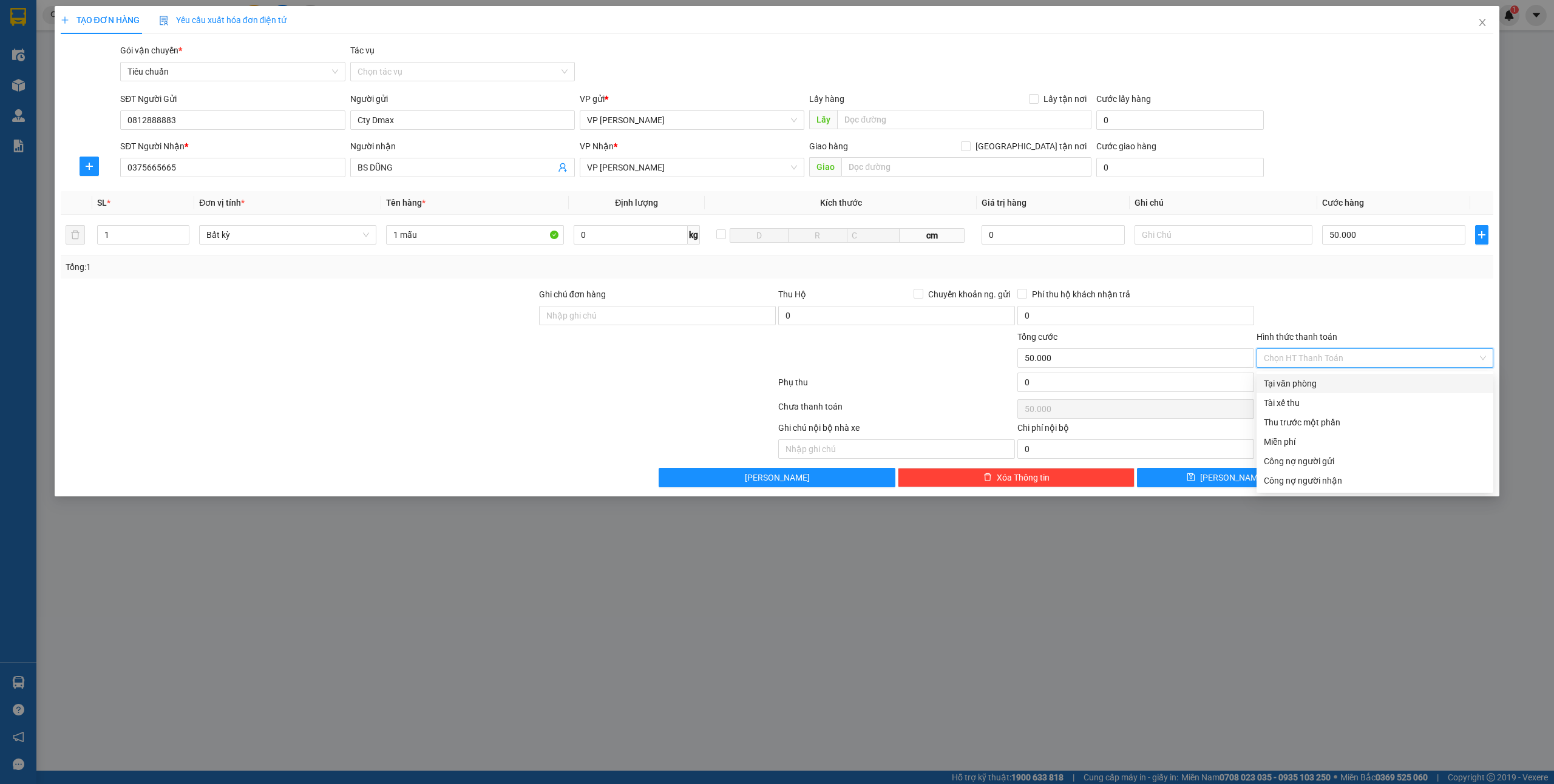
click at [1280, 389] on div "Tại văn phòng" at bounding box center [1375, 383] width 222 height 13
type input "0"
click at [1364, 478] on icon "printer" at bounding box center [1360, 477] width 8 height 8
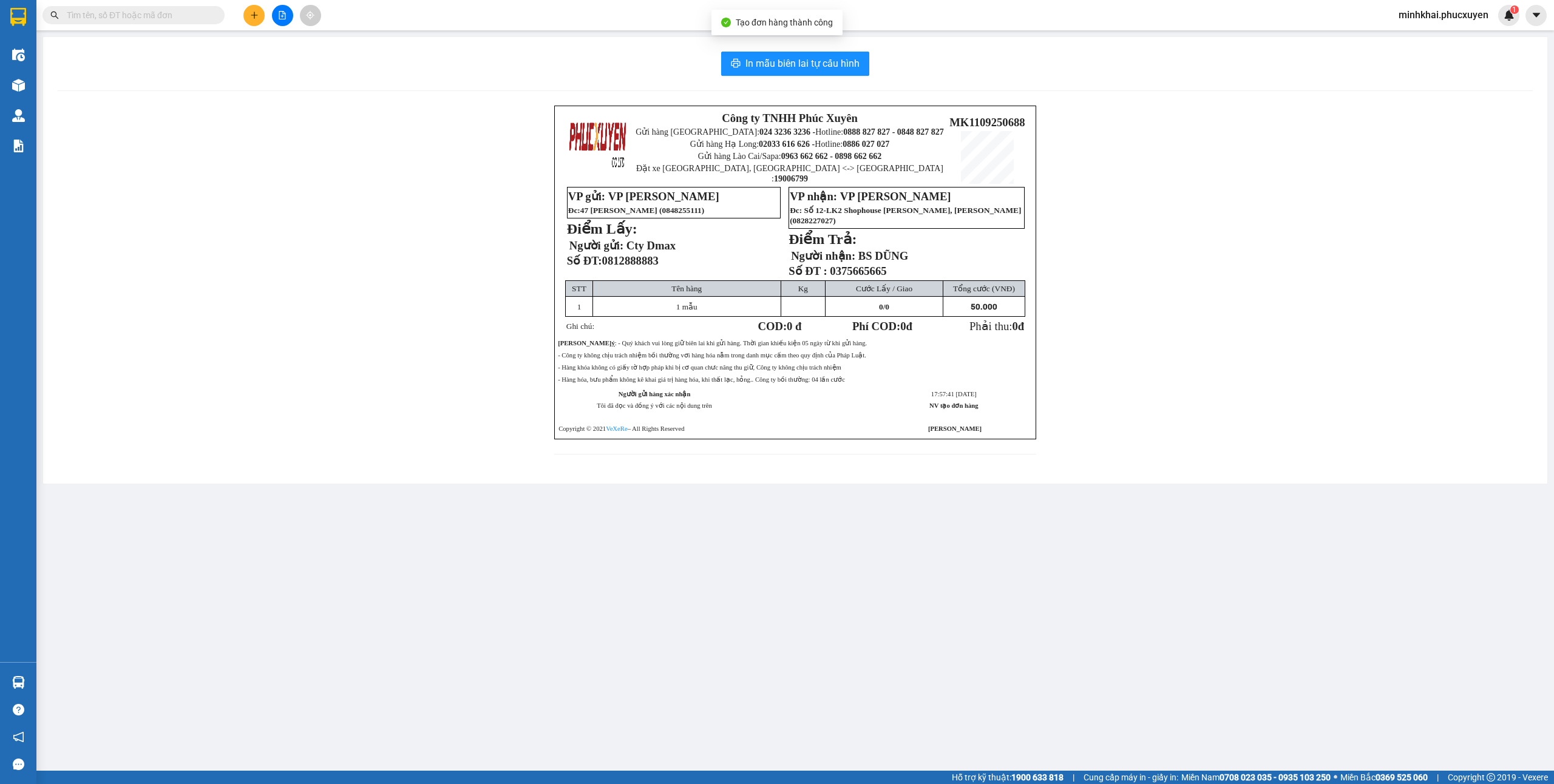
click at [802, 42] on div "In mẫu biên lai tự cấu hình Công ty TNHH Phúc Xuyên Gửi hàng [GEOGRAPHIC_DATA]:…" at bounding box center [795, 260] width 1504 height 446
click at [785, 47] on div "In mẫu biên lai tự cấu hình Công ty TNHH Phúc Xuyên Gửi hàng [GEOGRAPHIC_DATA]:…" at bounding box center [795, 260] width 1504 height 446
click at [752, 59] on span "In mẫu biên lai tự cấu hình" at bounding box center [802, 63] width 114 height 15
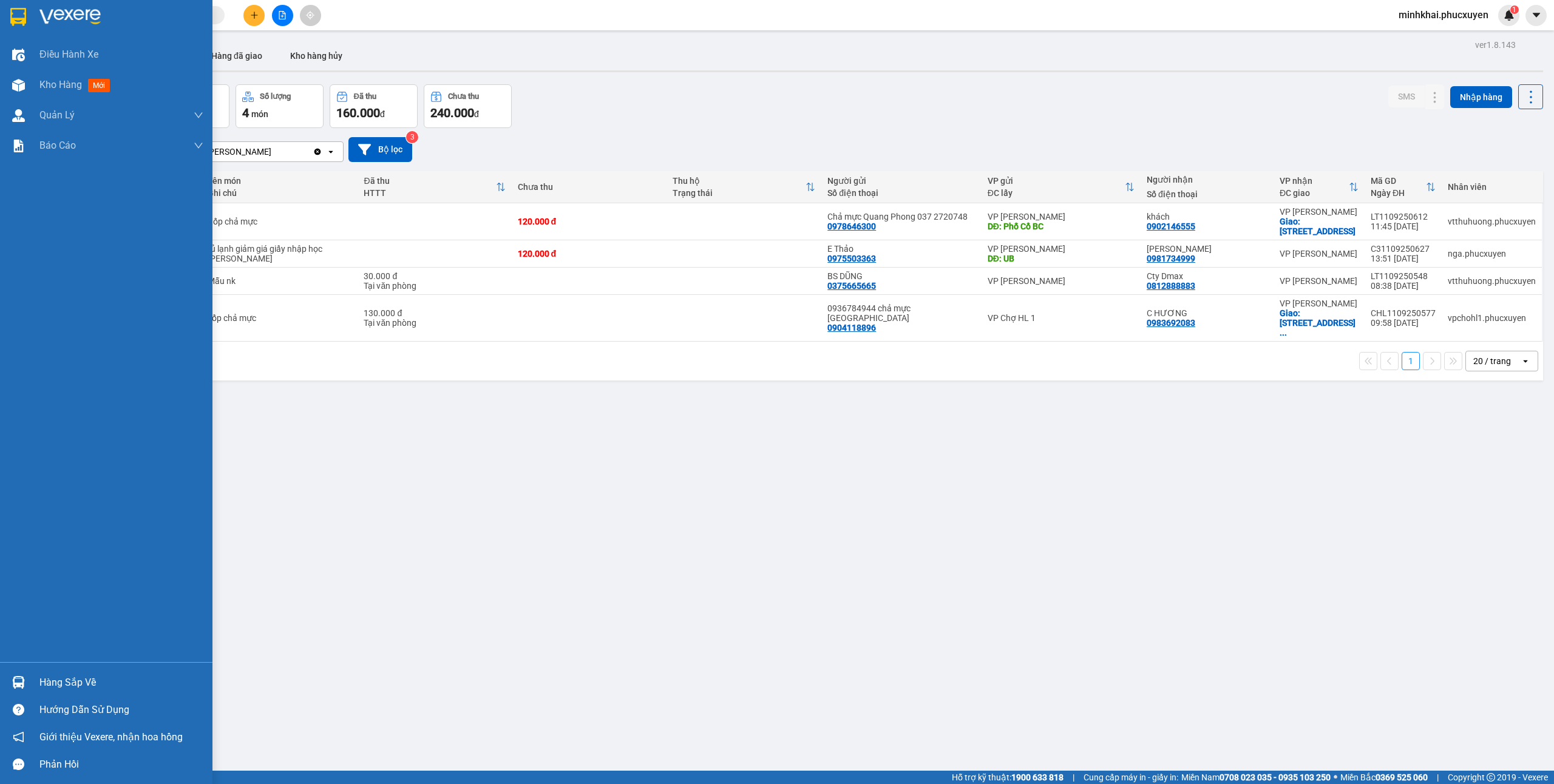
click at [5, 676] on div "Hàng sắp về" at bounding box center [106, 682] width 212 height 28
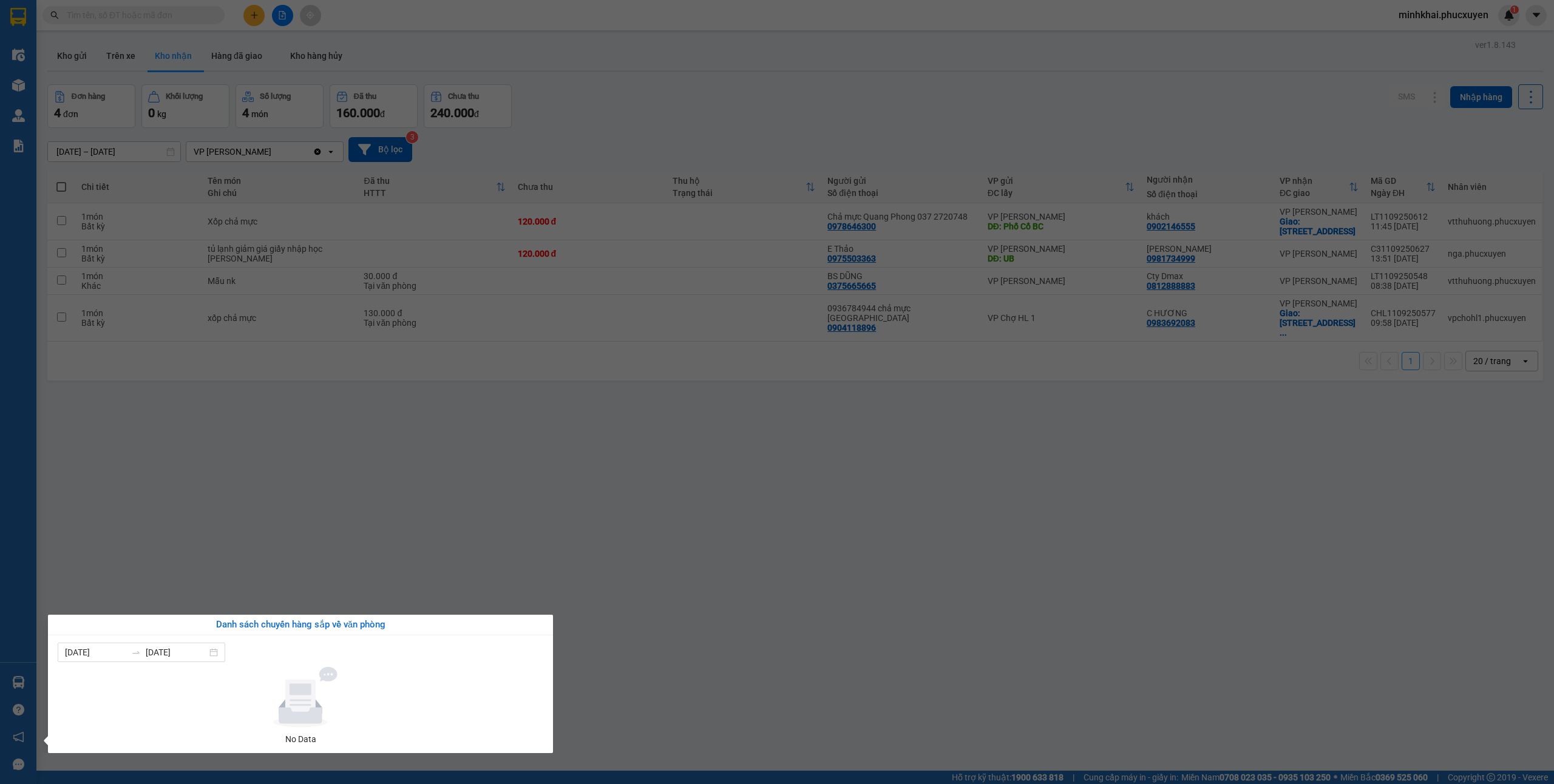
click at [685, 588] on section "Kết quả tìm kiếm ( 0 ) Bộ lọc No Data minhkhai.phucxuyen 1 Điều hành xe Kho hàn…" at bounding box center [777, 392] width 1554 height 784
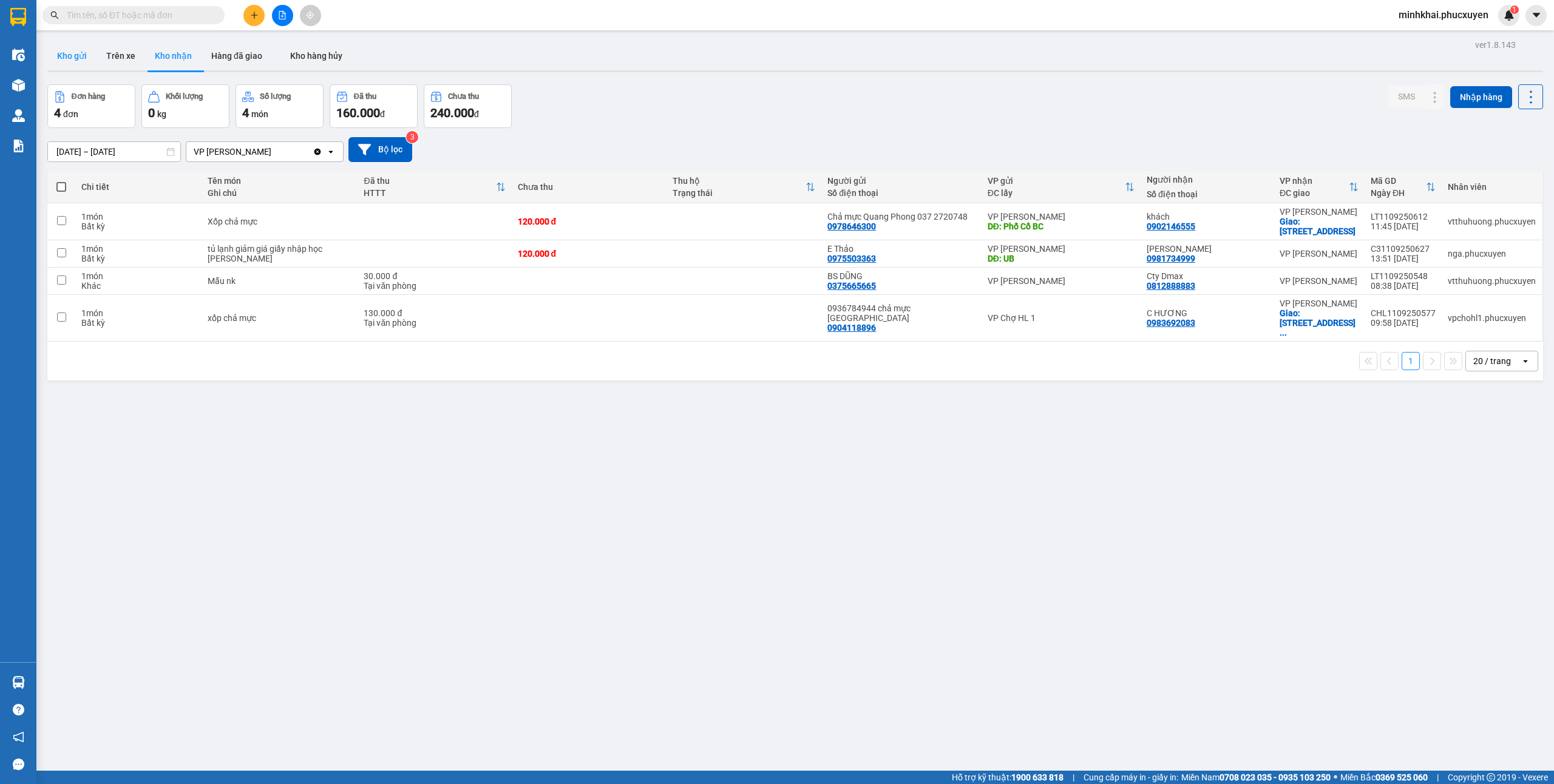
click at [79, 61] on button "Kho gửi" at bounding box center [72, 55] width 49 height 29
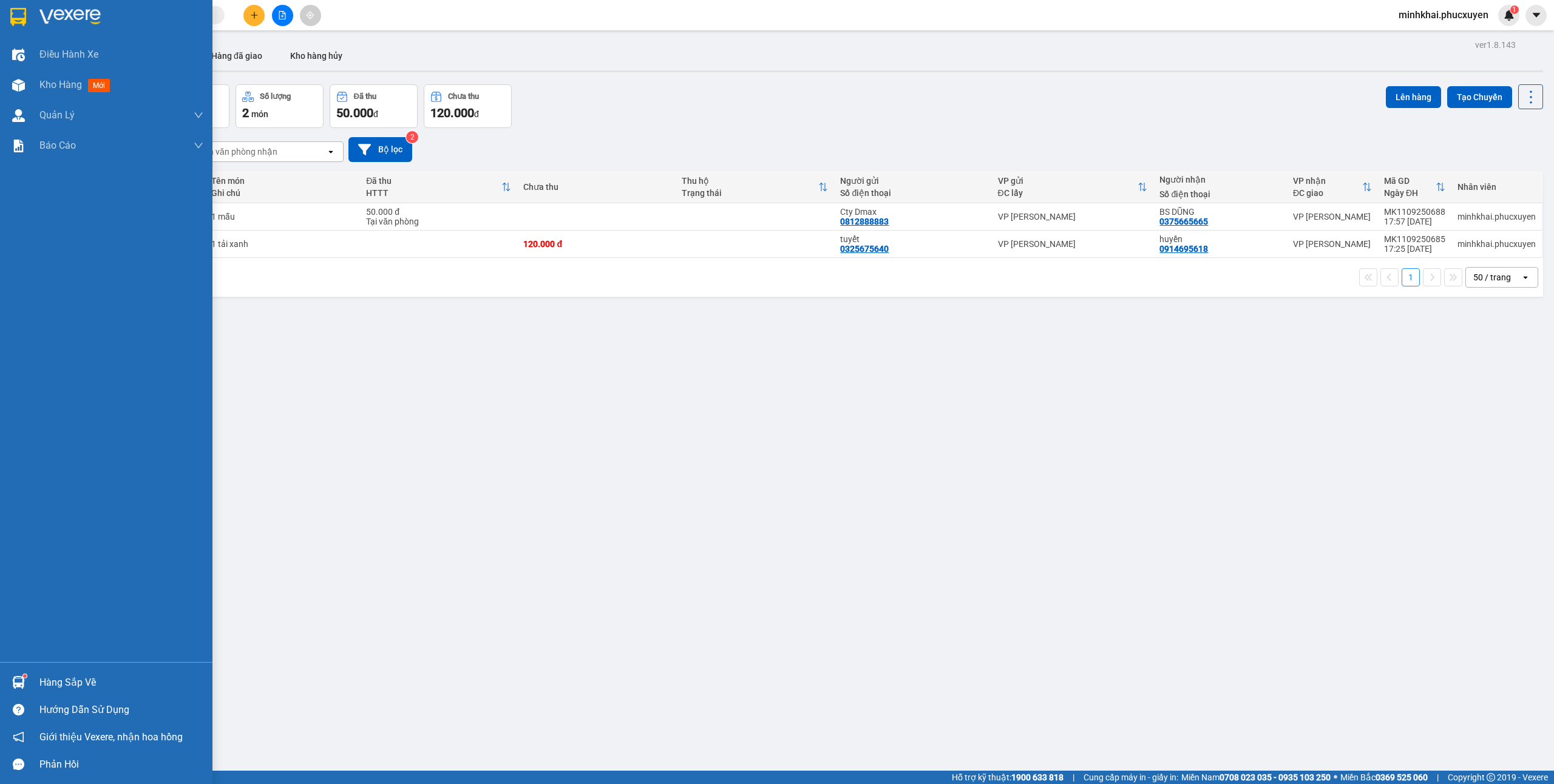
click at [12, 673] on div at bounding box center [18, 682] width 21 height 21
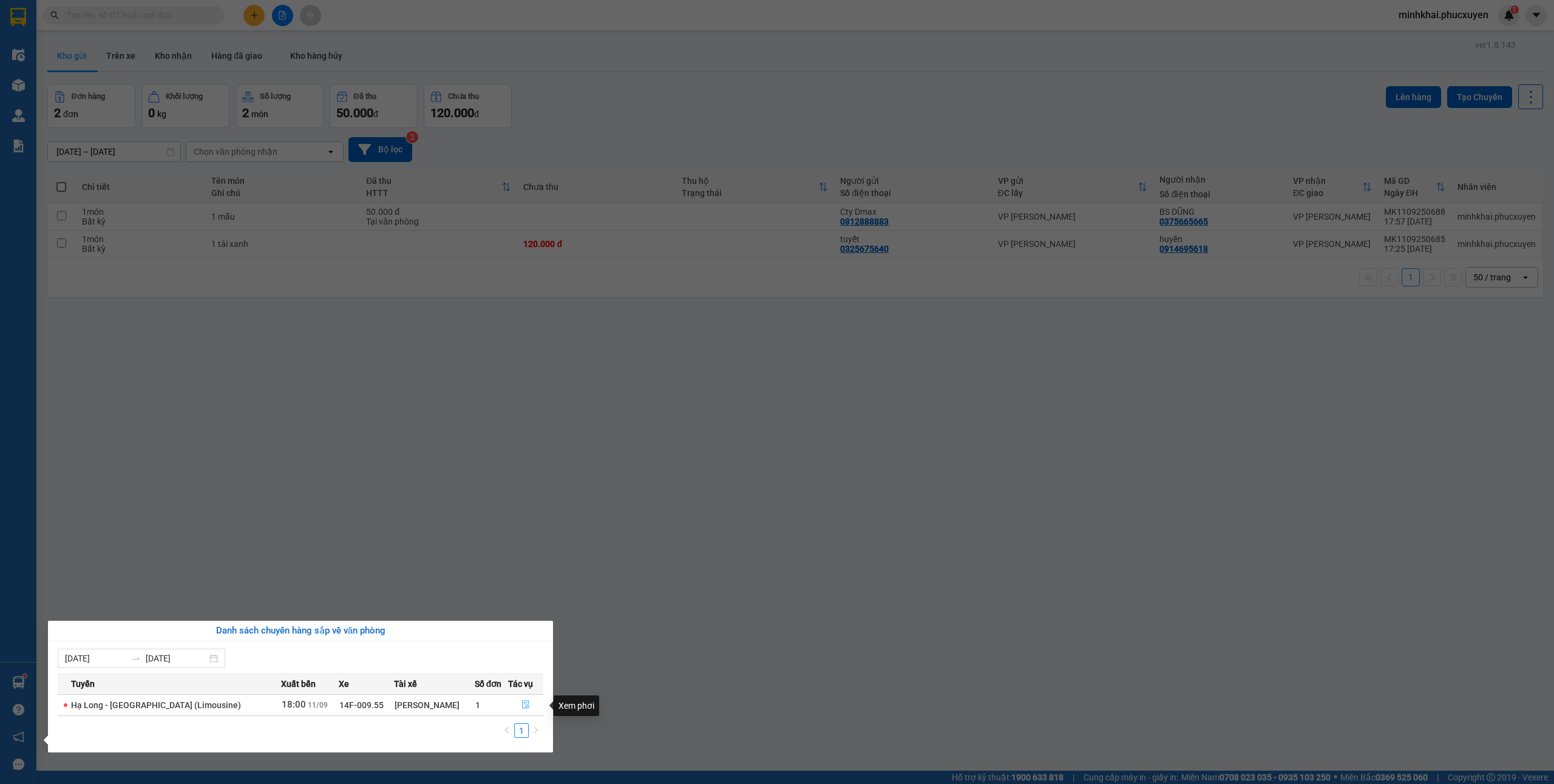
click at [525, 698] on button "button" at bounding box center [525, 705] width 34 height 20
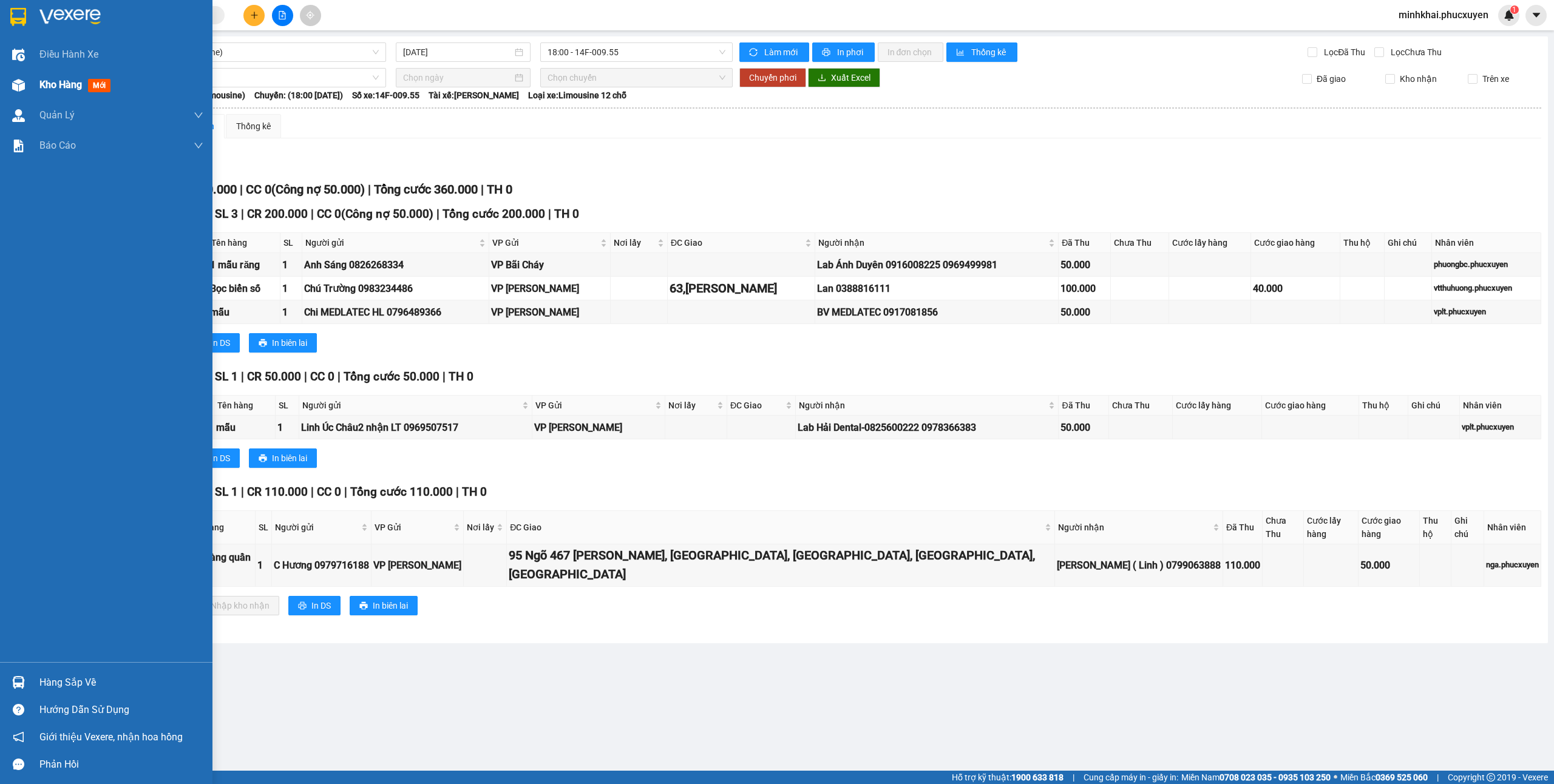
click at [47, 79] on span "Kho hàng" at bounding box center [61, 84] width 43 height 12
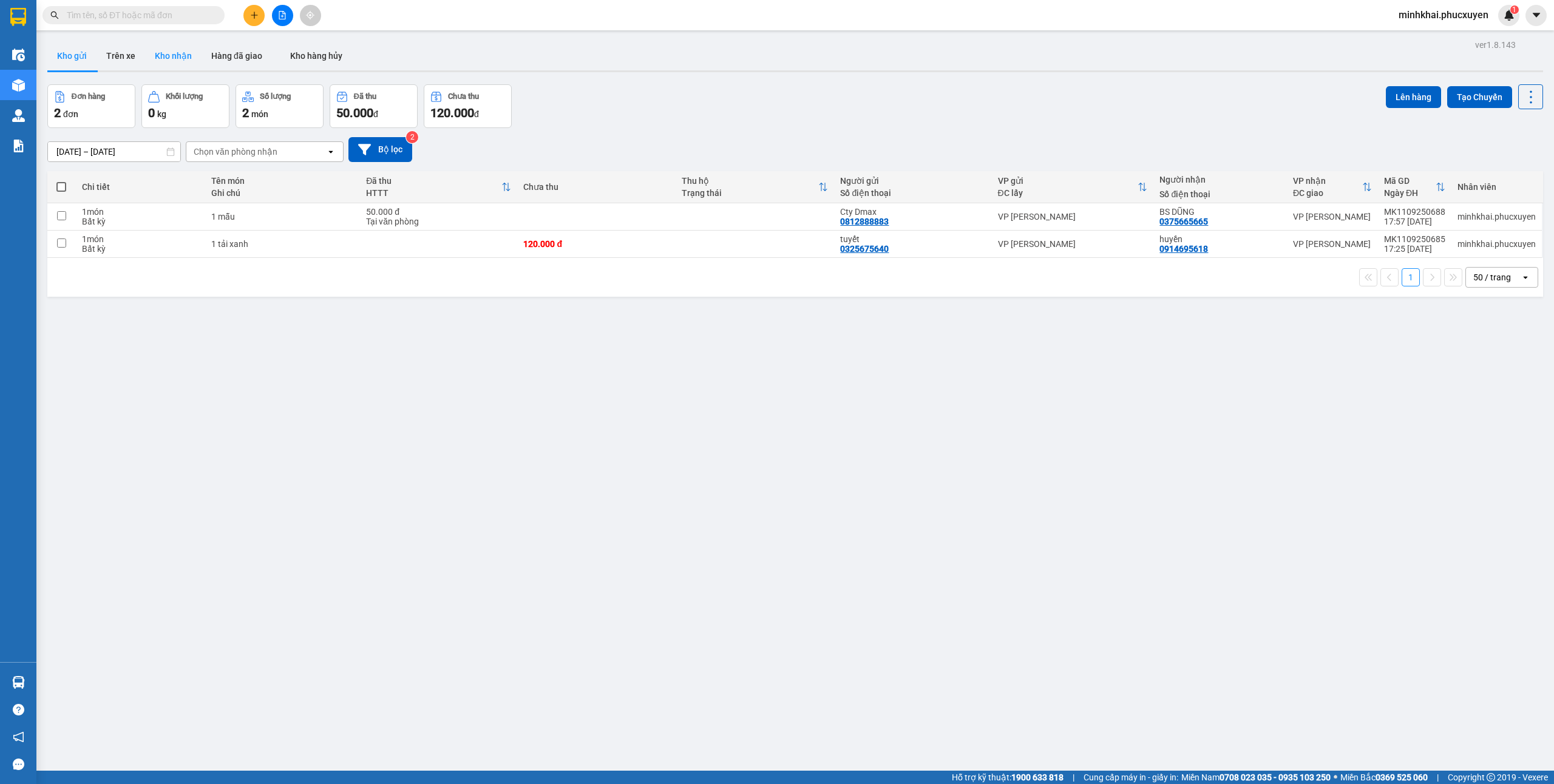
click at [188, 54] on button "Kho nhận" at bounding box center [174, 55] width 57 height 29
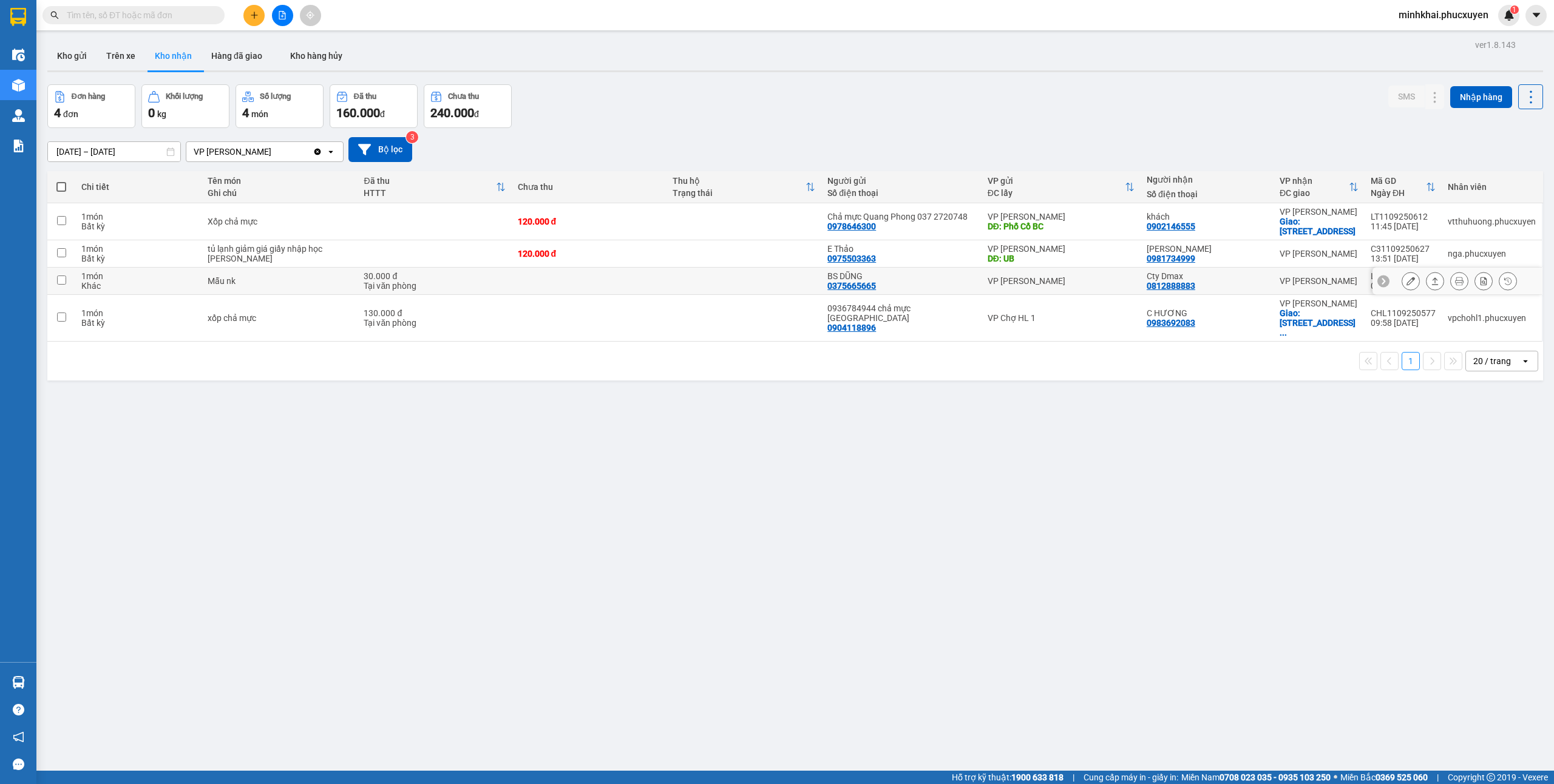
click at [1431, 281] on icon at bounding box center [1435, 281] width 9 height 9
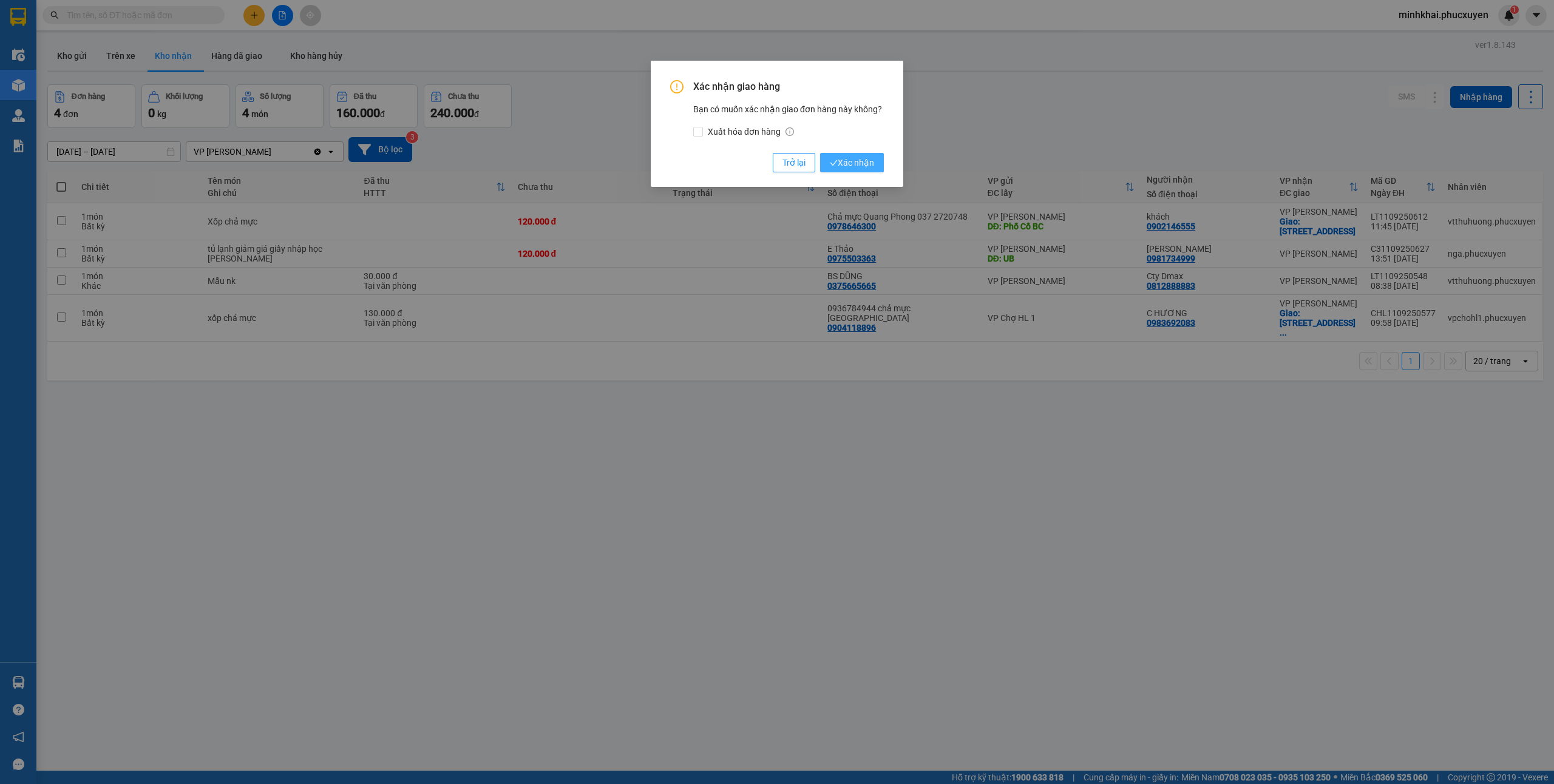
click at [839, 169] on span "Xác nhận" at bounding box center [852, 162] width 44 height 13
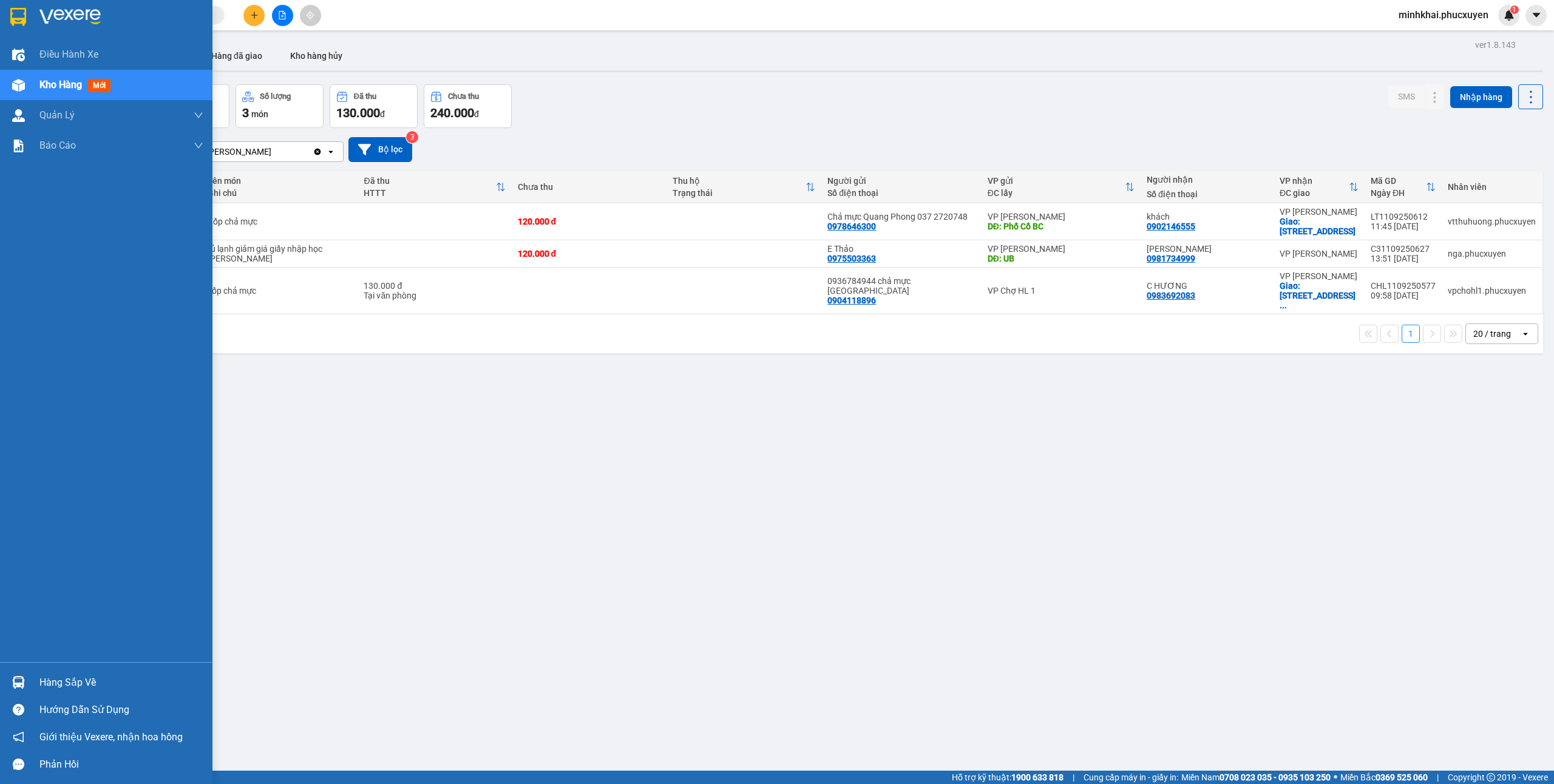
click at [67, 678] on div "Hàng sắp về" at bounding box center [121, 682] width 164 height 18
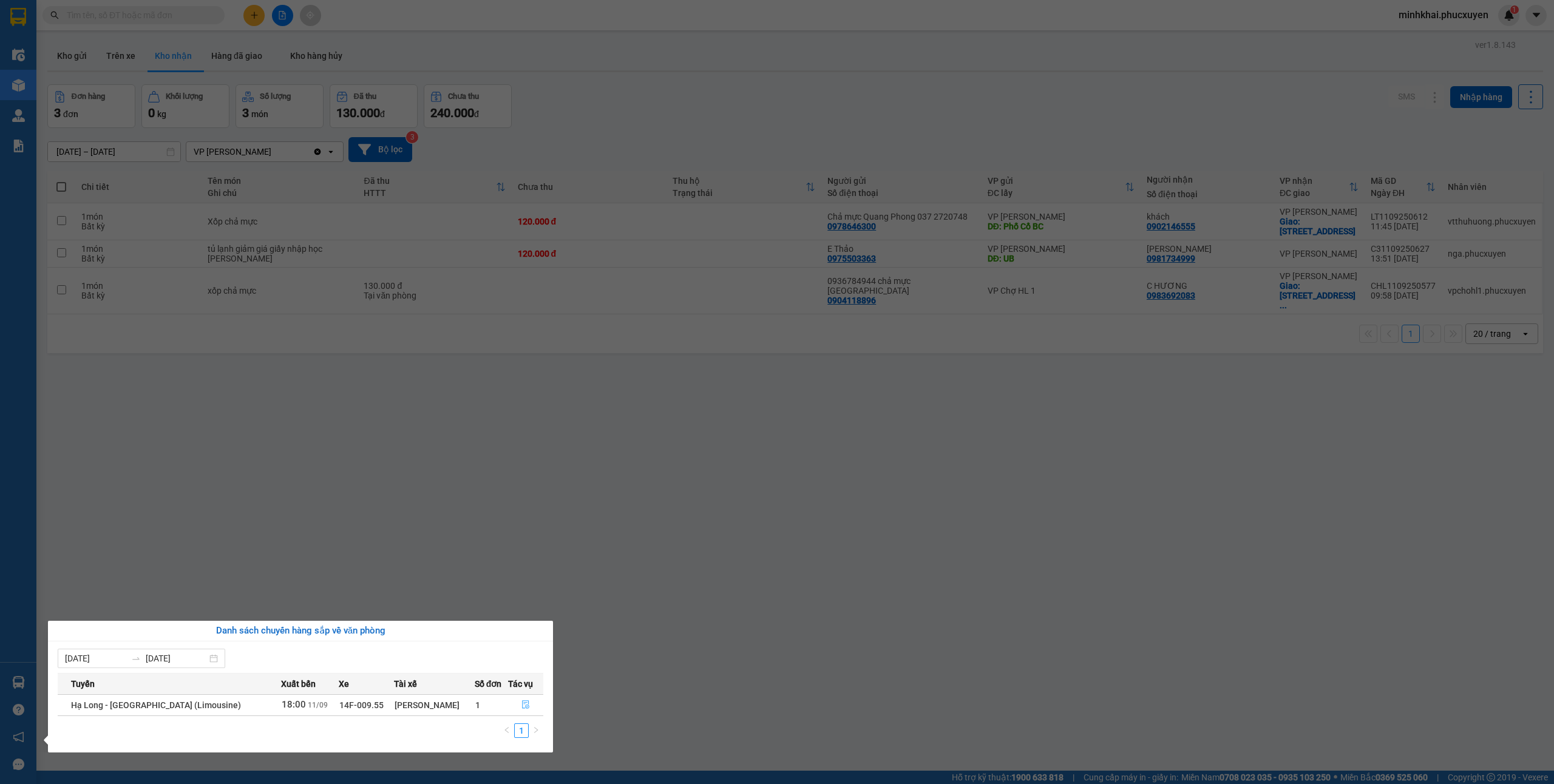
click at [521, 707] on icon "file-done" at bounding box center [525, 704] width 9 height 9
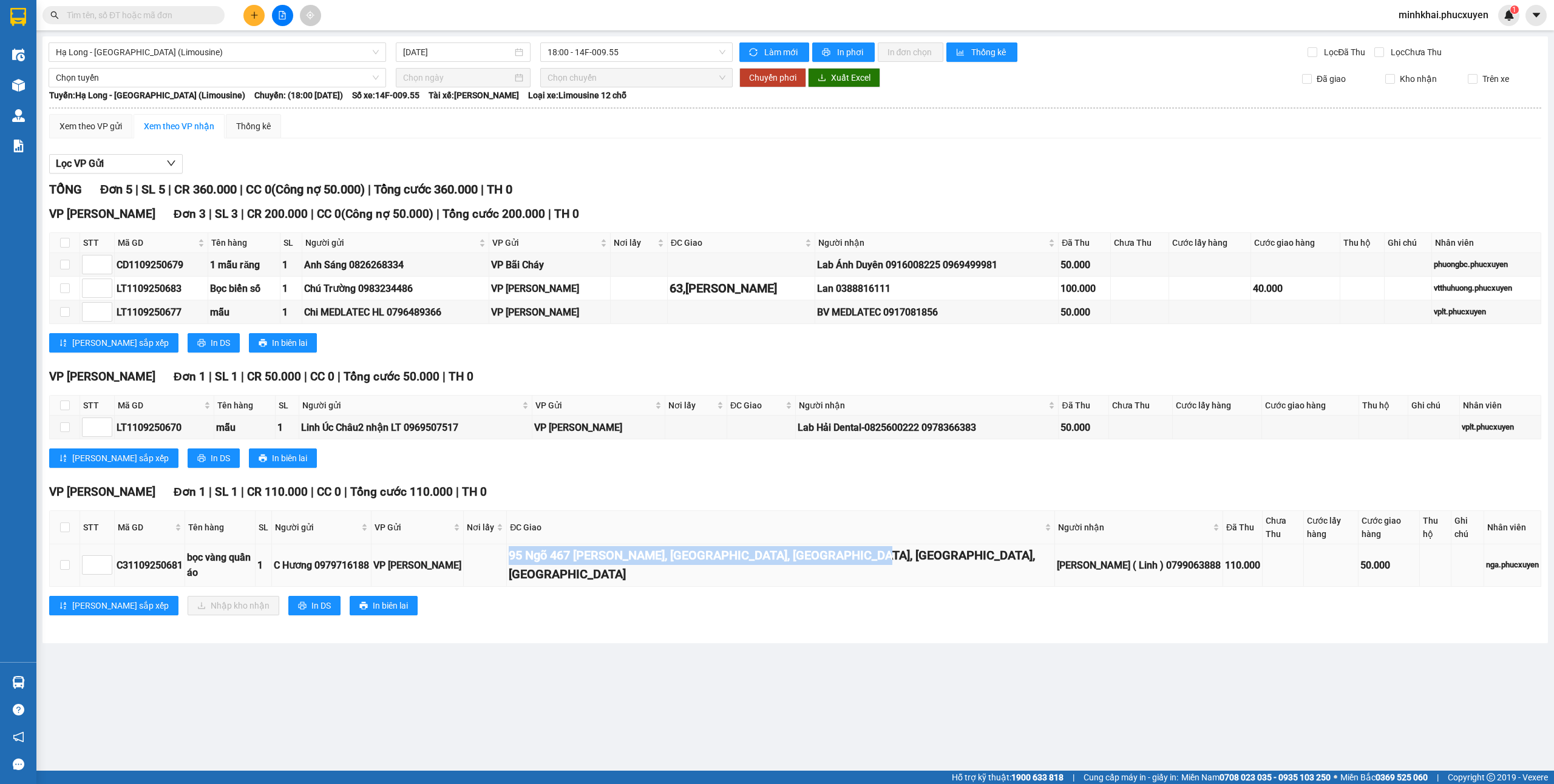
drag, startPoint x: 925, startPoint y: 549, endPoint x: 544, endPoint y: 549, distance: 381.0
click at [544, 549] on tr "C31109250681 bọc vàng quần áo 1 C Hương 0979716188 VP Hạ Long 95 Ngõ 467 […" at bounding box center [795, 566] width 1492 height 43
click at [698, 629] on main "Hạ Long - [GEOGRAPHIC_DATA] (Limousine) [DATE] 18:00 - 14F-009.55 Làm mới In ph…" at bounding box center [777, 385] width 1554 height 771
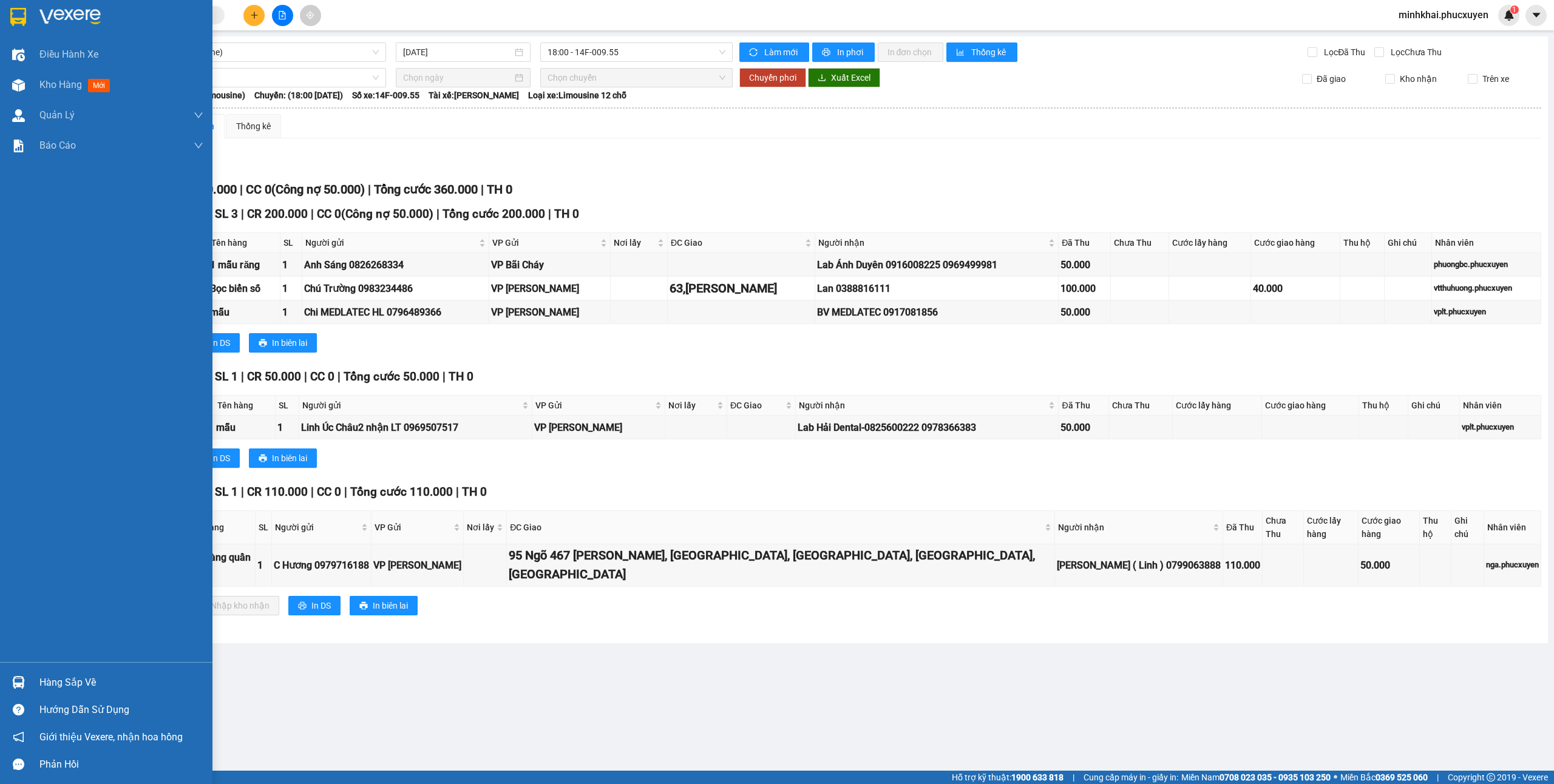
click at [13, 676] on img at bounding box center [18, 682] width 13 height 13
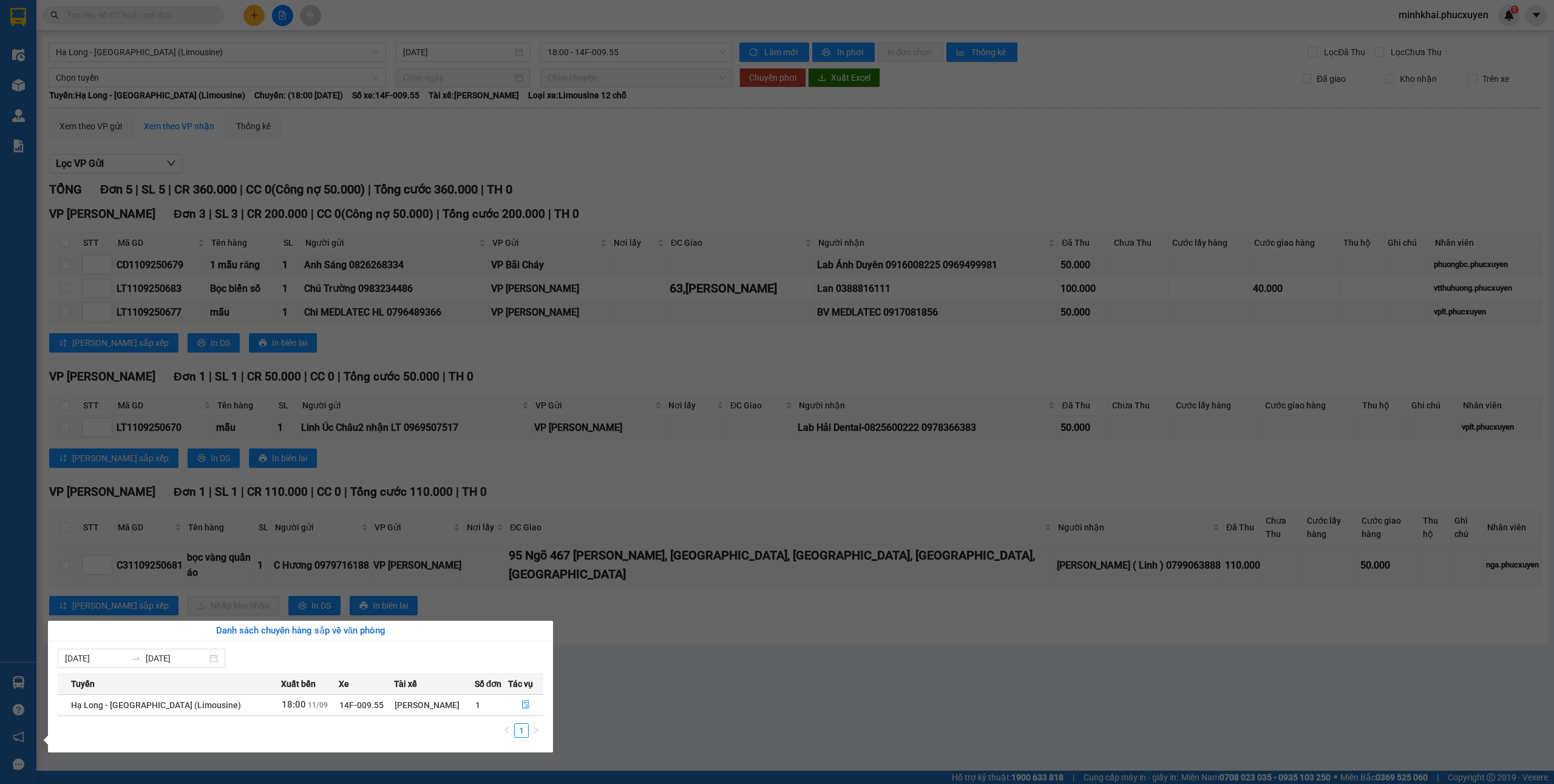
click at [712, 686] on section "Kết quả tìm kiếm ( 0 ) Bộ lọc No Data minhkhai.phucxuyen 1 Điều hành xe Kho hàn…" at bounding box center [777, 392] width 1554 height 784
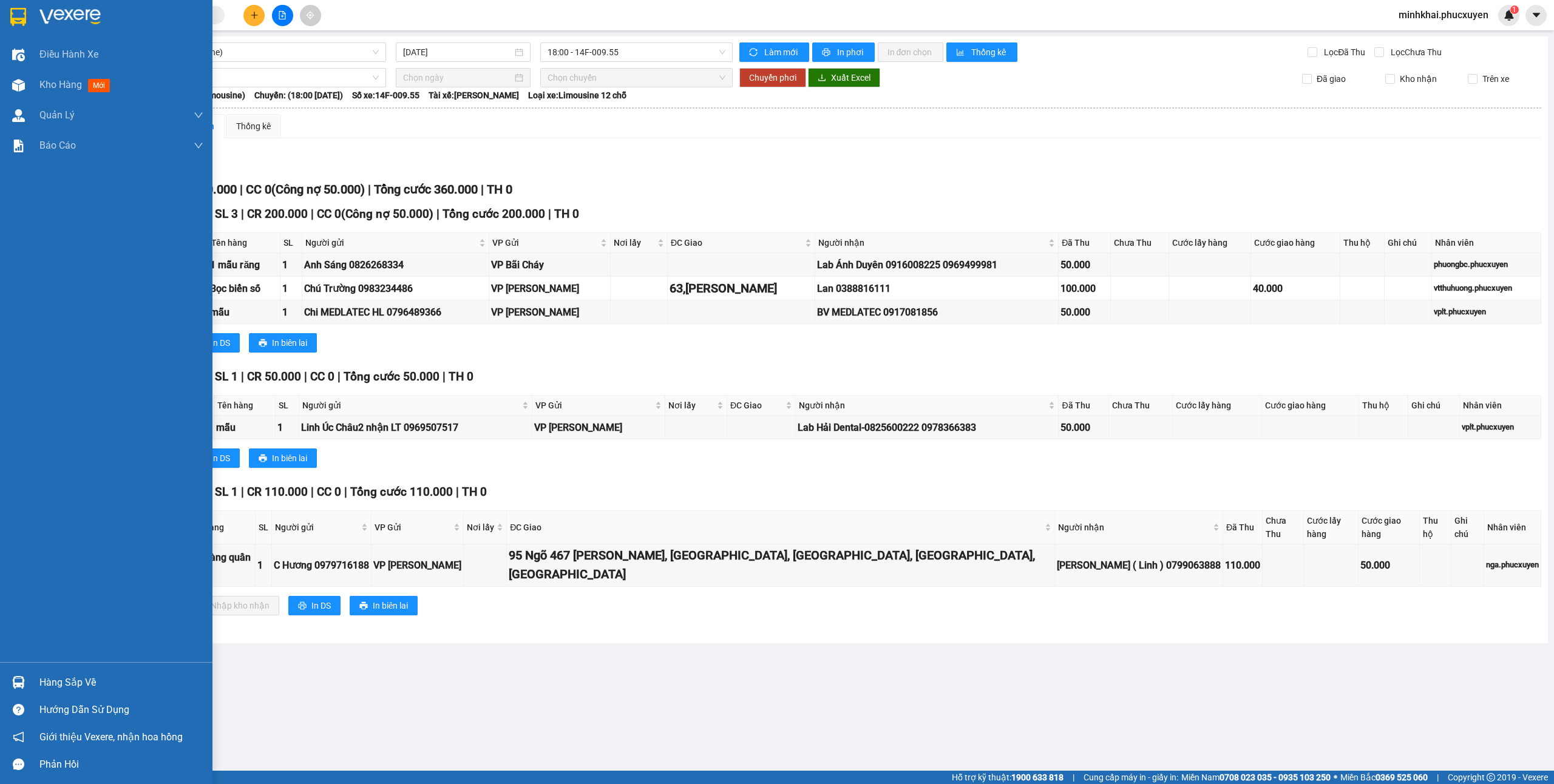
click at [39, 678] on div "Hàng sắp về" at bounding box center [121, 682] width 164 height 18
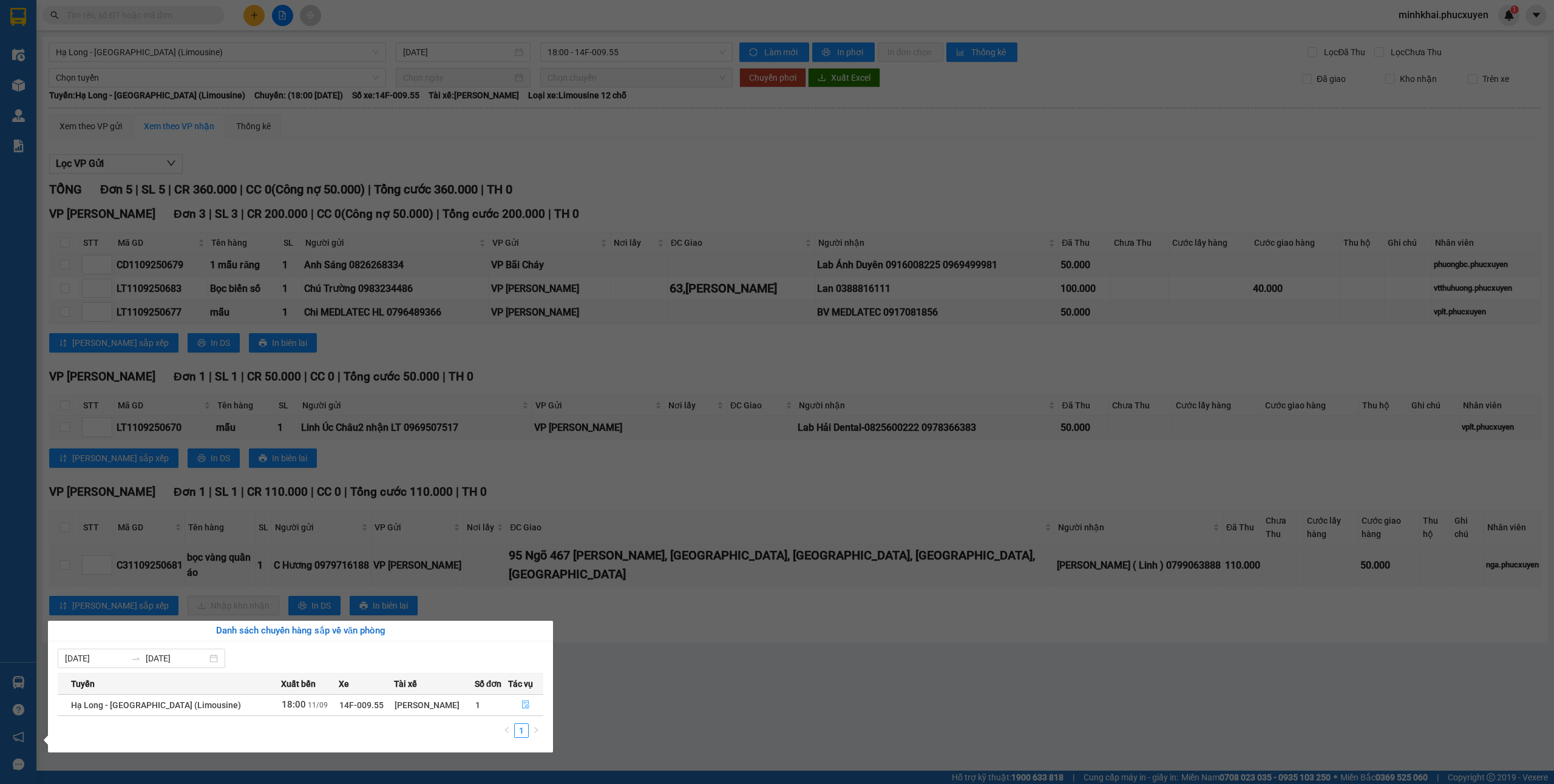
click at [528, 700] on button "button" at bounding box center [525, 705] width 34 height 20
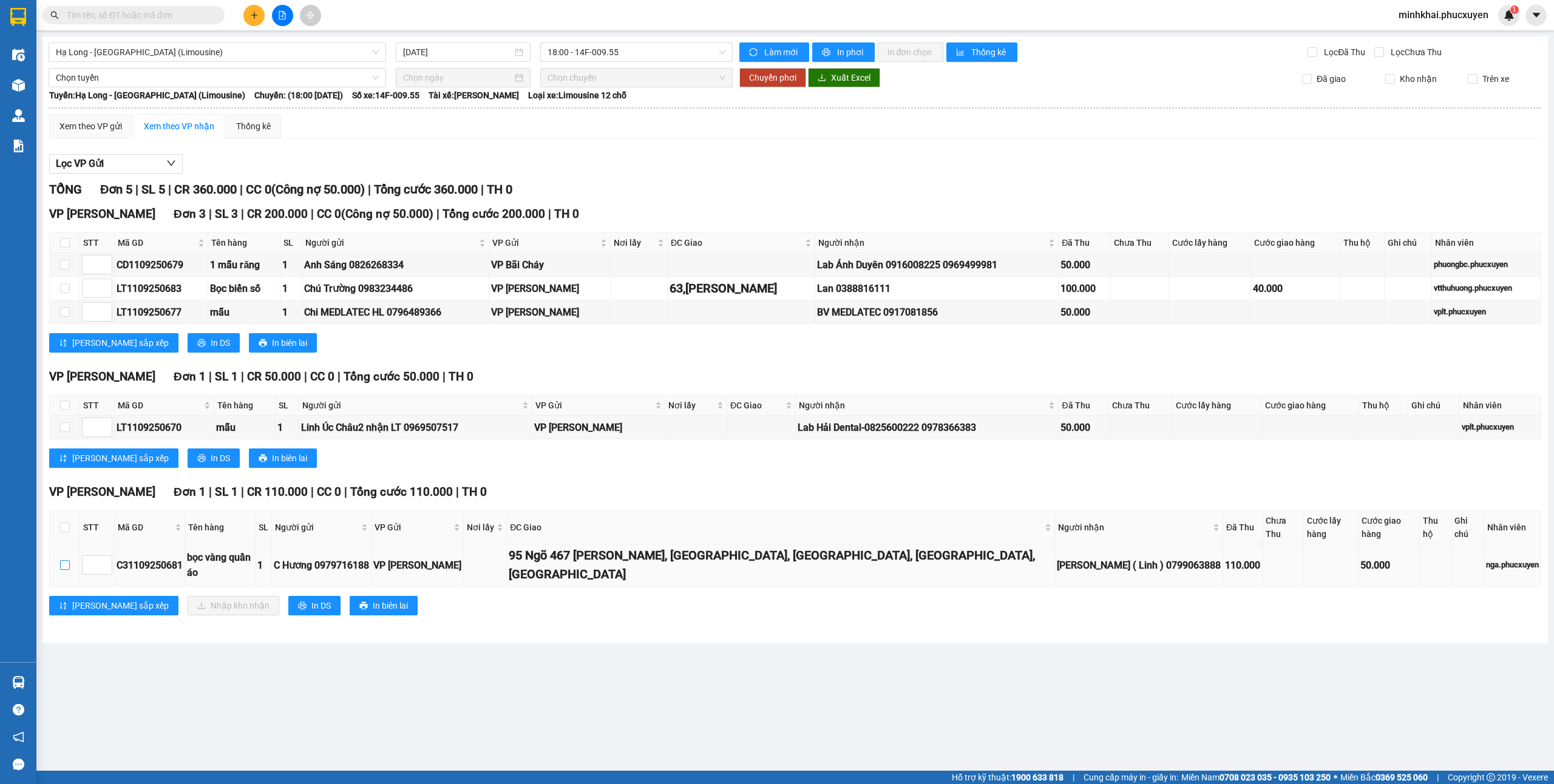
click at [65, 560] on input "checkbox" at bounding box center [65, 565] width 9 height 9
checkbox input "true"
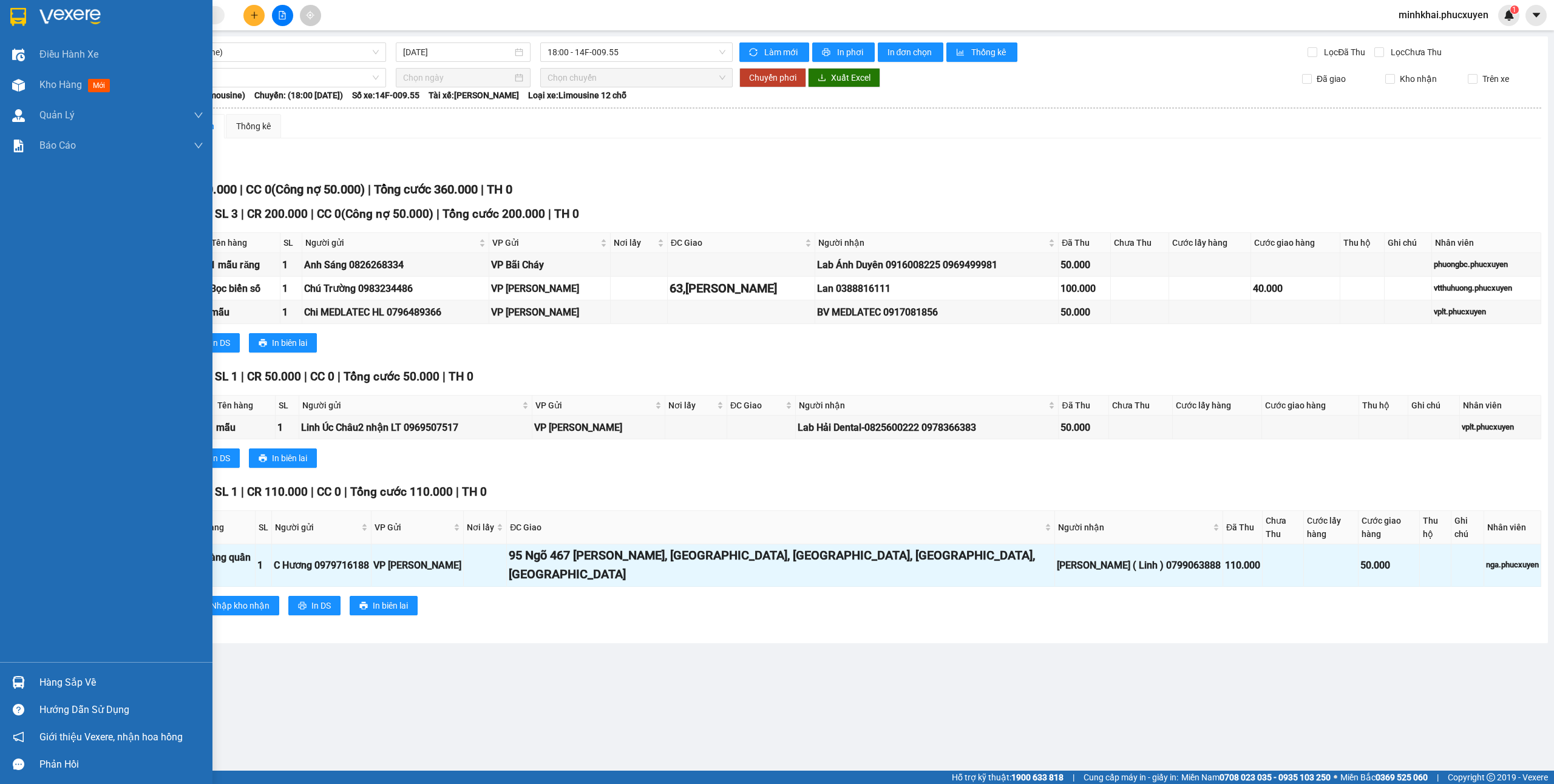
click at [6, 676] on div "Hàng sắp về" at bounding box center [106, 682] width 212 height 28
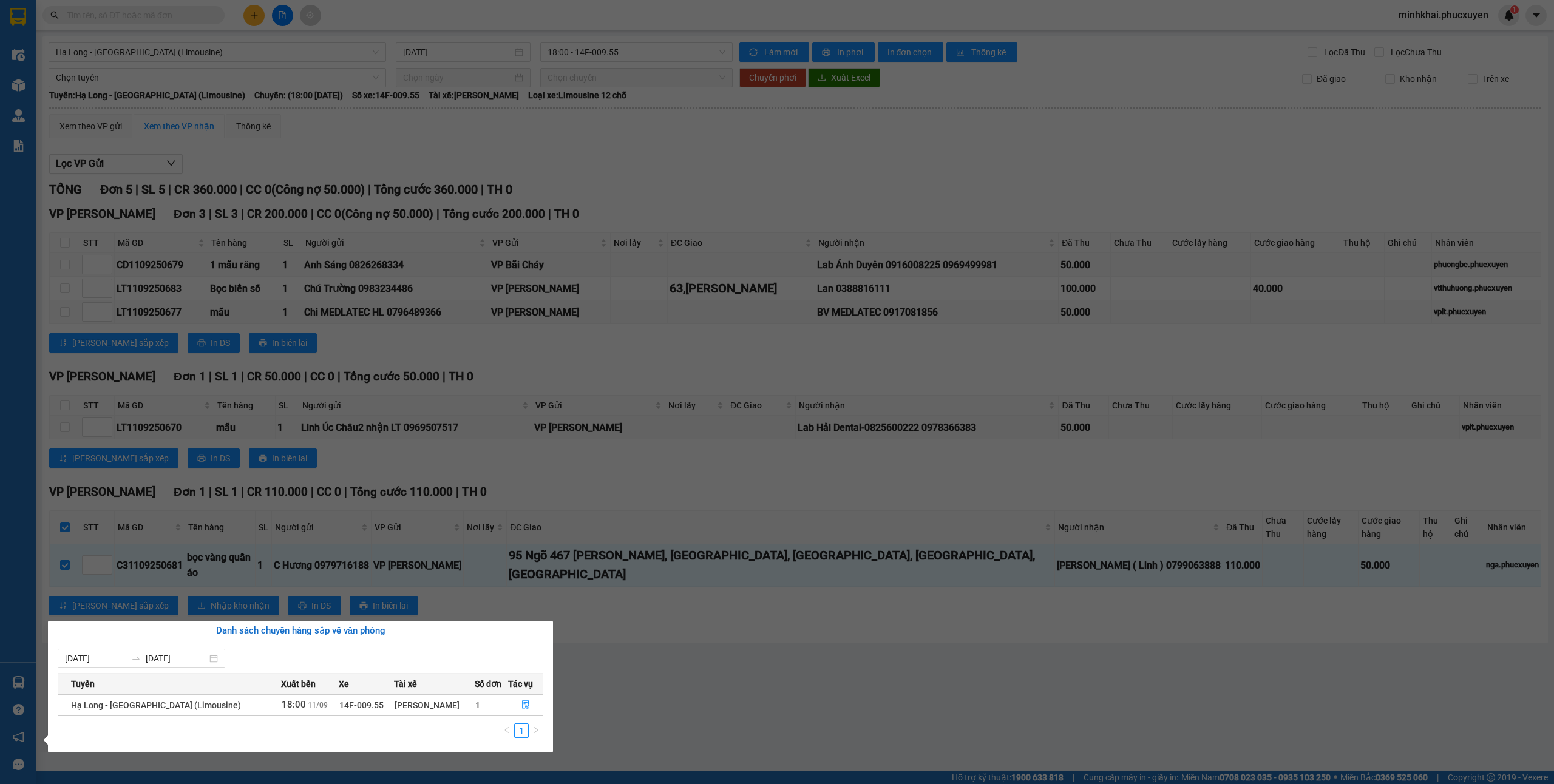
click at [917, 682] on section "Kết quả tìm kiếm ( 0 ) Bộ lọc No Data minhkhai.phucxuyen 1 Điều hành xe Kho hàn…" at bounding box center [777, 392] width 1554 height 784
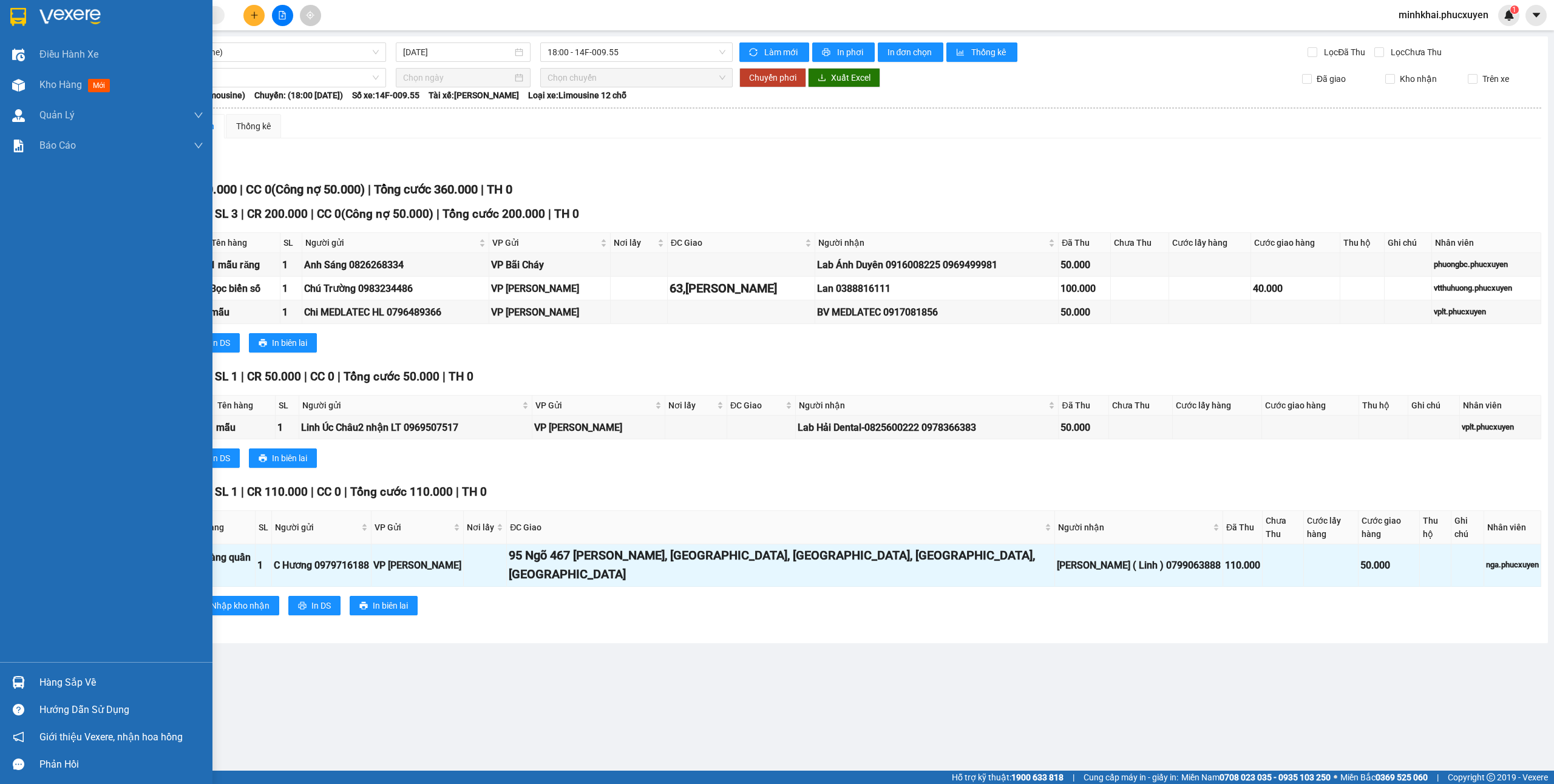
click at [29, 673] on div "Hàng sắp về" at bounding box center [106, 682] width 212 height 28
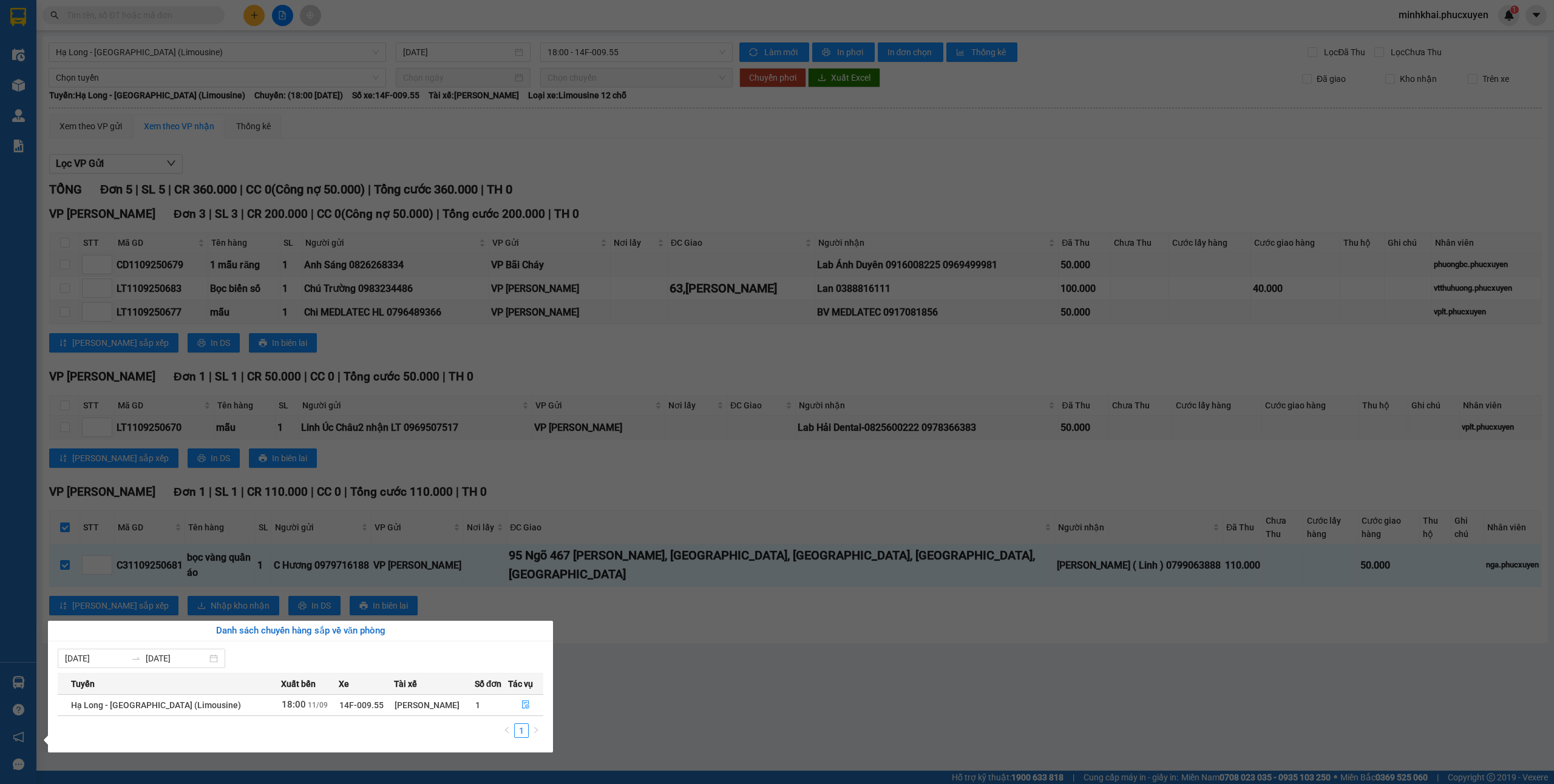
click at [779, 704] on section "Kết quả tìm kiếm ( 0 ) Bộ lọc No Data minhkhai.phucxuyen 1 Điều hành xe Kho hàn…" at bounding box center [777, 392] width 1554 height 784
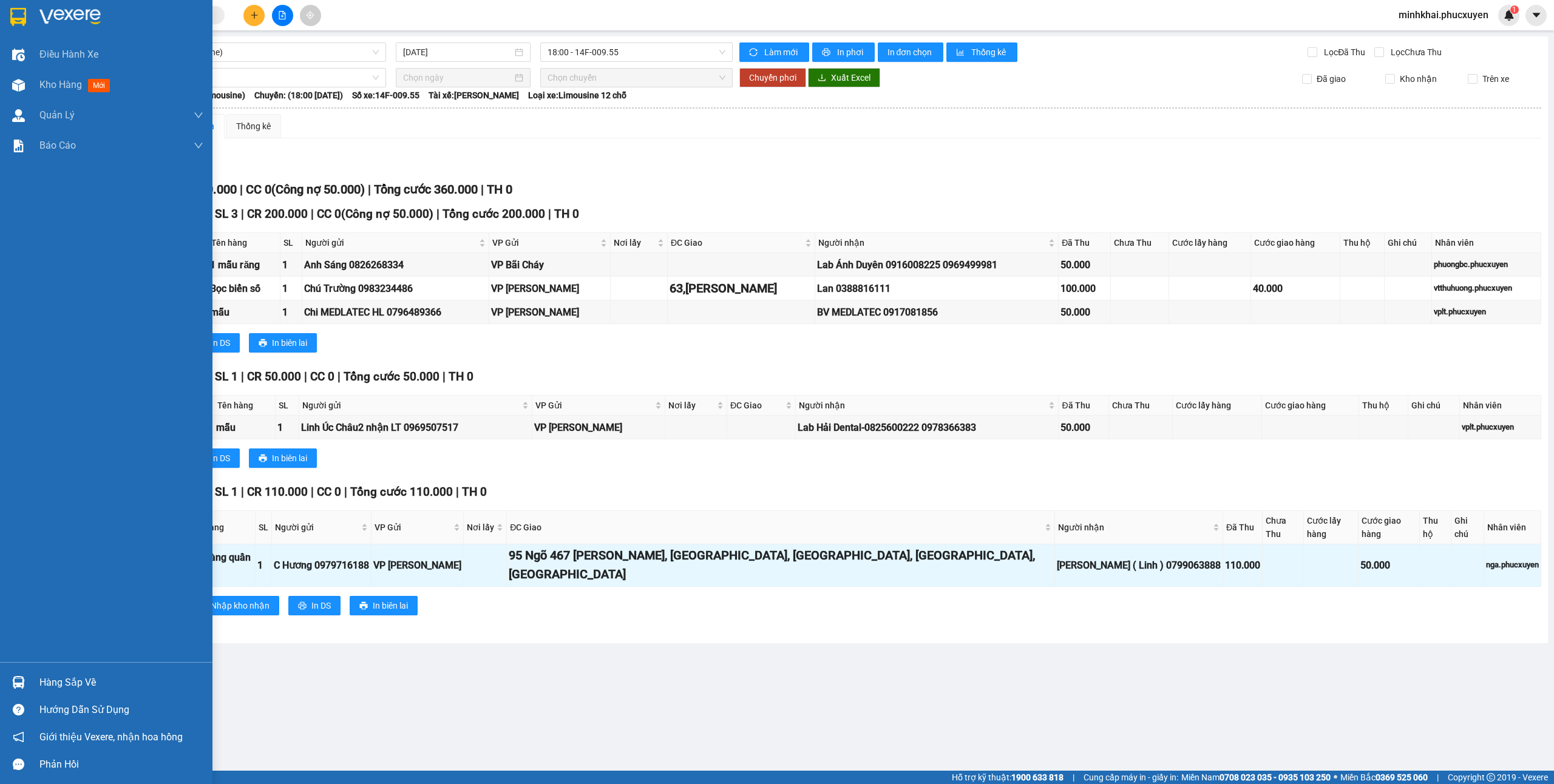
click at [20, 675] on div at bounding box center [18, 682] width 21 height 21
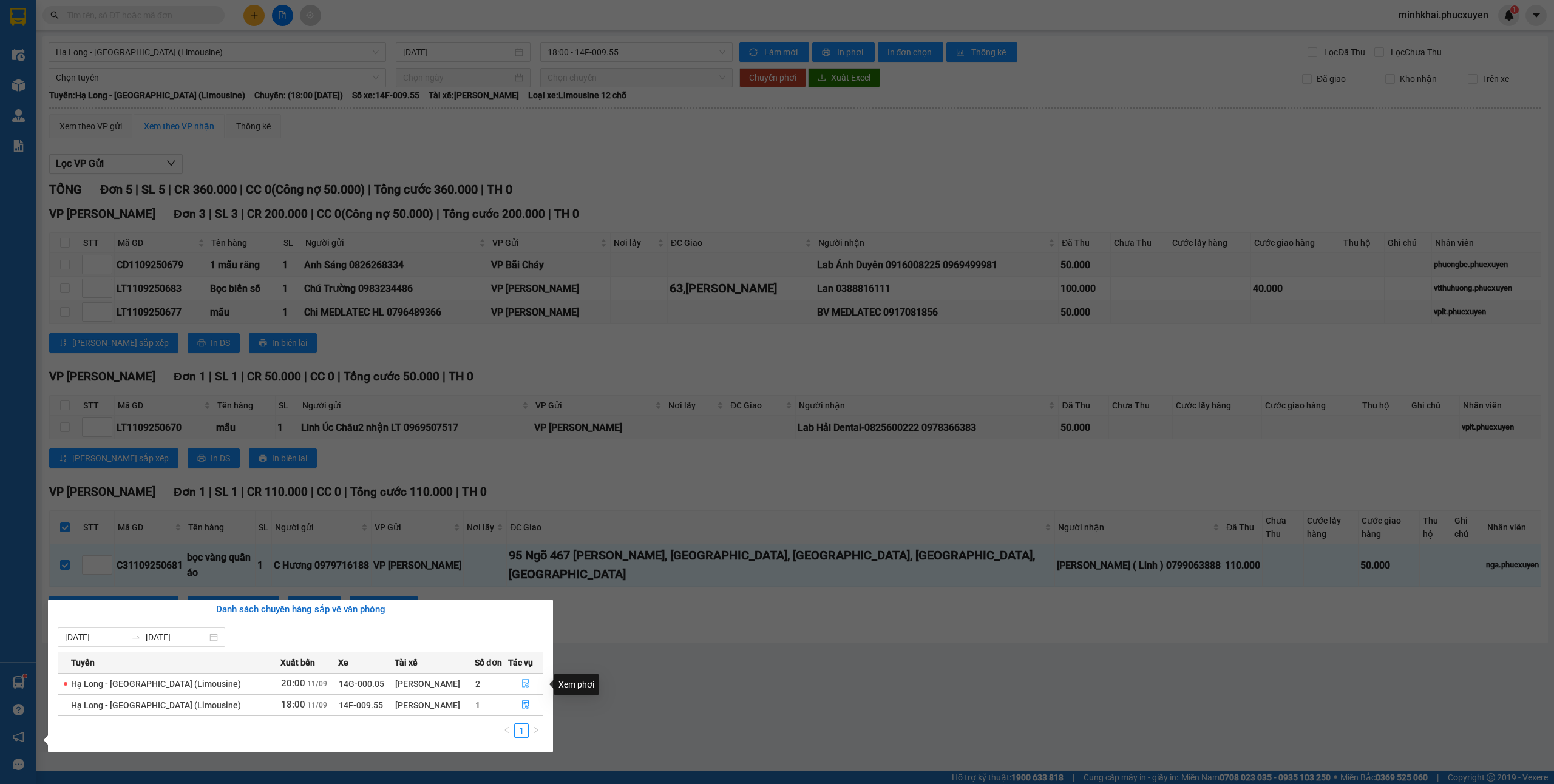
click at [525, 678] on button "button" at bounding box center [525, 684] width 34 height 20
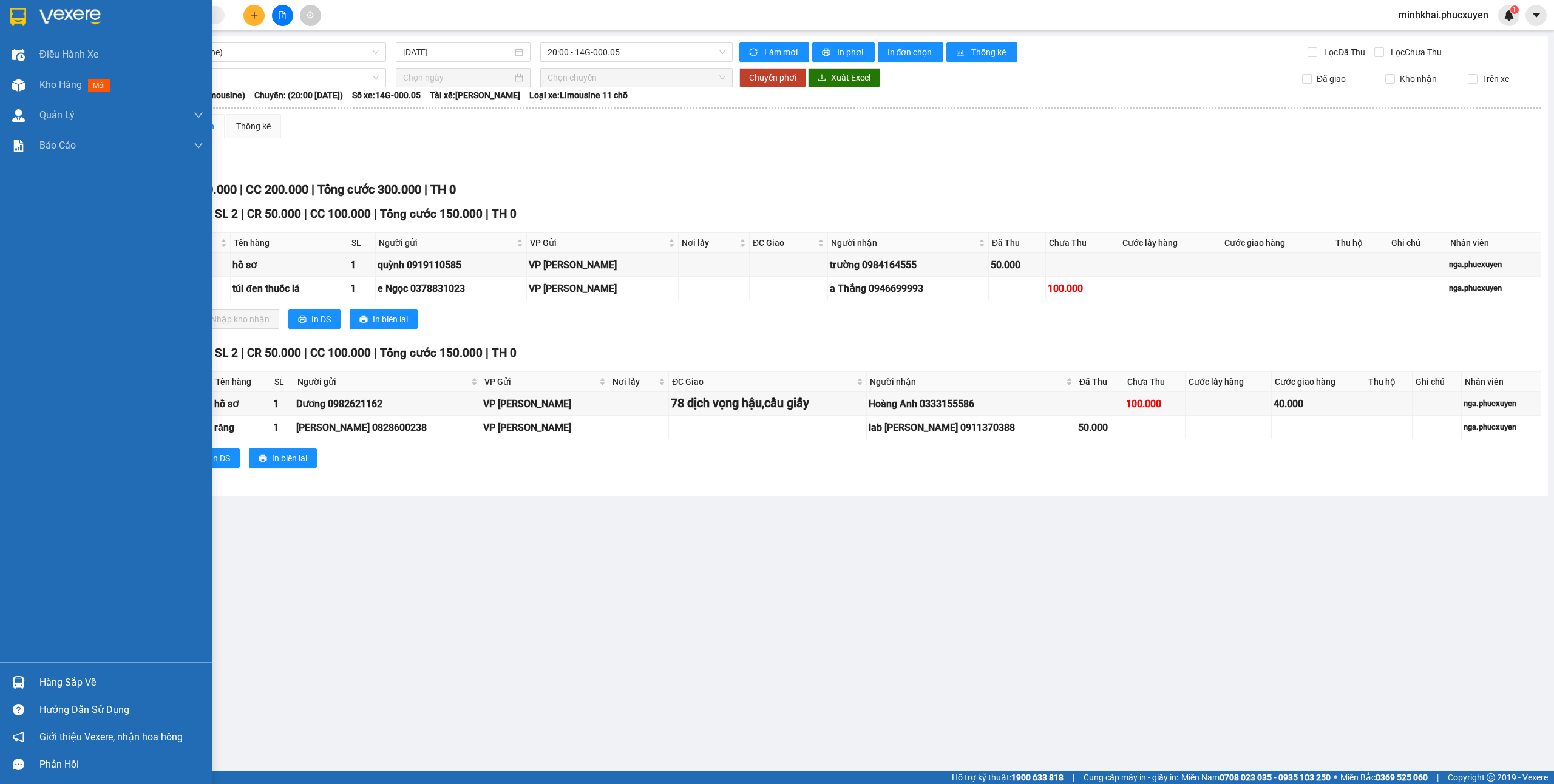
click at [9, 683] on div at bounding box center [18, 682] width 21 height 21
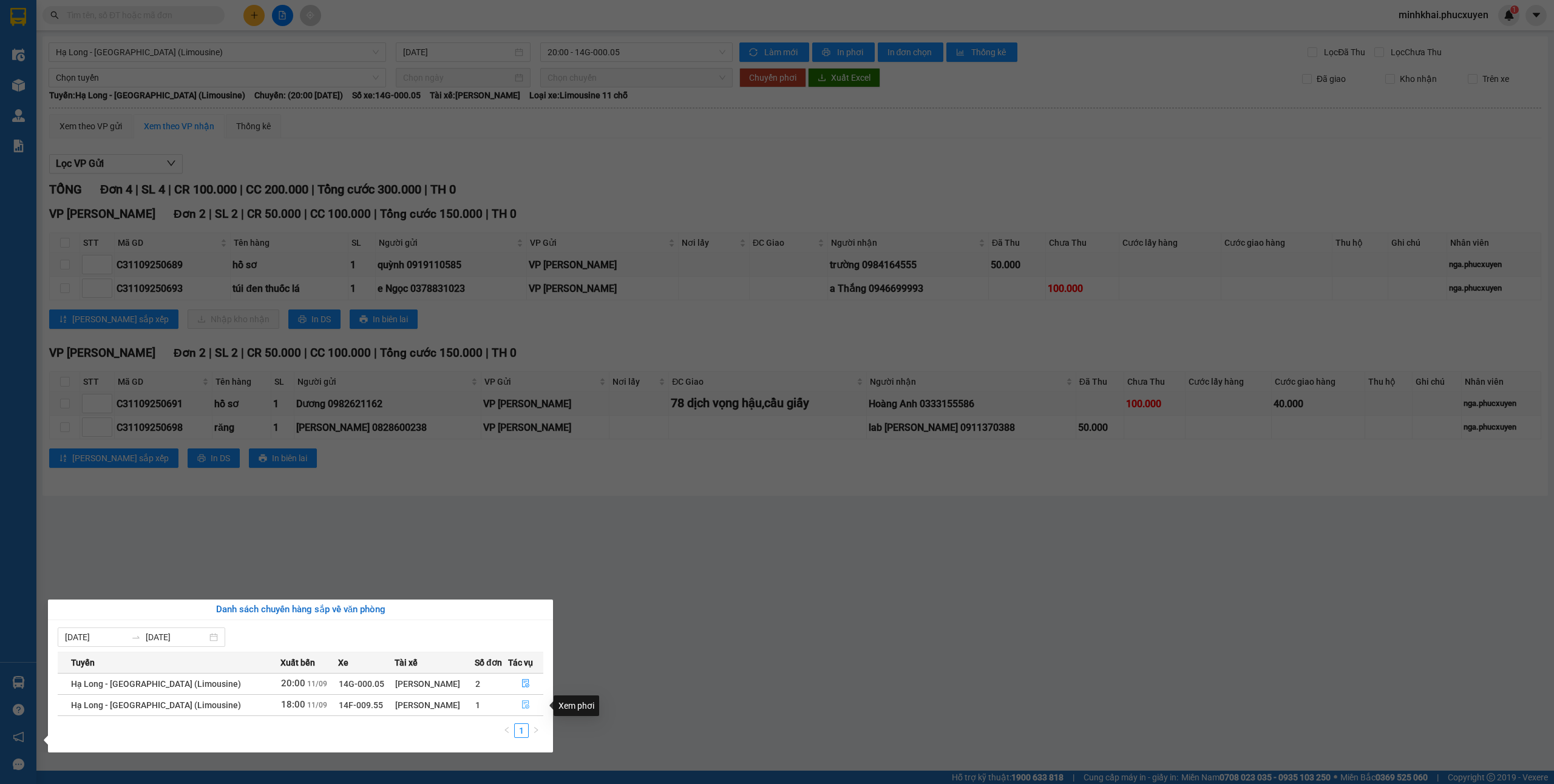
click at [521, 710] on span "file-done" at bounding box center [525, 705] width 9 height 9
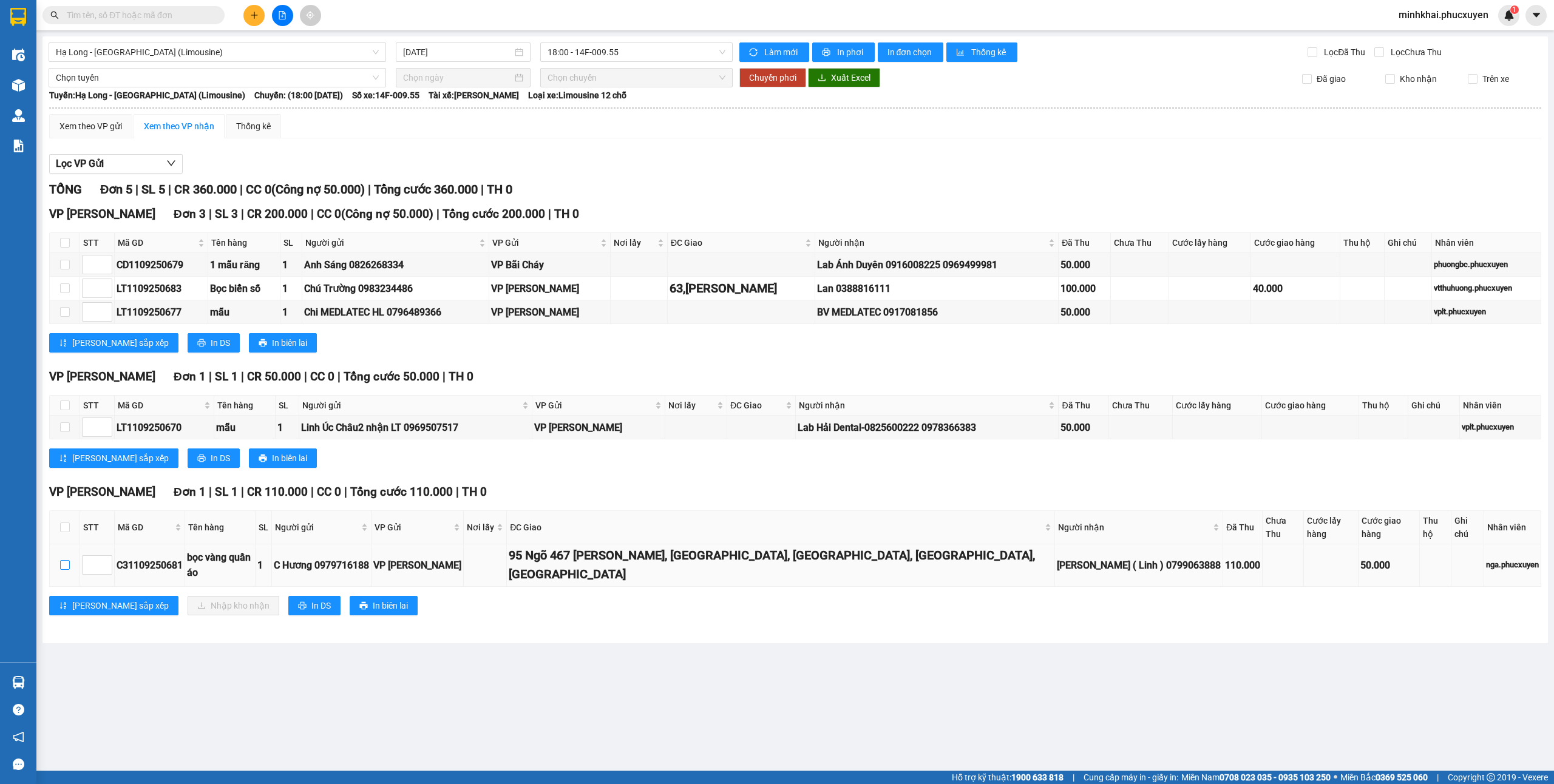
click at [67, 558] on label at bounding box center [65, 565] width 9 height 13
click at [67, 560] on input "checkbox" at bounding box center [65, 565] width 9 height 9
checkbox input "true"
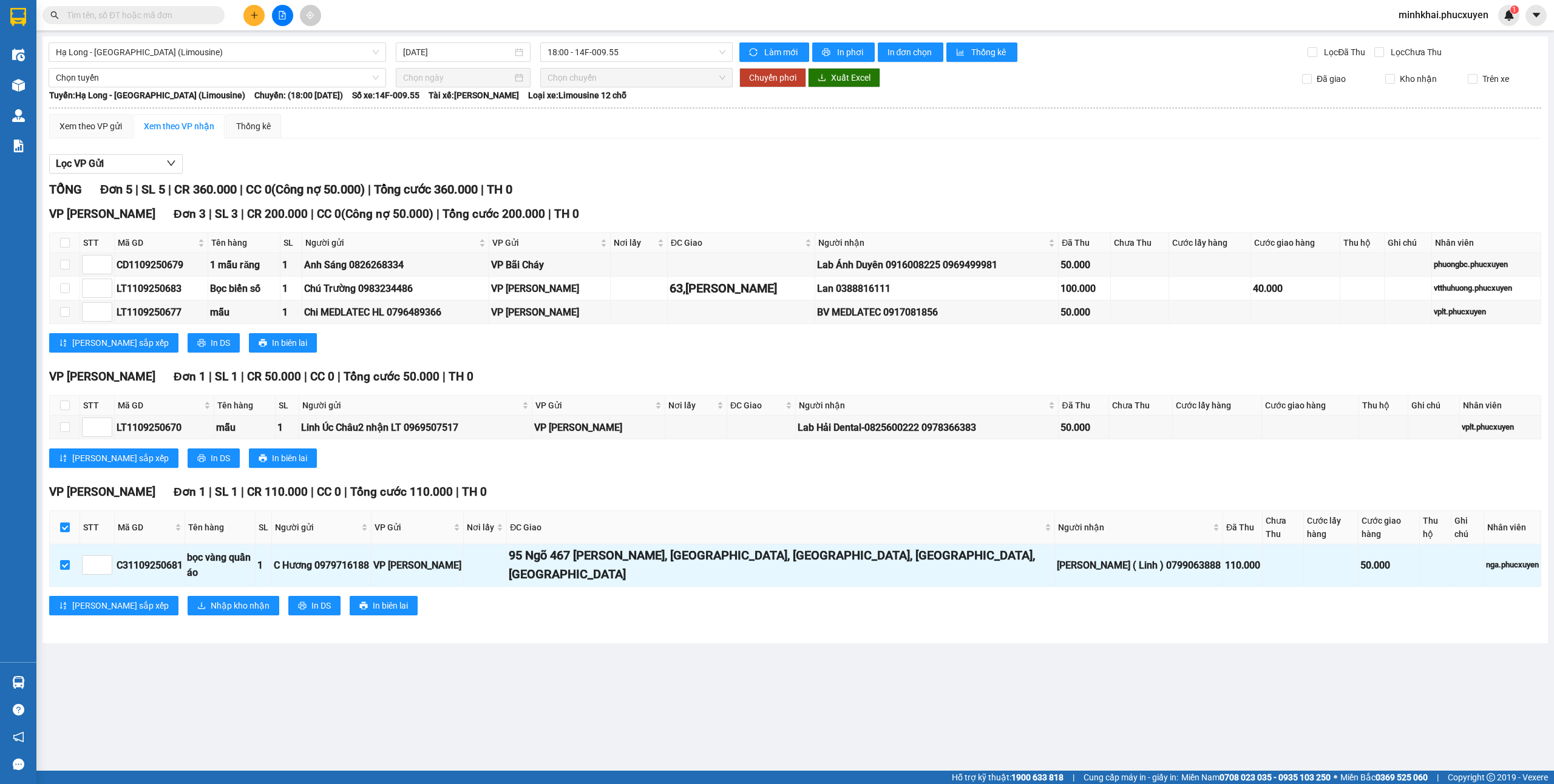
click at [127, 9] on input "text" at bounding box center [139, 15] width 144 height 13
drag, startPoint x: 551, startPoint y: 545, endPoint x: 656, endPoint y: 569, distance: 107.7
click at [651, 549] on tr "C31109250681 bọc vàng quần áo 1 C Hương 0979716188 VP Hạ Long 95 Ngõ 467 […" at bounding box center [795, 566] width 1492 height 43
click at [660, 596] on div "[PERSON_NAME] sắp xếp Nhập kho nhận In DS In biên lai" at bounding box center [795, 606] width 1492 height 20
click at [1089, 558] on div "[PERSON_NAME] ( Linh ) 0799063888" at bounding box center [1139, 565] width 164 height 15
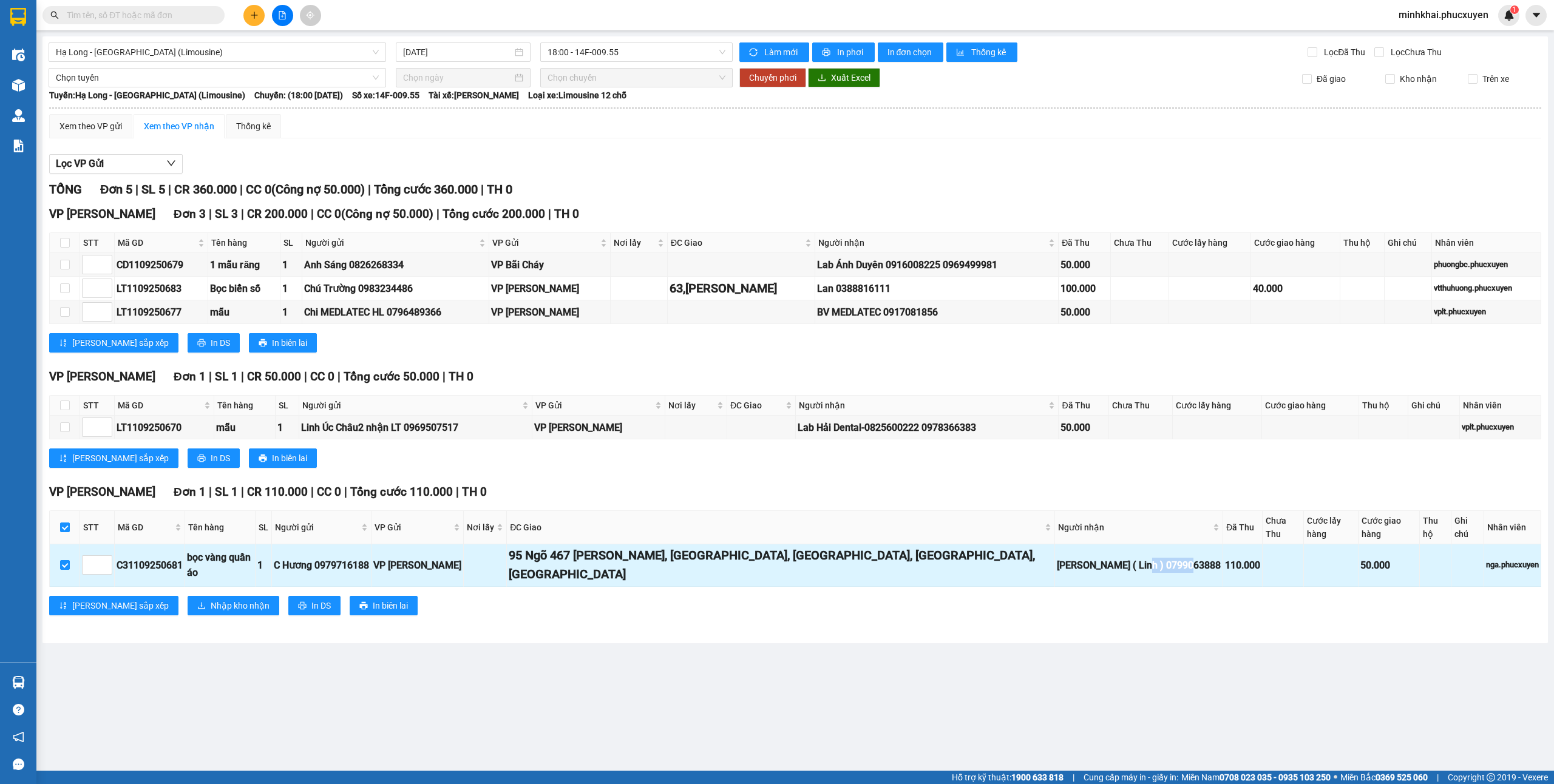
click at [1089, 558] on div "[PERSON_NAME] ( Linh ) 0799063888" at bounding box center [1139, 565] width 164 height 15
click at [167, 558] on div "C31109250681" at bounding box center [150, 565] width 66 height 15
copy div "C31109250681"
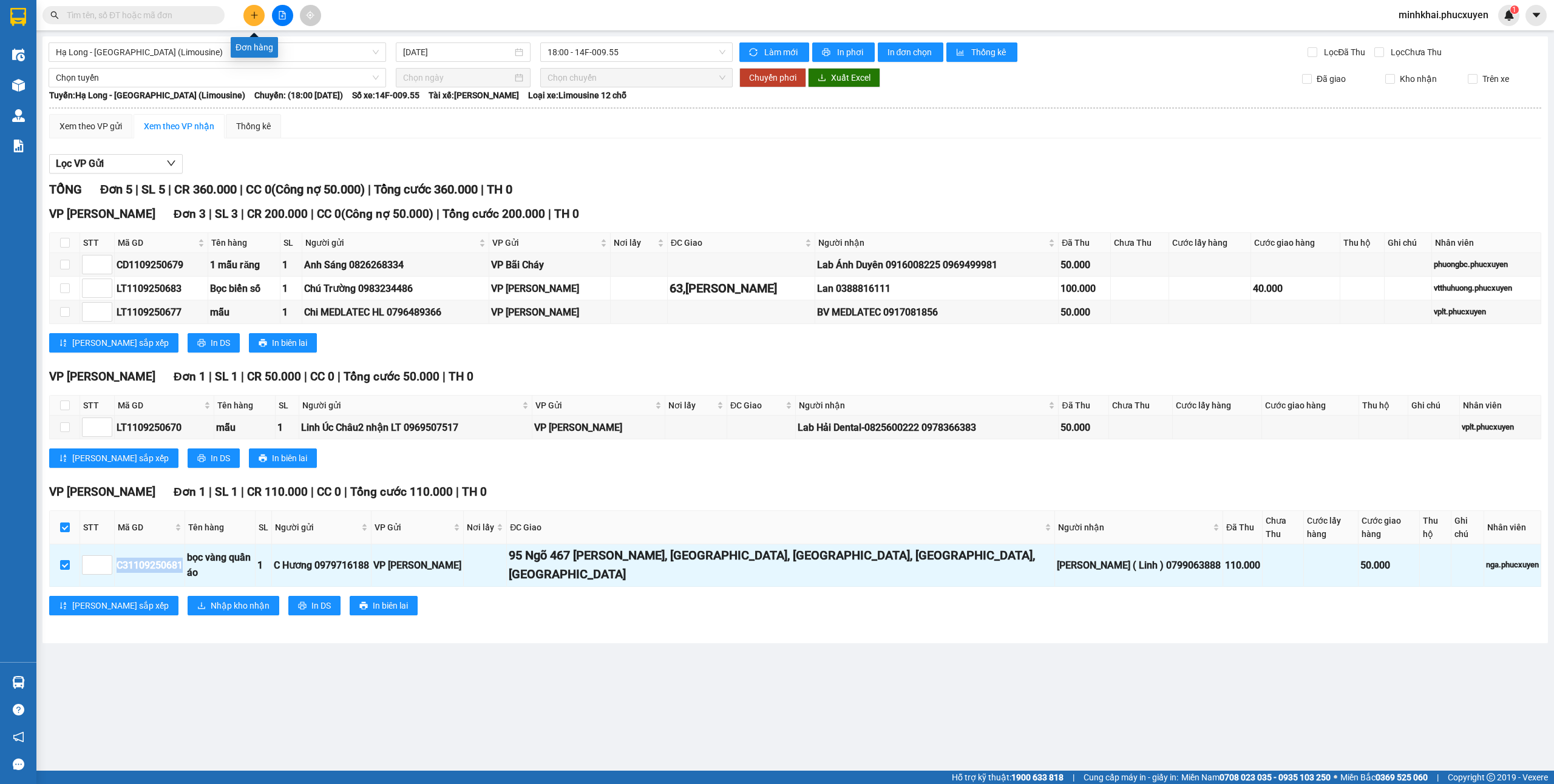
click at [204, 9] on input "text" at bounding box center [139, 15] width 144 height 13
paste input "C31109250681"
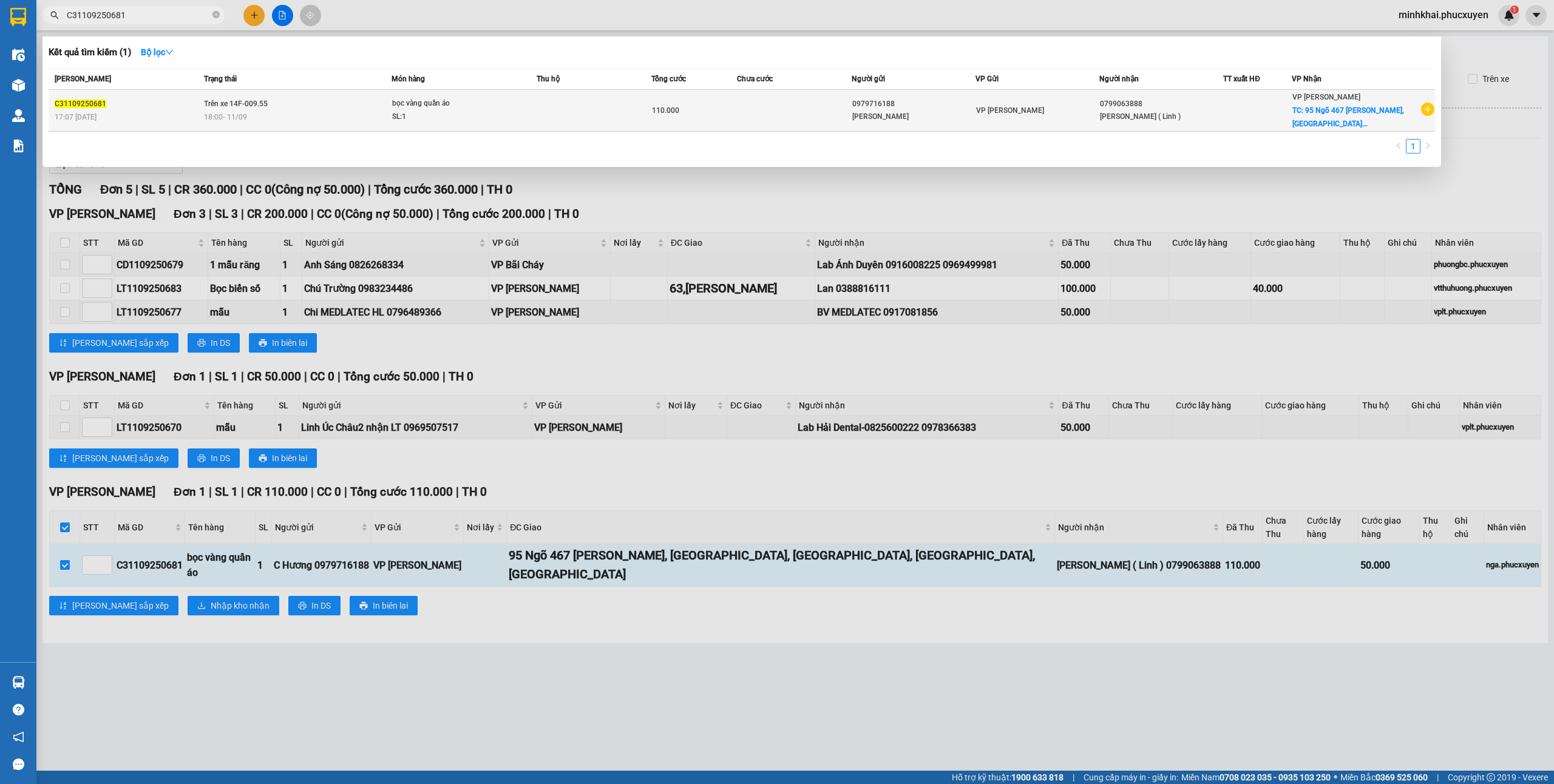
type input "C31109250681"
click at [1158, 110] on div "[PERSON_NAME] ( Linh )" at bounding box center [1160, 117] width 122 height 13
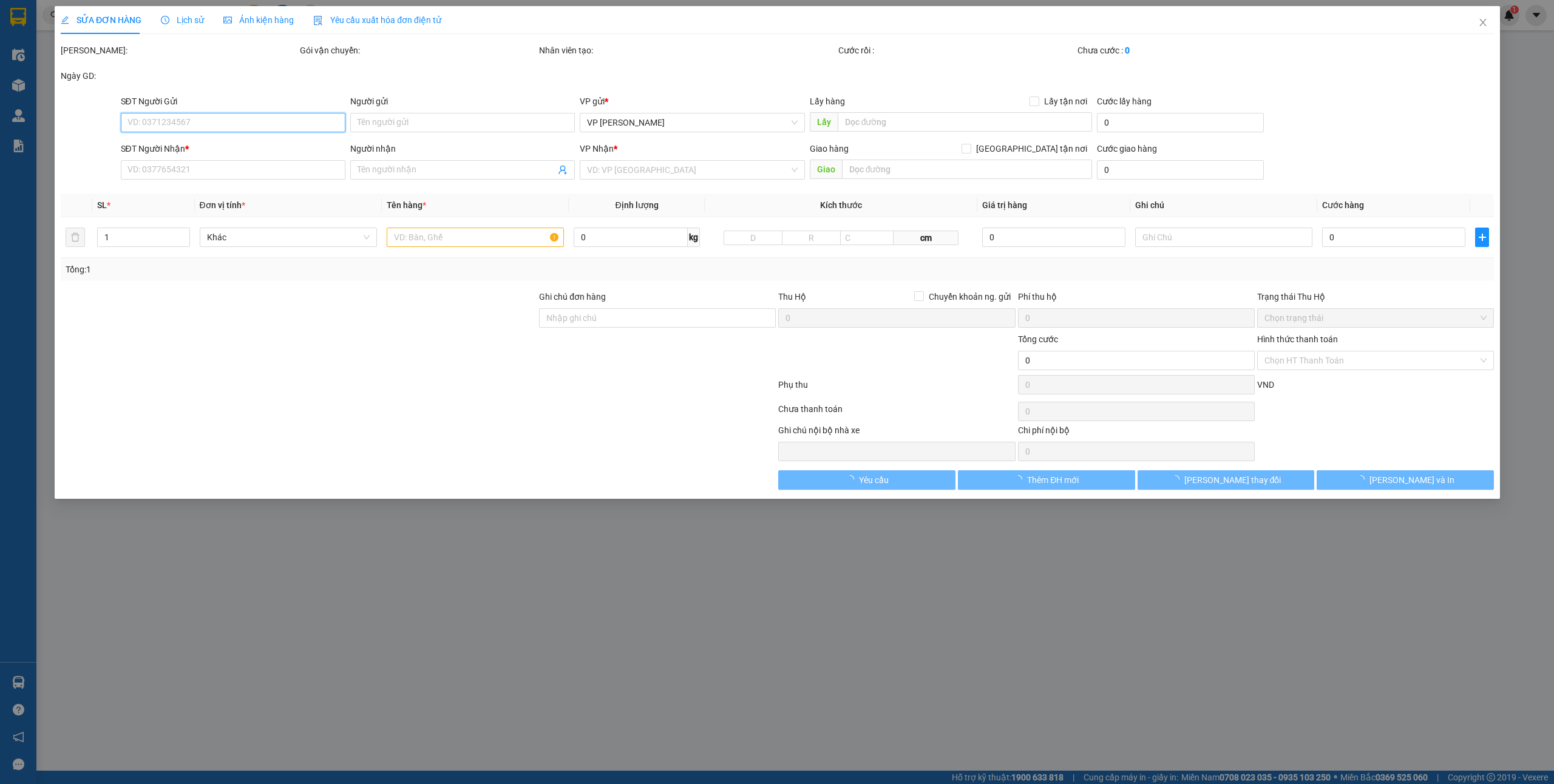
type input "0979716188"
type input "[PERSON_NAME]"
type input "0799063888"
type input "[PERSON_NAME] ( Linh )"
checkbox input "true"
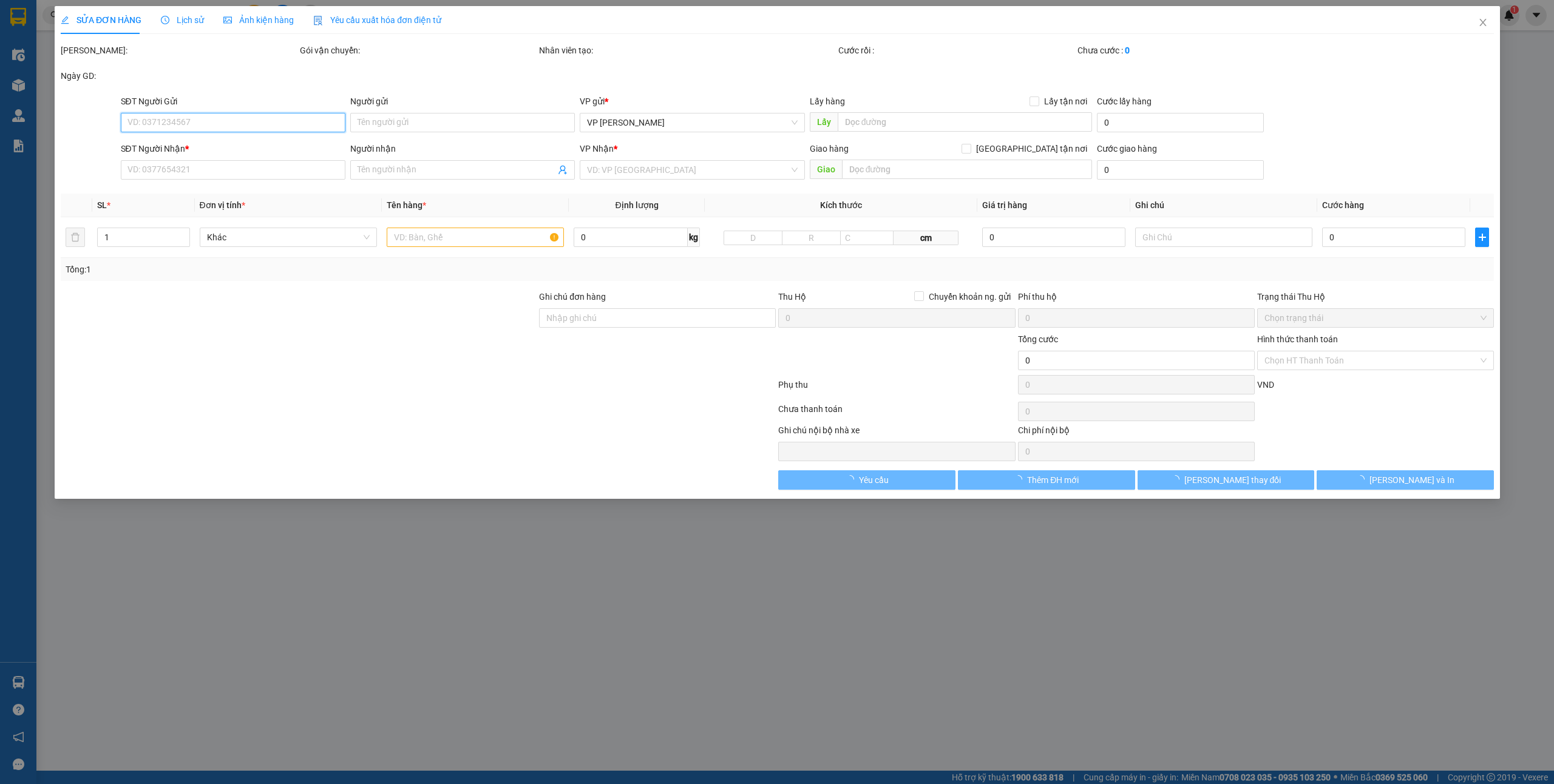
type input "95 Ngõ 467 [PERSON_NAME], [GEOGRAPHIC_DATA], [GEOGRAPHIC_DATA], [GEOGRAPHIC_DA…"
type input "110.000"
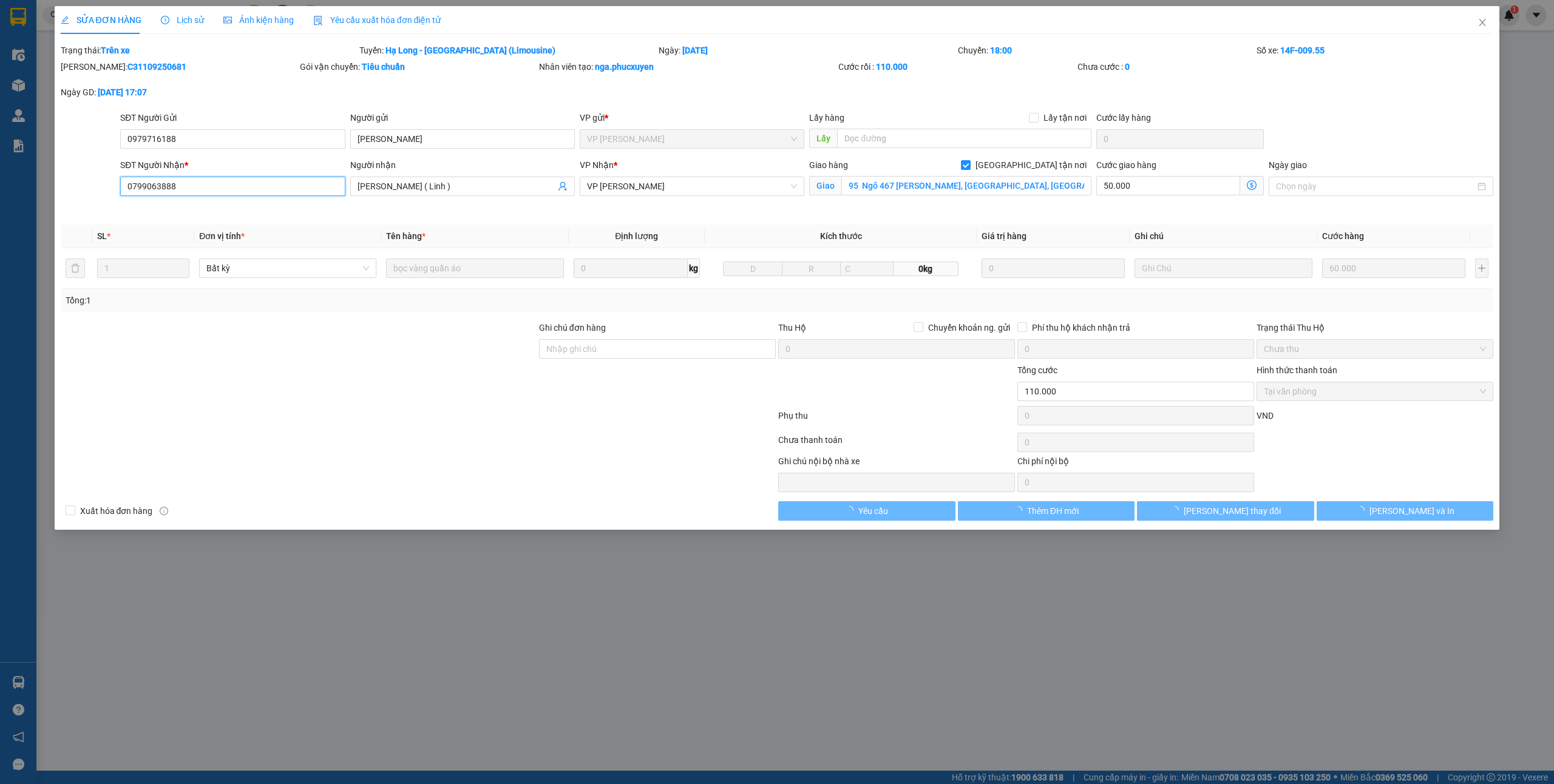
click at [219, 181] on input "0799063888" at bounding box center [232, 186] width 225 height 20
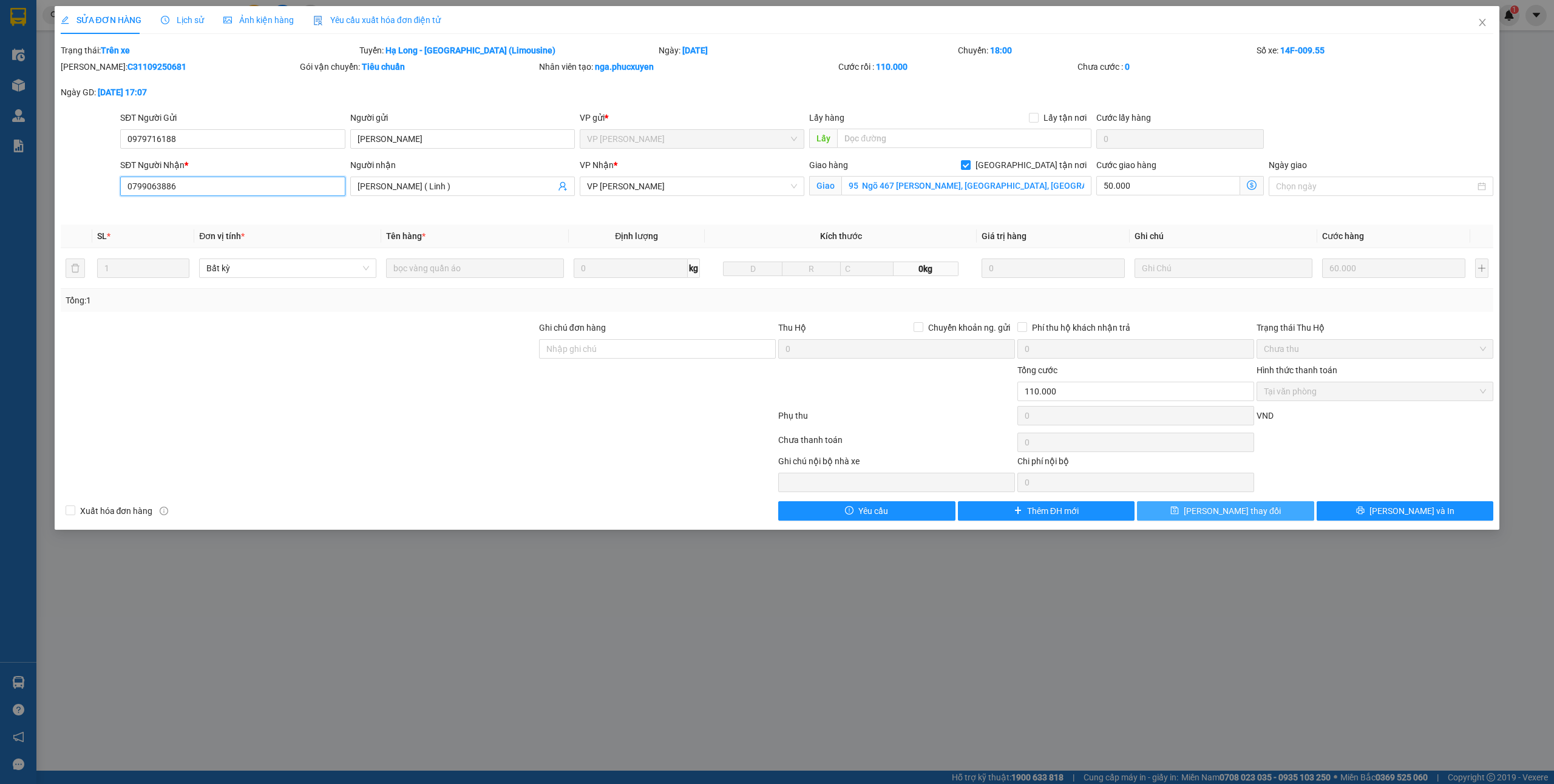
type input "0799063886"
click at [1179, 515] on icon "save" at bounding box center [1175, 511] width 8 height 8
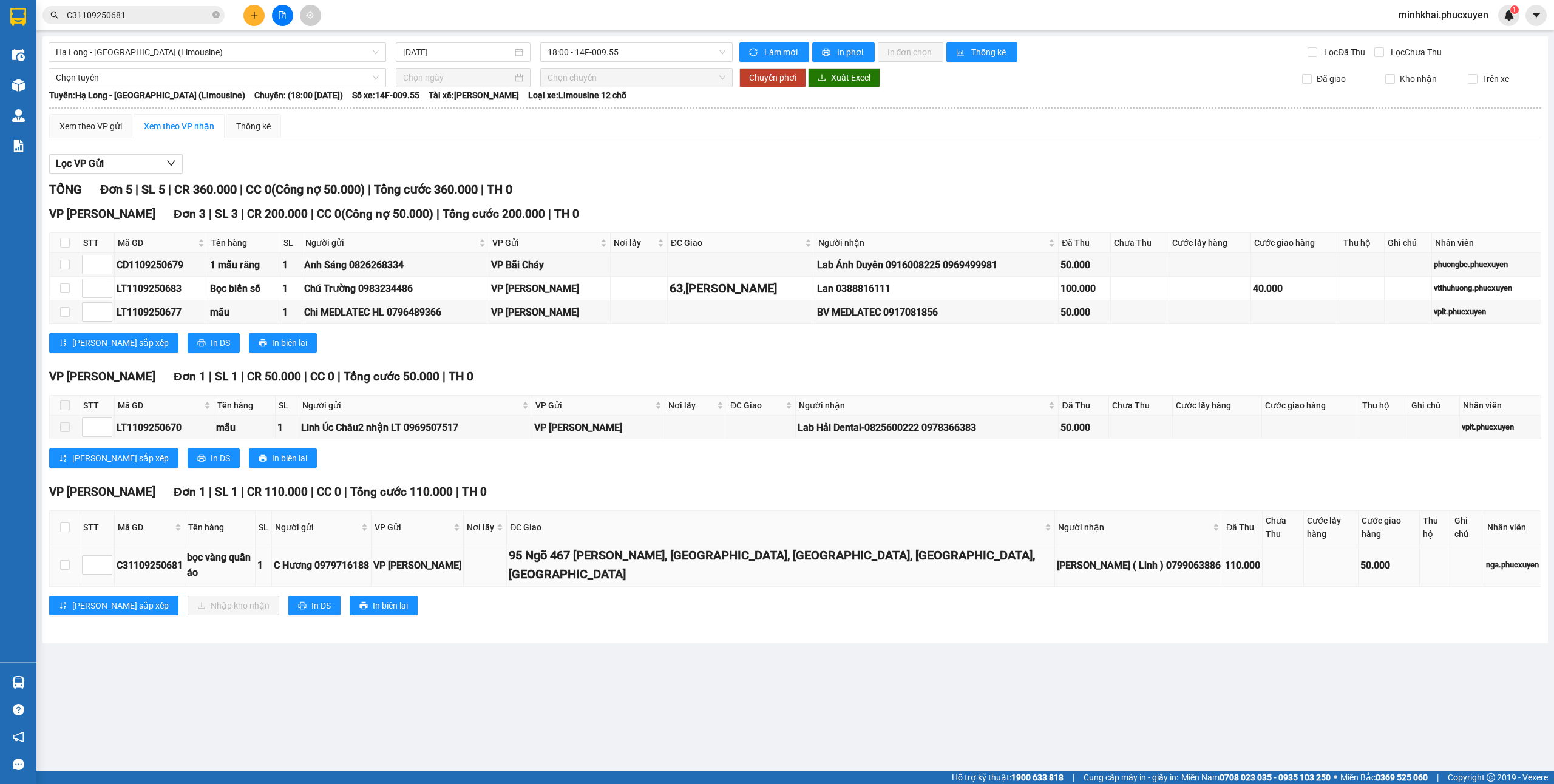
click at [58, 544] on td at bounding box center [65, 566] width 30 height 43
click at [62, 560] on input "checkbox" at bounding box center [65, 565] width 9 height 9
checkbox input "true"
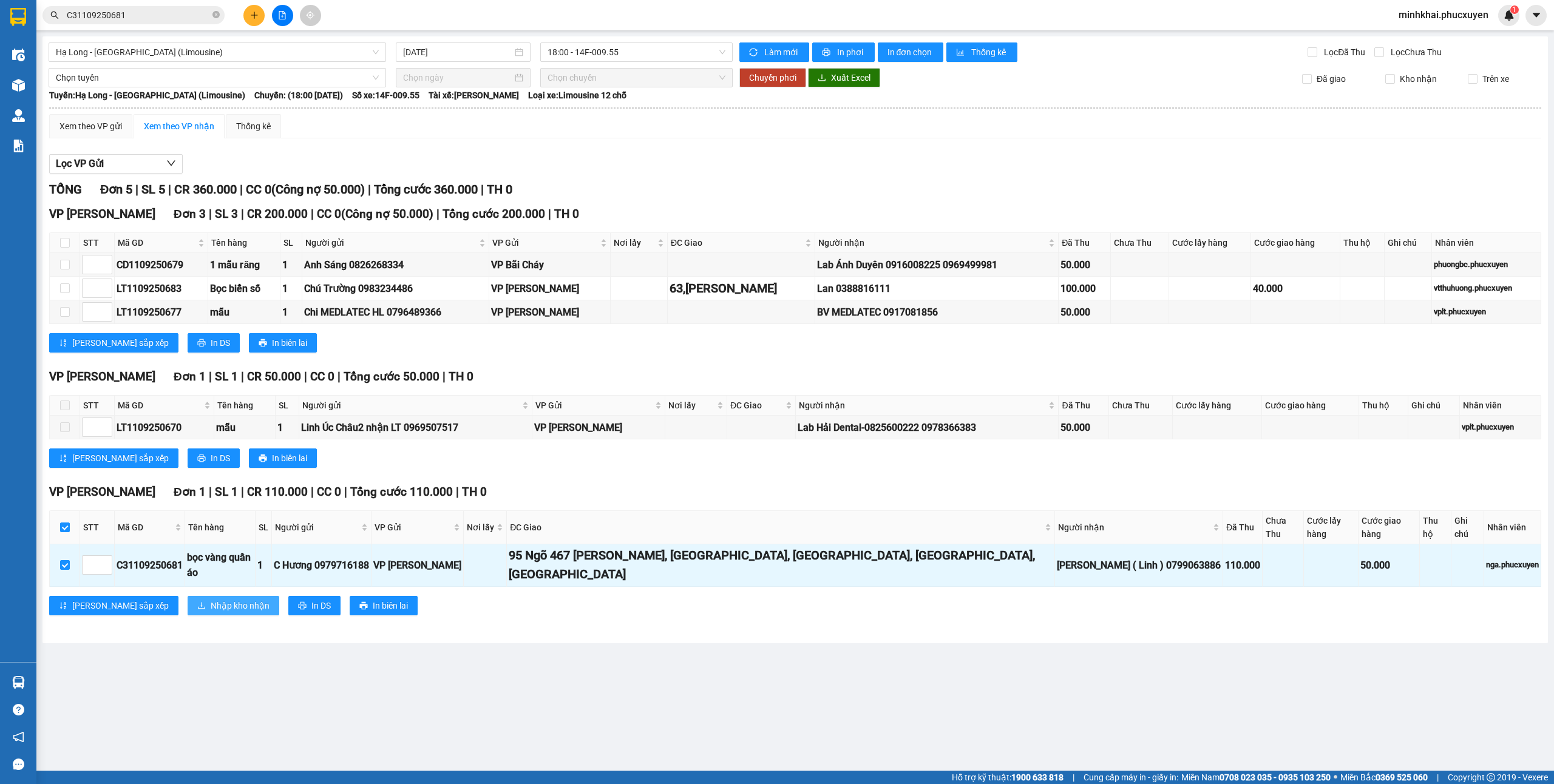
click at [211, 599] on span "Nhập kho nhận" at bounding box center [240, 606] width 59 height 13
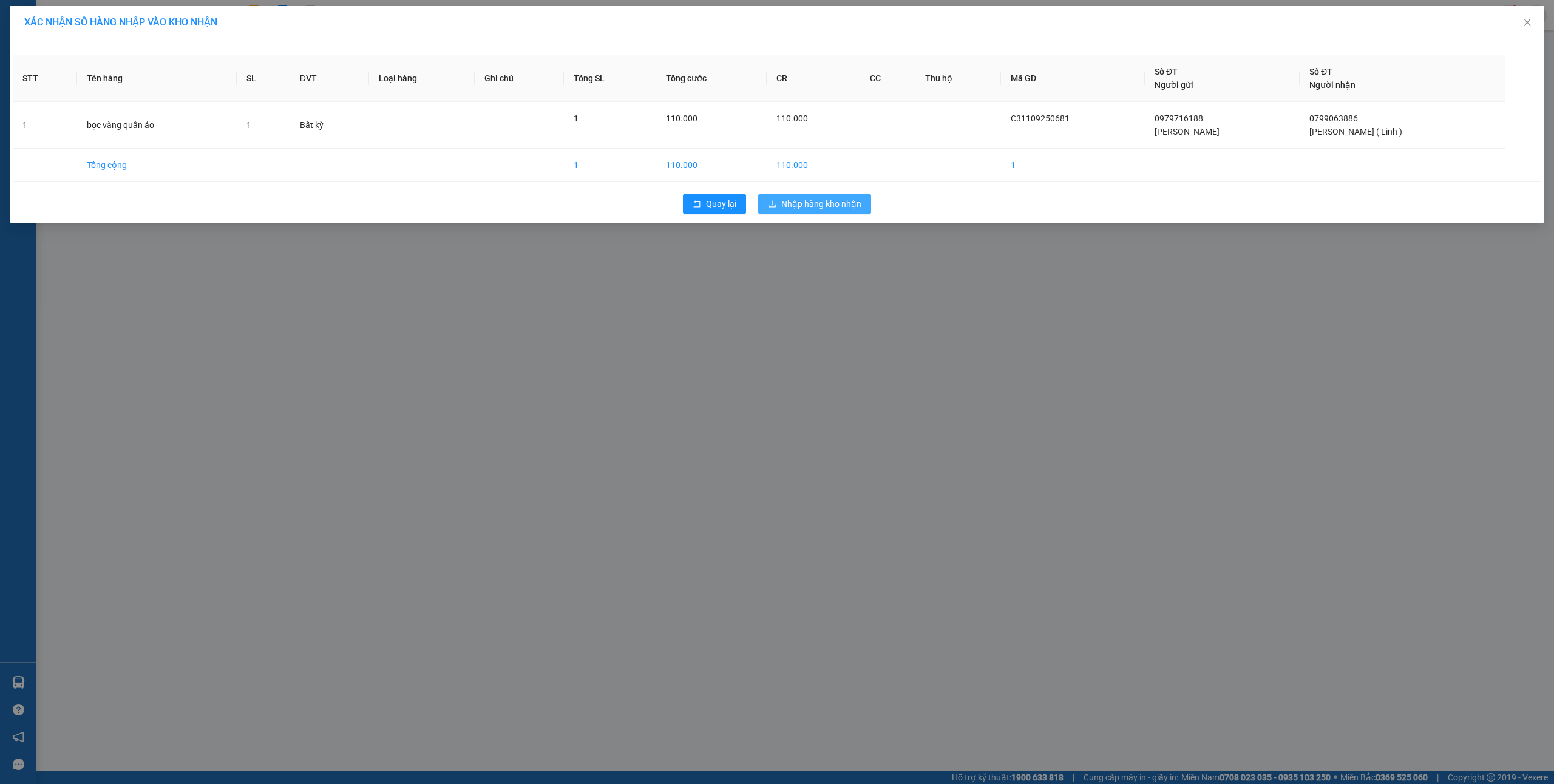
click at [814, 195] on button "Nhập hàng kho nhận" at bounding box center [814, 203] width 113 height 20
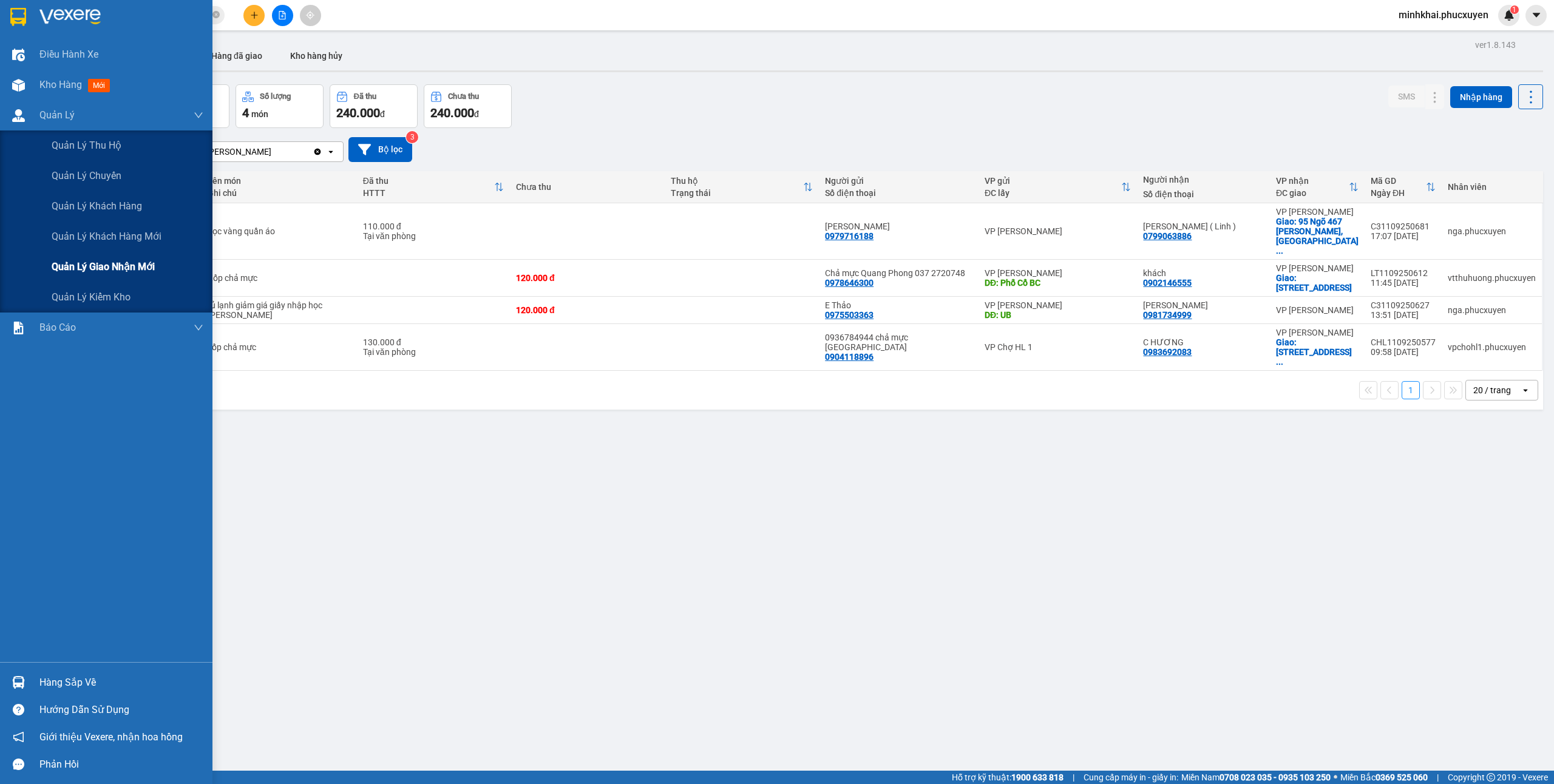
click at [125, 260] on span "Quản lý giao nhận mới" at bounding box center [103, 267] width 103 height 15
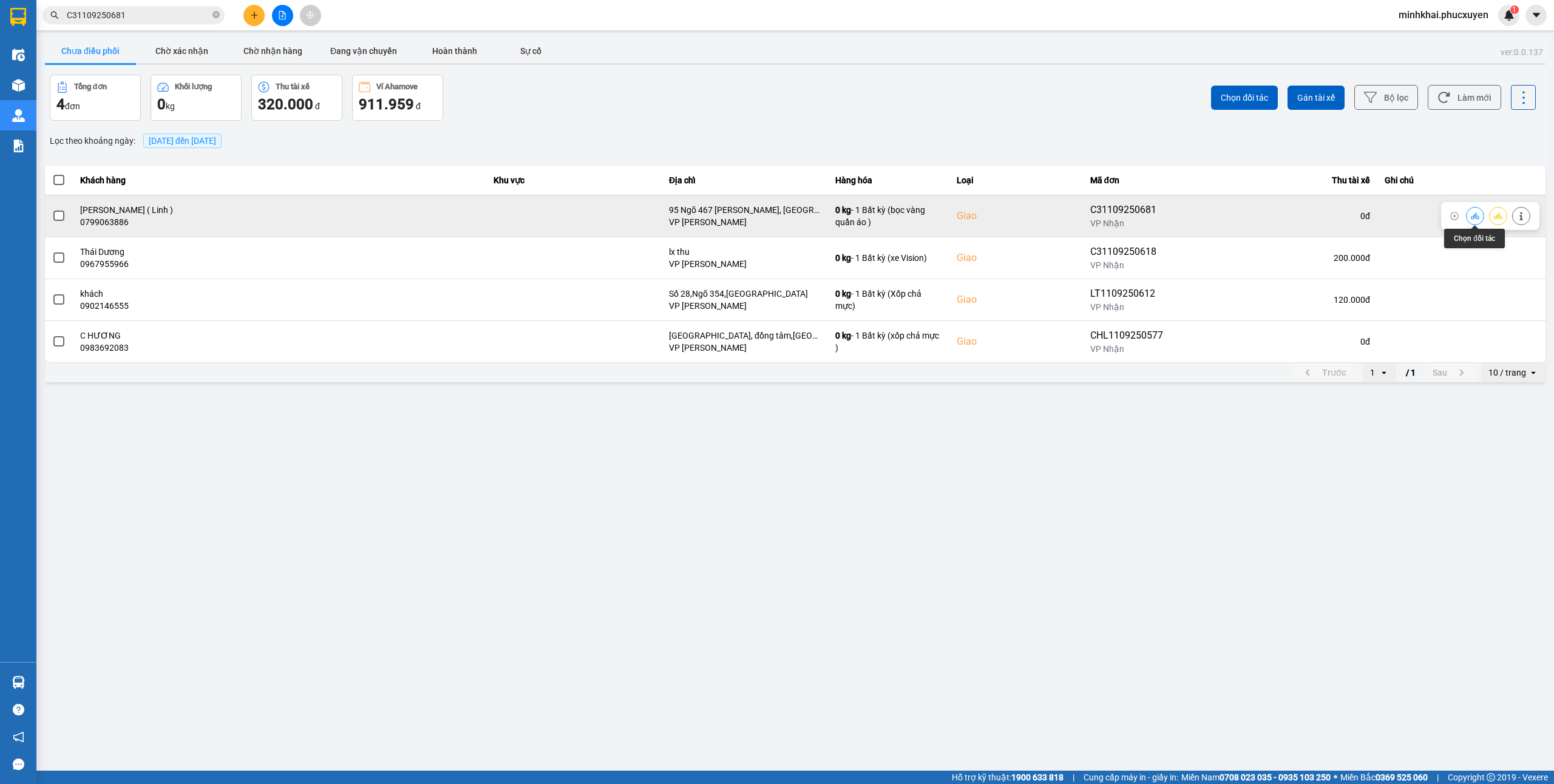
click at [1471, 212] on icon at bounding box center [1475, 216] width 9 height 9
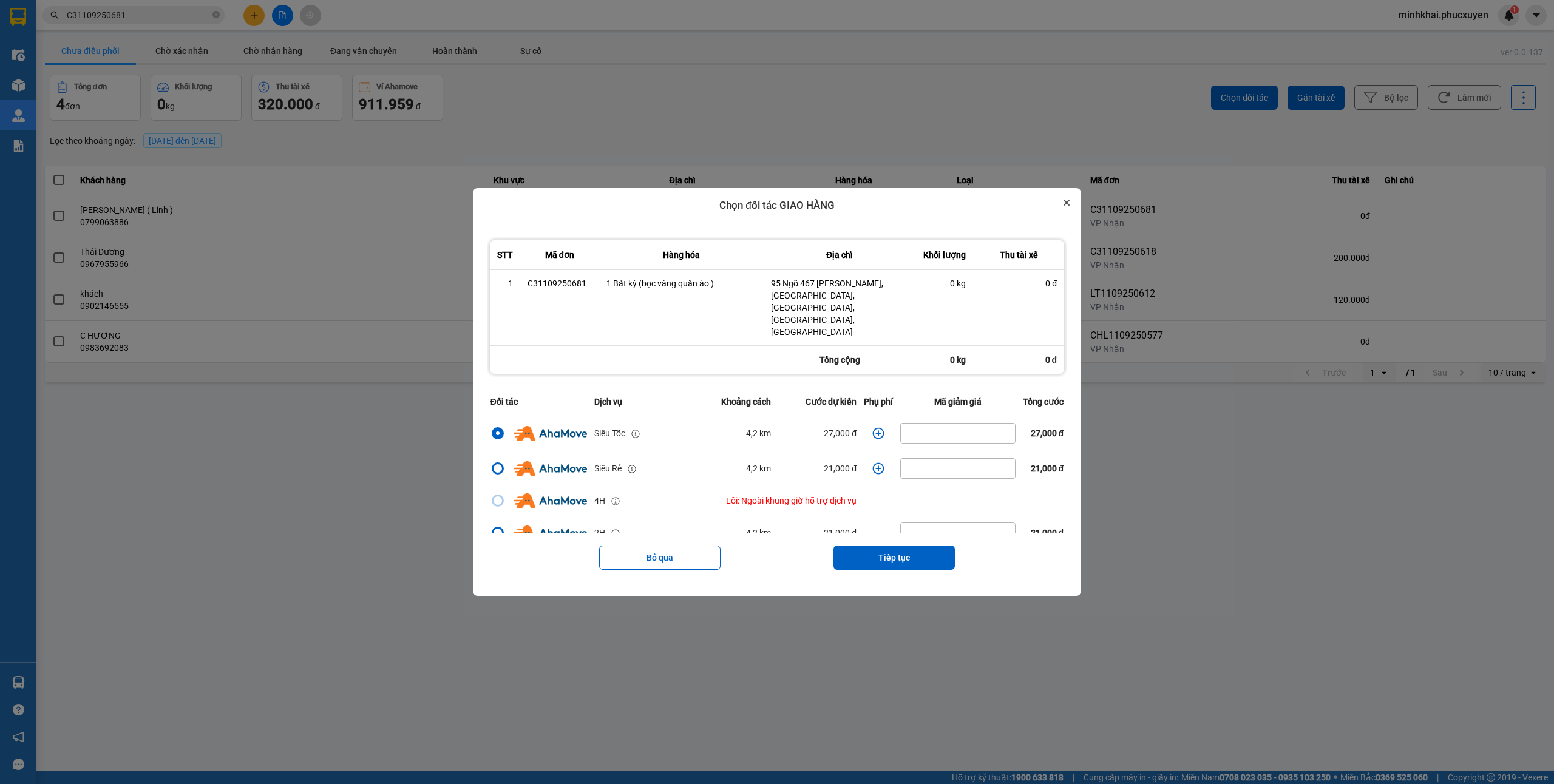
click at [1072, 210] on button "Close" at bounding box center [1067, 203] width 14 height 14
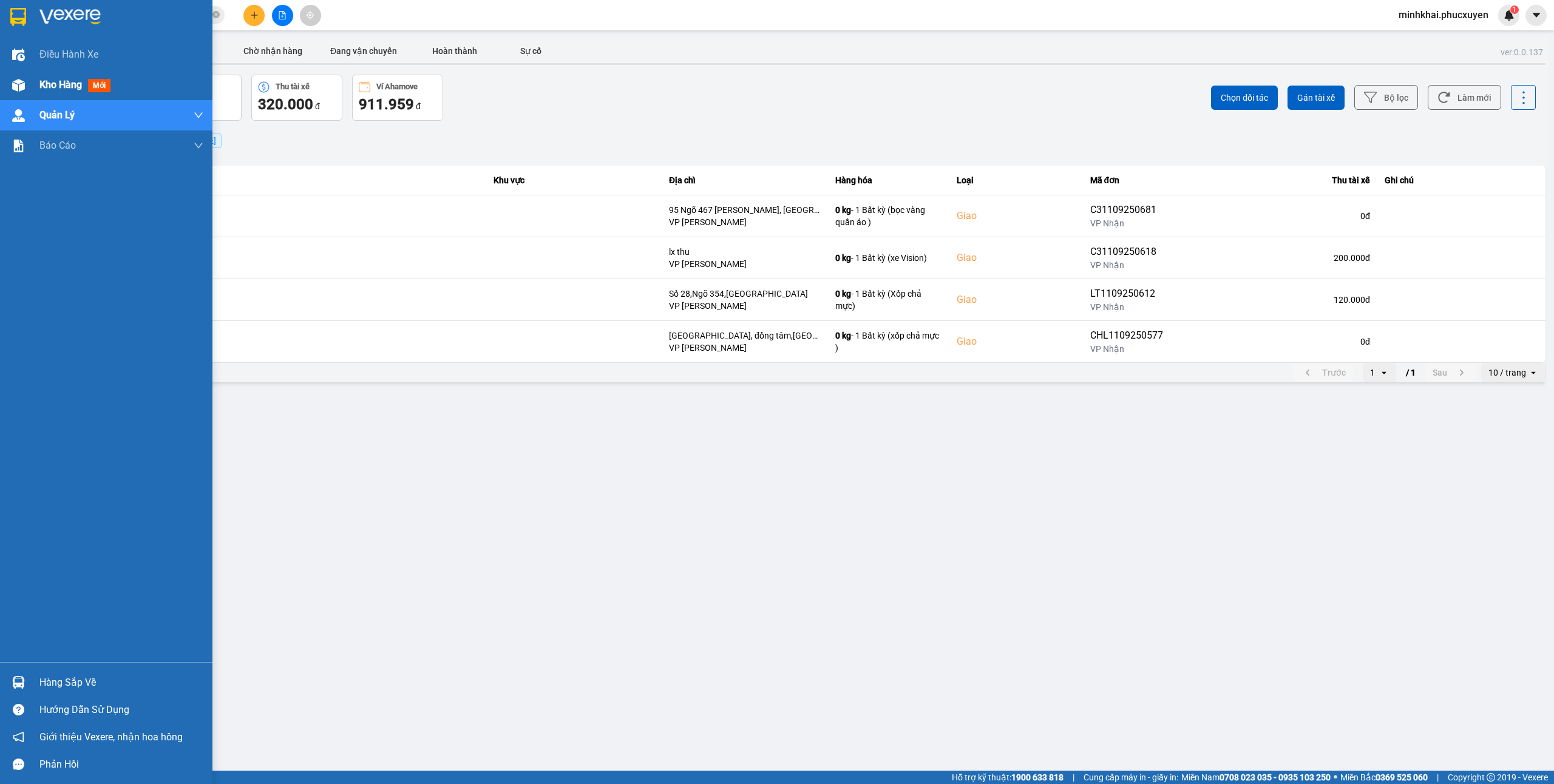
click at [12, 85] on img at bounding box center [18, 85] width 13 height 13
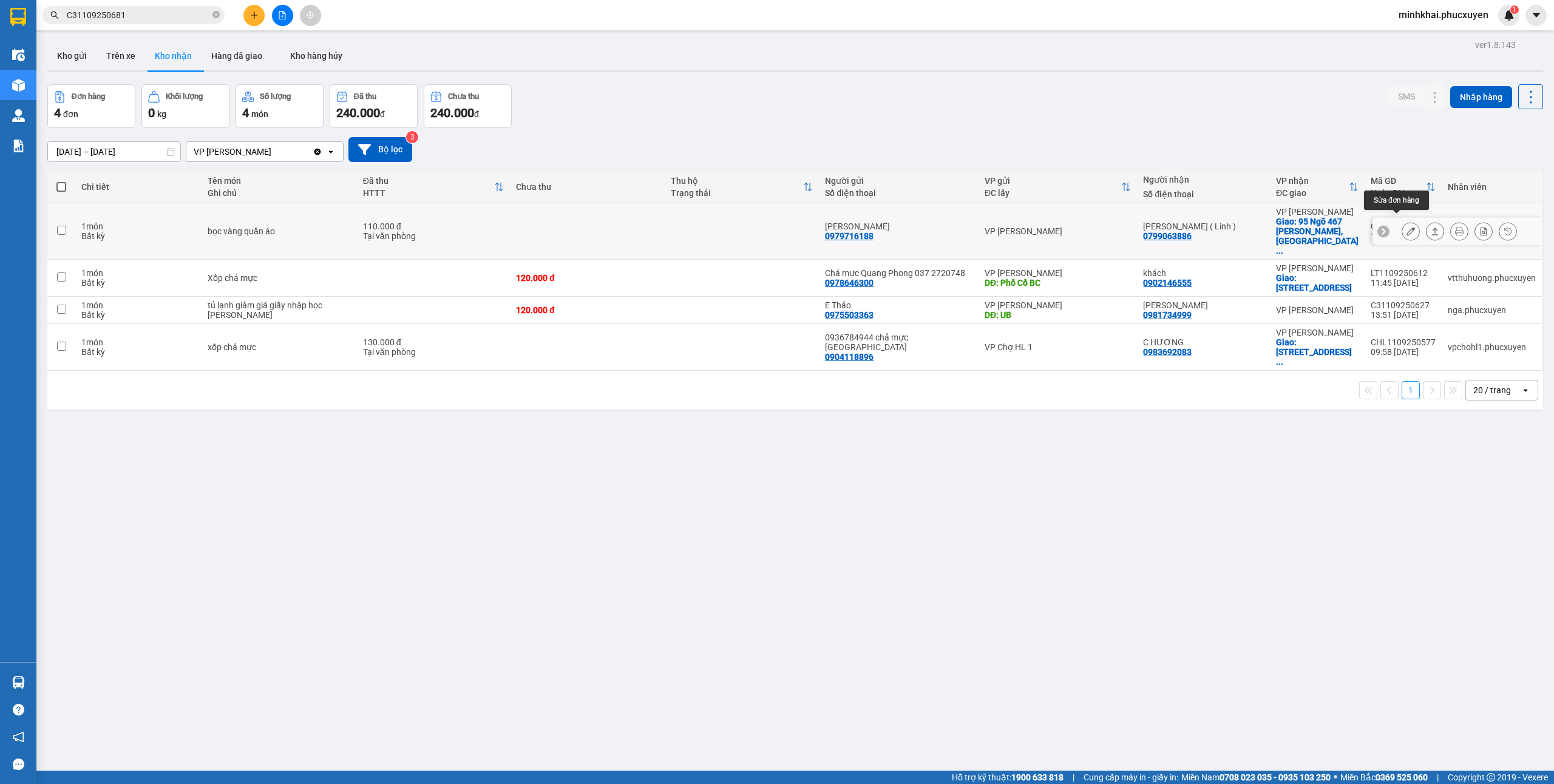
click at [1406, 227] on icon at bounding box center [1410, 231] width 9 height 9
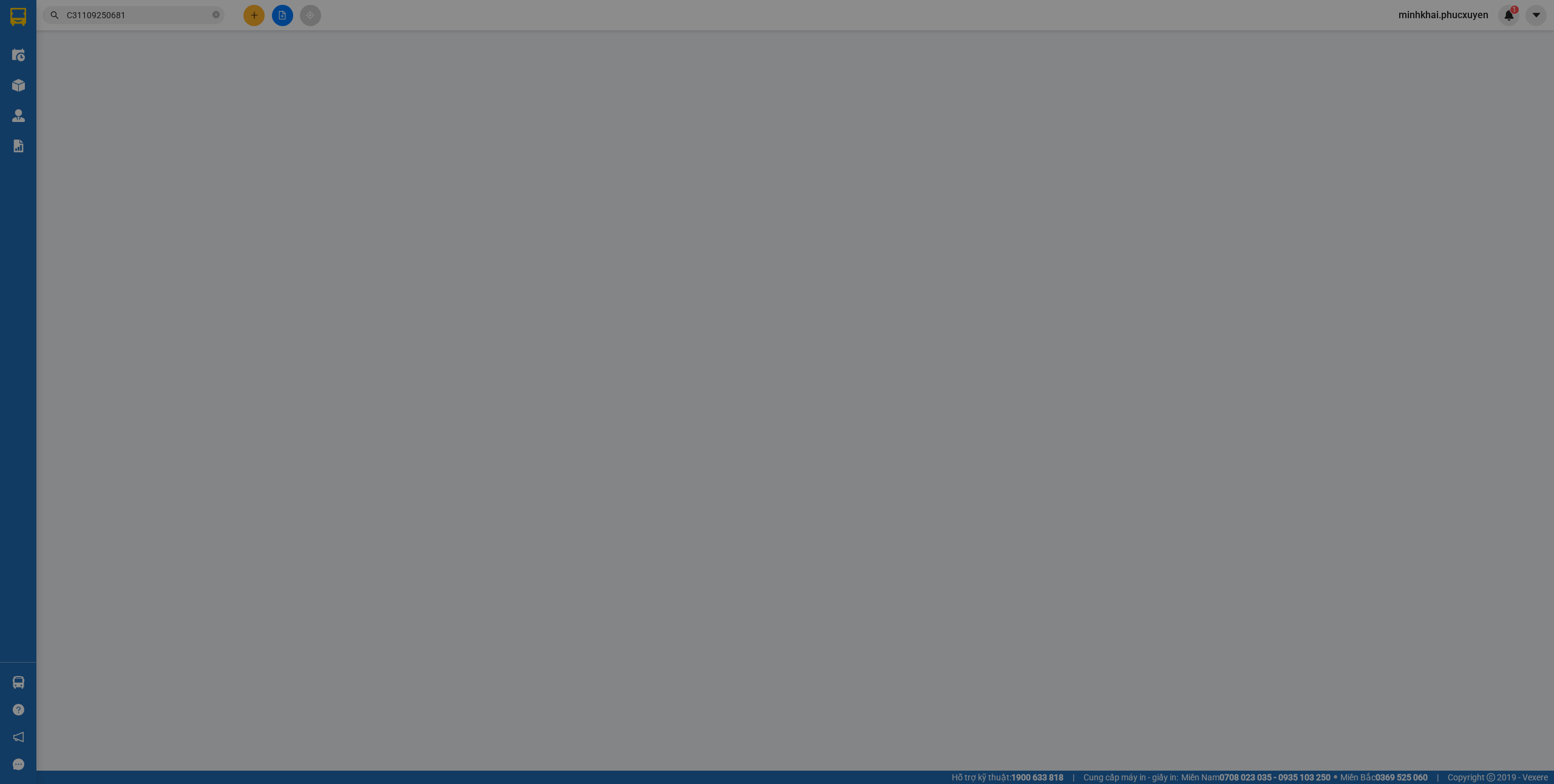
type input "0979716188"
type input "[PERSON_NAME]"
type input "0799063886"
type input "[PERSON_NAME] ( Linh )"
checkbox input "true"
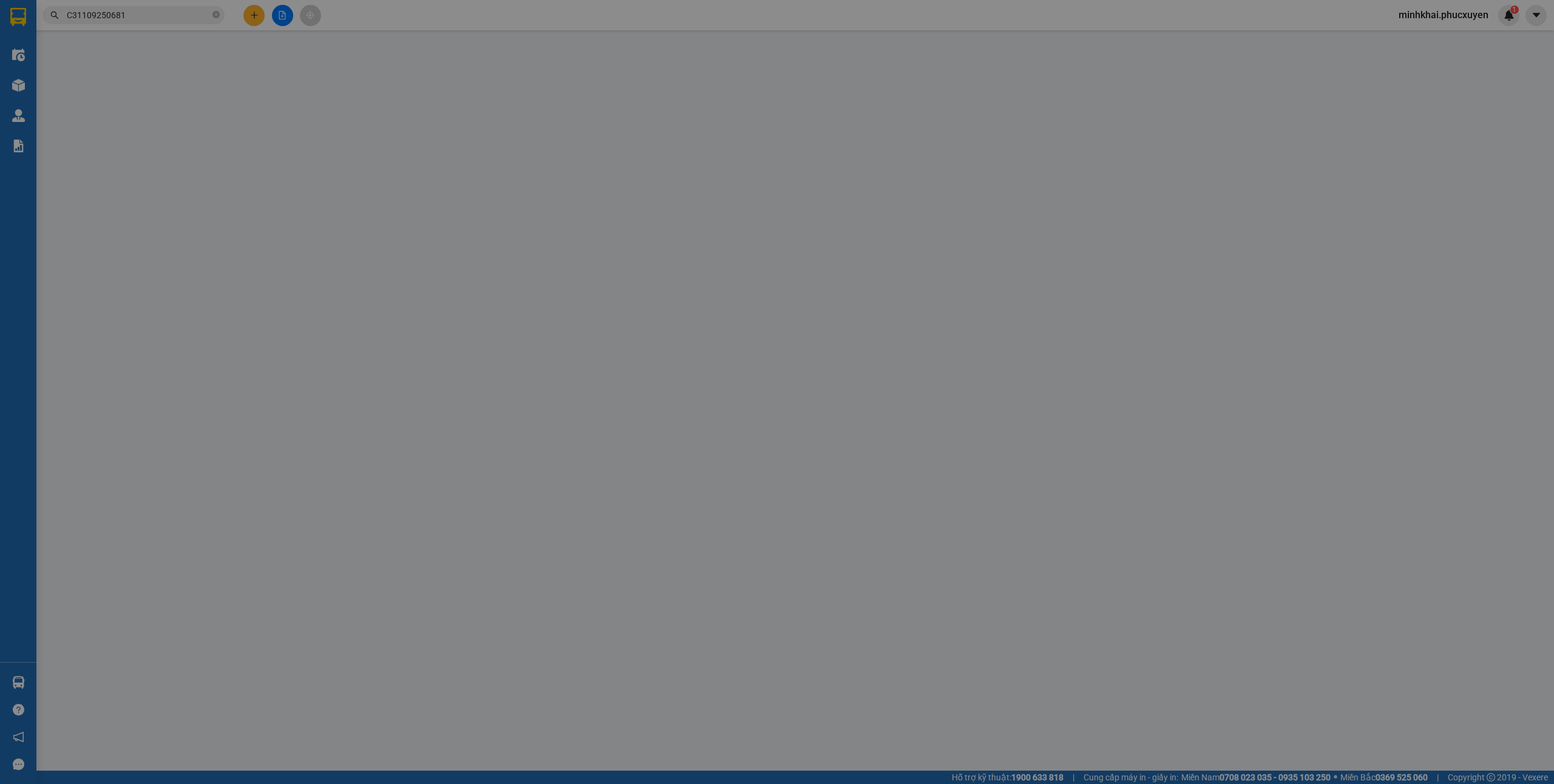
type input "95 Ngõ 467 [PERSON_NAME], [GEOGRAPHIC_DATA], [GEOGRAPHIC_DATA], [GEOGRAPHIC_DA…"
type input "110.000"
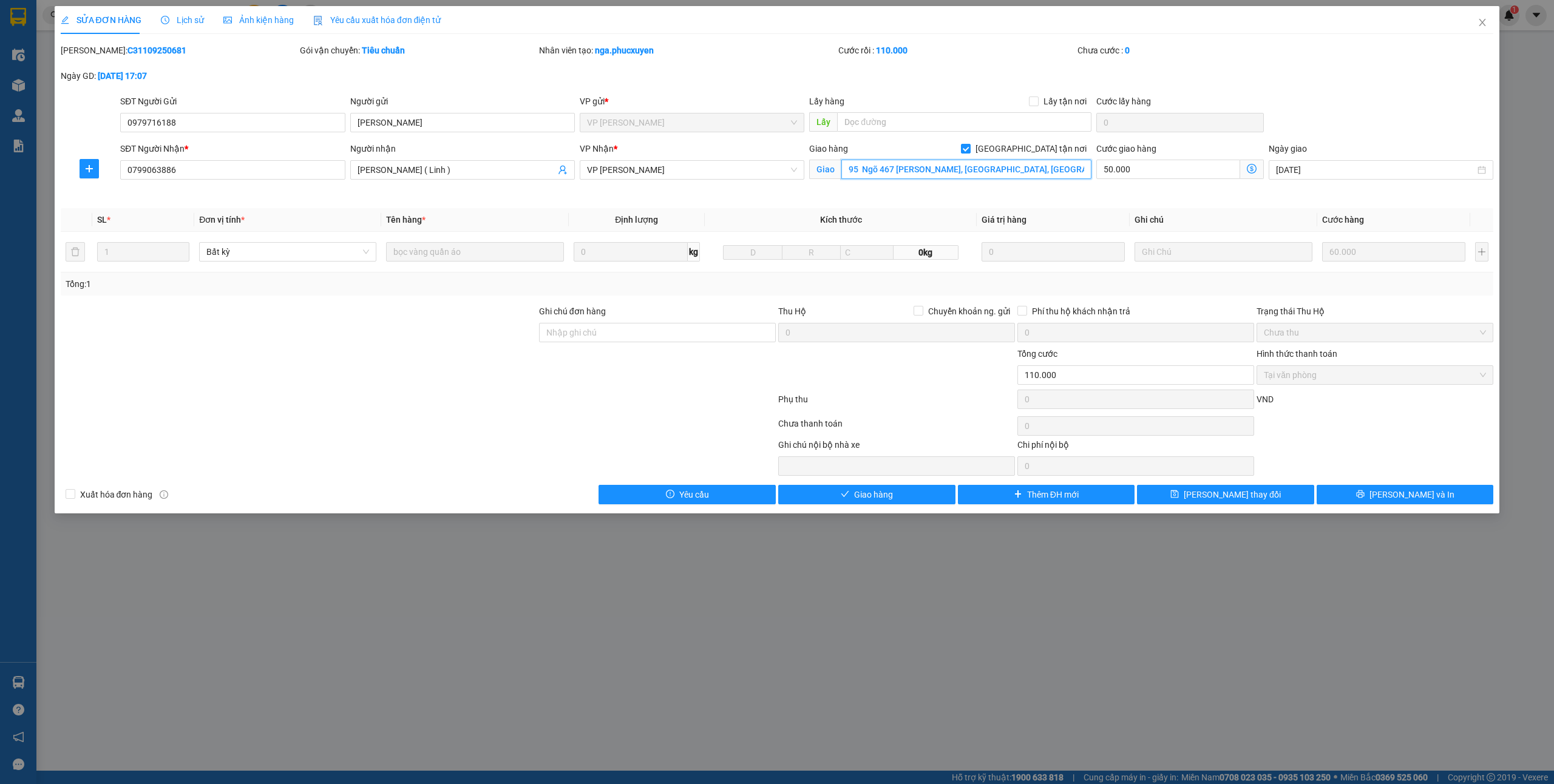
click at [947, 173] on input "95 Ngõ 467 [PERSON_NAME], [GEOGRAPHIC_DATA], [GEOGRAPHIC_DATA], [GEOGRAPHIC_DA…" at bounding box center [966, 169] width 250 height 20
type input "41 nghách 17 ngõ 126 nam dư lĩnh nam"
click at [1205, 494] on button "[PERSON_NAME] thay đổi" at bounding box center [1225, 495] width 177 height 20
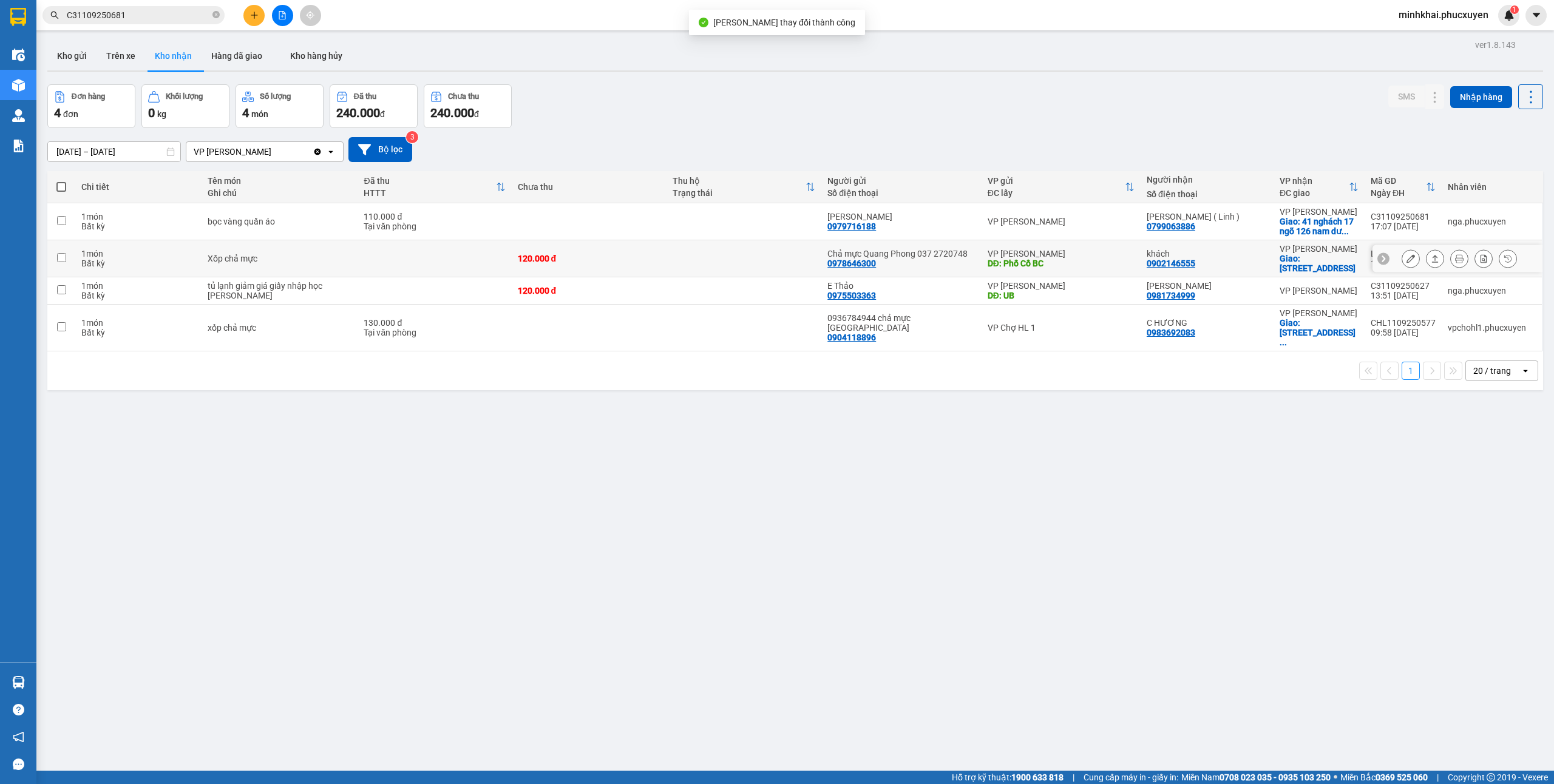
click at [103, 267] on div "Bất kỳ" at bounding box center [138, 263] width 114 height 9
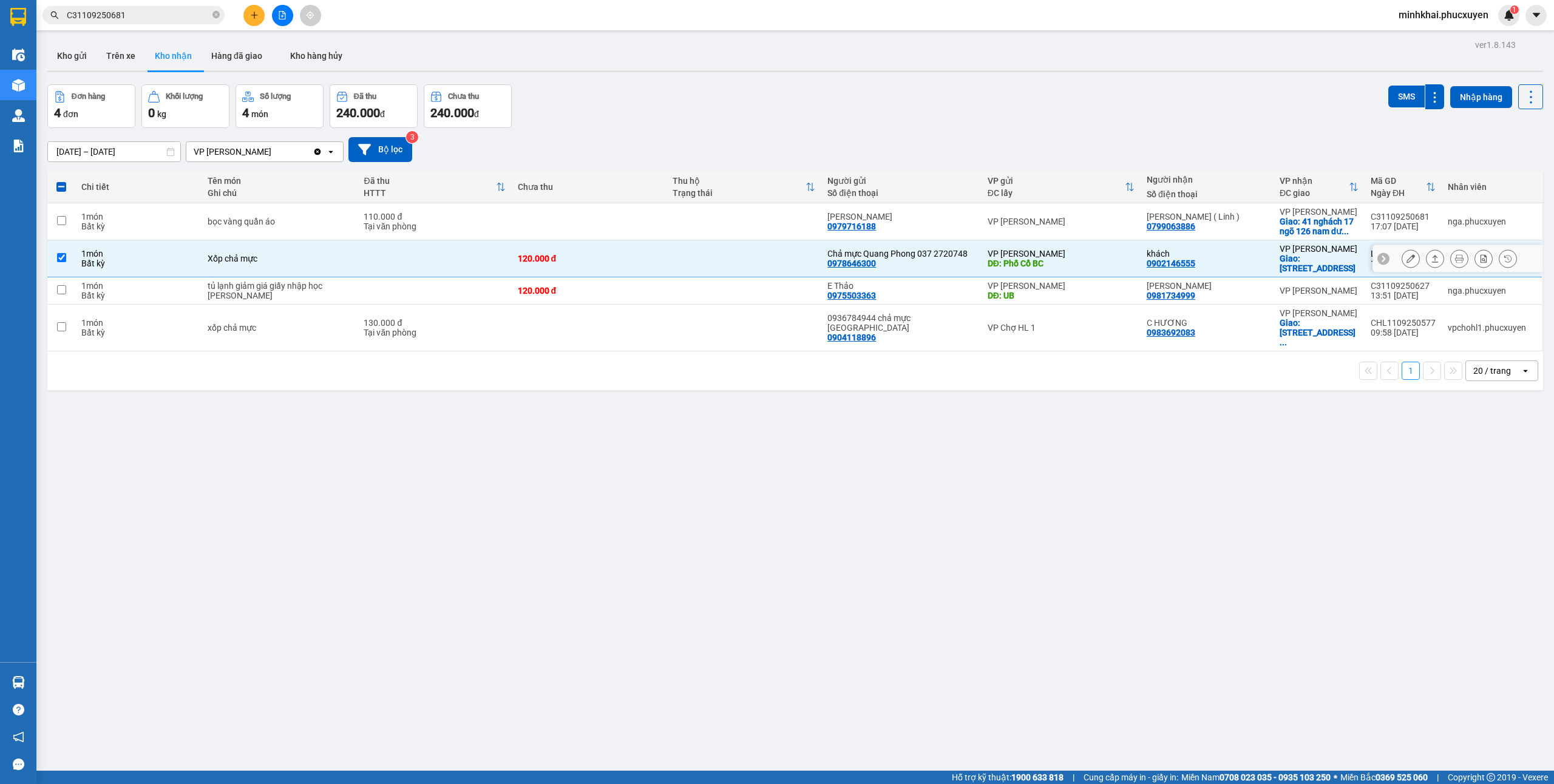
click at [65, 262] on input "checkbox" at bounding box center [62, 258] width 9 height 9
checkbox input "false"
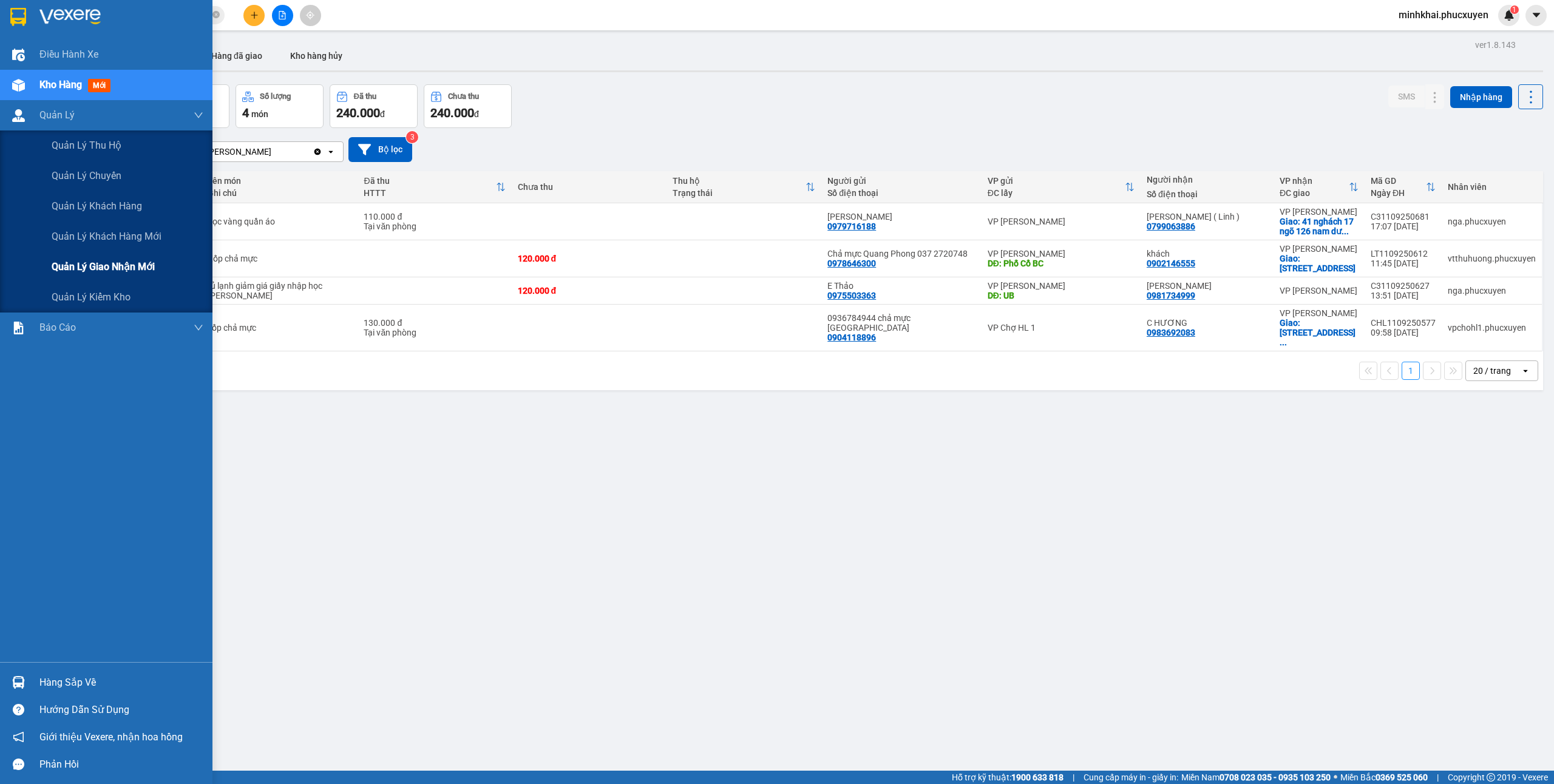
click at [54, 261] on span "Quản lý giao nhận mới" at bounding box center [103, 267] width 103 height 15
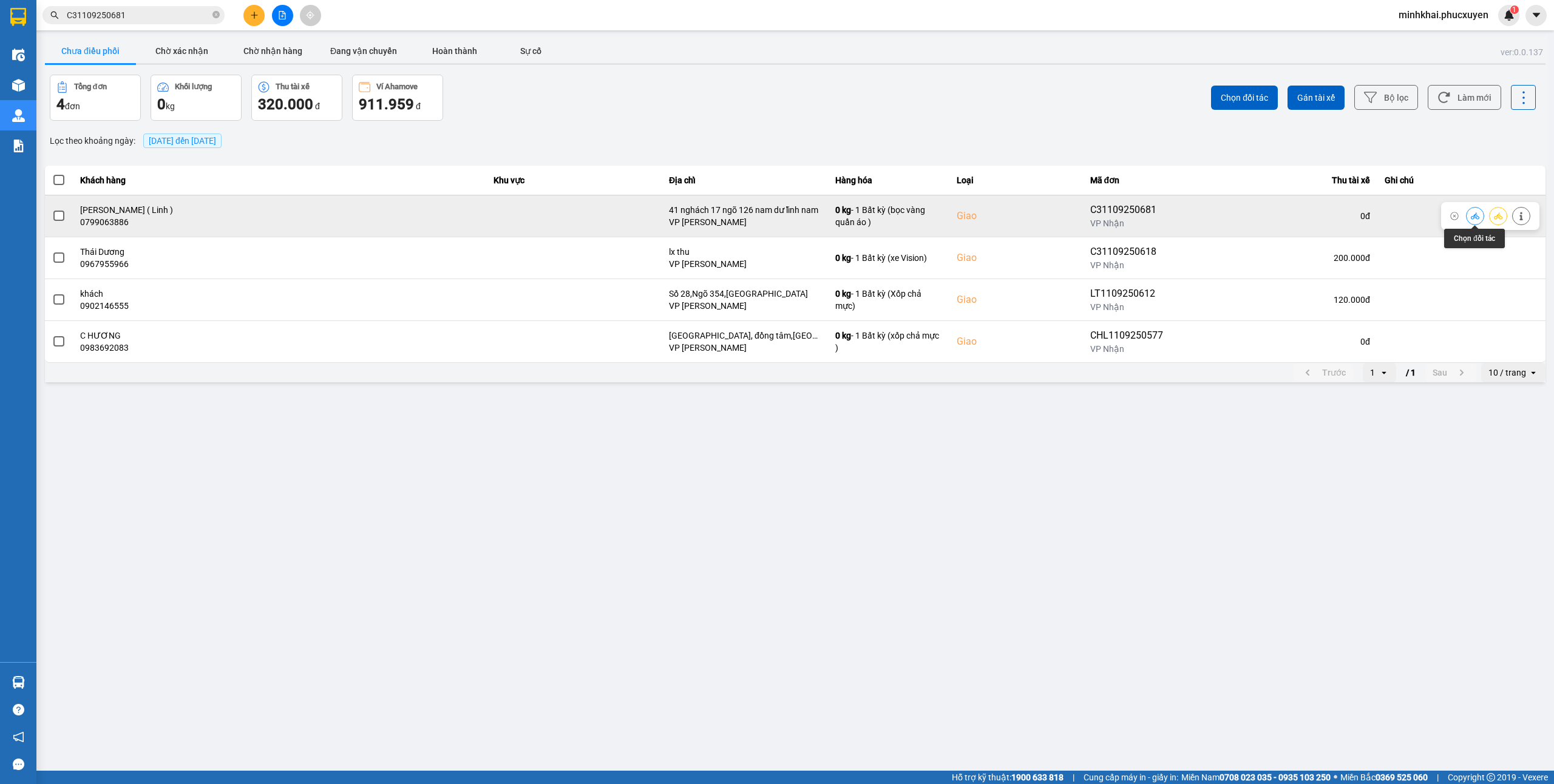
click at [1474, 223] on button at bounding box center [1475, 215] width 17 height 21
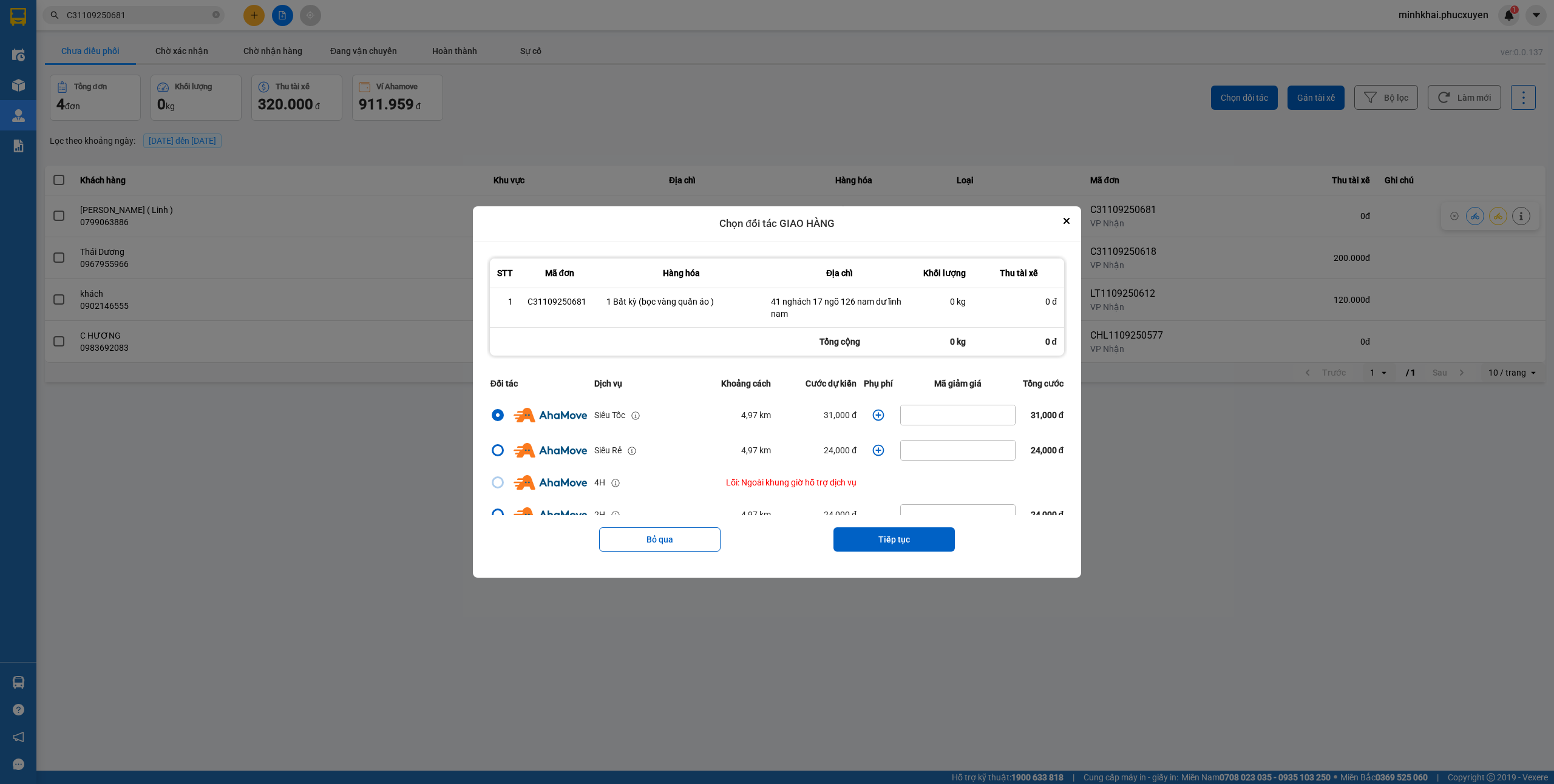
click at [872, 418] on icon "dialog" at bounding box center [878, 415] width 12 height 12
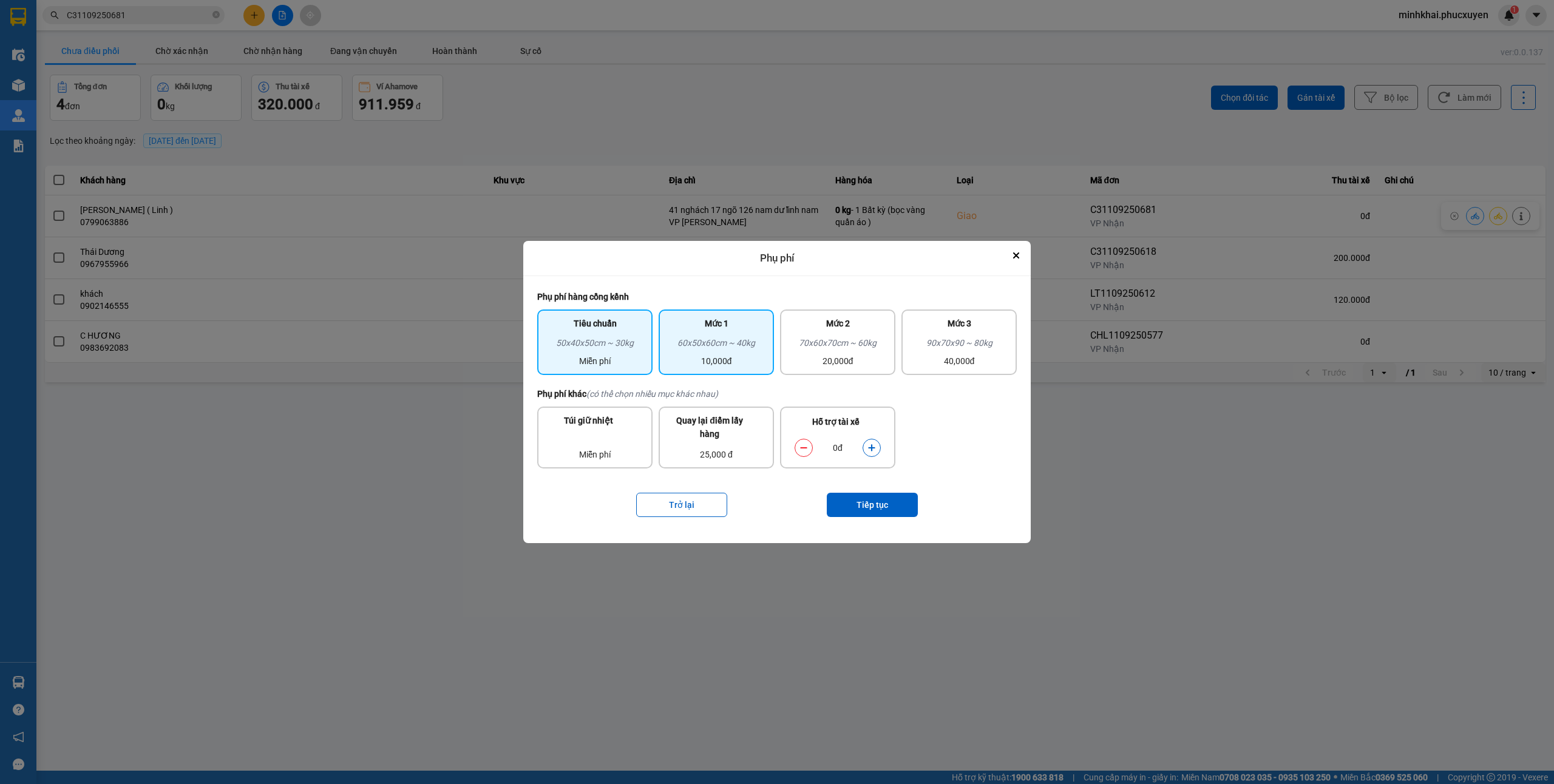
click at [715, 335] on div "Mức 1" at bounding box center [716, 327] width 101 height 20
click at [867, 447] on button "dialog" at bounding box center [872, 447] width 17 height 21
click at [867, 498] on button "Tiếp tục" at bounding box center [872, 505] width 91 height 24
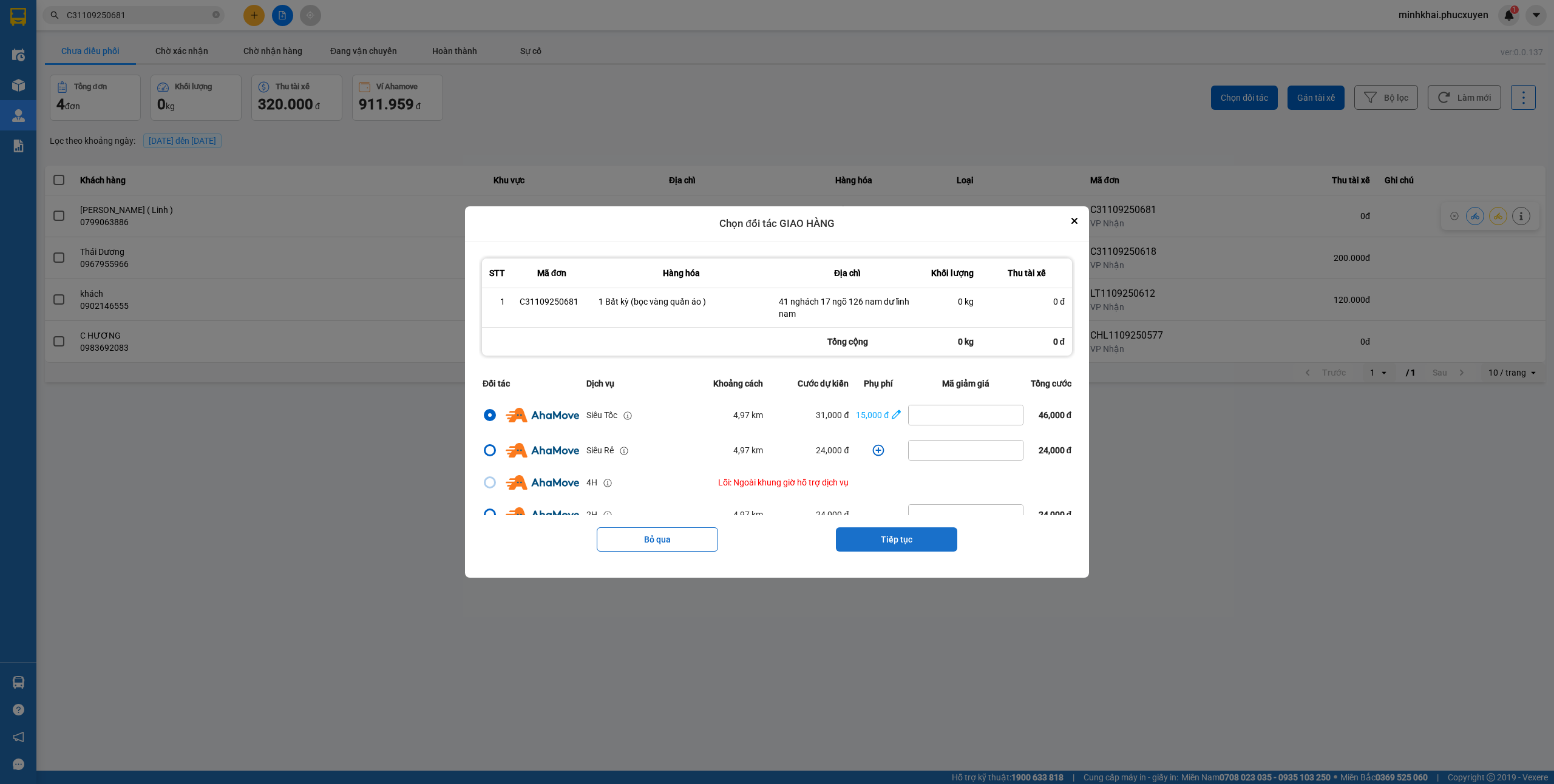
click at [865, 552] on button "Tiếp tục" at bounding box center [897, 539] width 121 height 24
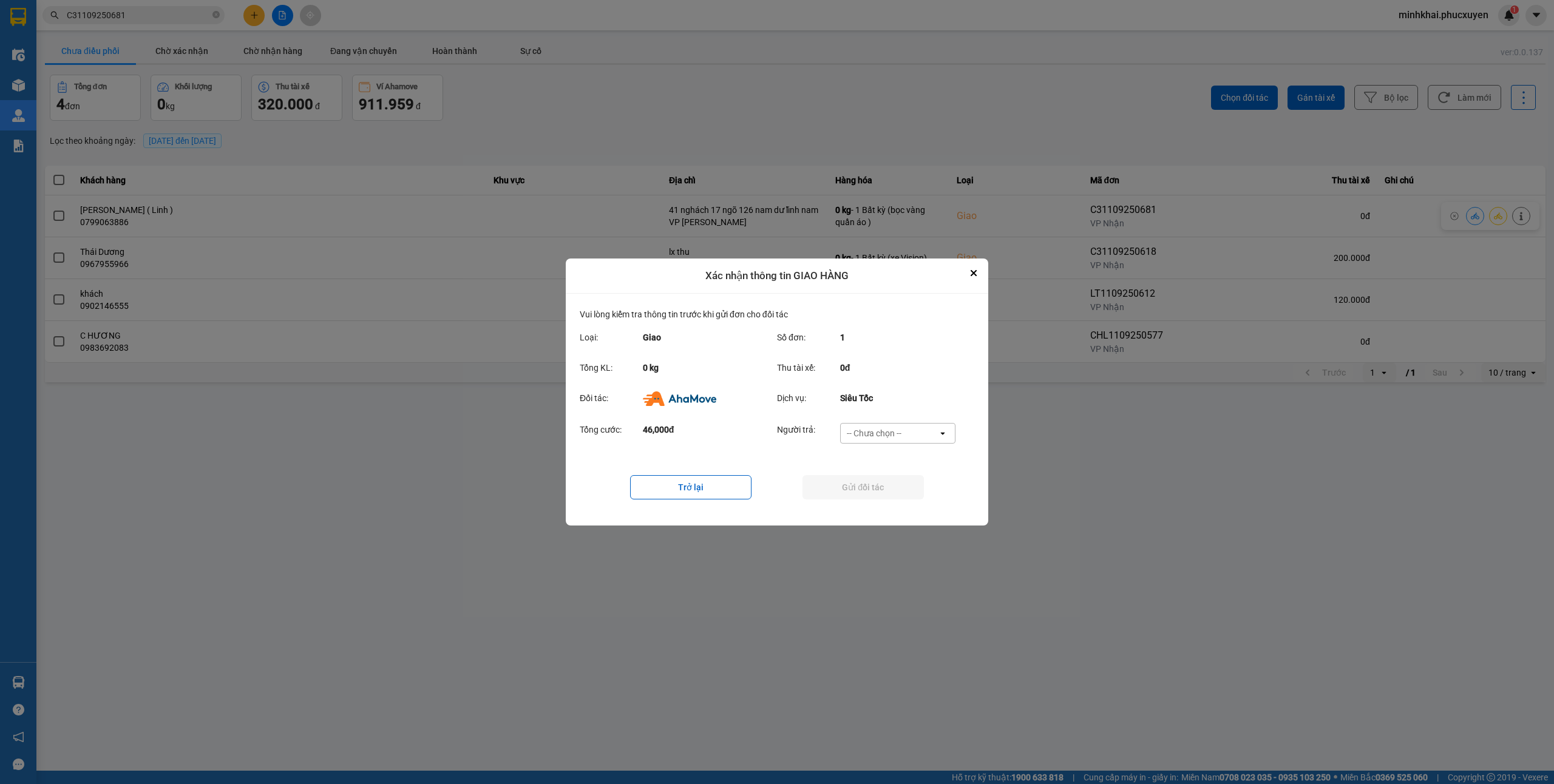
click at [885, 418] on div "Tổng cước: 46,000đ Người trả: -- Chưa chọn -- open" at bounding box center [777, 437] width 394 height 38
drag, startPoint x: 878, startPoint y: 423, endPoint x: 865, endPoint y: 435, distance: 17.7
click at [878, 424] on div "-- Chưa chọn --" at bounding box center [889, 433] width 97 height 20
click at [860, 506] on span "Ví Ahamove" at bounding box center [874, 502] width 49 height 12
click at [904, 489] on button "Gửi đối tác" at bounding box center [863, 487] width 121 height 24
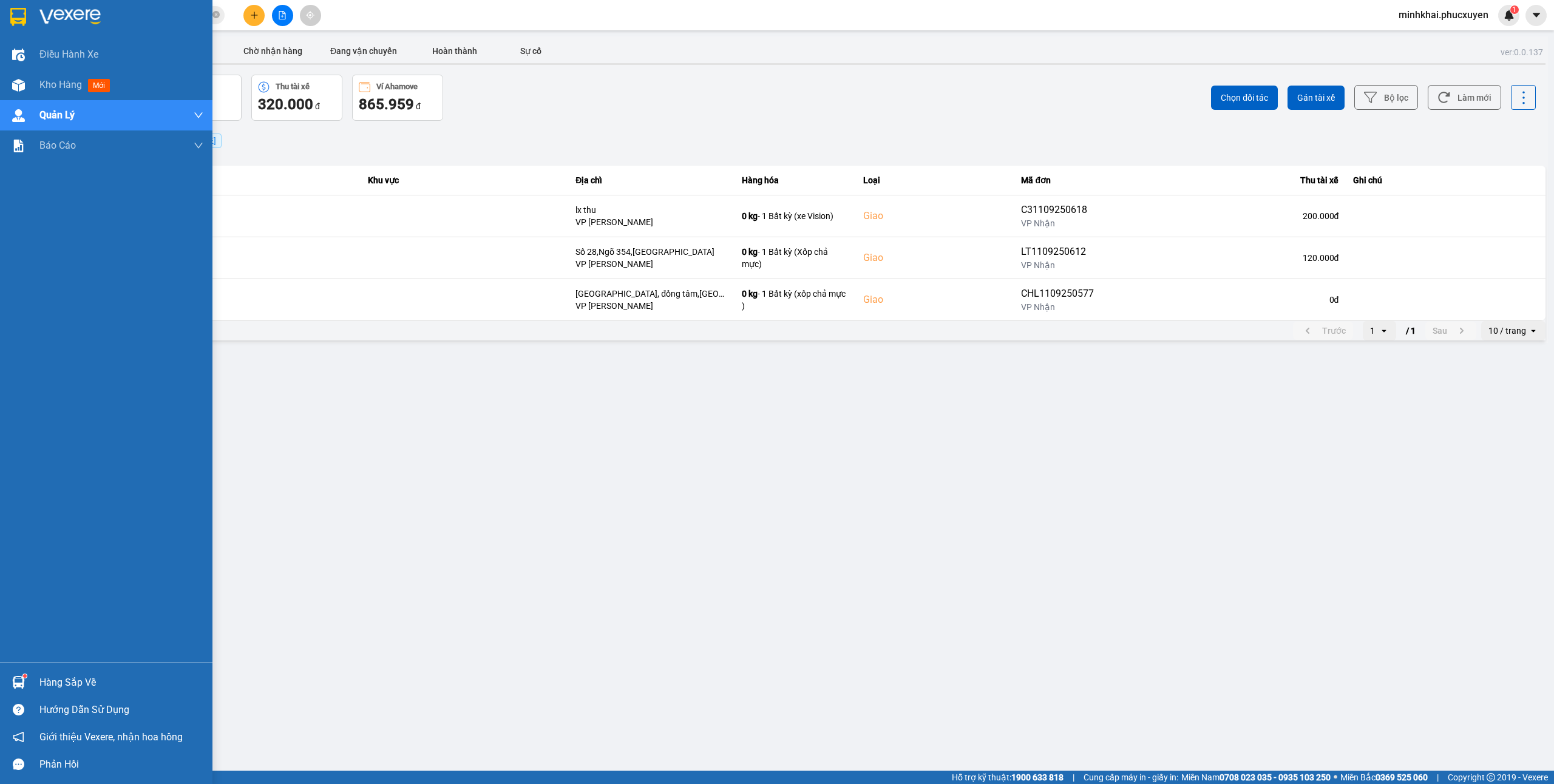
click at [9, 673] on div at bounding box center [18, 682] width 21 height 21
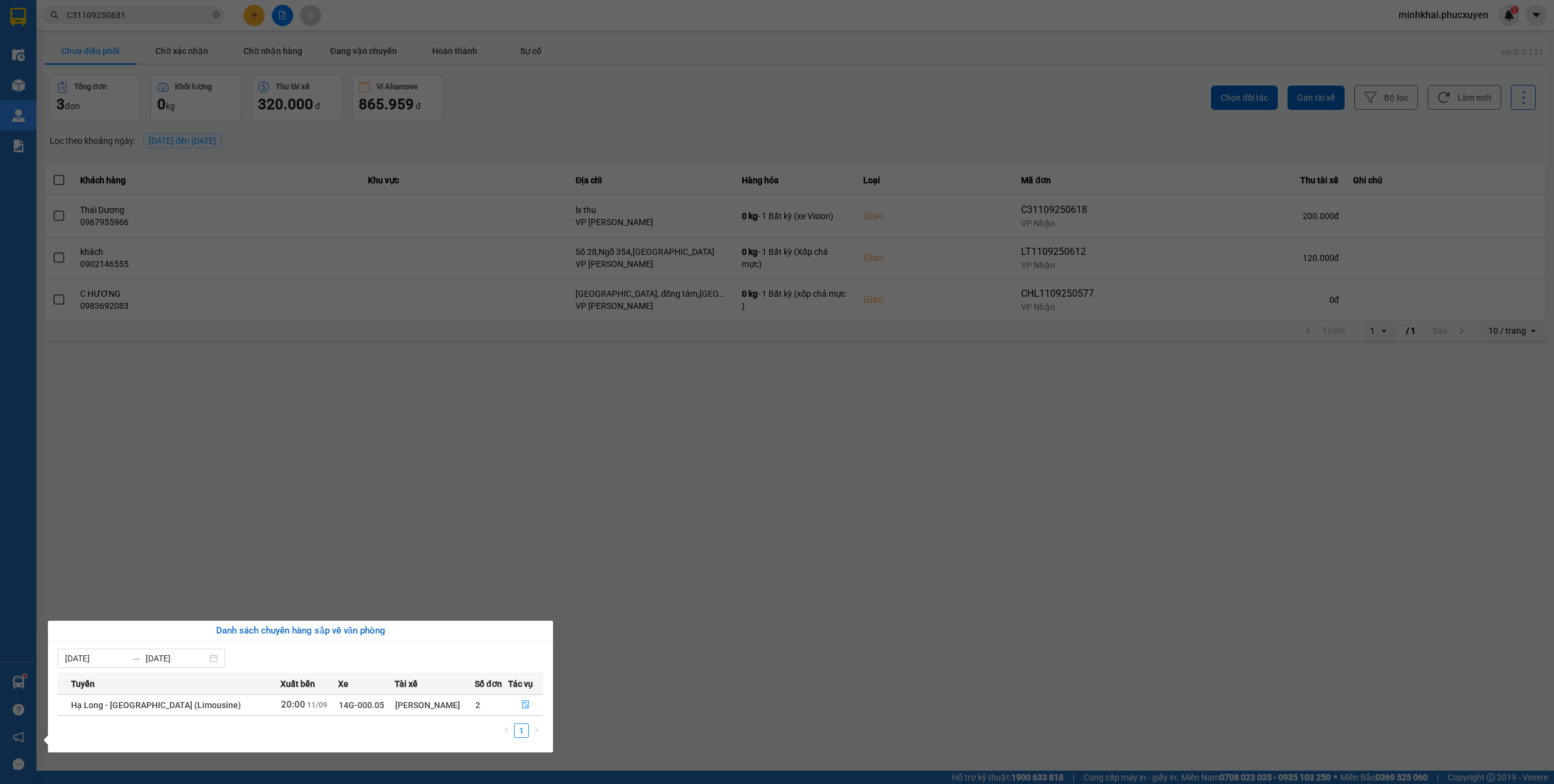
click at [661, 648] on section "Kết quả tìm kiếm ( 1 ) Bộ lọc Mã ĐH Trạng thái Món hàng Thu hộ Tổng cước Chưa c…" at bounding box center [777, 392] width 1554 height 784
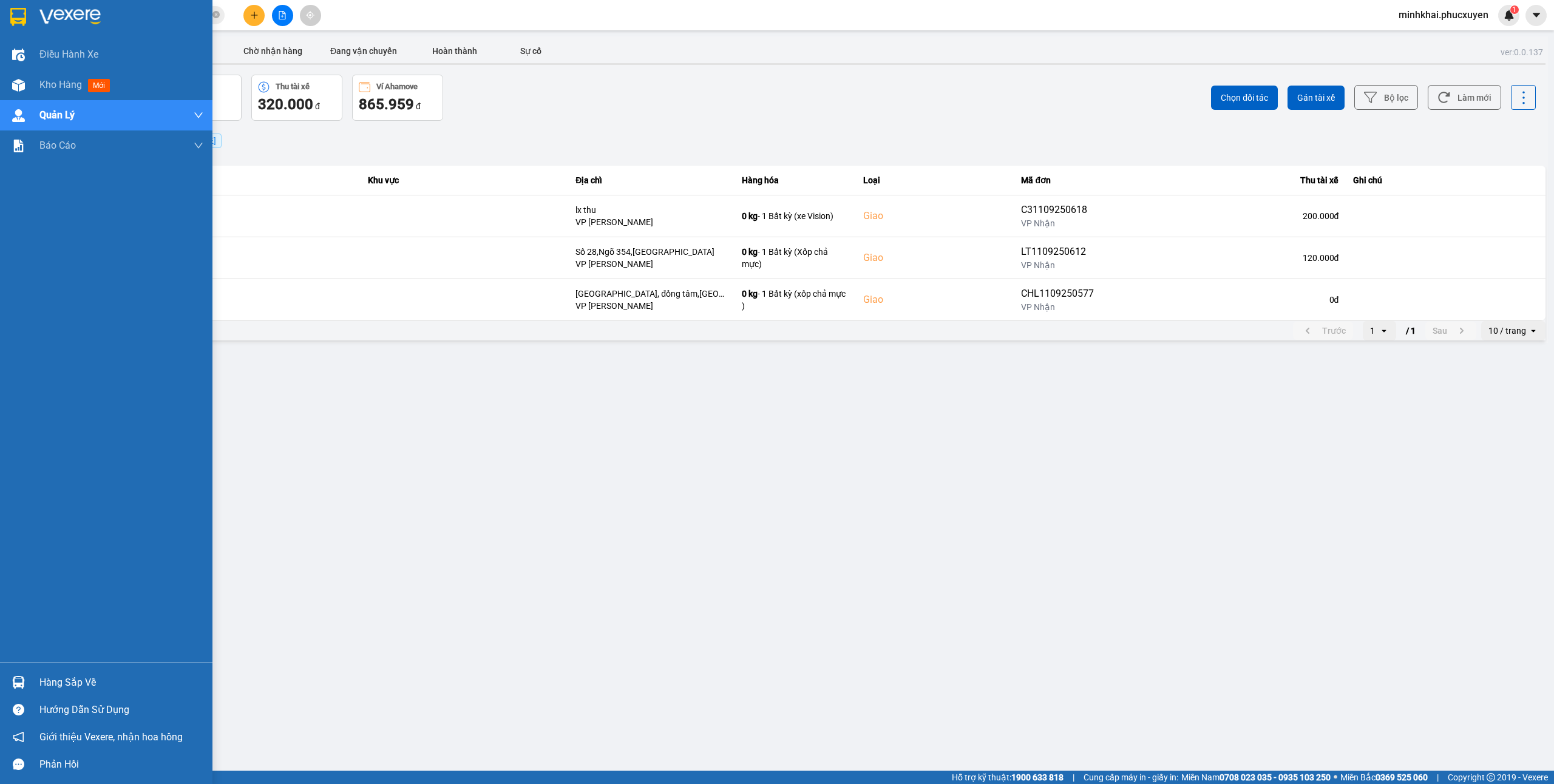
click at [9, 681] on div at bounding box center [18, 682] width 21 height 21
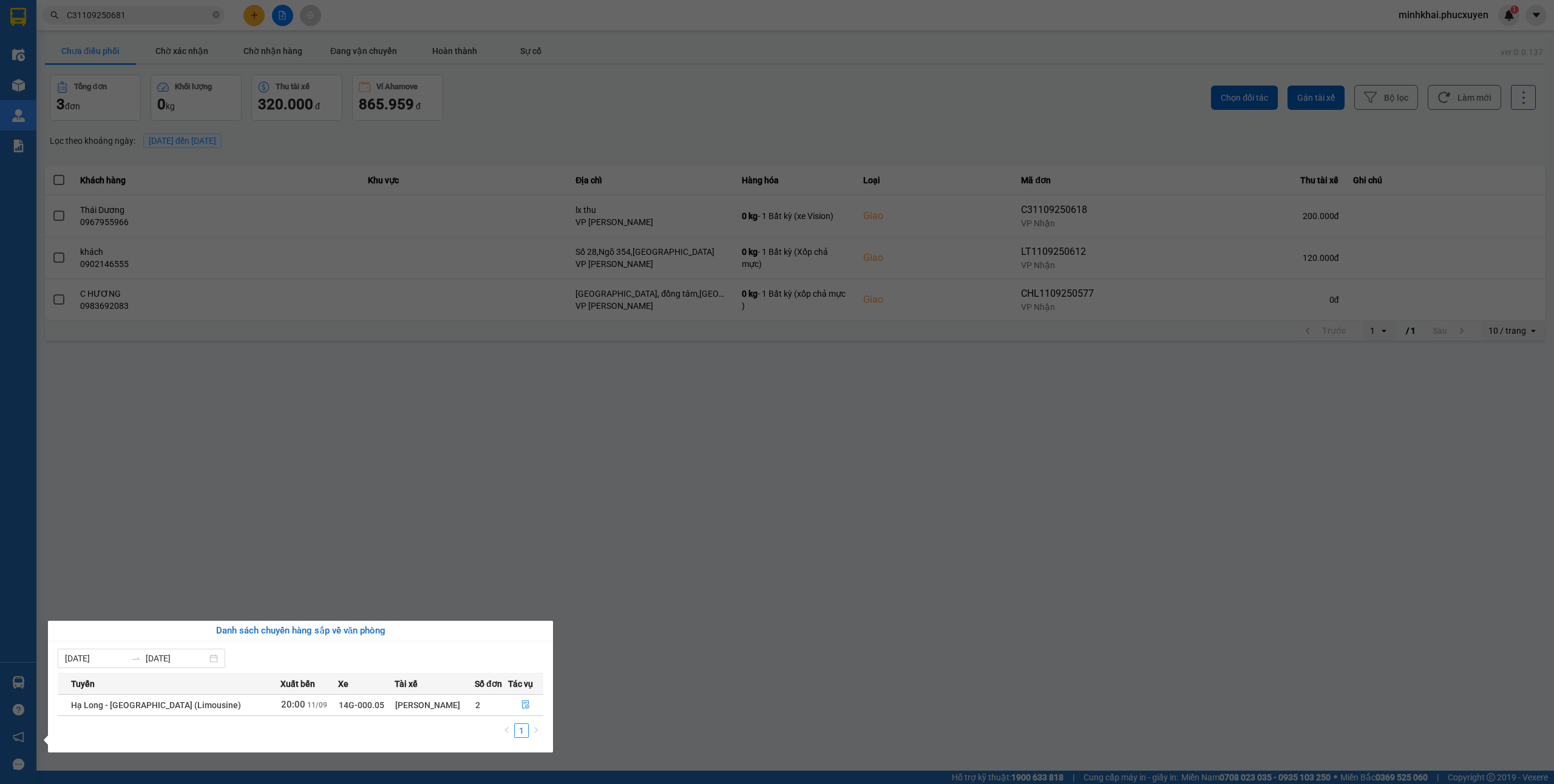
click at [792, 646] on section "Kết quả tìm kiếm ( 1 ) Bộ lọc Mã ĐH Trạng thái Món hàng Thu hộ Tổng cước Chưa c…" at bounding box center [777, 392] width 1554 height 784
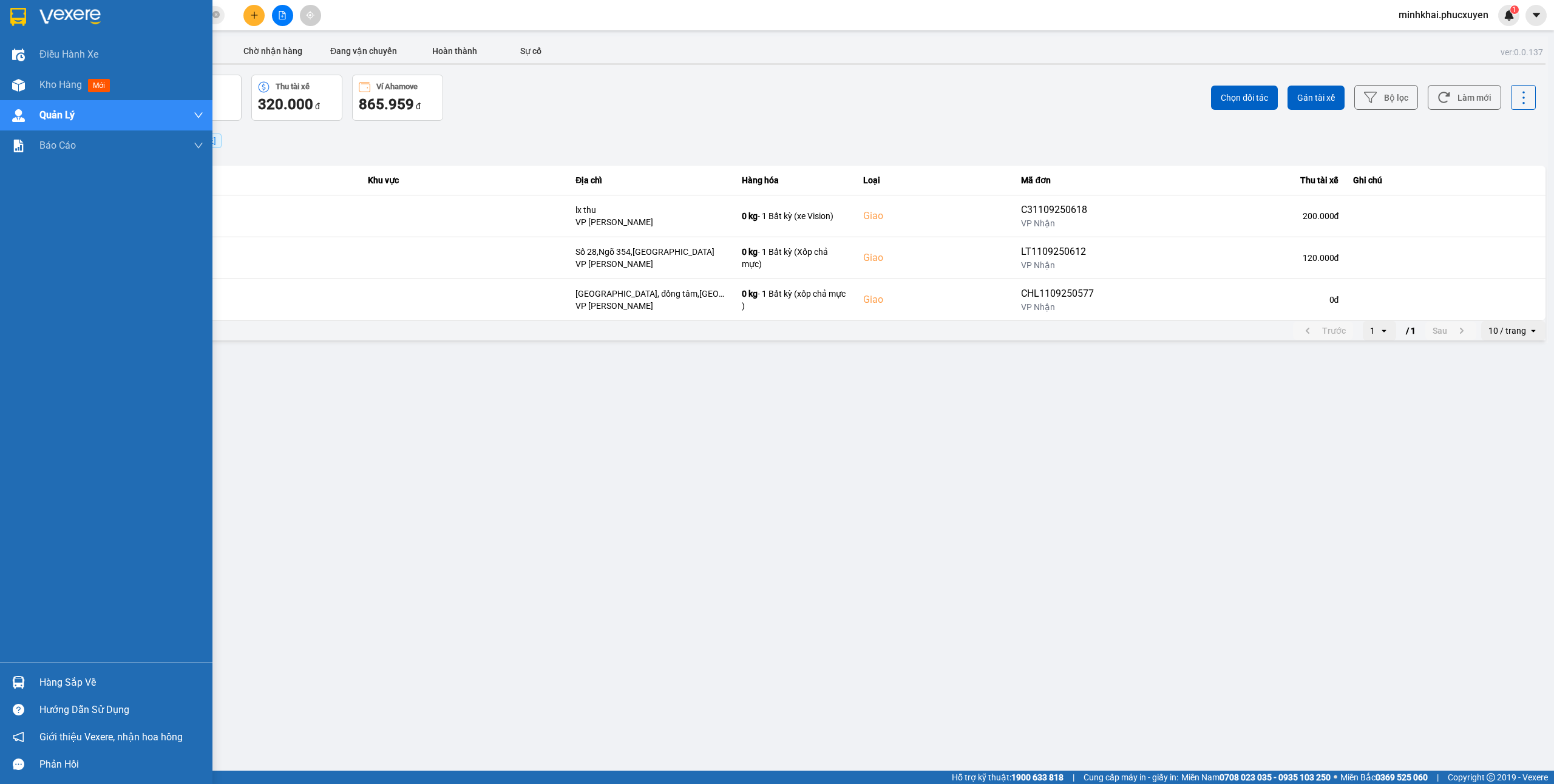
click at [14, 689] on div at bounding box center [18, 682] width 21 height 21
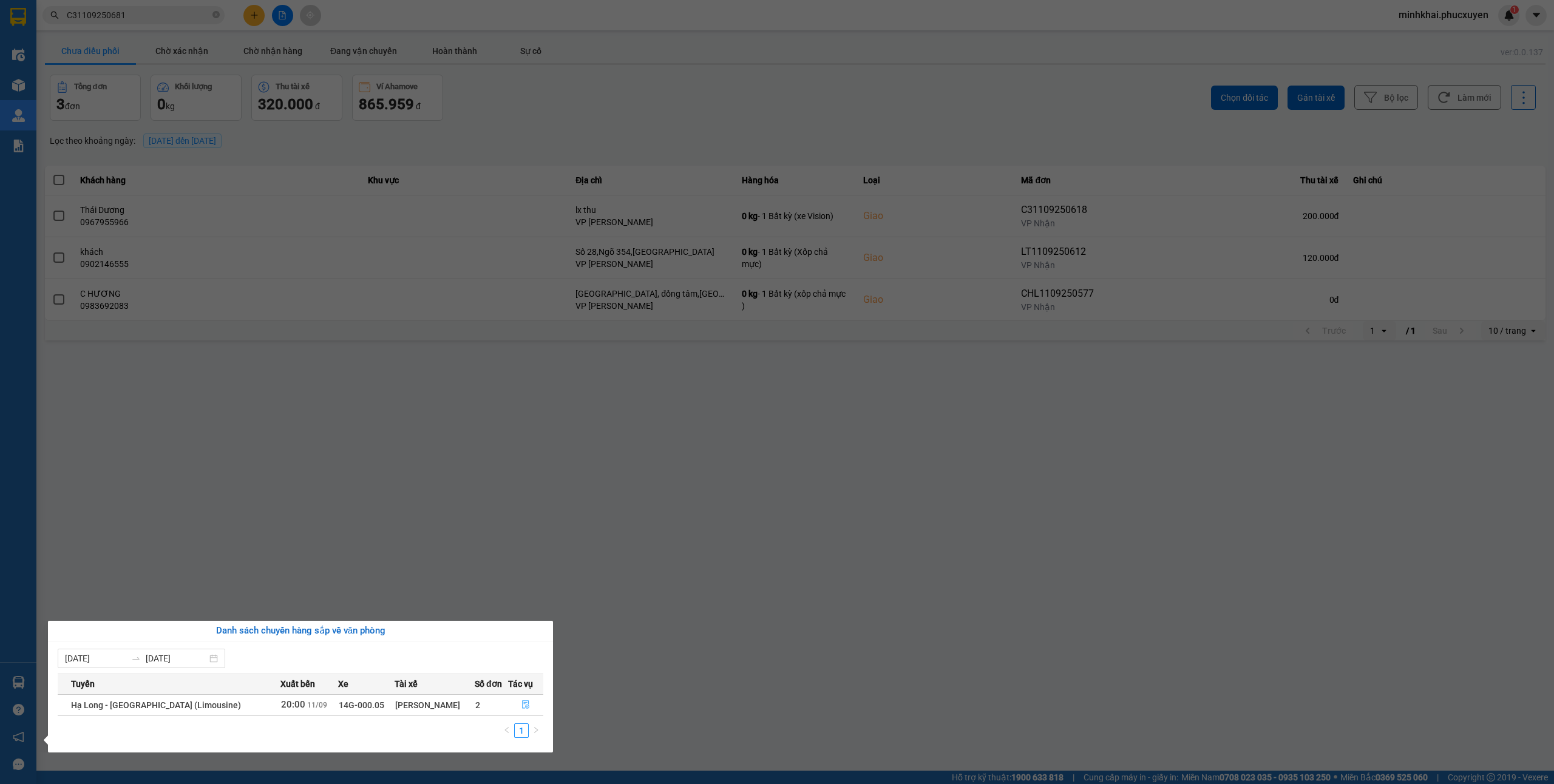
click at [528, 707] on button "button" at bounding box center [525, 705] width 34 height 20
